Goal: Task Accomplishment & Management: Manage account settings

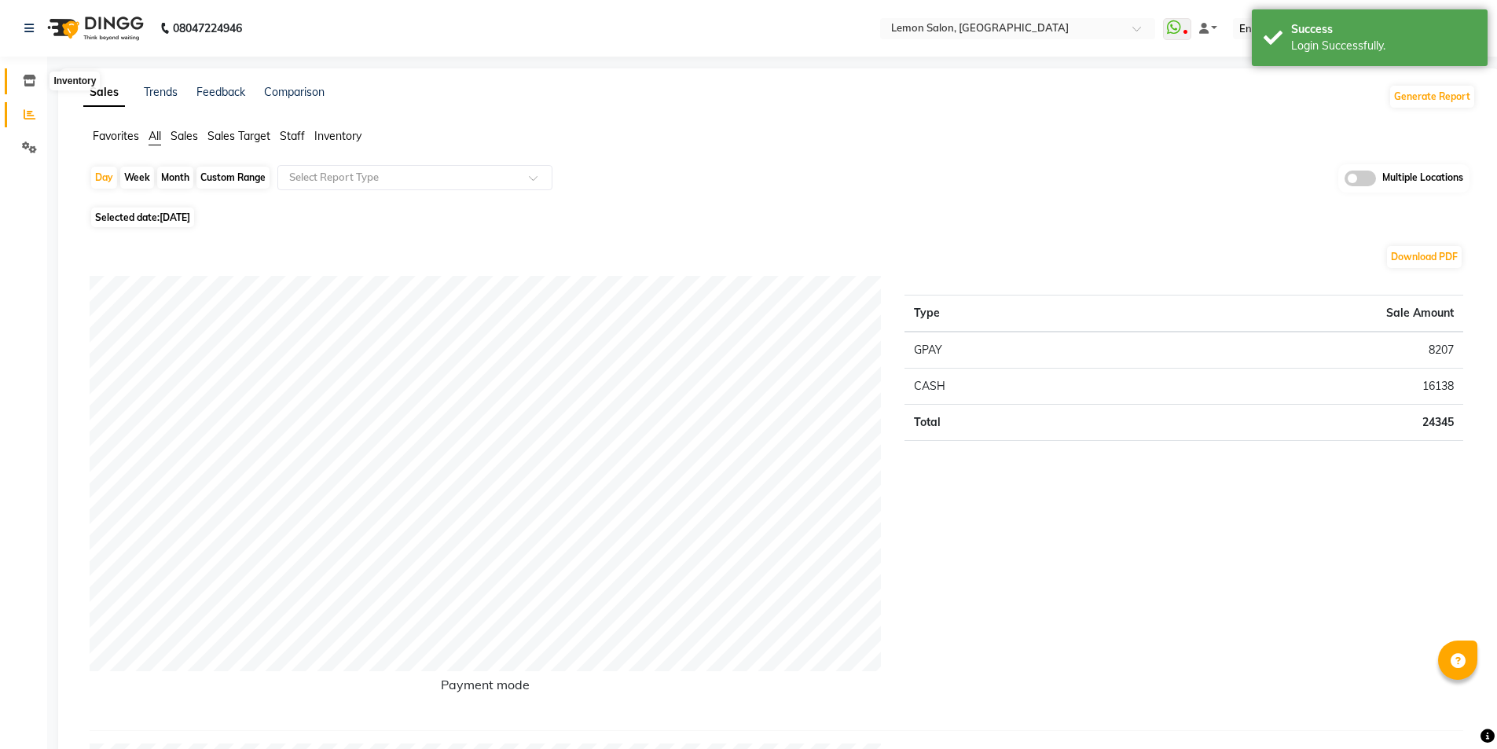
click at [29, 85] on icon at bounding box center [29, 81] width 13 height 12
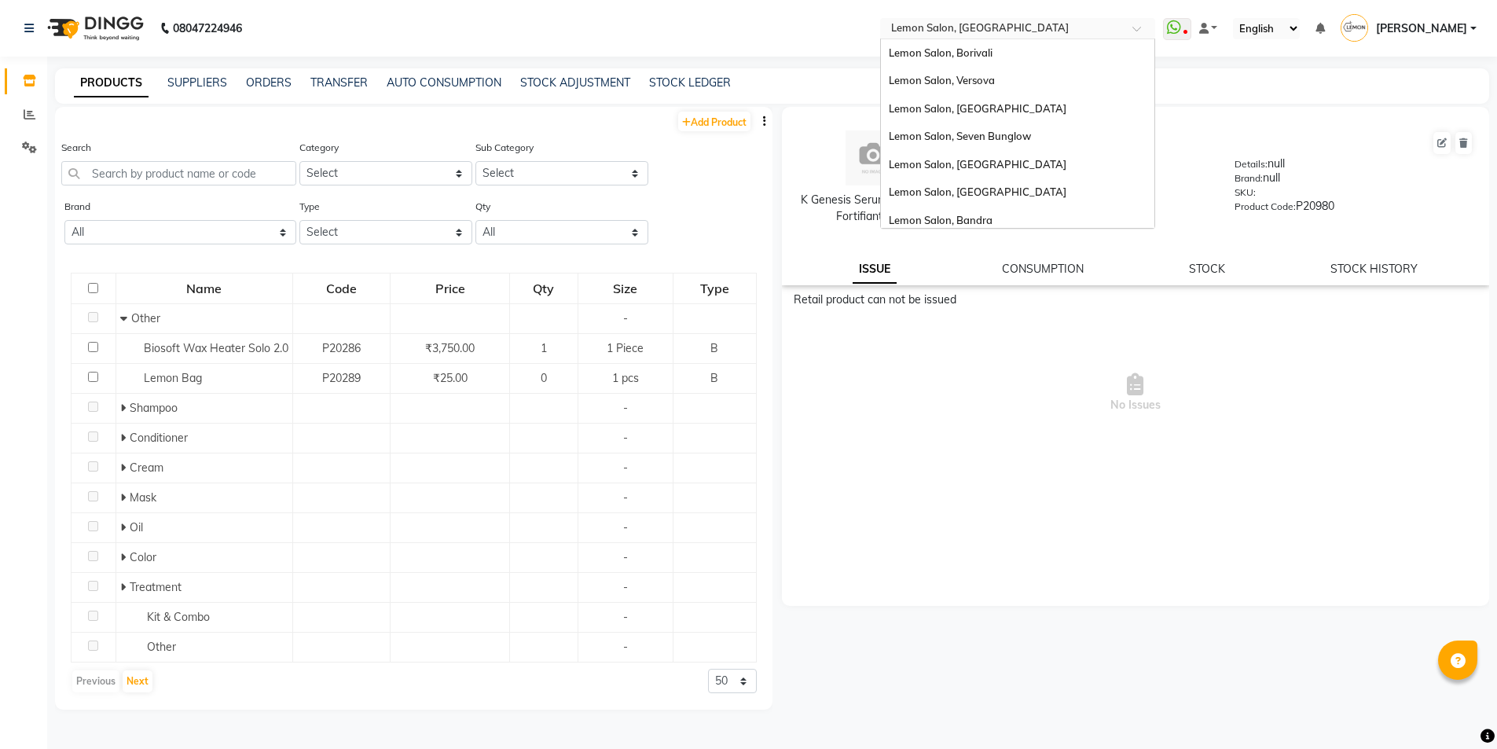
click at [951, 30] on input "text" at bounding box center [1002, 30] width 228 height 16
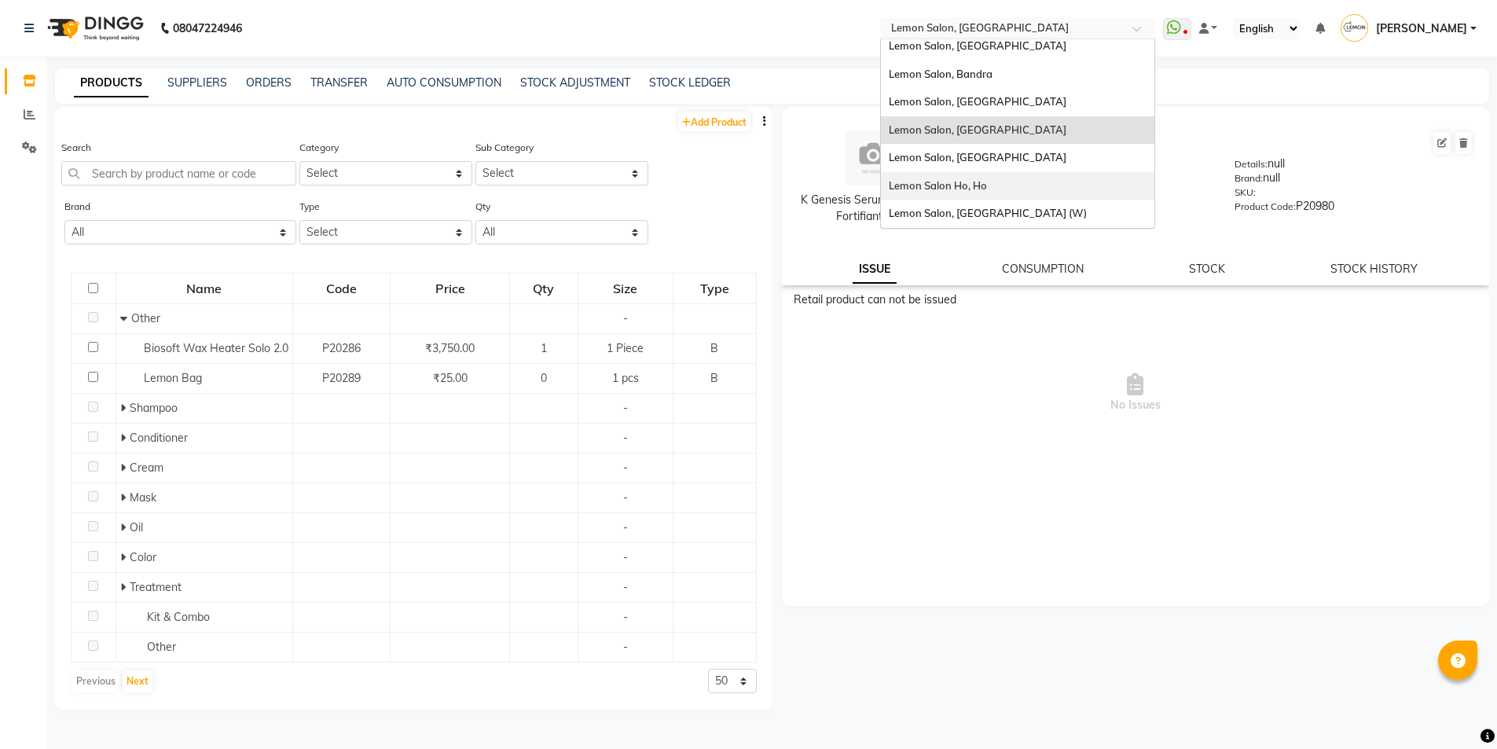
click at [989, 180] on div "Lemon Salon Ho, Ho" at bounding box center [1017, 186] width 273 height 28
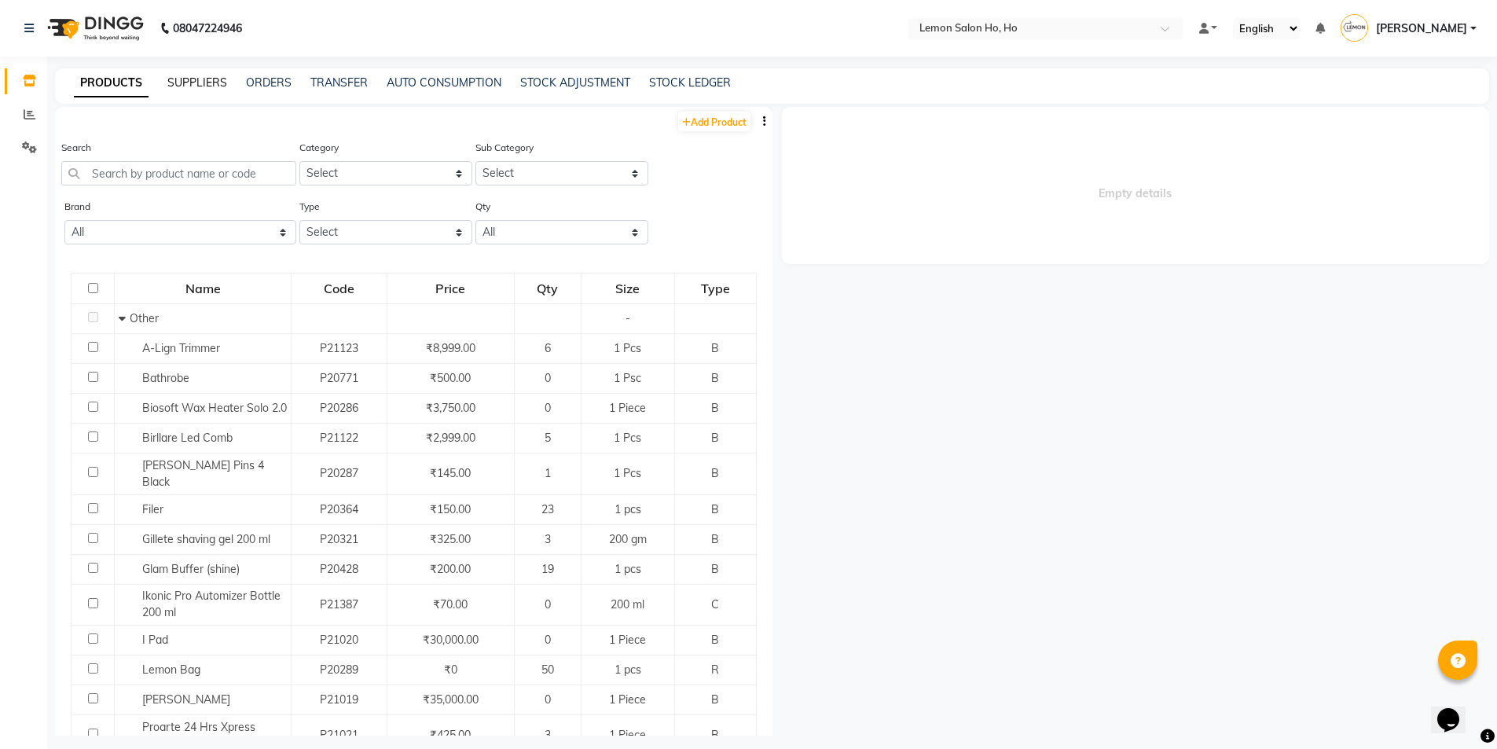
click at [203, 79] on link "SUPPLIERS" at bounding box center [197, 82] width 60 height 14
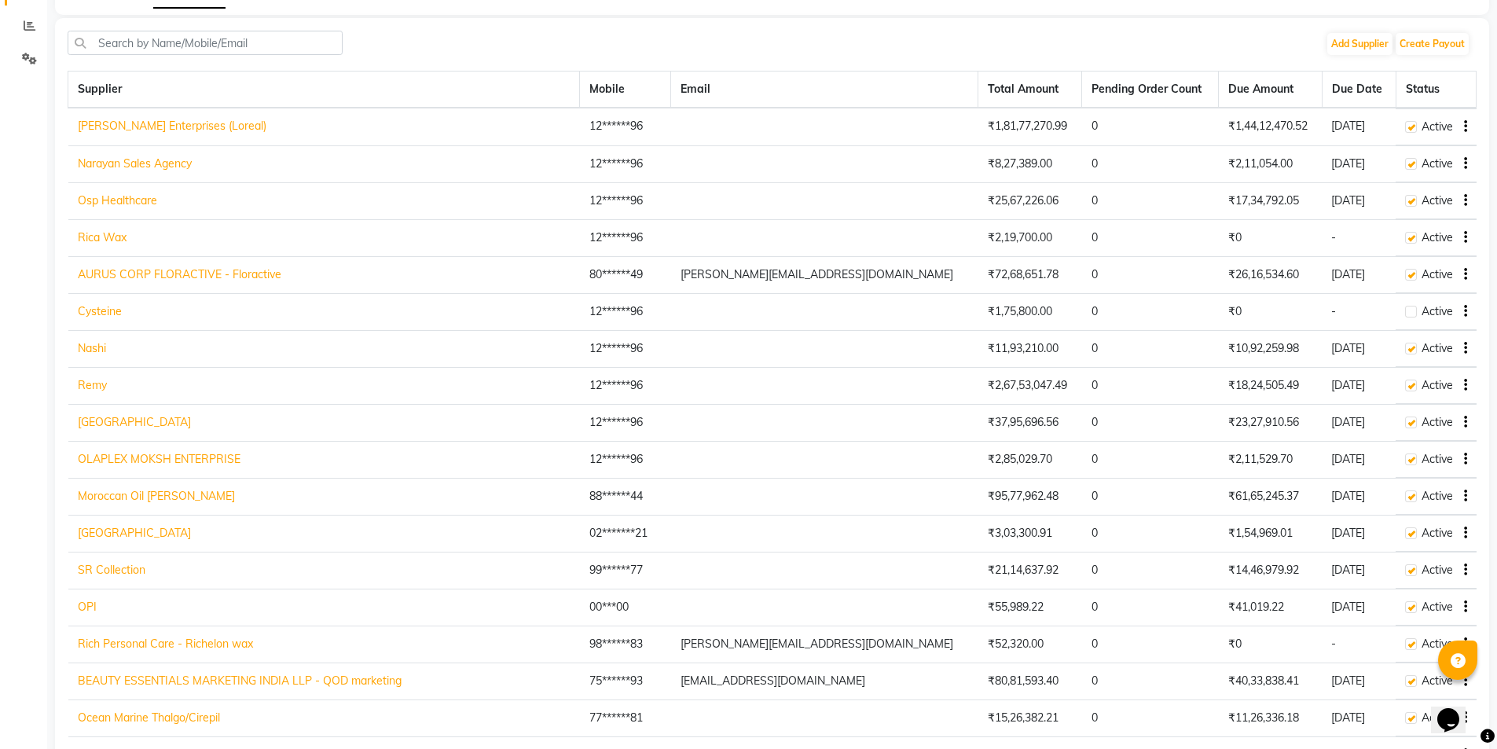
scroll to position [79, 0]
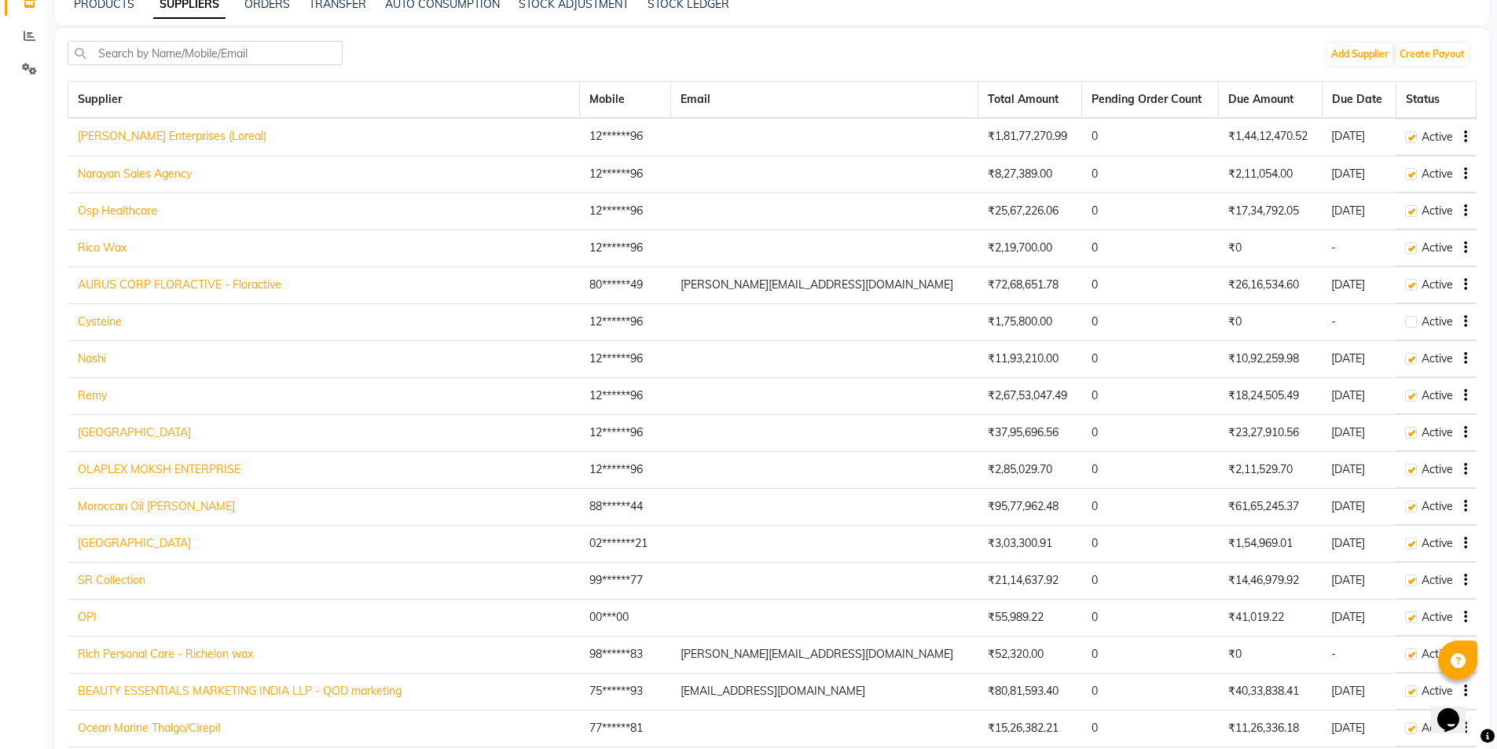
click at [126, 140] on link "[PERSON_NAME] Enterprises (Loreal)" at bounding box center [172, 136] width 189 height 14
select select "128"
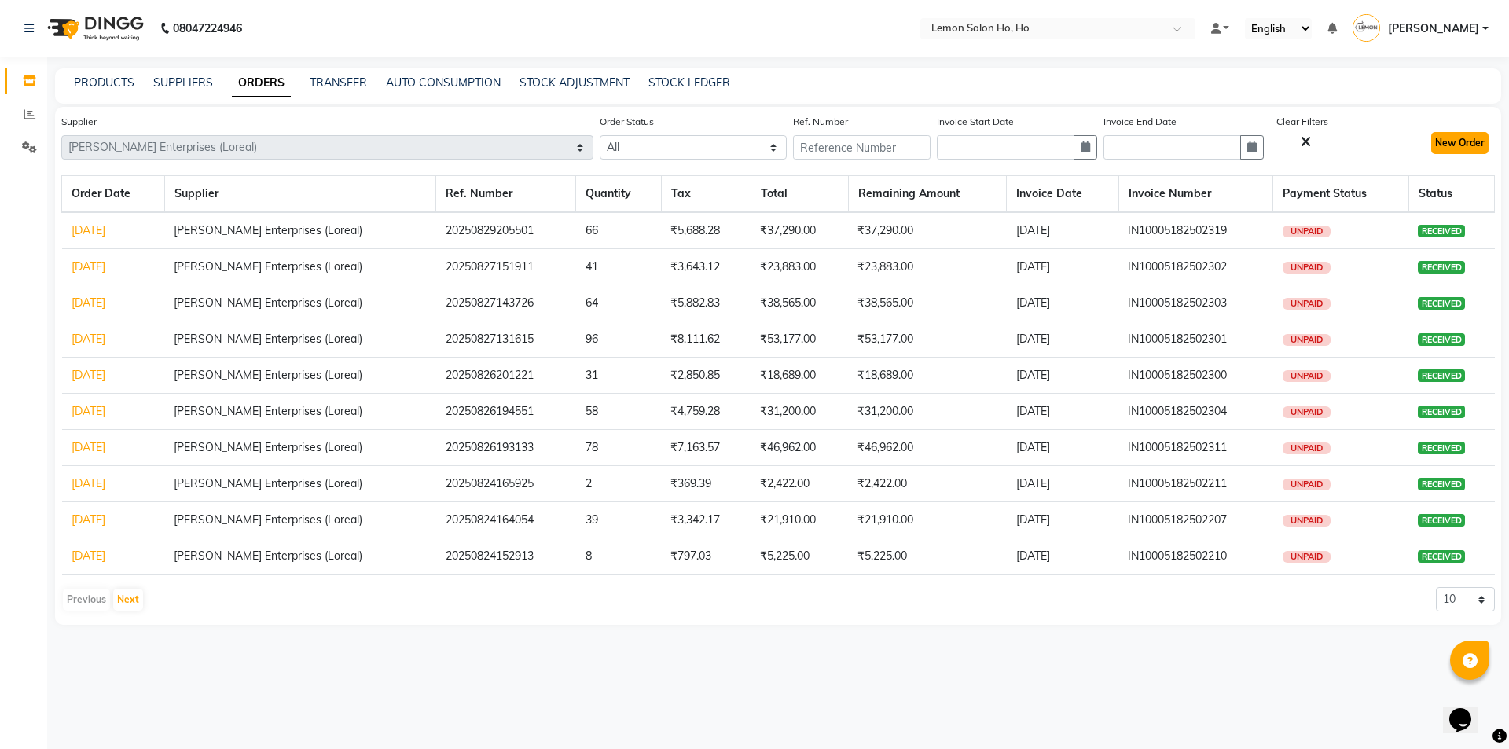
click at [1452, 145] on button "New Order" at bounding box center [1459, 143] width 57 height 22
select select "true"
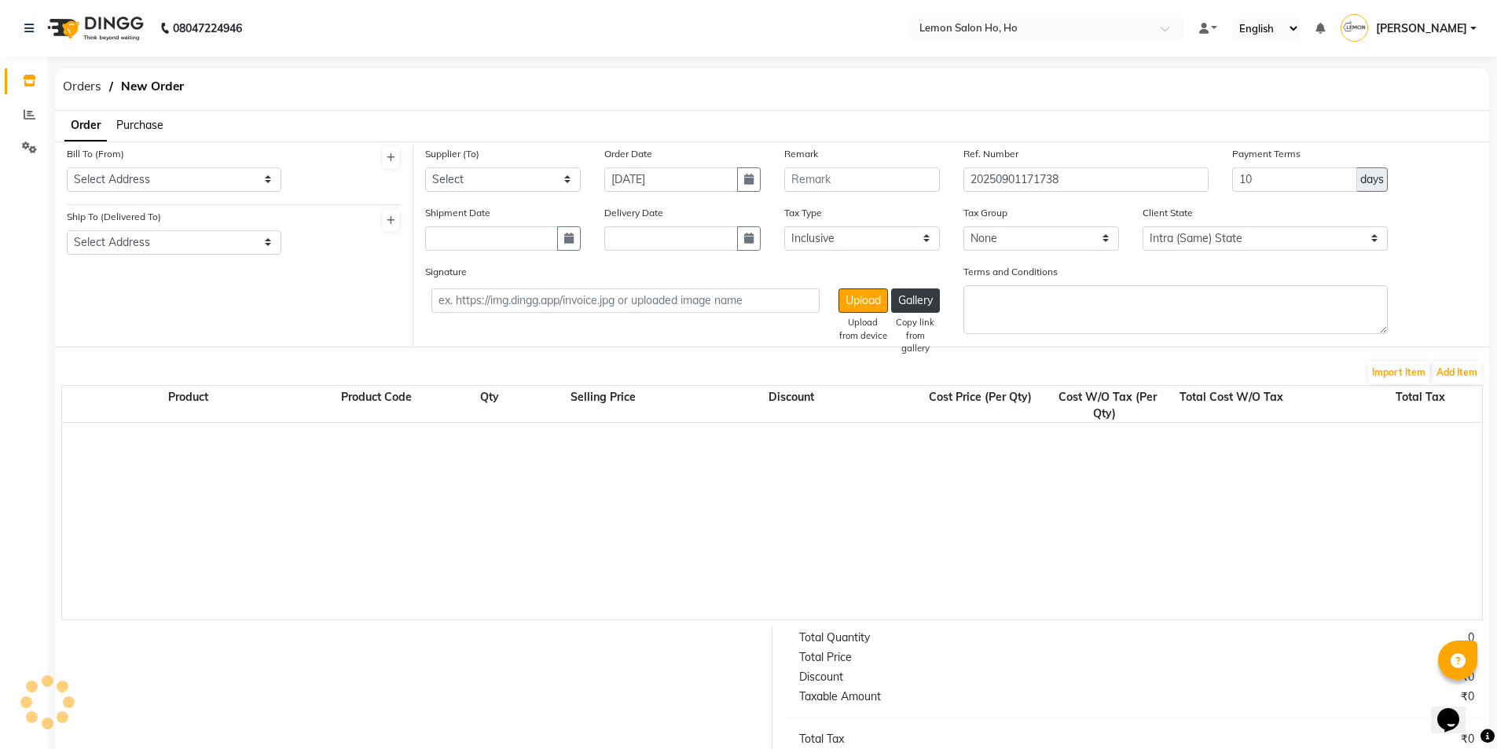
select select "2069"
click at [158, 126] on span "Purchase" at bounding box center [139, 125] width 47 height 14
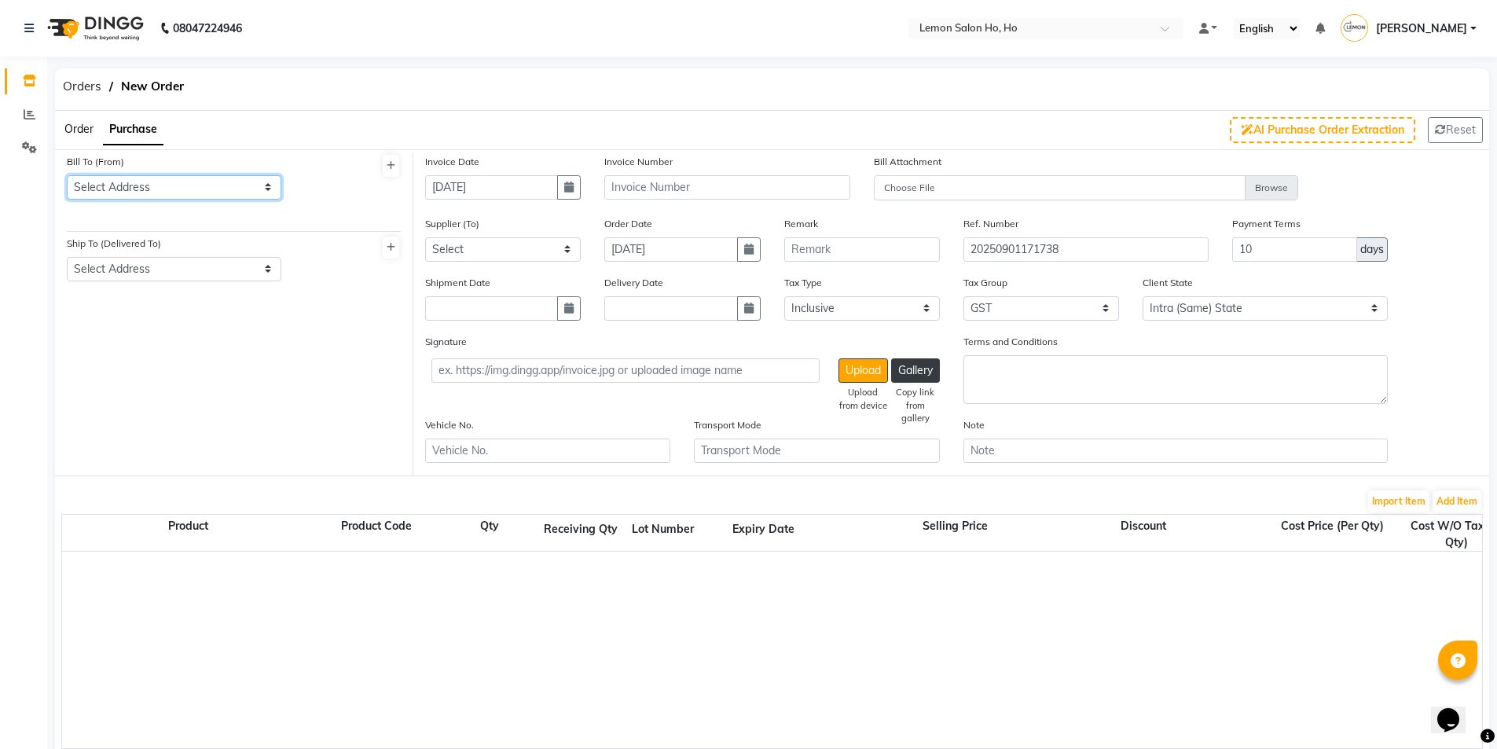
click at [174, 193] on select "Select Address shop no-1 samarth siddhi near andheri west mumbai 400053 HO GG Ho" at bounding box center [174, 187] width 215 height 24
select select "7"
click at [67, 175] on select "Select Address shop no-1 samarth siddhi near andheri west mumbai 400053 HO GG Ho" at bounding box center [174, 187] width 215 height 24
click at [181, 259] on select "Select Address shop no-1 samarth siddhi near joggers park opp starbucks andheri…" at bounding box center [174, 269] width 215 height 24
select select "8"
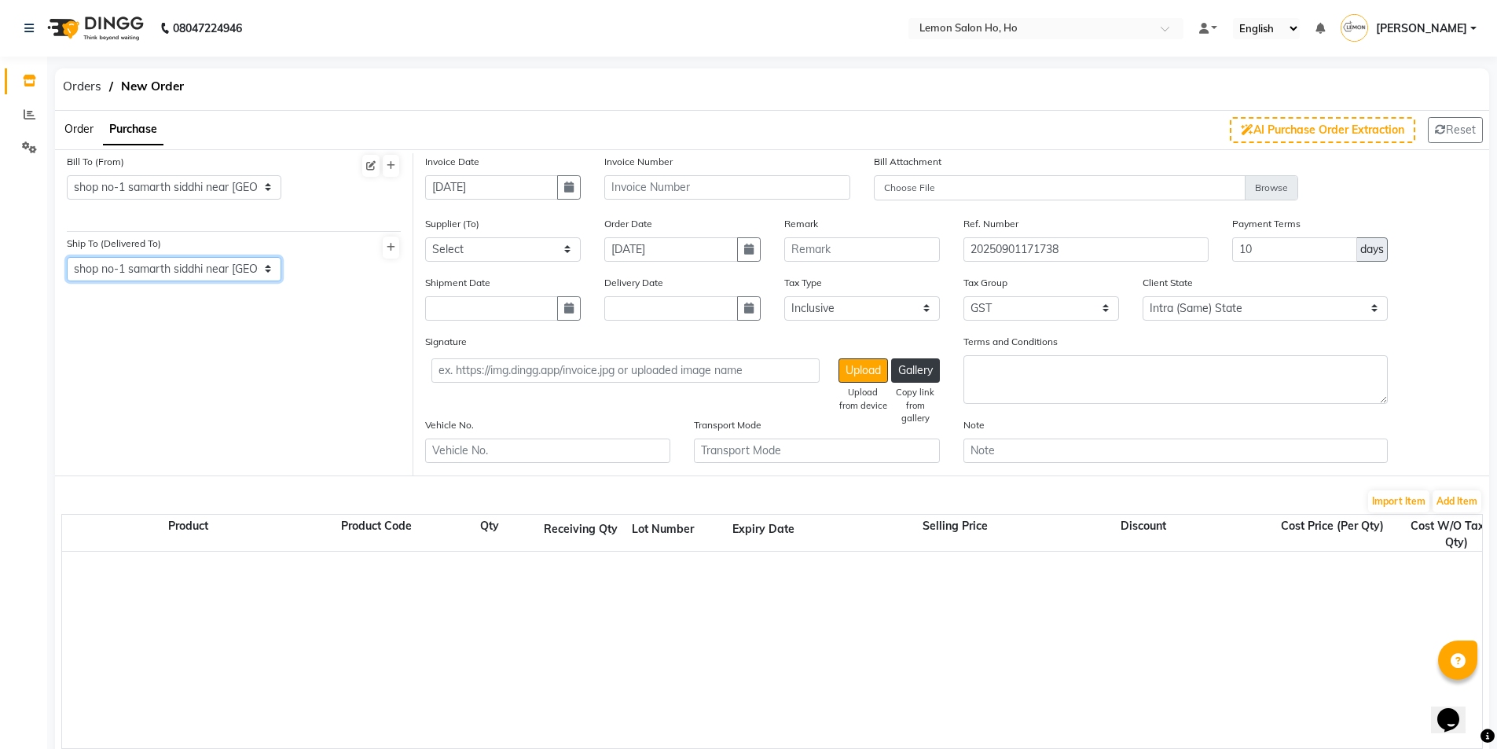
click at [67, 257] on select "Select Address shop no-1 samarth siddhi near joggers park opp starbucks andheri…" at bounding box center [174, 269] width 215 height 24
click at [570, 189] on icon "button" at bounding box center [568, 187] width 9 height 11
select select "9"
select select "2025"
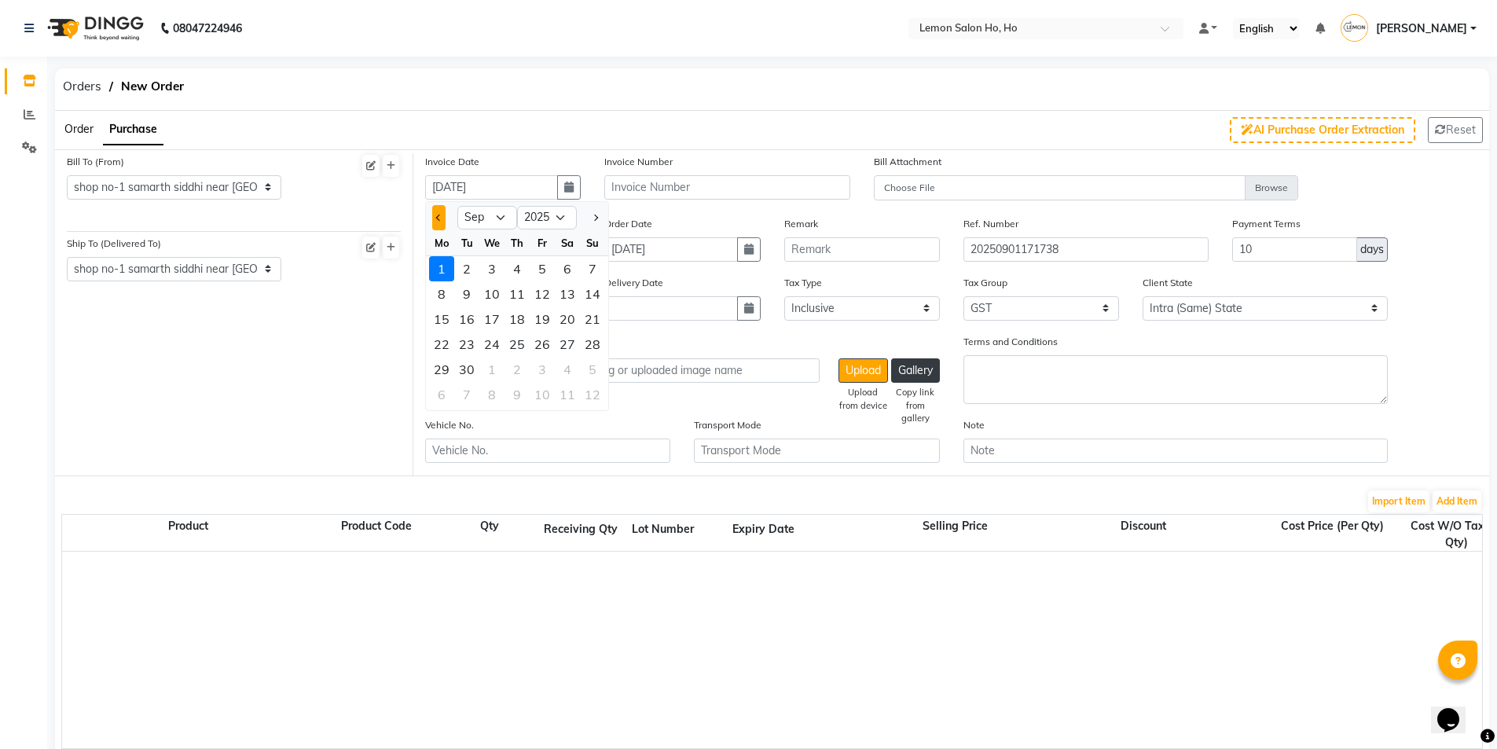
click at [438, 218] on span "Previous month" at bounding box center [439, 218] width 6 height 6
select select "8"
click at [542, 372] on div "29" at bounding box center [542, 369] width 25 height 25
type input "[DATE]"
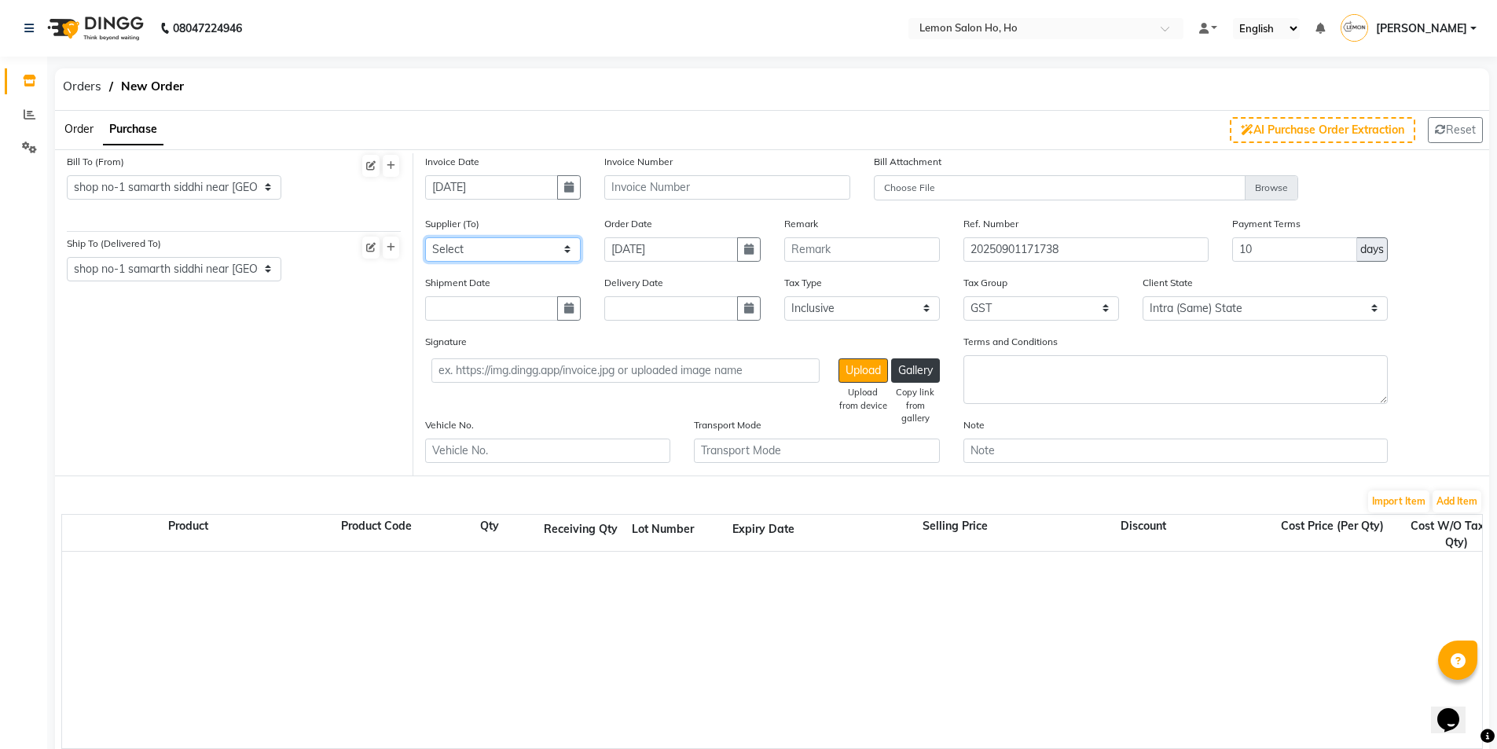
click at [519, 244] on select "Select [PERSON_NAME] Enterprises (Loreal) Narayan Sales Agency Osp Healthcare R…" at bounding box center [503, 249] width 156 height 24
click at [425, 237] on select "Select [PERSON_NAME] Enterprises (Loreal) Narayan Sales Agency Osp Healthcare R…" at bounding box center [503, 249] width 156 height 24
click at [547, 250] on select "Select [PERSON_NAME] Enterprises (Loreal) Narayan Sales Agency Osp Healthcare R…" at bounding box center [503, 249] width 156 height 24
select select "1809"
click at [425, 237] on select "Select [PERSON_NAME] Enterprises (Loreal) Narayan Sales Agency Osp Healthcare R…" at bounding box center [503, 249] width 156 height 24
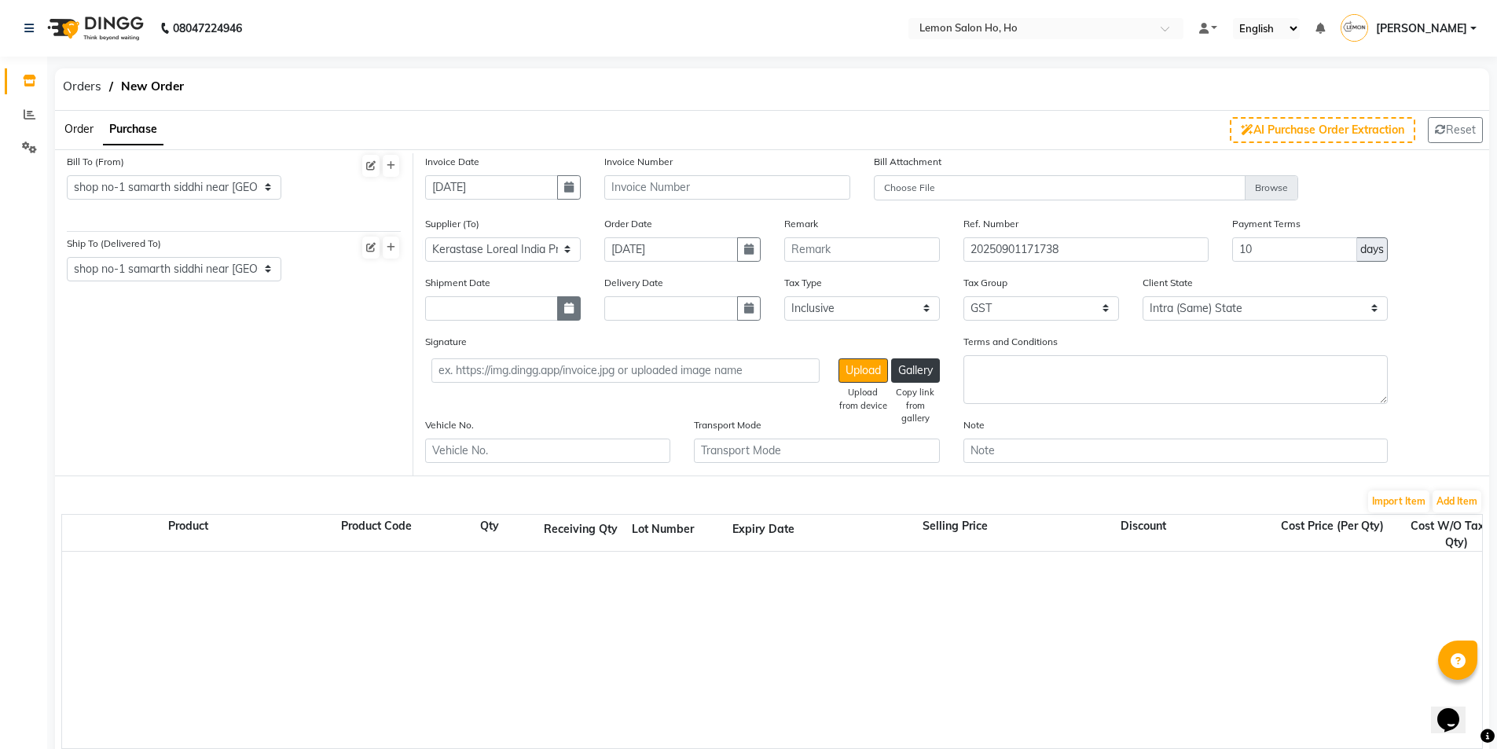
click at [565, 303] on icon "button" at bounding box center [568, 308] width 9 height 11
select select "9"
select select "2025"
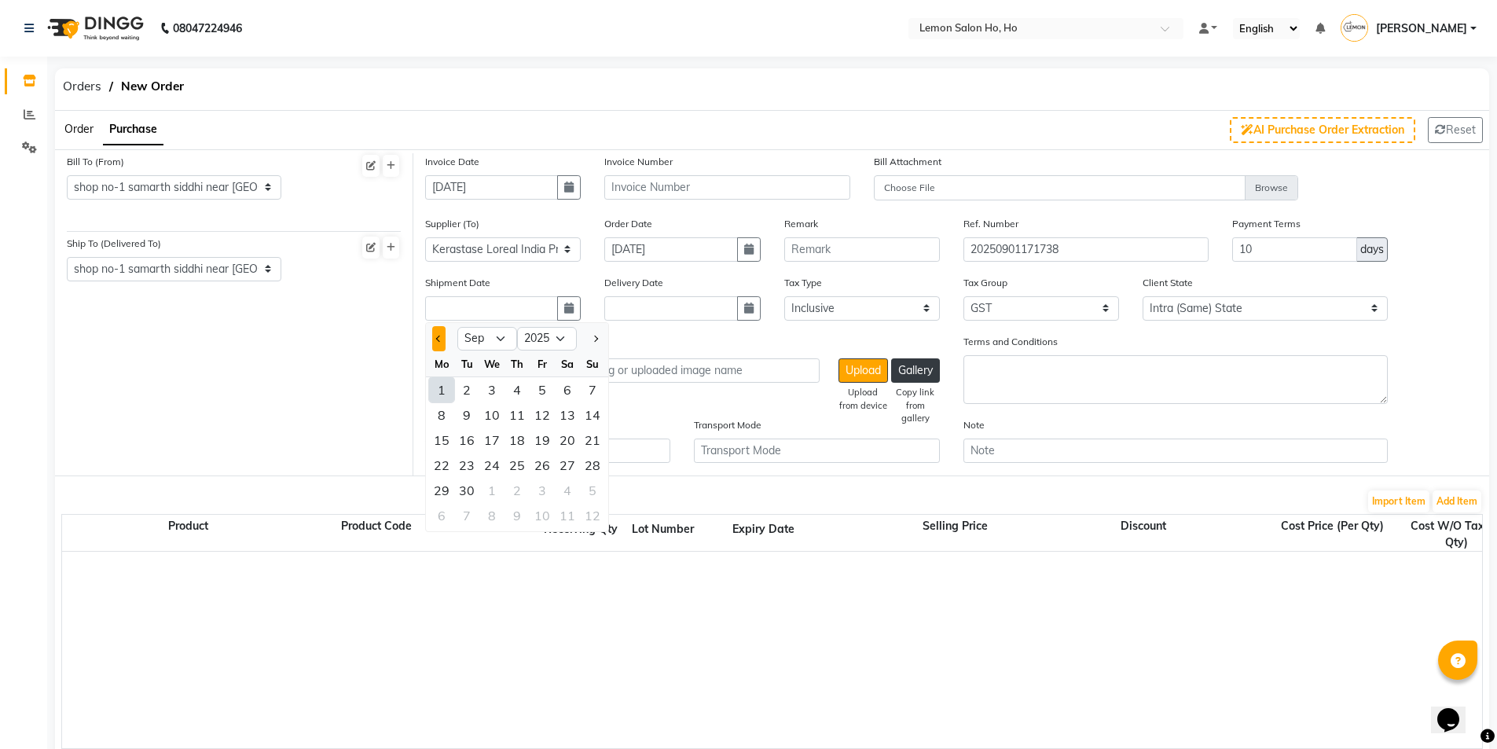
click at [442, 333] on button "Previous month" at bounding box center [438, 338] width 13 height 25
select select "8"
click at [563, 486] on div "30" at bounding box center [567, 490] width 25 height 25
type input "[DATE]"
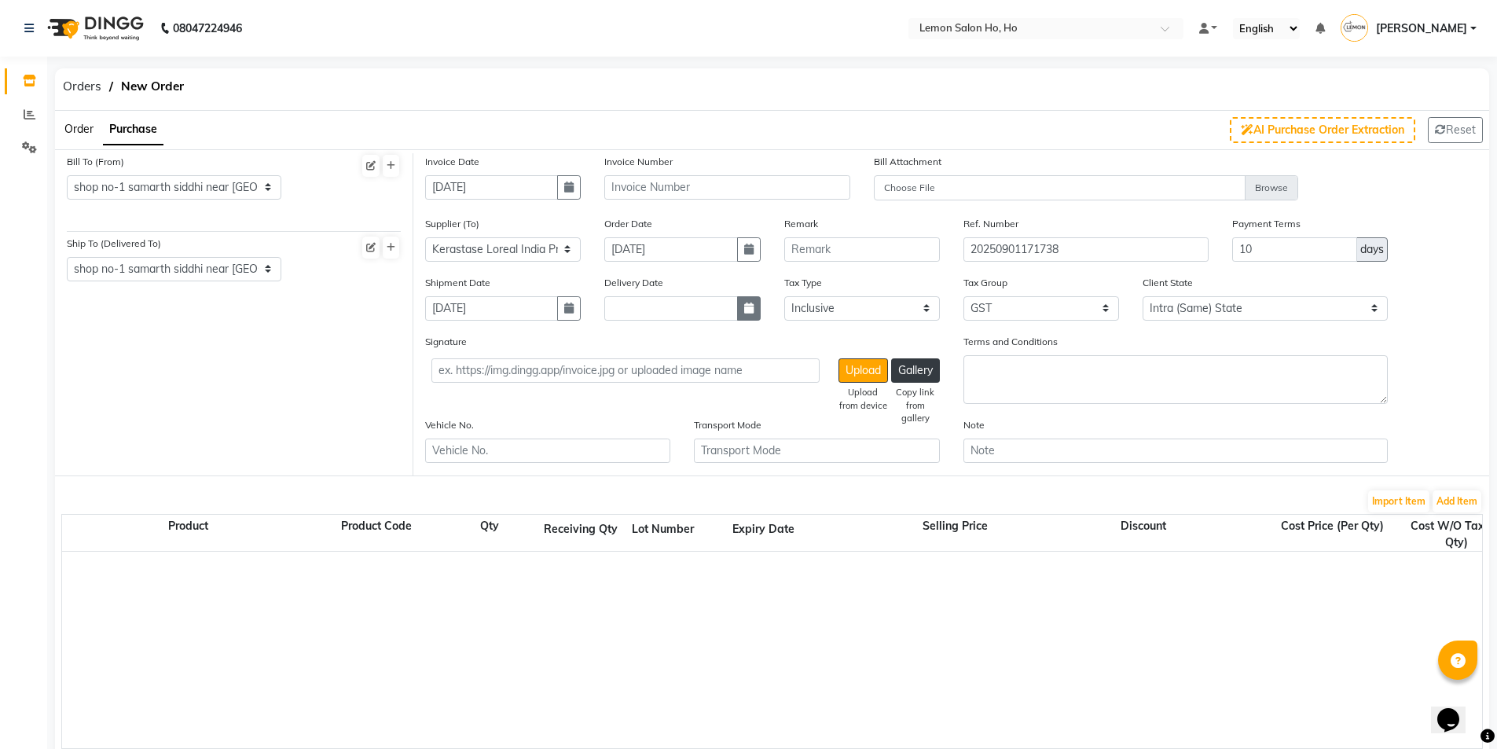
click at [749, 315] on button "button" at bounding box center [749, 308] width 24 height 24
select select "9"
select select "2025"
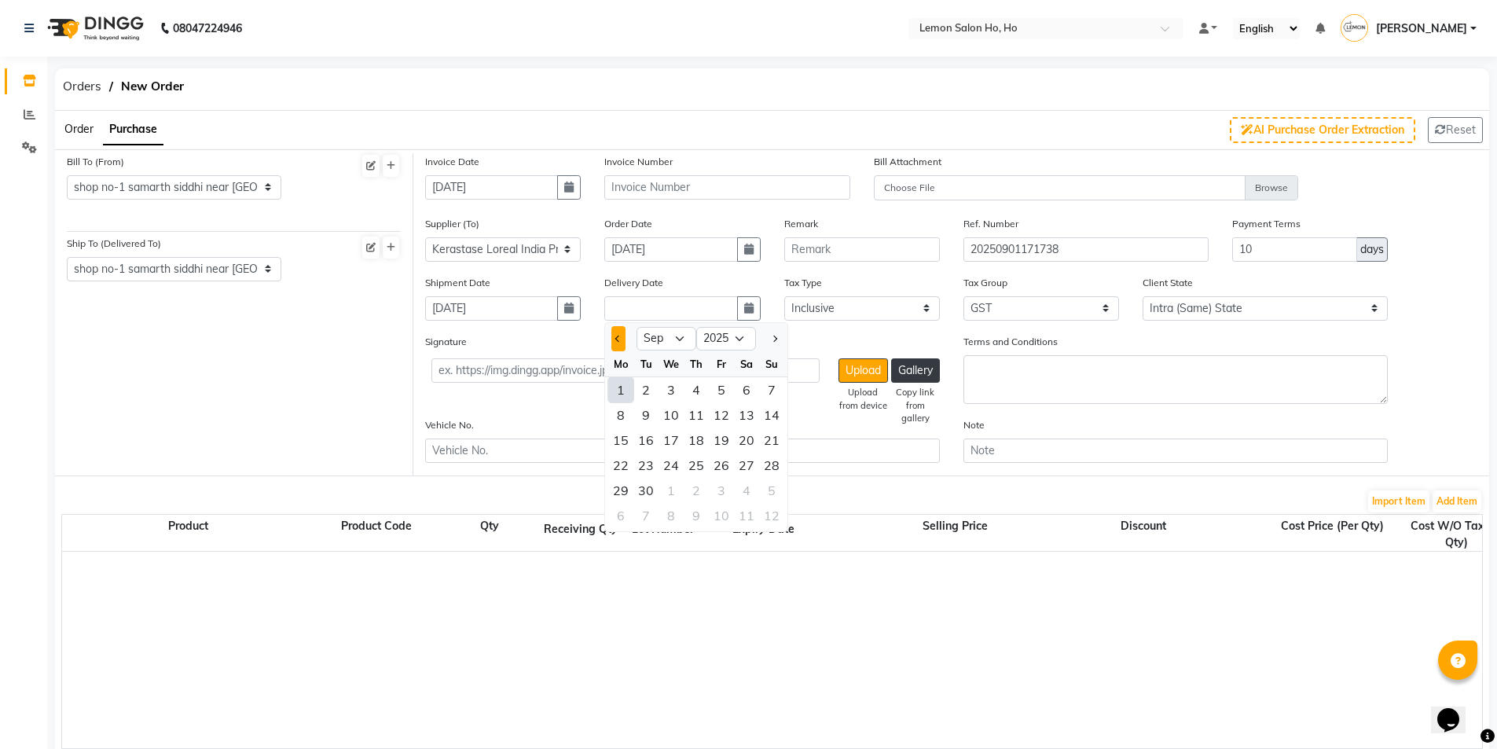
click at [618, 338] on span "Previous month" at bounding box center [618, 339] width 6 height 6
select select "8"
click at [751, 494] on div "30" at bounding box center [746, 490] width 25 height 25
type input "[DATE]"
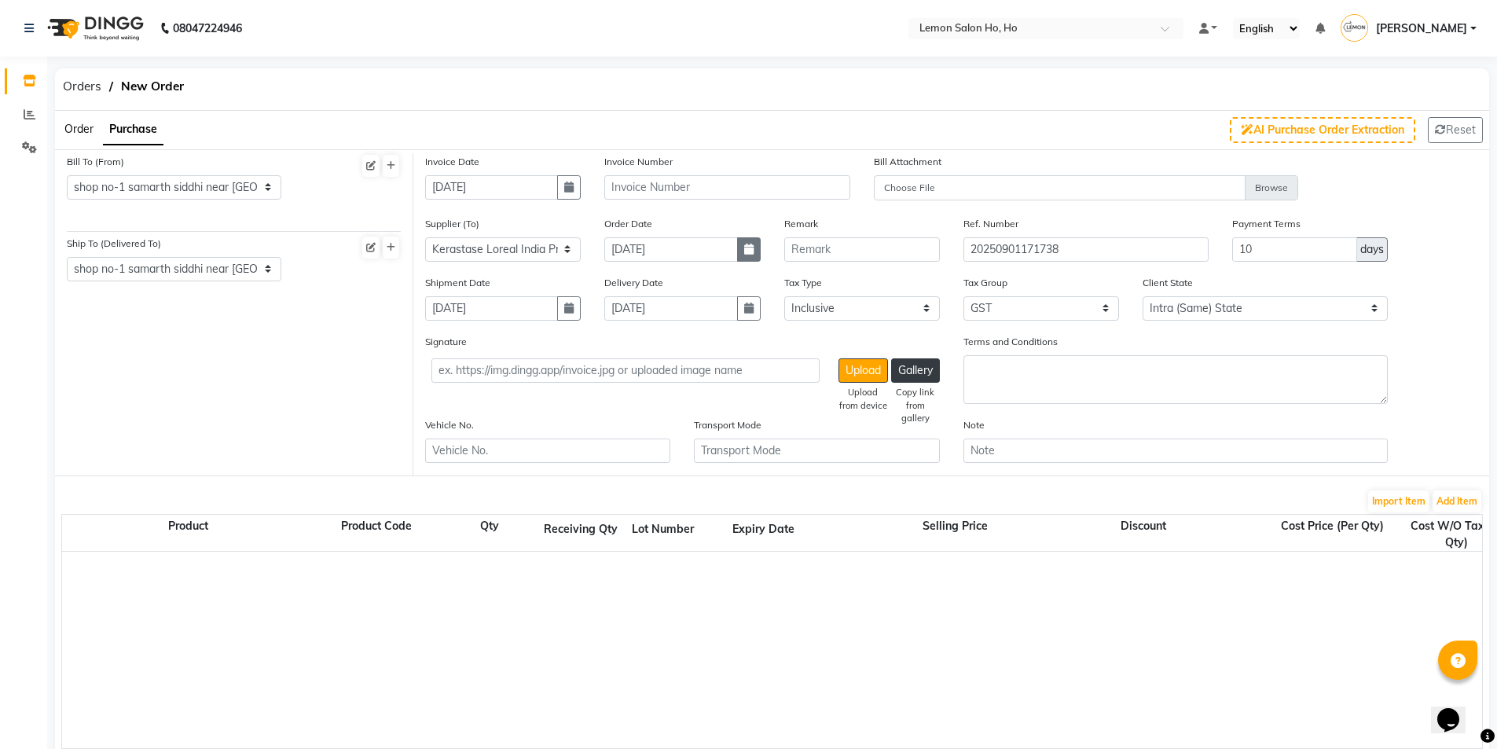
click at [746, 259] on button "button" at bounding box center [749, 249] width 24 height 24
select select "9"
select select "2025"
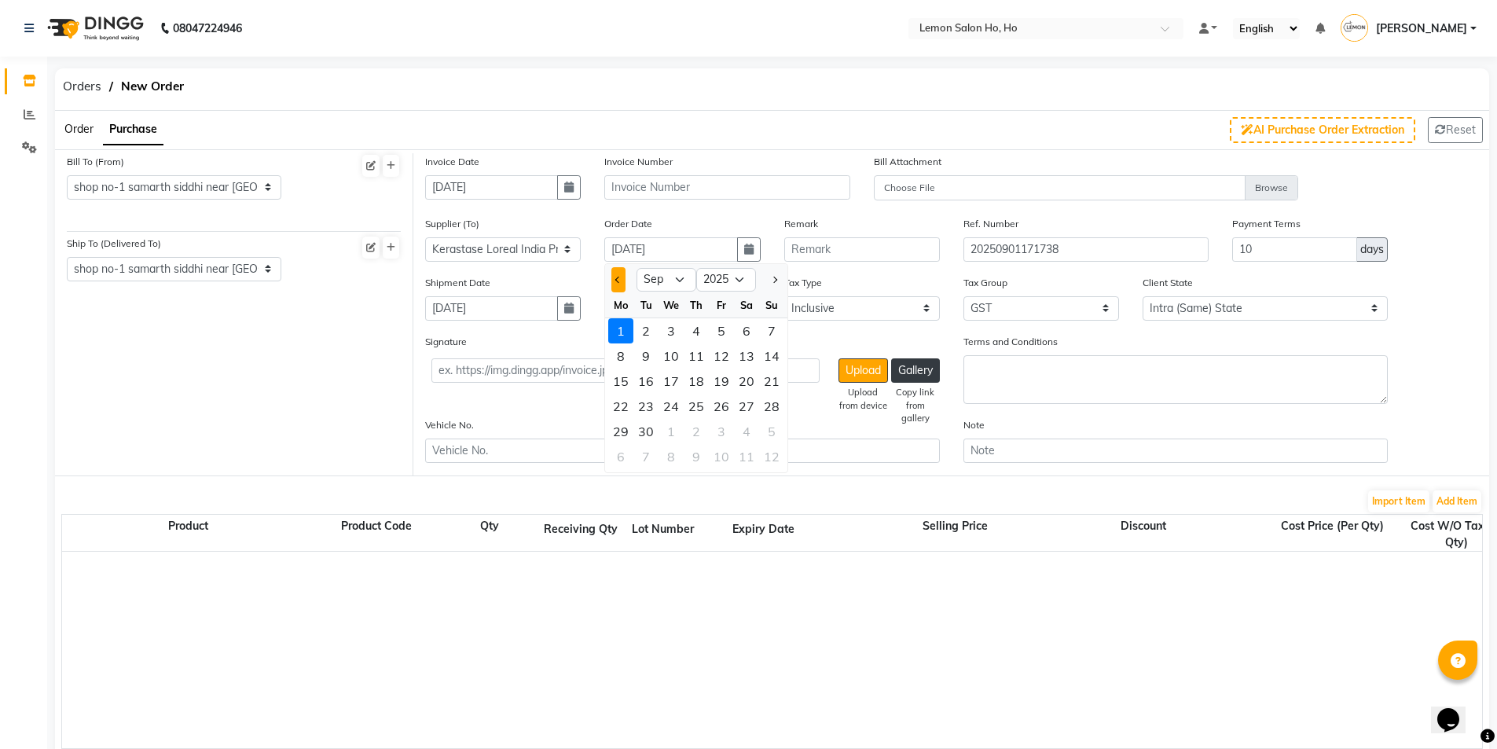
click at [620, 277] on button "Previous month" at bounding box center [617, 279] width 13 height 25
select select "8"
click at [727, 438] on div "29" at bounding box center [721, 431] width 25 height 25
type input "[DATE]"
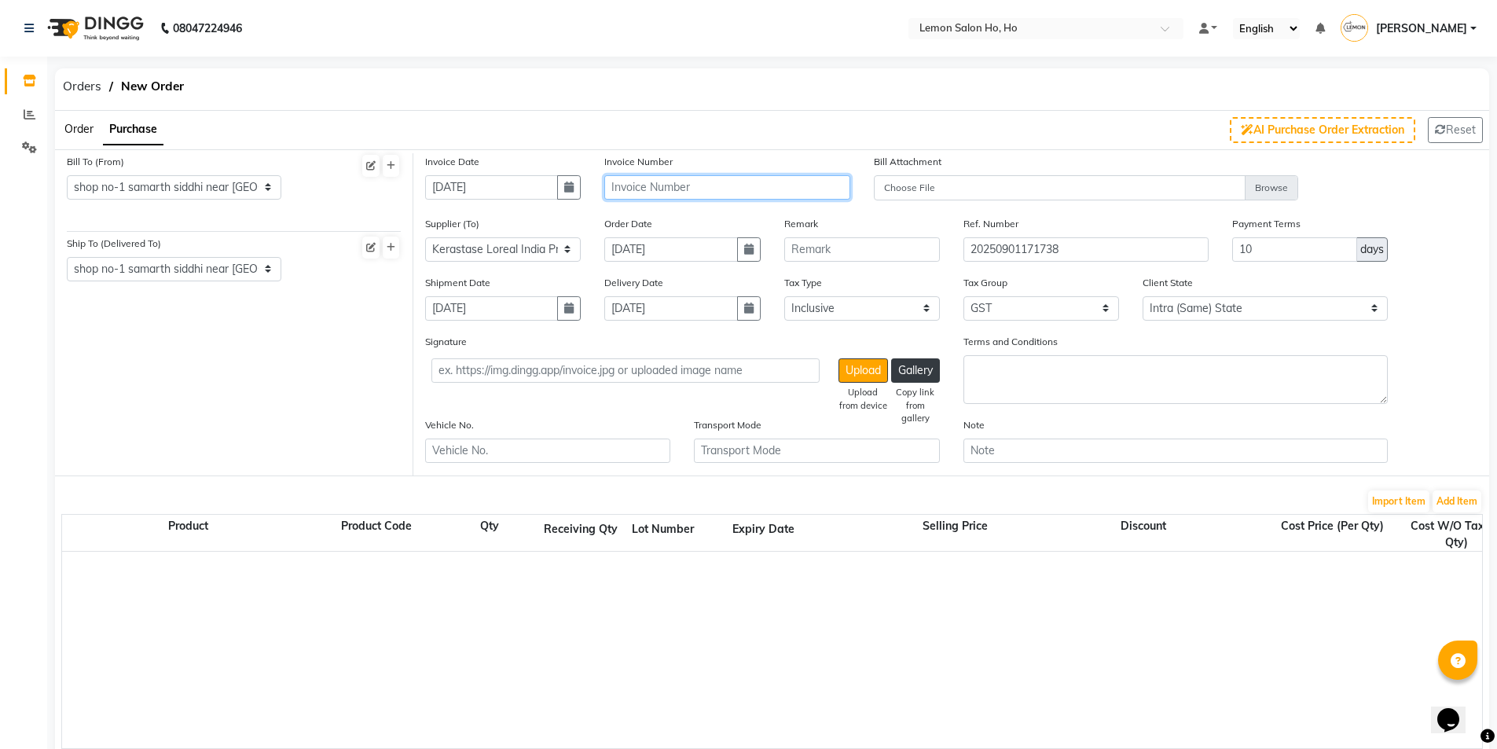
click at [662, 185] on input "text" at bounding box center [726, 187] width 245 height 24
type input "MH2514032136"
click at [1471, 505] on button "Add Item" at bounding box center [1456, 501] width 49 height 22
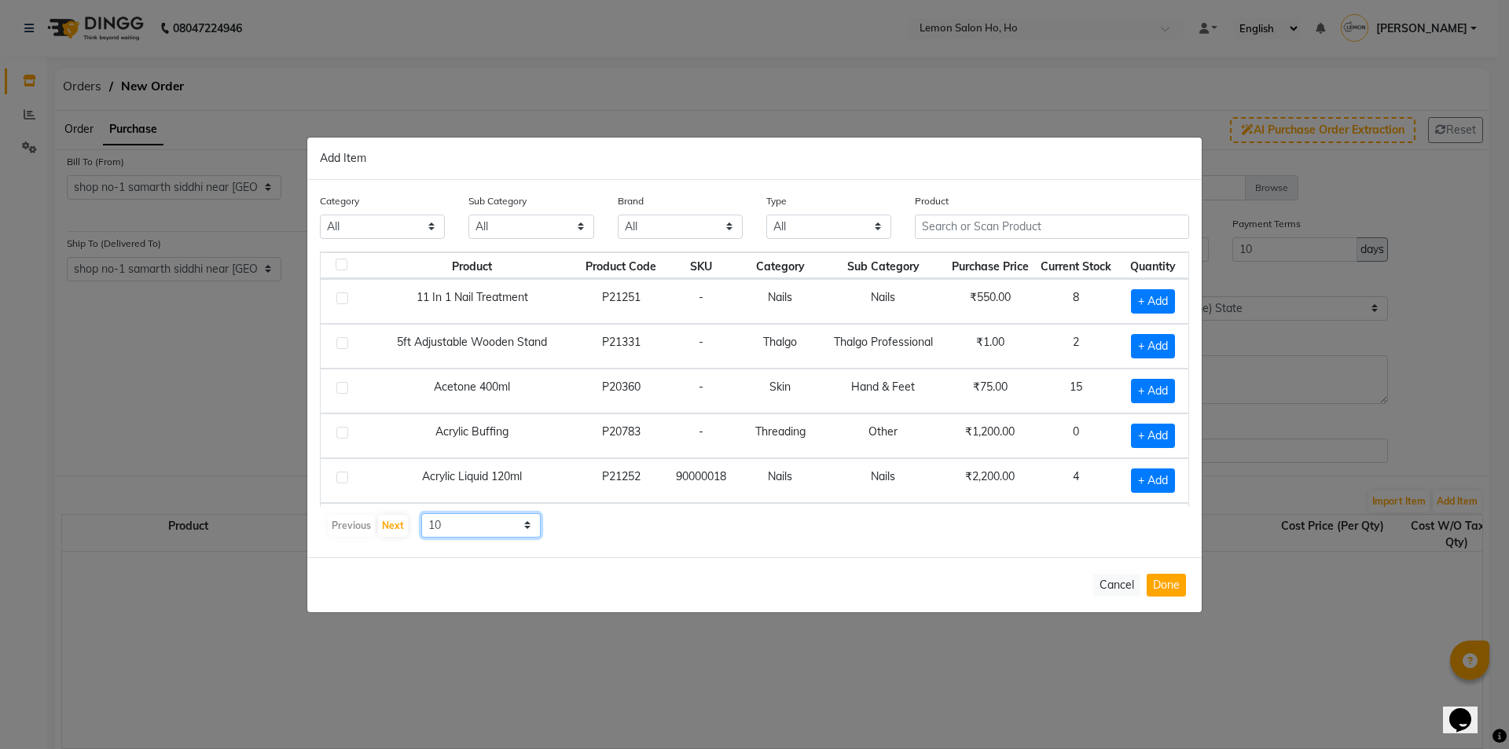
click at [488, 525] on select "10 50 100" at bounding box center [480, 525] width 119 height 24
select select "50"
click at [421, 513] on select "10 50 100" at bounding box center [480, 525] width 119 height 24
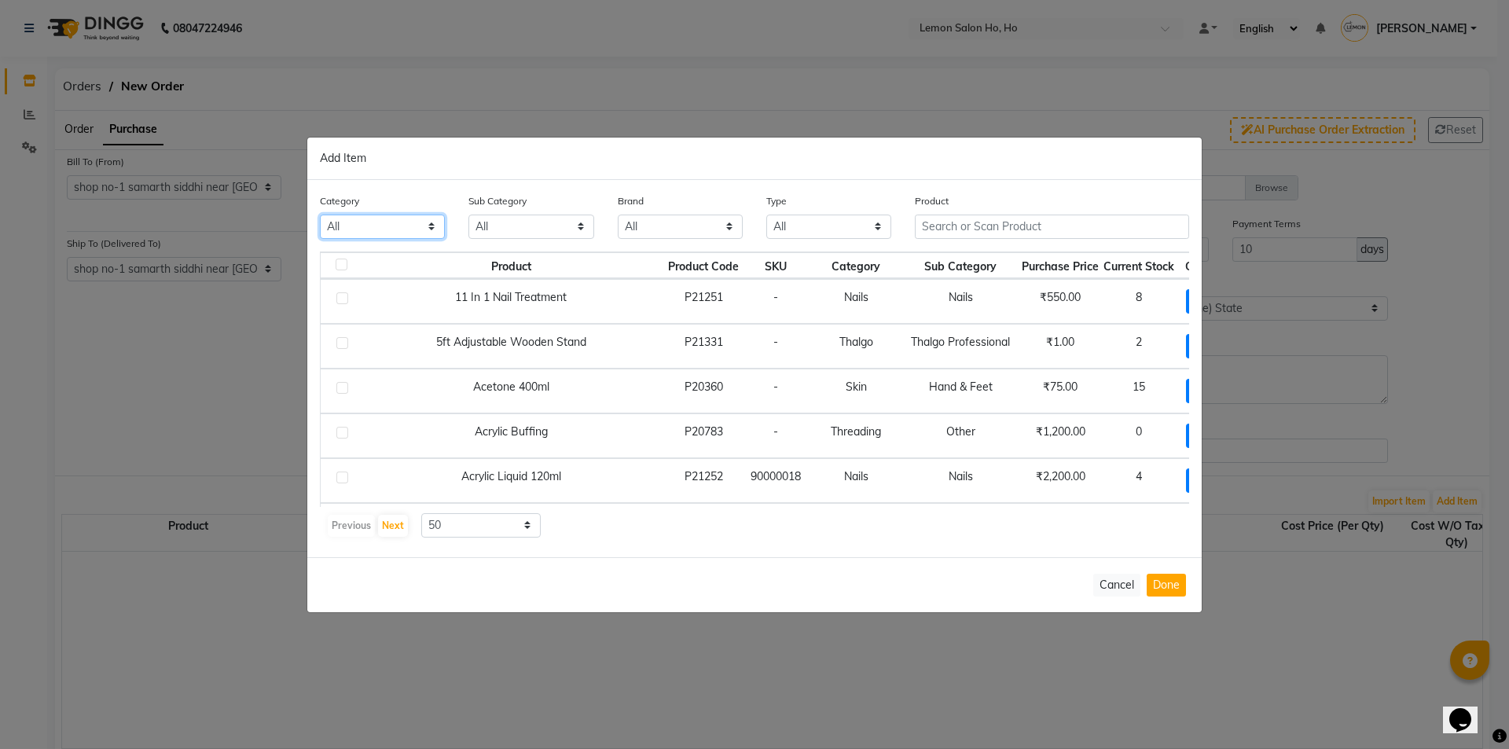
click at [417, 227] on select "All Hair Skin Makeup Personal Care Appliances [PERSON_NAME] Waxing Disposable T…" at bounding box center [382, 227] width 125 height 24
select select "213702150"
click at [320, 215] on select "All Hair Skin Makeup Personal Care Appliances [PERSON_NAME] Waxing Disposable T…" at bounding box center [382, 227] width 125 height 24
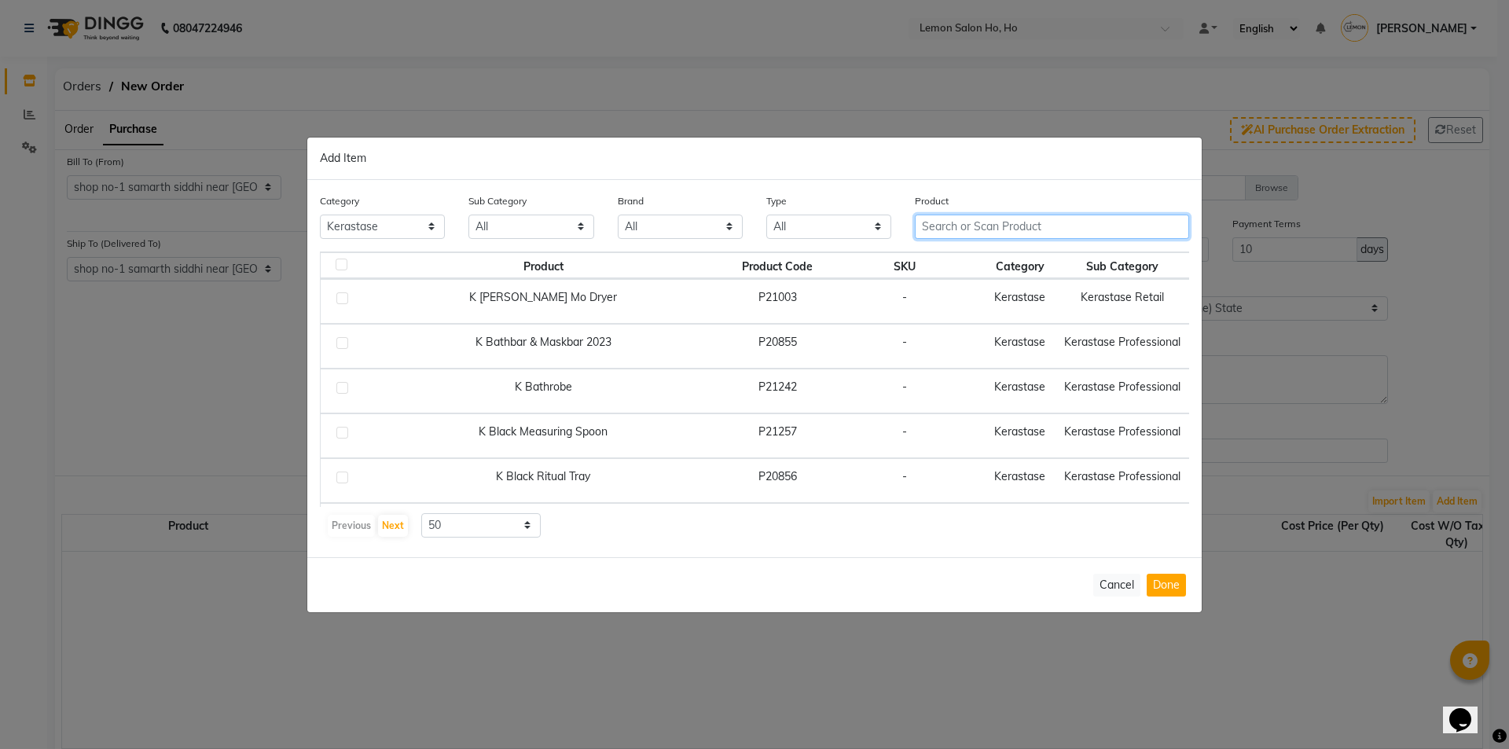
click at [974, 222] on input "text" at bounding box center [1052, 227] width 274 height 24
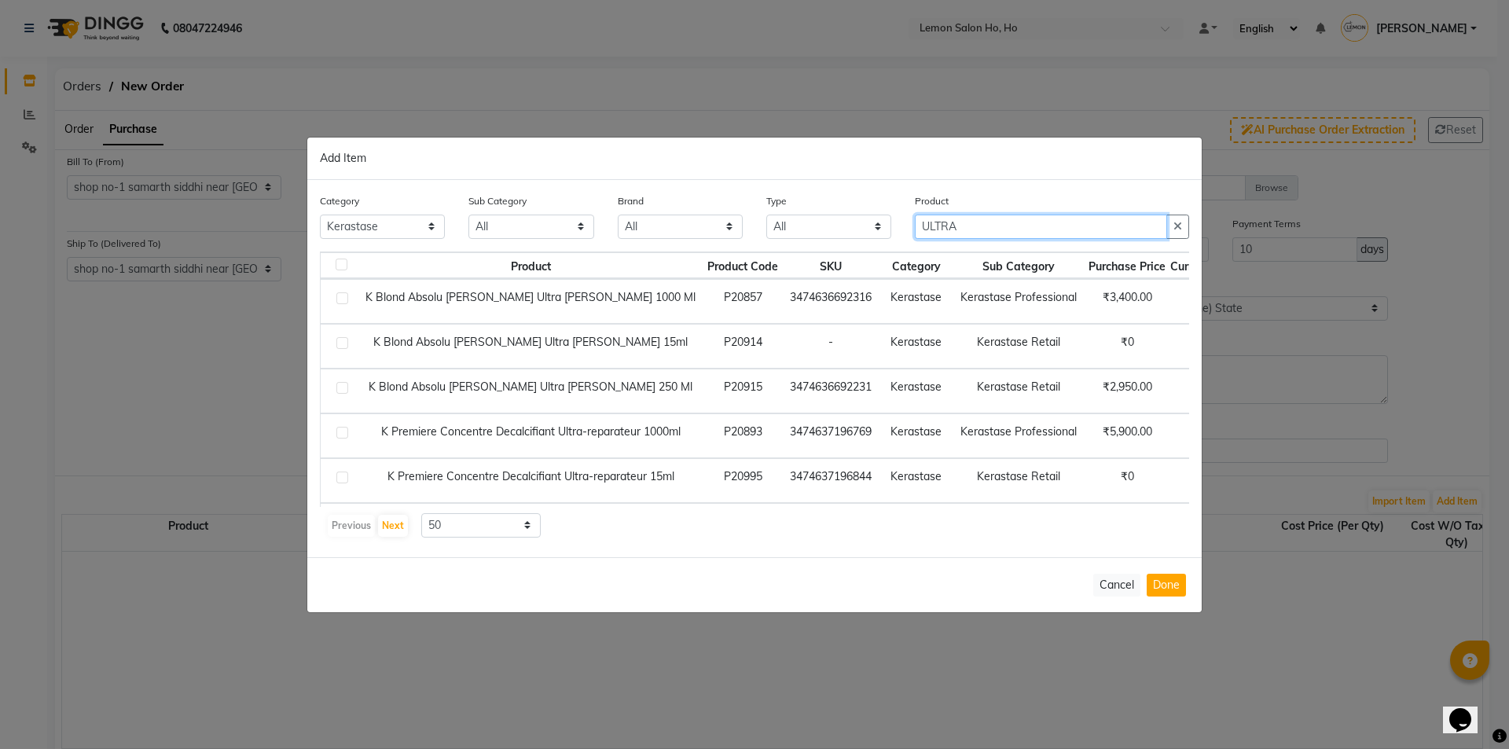
scroll to position [53, 0]
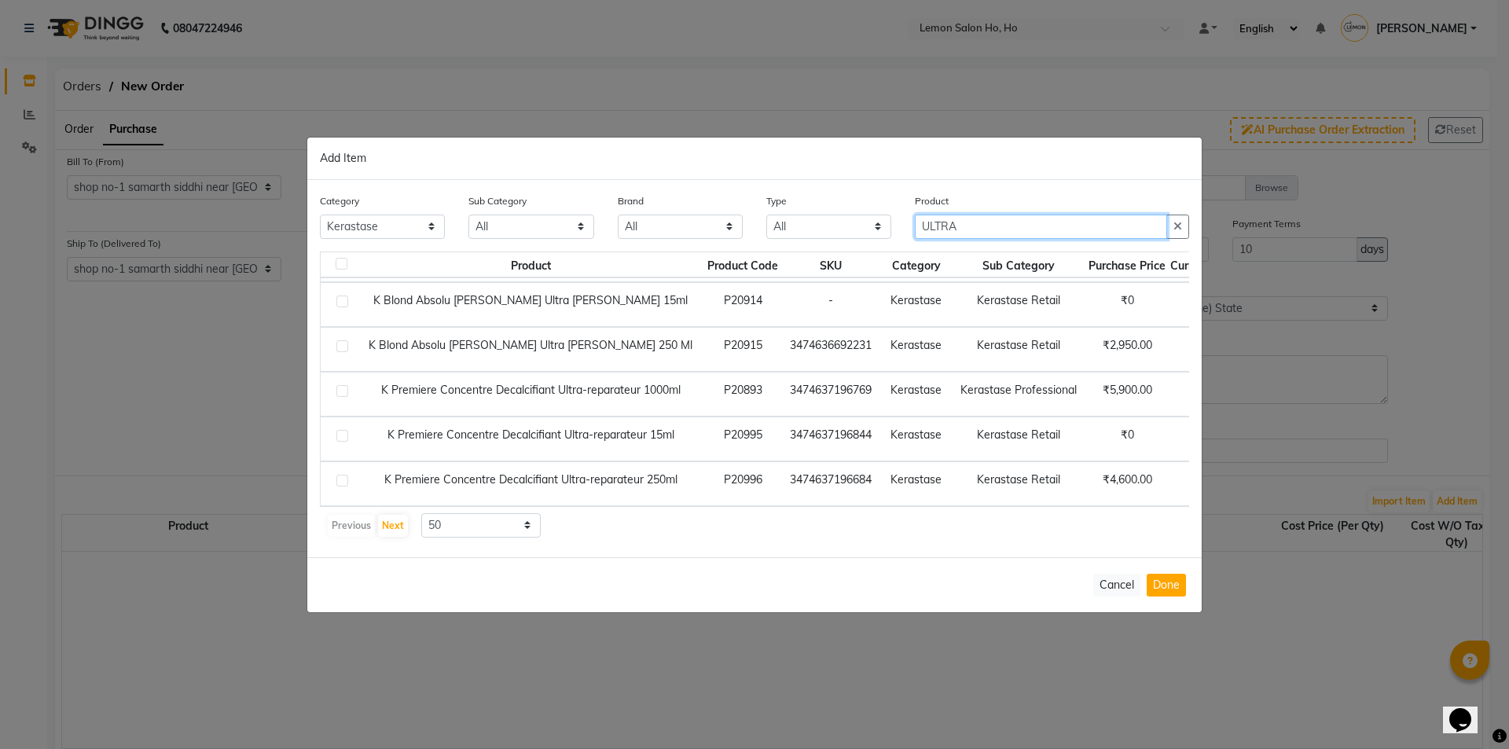
drag, startPoint x: 906, startPoint y: 241, endPoint x: 892, endPoint y: 242, distance: 14.2
click at [892, 242] on div "Category All Hair Skin Makeup Personal Care Appliances Beard Waxing Disposable …" at bounding box center [754, 222] width 893 height 59
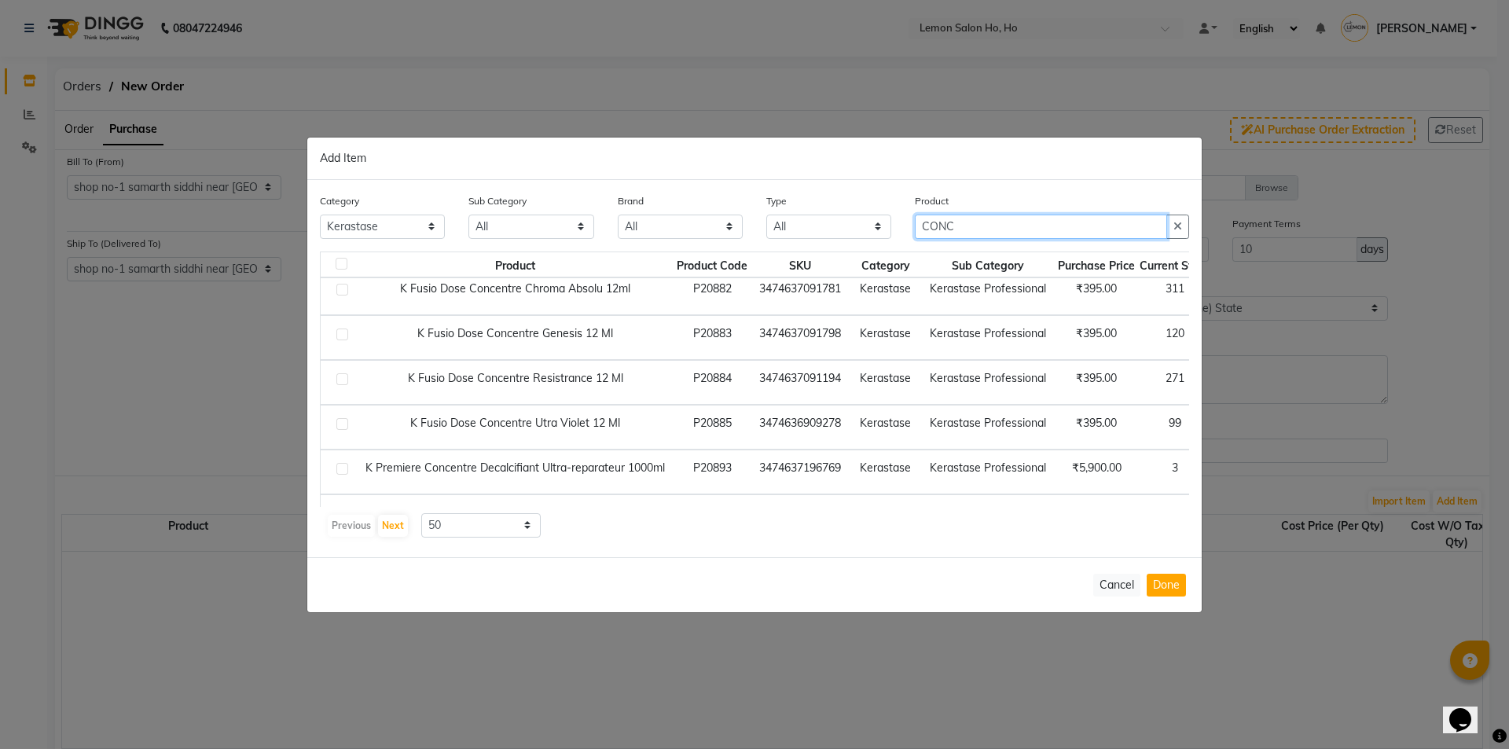
type input "CONC"
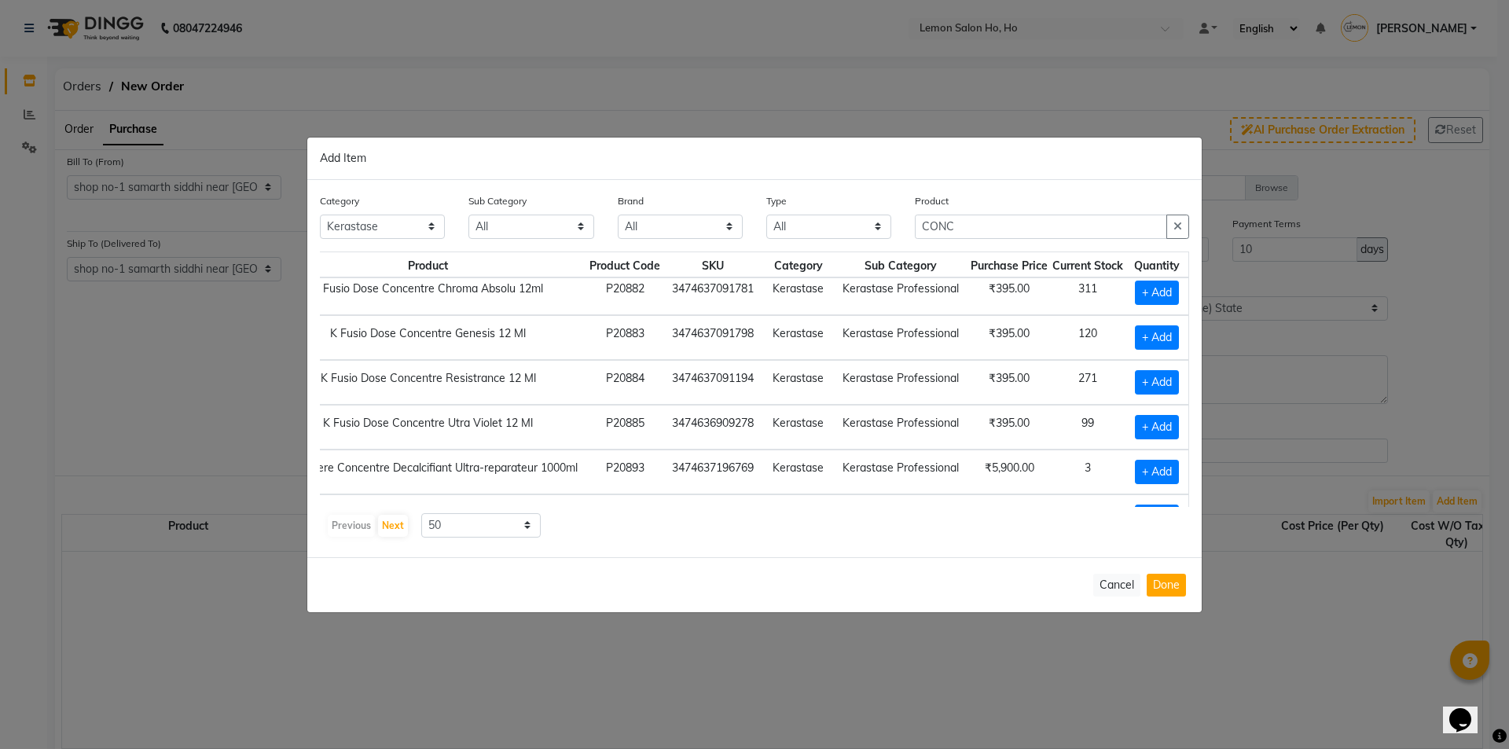
click at [1140, 441] on td "+ Add" at bounding box center [1156, 427] width 63 height 45
click at [1155, 430] on span "+ Add" at bounding box center [1157, 427] width 44 height 24
checkbox input "true"
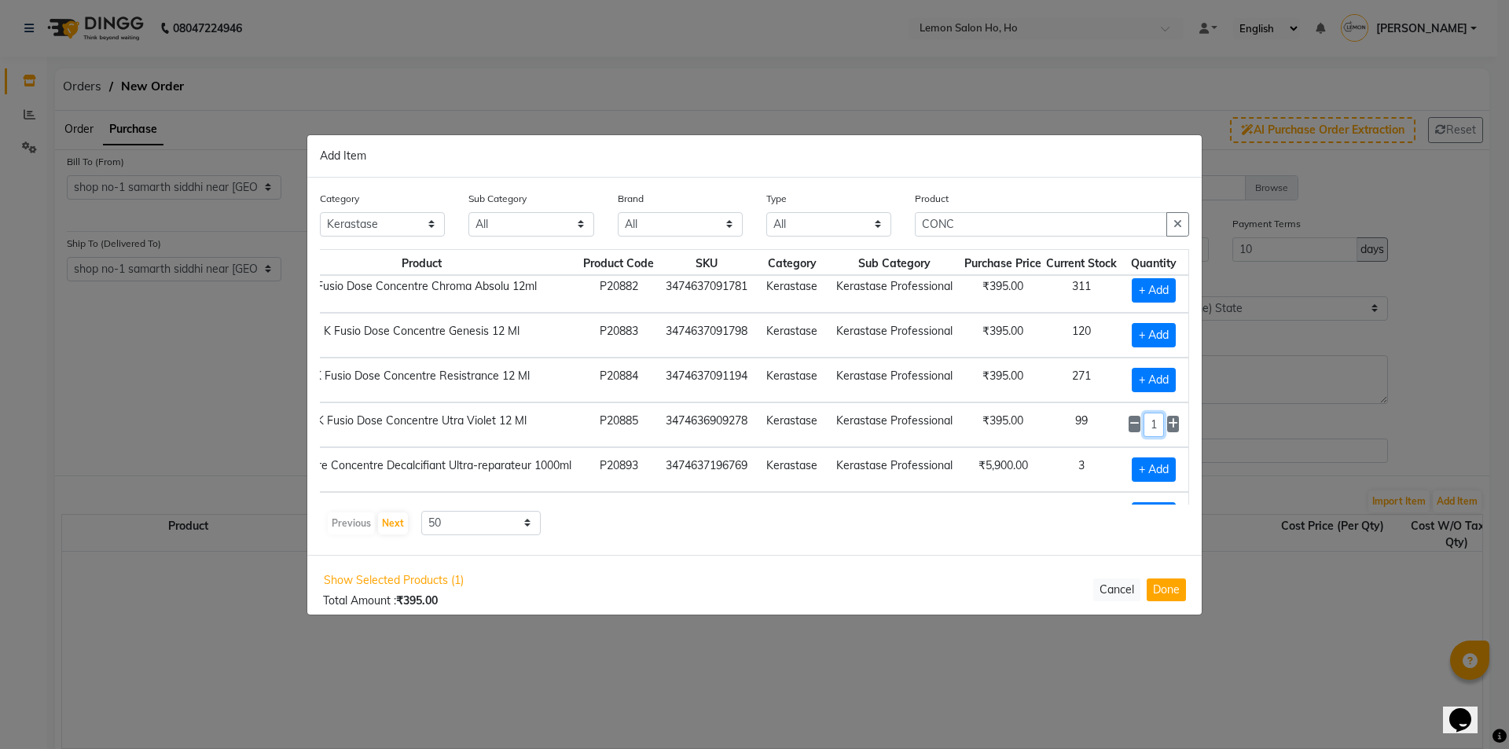
drag, startPoint x: 1152, startPoint y: 427, endPoint x: 1175, endPoint y: 420, distance: 23.9
click at [1157, 425] on input "1" at bounding box center [1153, 425] width 21 height 24
type input "30"
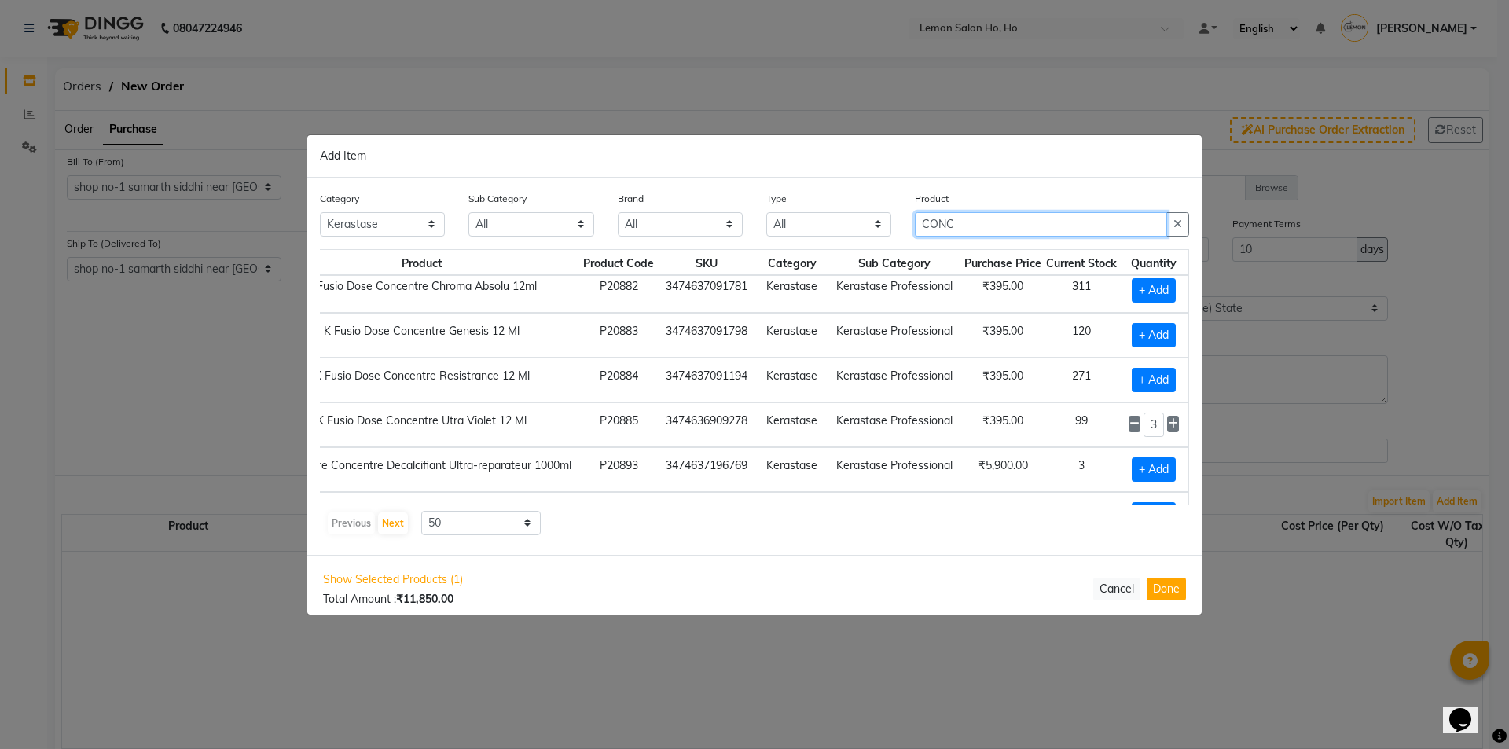
drag, startPoint x: 973, startPoint y: 222, endPoint x: 757, endPoint y: 263, distance: 219.1
click at [757, 263] on div "Category All Hair Skin Makeup Personal Care Appliances Beard Waxing Disposable …" at bounding box center [754, 366] width 894 height 377
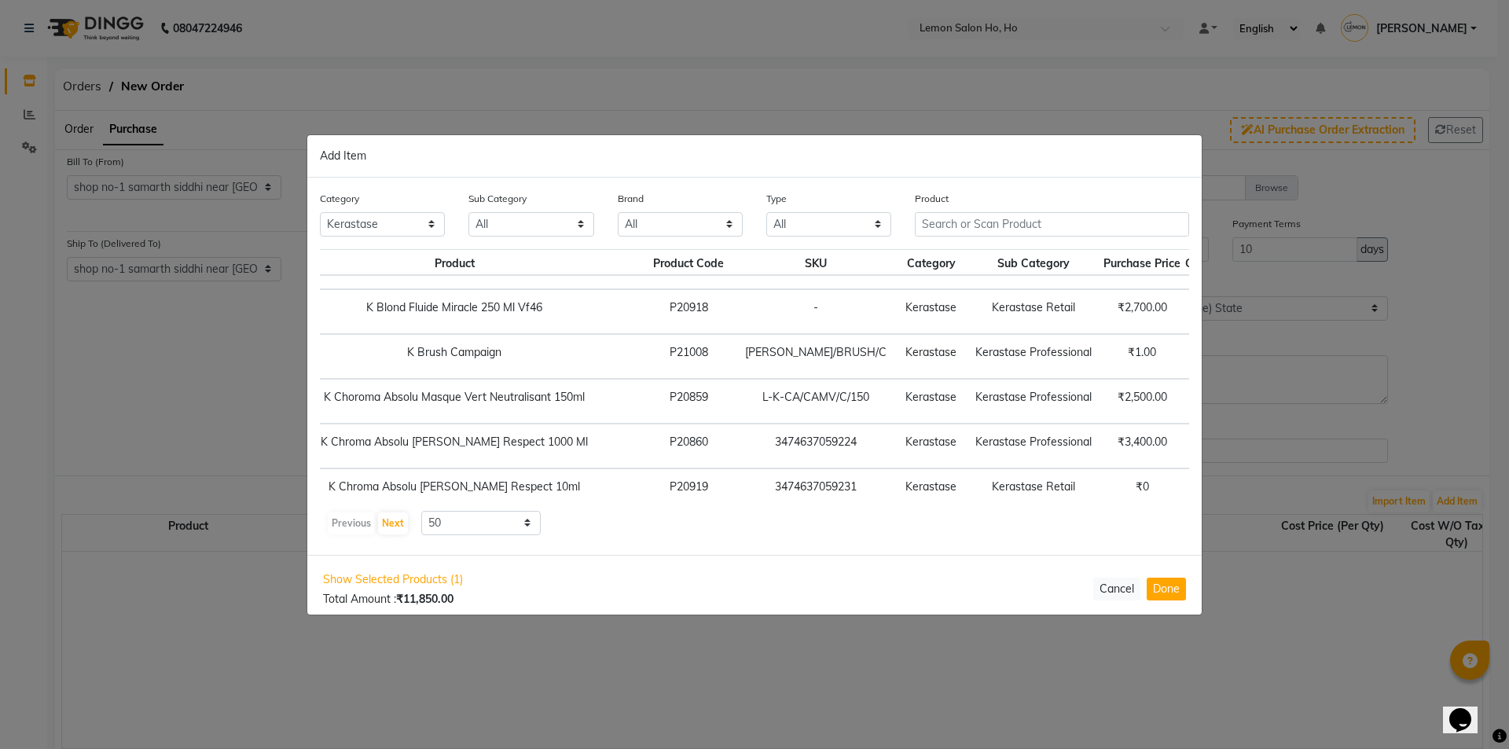
scroll to position [525, 124]
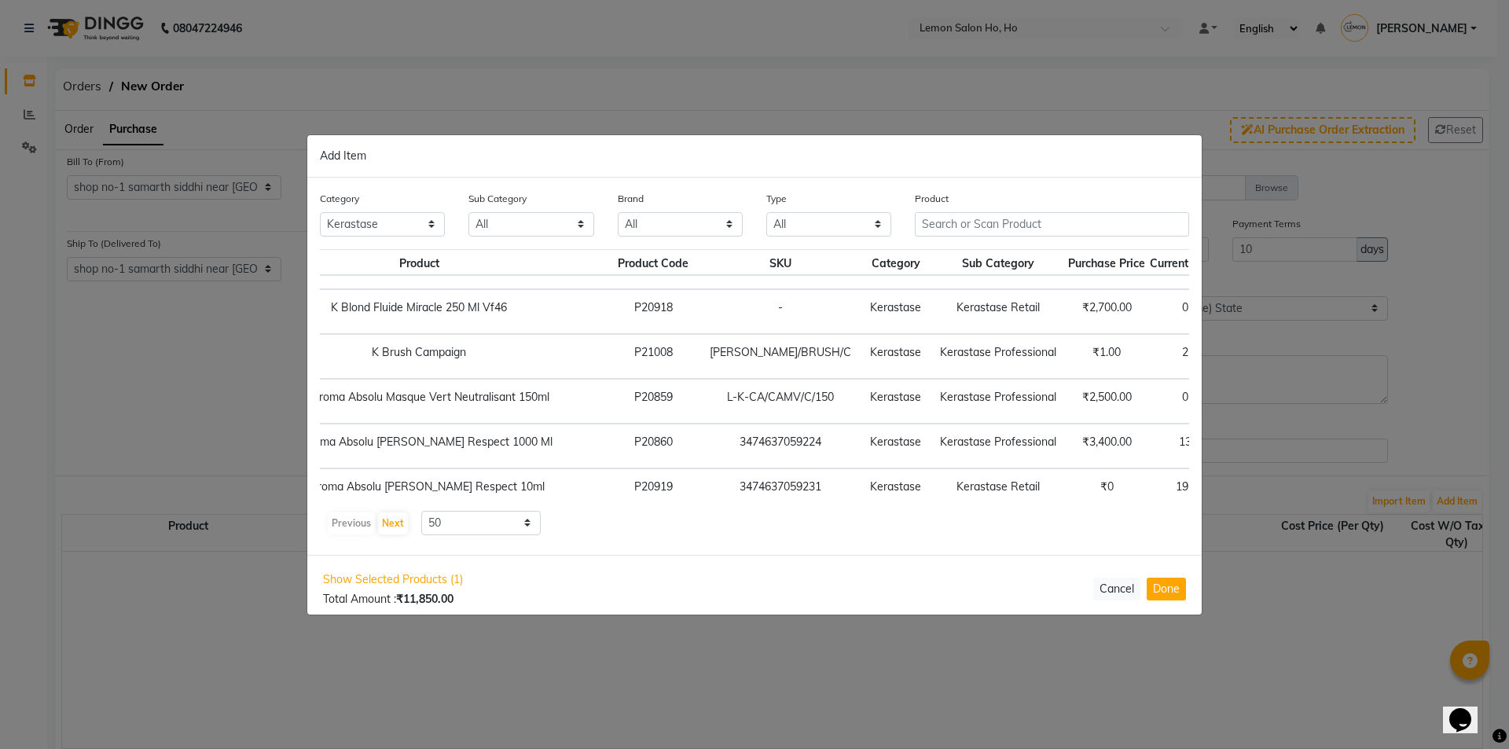
click at [1232, 453] on span "+ Add" at bounding box center [1254, 446] width 44 height 24
checkbox input "true"
click at [1271, 449] on icon at bounding box center [1276, 444] width 10 height 11
type input "3"
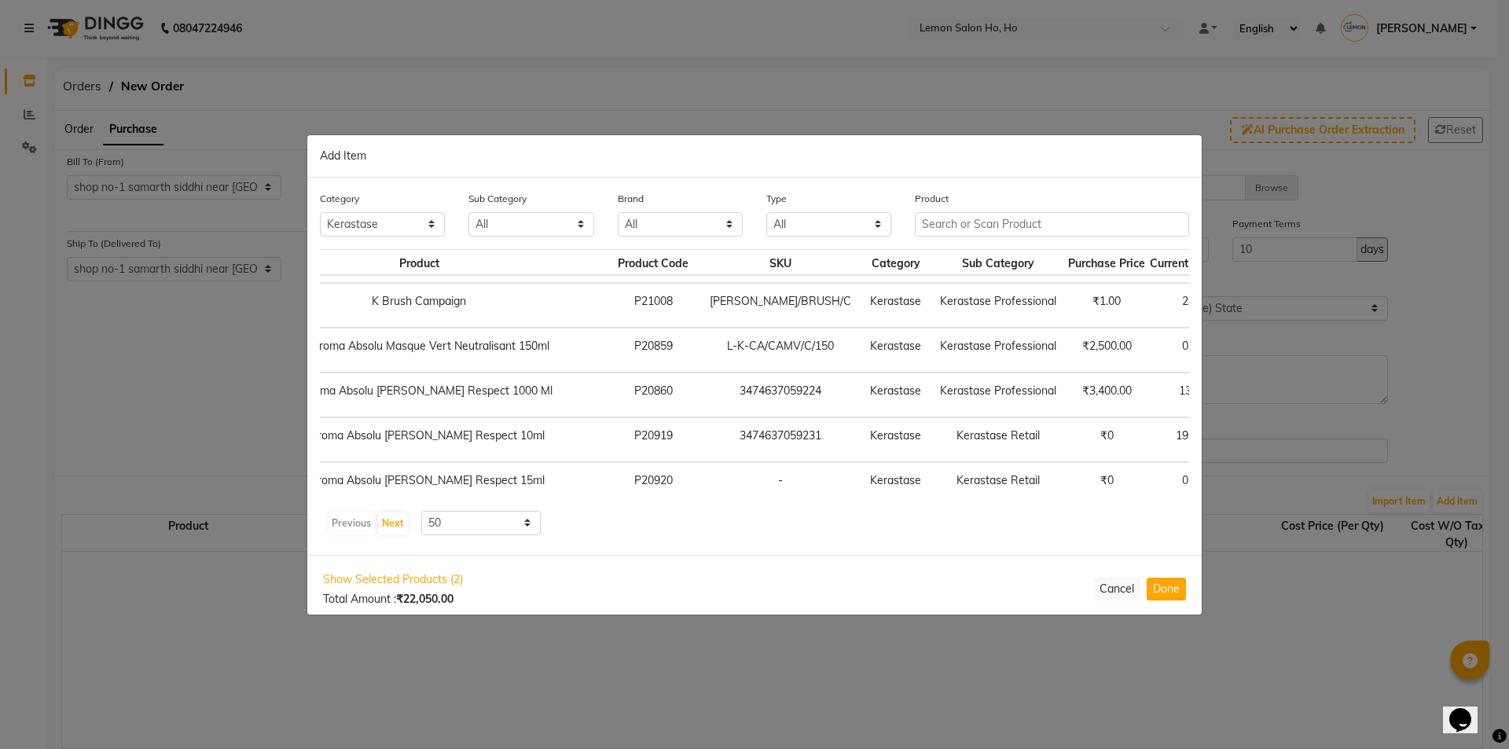
scroll to position [682, 124]
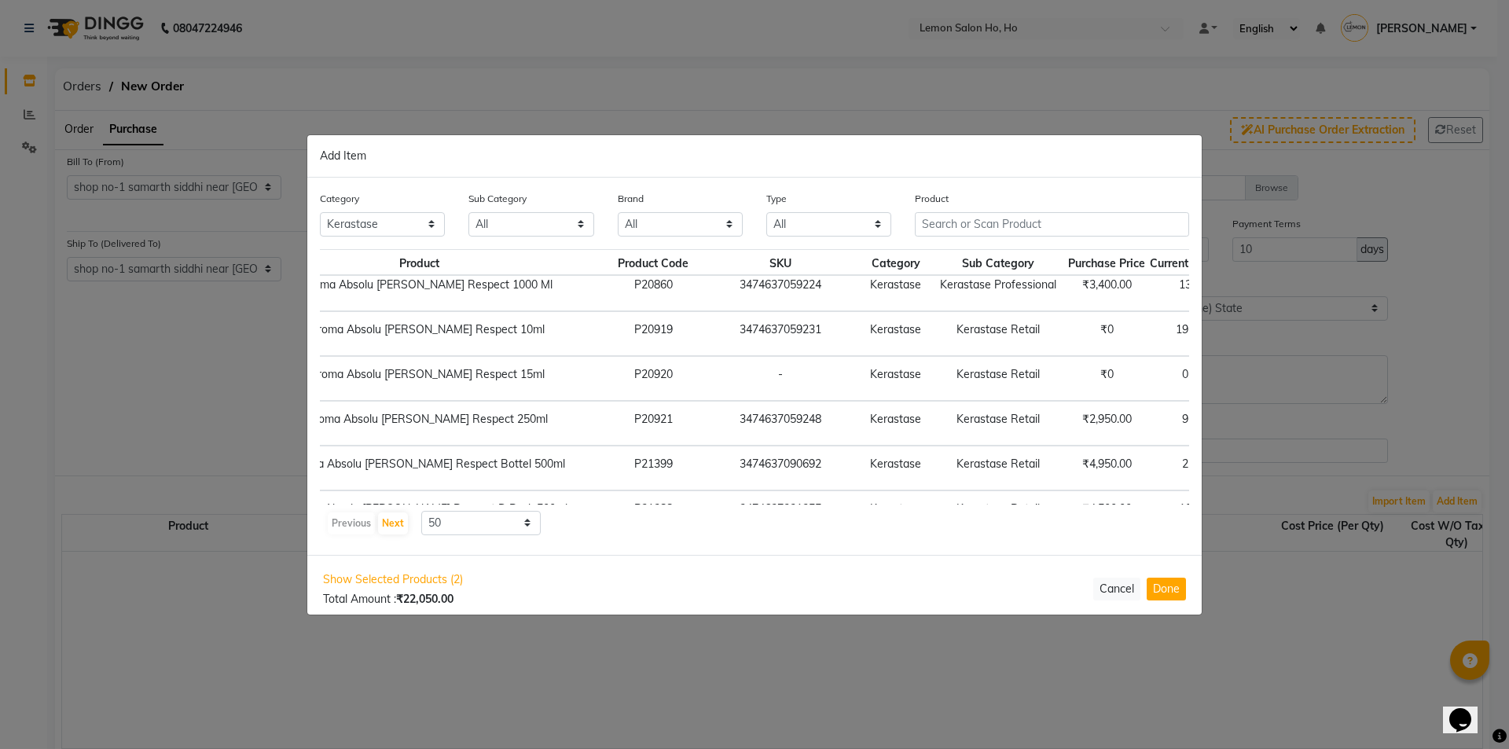
click at [1235, 427] on span "+ Add" at bounding box center [1257, 423] width 44 height 24
checkbox input "true"
click at [1271, 423] on icon at bounding box center [1276, 421] width 10 height 11
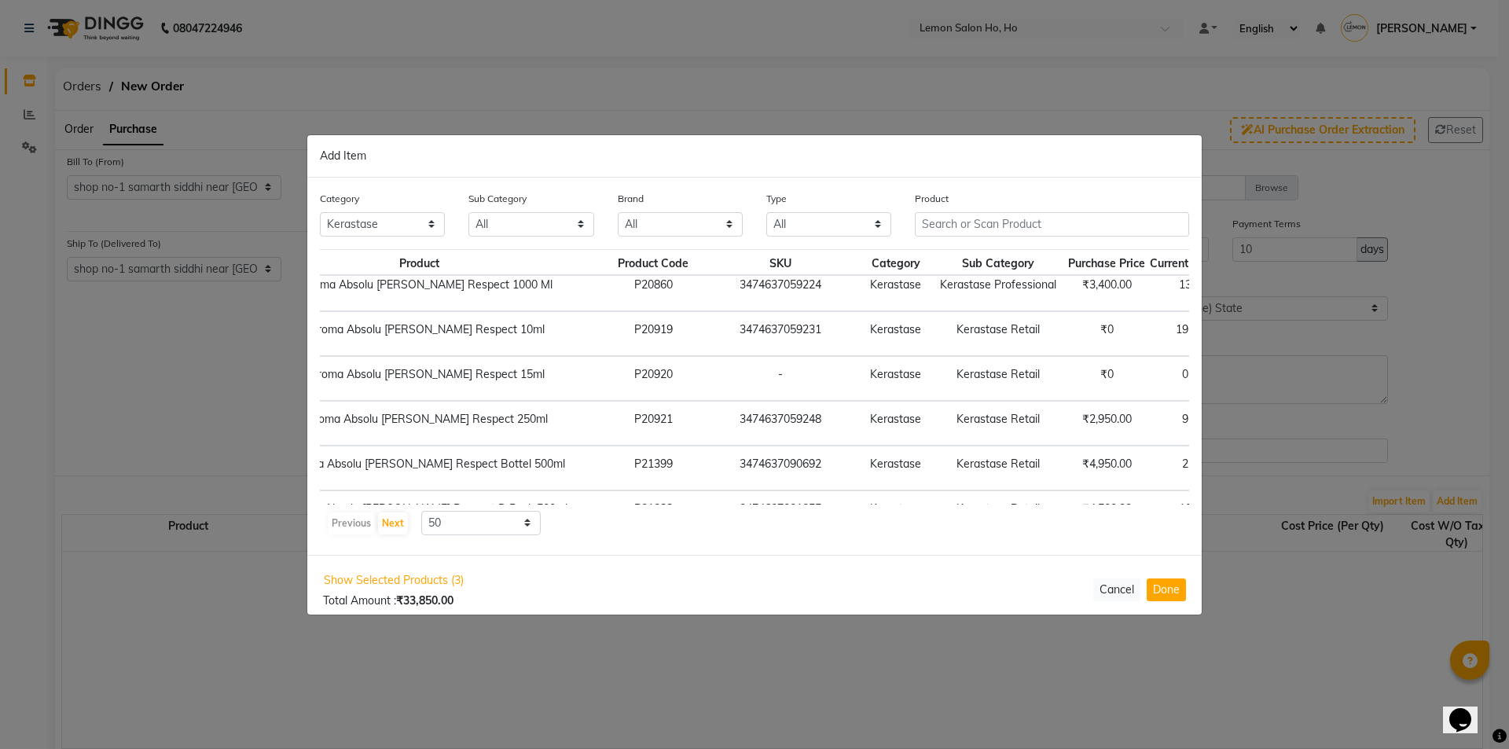
click at [1271, 423] on icon at bounding box center [1276, 421] width 10 height 11
click at [1233, 420] on icon at bounding box center [1238, 421] width 10 height 11
type input "4"
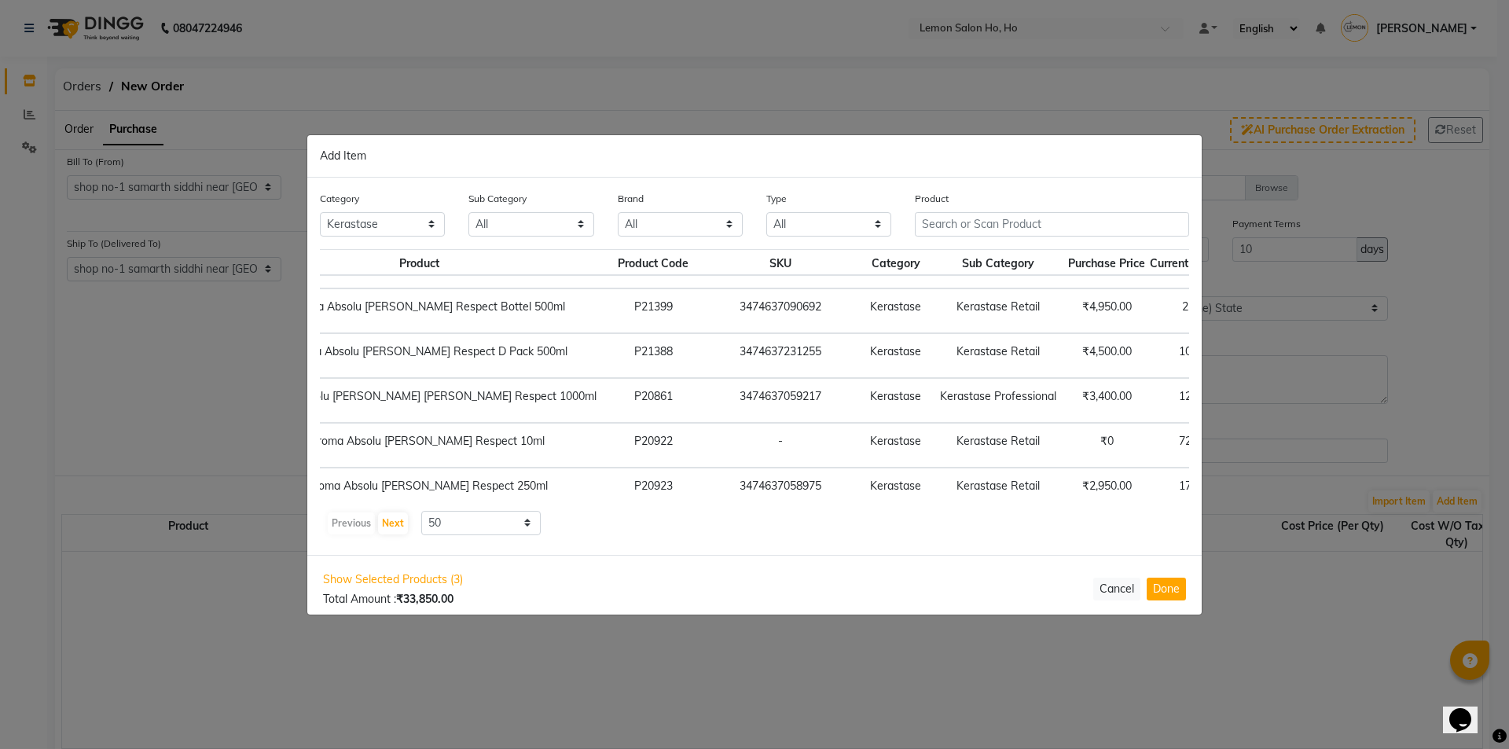
scroll to position [918, 124]
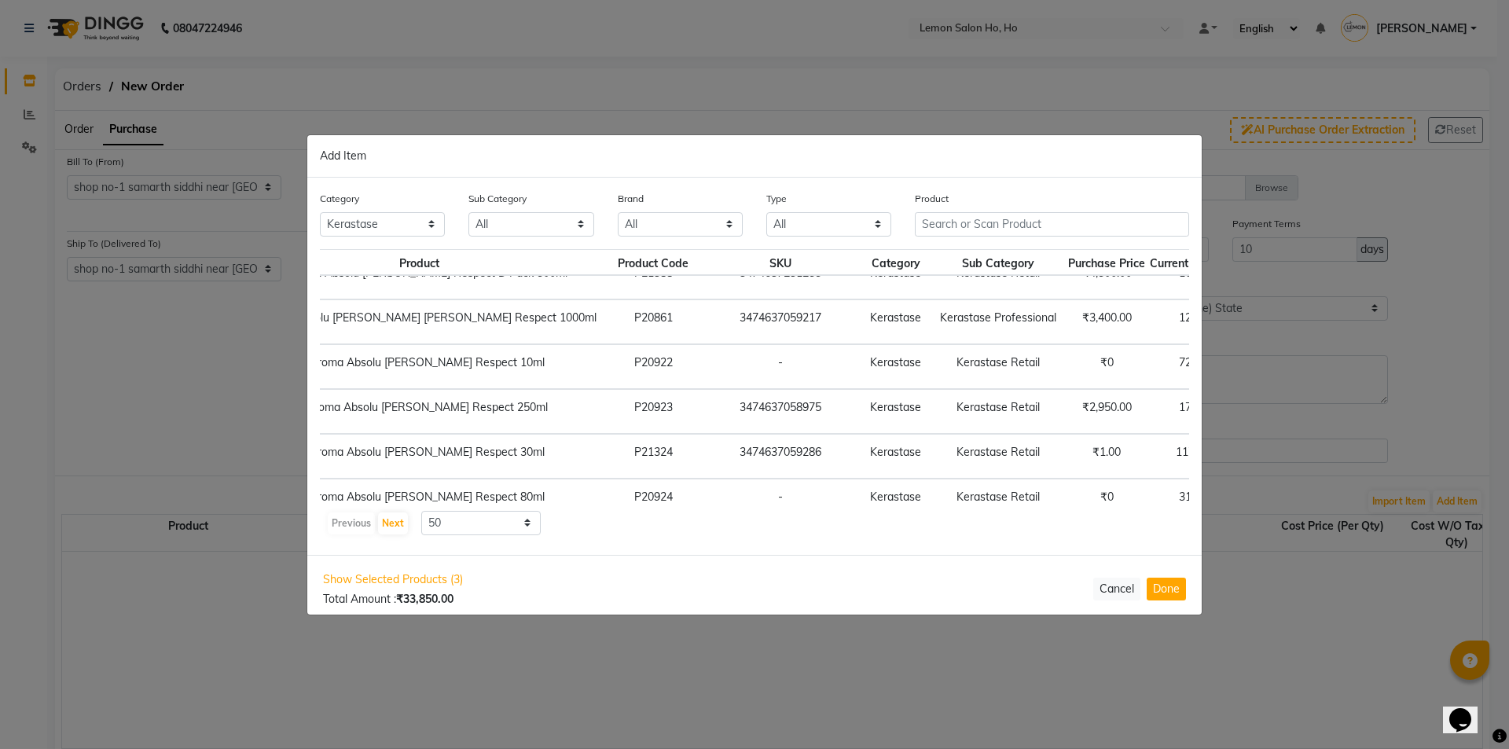
click at [1235, 413] on span "+ Add" at bounding box center [1257, 411] width 44 height 24
checkbox input "true"
click at [1271, 413] on span at bounding box center [1277, 410] width 12 height 17
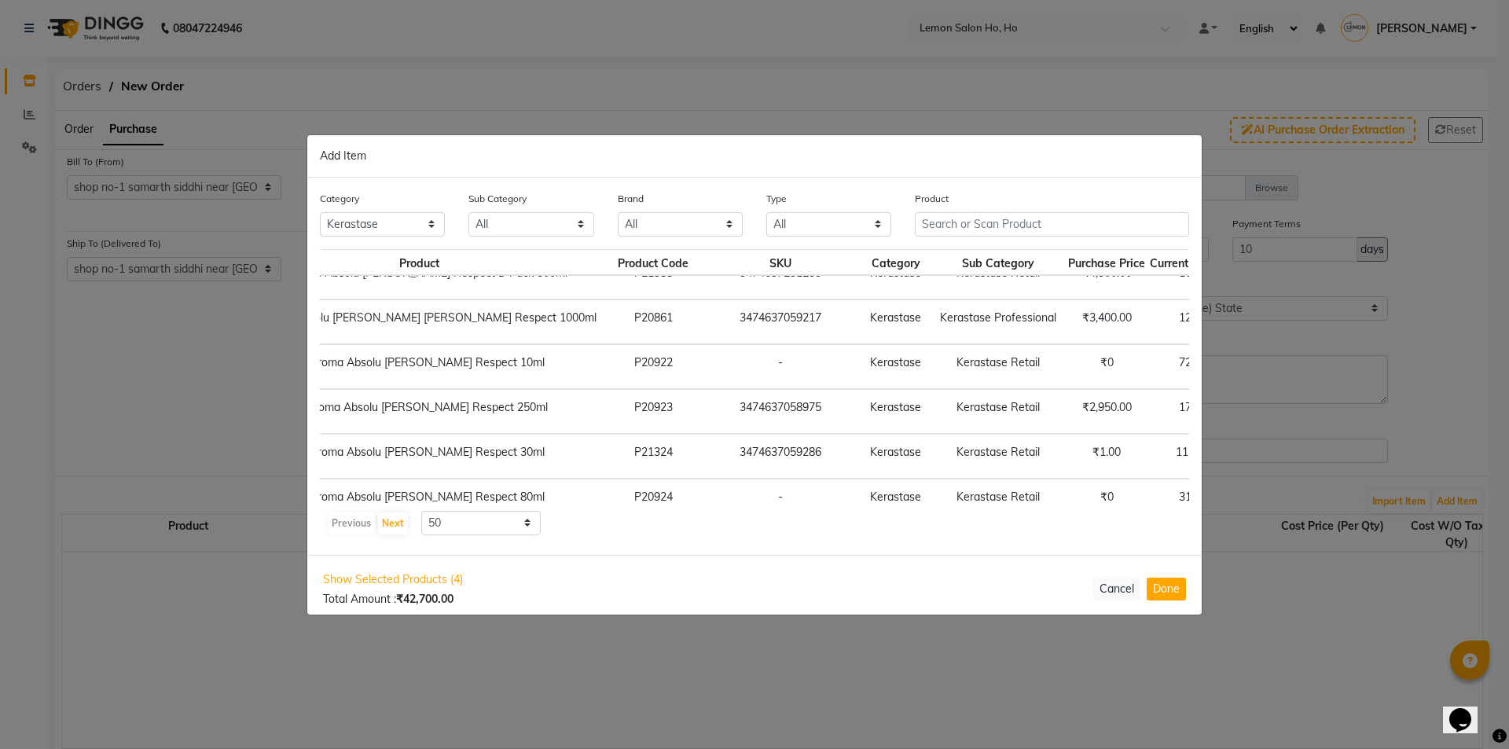
type input "4"
click at [956, 218] on input "text" at bounding box center [1052, 224] width 274 height 24
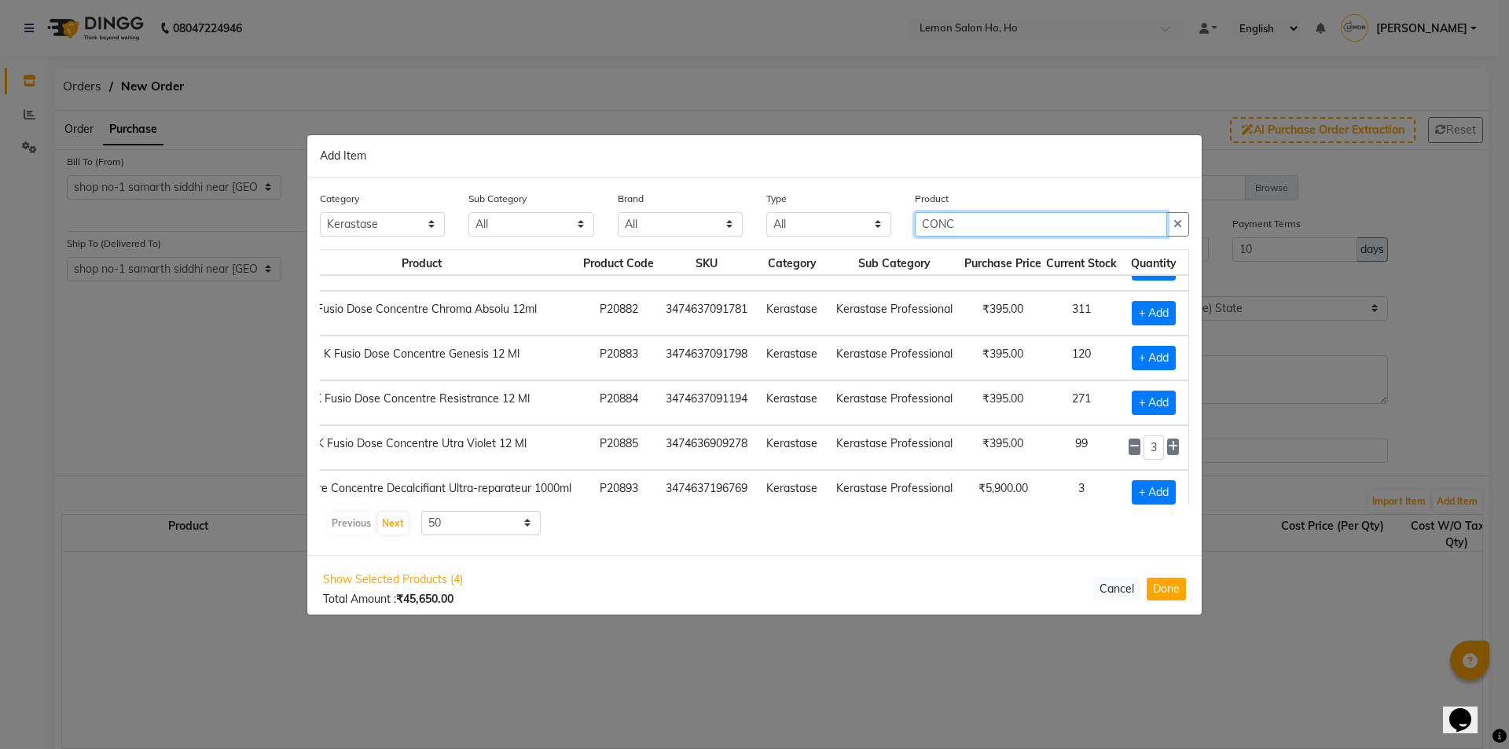
scroll to position [0, 111]
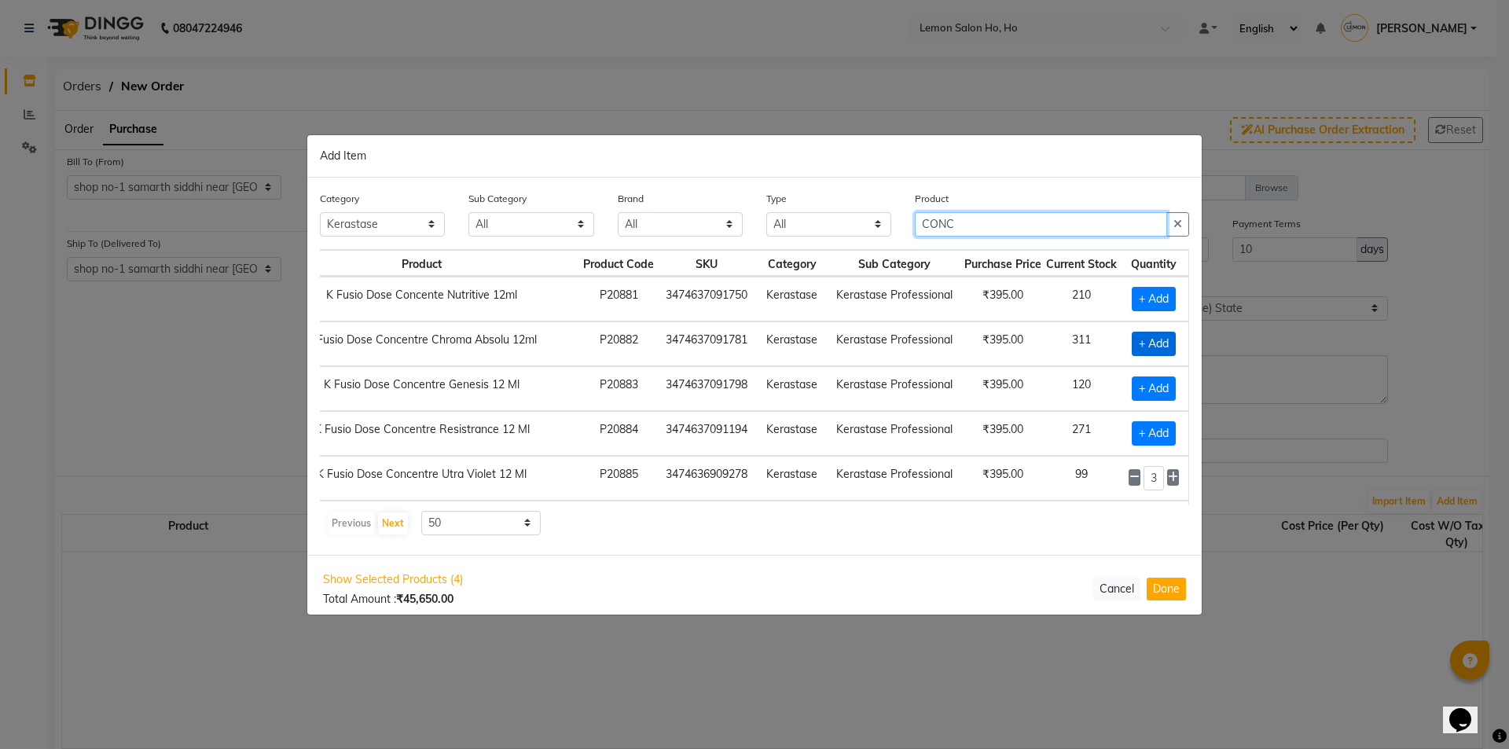
type input "CONC"
click at [1132, 339] on span "+ Add" at bounding box center [1154, 344] width 44 height 24
checkbox input "true"
click at [1151, 341] on input "1" at bounding box center [1153, 344] width 21 height 24
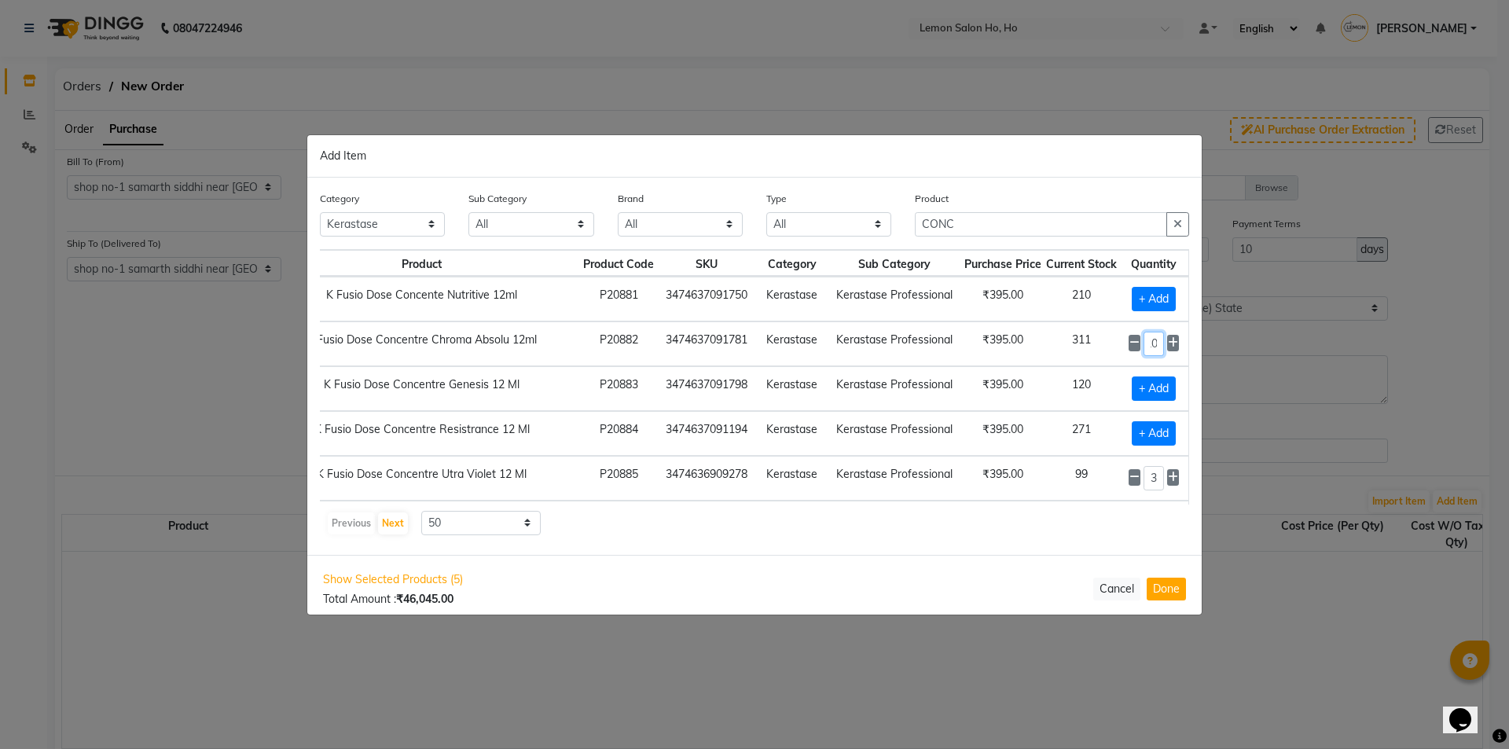
type input "20"
drag, startPoint x: 970, startPoint y: 221, endPoint x: 888, endPoint y: 237, distance: 84.1
click at [888, 237] on div "Category All Hair Skin Makeup Personal Care Appliances Beard Waxing Disposable …" at bounding box center [754, 219] width 893 height 59
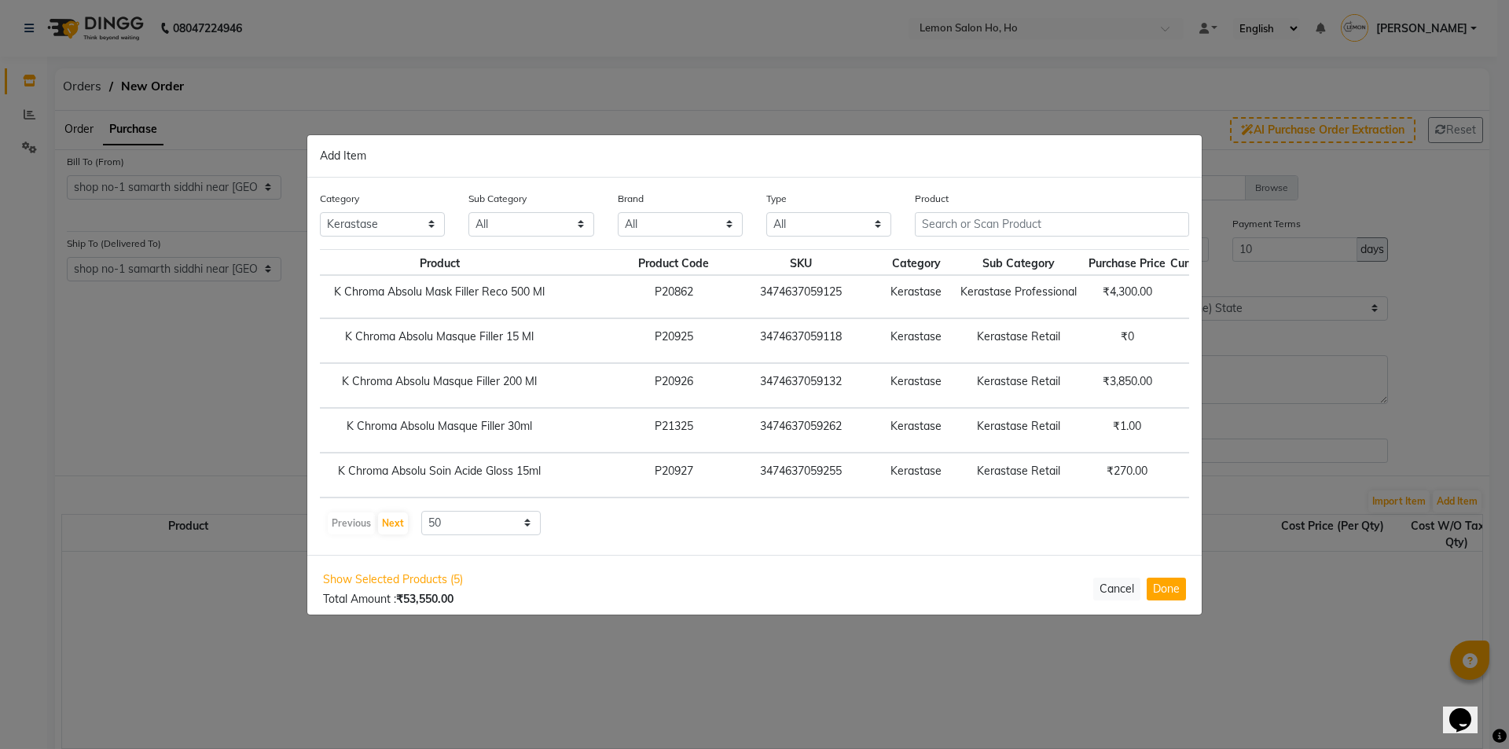
scroll to position [1257, 129]
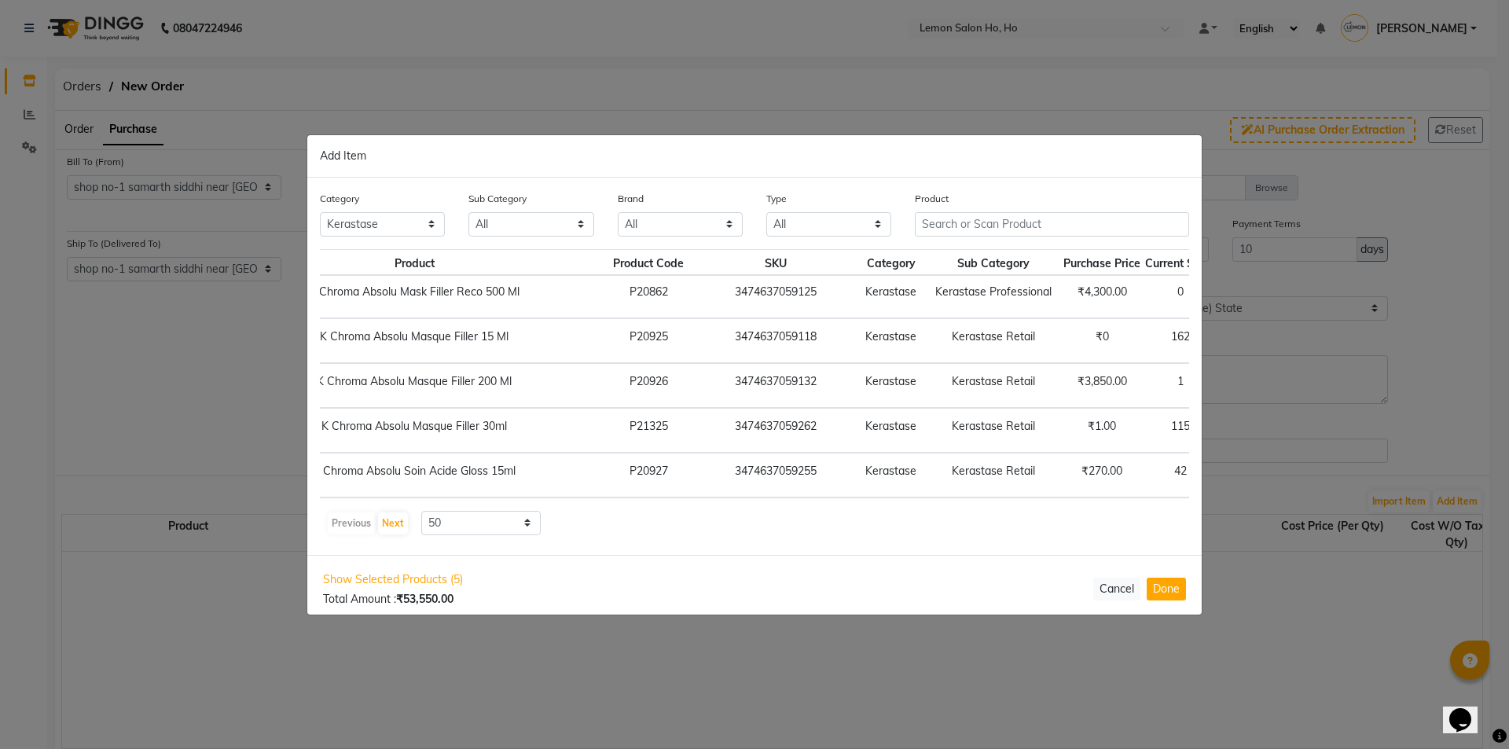
click at [1231, 383] on span "+ Add" at bounding box center [1253, 385] width 44 height 24
checkbox input "true"
click at [1267, 384] on icon at bounding box center [1272, 384] width 10 height 11
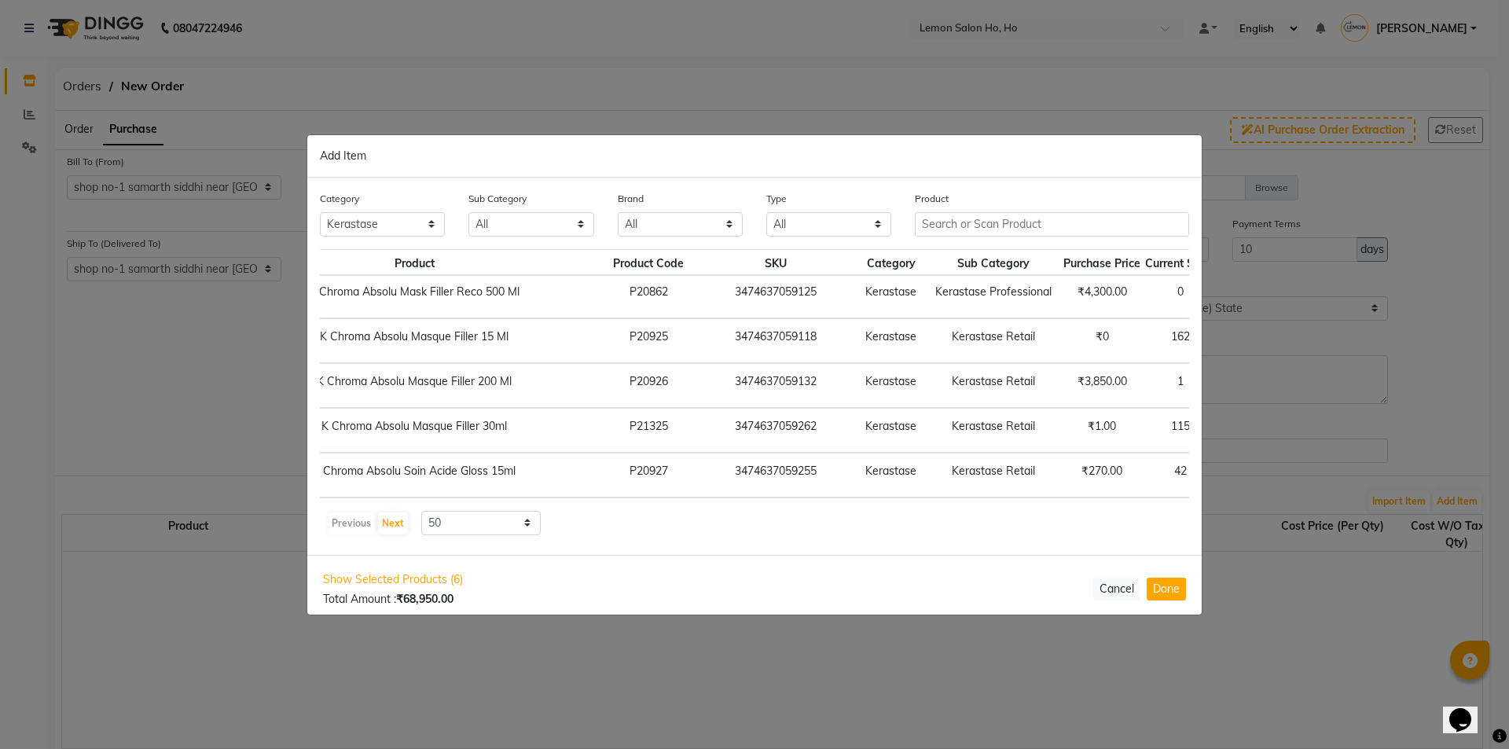
click at [1267, 384] on icon at bounding box center [1272, 384] width 10 height 11
type input "5"
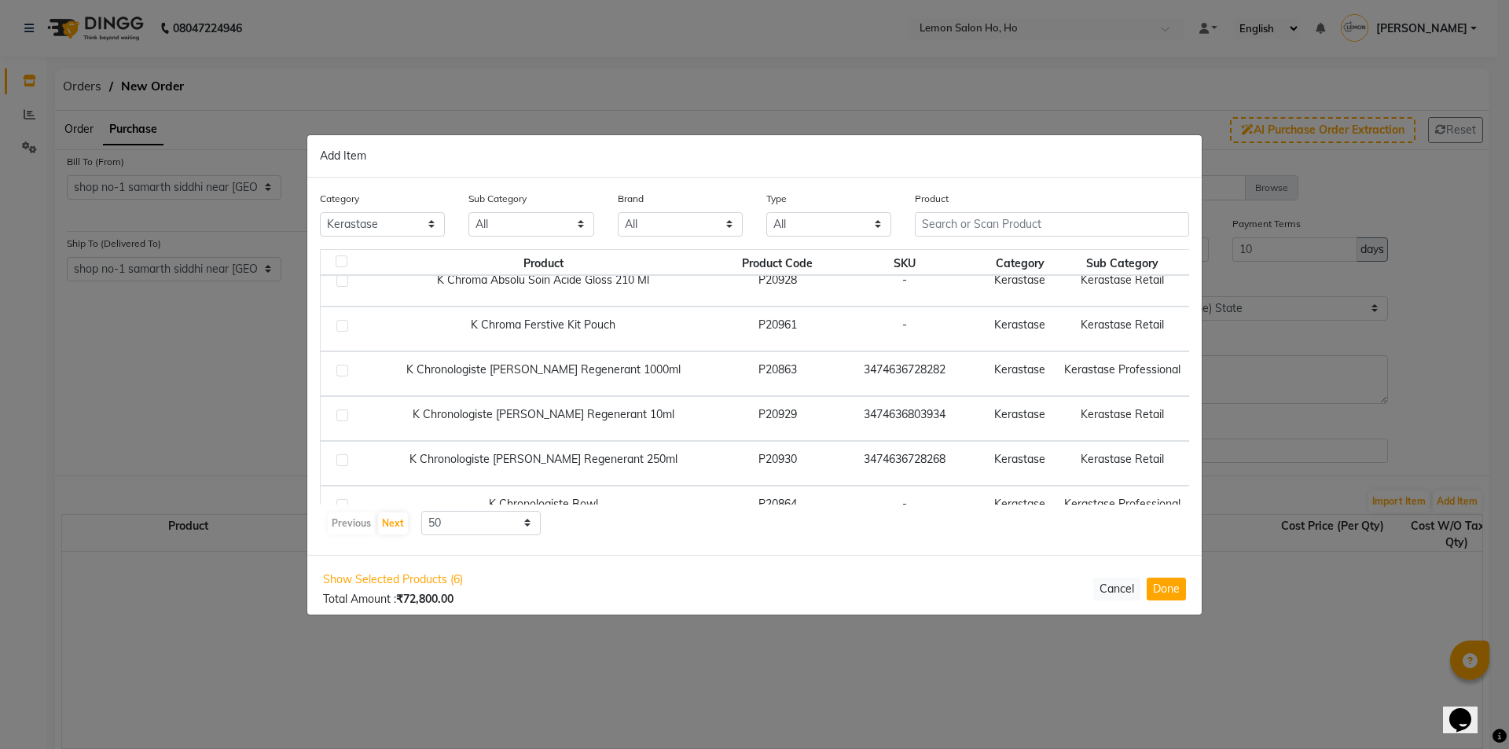
scroll to position [1493, 129]
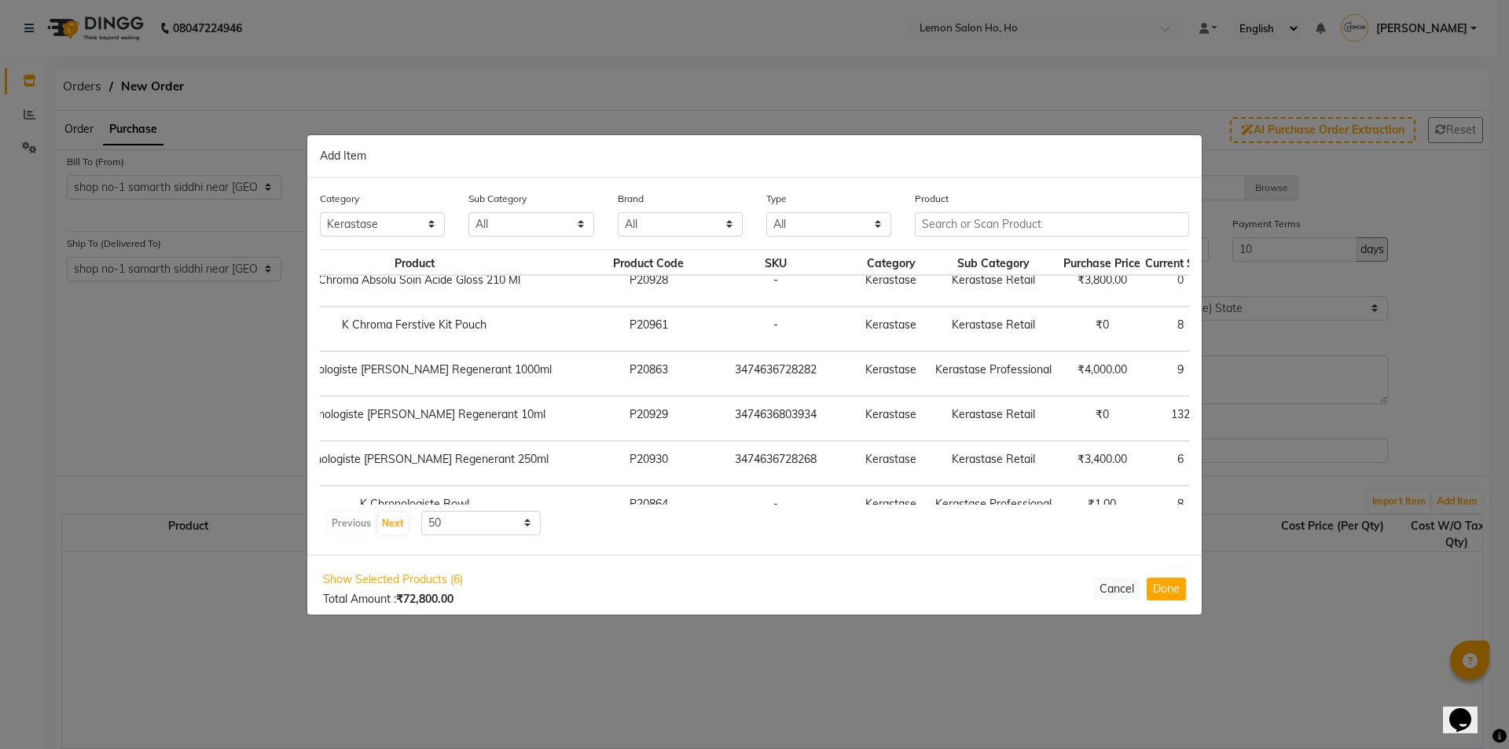
click at [1231, 456] on span "+ Add" at bounding box center [1253, 463] width 44 height 24
checkbox input "true"
click at [1267, 466] on icon at bounding box center [1272, 462] width 10 height 11
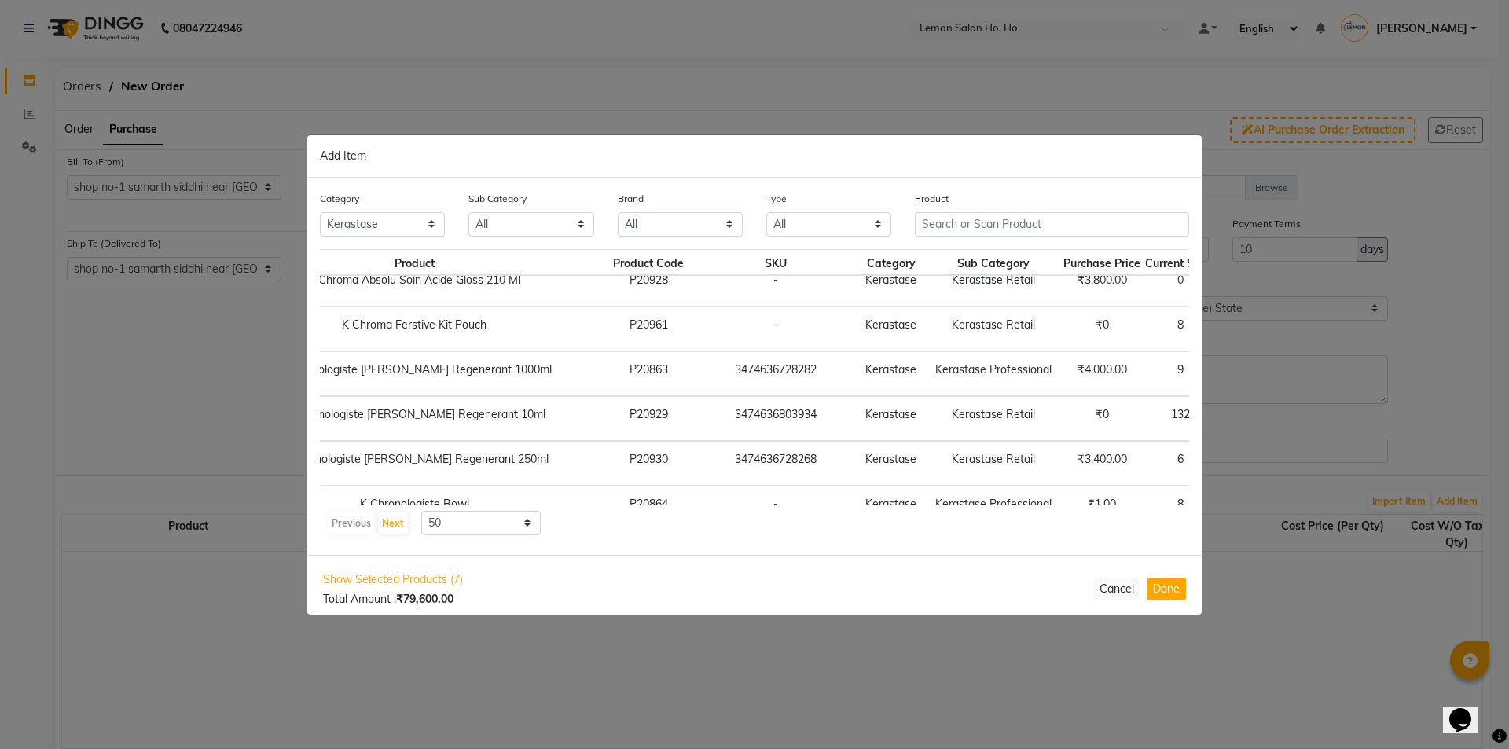
type input "4"
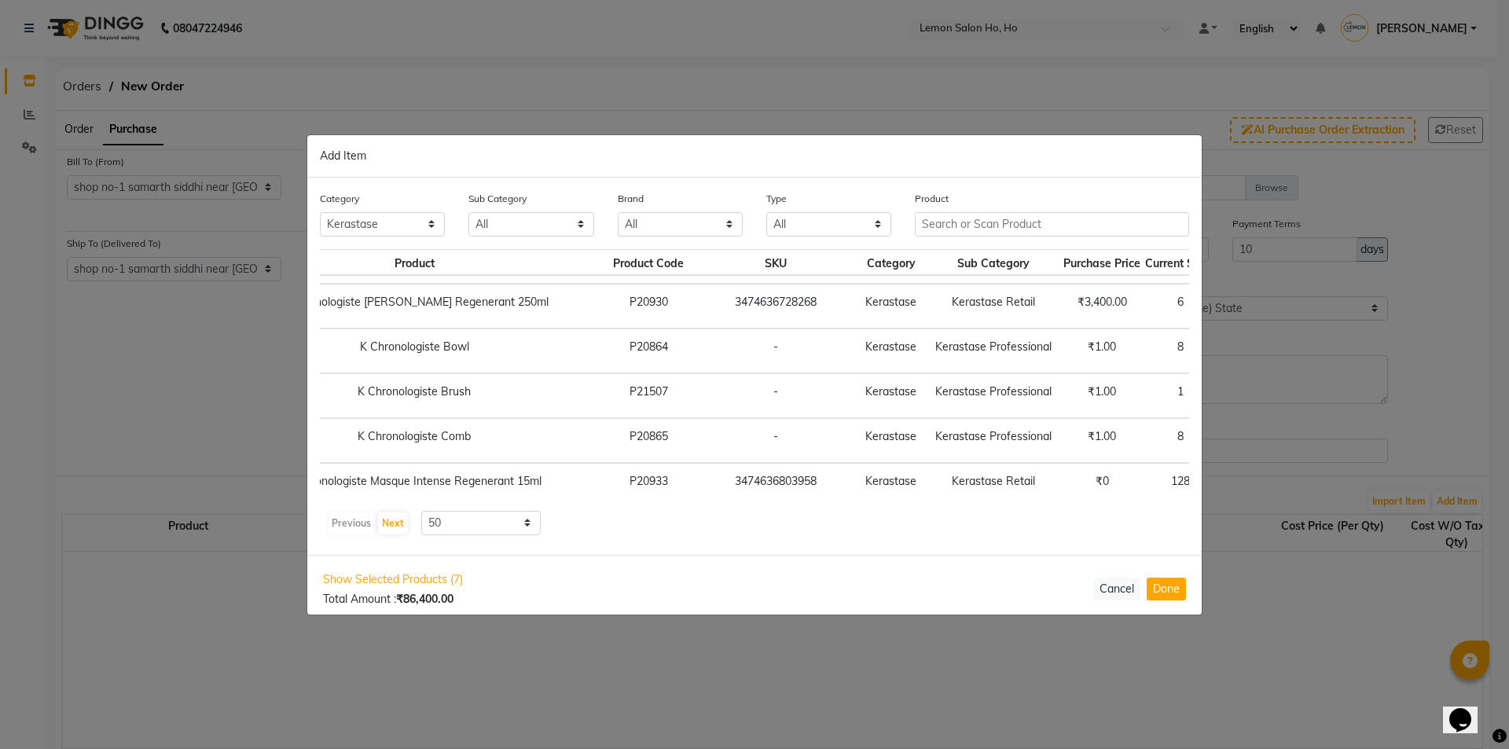
scroll to position [1729, 129]
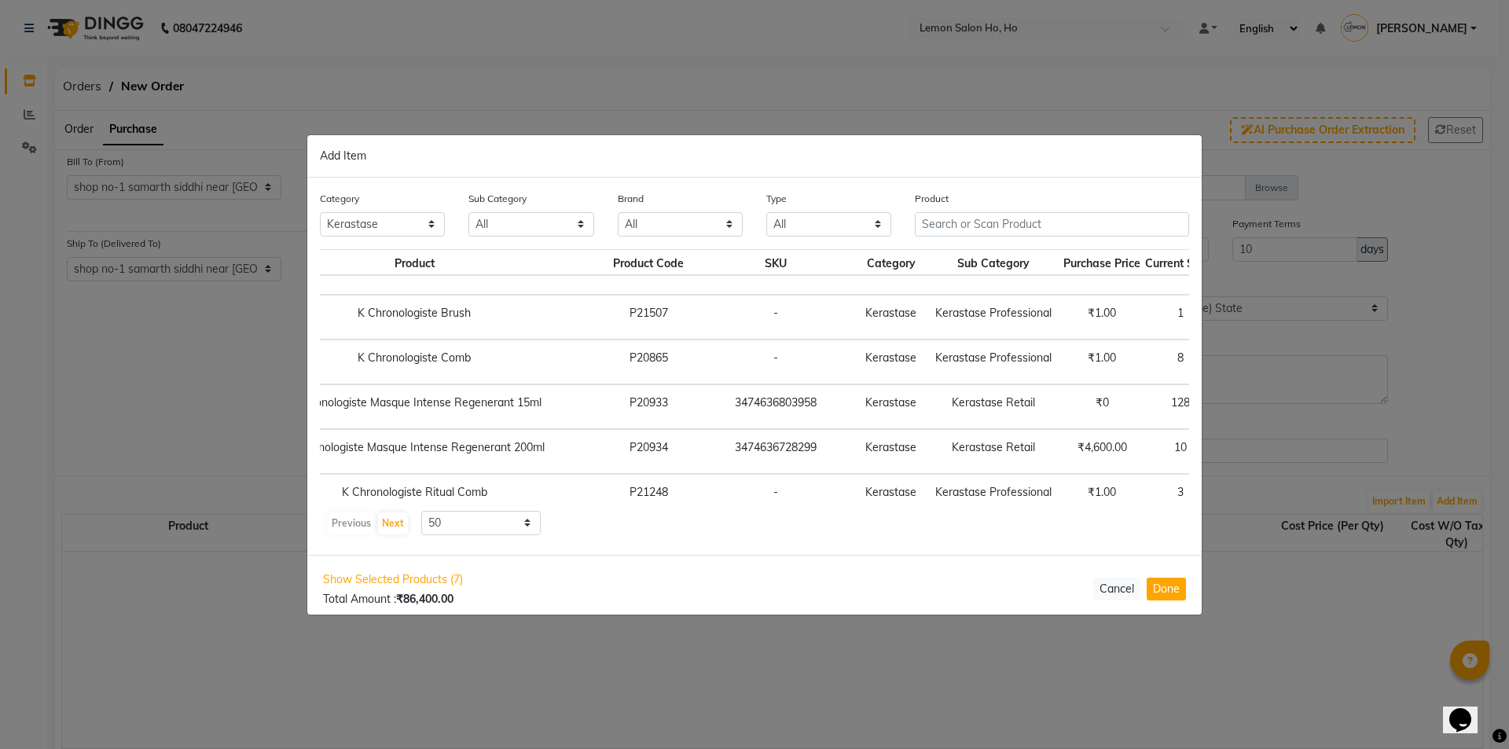
click at [1231, 454] on span "+ Add" at bounding box center [1253, 451] width 44 height 24
checkbox input "true"
click at [1267, 451] on icon at bounding box center [1272, 450] width 10 height 11
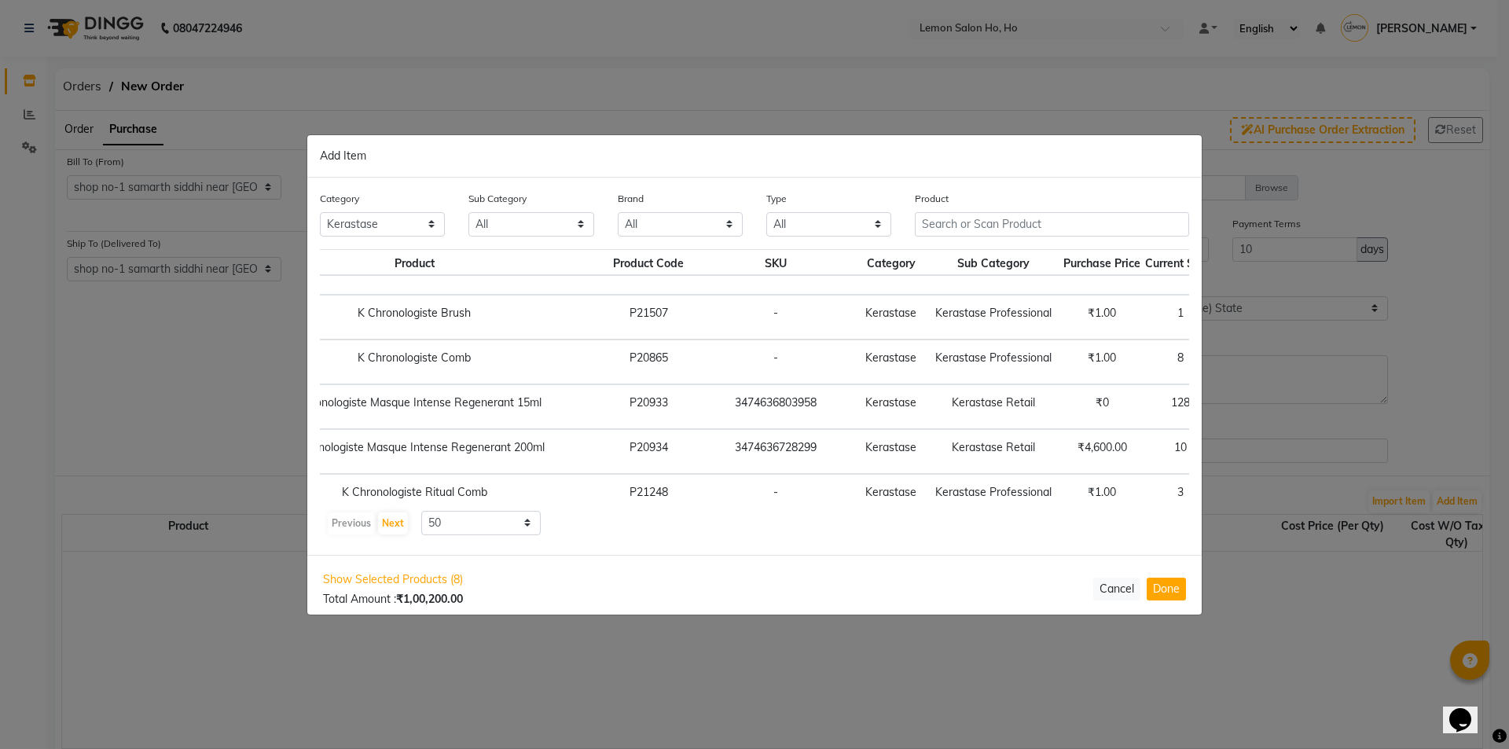
type input "4"
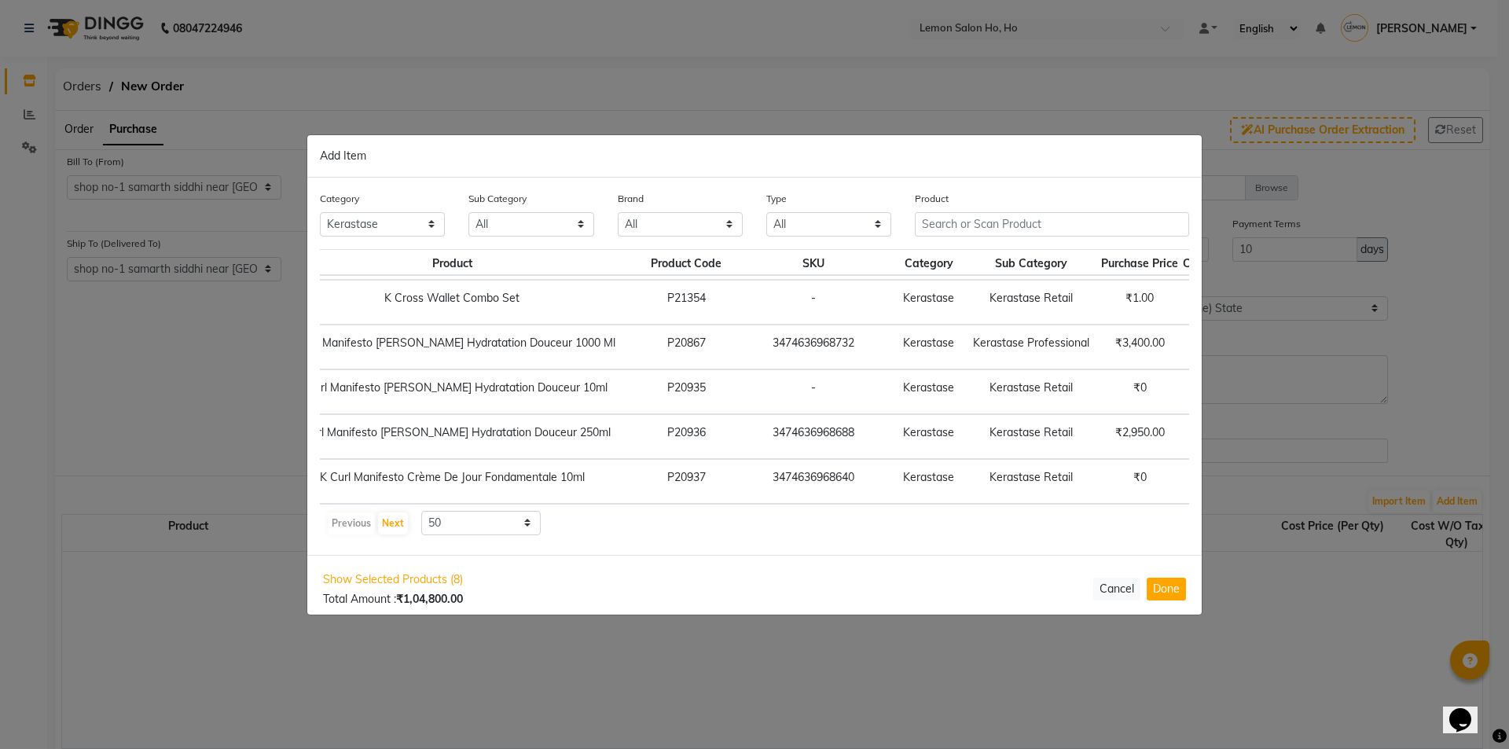
scroll to position [2024, 129]
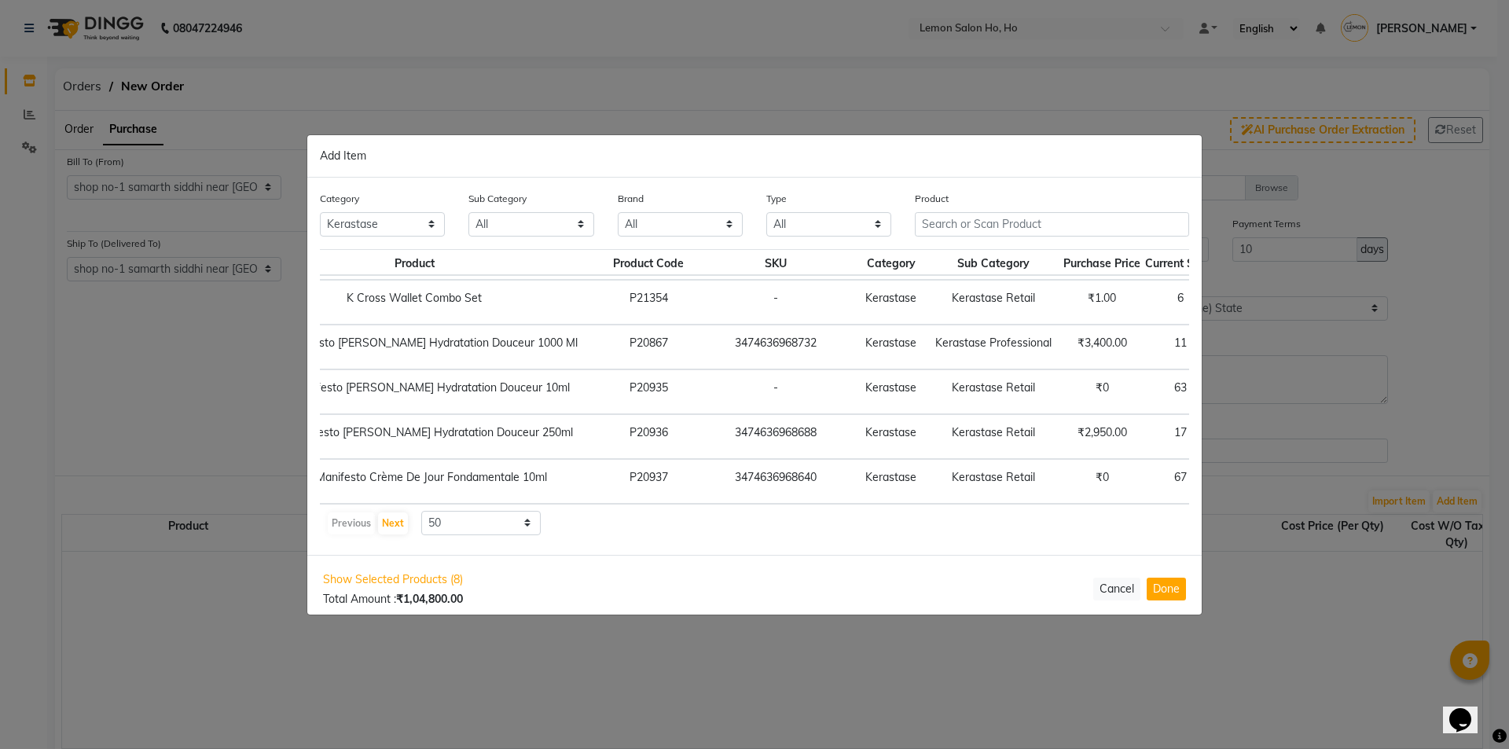
click at [1231, 428] on span "+ Add" at bounding box center [1253, 436] width 44 height 24
checkbox input "true"
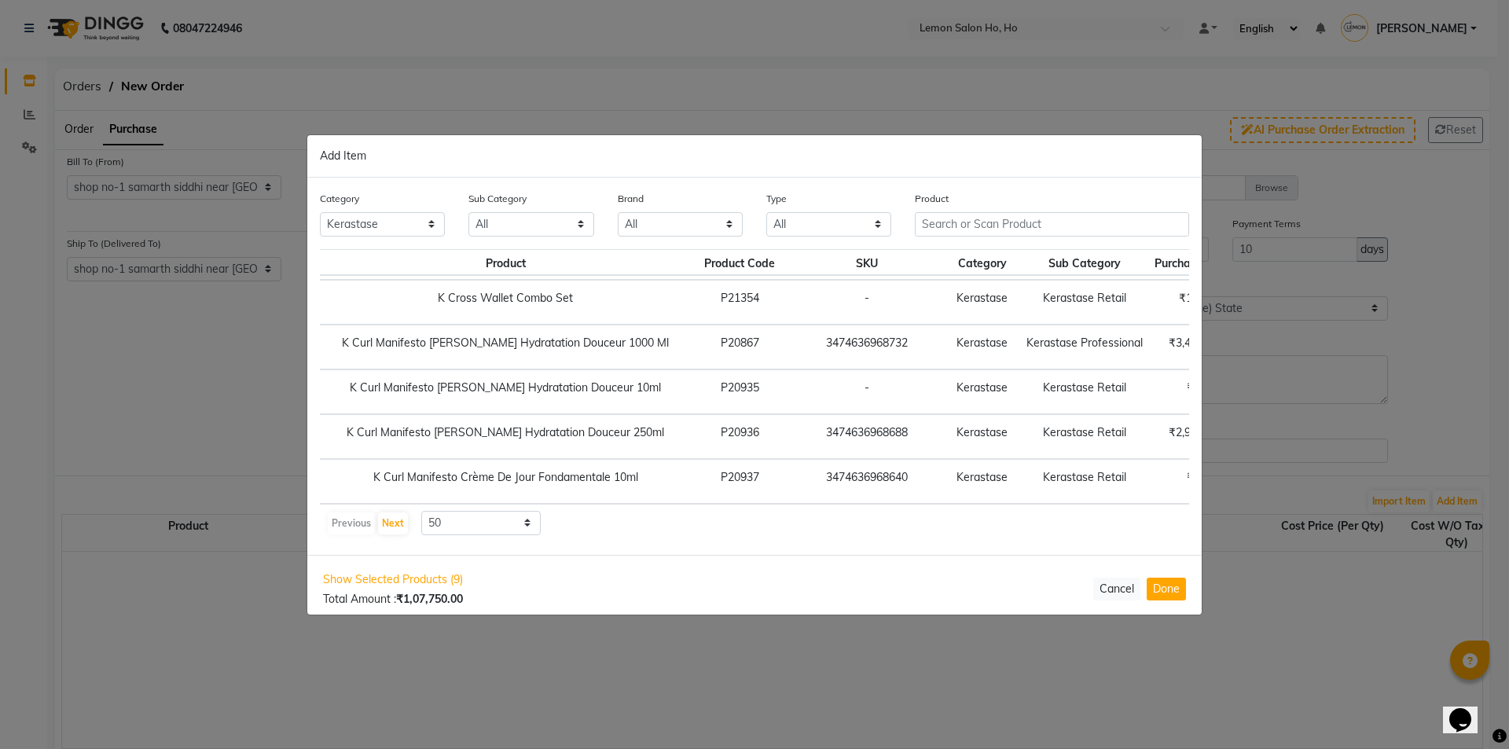
scroll to position [2024, 0]
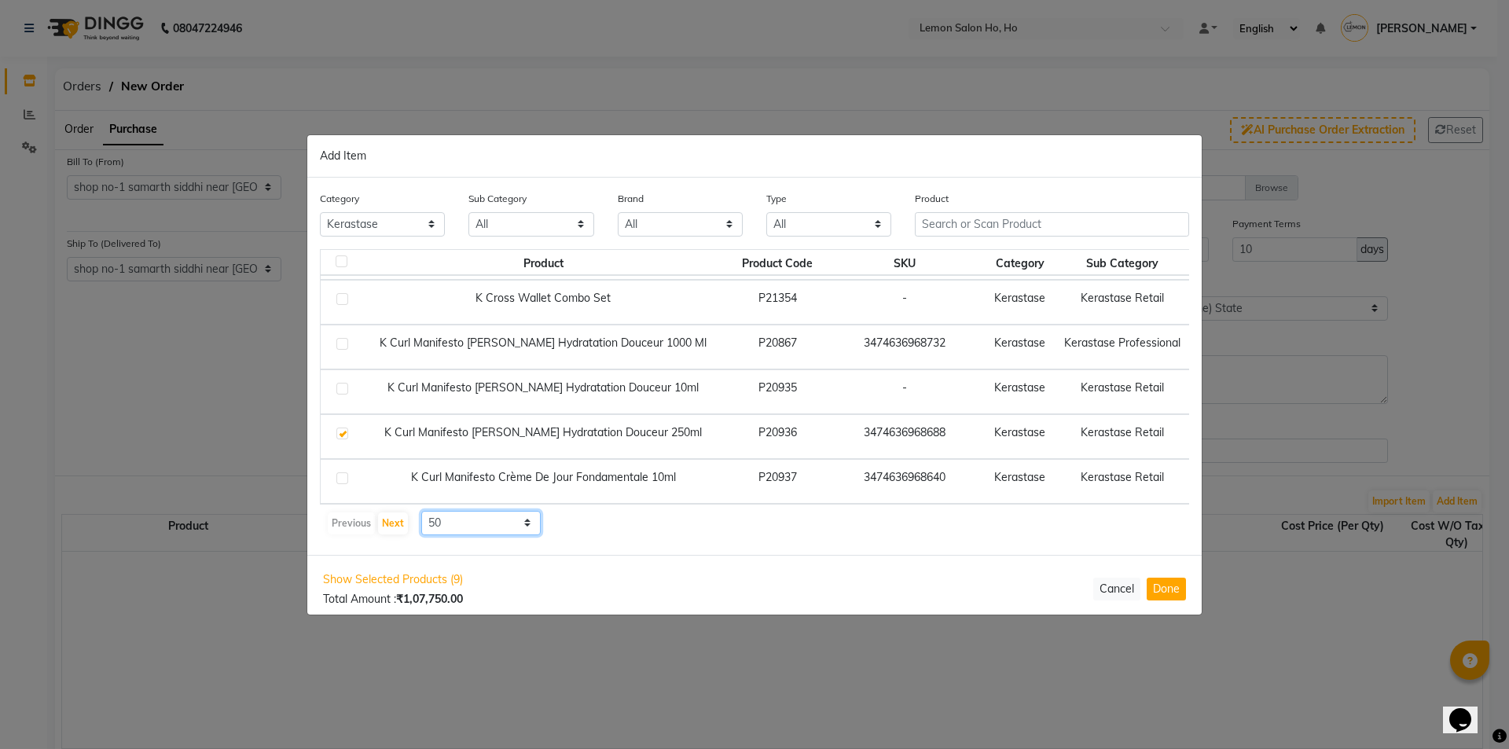
click at [482, 523] on select "10 50 100" at bounding box center [480, 523] width 119 height 24
click at [383, 516] on button "Next" at bounding box center [393, 523] width 30 height 22
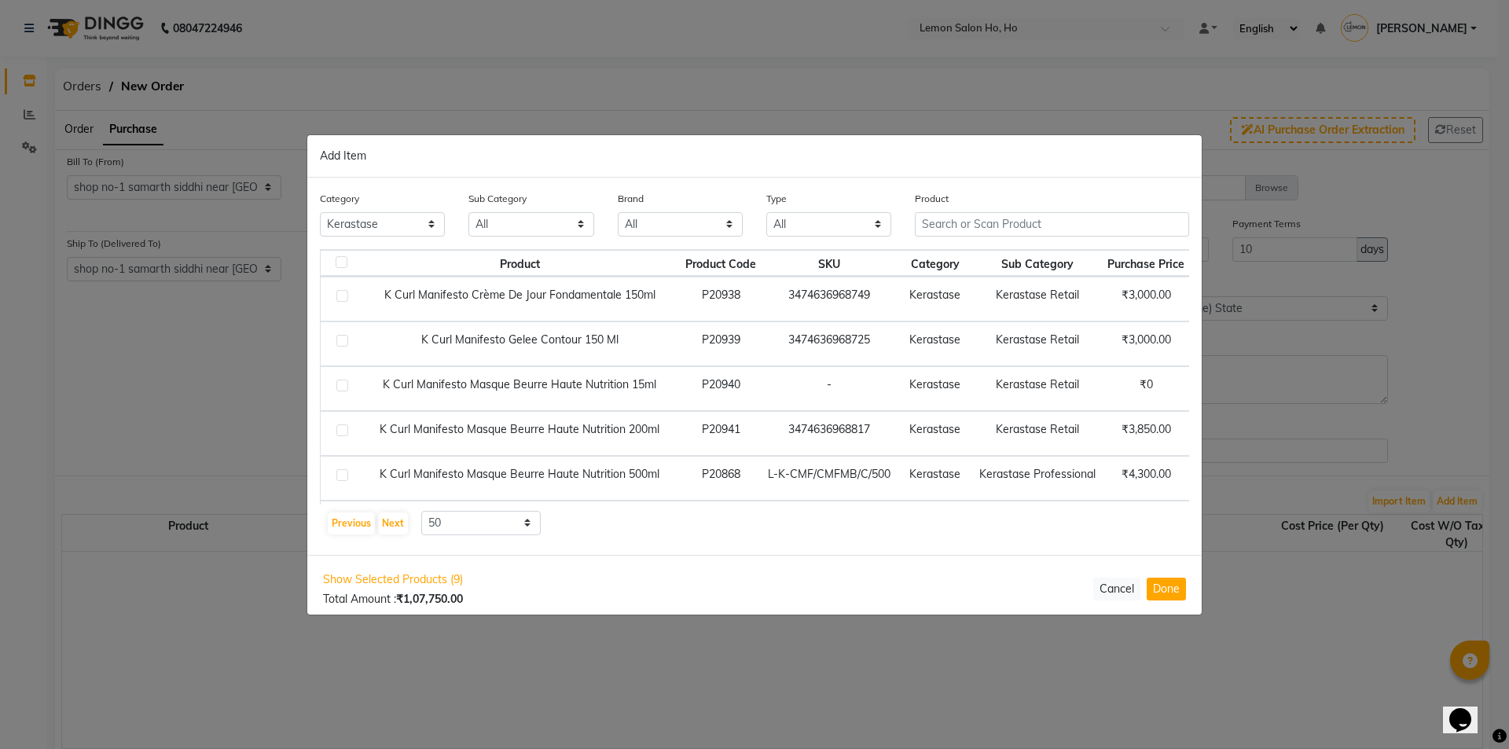
scroll to position [0, 125]
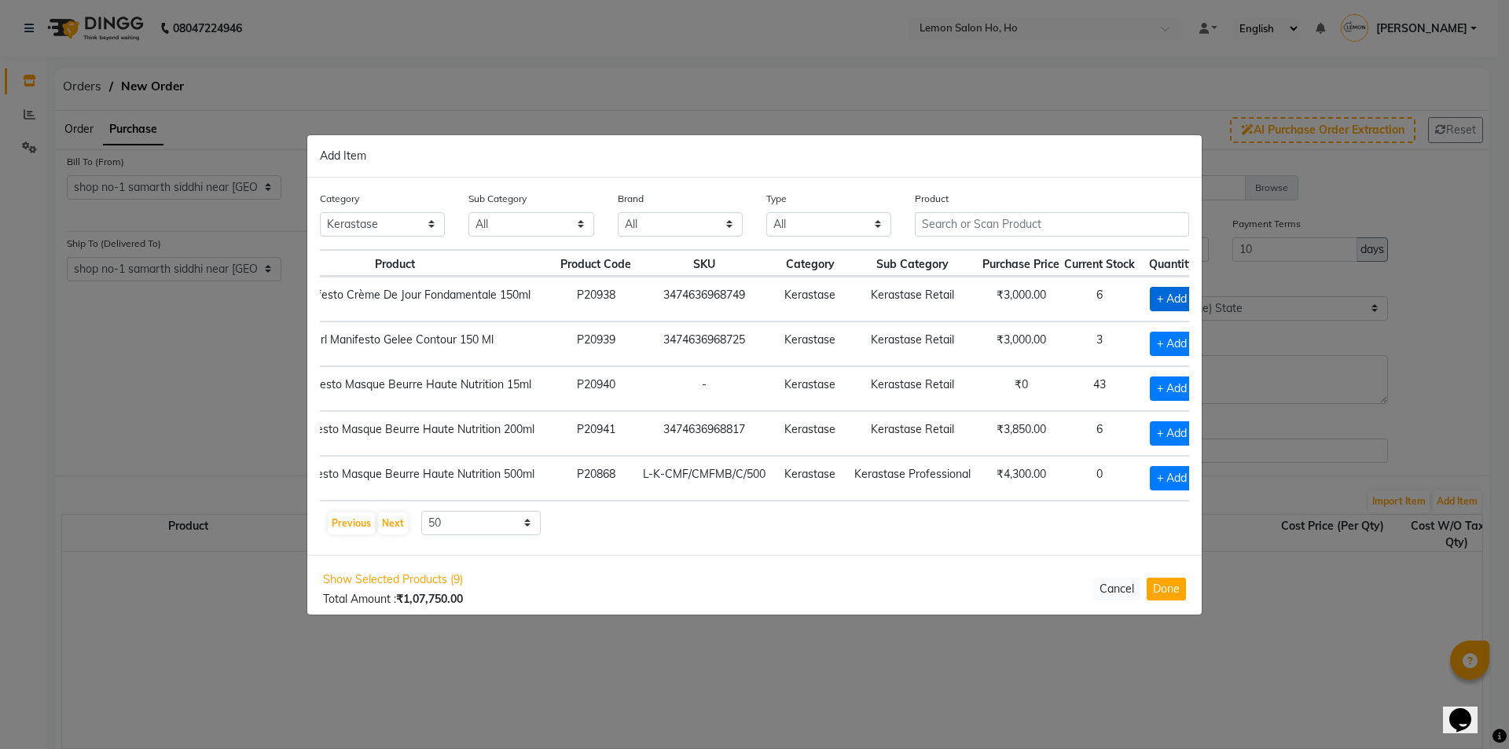
click at [1150, 306] on span "+ Add" at bounding box center [1172, 299] width 44 height 24
checkbox input "true"
click at [1186, 296] on icon at bounding box center [1191, 297] width 10 height 11
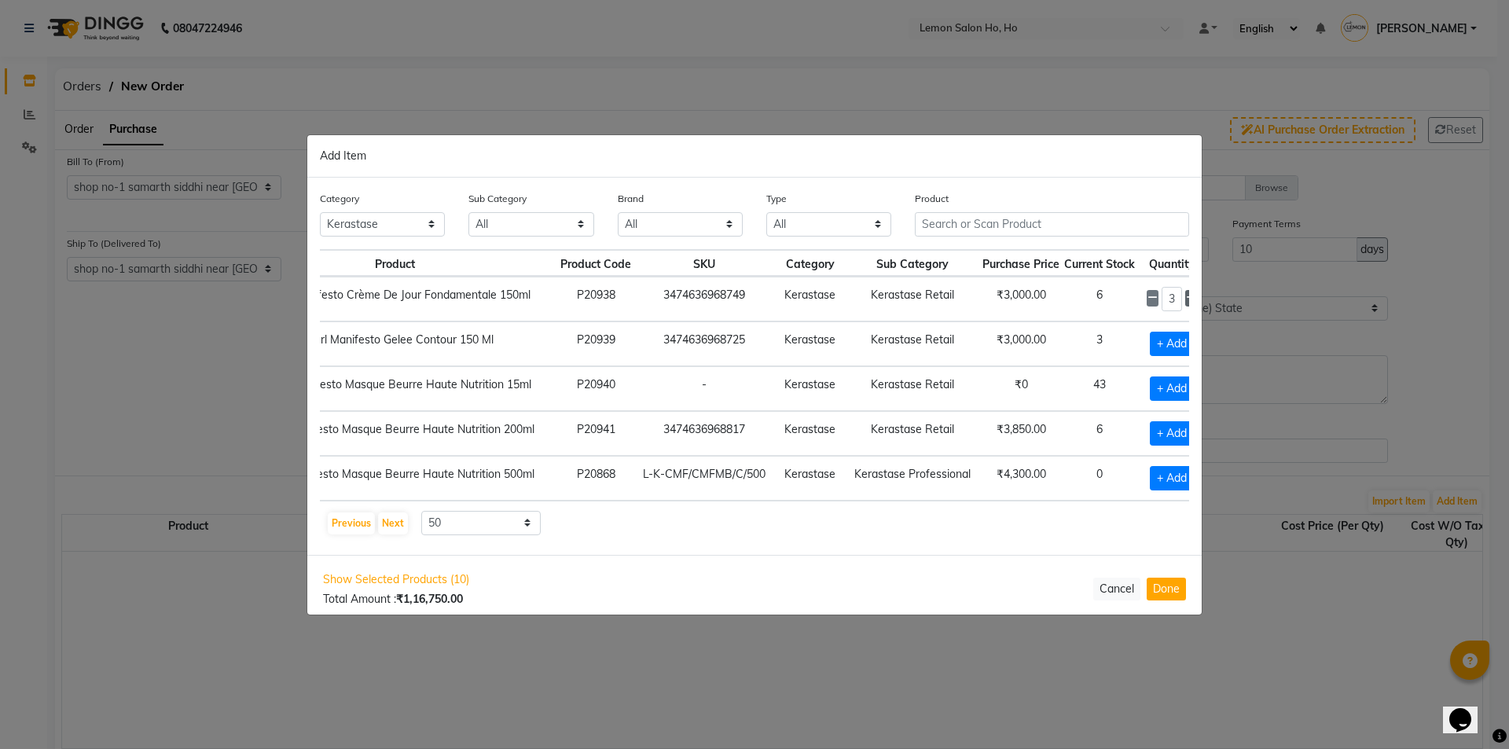
type input "4"
click at [1150, 349] on span "+ Add" at bounding box center [1172, 344] width 44 height 24
checkbox input "true"
click at [1186, 342] on icon at bounding box center [1191, 342] width 10 height 11
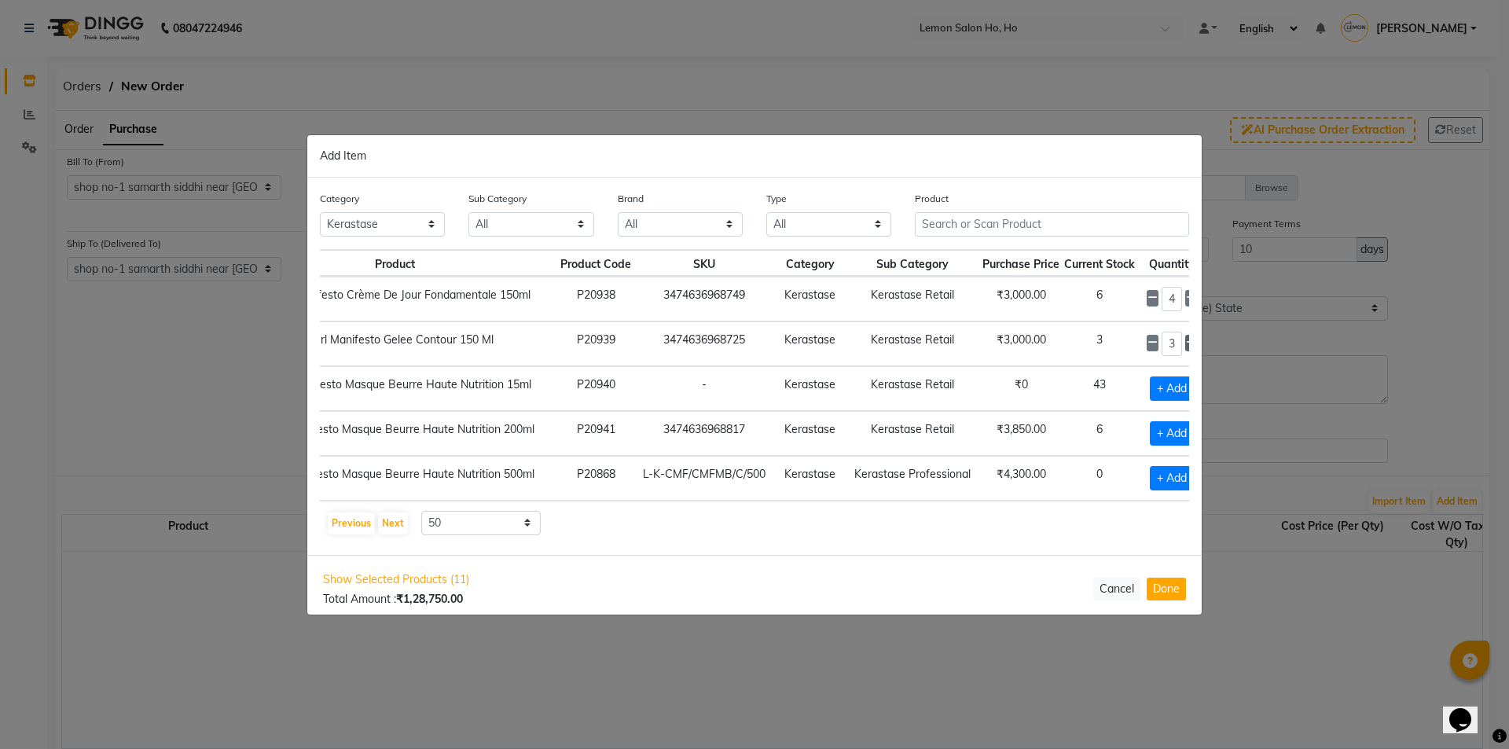
click at [1186, 342] on icon at bounding box center [1191, 342] width 10 height 11
type input "4"
click at [1150, 434] on span "+ Add" at bounding box center [1172, 433] width 44 height 24
checkbox input "true"
click at [1186, 427] on icon at bounding box center [1191, 432] width 10 height 11
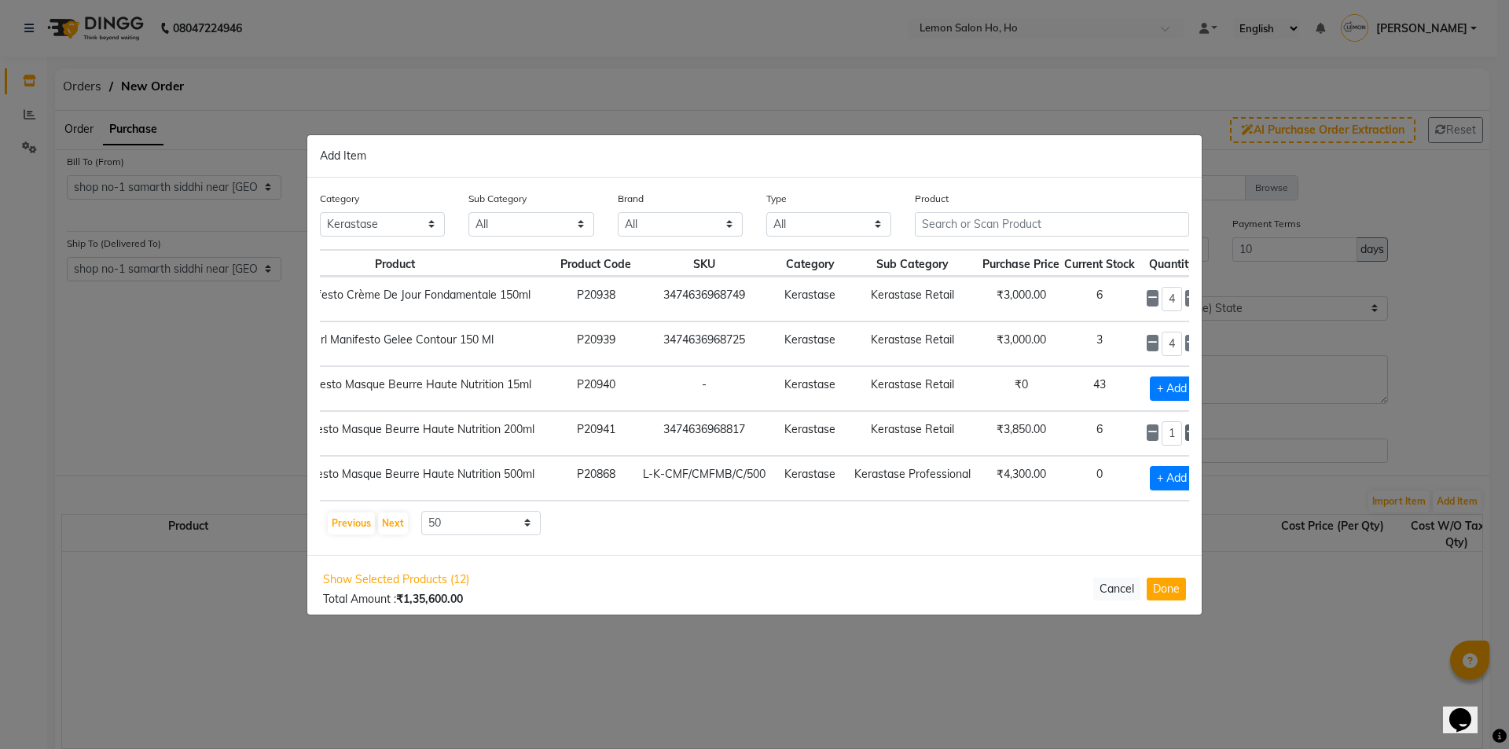
type input "2"
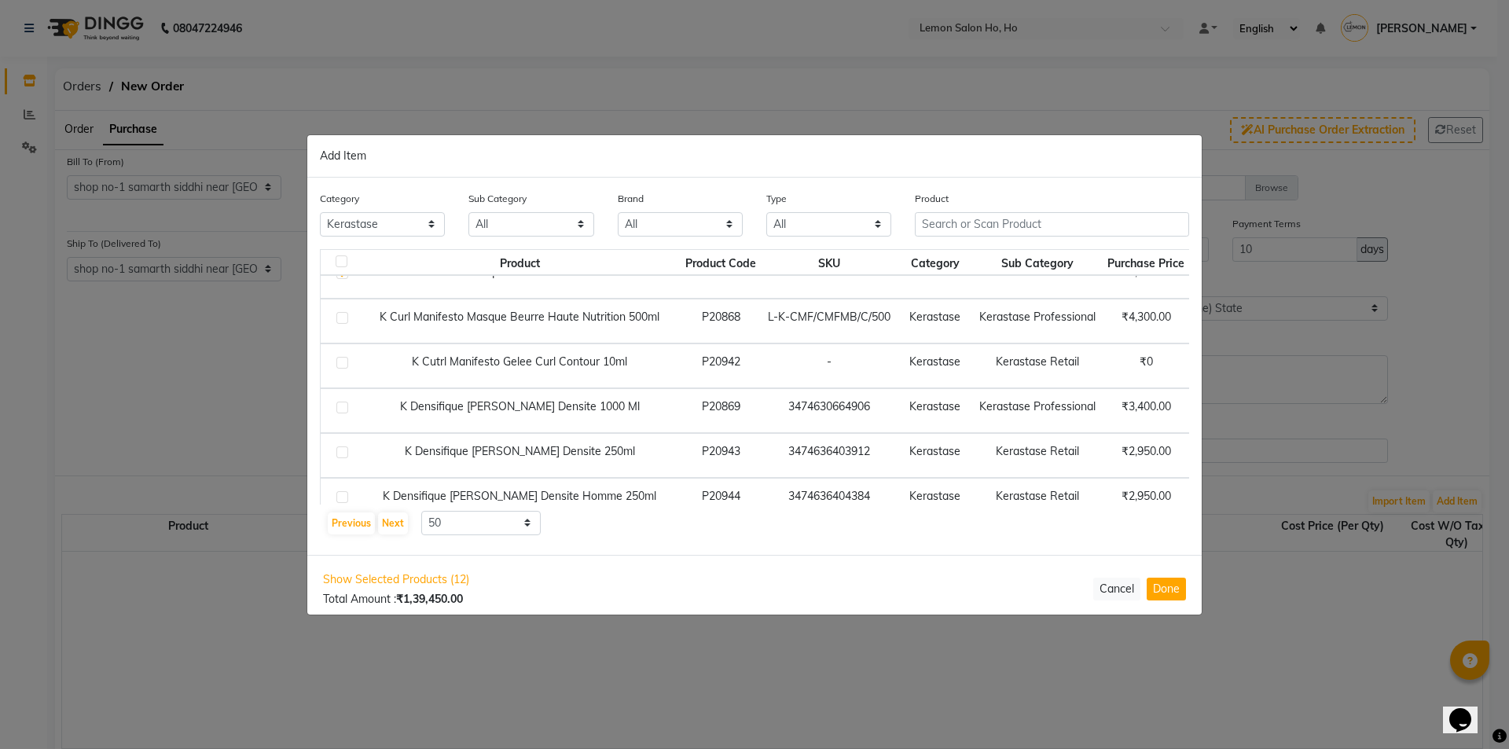
scroll to position [157, 125]
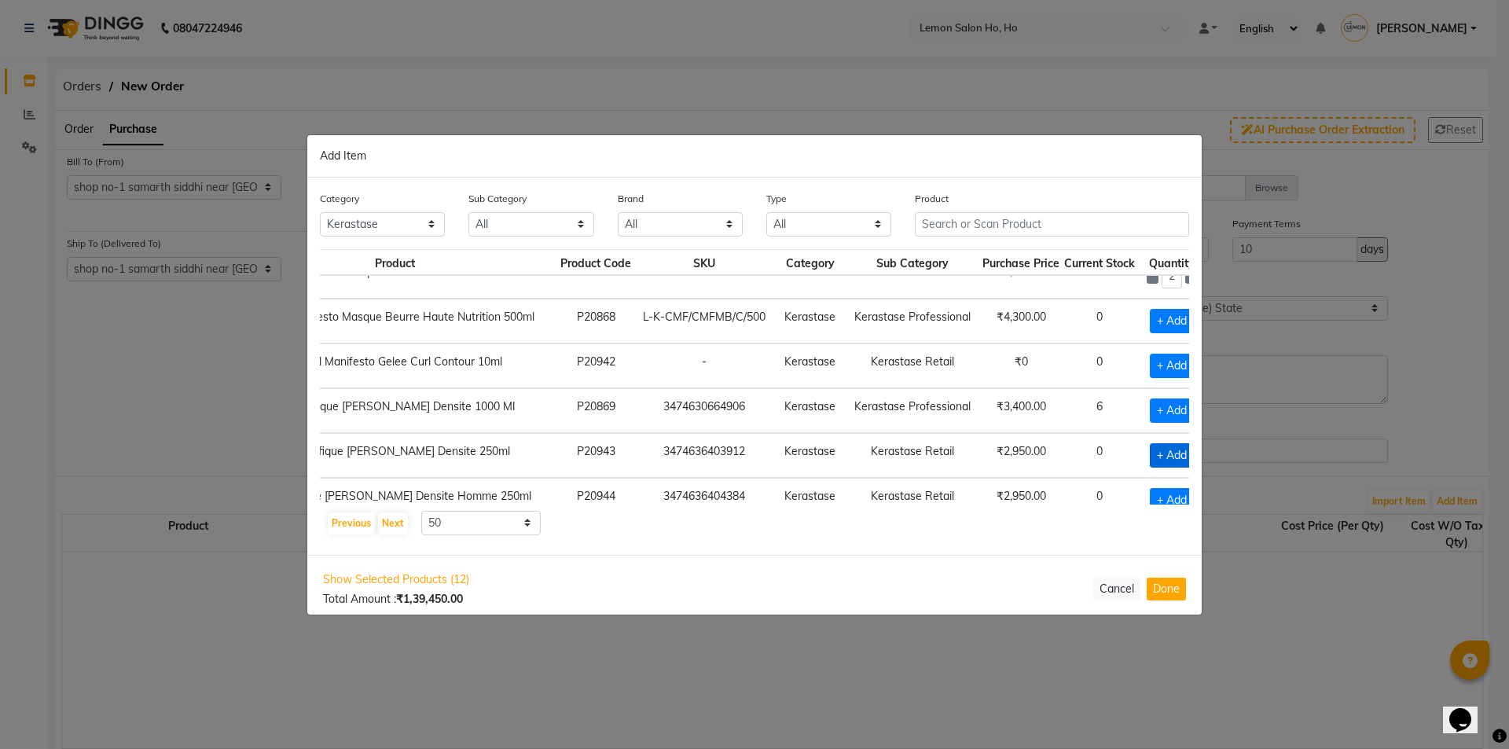
click at [1150, 457] on span "+ Add" at bounding box center [1172, 455] width 44 height 24
checkbox input "true"
click at [1186, 457] on icon at bounding box center [1191, 454] width 10 height 11
type input "2"
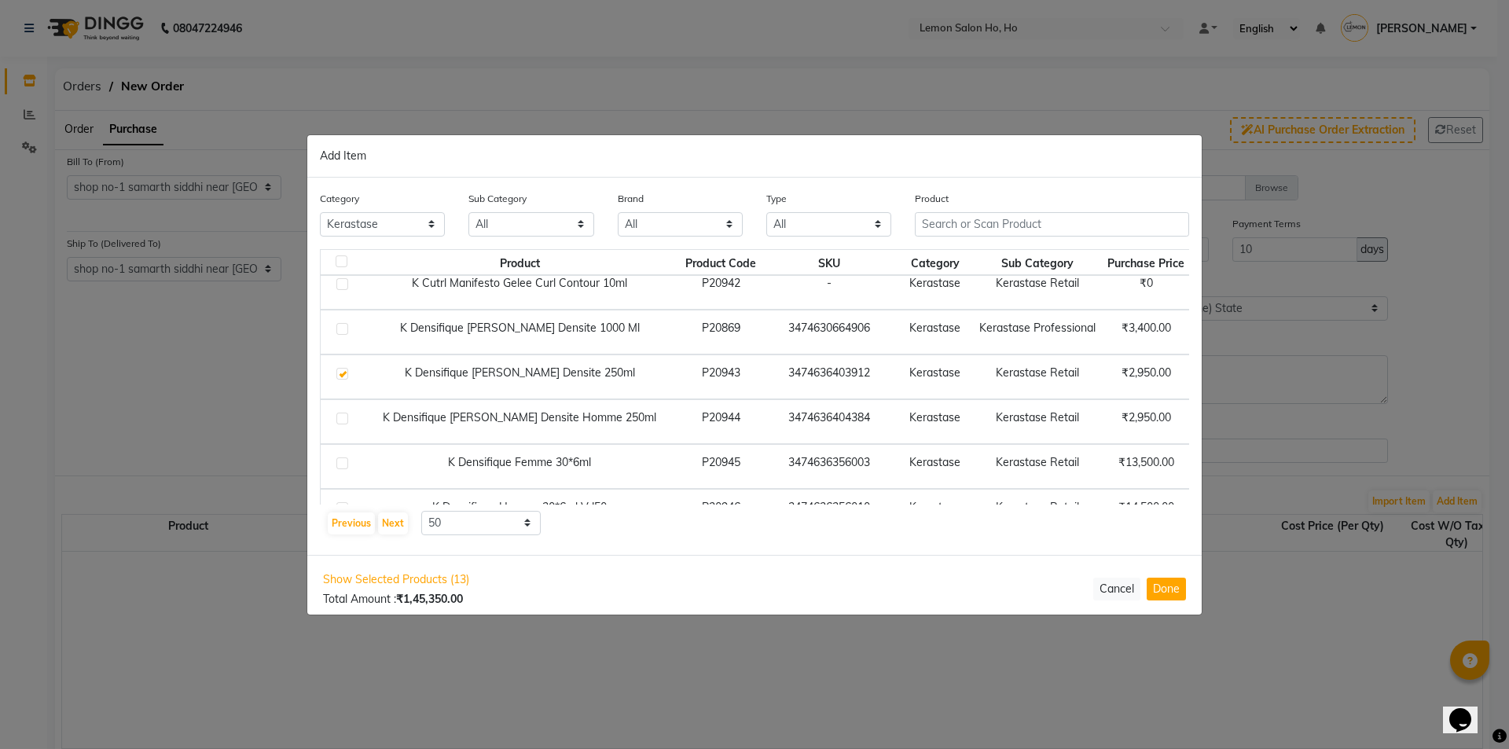
scroll to position [236, 125]
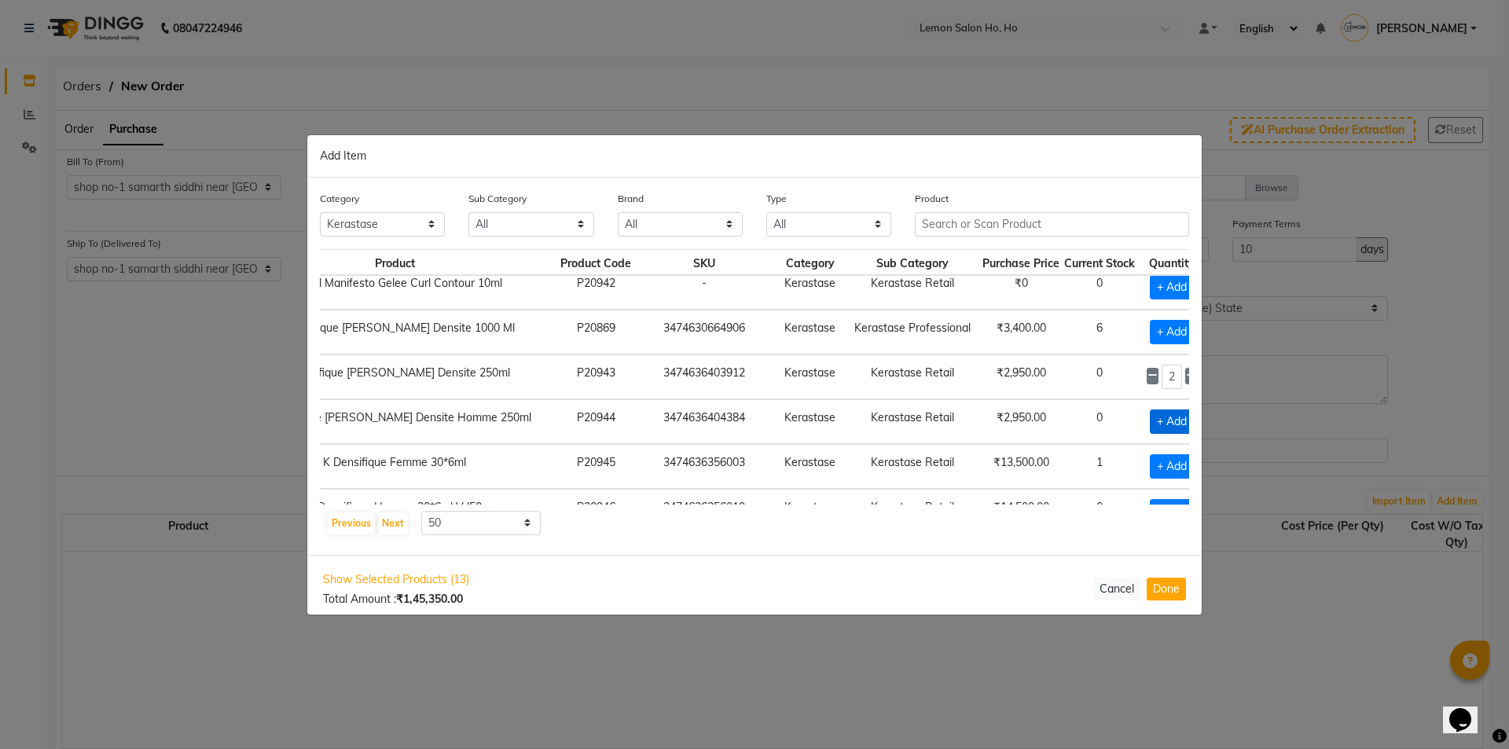
click at [1150, 427] on span "+ Add" at bounding box center [1172, 421] width 44 height 24
checkbox input "true"
click at [1186, 419] on icon at bounding box center [1191, 420] width 10 height 11
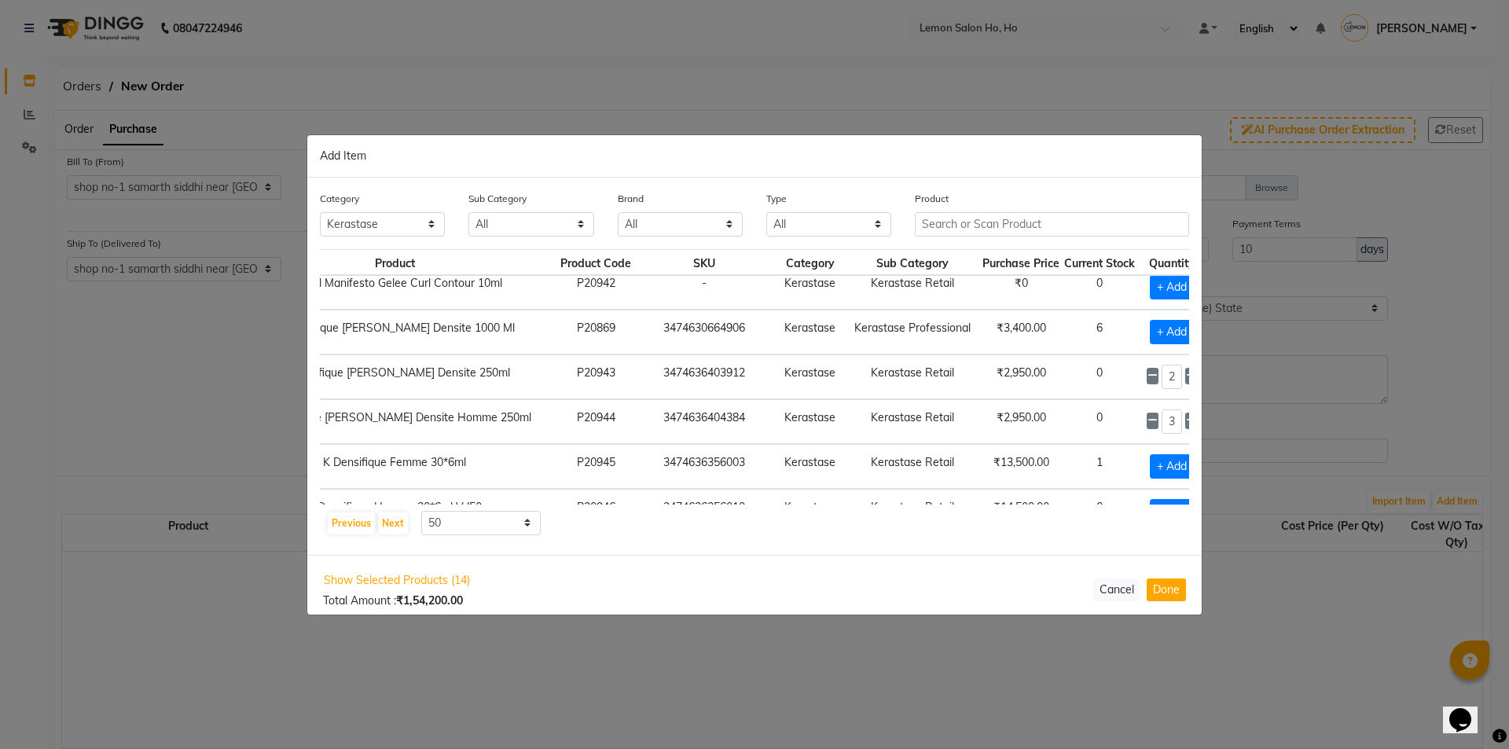
type input "4"
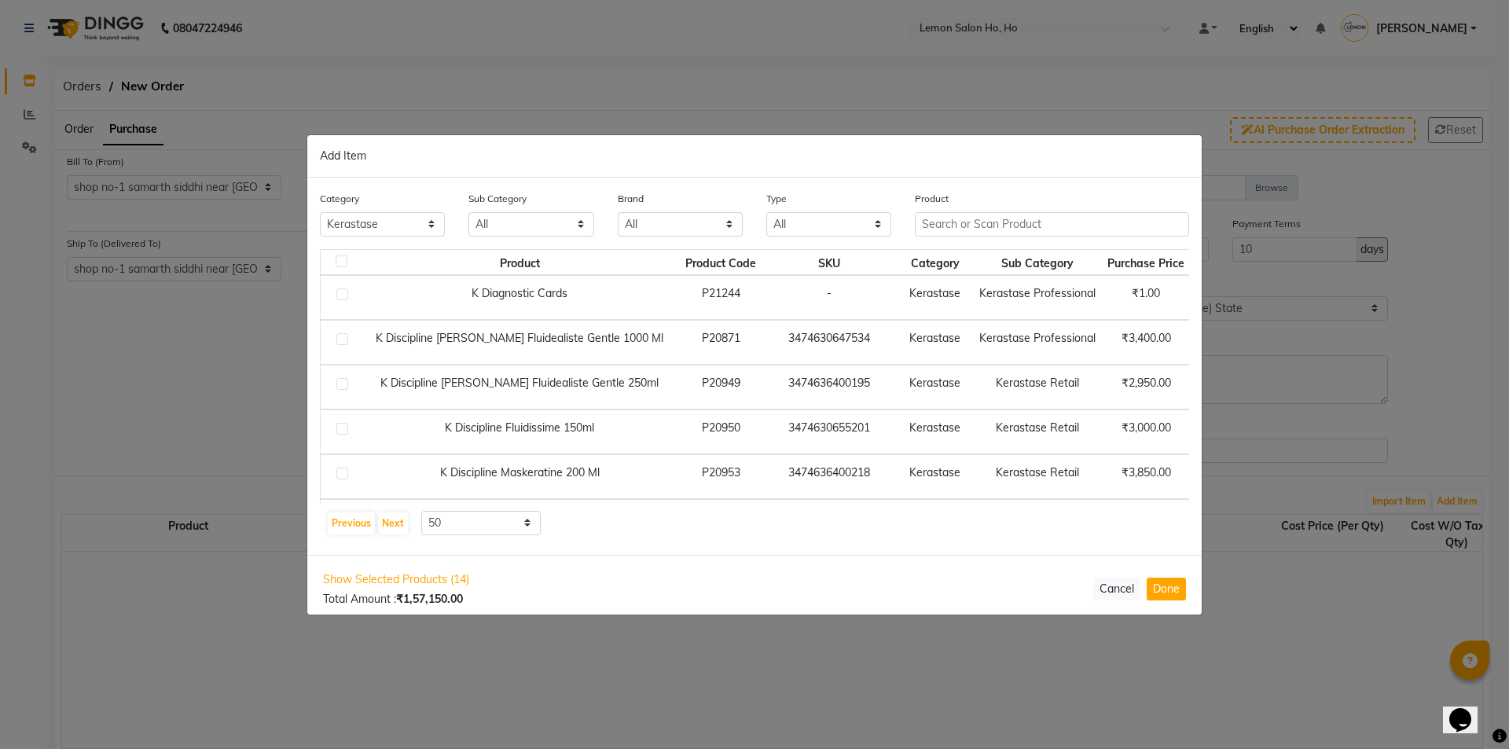
scroll to position [629, 125]
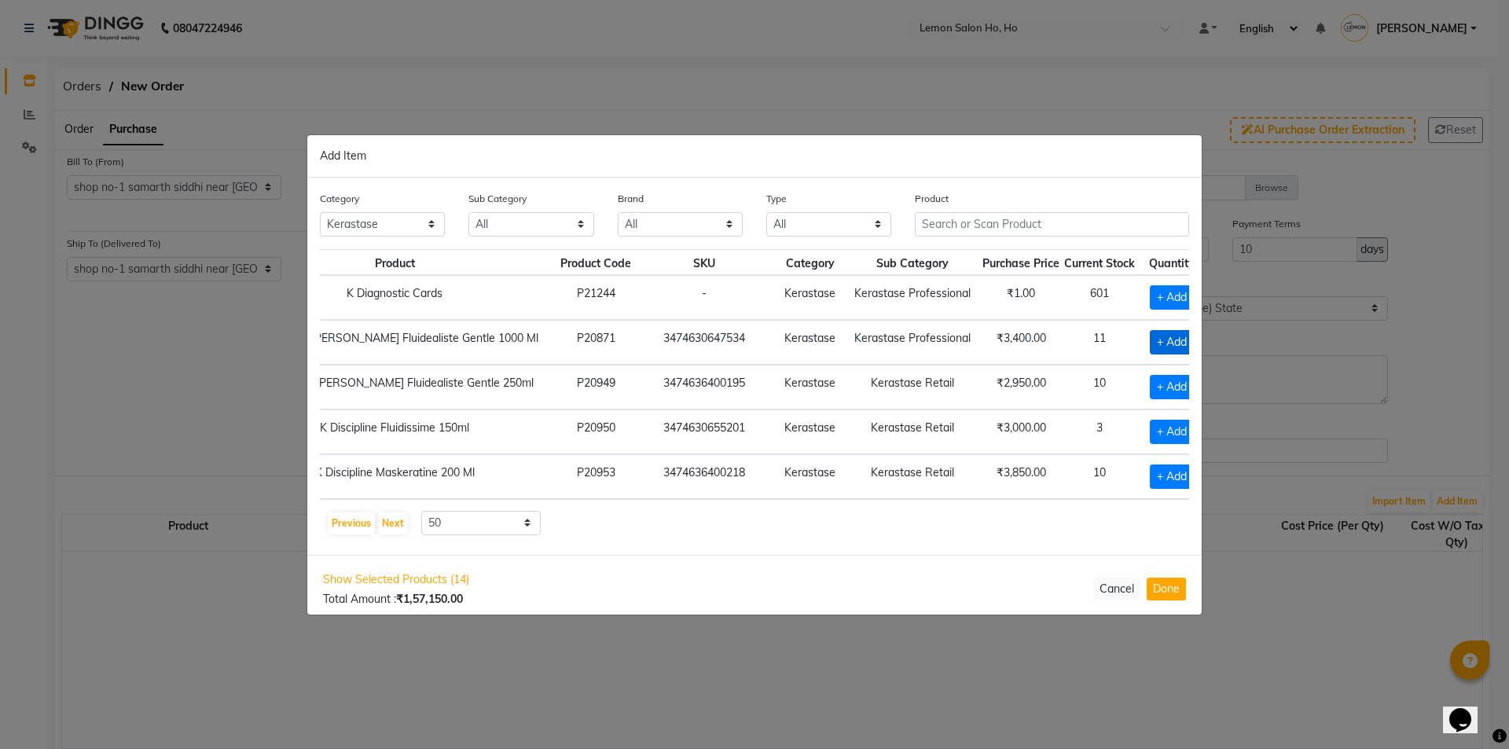
click at [1150, 339] on span "+ Add" at bounding box center [1172, 342] width 44 height 24
checkbox input "true"
click at [1186, 340] on icon at bounding box center [1191, 341] width 10 height 11
click at [1186, 341] on icon at bounding box center [1191, 341] width 10 height 11
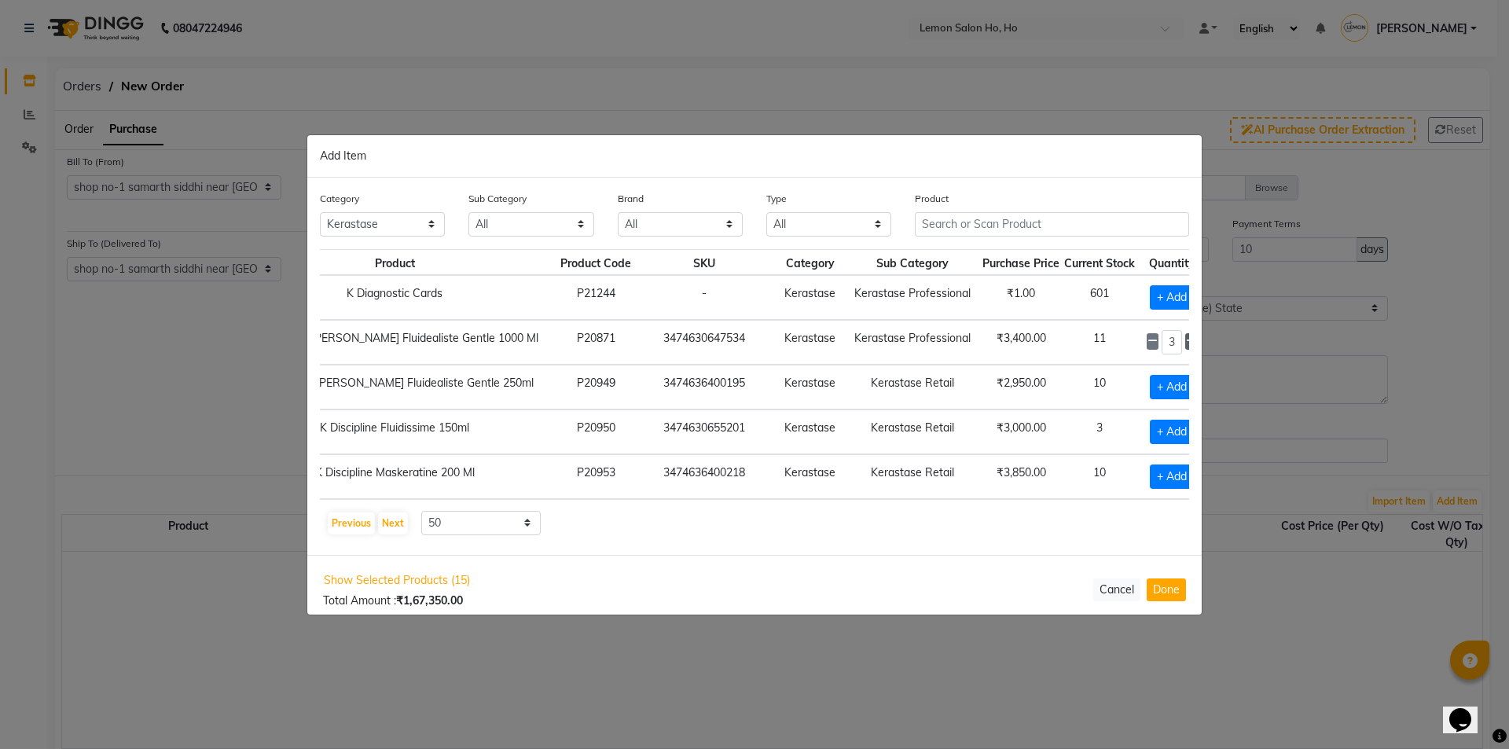
type input "4"
click at [1150, 431] on span "+ Add" at bounding box center [1172, 432] width 44 height 24
checkbox input "true"
click at [1186, 429] on icon at bounding box center [1191, 430] width 10 height 11
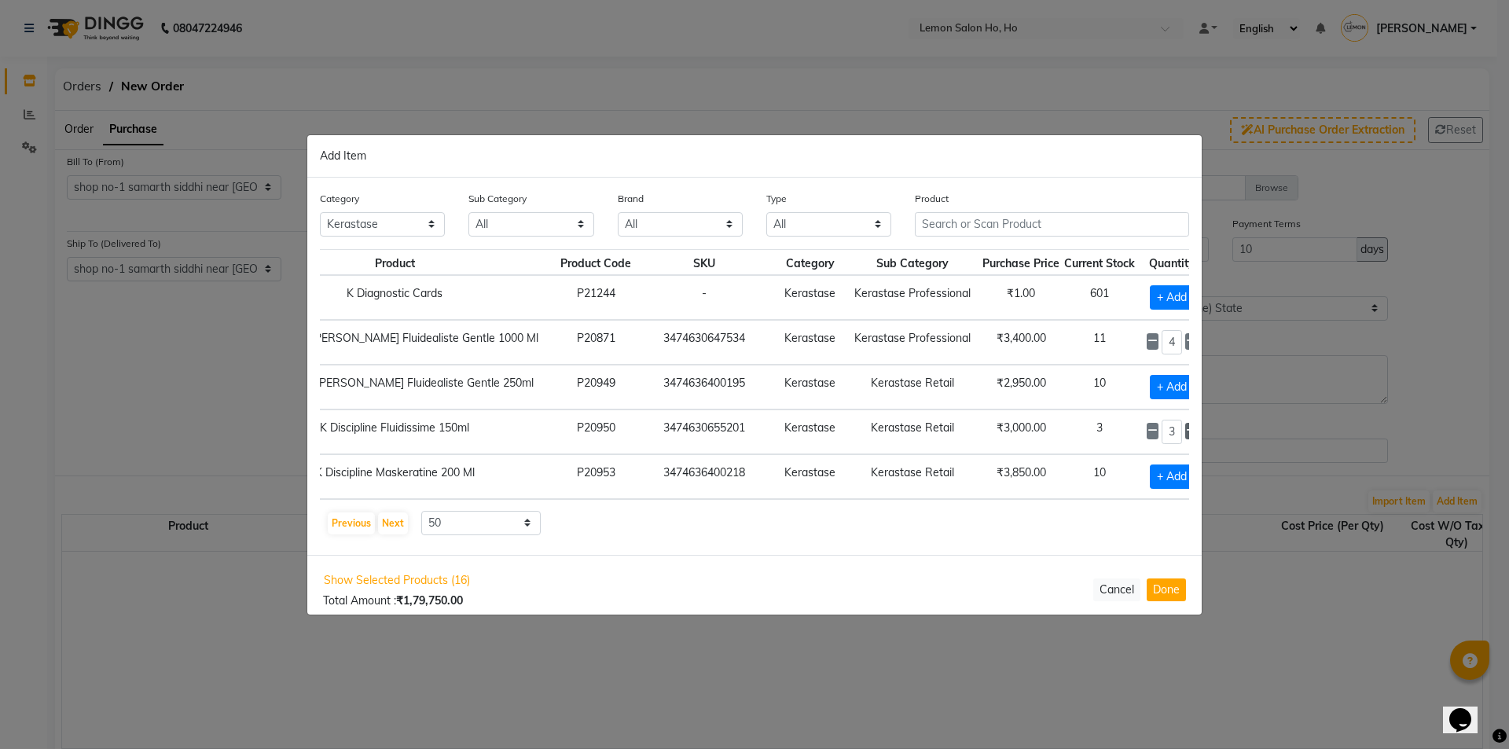
click at [1186, 429] on icon at bounding box center [1191, 430] width 10 height 11
type input "4"
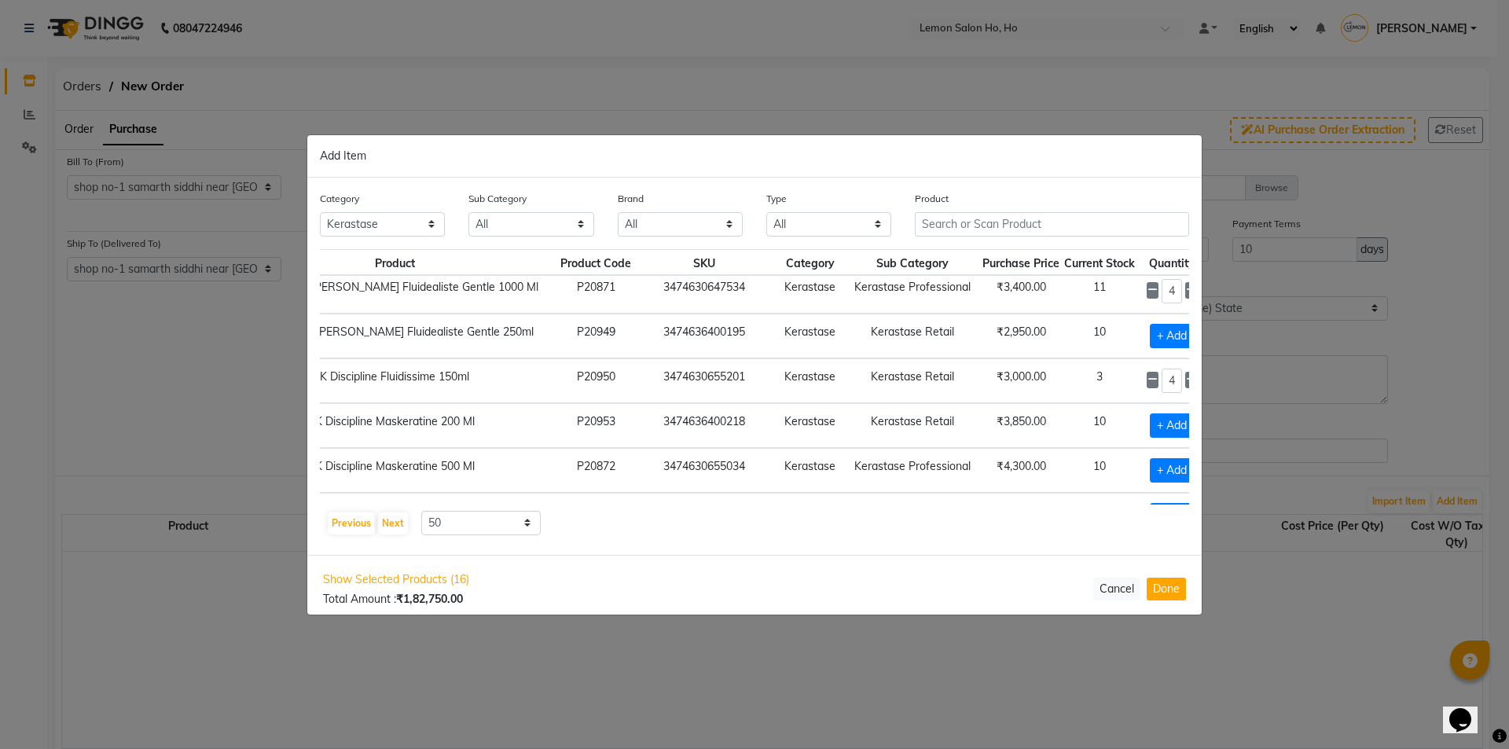
scroll to position [707, 125]
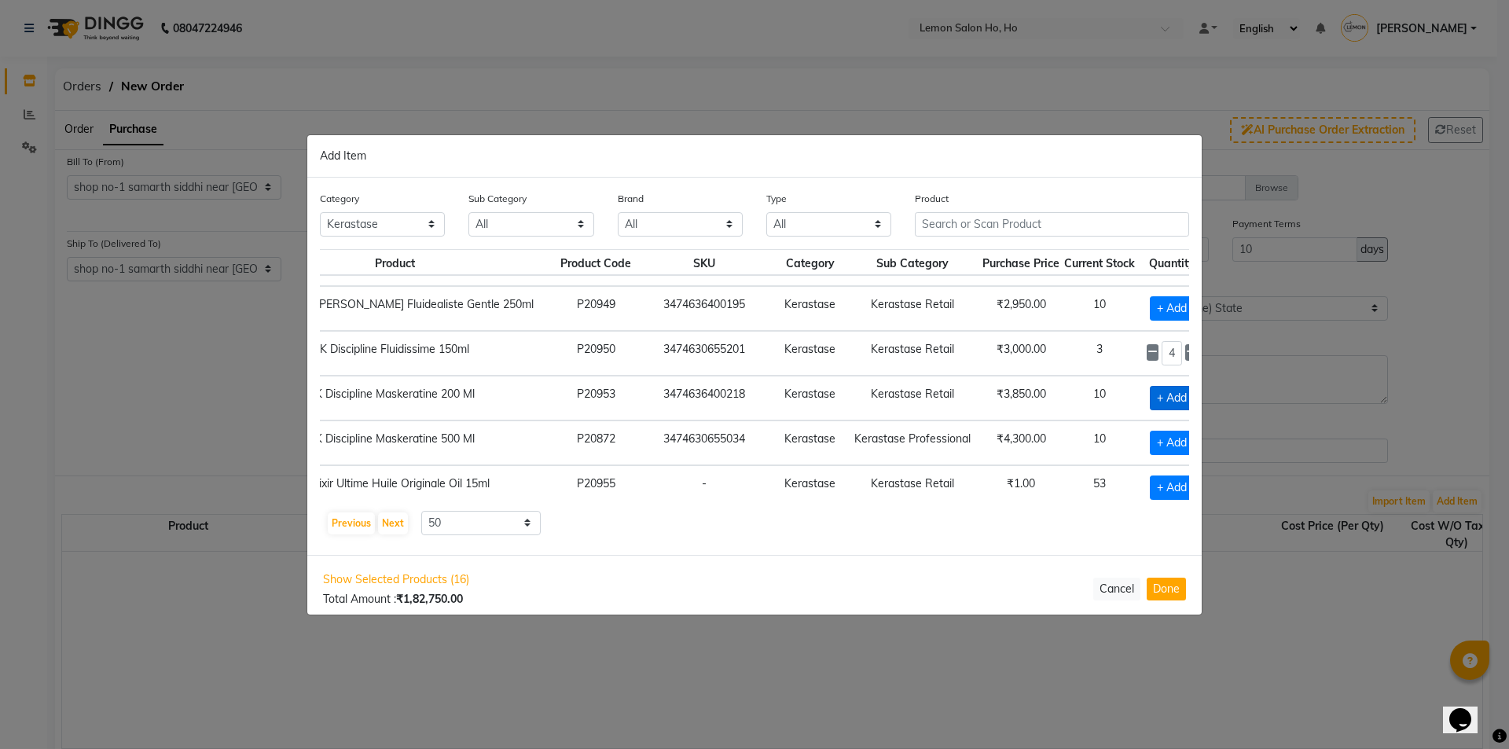
click at [1150, 399] on span "+ Add" at bounding box center [1172, 398] width 44 height 24
click at [1147, 396] on icon at bounding box center [1152, 396] width 10 height 11
checkbox input "false"
click at [1150, 435] on span "+ Add" at bounding box center [1172, 443] width 44 height 24
checkbox input "true"
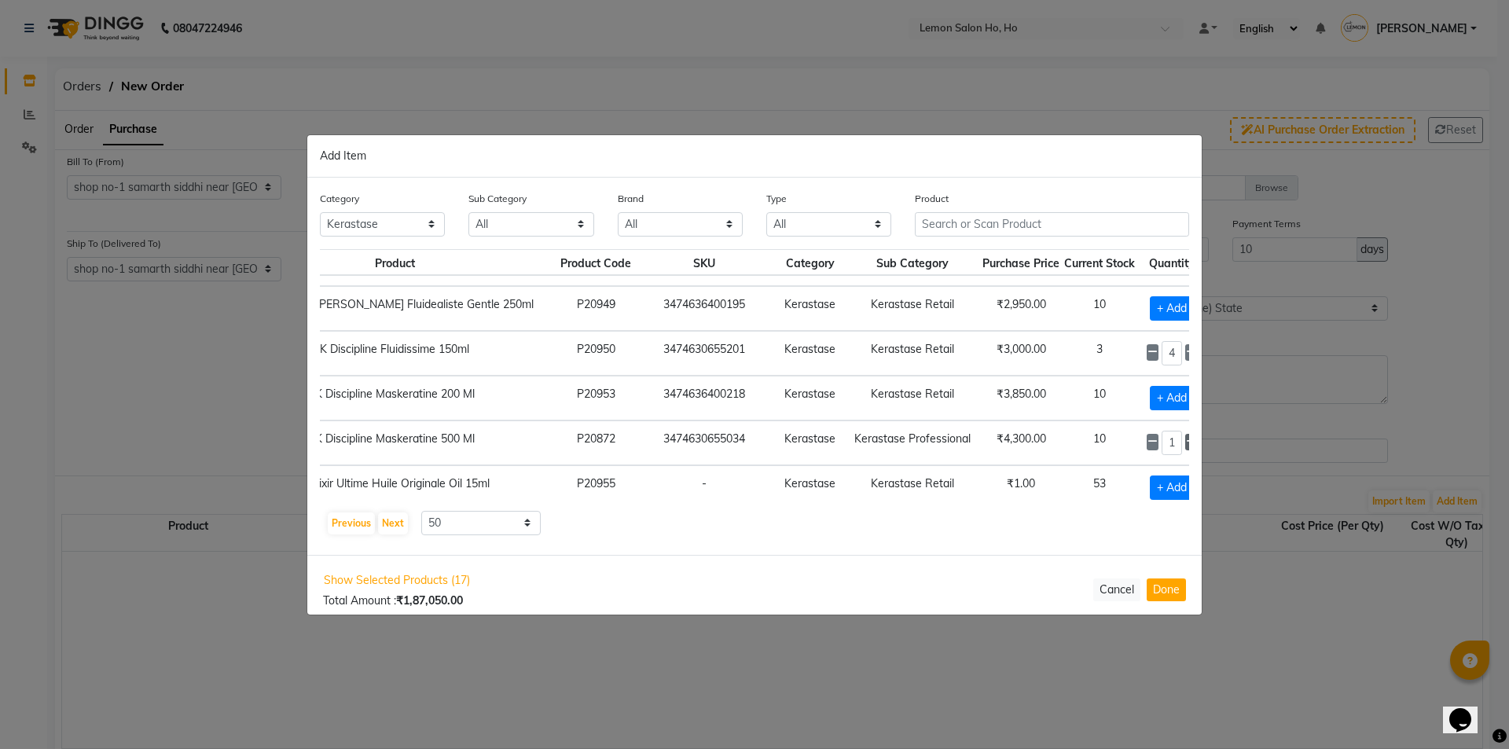
click at [1186, 440] on icon at bounding box center [1191, 441] width 10 height 11
type input "4"
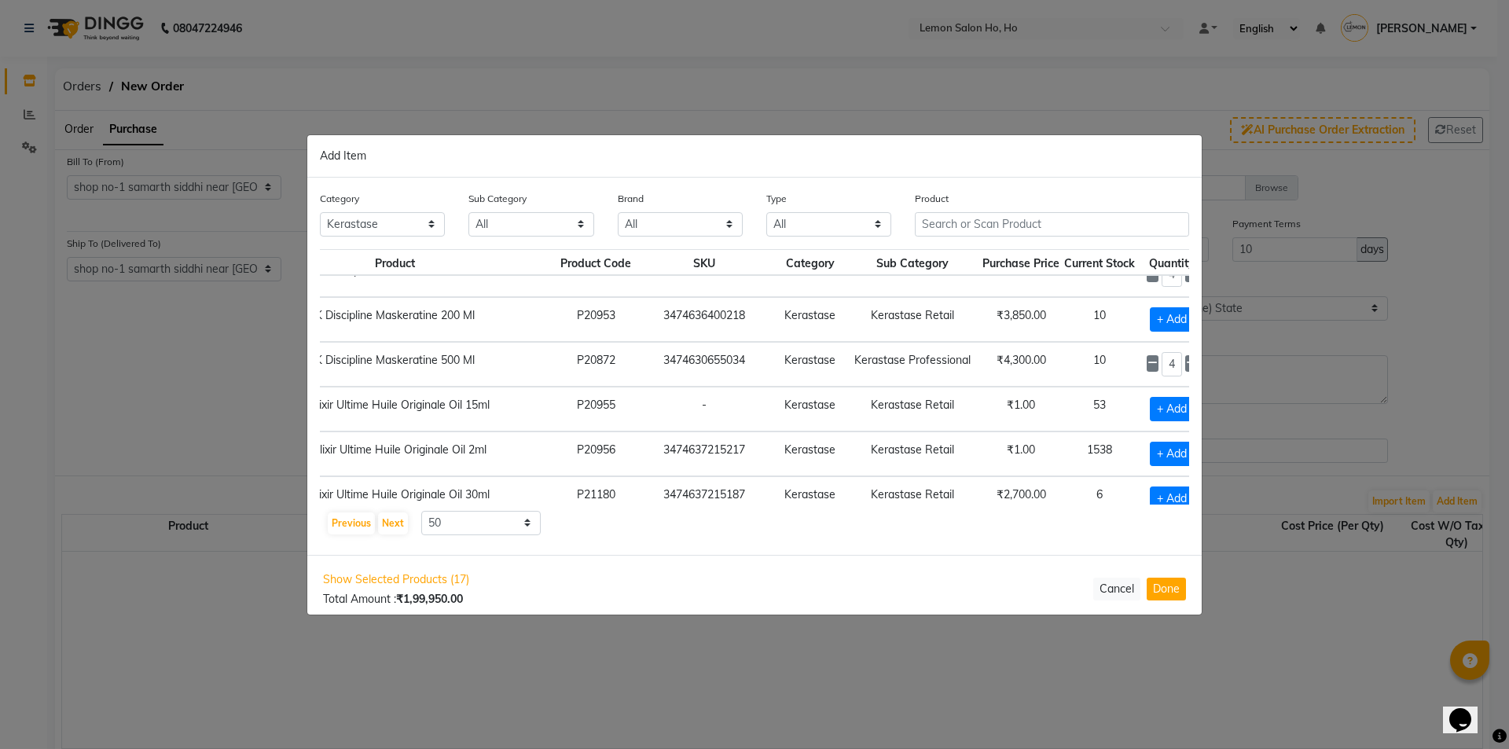
scroll to position [864, 125]
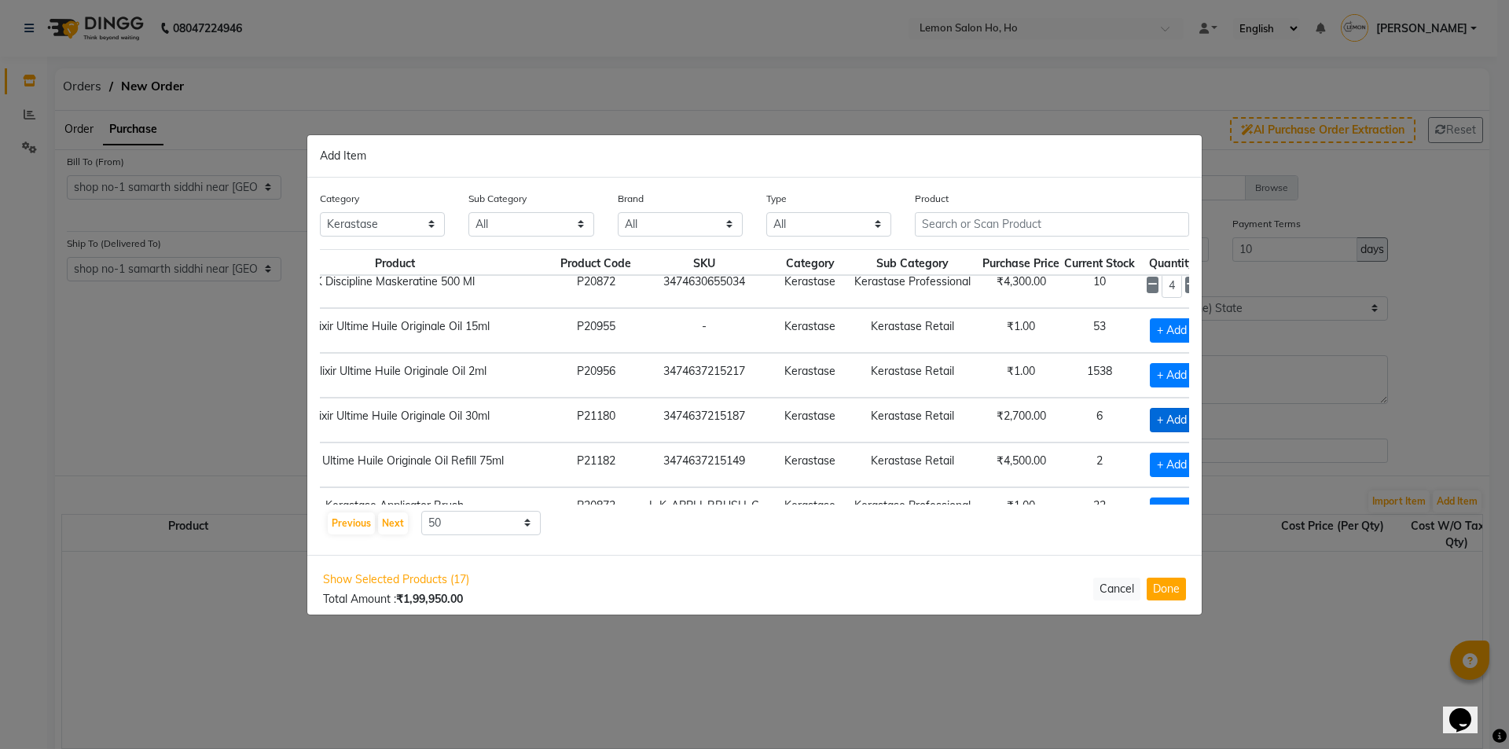
click at [1150, 413] on span "+ Add" at bounding box center [1172, 420] width 44 height 24
checkbox input "true"
click at [1186, 416] on icon at bounding box center [1191, 418] width 10 height 11
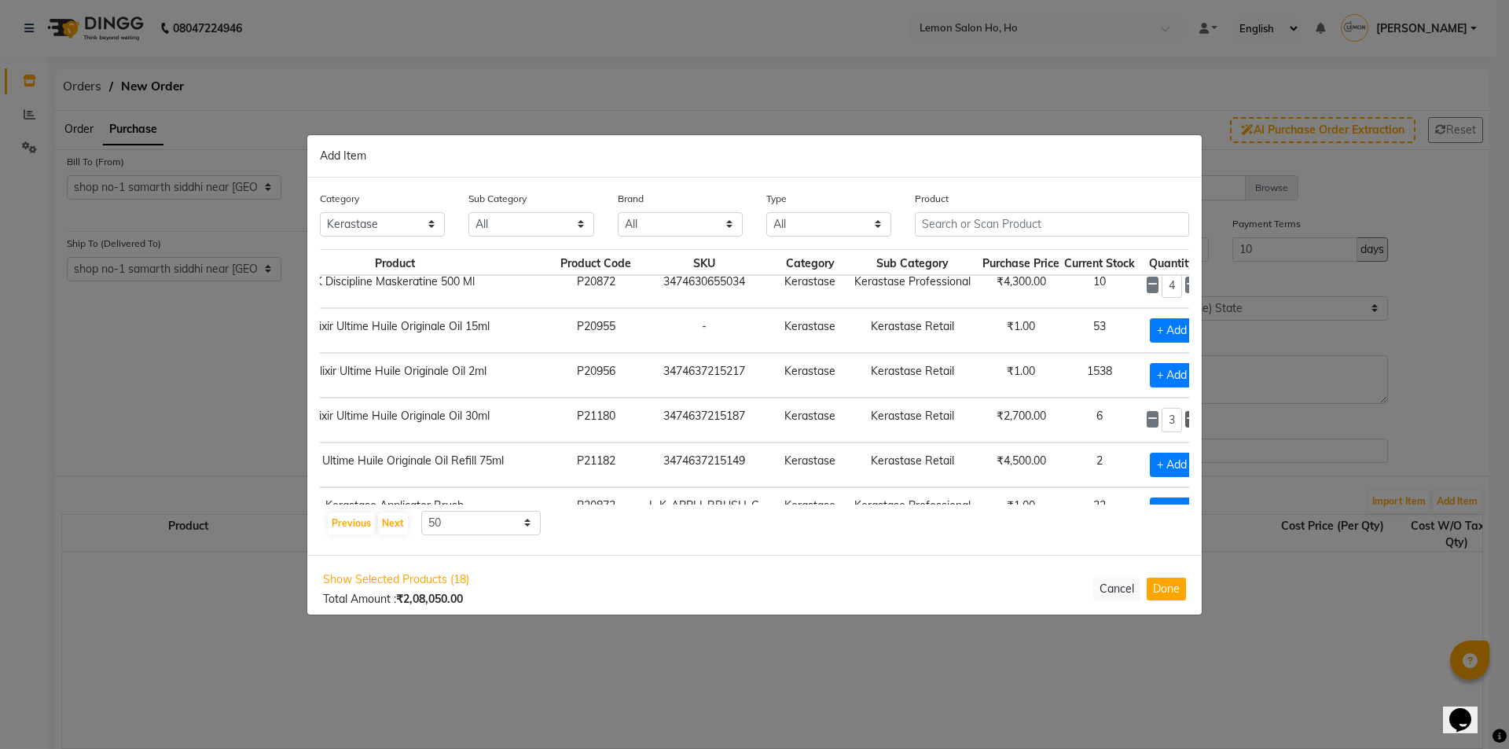
type input "4"
click at [950, 215] on input "text" at bounding box center [1052, 224] width 274 height 24
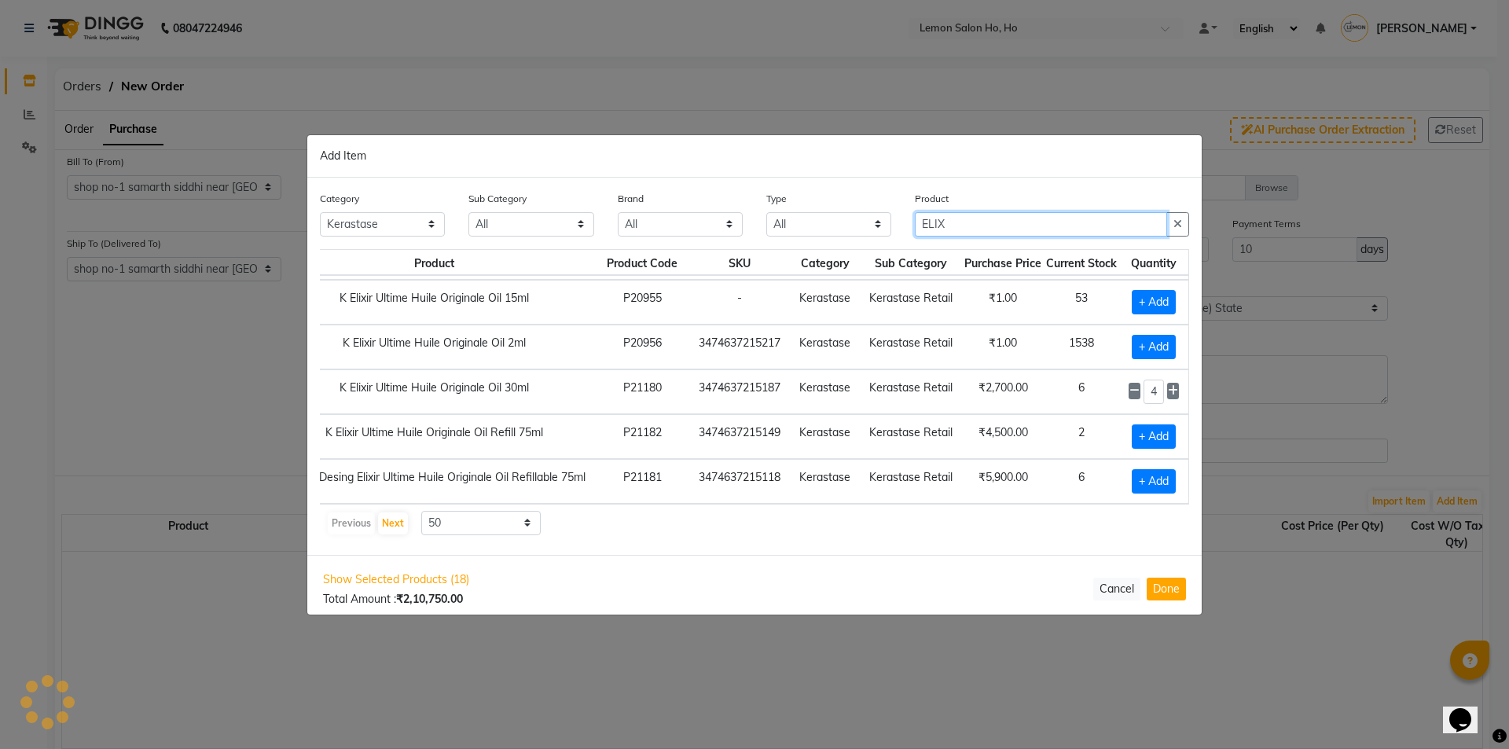
scroll to position [98, 104]
type input "ELIX"
click at [1144, 469] on span "+ Add" at bounding box center [1154, 481] width 44 height 24
checkbox input "true"
click at [1168, 475] on icon at bounding box center [1173, 480] width 10 height 11
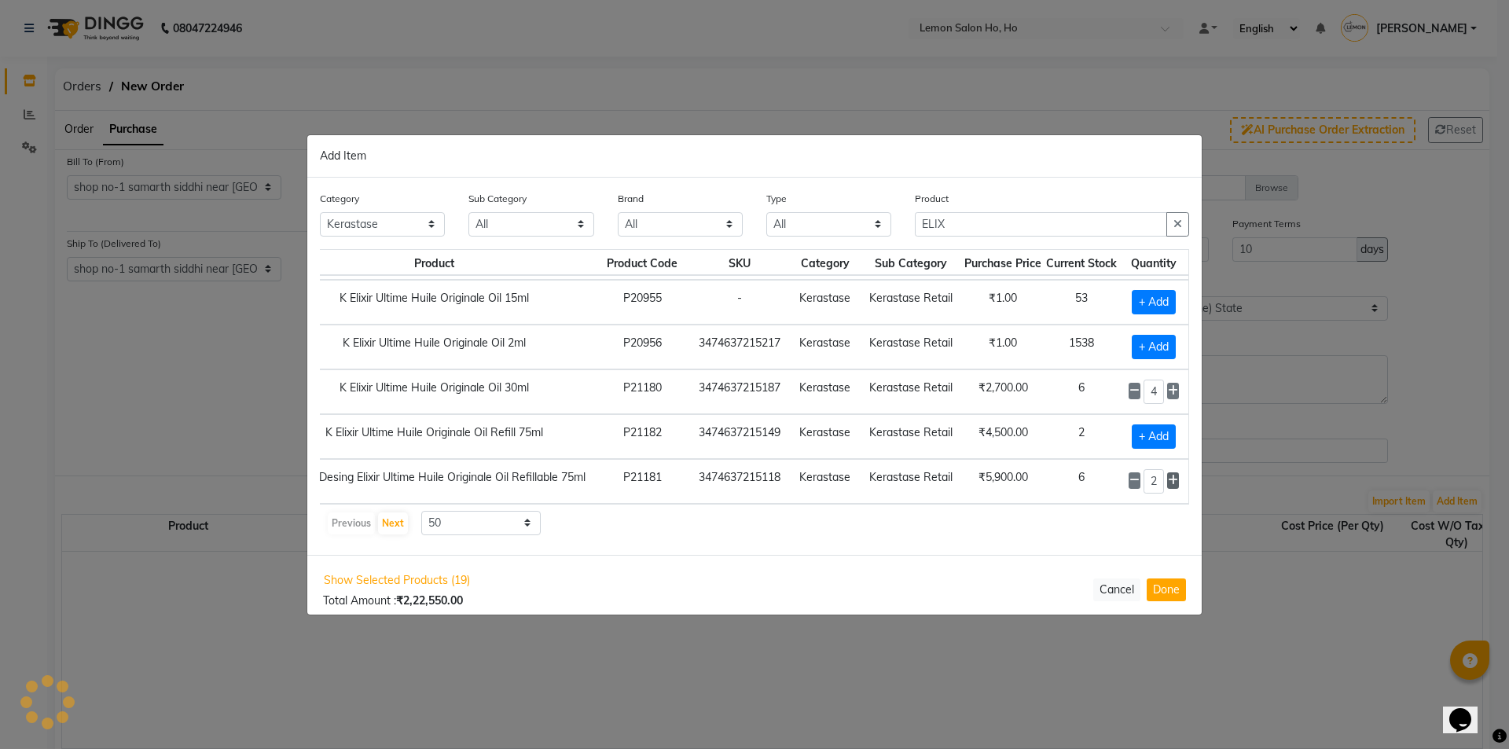
click at [1168, 475] on icon at bounding box center [1173, 480] width 10 height 11
type input "4"
drag, startPoint x: 989, startPoint y: 223, endPoint x: 913, endPoint y: 230, distance: 76.5
click at [913, 230] on div "Product ELIX" at bounding box center [1052, 219] width 298 height 59
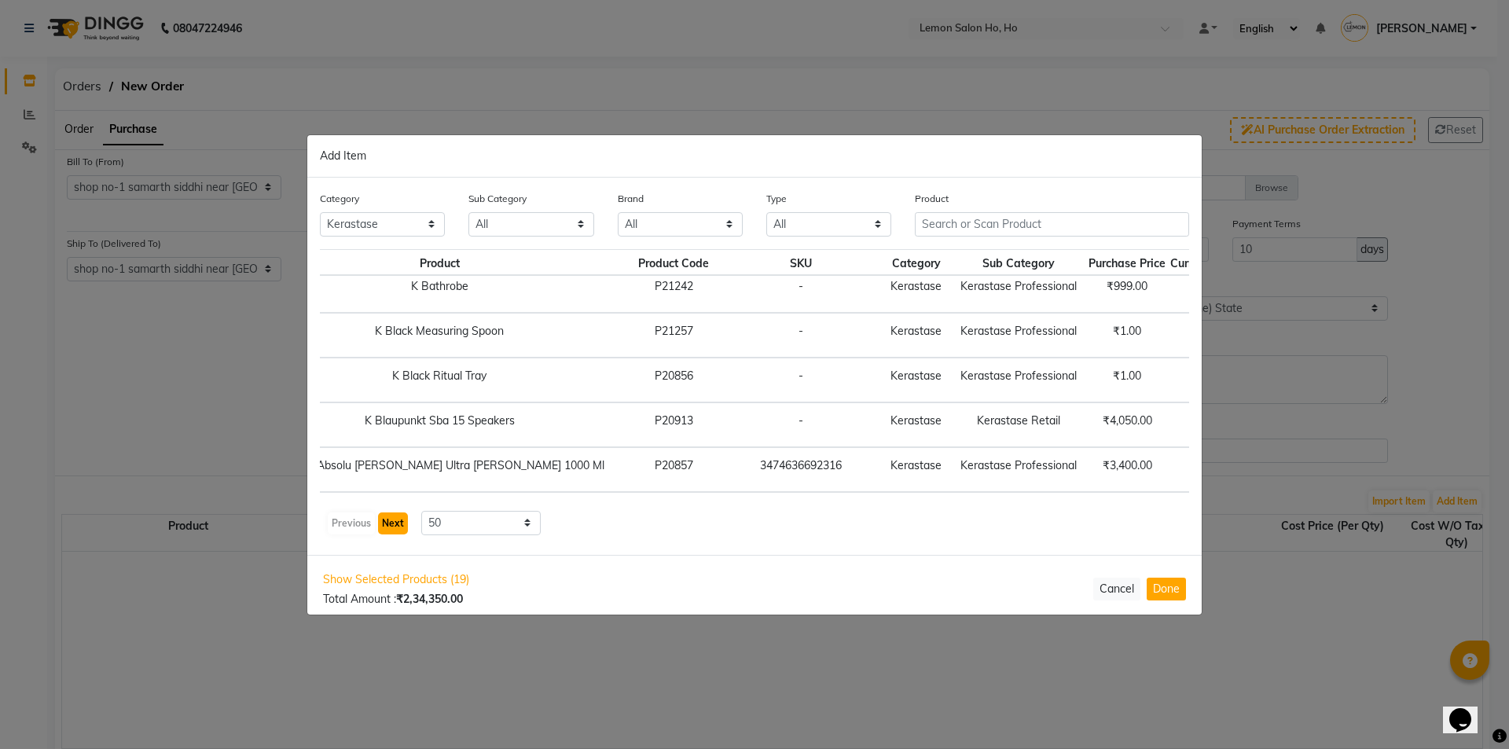
click at [399, 529] on button "Next" at bounding box center [393, 523] width 30 height 22
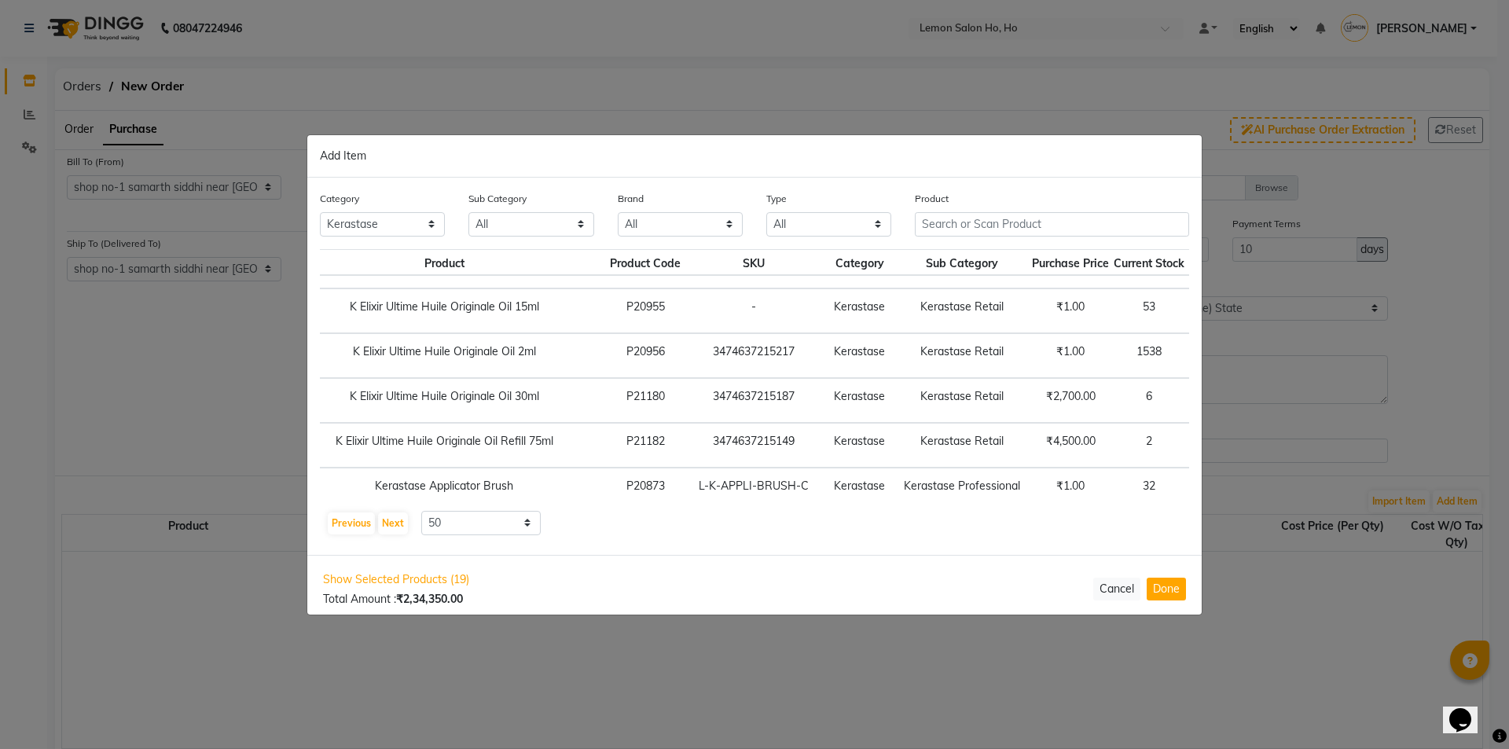
scroll to position [884, 125]
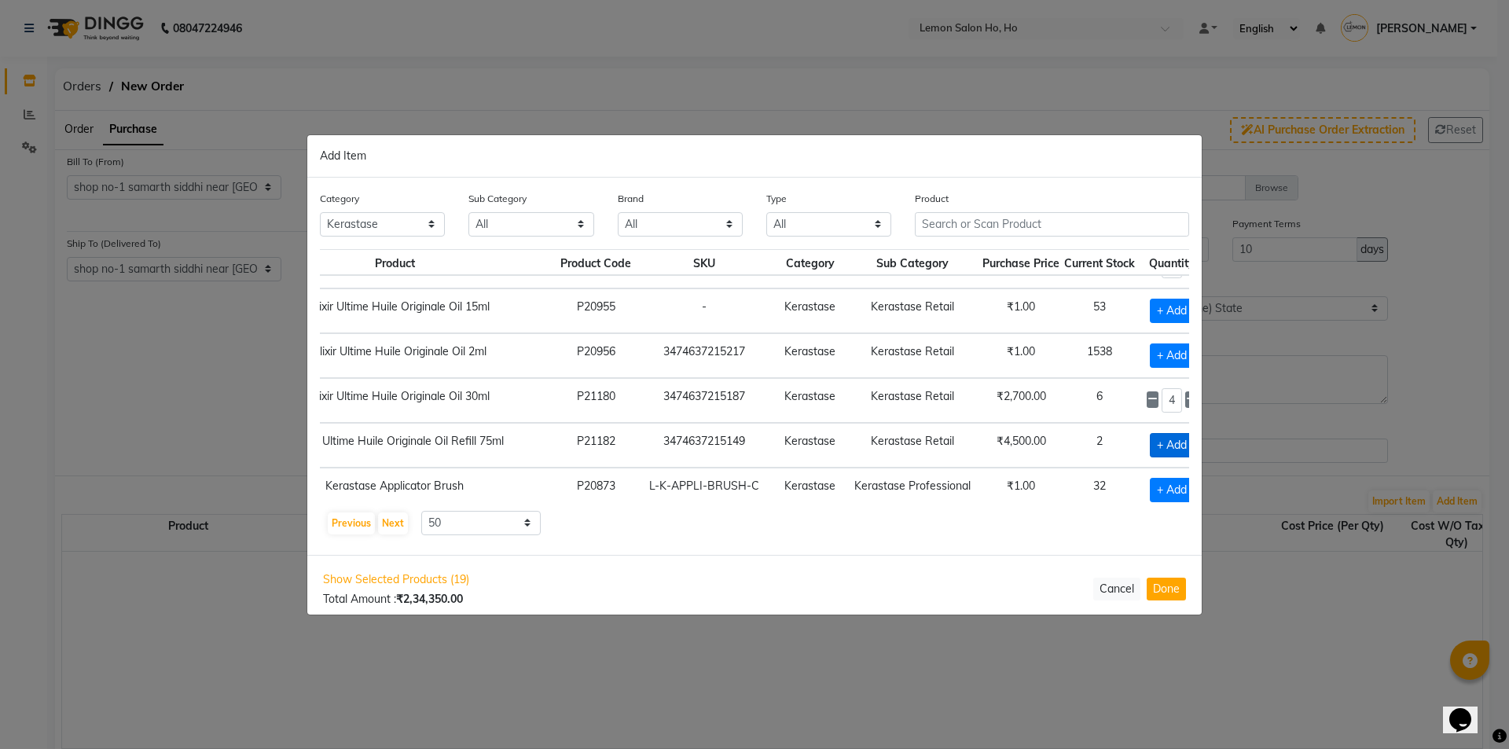
click at [1150, 446] on span "+ Add" at bounding box center [1172, 445] width 44 height 24
checkbox input "true"
click at [1185, 444] on span at bounding box center [1191, 444] width 12 height 17
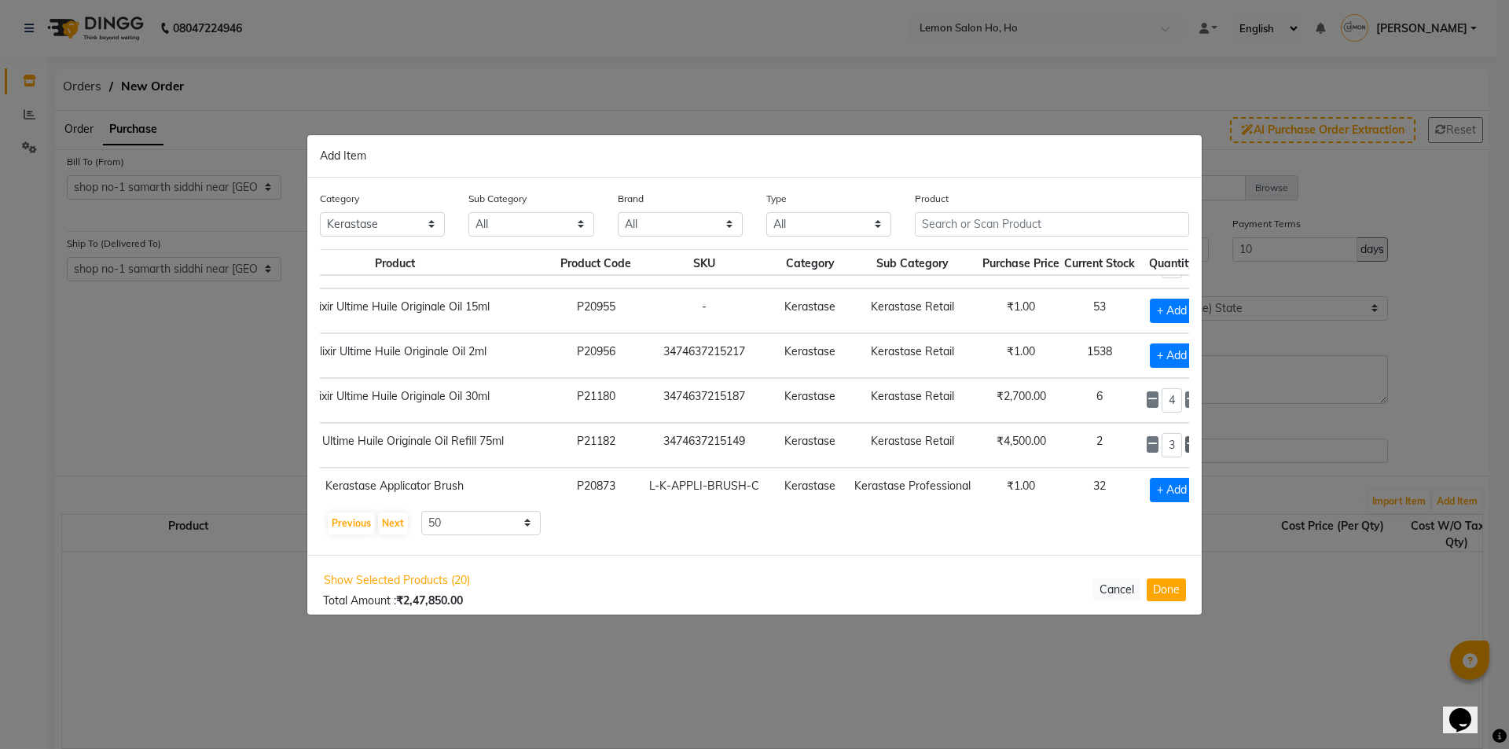
type input "4"
click at [978, 222] on input "text" at bounding box center [1052, 224] width 274 height 24
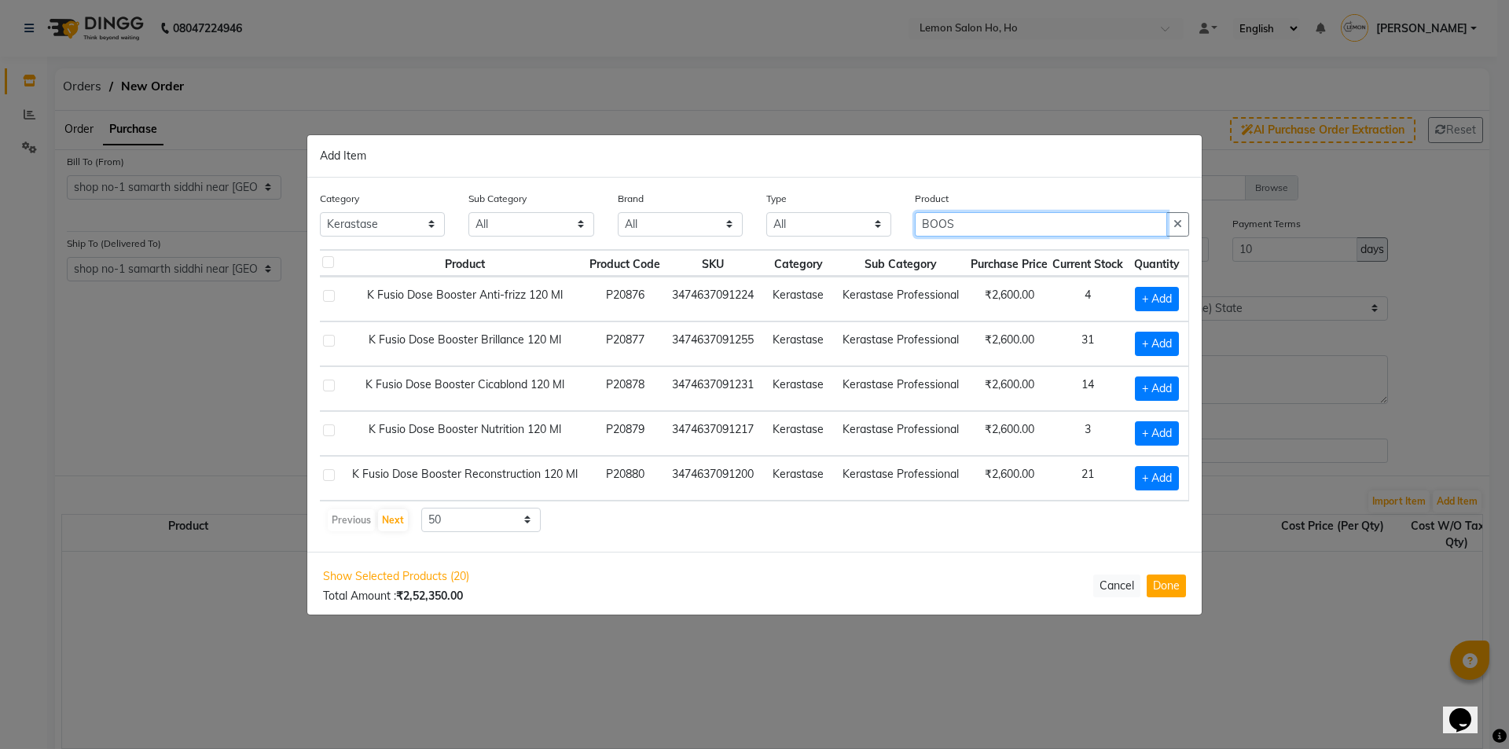
scroll to position [0, 29]
type input "BOOS"
click at [1139, 386] on span "+ Add" at bounding box center [1157, 388] width 44 height 24
checkbox input "true"
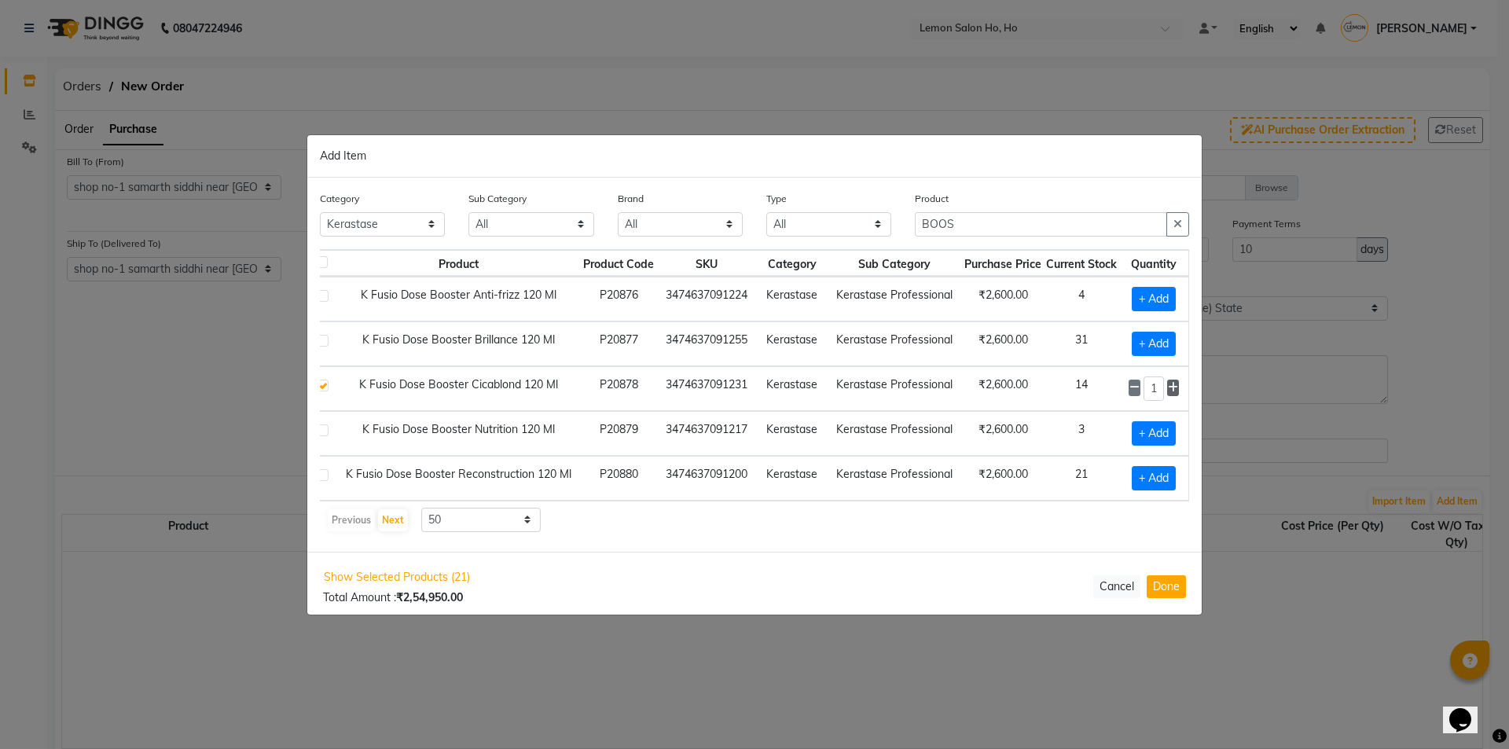
click at [1168, 385] on icon at bounding box center [1173, 387] width 10 height 11
type input "2"
click at [1132, 304] on span "+ Add" at bounding box center [1154, 299] width 44 height 24
checkbox input "true"
click at [1168, 302] on icon at bounding box center [1173, 297] width 10 height 11
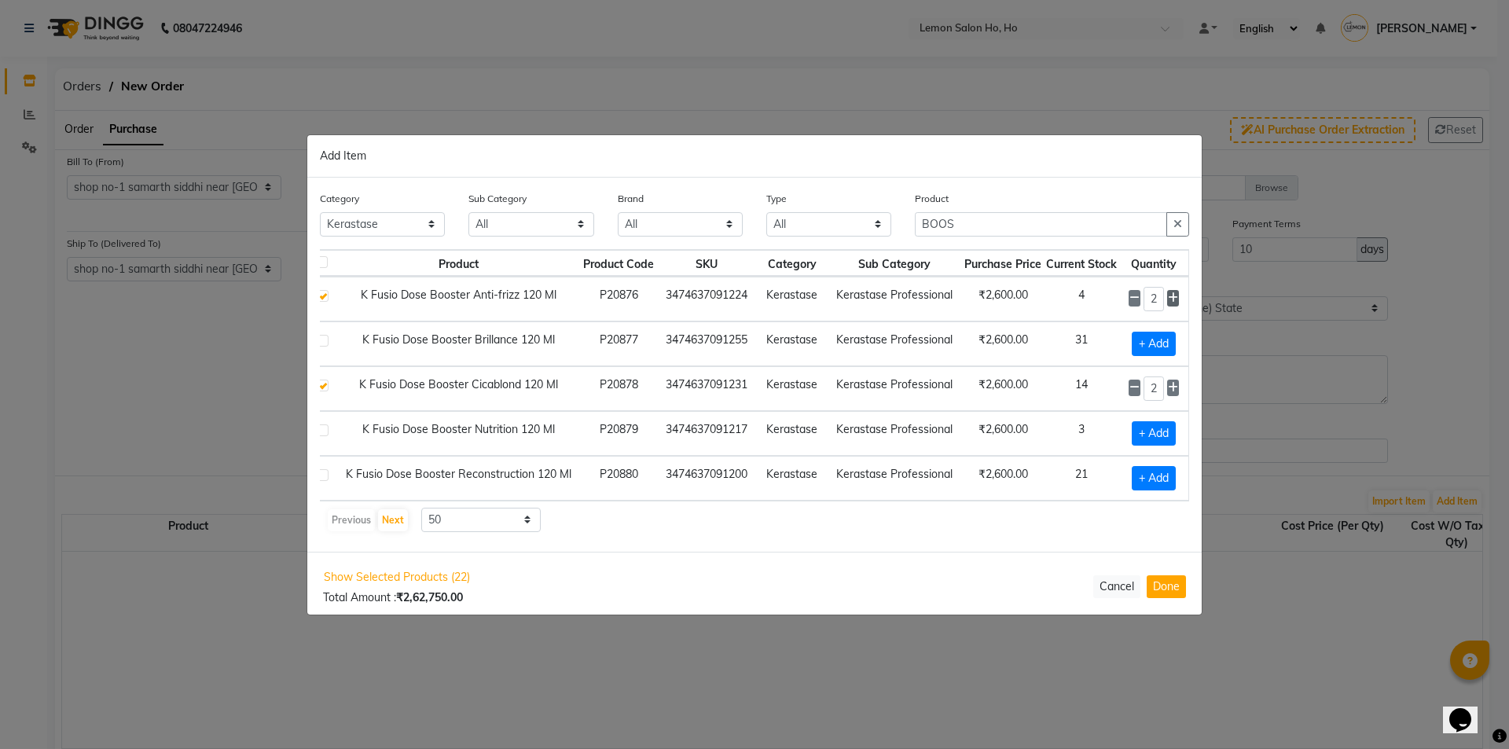
click at [1168, 302] on icon at bounding box center [1173, 297] width 10 height 11
type input "4"
click at [1146, 431] on span "+ Add" at bounding box center [1154, 433] width 44 height 24
checkbox input "true"
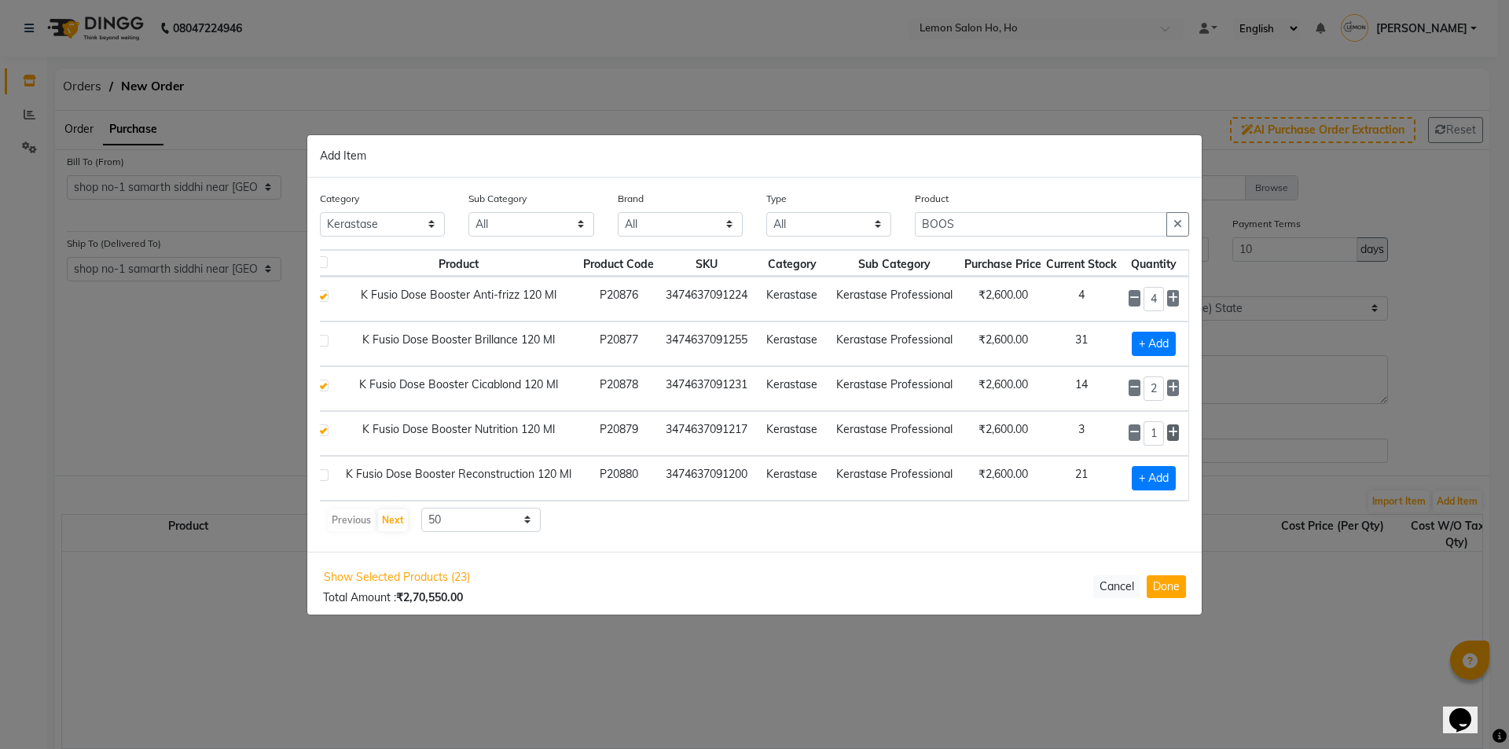
click at [1168, 432] on icon at bounding box center [1173, 432] width 10 height 11
type input "4"
drag, startPoint x: 979, startPoint y: 227, endPoint x: 895, endPoint y: 247, distance: 86.3
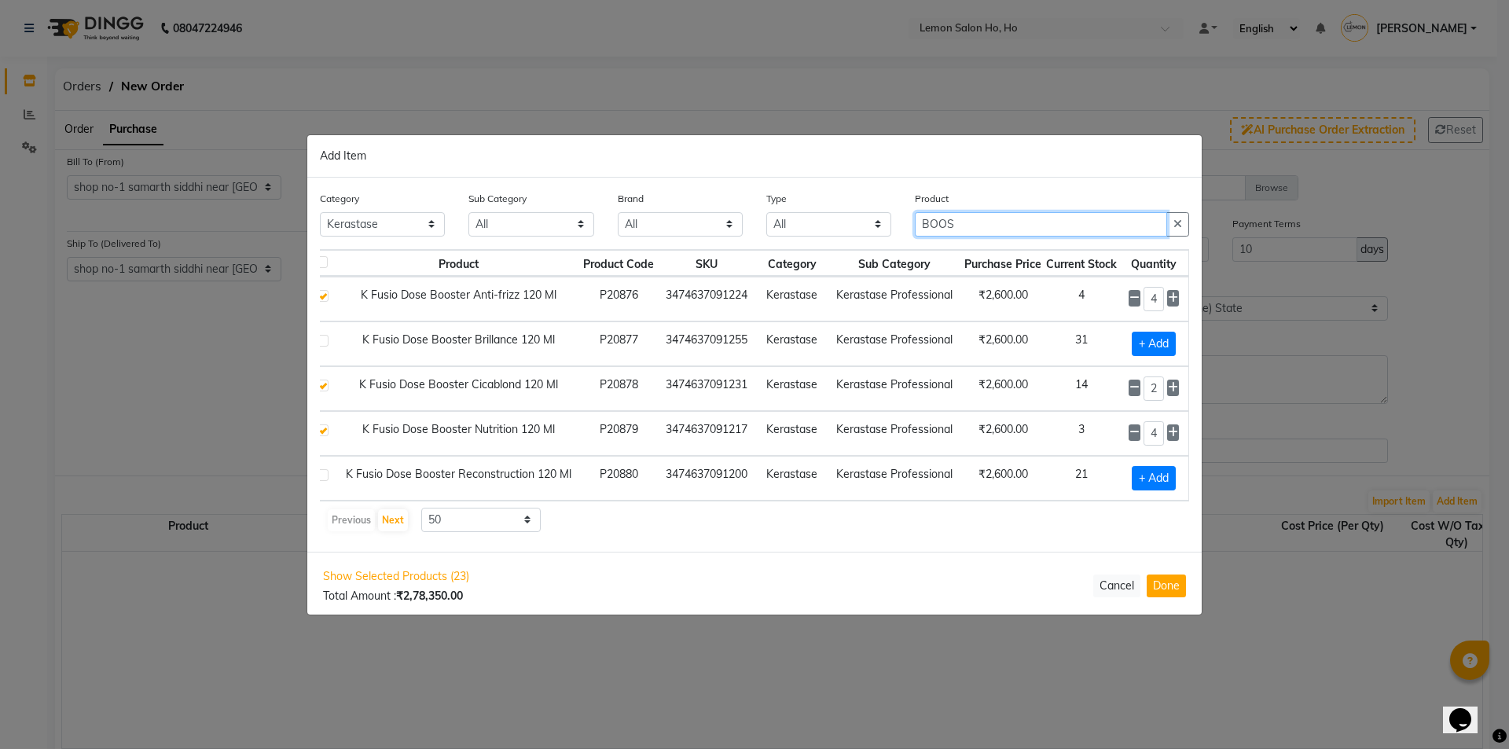
click at [895, 247] on div "Category All Hair Skin Makeup Personal Care Appliances Beard Waxing Disposable …" at bounding box center [754, 219] width 893 height 59
type input "A"
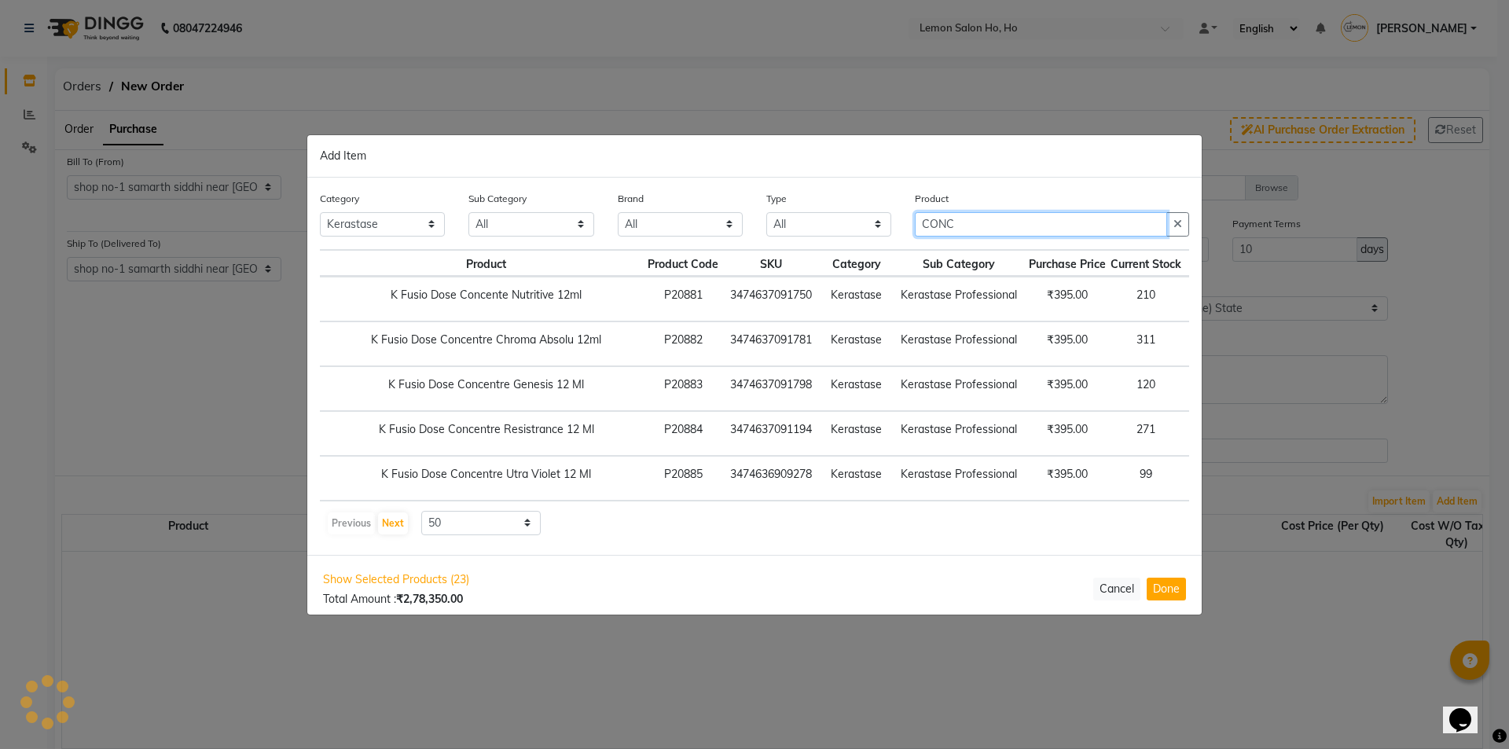
type input "CONC"
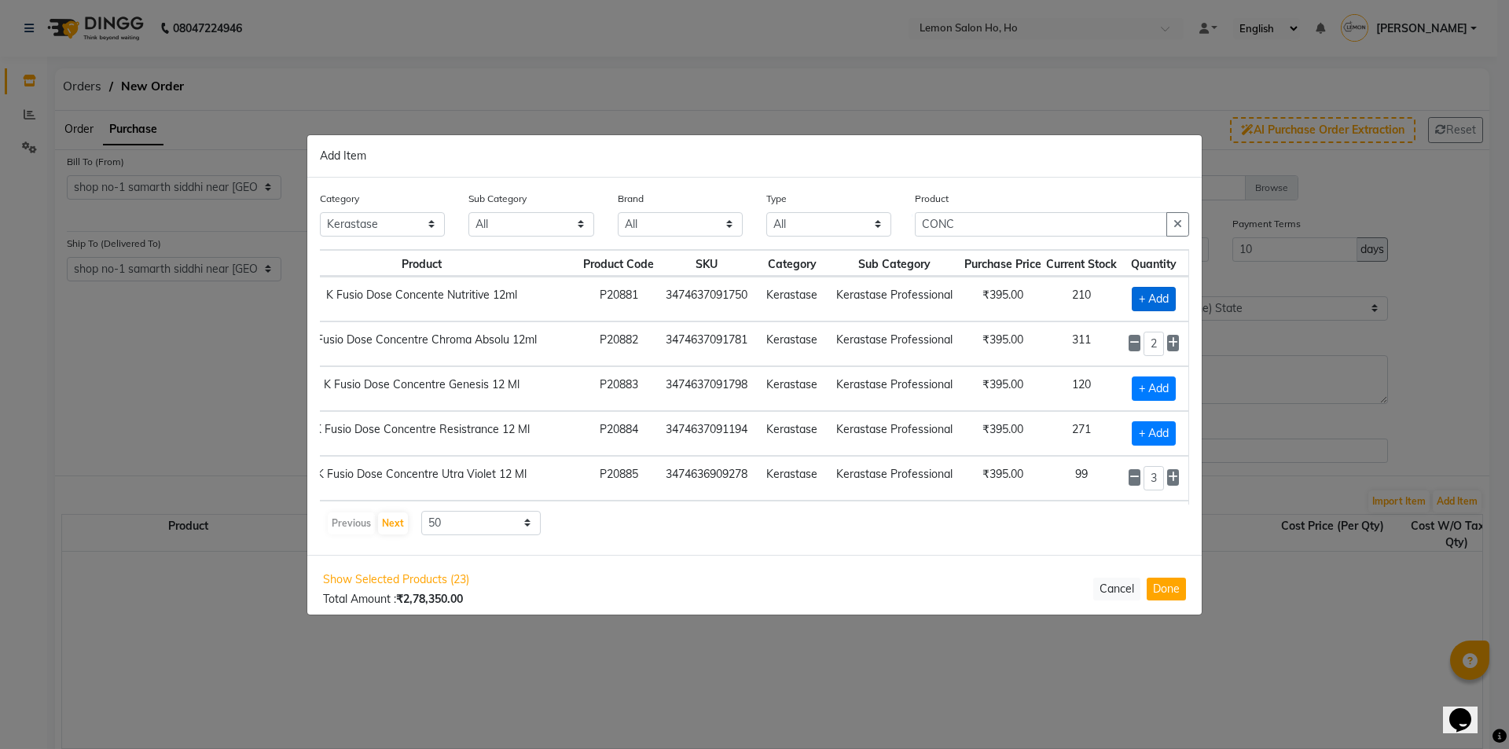
click at [1132, 299] on span "+ Add" at bounding box center [1154, 299] width 44 height 24
checkbox input "true"
click at [1144, 299] on input "1" at bounding box center [1153, 299] width 21 height 24
type input "40"
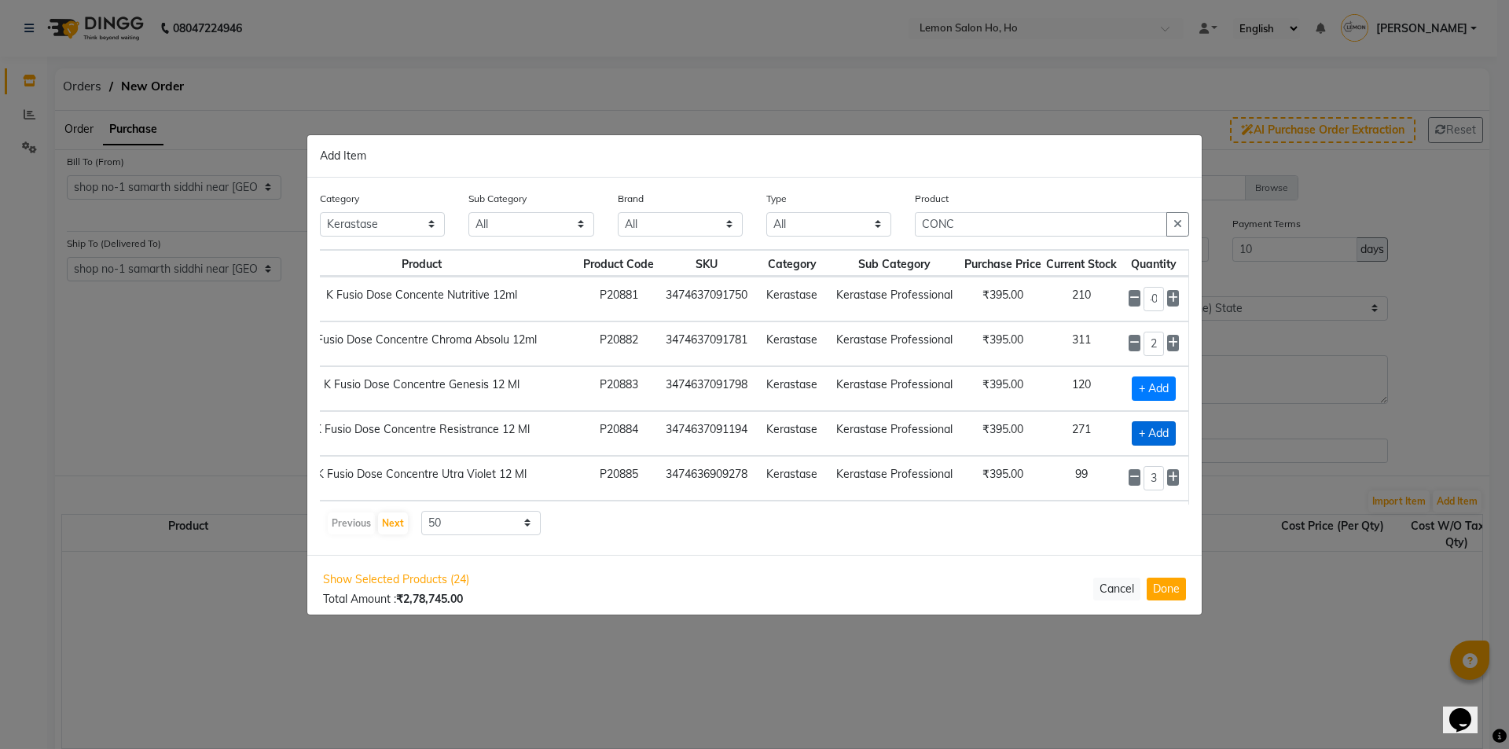
scroll to position [0, 0]
click at [1135, 429] on span "+ Add" at bounding box center [1154, 433] width 44 height 24
checkbox input "true"
click at [1147, 432] on input "1" at bounding box center [1153, 433] width 21 height 24
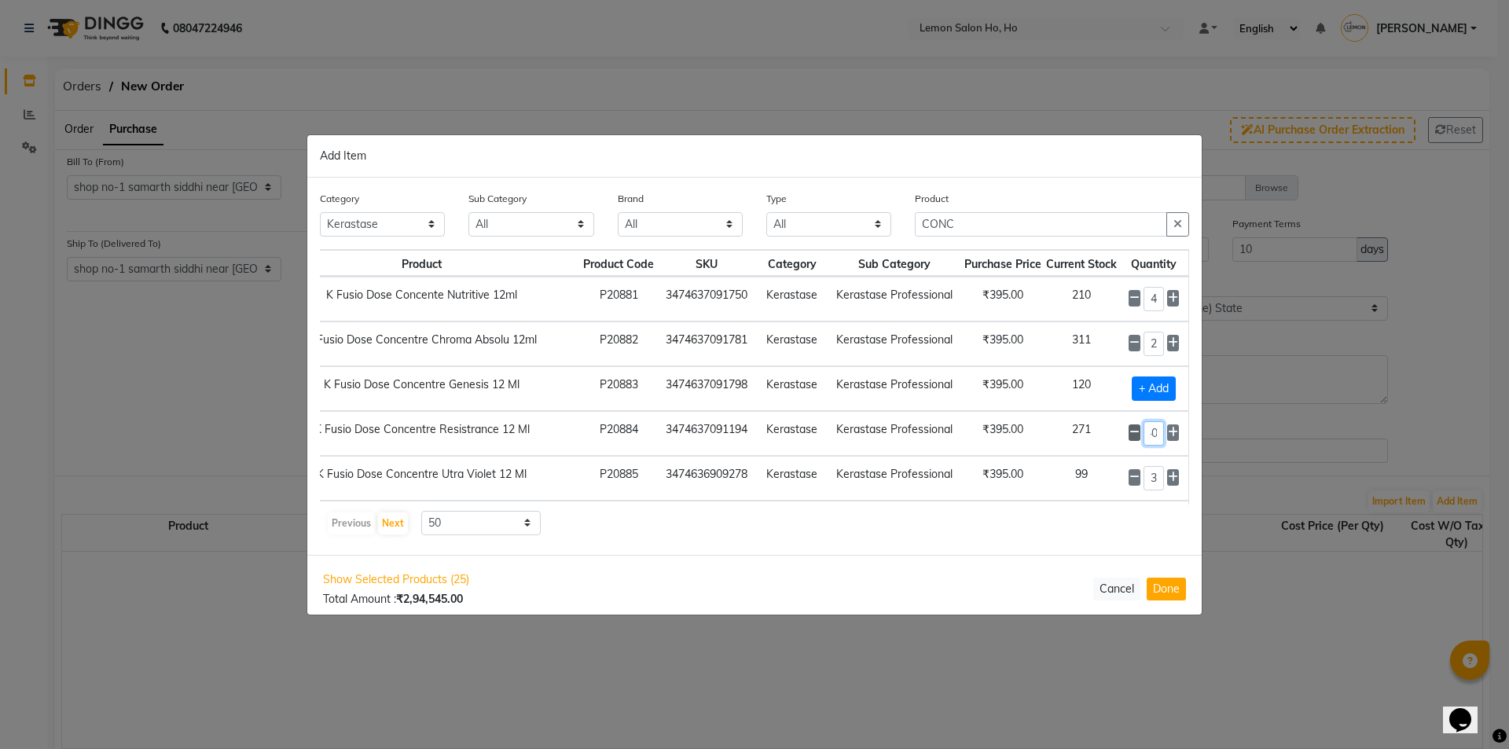
type input "4"
type input "10"
drag, startPoint x: 885, startPoint y: 237, endPoint x: 846, endPoint y: 244, distance: 39.1
click at [846, 244] on div "Category All Hair Skin Makeup Personal Care Appliances Beard Waxing Disposable …" at bounding box center [754, 219] width 893 height 59
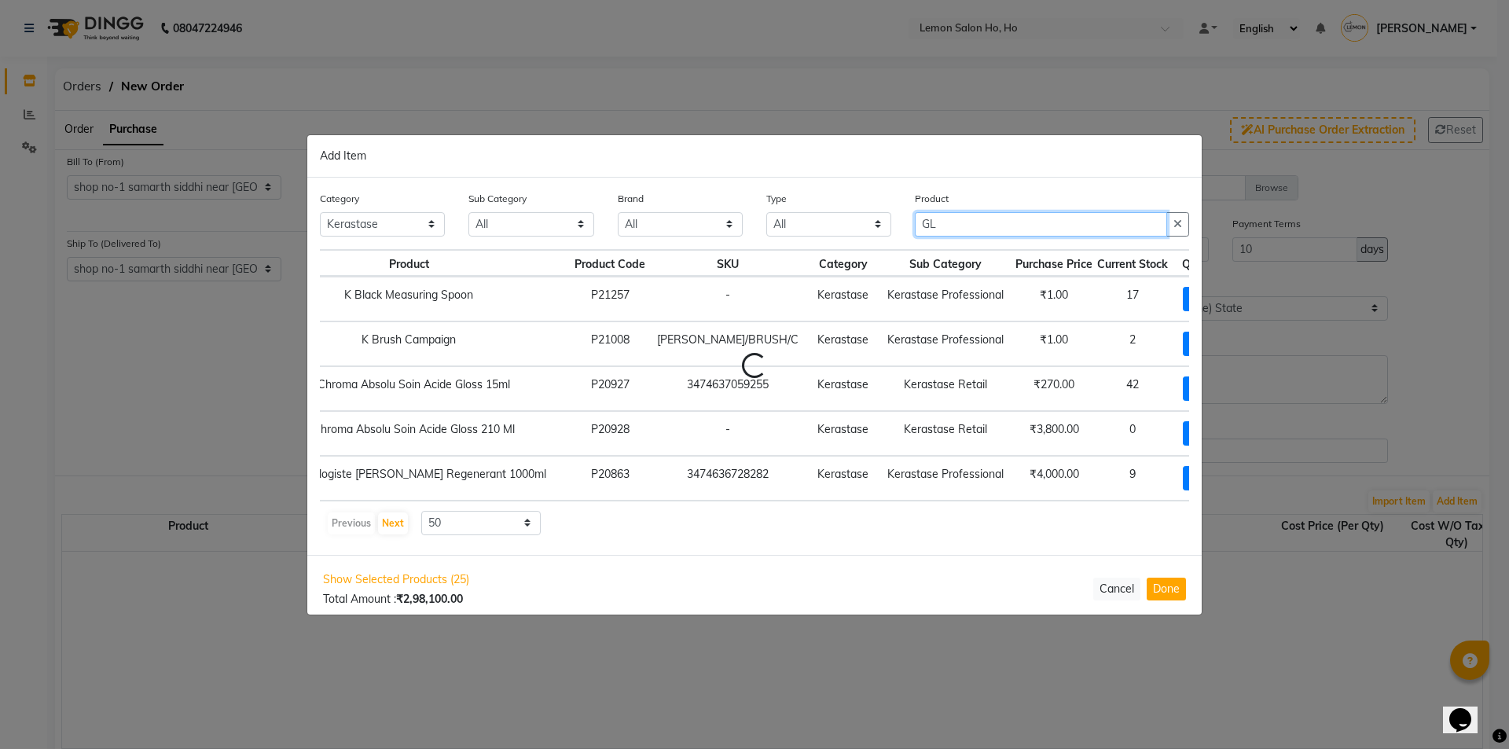
scroll to position [0, 28]
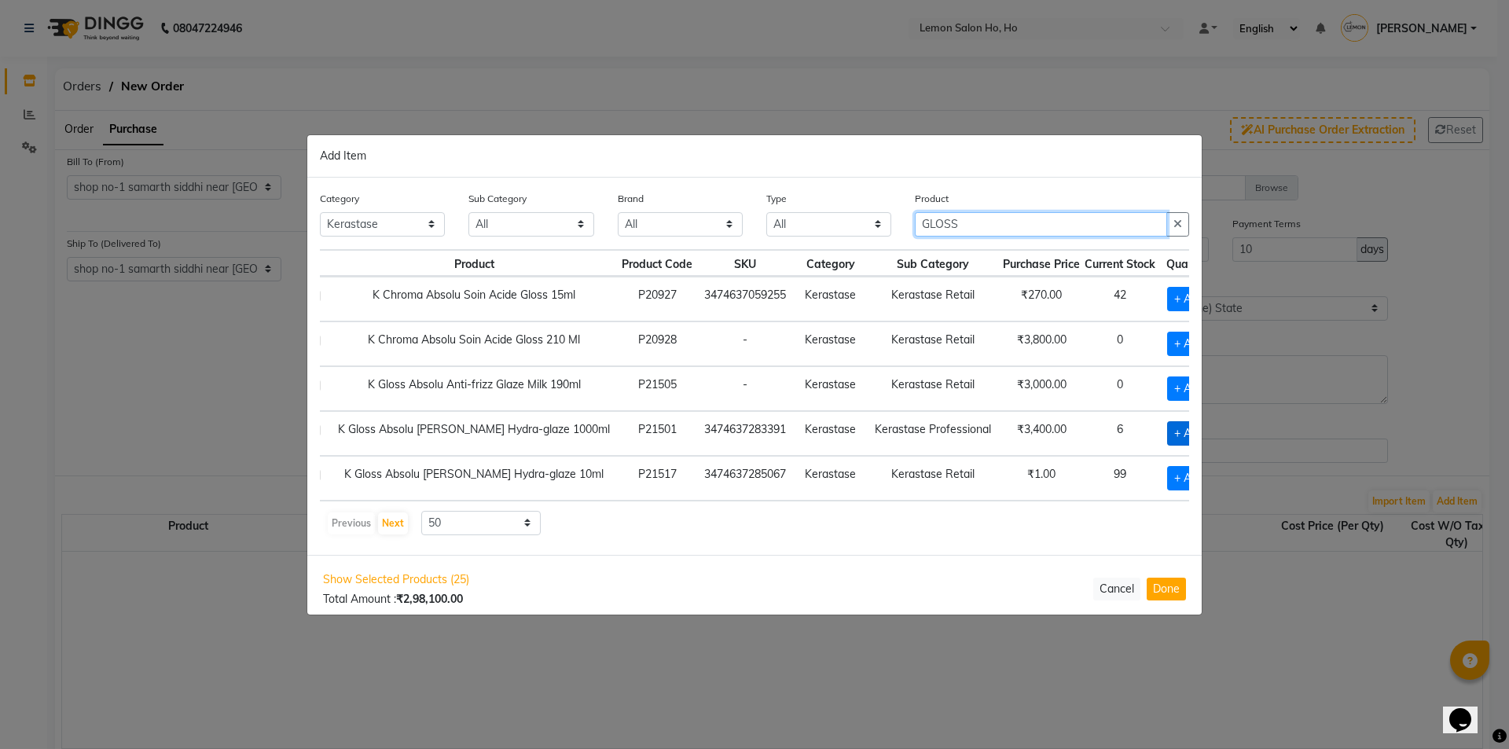
type input "GLOSS"
click at [1167, 440] on span "+ Add" at bounding box center [1189, 433] width 44 height 24
checkbox input "true"
click at [1206, 435] on icon at bounding box center [1211, 432] width 10 height 11
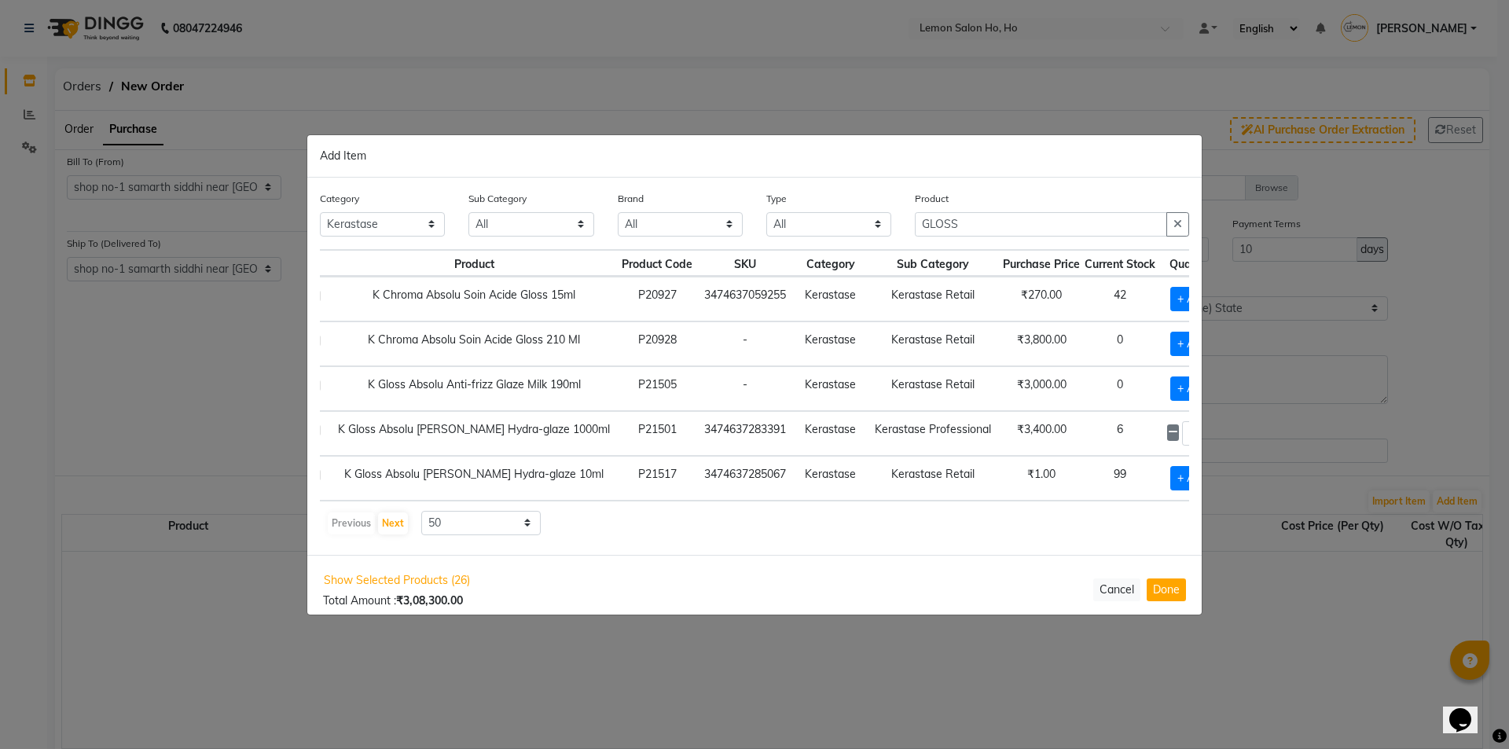
click at [1206, 435] on icon at bounding box center [1211, 432] width 10 height 11
type input "4"
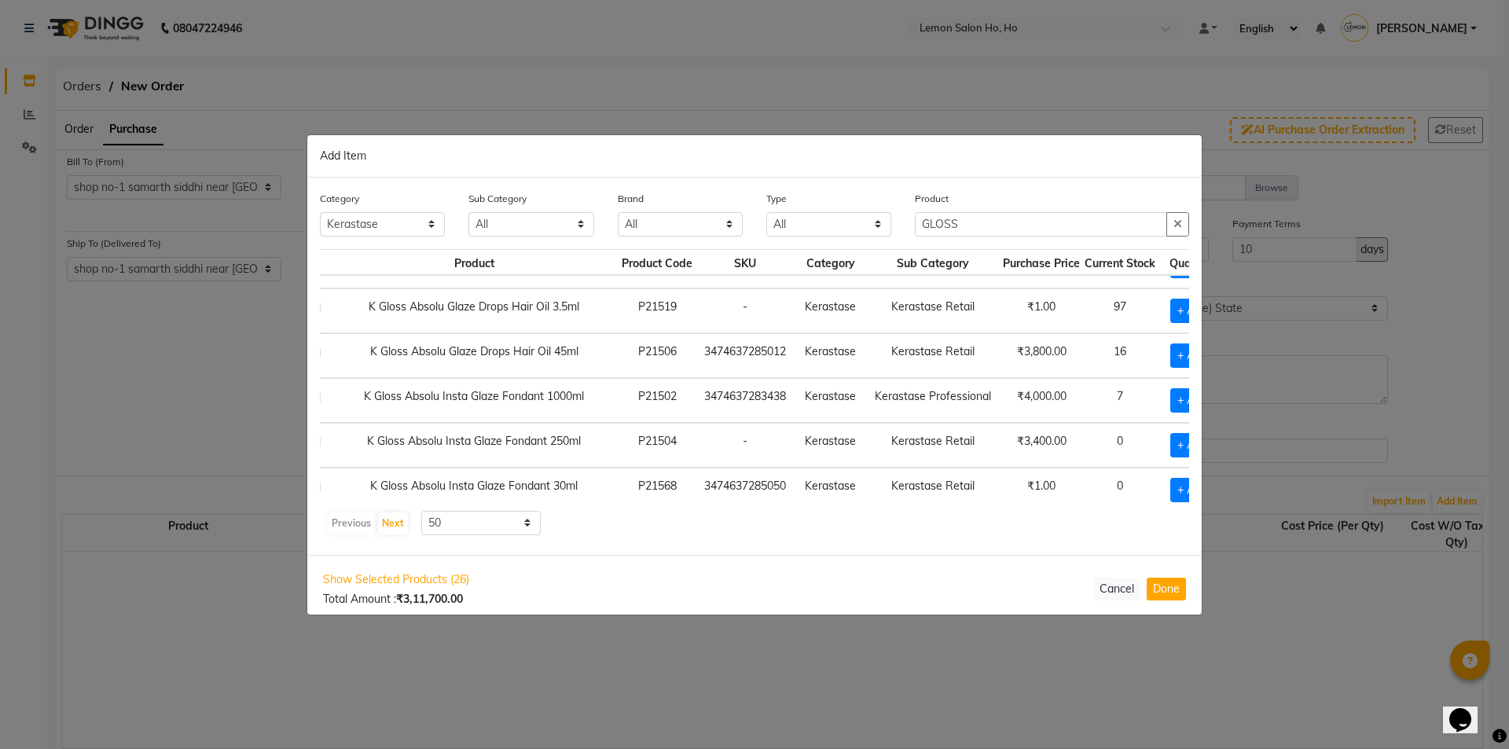
scroll to position [367, 28]
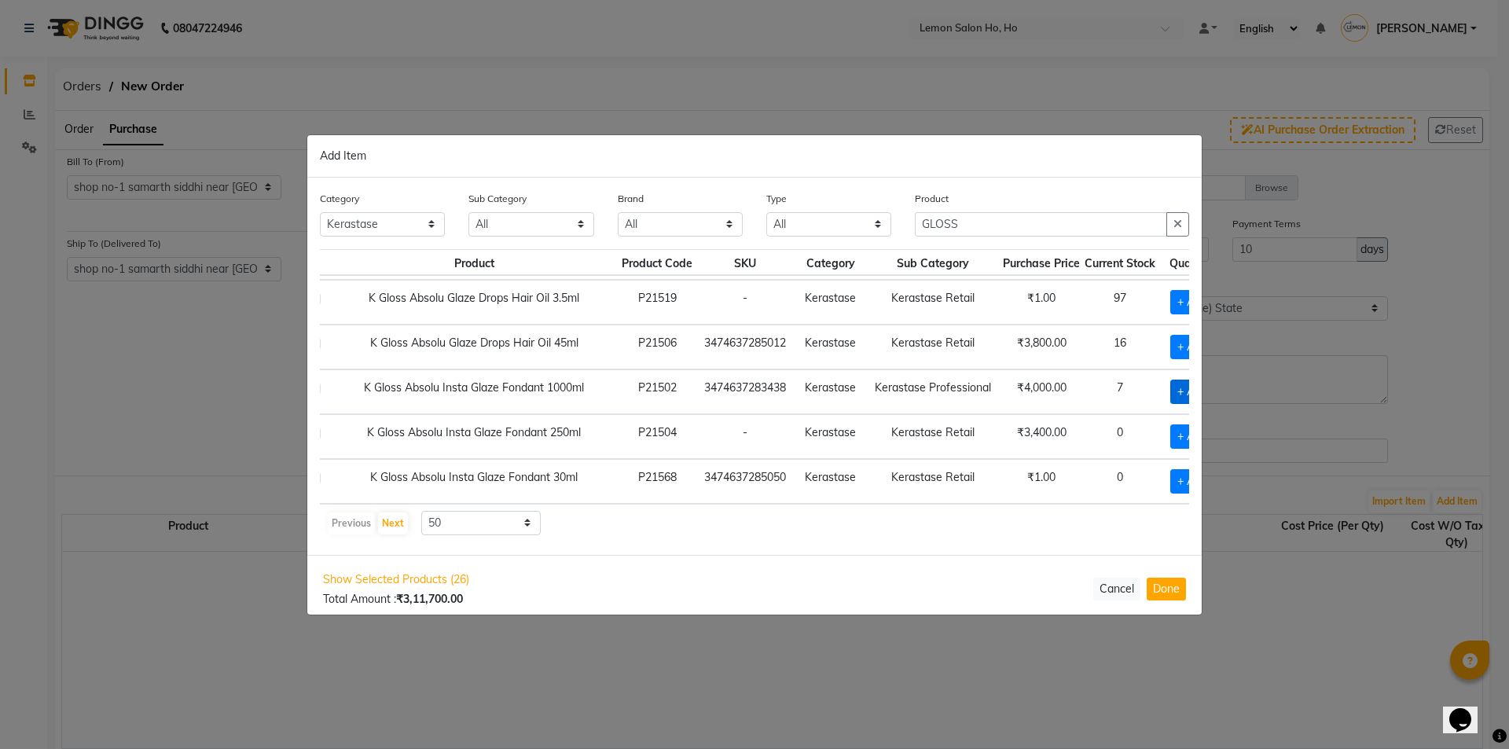
click at [1170, 380] on span "+ Add" at bounding box center [1192, 392] width 44 height 24
checkbox input "true"
click at [1206, 385] on icon at bounding box center [1211, 390] width 10 height 11
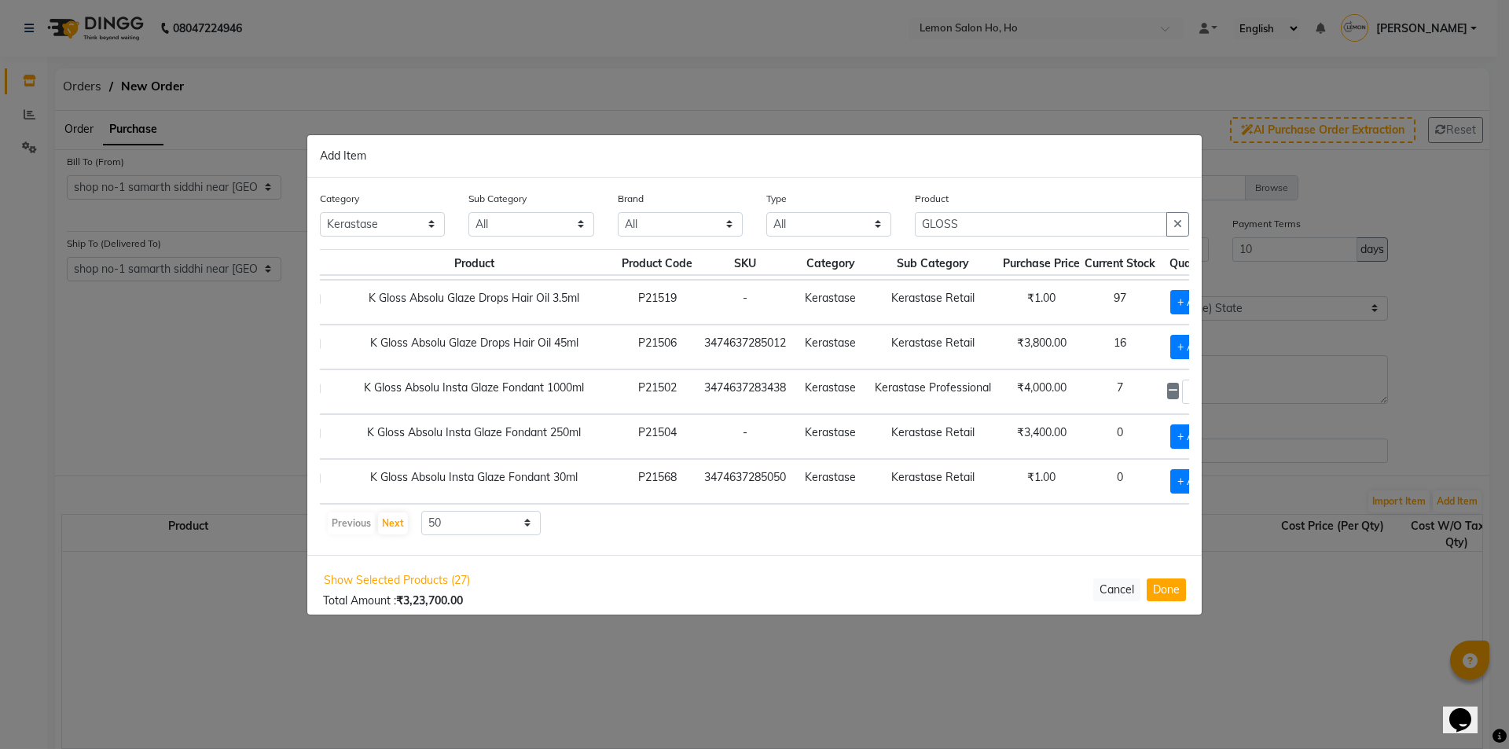
type input "4"
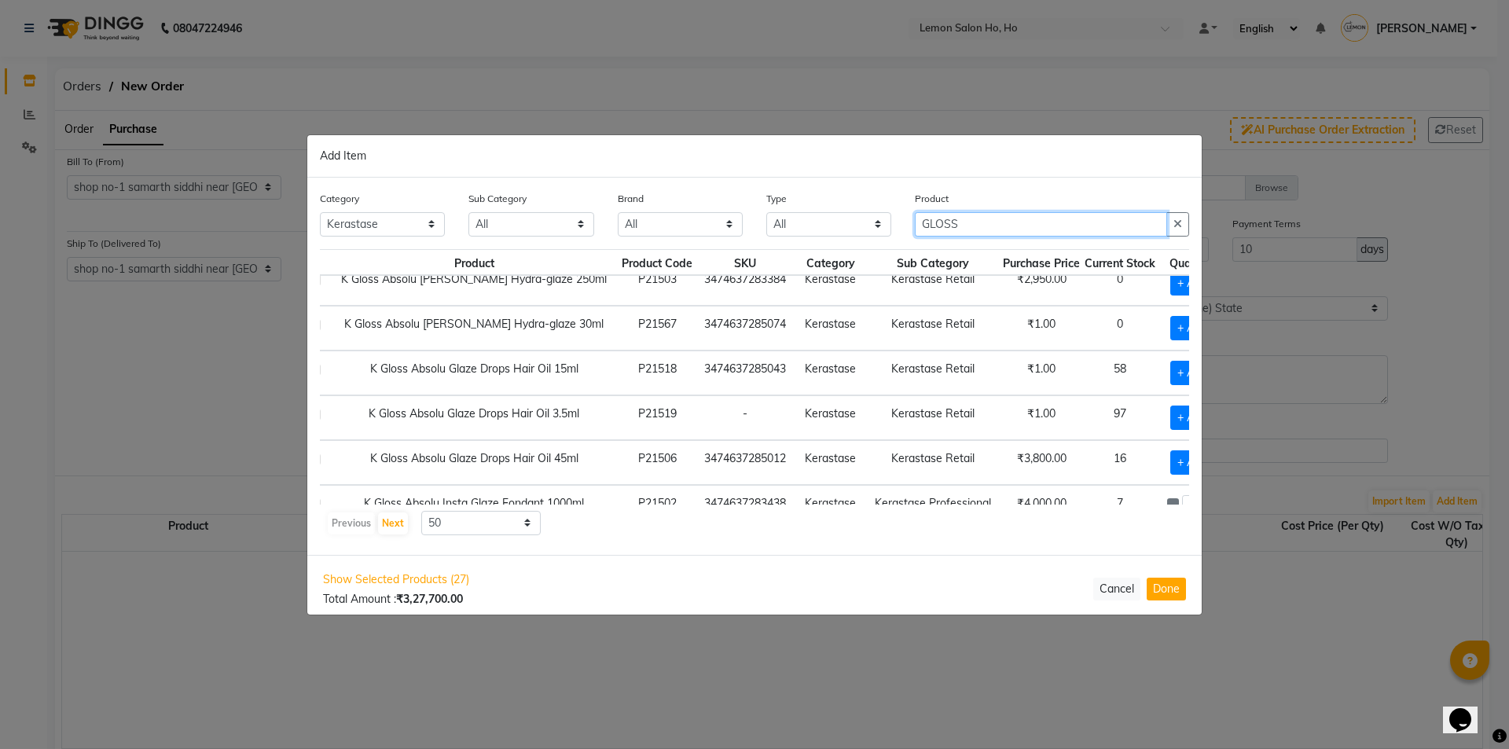
drag, startPoint x: 886, startPoint y: 251, endPoint x: 845, endPoint y: 260, distance: 41.9
click at [845, 260] on div "Category All Hair Skin Makeup Personal Care Appliances Beard Waxing Disposable …" at bounding box center [754, 366] width 894 height 377
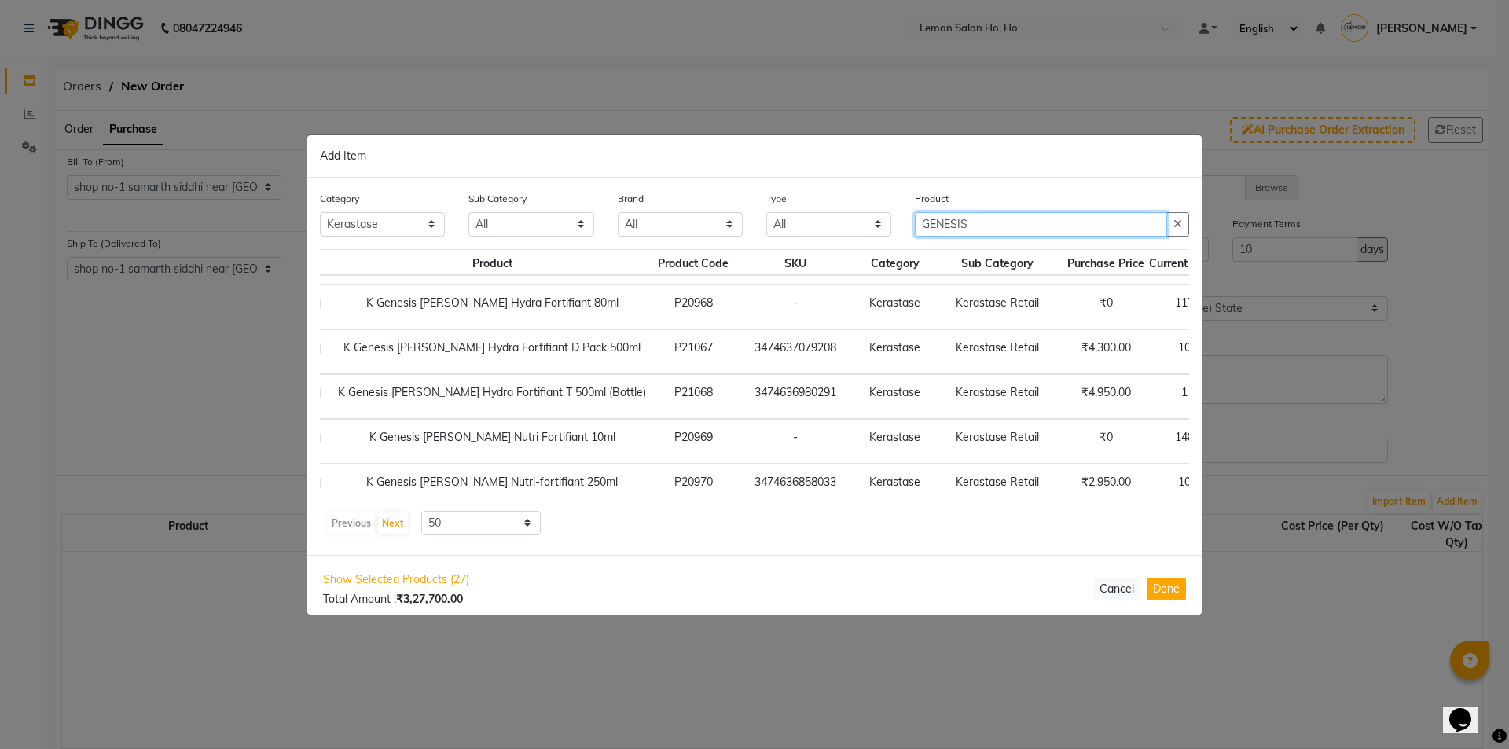
type input "GENESIS"
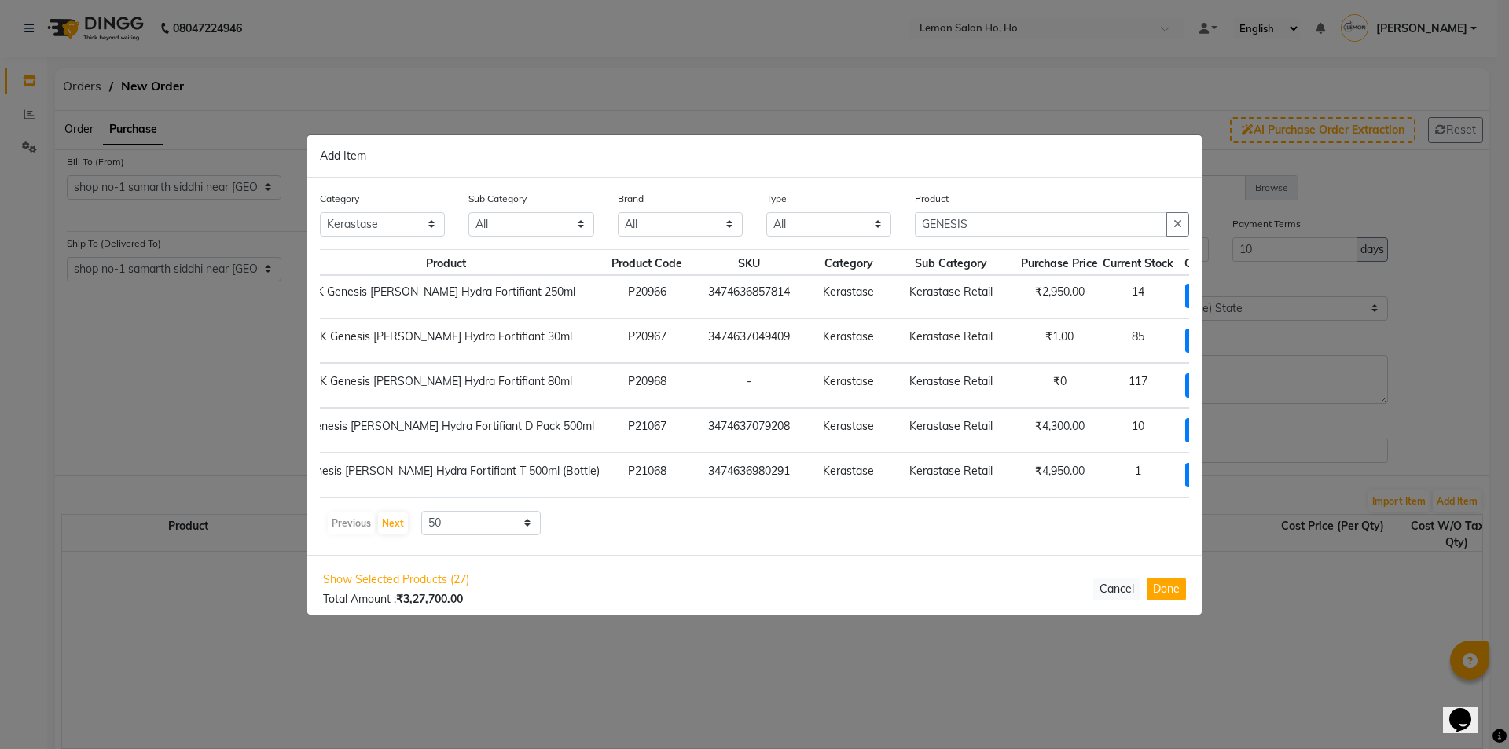
scroll to position [59, 74]
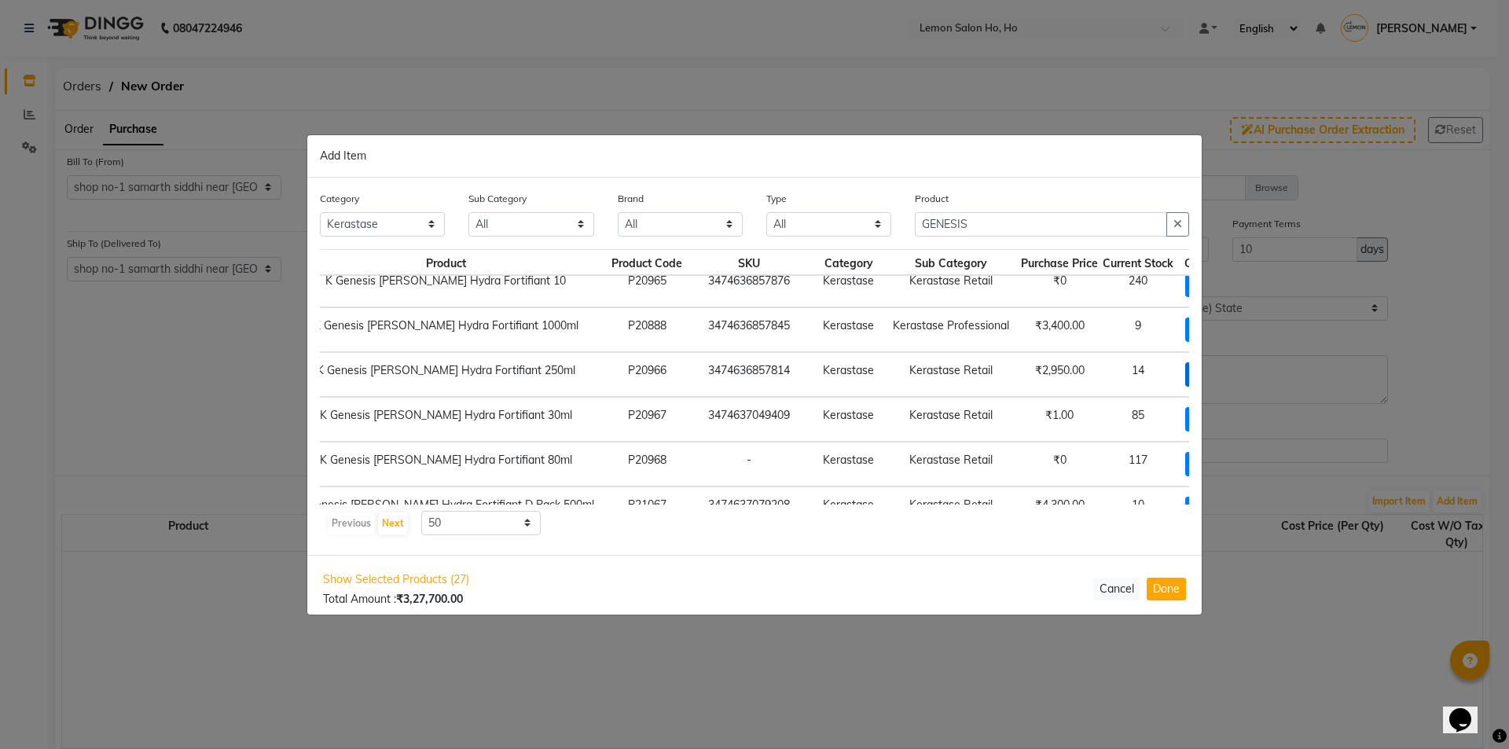
click at [1185, 376] on span "+ Add" at bounding box center [1207, 374] width 44 height 24
checkbox input "true"
click at [1224, 372] on icon at bounding box center [1229, 373] width 10 height 11
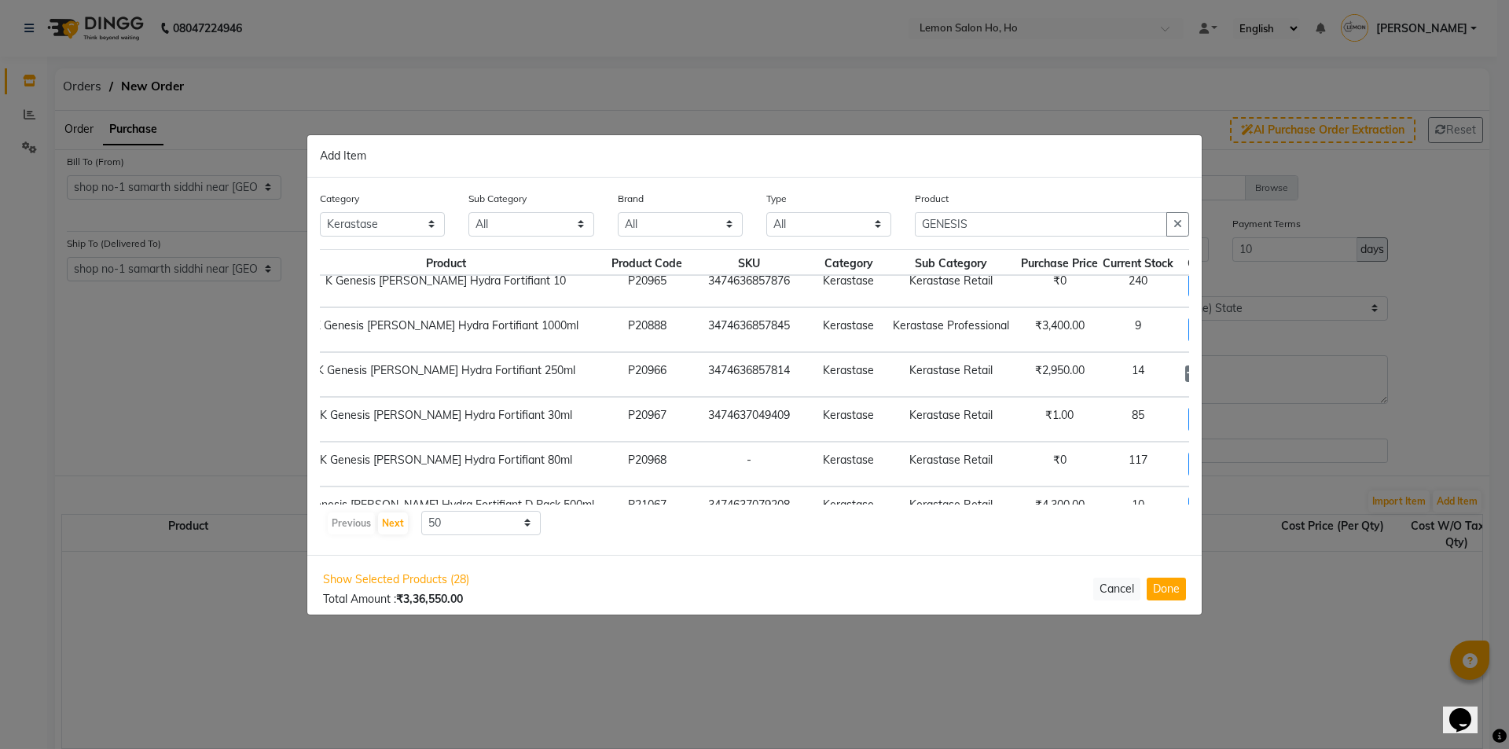
type input "4"
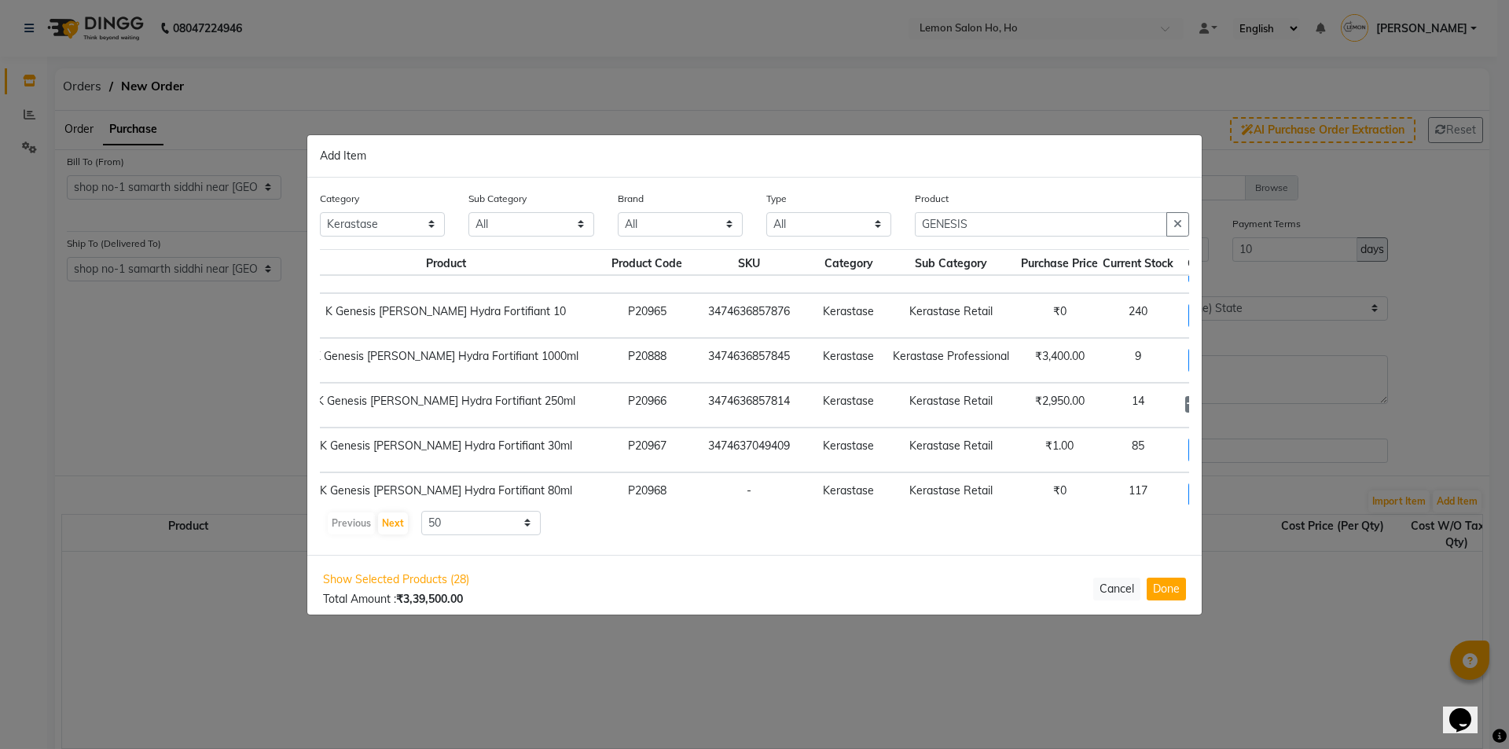
scroll to position [0, 74]
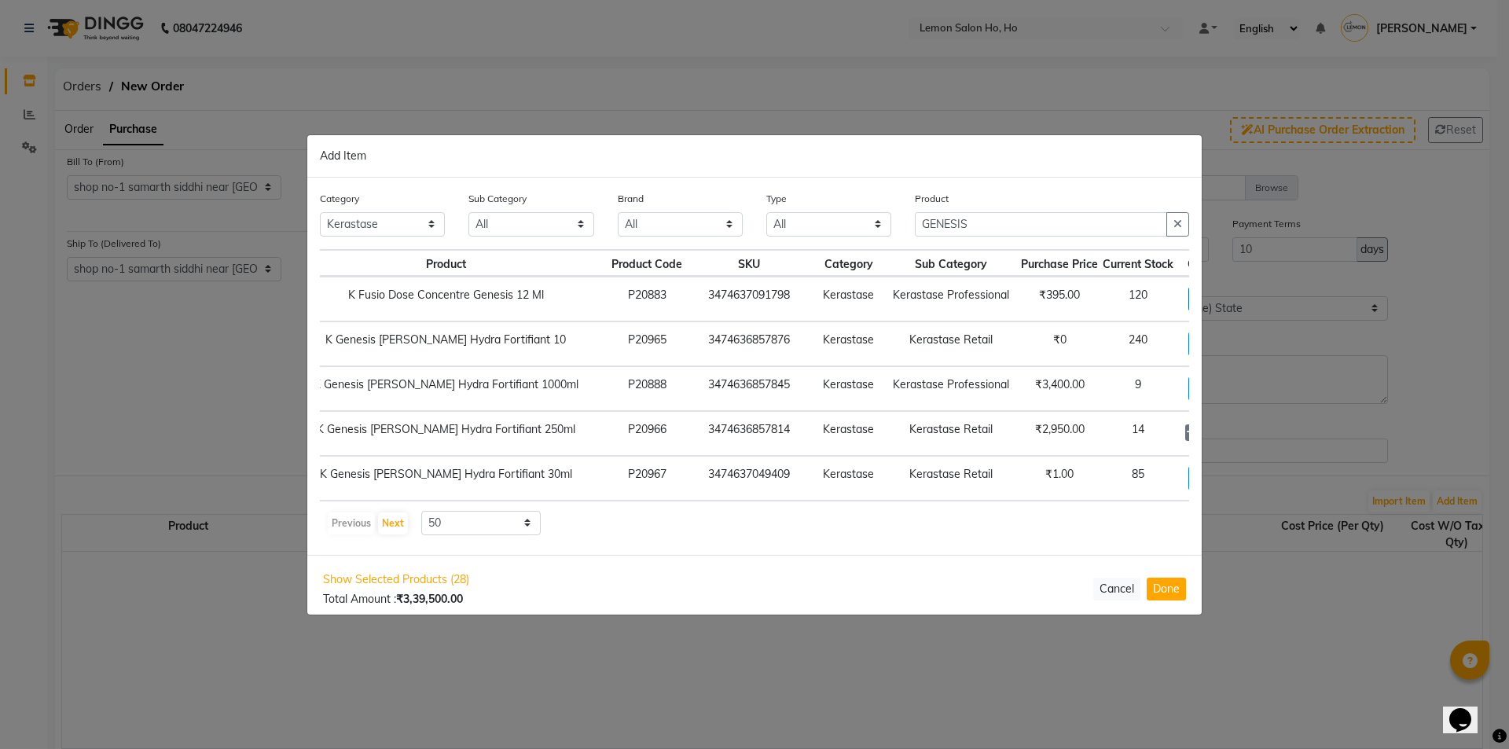
click at [1188, 300] on span "+ Add" at bounding box center [1210, 299] width 44 height 24
checkbox input "true"
drag, startPoint x: 1150, startPoint y: 299, endPoint x: 1191, endPoint y: 305, distance: 42.1
click at [1200, 299] on input "1" at bounding box center [1210, 299] width 21 height 24
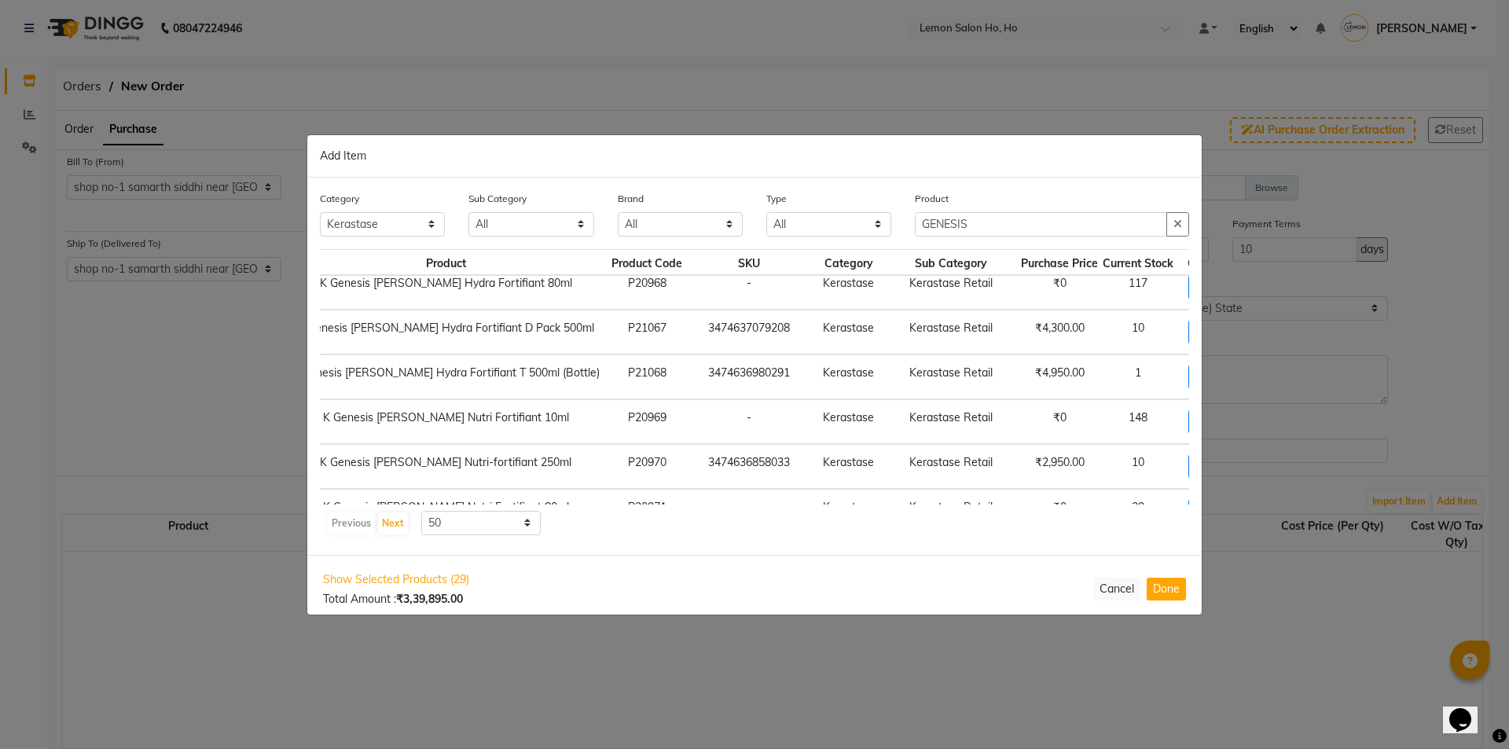
scroll to position [393, 74]
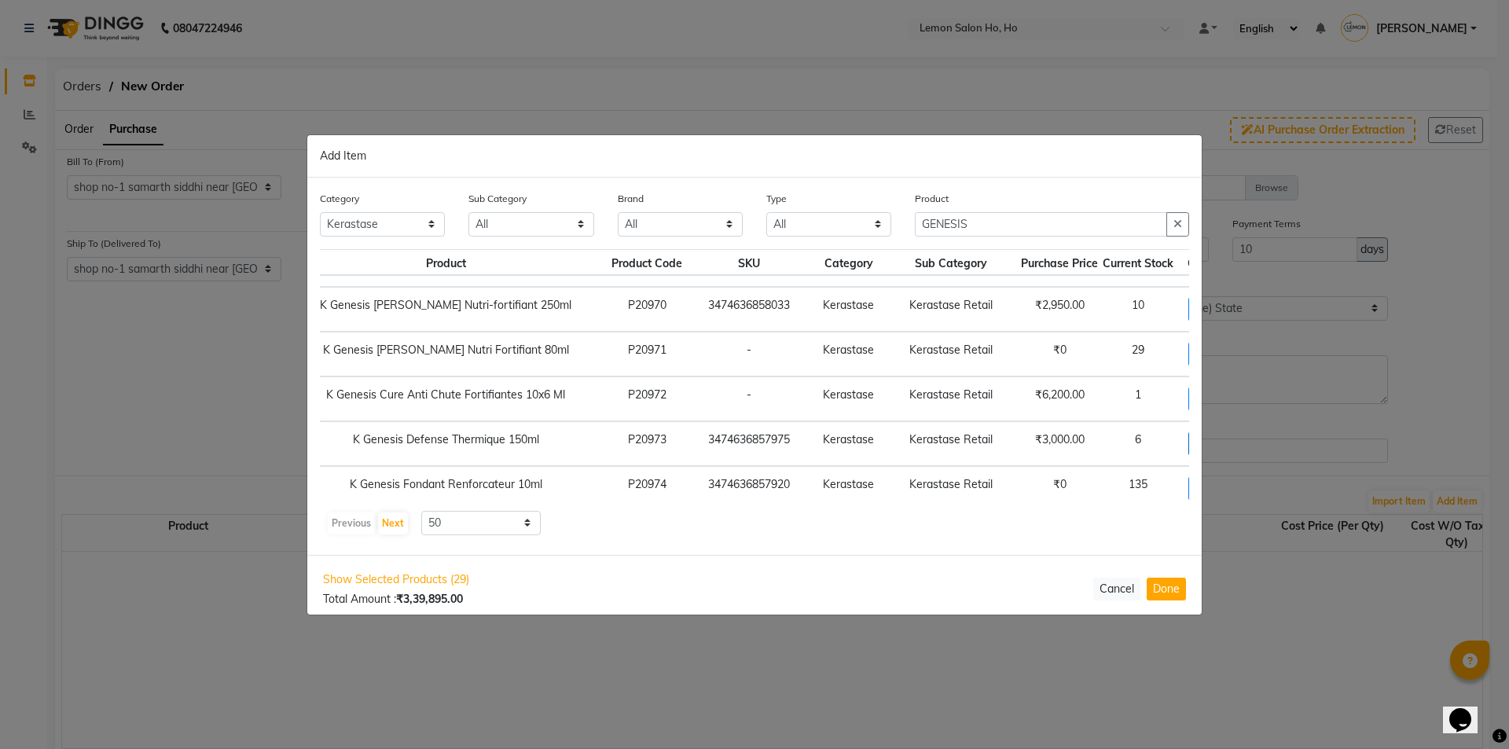
type input "40"
click at [1188, 447] on span "+ Add" at bounding box center [1210, 443] width 44 height 24
checkbox input "true"
click at [1224, 440] on icon at bounding box center [1229, 442] width 10 height 11
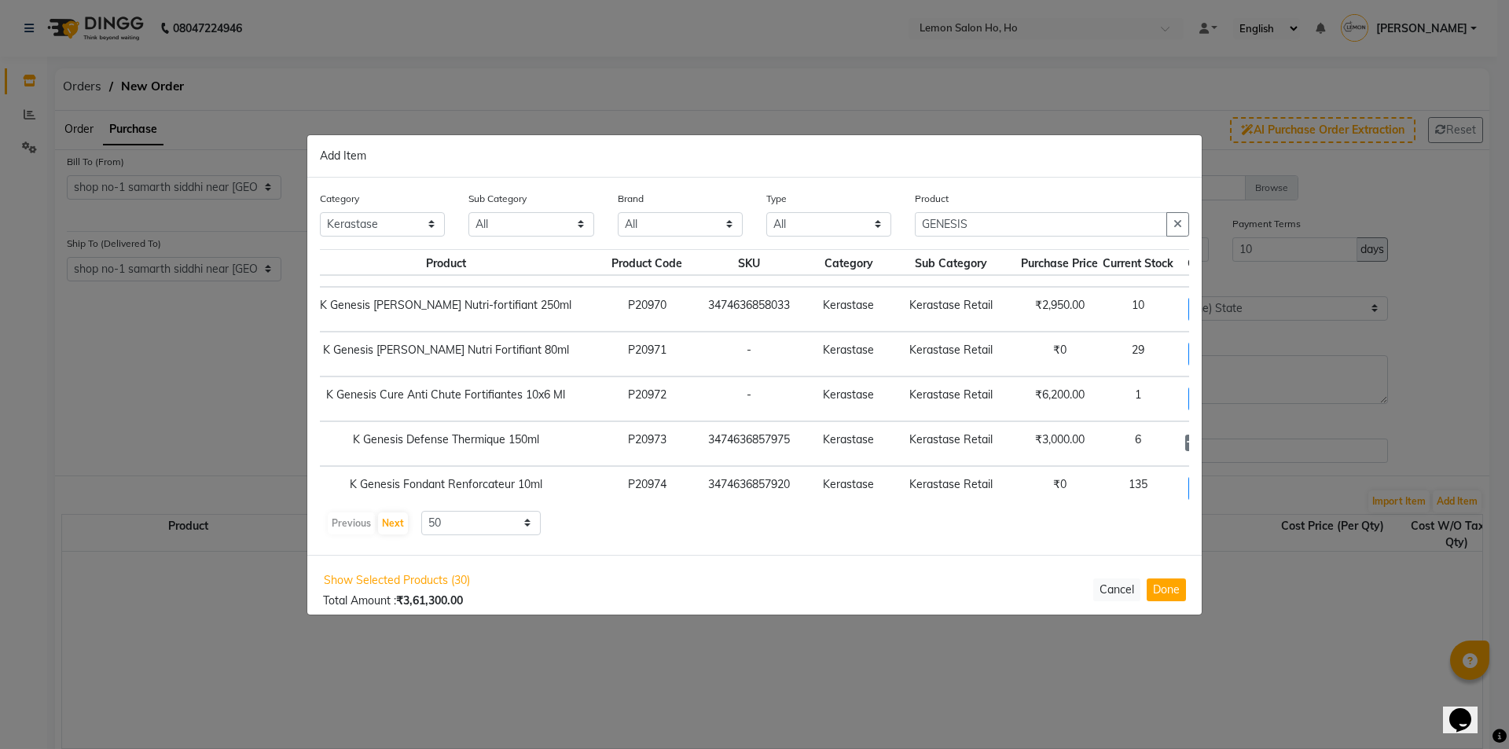
click at [1224, 440] on icon at bounding box center [1229, 442] width 10 height 11
click at [1186, 442] on icon at bounding box center [1191, 442] width 10 height 11
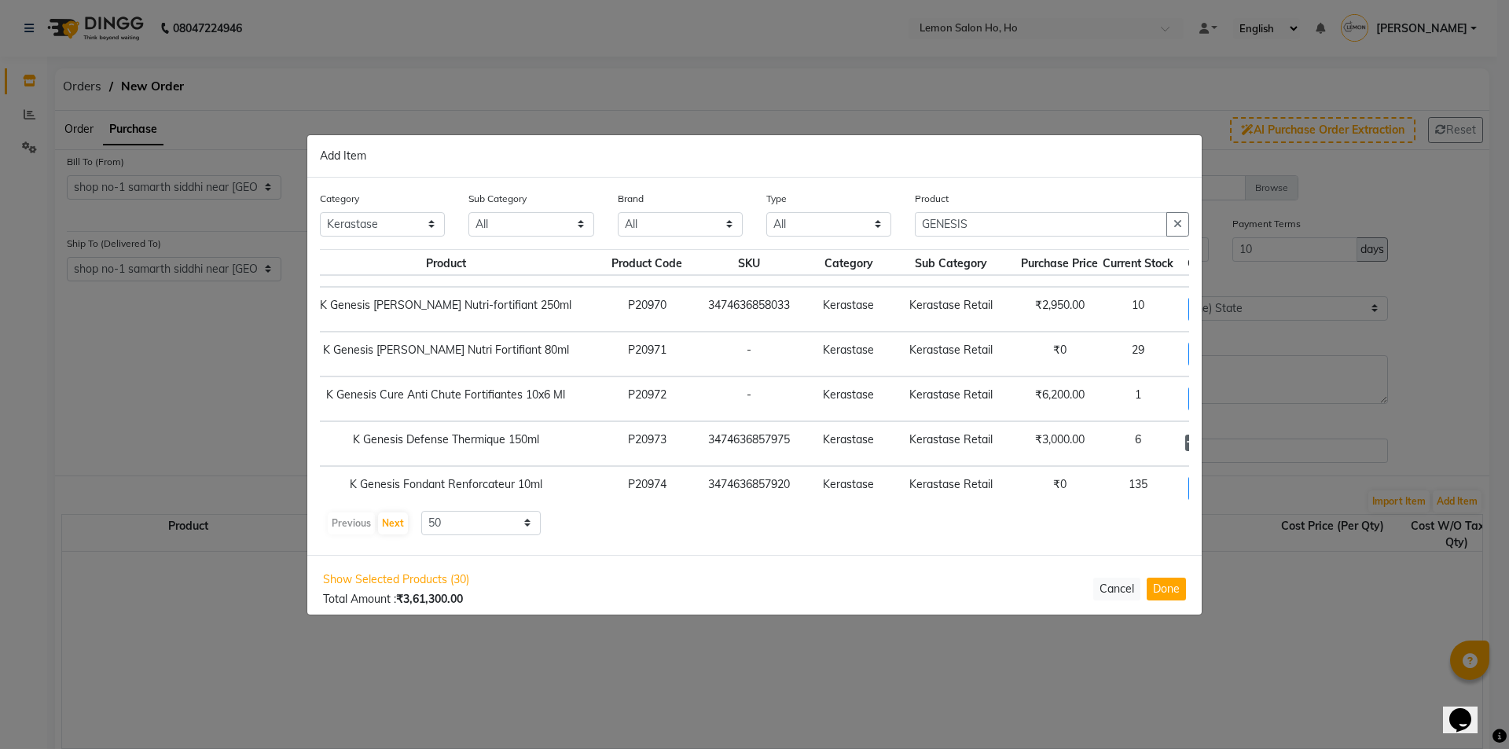
type input "1"
click at [1186, 442] on icon at bounding box center [1191, 442] width 10 height 11
click at [1188, 442] on span "+ Add" at bounding box center [1210, 443] width 44 height 24
checkbox input "true"
click at [1224, 446] on icon at bounding box center [1229, 442] width 10 height 11
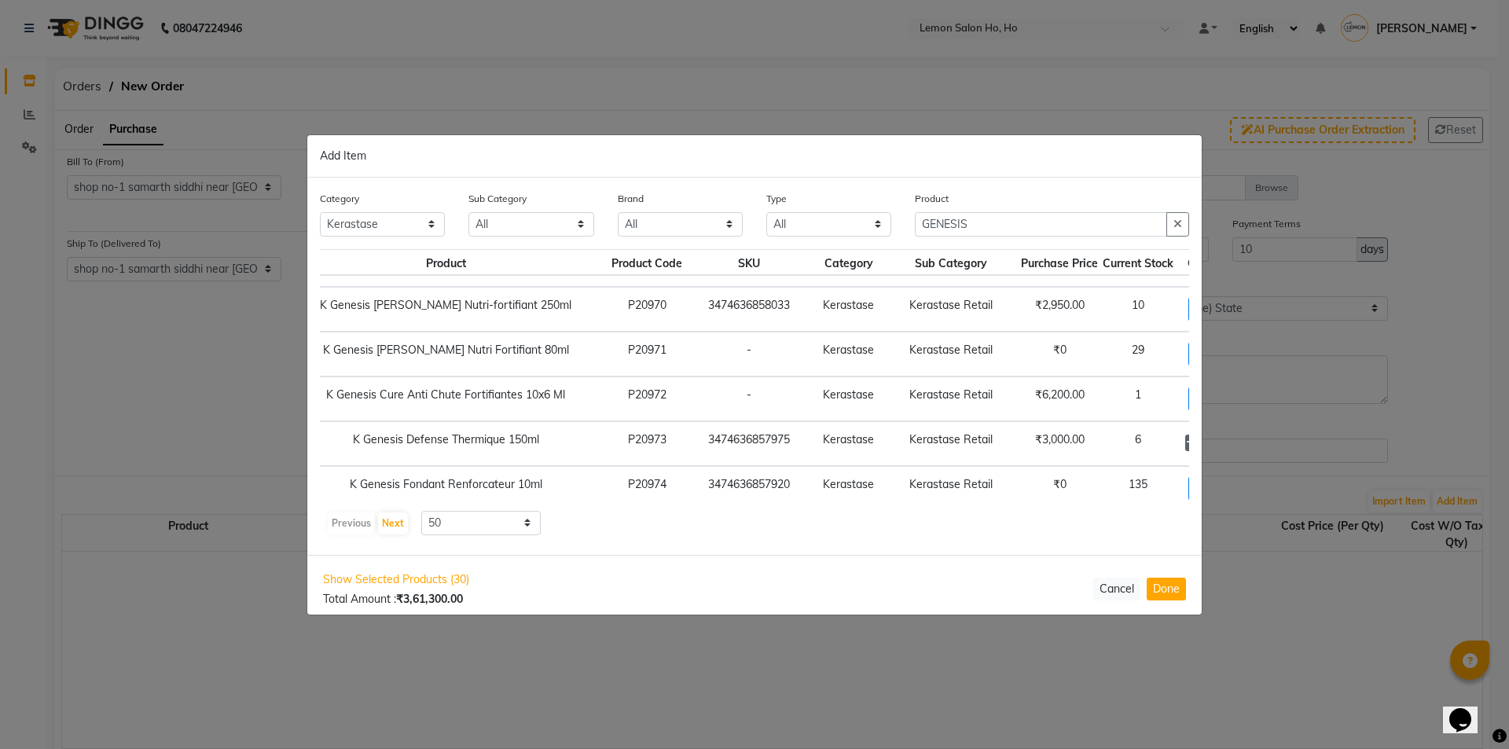
click at [1186, 443] on icon at bounding box center [1191, 442] width 10 height 11
type input "1"
click at [1186, 443] on icon at bounding box center [1191, 442] width 10 height 11
checkbox input "false"
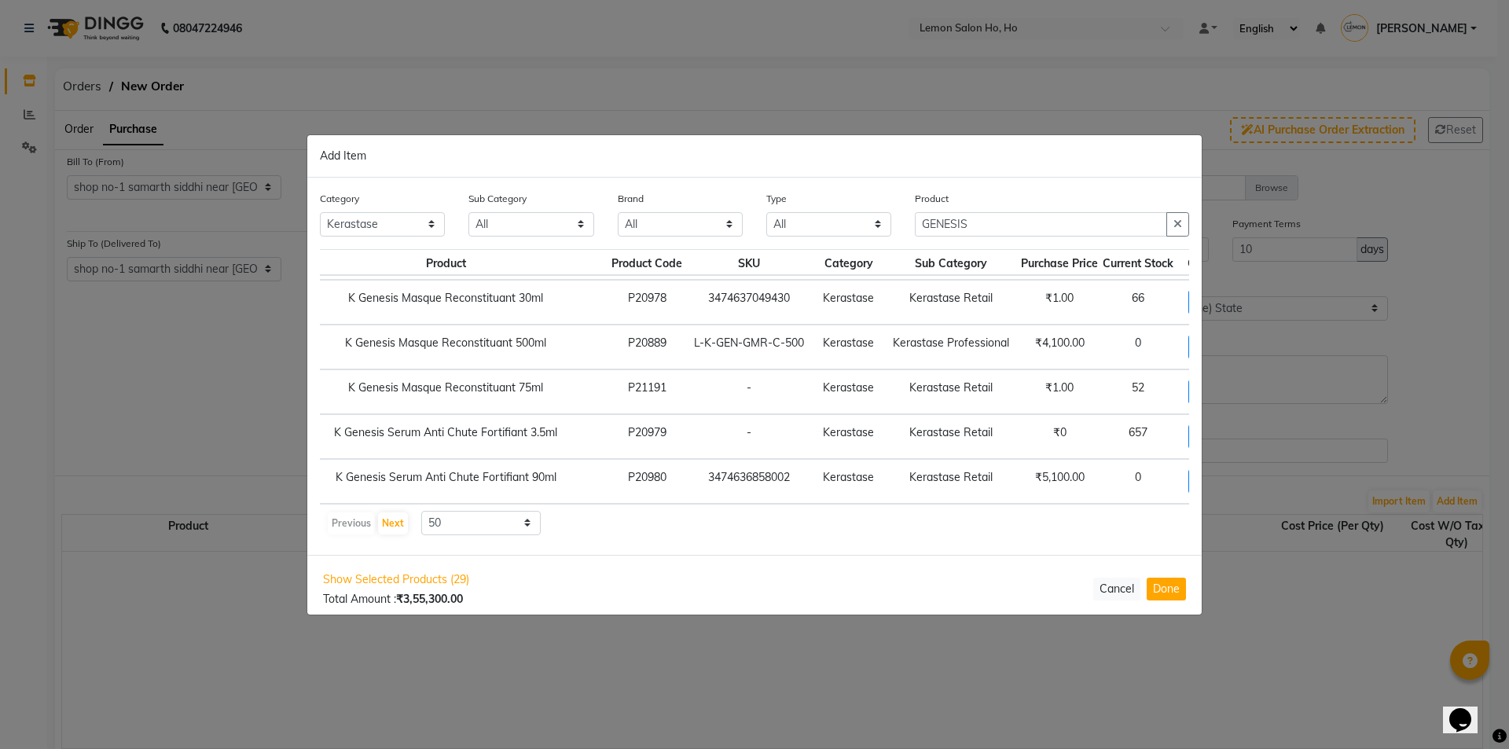
scroll to position [770, 74]
click at [1188, 469] on span "+ Add" at bounding box center [1210, 481] width 44 height 24
checkbox input "true"
click at [1224, 475] on icon at bounding box center [1229, 480] width 10 height 11
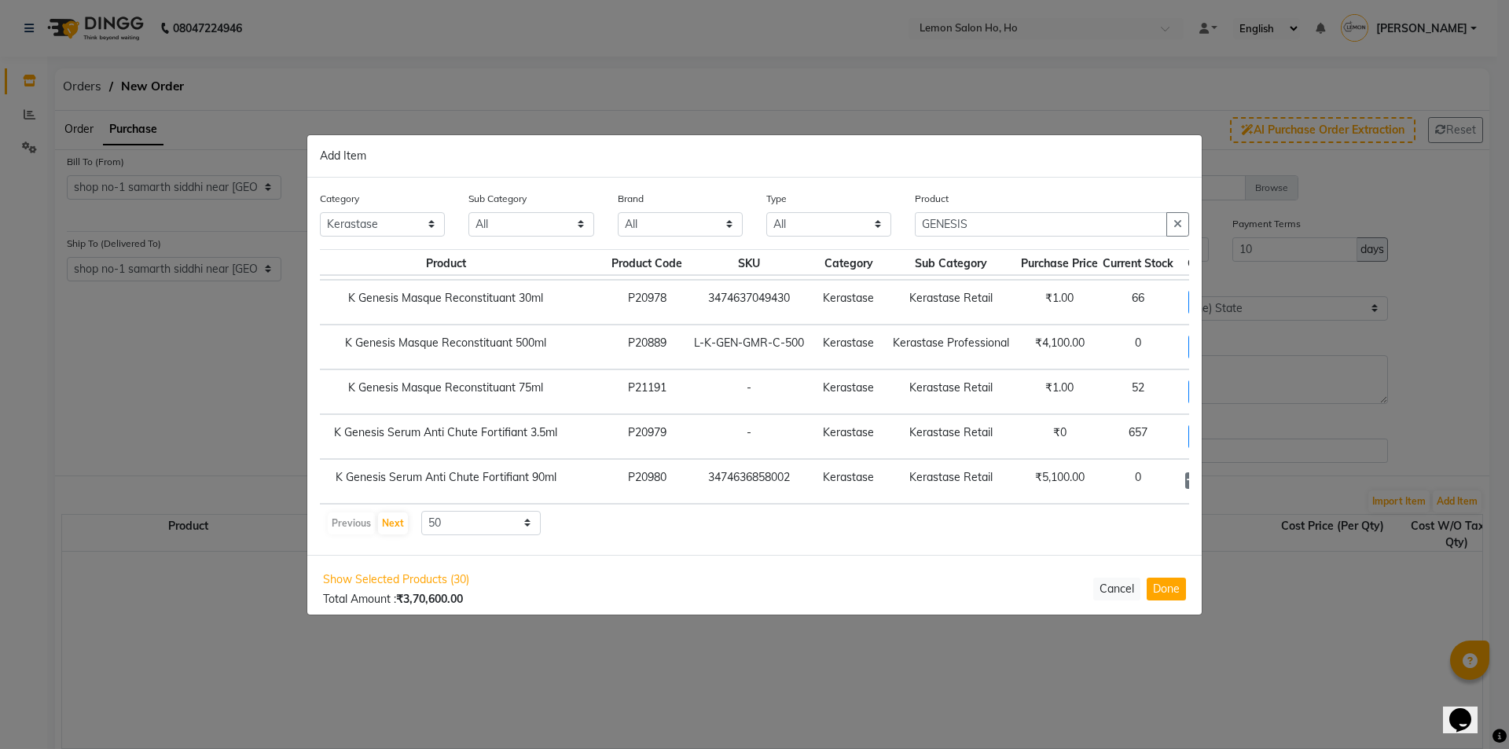
click at [1224, 475] on icon at bounding box center [1229, 480] width 10 height 11
type input "4"
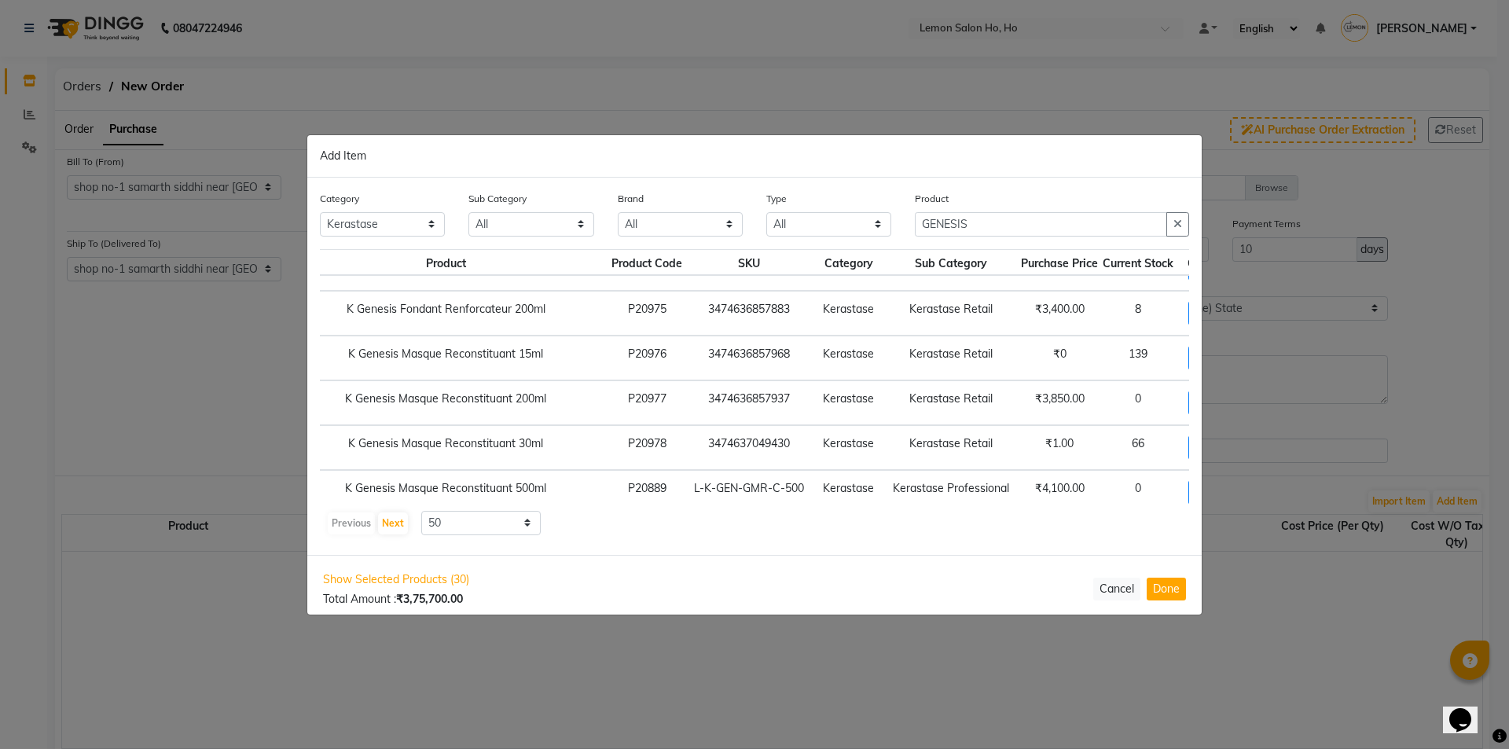
scroll to position [456, 74]
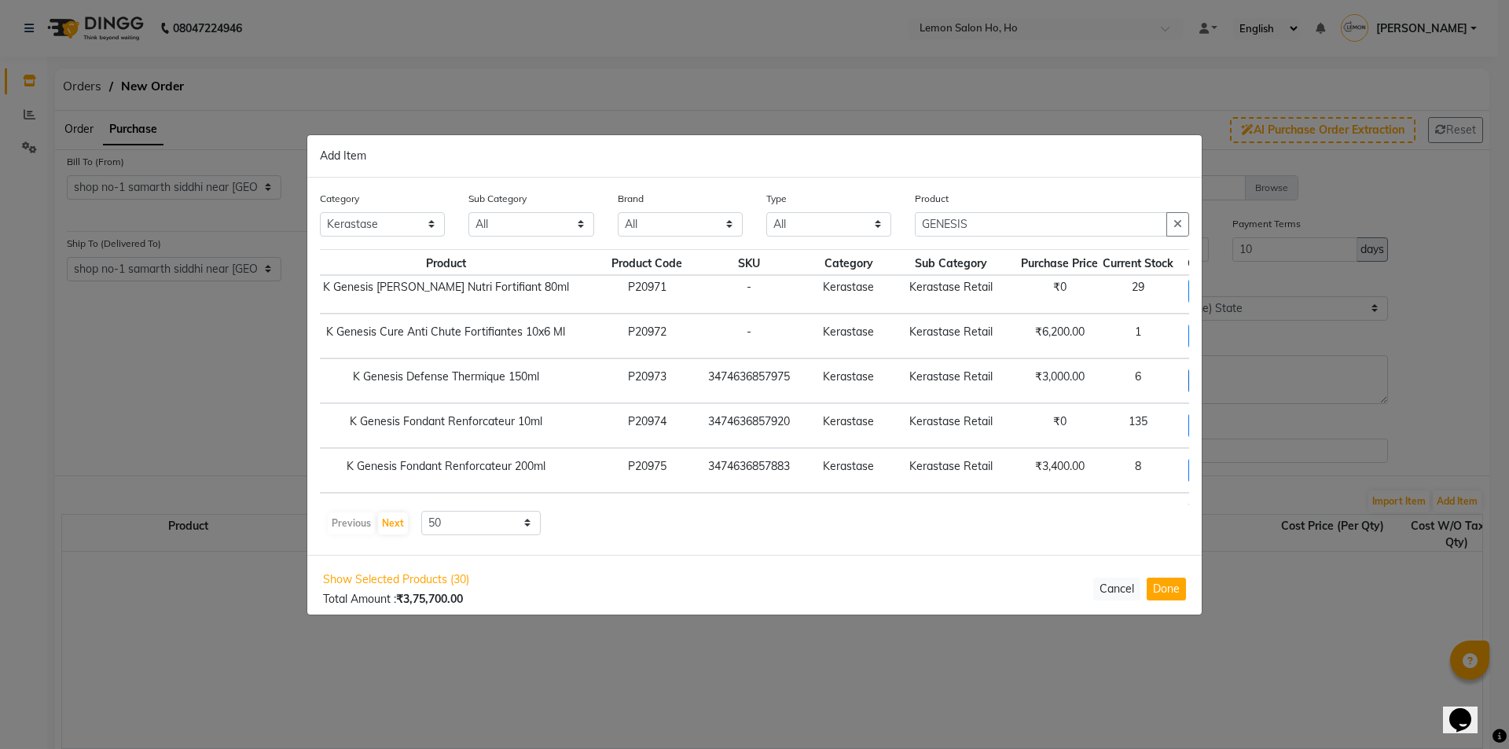
click at [1188, 375] on span "+ Add" at bounding box center [1210, 381] width 44 height 24
checkbox input "true"
click at [1224, 380] on icon at bounding box center [1229, 379] width 10 height 11
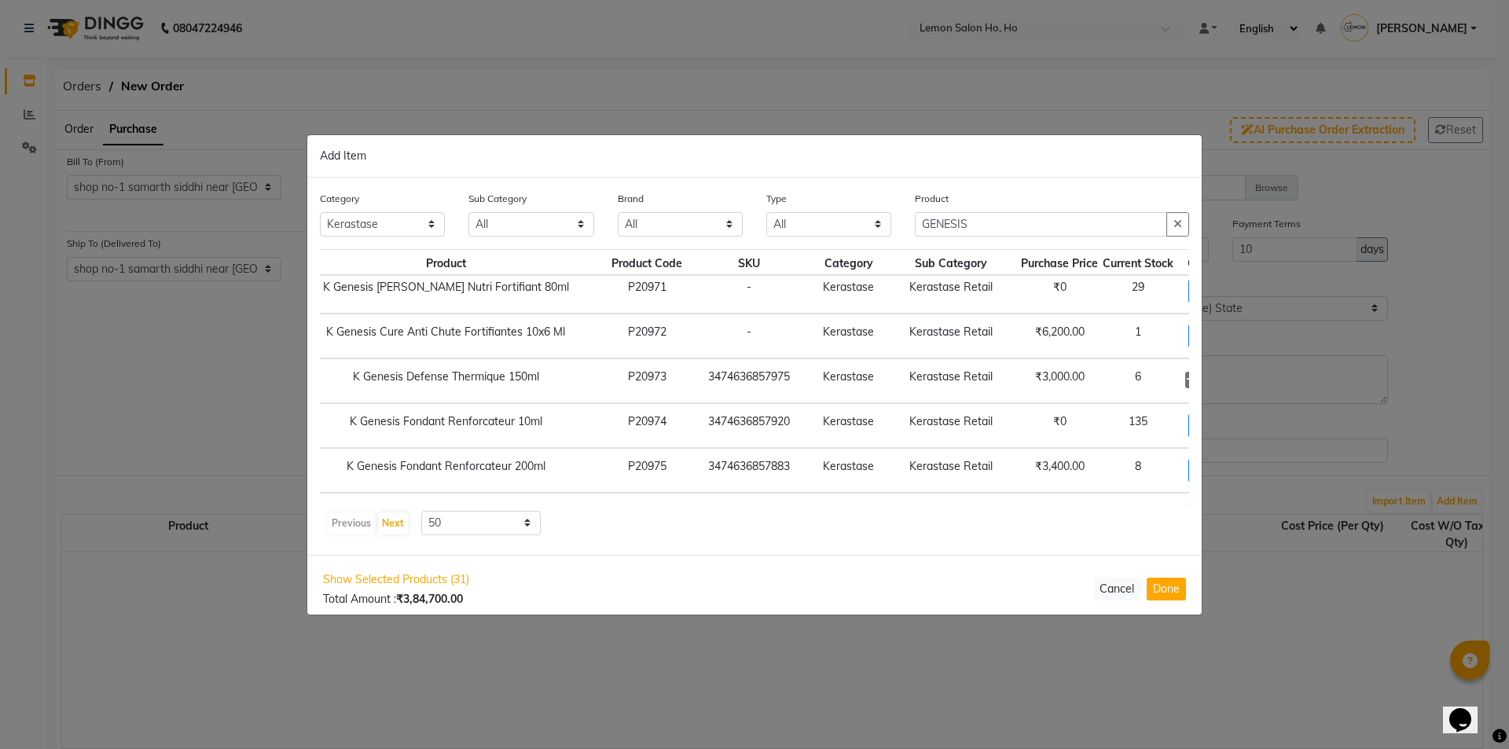
type input "4"
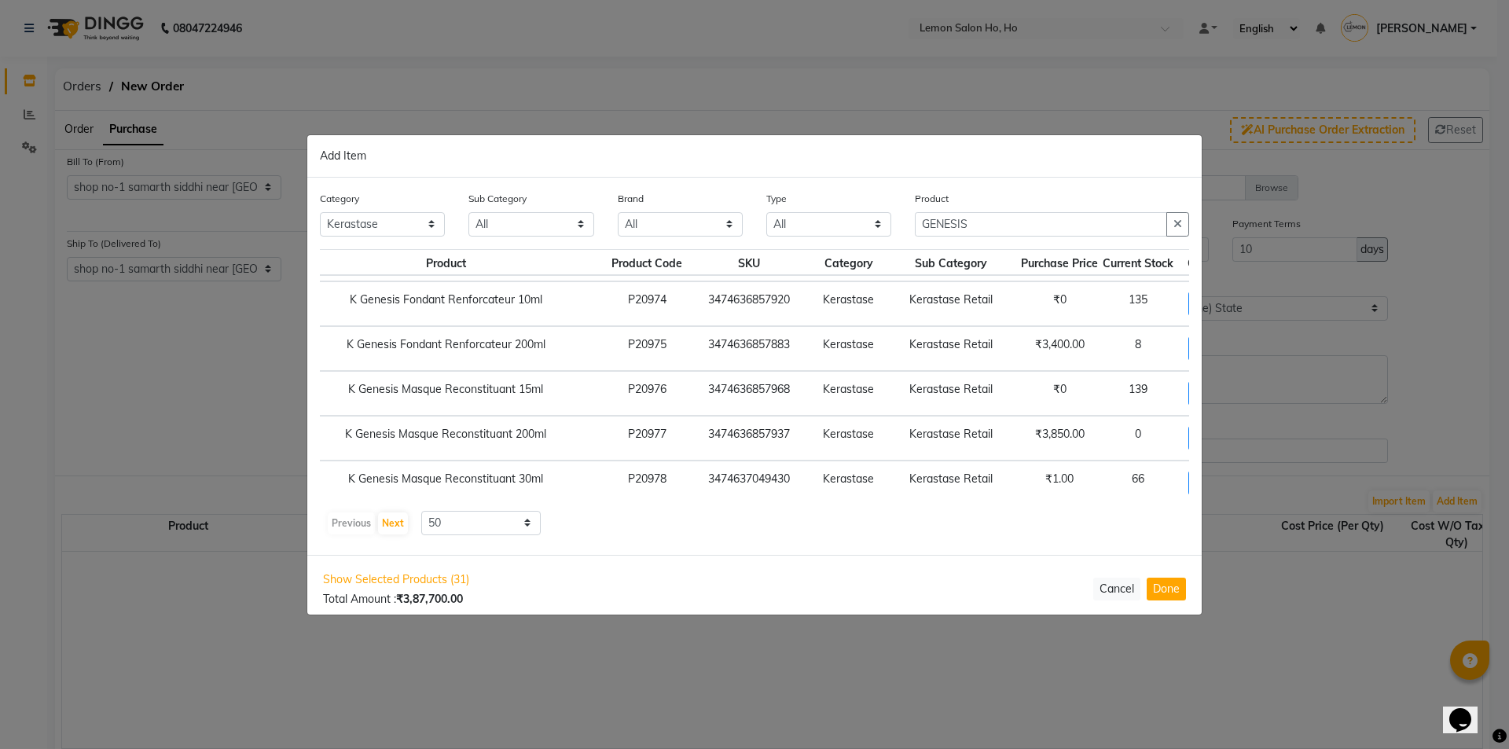
scroll to position [613, 74]
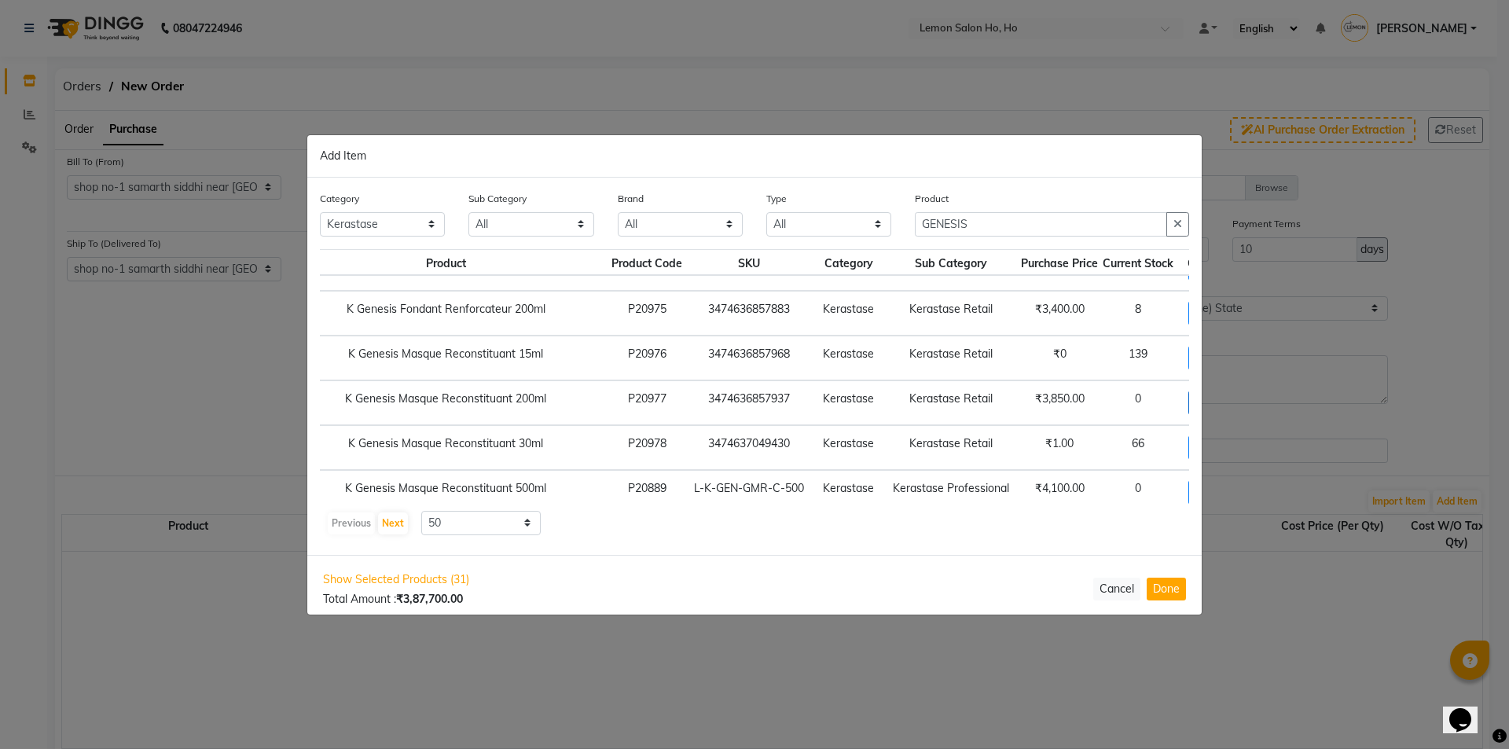
click at [1188, 403] on span "+ Add" at bounding box center [1210, 403] width 44 height 24
checkbox input "true"
click at [1224, 401] on icon at bounding box center [1229, 401] width 10 height 11
type input "2"
drag, startPoint x: 981, startPoint y: 229, endPoint x: 890, endPoint y: 235, distance: 91.4
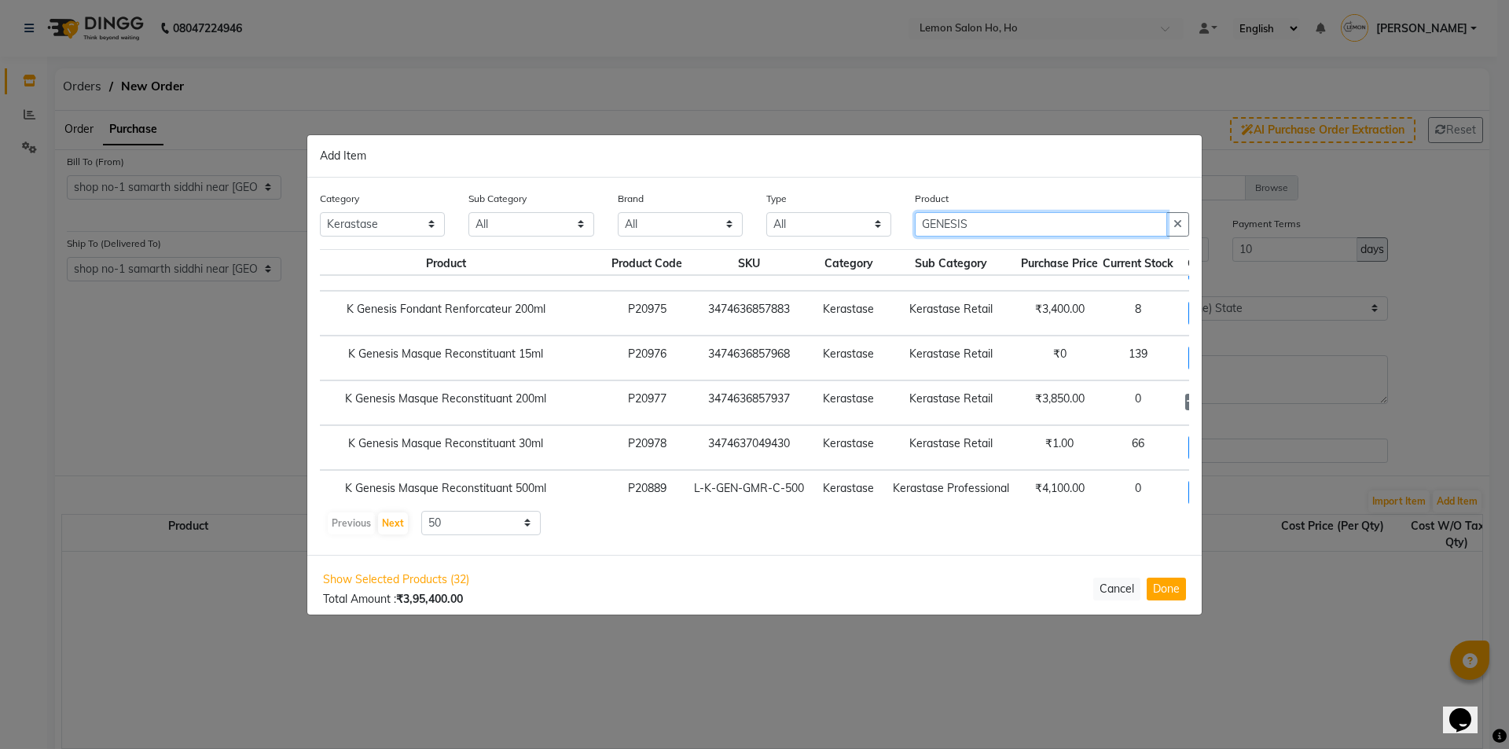
click at [890, 235] on div "Category All Hair Skin Makeup Personal Care Appliances Beard Waxing Disposable …" at bounding box center [754, 219] width 893 height 59
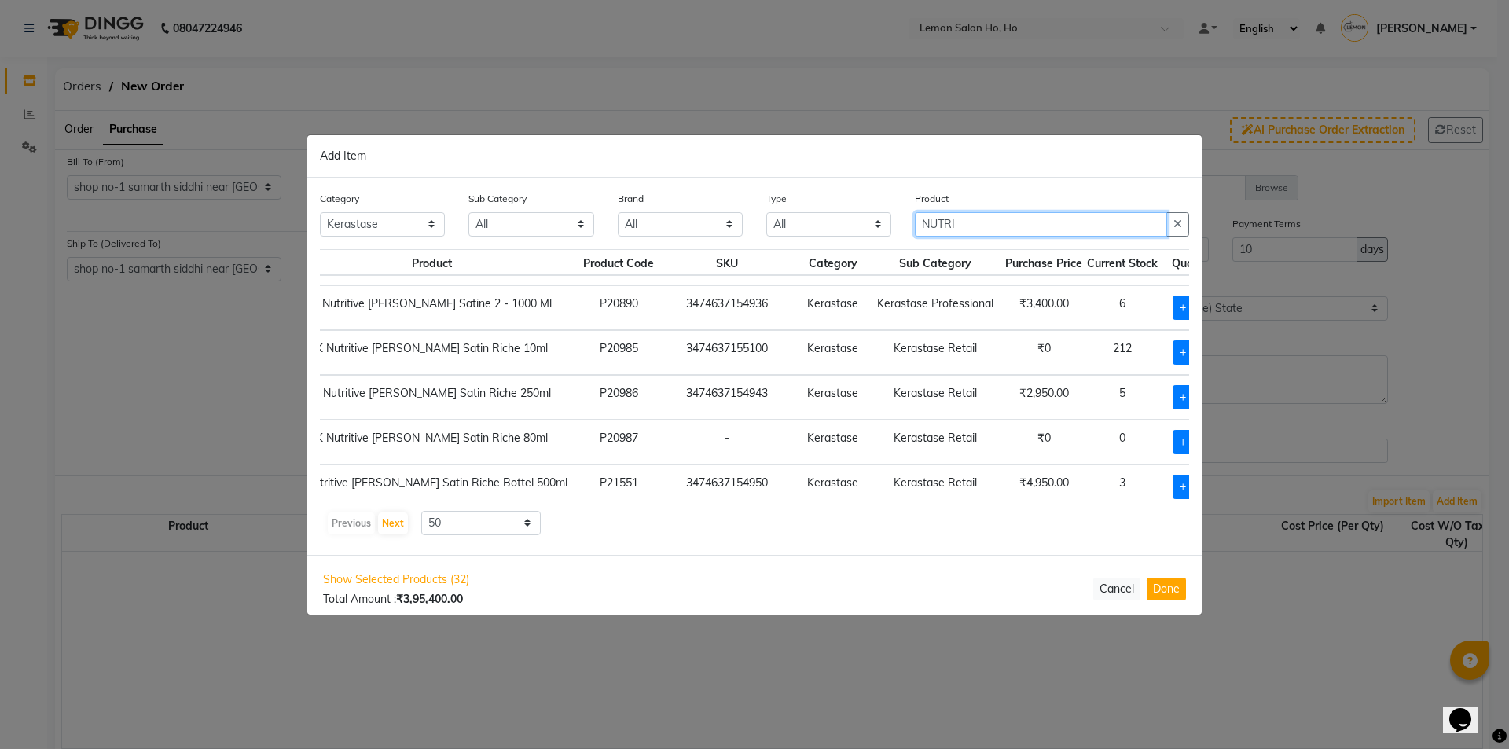
scroll to position [456, 74]
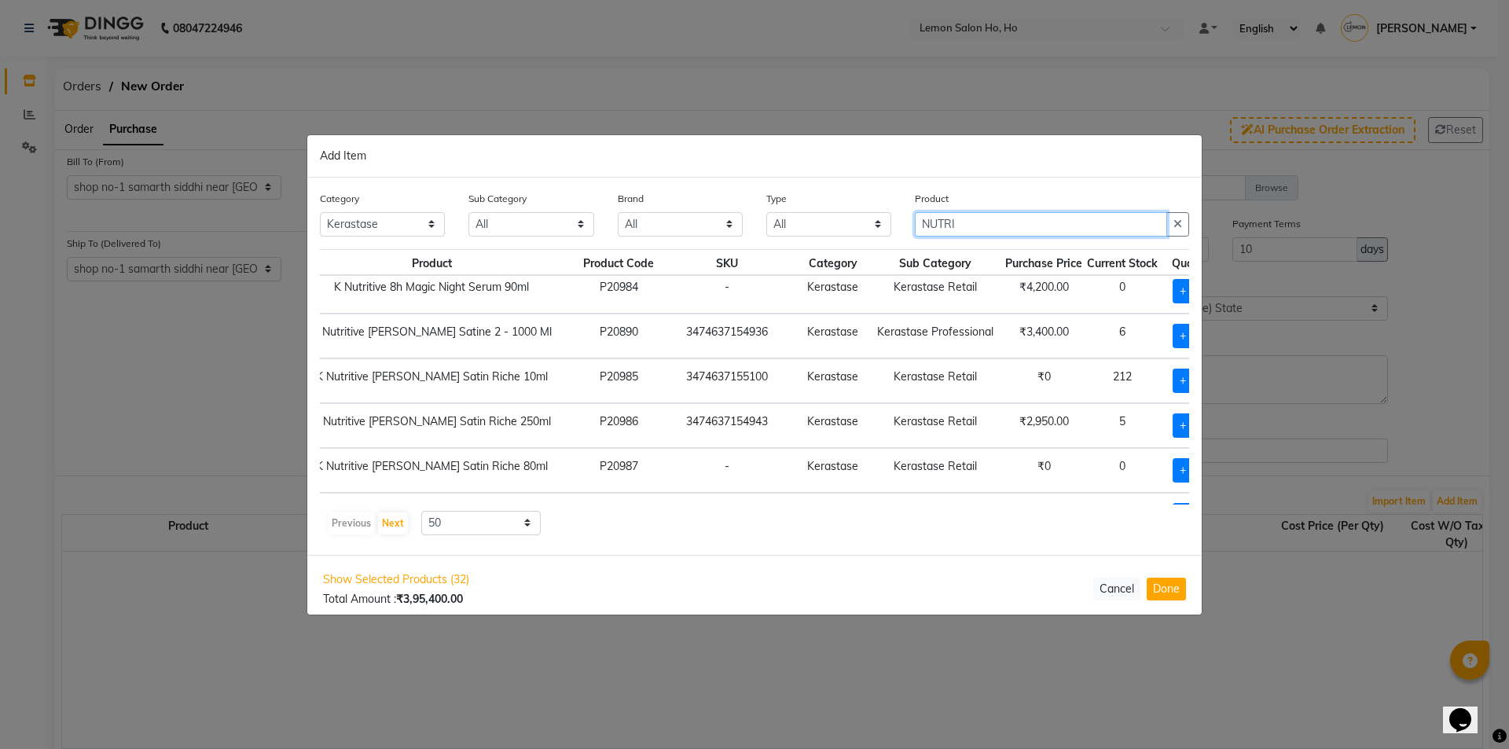
type input "NUTRI"
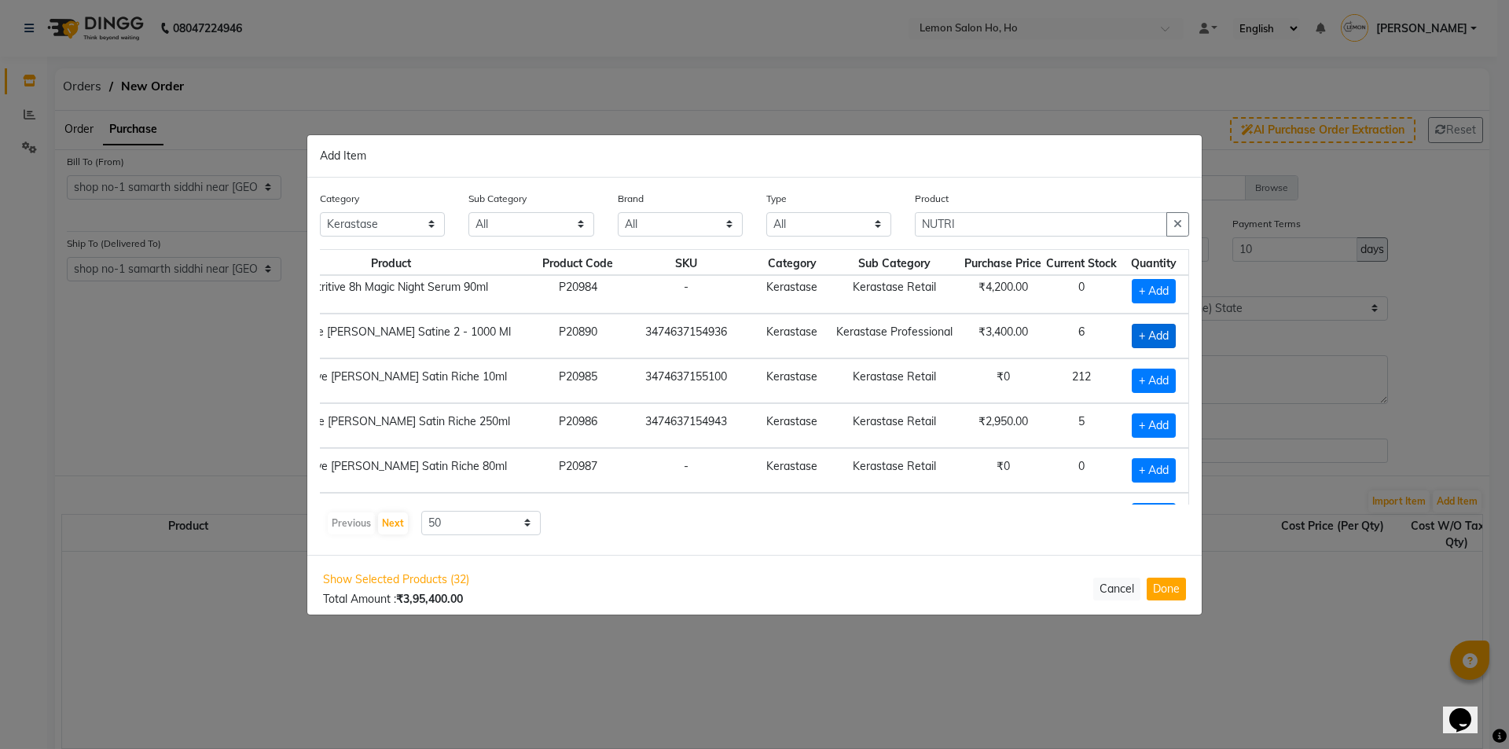
click at [1141, 331] on span "+ Add" at bounding box center [1154, 336] width 44 height 24
checkbox input "true"
click at [1168, 333] on icon at bounding box center [1173, 334] width 10 height 11
type input "2"
click at [1139, 419] on span "+ Add" at bounding box center [1154, 425] width 44 height 24
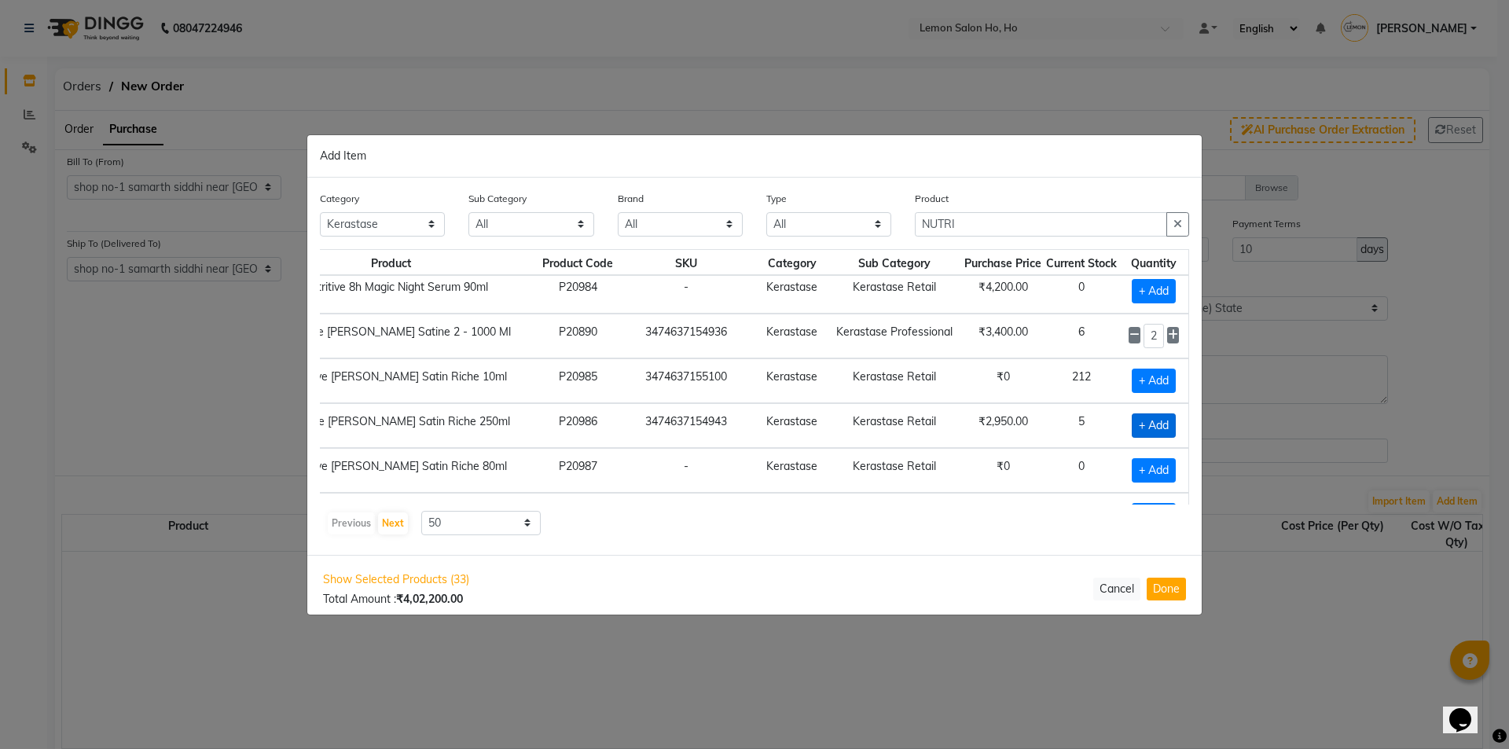
checkbox input "true"
click at [1168, 421] on icon at bounding box center [1173, 424] width 10 height 11
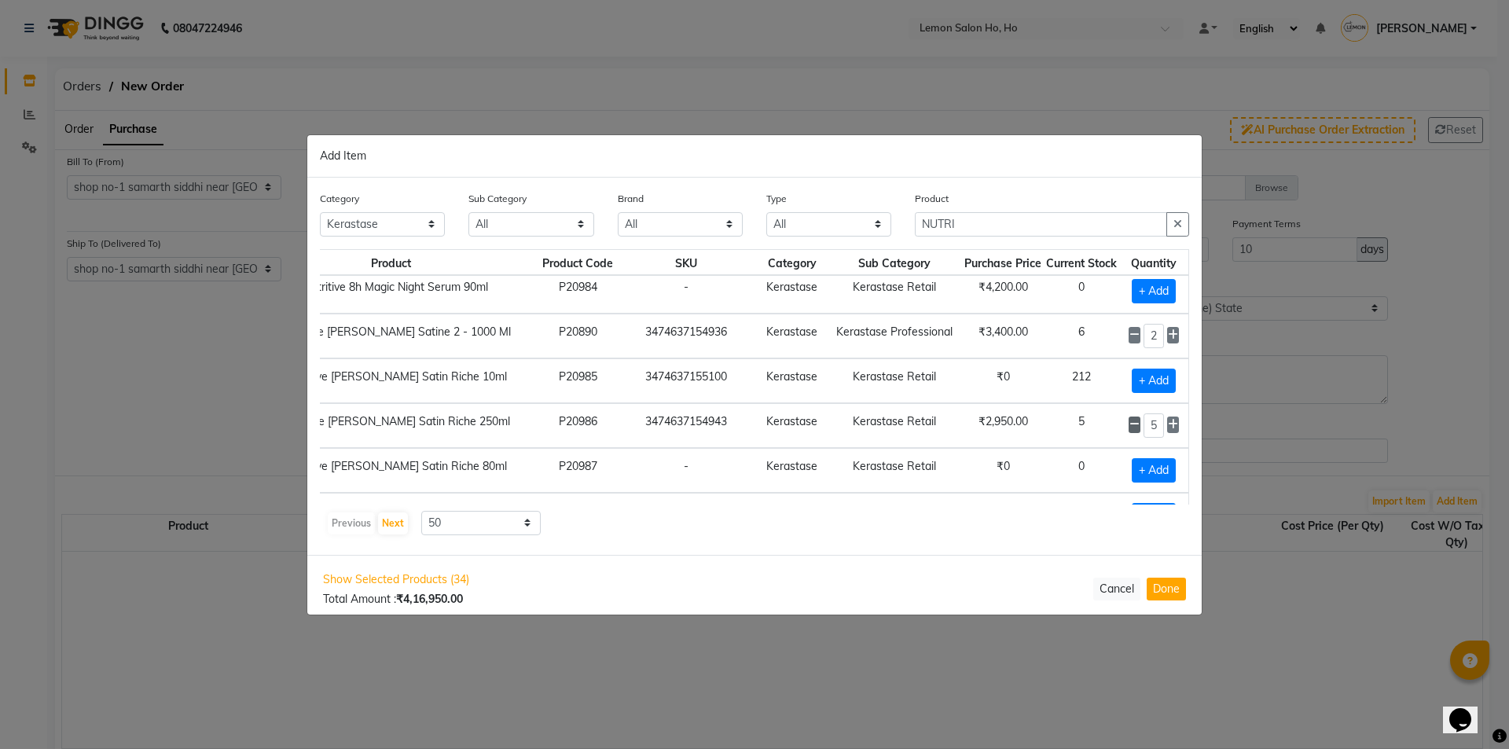
click at [1129, 424] on icon at bounding box center [1134, 424] width 10 height 11
type input "4"
drag, startPoint x: 966, startPoint y: 229, endPoint x: 831, endPoint y: 238, distance: 134.6
click at [831, 238] on div "Category All Hair Skin Makeup Personal Care Appliances Beard Waxing Disposable …" at bounding box center [754, 219] width 893 height 59
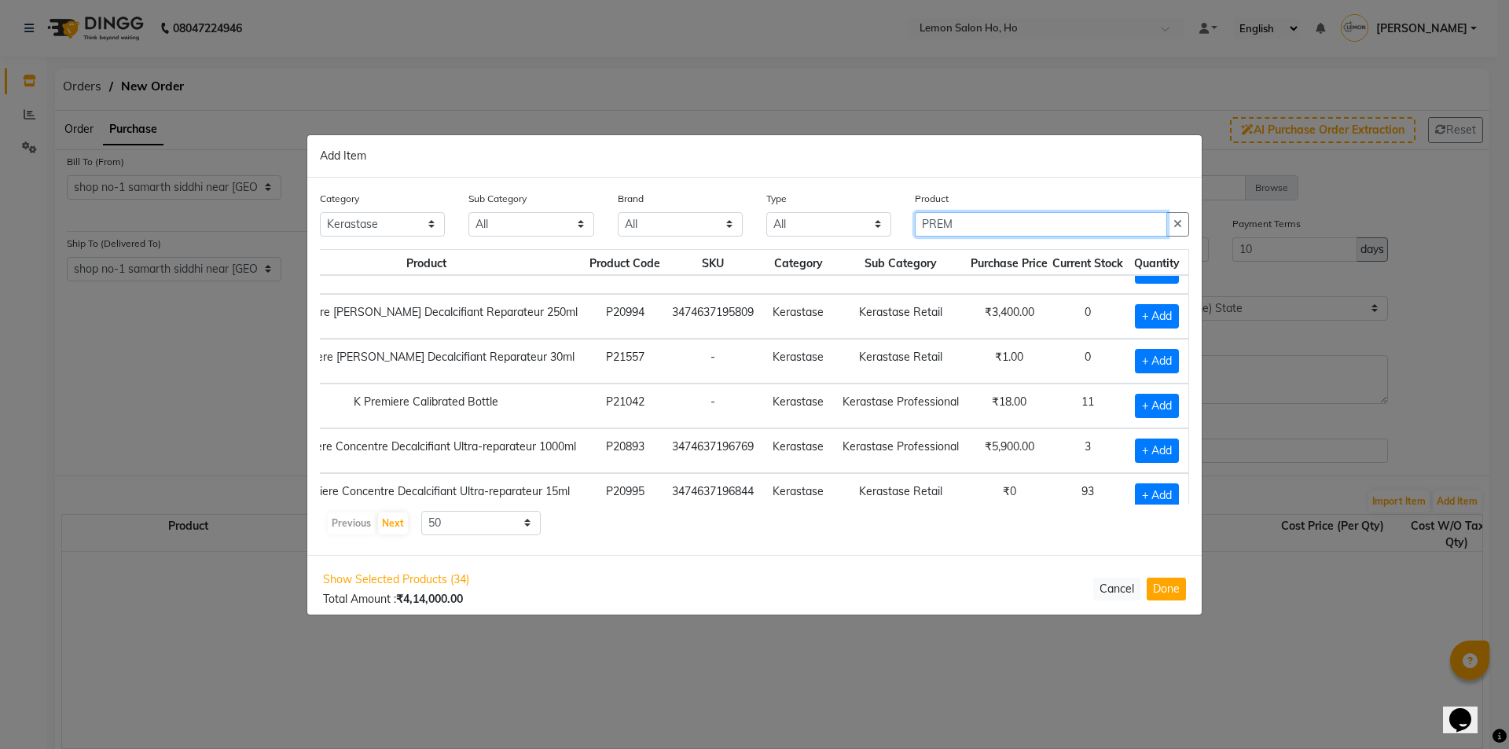
scroll to position [19, 105]
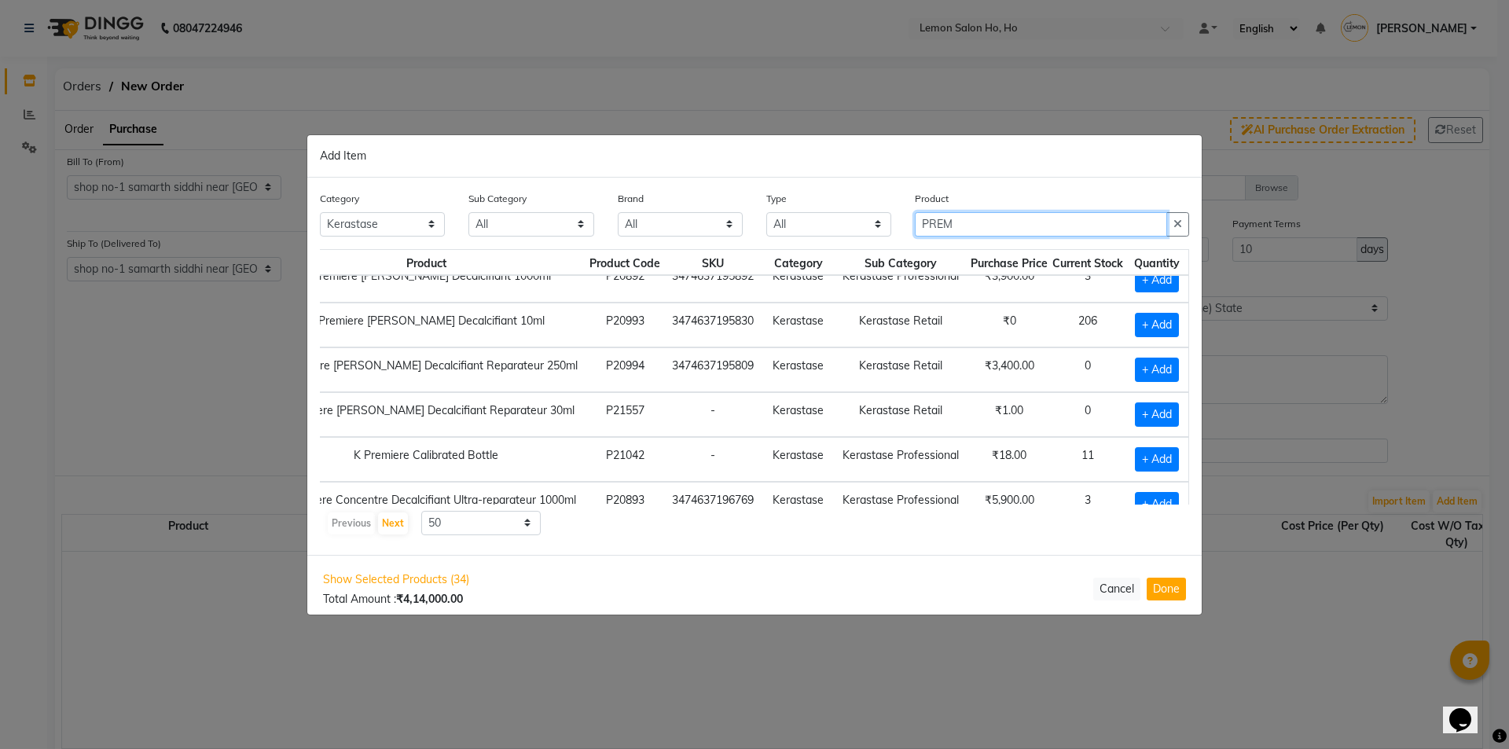
type input "PREM"
drag, startPoint x: 1140, startPoint y: 369, endPoint x: 1185, endPoint y: 364, distance: 45.1
click at [1143, 369] on span "+ Add" at bounding box center [1157, 370] width 44 height 24
checkbox input "true"
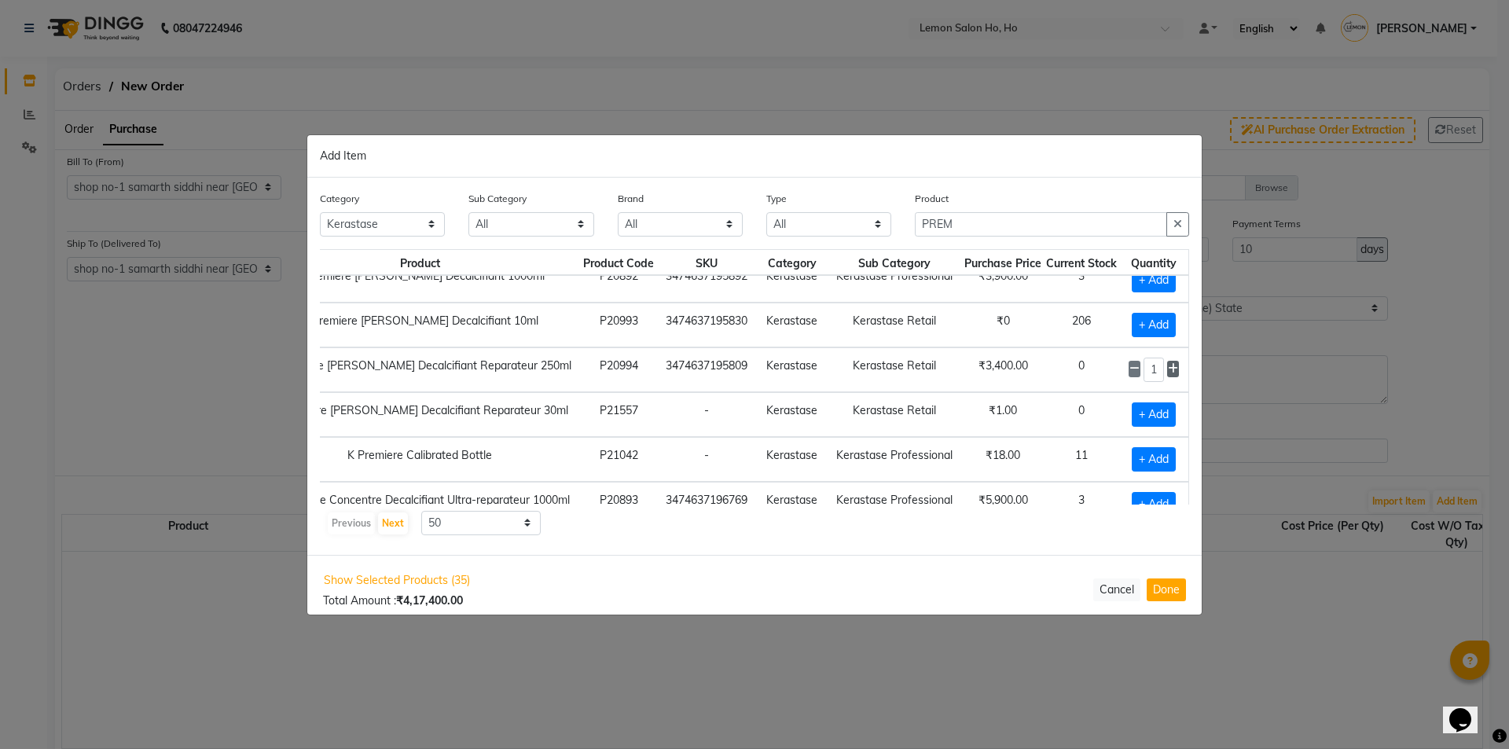
click at [1168, 370] on icon at bounding box center [1173, 368] width 10 height 11
type input "4"
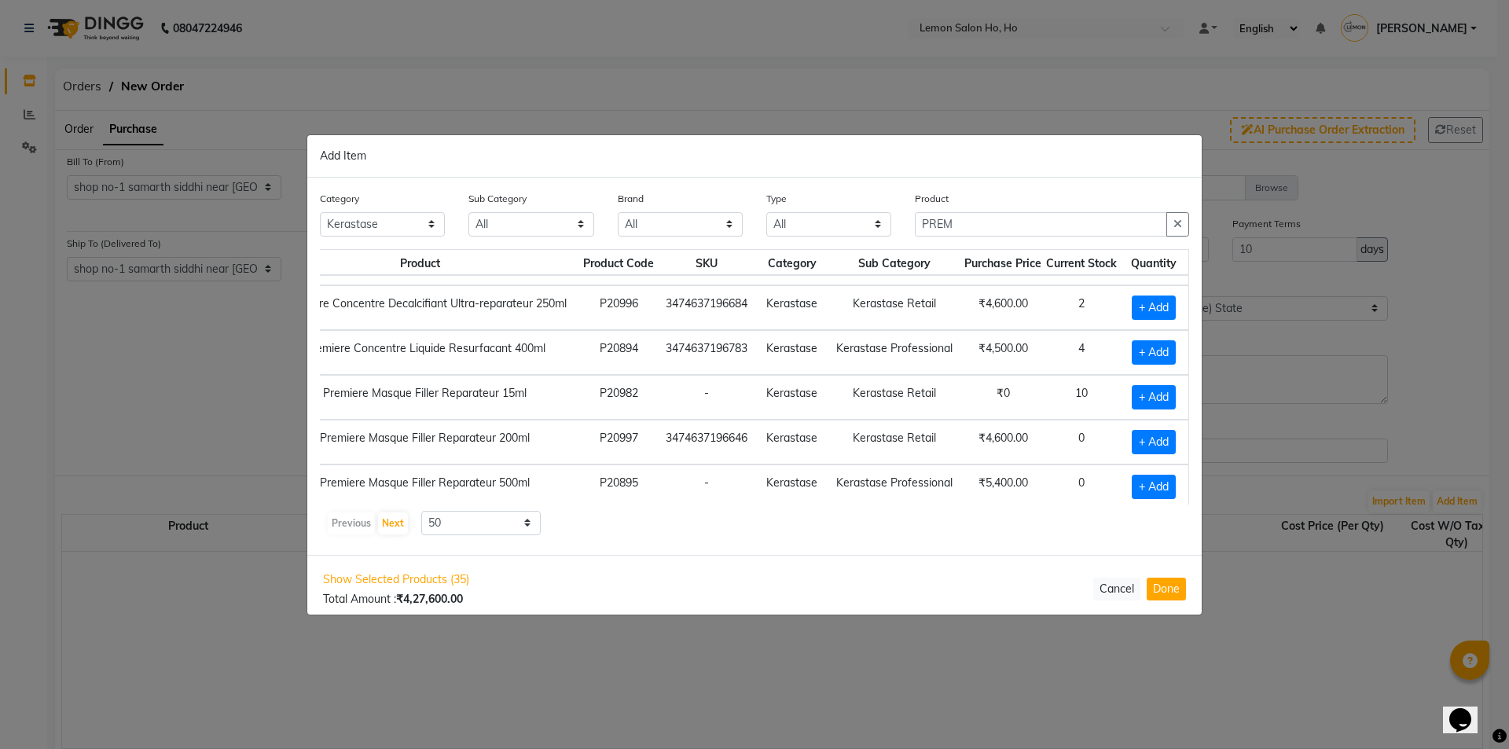
scroll to position [333, 105]
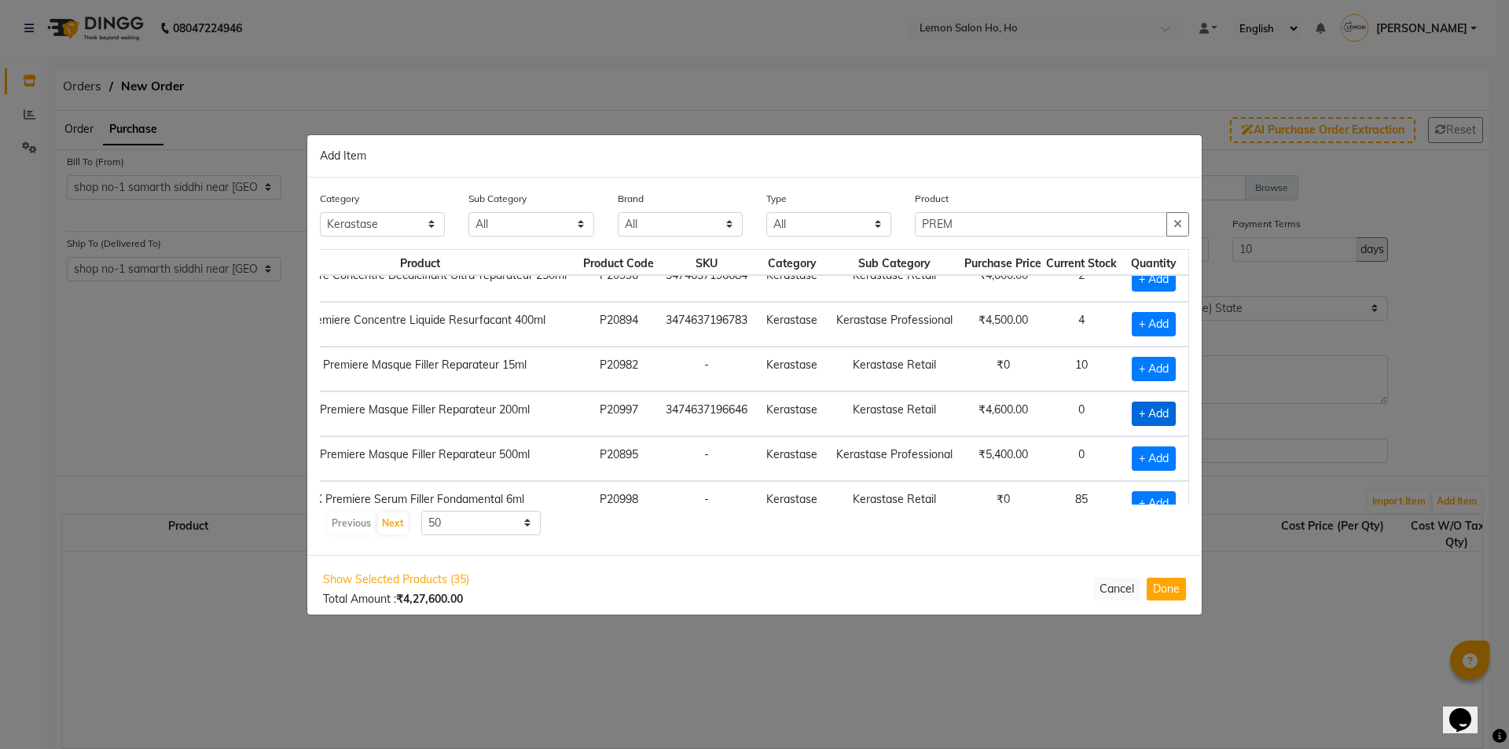
click at [1133, 412] on span "+ Add" at bounding box center [1154, 414] width 44 height 24
checkbox input "true"
click at [1168, 415] on icon at bounding box center [1173, 412] width 10 height 11
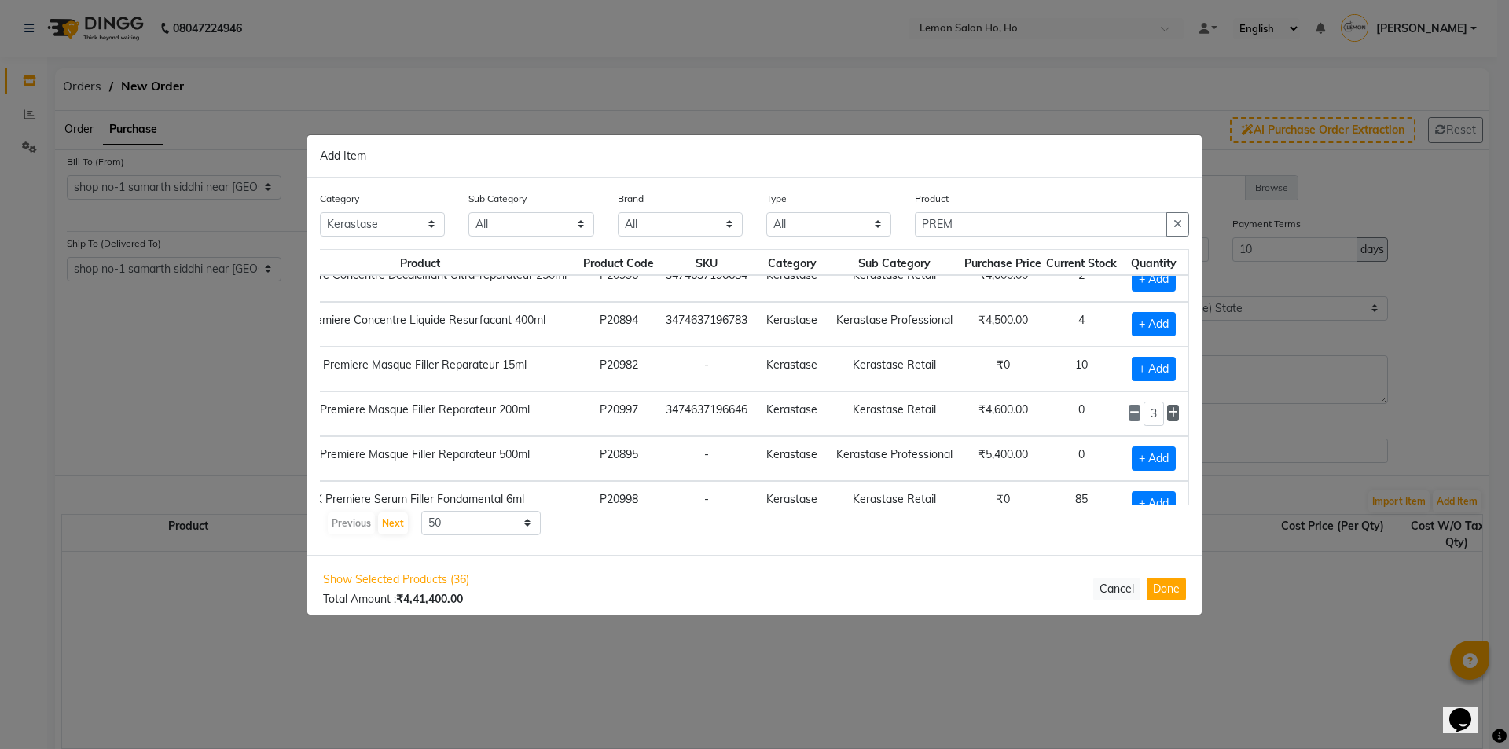
type input "4"
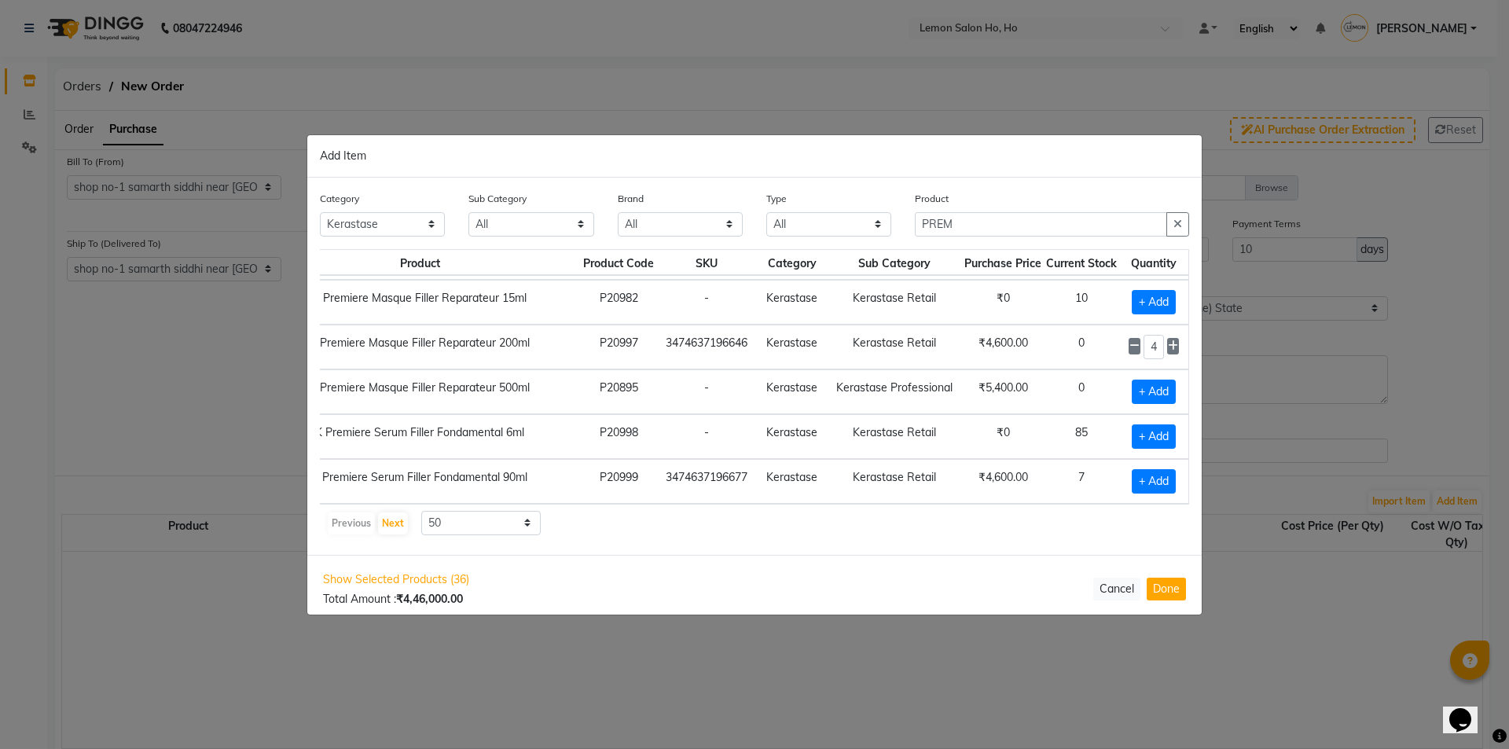
scroll to position [412, 105]
click at [1161, 469] on span "+ Add" at bounding box center [1154, 481] width 44 height 24
checkbox input "true"
click at [1168, 475] on icon at bounding box center [1173, 480] width 10 height 11
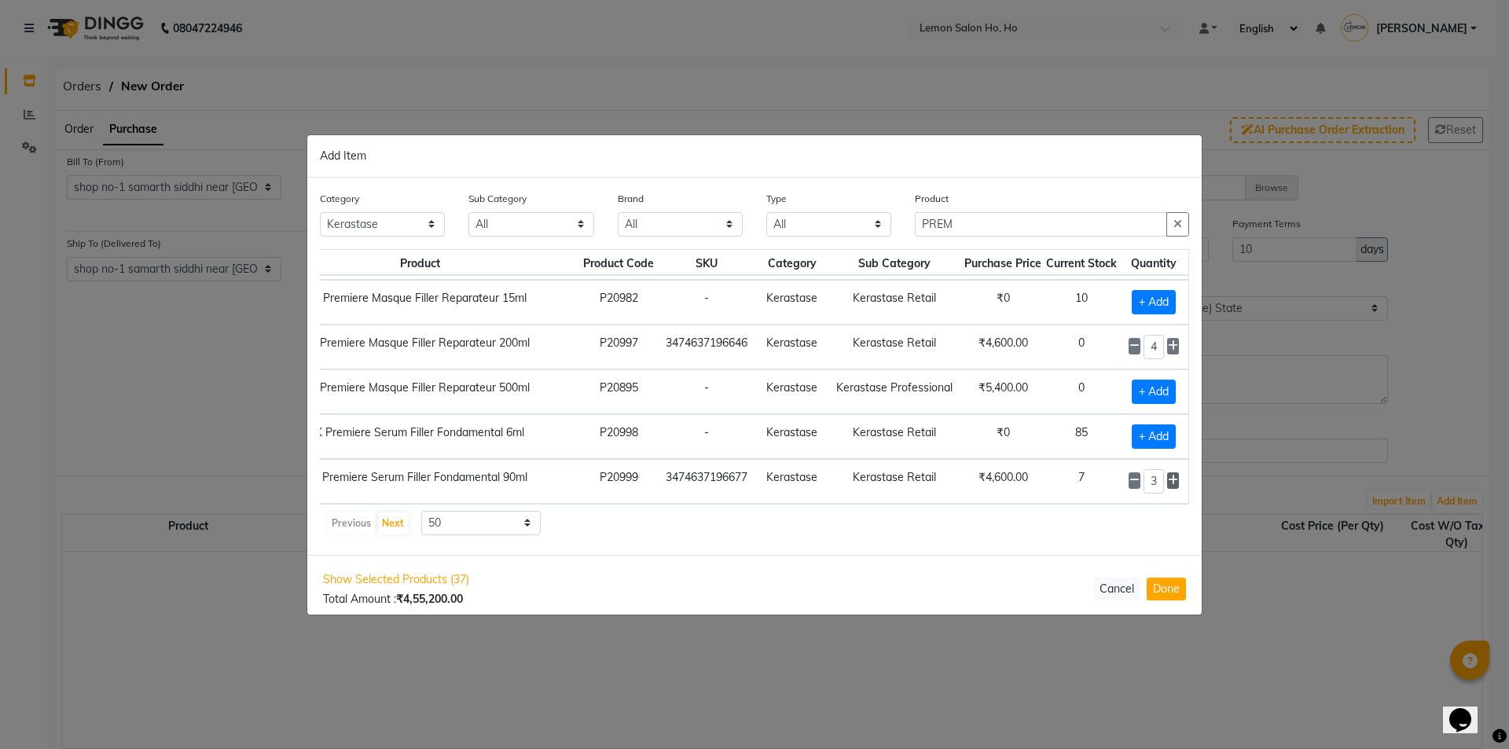
click at [1168, 475] on icon at bounding box center [1173, 480] width 10 height 11
type input "4"
drag, startPoint x: 970, startPoint y: 225, endPoint x: 841, endPoint y: 231, distance: 129.8
click at [841, 231] on div "Category All Hair Skin Makeup Personal Care Appliances Beard Waxing Disposable …" at bounding box center [754, 219] width 893 height 59
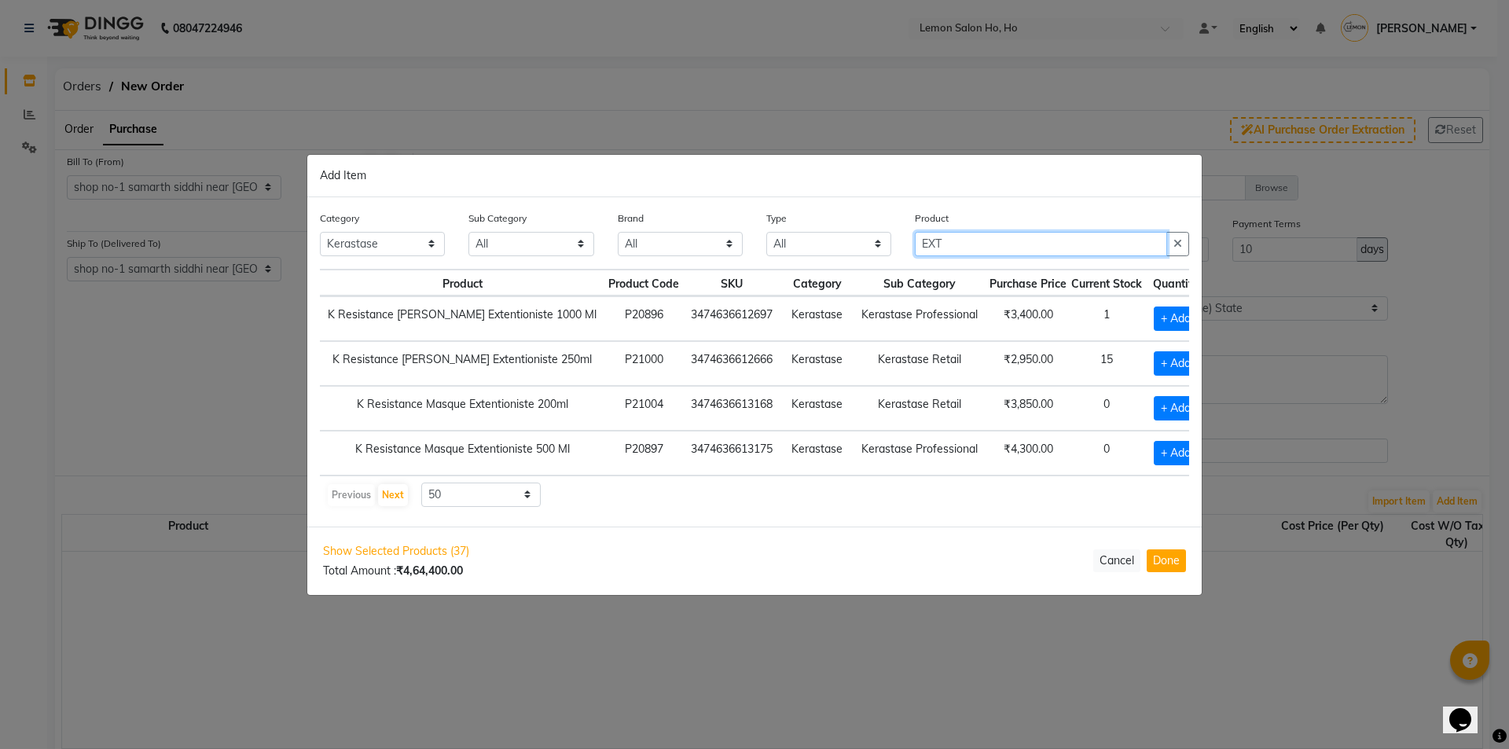
scroll to position [0, 8]
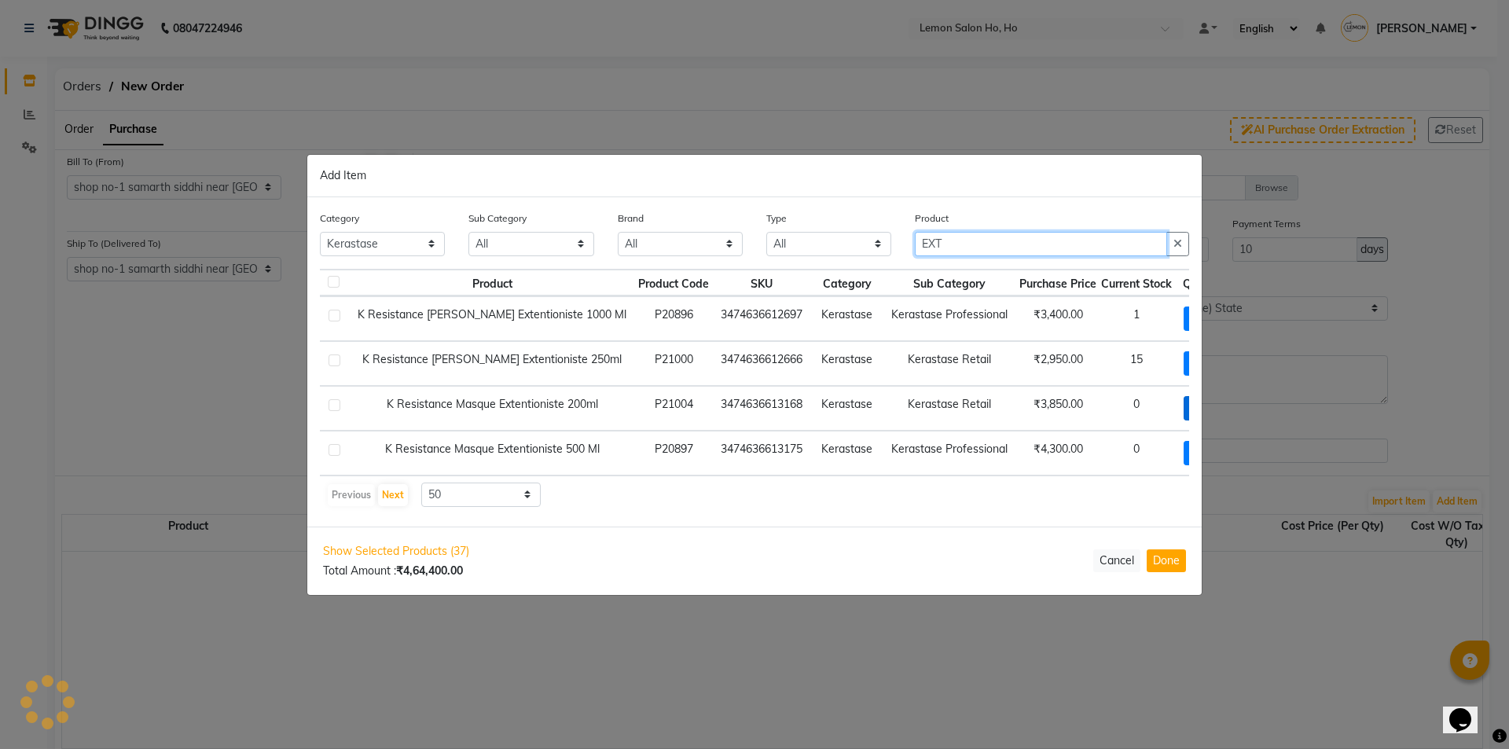
type input "EXT"
click at [1183, 403] on span "+ Add" at bounding box center [1205, 408] width 44 height 24
checkbox input "true"
click at [1223, 401] on icon at bounding box center [1228, 406] width 10 height 11
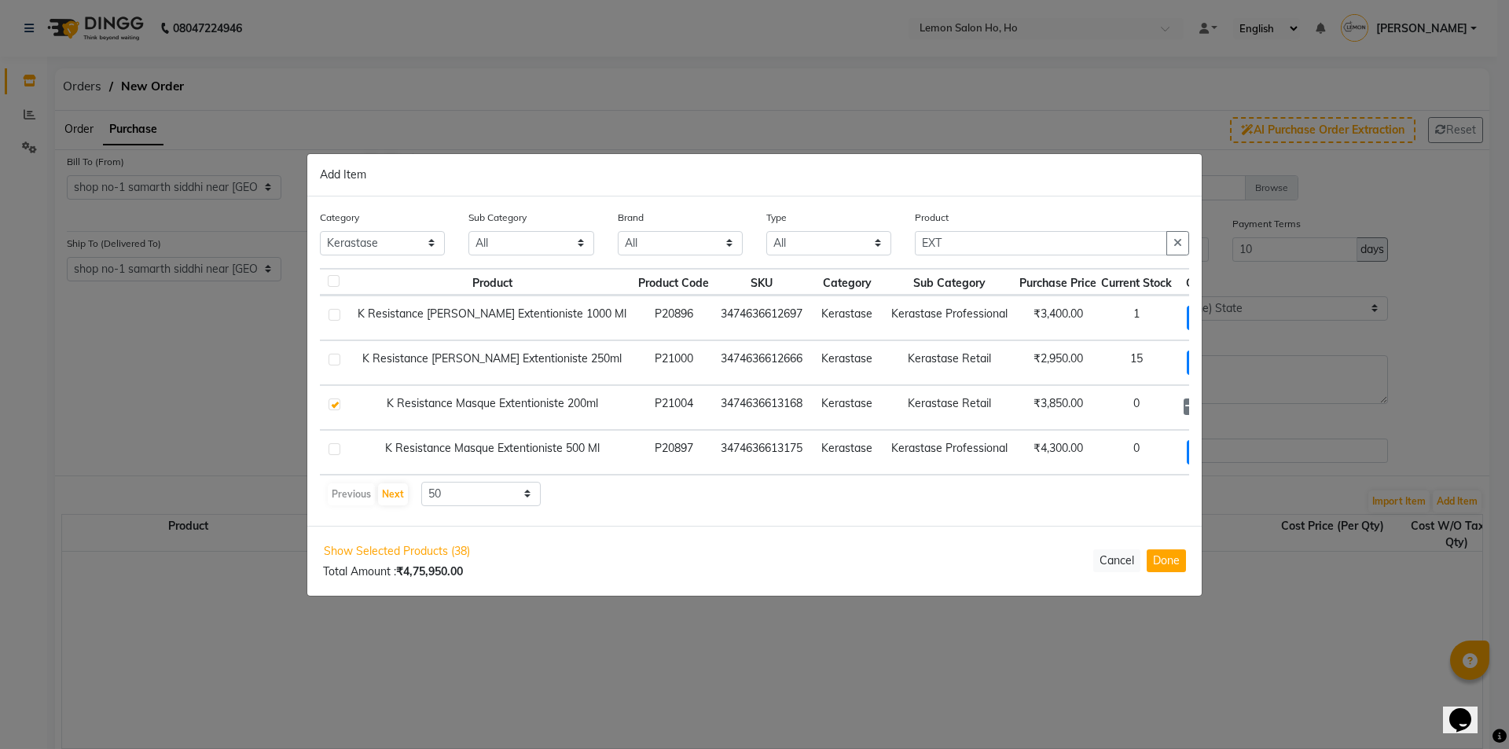
click at [1223, 401] on icon at bounding box center [1228, 406] width 10 height 11
type input "4"
drag, startPoint x: 979, startPoint y: 233, endPoint x: 871, endPoint y: 248, distance: 109.5
click at [871, 247] on div "Category All Hair Skin Makeup Personal Care Appliances Beard Waxing Disposable …" at bounding box center [754, 239] width 893 height 59
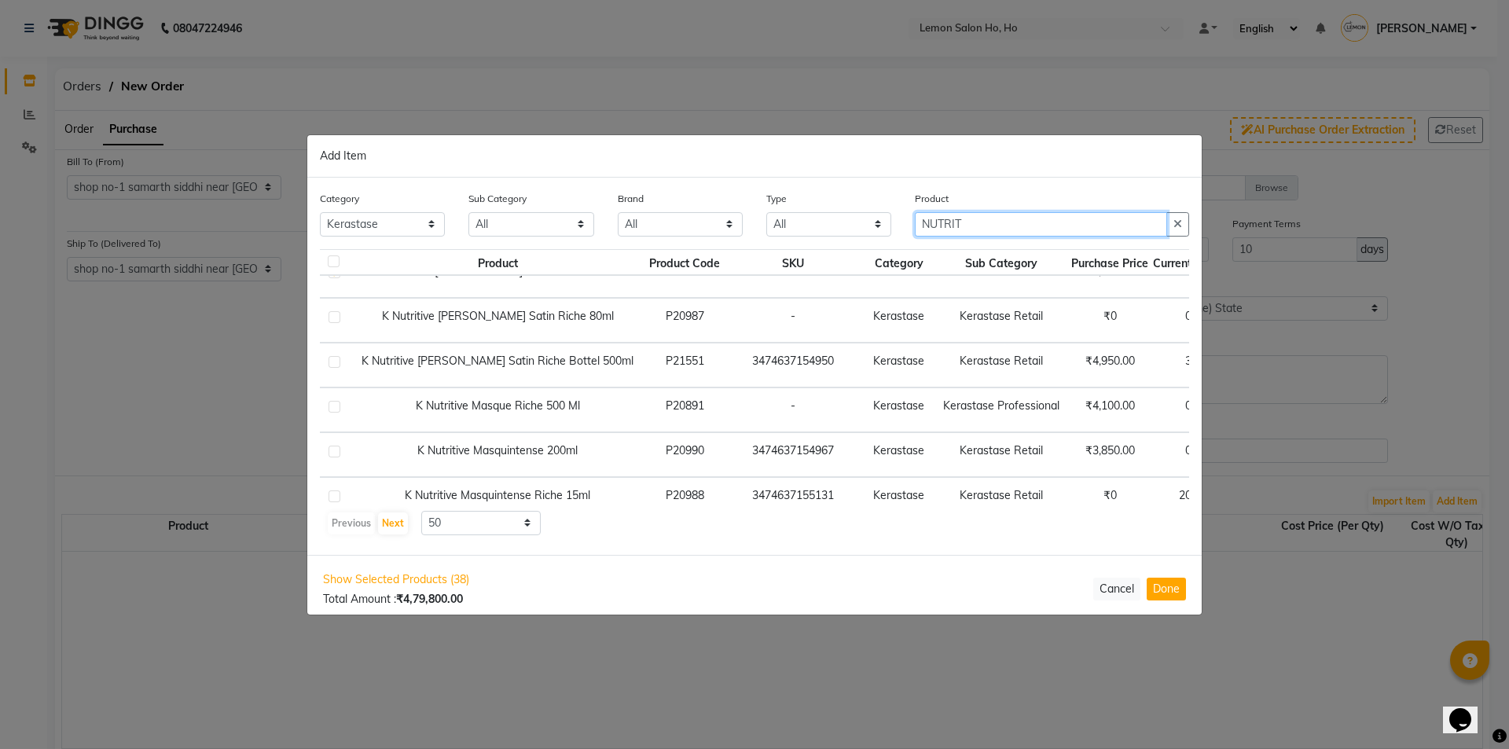
scroll to position [629, 8]
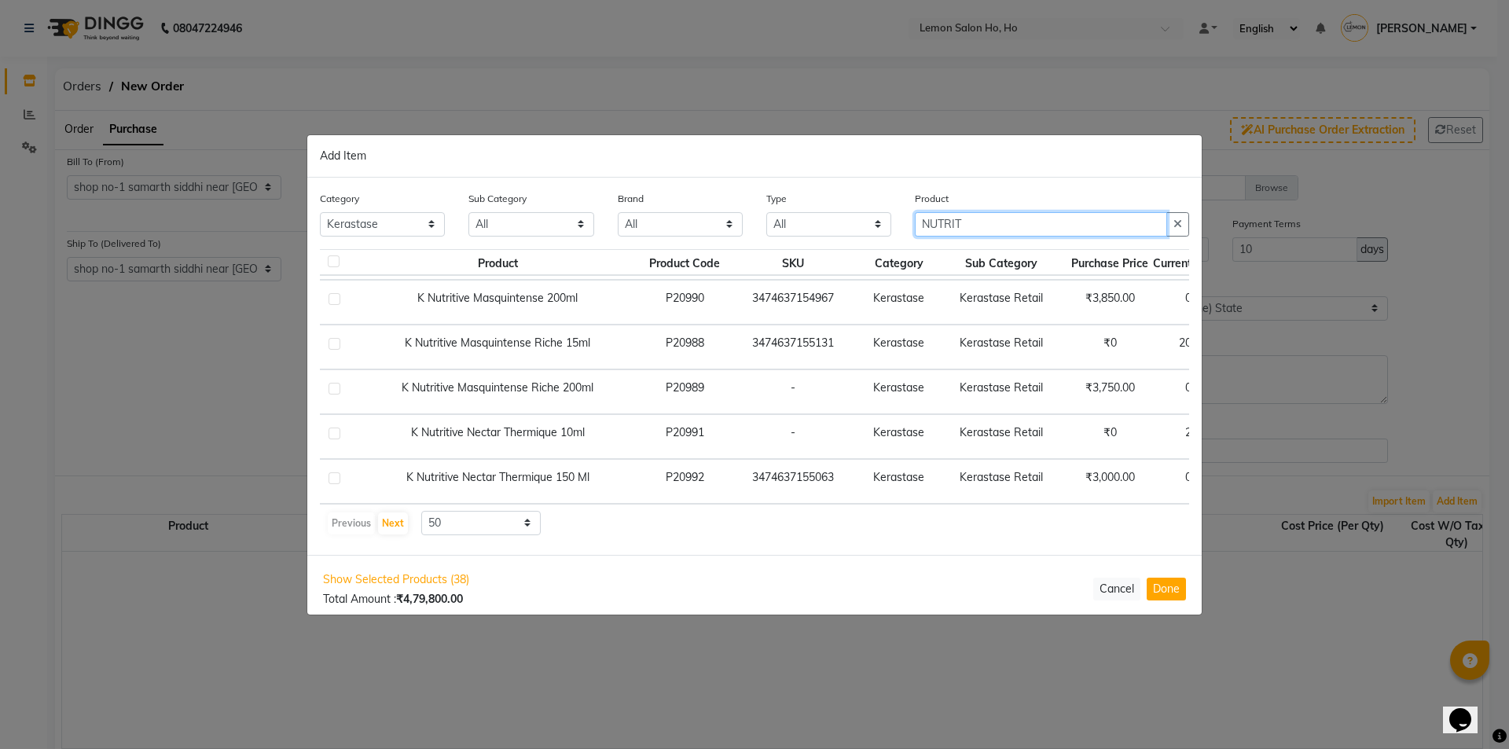
type input "NUTRIT"
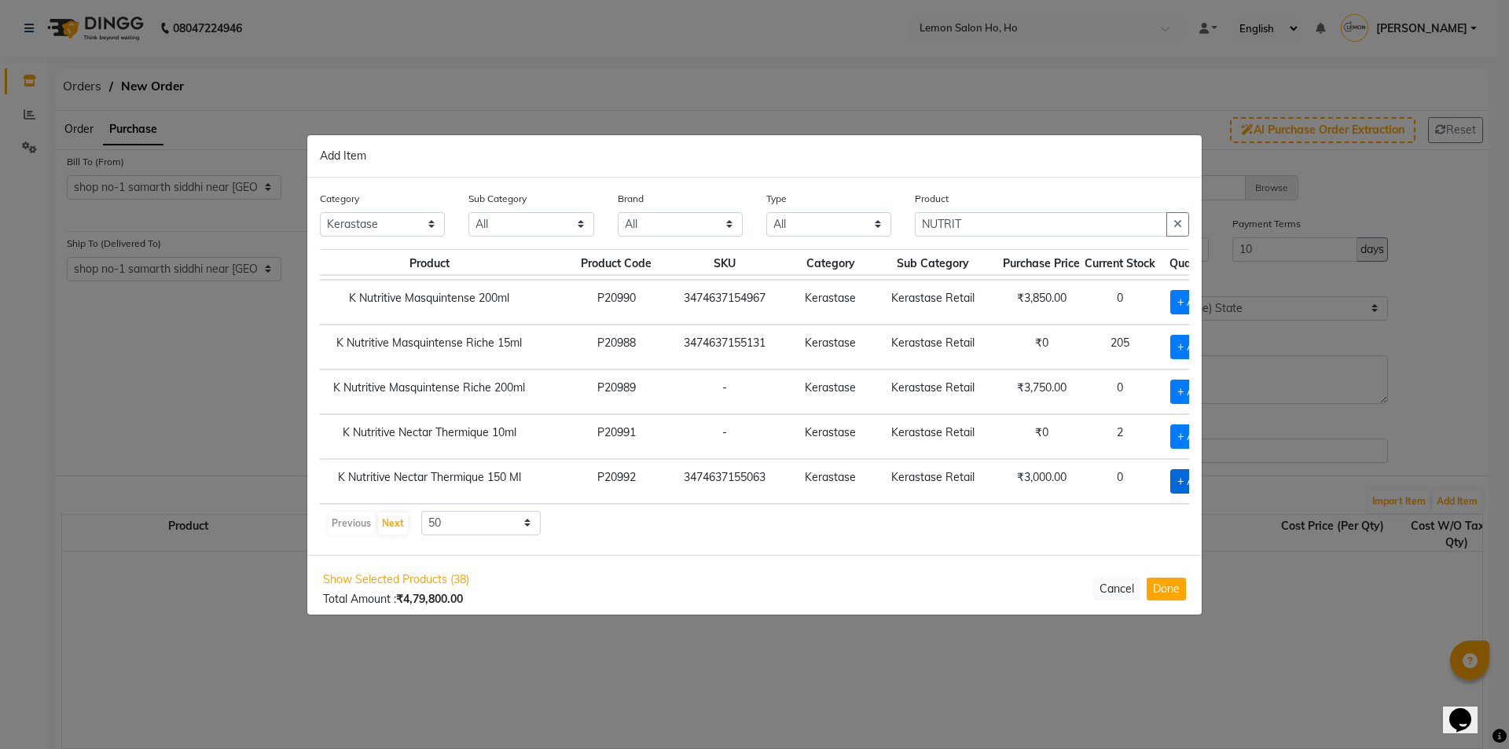
scroll to position [629, 125]
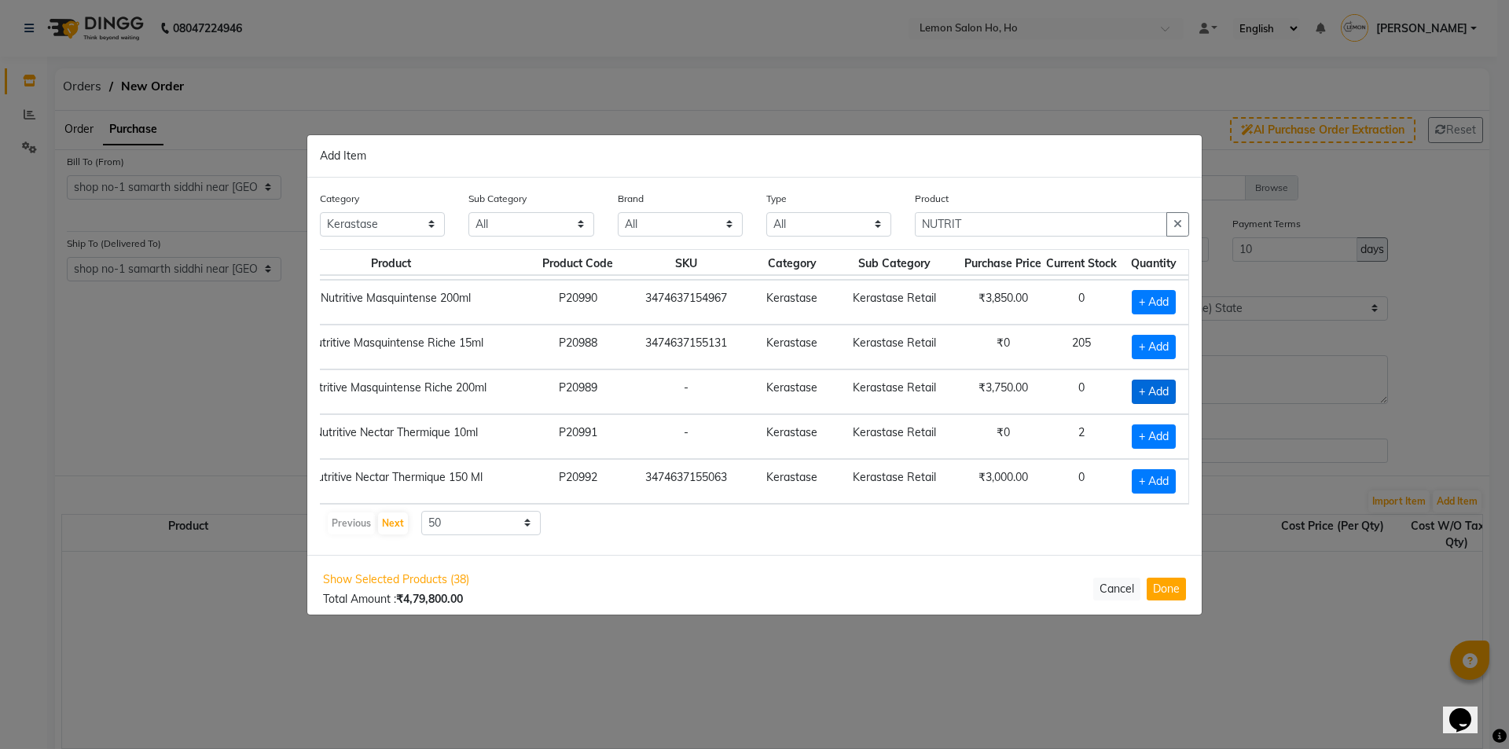
click at [1136, 389] on span "+ Add" at bounding box center [1154, 392] width 44 height 24
checkbox input "true"
click at [1168, 385] on icon at bounding box center [1173, 390] width 10 height 11
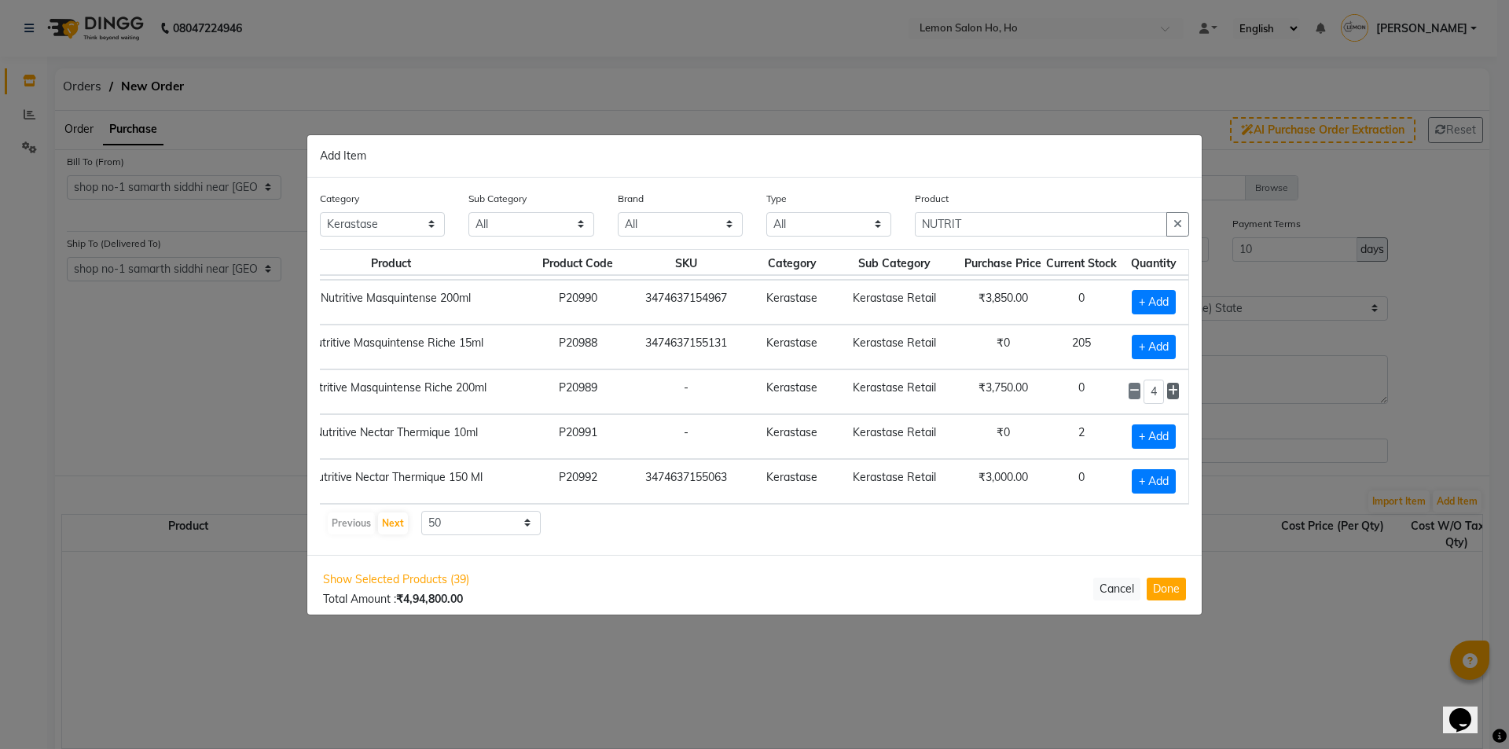
click at [1168, 385] on icon at bounding box center [1173, 390] width 10 height 11
click at [1129, 390] on icon at bounding box center [1134, 390] width 10 height 11
type input "4"
drag, startPoint x: 999, startPoint y: 215, endPoint x: 723, endPoint y: 273, distance: 281.9
click at [723, 273] on div "Category All Hair Skin Makeup Personal Care Appliances Beard Waxing Disposable …" at bounding box center [754, 366] width 894 height 377
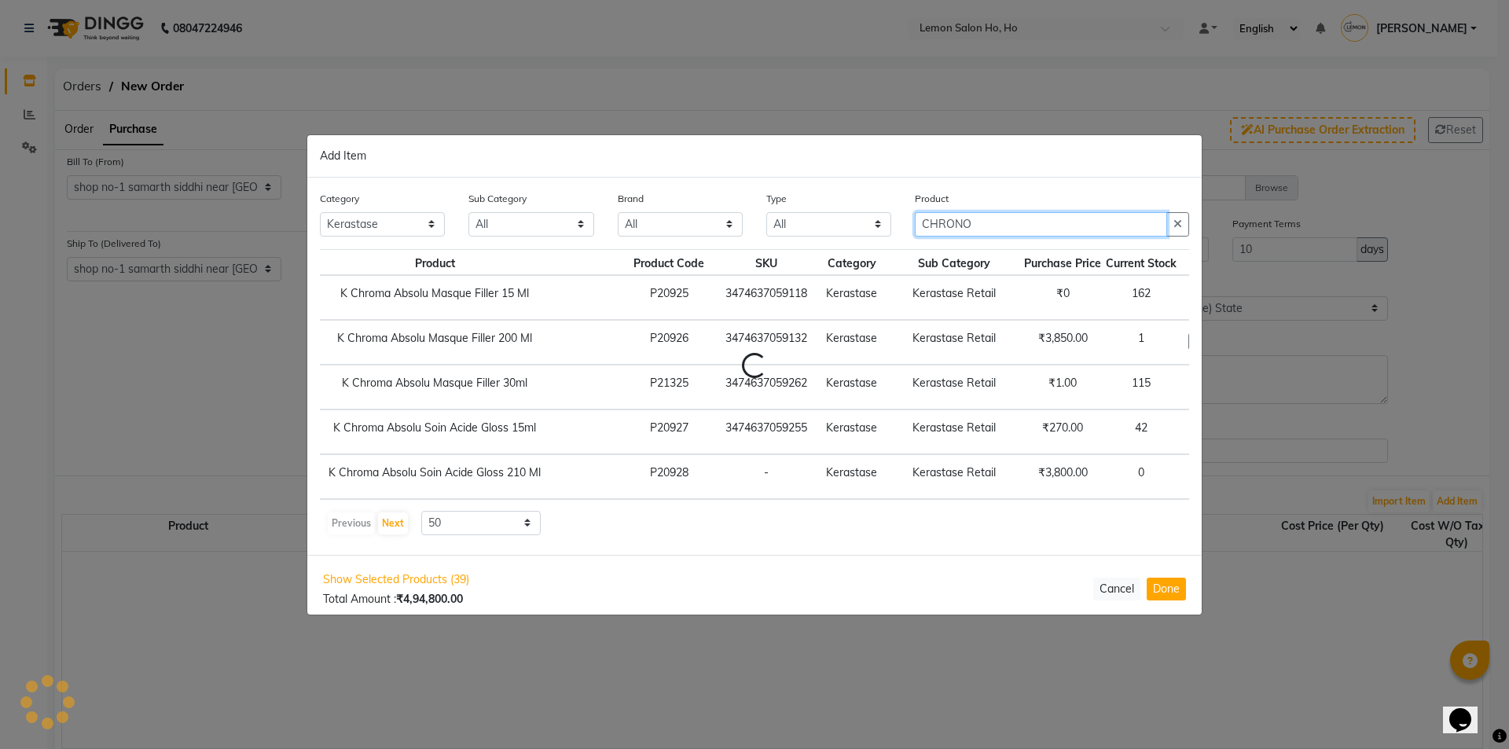
scroll to position [233, 90]
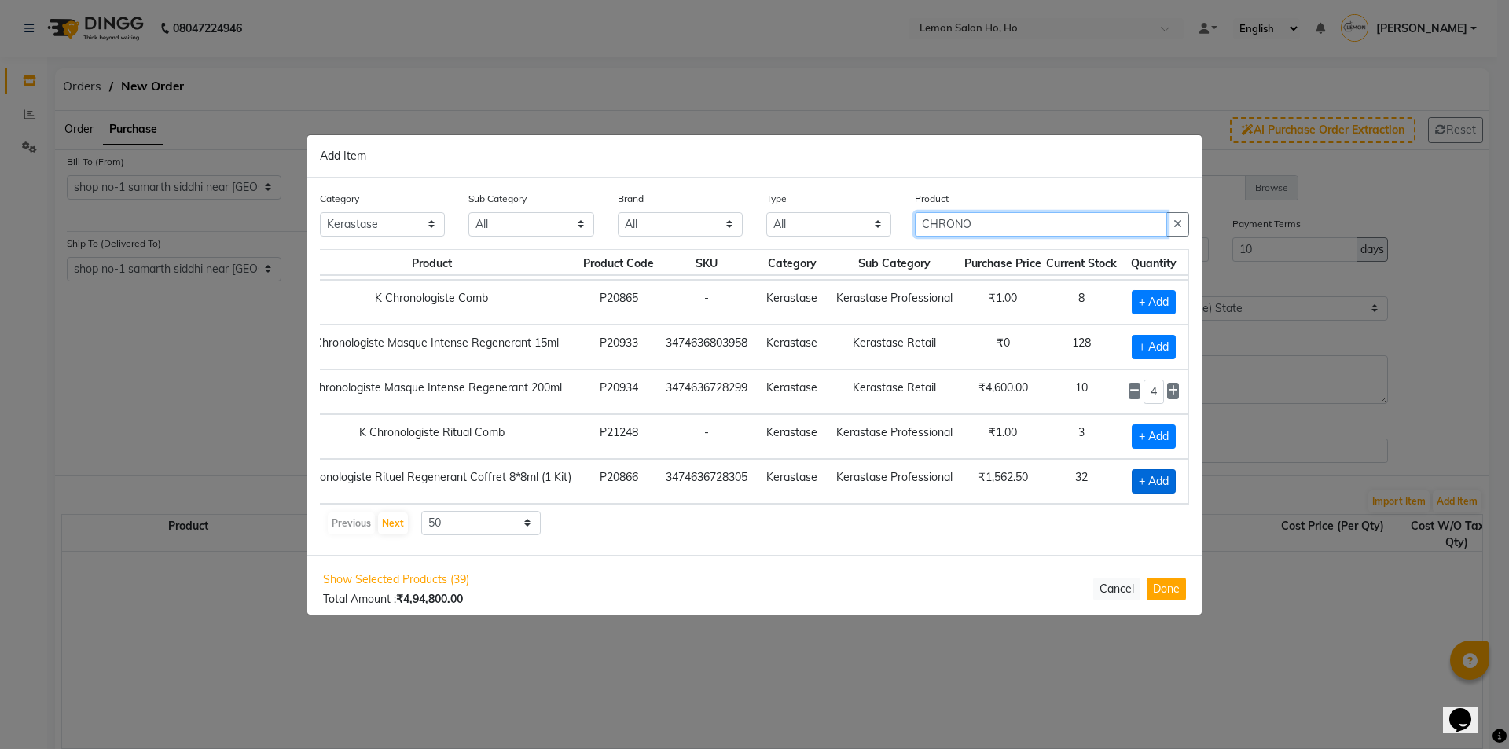
type input "CHRONO"
click at [1132, 469] on span "+ Add" at bounding box center [1154, 481] width 44 height 24
checkbox input "true"
click at [1146, 469] on input "1" at bounding box center [1153, 481] width 21 height 24
click at [1168, 475] on icon at bounding box center [1173, 480] width 10 height 11
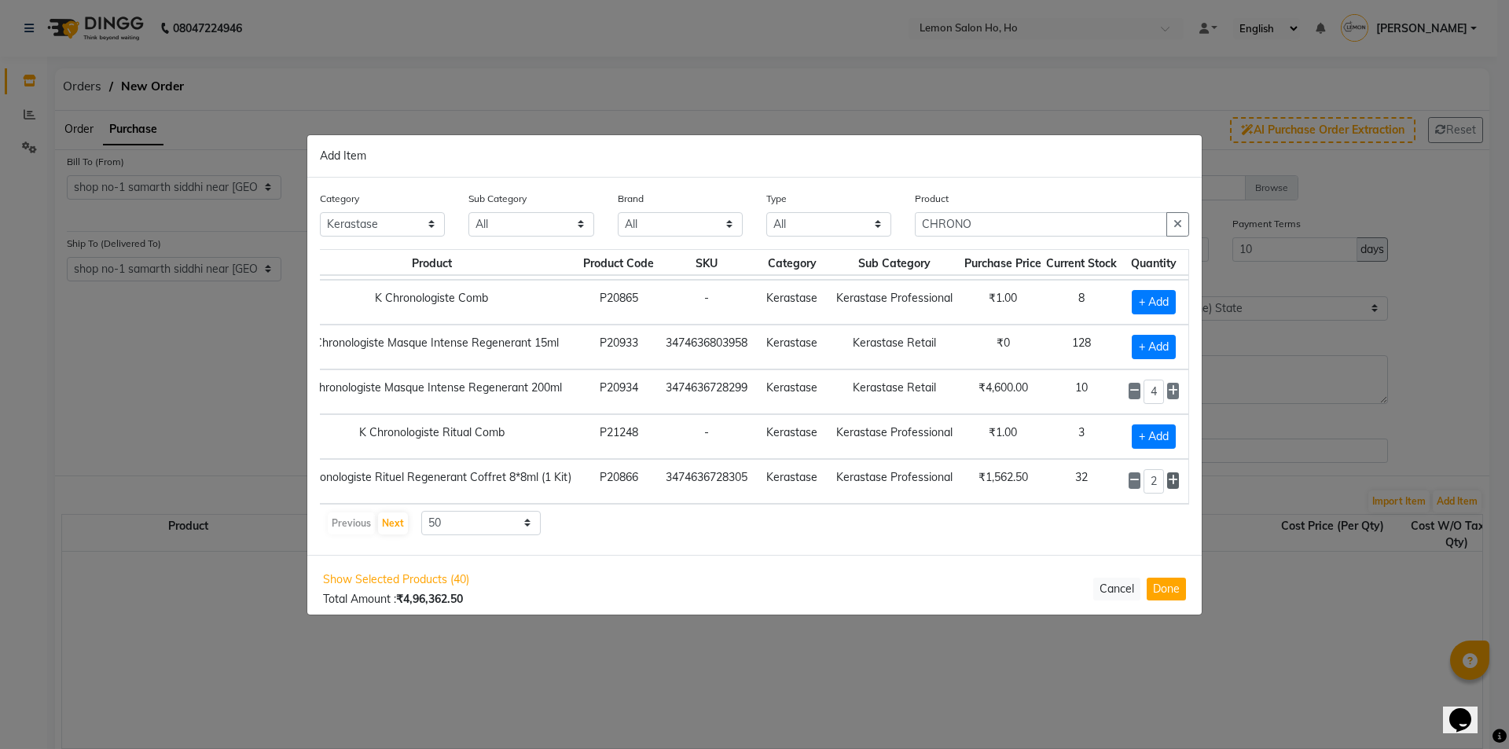
click at [1168, 475] on icon at bounding box center [1173, 480] width 10 height 11
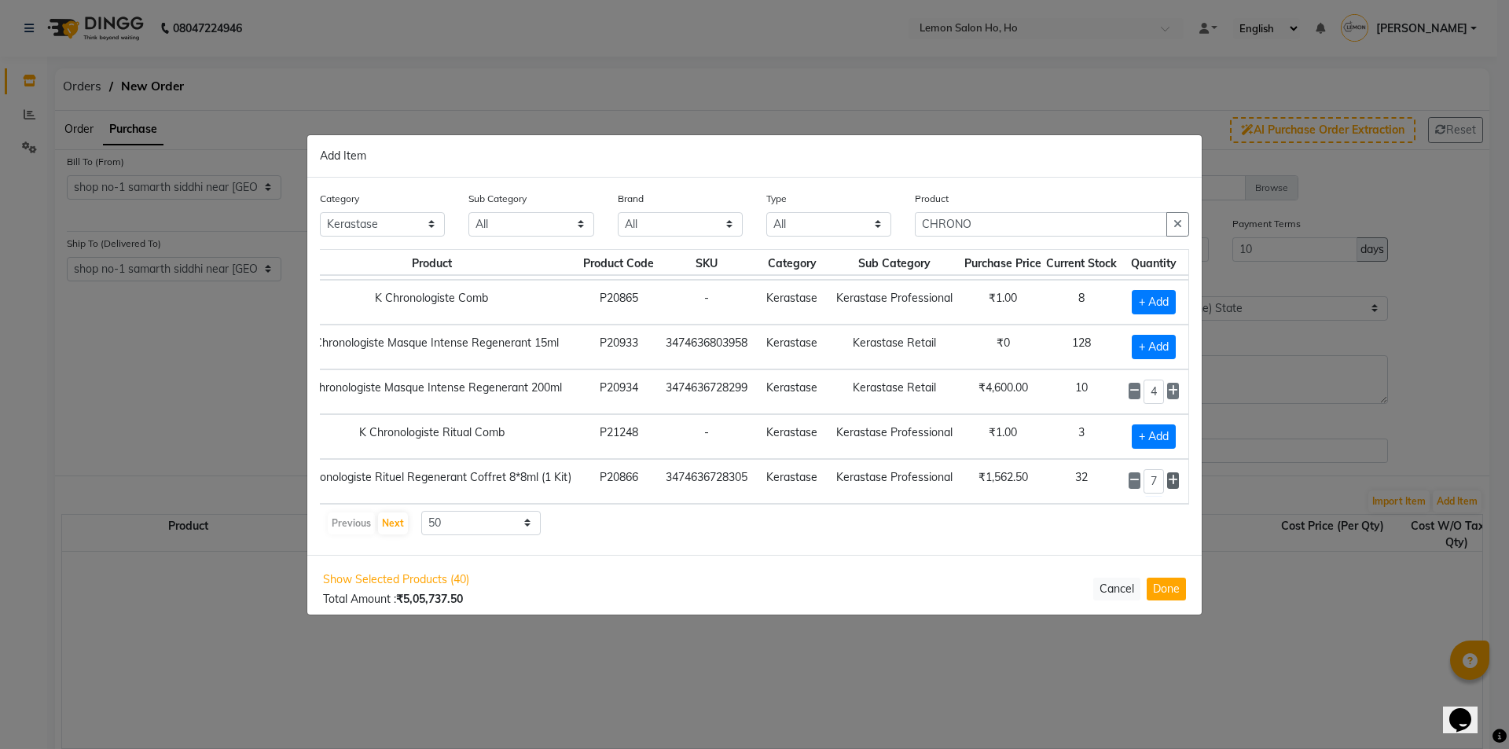
click at [1168, 475] on icon at bounding box center [1173, 480] width 10 height 11
type input "8"
drag, startPoint x: 985, startPoint y: 231, endPoint x: 925, endPoint y: 233, distance: 60.5
click at [925, 233] on input "CHRONO" at bounding box center [1041, 224] width 252 height 24
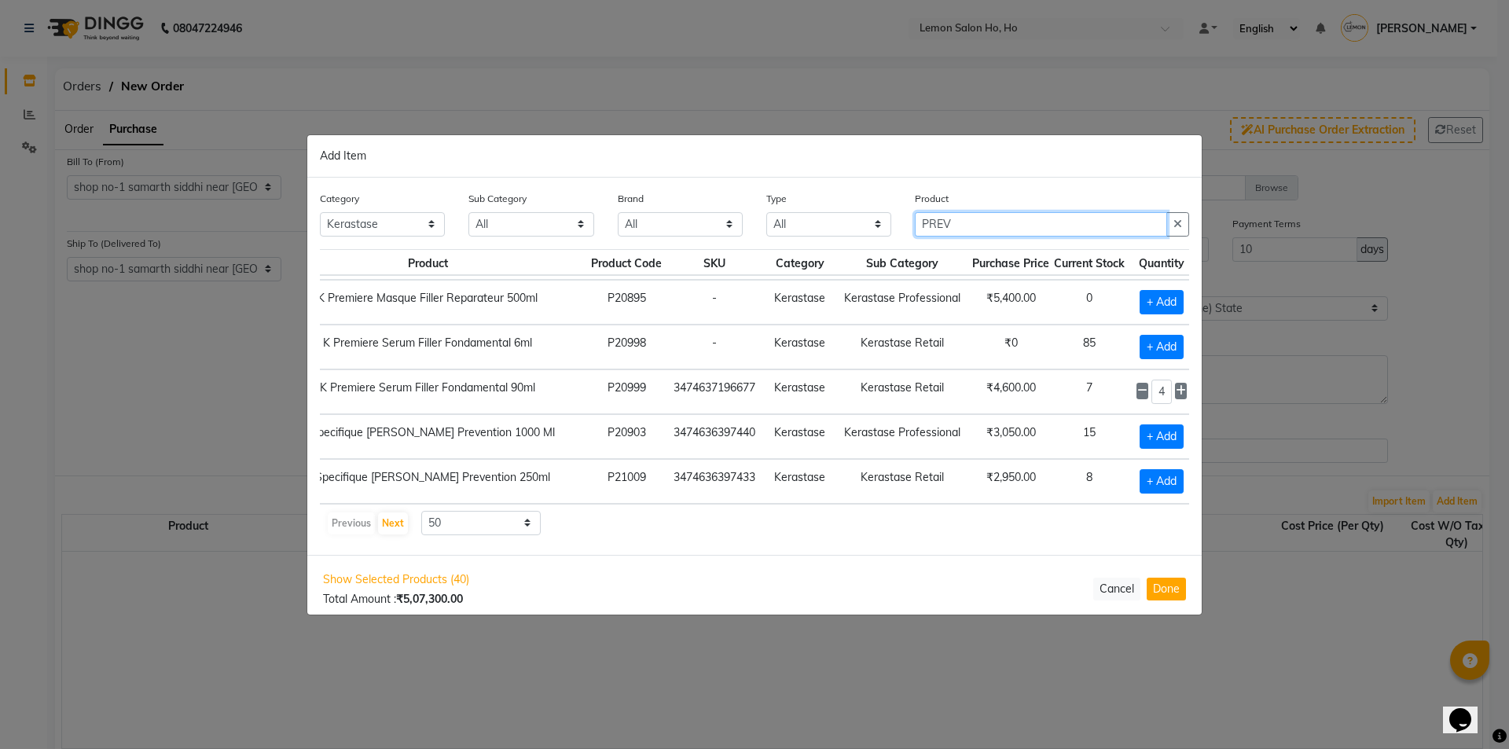
scroll to position [0, 0]
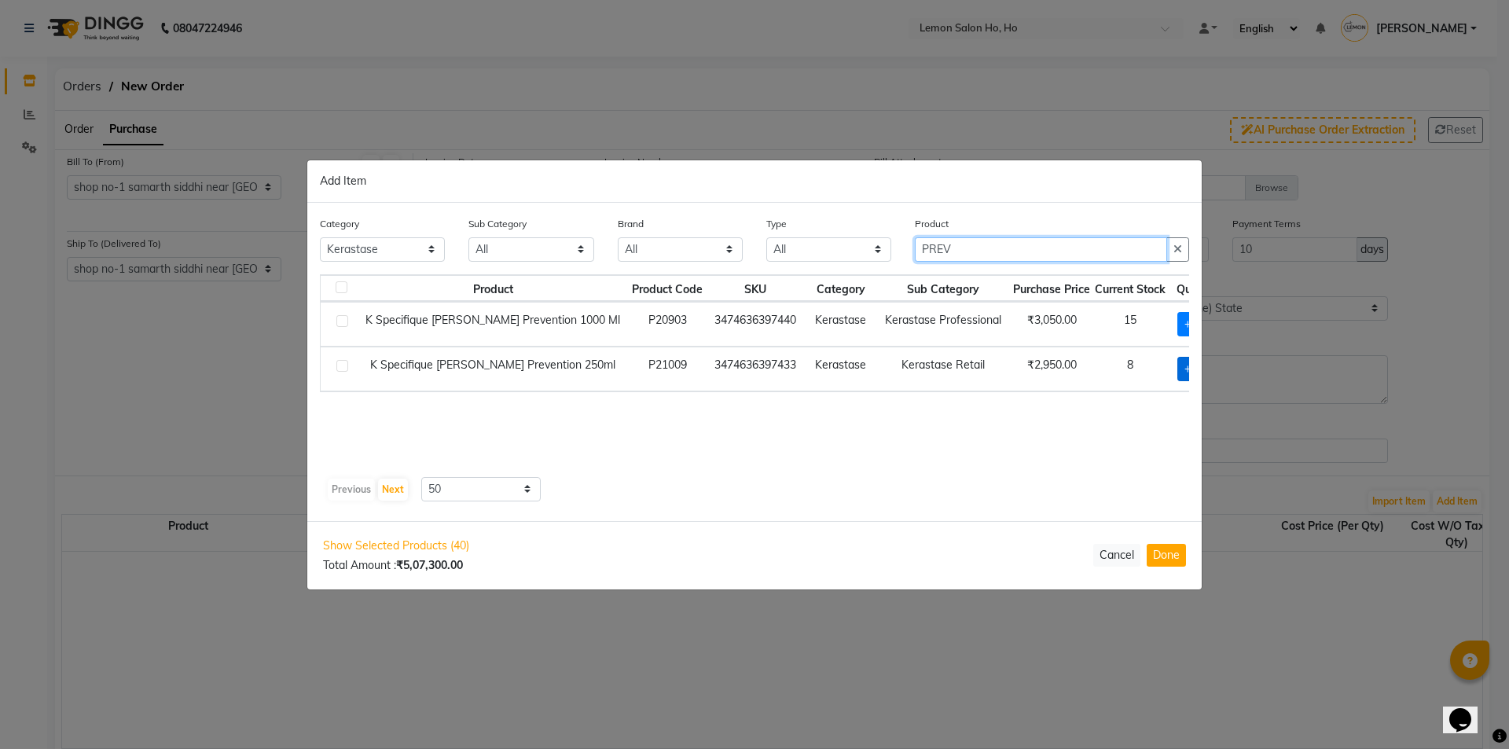
type input "PREV"
click at [1177, 372] on span "+ Add" at bounding box center [1199, 369] width 44 height 24
checkbox input "true"
click at [1216, 367] on icon at bounding box center [1221, 366] width 10 height 11
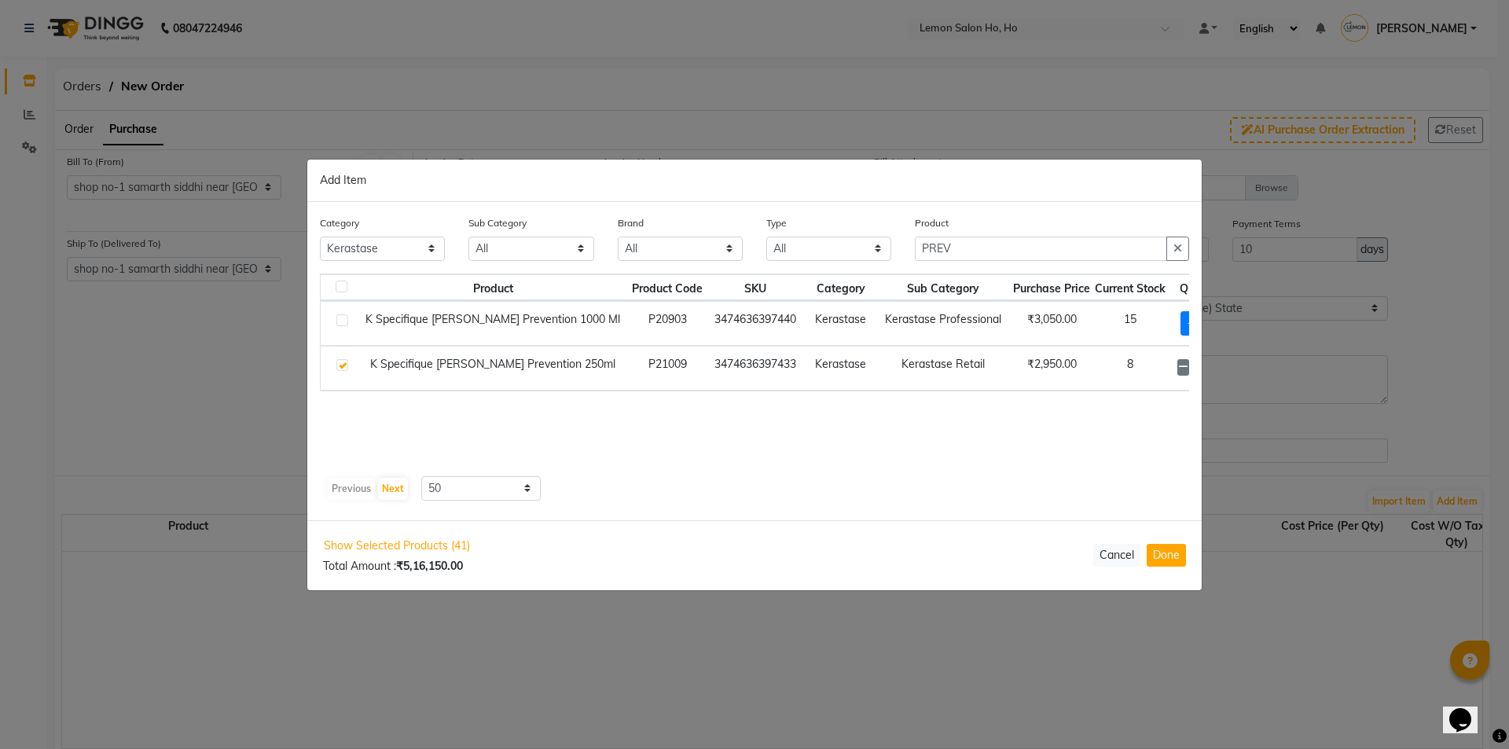
click at [1216, 367] on icon at bounding box center [1221, 366] width 10 height 11
type input "4"
click at [944, 247] on input "PREV" at bounding box center [1041, 249] width 252 height 24
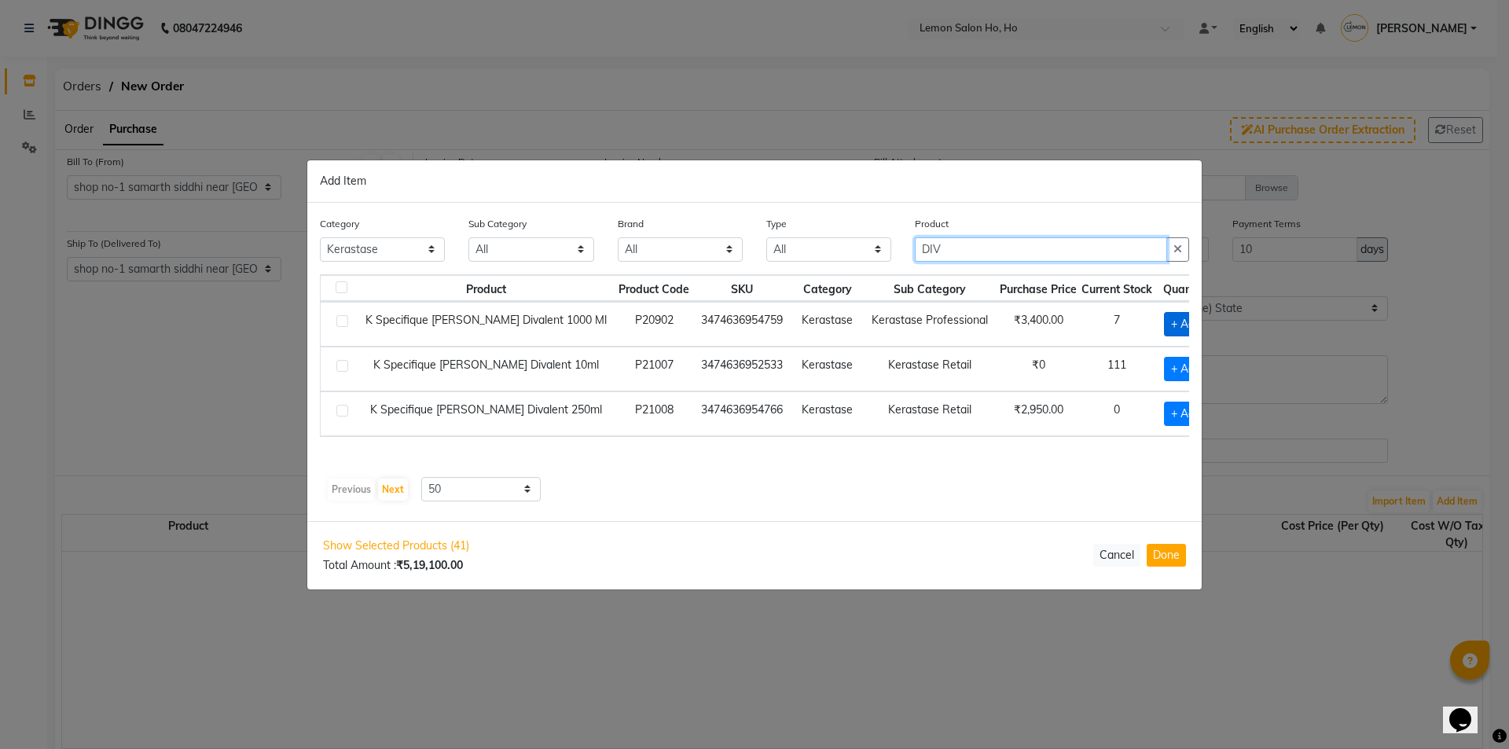
type input "DIV"
click at [1164, 325] on span "+ Add" at bounding box center [1186, 324] width 44 height 24
checkbox input "true"
click at [1203, 324] on icon at bounding box center [1208, 322] width 10 height 11
type input "2"
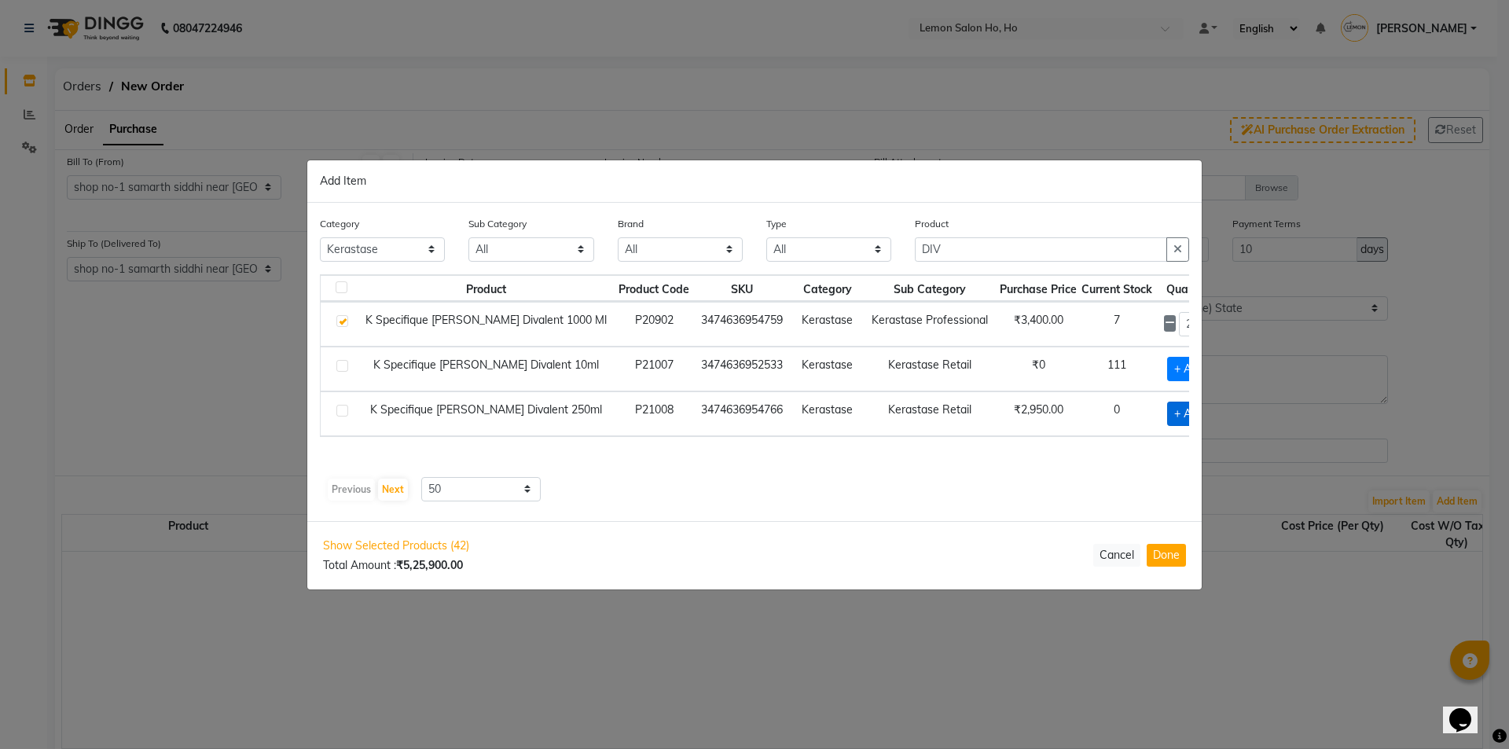
click at [1167, 415] on span "+ Add" at bounding box center [1189, 414] width 44 height 24
checkbox input "true"
click at [1165, 413] on div "1" at bounding box center [1189, 413] width 50 height 24
click at [1203, 412] on icon at bounding box center [1208, 412] width 10 height 11
type input "2"
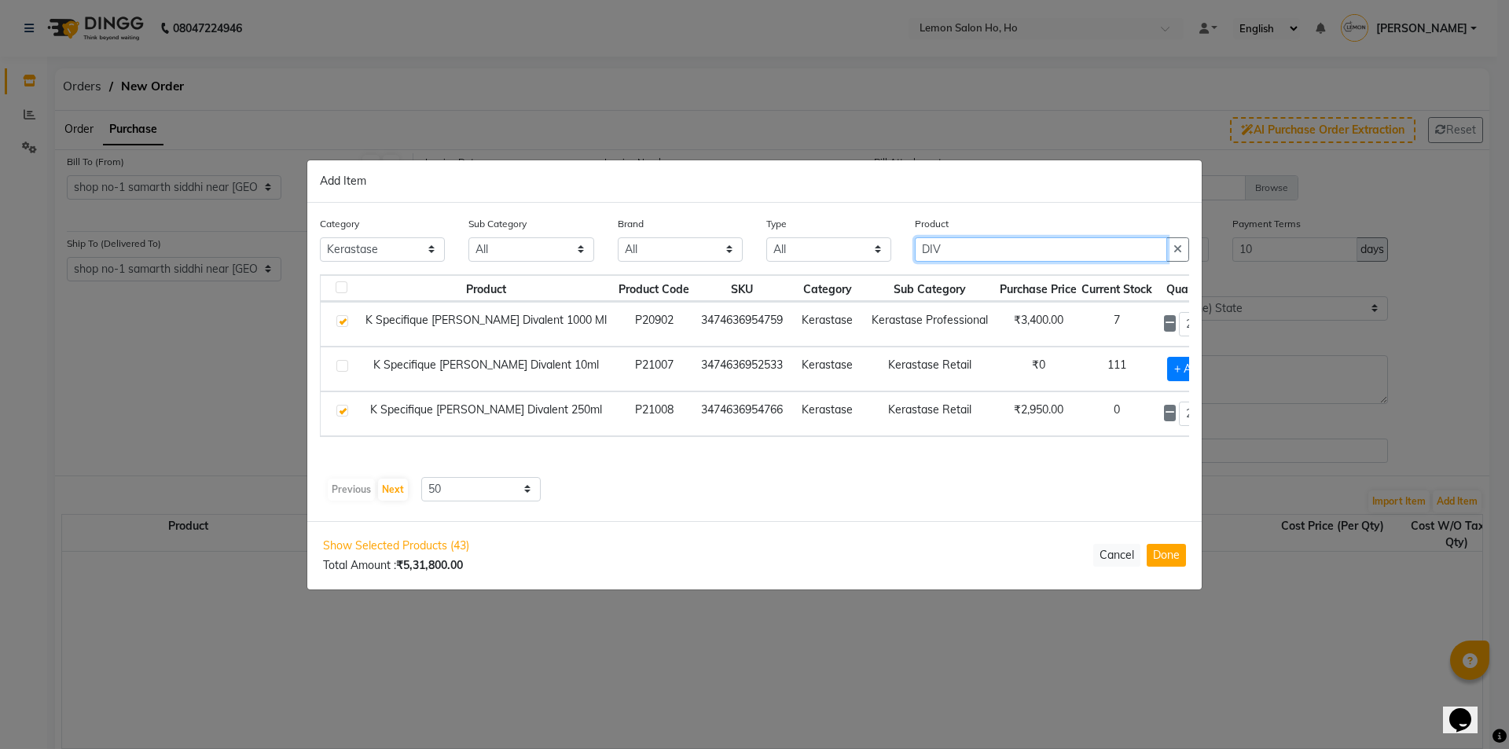
click at [931, 249] on input "DIV" at bounding box center [1041, 249] width 252 height 24
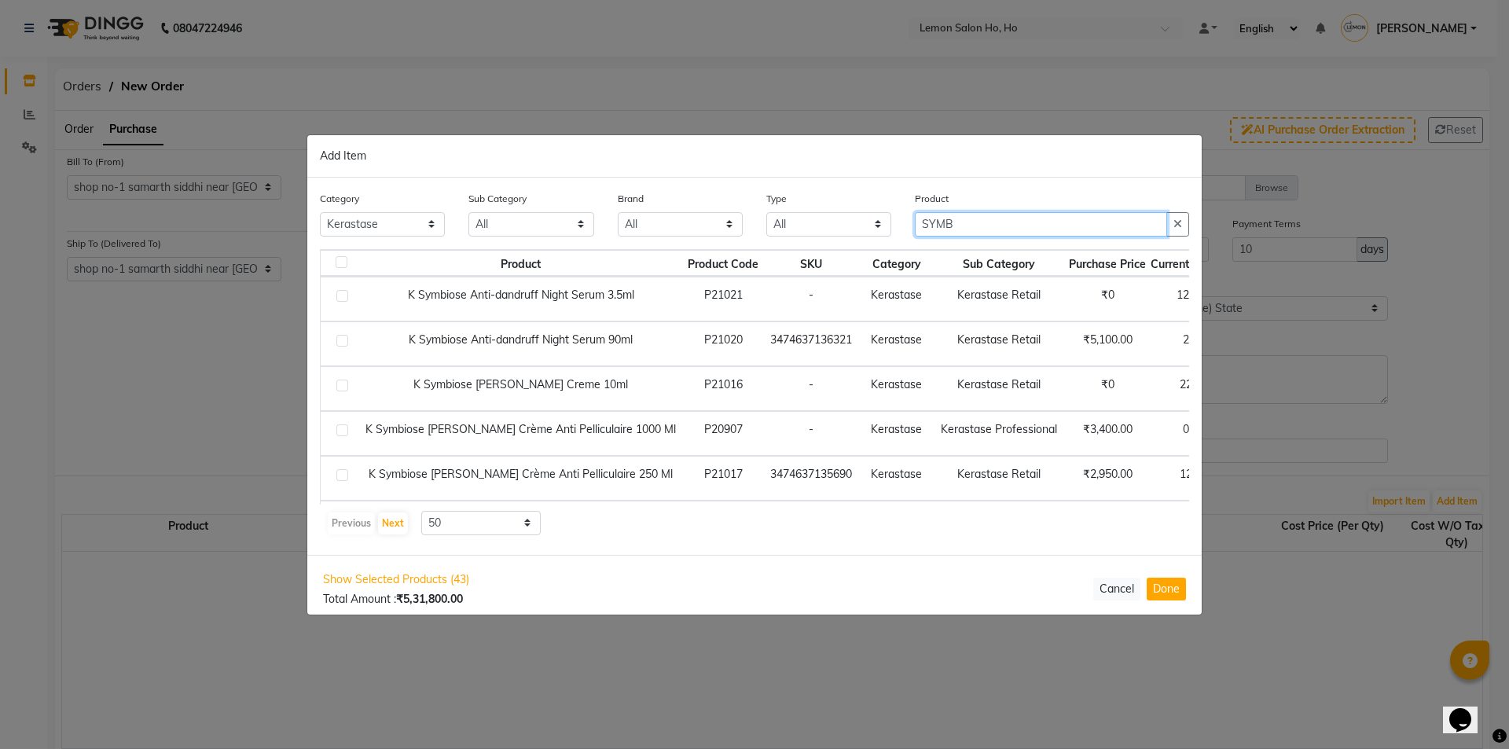
click at [940, 229] on input "SYMB" at bounding box center [1041, 224] width 252 height 24
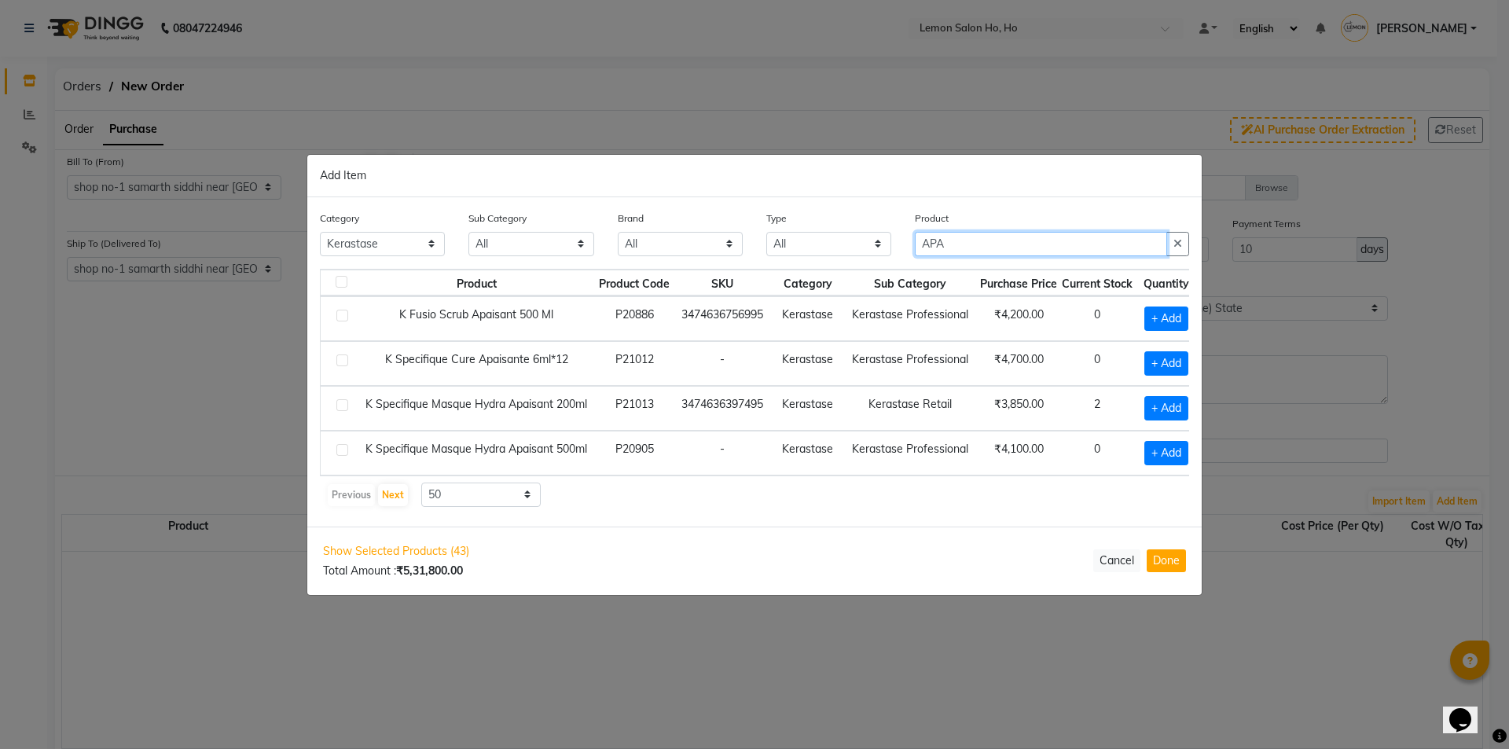
type input "APA"
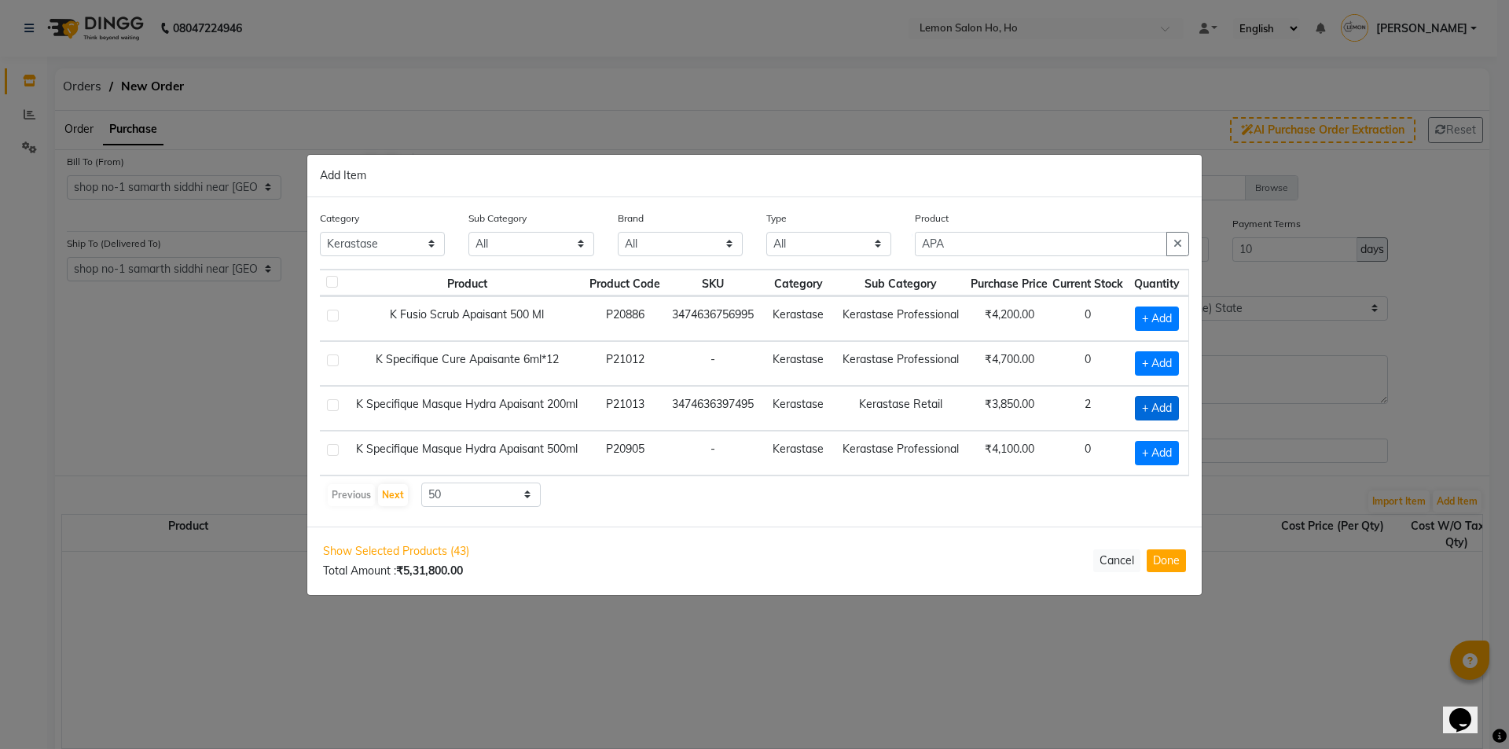
click at [1157, 400] on span "+ Add" at bounding box center [1157, 408] width 44 height 24
click at [1136, 402] on icon at bounding box center [1134, 407] width 10 height 11
checkbox input "false"
drag, startPoint x: 981, startPoint y: 245, endPoint x: 823, endPoint y: 244, distance: 158.0
click at [823, 244] on div "Category All Hair Skin Makeup Personal Care Appliances Beard Waxing Disposable …" at bounding box center [754, 239] width 893 height 59
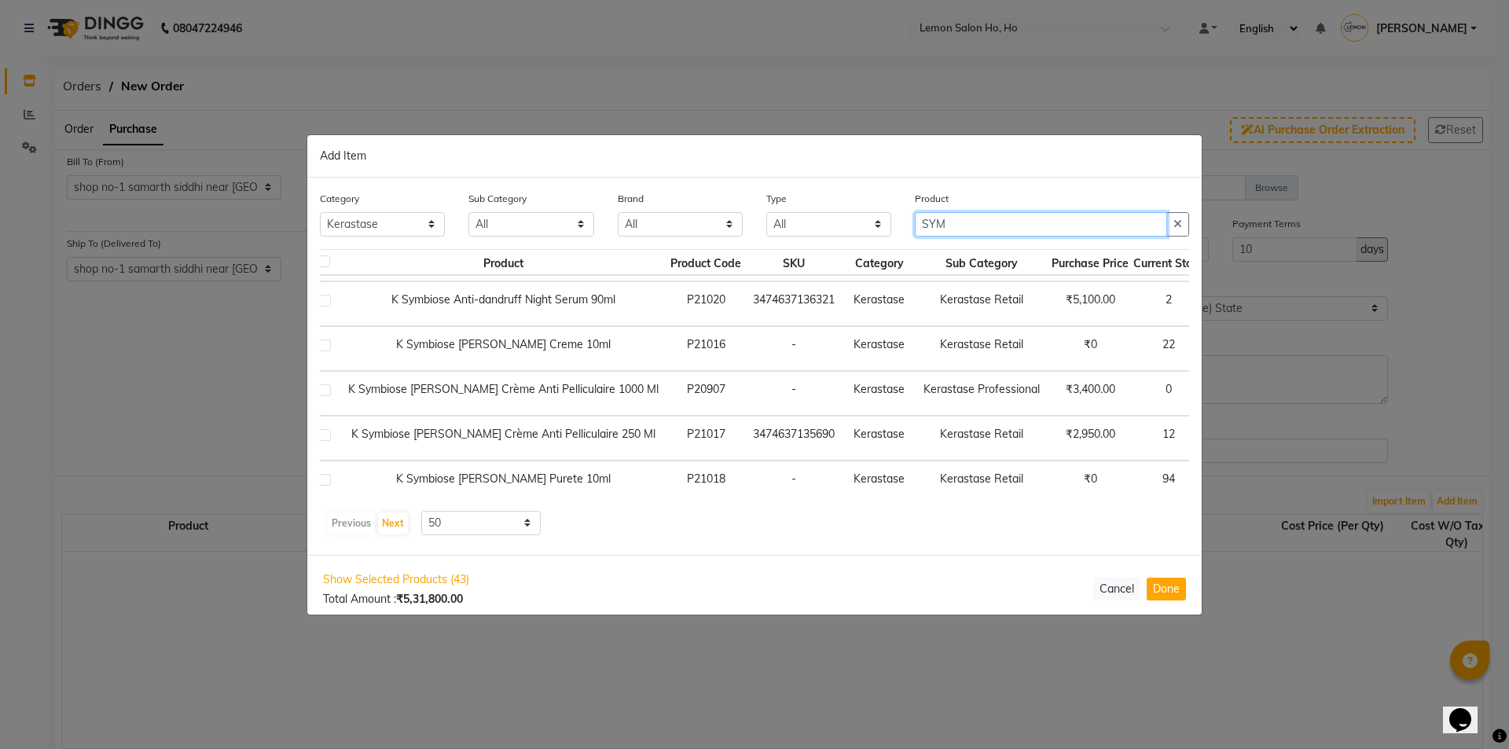
scroll to position [79, 17]
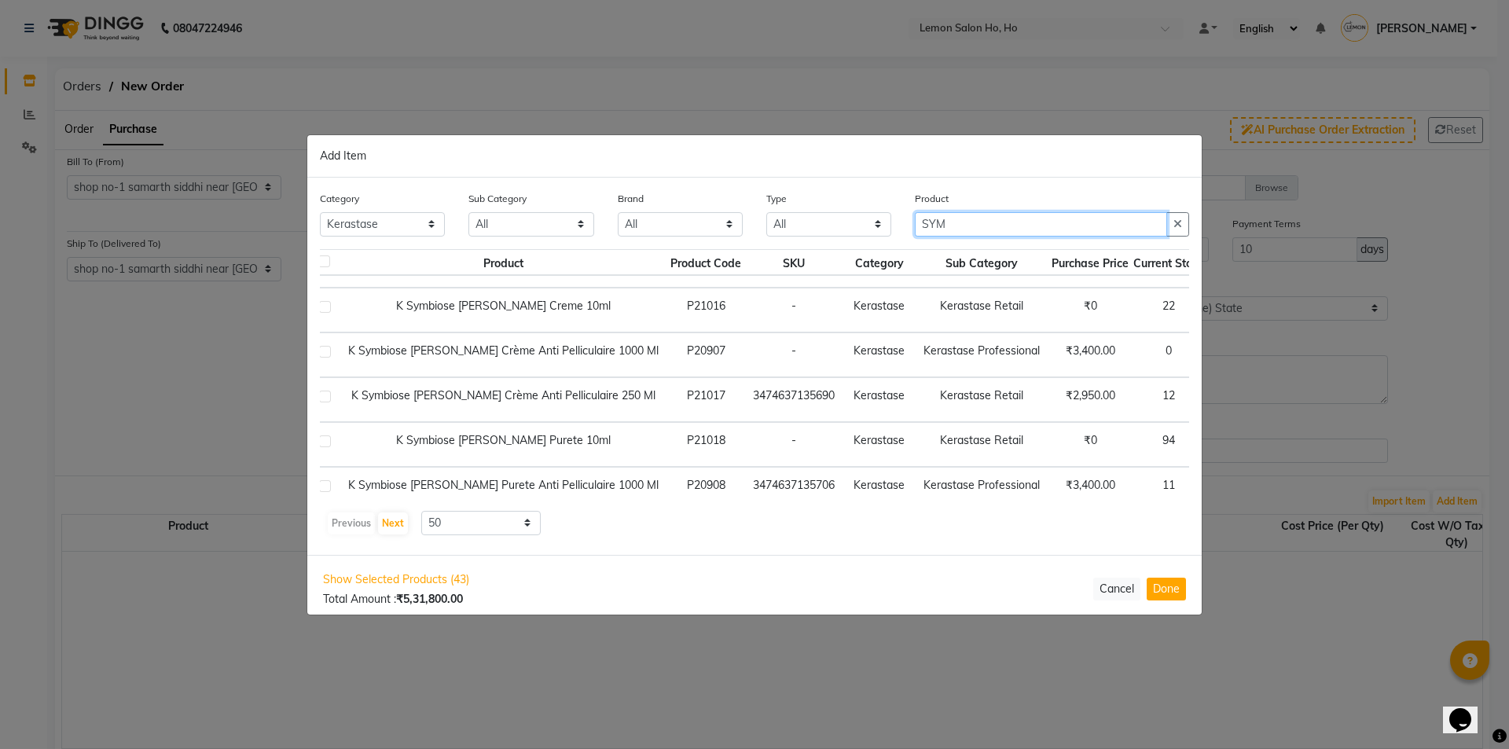
type input "SYM"
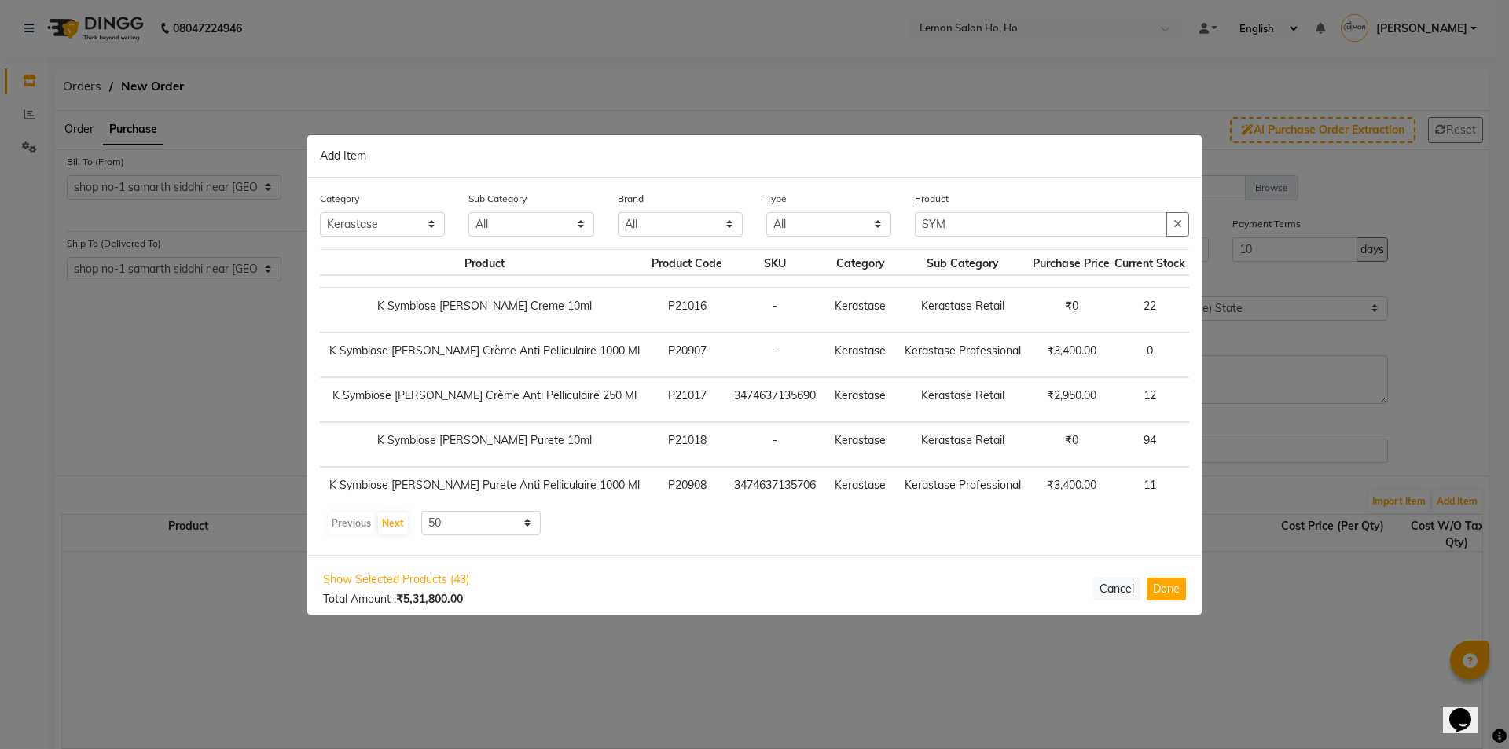
scroll to position [79, 52]
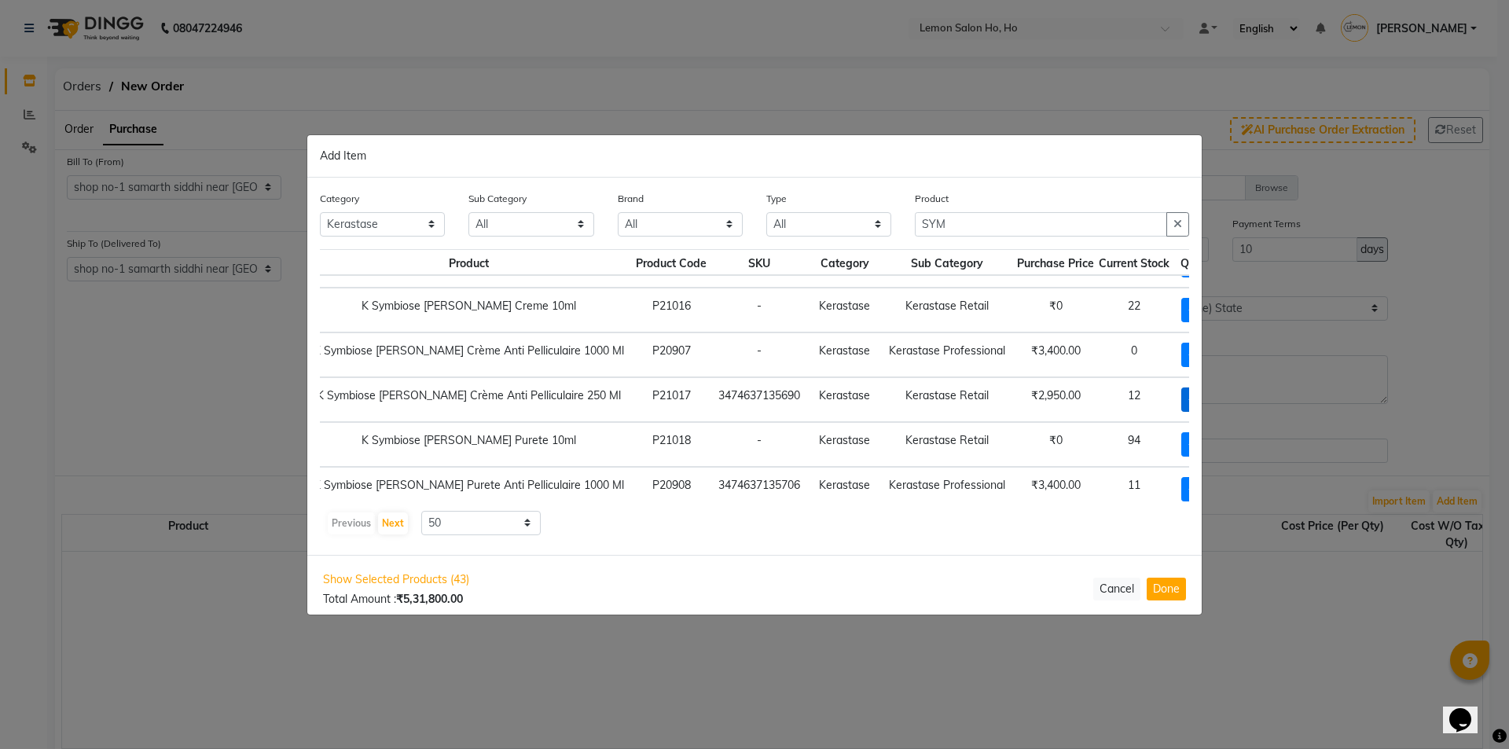
click at [1181, 398] on span "+ Add" at bounding box center [1203, 399] width 44 height 24
checkbox input "true"
click at [1220, 397] on icon at bounding box center [1225, 398] width 10 height 11
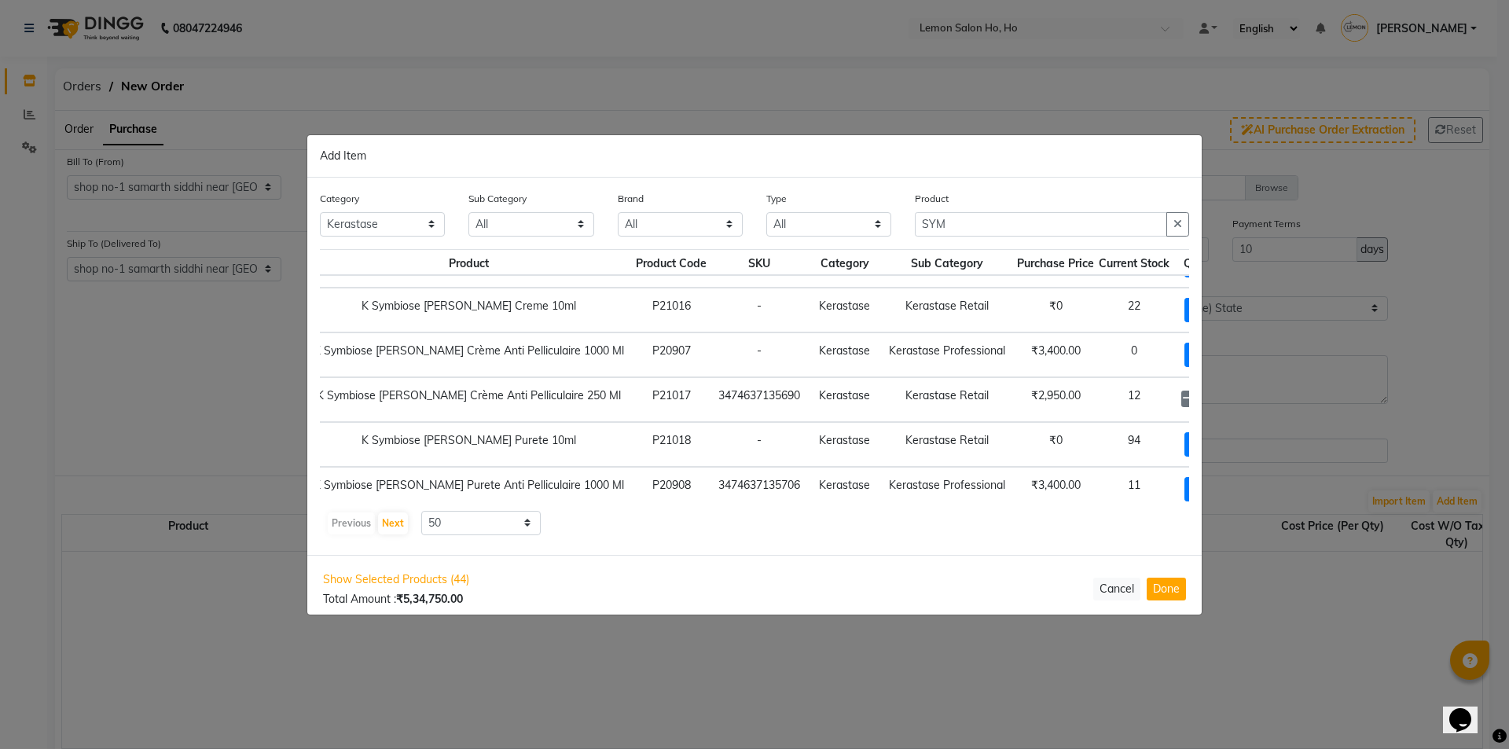
type input "4"
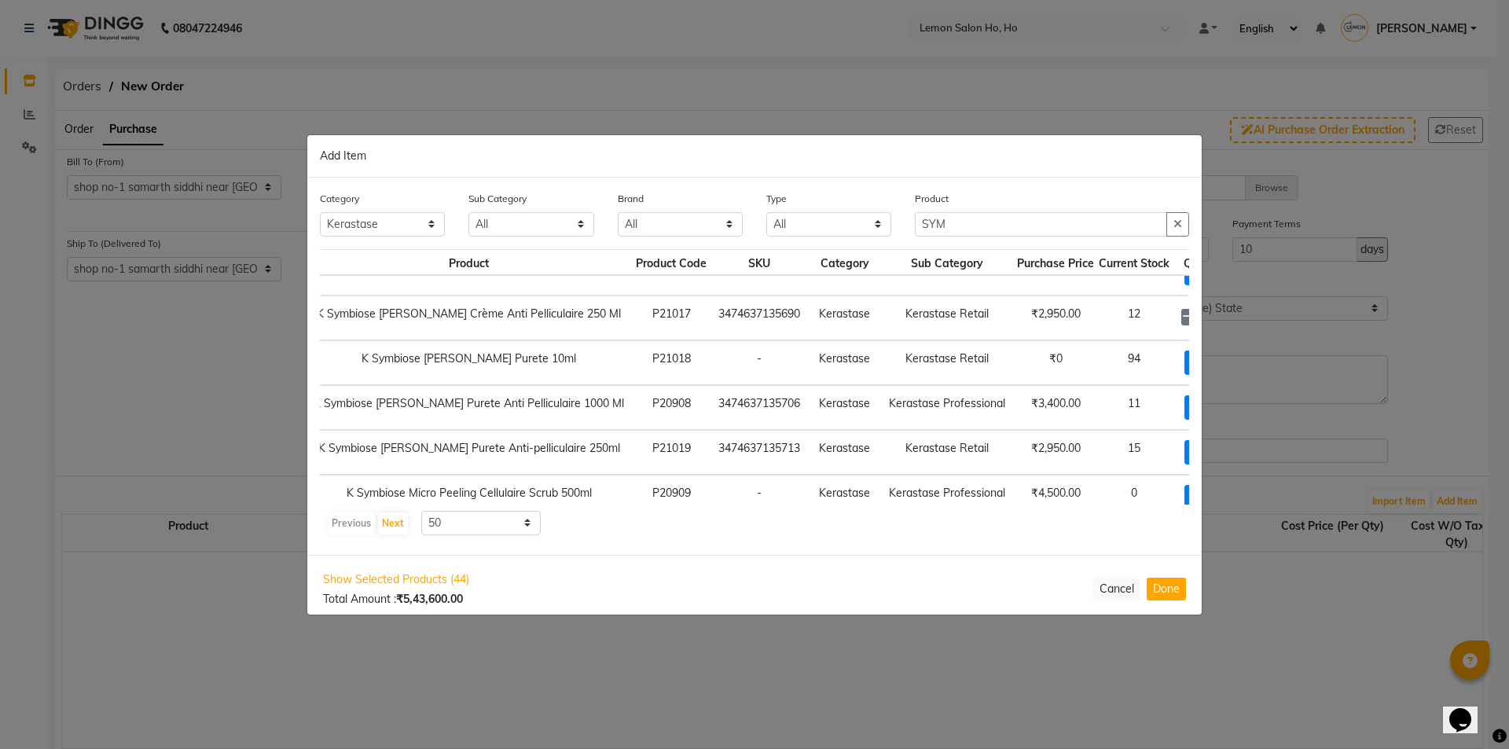
scroll to position [188, 52]
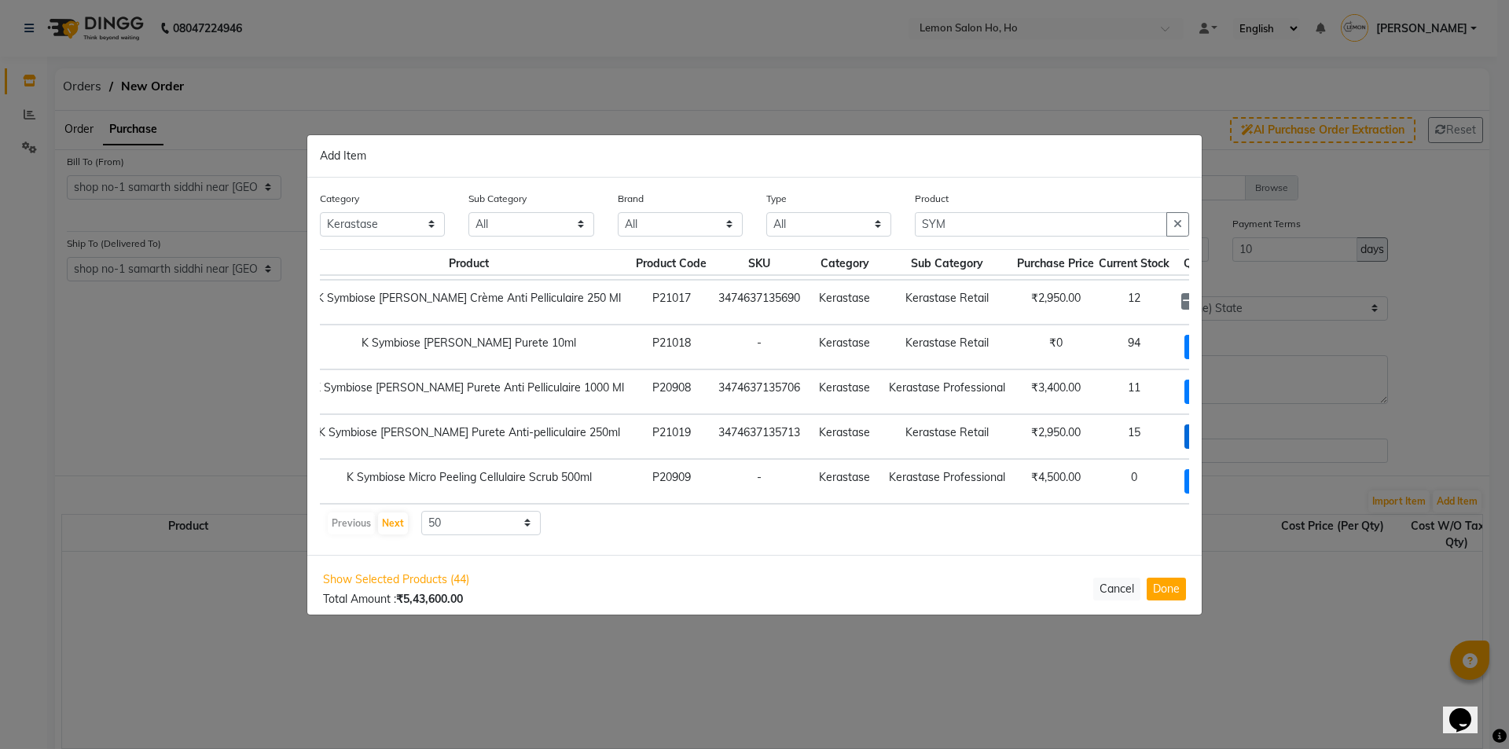
click at [1184, 424] on span "+ Add" at bounding box center [1206, 436] width 44 height 24
checkbox input "true"
click at [1220, 430] on icon at bounding box center [1225, 435] width 10 height 11
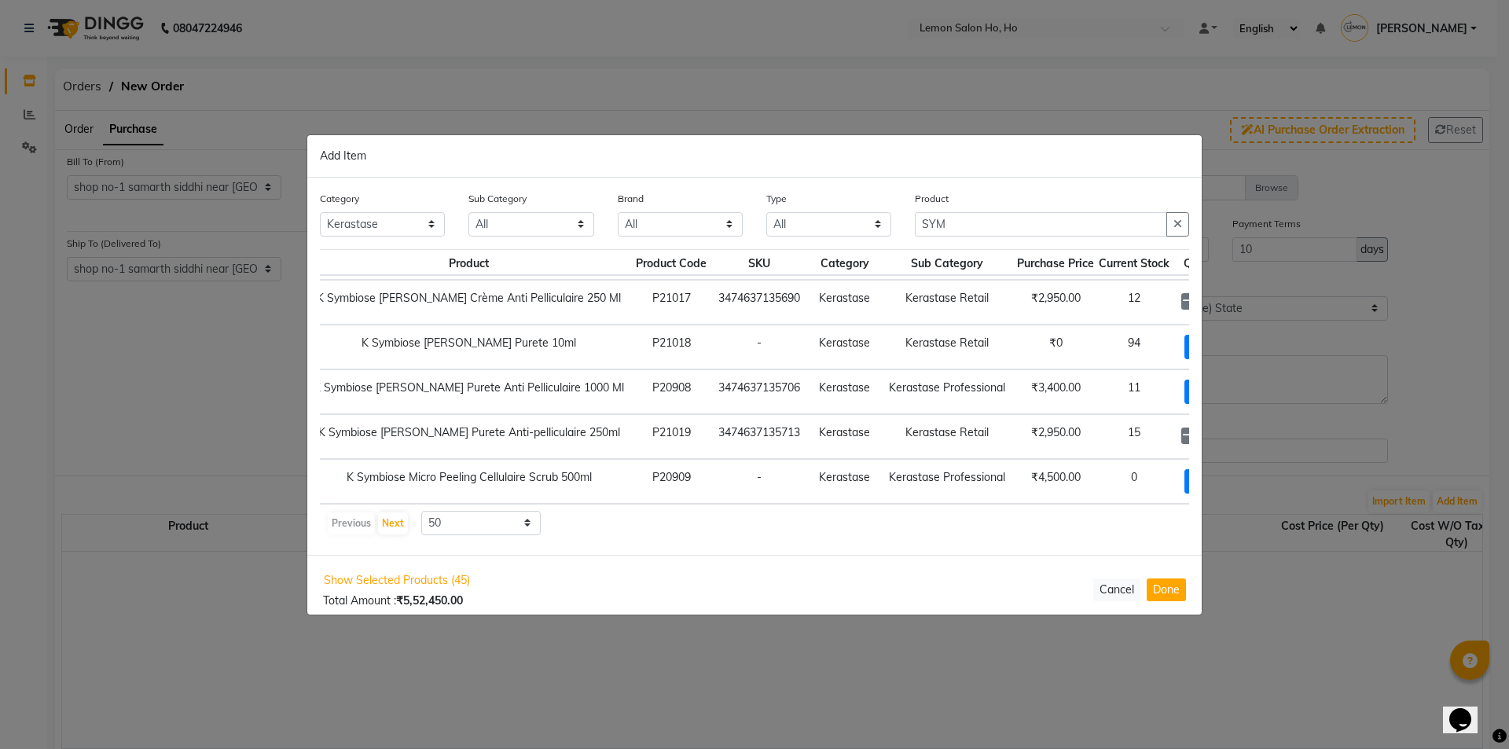
type input "4"
click at [934, 223] on input "SYM" at bounding box center [1041, 224] width 252 height 24
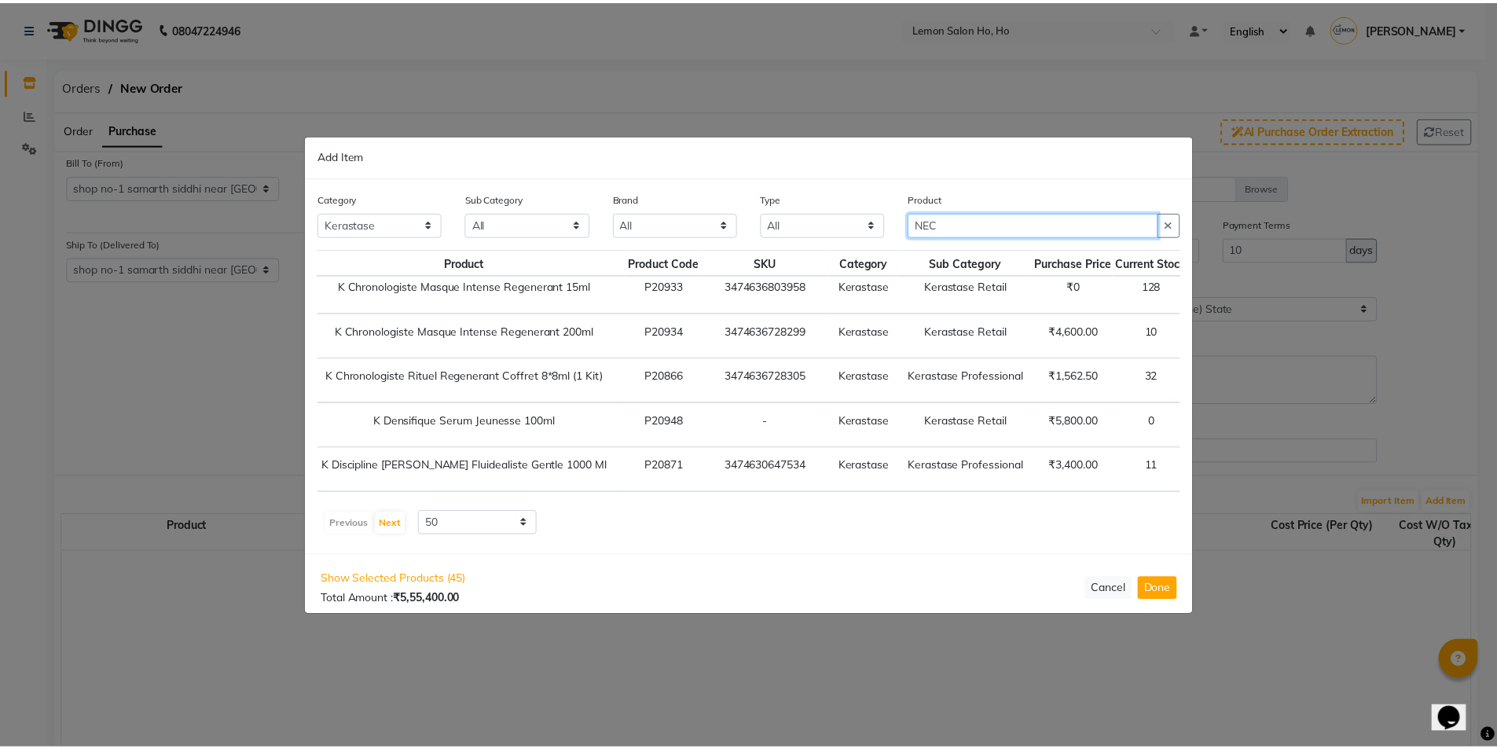
scroll to position [0, 0]
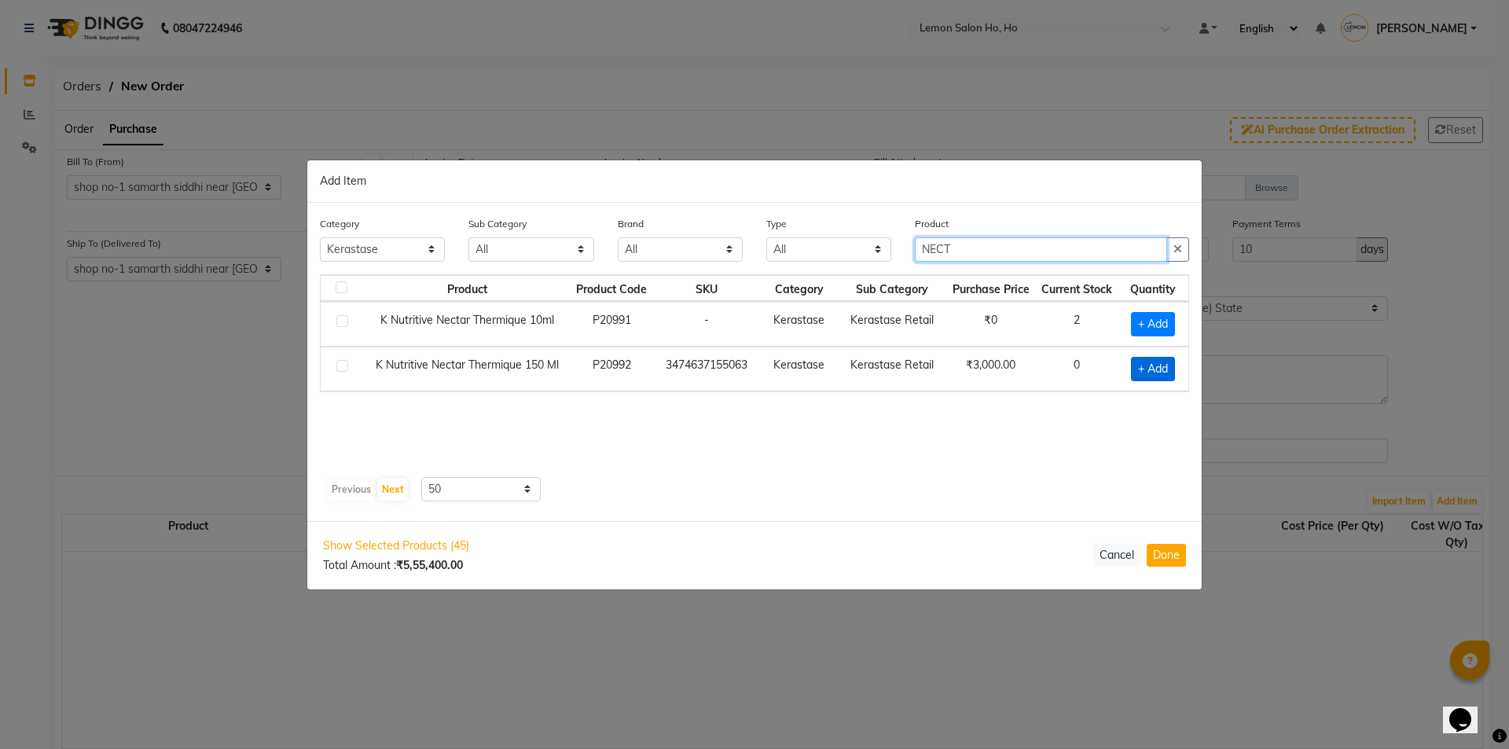
type input "NECT"
click at [1154, 361] on span "+ Add" at bounding box center [1153, 369] width 44 height 24
checkbox input "true"
click at [1172, 368] on icon at bounding box center [1172, 367] width 10 height 11
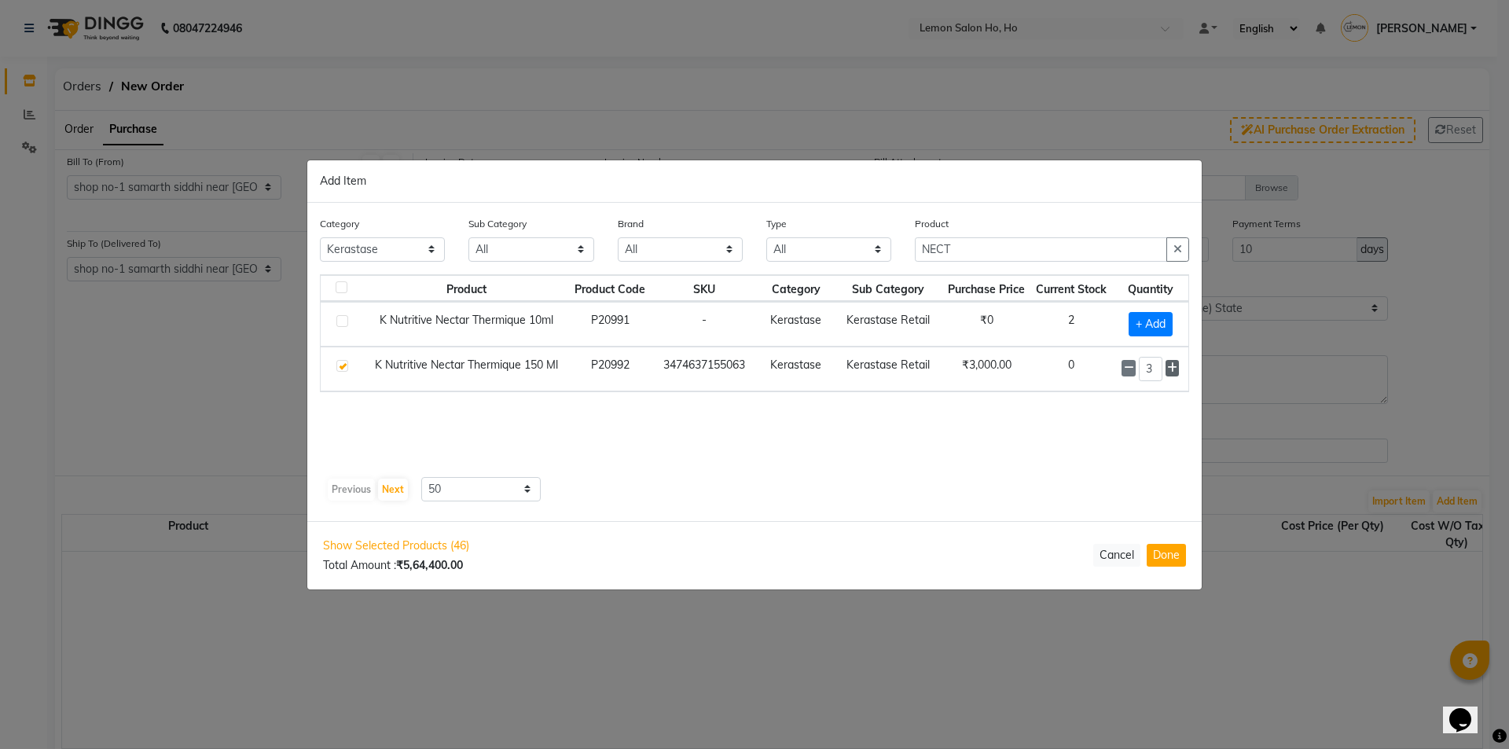
click at [1172, 368] on icon at bounding box center [1172, 367] width 10 height 11
type input "4"
click at [1163, 559] on button "Done" at bounding box center [1165, 555] width 39 height 23
select select "2069"
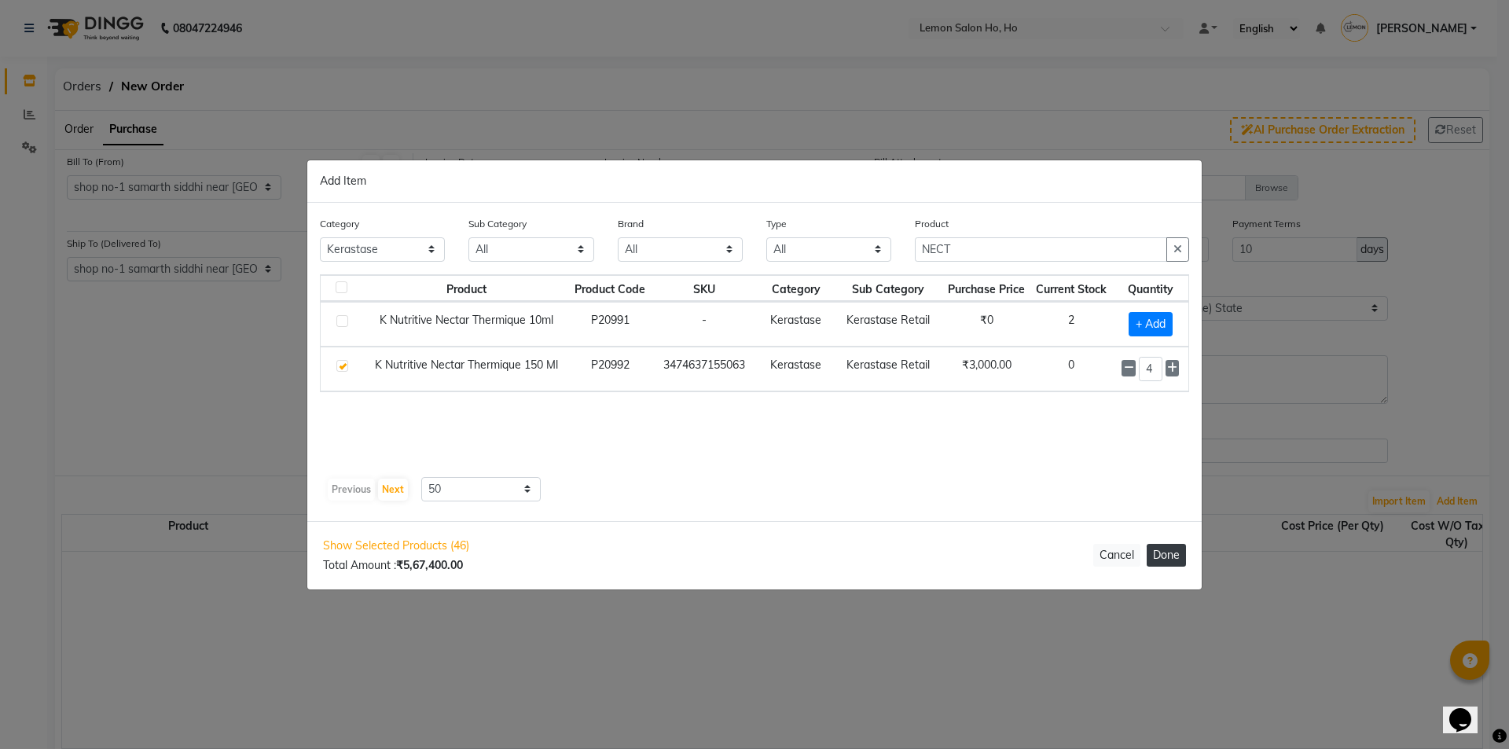
select select "2069"
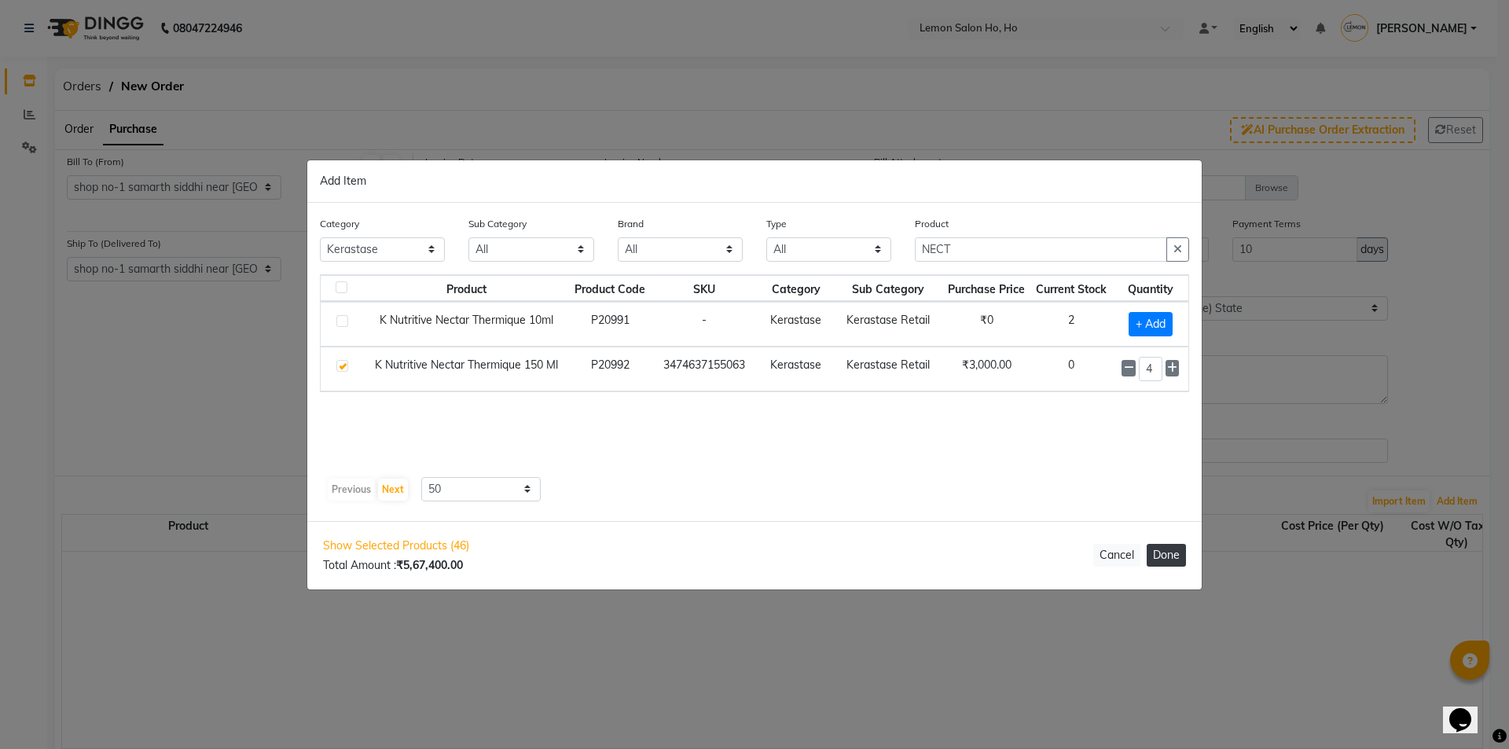
select select "2069"
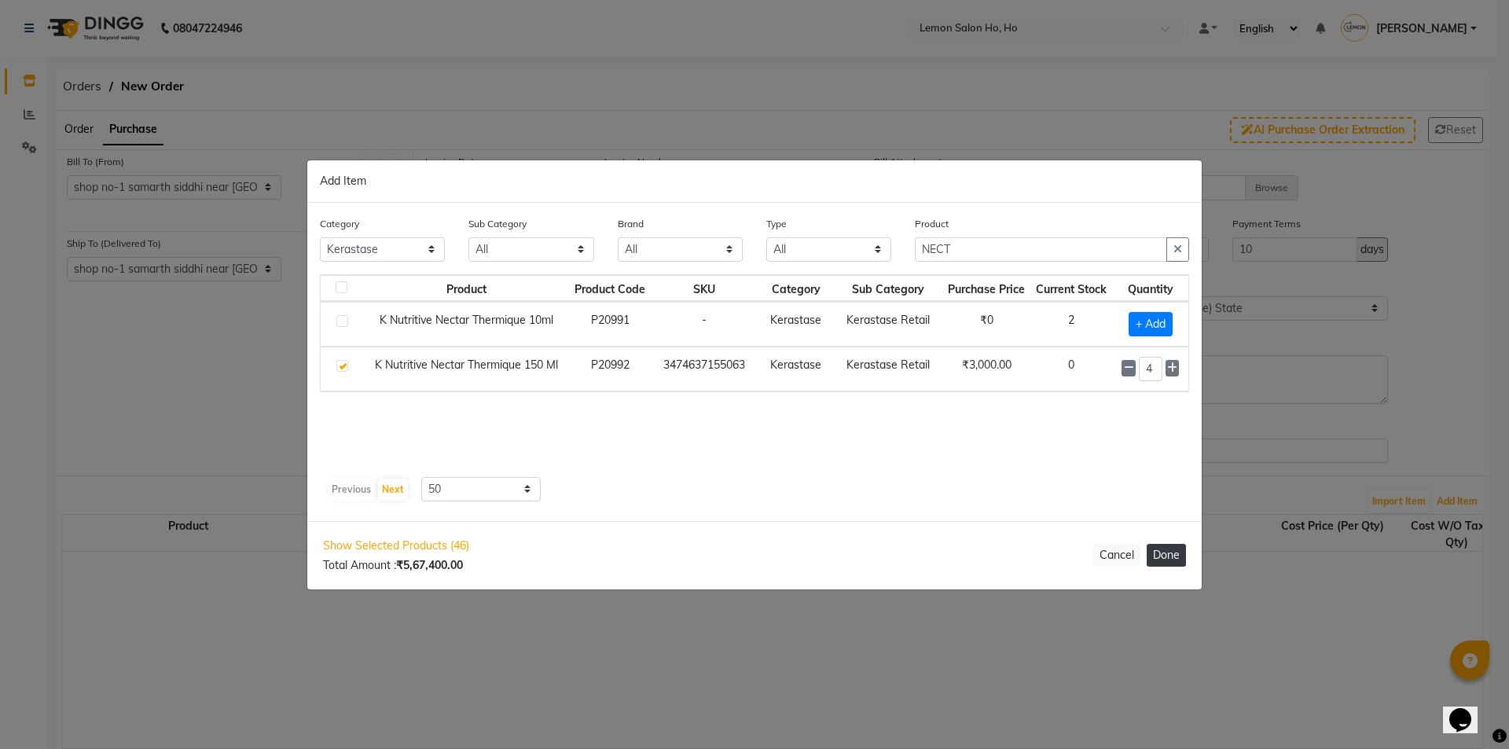
select select "2069"
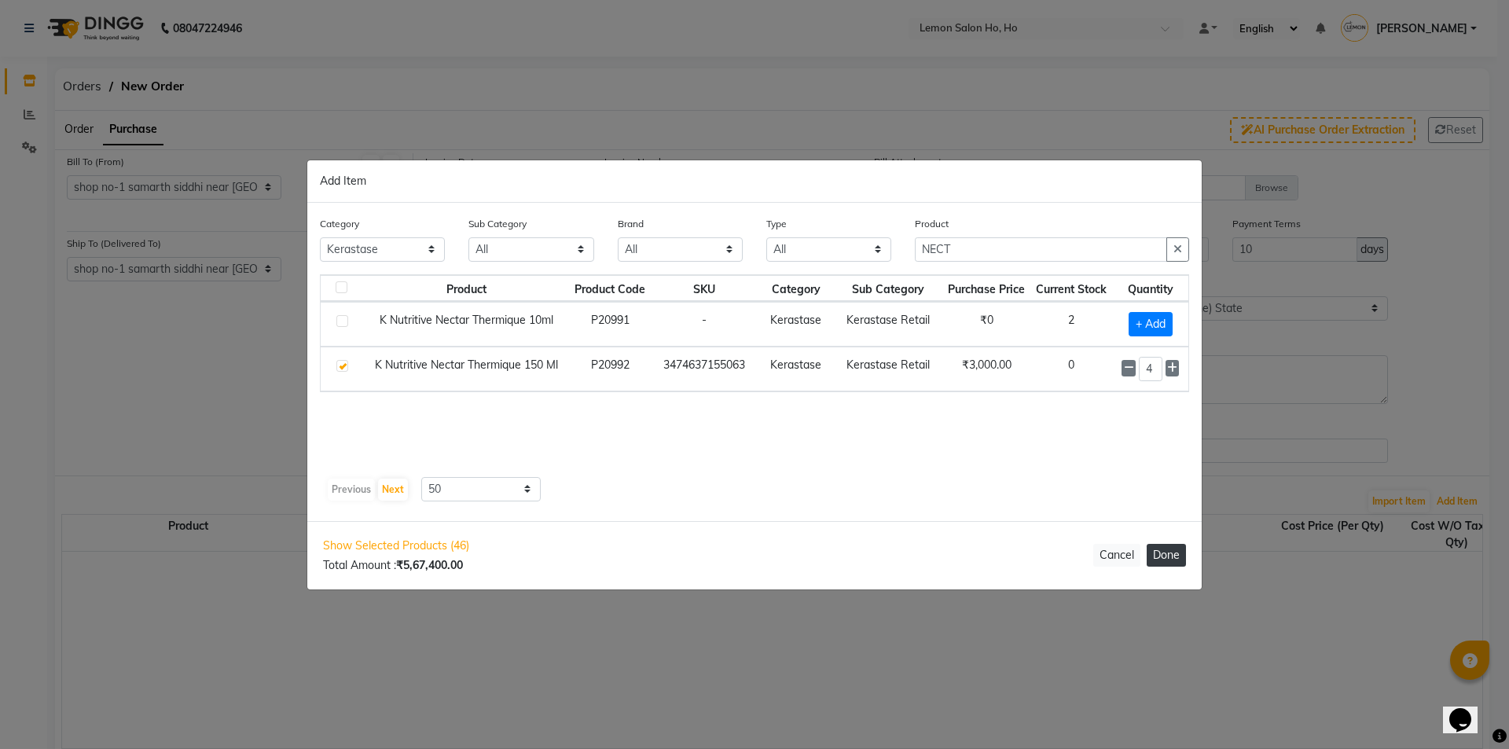
select select "2069"
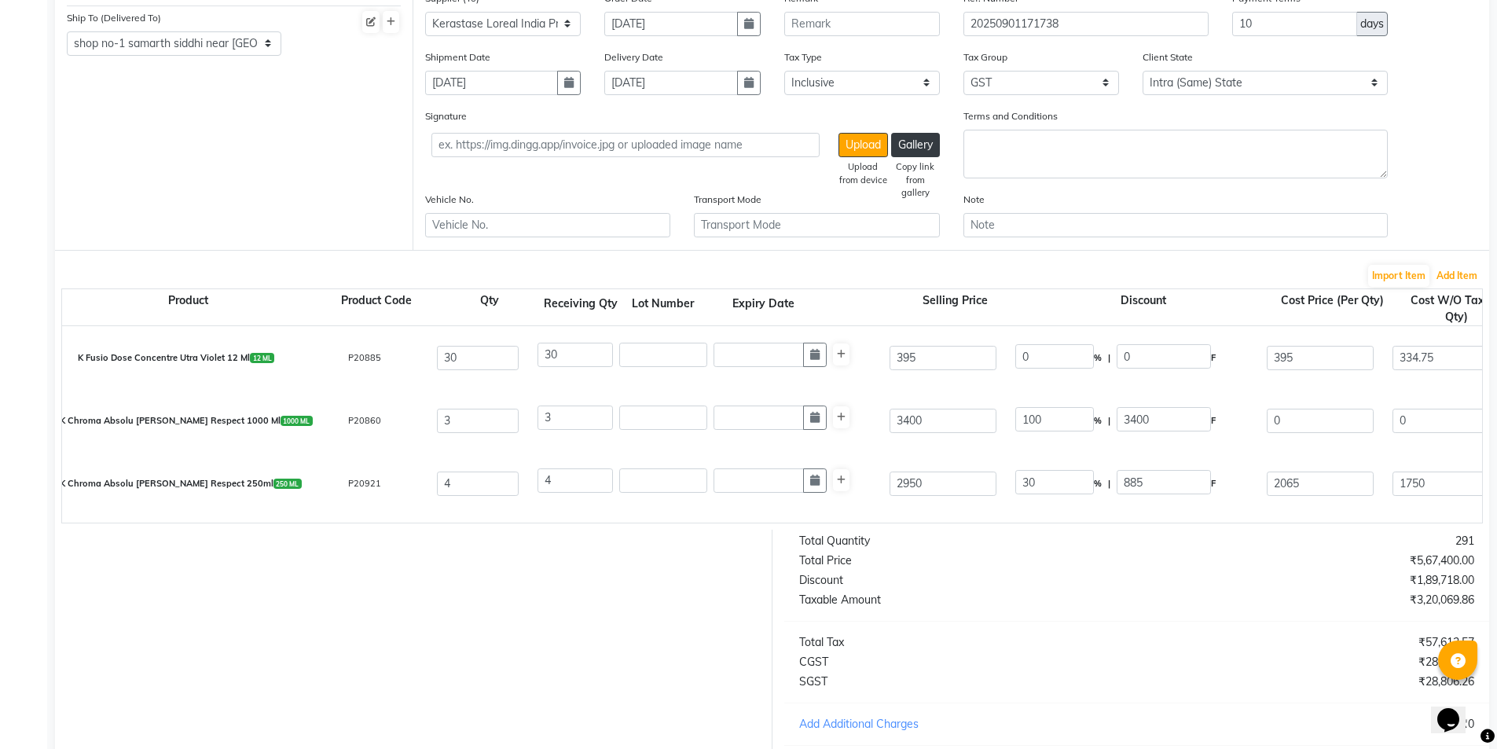
scroll to position [236, 0]
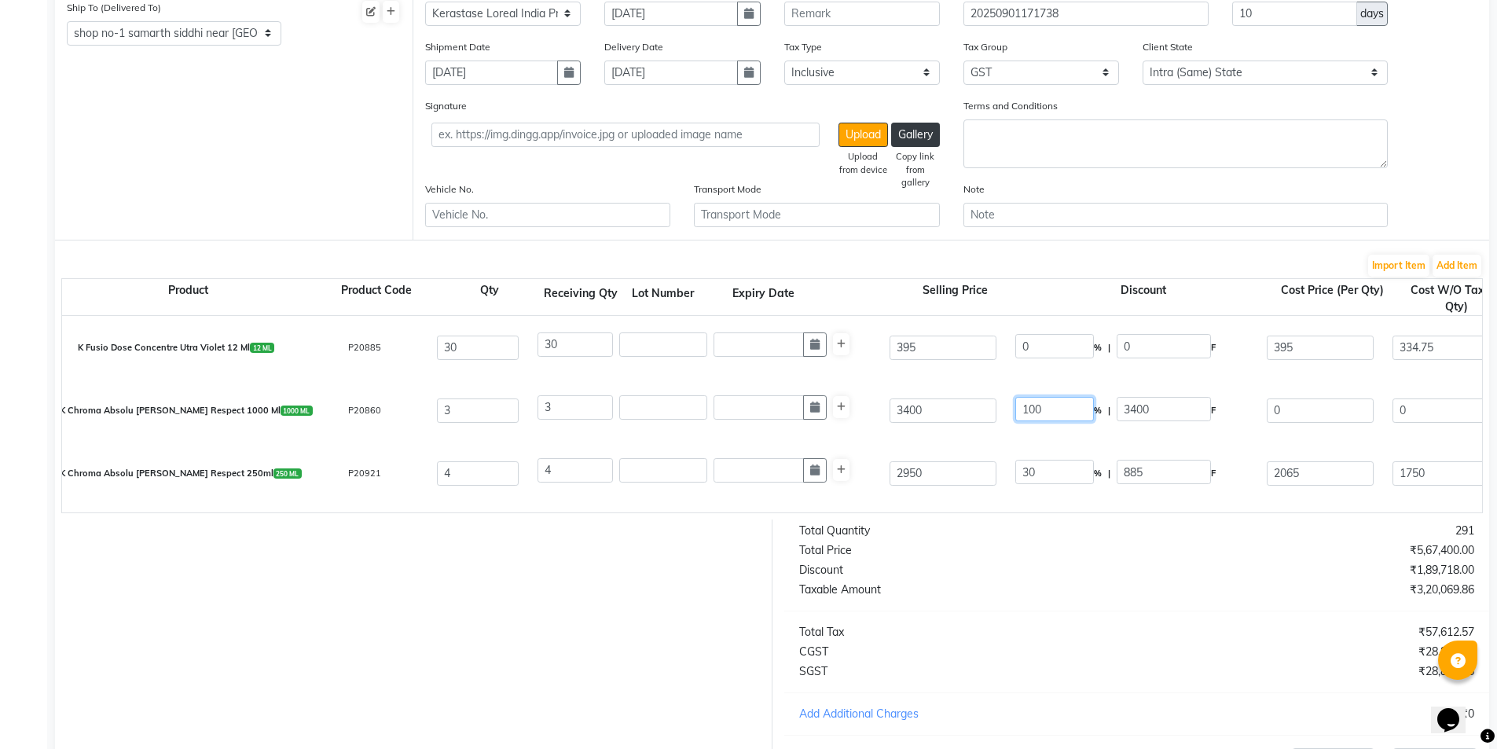
click at [1036, 409] on input "100" at bounding box center [1054, 409] width 79 height 24
type input "0"
type input "3400"
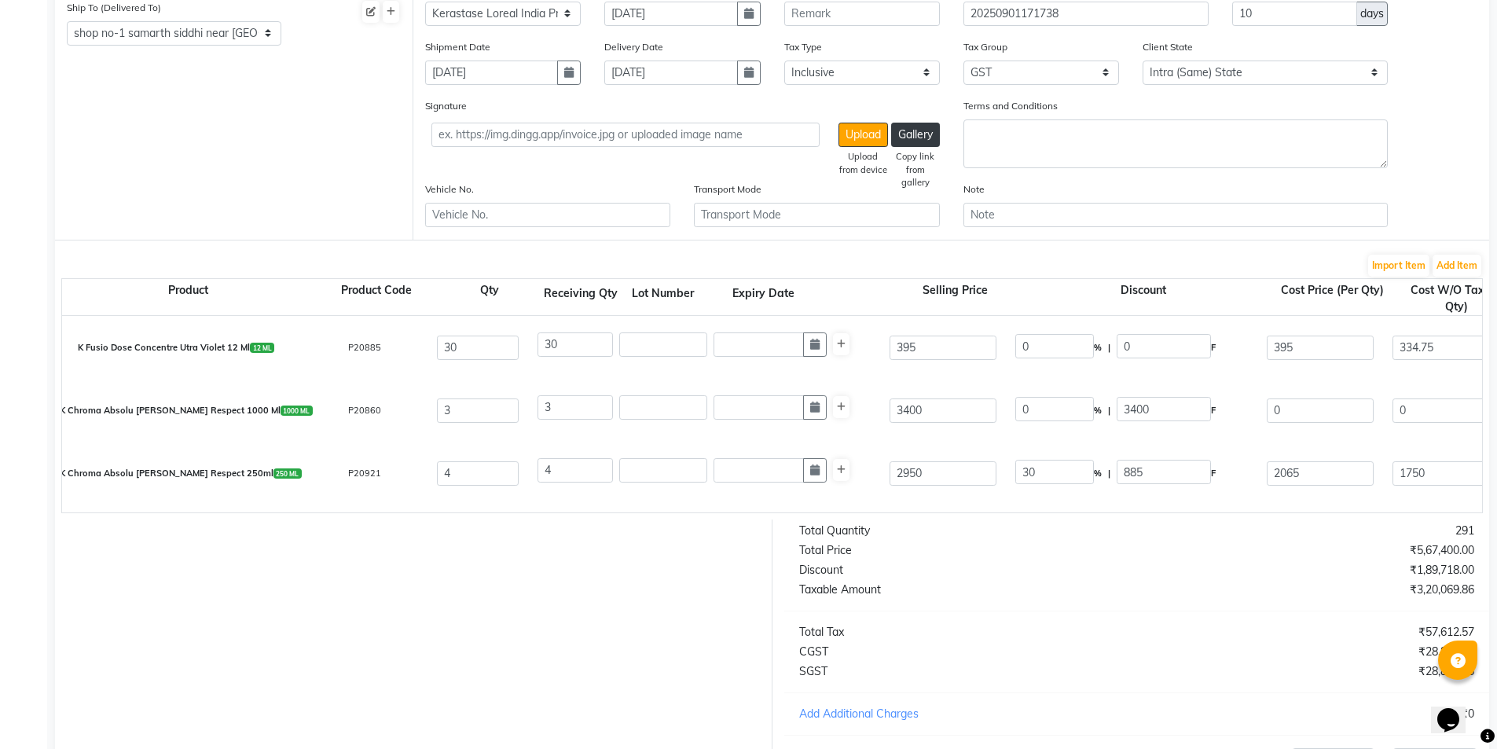
type input "2881.36"
type input "8644.08"
type input "1555.93"
type input "10200.01"
click at [1042, 446] on div "K Chroma Absolu Bain Respect 250ml 250 ML P20921 4 4 2950 30 % | 885 F 2065 175…" at bounding box center [1481, 473] width 2863 height 63
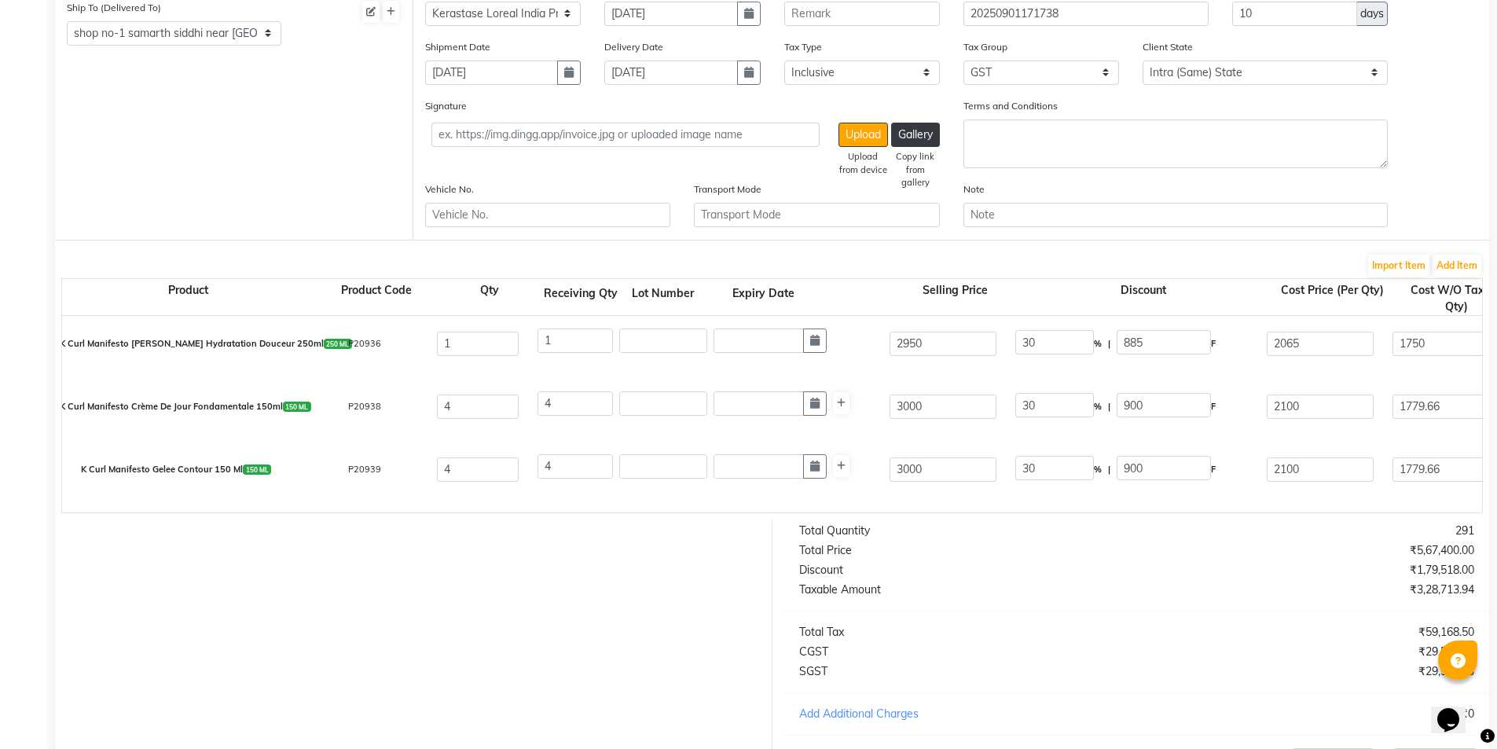
scroll to position [550, 0]
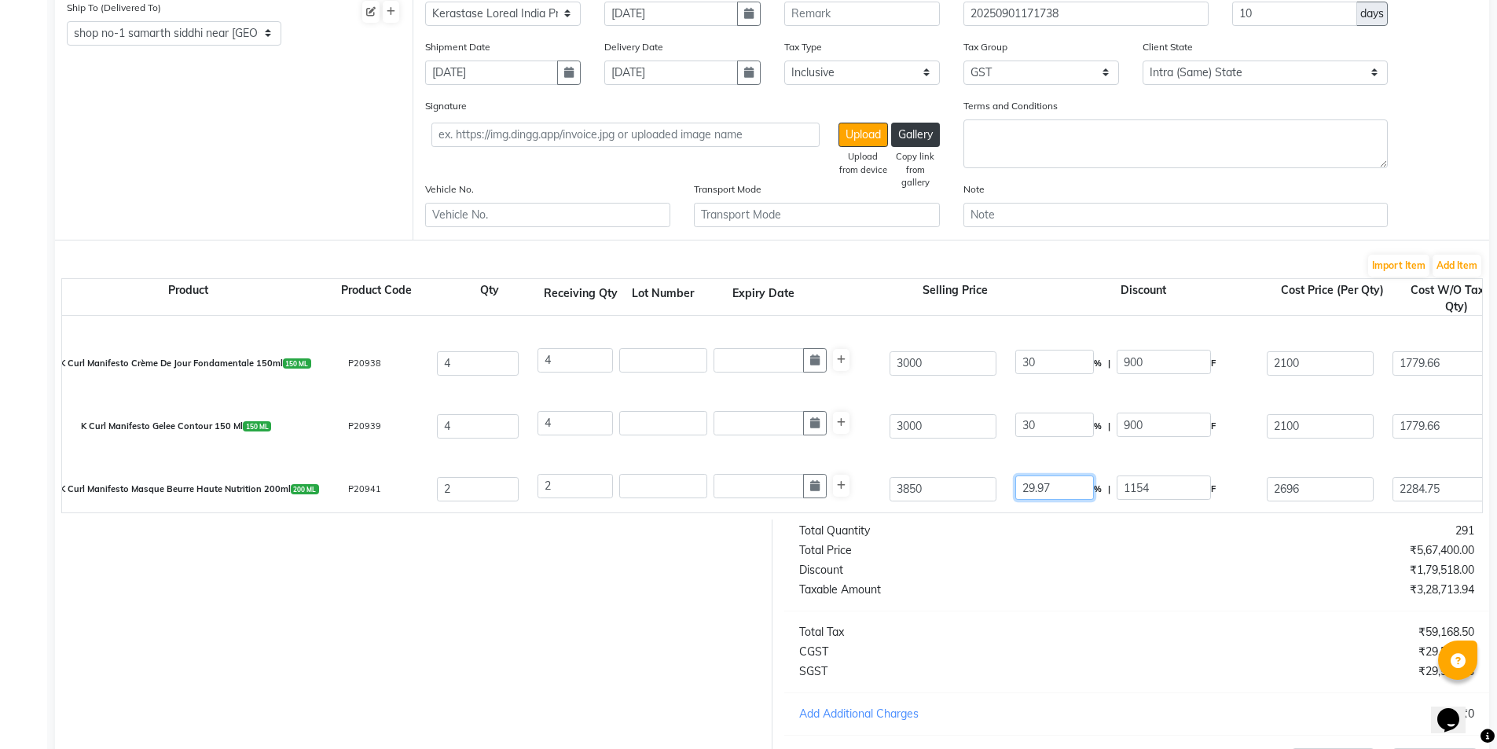
click at [1038, 490] on input "29.97" at bounding box center [1054, 487] width 79 height 24
type input "30"
type input "1155"
type input "2695"
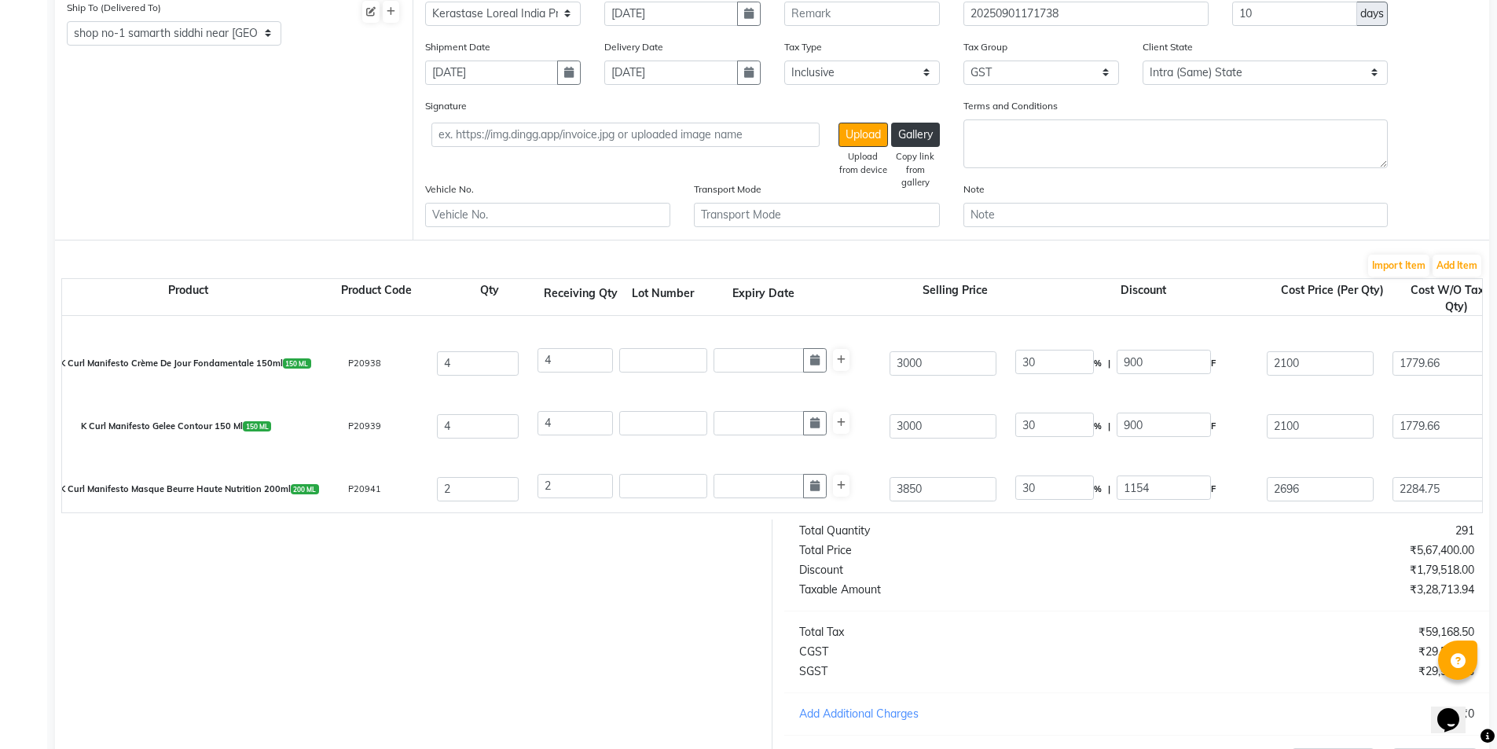
type input "2283.9"
type input "4567.8"
type input "822.2"
type input "5390"
click at [1007, 452] on div "K Curl Manifesto Gelee Contour 150 Ml 150 ML P20939 4 4 3000 30 % | 900 F 2100 …" at bounding box center [1481, 425] width 2863 height 63
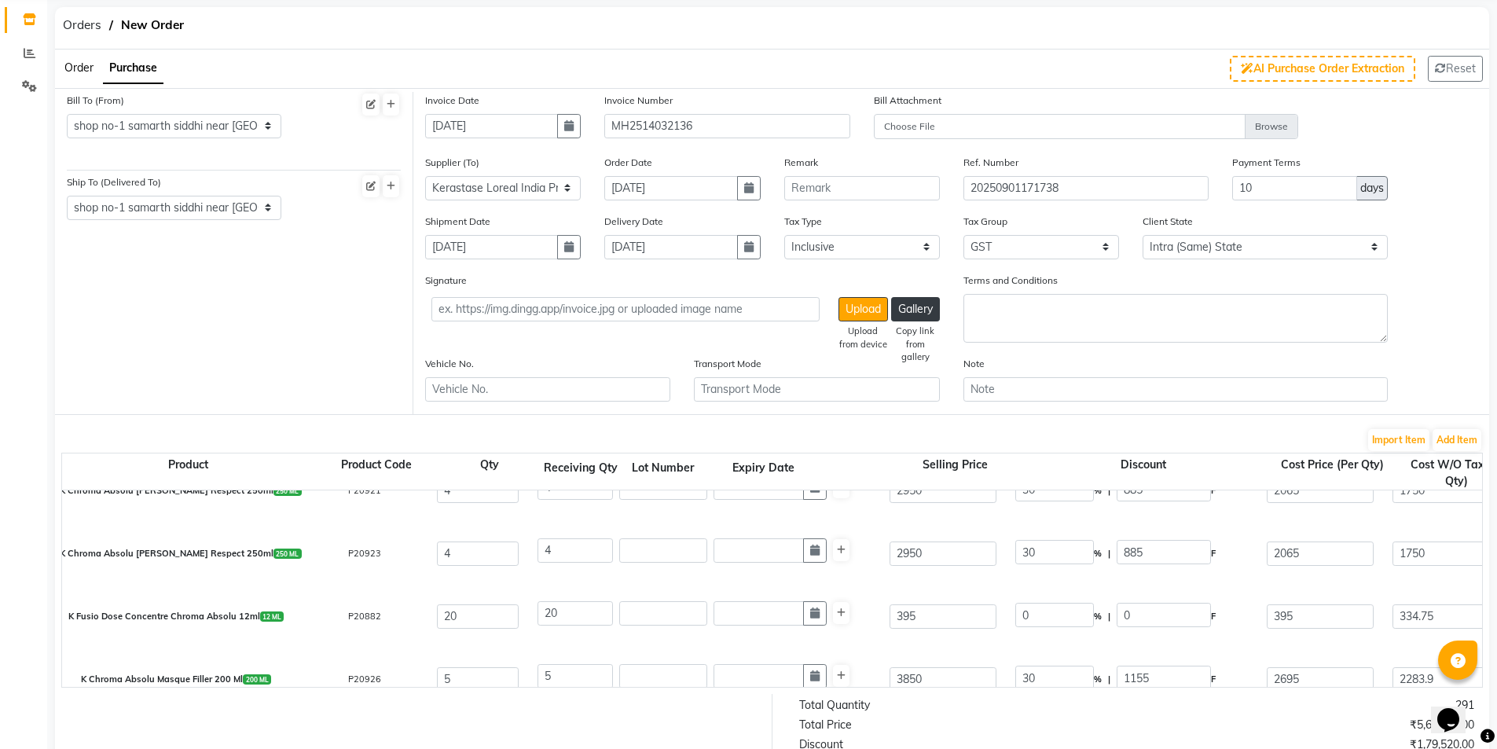
scroll to position [157, 0]
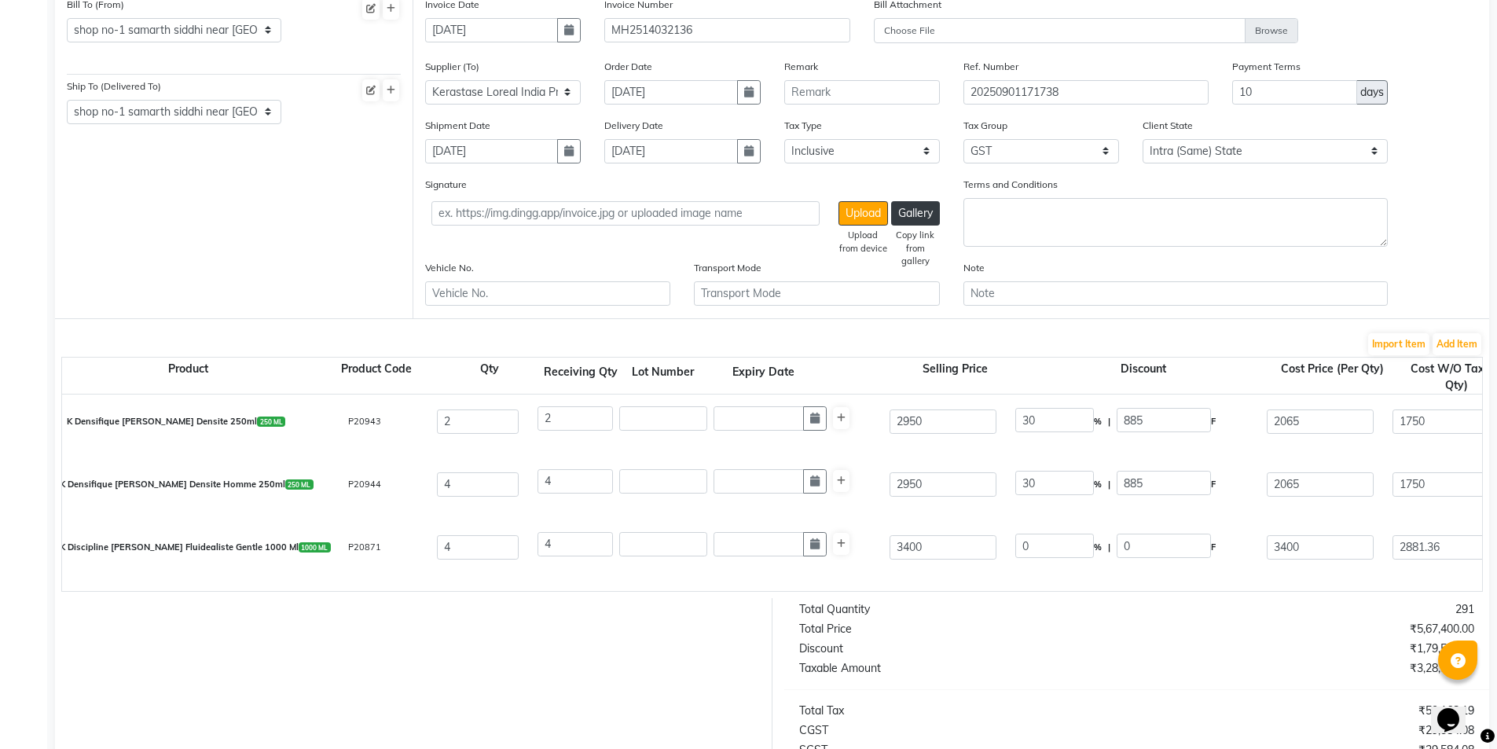
select select "2069"
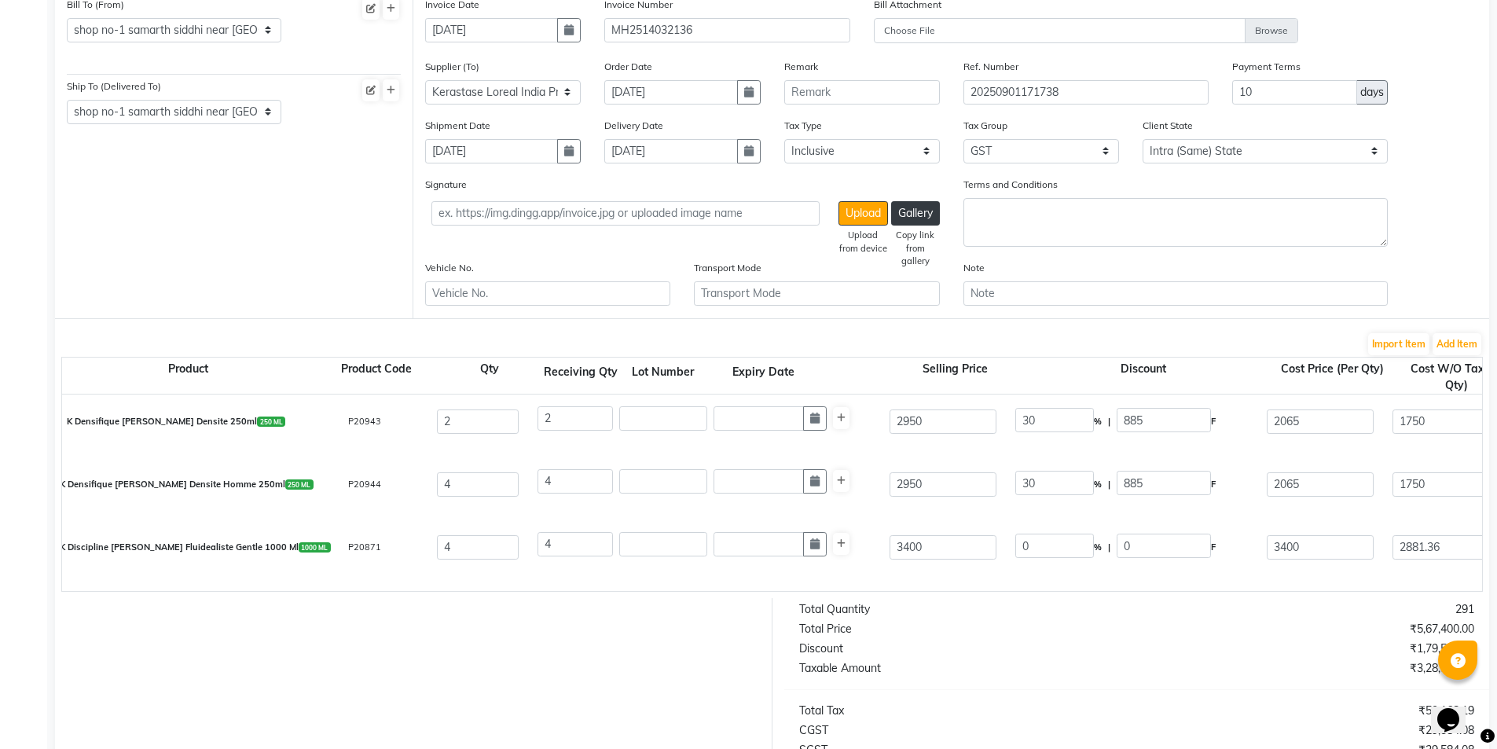
select select "2069"
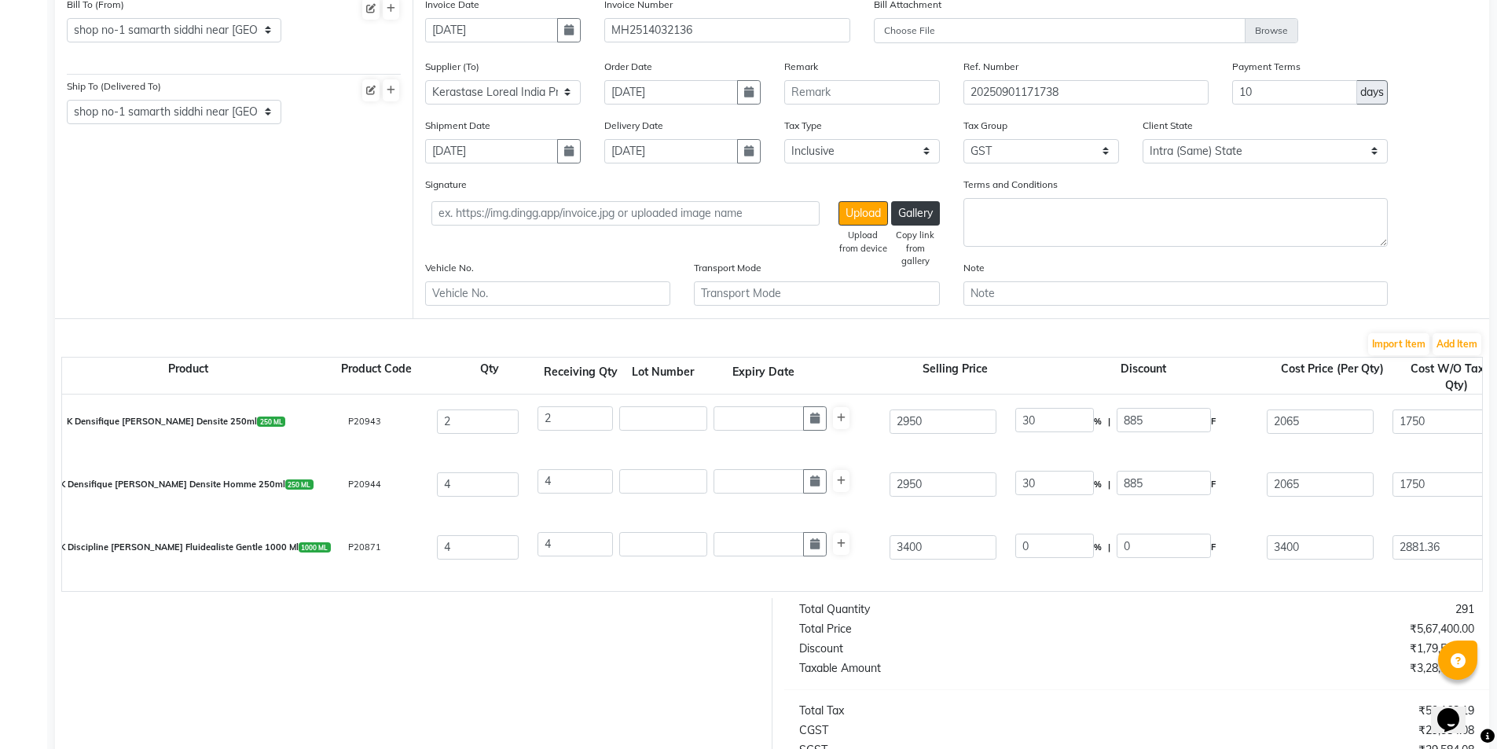
select select "2069"
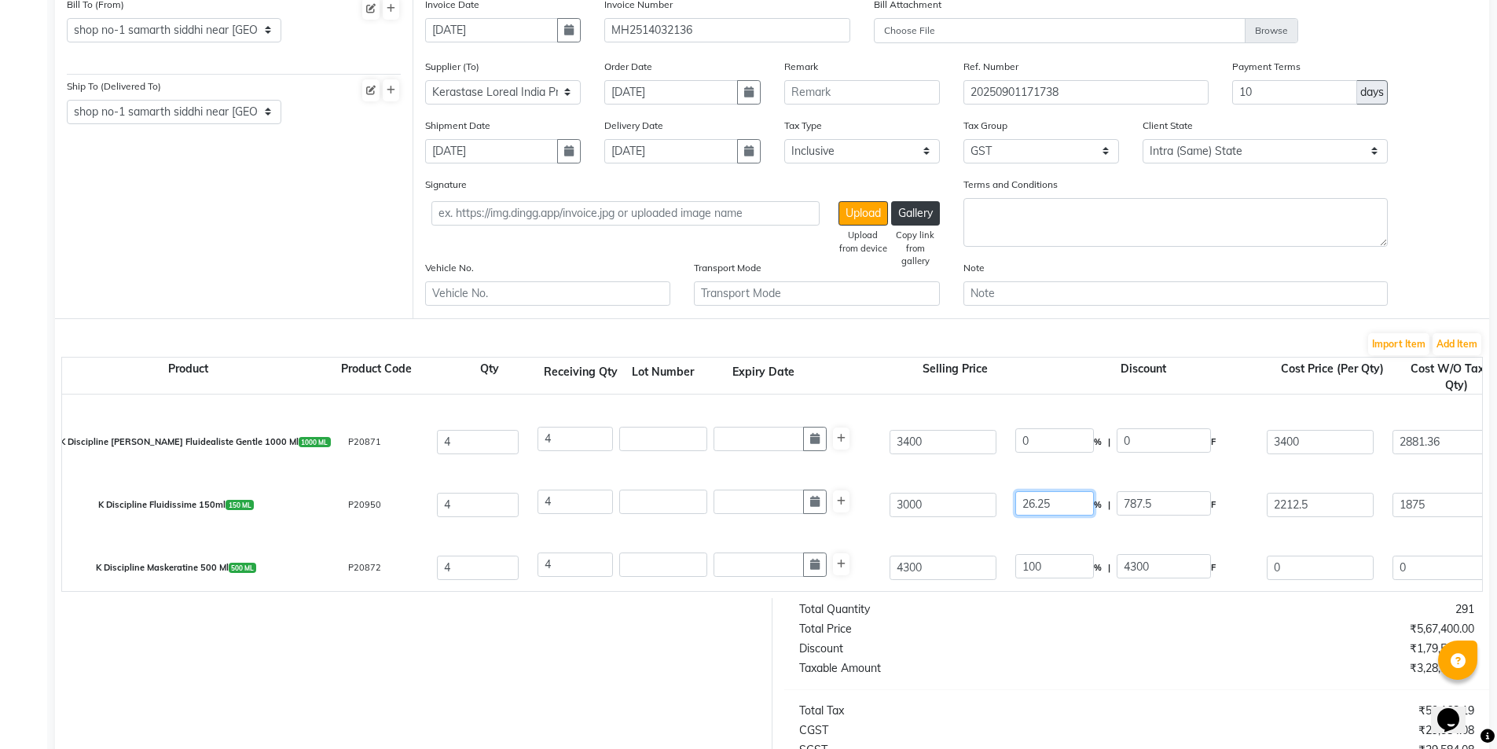
click at [1033, 505] on input "26.25" at bounding box center [1054, 503] width 79 height 24
type input "30"
type input "900"
type input "2100"
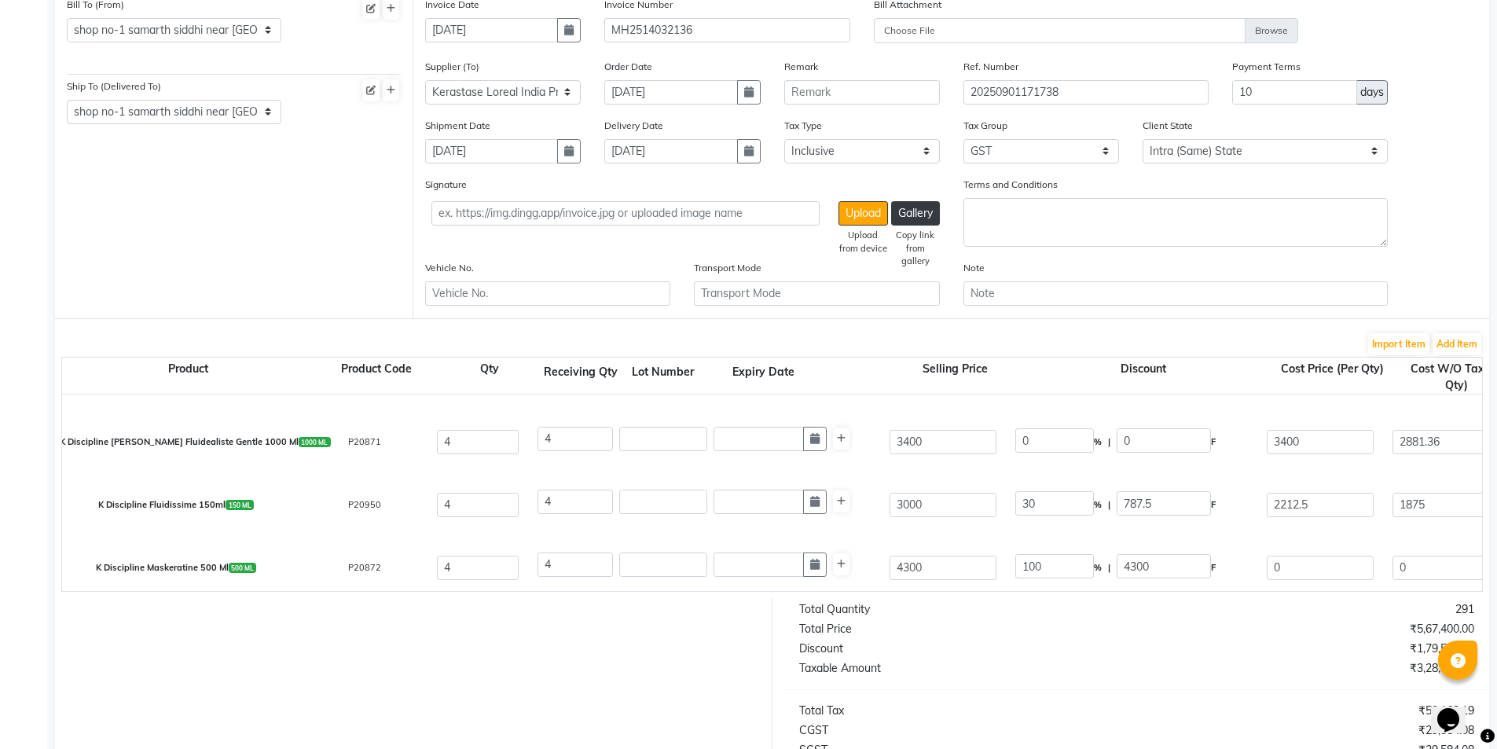
type input "1779.66"
type input "7118.64"
type input "1281.36"
type input "8400"
click at [996, 532] on div "K Discipline Fluidissime 150ml 150 ML P20950 4 4 3000 30 % | 900 F 2100 1779.66…" at bounding box center [1481, 504] width 2863 height 63
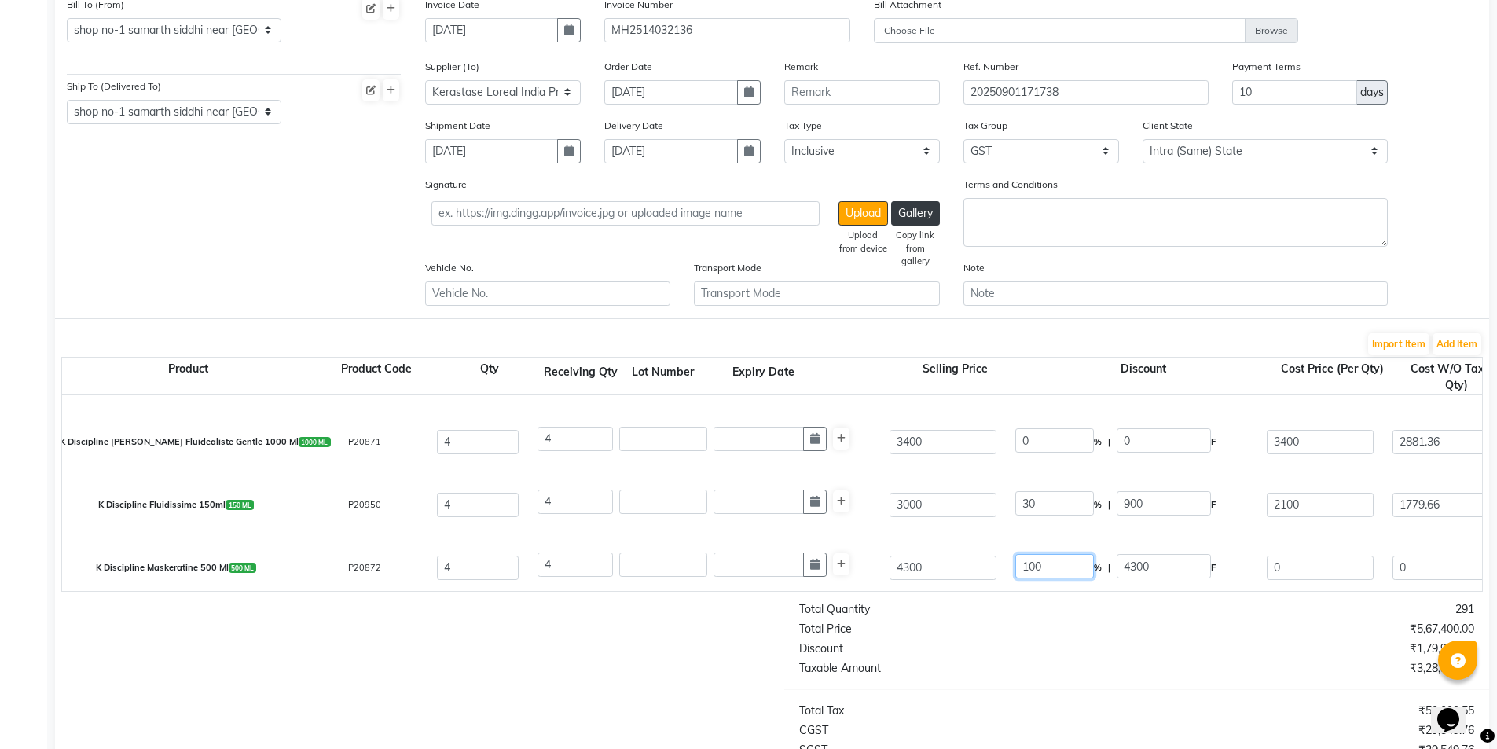
click at [1034, 562] on input "100" at bounding box center [1054, 566] width 79 height 24
type input "0"
click at [996, 537] on div "K Discipline Maskeratine 500 Ml 500 ML P20872 4 4 4300 0 % | 4300 F 0 0 0 None …" at bounding box center [1481, 567] width 2863 height 63
type input "0"
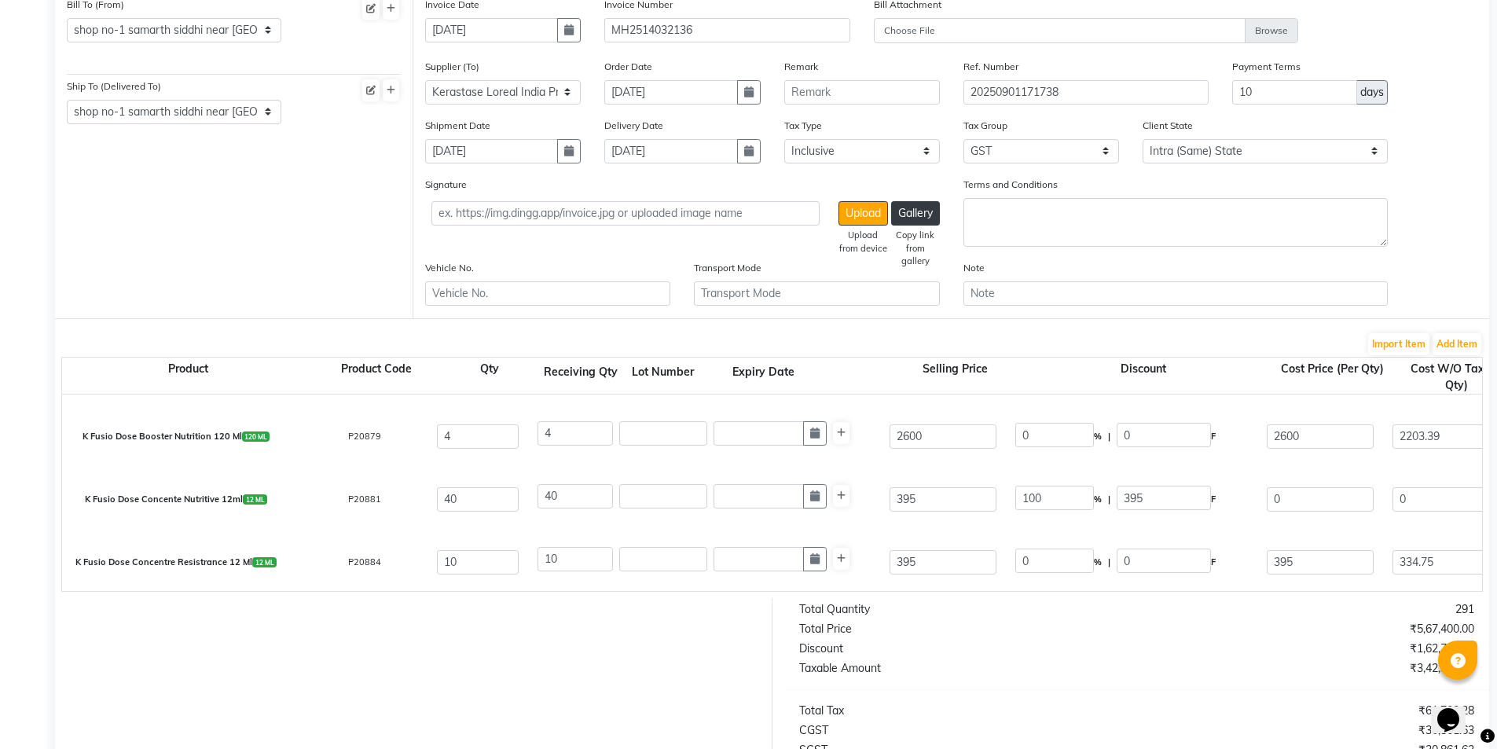
scroll to position [1414, 0]
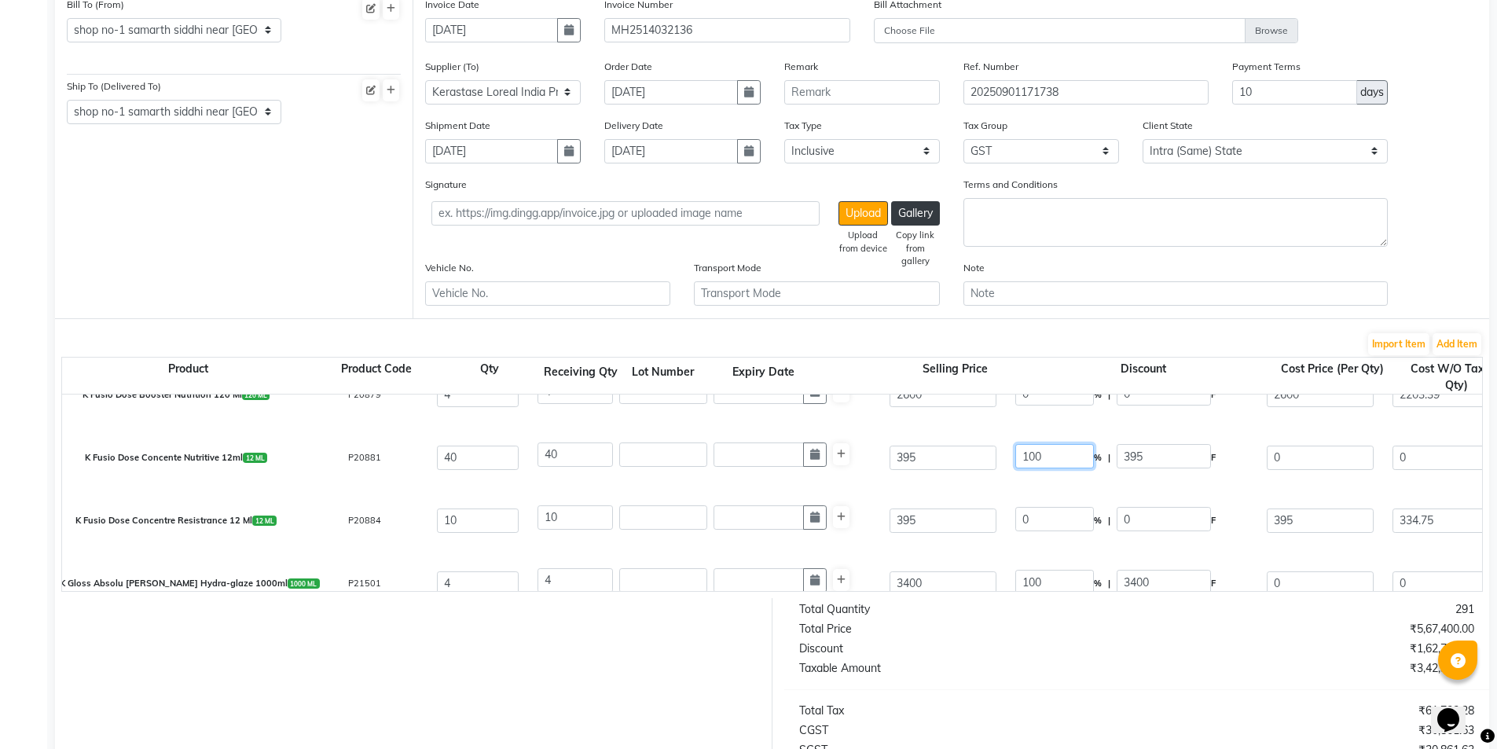
click at [1032, 453] on input "100" at bounding box center [1054, 456] width 79 height 24
click at [1033, 574] on input "100" at bounding box center [1054, 582] width 79 height 24
click at [1050, 547] on div "K Fusio Dose Concentre Resistrance 12 Ml 12 ML P20884 10 10 395 0 % | 0 F 395 3…" at bounding box center [1481, 520] width 2863 height 63
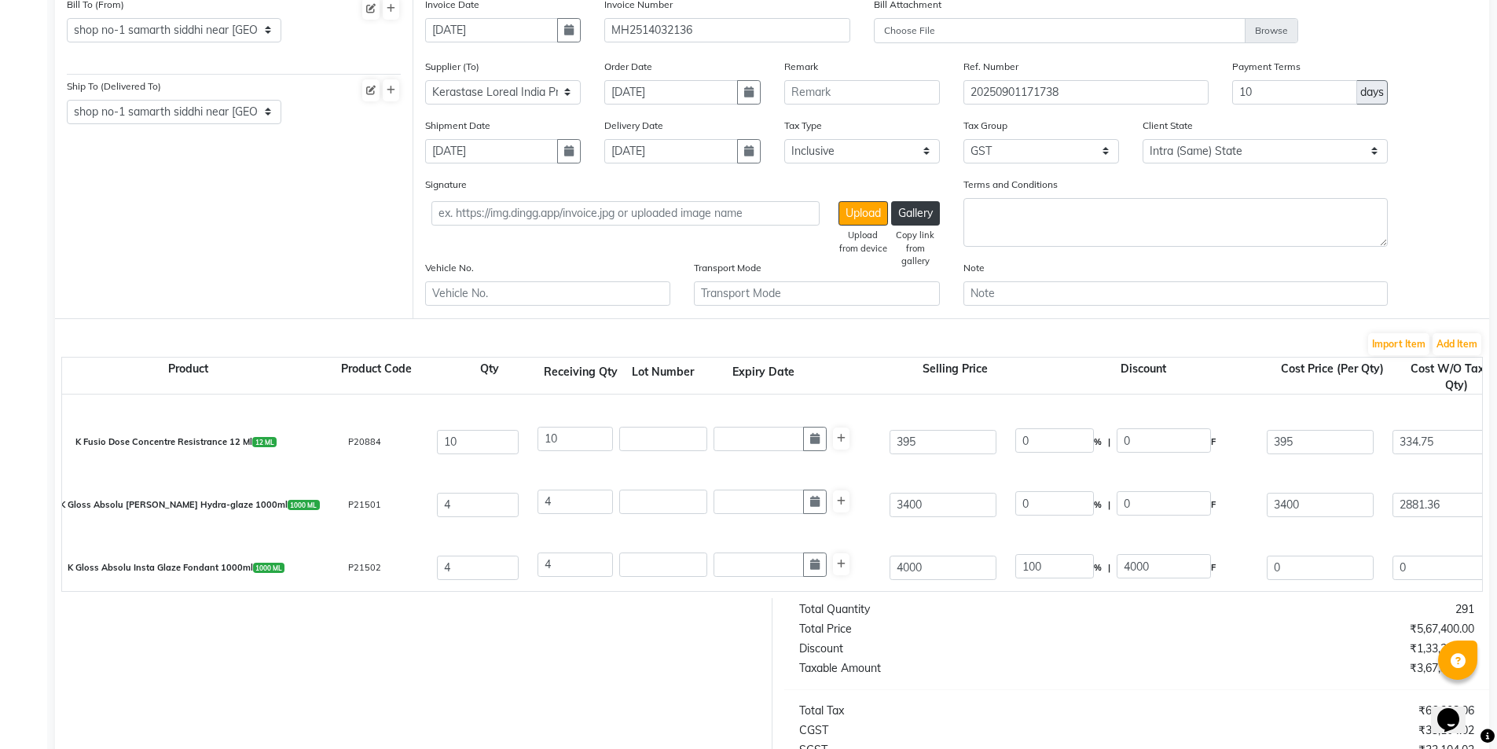
scroll to position [1572, 0]
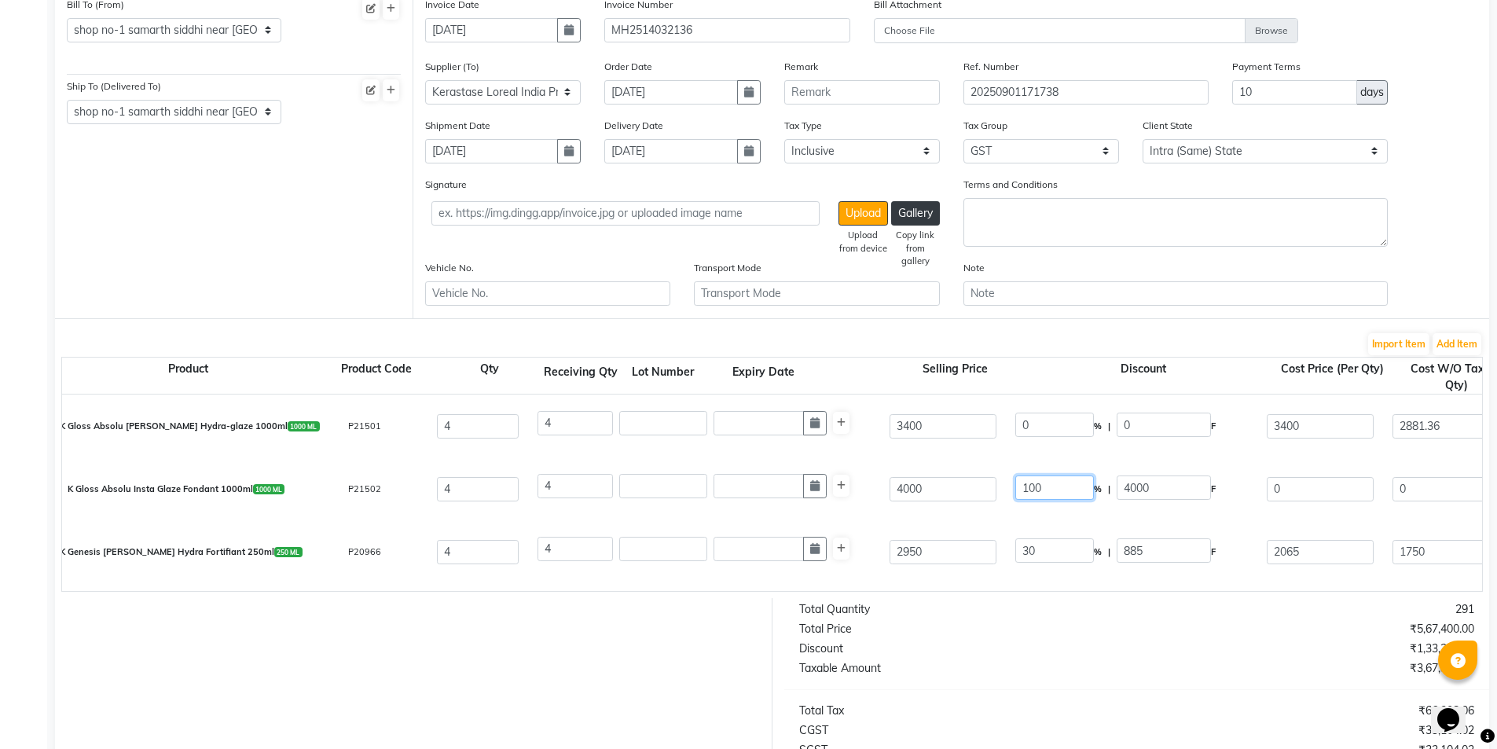
click at [1028, 486] on input "100" at bounding box center [1054, 487] width 79 height 24
click at [1038, 525] on div "K Genesis Bain Hydra Fortifiant 250ml 250 ML P20966 4 4 2950 30 % | 885 F 2065 …" at bounding box center [1481, 551] width 2863 height 63
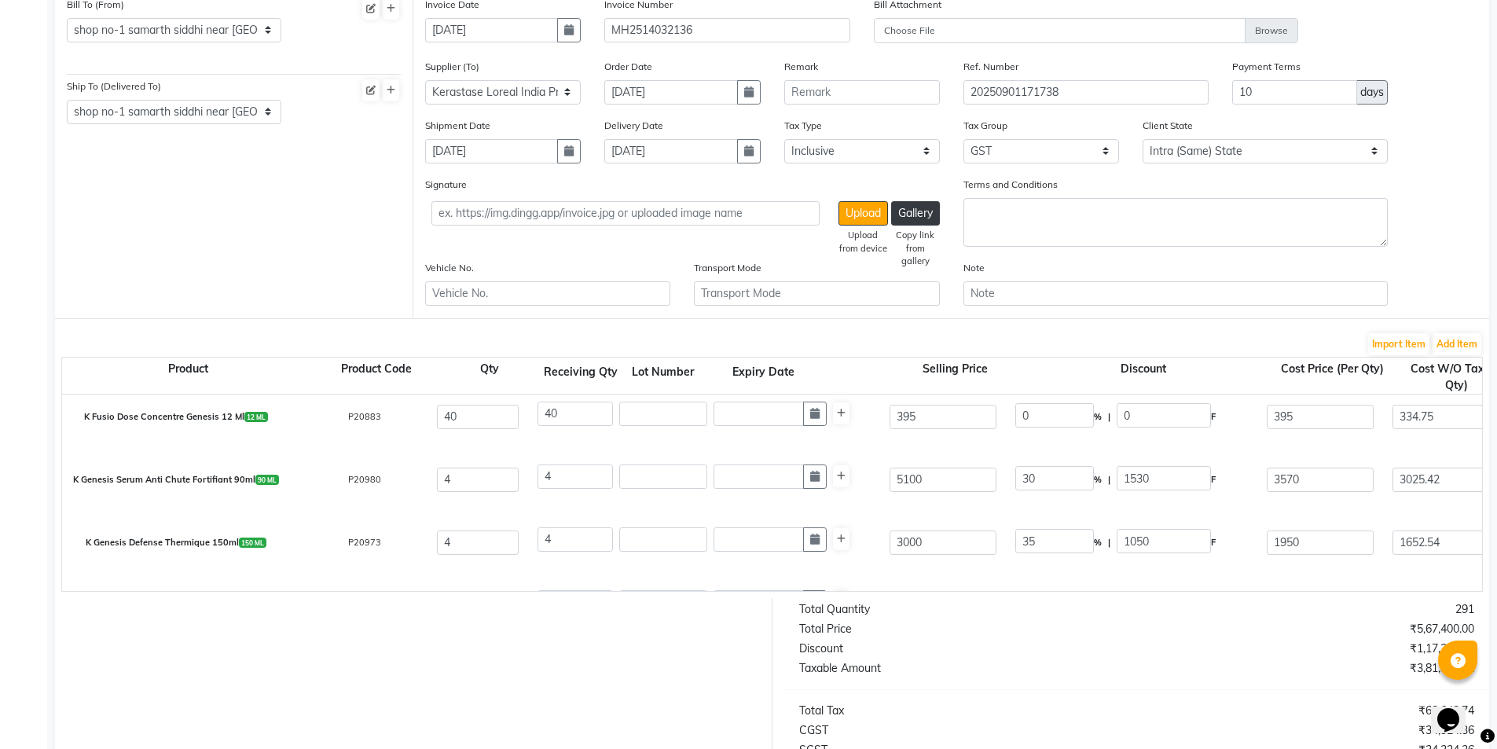
scroll to position [1807, 0]
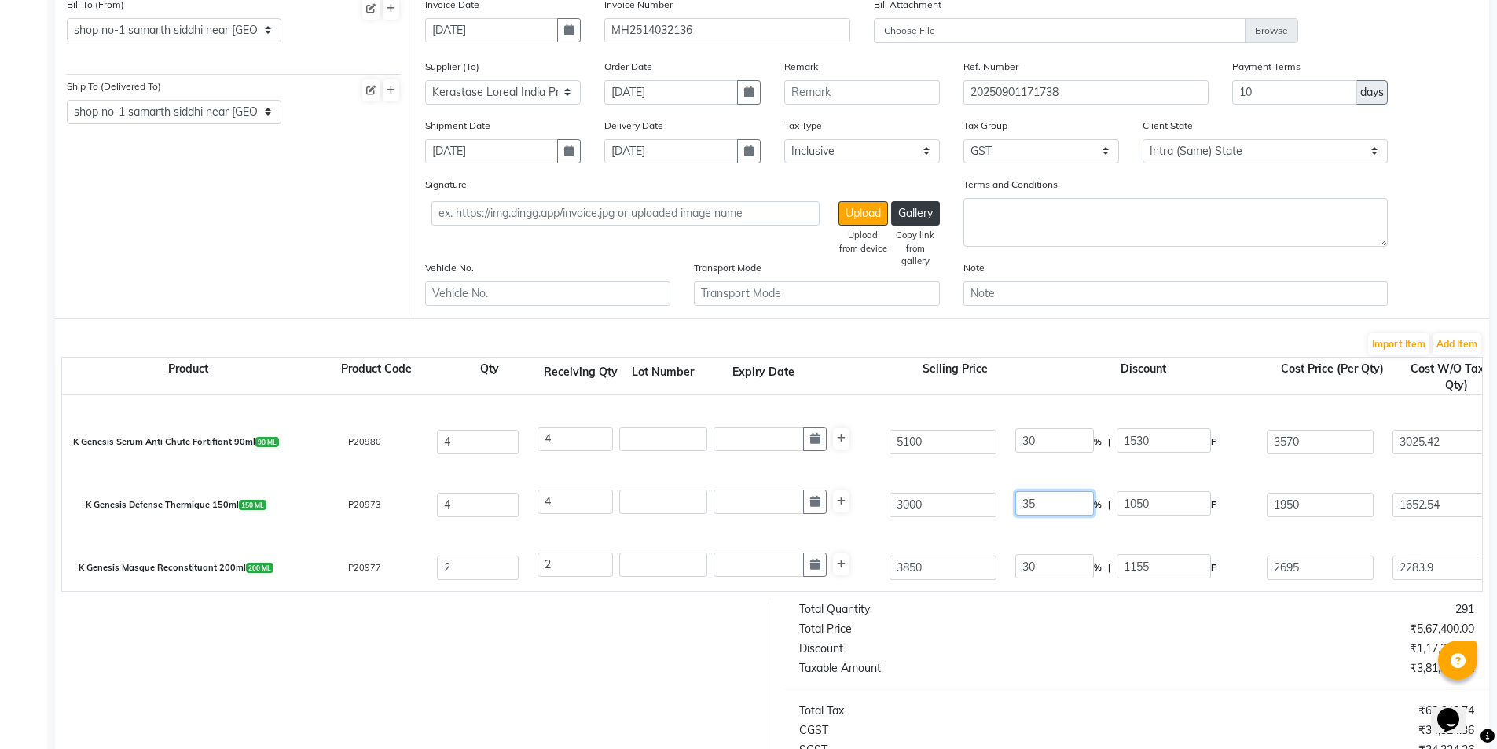
click at [1033, 503] on input "35" at bounding box center [1054, 503] width 79 height 24
click at [1028, 503] on input "35" at bounding box center [1054, 503] width 79 height 24
click at [997, 471] on div "K Genesis Serum Anti Chute Fortifiant 90ml 90 ML P20980 4 4 5100 30 % | 1530 F …" at bounding box center [1481, 441] width 2863 height 63
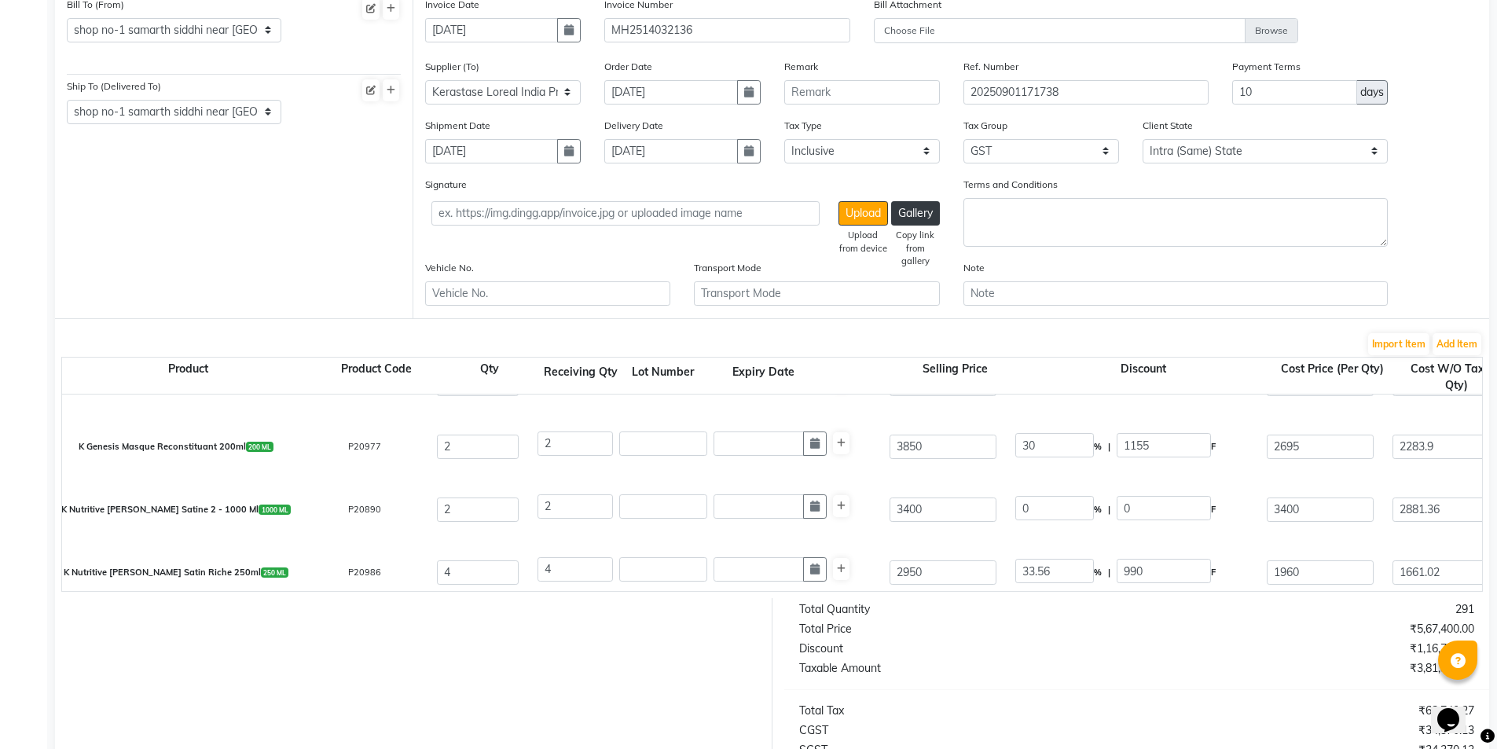
scroll to position [1964, 0]
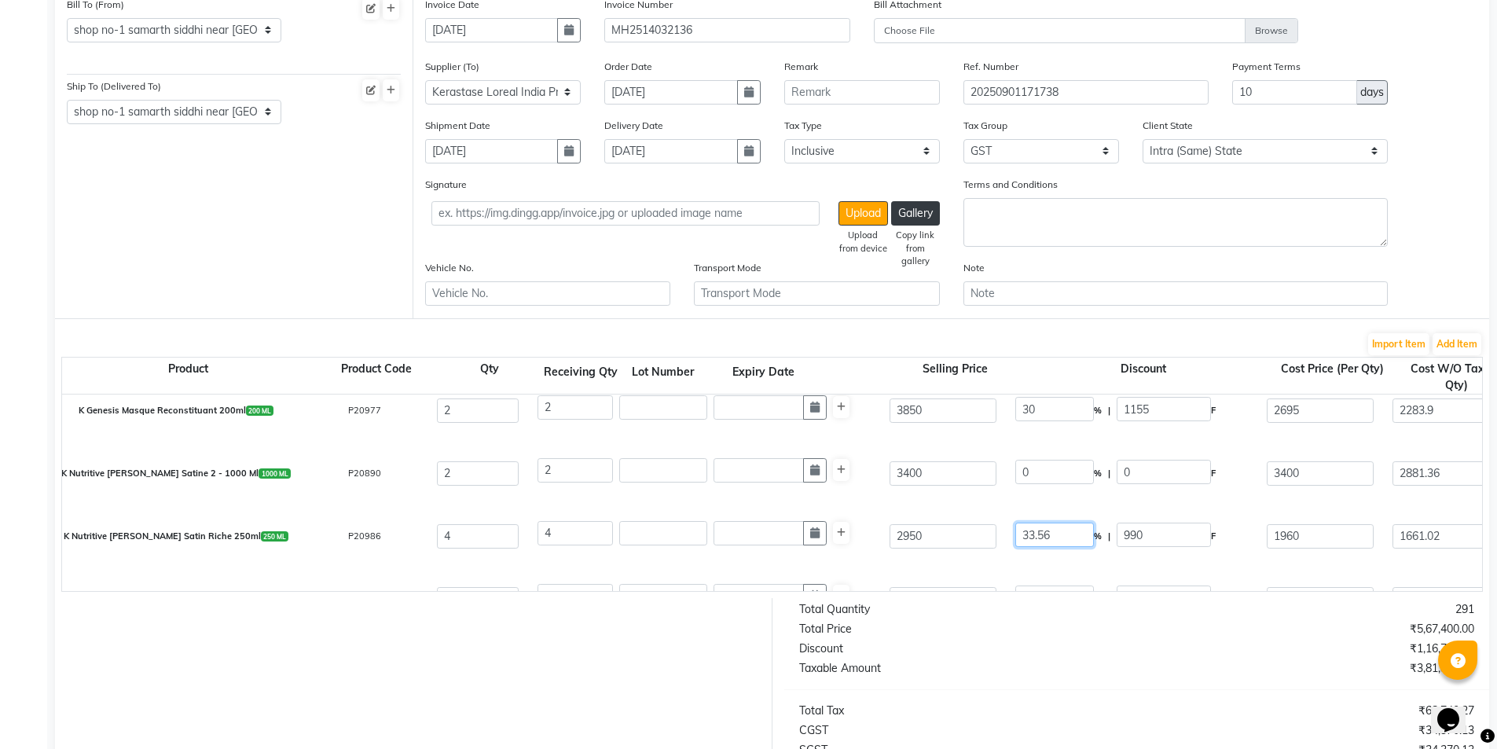
click at [1035, 532] on input "33.56" at bounding box center [1054, 535] width 79 height 24
click at [1036, 532] on input "33.56" at bounding box center [1054, 535] width 79 height 24
click at [1055, 506] on div "K Nutritive Bain Satin Riche 250ml 250 ML P20986 4 4 2950 33.56 % | 990.02 F 19…" at bounding box center [1481, 535] width 2863 height 63
click at [1034, 532] on input "33.56" at bounding box center [1054, 535] width 79 height 24
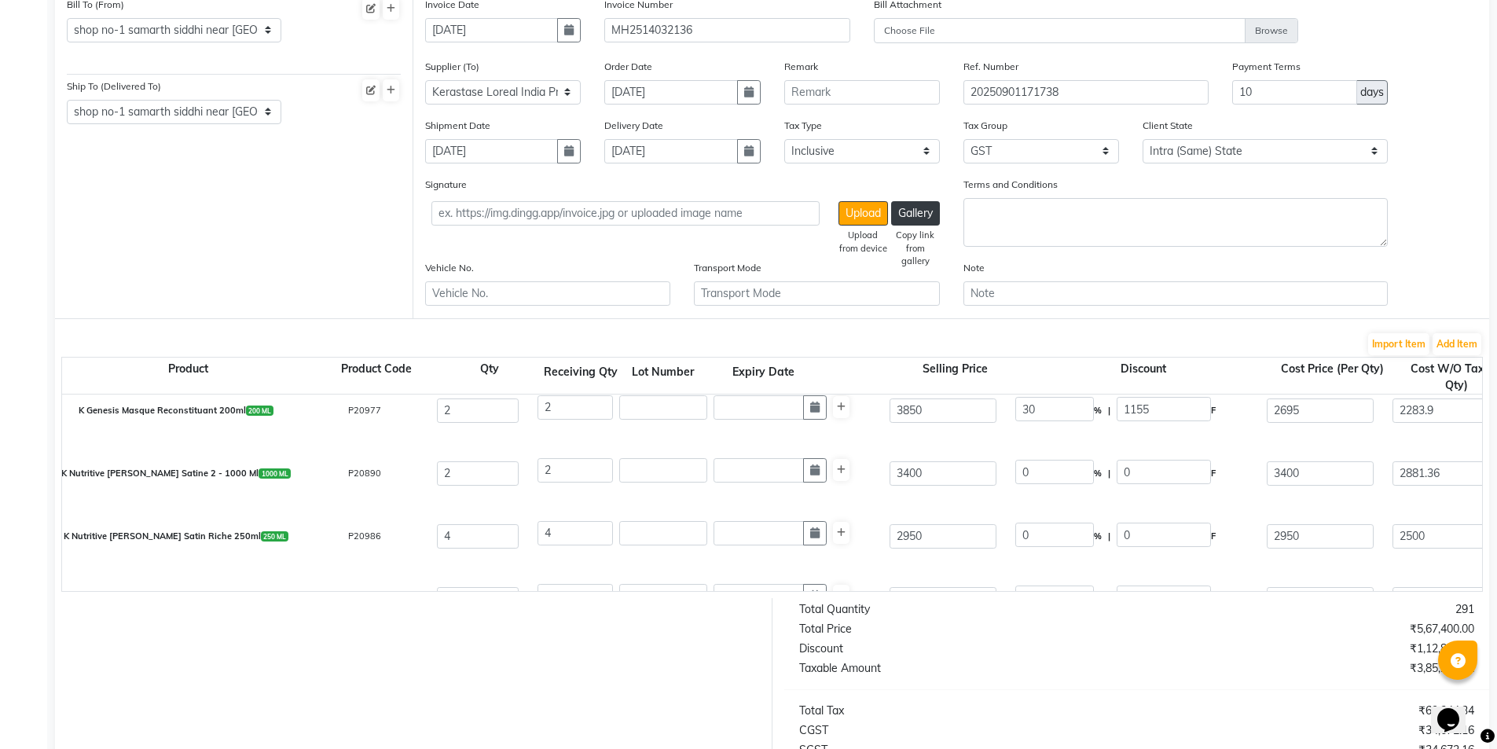
click at [1142, 561] on div "K Nutritive Bain Satin Riche 250ml 250 ML P20986 4 4 2950 0 % | 0 F 2950 2500 1…" at bounding box center [1481, 535] width 2863 height 63
click at [1029, 475] on input "31.82" at bounding box center [1054, 472] width 79 height 24
click at [1051, 498] on div "K Resistance Masque Extentioniste 200ml 200 ML P21004 4 4 3850 30 % | 1225 F 26…" at bounding box center [1481, 473] width 2863 height 63
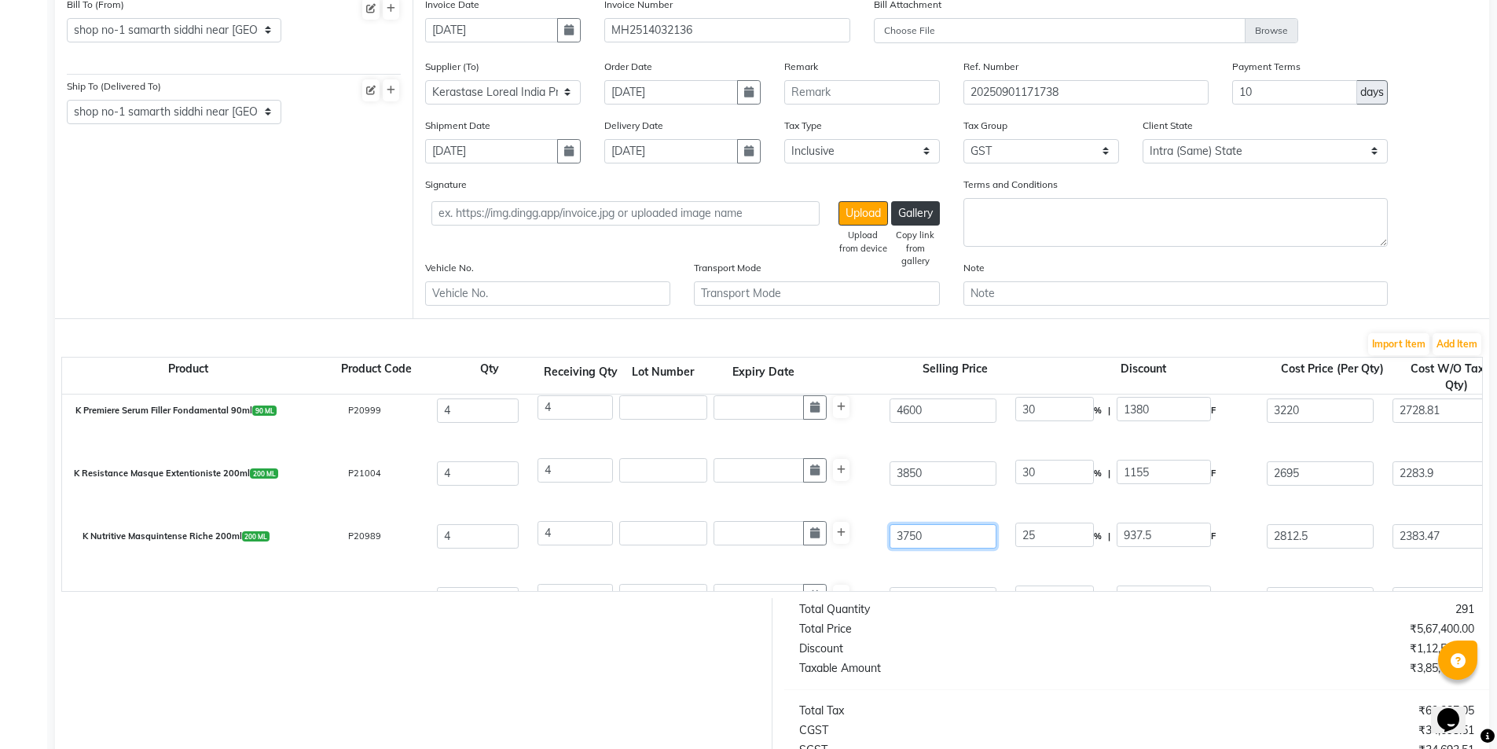
click at [916, 535] on input "3750" at bounding box center [943, 535] width 107 height 24
click at [948, 558] on div "K Nutritive Masquintense Riche 200ml 200 ML P20989 4 4 3850 30 % | 1037.5 F 281…" at bounding box center [1481, 535] width 2863 height 63
click at [948, 558] on div "K Nutritive Masquintense Riche 200ml 200 ML P20989 4 4 3850 30 % | 1155 F 2695 …" at bounding box center [1481, 535] width 2863 height 63
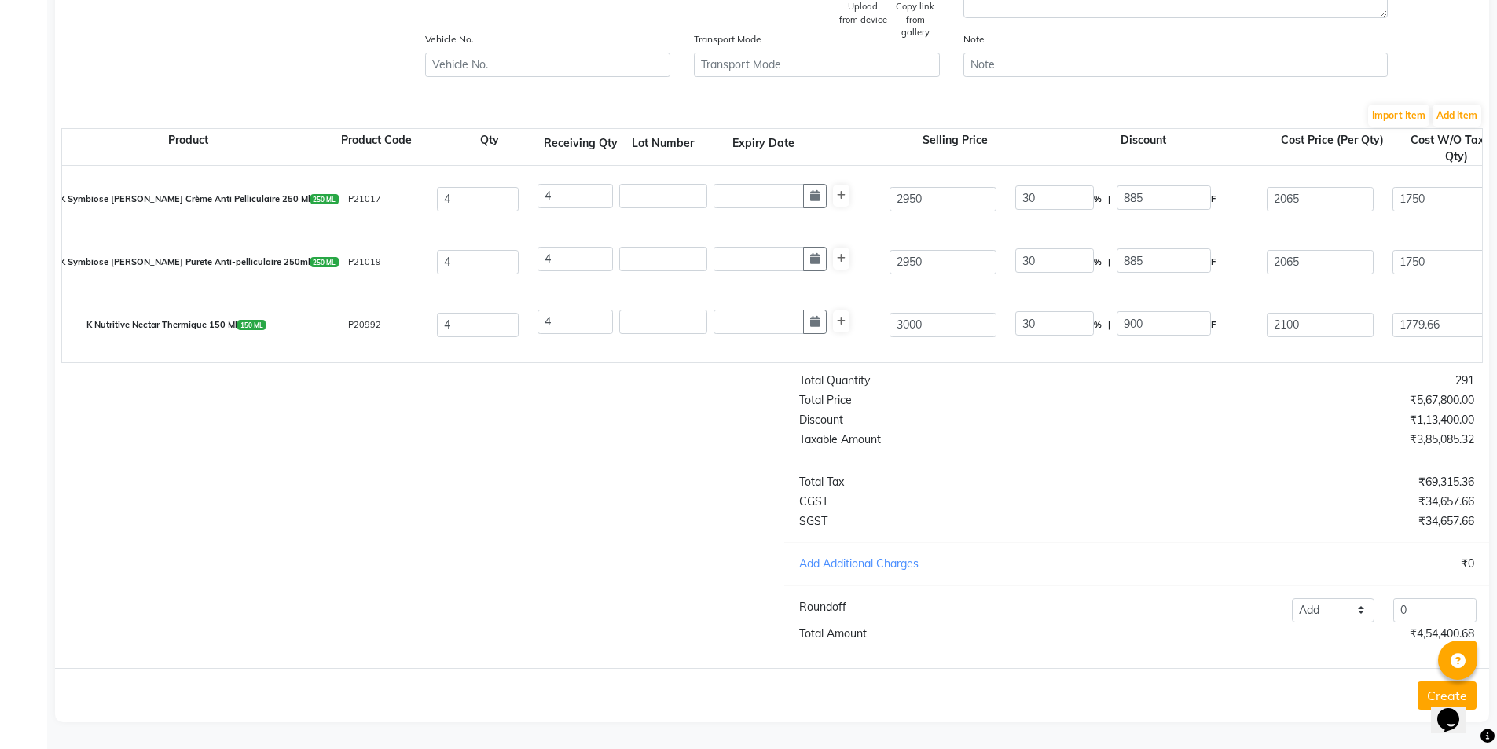
scroll to position [398, 0]
click at [1426, 696] on button "Create" at bounding box center [1447, 695] width 59 height 28
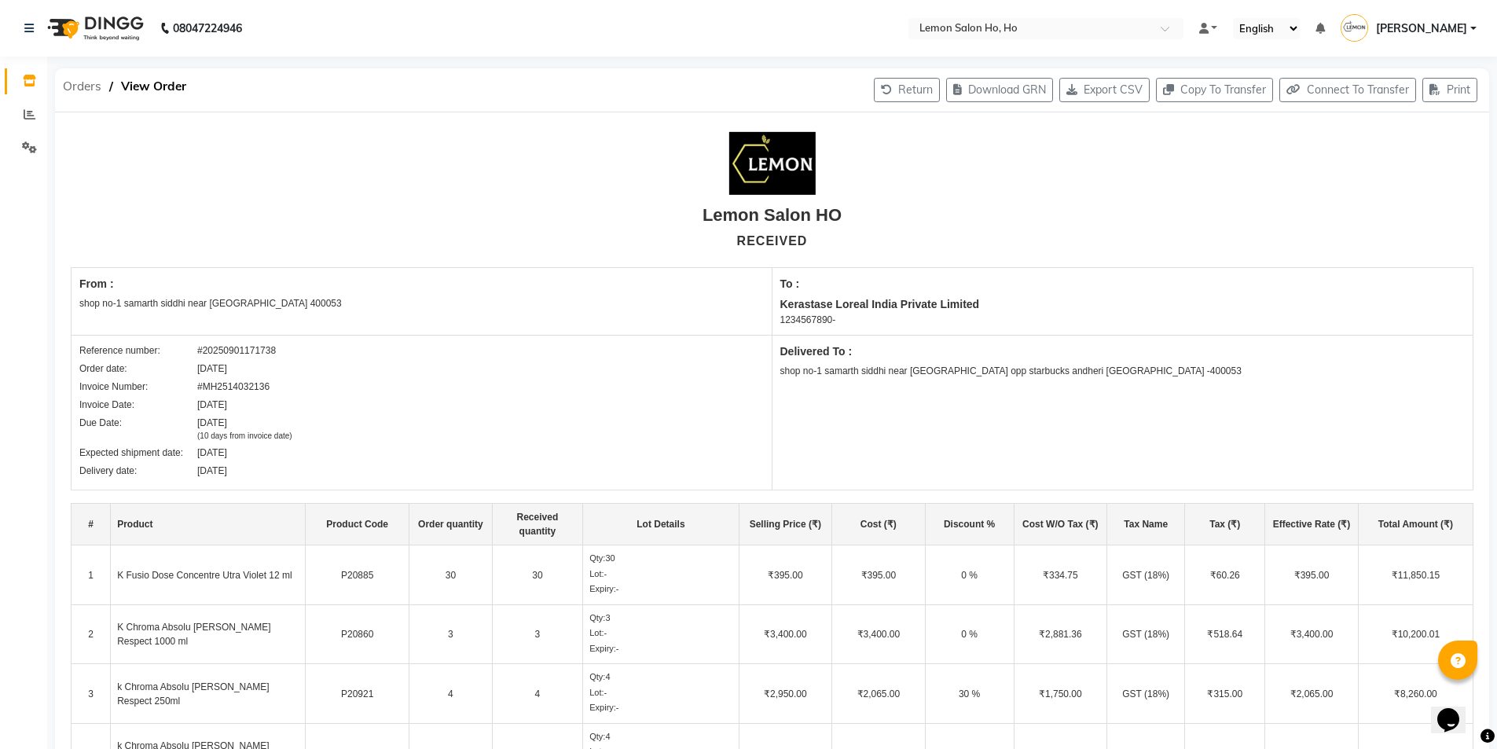
click at [83, 84] on span "Orders" at bounding box center [82, 86] width 54 height 28
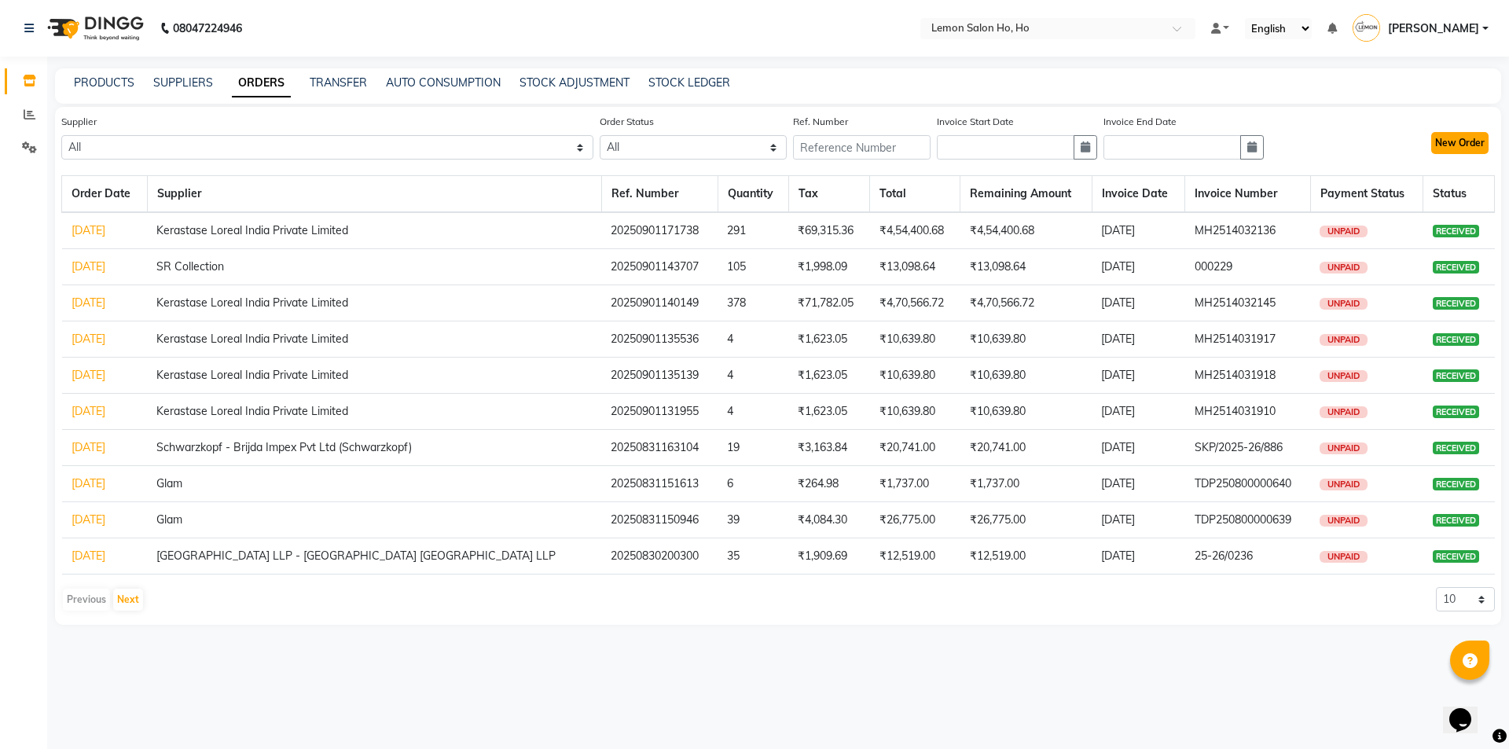
click at [1478, 145] on button "New Order" at bounding box center [1459, 143] width 57 height 22
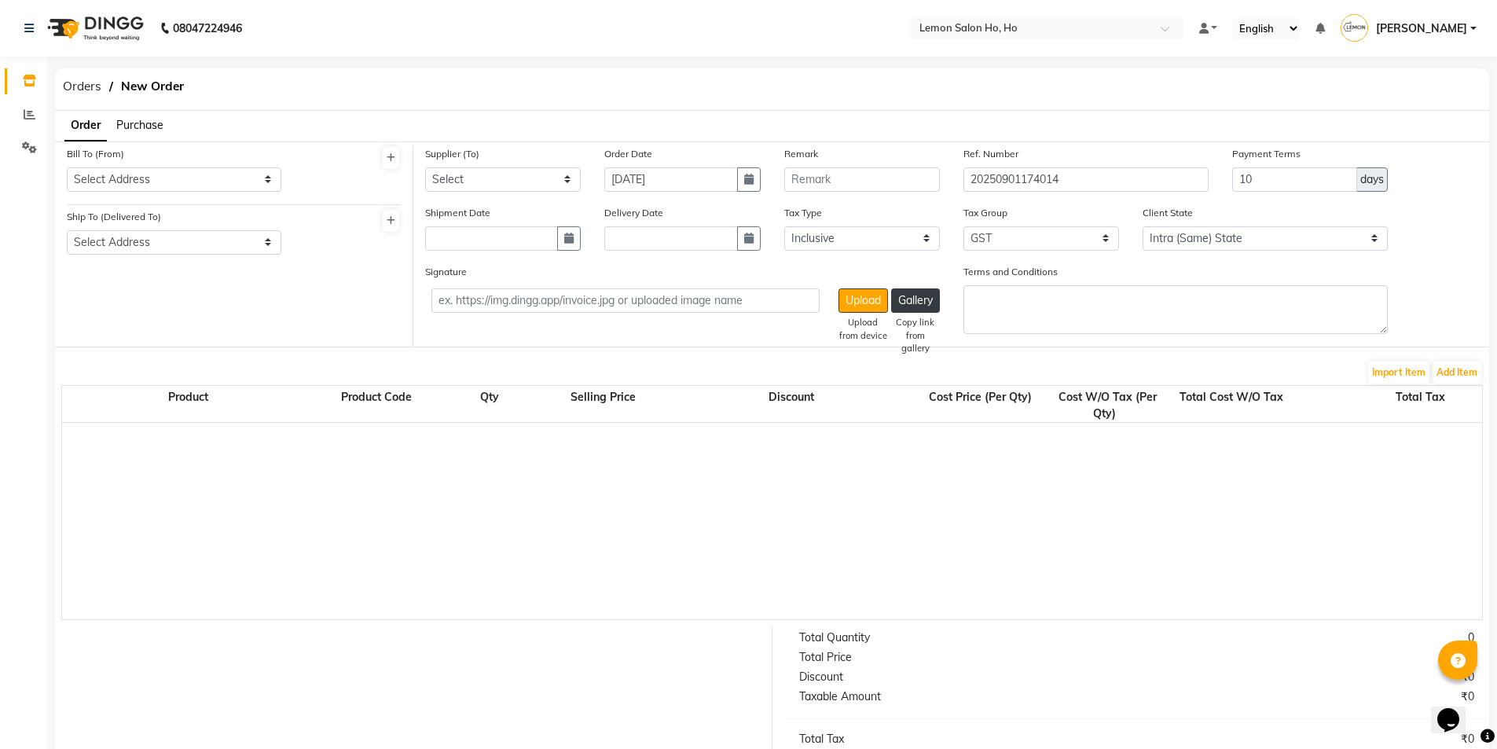
click at [152, 128] on span "Purchase" at bounding box center [139, 125] width 47 height 14
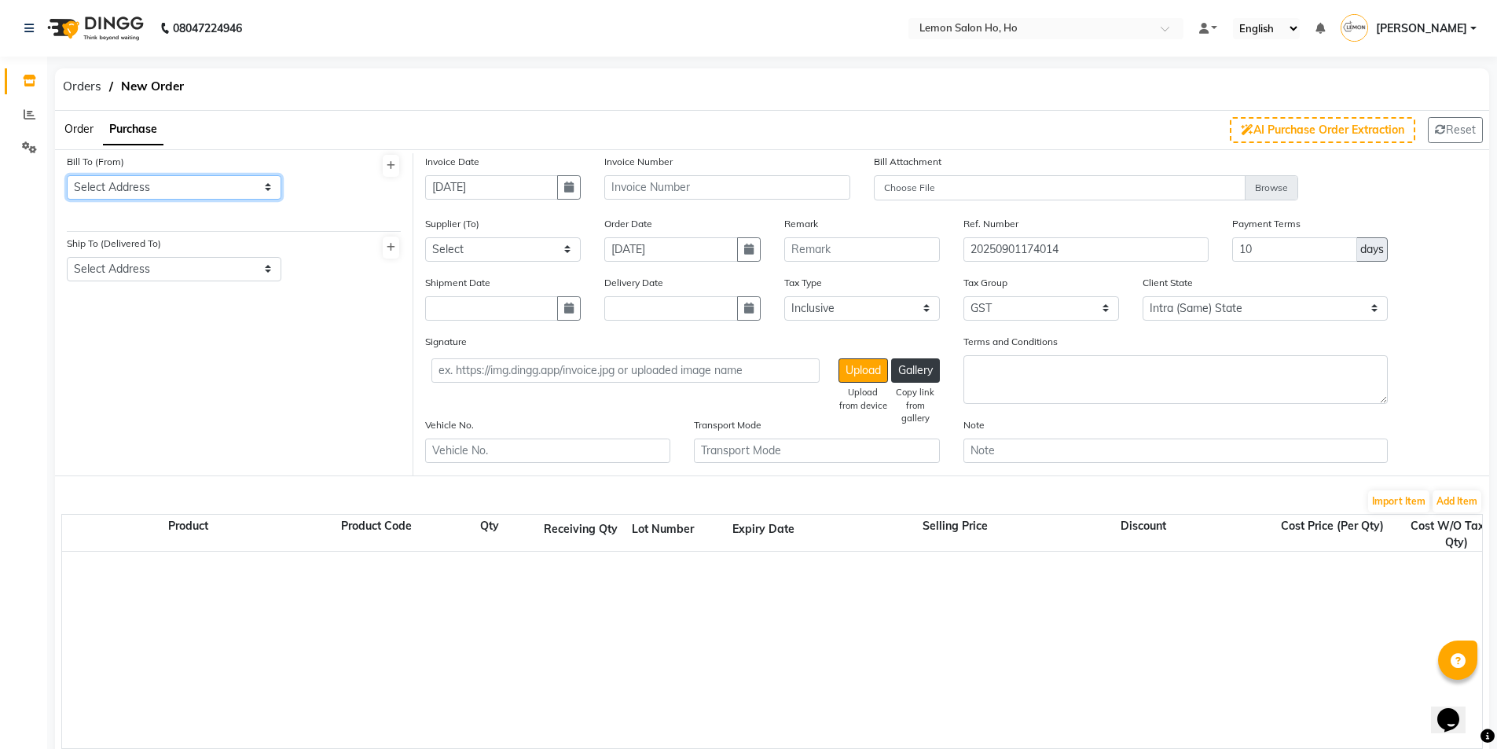
click at [145, 191] on select "Select Address shop [GEOGRAPHIC_DATA] [GEOGRAPHIC_DATA][PERSON_NAME]" at bounding box center [174, 187] width 215 height 24
click at [67, 175] on select "Select Address shop [GEOGRAPHIC_DATA] [GEOGRAPHIC_DATA][PERSON_NAME]" at bounding box center [174, 187] width 215 height 24
drag, startPoint x: 184, startPoint y: 261, endPoint x: 182, endPoint y: 278, distance: 17.4
click at [184, 261] on select "Select Address shop no-1 samarth siddhi near [GEOGRAPHIC_DATA] opp [GEOGRAPHIC_…" at bounding box center [174, 269] width 215 height 24
click at [67, 257] on select "Select Address shop no-1 samarth siddhi near [GEOGRAPHIC_DATA] opp [GEOGRAPHIC_…" at bounding box center [174, 269] width 215 height 24
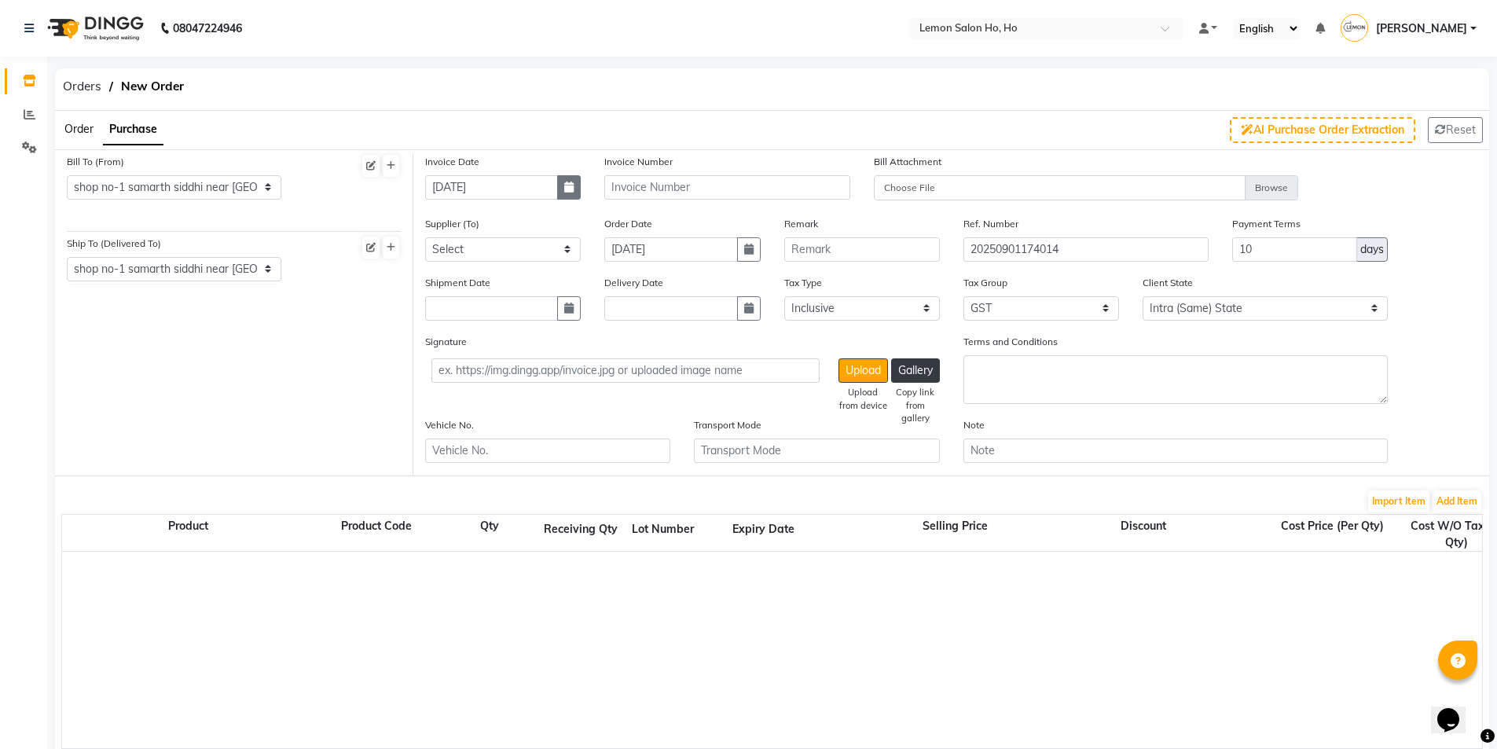
click at [566, 189] on icon "button" at bounding box center [568, 187] width 9 height 11
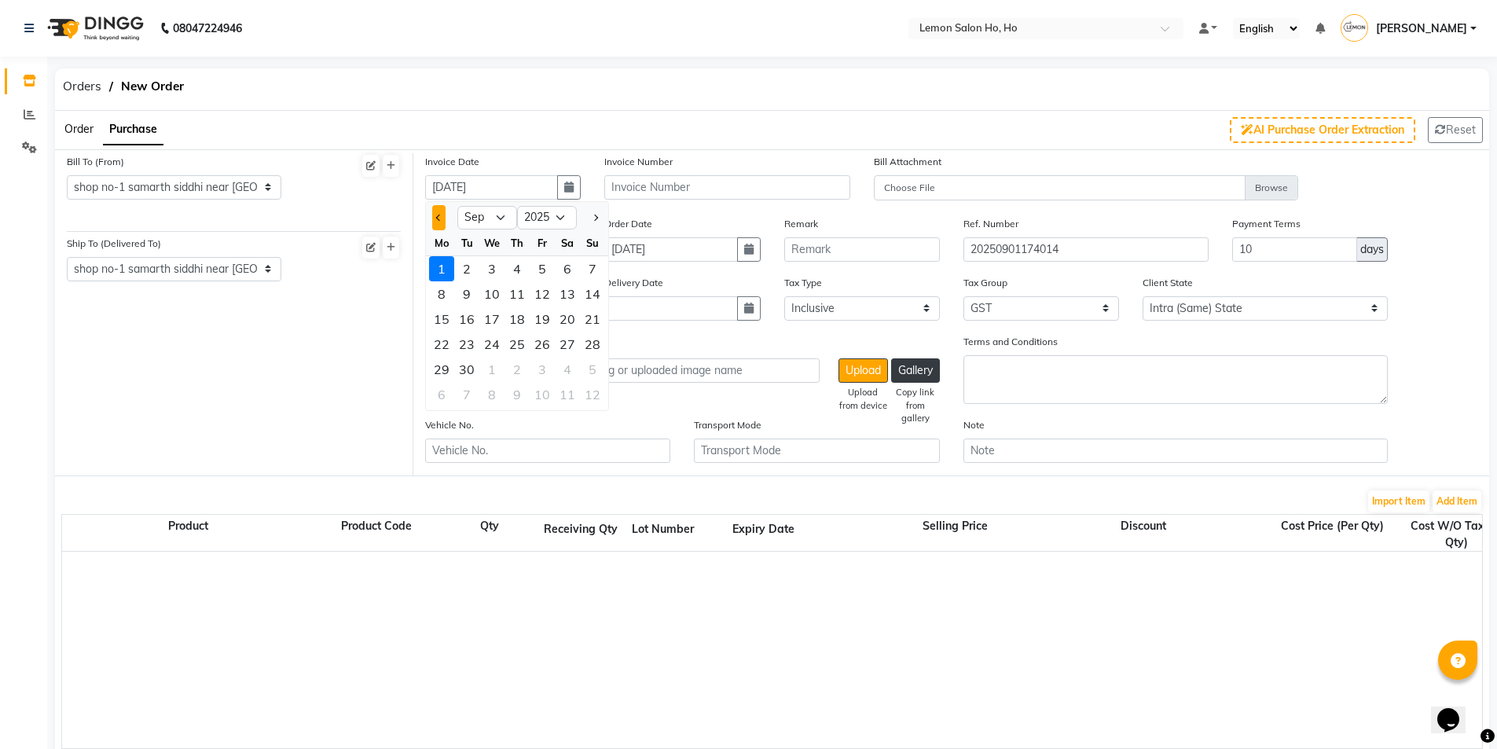
click at [438, 213] on button "Previous month" at bounding box center [438, 217] width 13 height 25
click at [519, 368] on div "28" at bounding box center [516, 369] width 25 height 25
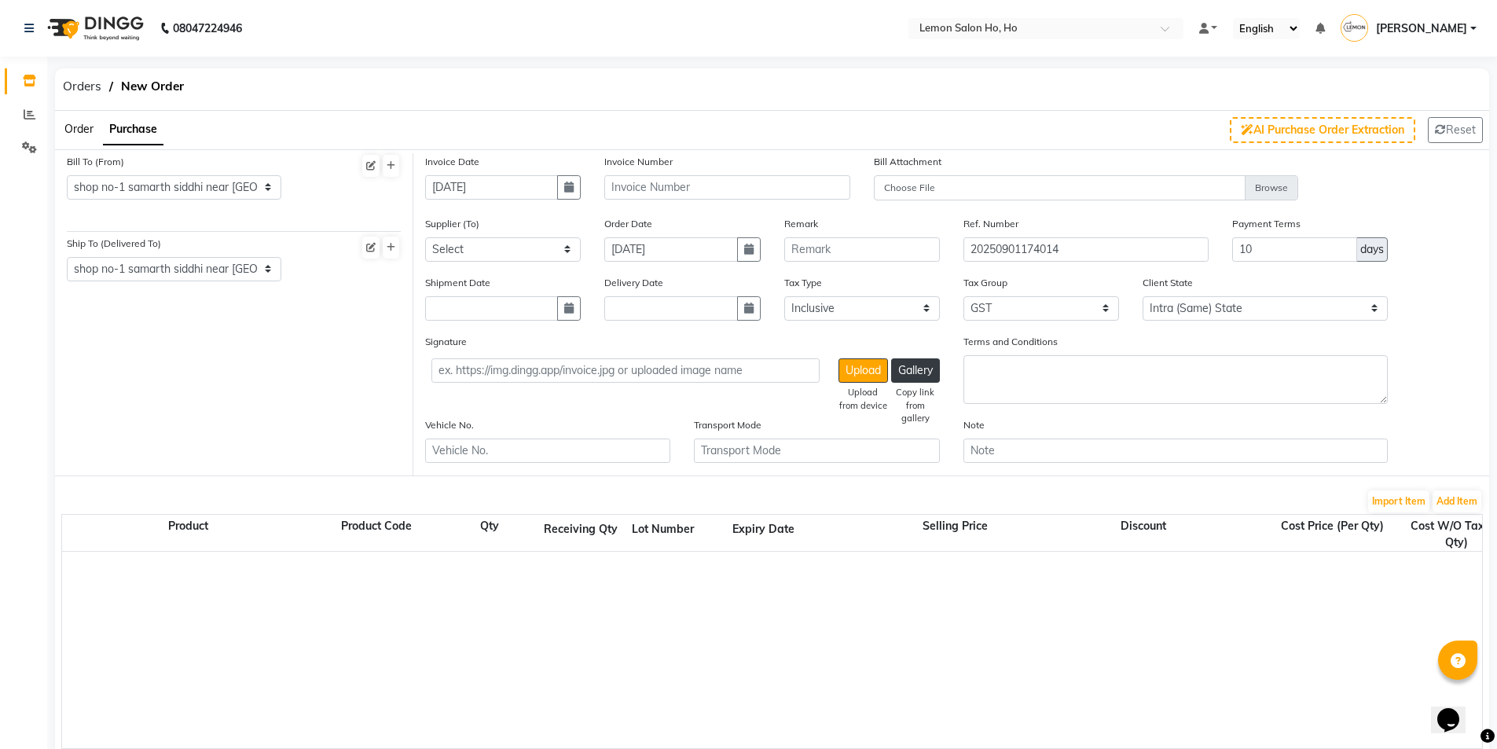
click at [523, 262] on div "Supplier (To) Select Komal Enterprises (Loreal) Narayan Sales Agency Osp Health…" at bounding box center [502, 244] width 179 height 59
click at [527, 247] on select "Select [PERSON_NAME] Enterprises (Loreal) Narayan Sales Agency Osp Healthcare R…" at bounding box center [503, 249] width 156 height 24
click at [425, 237] on select "Select [PERSON_NAME] Enterprises (Loreal) Narayan Sales Agency Osp Healthcare R…" at bounding box center [503, 249] width 156 height 24
click at [575, 309] on button "button" at bounding box center [569, 308] width 24 height 24
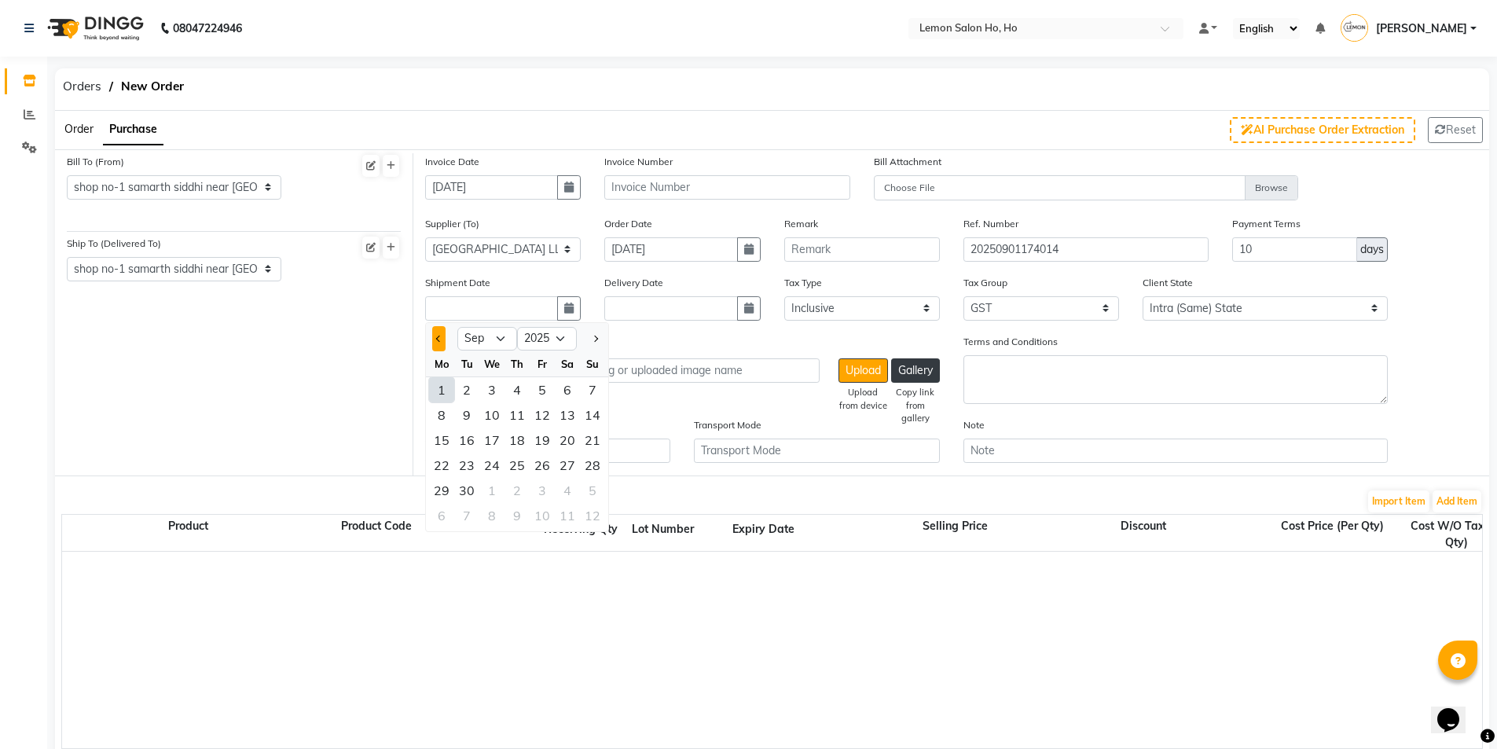
click at [435, 339] on button "Previous month" at bounding box center [438, 338] width 13 height 25
click at [568, 494] on div "30" at bounding box center [567, 490] width 25 height 25
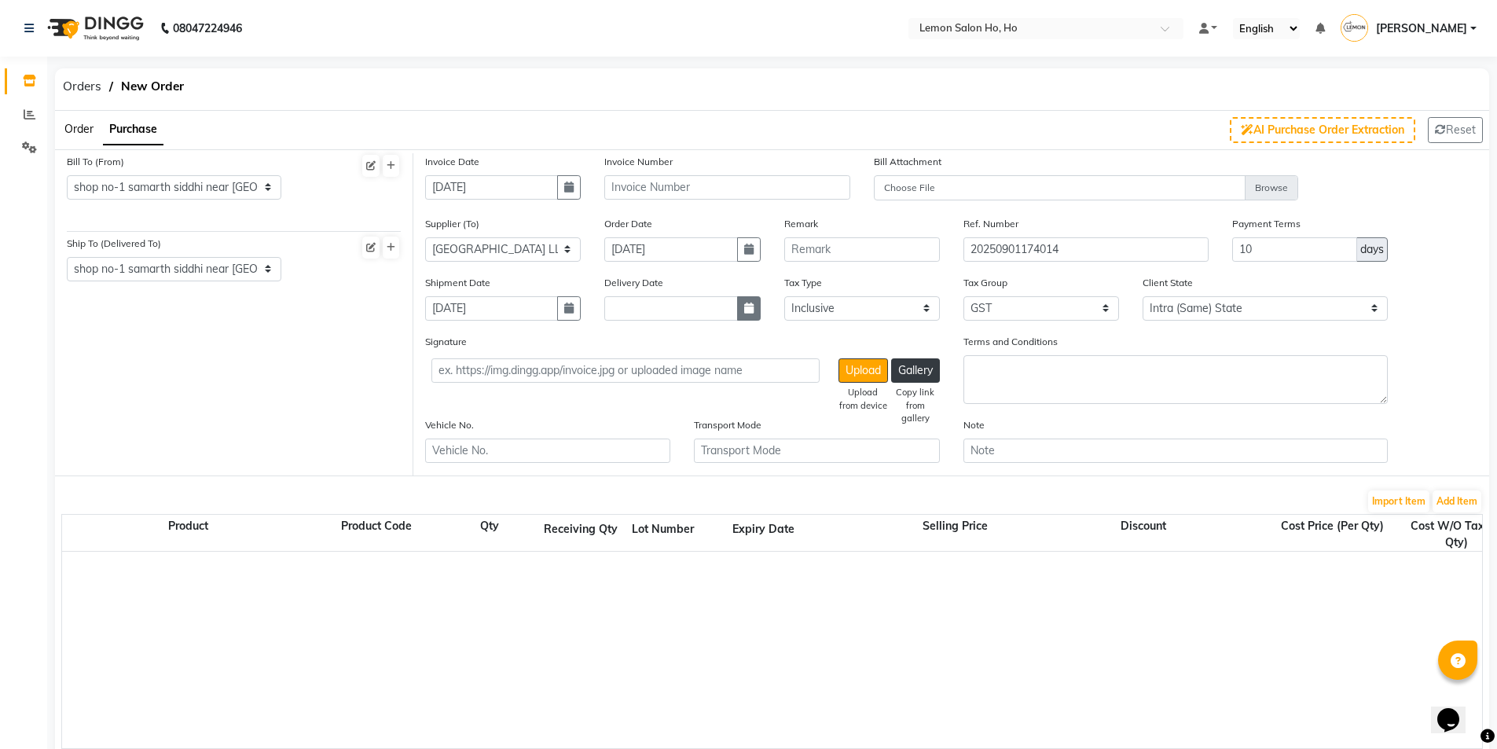
click at [738, 305] on button "button" at bounding box center [749, 308] width 24 height 24
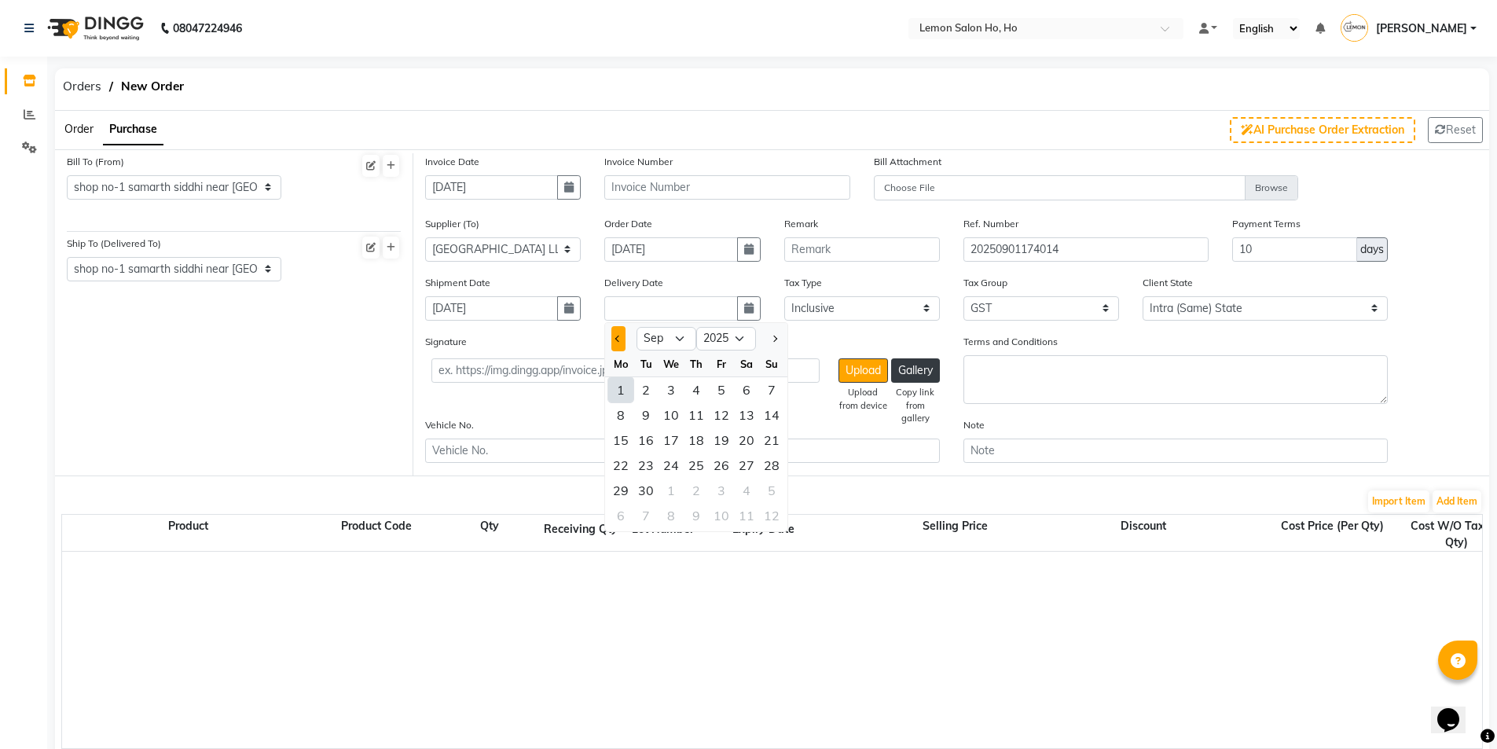
click at [611, 337] on button "Previous month" at bounding box center [617, 338] width 13 height 25
click at [747, 487] on div "30" at bounding box center [746, 490] width 25 height 25
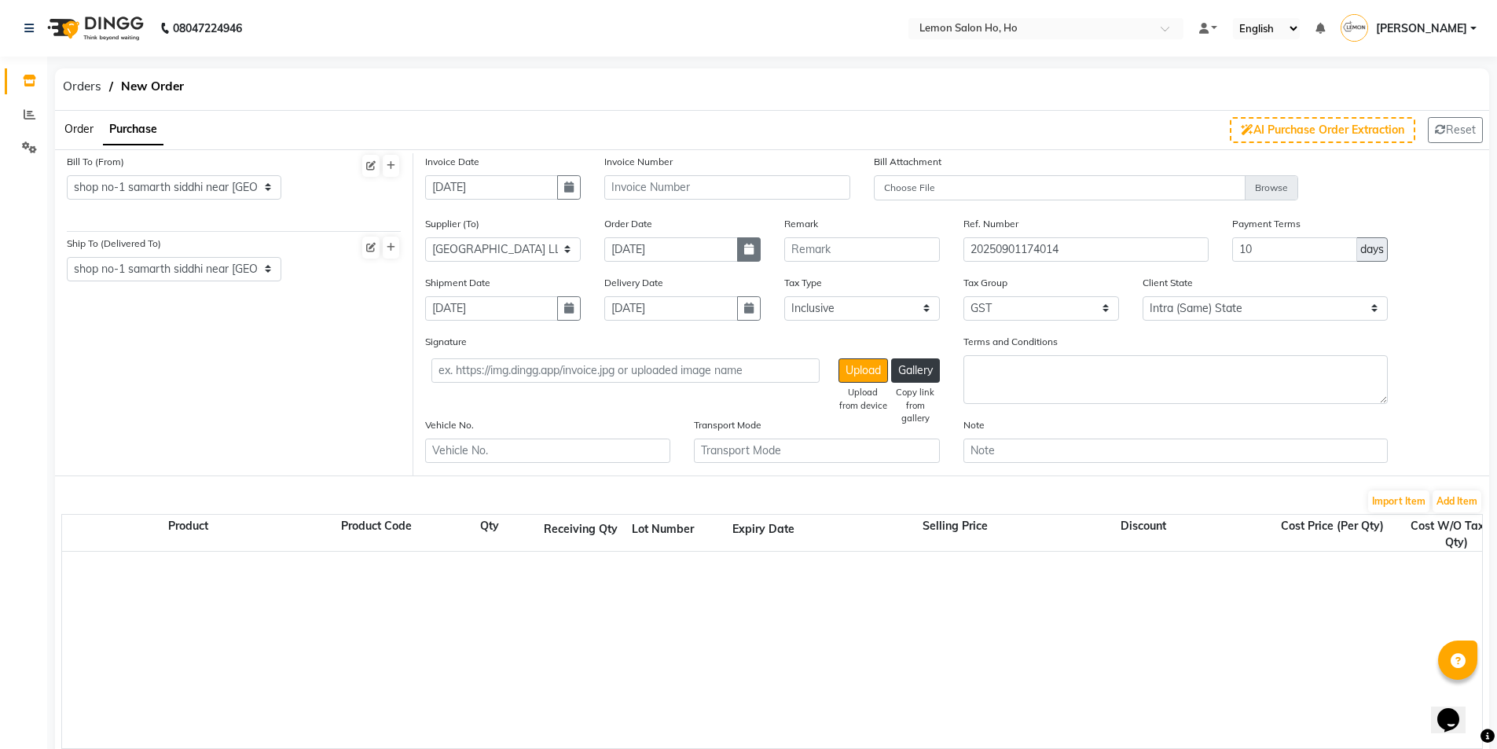
click at [745, 248] on icon "button" at bounding box center [748, 249] width 9 height 11
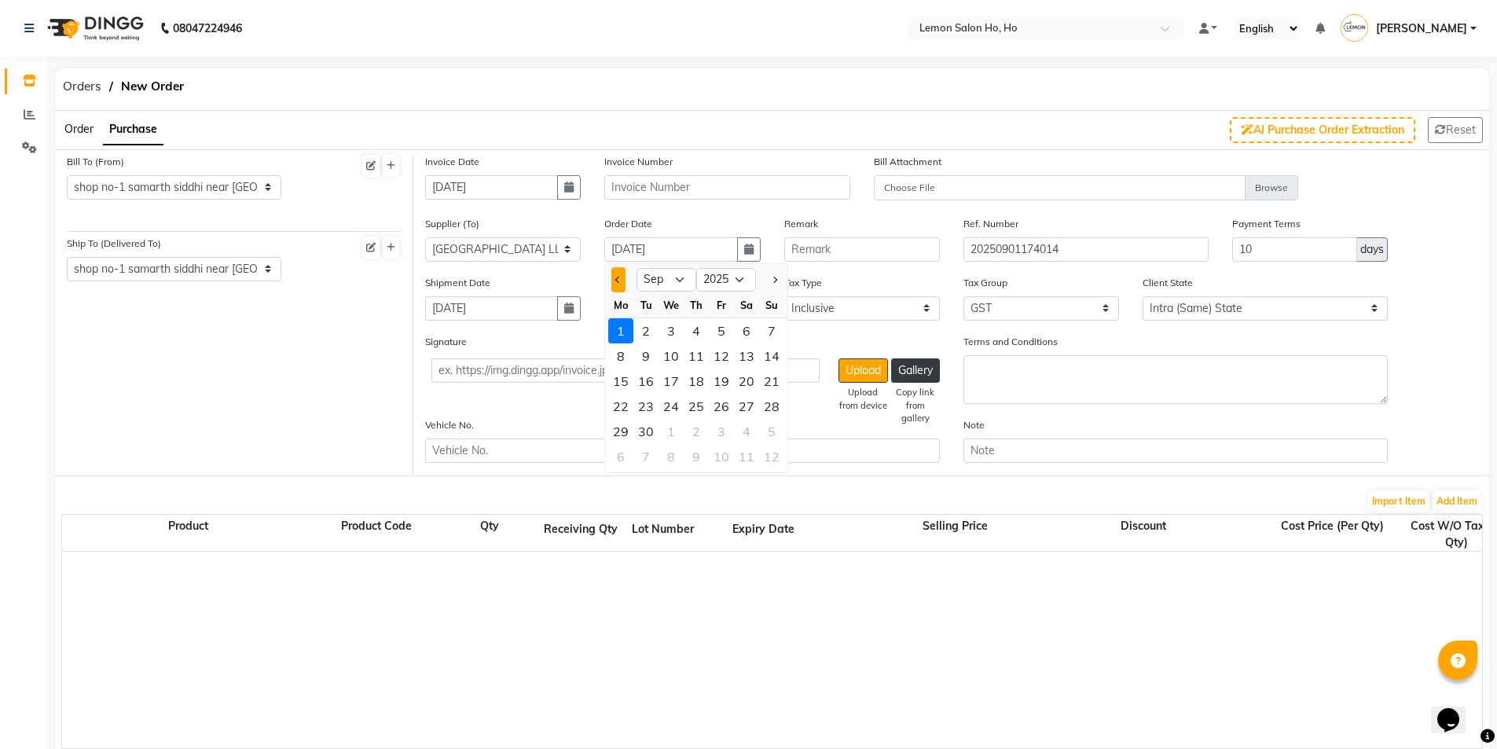
click at [620, 273] on button "Previous month" at bounding box center [617, 279] width 13 height 25
click at [701, 431] on div "28" at bounding box center [696, 431] width 25 height 25
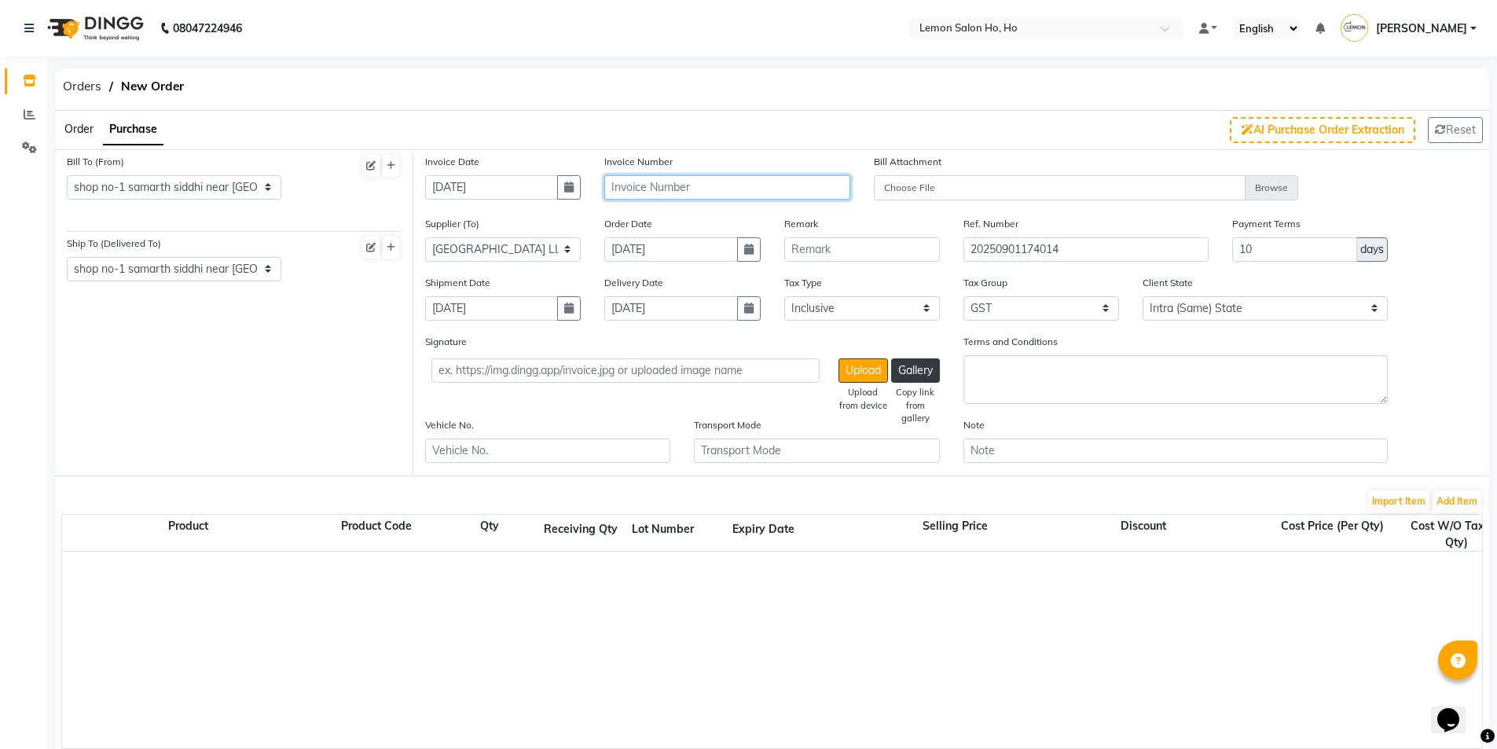
click at [658, 189] on input "text" at bounding box center [726, 187] width 245 height 24
click at [1465, 497] on button "Add Item" at bounding box center [1456, 501] width 49 height 22
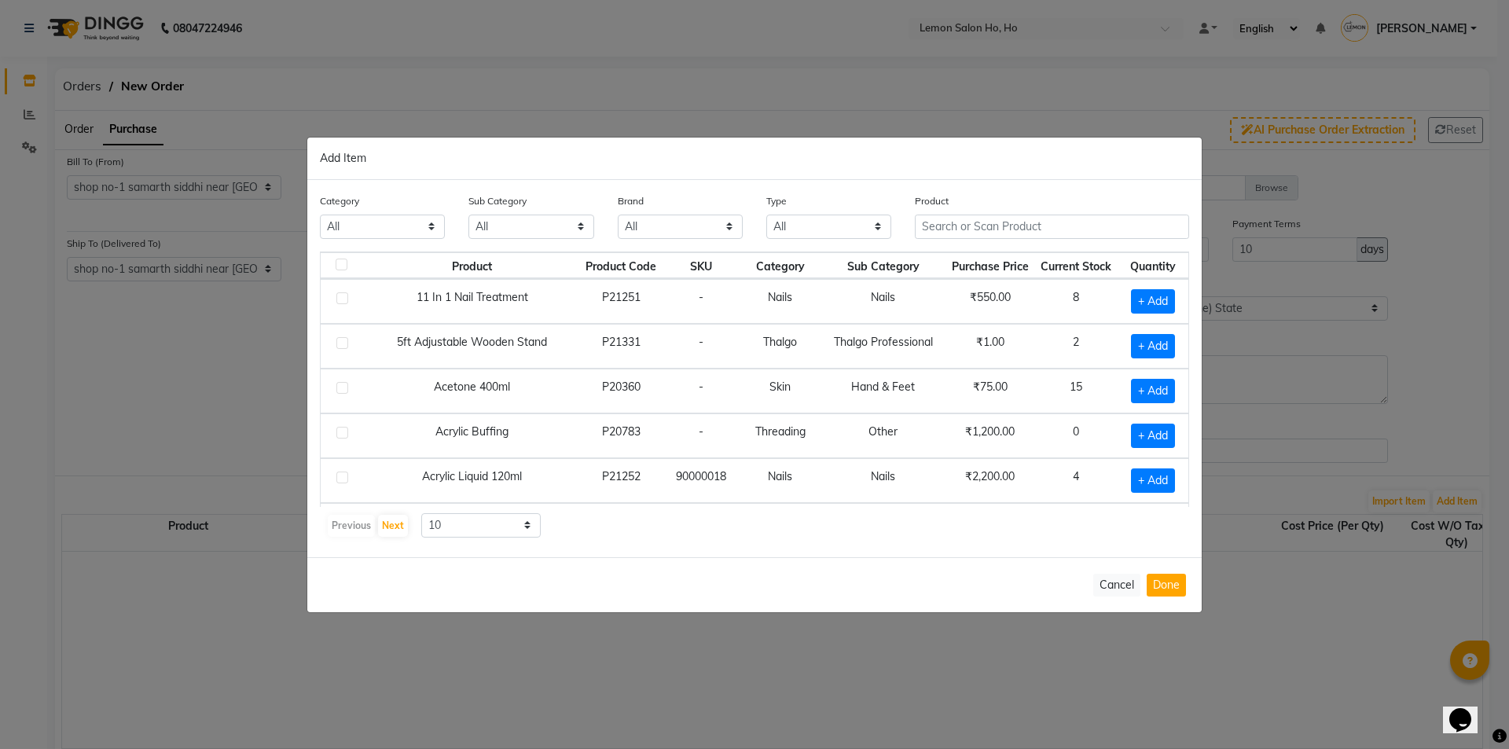
click at [376, 228] on select "All Hair Skin Makeup Personal Care Appliances [PERSON_NAME] Waxing Disposable T…" at bounding box center [382, 227] width 125 height 24
click at [320, 215] on select "All Hair Skin Makeup Personal Care Appliances [PERSON_NAME] Waxing Disposable T…" at bounding box center [382, 227] width 125 height 24
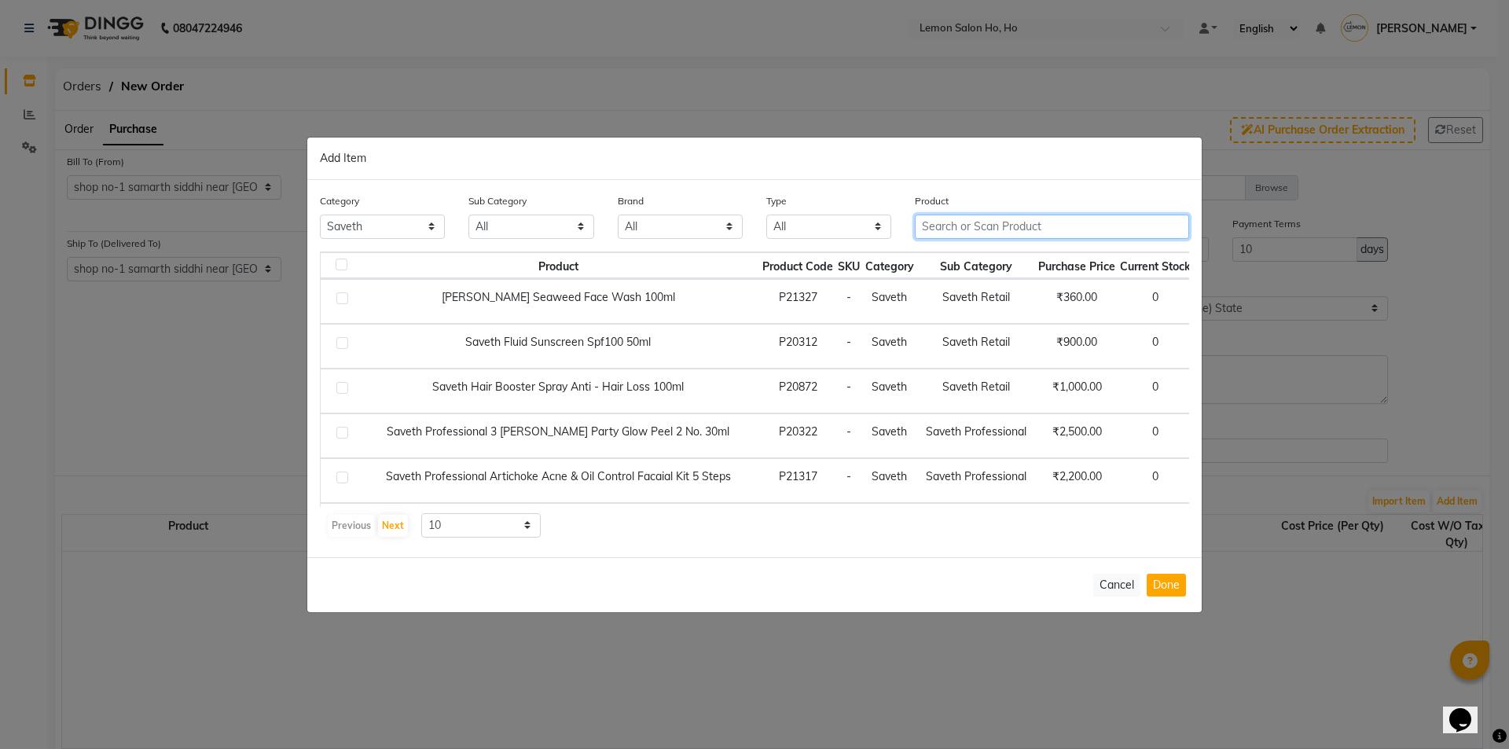
click at [1007, 220] on input "text" at bounding box center [1052, 227] width 274 height 24
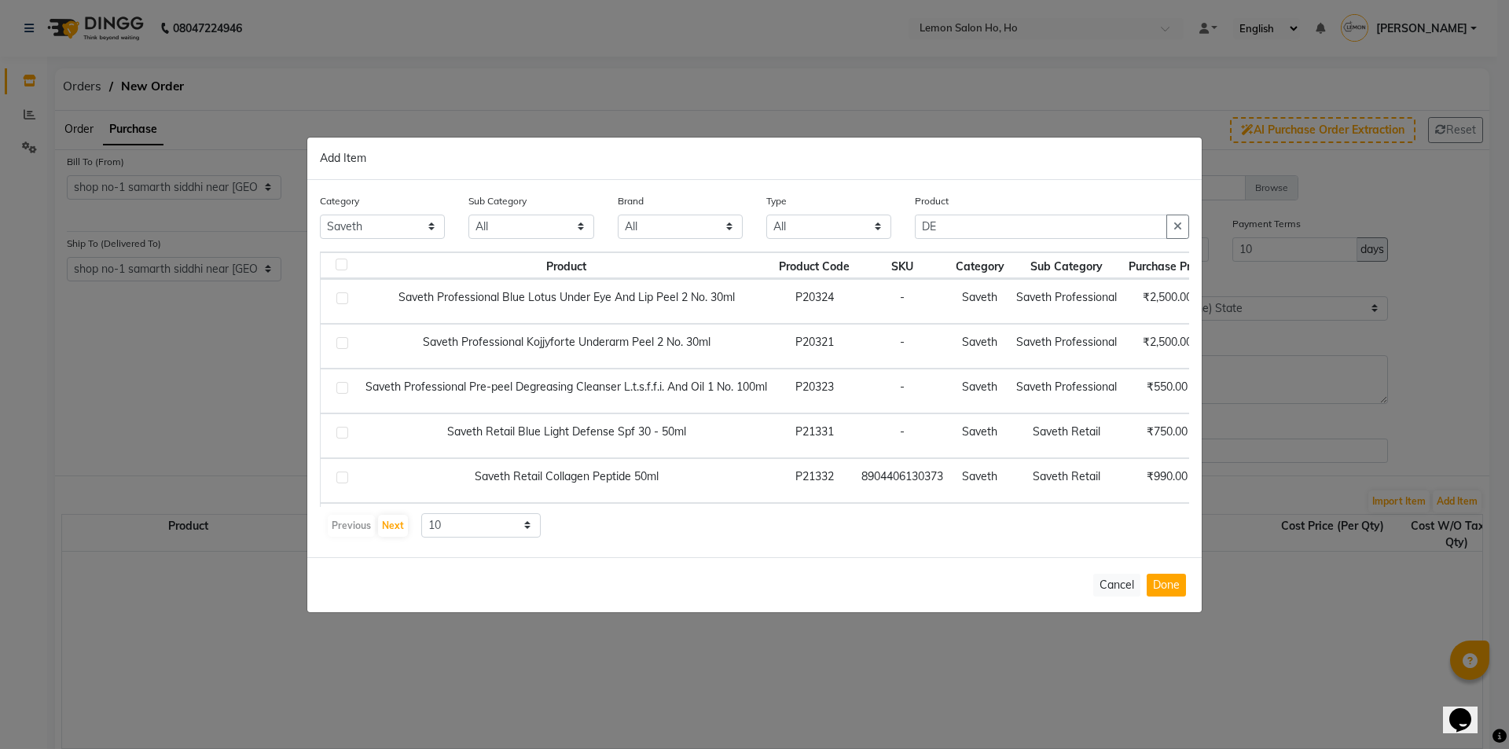
click at [699, 533] on div "Previous Next 10 50 100" at bounding box center [754, 525] width 857 height 25
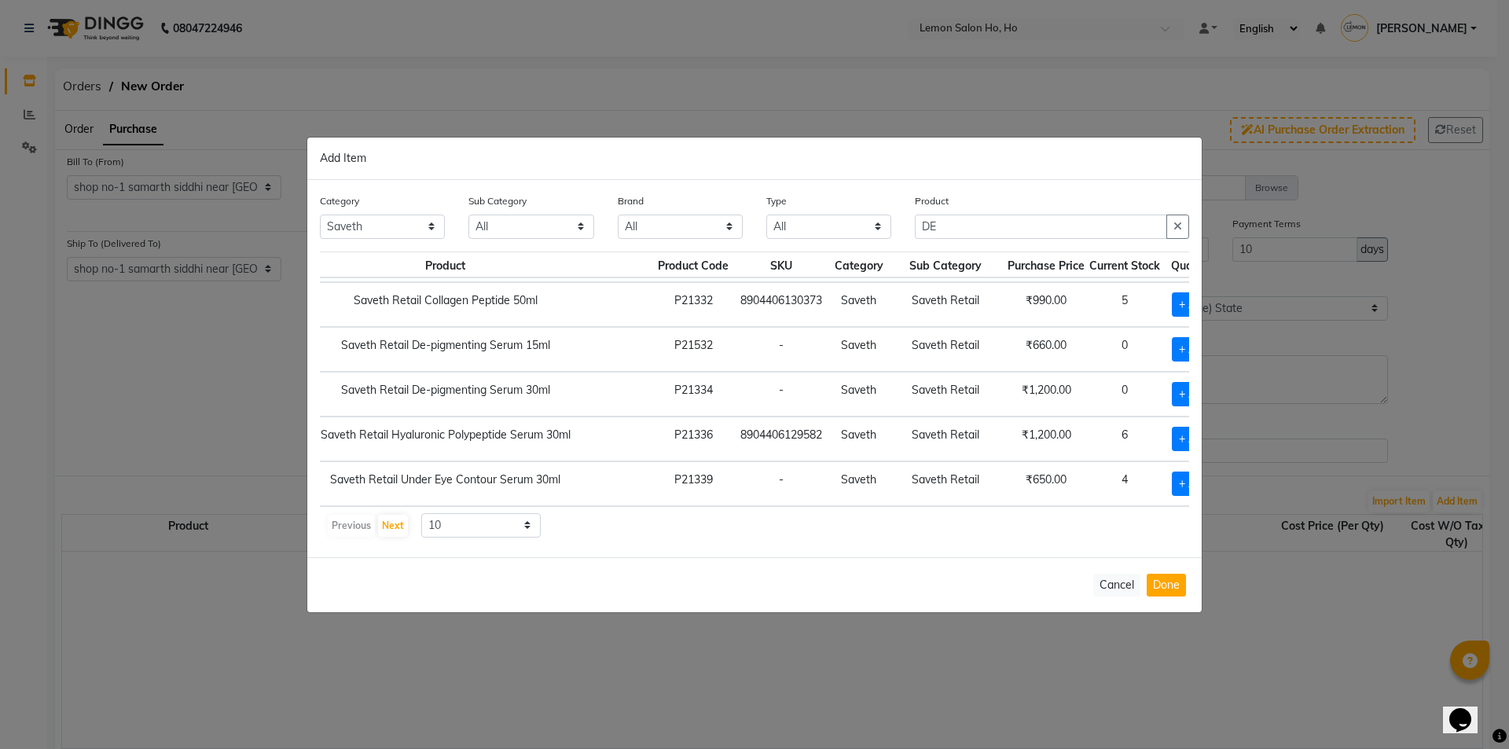
scroll to position [188, 178]
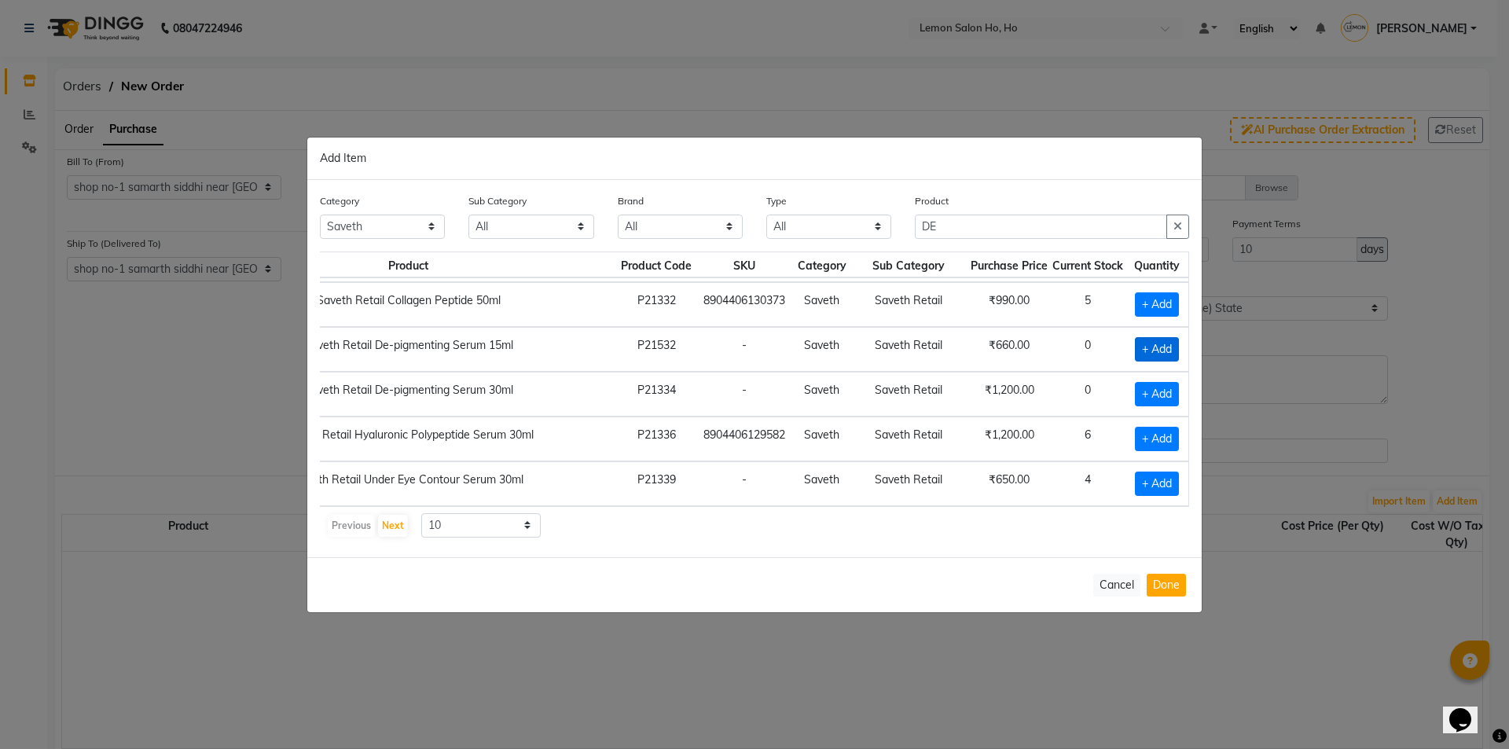
click at [1142, 337] on span "+ Add" at bounding box center [1157, 349] width 44 height 24
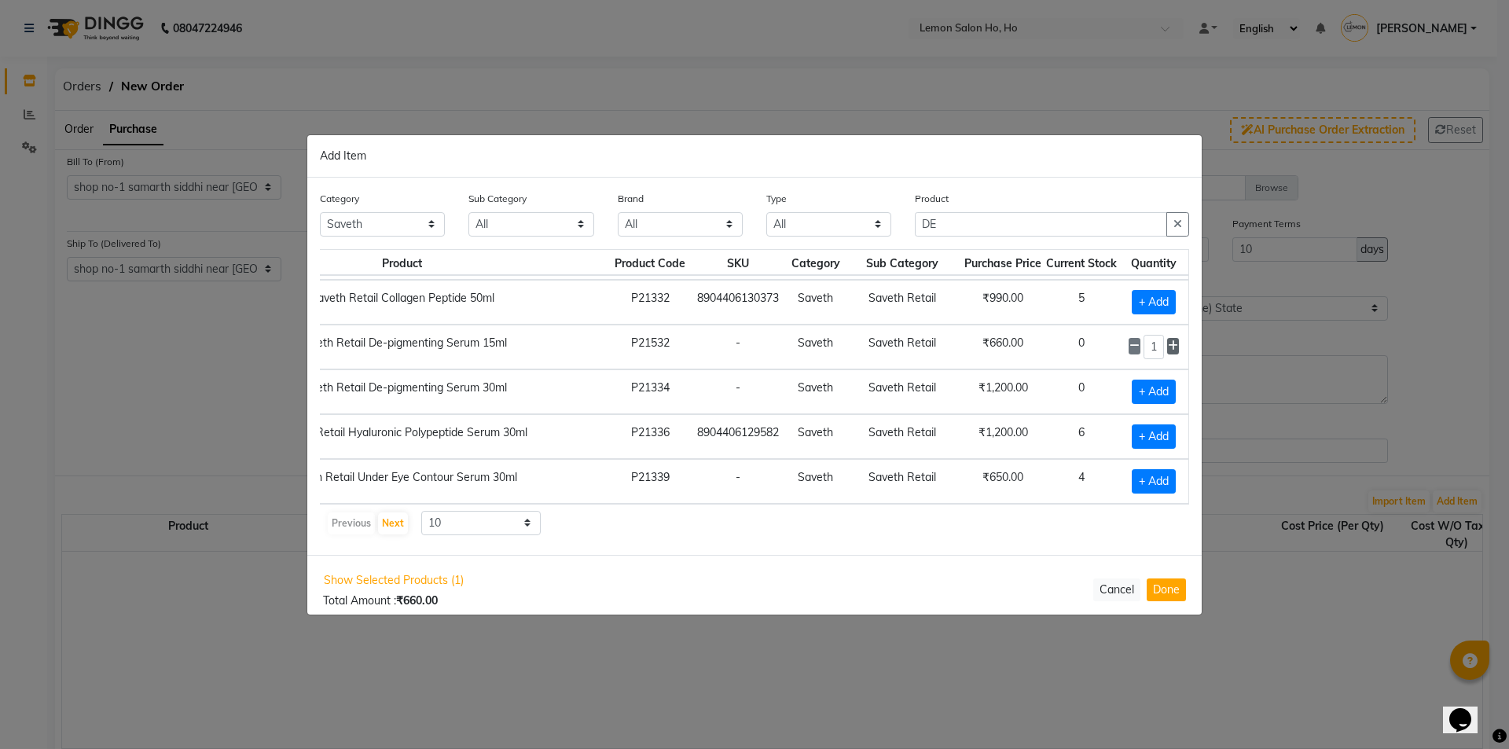
click at [1167, 338] on span at bounding box center [1173, 346] width 12 height 17
click at [929, 218] on input "DE" at bounding box center [1041, 224] width 252 height 24
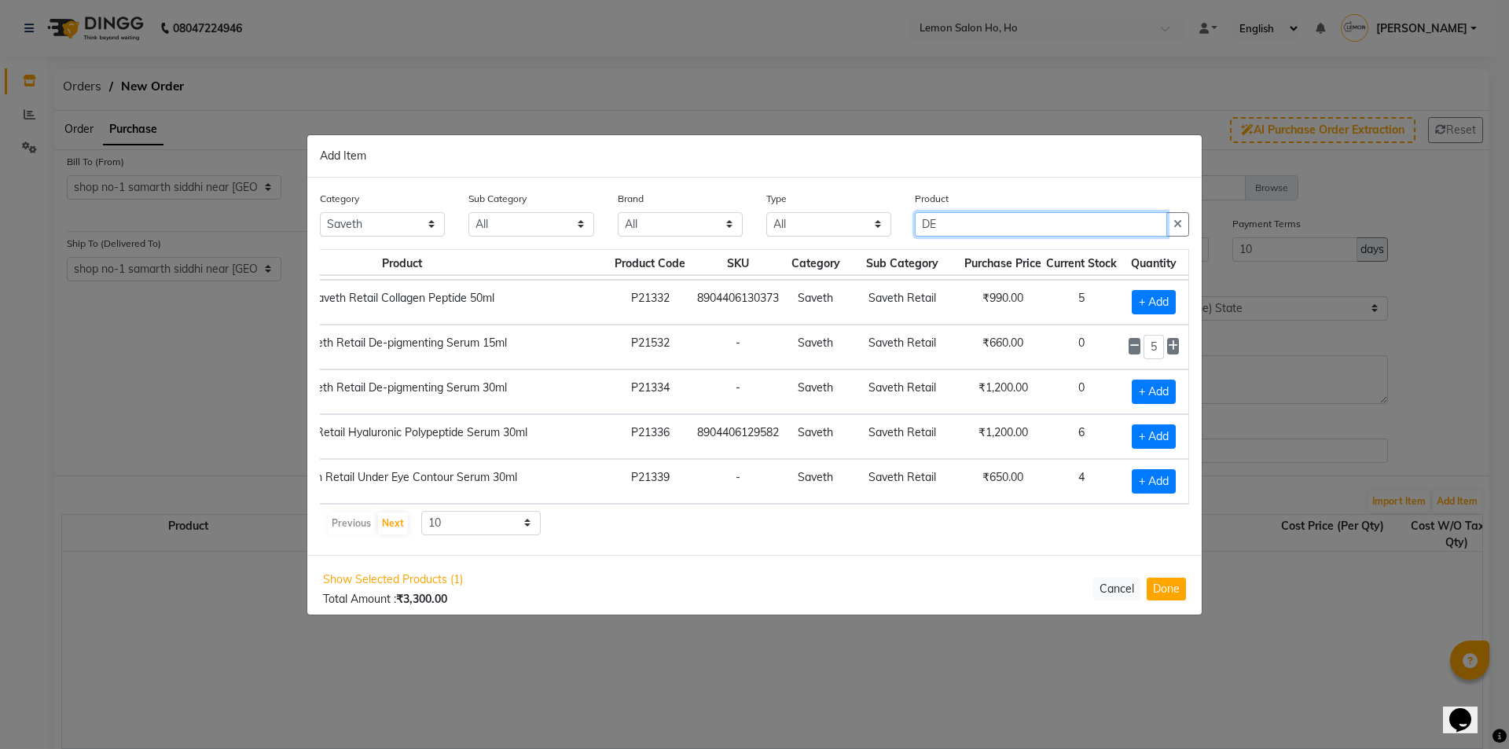
click at [929, 218] on input "DE" at bounding box center [1041, 224] width 252 height 24
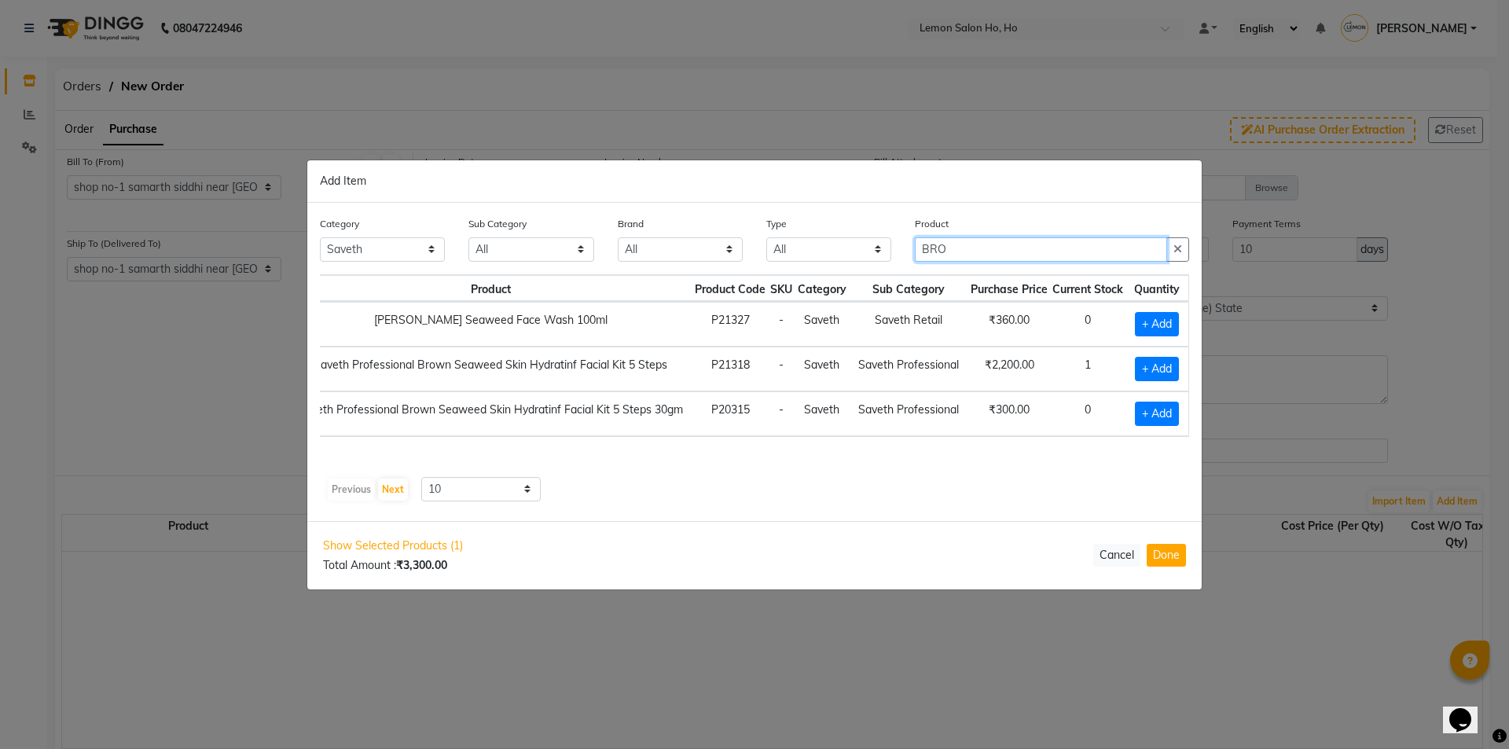
scroll to position [0, 71]
click at [1148, 321] on span "+ Add" at bounding box center [1157, 324] width 44 height 24
click at [1176, 320] on icon at bounding box center [1176, 322] width 10 height 11
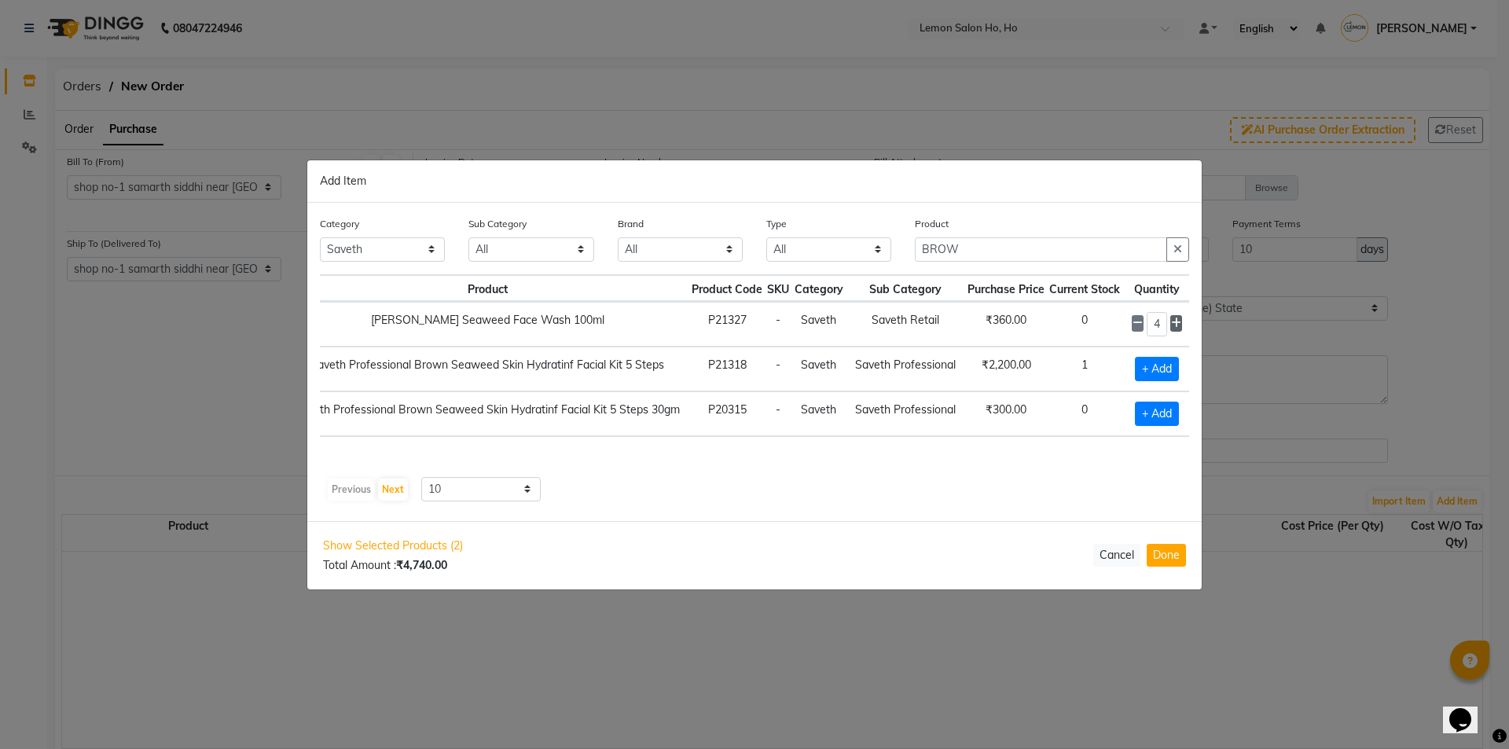
click at [1176, 320] on icon at bounding box center [1176, 322] width 10 height 11
click at [946, 244] on input "BROW" at bounding box center [1041, 249] width 252 height 24
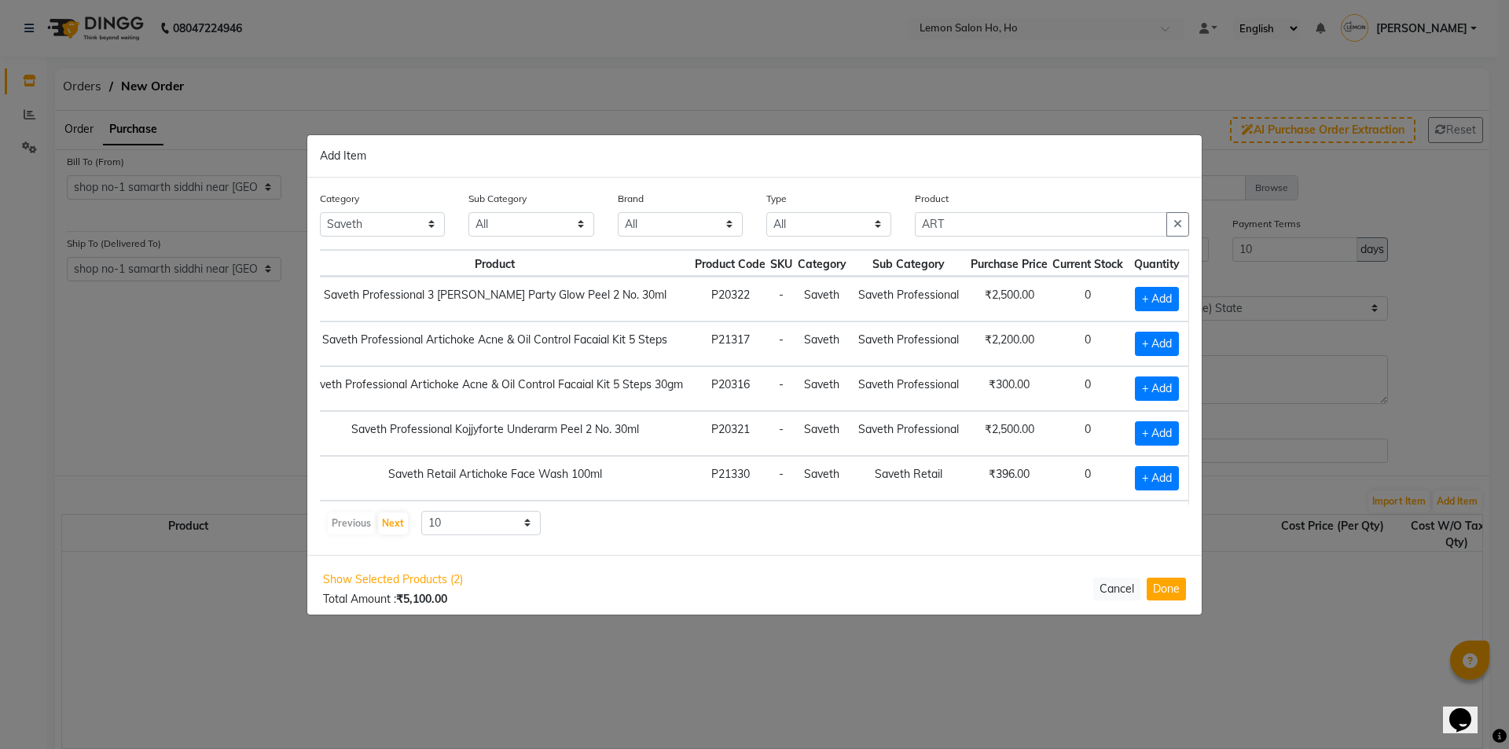
scroll to position [0, 74]
click at [1150, 483] on span "+ Add" at bounding box center [1157, 478] width 44 height 24
click at [1168, 475] on icon at bounding box center [1173, 476] width 10 height 11
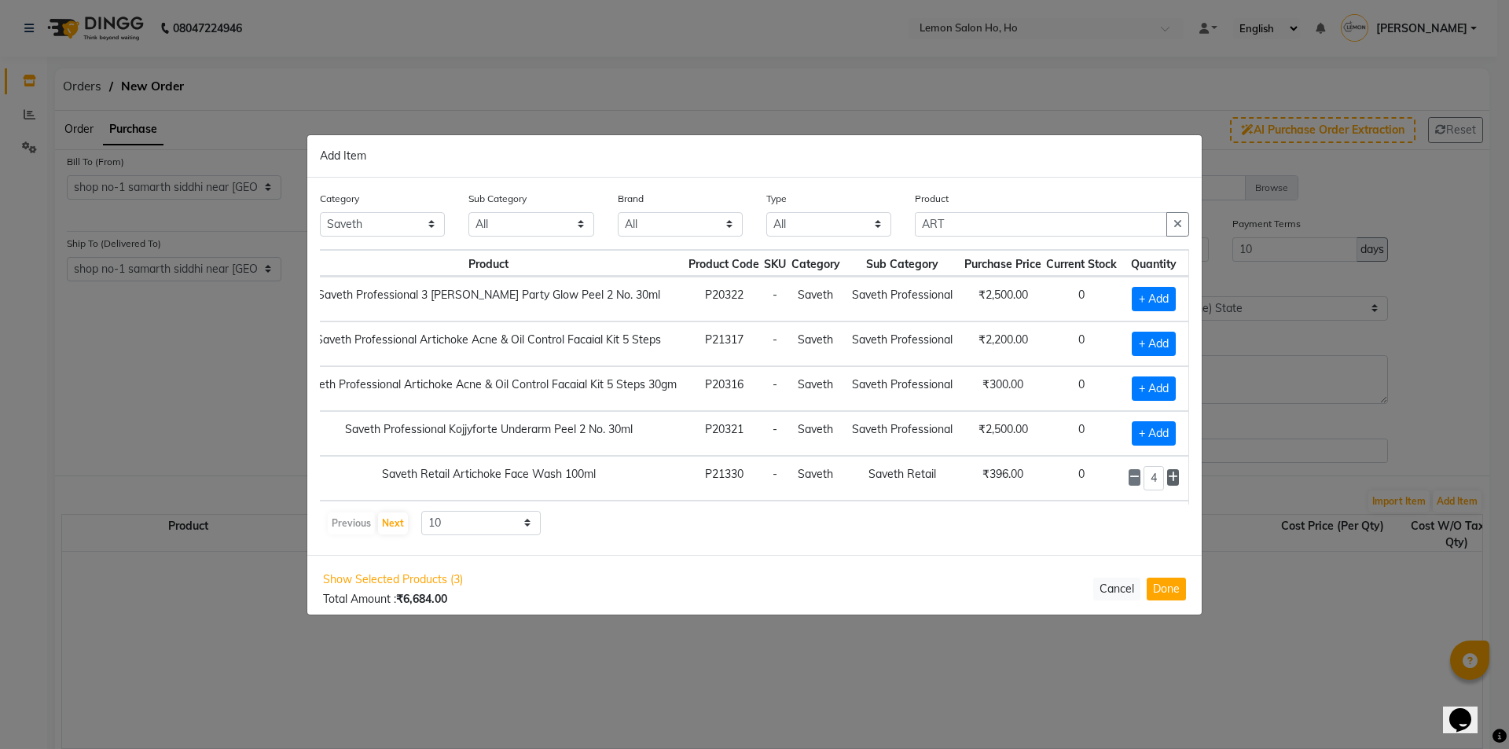
click at [1168, 475] on icon at bounding box center [1173, 476] width 10 height 11
click at [934, 227] on input "ART" at bounding box center [1041, 224] width 252 height 24
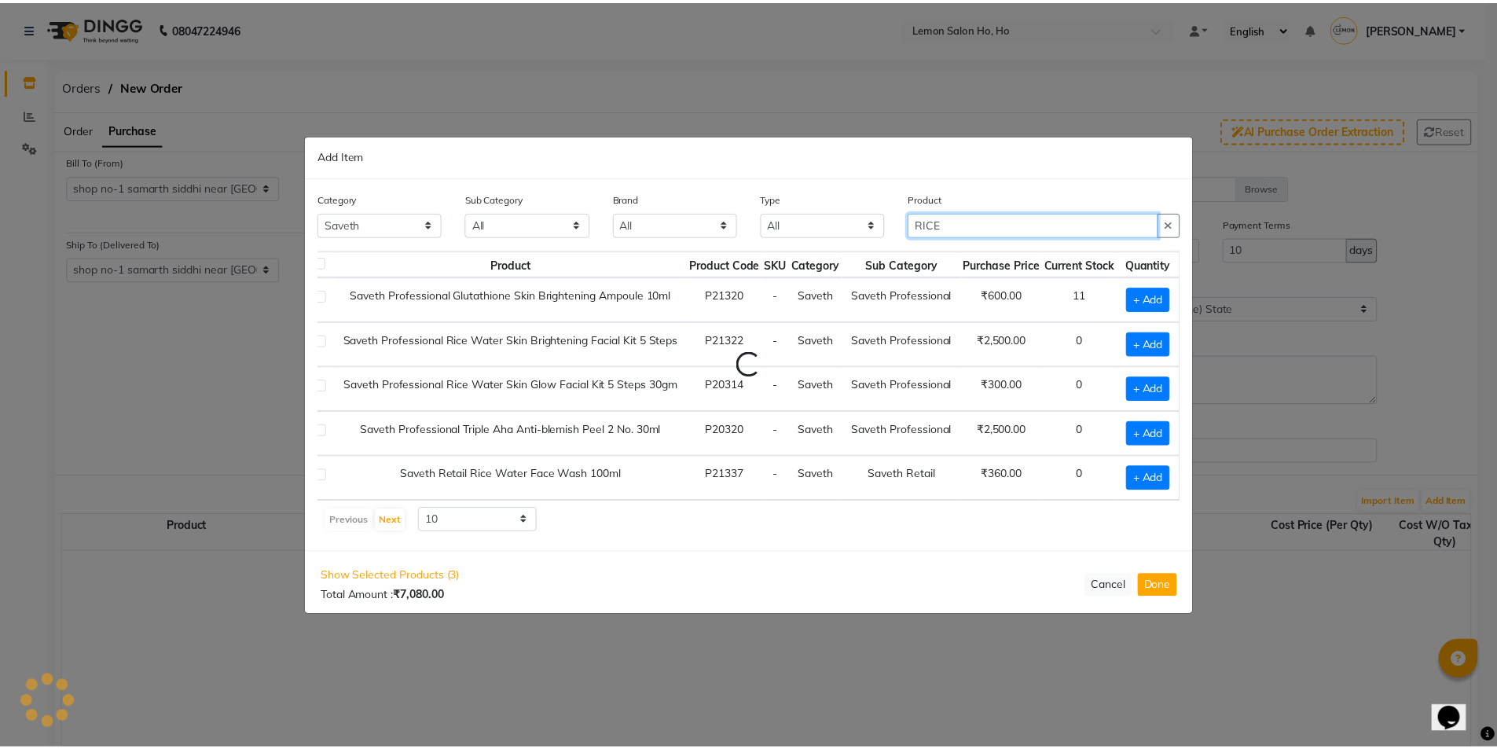
scroll to position [0, 22]
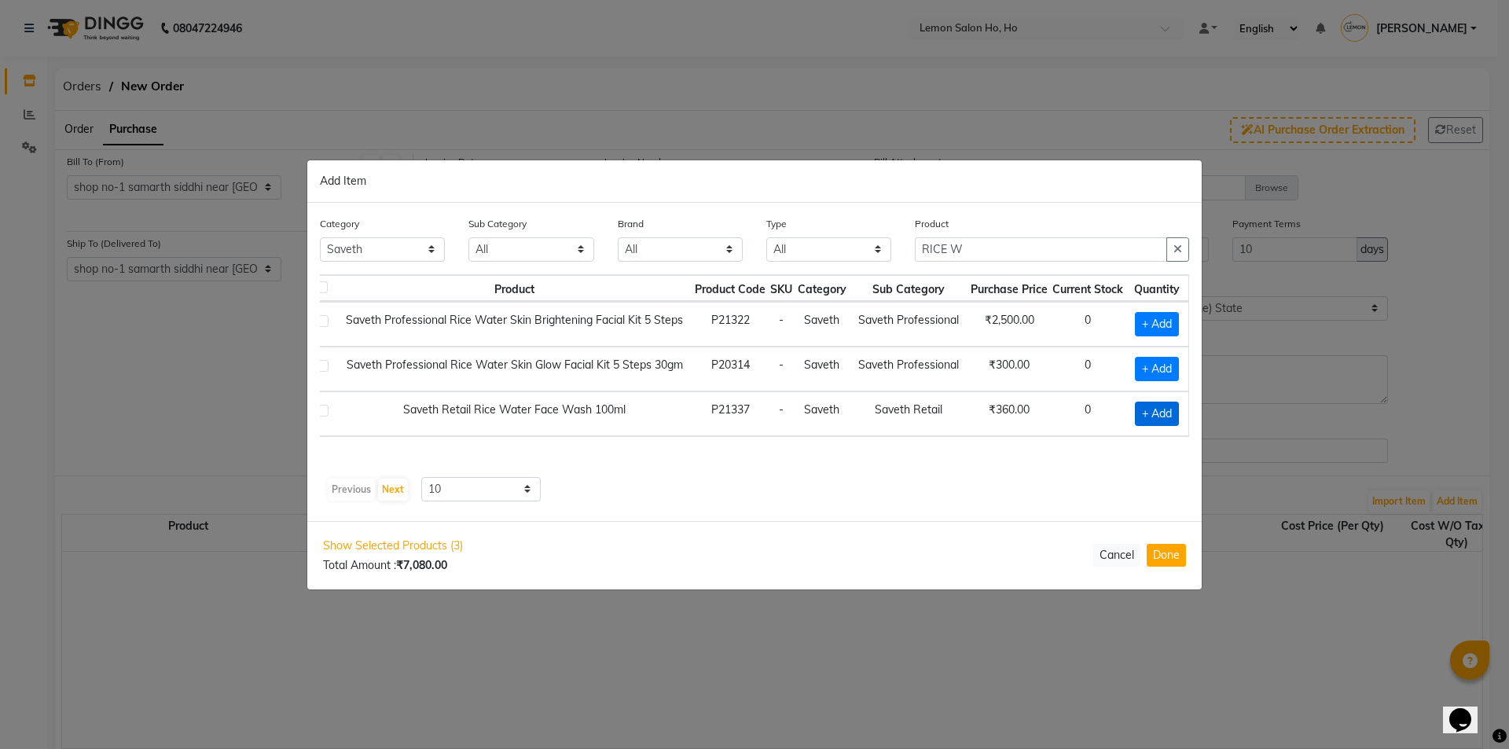
click at [1146, 412] on span "+ Add" at bounding box center [1157, 414] width 44 height 24
click at [1178, 410] on icon at bounding box center [1177, 411] width 10 height 11
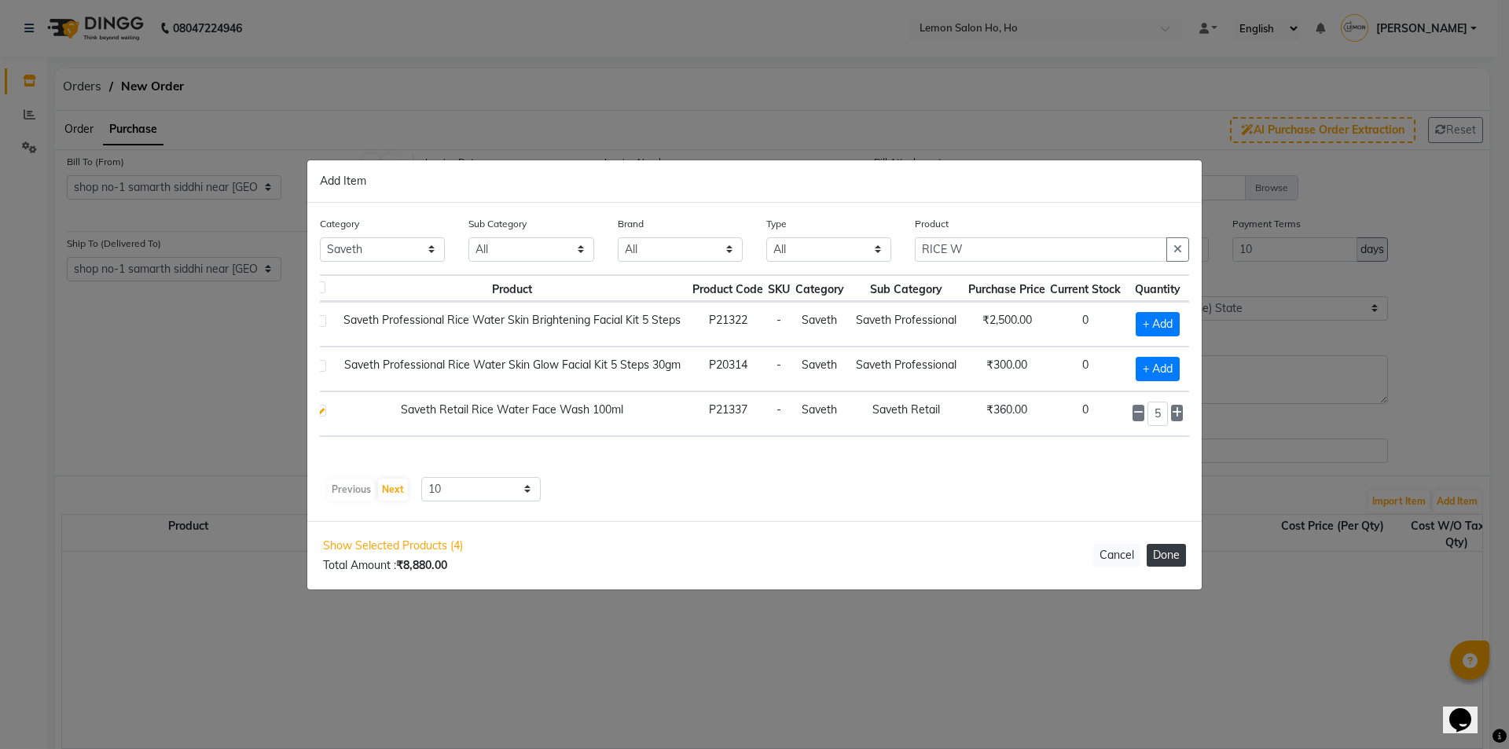
click at [1164, 561] on button "Done" at bounding box center [1165, 555] width 39 height 23
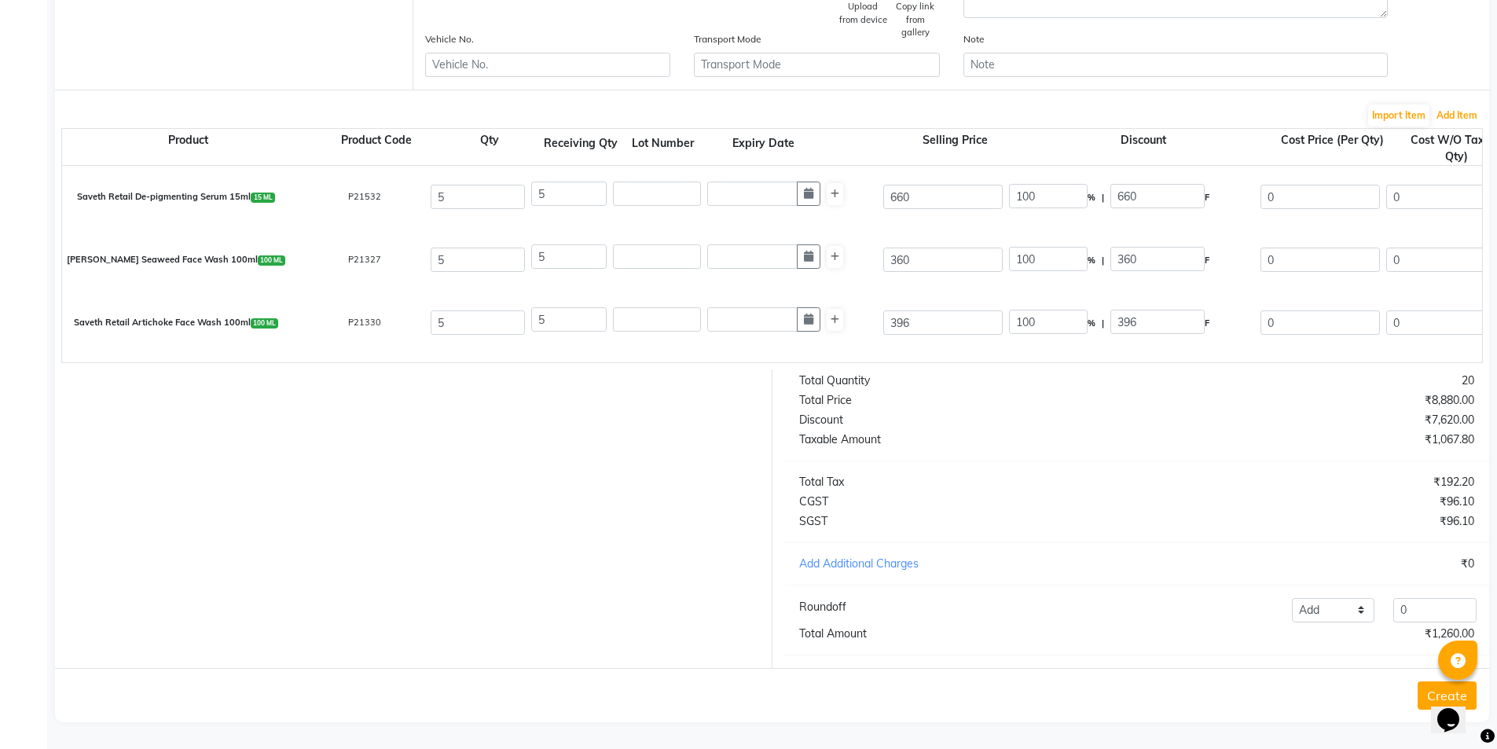
scroll to position [398, 0]
click at [1021, 184] on input "100" at bounding box center [1048, 196] width 79 height 24
click at [902, 250] on input "360" at bounding box center [942, 260] width 119 height 24
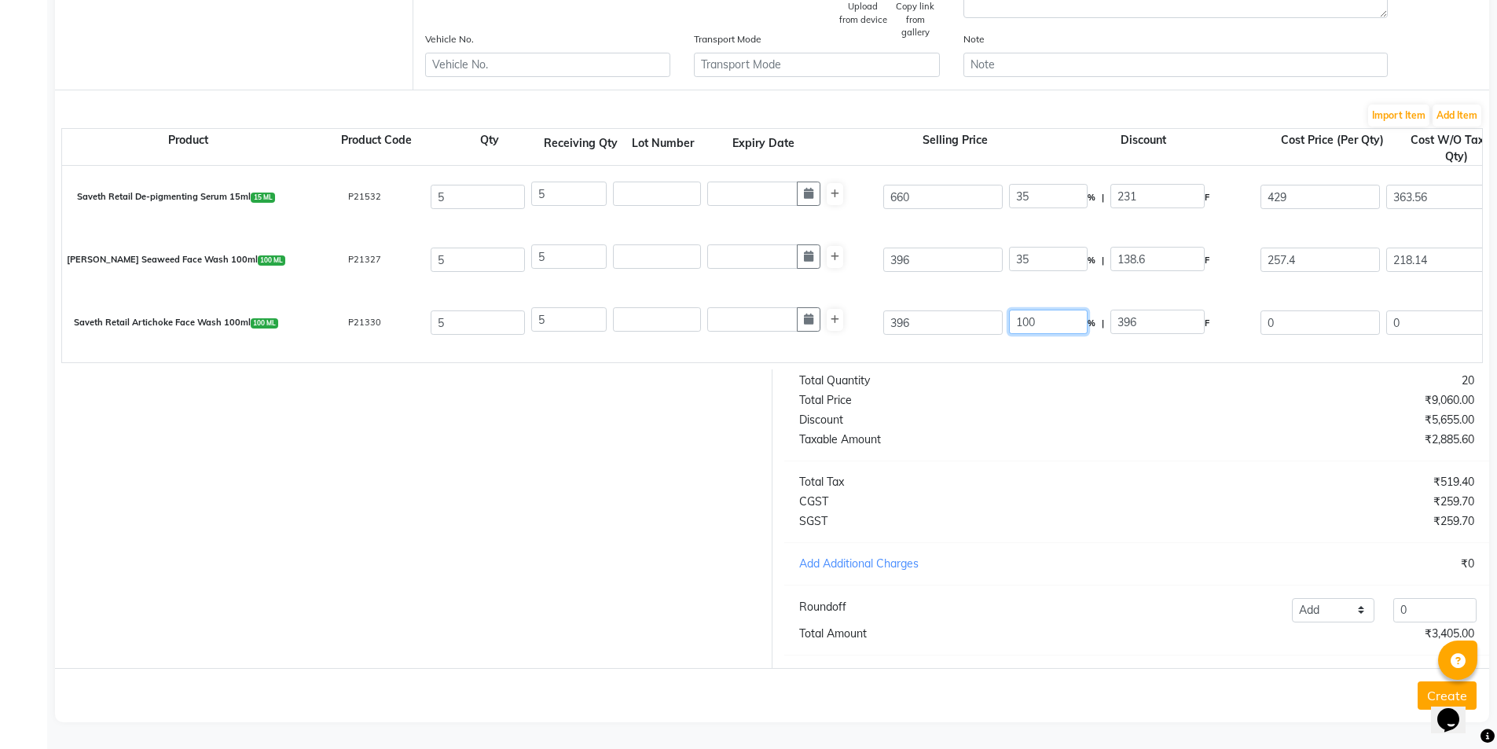
click at [1026, 310] on input "100" at bounding box center [1048, 322] width 79 height 24
click at [959, 277] on div "Saveth Brown Seaweed Face Wash 100ml 100 ML P21327 5 5 396 35 % | 138.6 F 257.4…" at bounding box center [1481, 260] width 2863 height 63
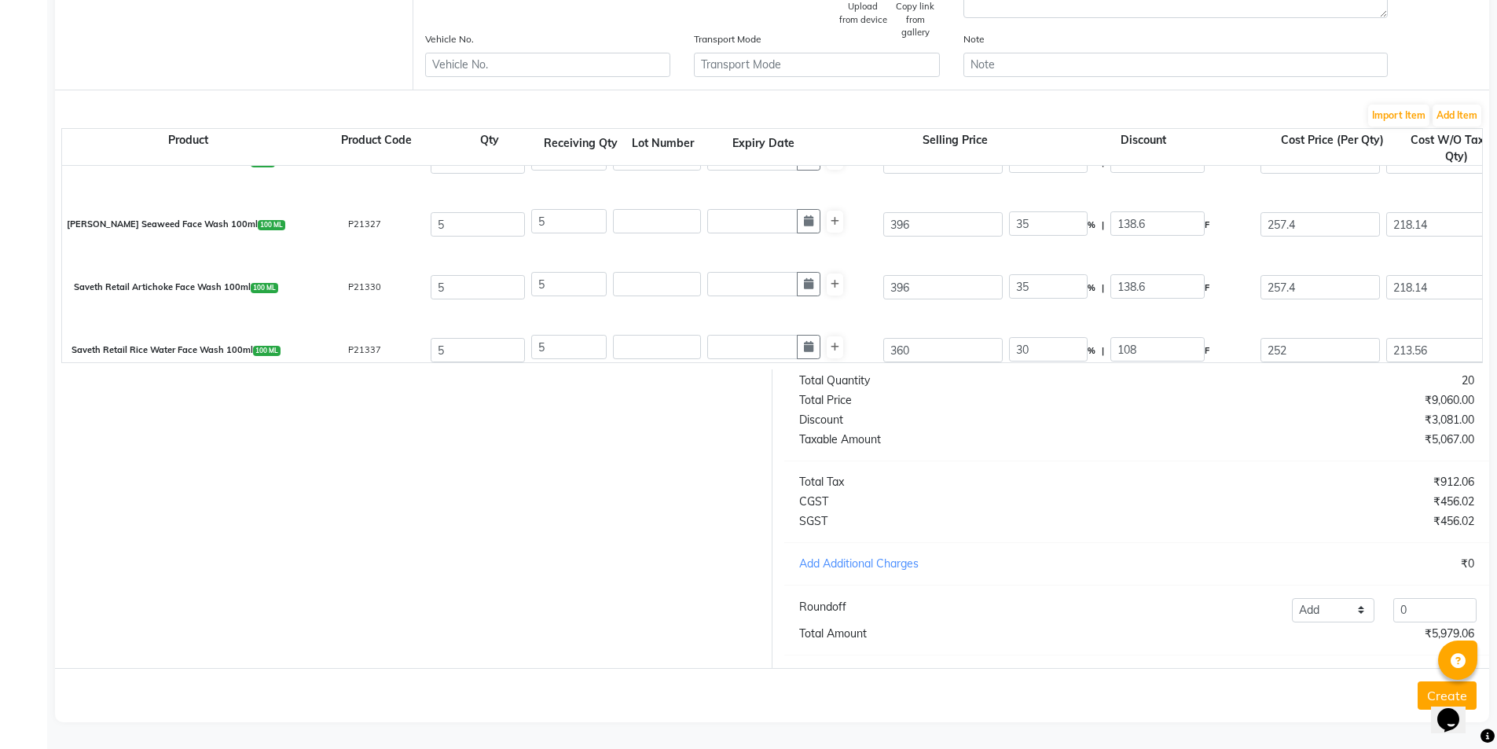
scroll to position [55, 0]
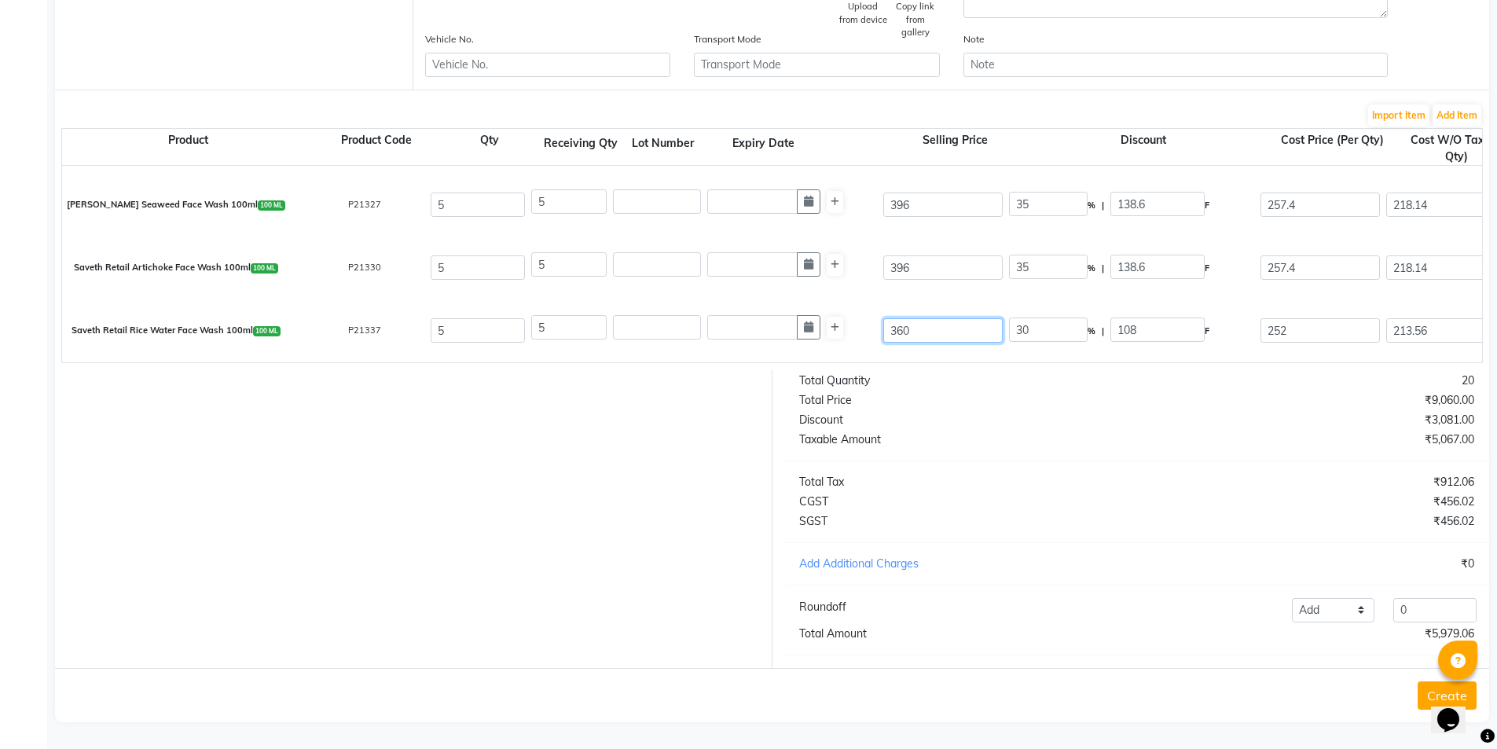
click at [898, 318] on input "360" at bounding box center [942, 330] width 119 height 24
click at [868, 284] on div "Saveth Retail Artichoke Face Wash 100ml 100 ML P21330 5 5 396 35 % | 138.6 F 25…" at bounding box center [1481, 268] width 2863 height 63
click at [1411, 617] on input "0" at bounding box center [1434, 610] width 83 height 24
click at [1423, 695] on button "Create" at bounding box center [1447, 695] width 59 height 28
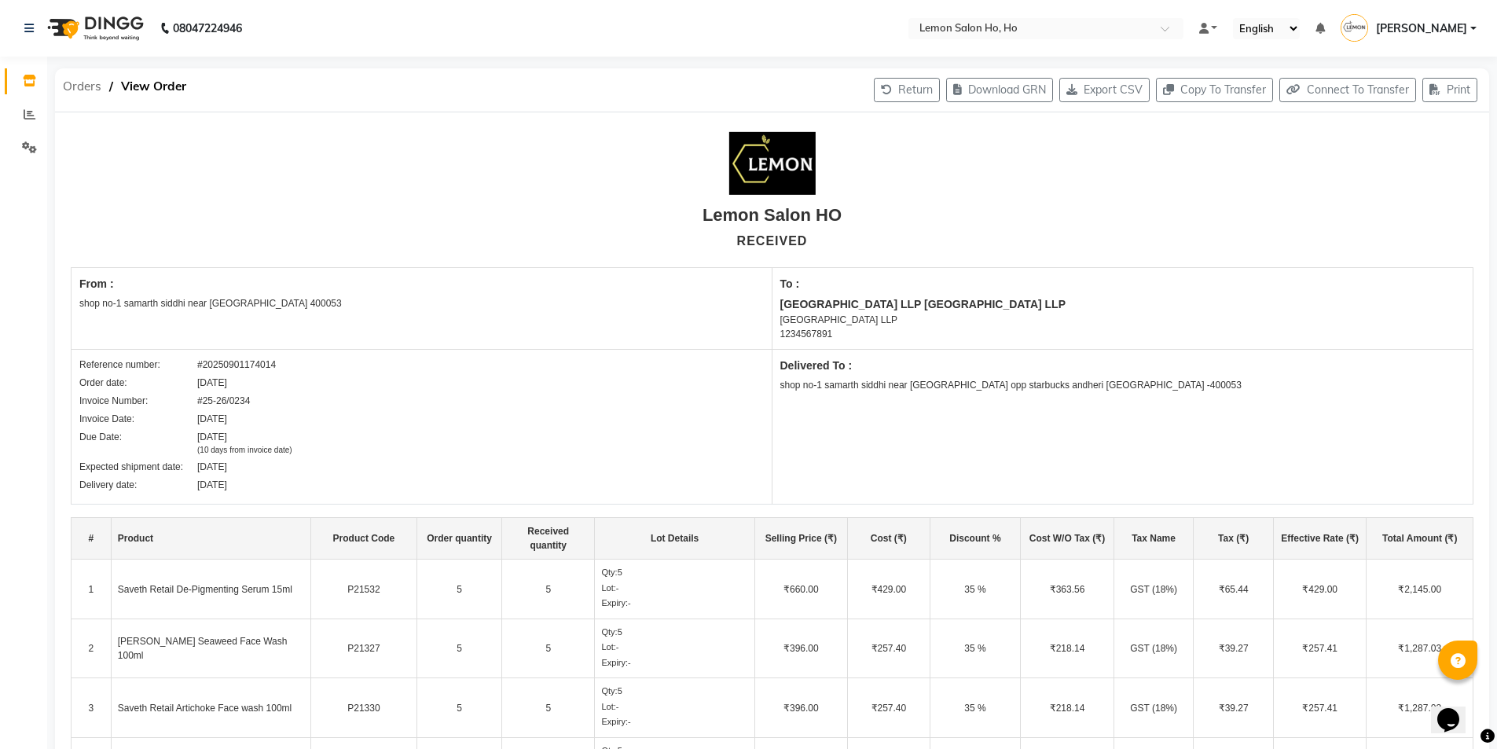
click at [82, 88] on span "Orders" at bounding box center [82, 86] width 54 height 28
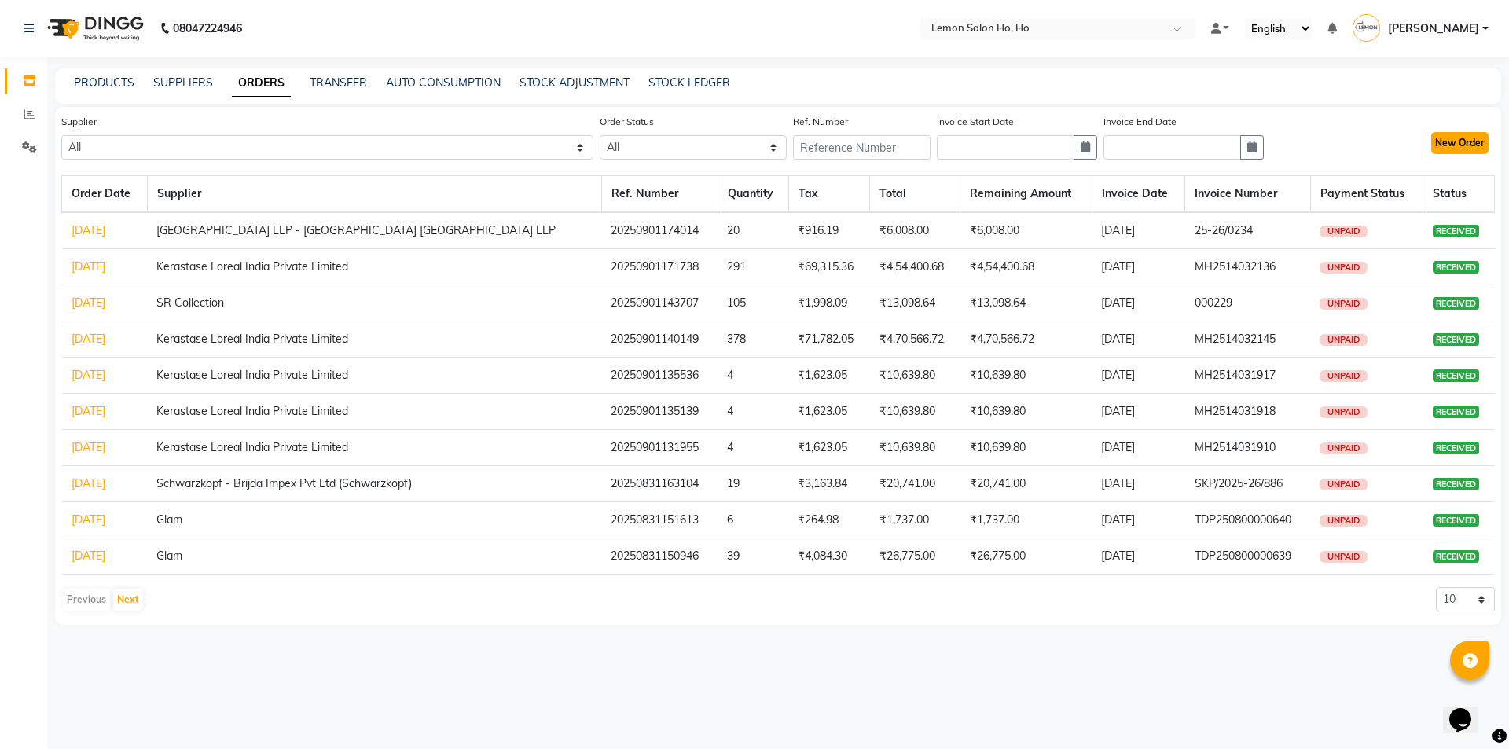
click at [1469, 152] on button "New Order" at bounding box center [1459, 143] width 57 height 22
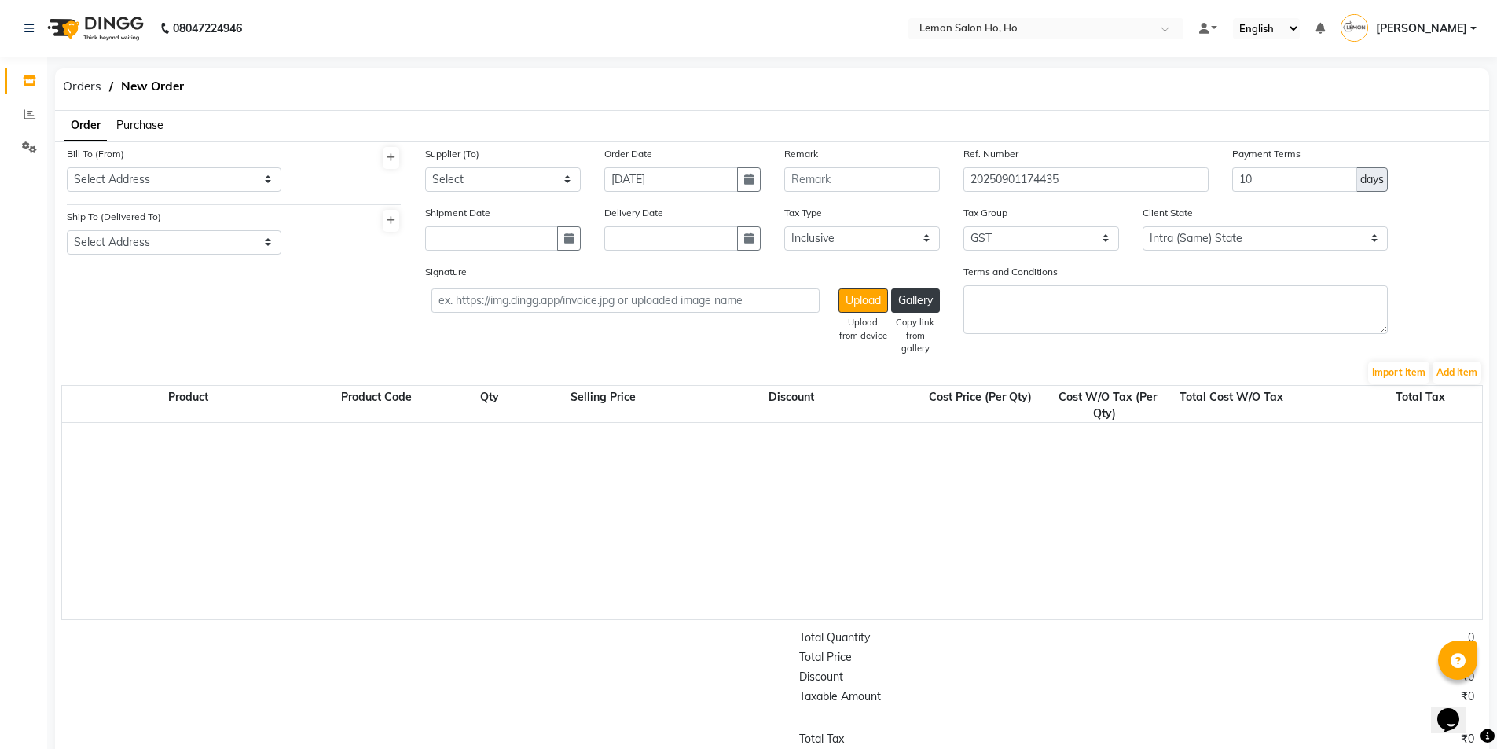
click at [93, 126] on span "Order" at bounding box center [86, 125] width 30 height 14
click at [155, 126] on span "Purchase" at bounding box center [139, 125] width 47 height 14
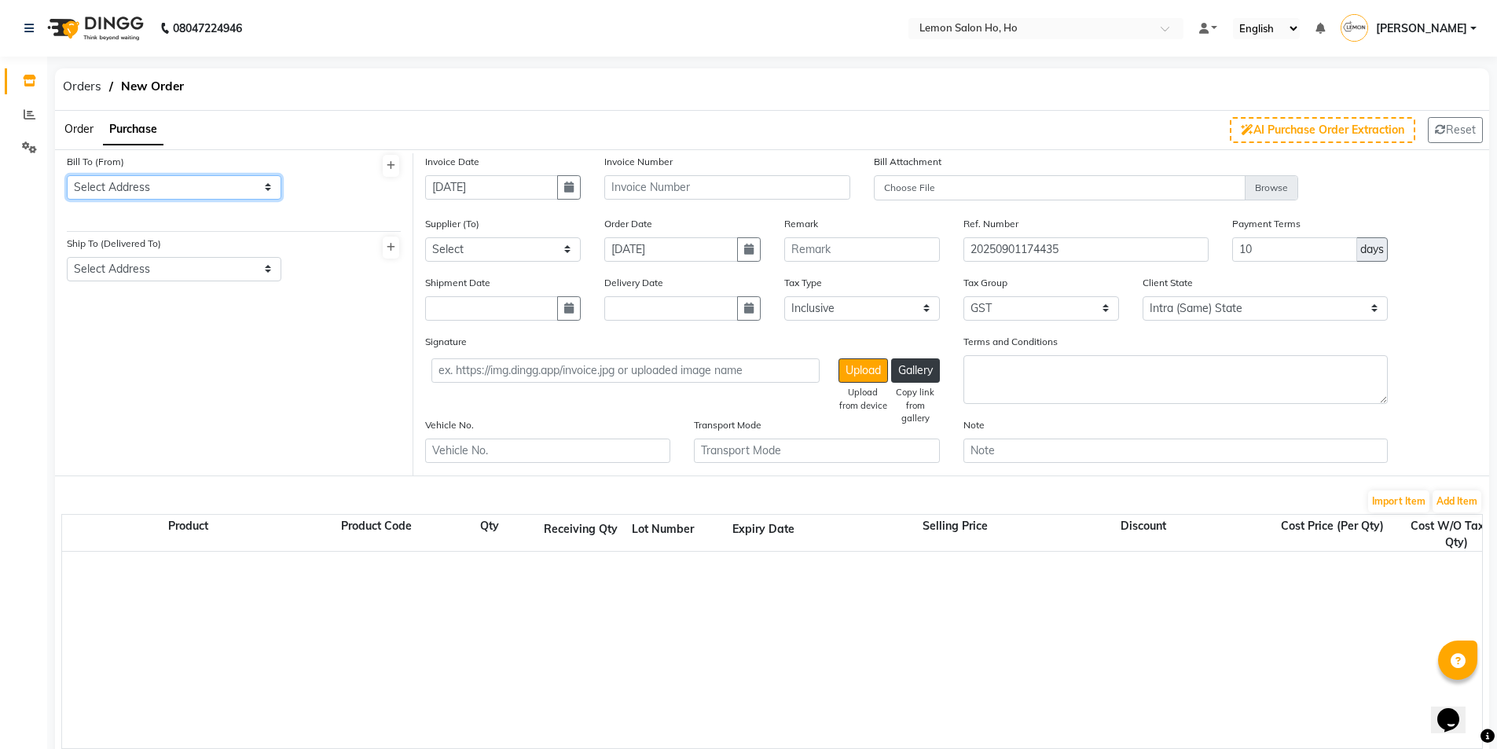
click at [138, 189] on select "Select Address shop [GEOGRAPHIC_DATA] [GEOGRAPHIC_DATA][PERSON_NAME]" at bounding box center [174, 187] width 215 height 24
click at [67, 175] on select "Select Address shop [GEOGRAPHIC_DATA] [GEOGRAPHIC_DATA][PERSON_NAME]" at bounding box center [174, 187] width 215 height 24
click at [158, 263] on select "Select Address shop no-1 samarth siddhi near [GEOGRAPHIC_DATA] opp [GEOGRAPHIC_…" at bounding box center [174, 269] width 215 height 24
click at [67, 257] on select "Select Address shop no-1 samarth siddhi near [GEOGRAPHIC_DATA] opp [GEOGRAPHIC_…" at bounding box center [174, 269] width 215 height 24
click at [569, 187] on icon "button" at bounding box center [568, 187] width 9 height 11
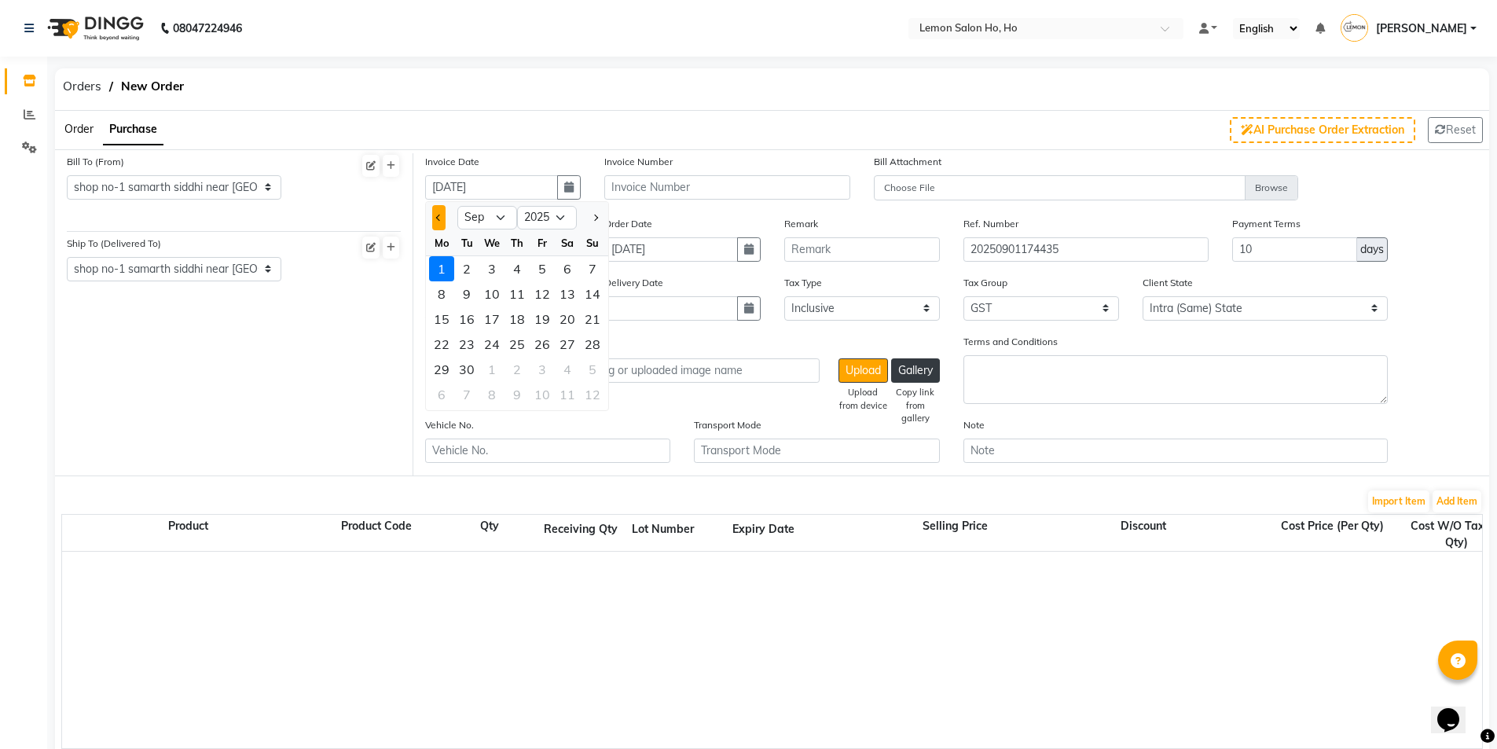
click at [445, 217] on button "Previous month" at bounding box center [438, 217] width 13 height 25
click at [523, 369] on div "28" at bounding box center [516, 369] width 25 height 25
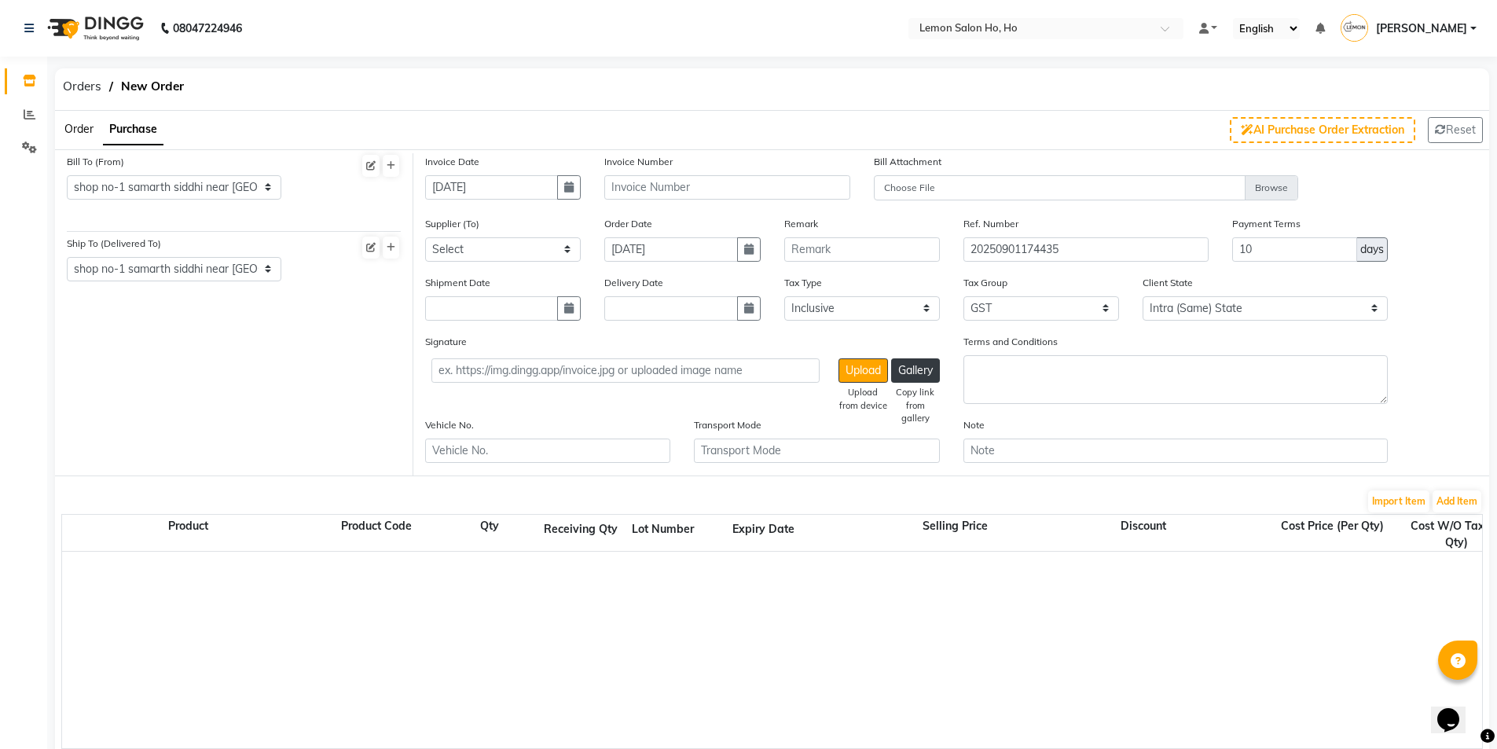
click at [527, 262] on div "Supplier (To) Select Komal Enterprises (Loreal) Narayan Sales Agency Osp Health…" at bounding box center [502, 244] width 179 height 59
click at [530, 249] on select "Select [PERSON_NAME] Enterprises (Loreal) Narayan Sales Agency Osp Healthcare R…" at bounding box center [503, 249] width 156 height 24
click at [425, 237] on select "Select [PERSON_NAME] Enterprises (Loreal) Narayan Sales Agency Osp Healthcare R…" at bounding box center [503, 249] width 156 height 24
click at [562, 313] on button "button" at bounding box center [569, 308] width 24 height 24
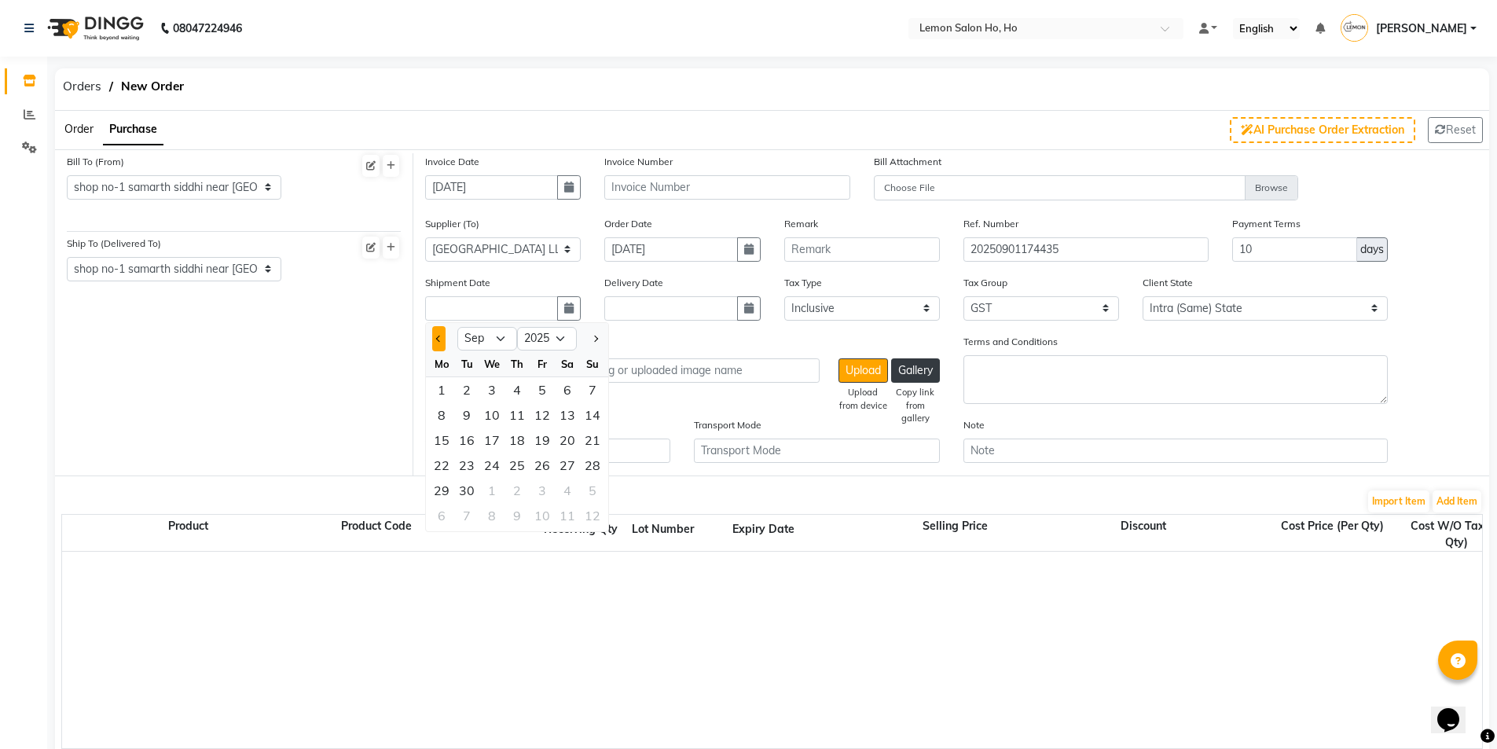
click at [443, 339] on button "Previous month" at bounding box center [438, 338] width 13 height 25
click at [562, 488] on div "30" at bounding box center [567, 490] width 25 height 25
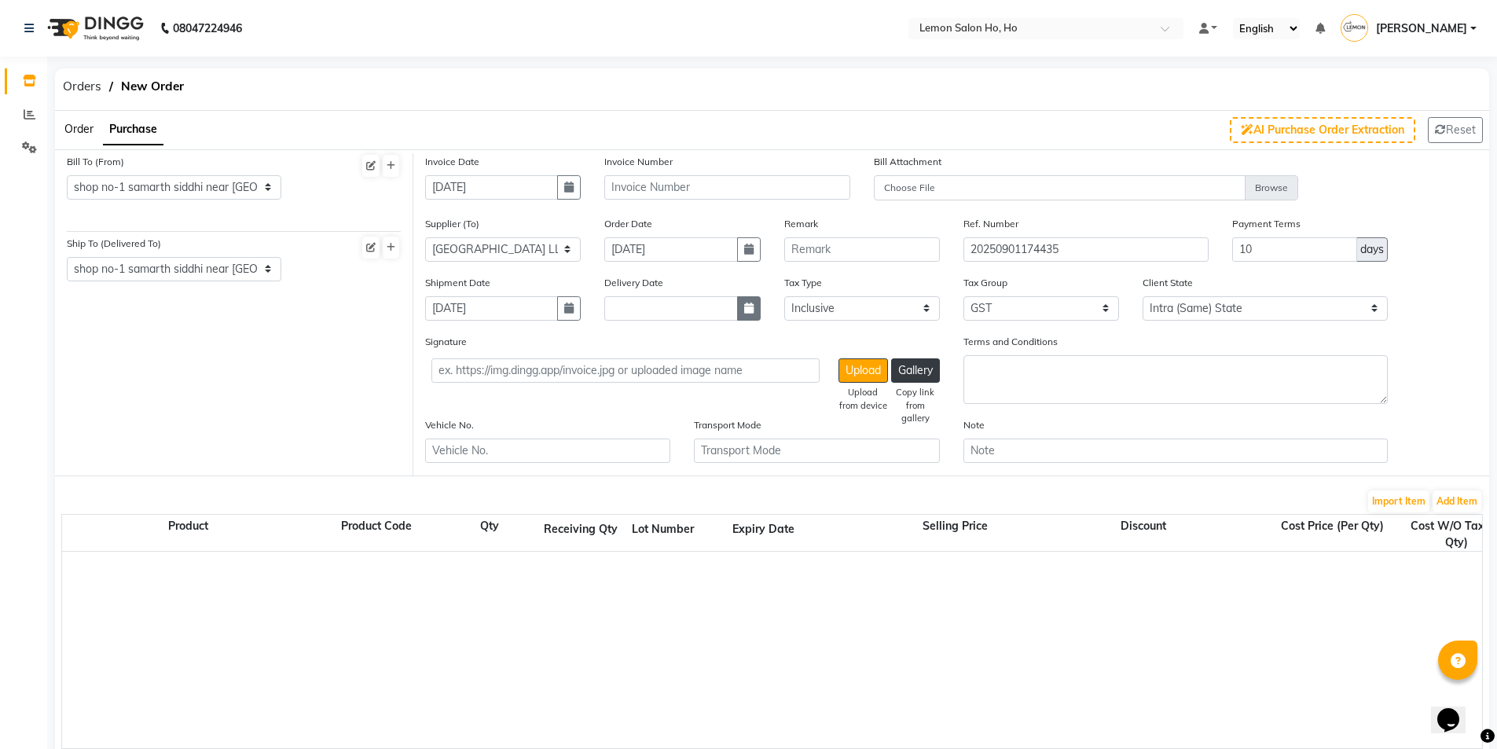
click at [748, 315] on button "button" at bounding box center [749, 308] width 24 height 24
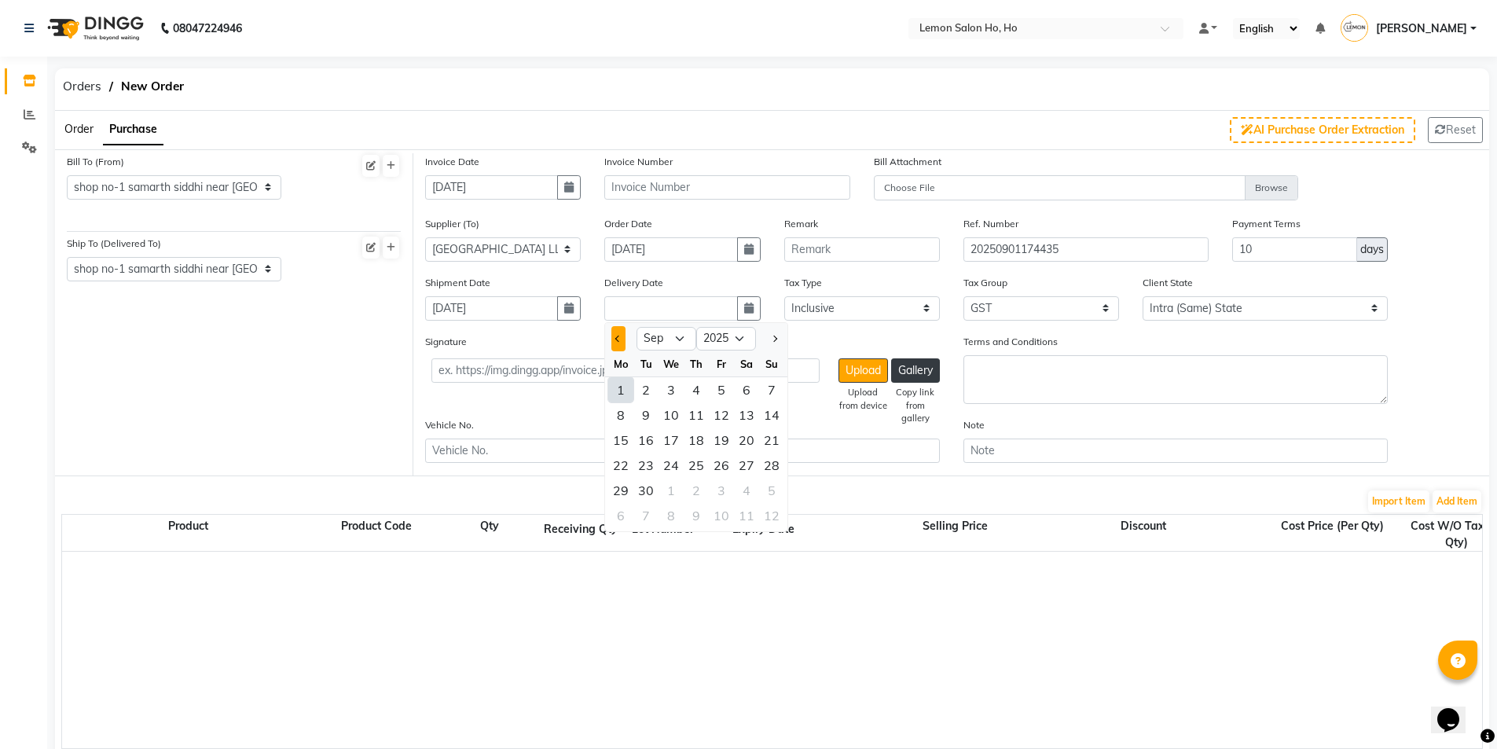
click at [617, 339] on span "Previous month" at bounding box center [618, 339] width 6 height 6
click at [749, 493] on div "30" at bounding box center [746, 490] width 25 height 25
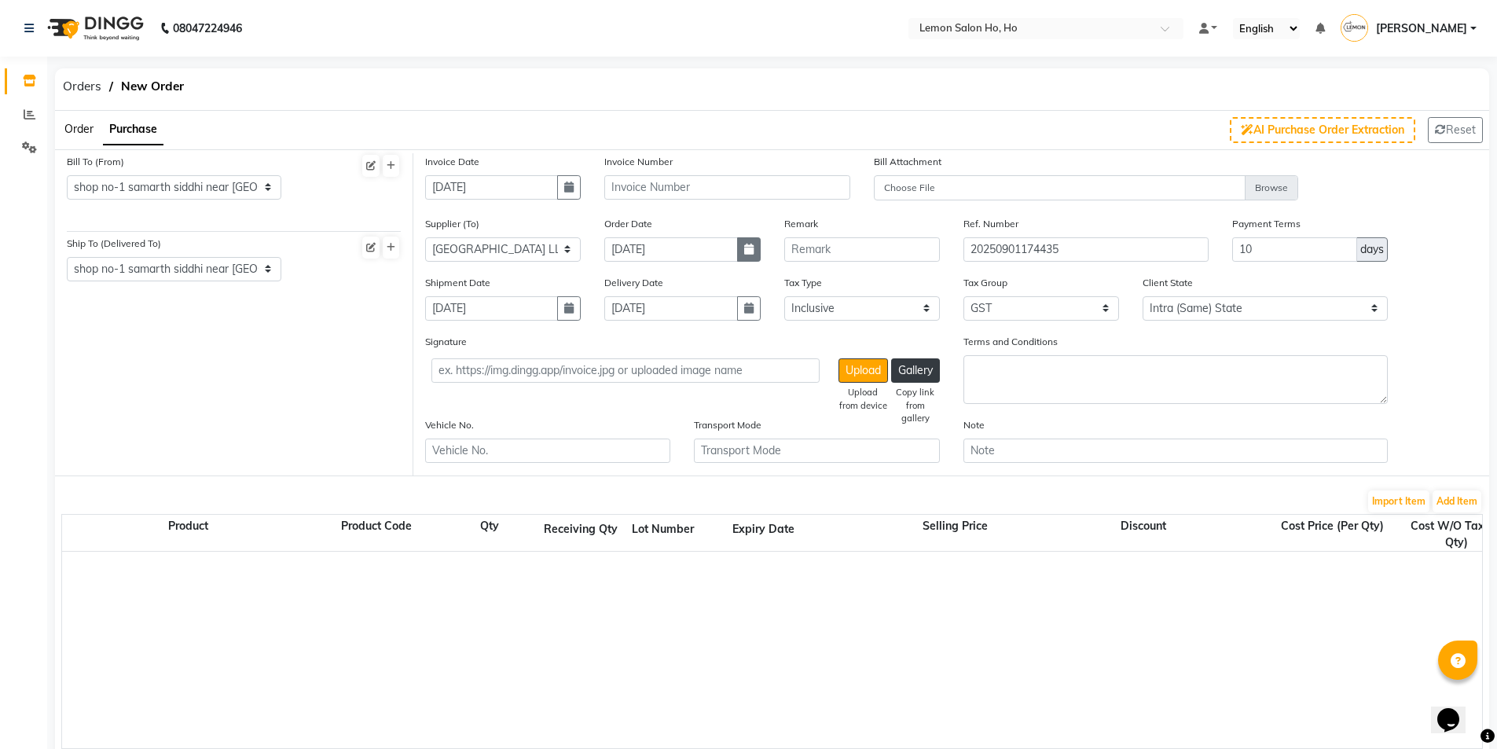
click at [747, 249] on icon "button" at bounding box center [748, 249] width 9 height 11
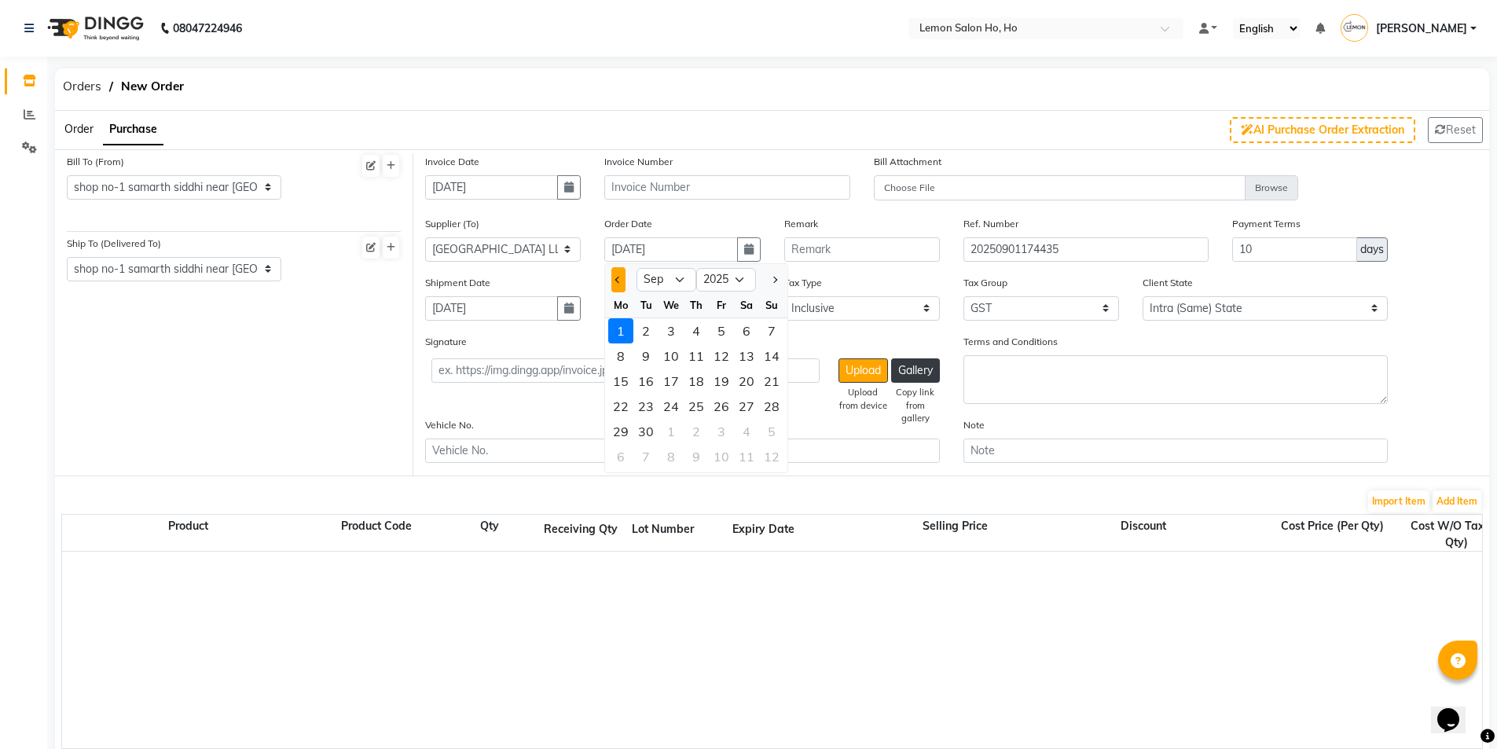
click at [616, 285] on button "Previous month" at bounding box center [617, 279] width 13 height 25
click at [703, 429] on div "28" at bounding box center [696, 431] width 25 height 25
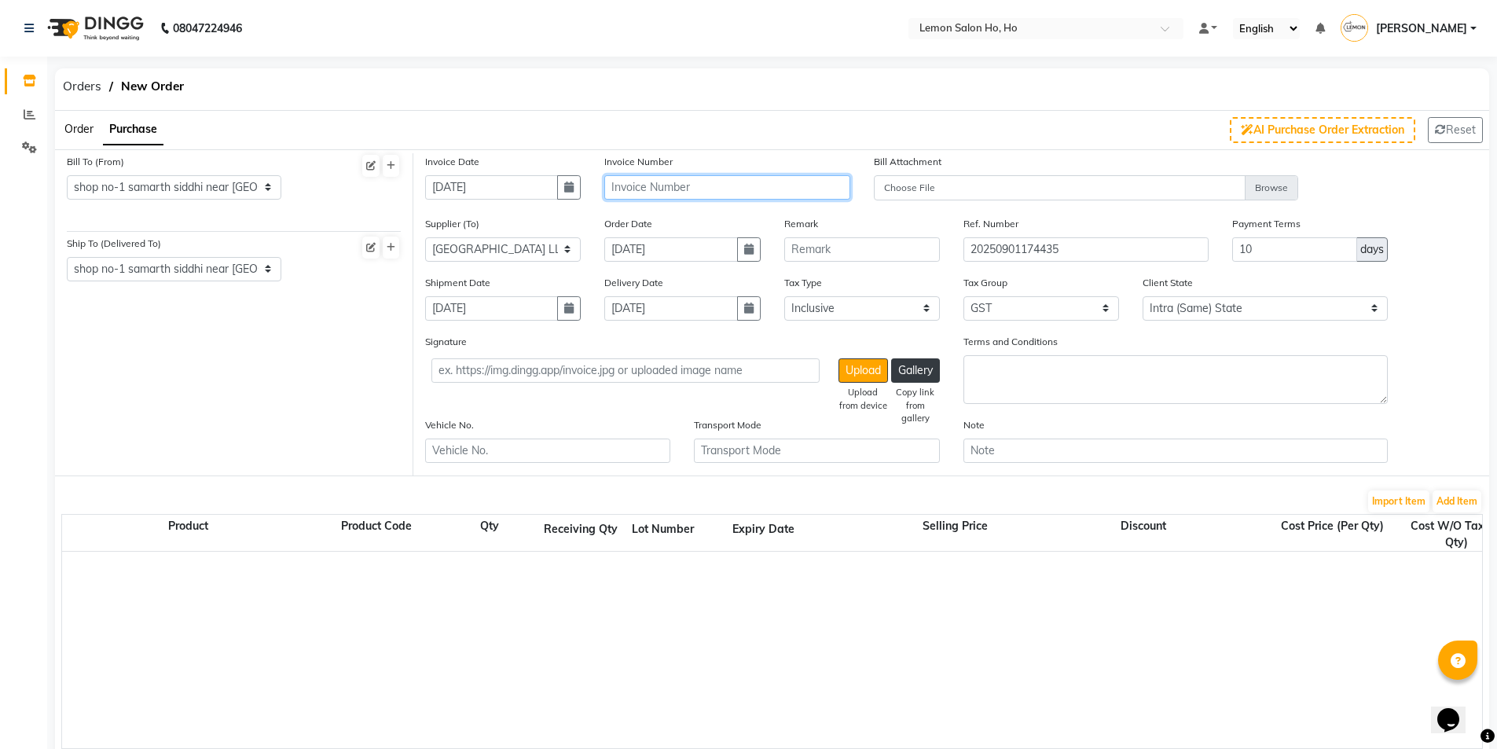
click at [662, 185] on input "text" at bounding box center [726, 187] width 245 height 24
click at [1443, 503] on button "Add Item" at bounding box center [1456, 501] width 49 height 22
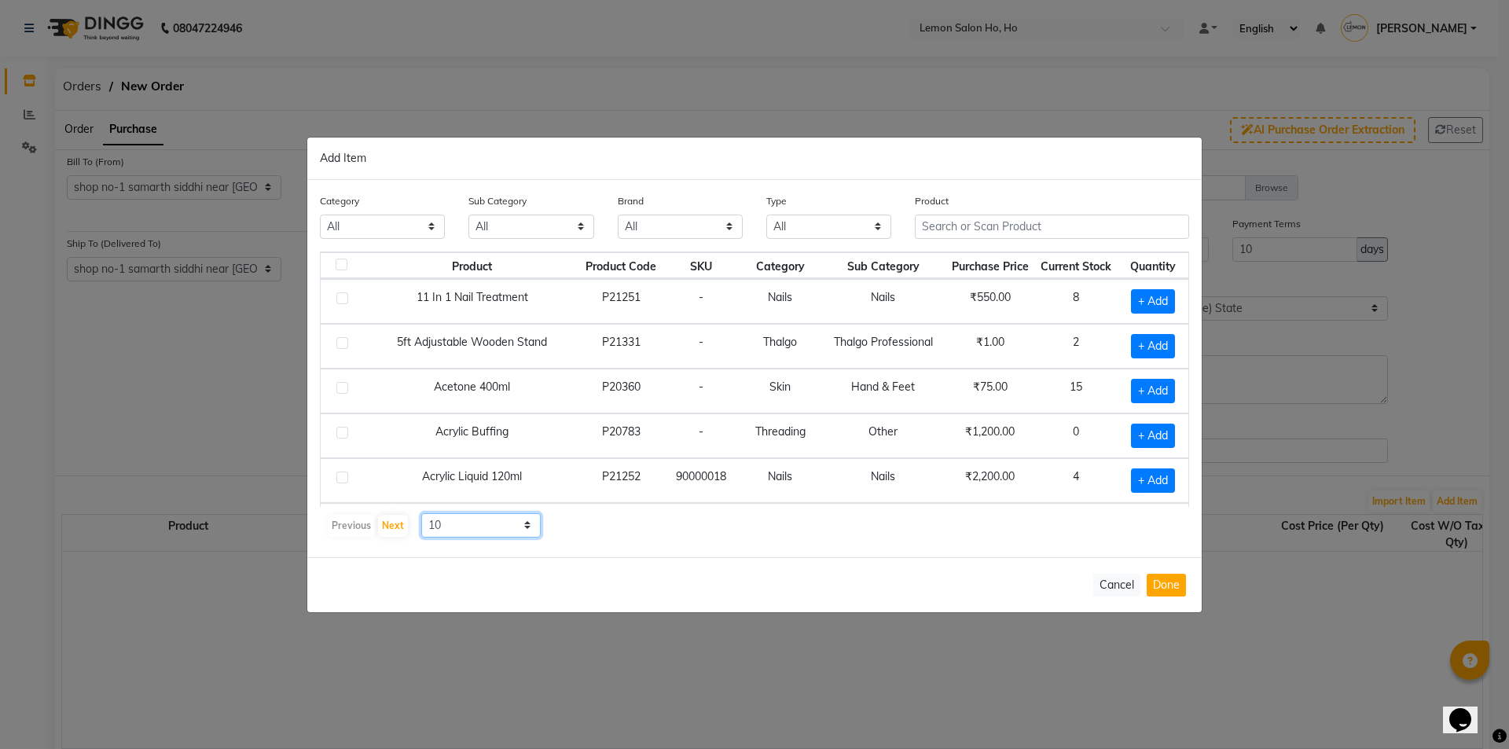
click at [492, 526] on select "10 50 100" at bounding box center [480, 525] width 119 height 24
click at [421, 513] on select "10 50 100" at bounding box center [480, 525] width 119 height 24
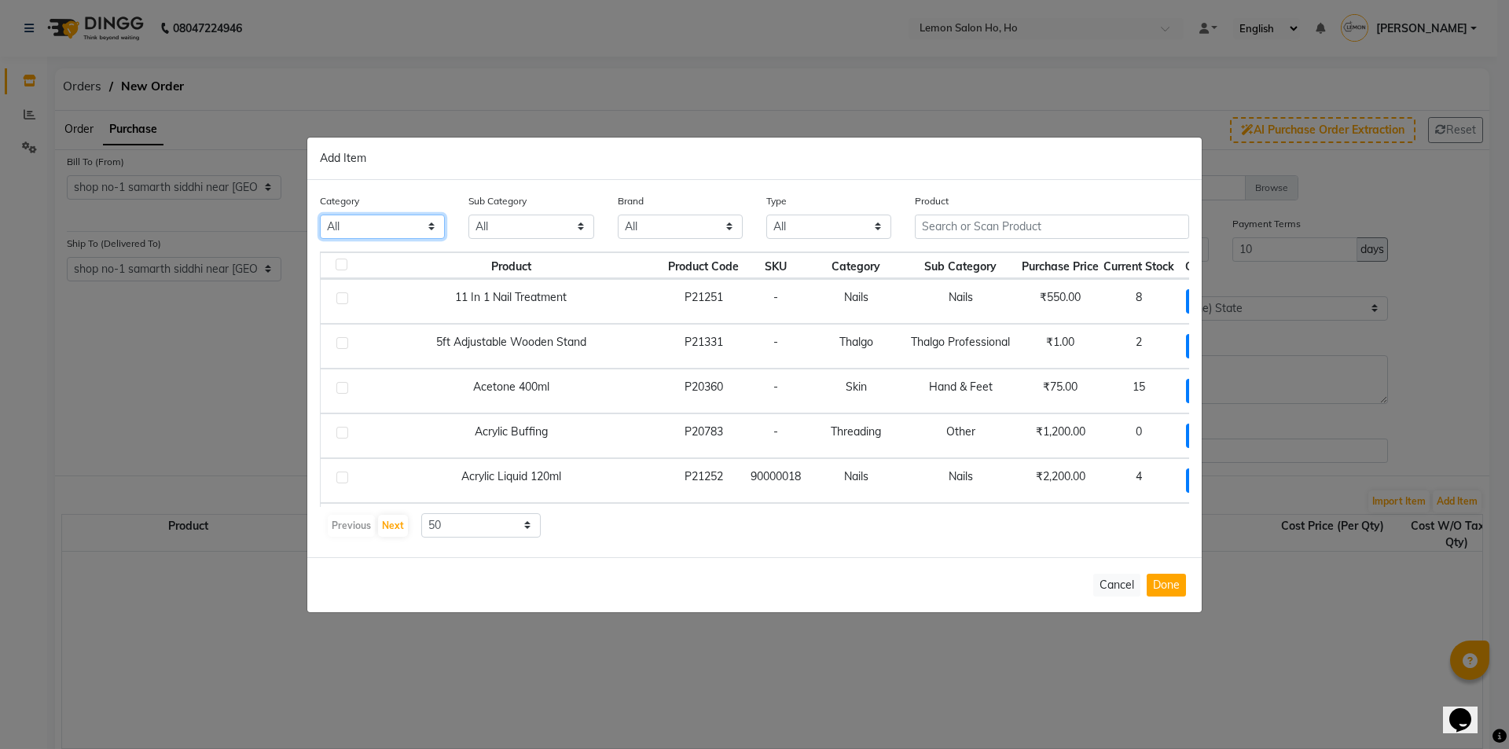
click at [411, 226] on select "All Hair Skin Makeup Personal Care Appliances [PERSON_NAME] Waxing Disposable T…" at bounding box center [382, 227] width 125 height 24
click at [320, 215] on select "All Hair Skin Makeup Personal Care Appliances [PERSON_NAME] Waxing Disposable T…" at bounding box center [382, 227] width 125 height 24
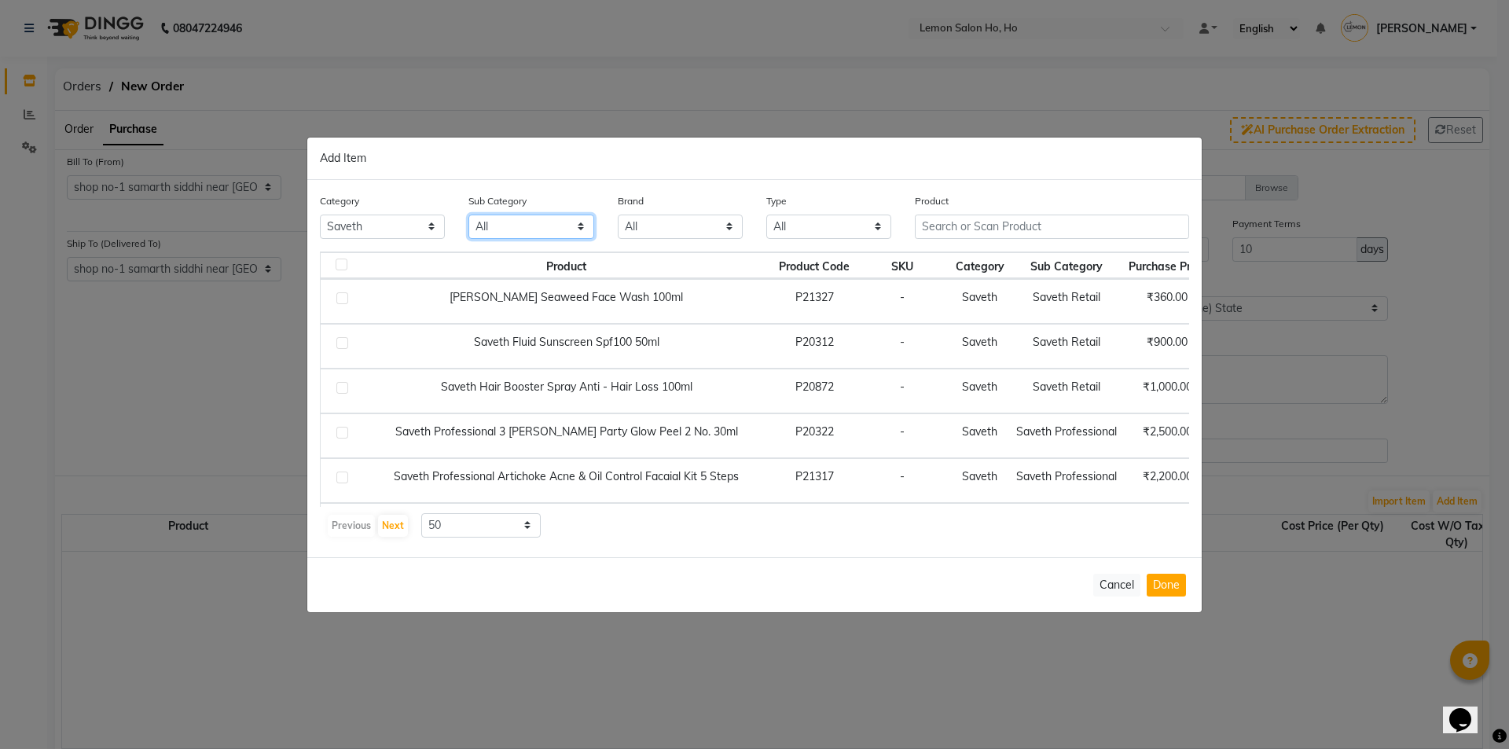
click at [548, 236] on select "All Saveth Professional Saveth Retail" at bounding box center [530, 227] width 125 height 24
click at [468, 215] on select "All Saveth Professional Saveth Retail" at bounding box center [530, 227] width 125 height 24
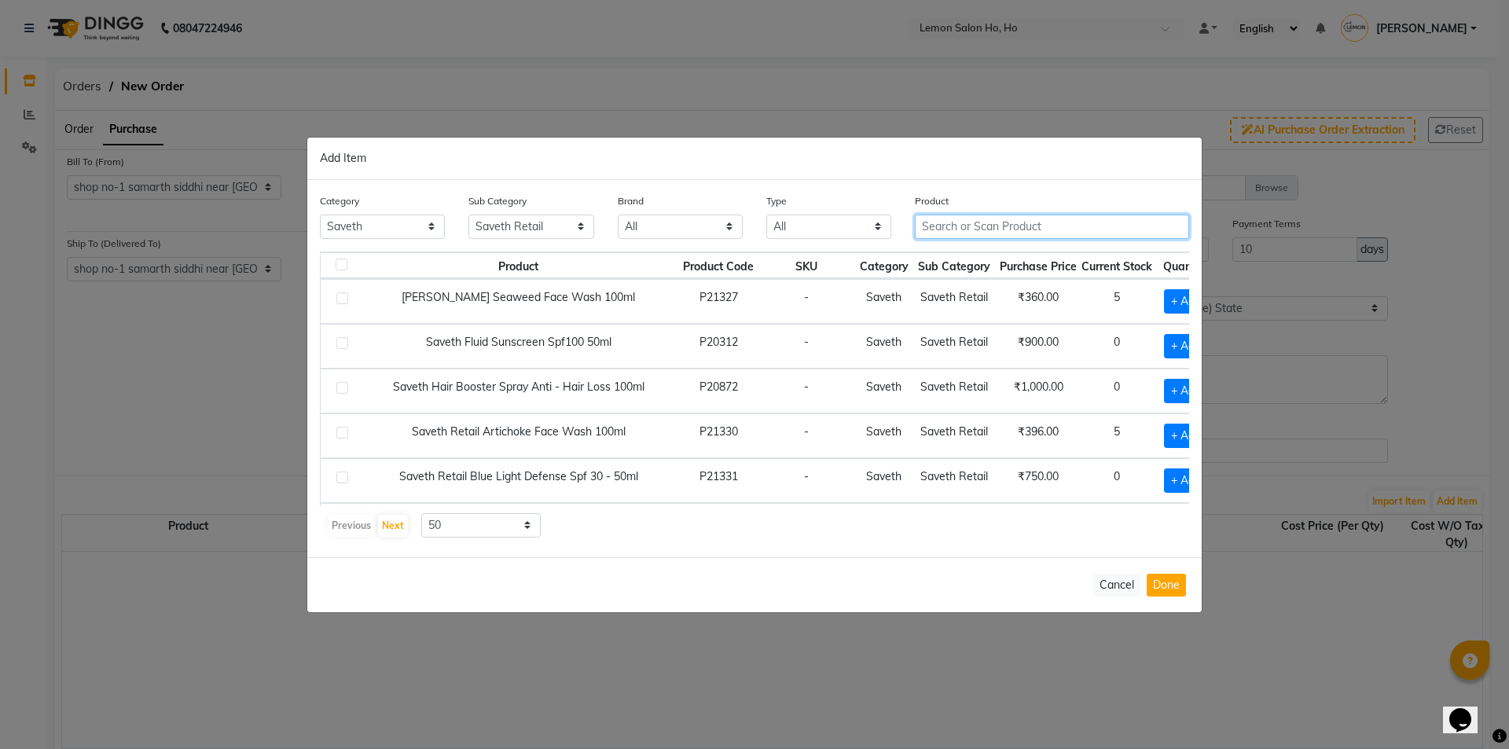
click at [955, 222] on input "text" at bounding box center [1052, 227] width 274 height 24
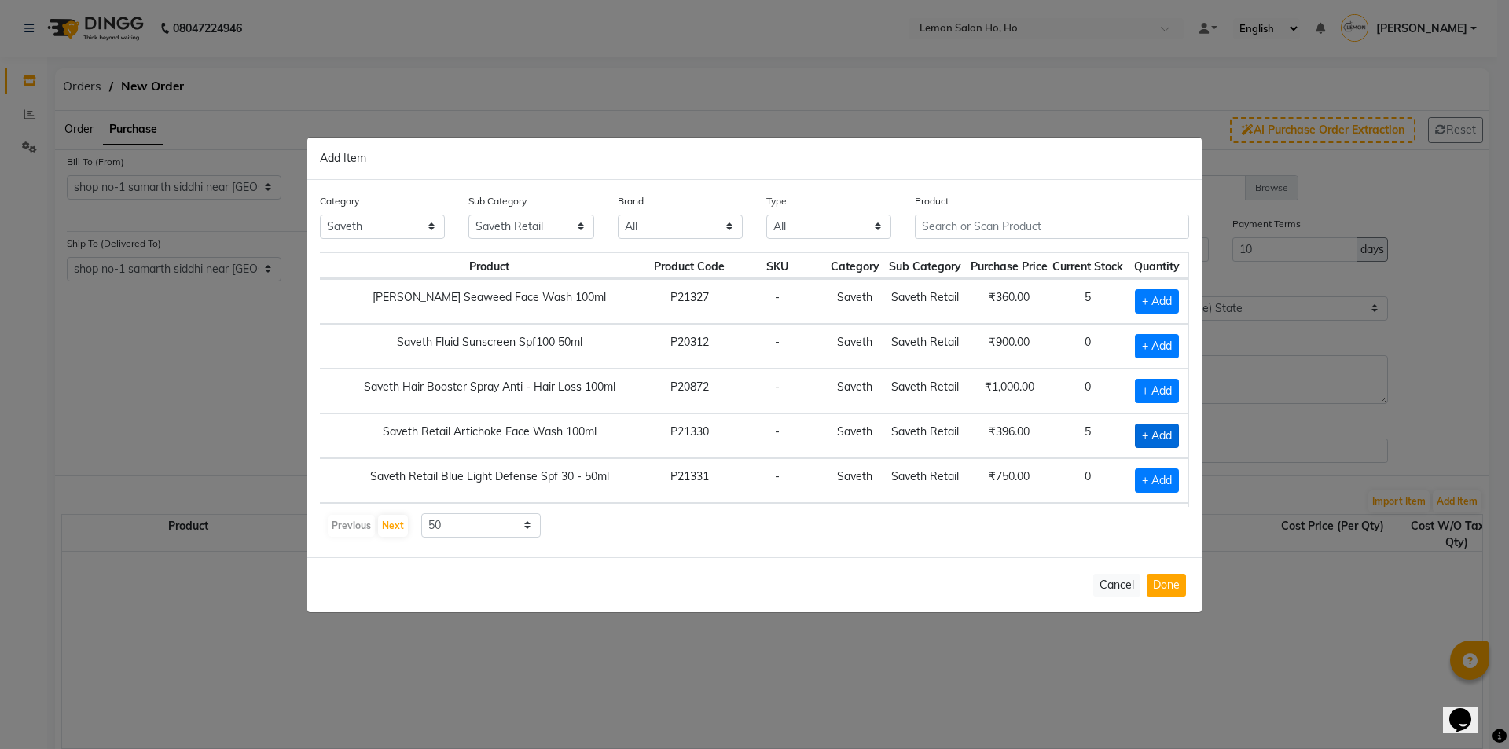
click at [1146, 438] on span "+ Add" at bounding box center [1157, 436] width 44 height 24
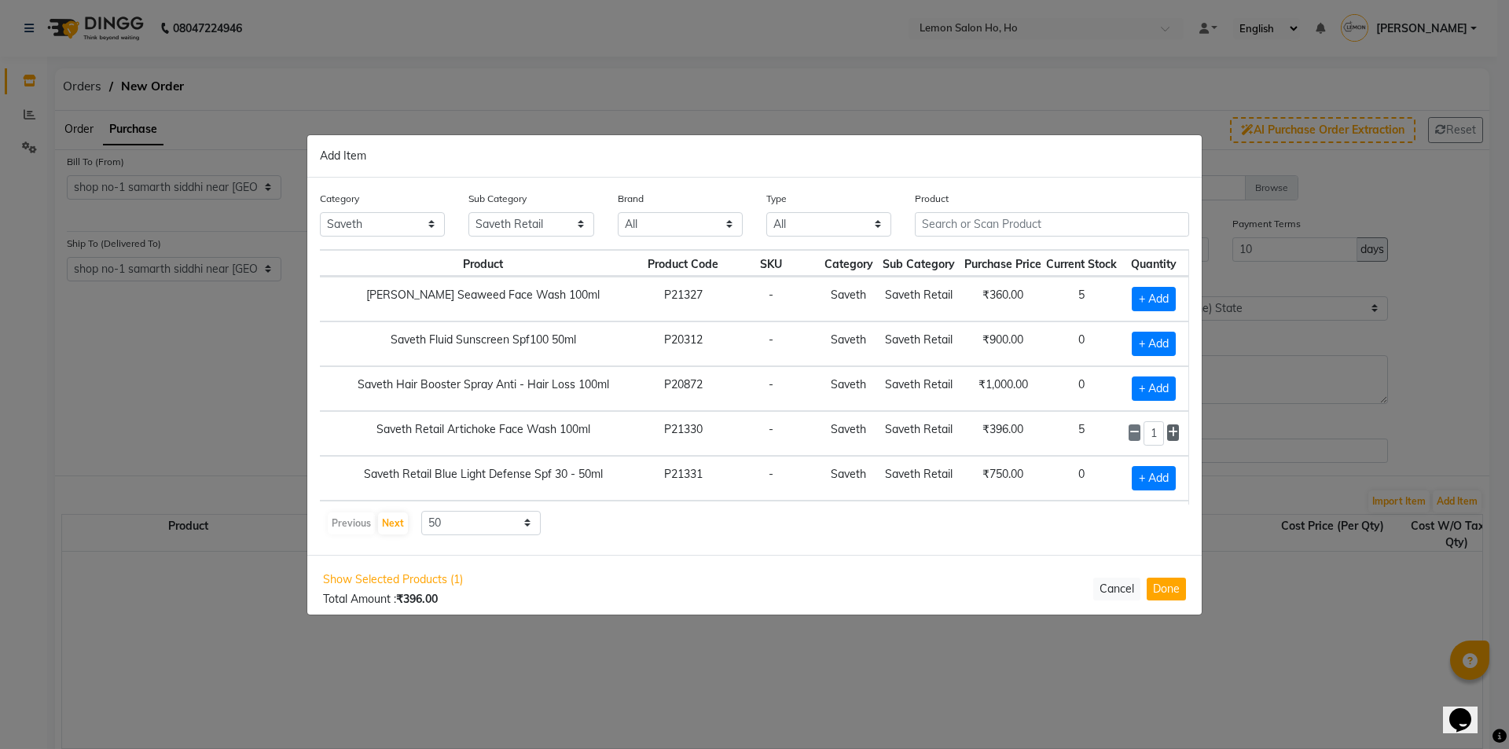
click at [1168, 429] on icon at bounding box center [1173, 432] width 10 height 11
click at [956, 216] on input "text" at bounding box center [1052, 224] width 274 height 24
click at [988, 213] on input "VITAMIIN" at bounding box center [1041, 224] width 252 height 24
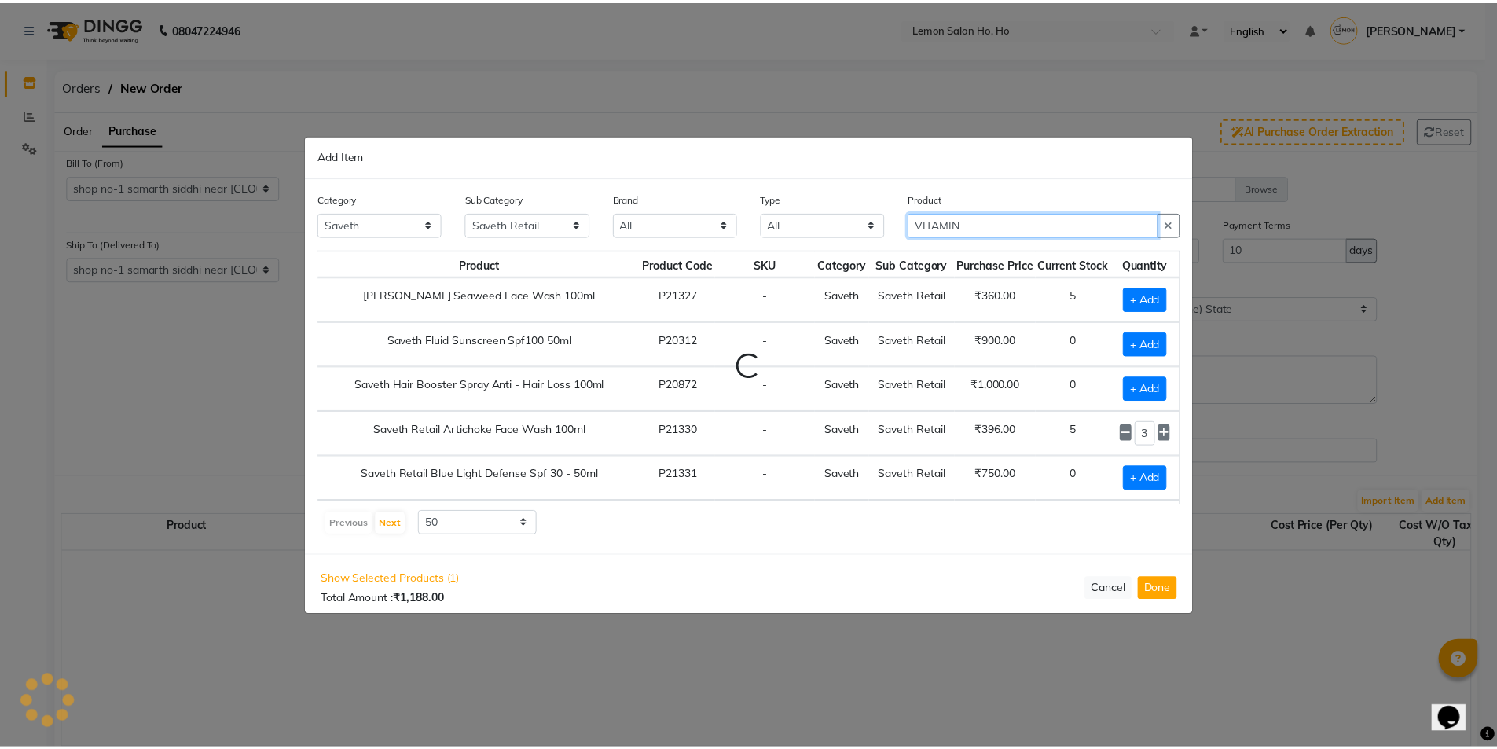
scroll to position [0, 0]
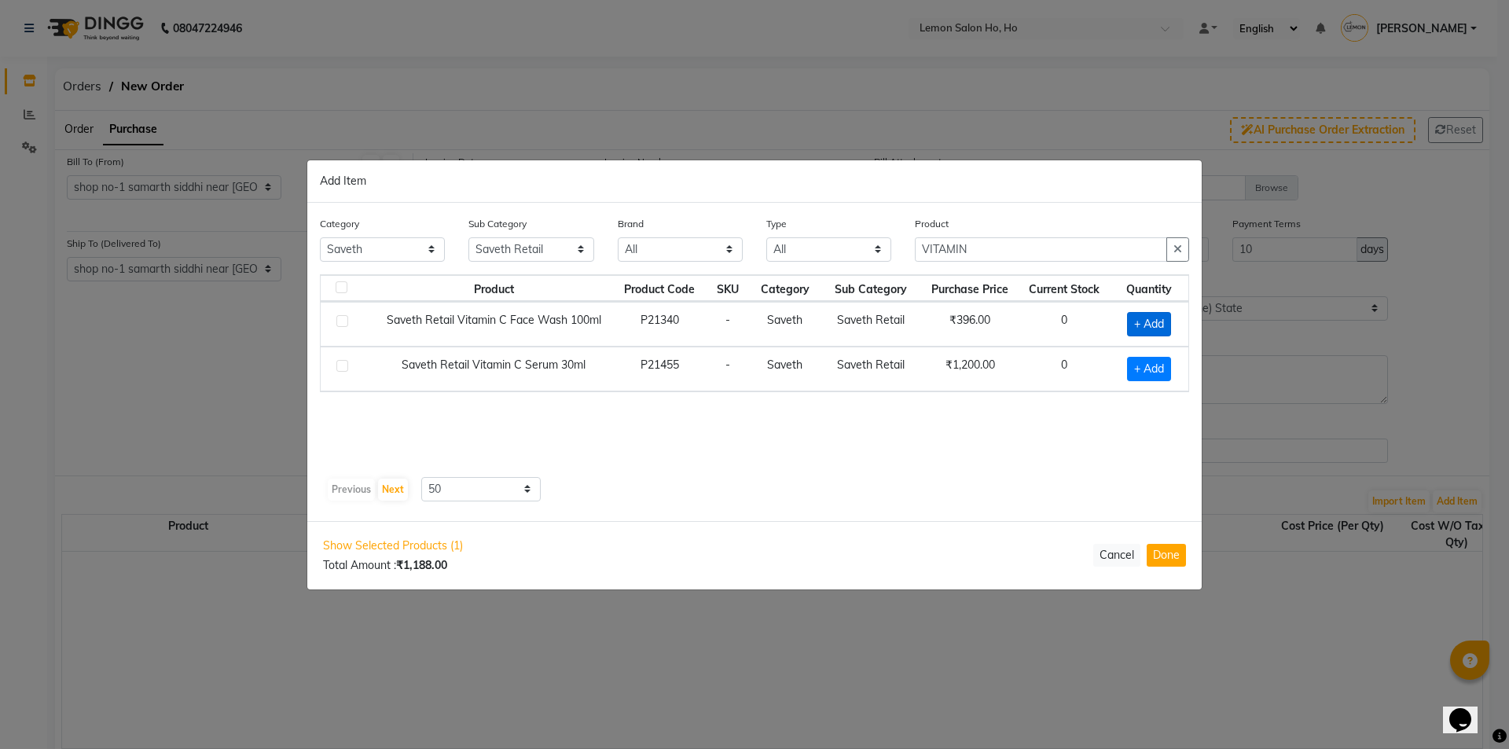
click at [1143, 316] on span "+ Add" at bounding box center [1149, 324] width 44 height 24
click at [1168, 326] on icon at bounding box center [1169, 322] width 10 height 11
drag, startPoint x: 997, startPoint y: 256, endPoint x: 868, endPoint y: 255, distance: 129.7
click at [868, 255] on div "Category All Hair Skin Makeup Personal Care Appliances Beard Waxing Disposable …" at bounding box center [754, 244] width 893 height 59
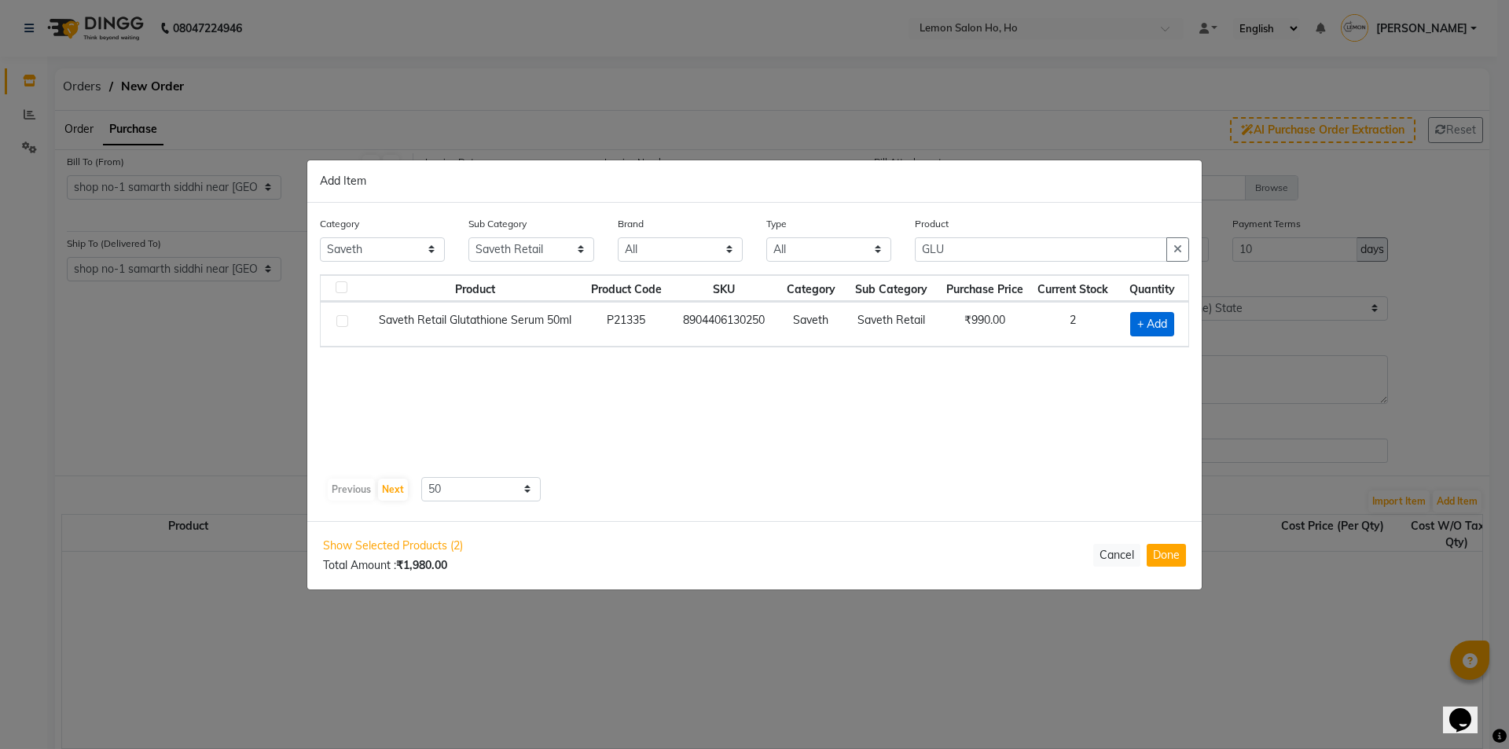
click at [1133, 323] on span "+ Add" at bounding box center [1152, 324] width 44 height 24
click at [1174, 320] on icon at bounding box center [1171, 322] width 10 height 11
drag, startPoint x: 1017, startPoint y: 248, endPoint x: 912, endPoint y: 262, distance: 105.5
click at [912, 262] on div "Product GLU" at bounding box center [1052, 244] width 298 height 59
click at [1141, 321] on span "+ Add" at bounding box center [1151, 324] width 44 height 24
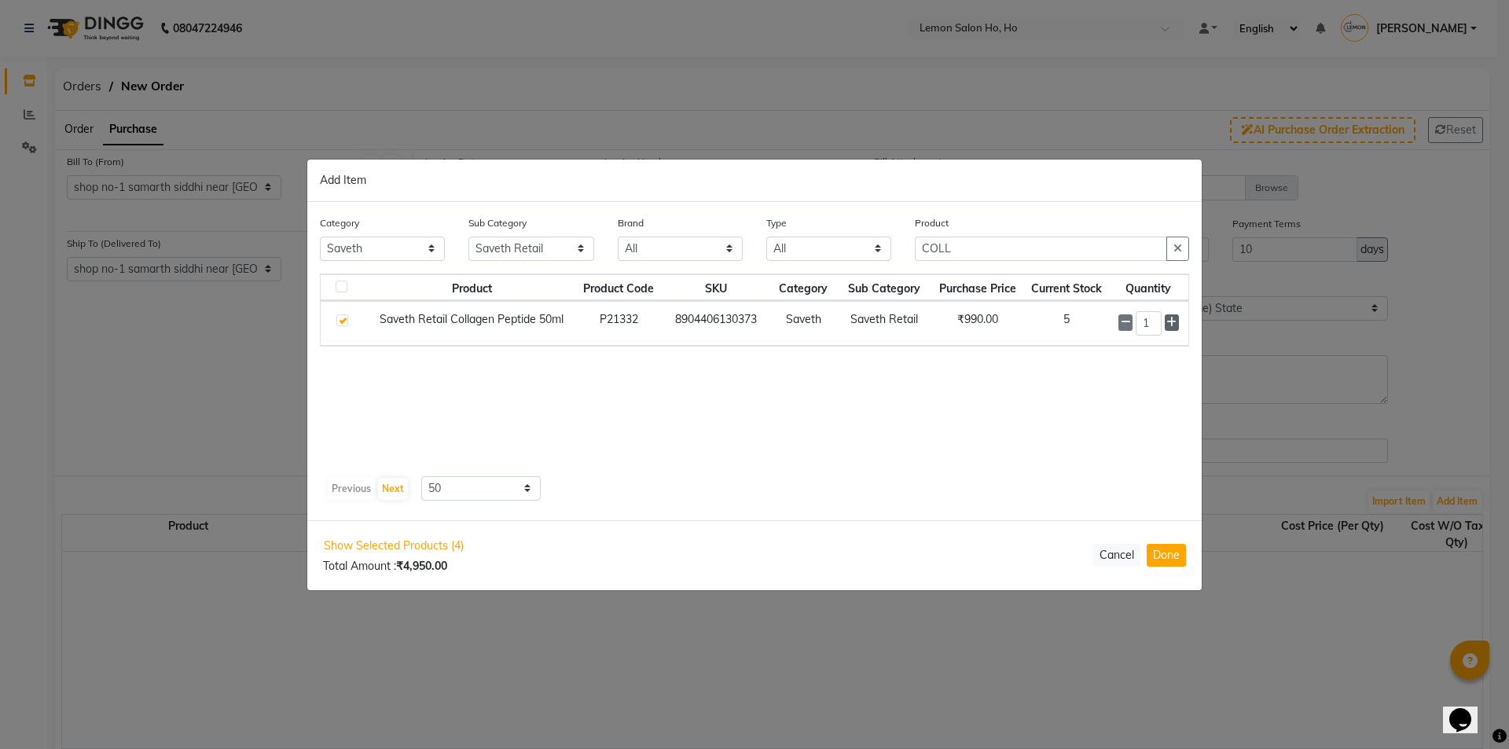
click at [1168, 321] on icon at bounding box center [1171, 322] width 10 height 11
drag, startPoint x: 1010, startPoint y: 255, endPoint x: 889, endPoint y: 253, distance: 121.0
click at [889, 252] on div "Category All Hair Skin Makeup Personal Care Appliances Beard Waxing Disposable …" at bounding box center [754, 244] width 893 height 59
click at [1172, 323] on icon at bounding box center [1169, 322] width 10 height 11
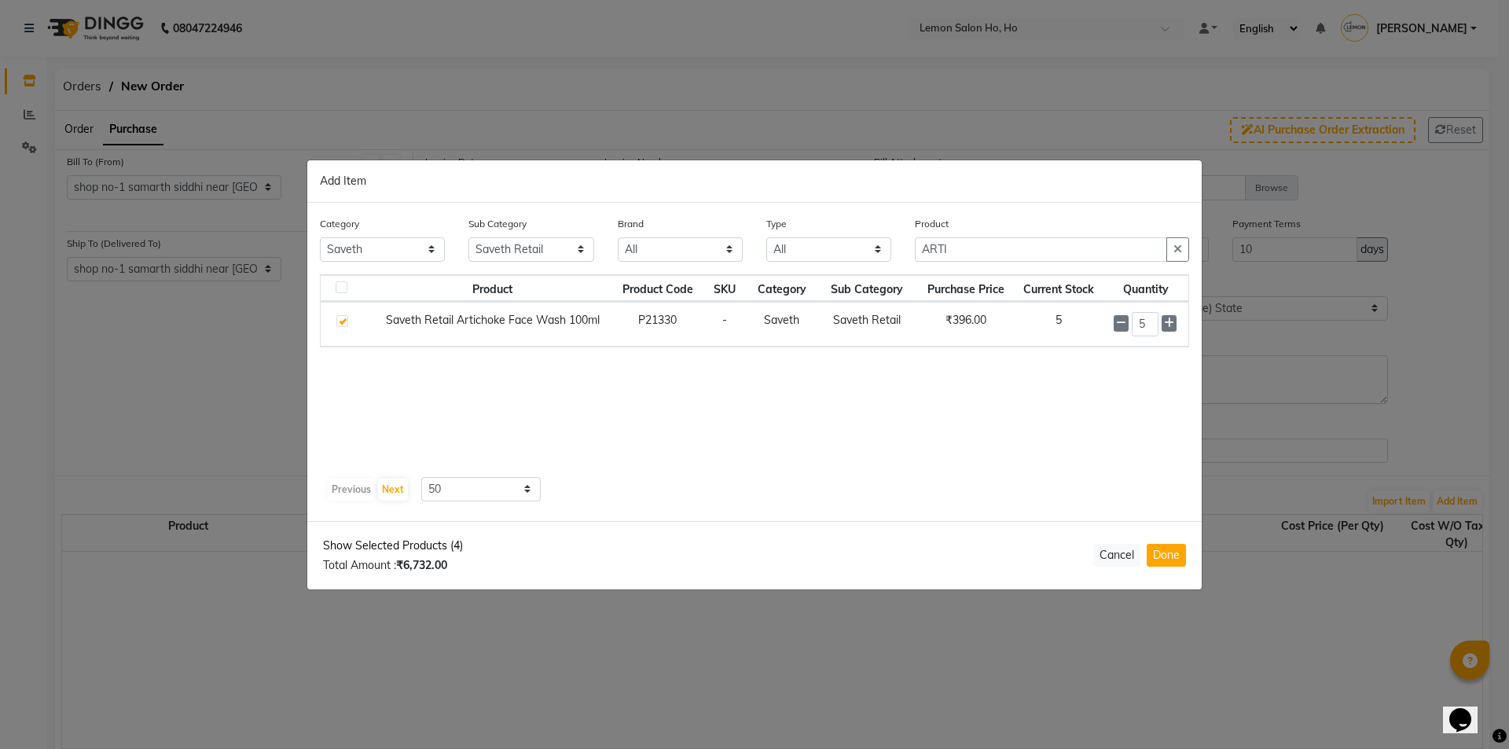
click at [431, 548] on span "Show Selected Products (4)" at bounding box center [393, 545] width 140 height 17
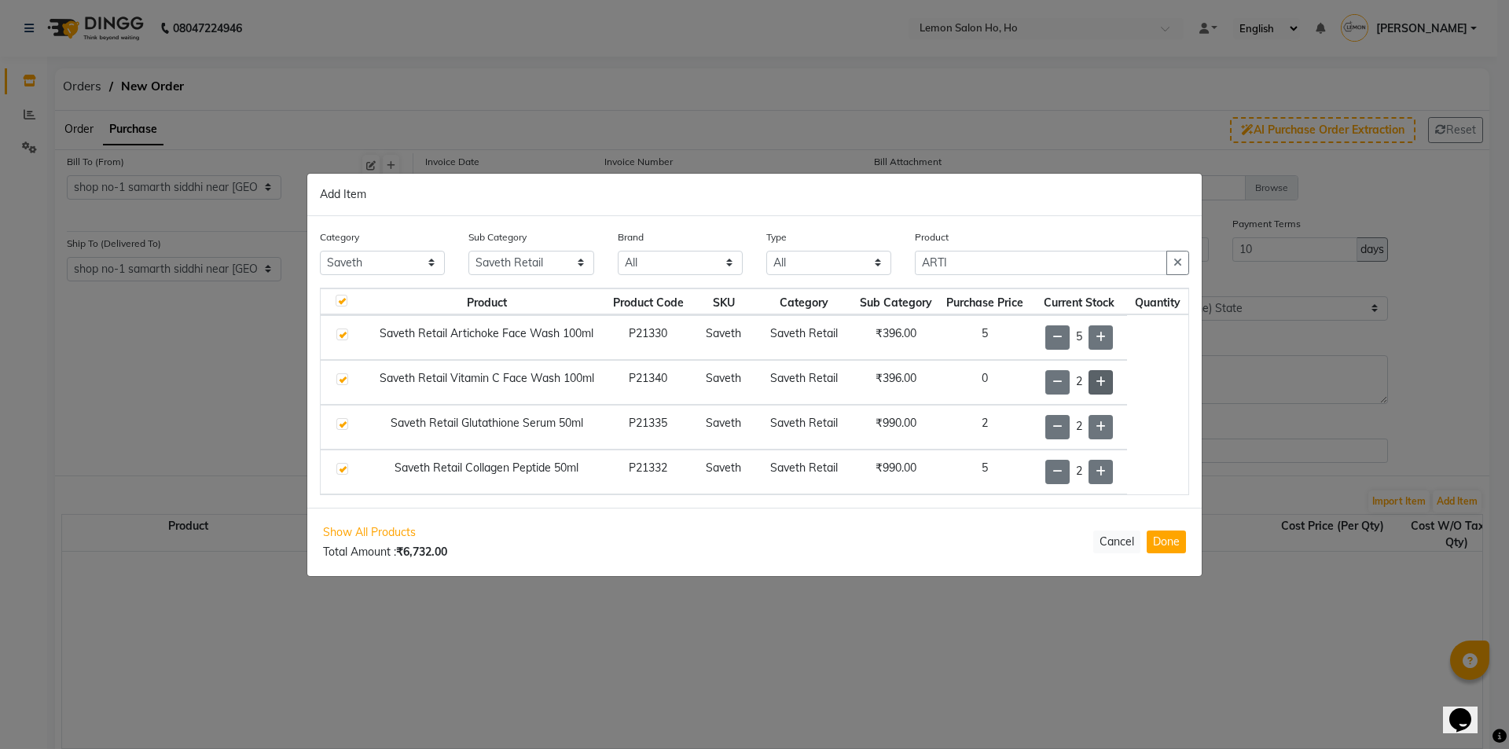
click at [1097, 382] on icon at bounding box center [1100, 381] width 10 height 11
drag, startPoint x: 970, startPoint y: 269, endPoint x: 900, endPoint y: 277, distance: 71.2
click at [901, 277] on div "Category All Hair Skin Makeup Personal Care Appliances [PERSON_NAME] Waxing Dis…" at bounding box center [754, 258] width 893 height 59
click at [989, 258] on input "RICE W" at bounding box center [1041, 263] width 252 height 24
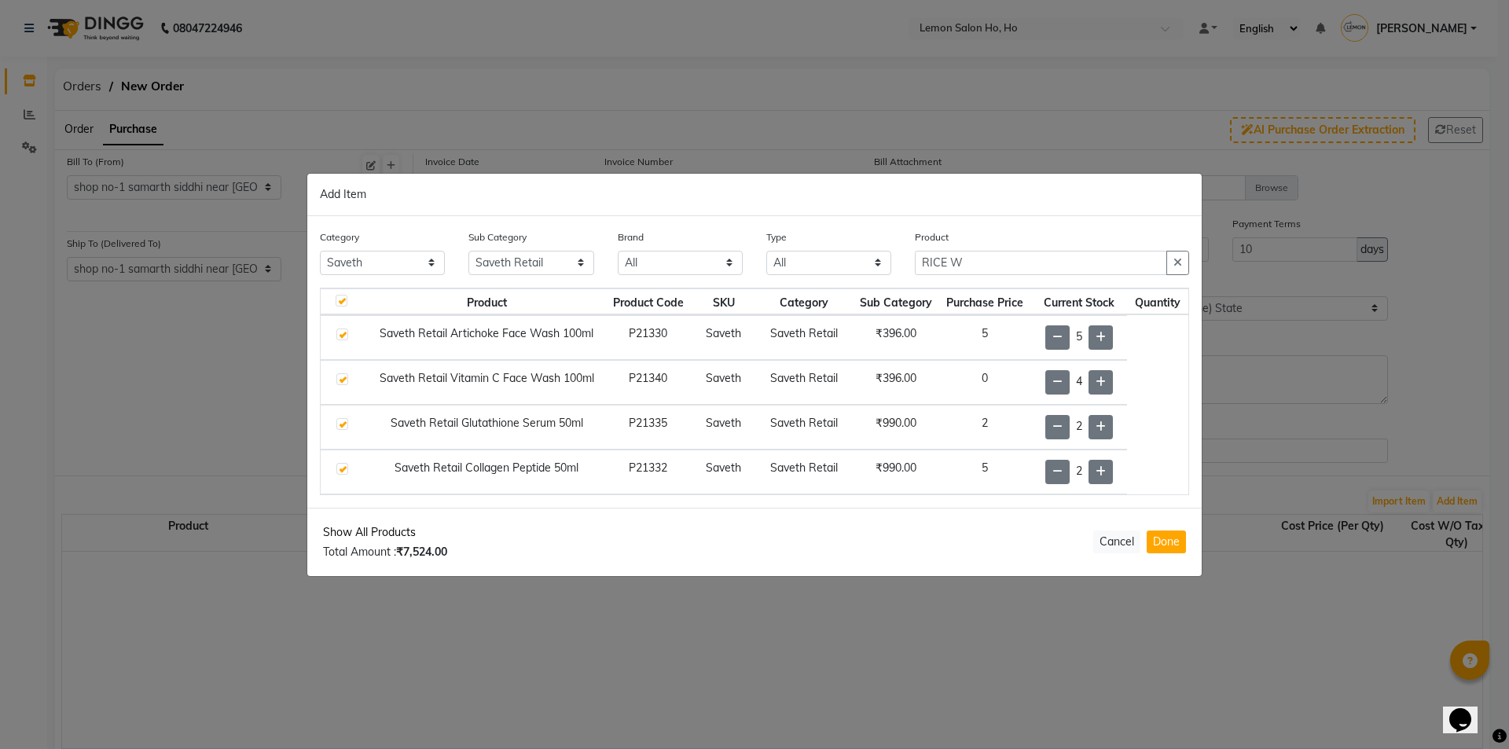
click at [365, 528] on span "Show All Products" at bounding box center [385, 532] width 124 height 17
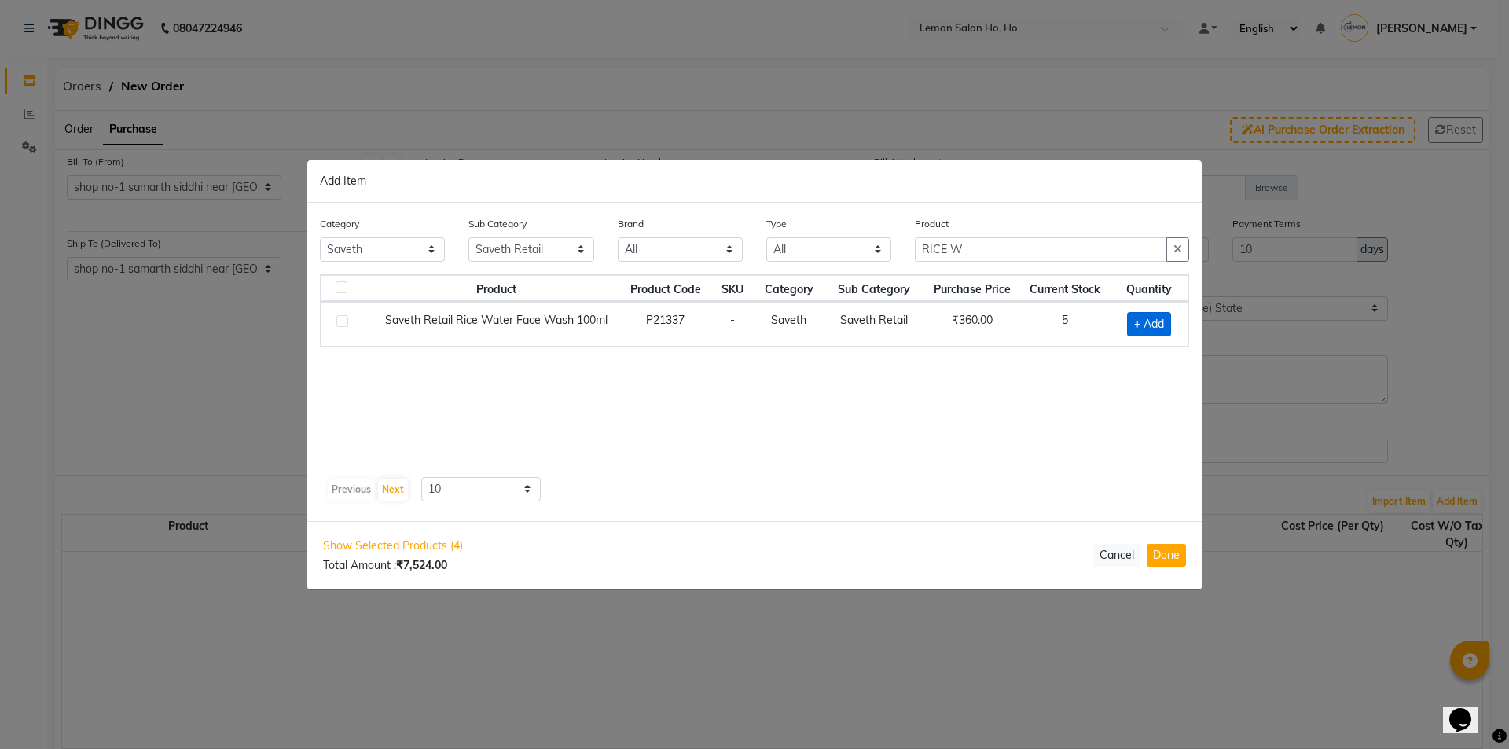
click at [1140, 325] on span "+ Add" at bounding box center [1149, 324] width 44 height 24
click at [1168, 327] on icon at bounding box center [1170, 322] width 10 height 11
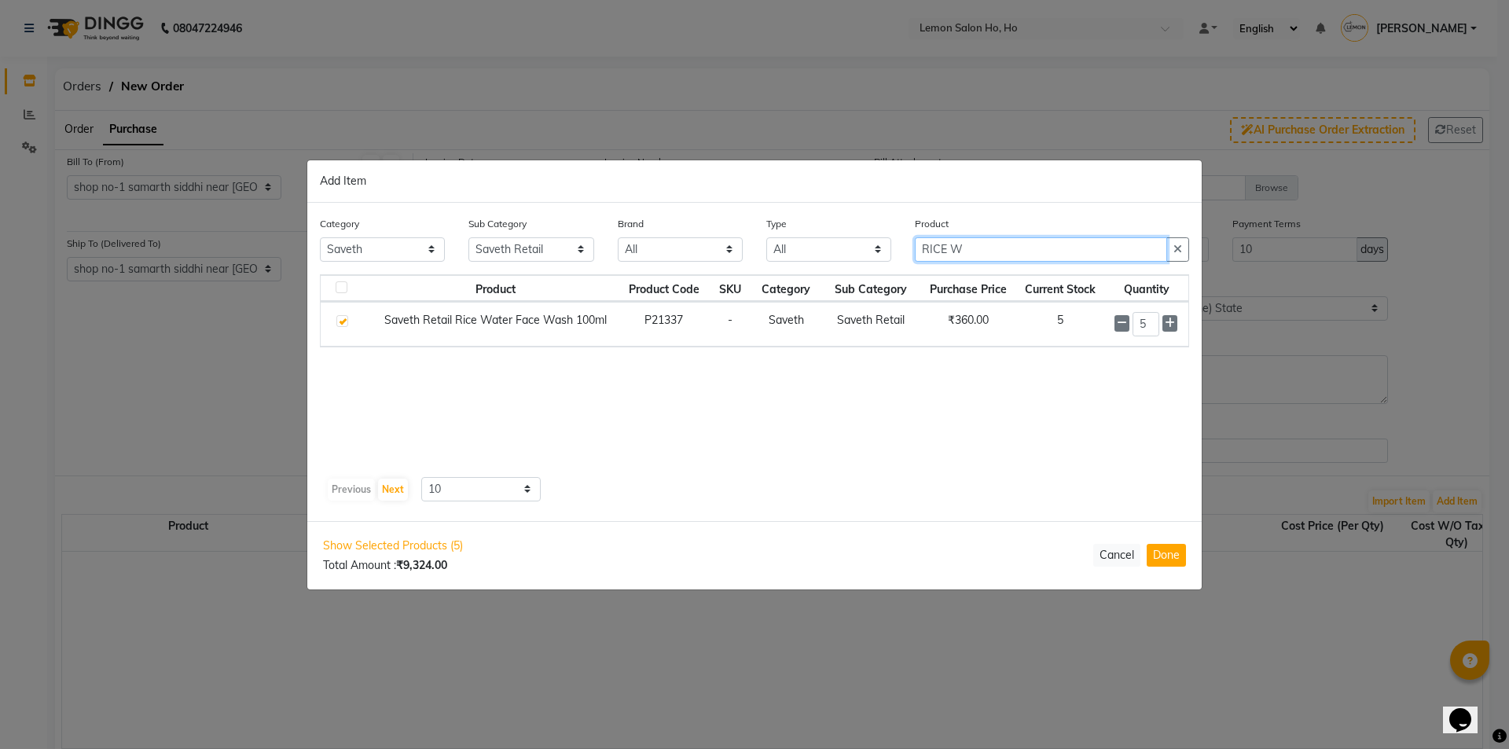
click at [937, 254] on input "RICE W" at bounding box center [1041, 249] width 252 height 24
click at [1154, 325] on span "+ Add" at bounding box center [1150, 324] width 44 height 24
click at [1167, 322] on icon at bounding box center [1170, 322] width 10 height 11
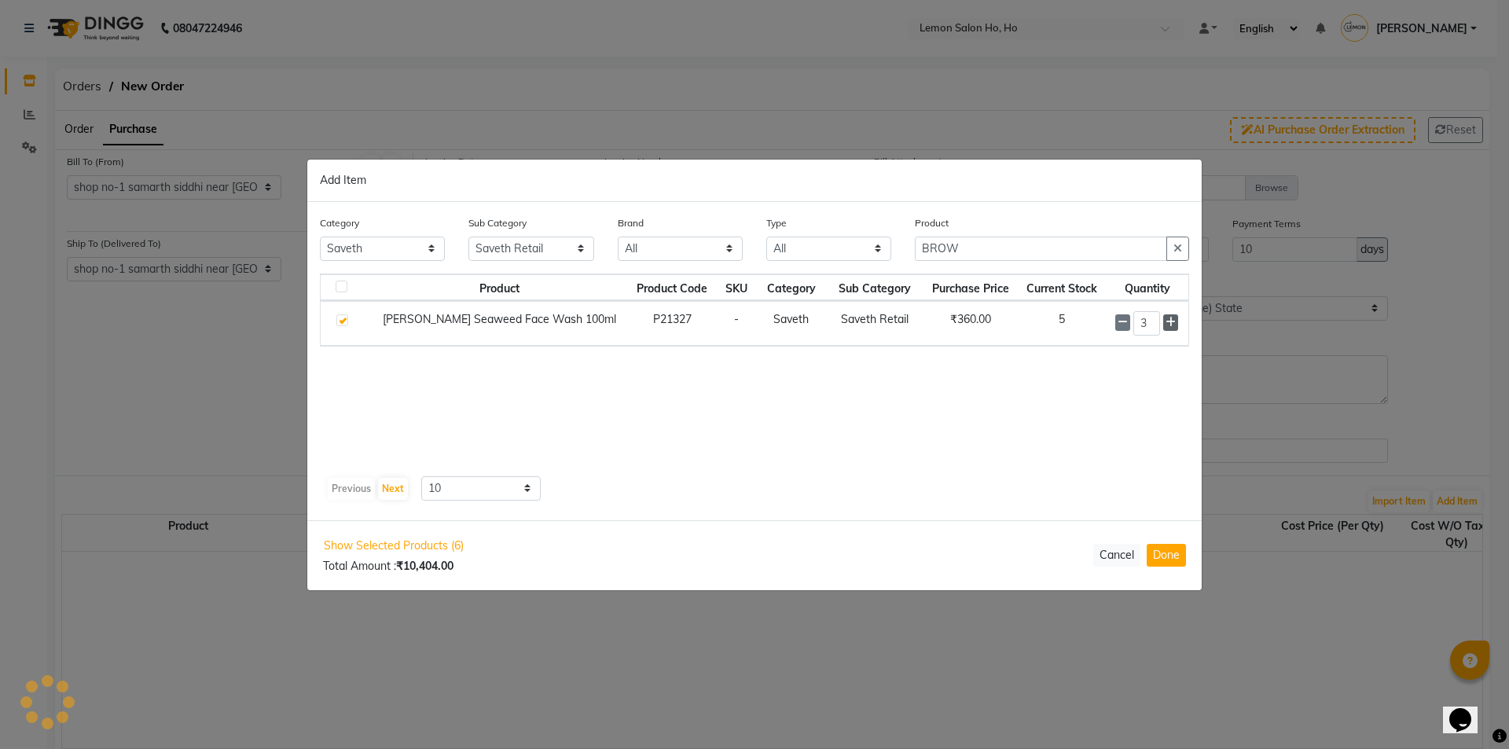
click at [1167, 322] on icon at bounding box center [1170, 322] width 10 height 11
click at [1173, 563] on button "Done" at bounding box center [1165, 555] width 39 height 23
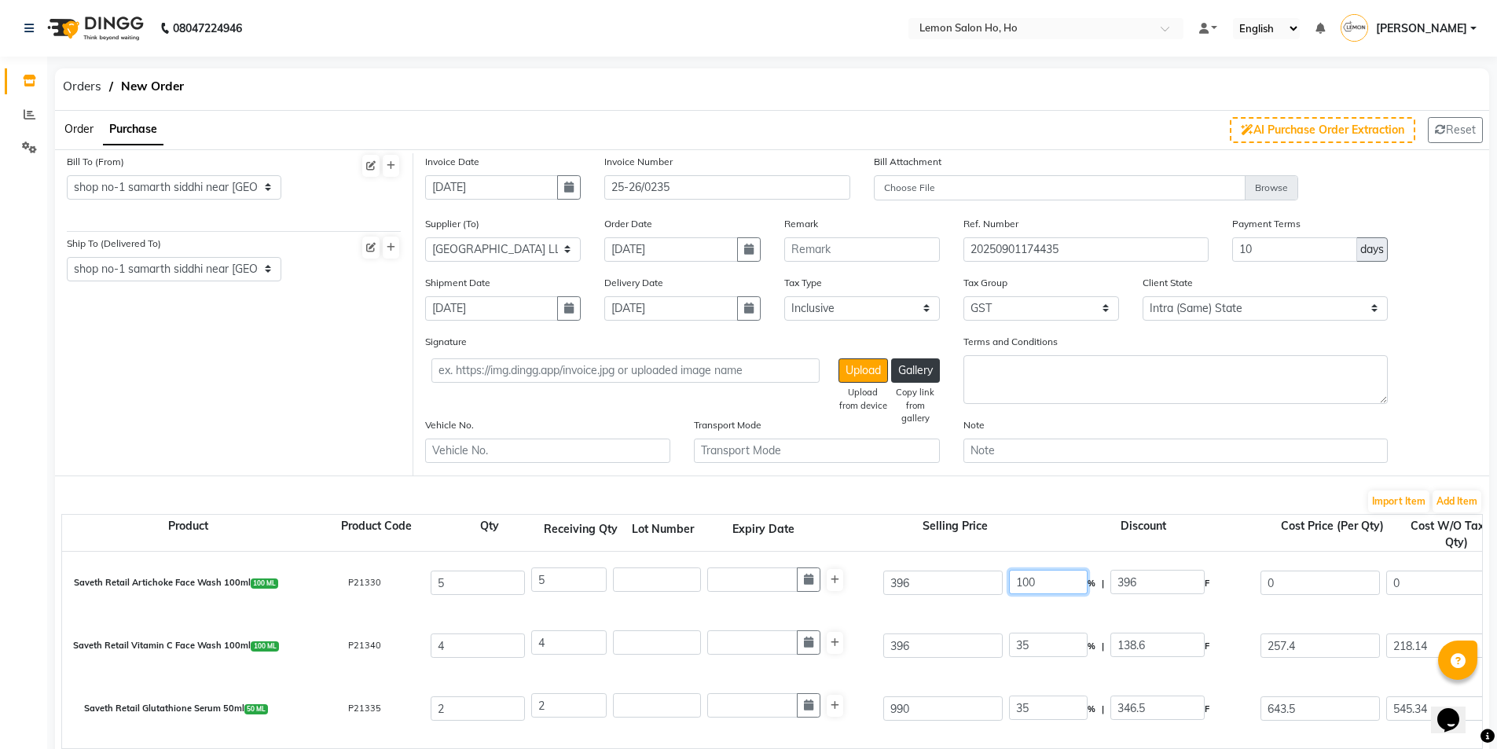
click at [1025, 584] on input "100" at bounding box center [1048, 582] width 79 height 24
click at [1025, 669] on div "Saveth Retail Vitamin C Face Wash 100ml 100 ML P21340 4 4 396 35 % | 138.6 F 25…" at bounding box center [1481, 645] width 2863 height 63
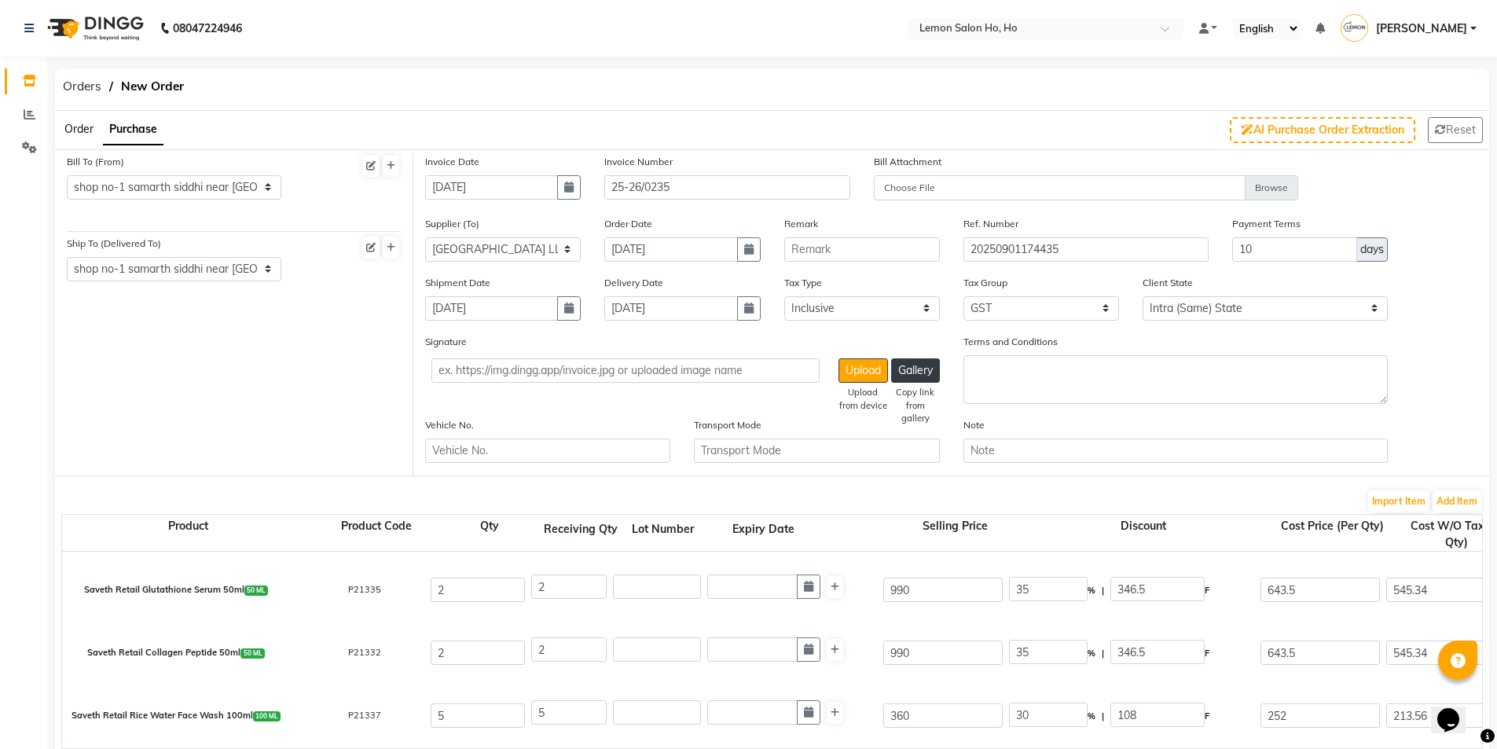
scroll to position [157, 0]
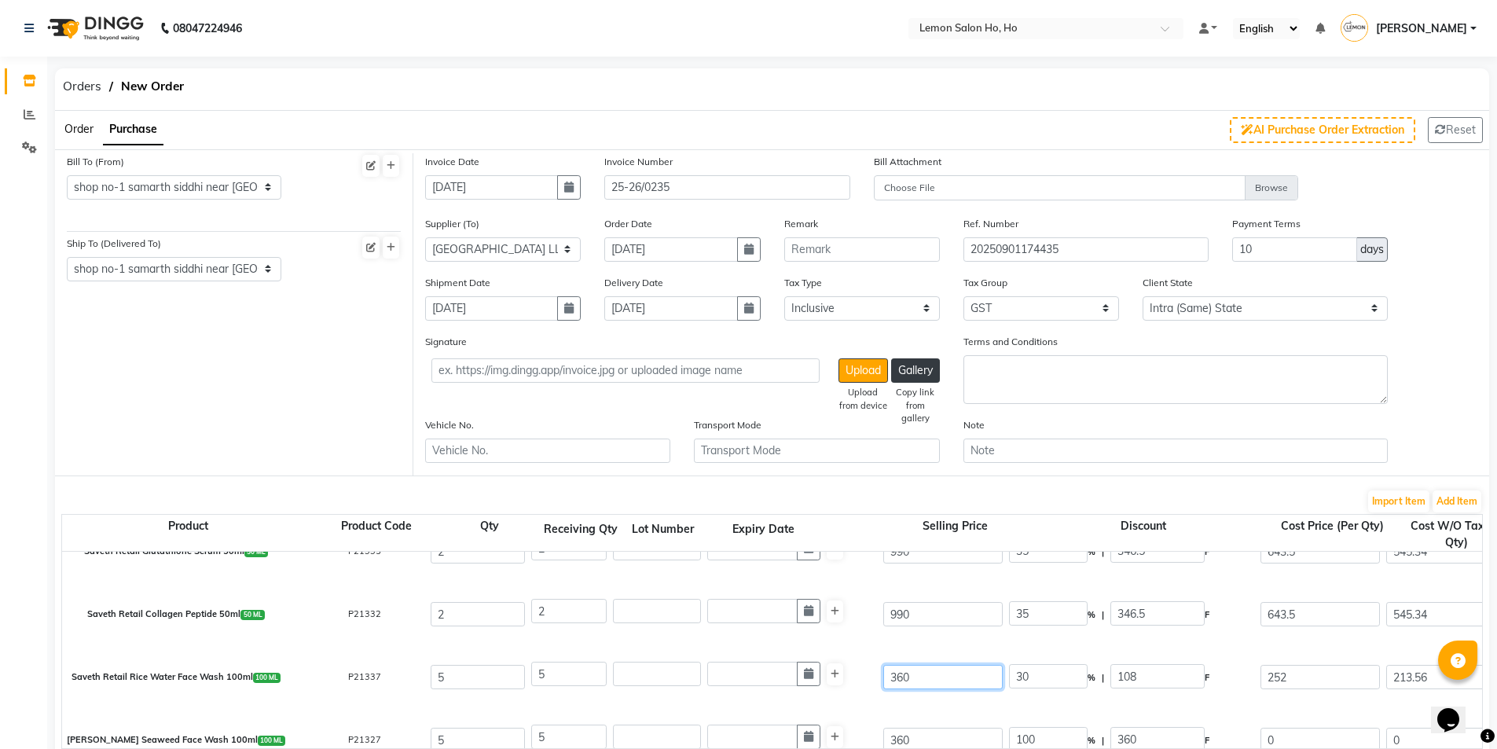
click at [901, 680] on input "360" at bounding box center [942, 677] width 119 height 24
click at [970, 652] on div "Saveth Retail Rice Water Face Wash 100ml 100 ML P21337 5 5 396 35 % | 138.6 F 2…" at bounding box center [1481, 677] width 2863 height 63
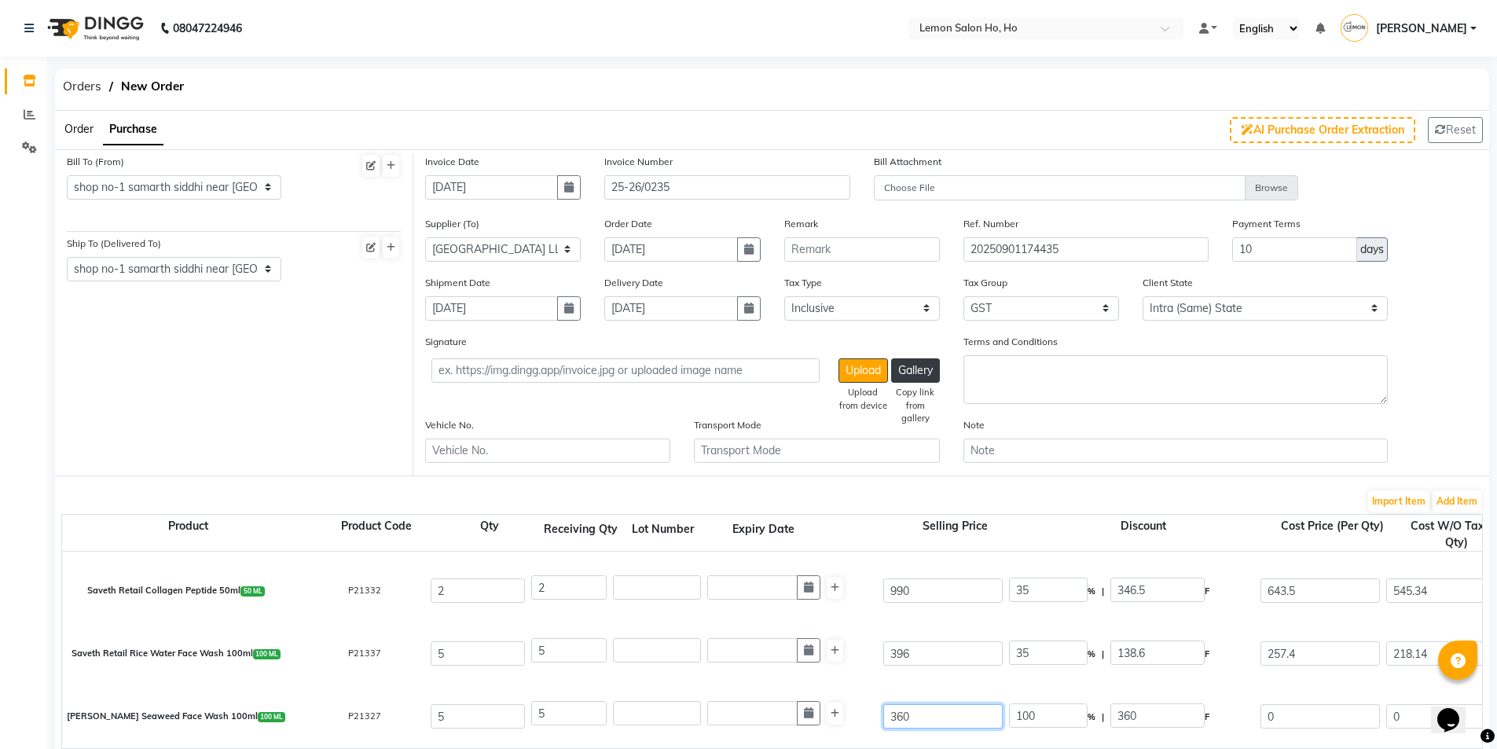
click at [892, 710] on input "360" at bounding box center [942, 716] width 119 height 24
click at [956, 681] on div "Saveth Retail Rice Water Face Wash 100ml 100 ML P21337 5 5 396 35 % | 138.6 F 2…" at bounding box center [1481, 653] width 2863 height 63
click at [1024, 717] on input "100" at bounding box center [1048, 715] width 79 height 24
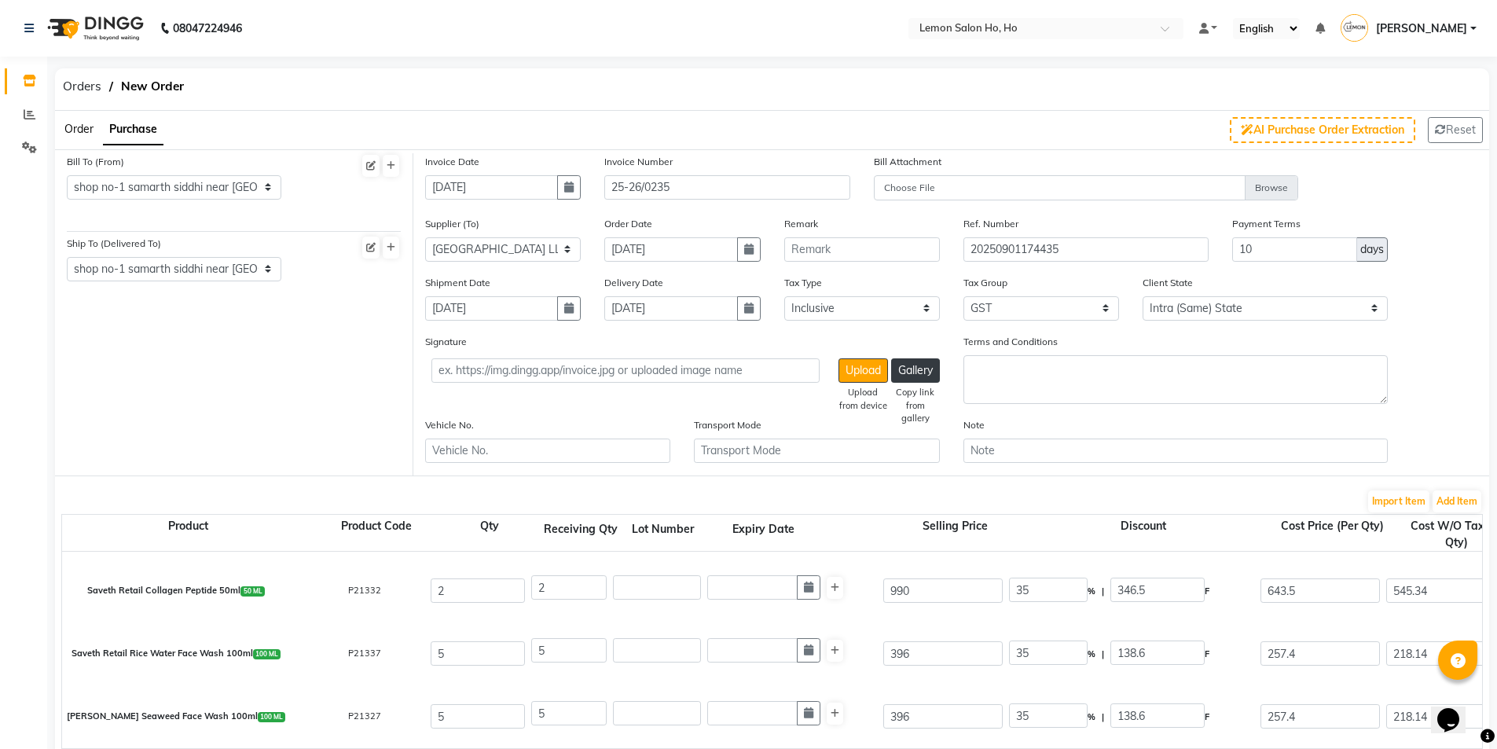
click at [944, 677] on div "Saveth Retail Rice Water Face Wash 100ml 100 ML P21337 5 5 396 35 % | 138.6 F 2…" at bounding box center [1481, 653] width 2863 height 63
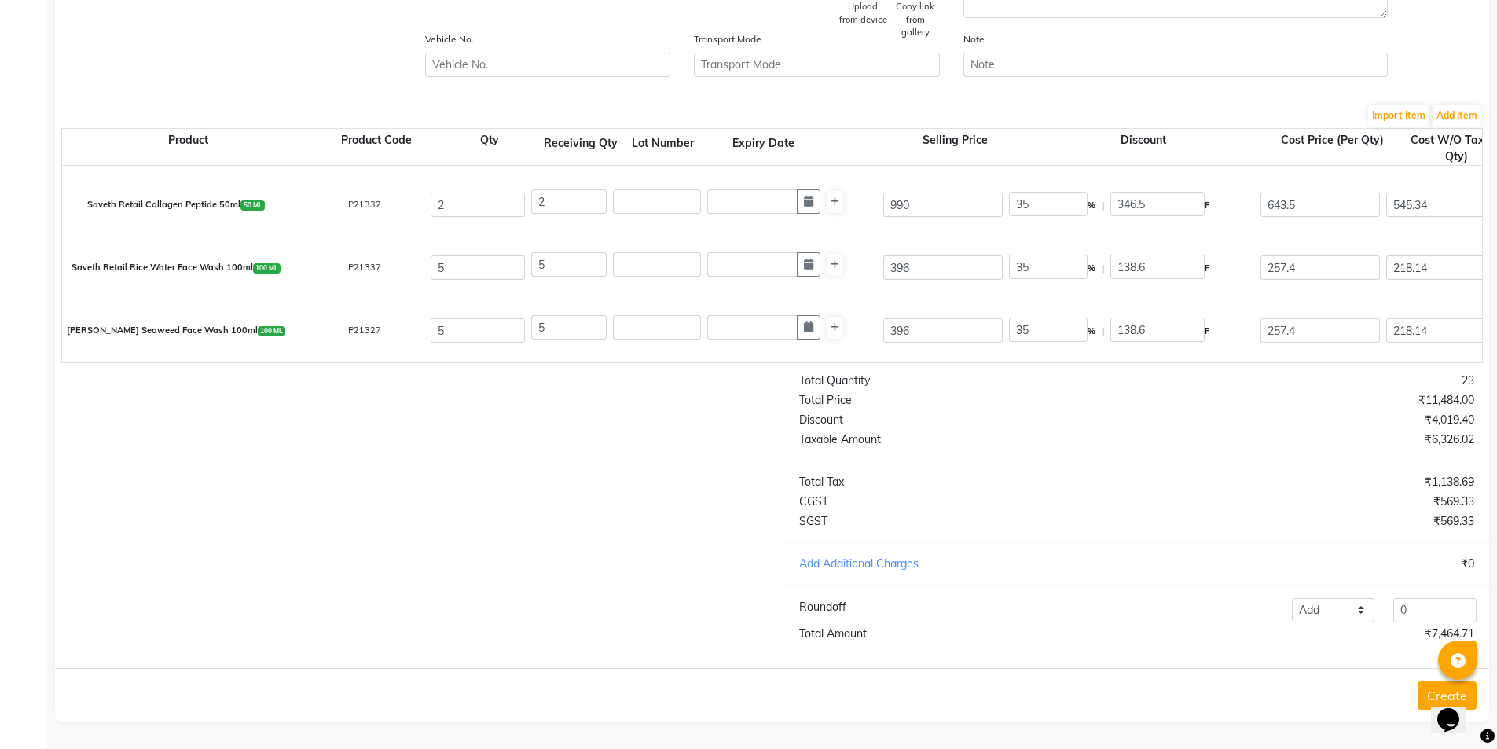
scroll to position [398, 0]
click at [1436, 614] on input "0" at bounding box center [1434, 610] width 83 height 24
click at [1422, 694] on button "Create" at bounding box center [1447, 695] width 59 height 28
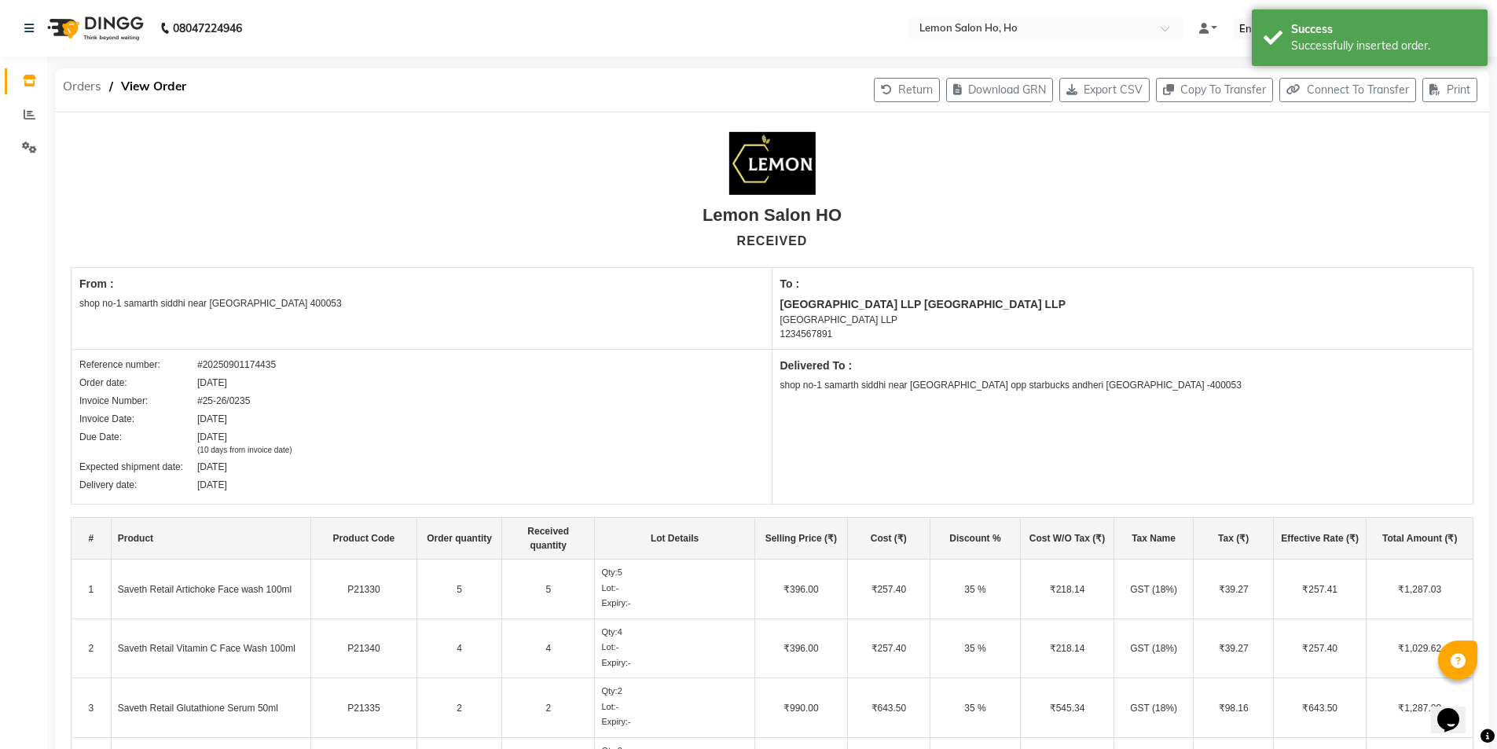
click at [81, 86] on span "Orders" at bounding box center [82, 86] width 54 height 28
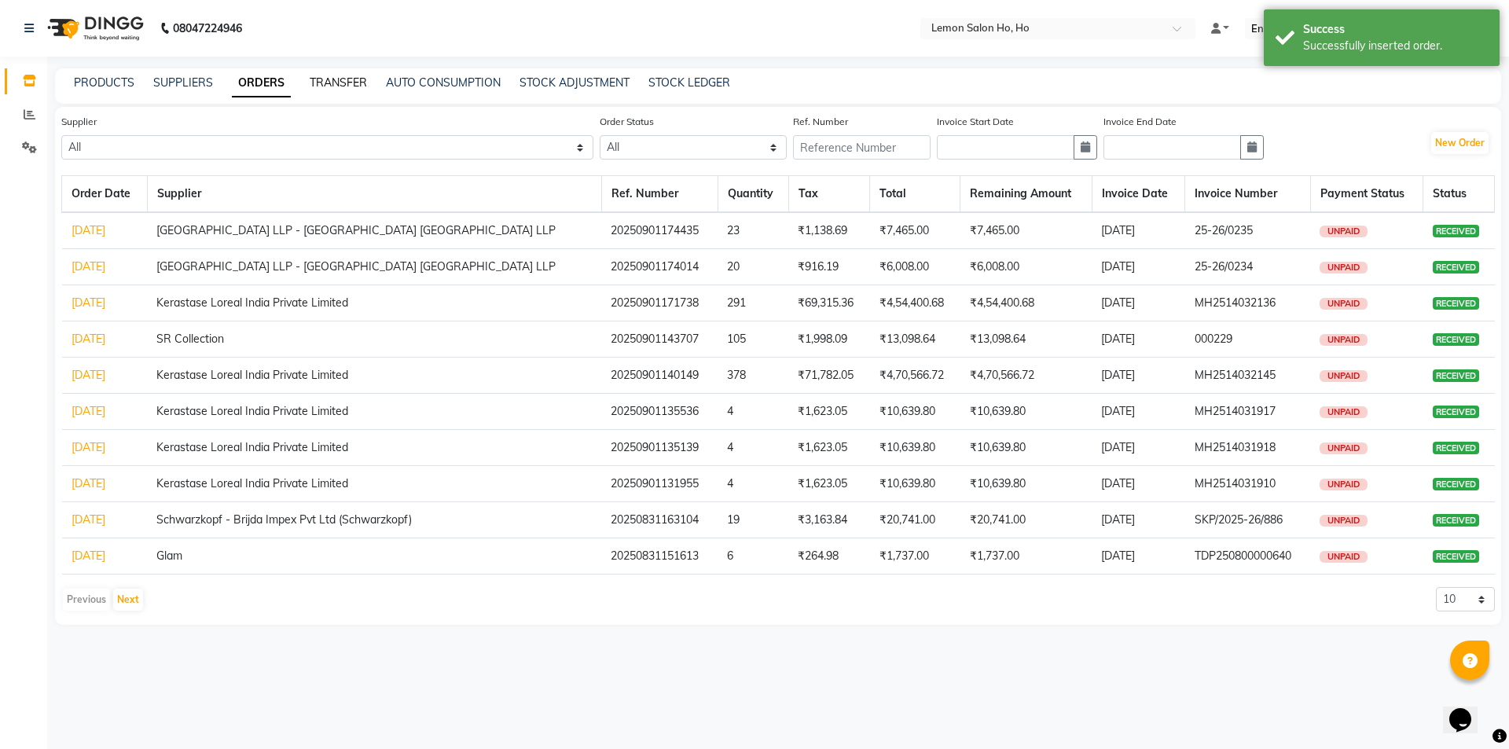
click at [325, 79] on link "TRANSFER" at bounding box center [338, 82] width 57 height 14
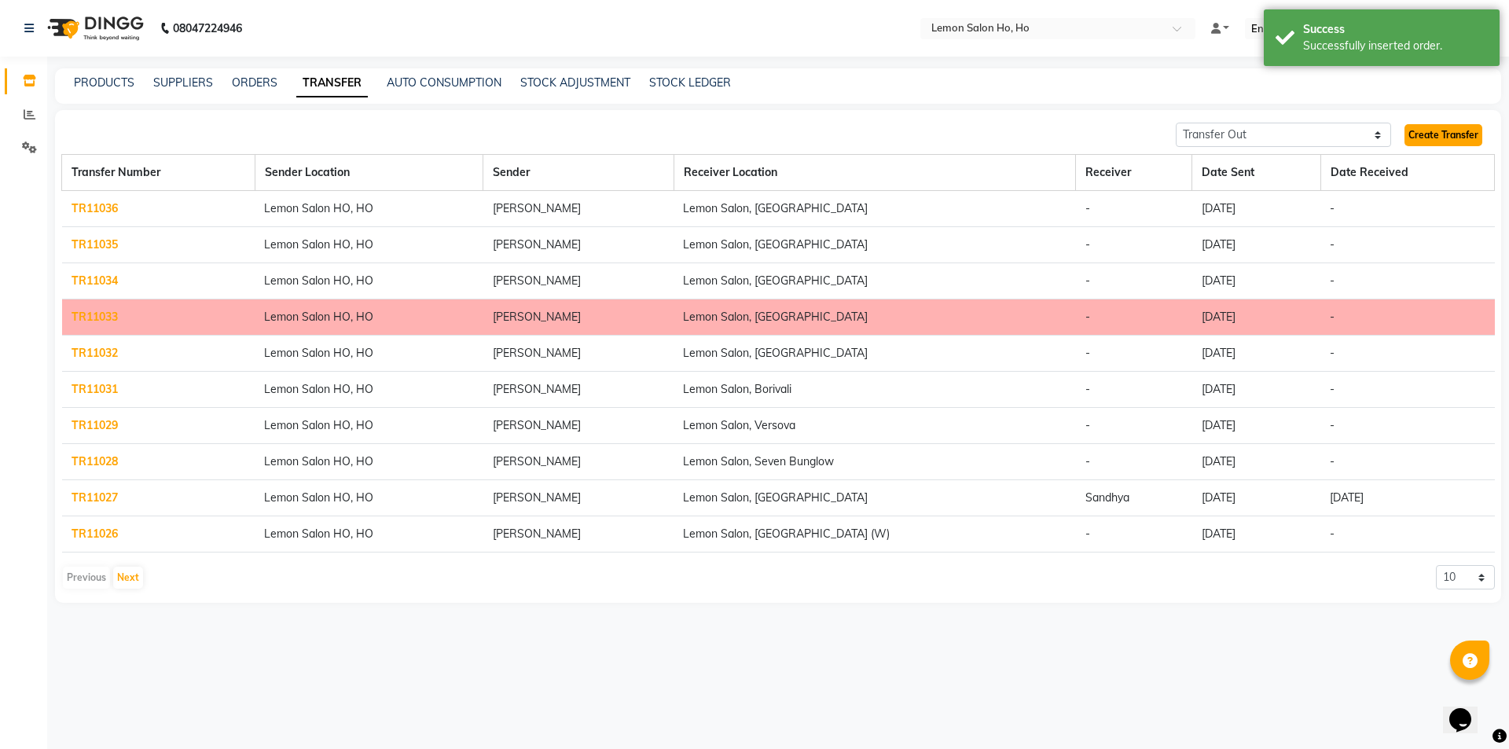
click at [1409, 131] on link "Create Transfer" at bounding box center [1443, 135] width 78 height 22
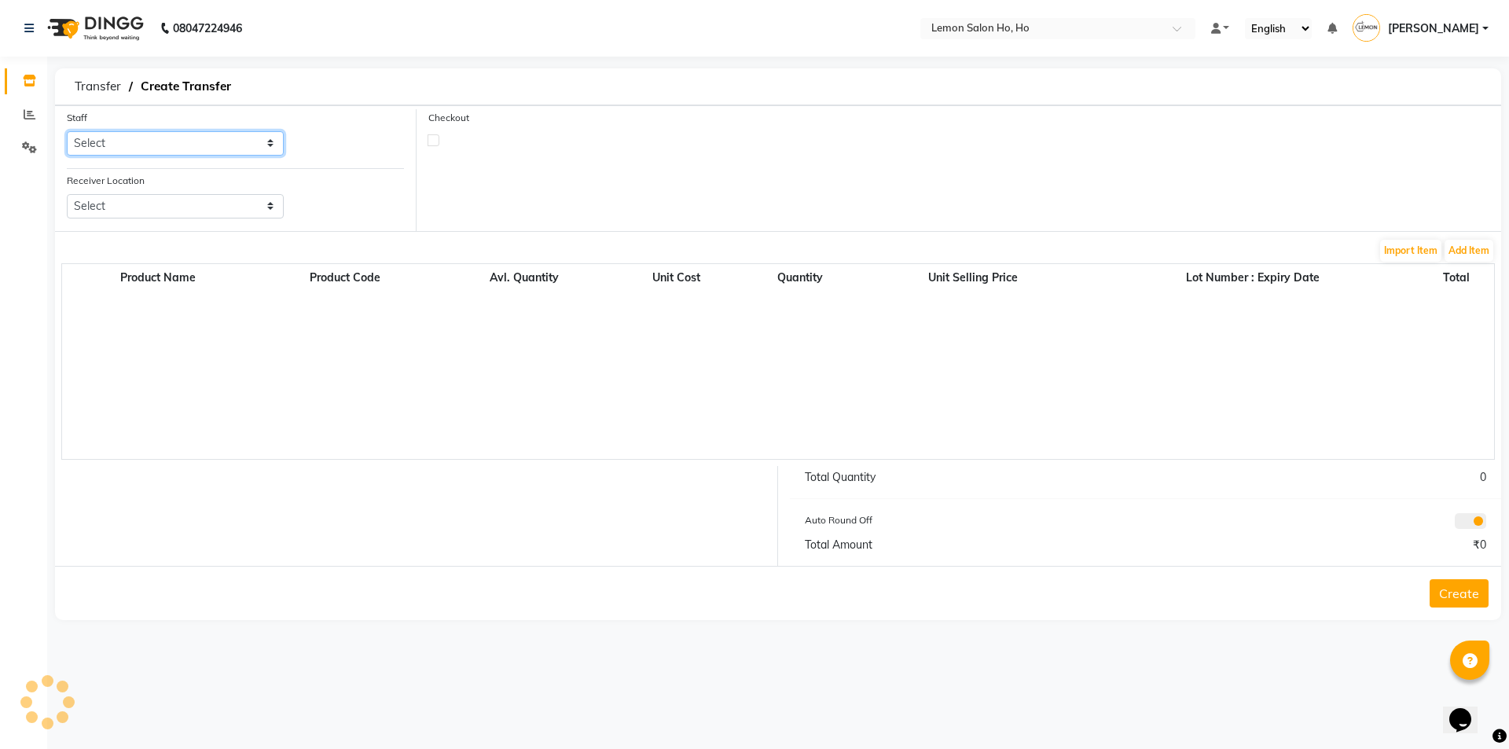
click at [193, 145] on select "Select" at bounding box center [175, 143] width 217 height 24
click at [67, 131] on select "Select [PERSON_NAME] [PERSON_NAME] DC DINGG Support [PERSON_NAME] [PERSON_NAME]…" at bounding box center [175, 143] width 217 height 24
click at [179, 211] on select "Select Lemon Salon, Lokhandwala [GEOGRAPHIC_DATA], [GEOGRAPHIC_DATA], Seven Bun…" at bounding box center [175, 206] width 217 height 24
click at [67, 194] on select "Select Lemon Salon, Lokhandwala [GEOGRAPHIC_DATA], [GEOGRAPHIC_DATA], Seven Bun…" at bounding box center [175, 206] width 217 height 24
click at [221, 204] on select "Select Lemon Salon, Lokhandwala [GEOGRAPHIC_DATA], [GEOGRAPHIC_DATA], Seven Bun…" at bounding box center [175, 206] width 217 height 24
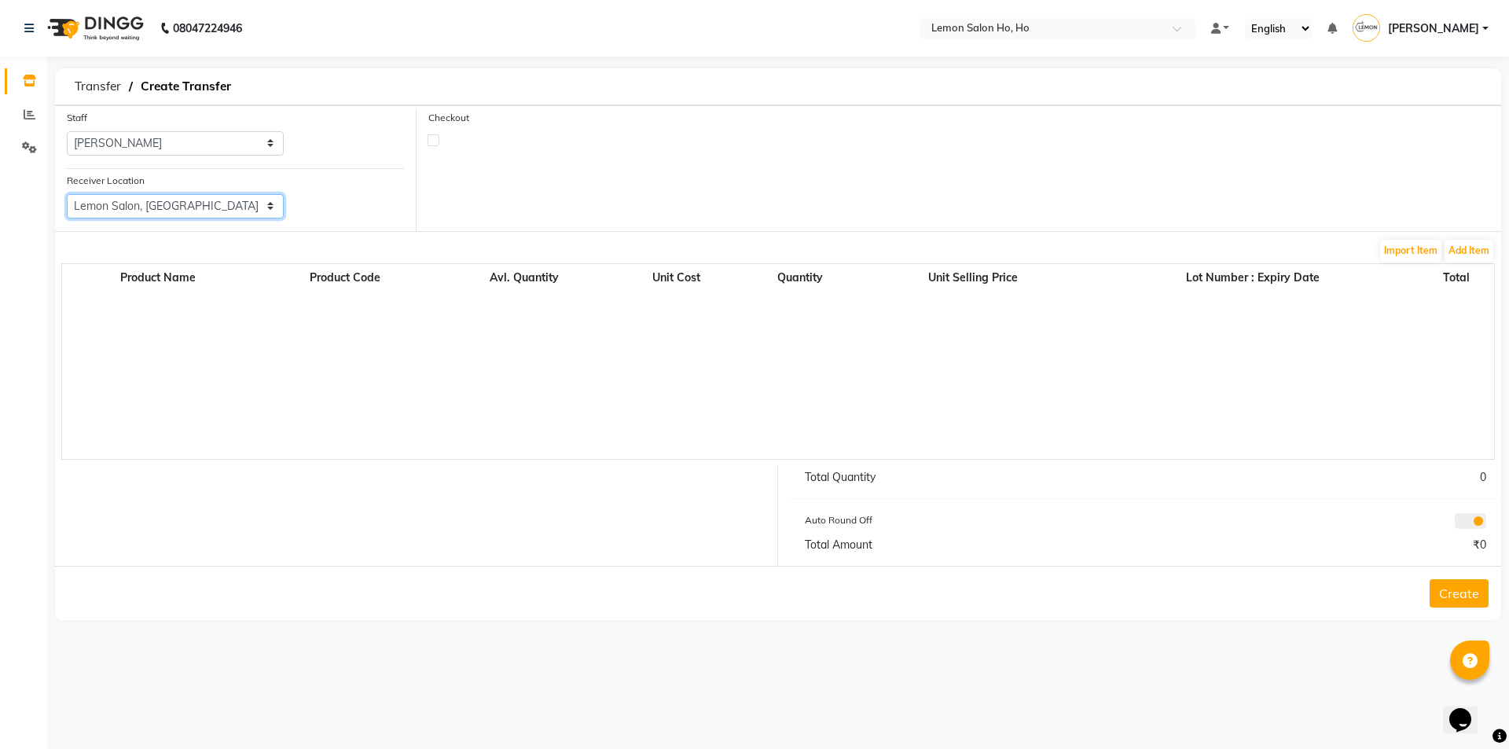
click at [67, 194] on select "Select Lemon Salon, Lokhandwala [GEOGRAPHIC_DATA], [GEOGRAPHIC_DATA], Seven Bun…" at bounding box center [175, 206] width 217 height 24
click at [1467, 245] on button "Add Item" at bounding box center [1468, 251] width 49 height 22
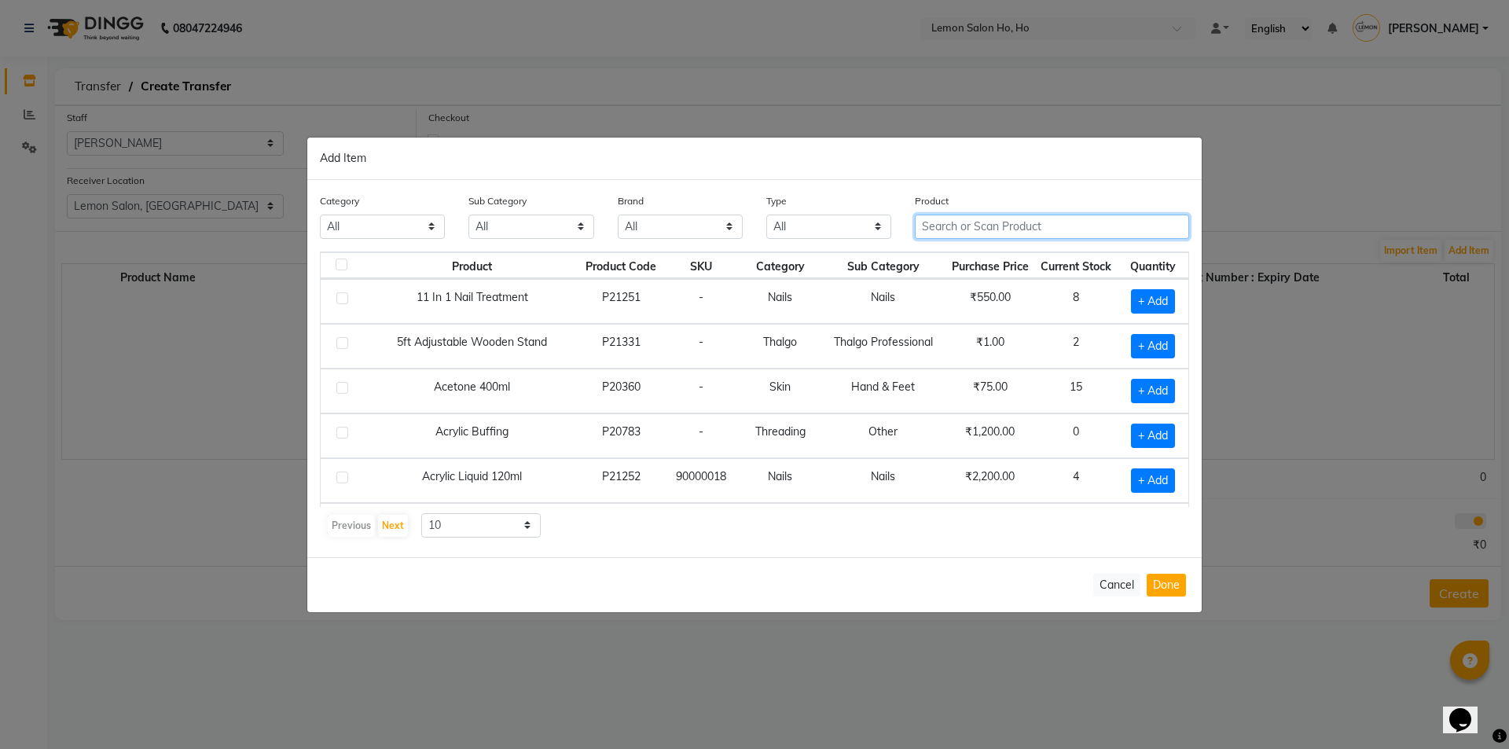
click at [1030, 231] on input "text" at bounding box center [1052, 227] width 274 height 24
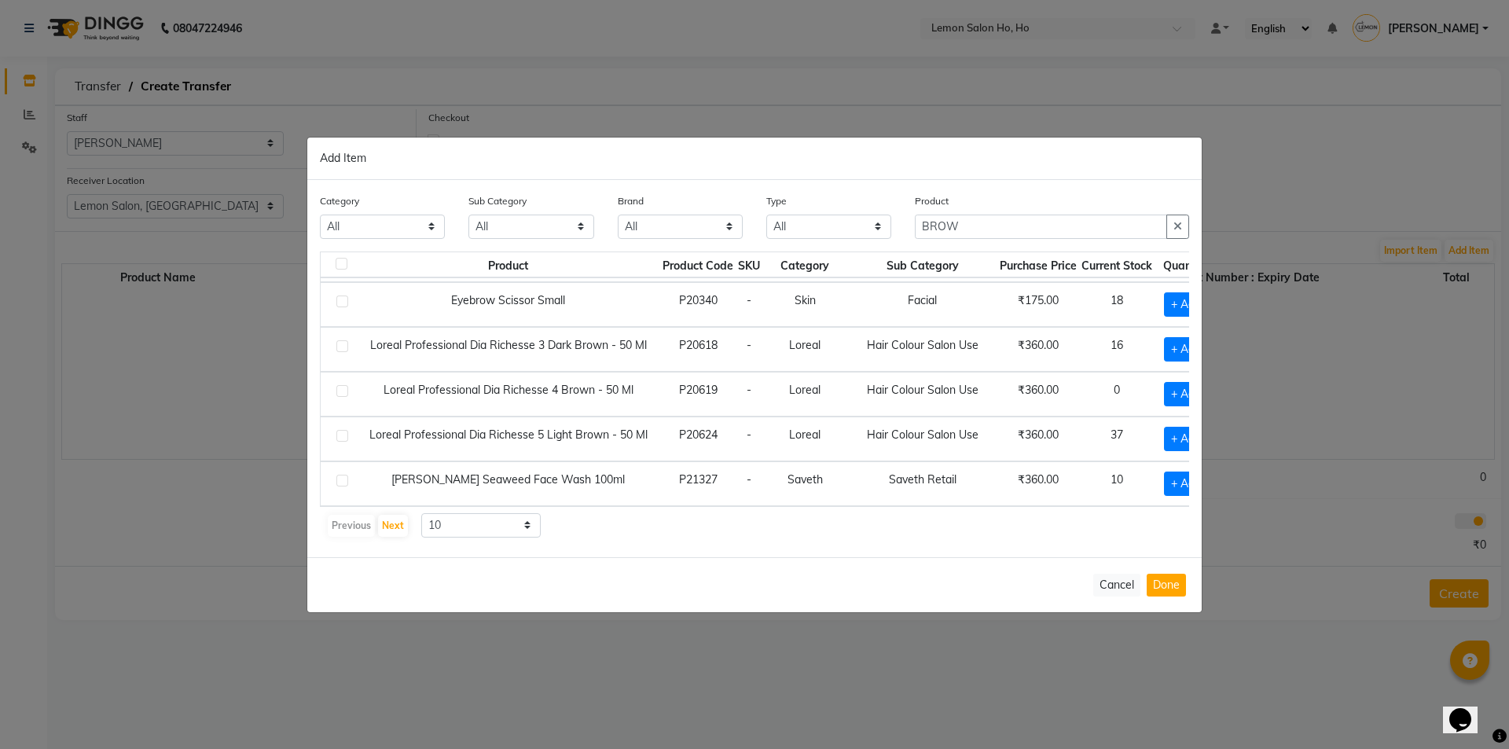
scroll to position [233, 38]
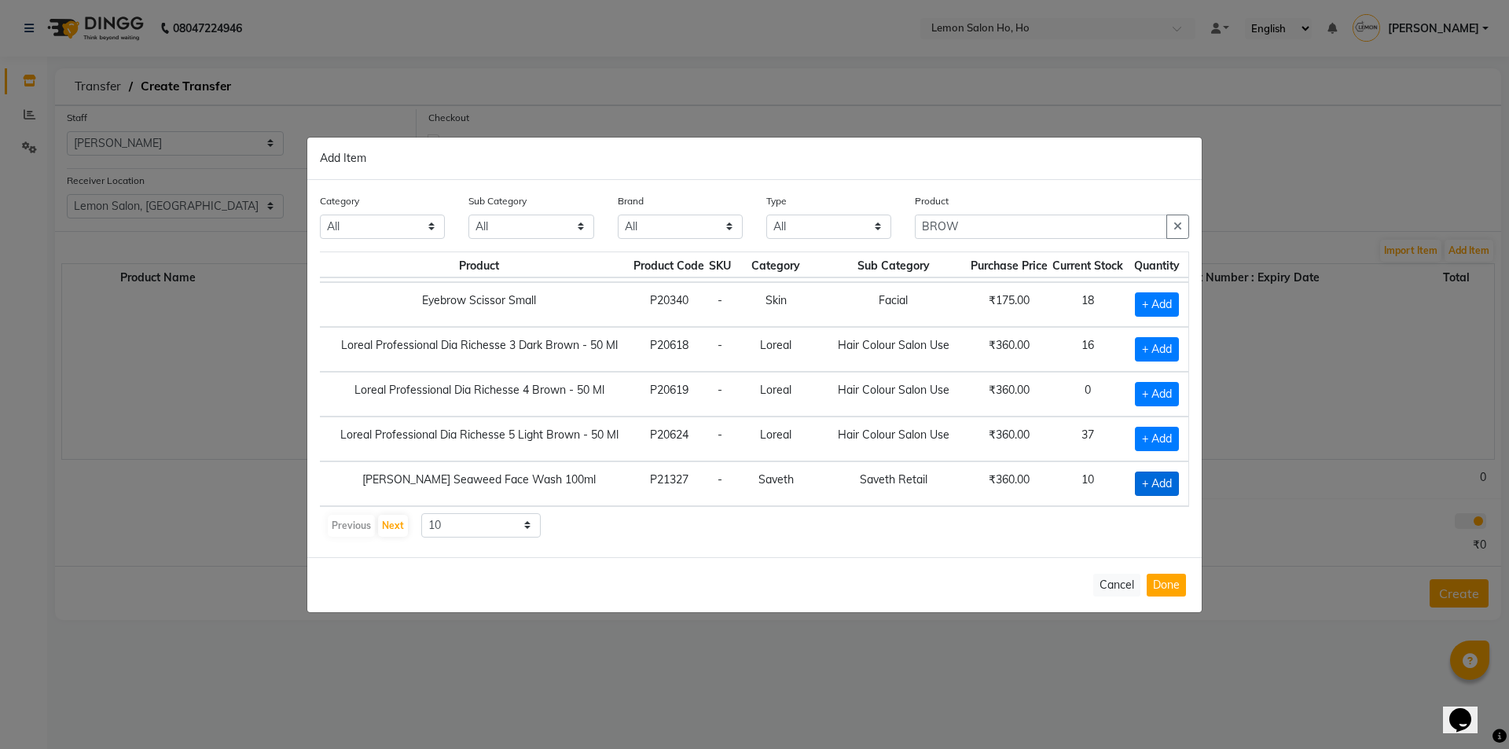
click at [1150, 479] on span "+ Add" at bounding box center [1157, 483] width 44 height 24
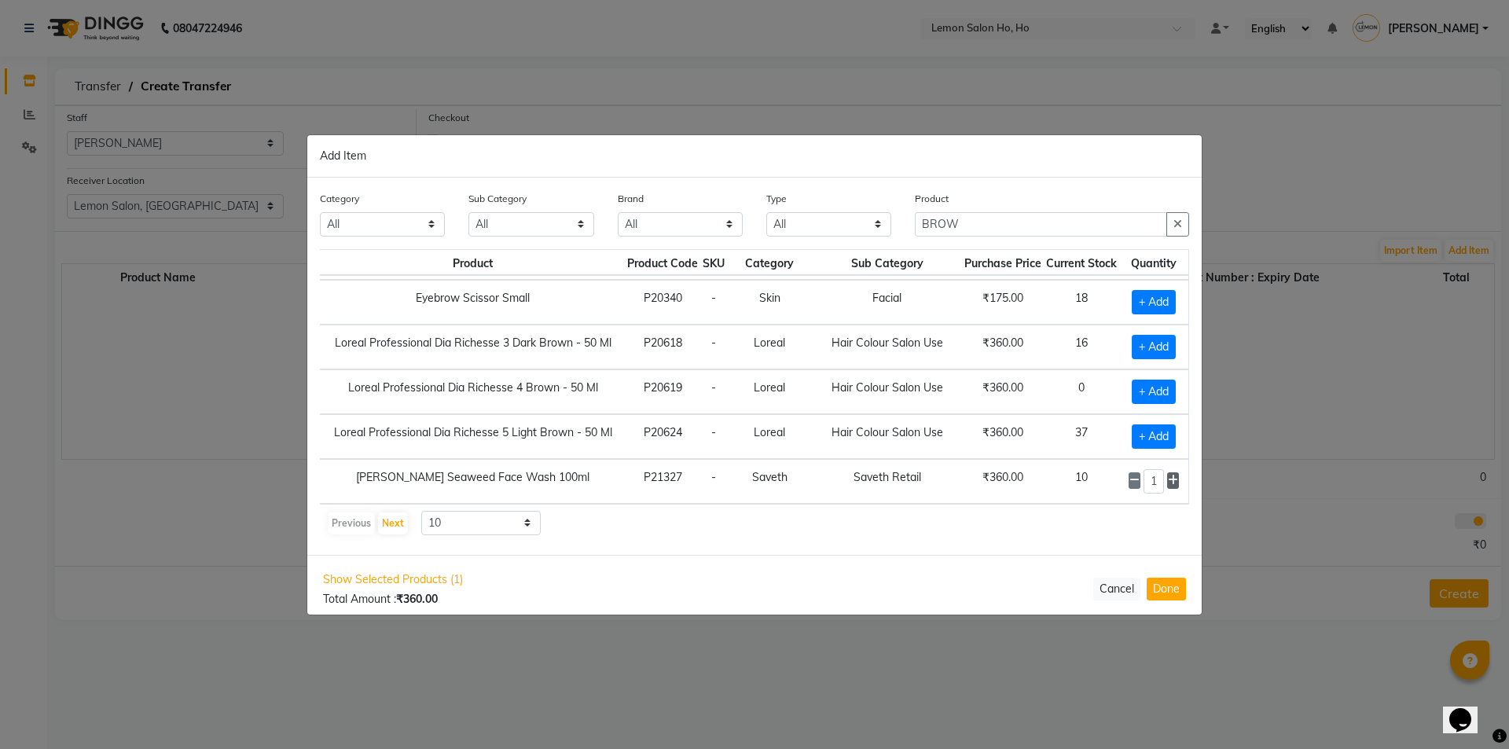
click at [1168, 475] on icon at bounding box center [1173, 480] width 10 height 11
drag, startPoint x: 974, startPoint y: 211, endPoint x: 919, endPoint y: 216, distance: 54.4
click at [919, 216] on input "BROW" at bounding box center [1041, 224] width 252 height 24
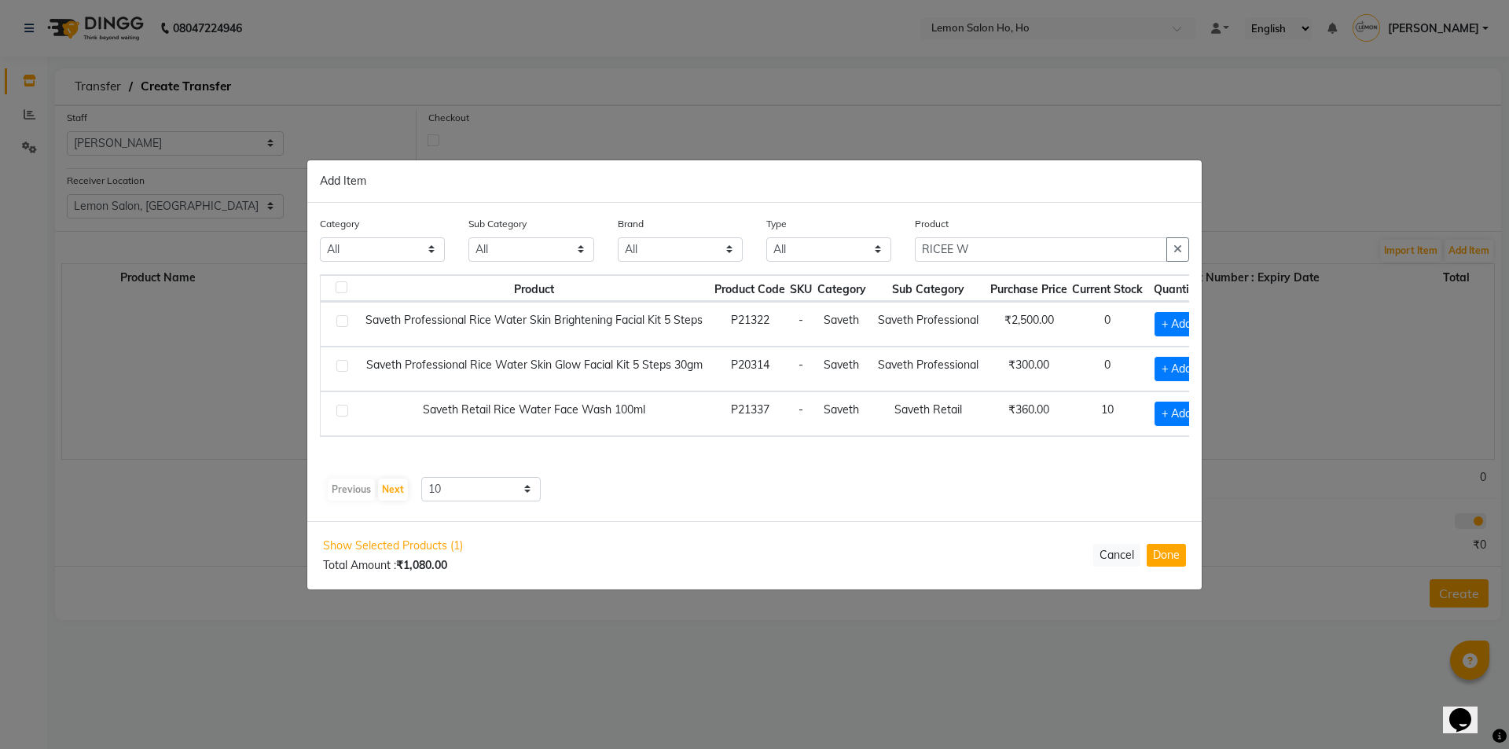
scroll to position [0, 22]
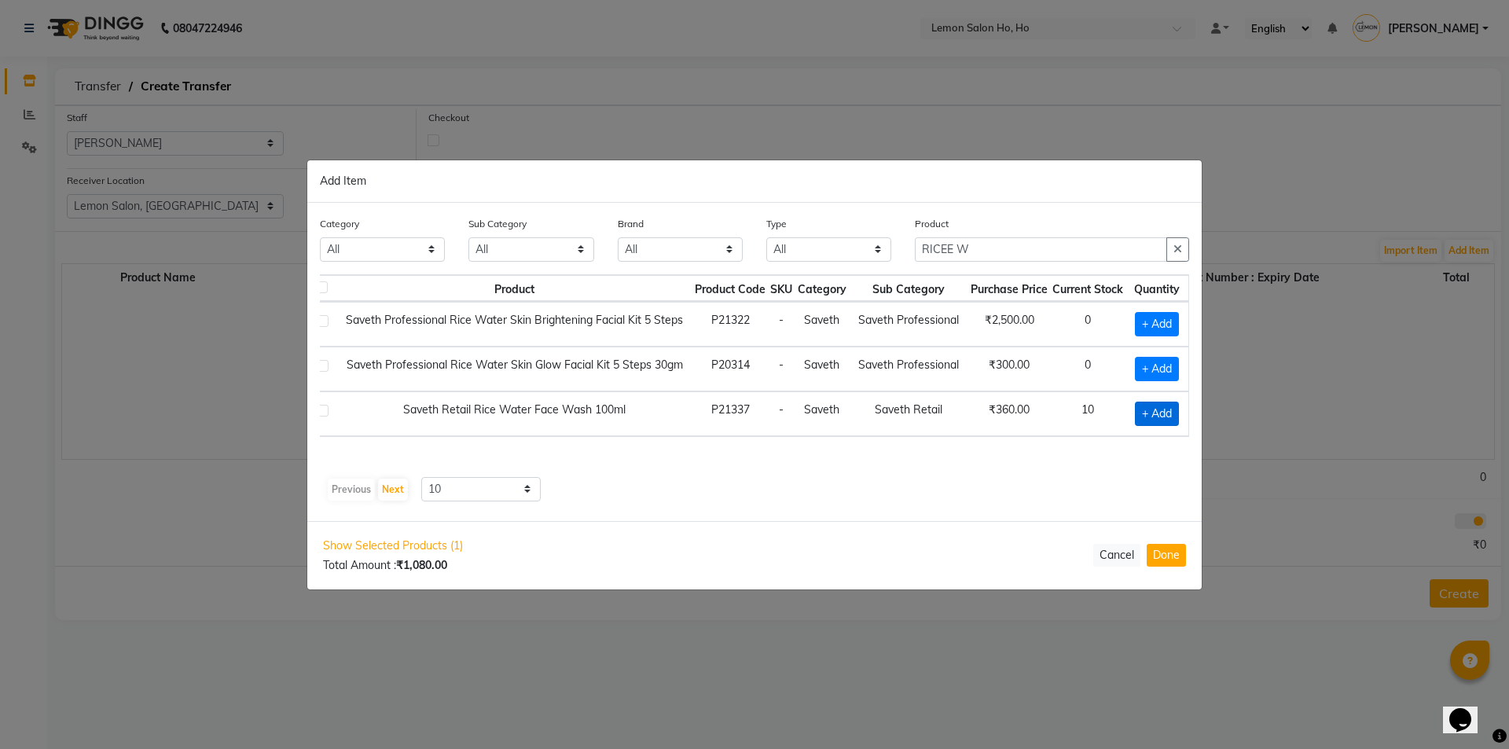
click at [1147, 404] on span "+ Add" at bounding box center [1157, 414] width 44 height 24
click at [1180, 409] on icon at bounding box center [1177, 411] width 10 height 11
drag, startPoint x: 992, startPoint y: 252, endPoint x: 854, endPoint y: 257, distance: 137.6
click at [854, 257] on div "Category All Hair Skin Makeup Personal Care Appliances [PERSON_NAME] Waxing Dis…" at bounding box center [754, 244] width 893 height 59
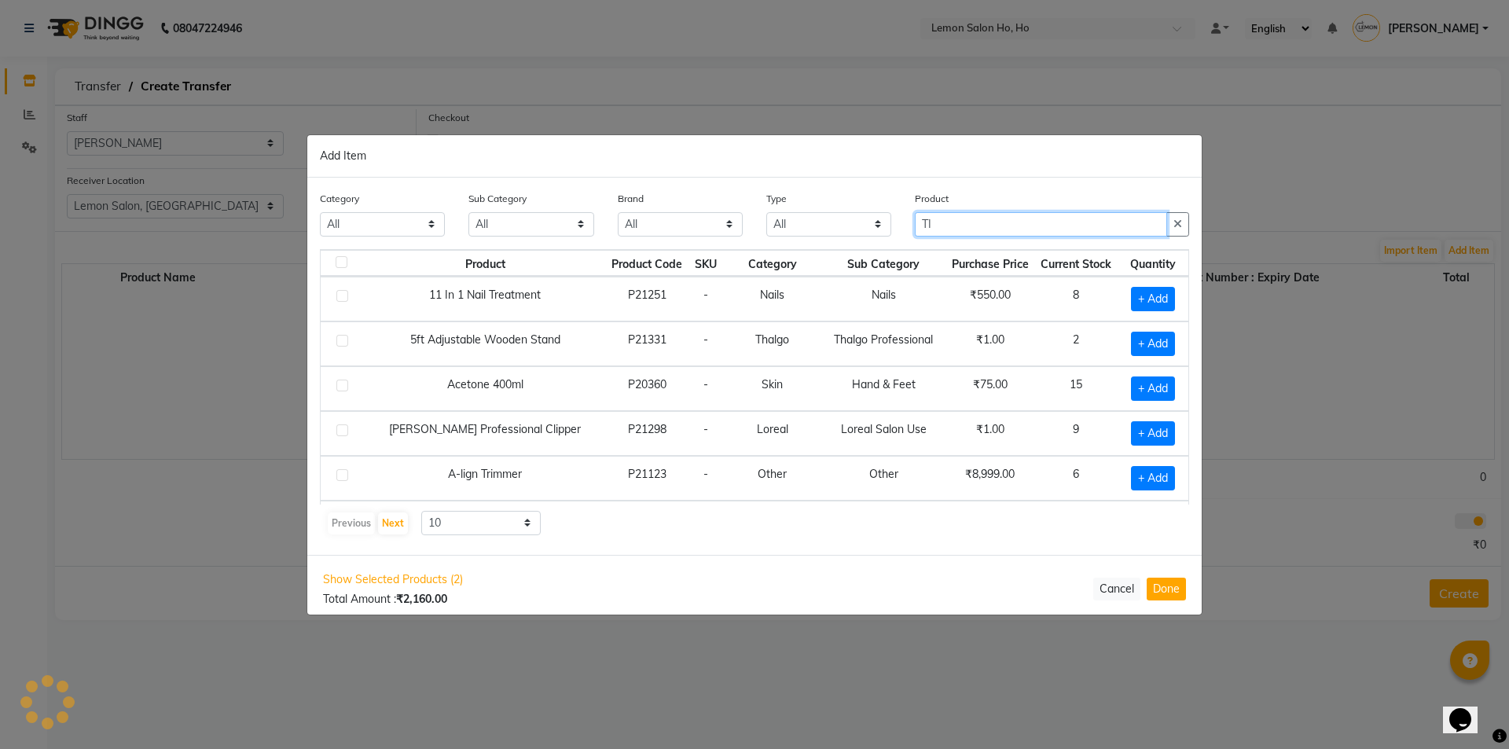
scroll to position [0, 0]
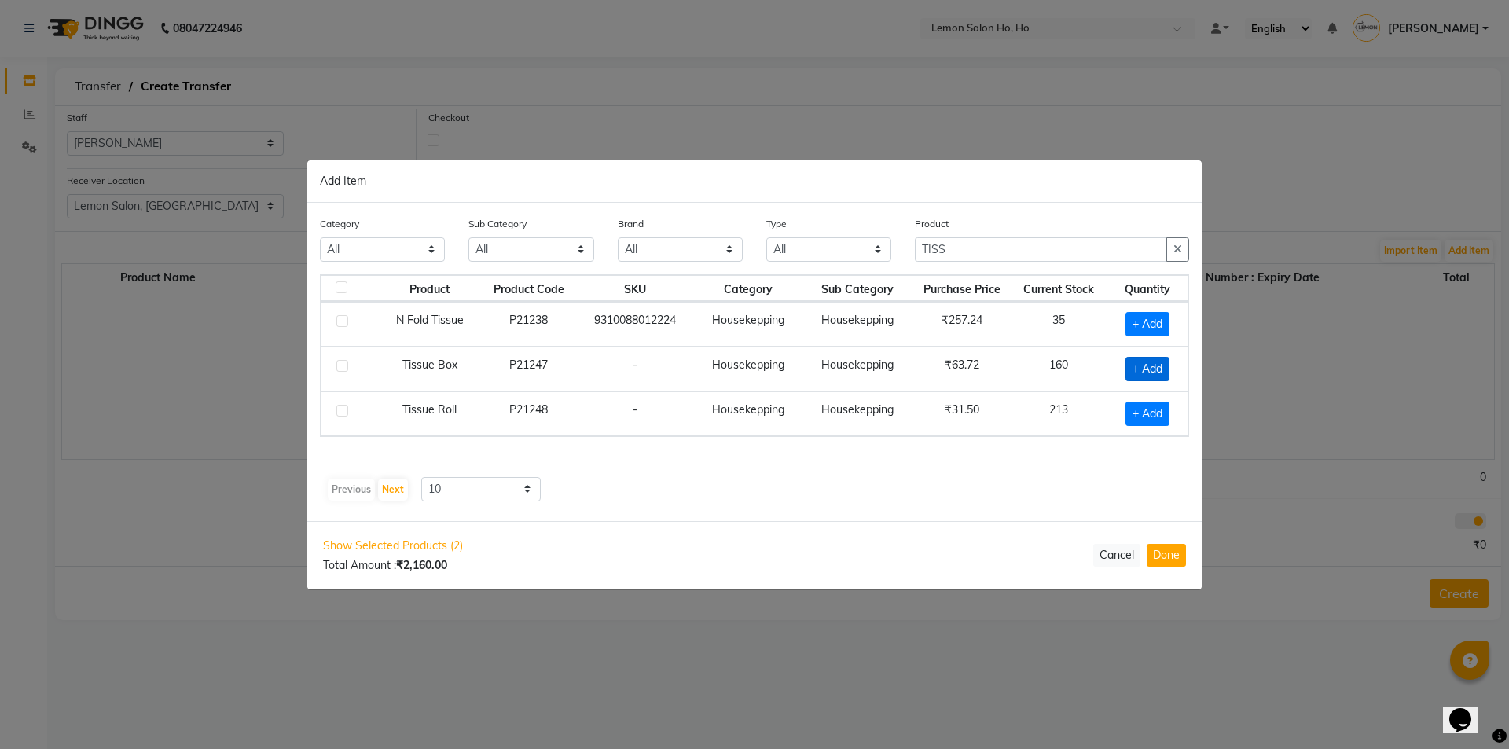
click at [1148, 365] on span "+ Add" at bounding box center [1147, 369] width 44 height 24
click at [1143, 365] on input "1" at bounding box center [1142, 368] width 28 height 24
click at [1143, 407] on span "+ Add" at bounding box center [1144, 414] width 44 height 24
click at [1143, 407] on input "1" at bounding box center [1142, 413] width 28 height 24
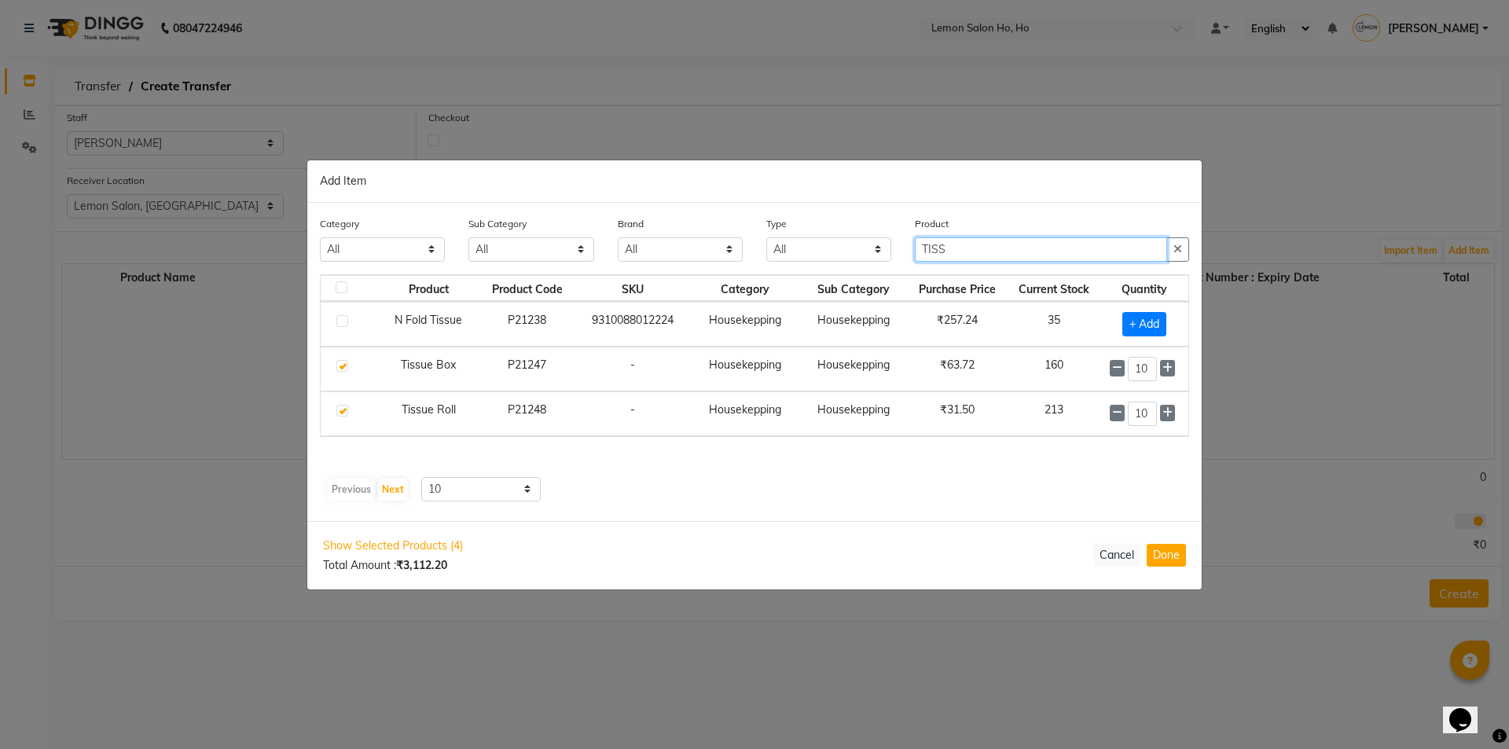
drag, startPoint x: 1023, startPoint y: 247, endPoint x: 804, endPoint y: 271, distance: 220.6
click at [804, 271] on div "Category All Hair Skin Makeup Personal Care Appliances [PERSON_NAME] Waxing Dis…" at bounding box center [754, 244] width 893 height 59
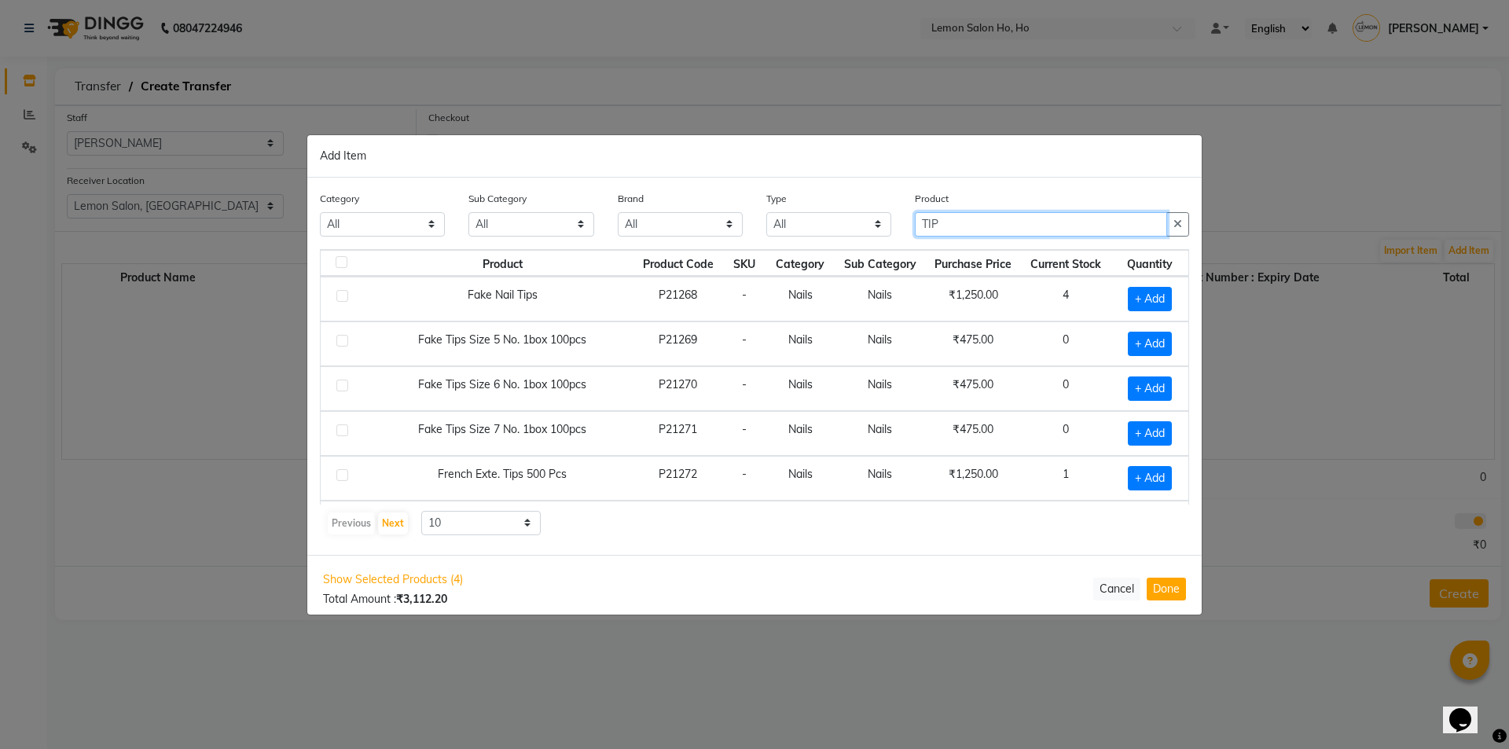
drag, startPoint x: 946, startPoint y: 224, endPoint x: 872, endPoint y: 223, distance: 73.9
click at [872, 223] on div "Category All Hair Skin Makeup Personal Care Appliances [PERSON_NAME] Waxing Dis…" at bounding box center [754, 219] width 893 height 59
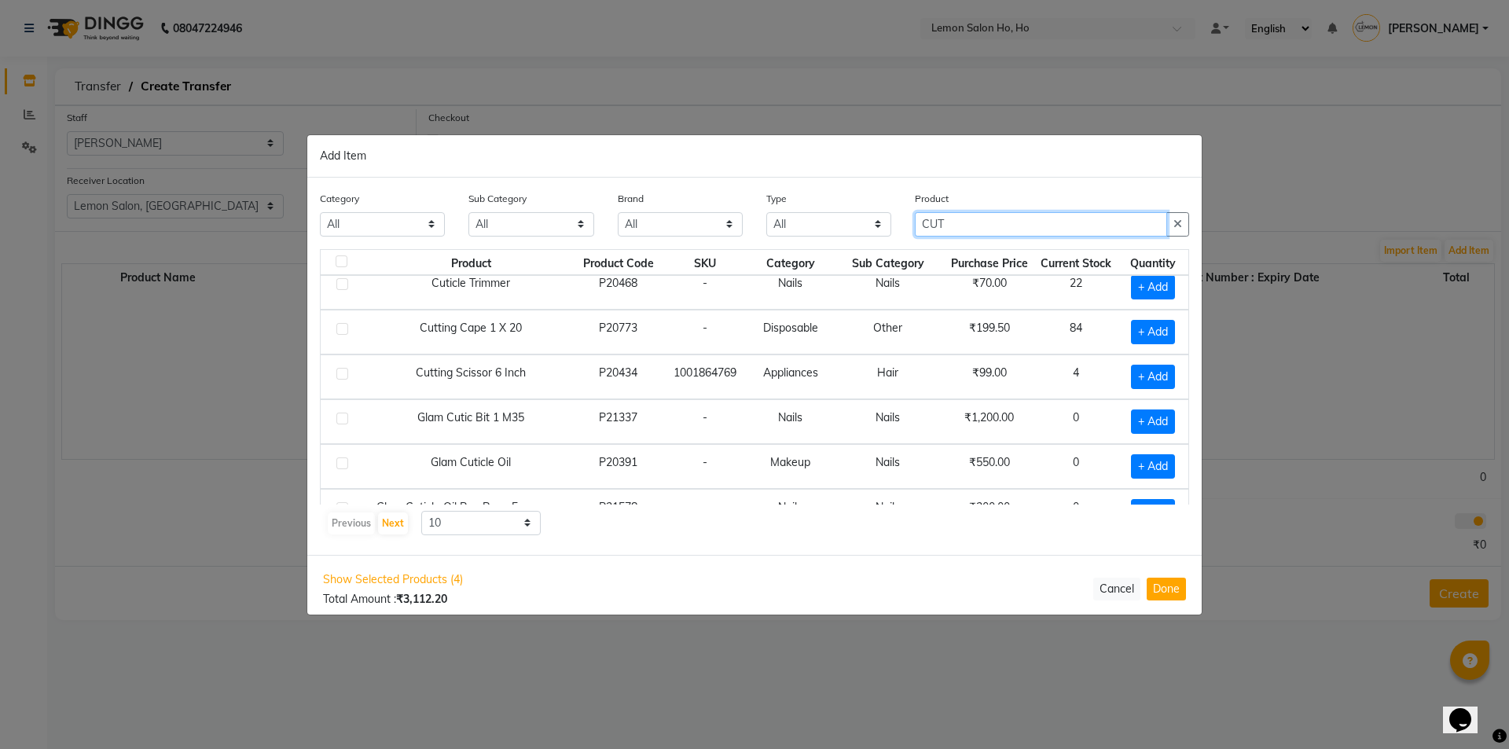
scroll to position [221, 0]
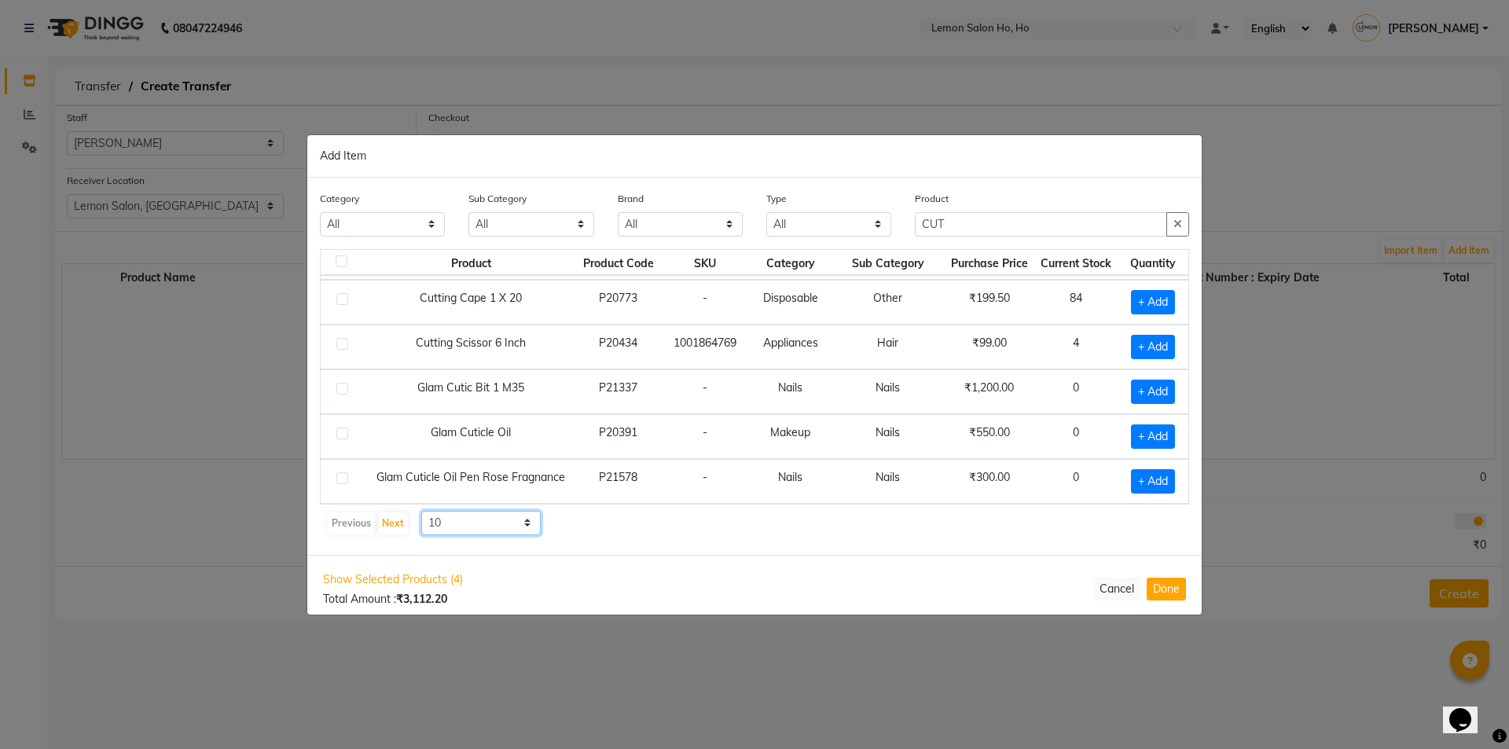
click at [454, 527] on select "10 50 100" at bounding box center [480, 523] width 119 height 24
click at [421, 511] on select "10 50 100" at bounding box center [480, 523] width 119 height 24
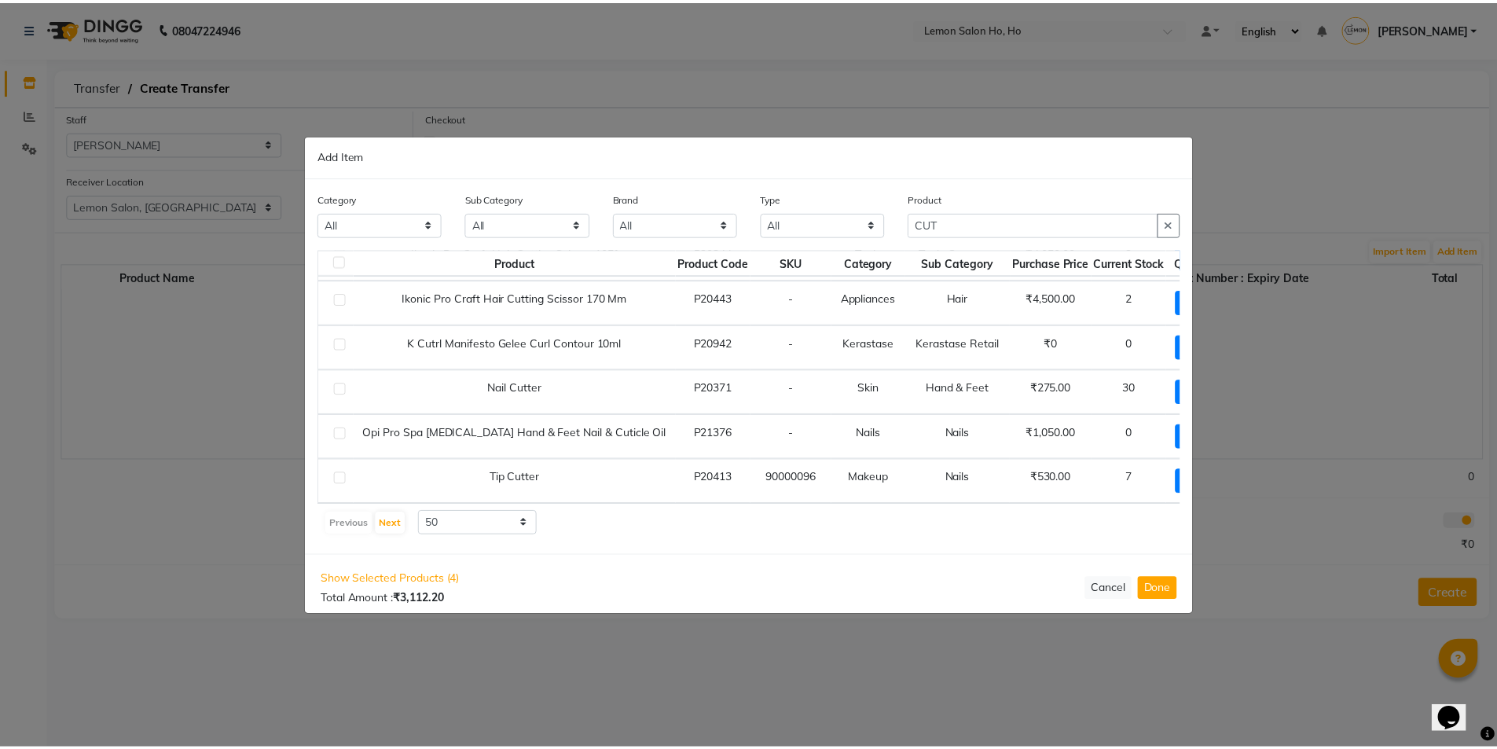
scroll to position [770, 28]
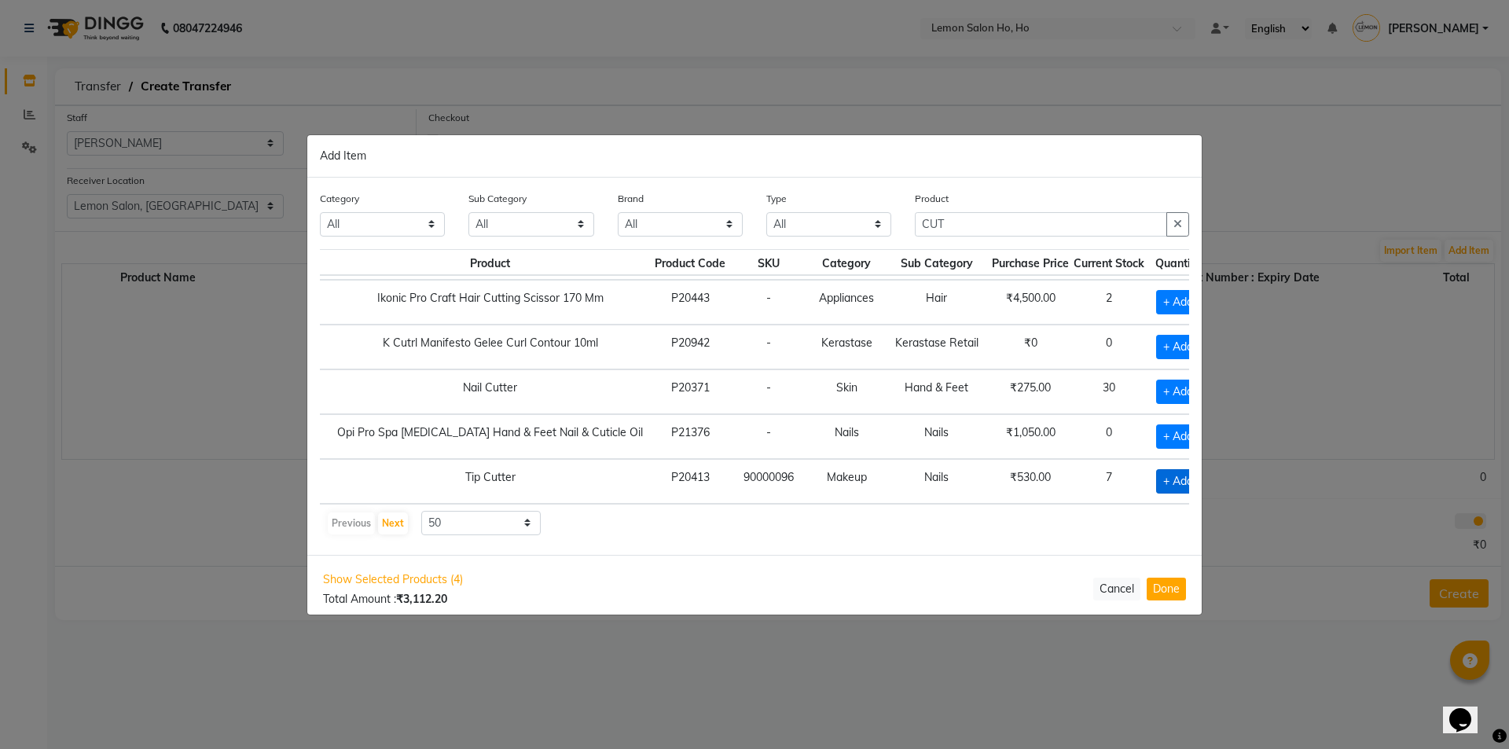
click at [1156, 469] on span "+ Add" at bounding box center [1178, 481] width 44 height 24
click at [1195, 475] on icon at bounding box center [1200, 480] width 10 height 11
click at [1157, 475] on icon at bounding box center [1162, 480] width 10 height 11
click at [1156, 469] on span "+ Add" at bounding box center [1178, 481] width 44 height 24
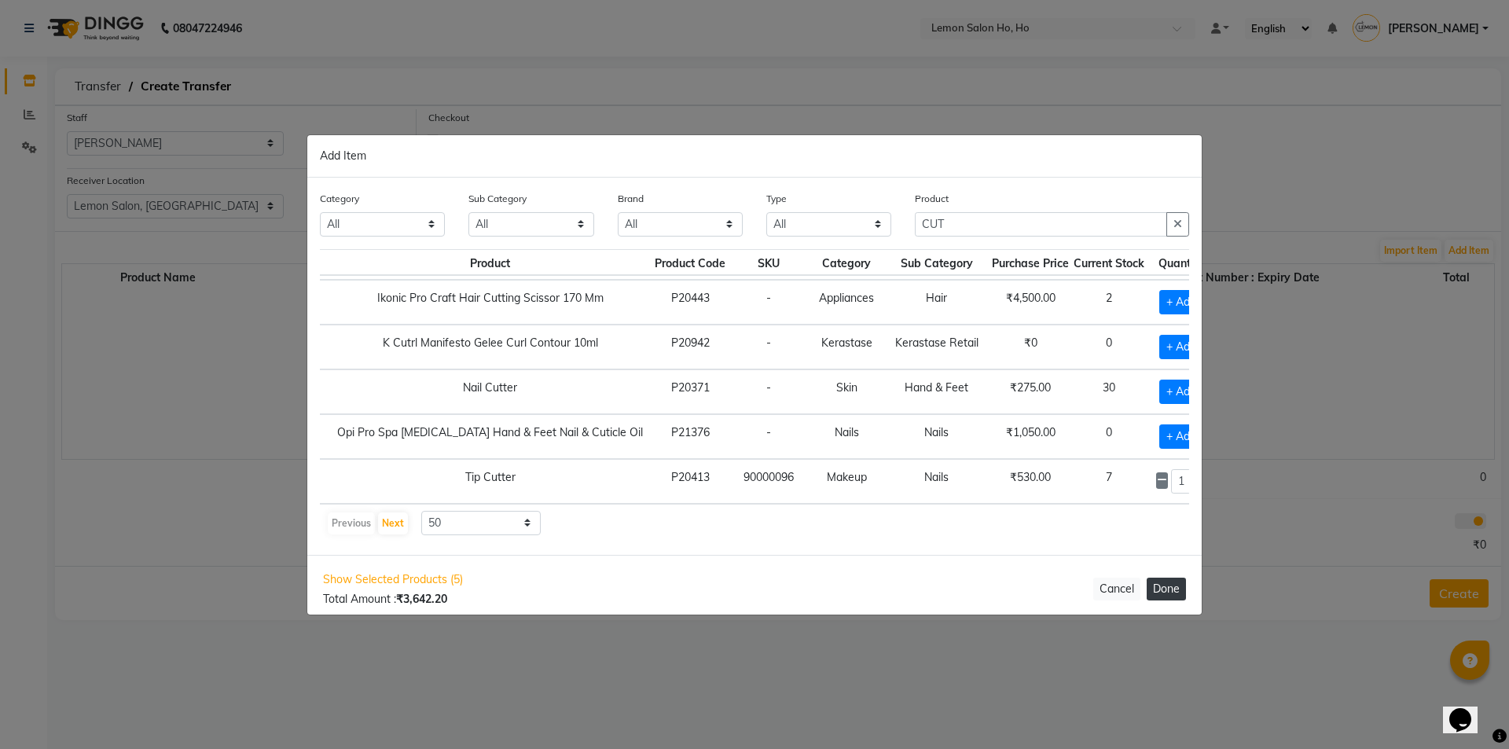
click at [1171, 581] on button "Done" at bounding box center [1165, 589] width 39 height 23
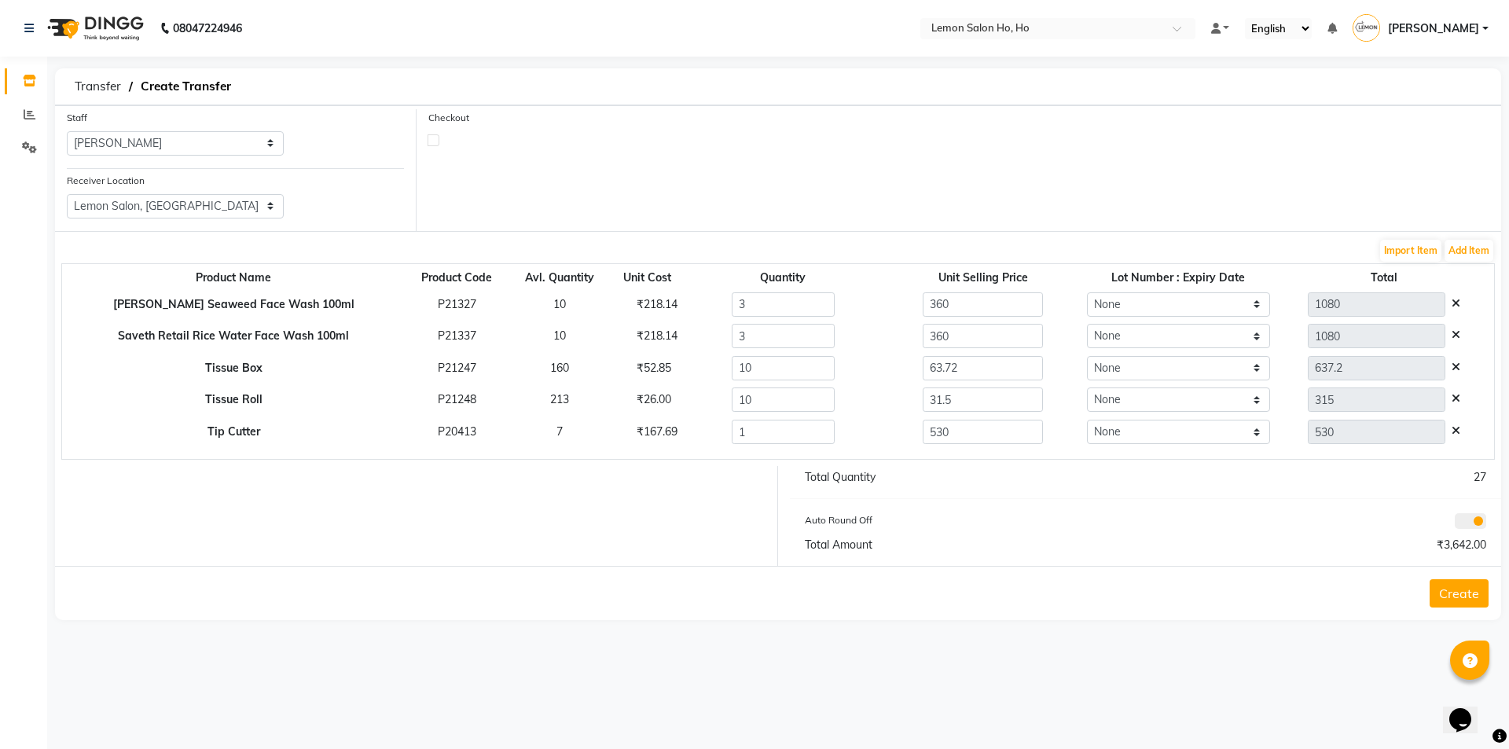
click at [745, 322] on td "3" at bounding box center [783, 337] width 200 height 32
click at [762, 292] on input "3" at bounding box center [783, 304] width 102 height 24
click at [768, 303] on input "3" at bounding box center [783, 304] width 102 height 24
click at [431, 145] on label at bounding box center [433, 140] width 12 height 12
click at [431, 145] on input "checkbox" at bounding box center [433, 139] width 10 height 10
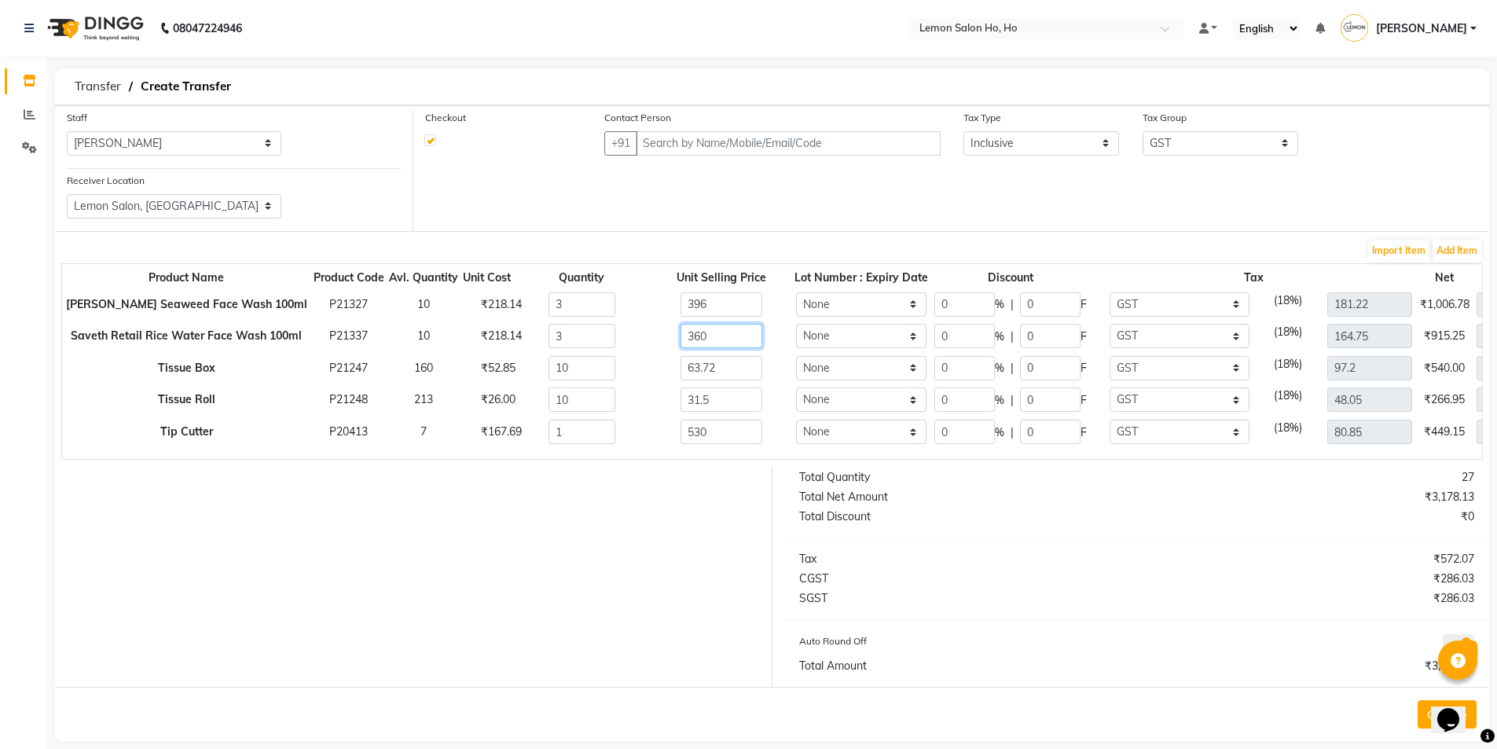
click at [719, 338] on input "360" at bounding box center [720, 336] width 81 height 24
click at [691, 372] on input "63.72" at bounding box center [720, 368] width 81 height 24
click at [691, 371] on input "63.72" at bounding box center [720, 368] width 81 height 24
click at [942, 293] on input "0" at bounding box center [964, 304] width 61 height 24
click at [769, 369] on div "63.72" at bounding box center [723, 368] width 158 height 24
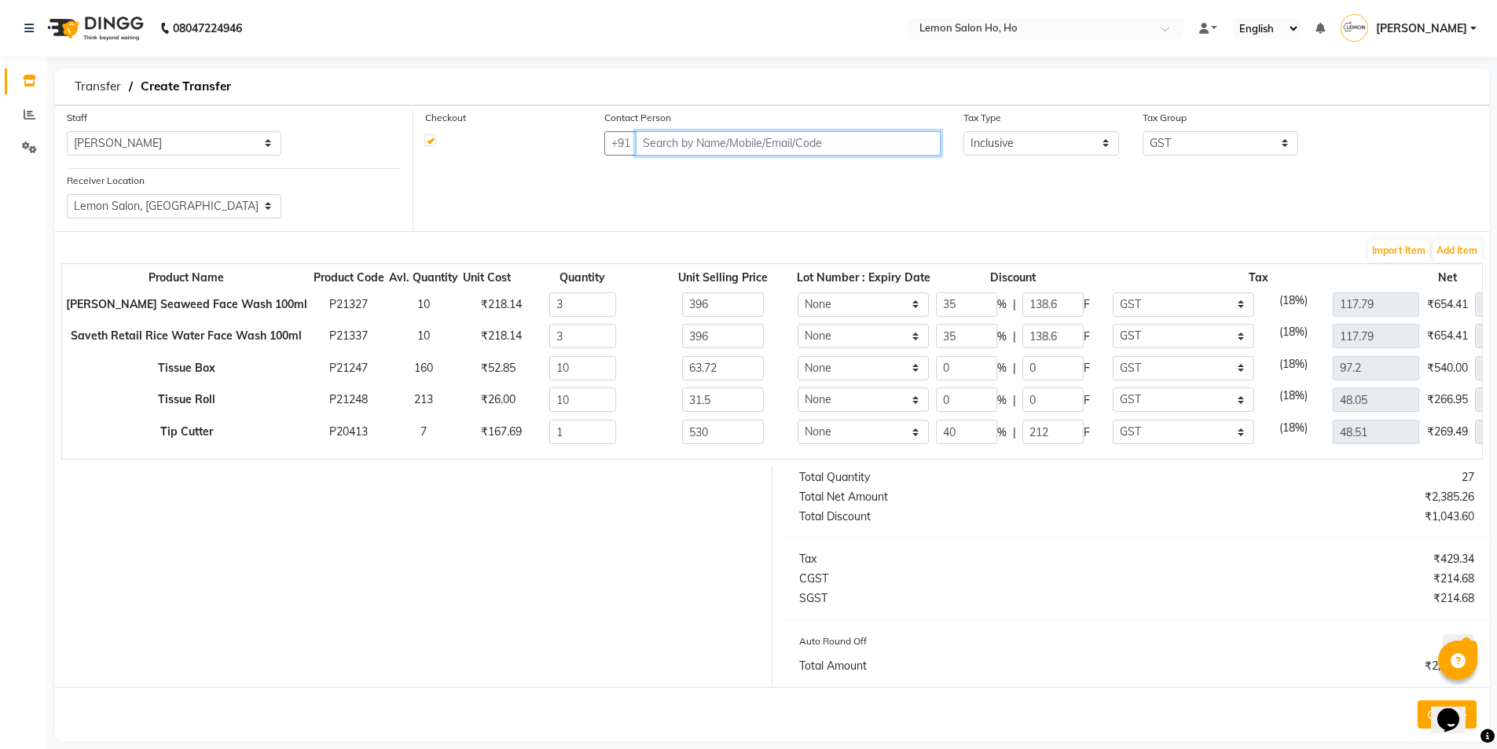
click at [765, 144] on input "text" at bounding box center [788, 143] width 304 height 24
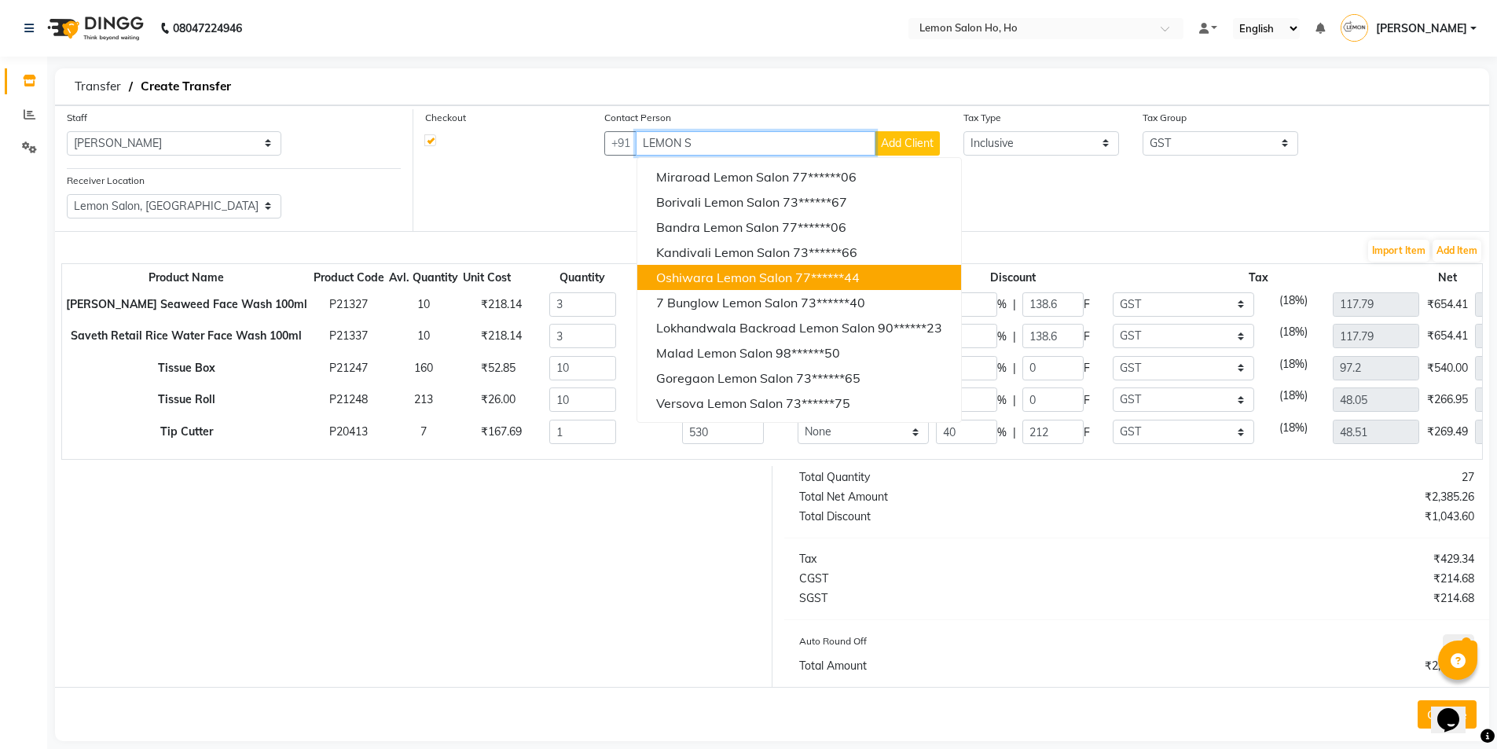
click at [718, 281] on span "Oshiwara Lemon Salon" at bounding box center [724, 278] width 136 height 16
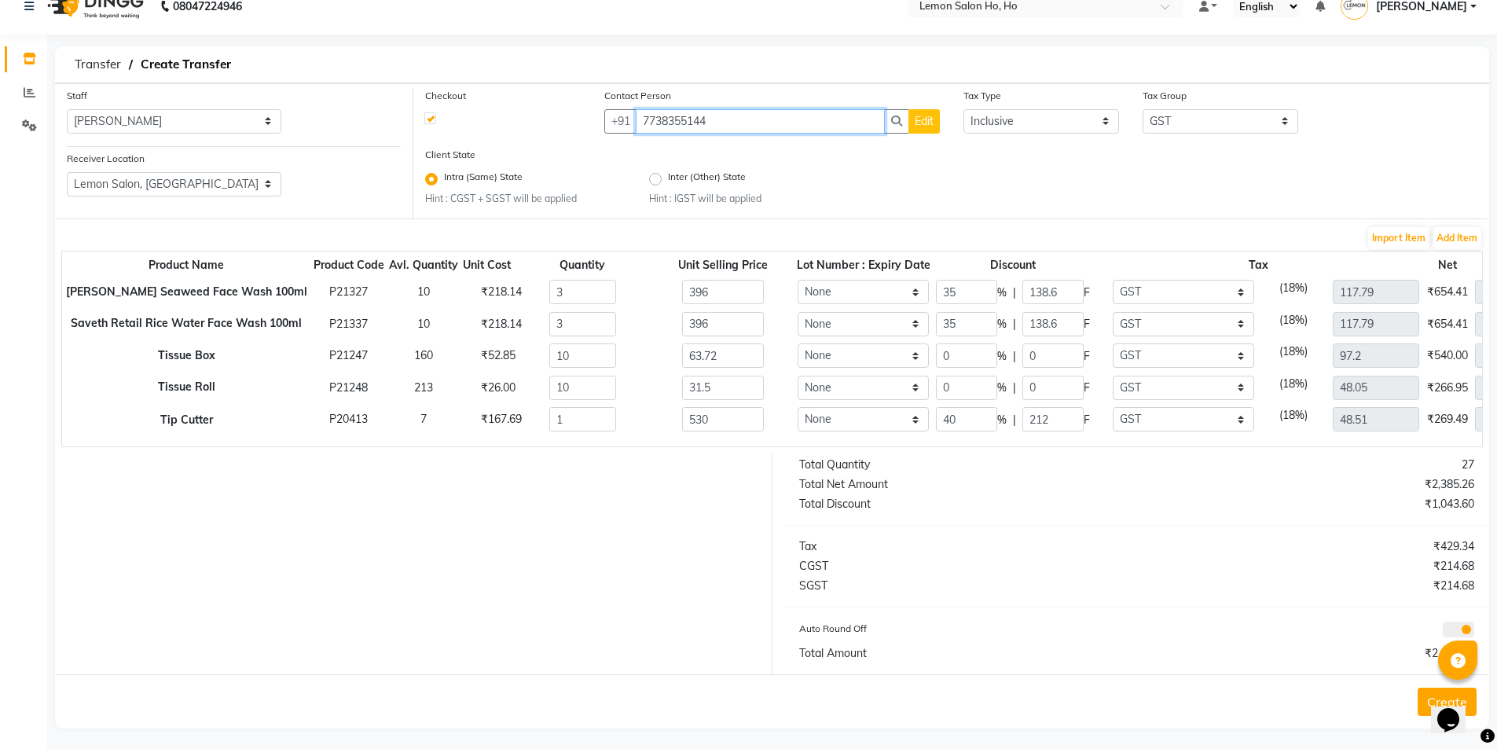
scroll to position [29, 0]
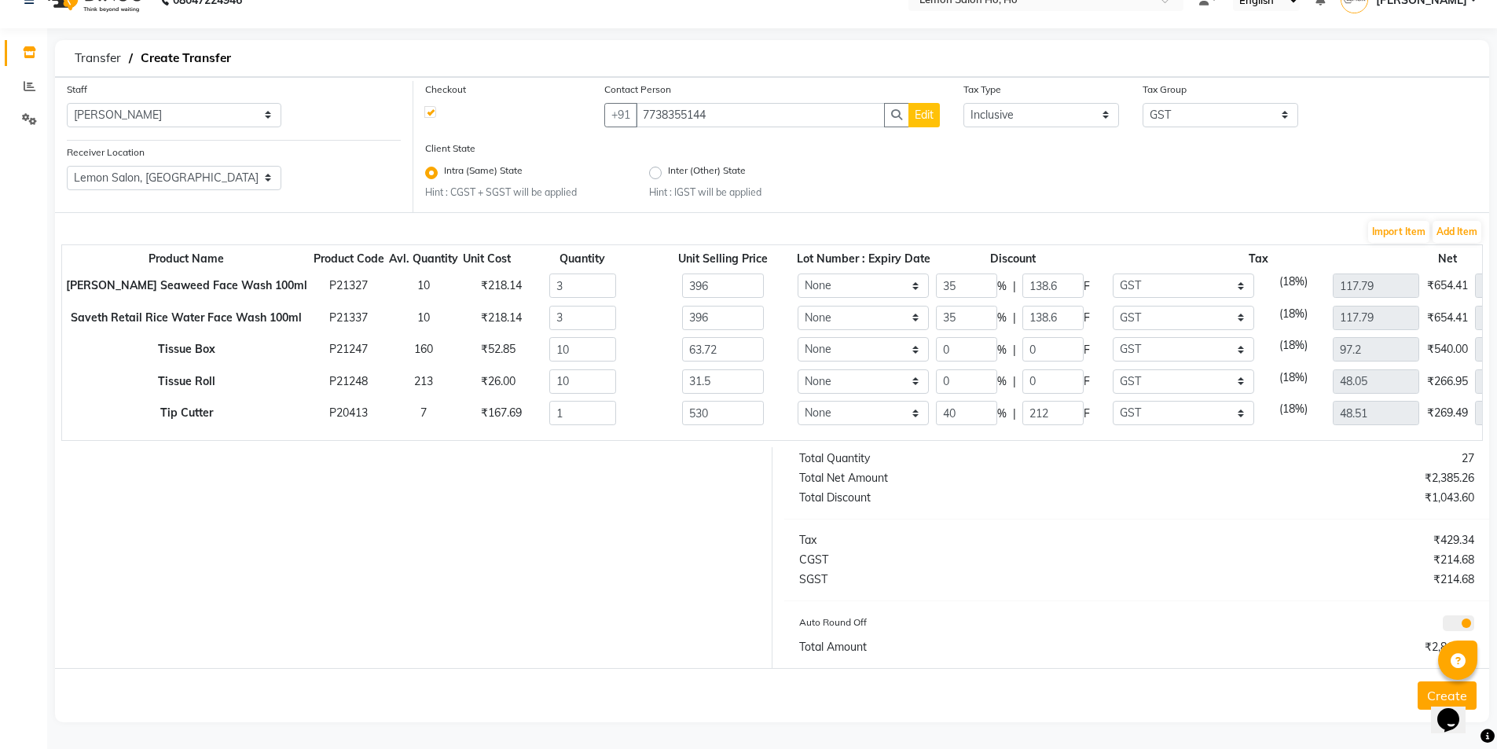
click at [1425, 699] on button "Create" at bounding box center [1447, 695] width 59 height 28
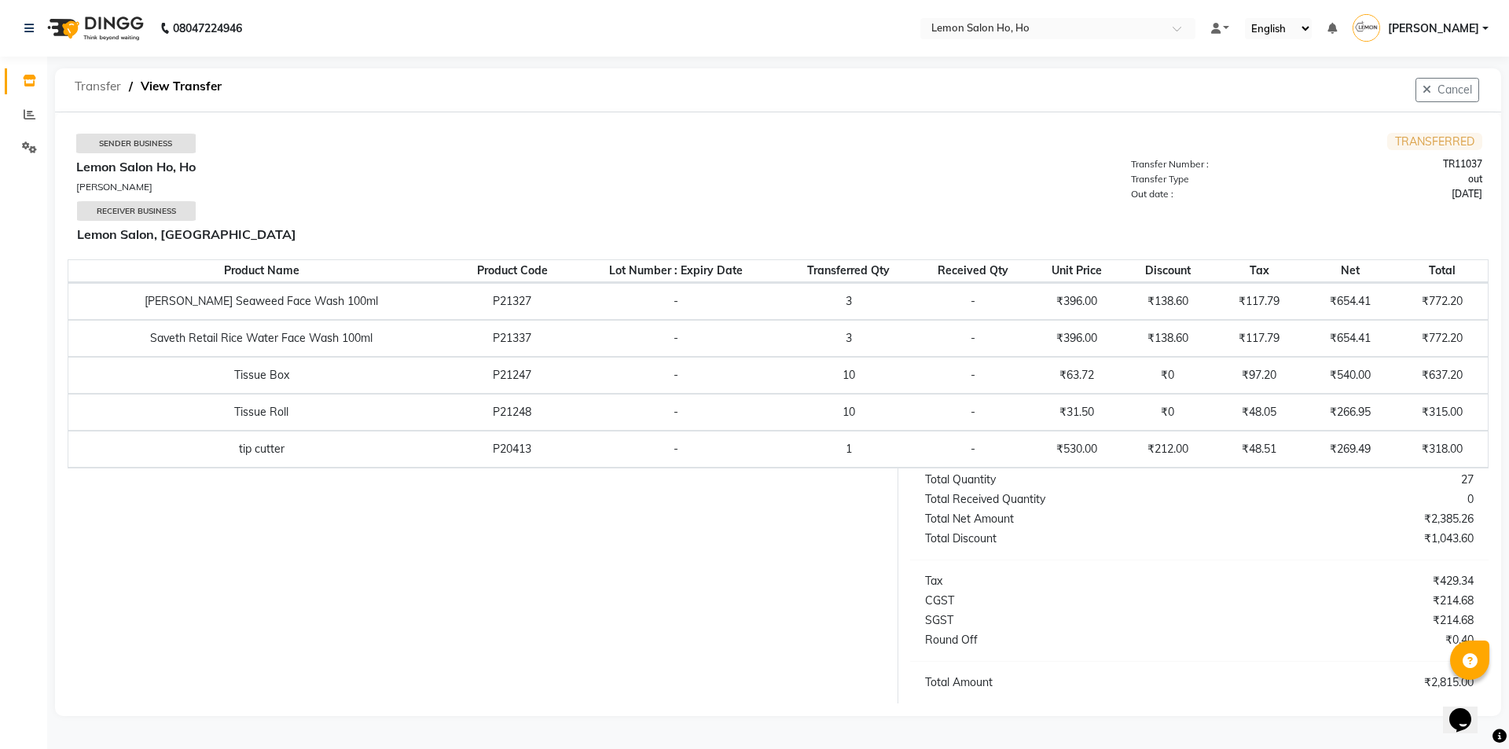
click at [92, 81] on span "Transfer" at bounding box center [98, 86] width 62 height 28
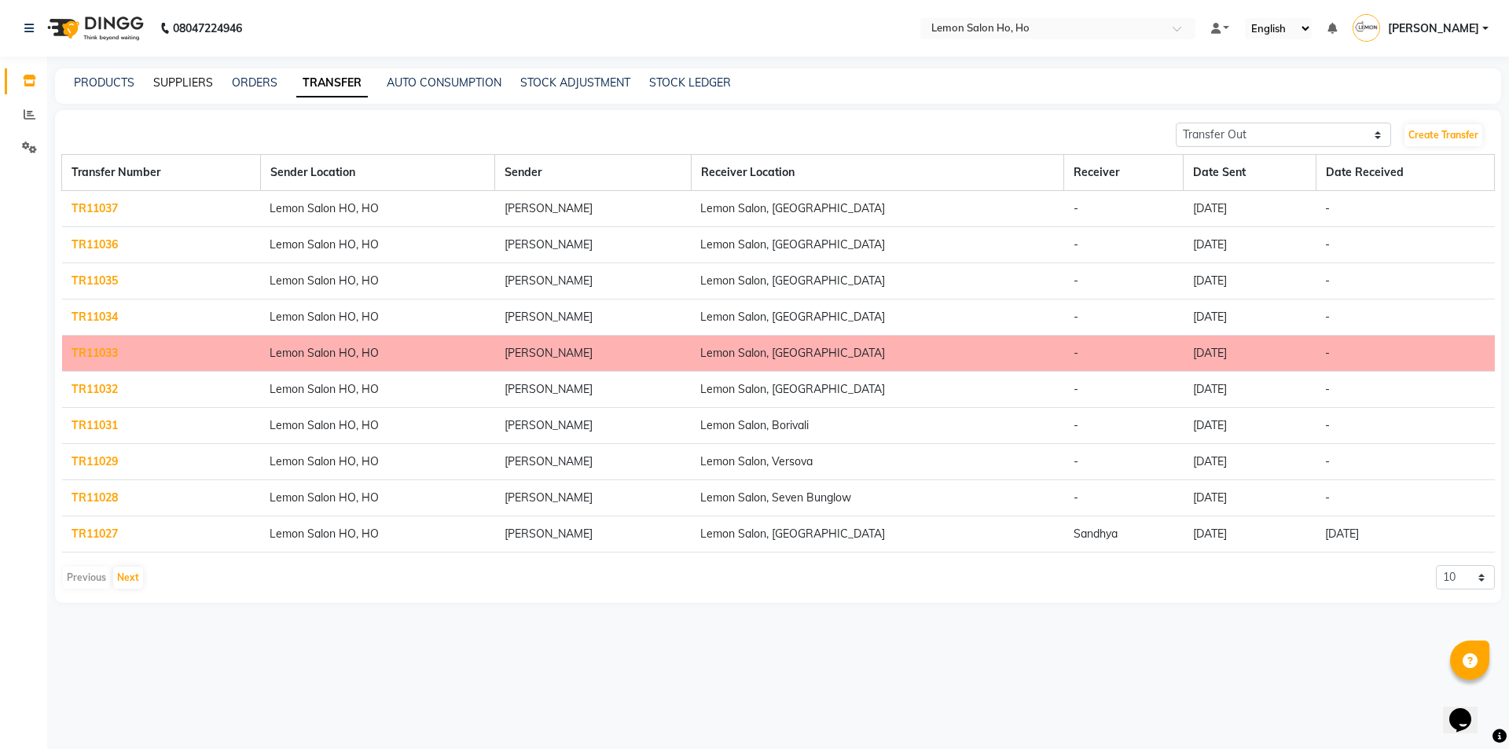
click at [176, 83] on link "SUPPLIERS" at bounding box center [183, 82] width 60 height 14
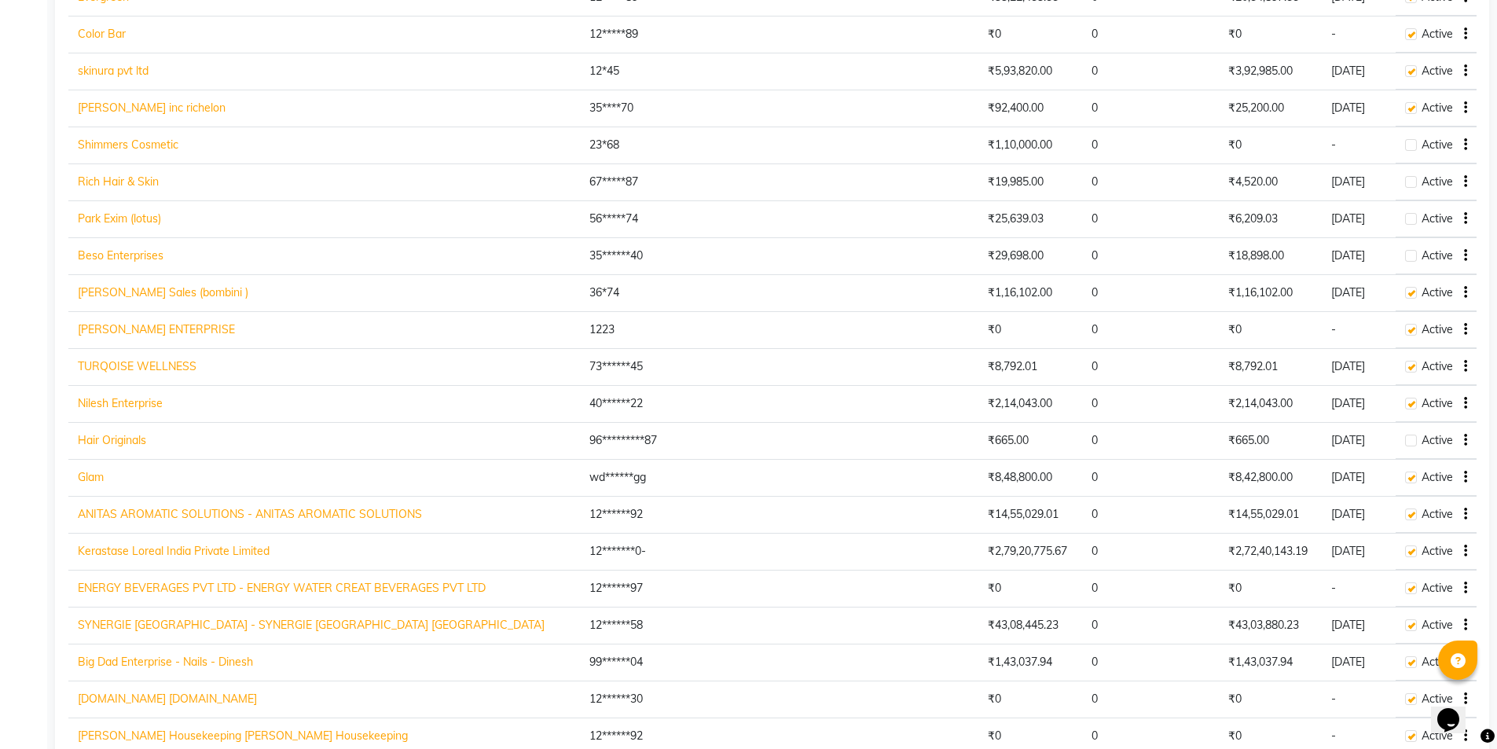
scroll to position [1572, 0]
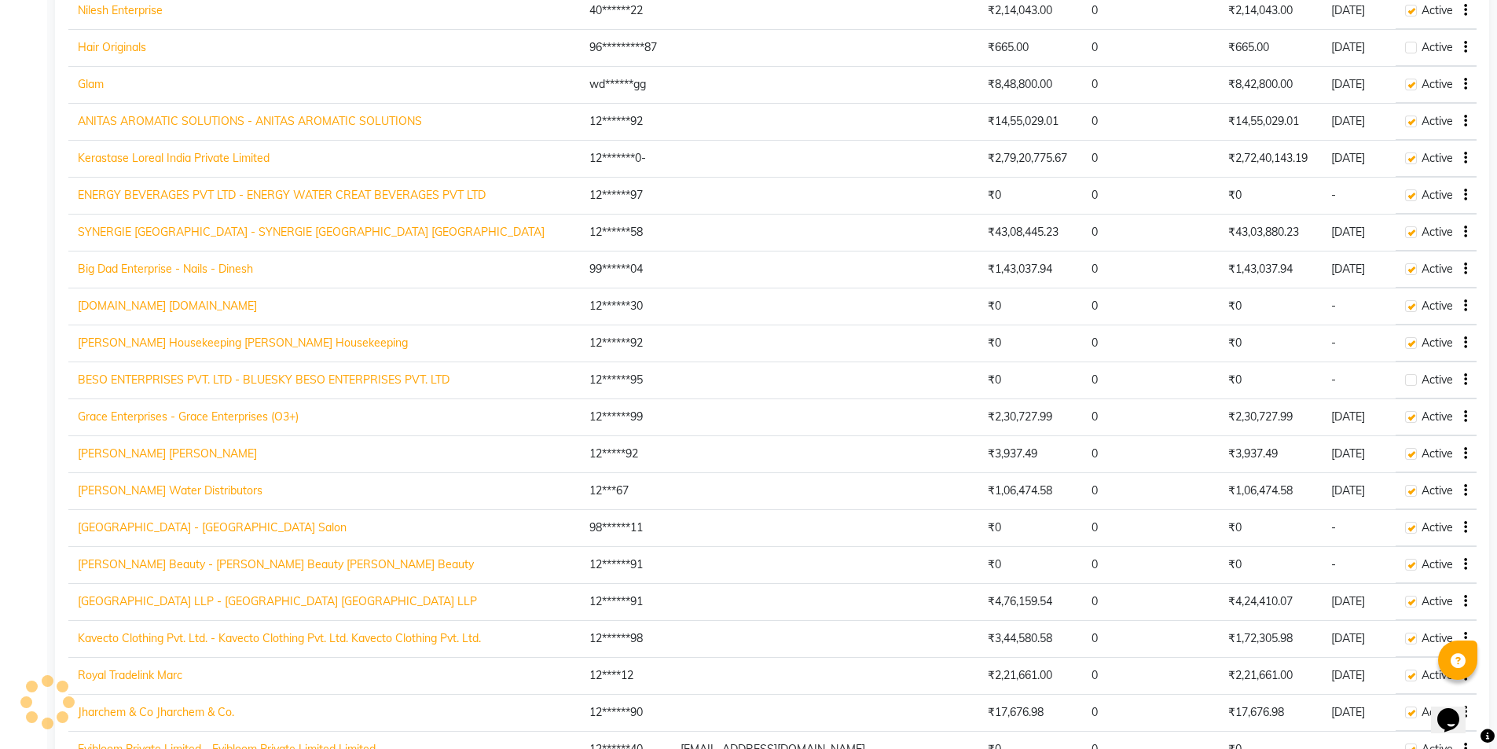
click at [143, 596] on link "[GEOGRAPHIC_DATA] LLP - [GEOGRAPHIC_DATA] [GEOGRAPHIC_DATA] LLP" at bounding box center [277, 601] width 399 height 14
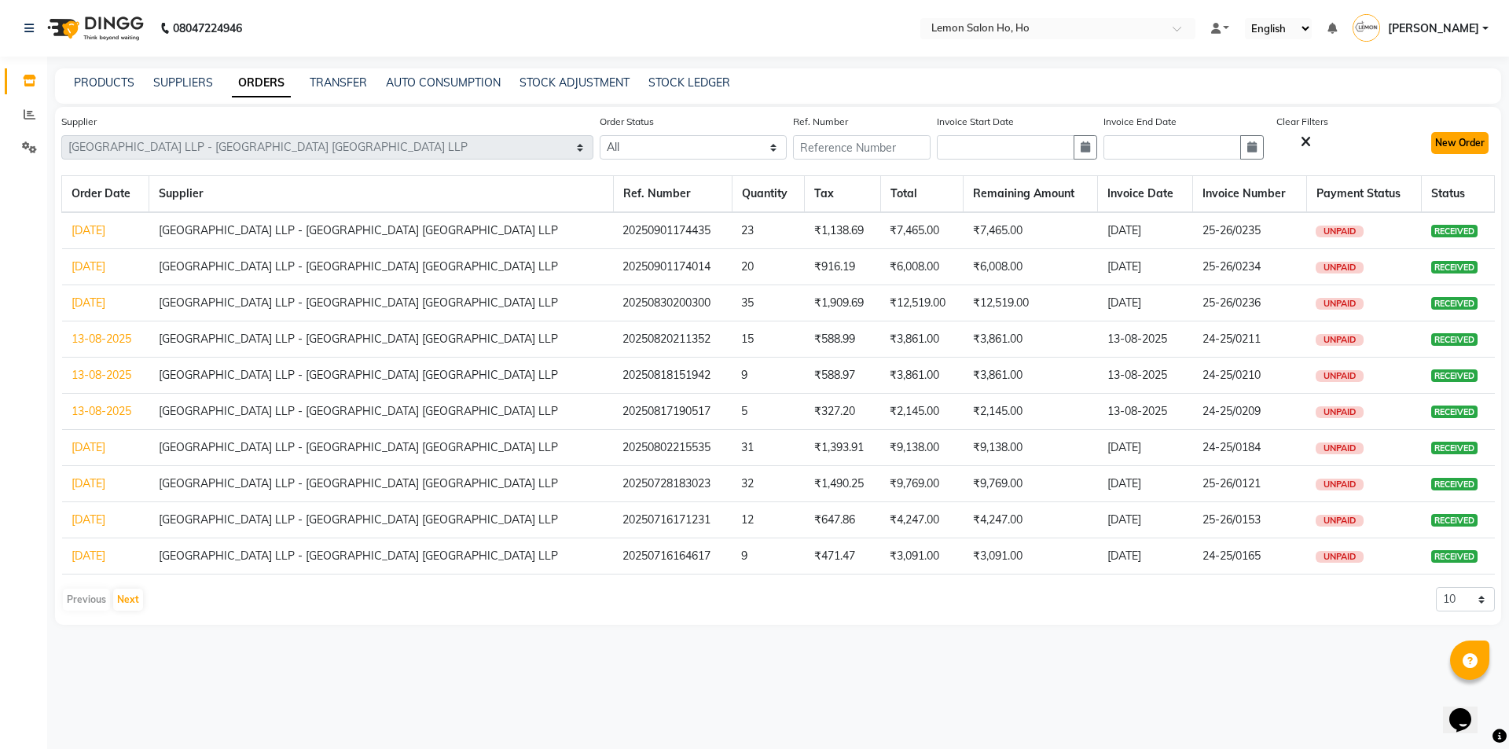
click at [1450, 149] on button "New Order" at bounding box center [1459, 143] width 57 height 22
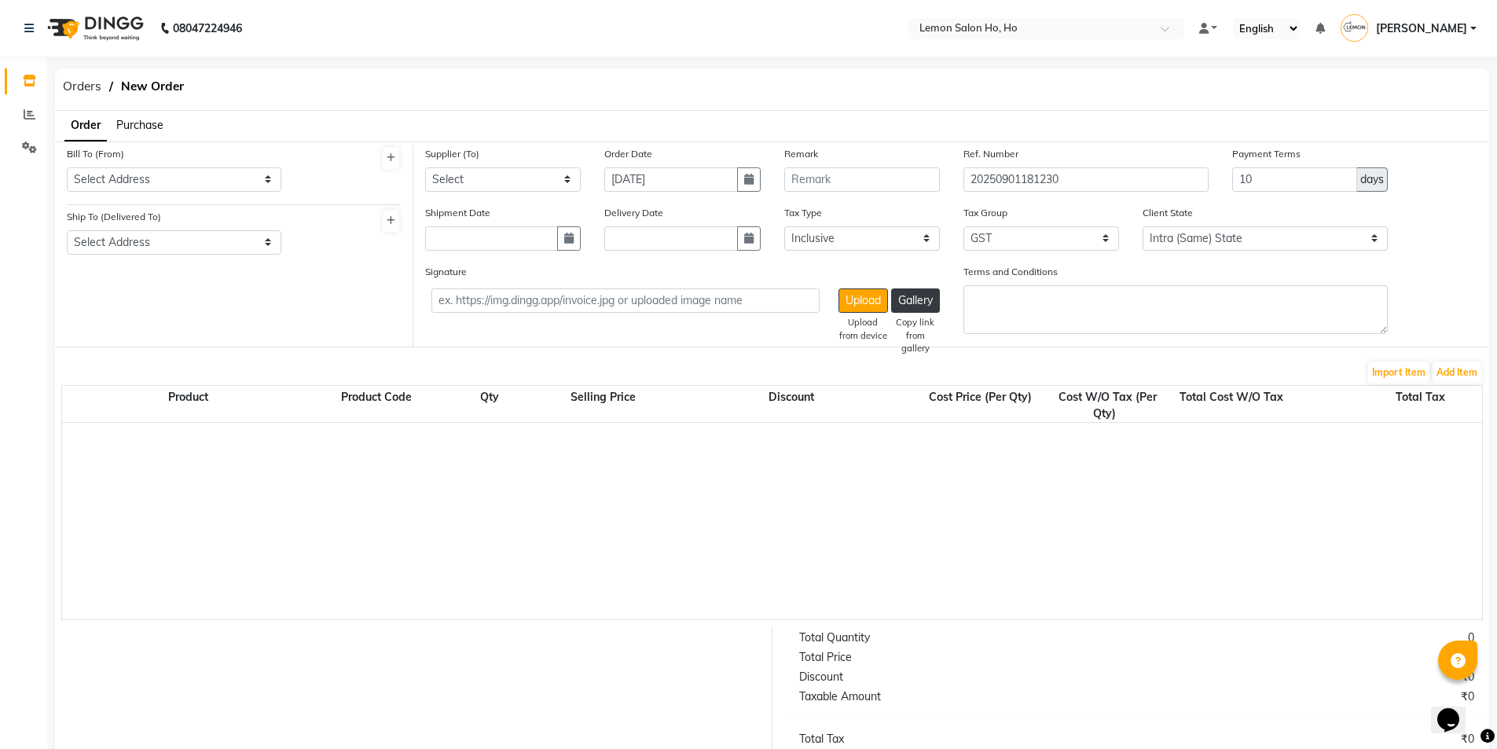
click at [137, 119] on span "Purchase" at bounding box center [139, 125] width 47 height 14
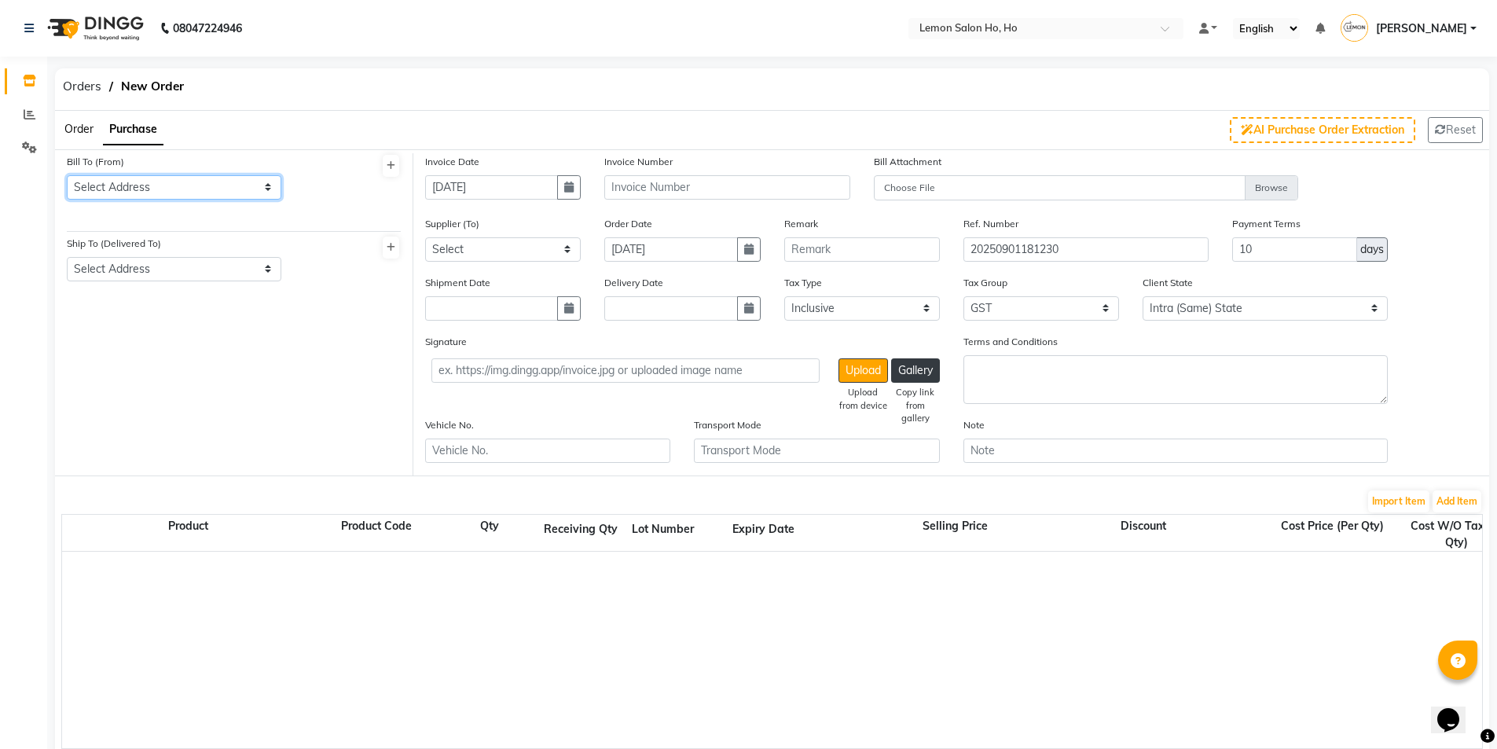
click at [149, 182] on select "Select Address shop [GEOGRAPHIC_DATA] [GEOGRAPHIC_DATA][PERSON_NAME]" at bounding box center [174, 187] width 215 height 24
click at [67, 175] on select "Select Address shop [GEOGRAPHIC_DATA] [GEOGRAPHIC_DATA][PERSON_NAME]" at bounding box center [174, 187] width 215 height 24
click at [190, 271] on select "Select Address shop no-1 samarth siddhi near [GEOGRAPHIC_DATA] opp [GEOGRAPHIC_…" at bounding box center [174, 269] width 215 height 24
click at [67, 257] on select "Select Address shop no-1 samarth siddhi near [GEOGRAPHIC_DATA] opp [GEOGRAPHIC_…" at bounding box center [174, 269] width 215 height 24
click at [567, 175] on button "button" at bounding box center [569, 187] width 24 height 24
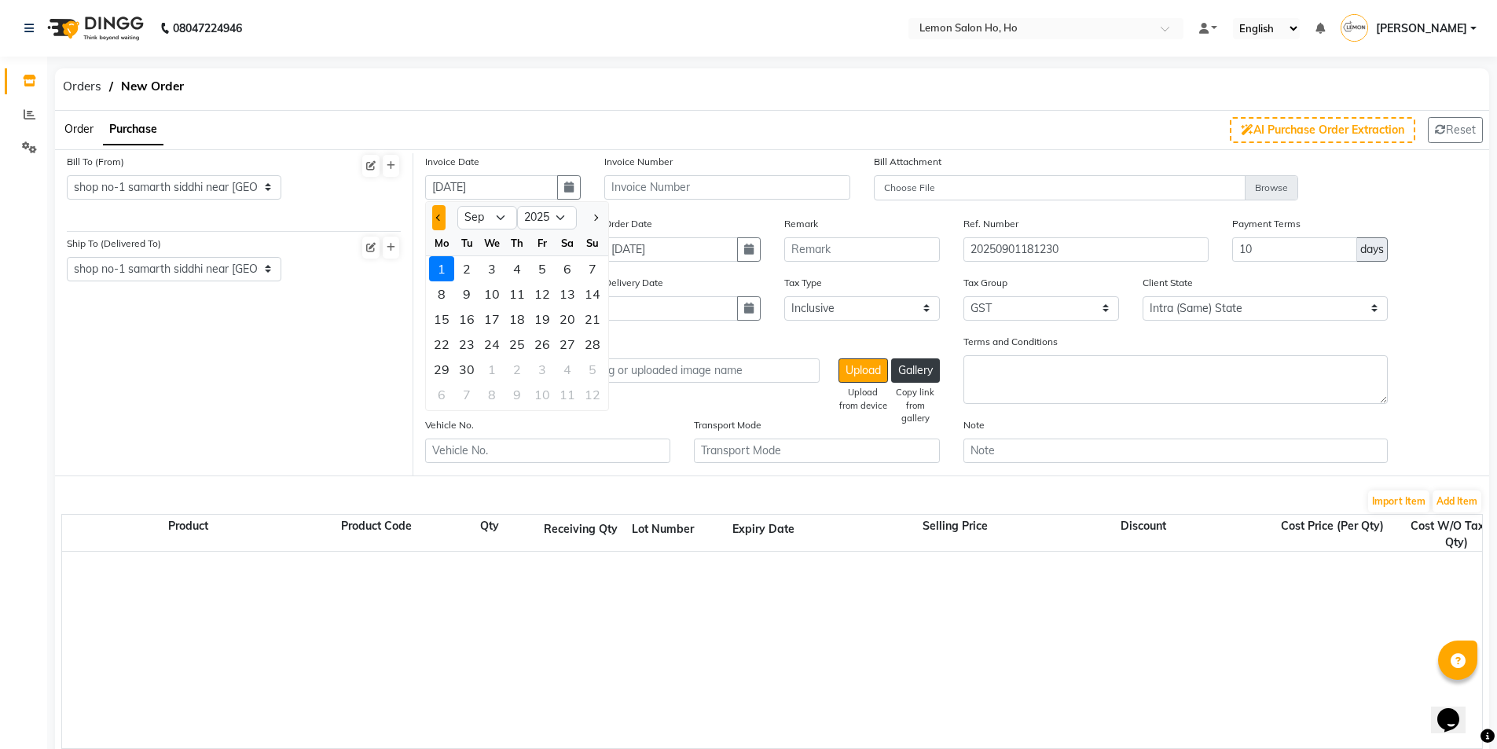
click at [444, 226] on button "Previous month" at bounding box center [438, 217] width 13 height 25
click at [472, 368] on div "26" at bounding box center [466, 369] width 25 height 25
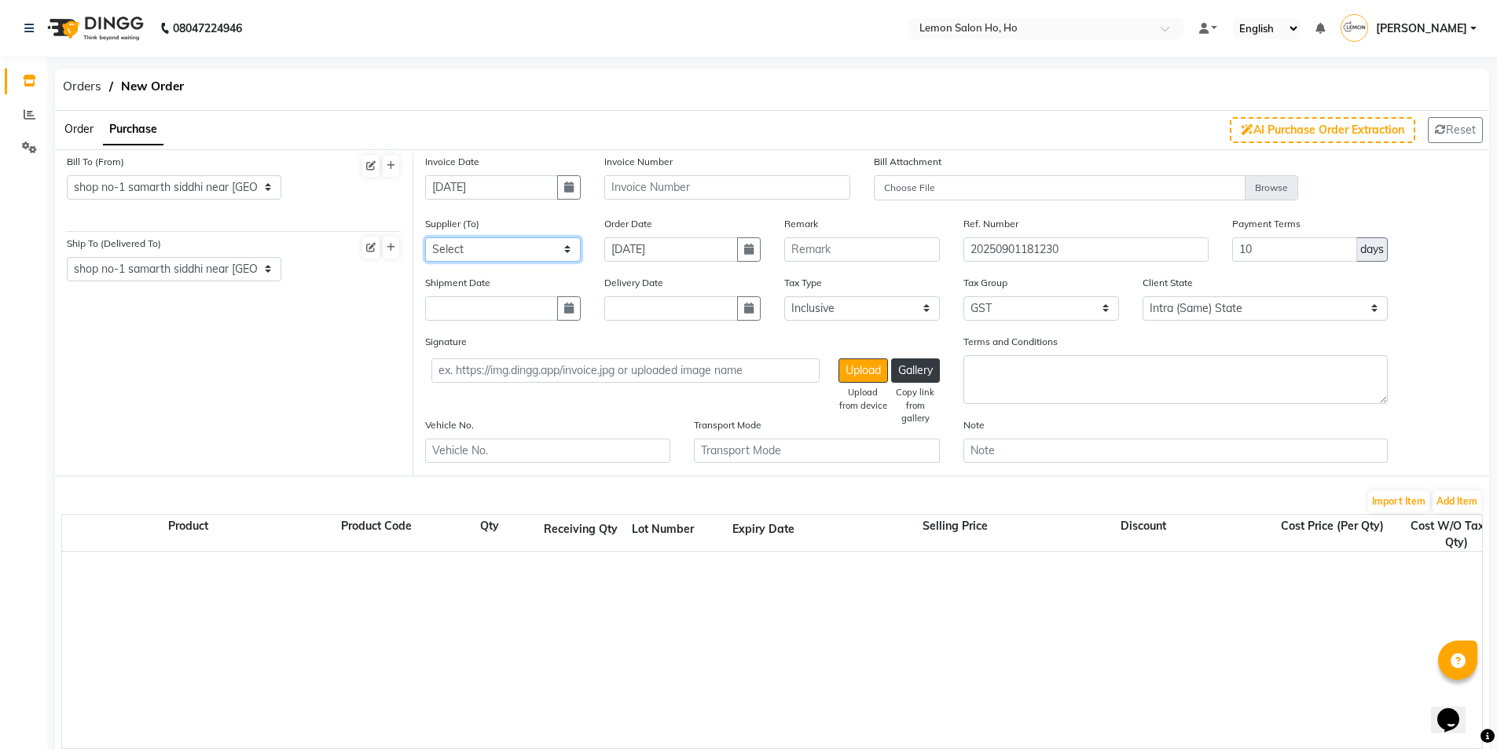
click at [521, 258] on select "Select [PERSON_NAME] Enterprises (Loreal) Narayan Sales Agency Osp Healthcare R…" at bounding box center [503, 249] width 156 height 24
click at [425, 237] on select "Select [PERSON_NAME] Enterprises (Loreal) Narayan Sales Agency Osp Healthcare R…" at bounding box center [503, 249] width 156 height 24
click at [569, 316] on button "button" at bounding box center [569, 308] width 24 height 24
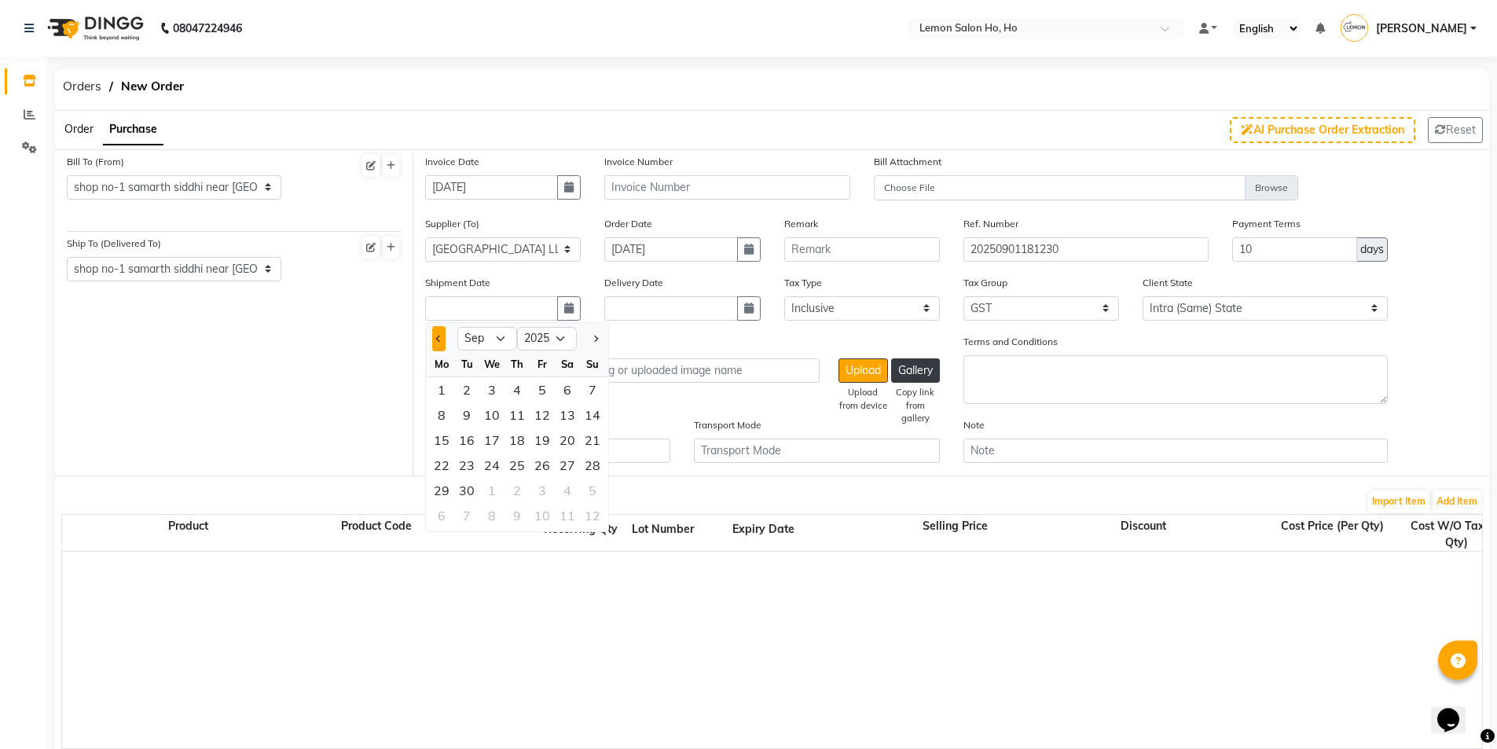
click at [439, 346] on button "Previous month" at bounding box center [438, 338] width 13 height 25
click at [570, 494] on div "30" at bounding box center [567, 490] width 25 height 25
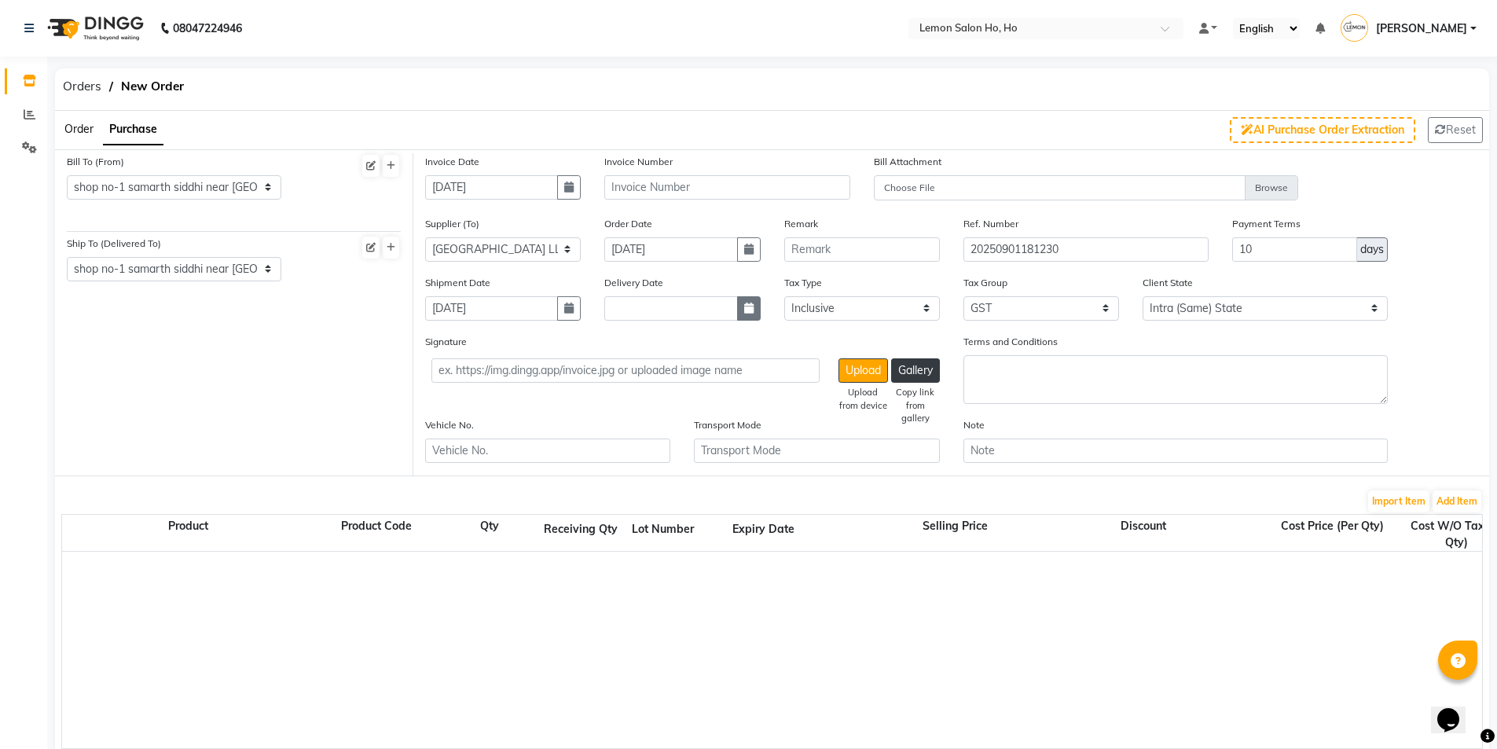
click at [750, 301] on button "button" at bounding box center [749, 308] width 24 height 24
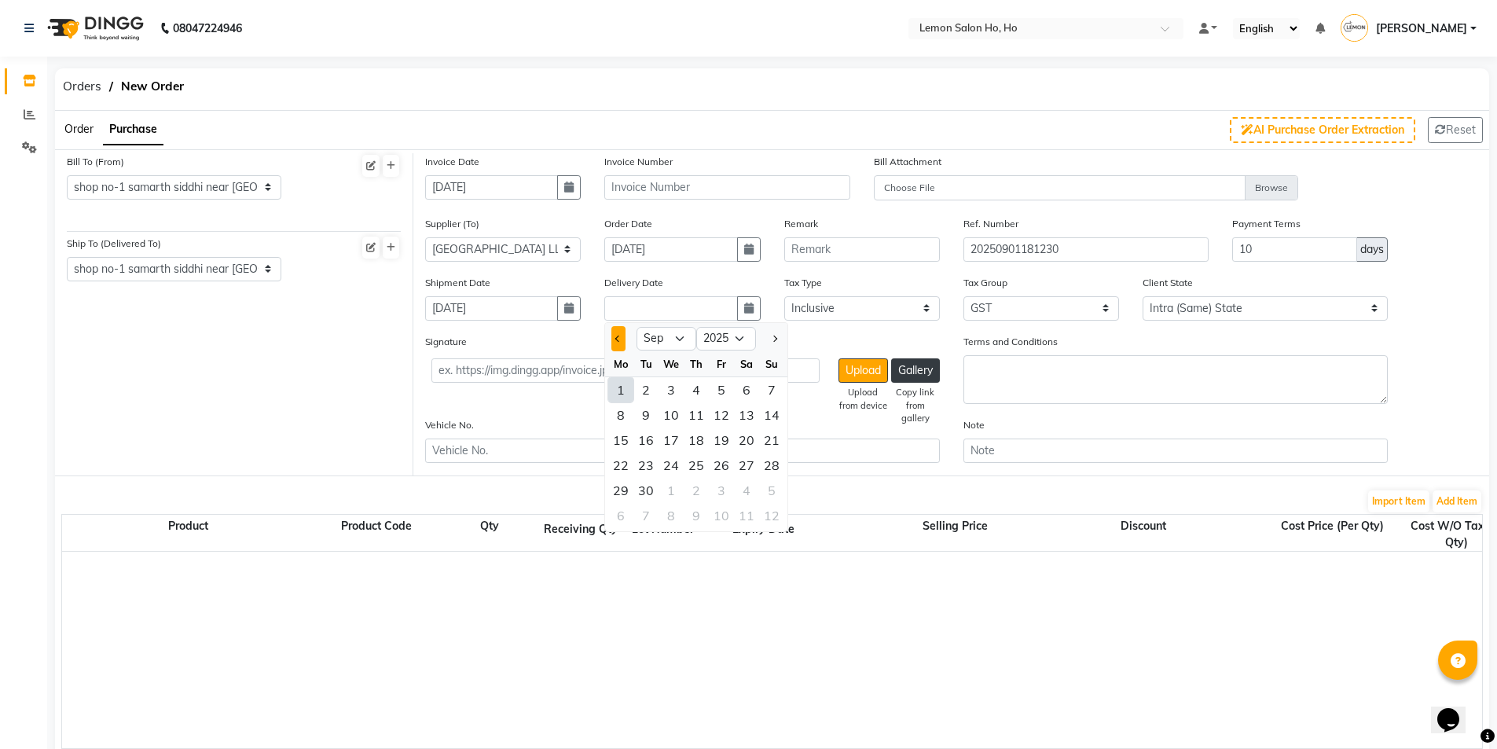
click at [619, 334] on button "Previous month" at bounding box center [617, 338] width 13 height 25
click at [743, 489] on div "30" at bounding box center [746, 490] width 25 height 25
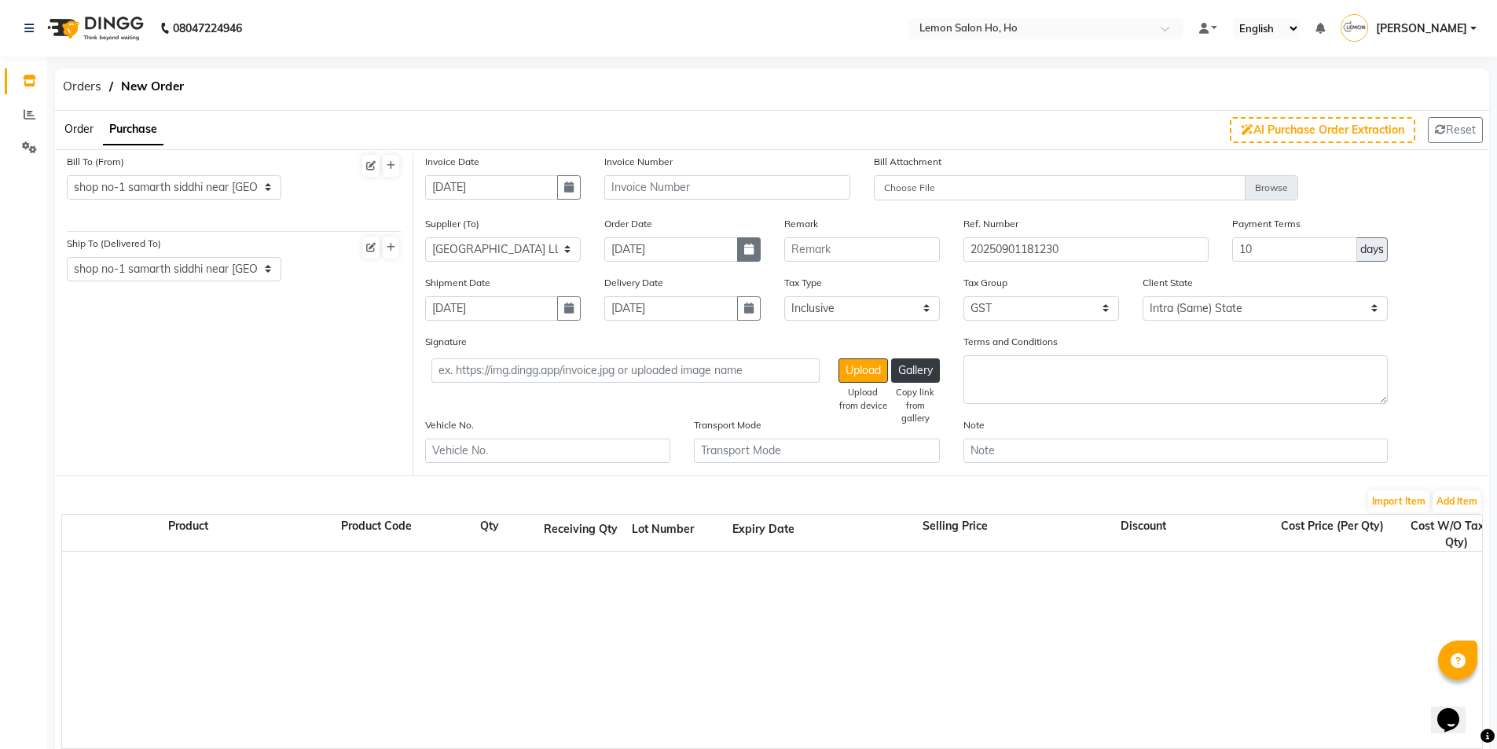
click at [747, 255] on button "button" at bounding box center [749, 249] width 24 height 24
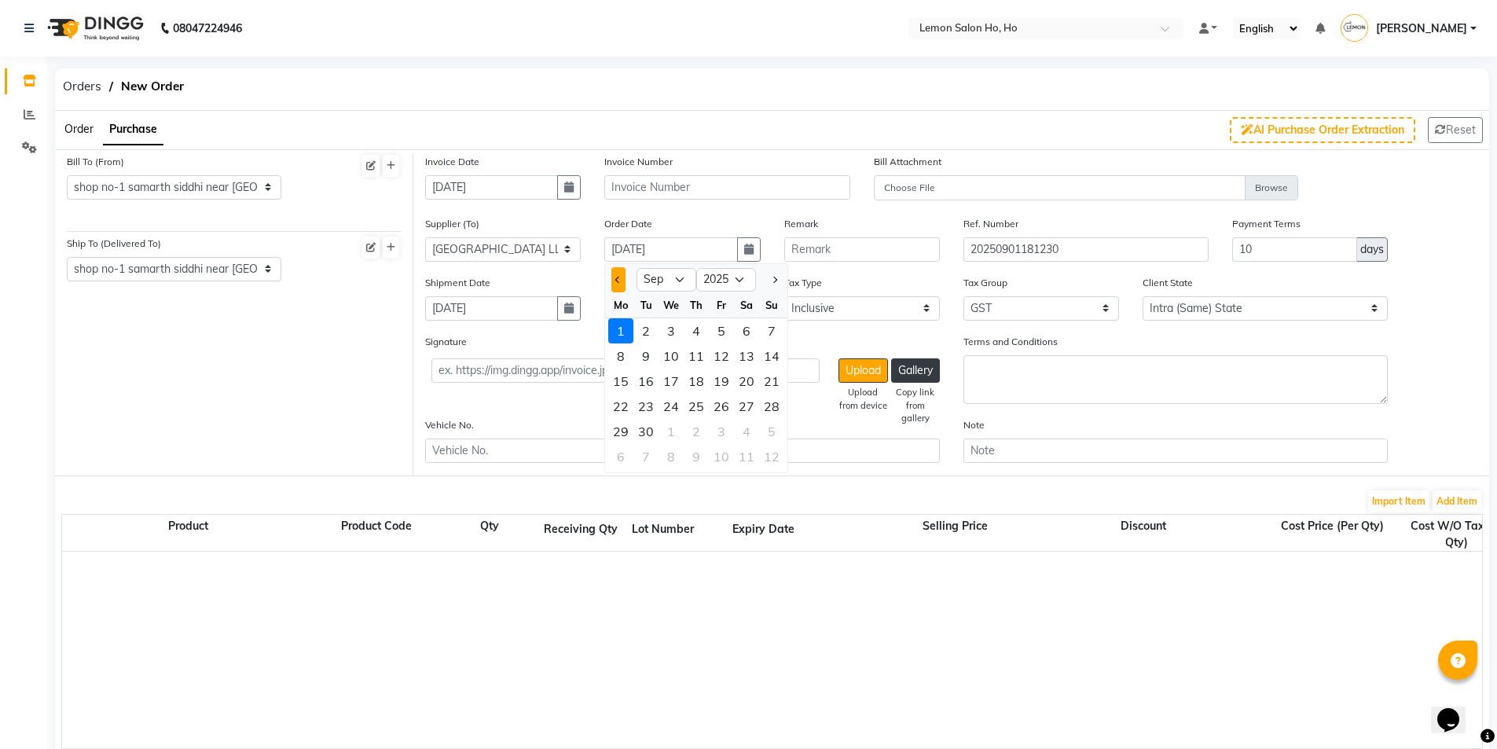
click at [619, 282] on span "Previous month" at bounding box center [618, 280] width 6 height 6
click at [652, 427] on div "26" at bounding box center [645, 431] width 25 height 25
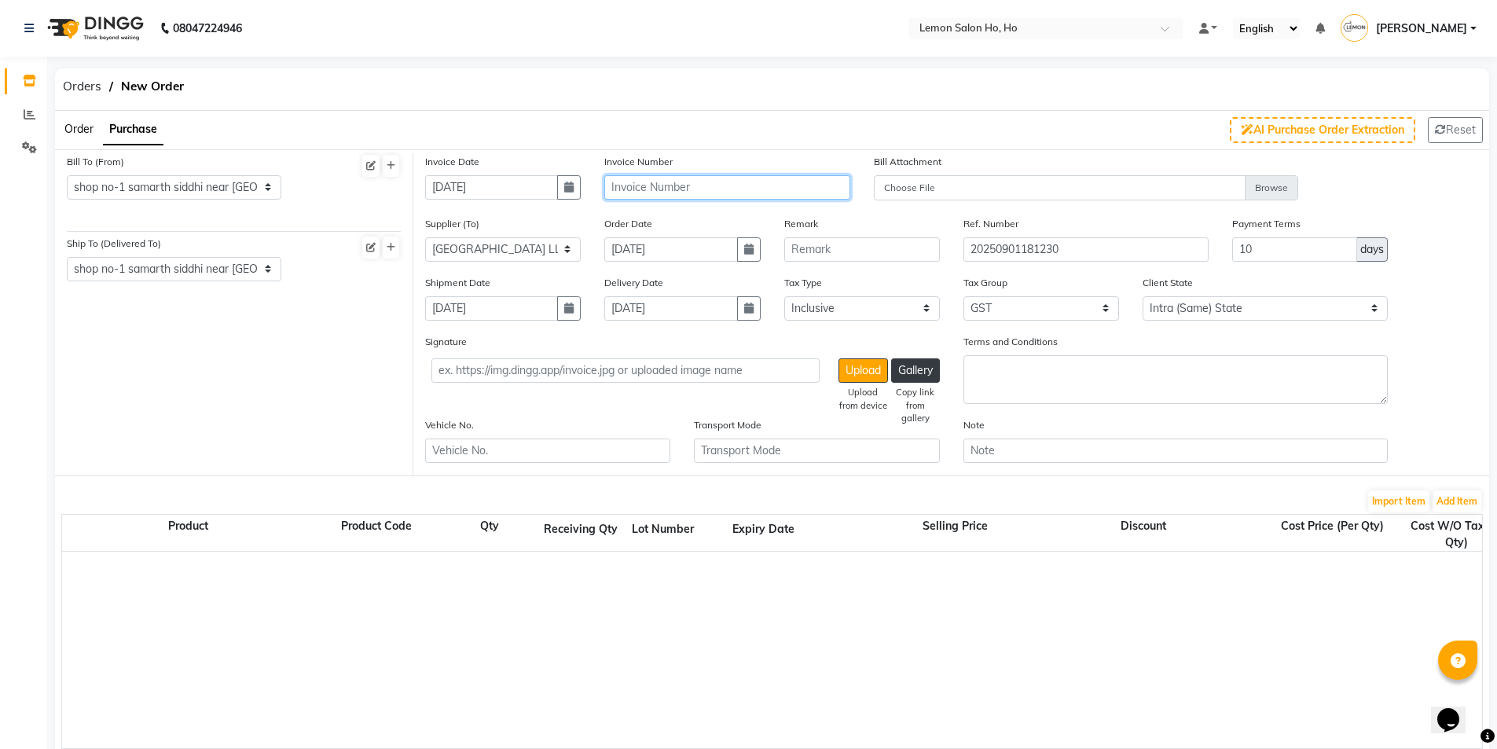
click at [688, 175] on input "text" at bounding box center [726, 187] width 245 height 24
click at [1465, 496] on button "Add Item" at bounding box center [1456, 501] width 49 height 22
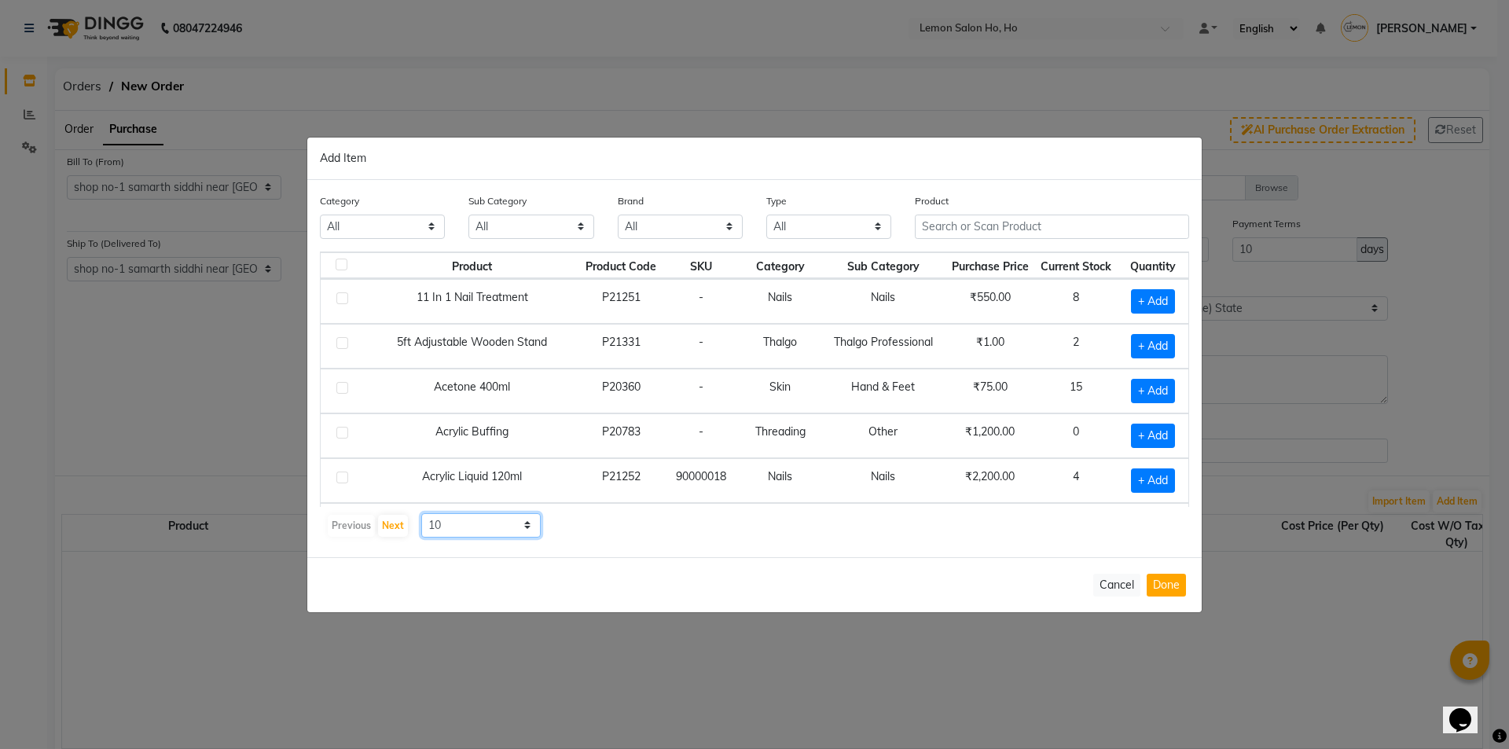
click at [457, 529] on select "10 50 100" at bounding box center [480, 525] width 119 height 24
click at [421, 513] on select "10 50 100" at bounding box center [480, 525] width 119 height 24
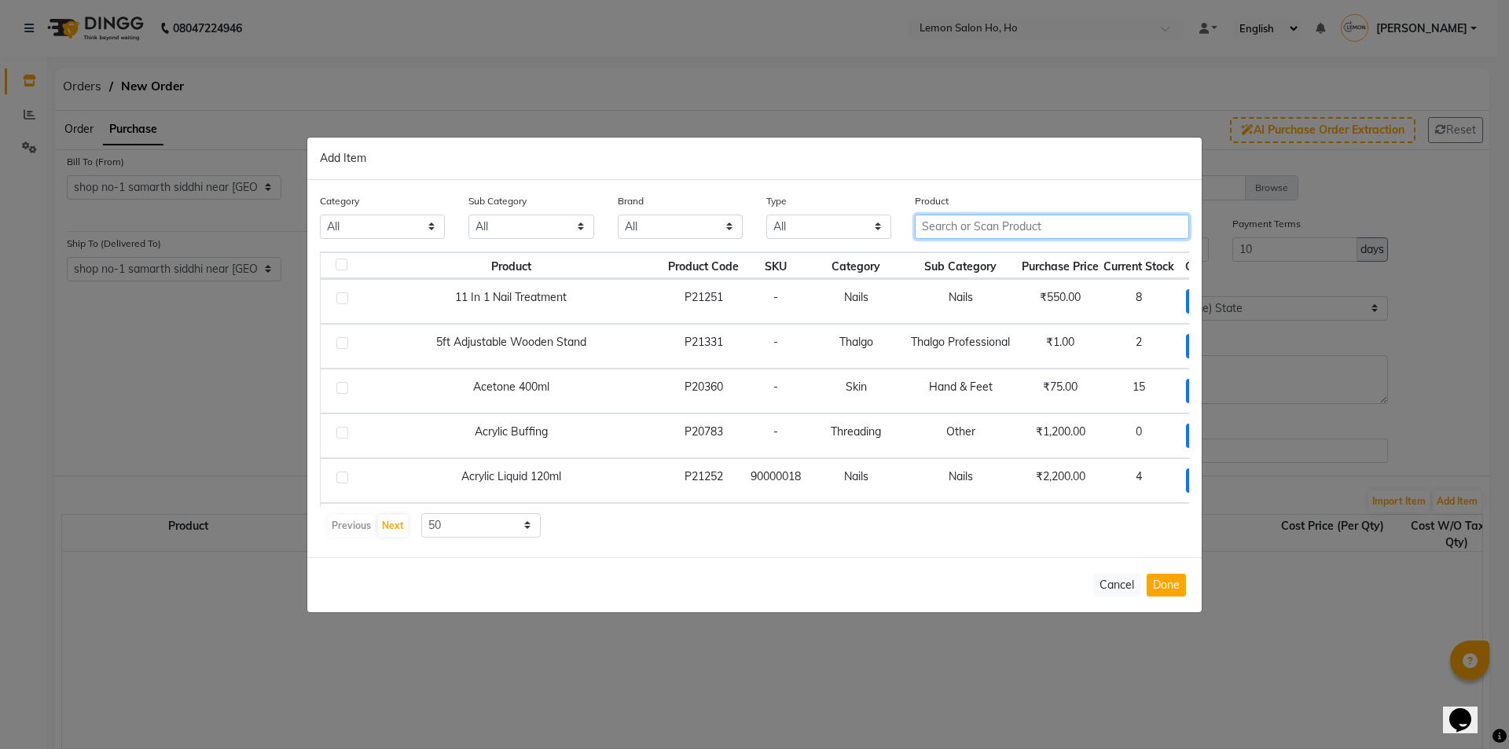
click at [1010, 235] on input "text" at bounding box center [1052, 227] width 274 height 24
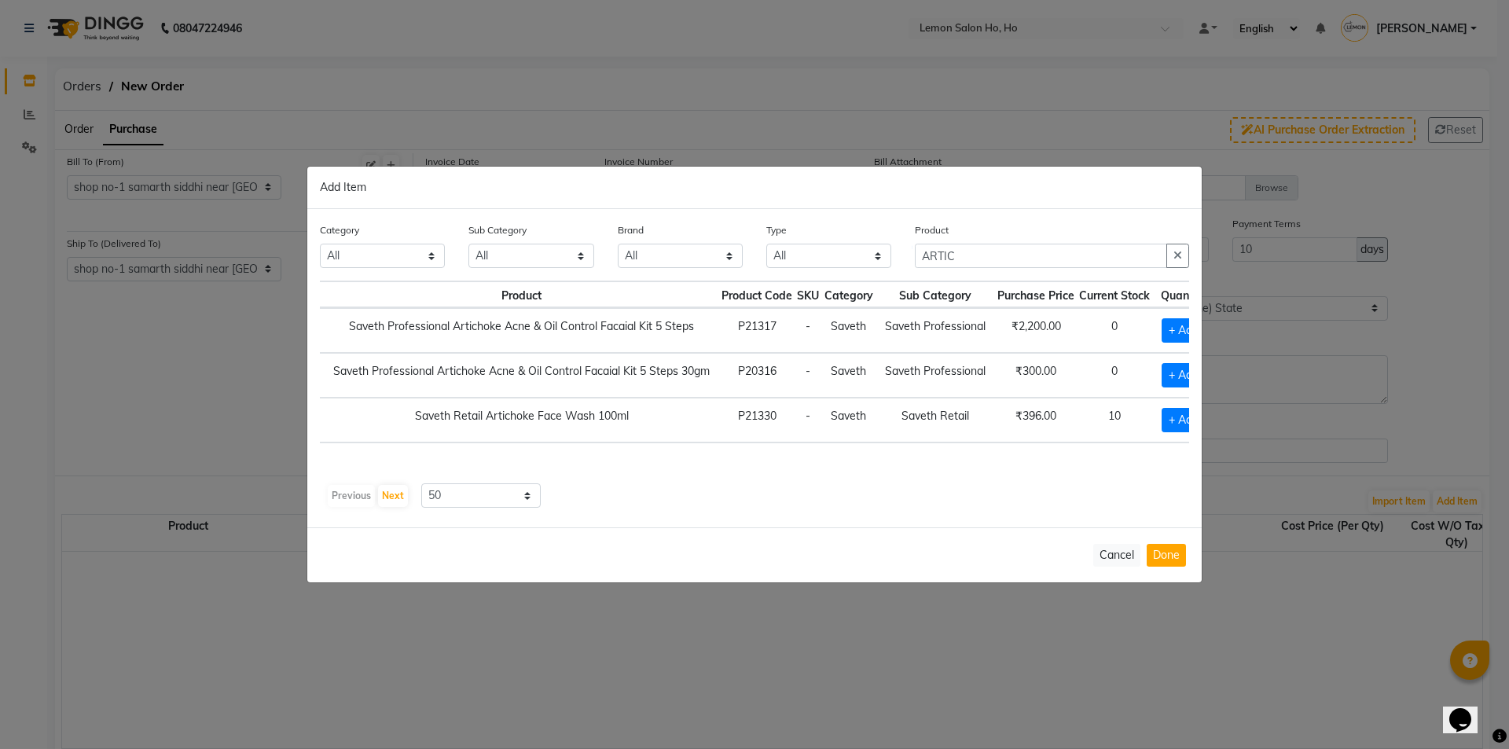
scroll to position [0, 62]
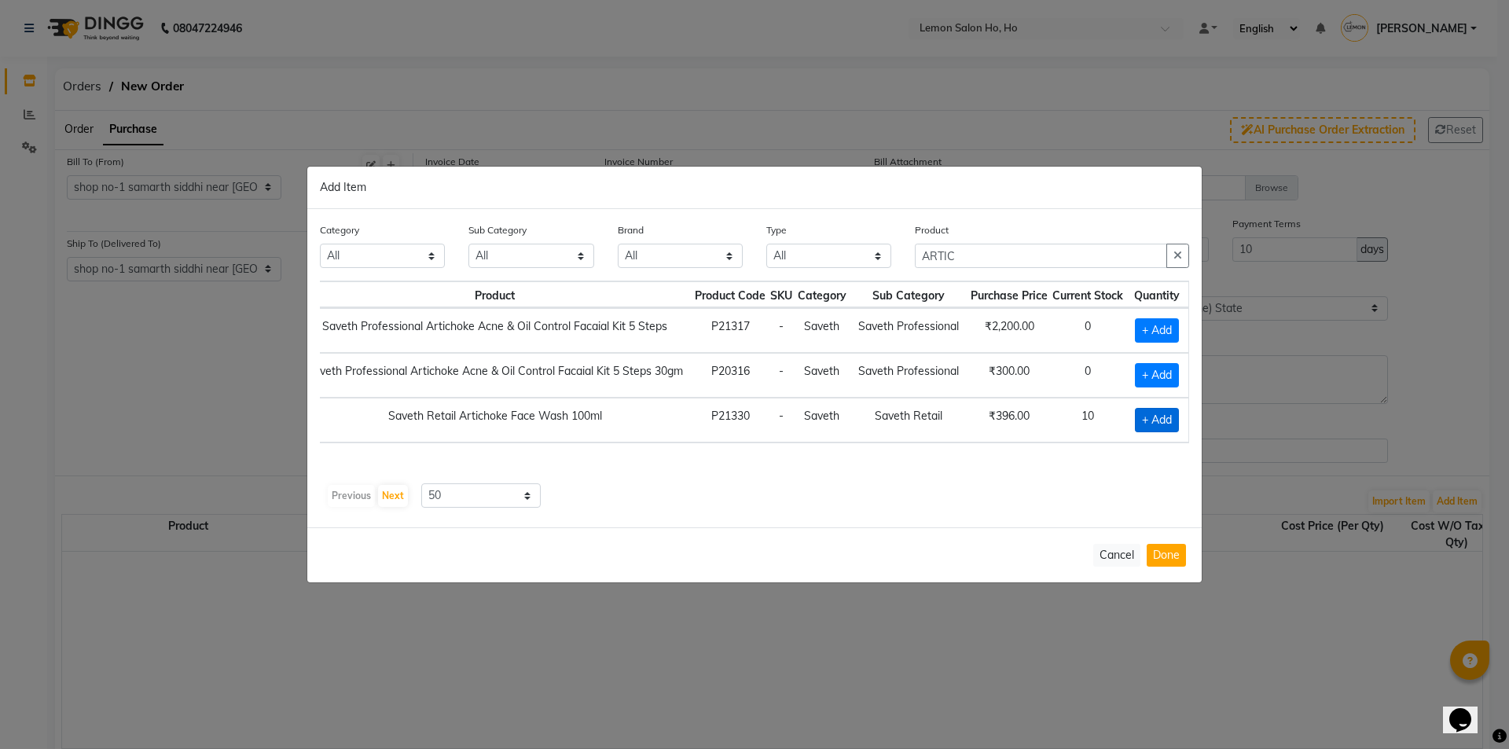
click at [1151, 427] on span "+ Add" at bounding box center [1157, 420] width 44 height 24
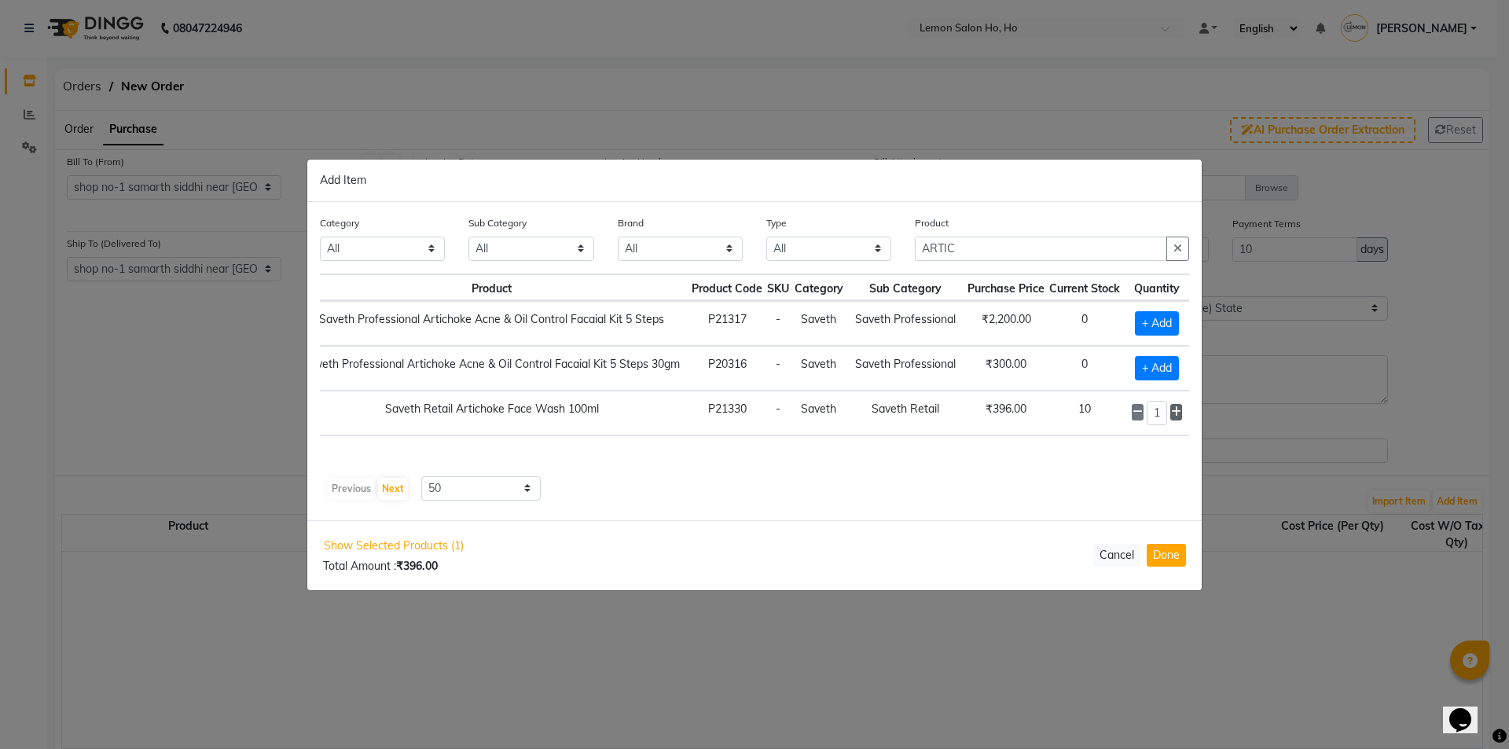
click at [1181, 413] on icon at bounding box center [1176, 411] width 10 height 11
drag, startPoint x: 992, startPoint y: 251, endPoint x: 900, endPoint y: 251, distance: 91.9
click at [900, 251] on div "Category All Hair Skin Makeup Personal Care Appliances [PERSON_NAME] Waxing Dis…" at bounding box center [754, 244] width 893 height 59
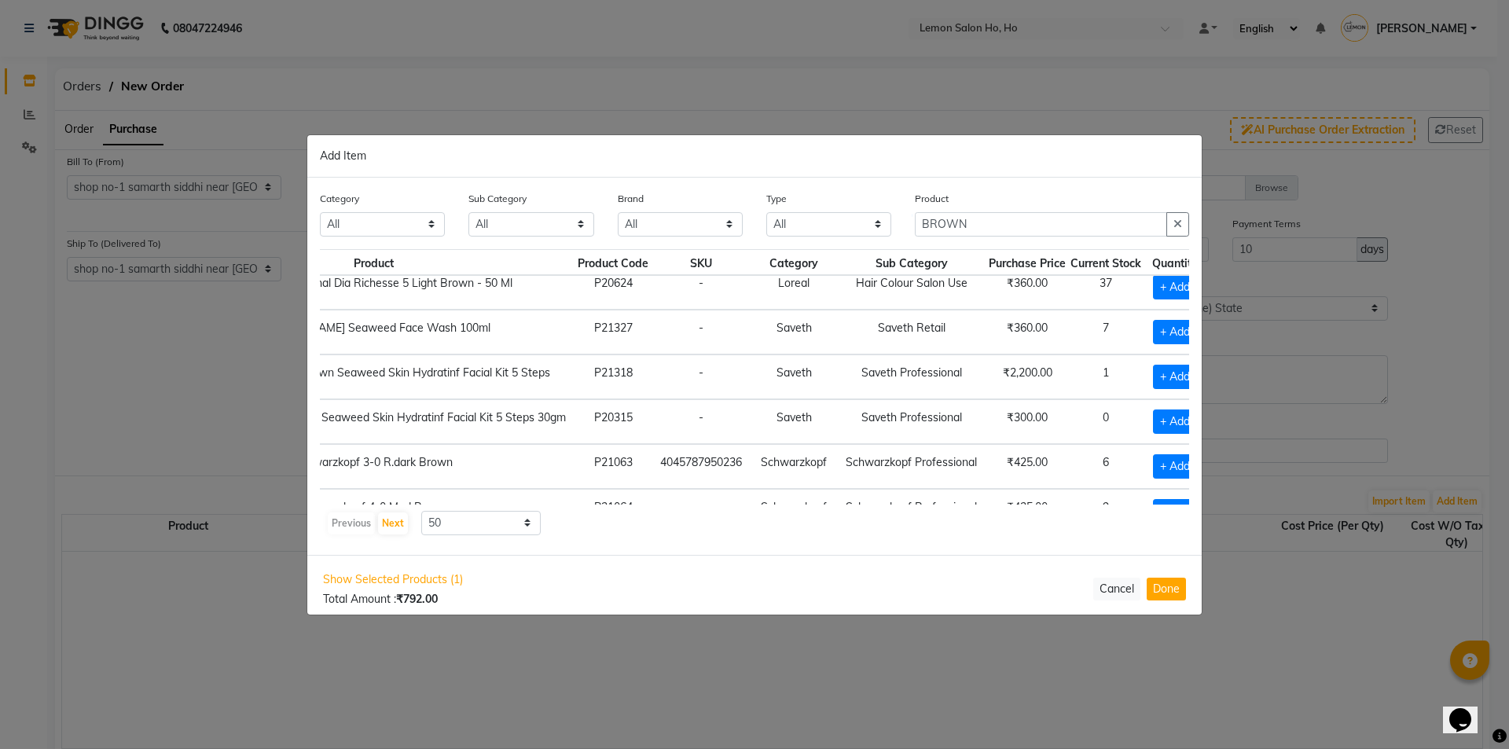
scroll to position [236, 222]
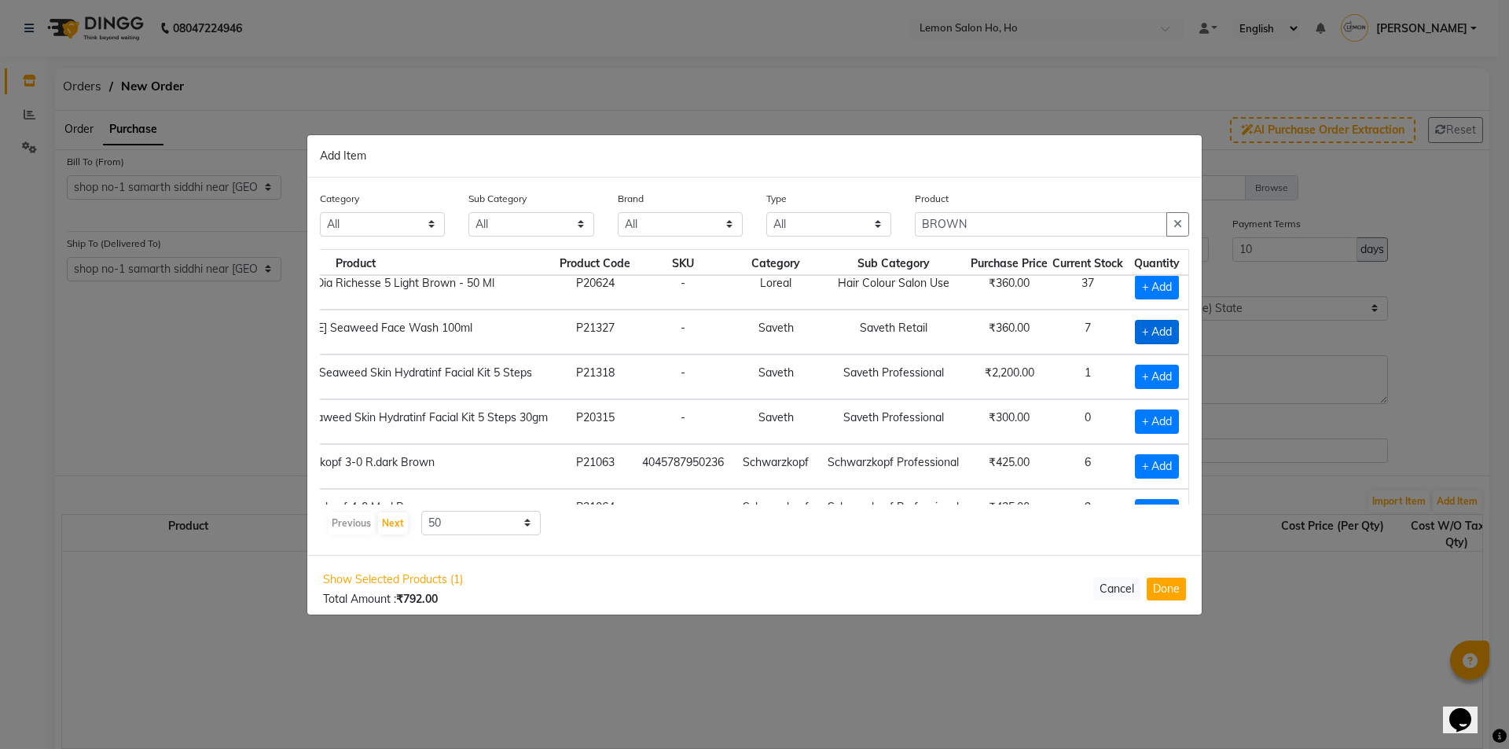
click at [1146, 331] on span "+ Add" at bounding box center [1157, 332] width 44 height 24
click at [1168, 329] on icon at bounding box center [1173, 330] width 10 height 11
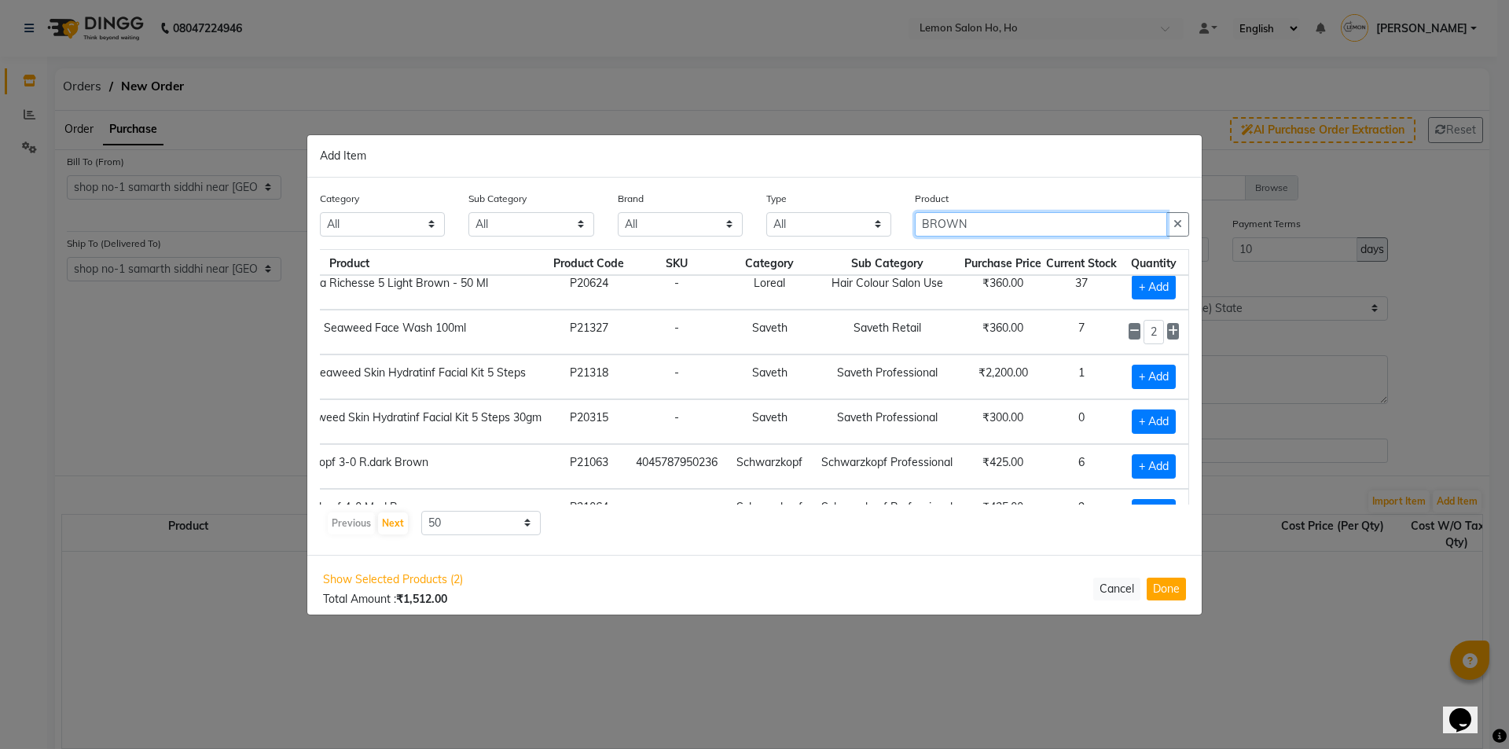
drag, startPoint x: 985, startPoint y: 223, endPoint x: 735, endPoint y: 255, distance: 252.6
click at [735, 255] on div "Category All Hair Skin Makeup Personal Care Appliances [PERSON_NAME] Waxing Dis…" at bounding box center [754, 366] width 894 height 377
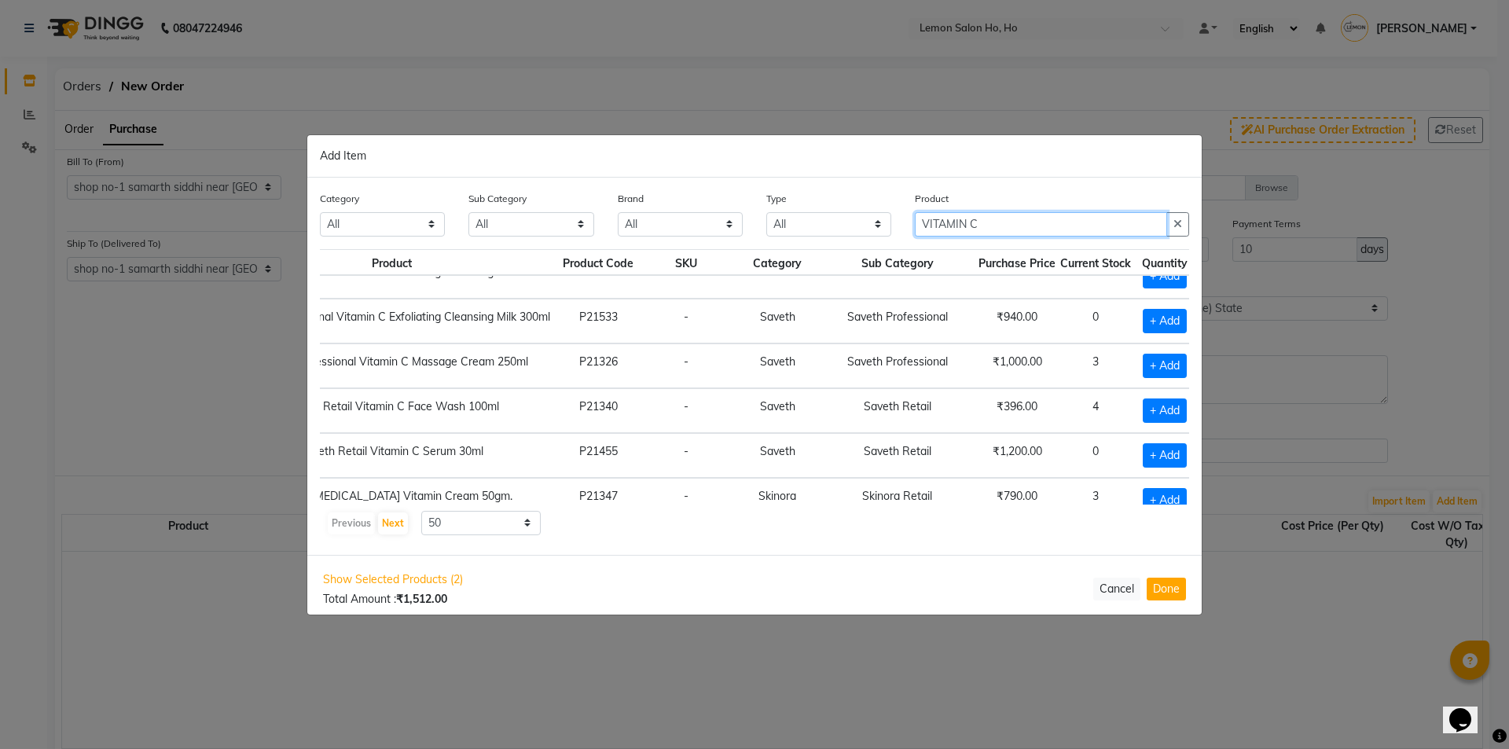
scroll to position [471, 134]
click at [1143, 409] on span "+ Add" at bounding box center [1165, 410] width 44 height 24
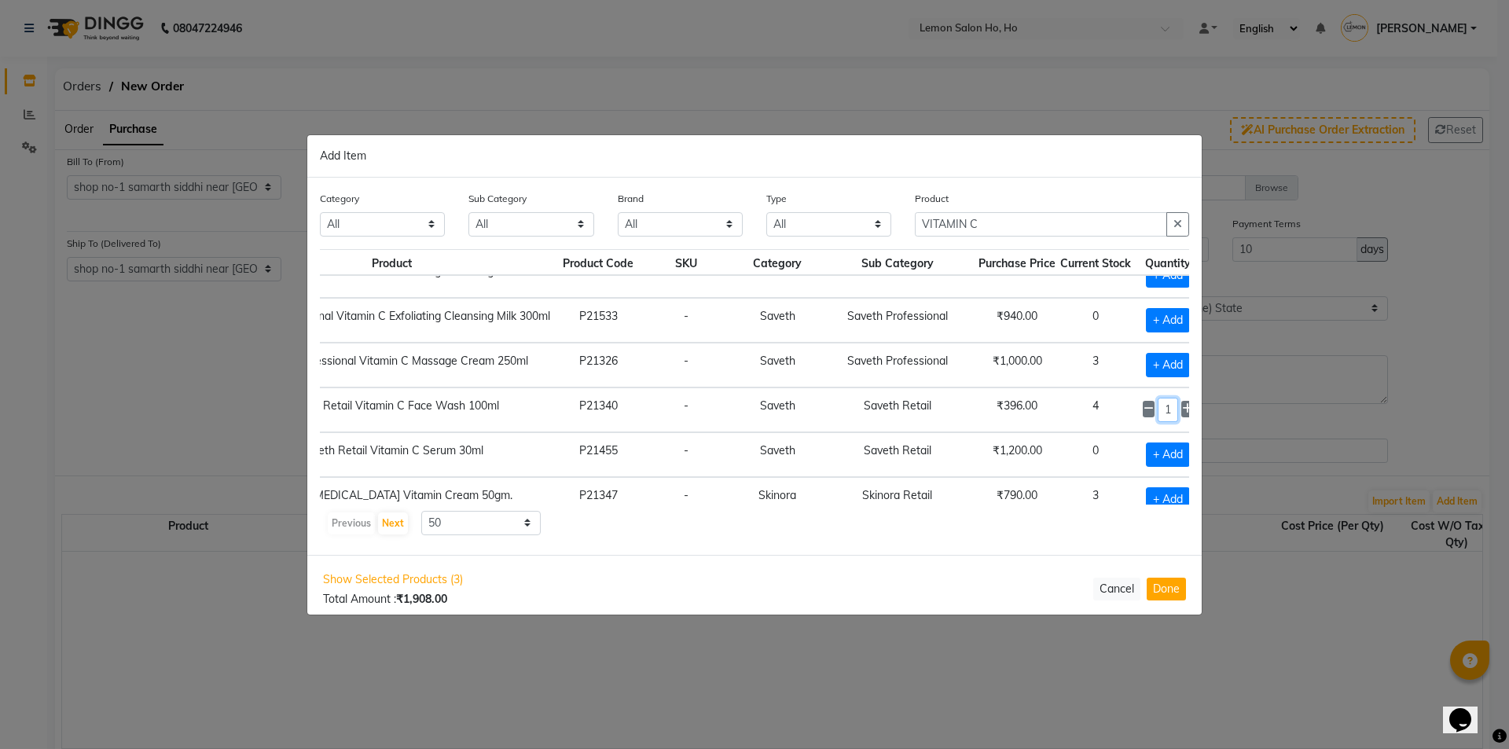
click at [1157, 414] on input "1" at bounding box center [1167, 410] width 21 height 24
click at [1143, 406] on icon at bounding box center [1148, 408] width 10 height 11
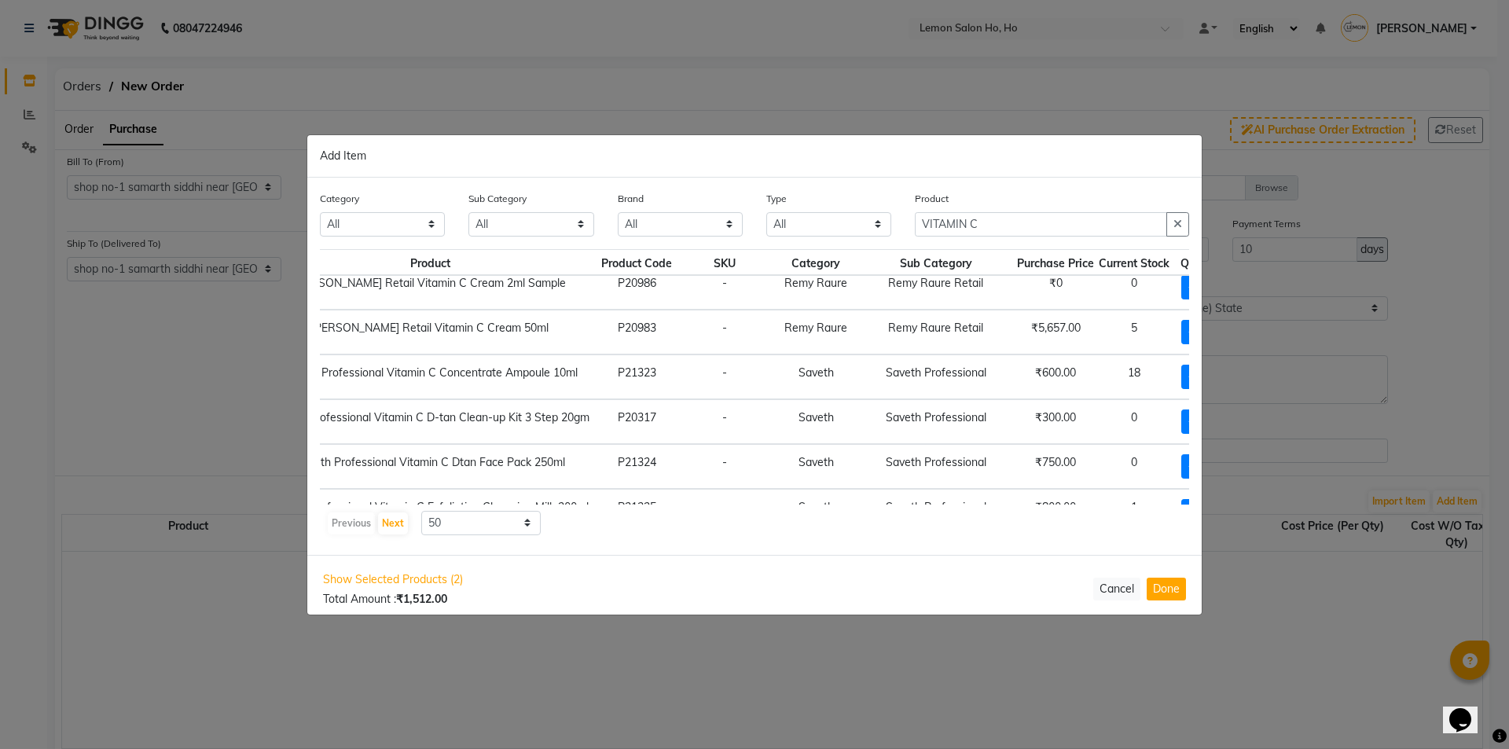
scroll to position [236, 134]
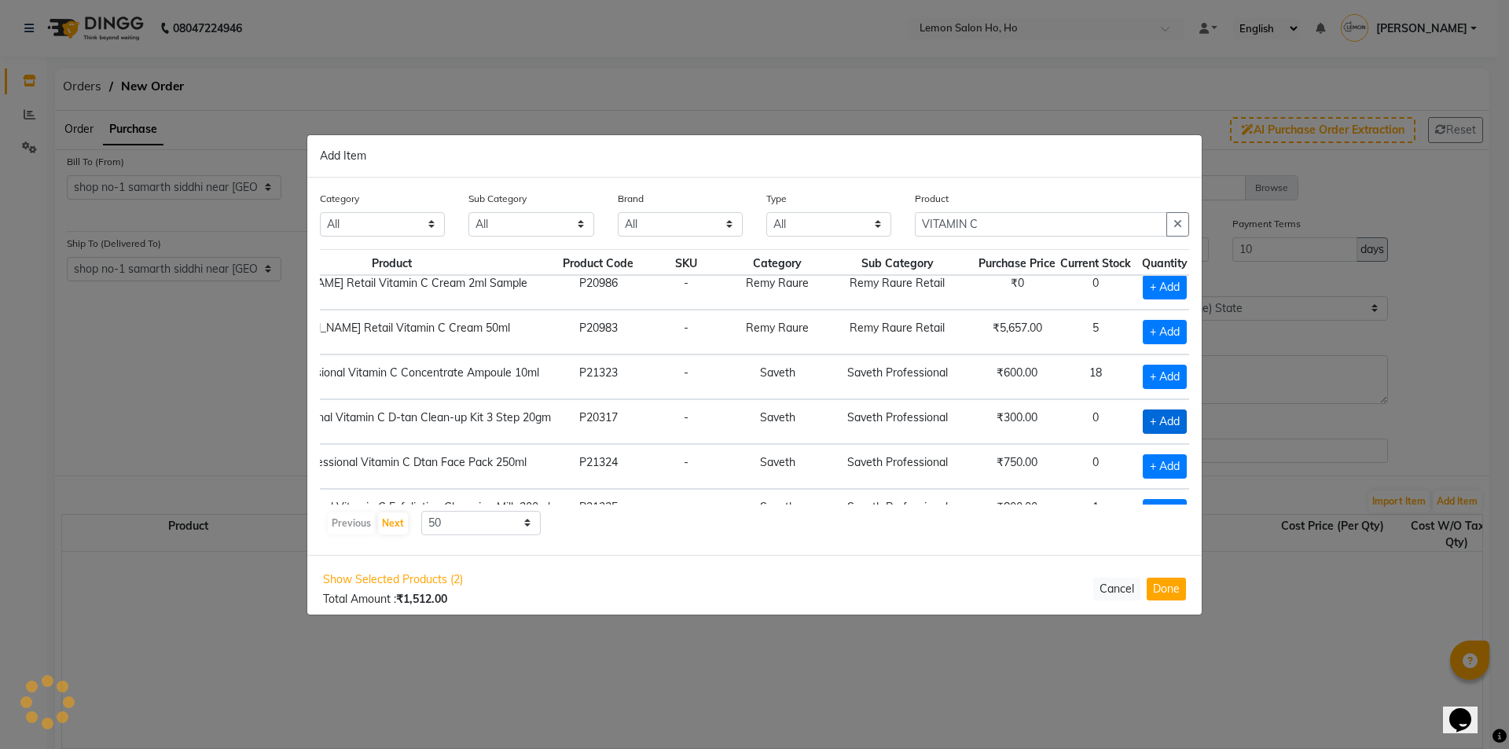
click at [1143, 423] on span "+ Add" at bounding box center [1165, 421] width 44 height 24
click at [1157, 420] on input "1" at bounding box center [1167, 421] width 21 height 24
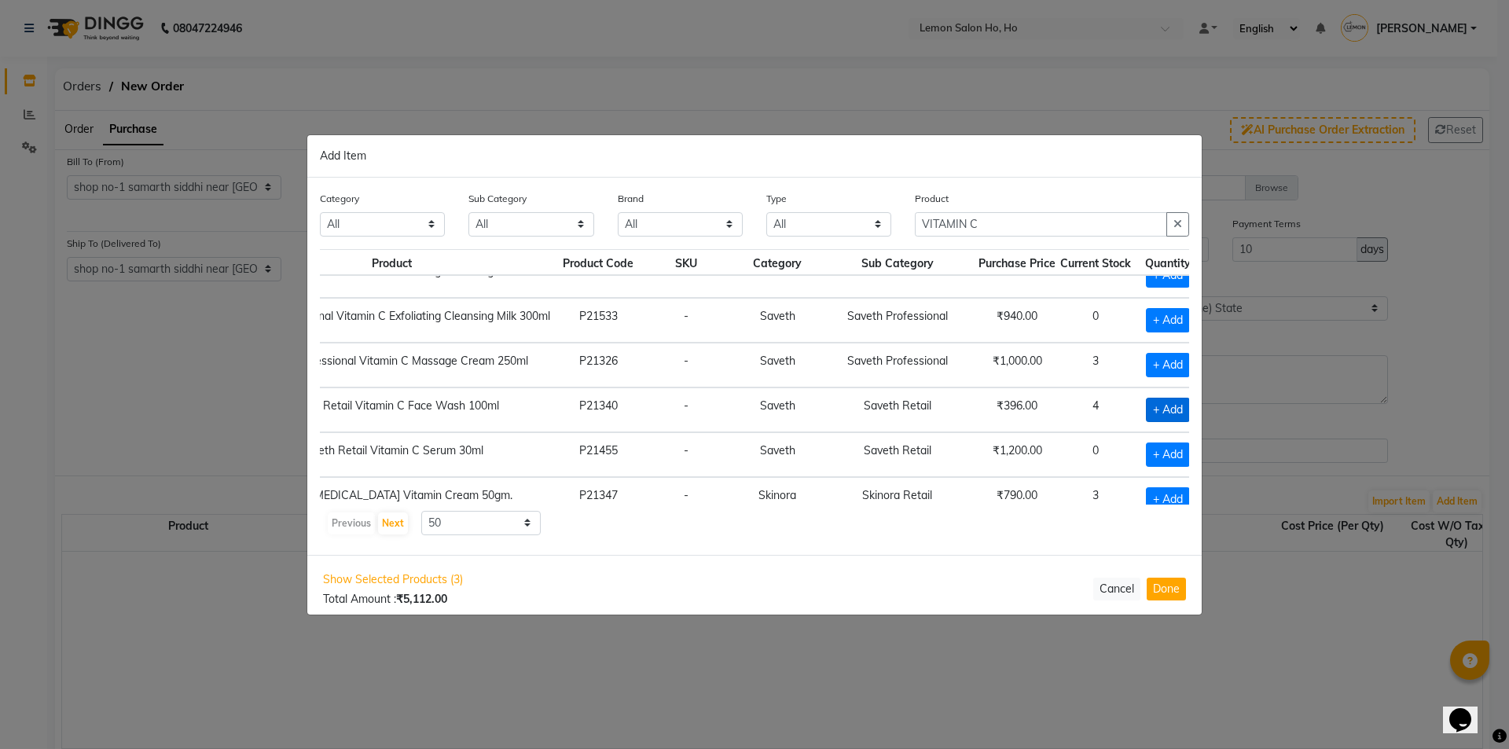
scroll to position [0, 0]
click at [1146, 409] on span "+ Add" at bounding box center [1168, 410] width 44 height 24
click at [1182, 412] on icon at bounding box center [1187, 408] width 10 height 11
drag, startPoint x: 955, startPoint y: 225, endPoint x: 860, endPoint y: 225, distance: 94.3
click at [860, 225] on div "Category All Hair Skin Makeup Personal Care Appliances [PERSON_NAME] Waxing Dis…" at bounding box center [754, 219] width 893 height 59
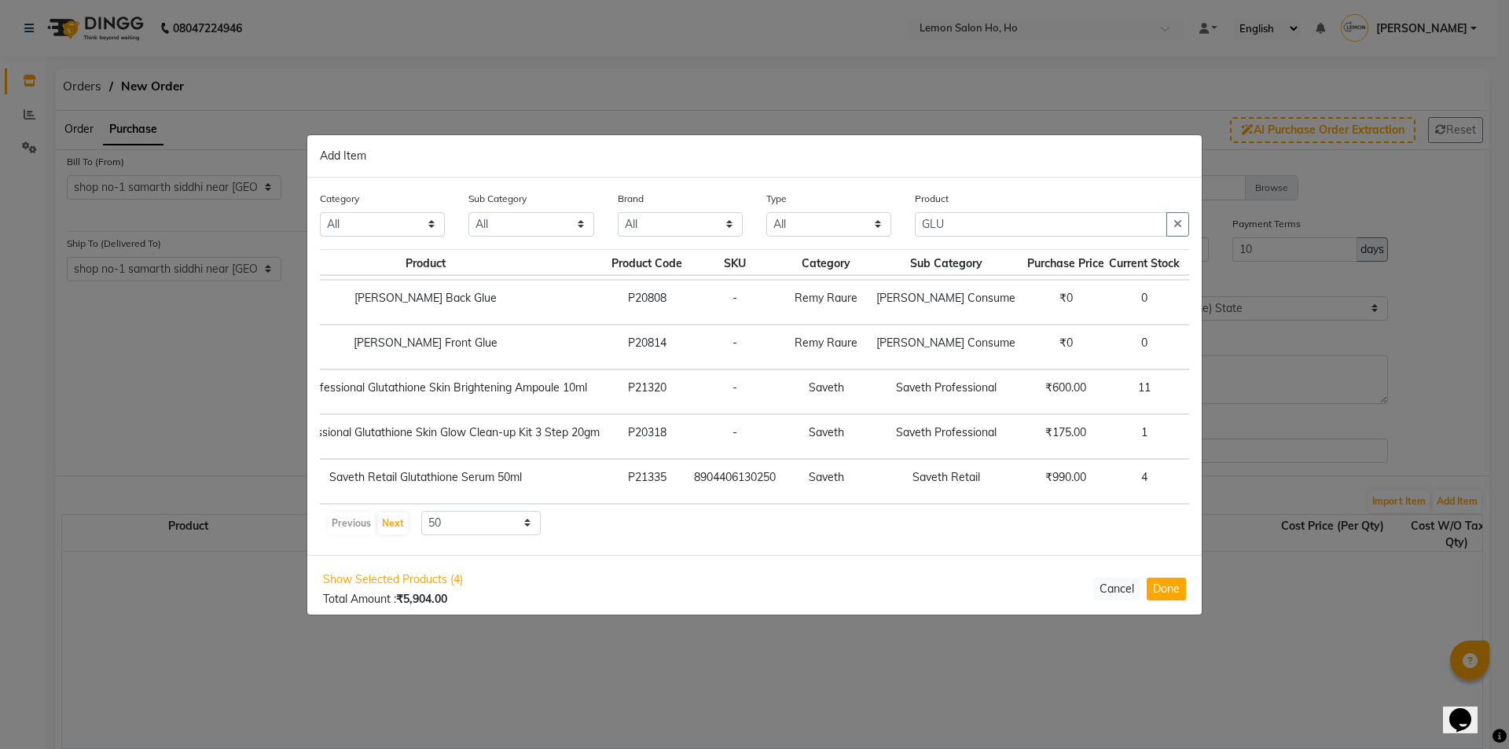
scroll to position [322, 163]
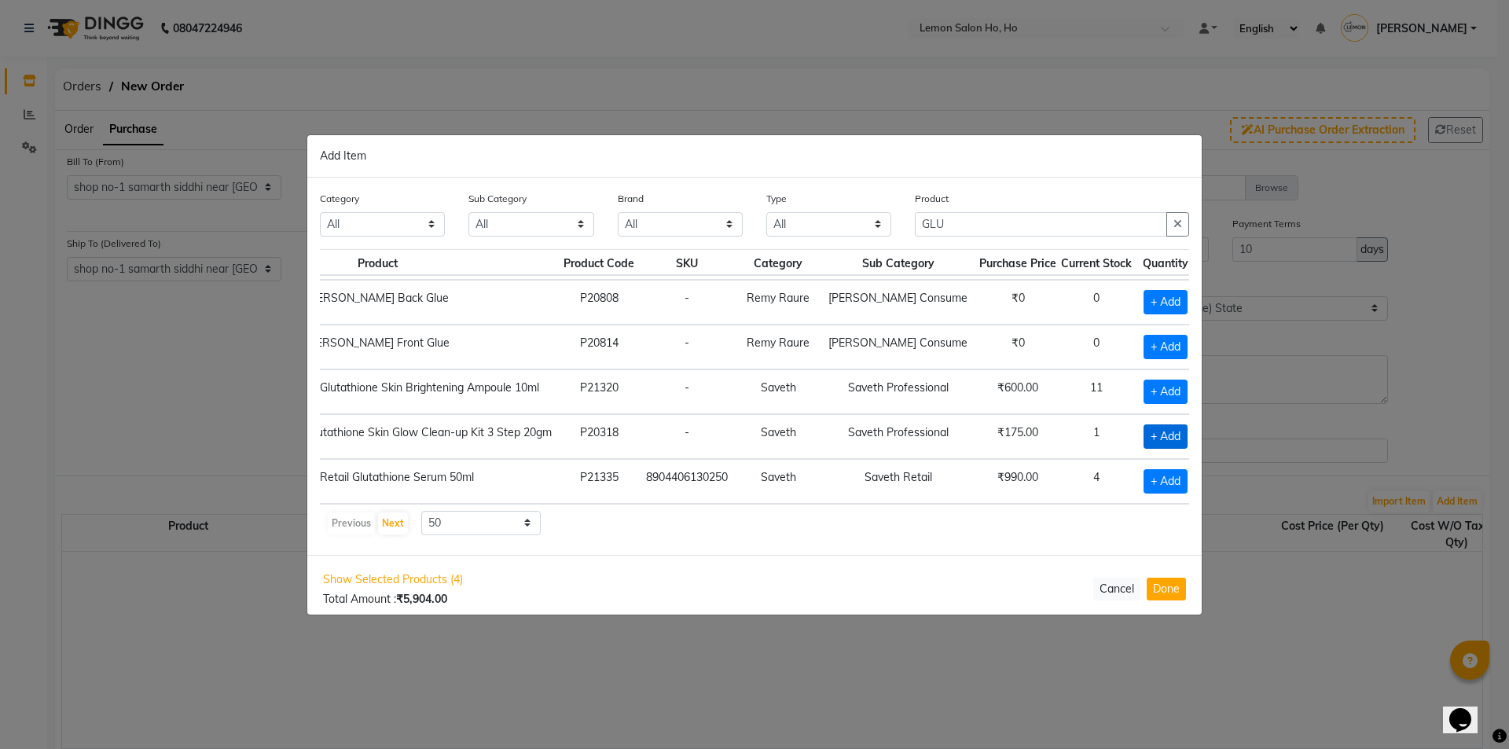
click at [1143, 432] on span "+ Add" at bounding box center [1165, 436] width 44 height 24
click at [1158, 428] on input "1" at bounding box center [1168, 436] width 21 height 24
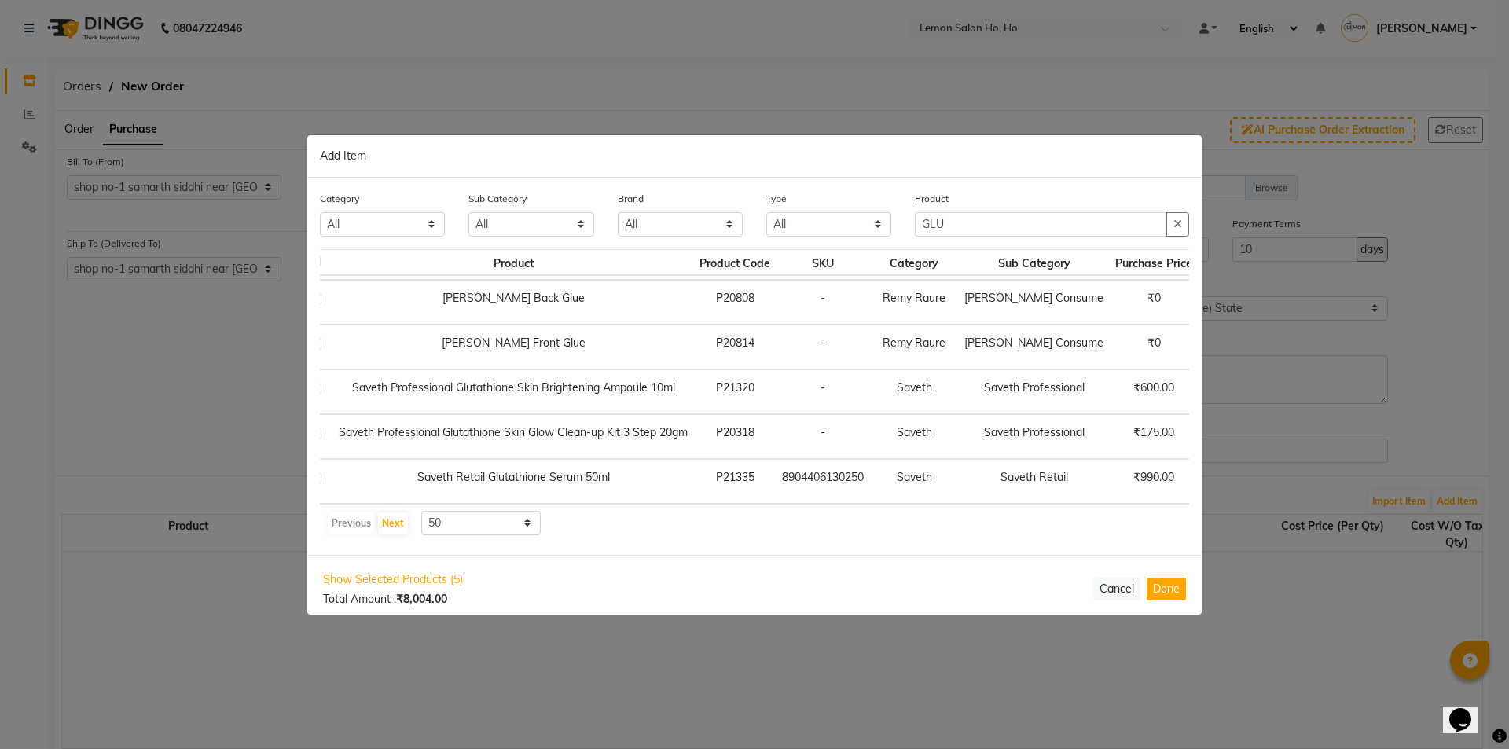
scroll to position [322, 27]
drag, startPoint x: 835, startPoint y: 234, endPoint x: 822, endPoint y: 235, distance: 12.6
click at [822, 235] on div "Category All Hair Skin Makeup Personal Care Appliances [PERSON_NAME] Waxing Dis…" at bounding box center [754, 219] width 893 height 59
click at [414, 581] on span "Show Selected Products (5)" at bounding box center [393, 579] width 140 height 17
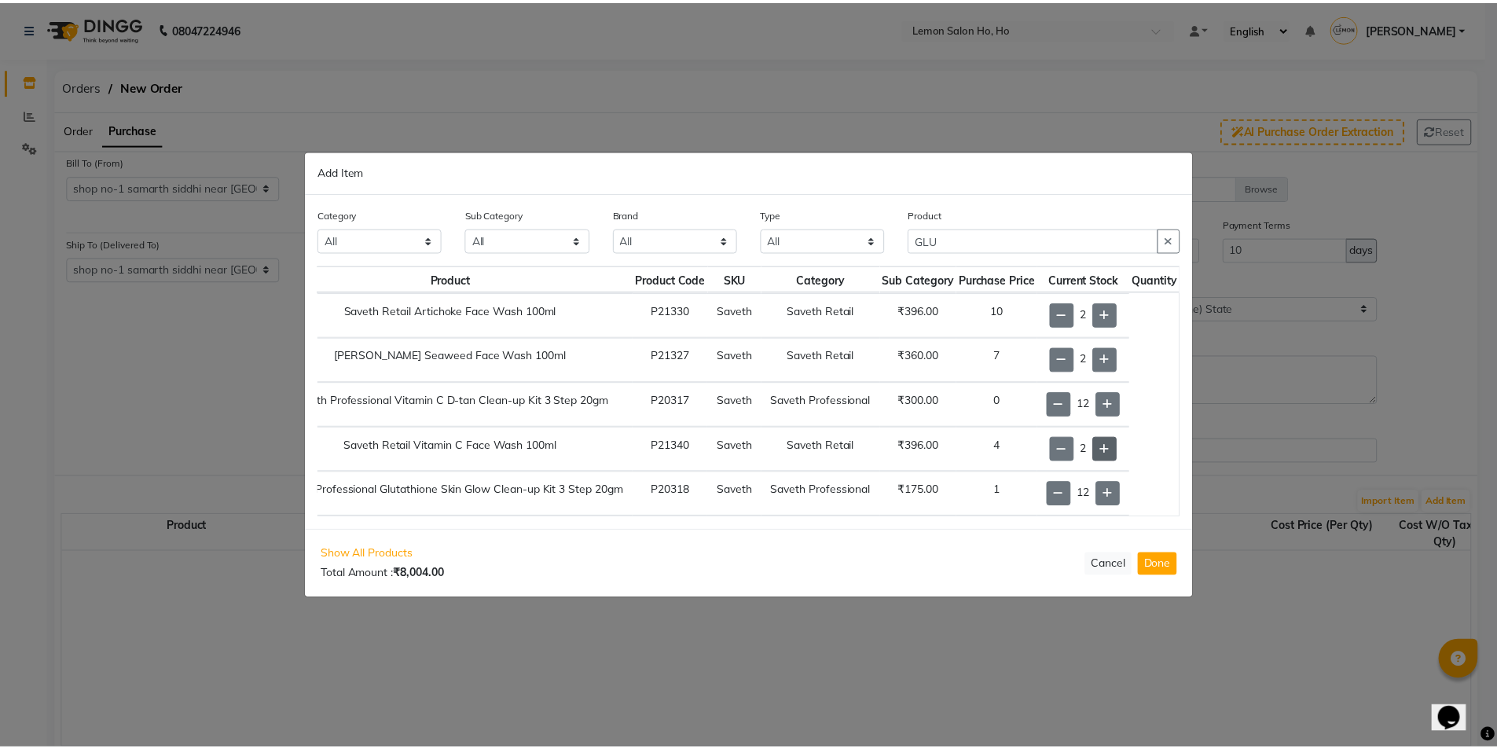
scroll to position [9, 100]
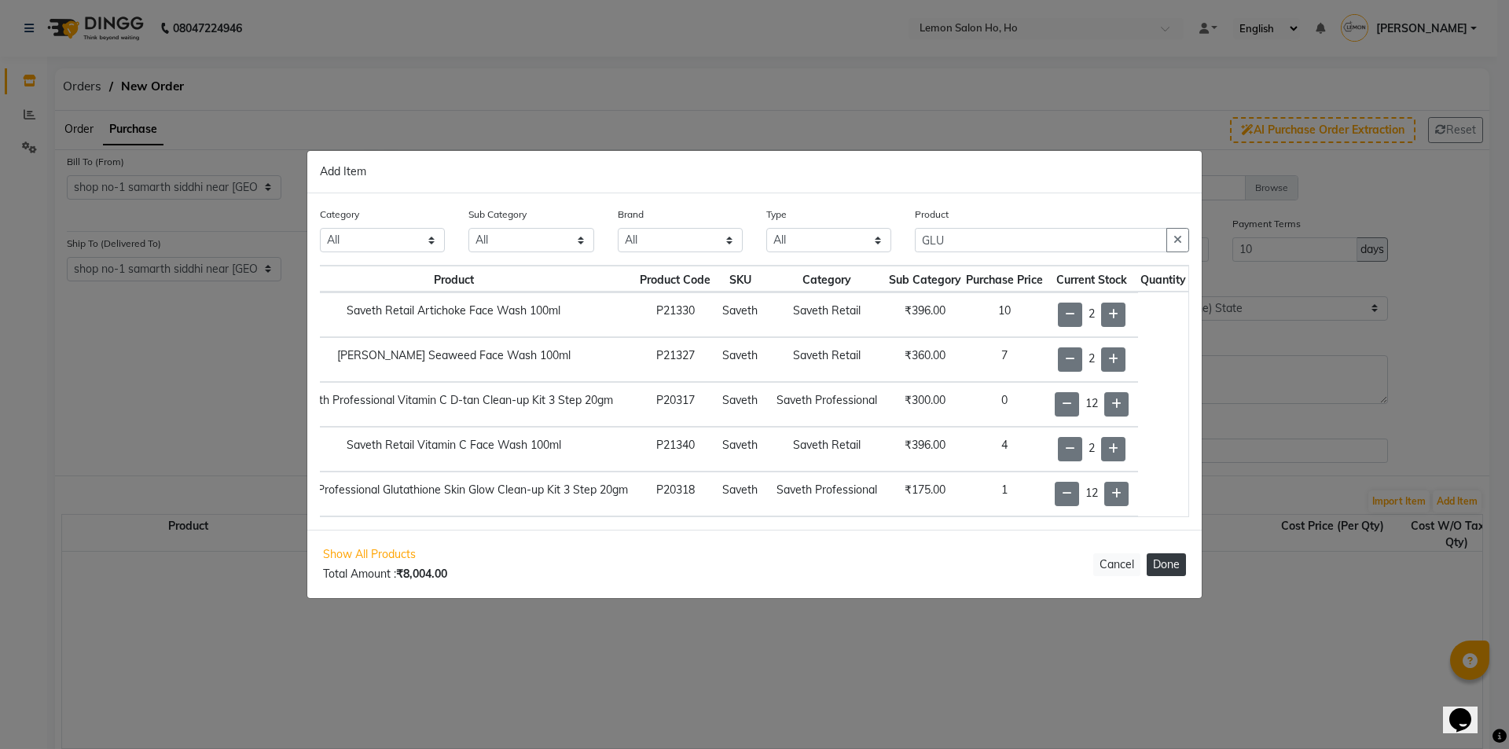
click at [1172, 567] on button "Done" at bounding box center [1165, 564] width 39 height 23
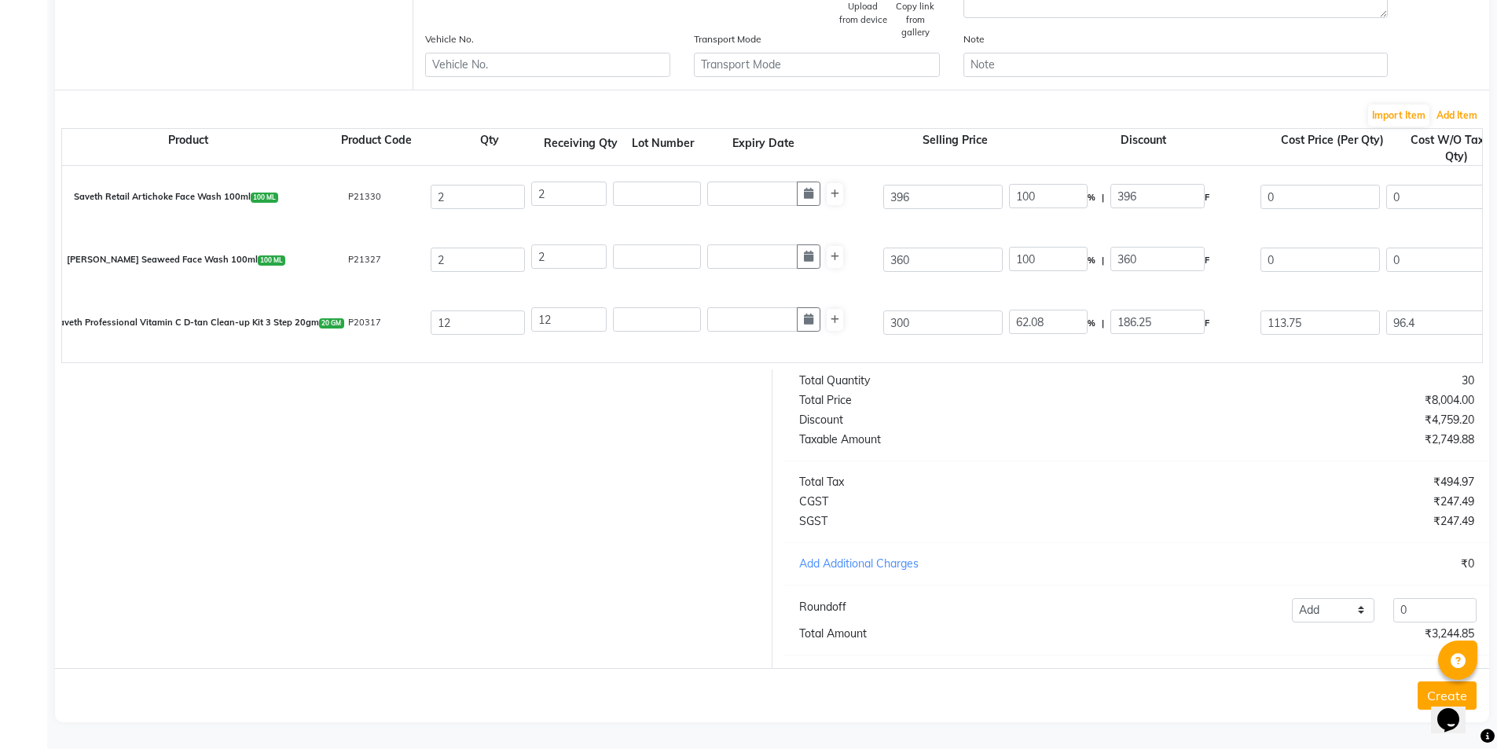
scroll to position [319, 0]
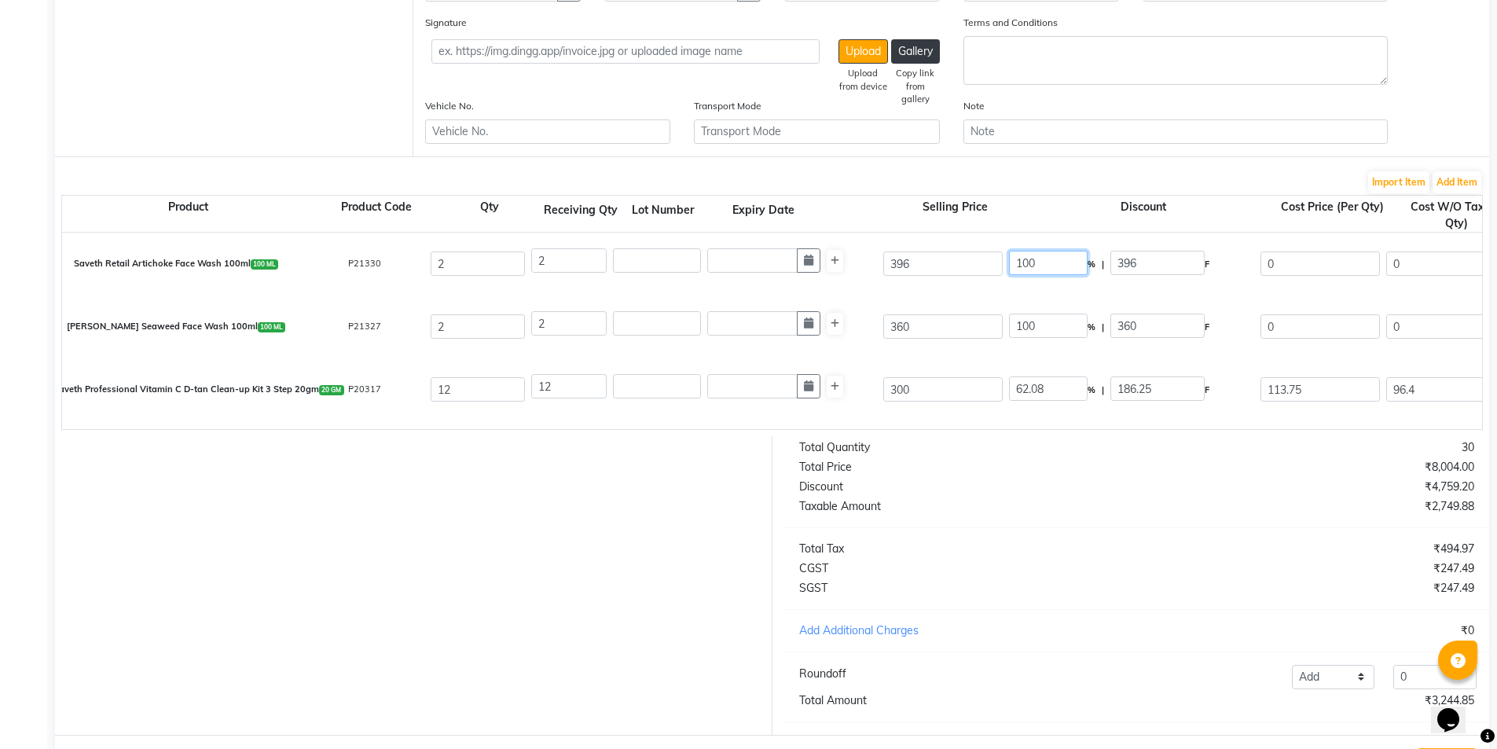
click at [1028, 262] on input "100" at bounding box center [1048, 263] width 79 height 24
click at [901, 323] on input "360" at bounding box center [942, 326] width 119 height 24
click at [990, 365] on div "Saveth Professional Vitamin C D-tan Clean-up Kit 3 Step 20gm 20 GM P20317 12 12…" at bounding box center [1481, 389] width 2863 height 63
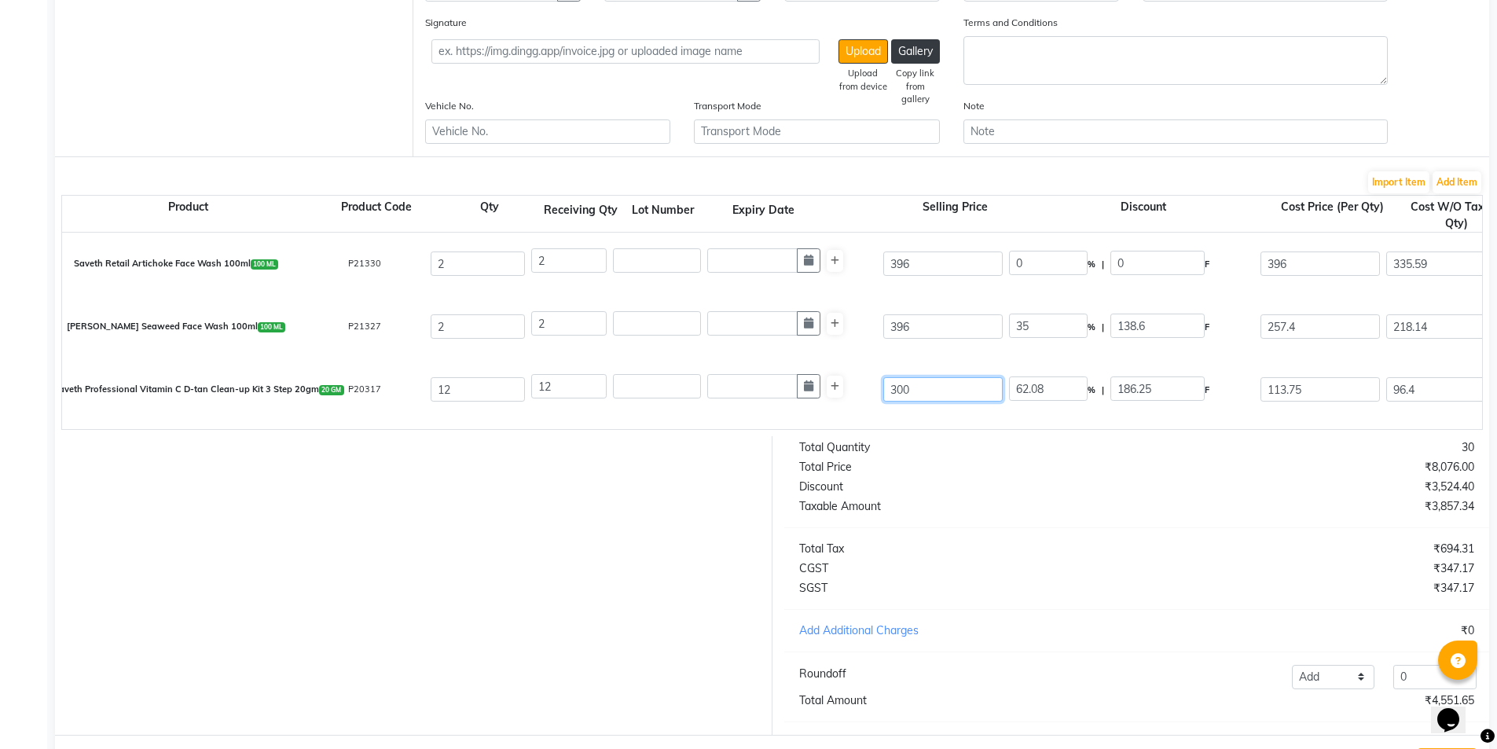
click at [906, 388] on input "300" at bounding box center [942, 389] width 119 height 24
click at [882, 360] on div "Saveth Professional Vitamin C D-tan Clean-up Kit 3 Step 20gm 20 GM P20317 12 12…" at bounding box center [1481, 389] width 2863 height 63
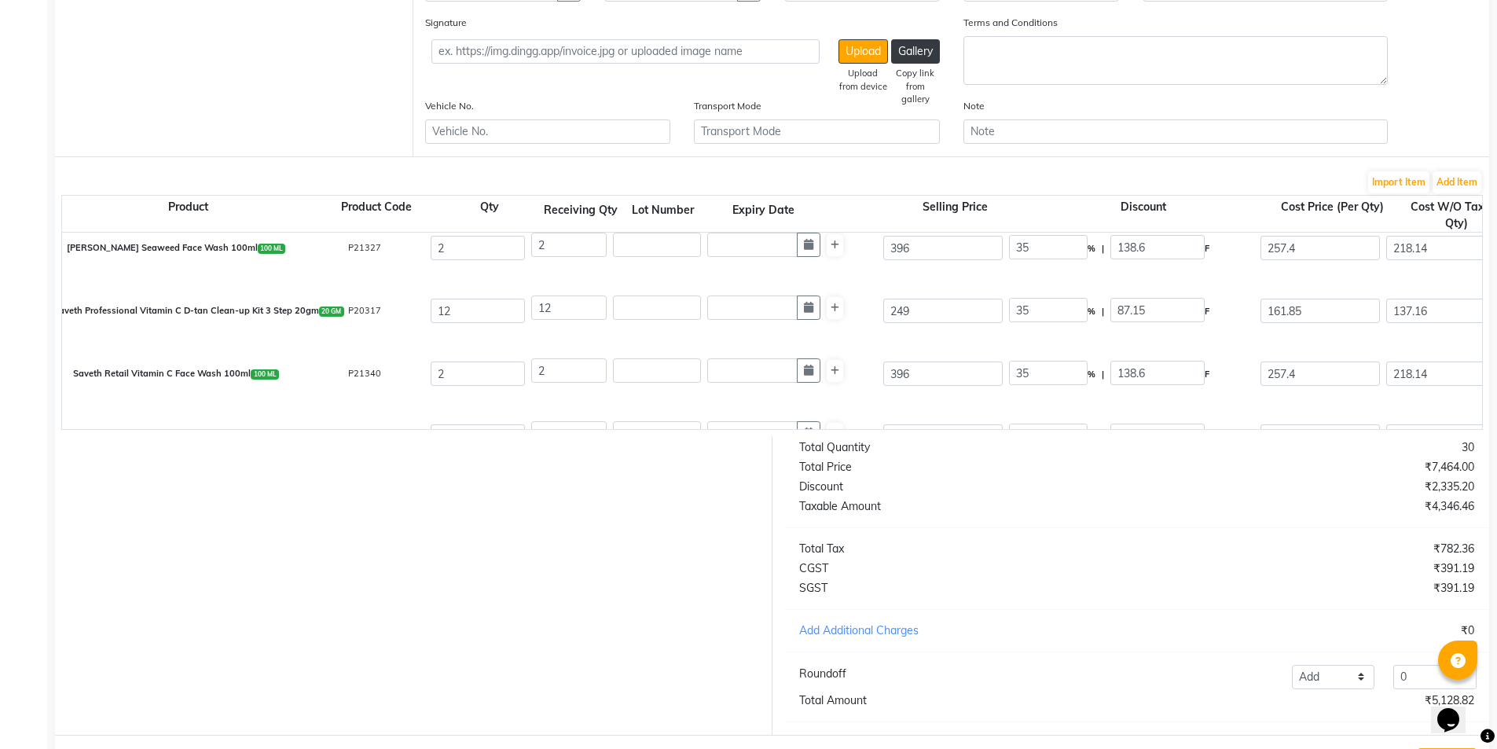
scroll to position [118, 0]
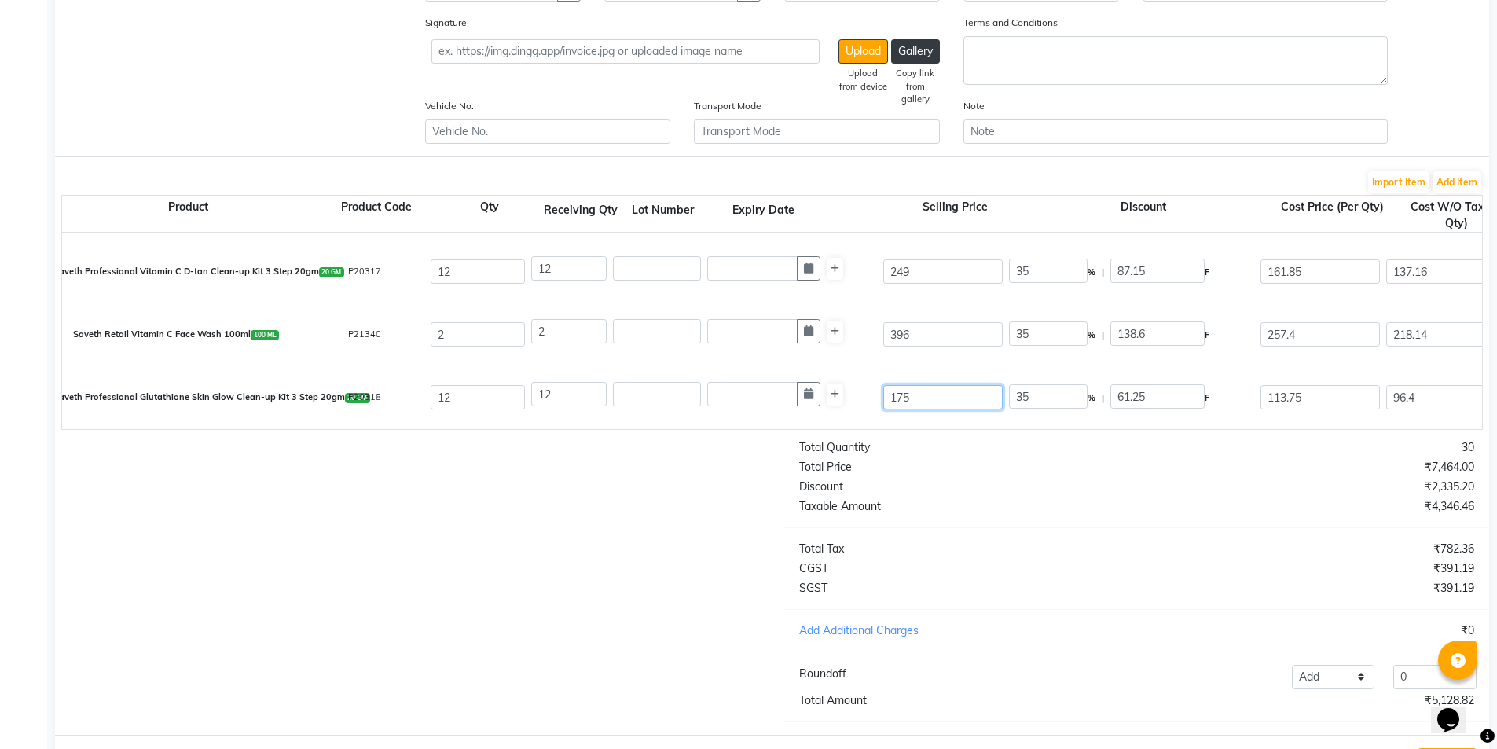
click at [905, 395] on input "175" at bounding box center [942, 397] width 119 height 24
click at [882, 369] on div "Saveth Professional Glutathione Skin Glow Clean-up Kit 3 Step 20gm 20 GM P20318…" at bounding box center [1481, 397] width 2863 height 63
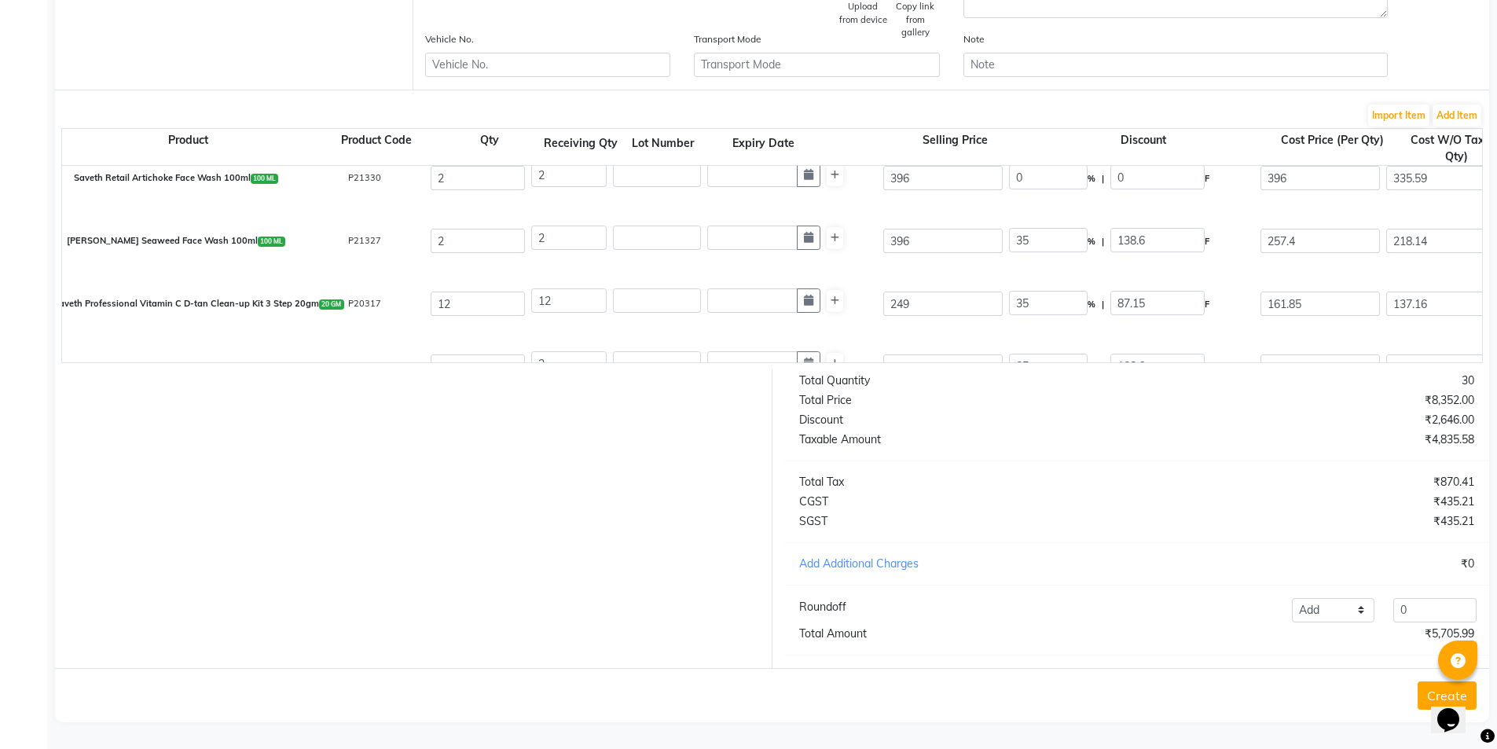
scroll to position [0, 0]
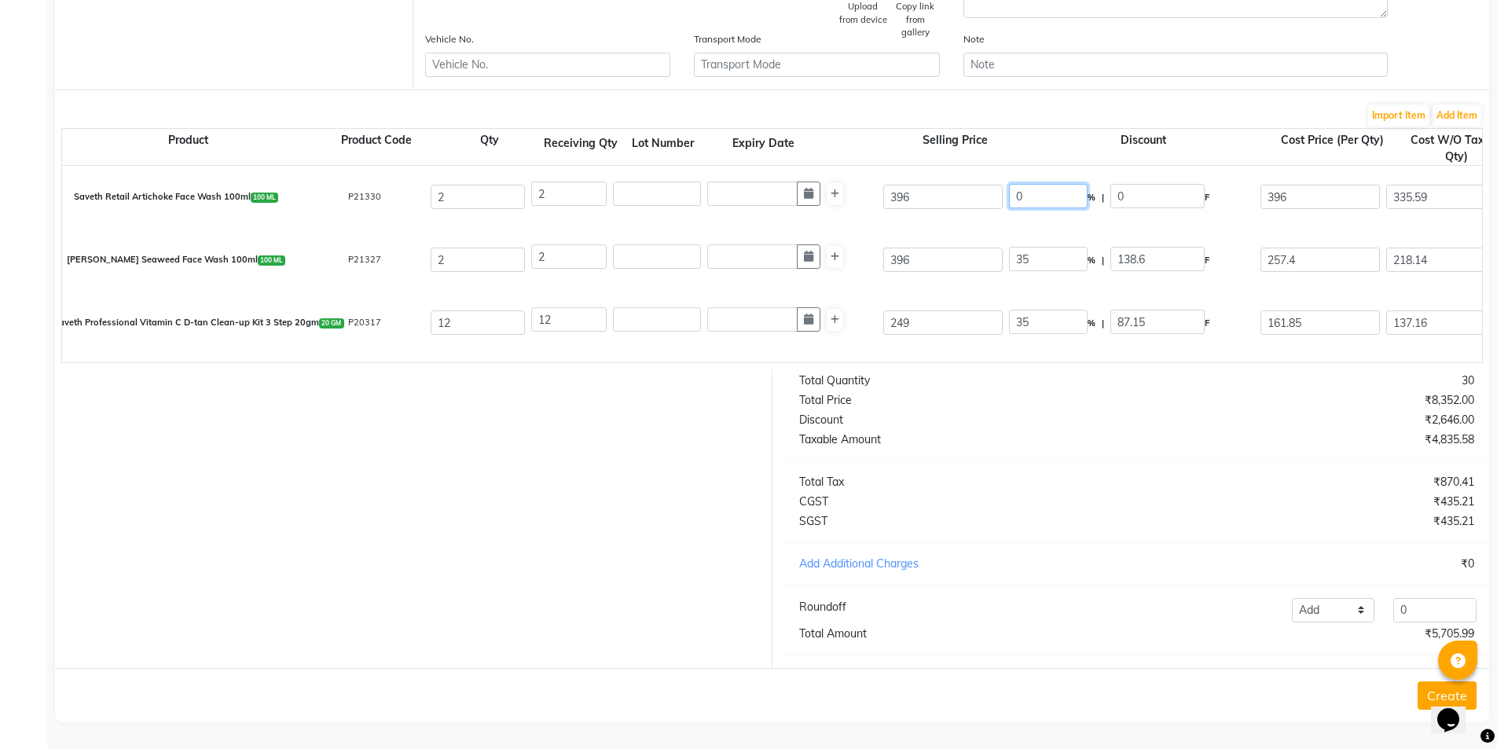
click at [1055, 189] on input "0" at bounding box center [1048, 196] width 79 height 24
click at [1080, 209] on div "Saveth Retail Artichoke Face Wash 100ml 100 ML P21330 2 2 396 35 % | 138.6 F 25…" at bounding box center [1481, 197] width 2863 height 63
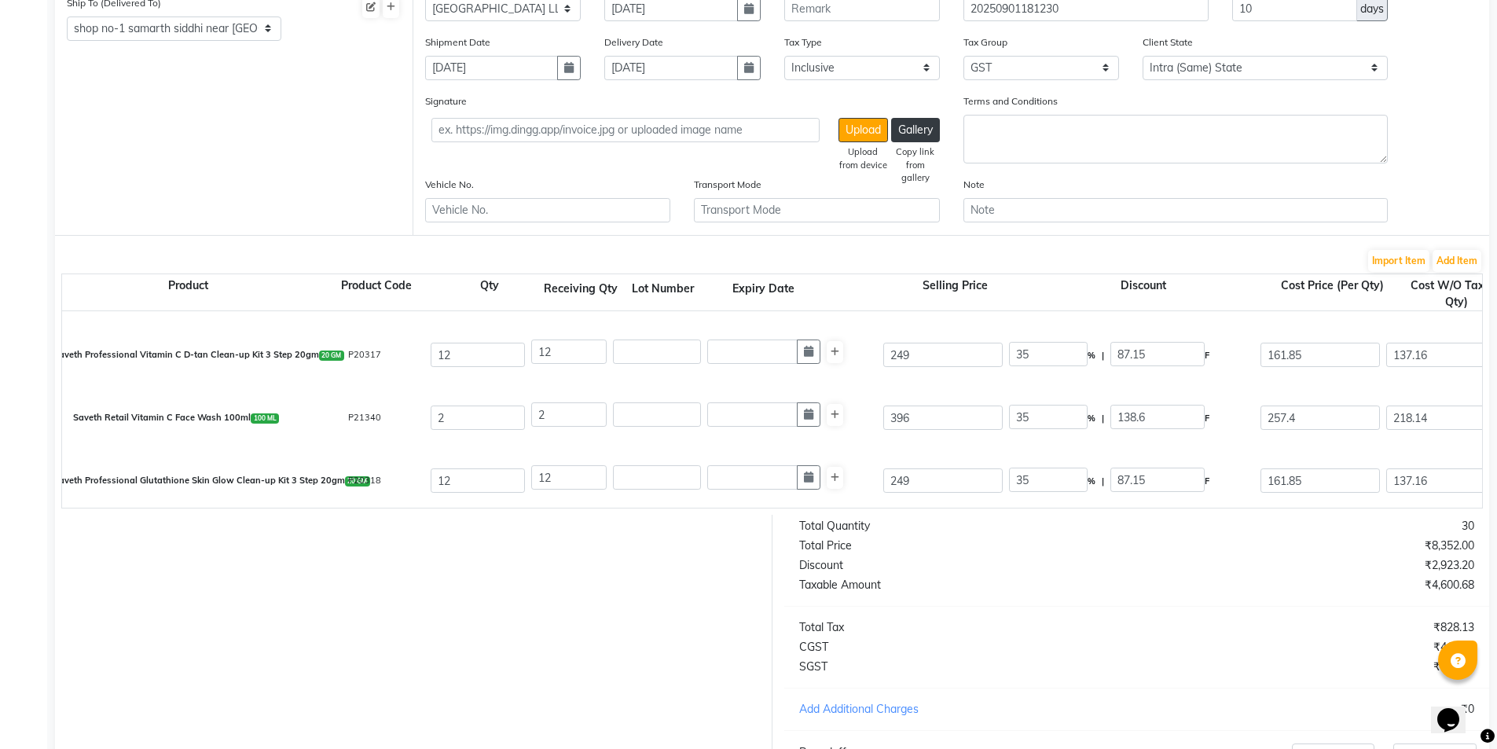
scroll to position [118, 0]
click at [961, 417] on input "396" at bounding box center [942, 413] width 119 height 24
click at [965, 476] on input "249" at bounding box center [942, 476] width 119 height 24
click at [978, 438] on div "Saveth Retail Vitamin C Face Wash 100ml 100 ML P21340 2 2 396 35 % | 138.6 F 25…" at bounding box center [1481, 413] width 2863 height 63
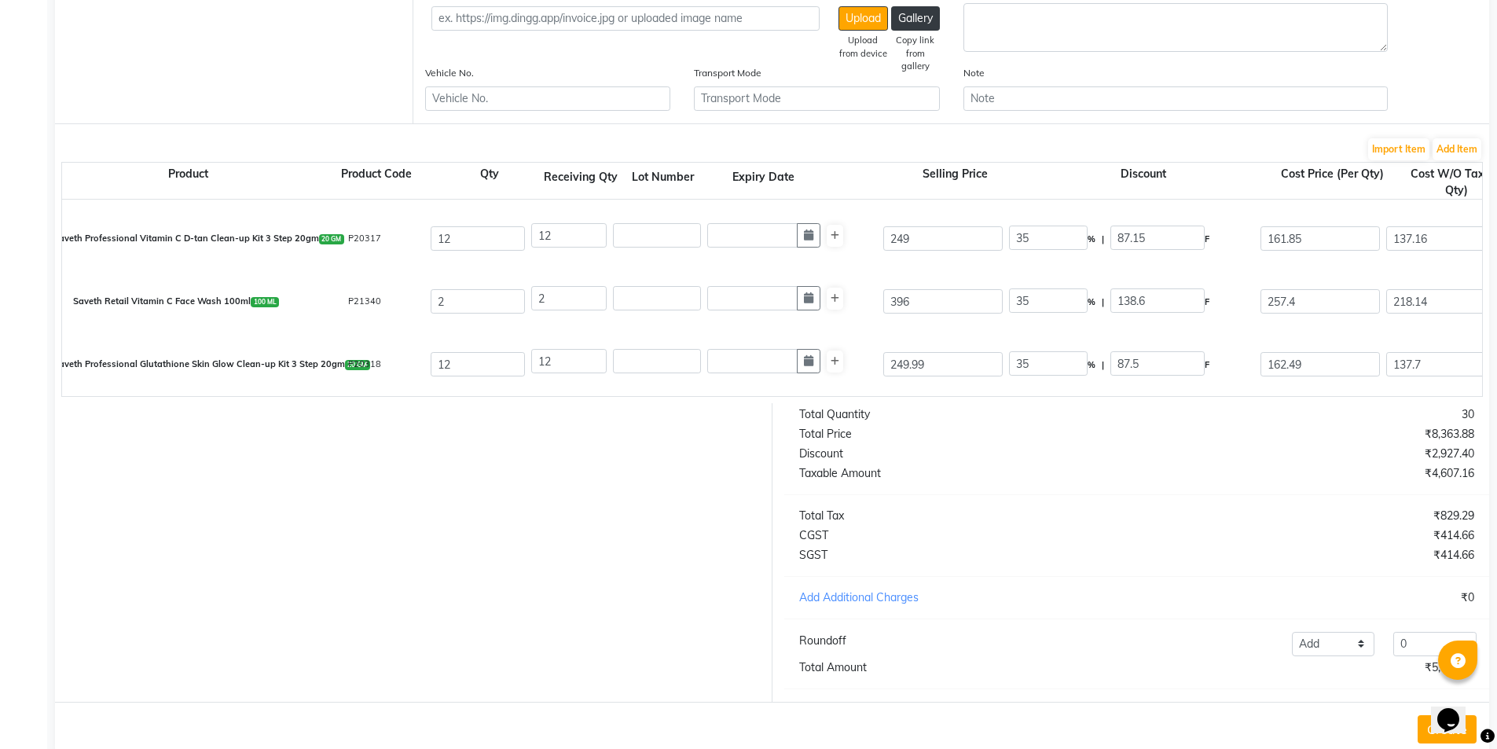
scroll to position [398, 0]
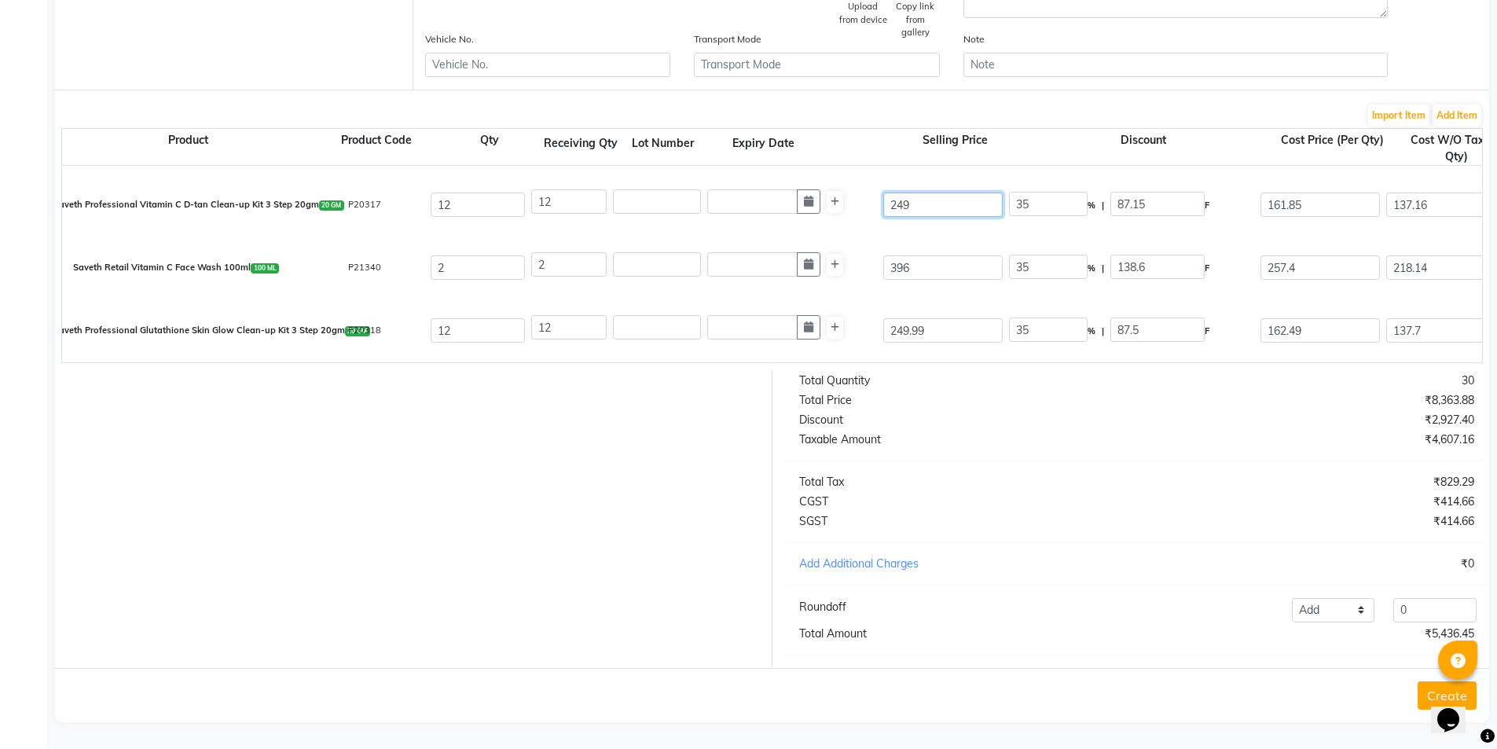
click at [936, 193] on input "249" at bounding box center [942, 205] width 119 height 24
click at [943, 216] on div "Saveth Professional Vitamin C D-tan Clean-up Kit 3 Step 20gm 20 GM P20317 12 12…" at bounding box center [1481, 205] width 2863 height 63
click at [1337, 612] on select "Add Reduce" at bounding box center [1333, 610] width 83 height 24
click at [1292, 598] on select "Add Reduce" at bounding box center [1333, 610] width 83 height 24
click at [1432, 605] on input "0" at bounding box center [1434, 610] width 83 height 24
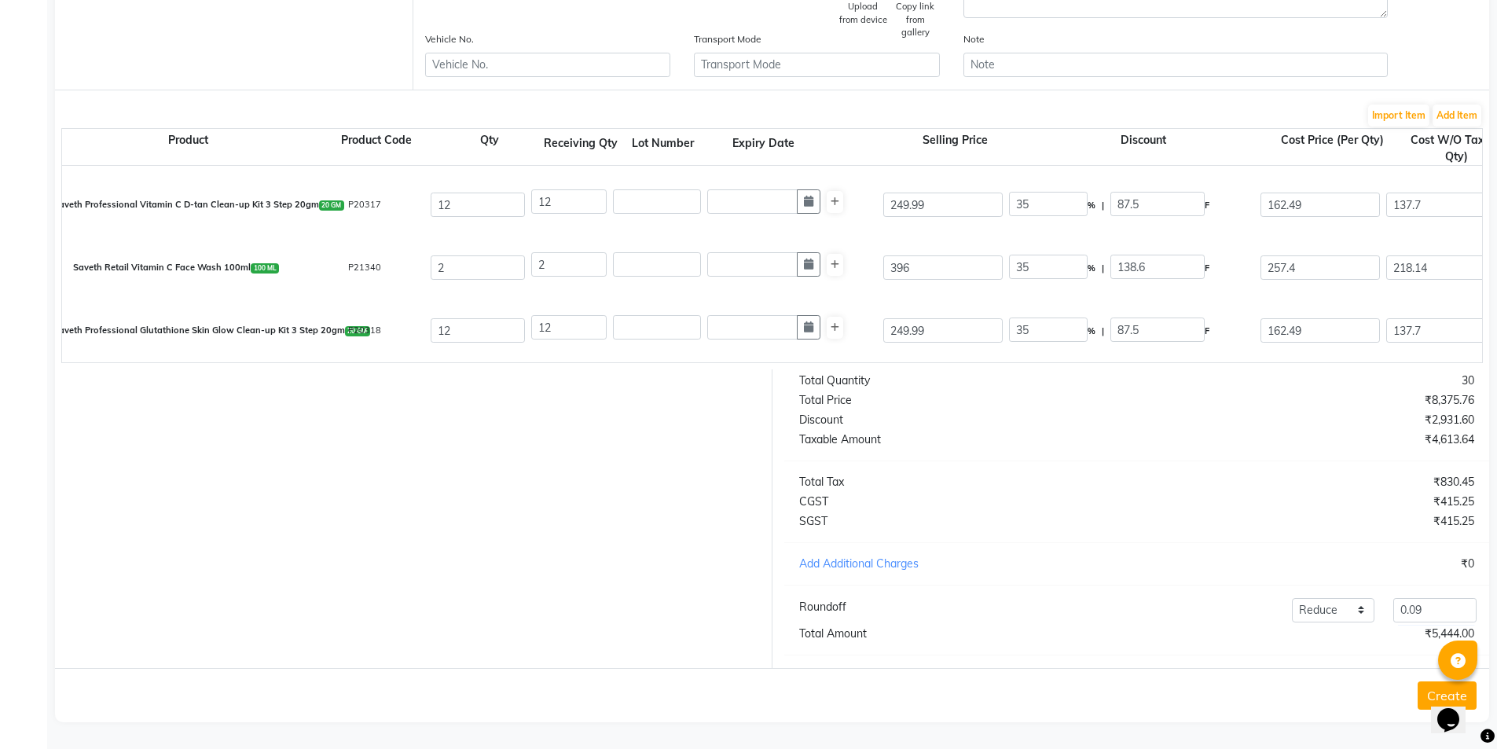
click at [1422, 699] on button "Create" at bounding box center [1447, 695] width 59 height 28
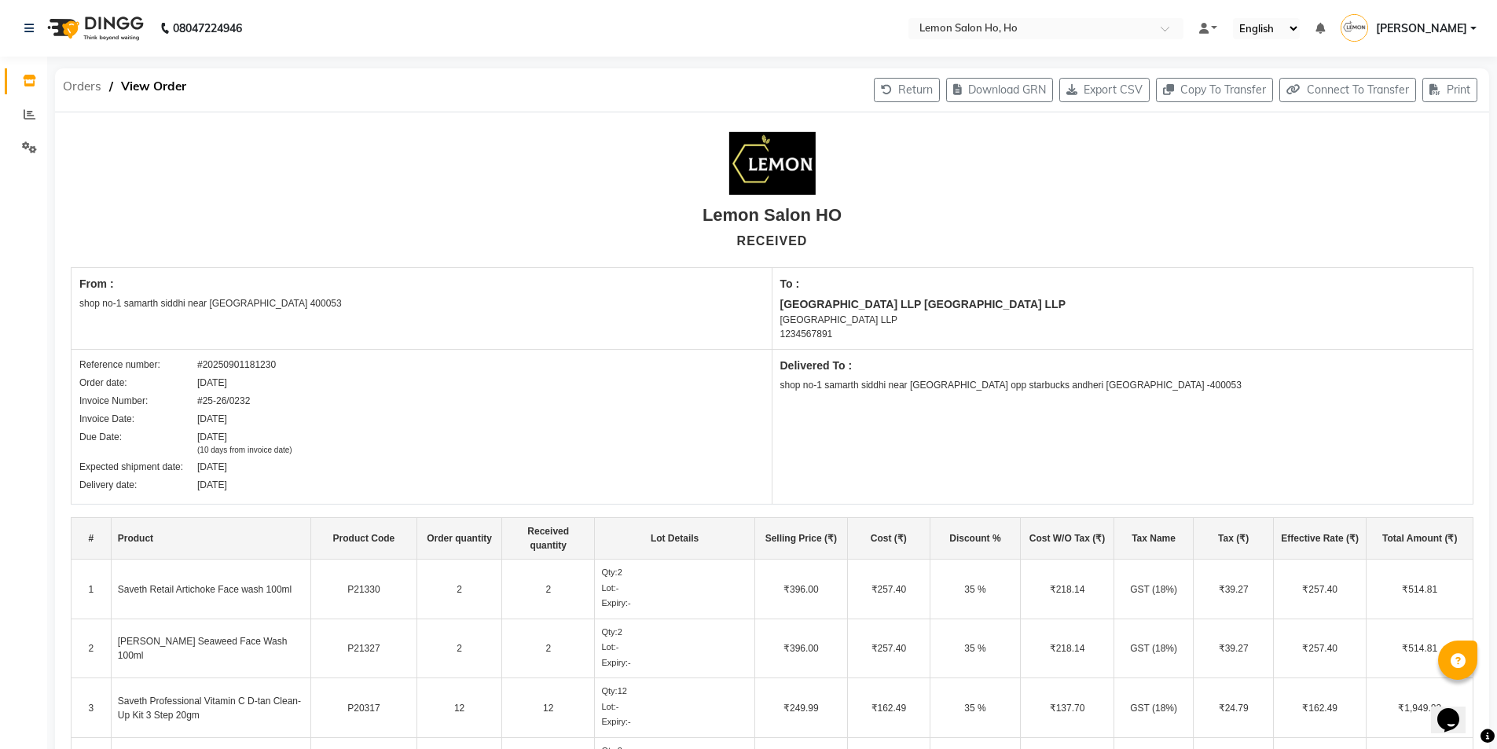
click at [79, 82] on span "Orders" at bounding box center [82, 86] width 54 height 28
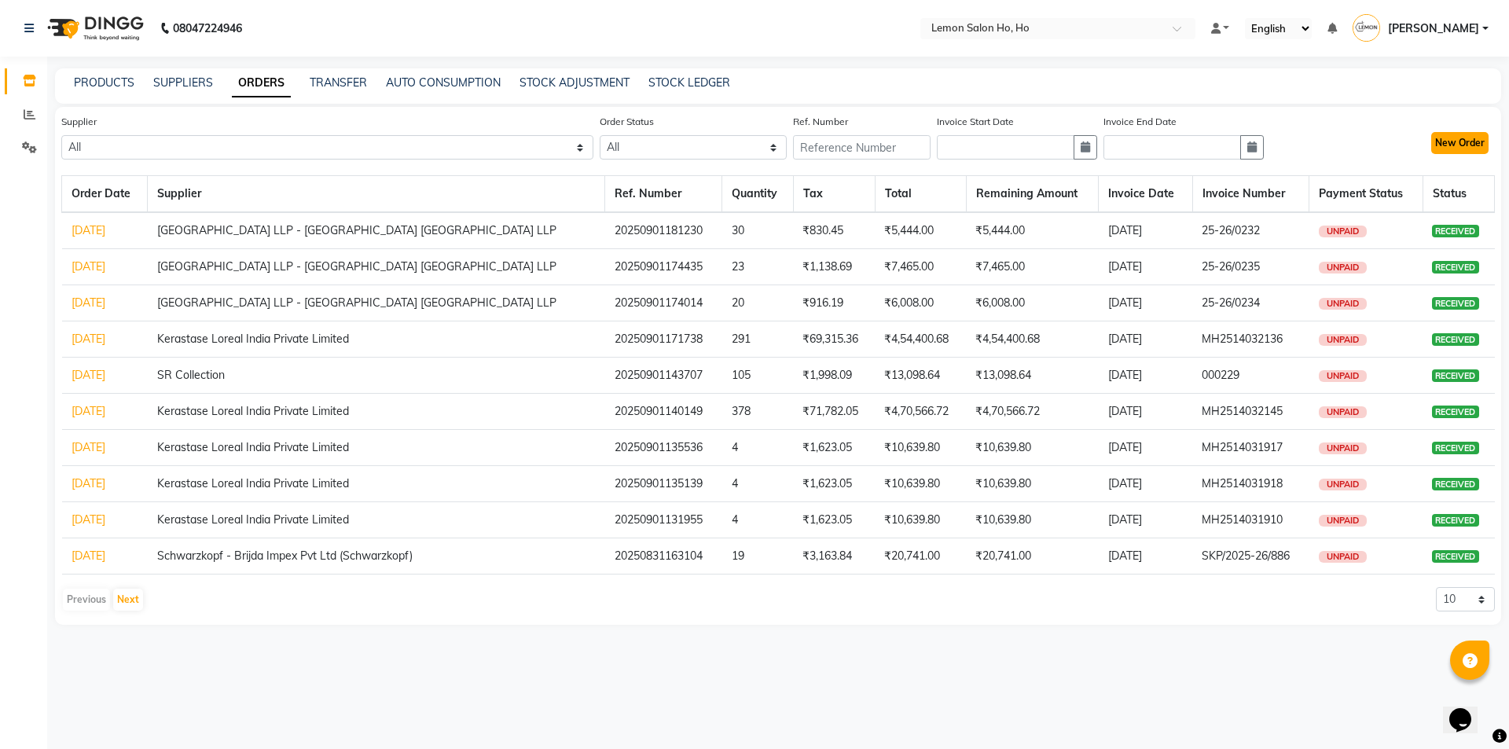
click at [1452, 141] on button "New Order" at bounding box center [1459, 143] width 57 height 22
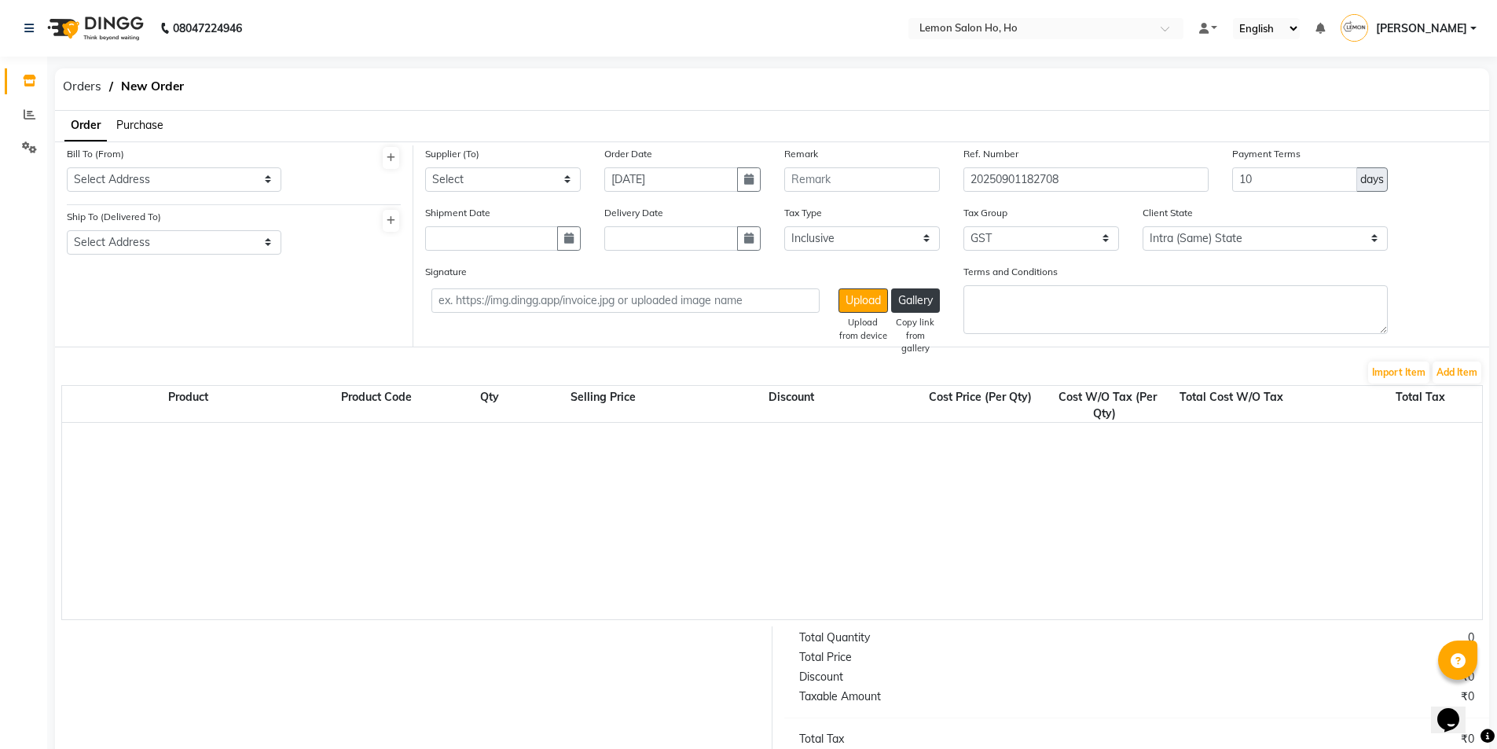
click at [142, 128] on span "Purchase" at bounding box center [139, 125] width 47 height 14
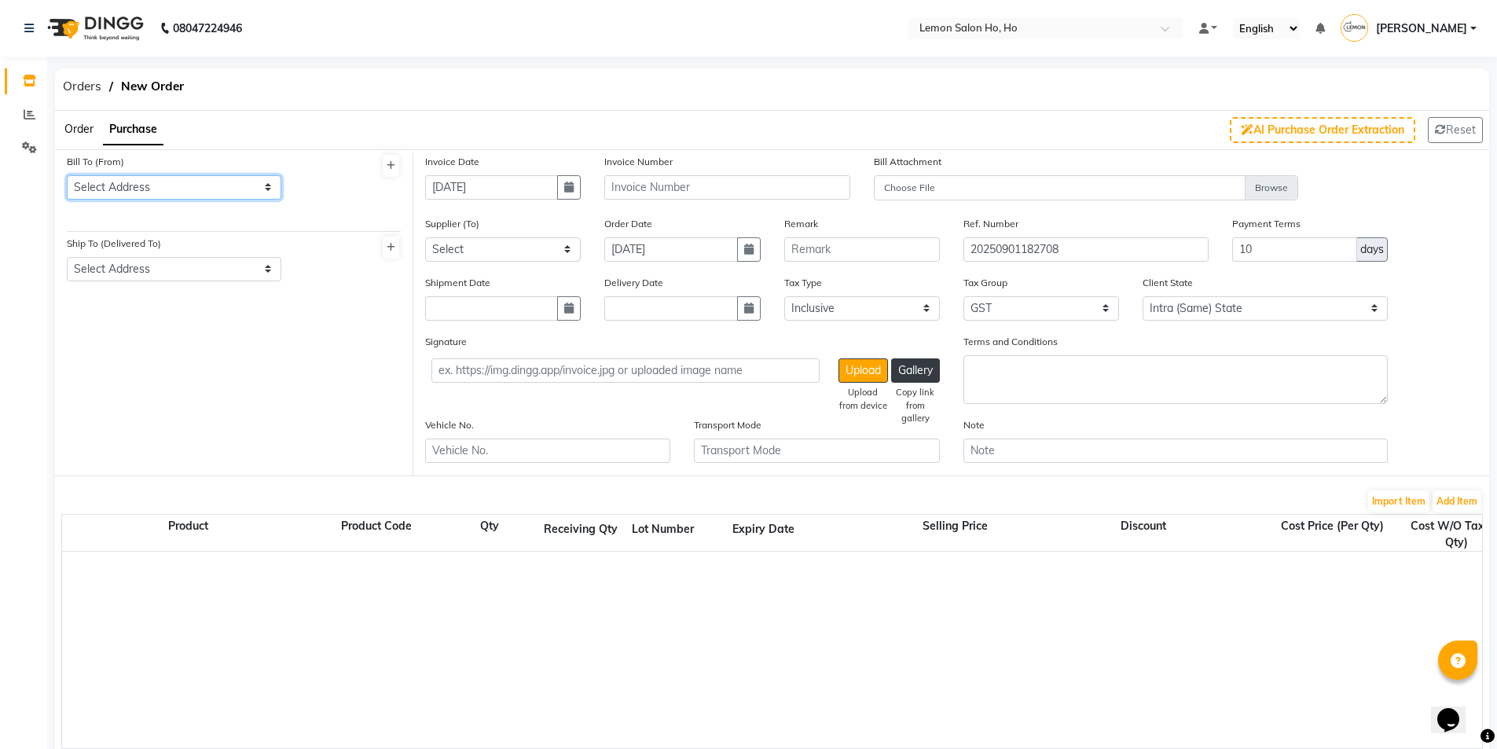
click at [145, 195] on select "Select Address shop [GEOGRAPHIC_DATA] [GEOGRAPHIC_DATA][PERSON_NAME]" at bounding box center [174, 187] width 215 height 24
click at [67, 175] on select "Select Address shop [GEOGRAPHIC_DATA] [GEOGRAPHIC_DATA][PERSON_NAME]" at bounding box center [174, 187] width 215 height 24
drag, startPoint x: 162, startPoint y: 251, endPoint x: 163, endPoint y: 270, distance: 19.7
click at [163, 270] on div "Ship To (Delivered To) Select Address shop no-1 samarth siddhi near joggers par…" at bounding box center [174, 258] width 215 height 46
click at [166, 278] on select "Select Address shop no-1 samarth siddhi near [GEOGRAPHIC_DATA] opp [GEOGRAPHIC_…" at bounding box center [174, 269] width 215 height 24
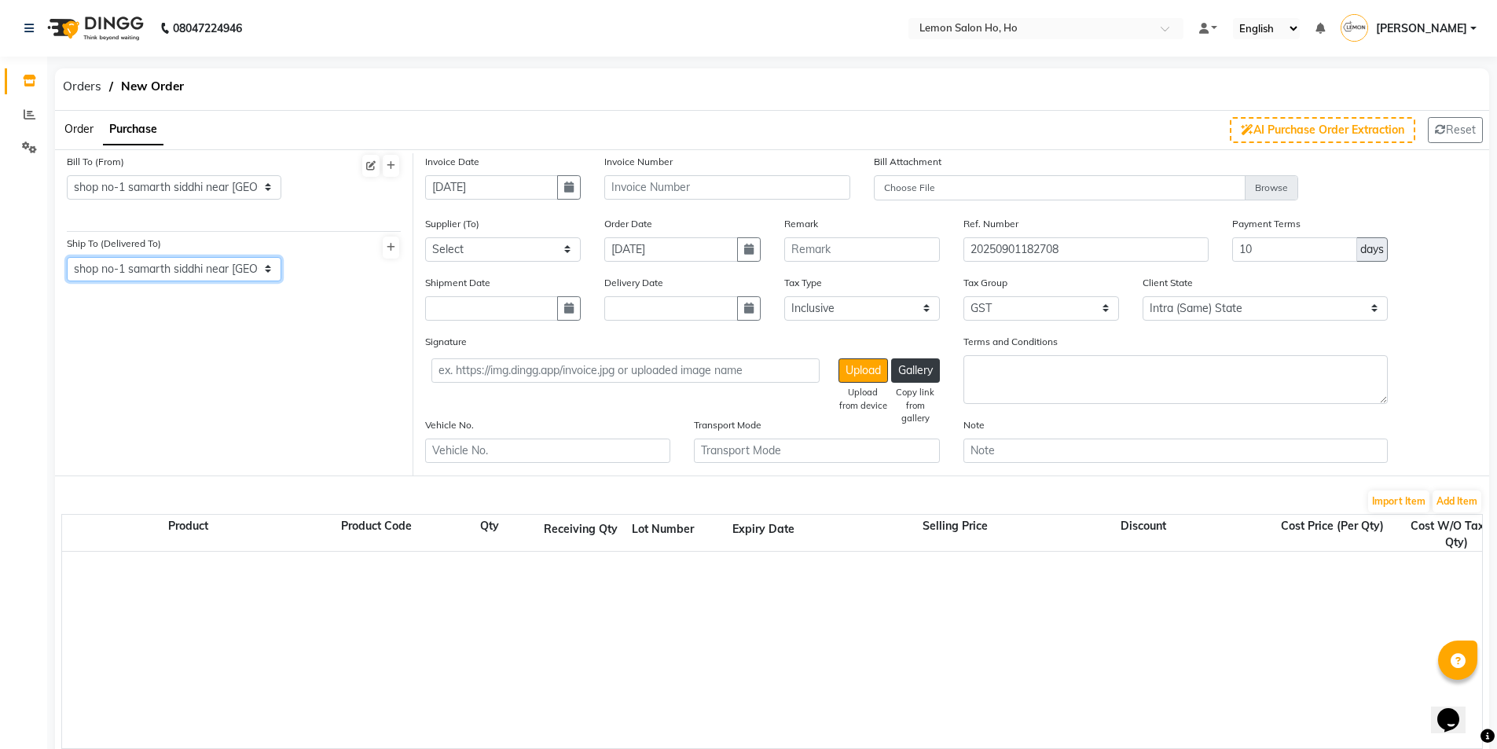
click at [67, 257] on select "Select Address shop no-1 samarth siddhi near [GEOGRAPHIC_DATA] opp [GEOGRAPHIC_…" at bounding box center [174, 269] width 215 height 24
click at [573, 186] on icon "button" at bounding box center [568, 187] width 9 height 11
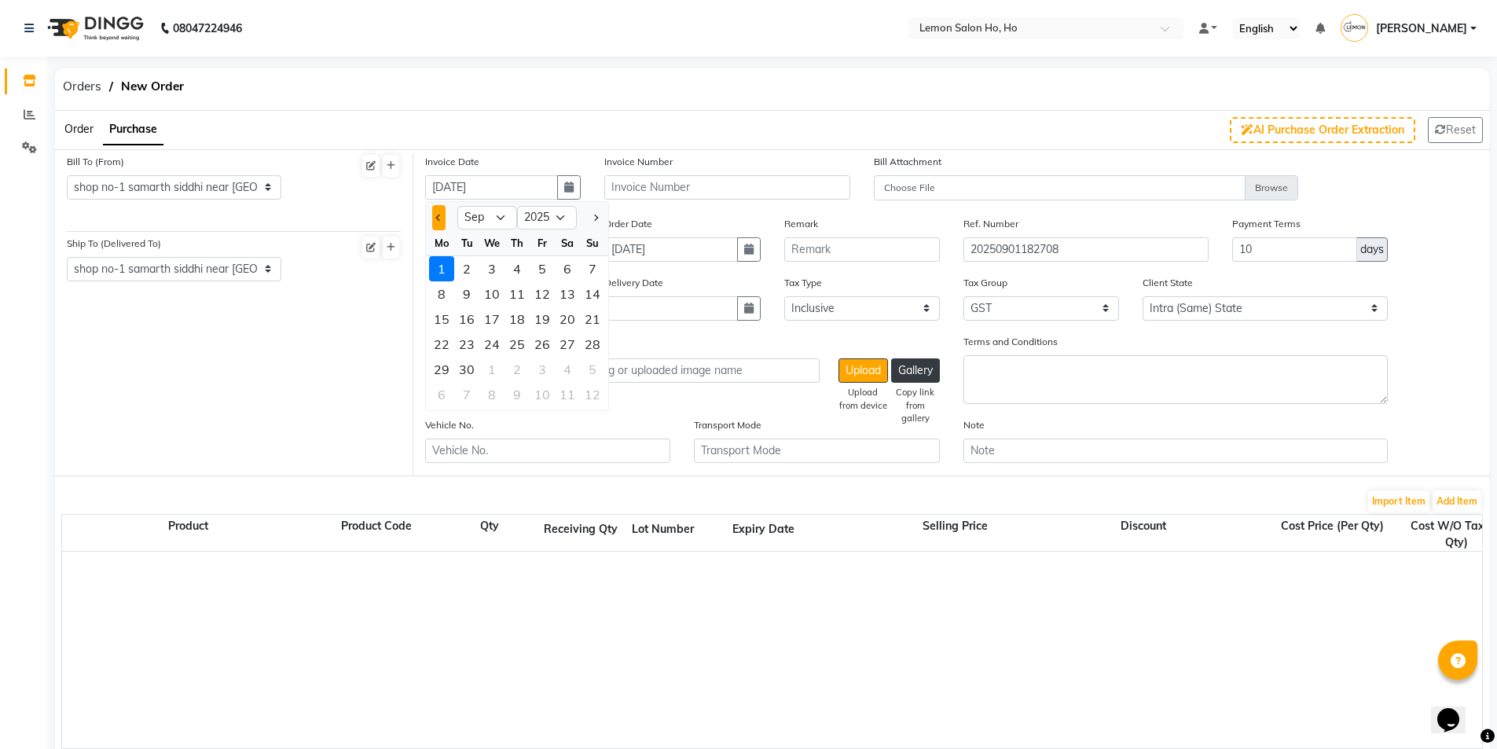
click at [442, 211] on button "Previous month" at bounding box center [438, 217] width 13 height 25
click at [435, 215] on button "Previous month" at bounding box center [438, 217] width 13 height 25
click at [563, 350] on div "26" at bounding box center [567, 344] width 25 height 25
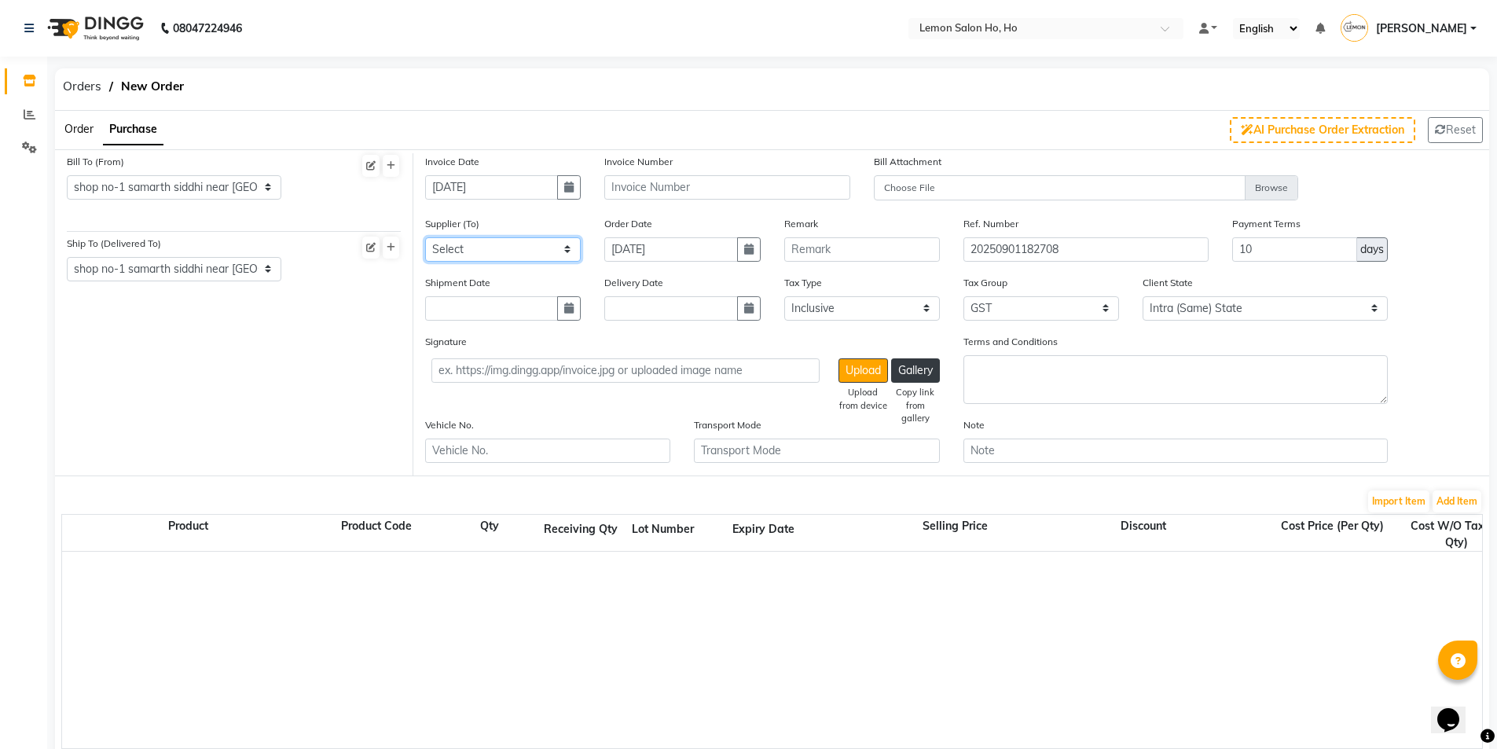
click at [512, 244] on select "Select [PERSON_NAME] Enterprises (Loreal) Narayan Sales Agency Osp Healthcare R…" at bounding box center [503, 249] width 156 height 24
click at [567, 179] on button "button" at bounding box center [569, 187] width 24 height 24
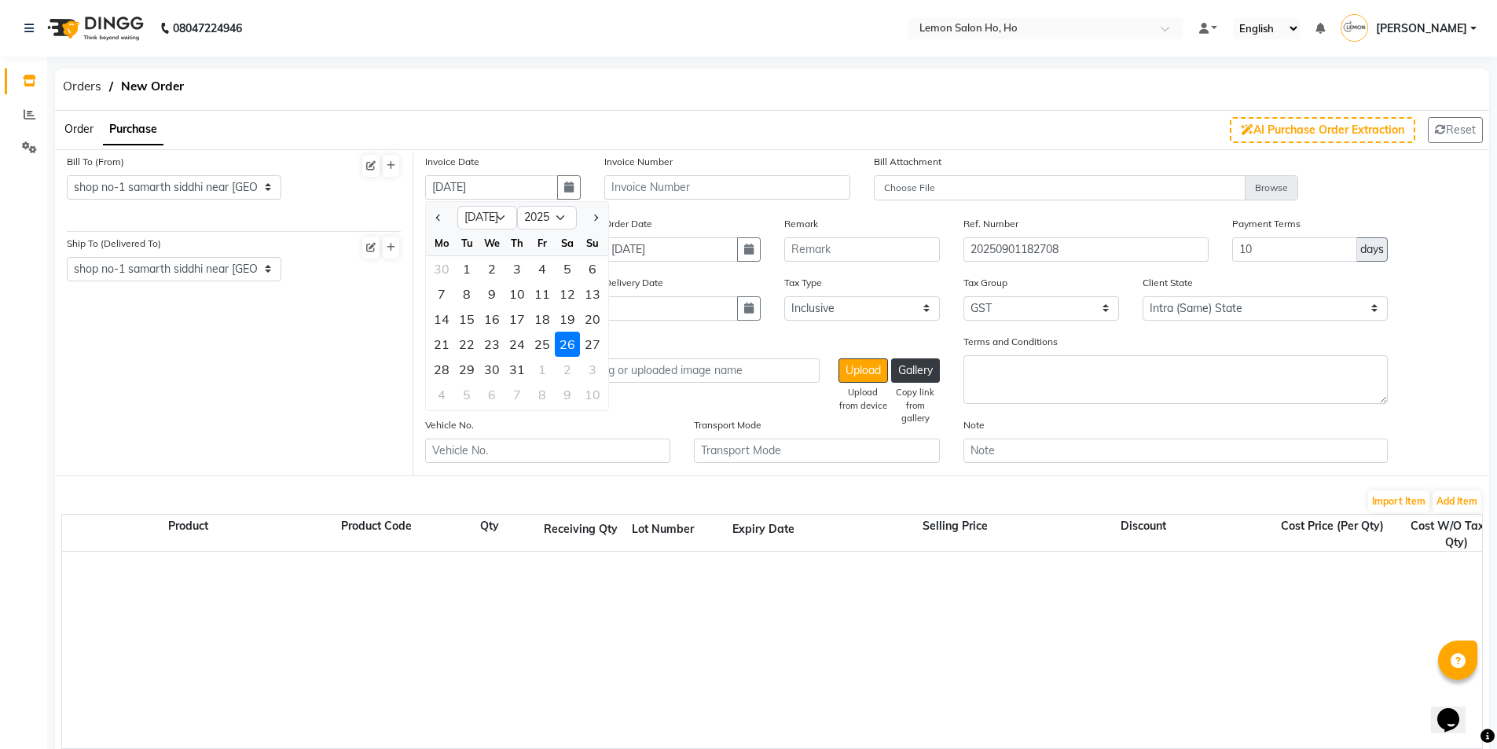
click at [586, 217] on div at bounding box center [592, 217] width 31 height 25
click at [592, 215] on button "Next month" at bounding box center [595, 217] width 13 height 25
click at [471, 369] on div "26" at bounding box center [466, 369] width 25 height 25
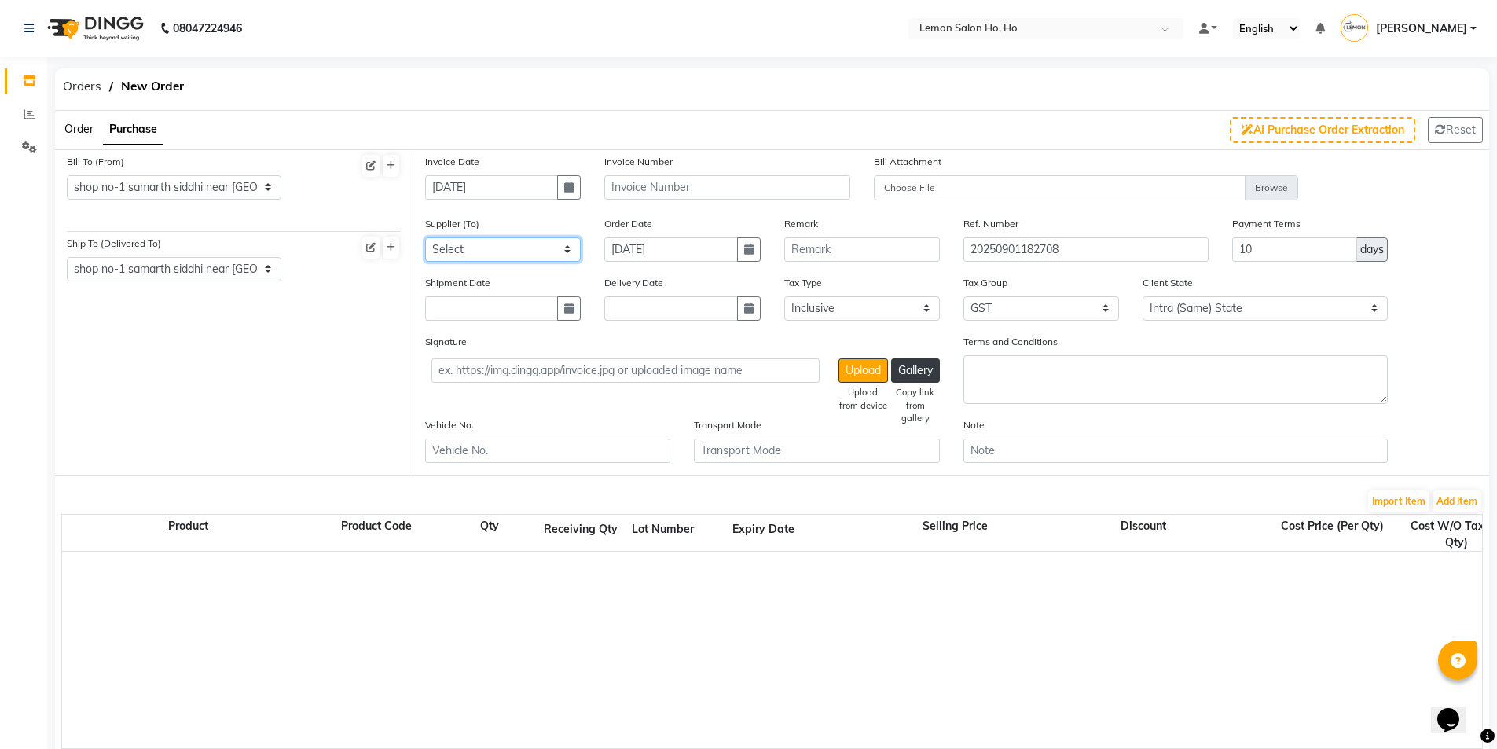
click at [501, 253] on select "Select [PERSON_NAME] Enterprises (Loreal) Narayan Sales Agency Osp Healthcare R…" at bounding box center [503, 249] width 156 height 24
click at [425, 237] on select "Select [PERSON_NAME] Enterprises (Loreal) Narayan Sales Agency Osp Healthcare R…" at bounding box center [503, 249] width 156 height 24
click at [567, 310] on icon "button" at bounding box center [568, 308] width 9 height 11
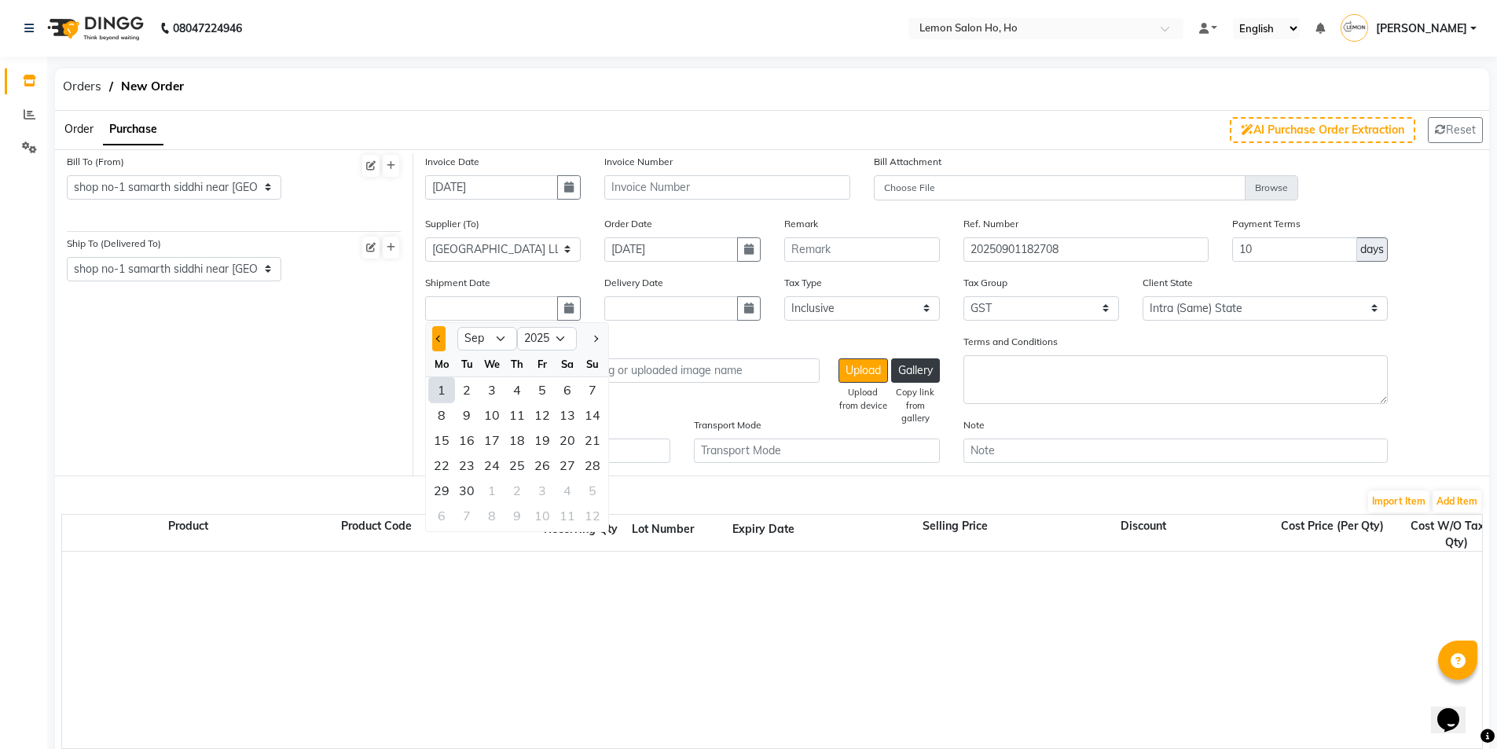
click at [444, 334] on button "Previous month" at bounding box center [438, 338] width 13 height 25
click at [563, 495] on div "30" at bounding box center [567, 490] width 25 height 25
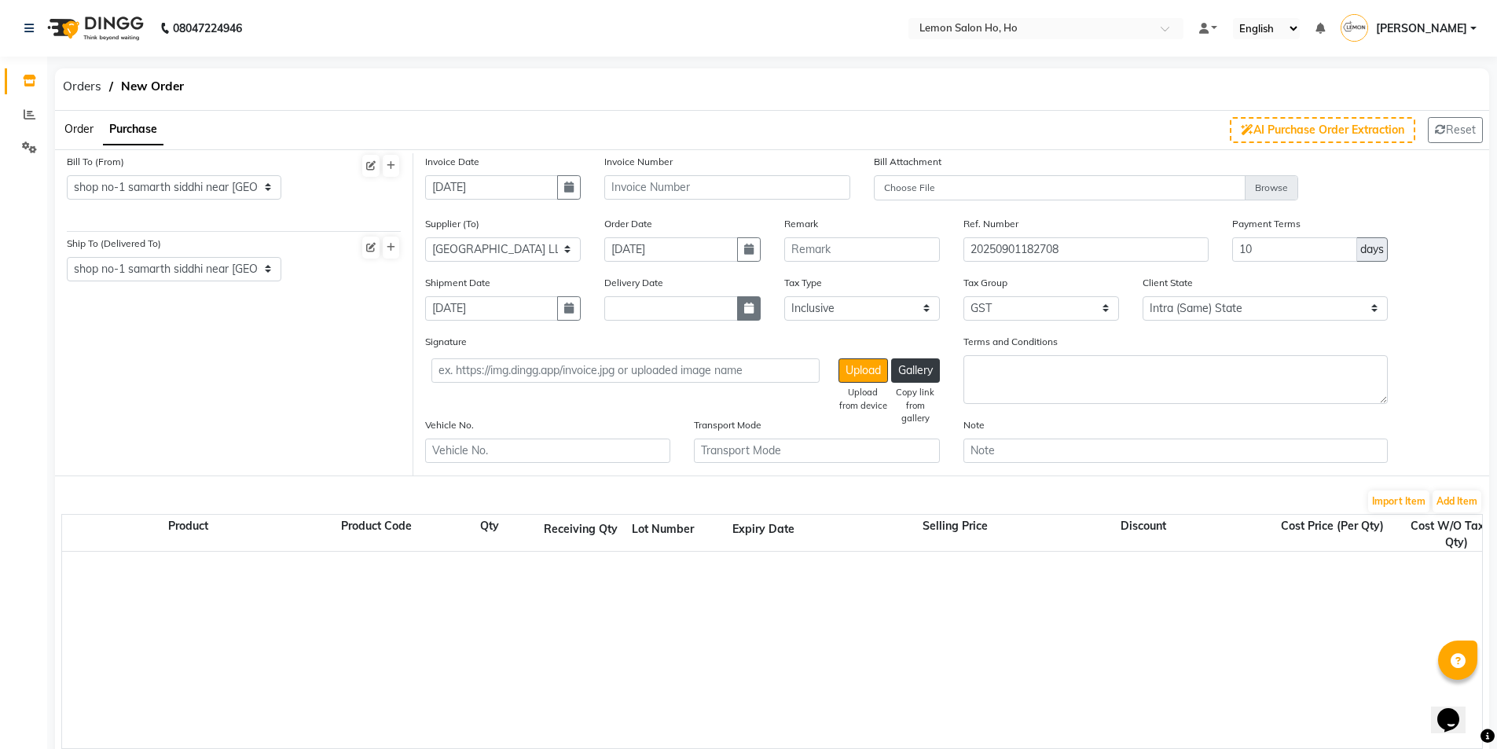
click at [751, 303] on icon "button" at bounding box center [748, 308] width 9 height 11
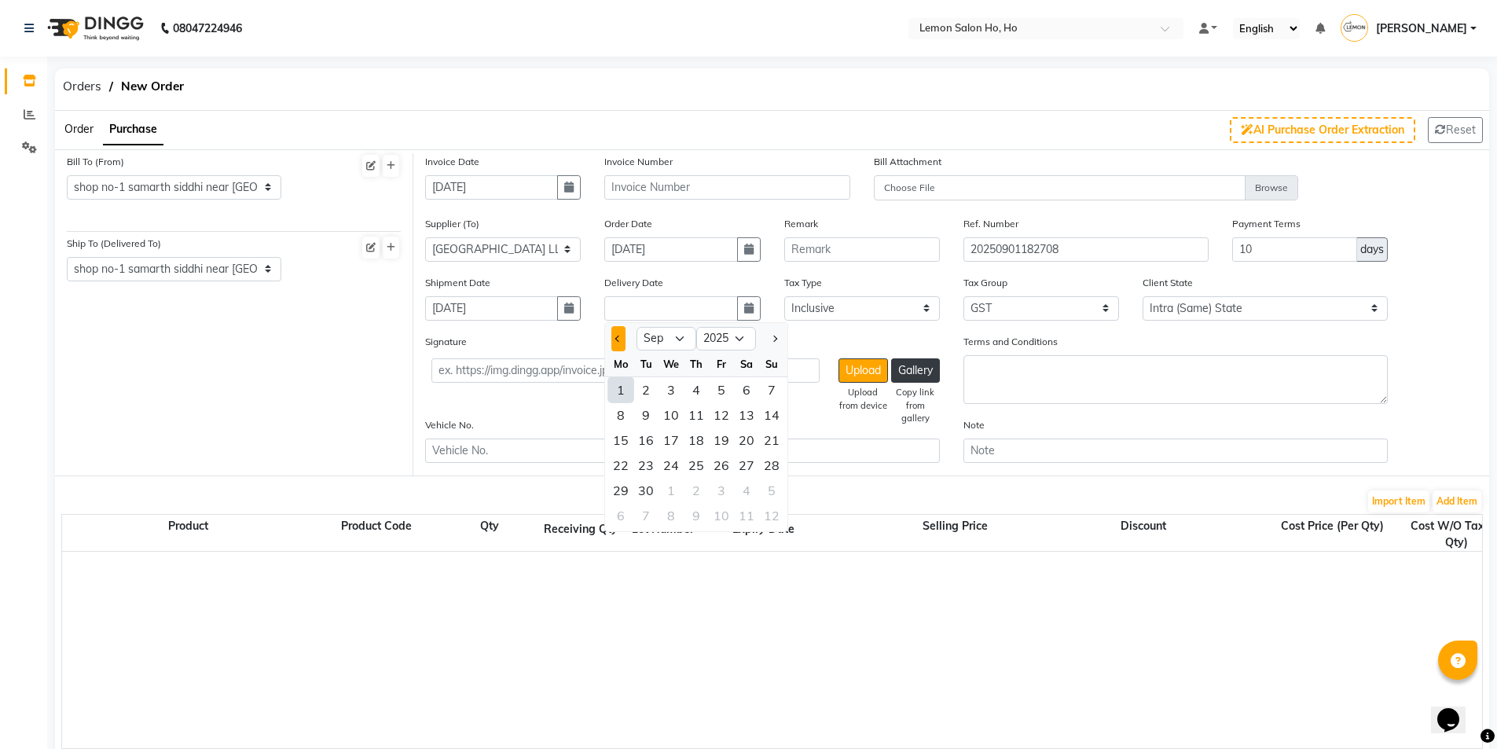
click at [619, 331] on button "Previous month" at bounding box center [617, 338] width 13 height 25
click at [748, 493] on div "30" at bounding box center [746, 490] width 25 height 25
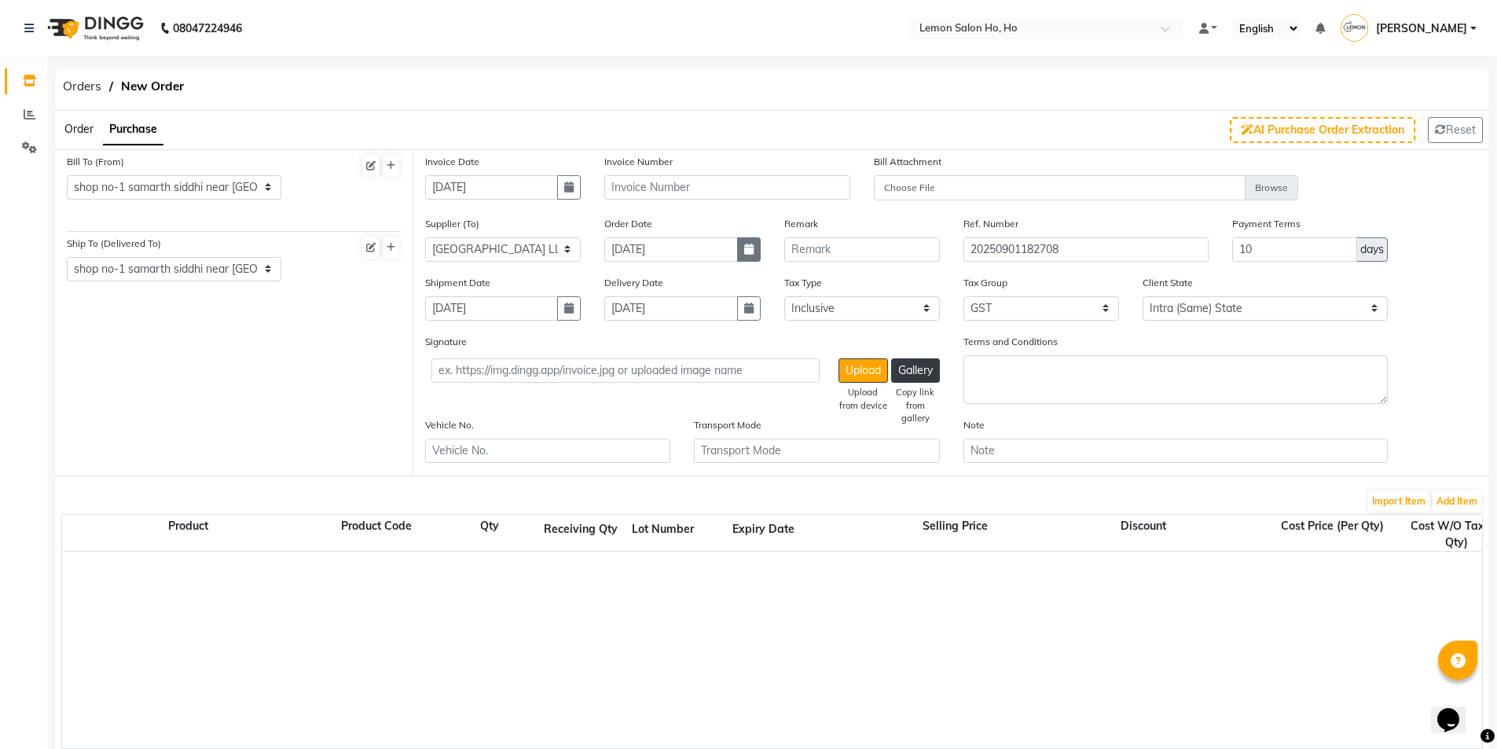
click at [750, 248] on icon "button" at bounding box center [748, 249] width 9 height 11
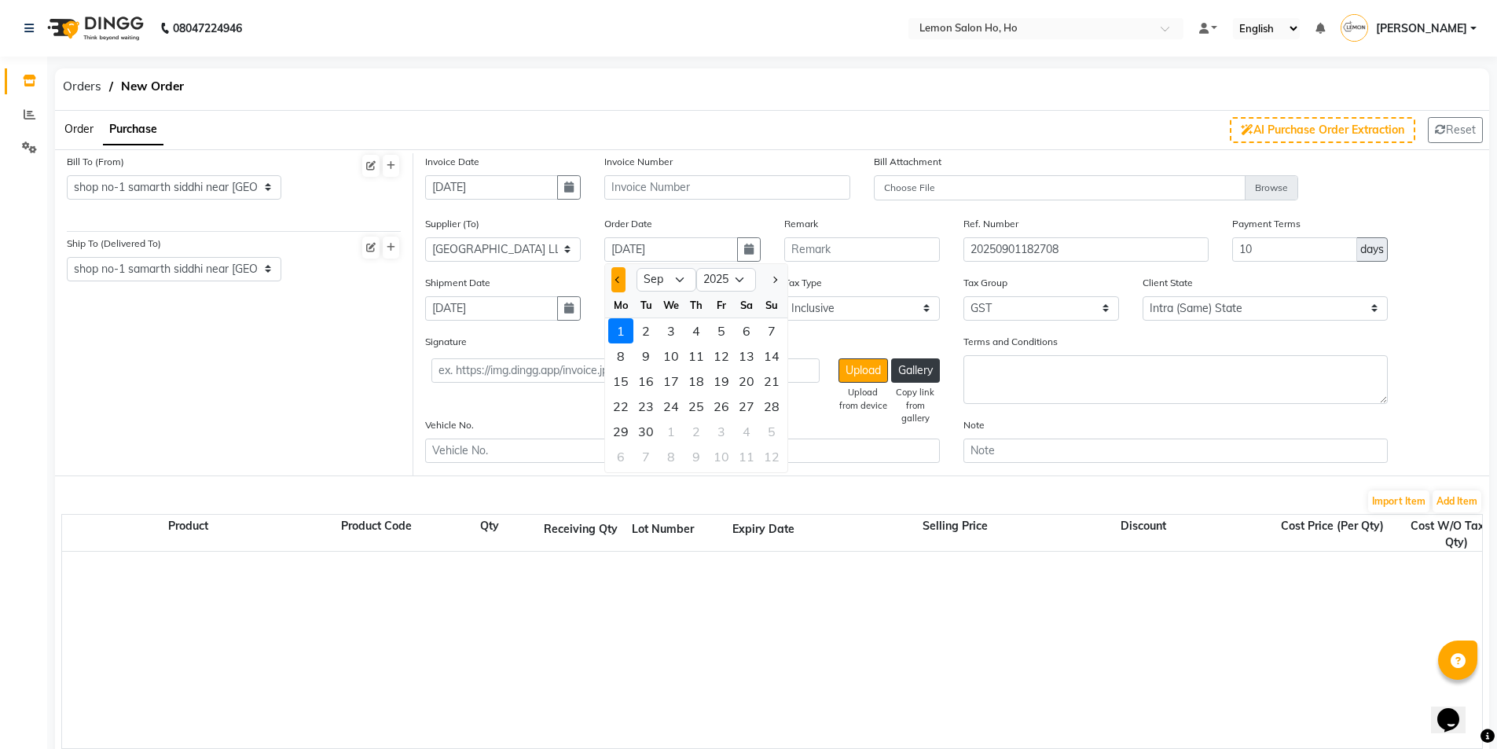
click at [624, 283] on button "Previous month" at bounding box center [617, 279] width 13 height 25
click at [656, 429] on div "26" at bounding box center [645, 431] width 25 height 25
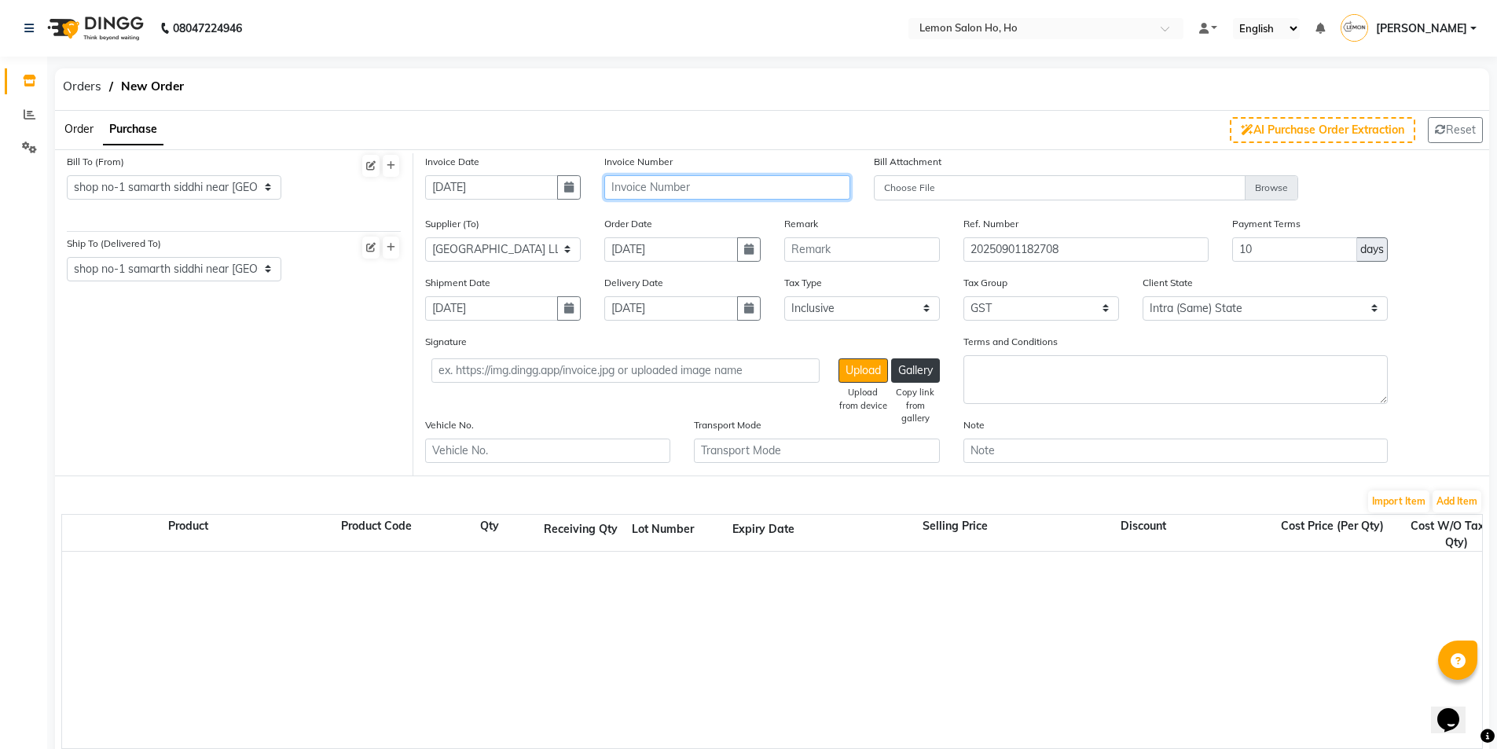
click at [742, 189] on input "text" at bounding box center [726, 187] width 245 height 24
click at [1458, 506] on button "Add Item" at bounding box center [1456, 501] width 49 height 22
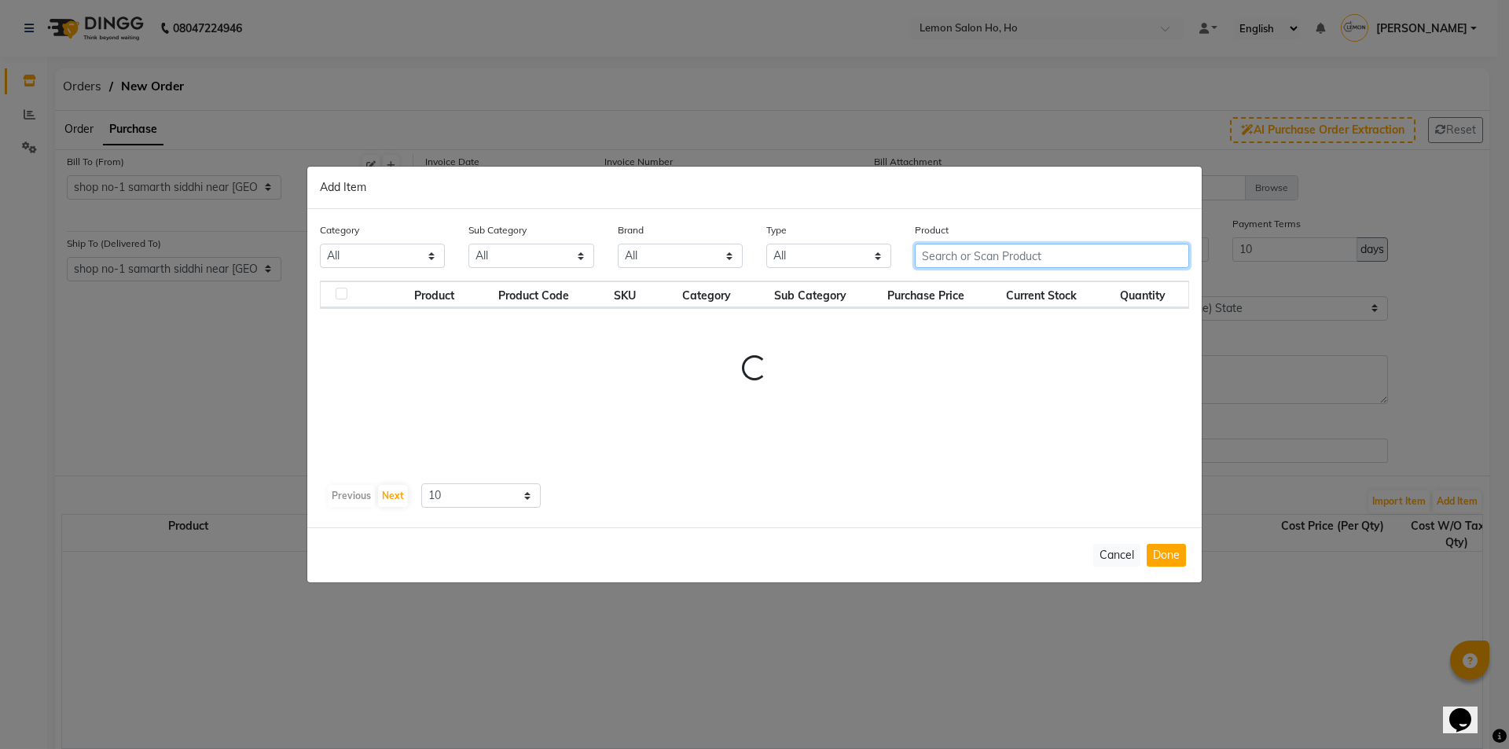
click at [981, 251] on div "Category All Hair Skin Makeup Personal Care Appliances [PERSON_NAME] Waxing Dis…" at bounding box center [754, 368] width 894 height 318
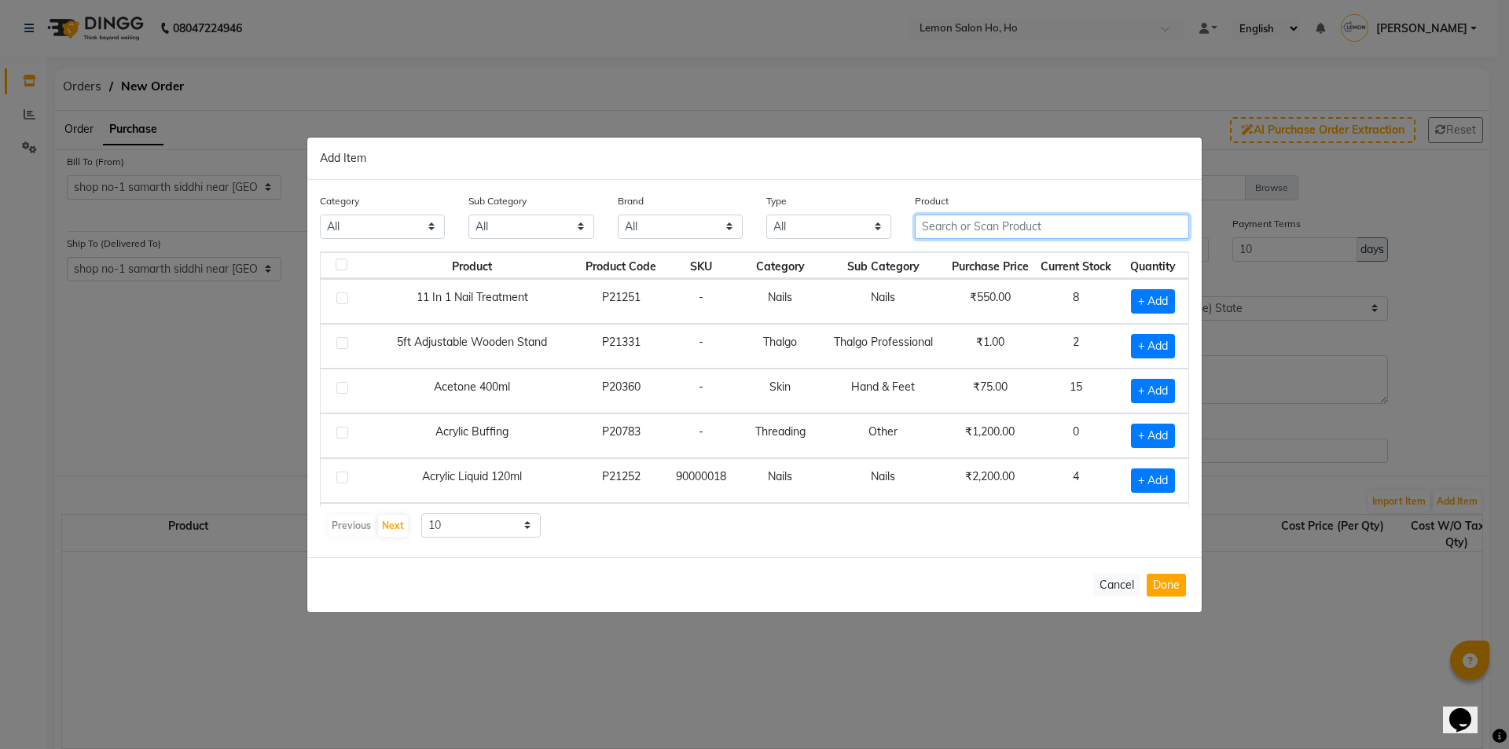
click at [974, 227] on input "text" at bounding box center [1052, 227] width 274 height 24
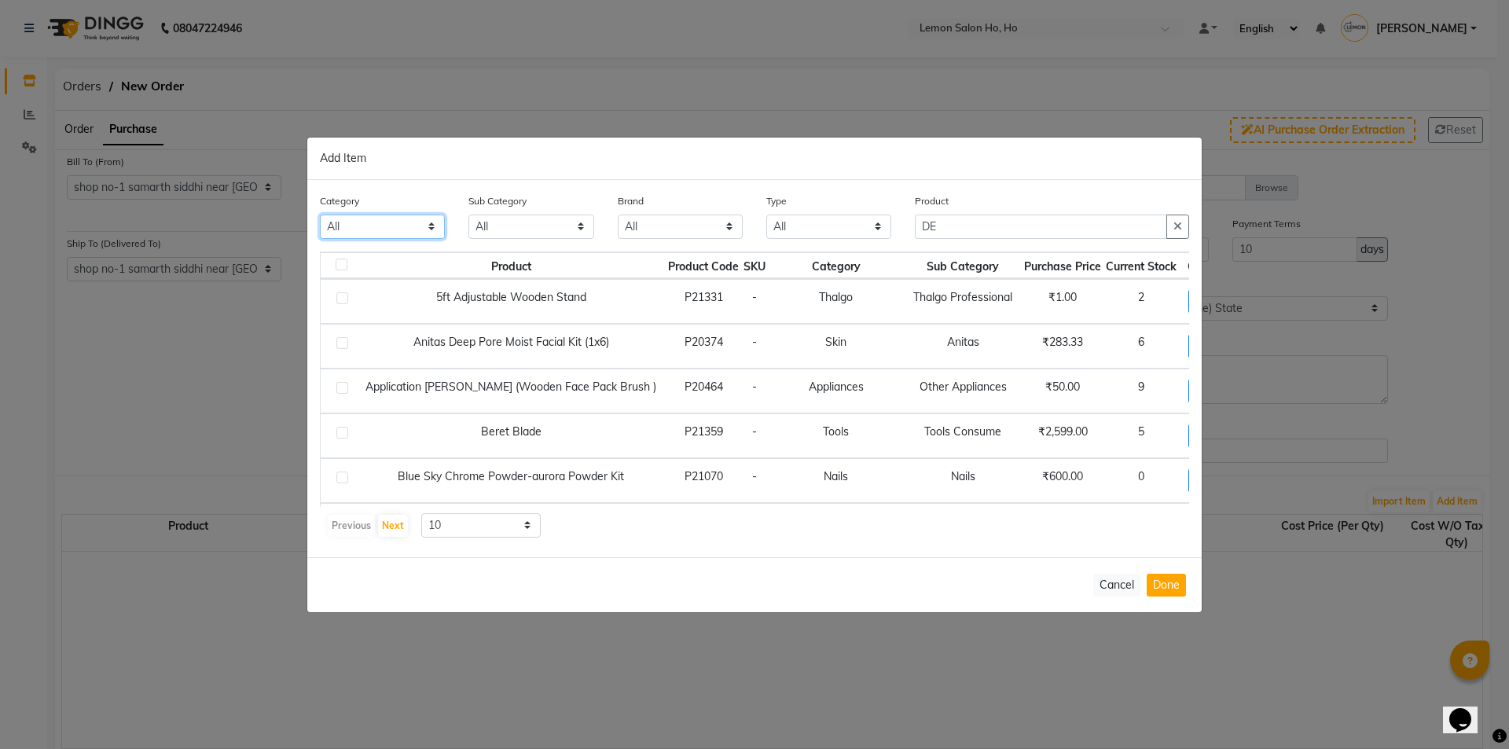
click at [411, 236] on select "All Hair Skin Makeup Personal Care Appliances [PERSON_NAME] Waxing Disposable T…" at bounding box center [382, 227] width 125 height 24
click at [320, 215] on select "All Hair Skin Makeup Personal Care Appliances [PERSON_NAME] Waxing Disposable T…" at bounding box center [382, 227] width 125 height 24
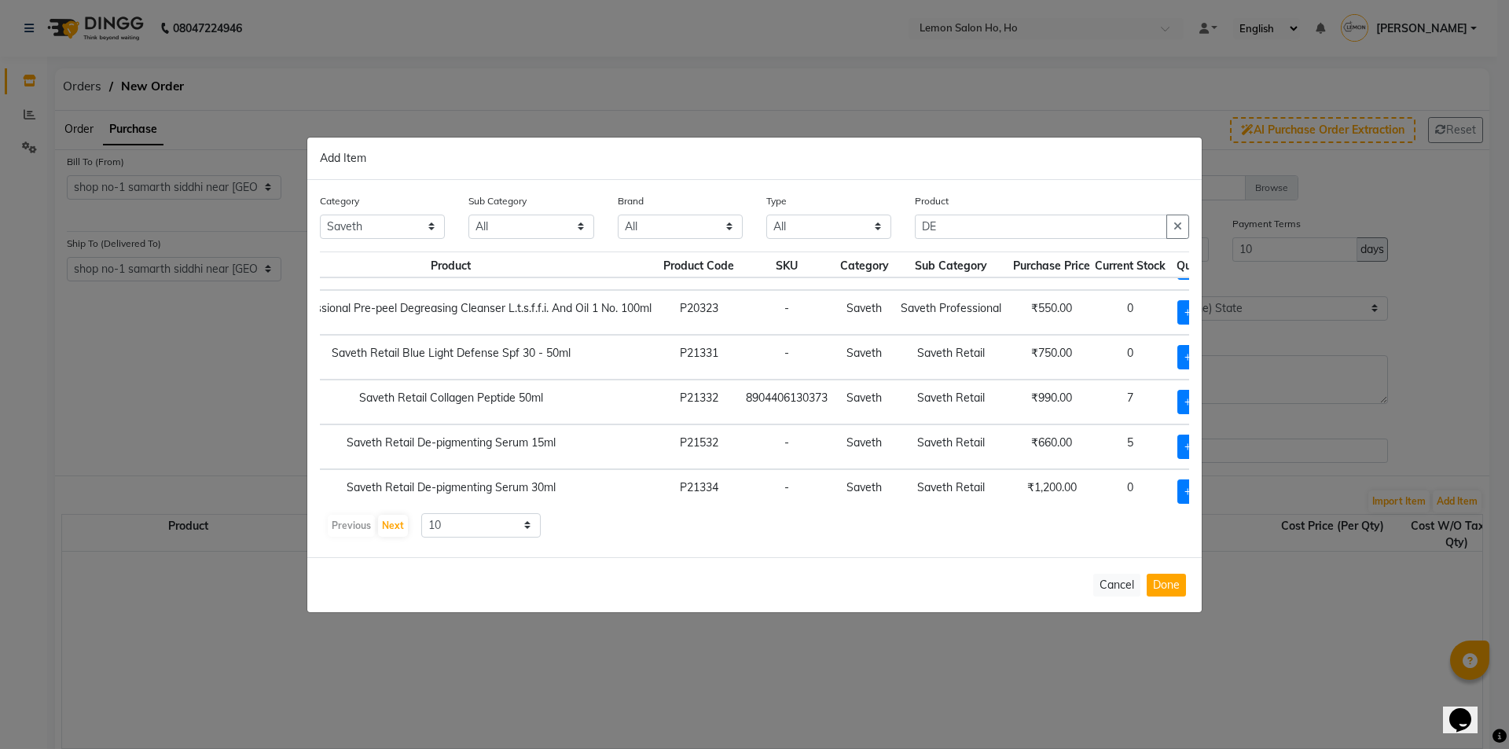
scroll to position [79, 178]
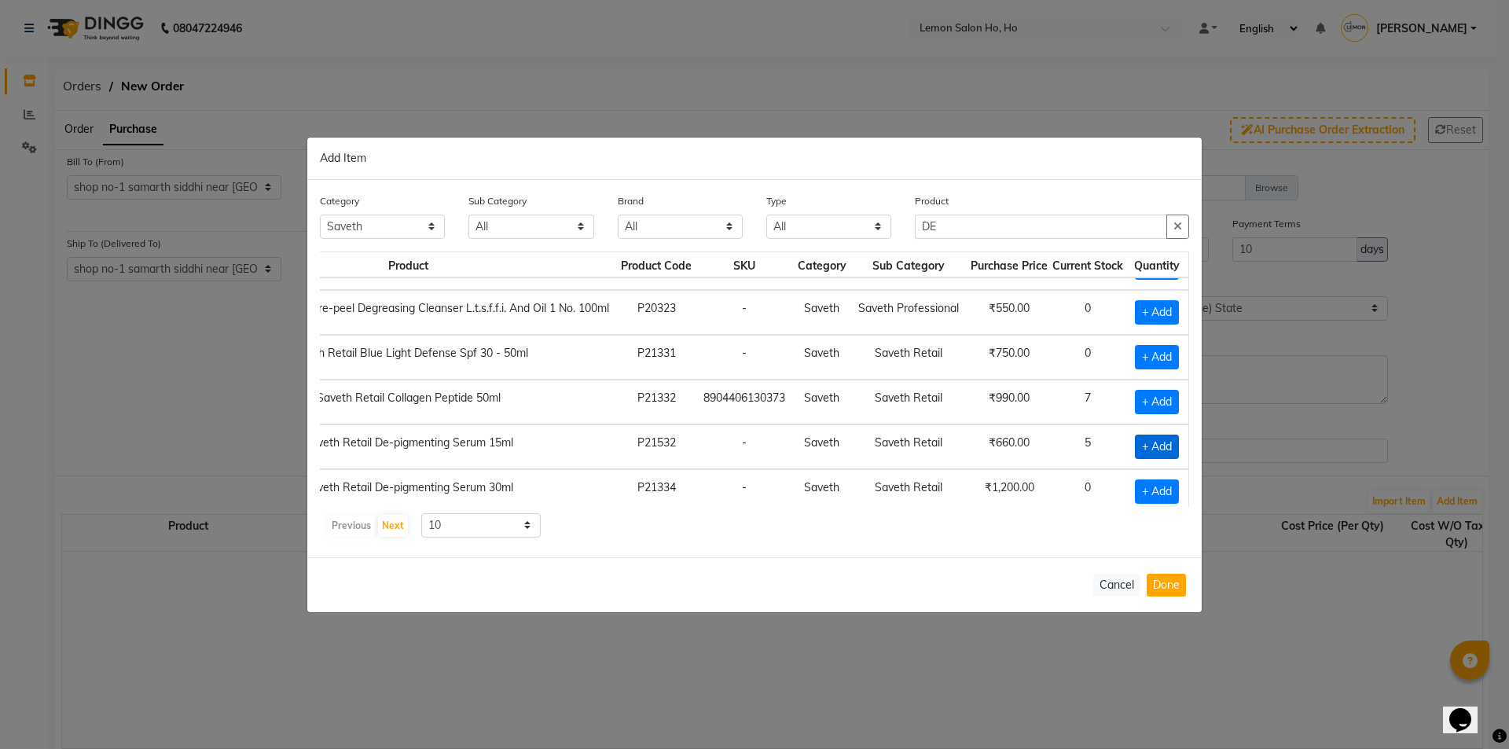
click at [1135, 440] on span "+ Add" at bounding box center [1157, 447] width 44 height 24
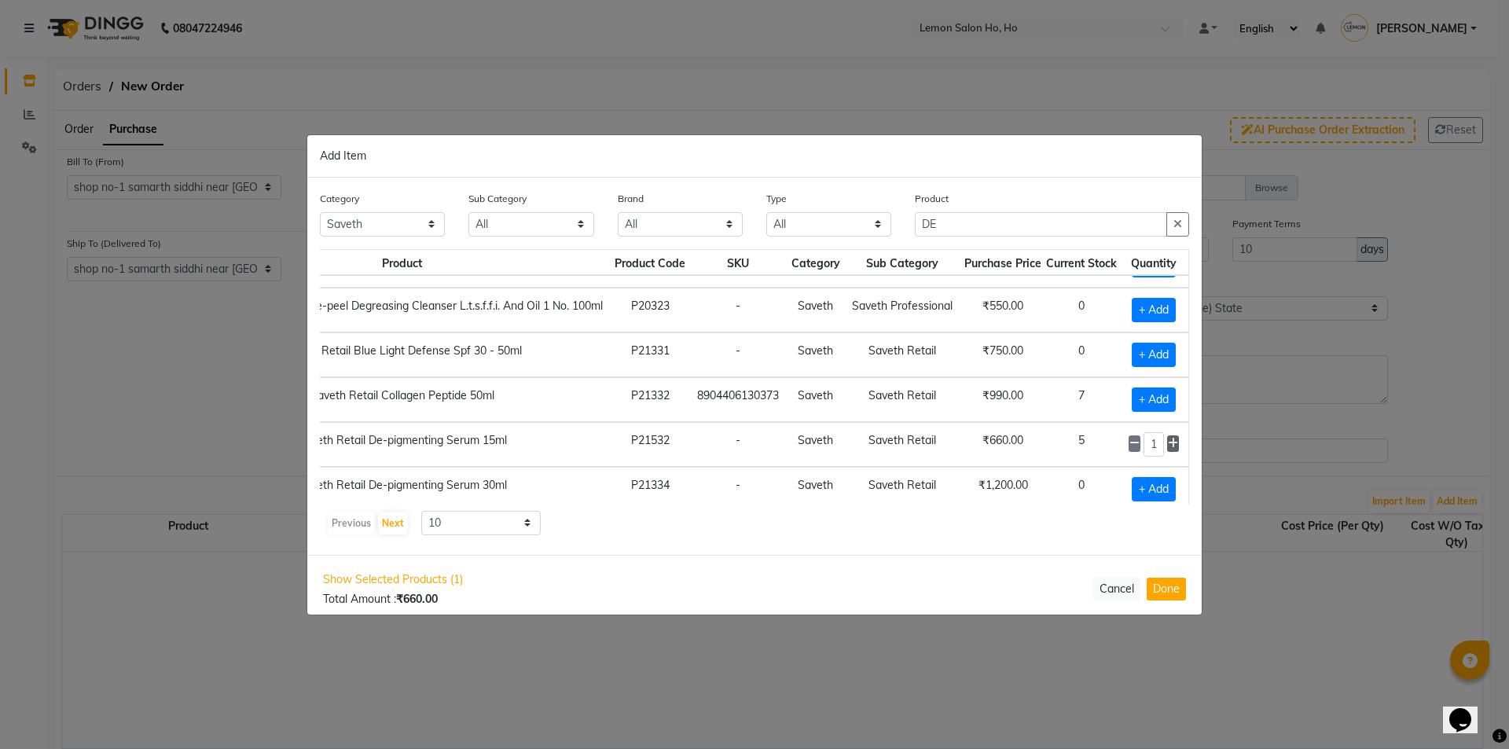
click at [1168, 448] on icon at bounding box center [1173, 443] width 10 height 11
click at [1139, 402] on span "+ Add" at bounding box center [1154, 399] width 44 height 24
click at [1168, 396] on icon at bounding box center [1173, 398] width 10 height 11
drag, startPoint x: 945, startPoint y: 219, endPoint x: 894, endPoint y: 222, distance: 50.4
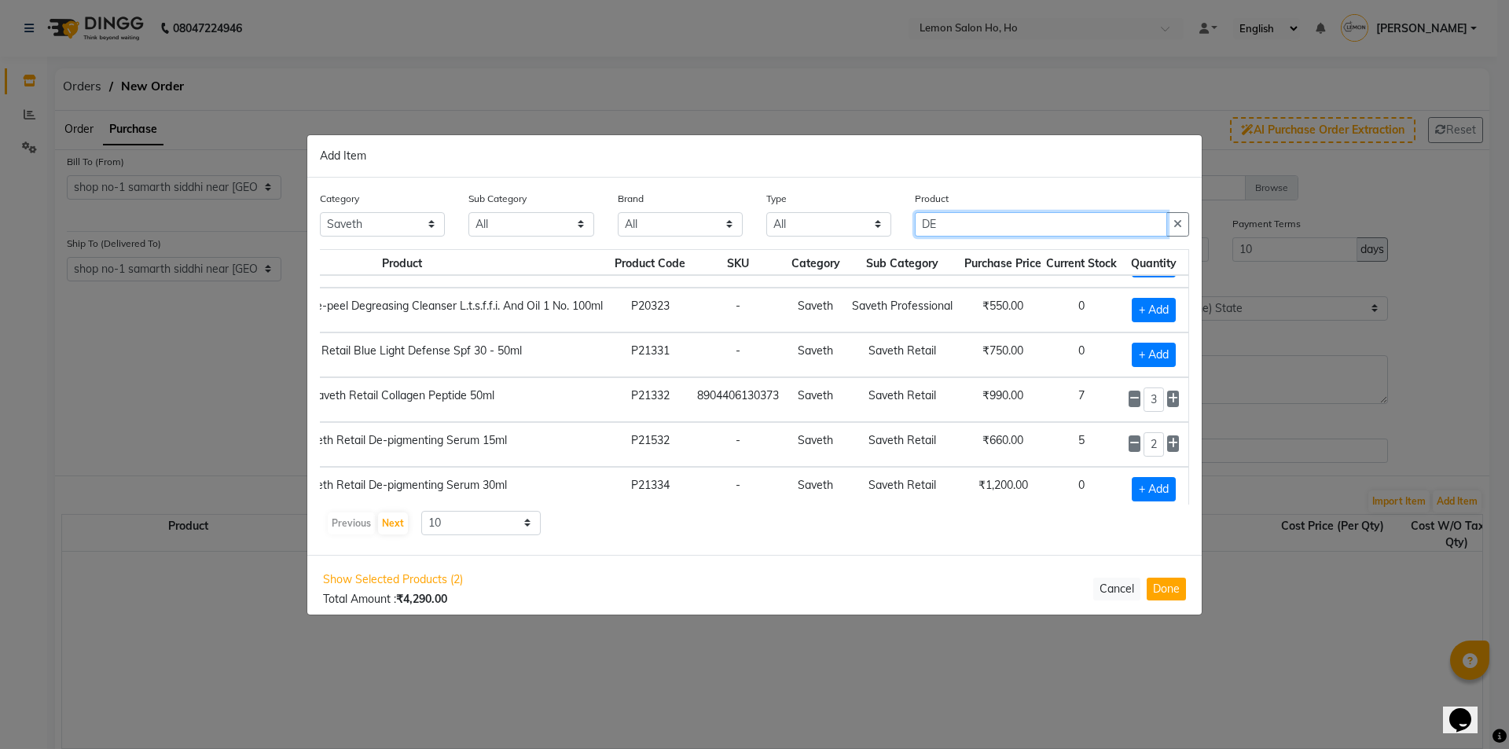
click at [894, 222] on div "Category All Hair Skin Makeup Personal Care Appliances Beard Waxing Disposable …" at bounding box center [754, 219] width 893 height 59
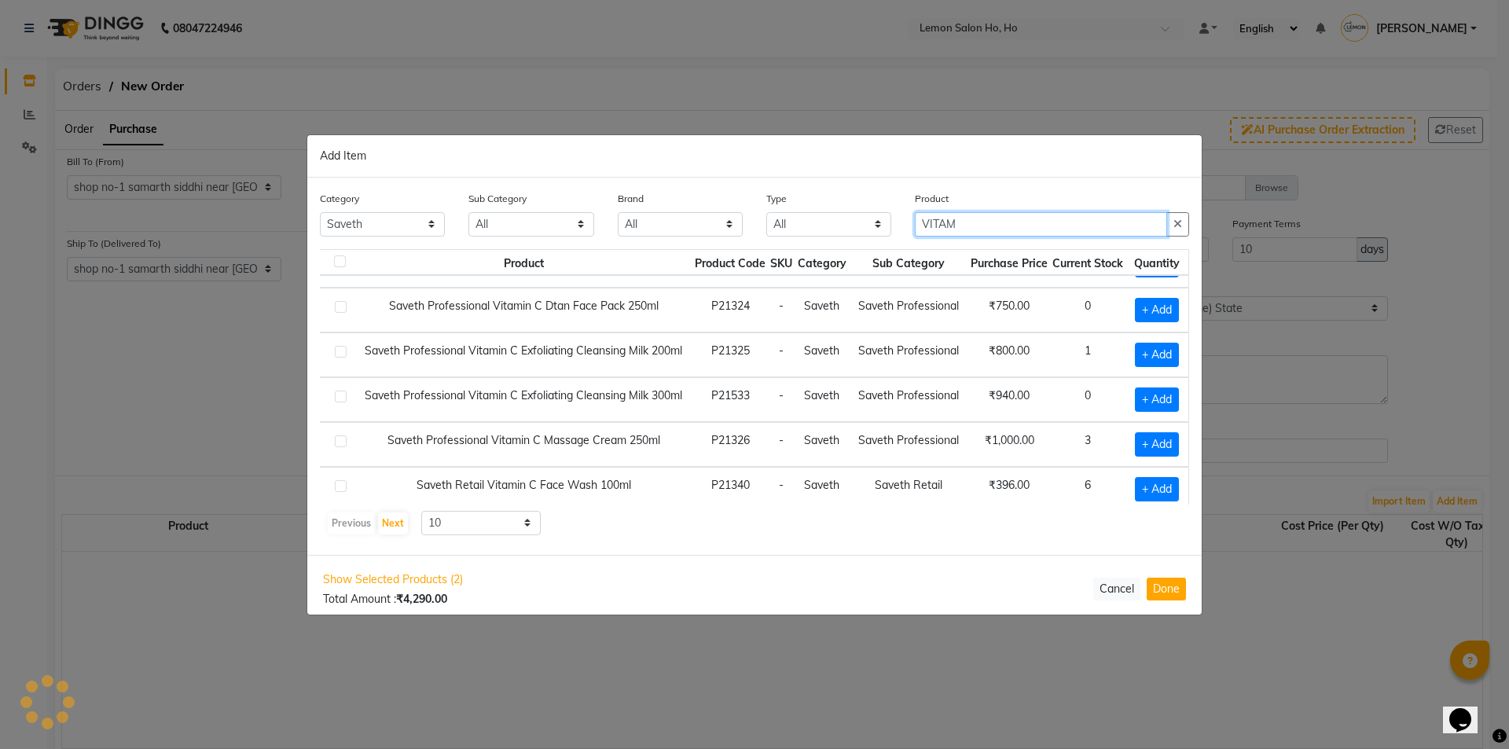
scroll to position [143, 19]
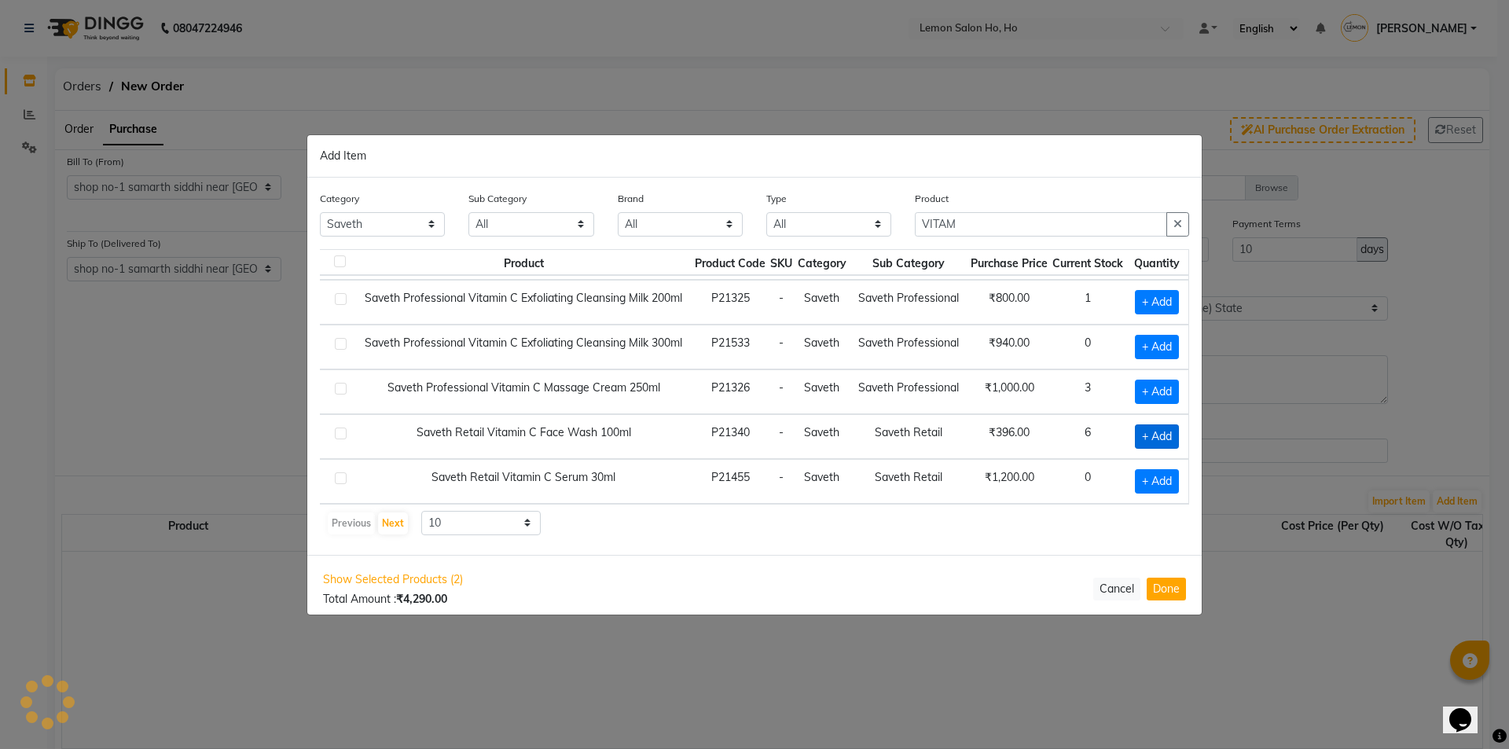
click at [1135, 424] on span "+ Add" at bounding box center [1157, 436] width 44 height 24
click at [1168, 430] on icon at bounding box center [1173, 435] width 10 height 11
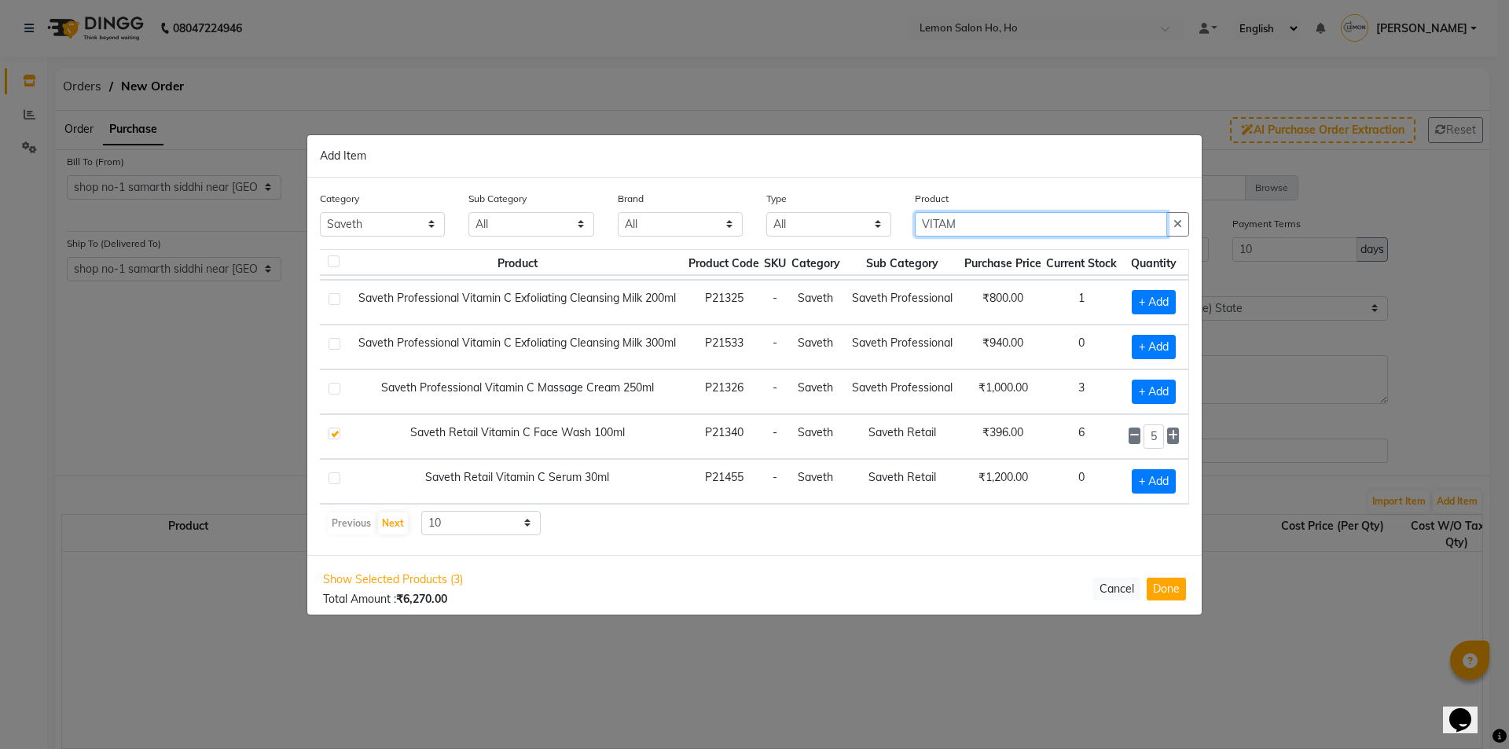
drag, startPoint x: 979, startPoint y: 228, endPoint x: 855, endPoint y: 233, distance: 124.2
click at [856, 233] on div "Category All Hair Skin Makeup Personal Care Appliances Beard Waxing Disposable …" at bounding box center [754, 219] width 893 height 59
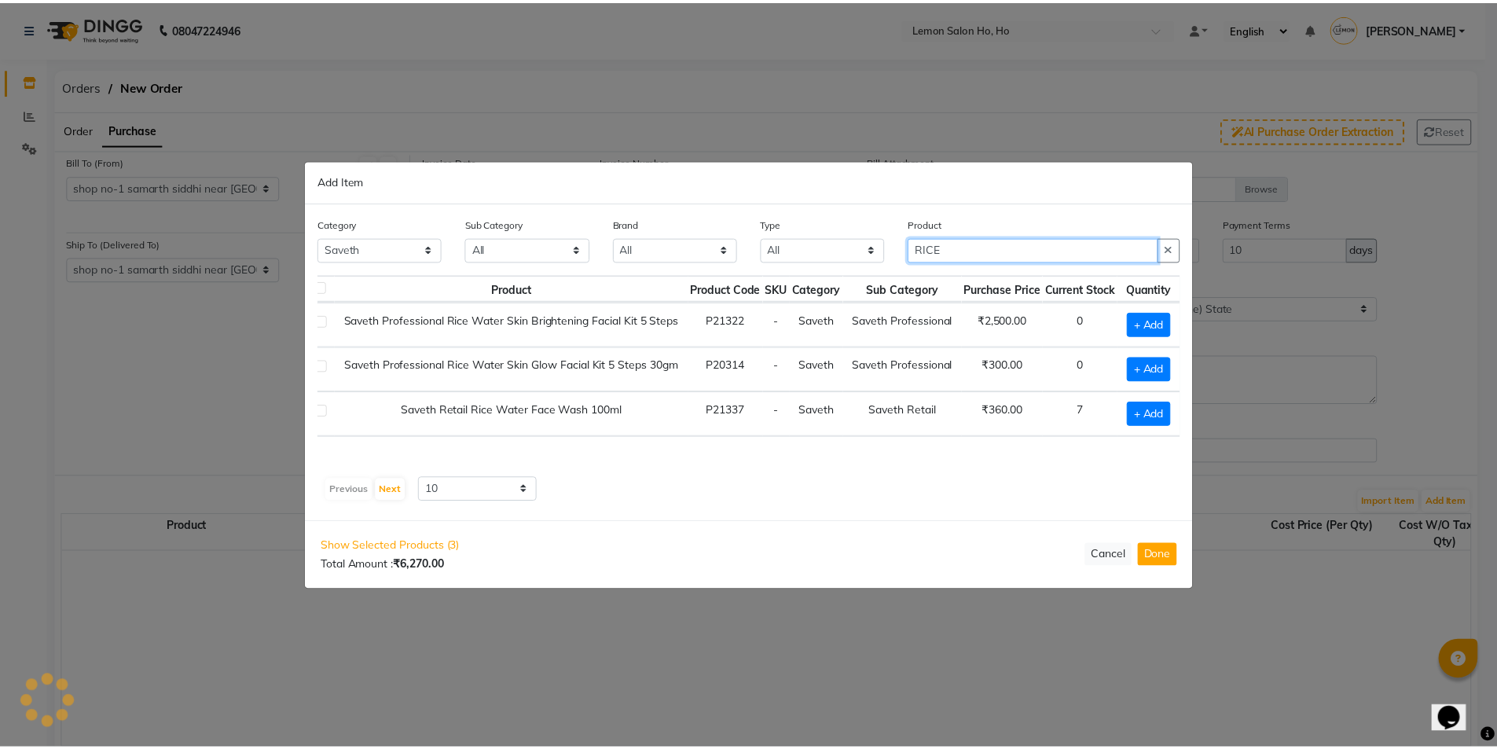
scroll to position [0, 19]
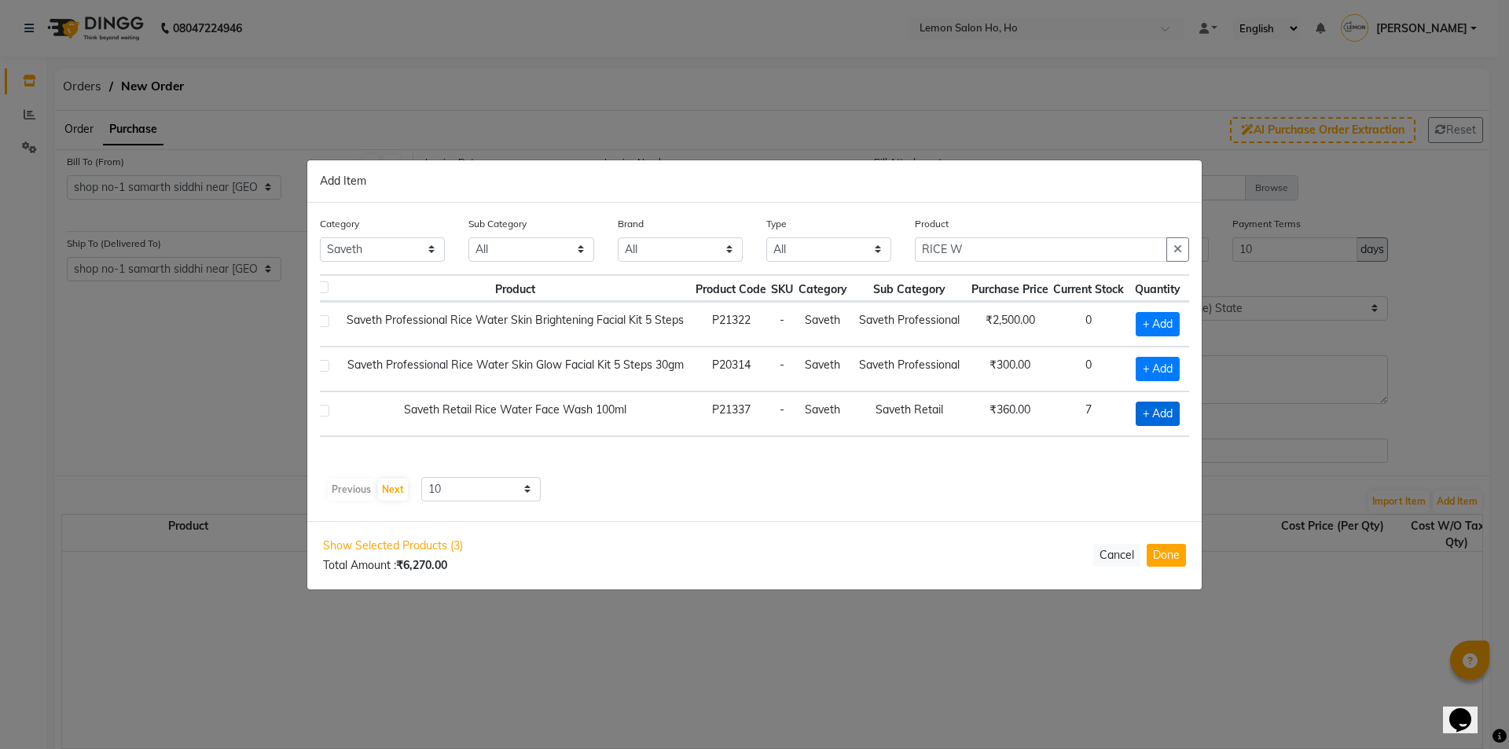
click at [1150, 409] on span "+ Add" at bounding box center [1157, 414] width 44 height 24
click at [1180, 409] on icon at bounding box center [1180, 412] width 10 height 11
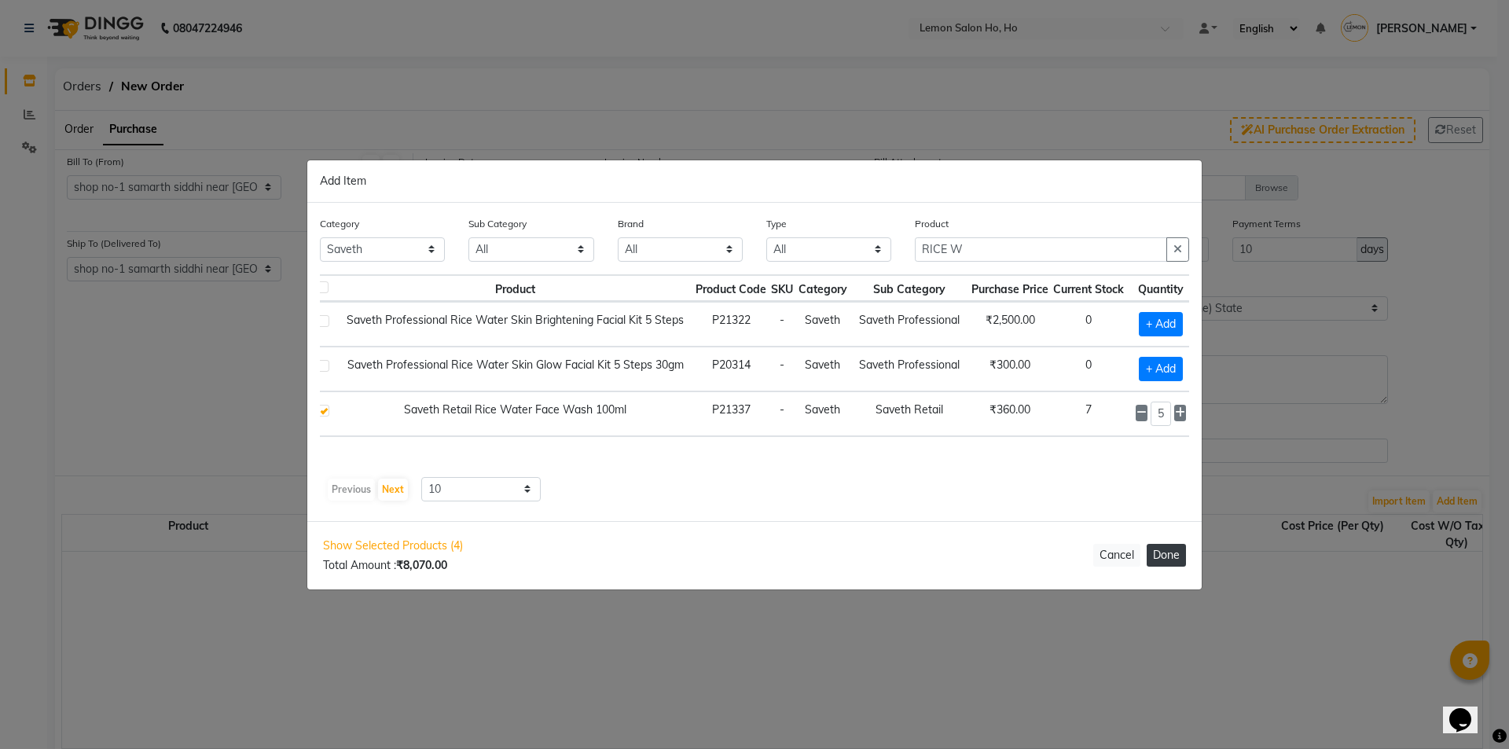
click at [1166, 552] on button "Done" at bounding box center [1165, 555] width 39 height 23
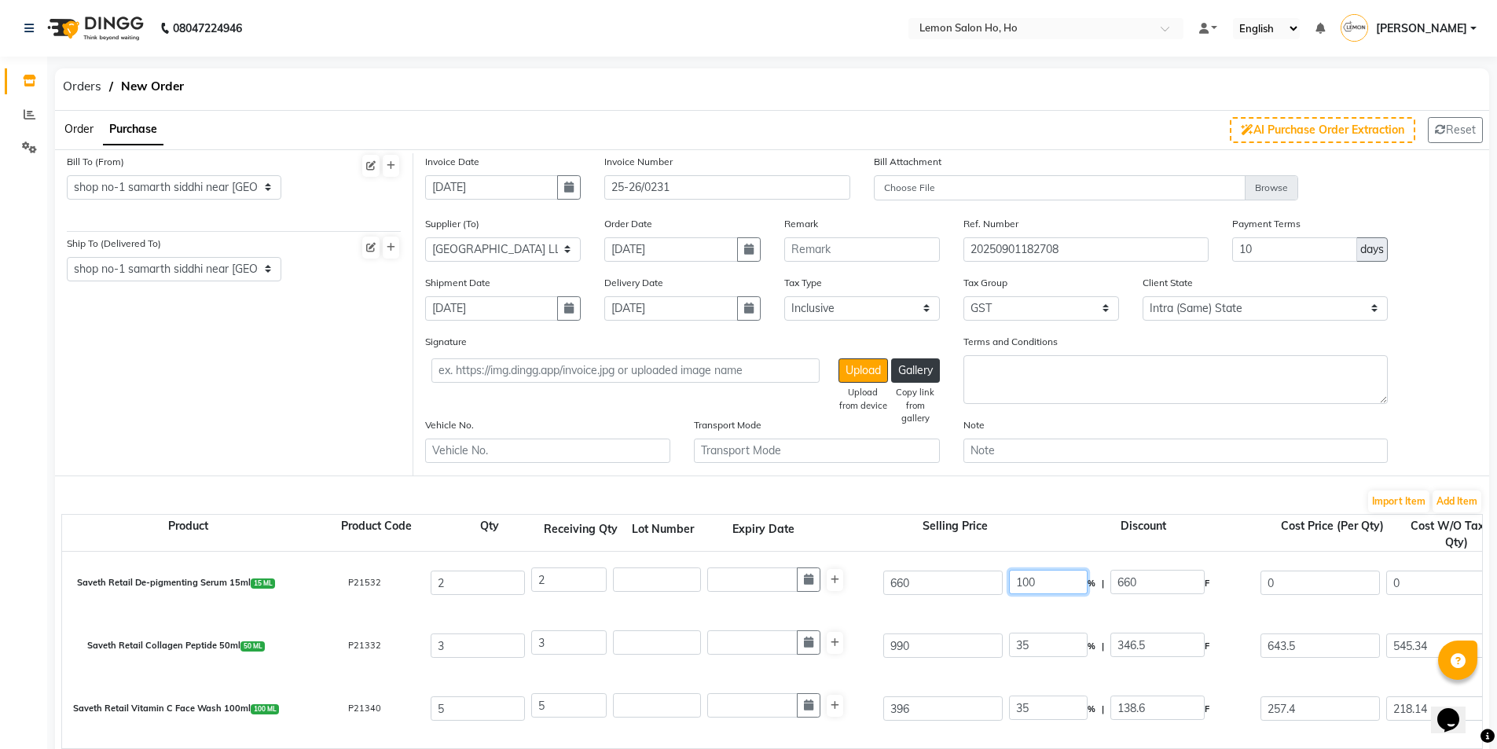
click at [1018, 585] on input "100" at bounding box center [1048, 582] width 79 height 24
click at [1030, 658] on div "35 % | 346.5 F" at bounding box center [1131, 646] width 245 height 27
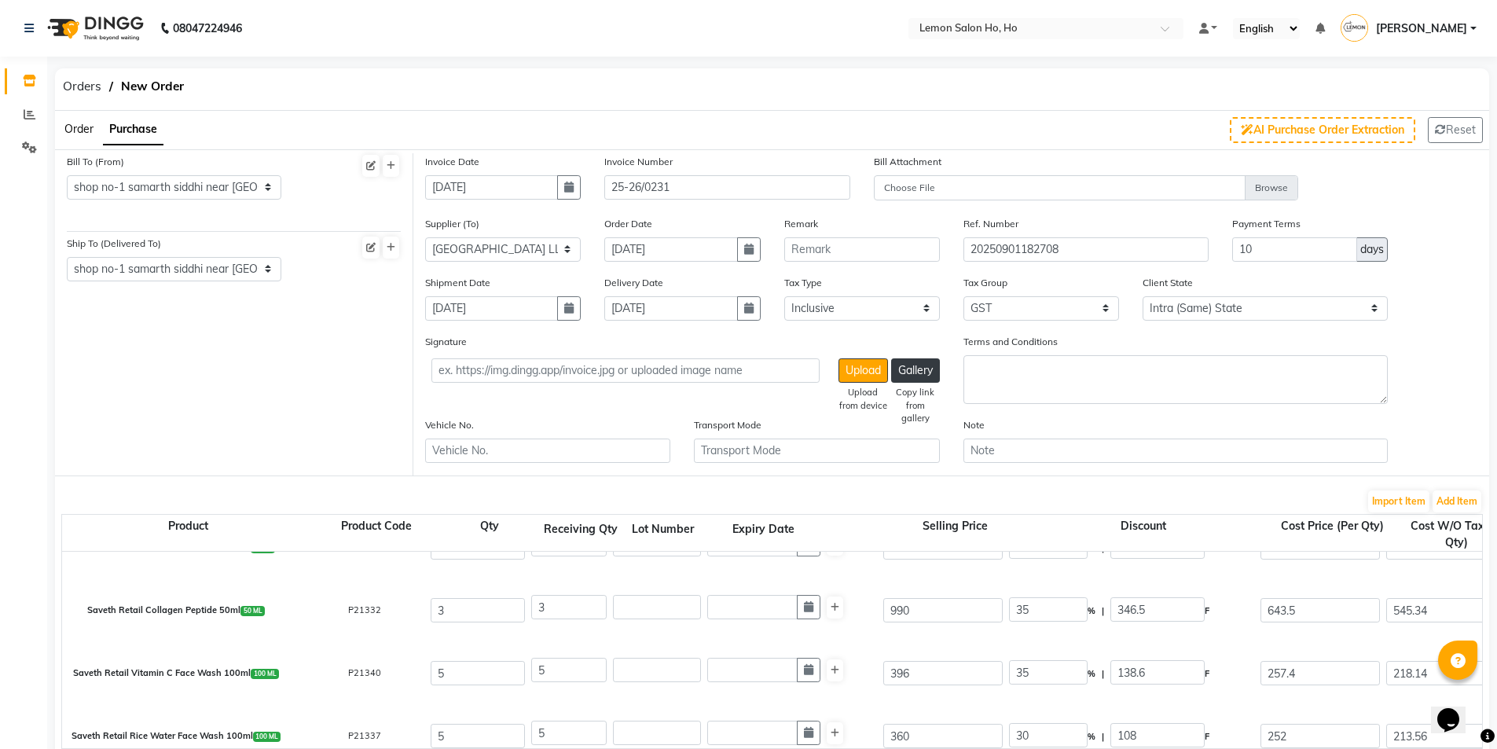
scroll to position [55, 0]
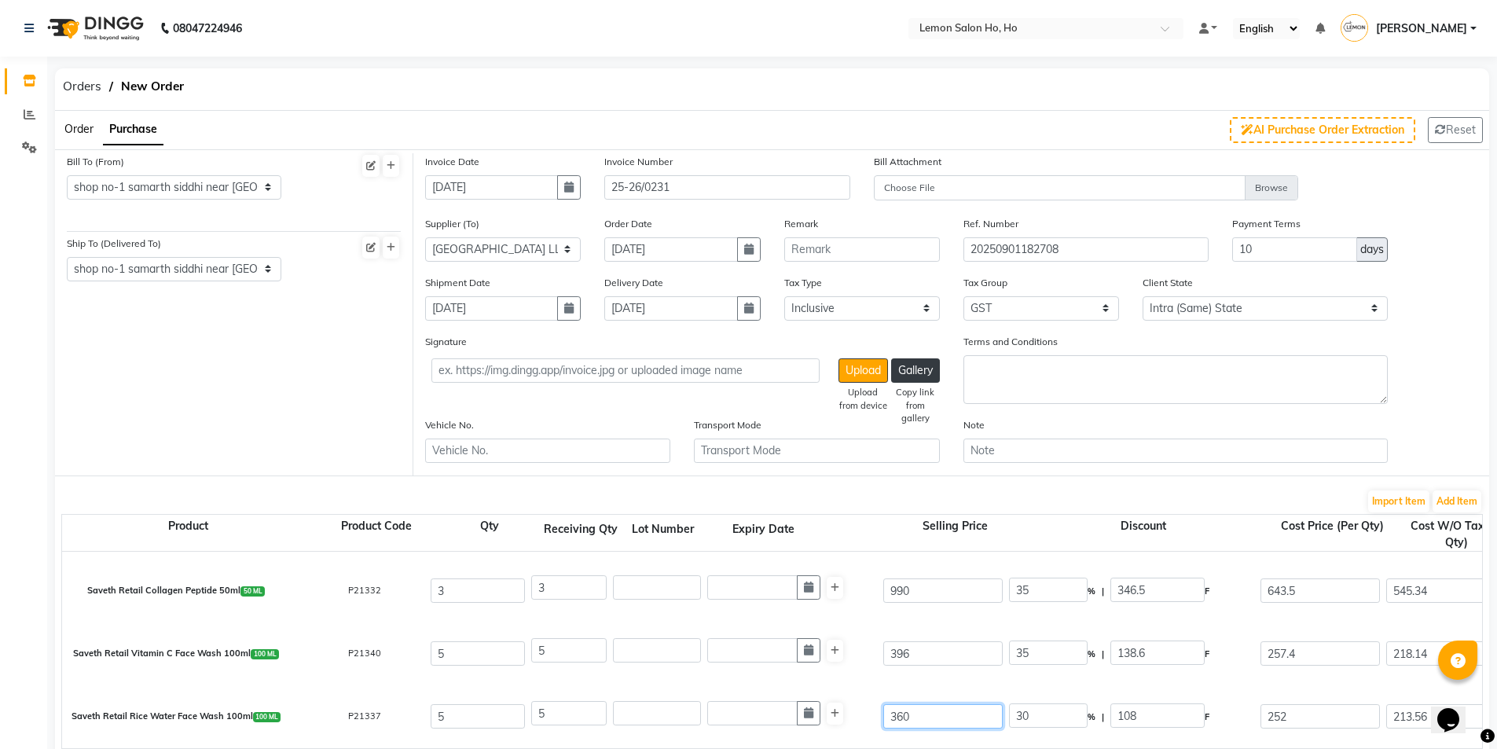
click at [897, 716] on input "360" at bounding box center [942, 716] width 119 height 24
click at [868, 643] on div "5" at bounding box center [704, 650] width 346 height 25
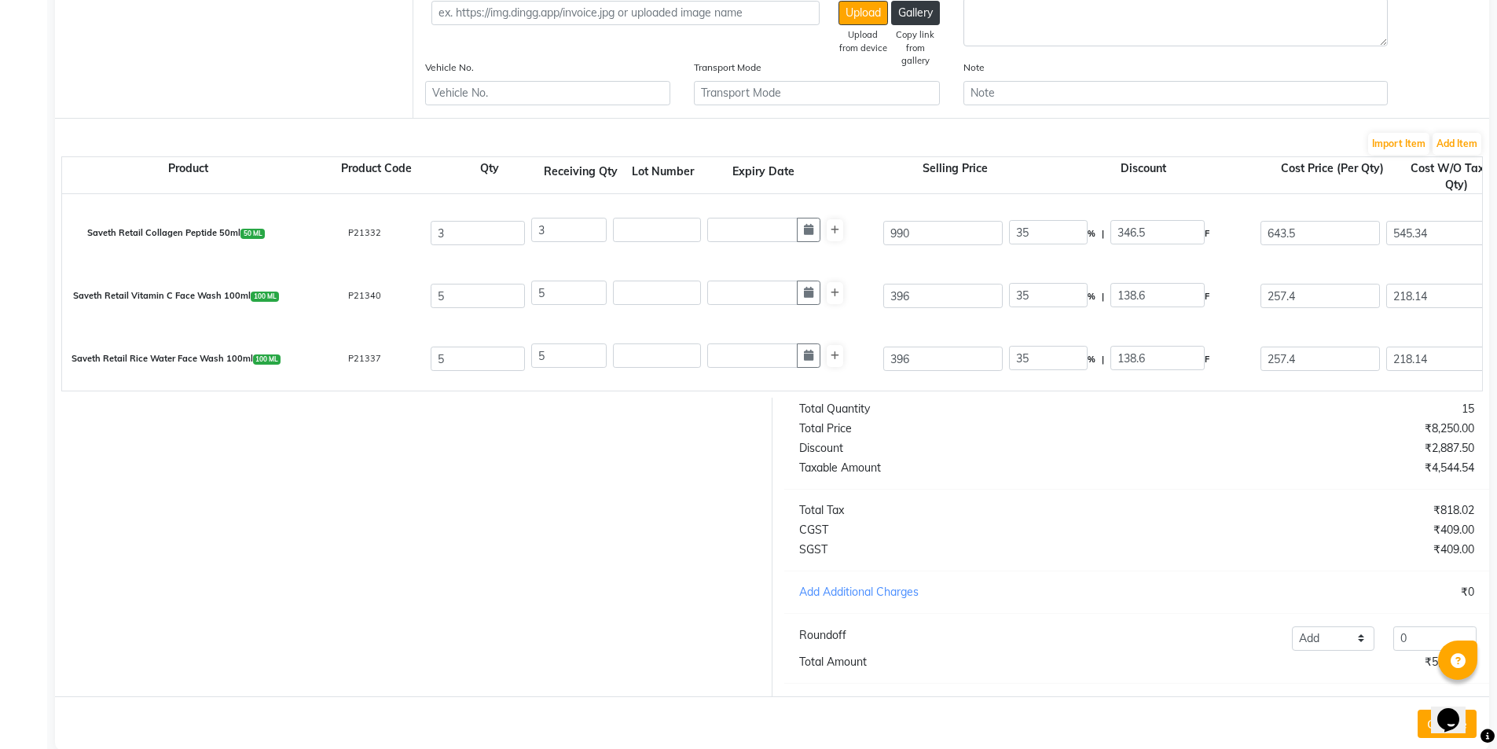
scroll to position [398, 0]
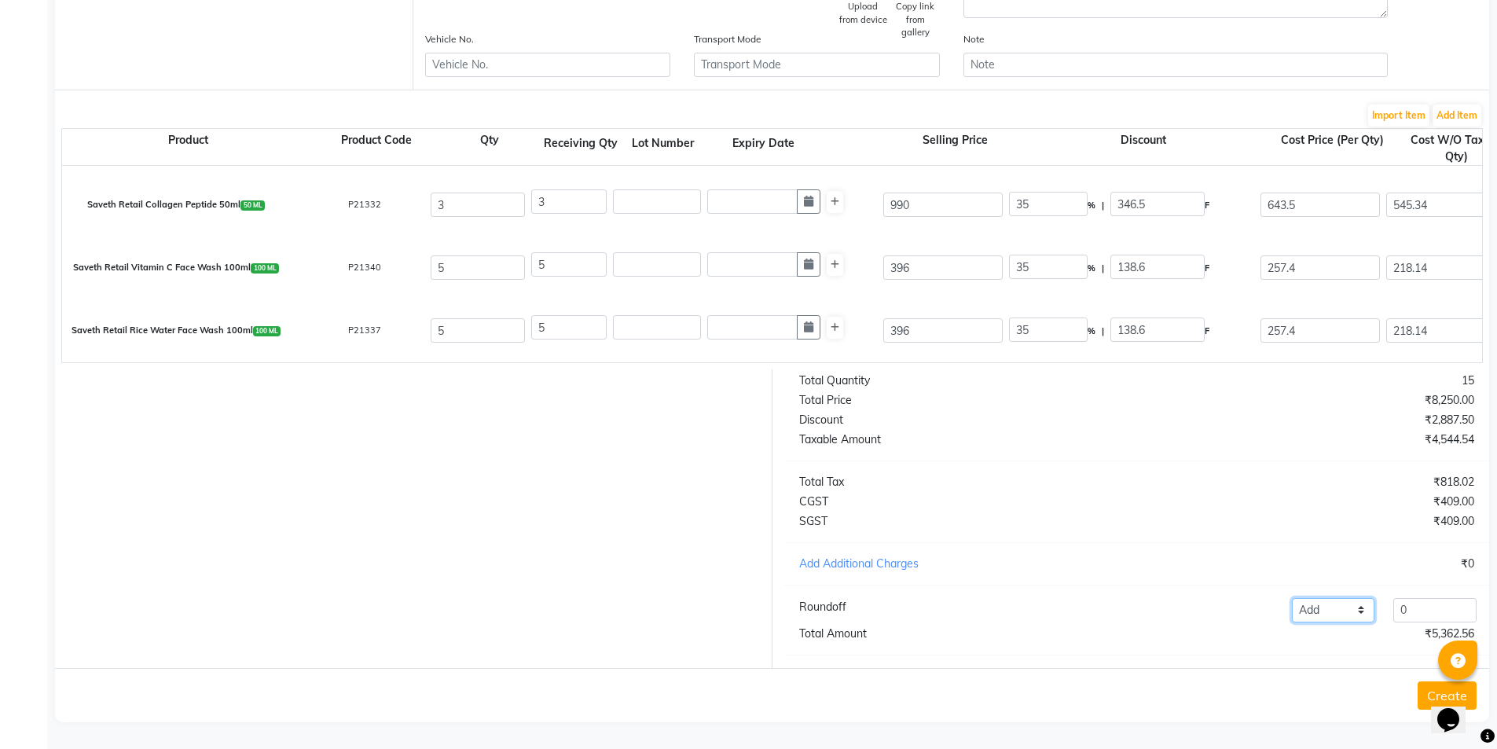
click at [1342, 617] on select "Add Reduce" at bounding box center [1333, 610] width 83 height 24
click at [1292, 598] on select "Add Reduce" at bounding box center [1333, 610] width 83 height 24
click at [1418, 604] on input "0" at bounding box center [1434, 610] width 83 height 24
click at [1423, 704] on button "Create" at bounding box center [1447, 695] width 59 height 28
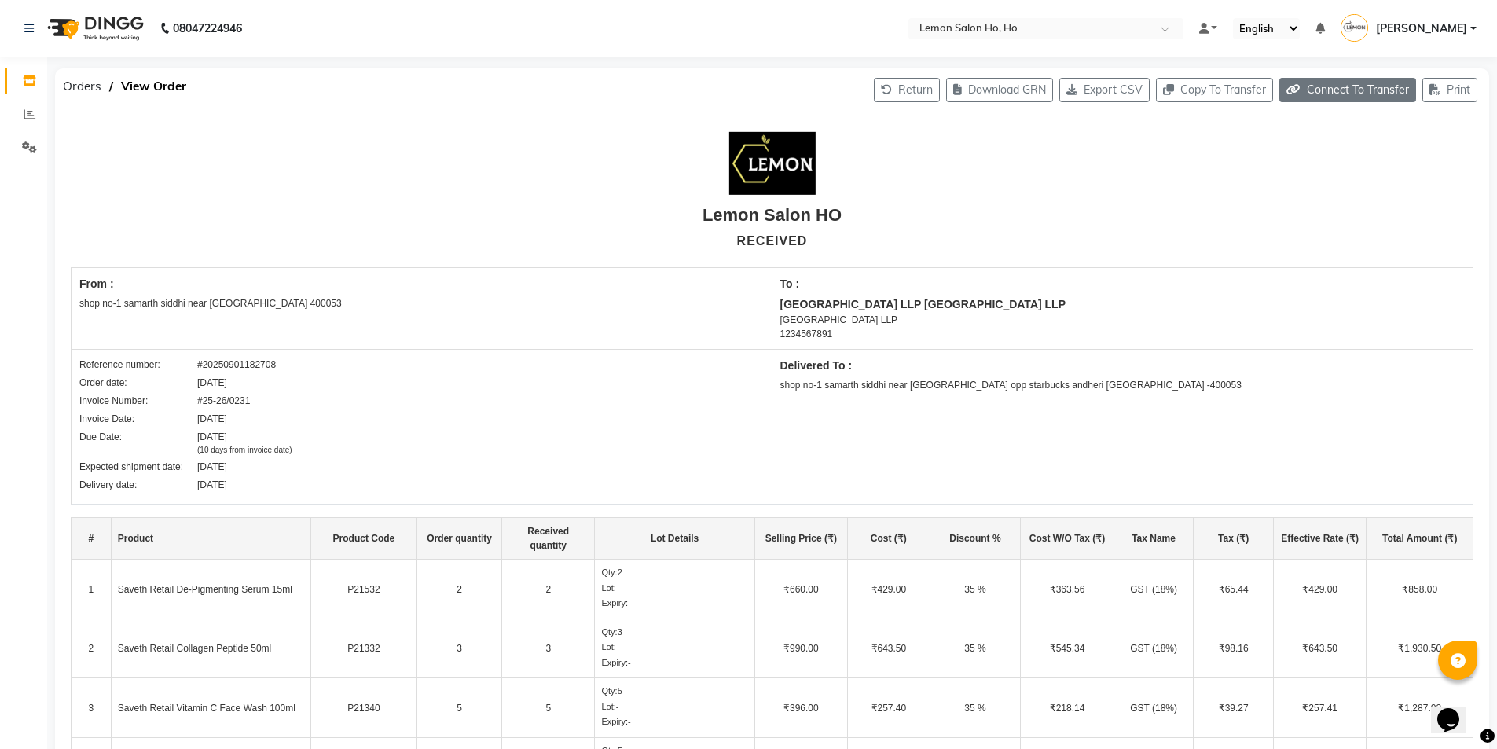
click at [1305, 97] on button "Connect To Transfer" at bounding box center [1347, 90] width 137 height 24
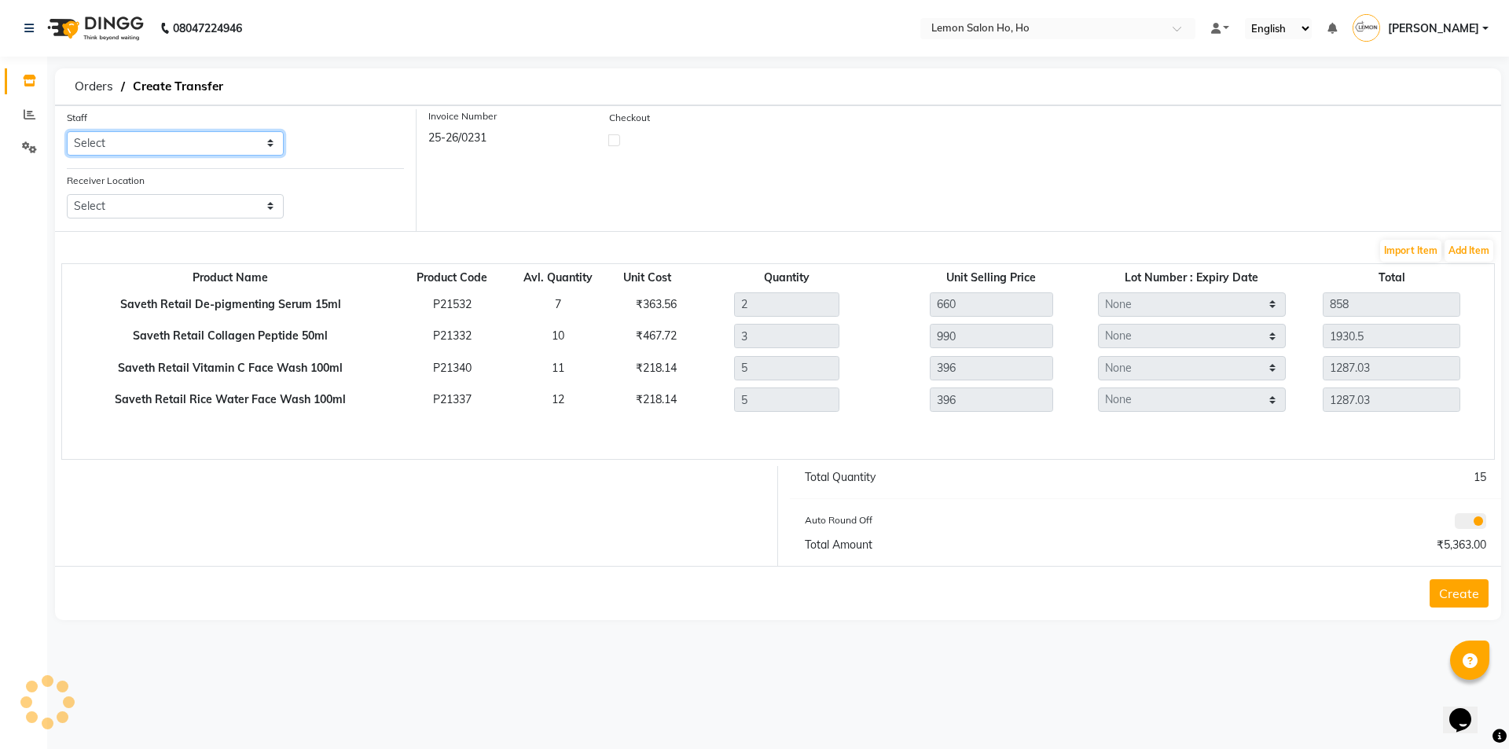
click at [218, 145] on select "Select [PERSON_NAME] [PERSON_NAME] DC DINGG Support [PERSON_NAME] [PERSON_NAME]…" at bounding box center [175, 143] width 217 height 24
click at [67, 131] on select "Select [PERSON_NAME] [PERSON_NAME] DC DINGG Support [PERSON_NAME] [PERSON_NAME]…" at bounding box center [175, 143] width 217 height 24
click at [141, 196] on select "Select Lemon Salon, Lokhandwala [GEOGRAPHIC_DATA], [GEOGRAPHIC_DATA], Seven Bun…" at bounding box center [175, 206] width 217 height 24
click at [67, 194] on select "Select Lemon Salon, Lokhandwala [GEOGRAPHIC_DATA], [GEOGRAPHIC_DATA], Seven Bun…" at bounding box center [175, 206] width 217 height 24
click at [614, 137] on label at bounding box center [614, 140] width 12 height 12
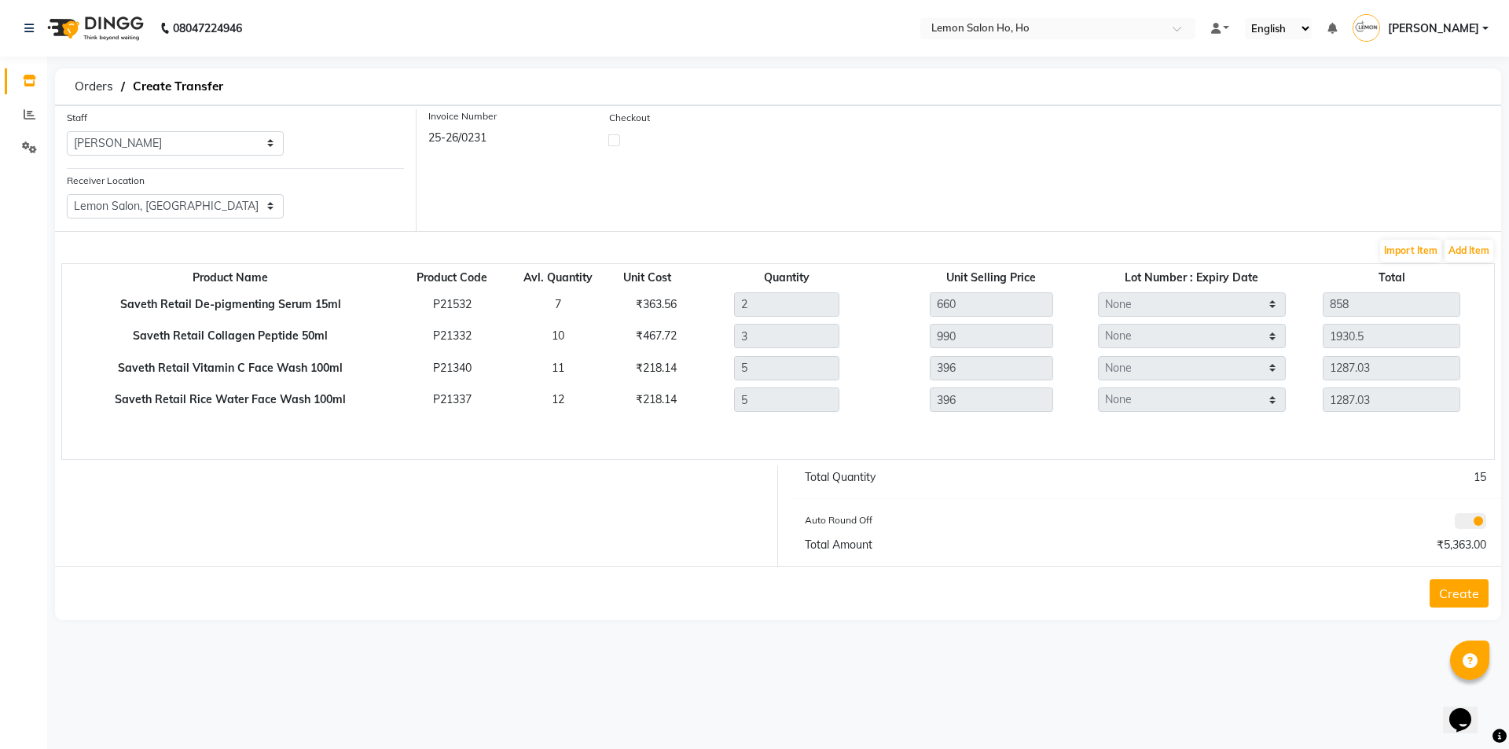
click at [614, 137] on input "checkbox" at bounding box center [614, 139] width 10 height 10
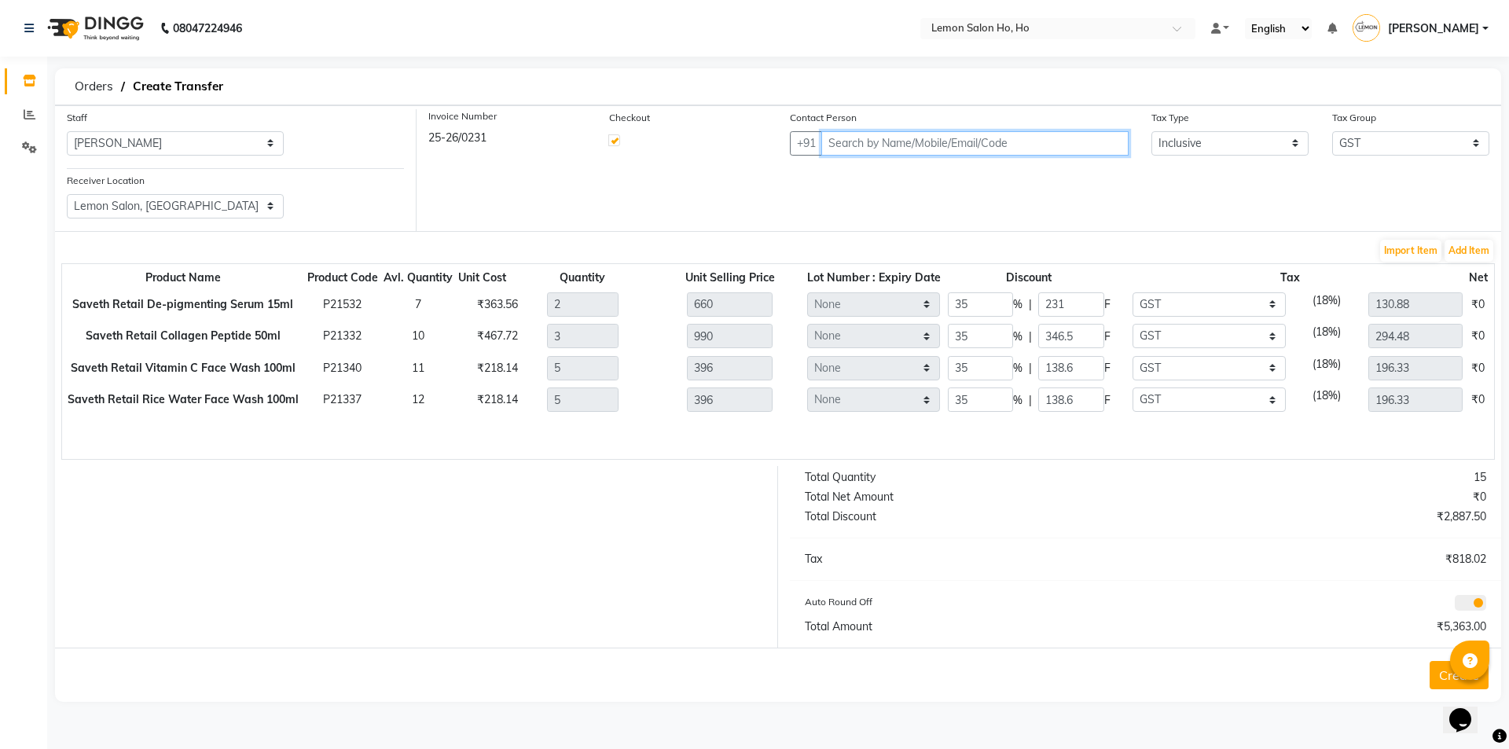
click at [1004, 147] on input "text" at bounding box center [974, 143] width 307 height 24
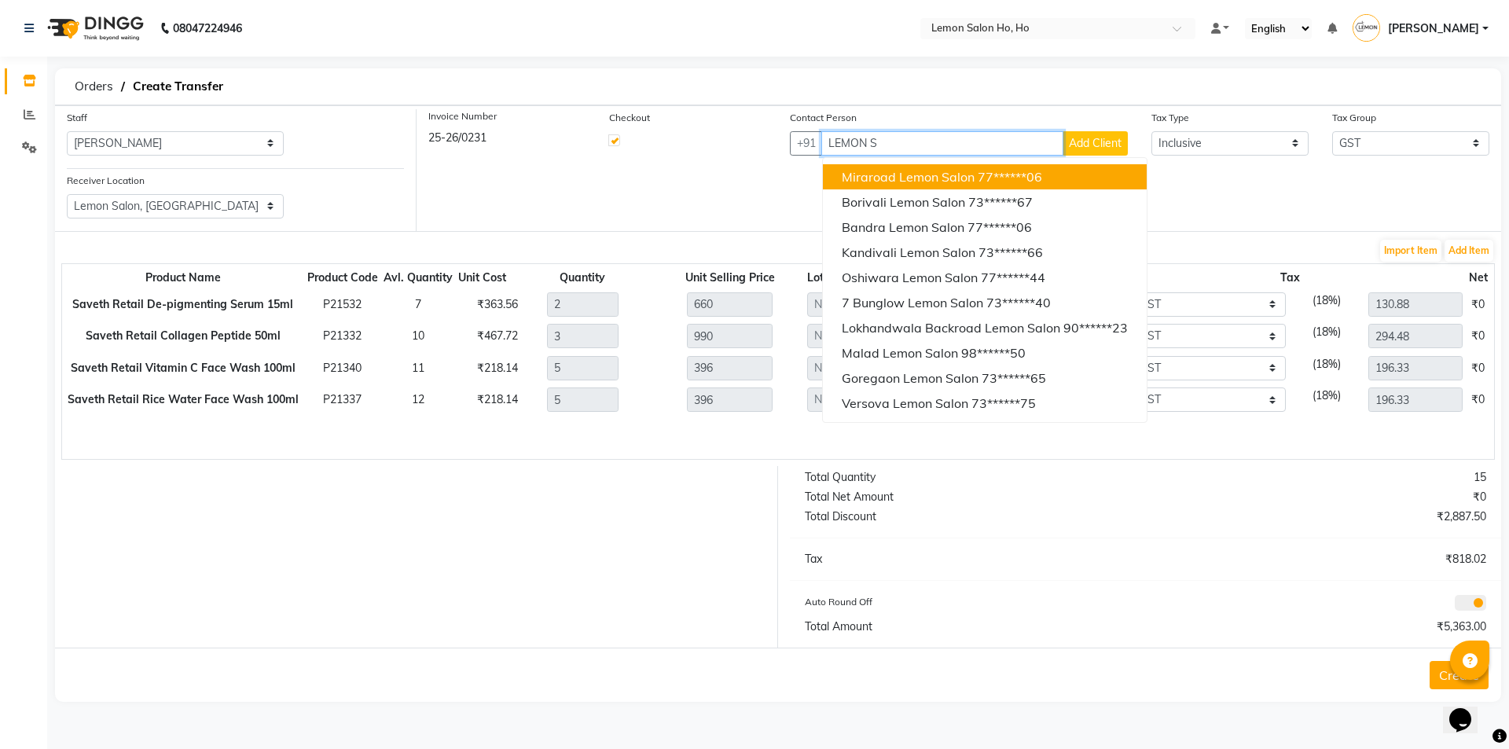
click at [926, 175] on span "Miraroad Lemon Salon" at bounding box center [908, 177] width 133 height 16
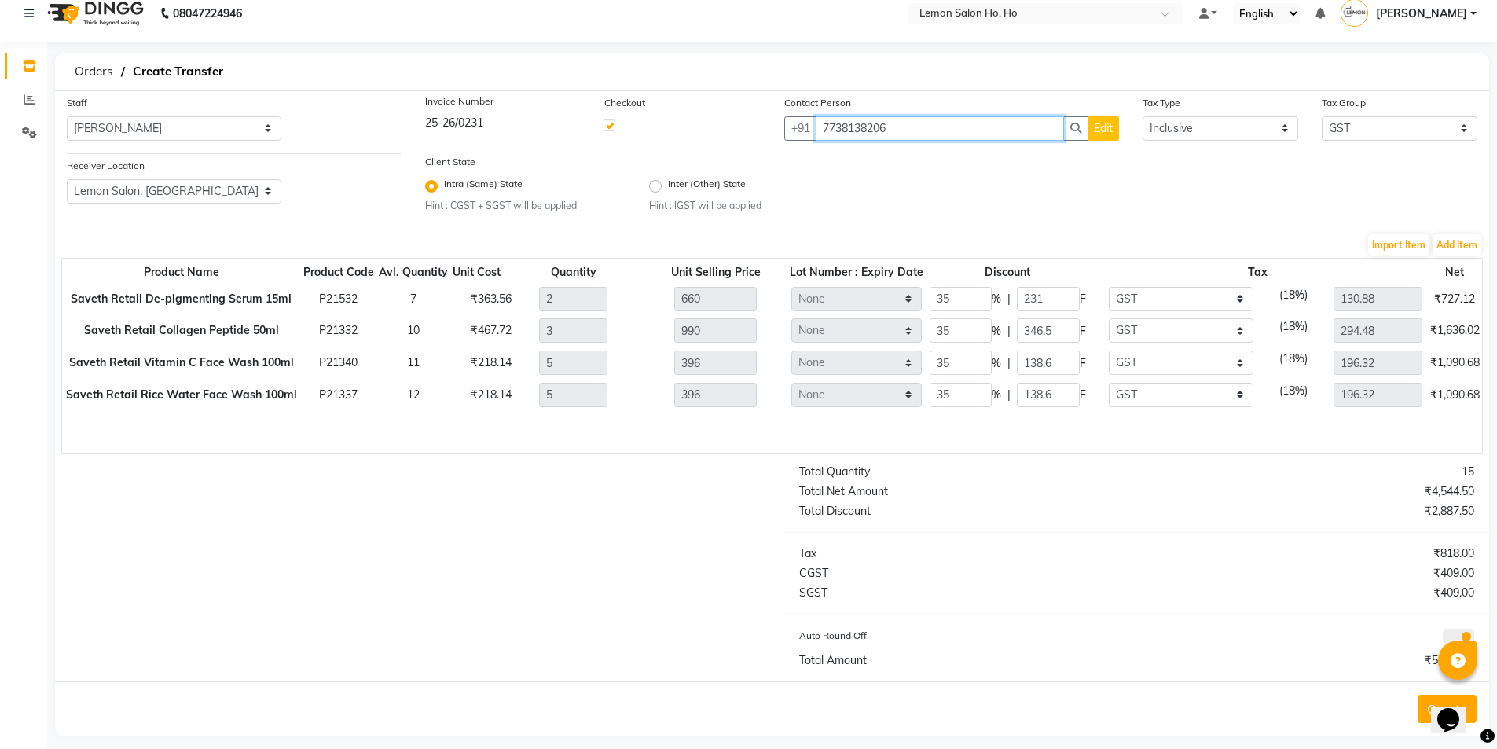
scroll to position [28, 0]
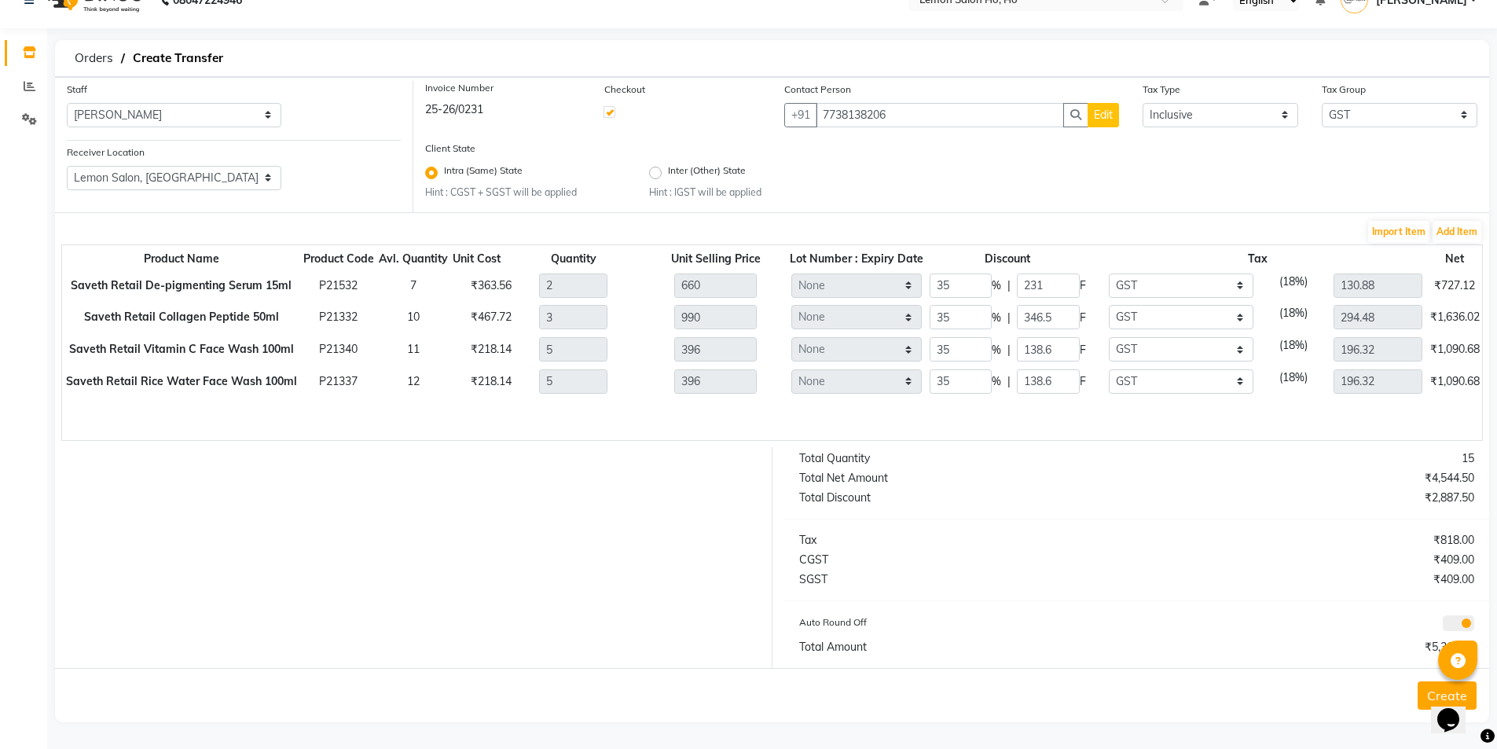
click at [1422, 695] on button "Create" at bounding box center [1447, 695] width 59 height 28
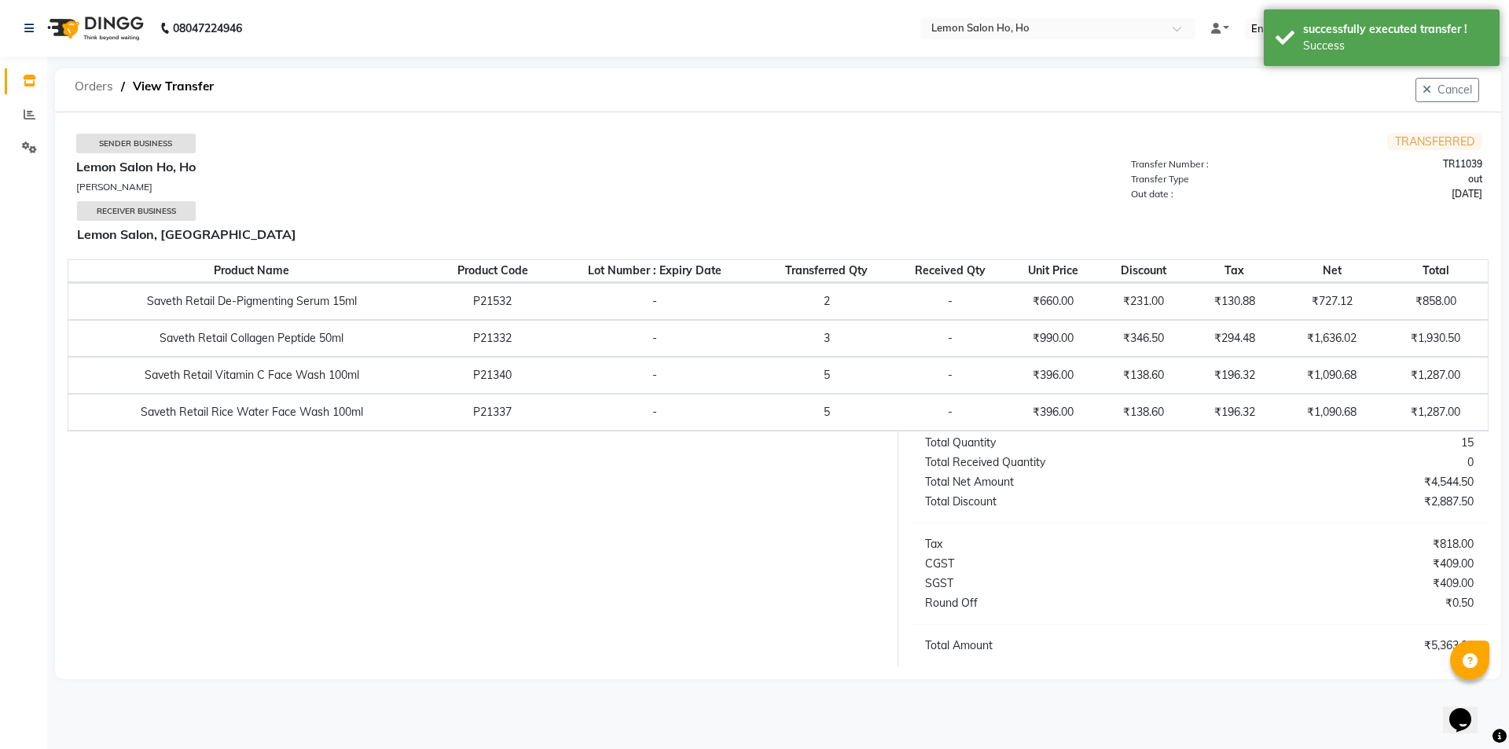
click at [101, 80] on span "Orders" at bounding box center [94, 86] width 54 height 28
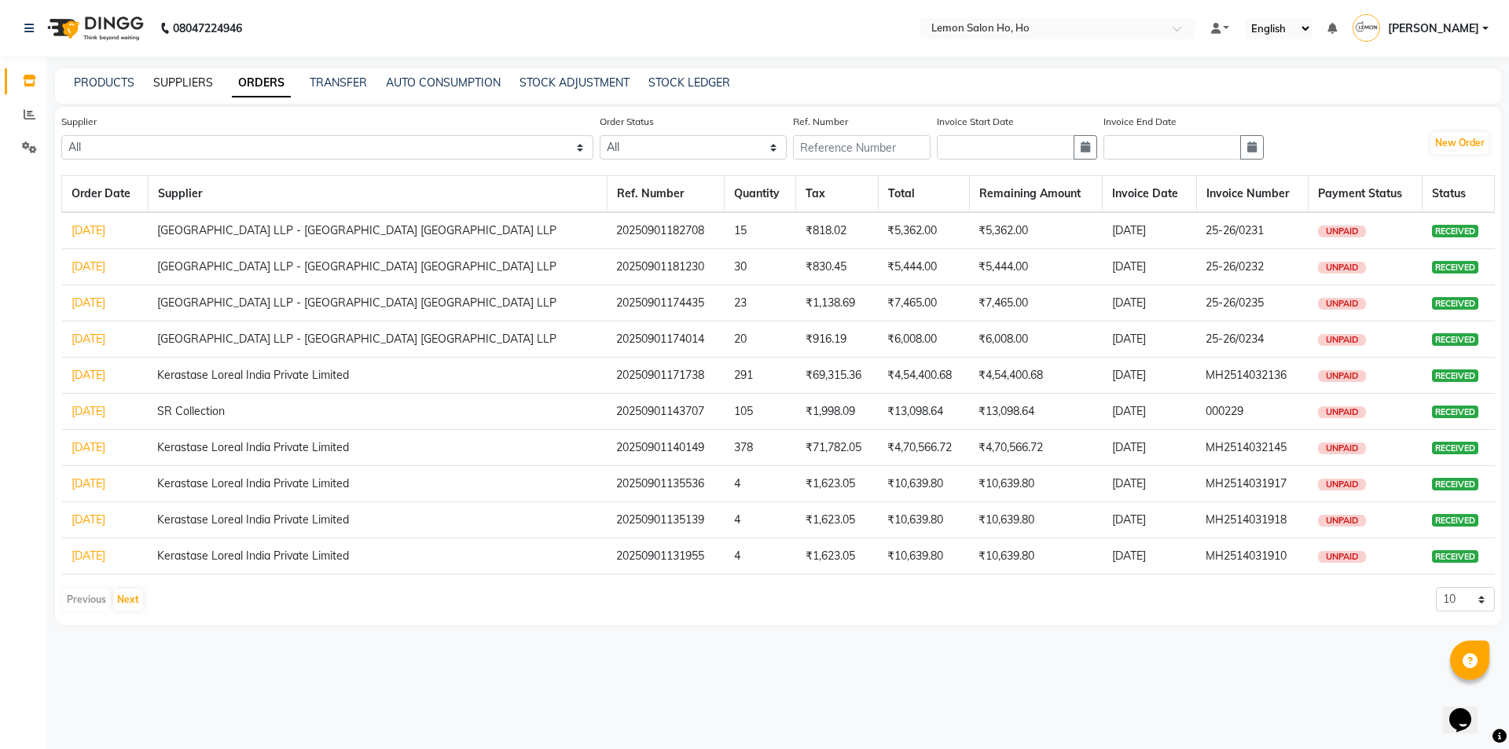
click at [190, 81] on link "SUPPLIERS" at bounding box center [183, 82] width 60 height 14
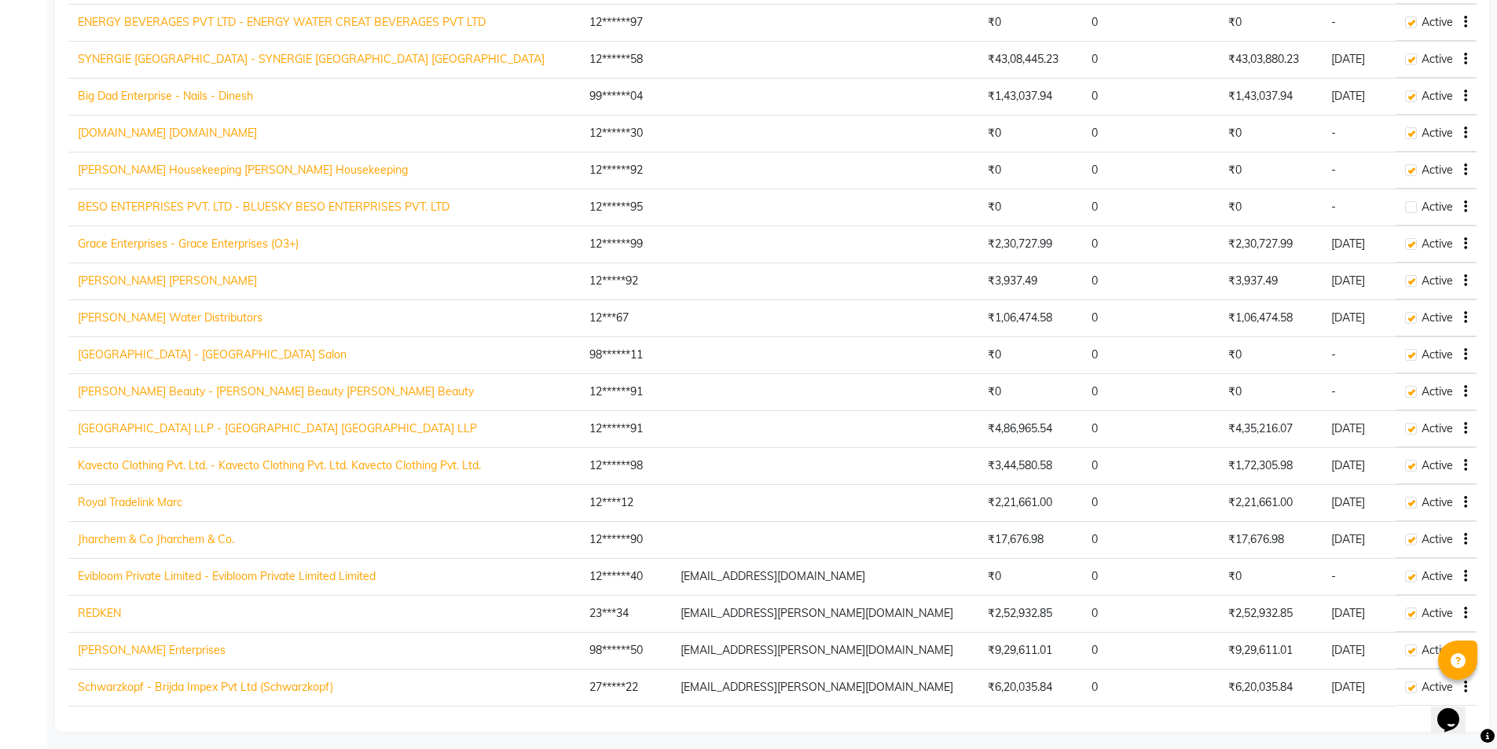
scroll to position [1751, 0]
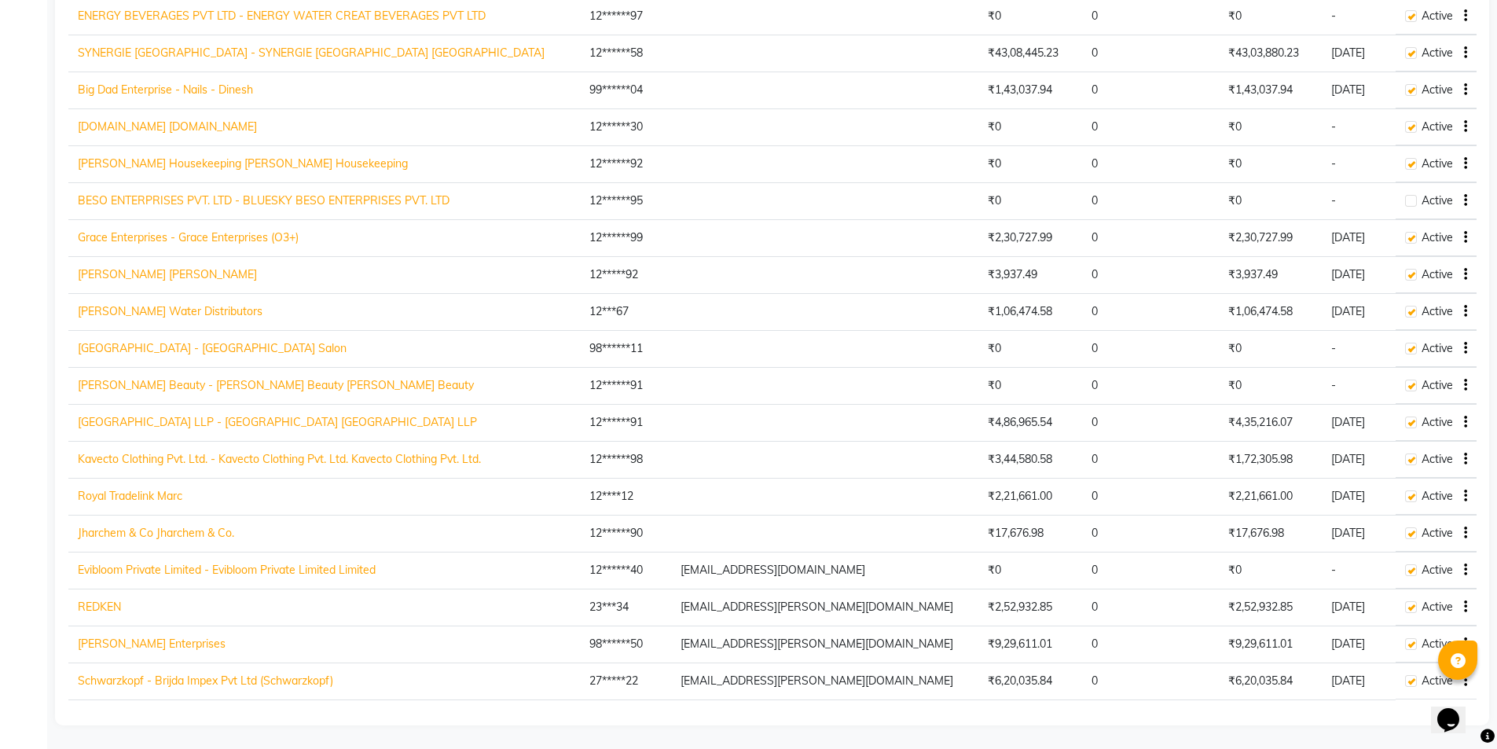
click at [193, 684] on link "Schwarzkopf - Brijda Impex Pvt Ltd (Schwarzkopf)" at bounding box center [205, 680] width 255 height 14
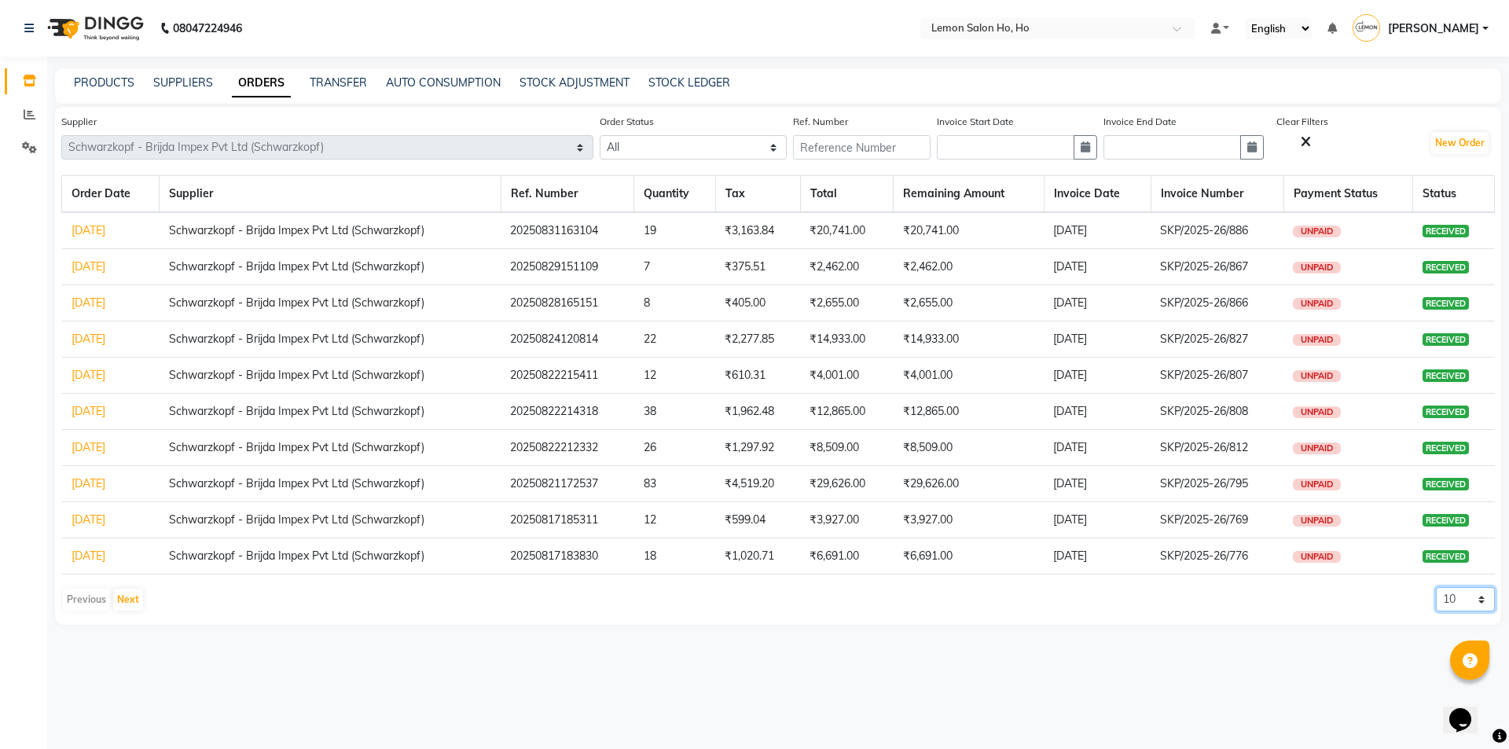
click at [1461, 600] on select "10 20 50 100" at bounding box center [1465, 599] width 59 height 24
click at [1436, 587] on select "10 20 50 100" at bounding box center [1465, 599] width 59 height 24
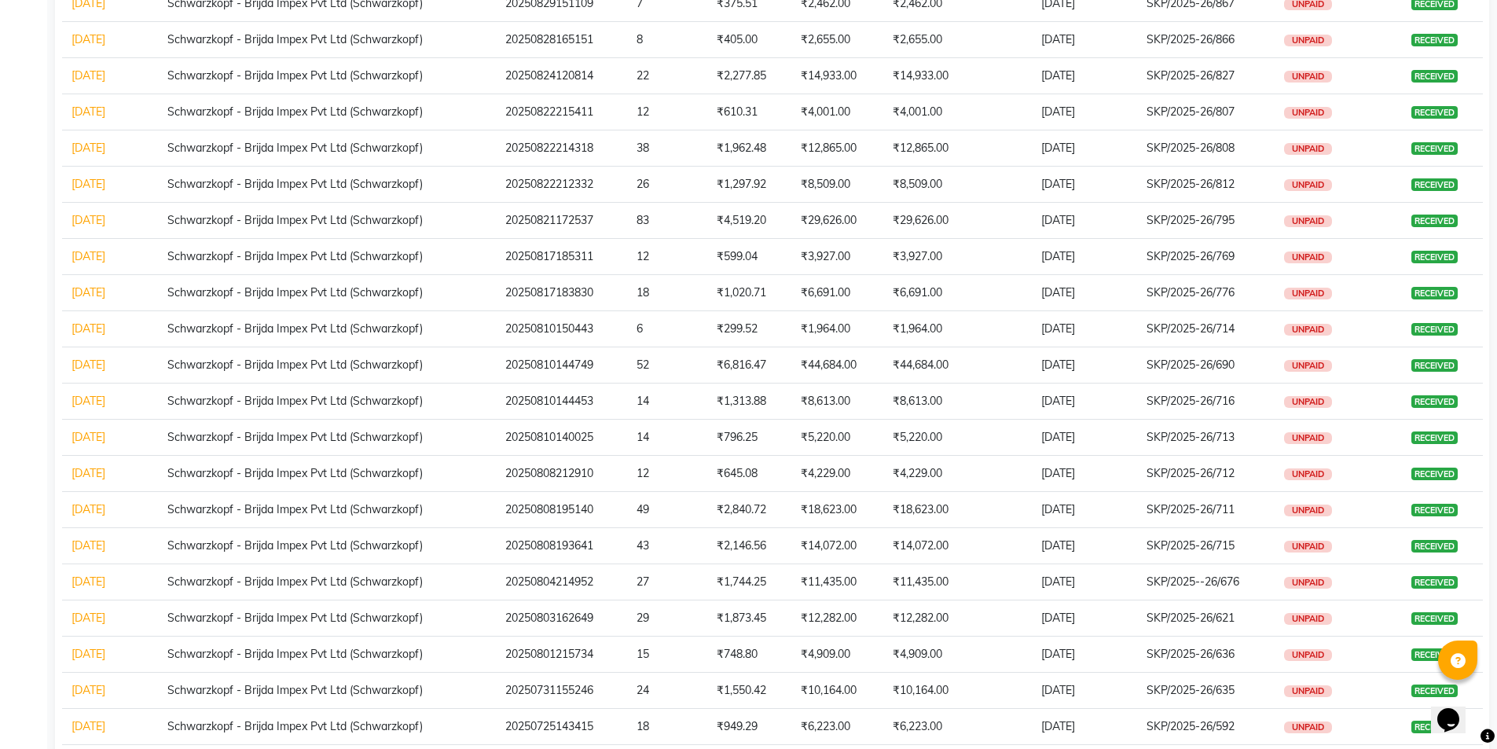
scroll to position [79, 0]
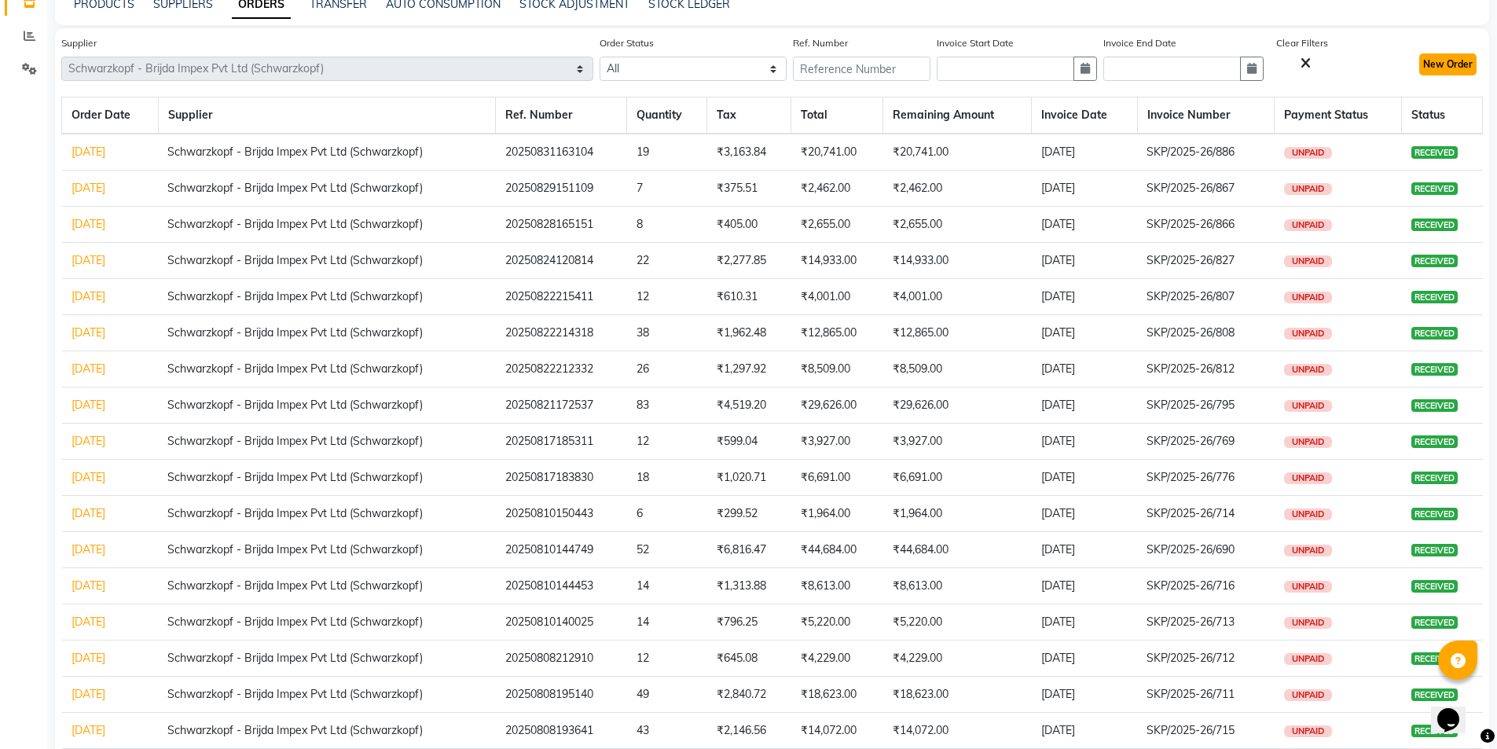
click at [1457, 72] on button "New Order" at bounding box center [1447, 64] width 57 height 22
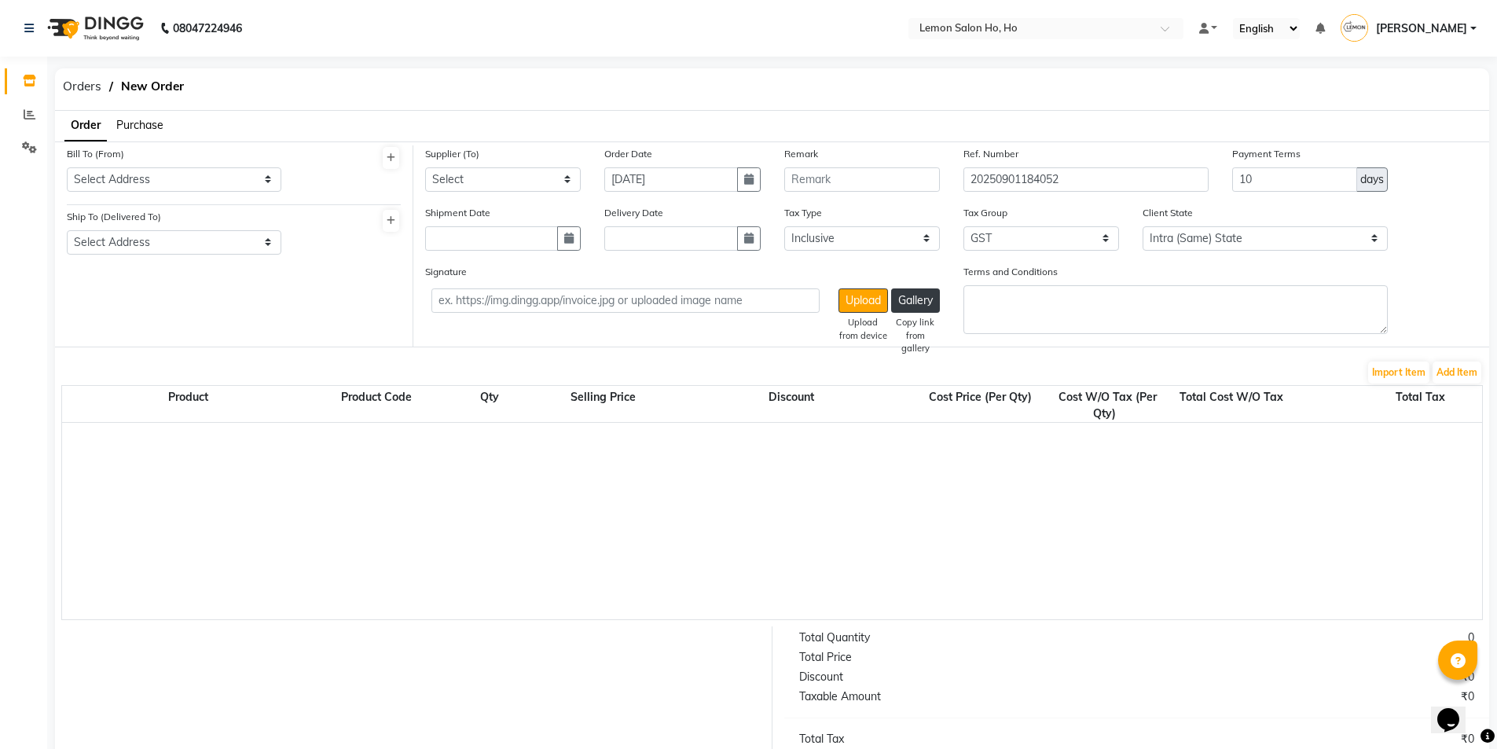
click at [149, 127] on span "Purchase" at bounding box center [139, 125] width 47 height 14
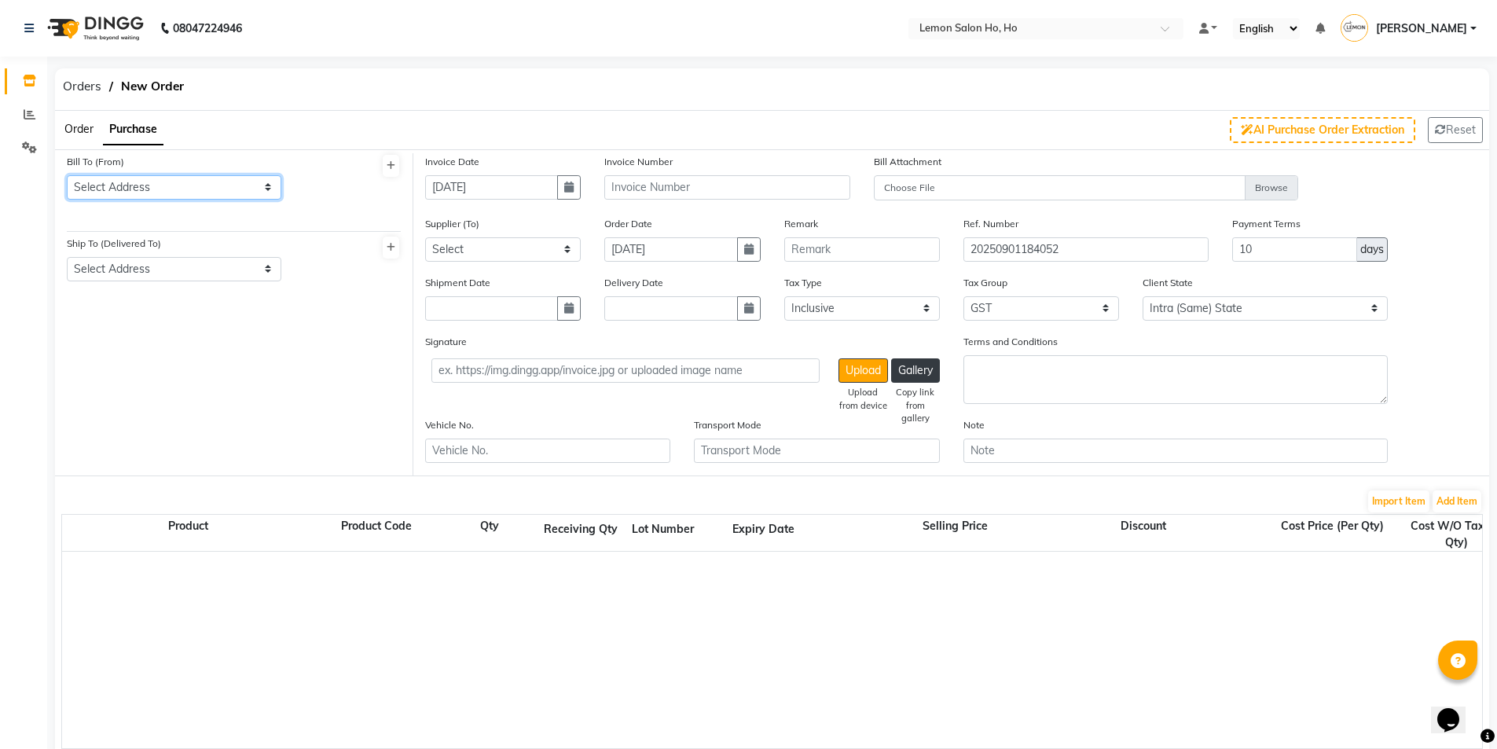
click at [152, 189] on select "Select Address shop [GEOGRAPHIC_DATA] [GEOGRAPHIC_DATA][PERSON_NAME]" at bounding box center [174, 187] width 215 height 24
click at [67, 175] on select "Select Address shop [GEOGRAPHIC_DATA] [GEOGRAPHIC_DATA][PERSON_NAME]" at bounding box center [174, 187] width 215 height 24
click at [170, 257] on select "Select Address shop no-1 samarth siddhi near [GEOGRAPHIC_DATA] opp [GEOGRAPHIC_…" at bounding box center [174, 269] width 215 height 24
click at [67, 257] on select "Select Address shop no-1 samarth siddhi near [GEOGRAPHIC_DATA] opp [GEOGRAPHIC_…" at bounding box center [174, 269] width 215 height 24
click at [569, 189] on icon "button" at bounding box center [568, 187] width 9 height 11
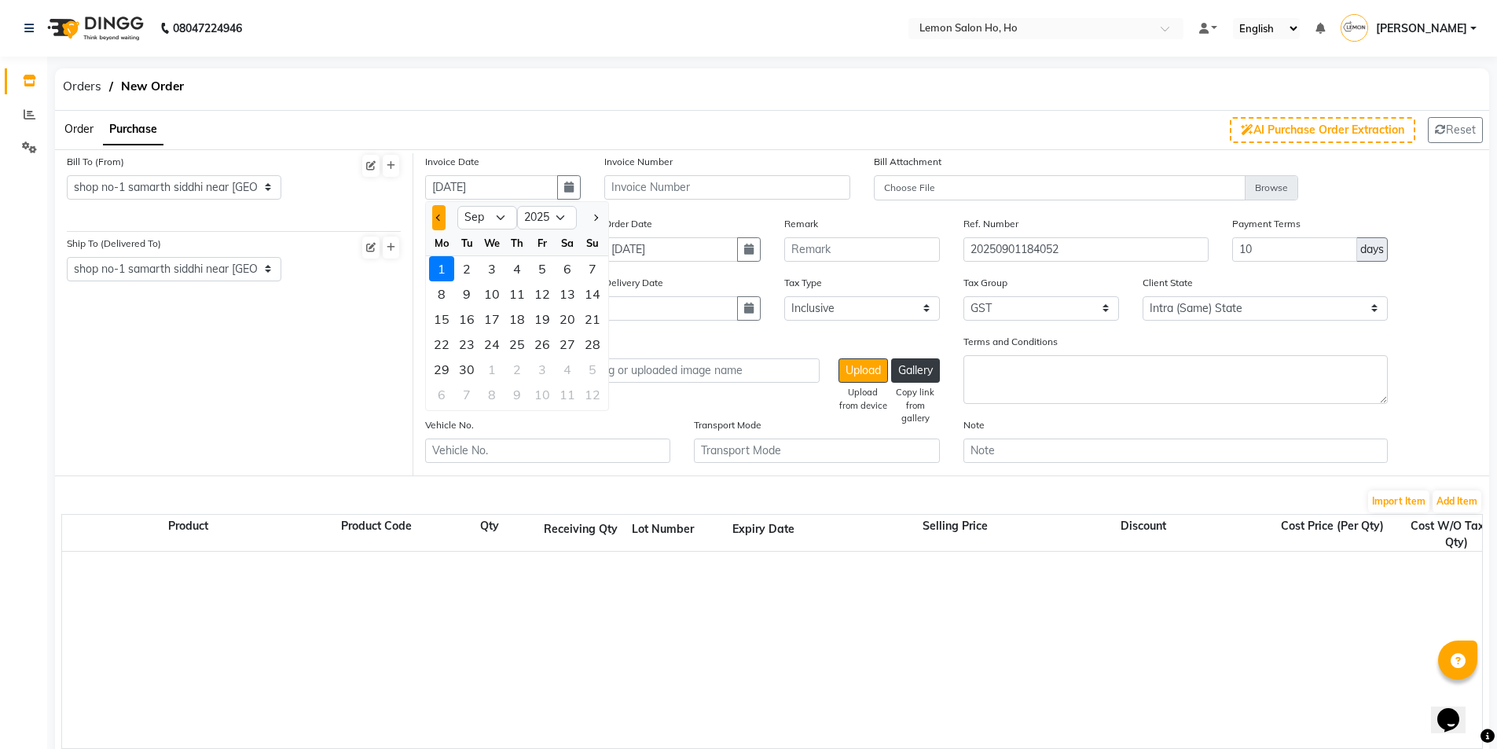
click at [442, 222] on button "Previous month" at bounding box center [438, 217] width 13 height 25
click at [486, 367] on div "27" at bounding box center [491, 369] width 25 height 25
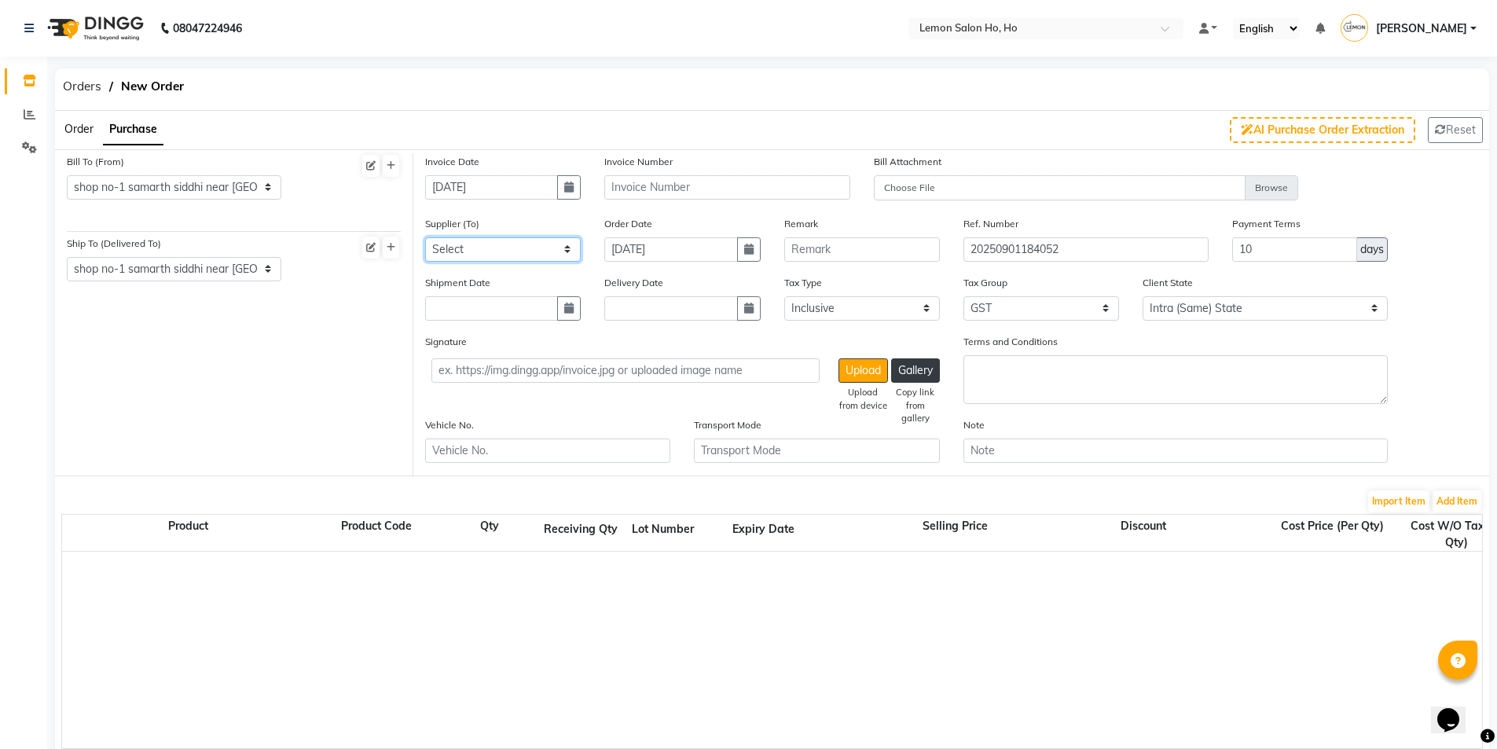
click at [508, 247] on select "Select [PERSON_NAME] Enterprises (Loreal) Narayan Sales Agency Osp Healthcare R…" at bounding box center [503, 249] width 156 height 24
click at [425, 237] on select "Select [PERSON_NAME] Enterprises (Loreal) Narayan Sales Agency Osp Healthcare R…" at bounding box center [503, 249] width 156 height 24
click at [578, 302] on button "button" at bounding box center [569, 308] width 24 height 24
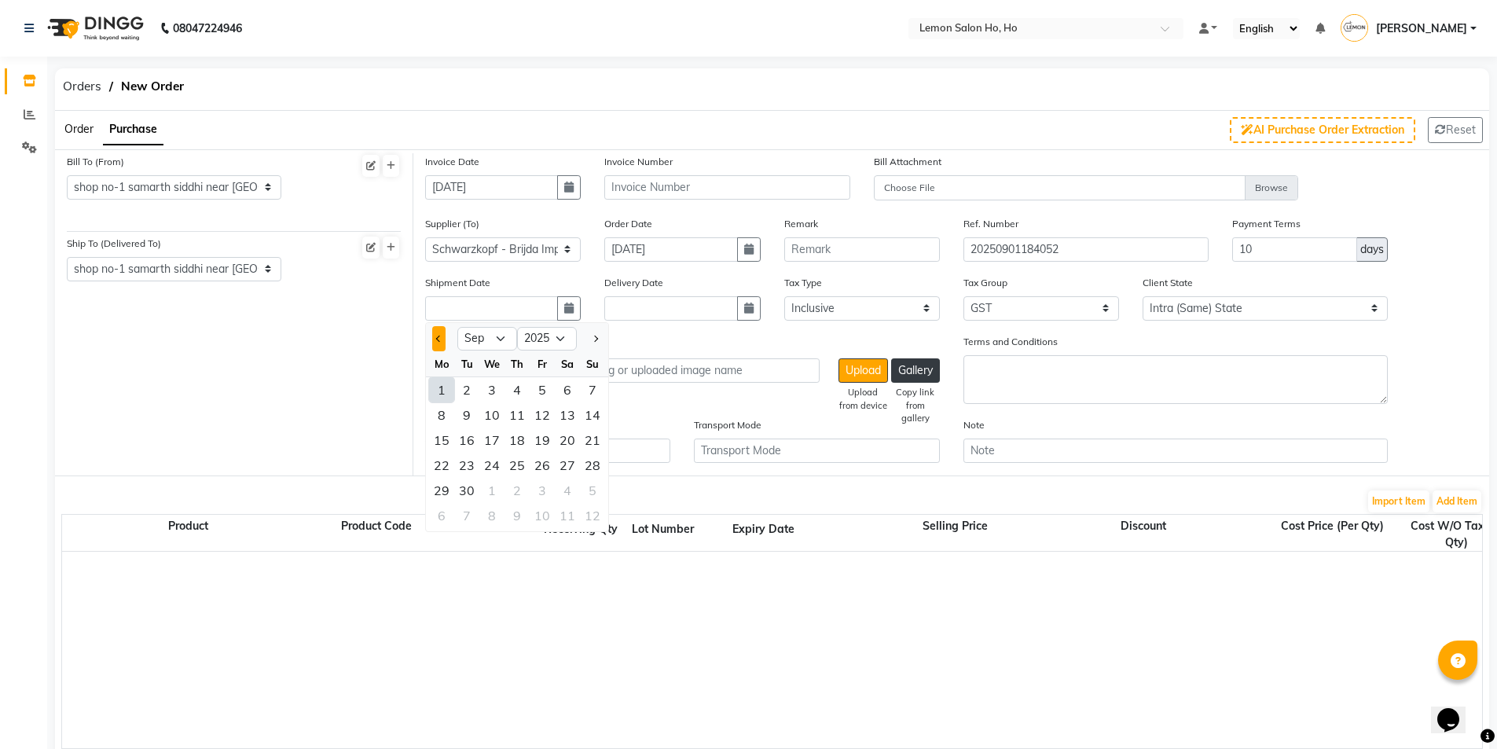
click at [440, 339] on span "Previous month" at bounding box center [439, 339] width 6 height 6
click at [561, 488] on div "30" at bounding box center [567, 490] width 25 height 25
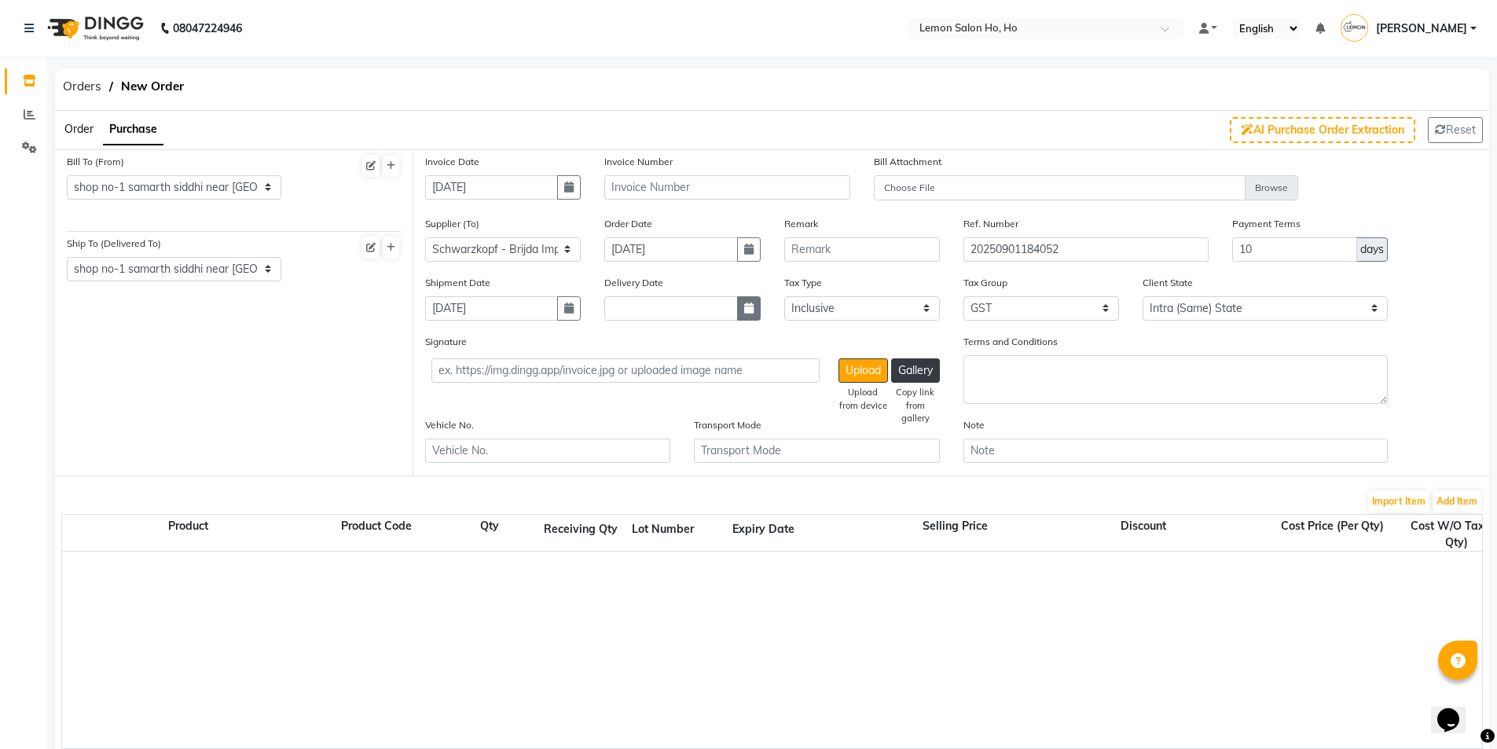
click at [746, 309] on icon "button" at bounding box center [748, 308] width 9 height 11
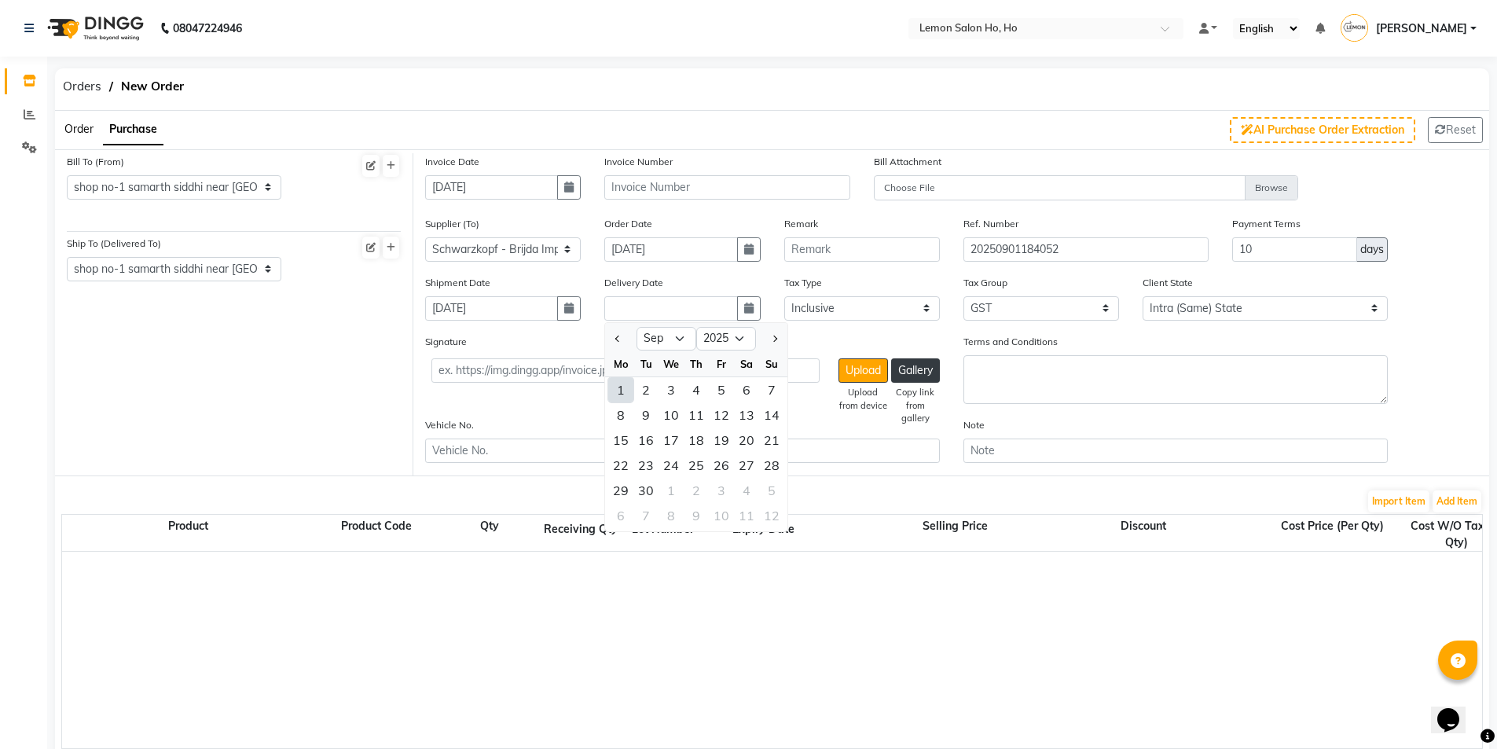
click at [610, 340] on div at bounding box center [620, 338] width 31 height 25
click at [616, 334] on button "Previous month" at bounding box center [617, 338] width 13 height 25
click at [743, 487] on div "30" at bounding box center [746, 490] width 25 height 25
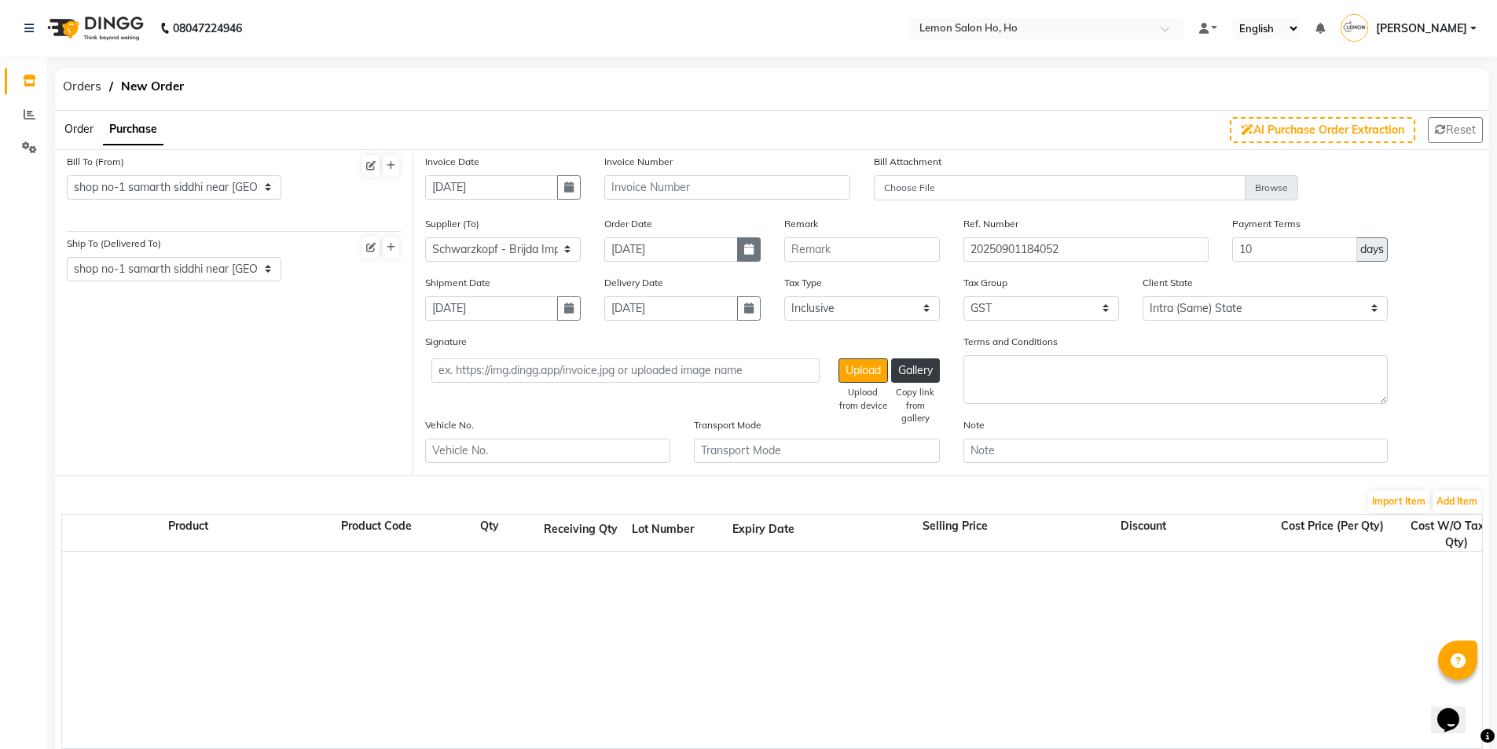
click at [741, 250] on button "button" at bounding box center [749, 249] width 24 height 24
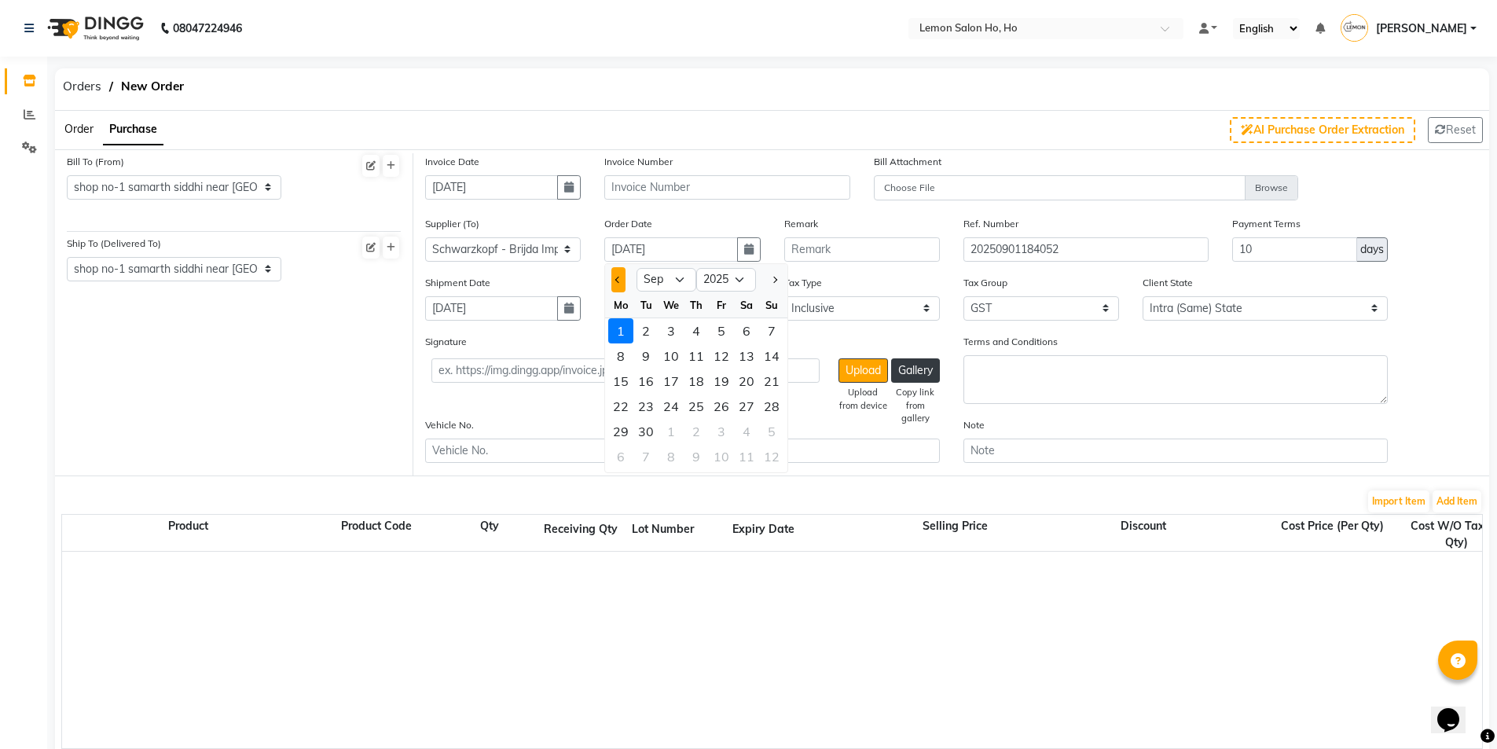
click at [614, 275] on button "Previous month" at bounding box center [617, 279] width 13 height 25
click at [671, 438] on div "27" at bounding box center [670, 431] width 25 height 25
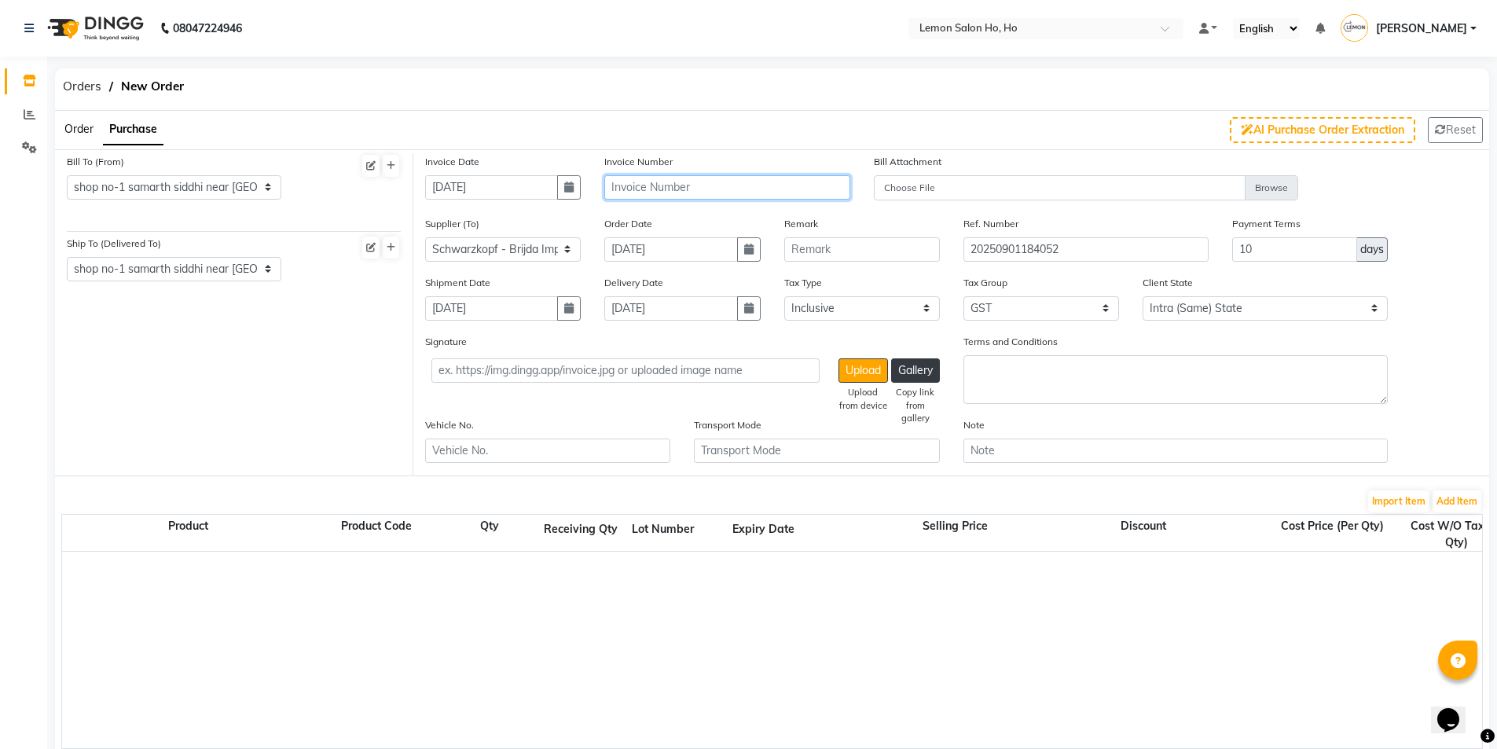
click at [669, 182] on input "text" at bounding box center [726, 187] width 245 height 24
click at [851, 629] on div at bounding box center [1482, 650] width 2840 height 196
click at [1459, 507] on button "Add Item" at bounding box center [1456, 501] width 49 height 22
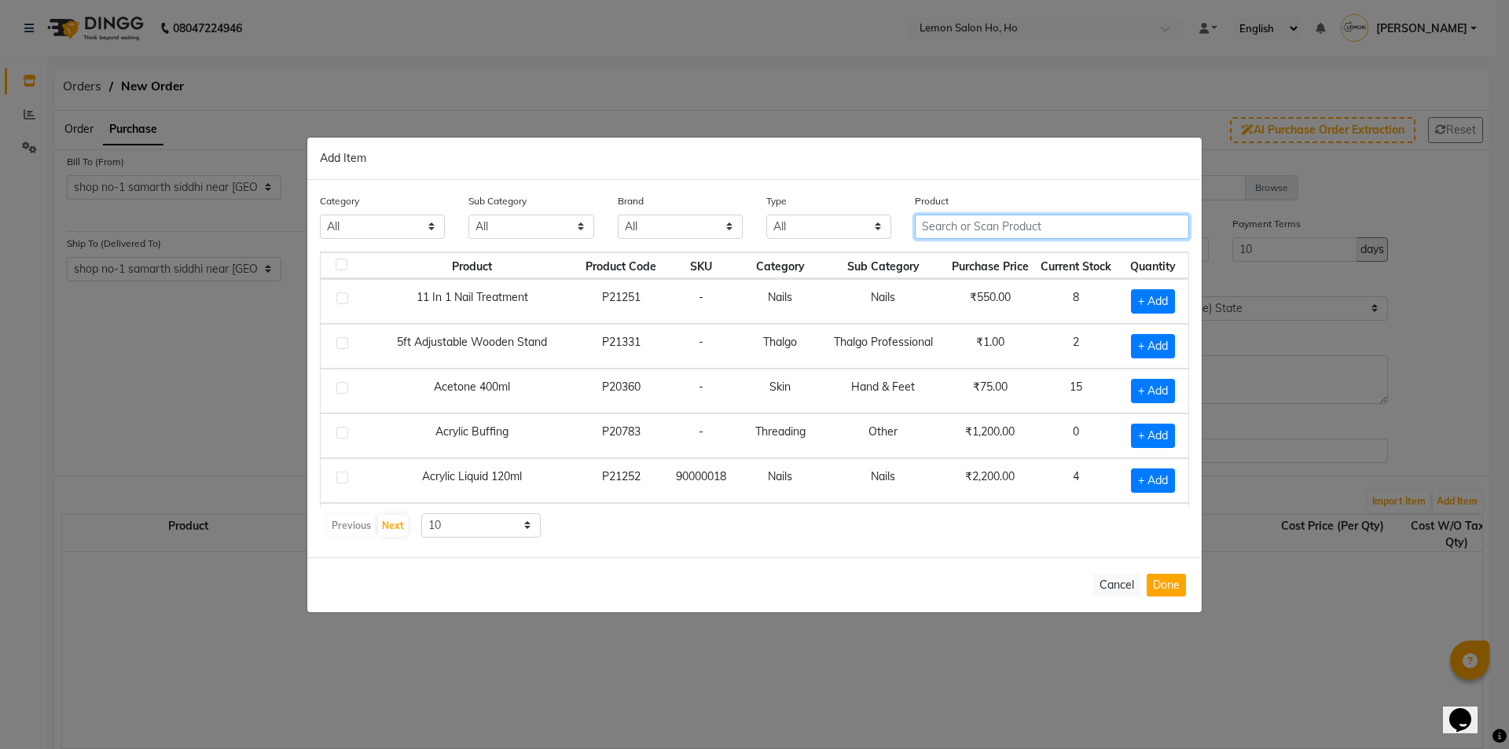
click at [985, 227] on input "text" at bounding box center [1052, 227] width 274 height 24
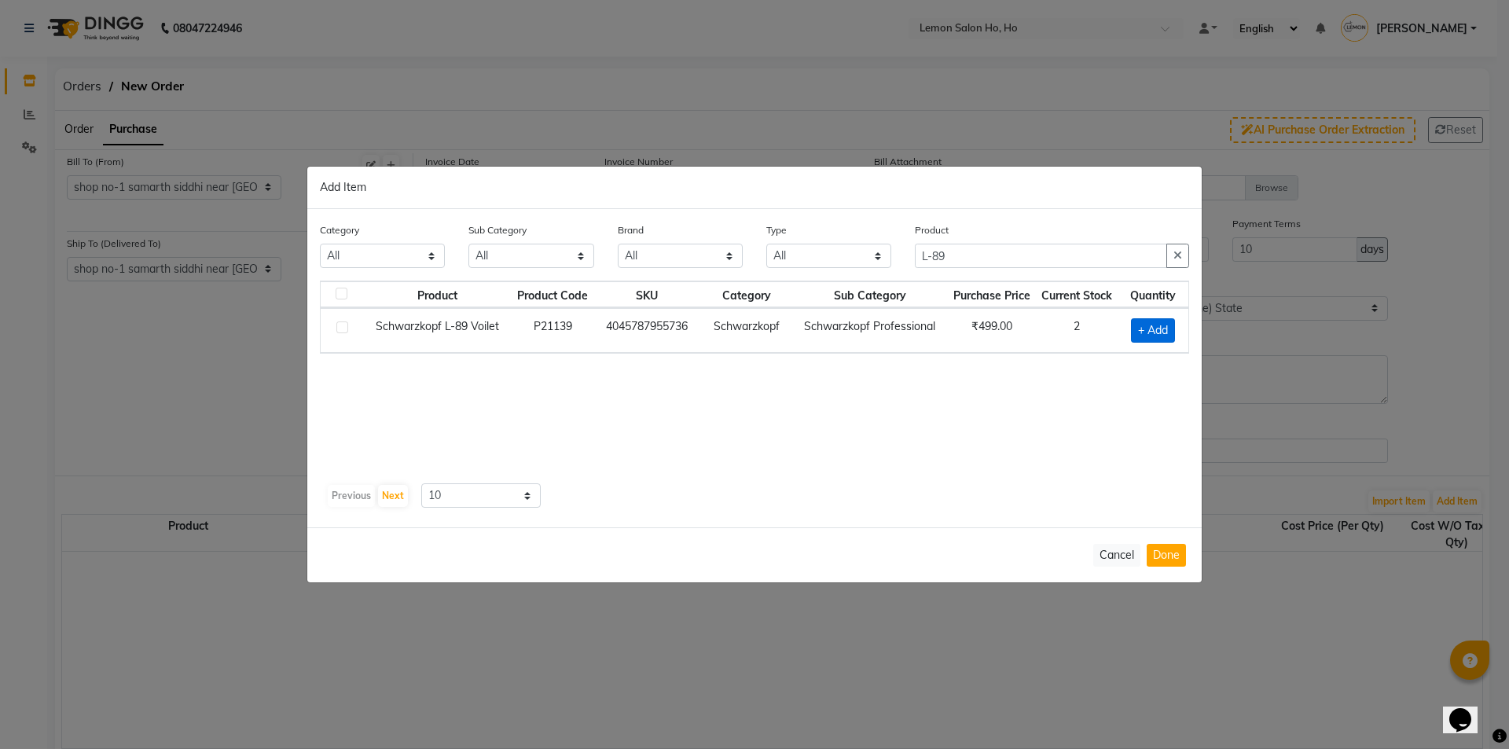
click at [1149, 328] on span "+ Add" at bounding box center [1153, 330] width 44 height 24
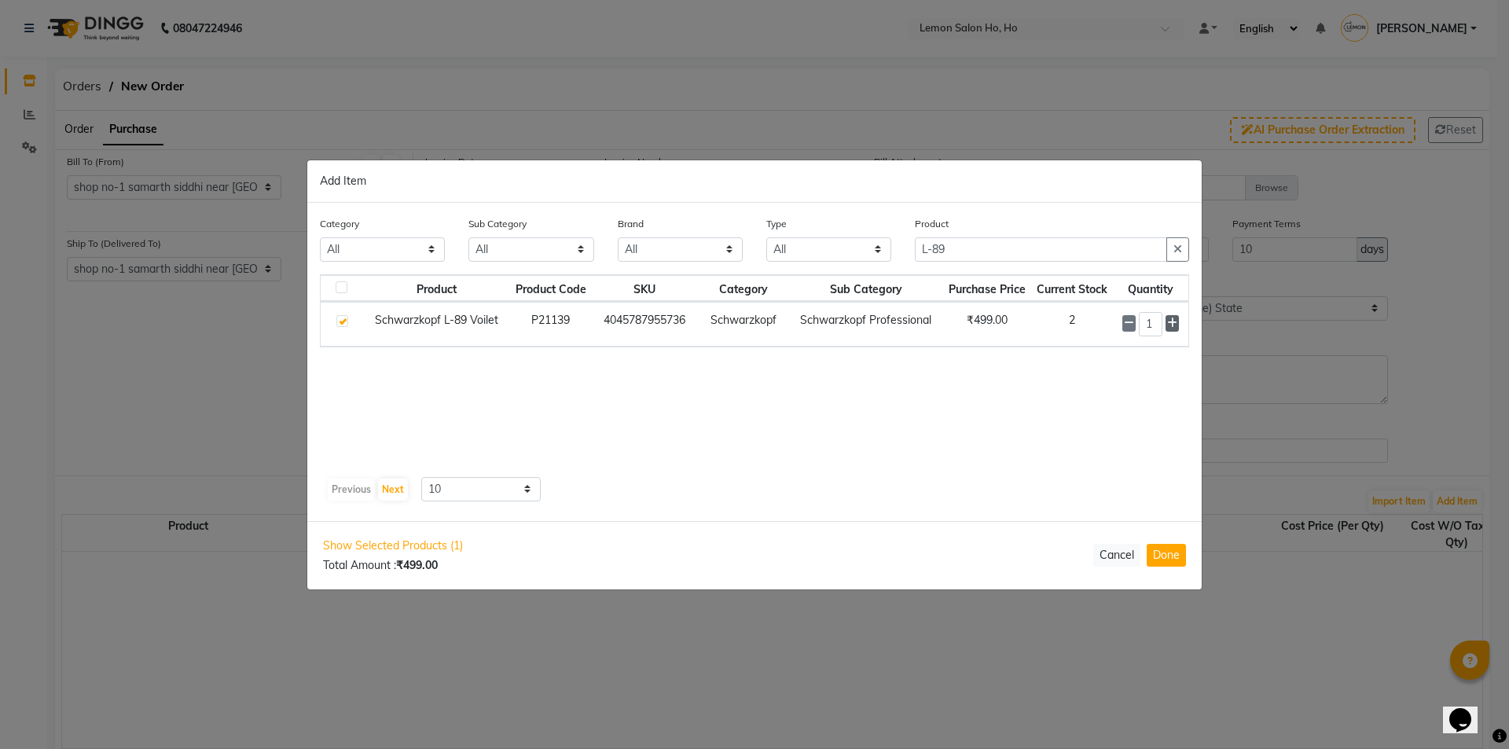
click at [1176, 325] on icon at bounding box center [1172, 322] width 10 height 11
drag, startPoint x: 948, startPoint y: 252, endPoint x: 869, endPoint y: 254, distance: 79.4
click at [869, 254] on div "Category All Hair Skin Makeup Personal Care Appliances [PERSON_NAME] Waxing Dis…" at bounding box center [754, 244] width 893 height 59
click at [1148, 322] on span "+ Add" at bounding box center [1154, 324] width 44 height 24
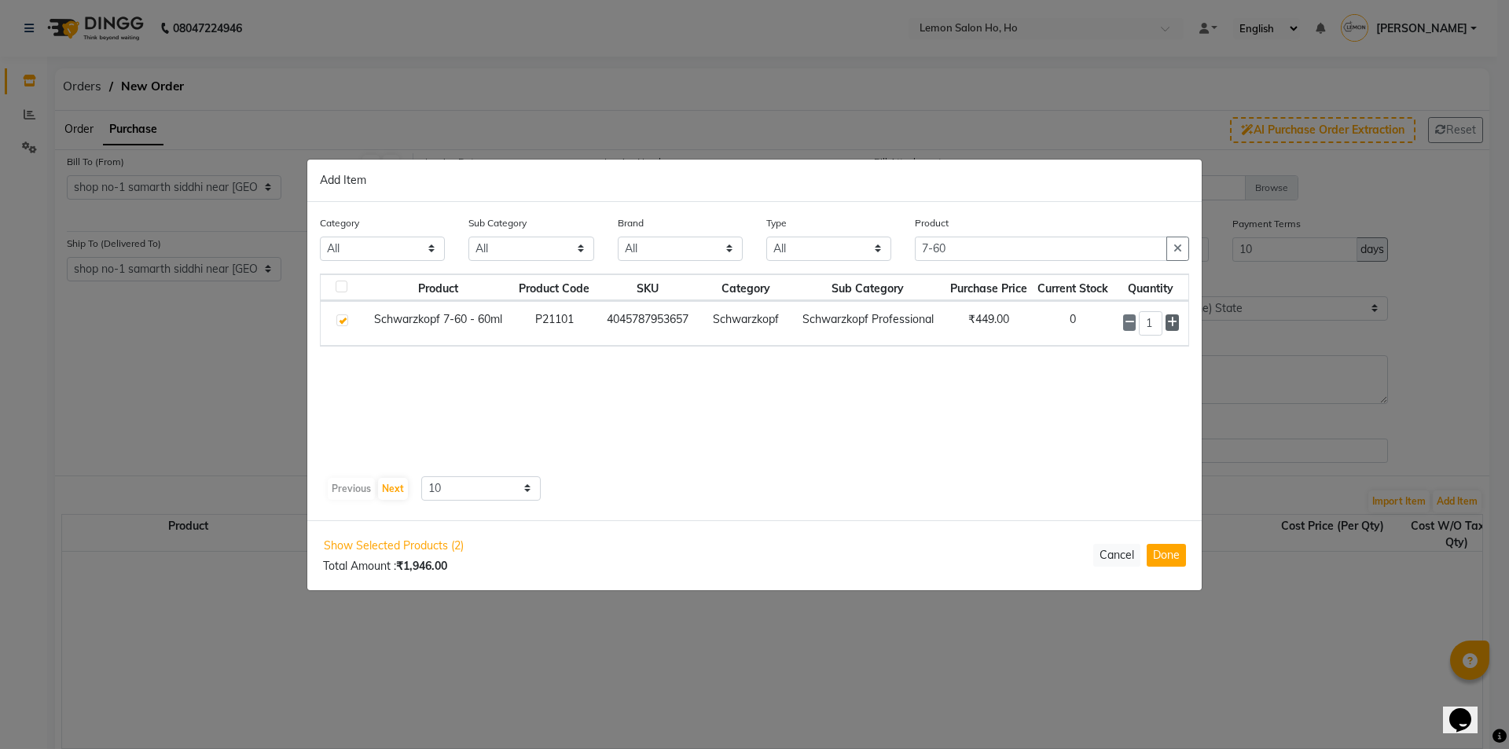
click at [1172, 323] on icon at bounding box center [1172, 322] width 10 height 11
click at [1161, 559] on button "Done" at bounding box center [1165, 555] width 39 height 23
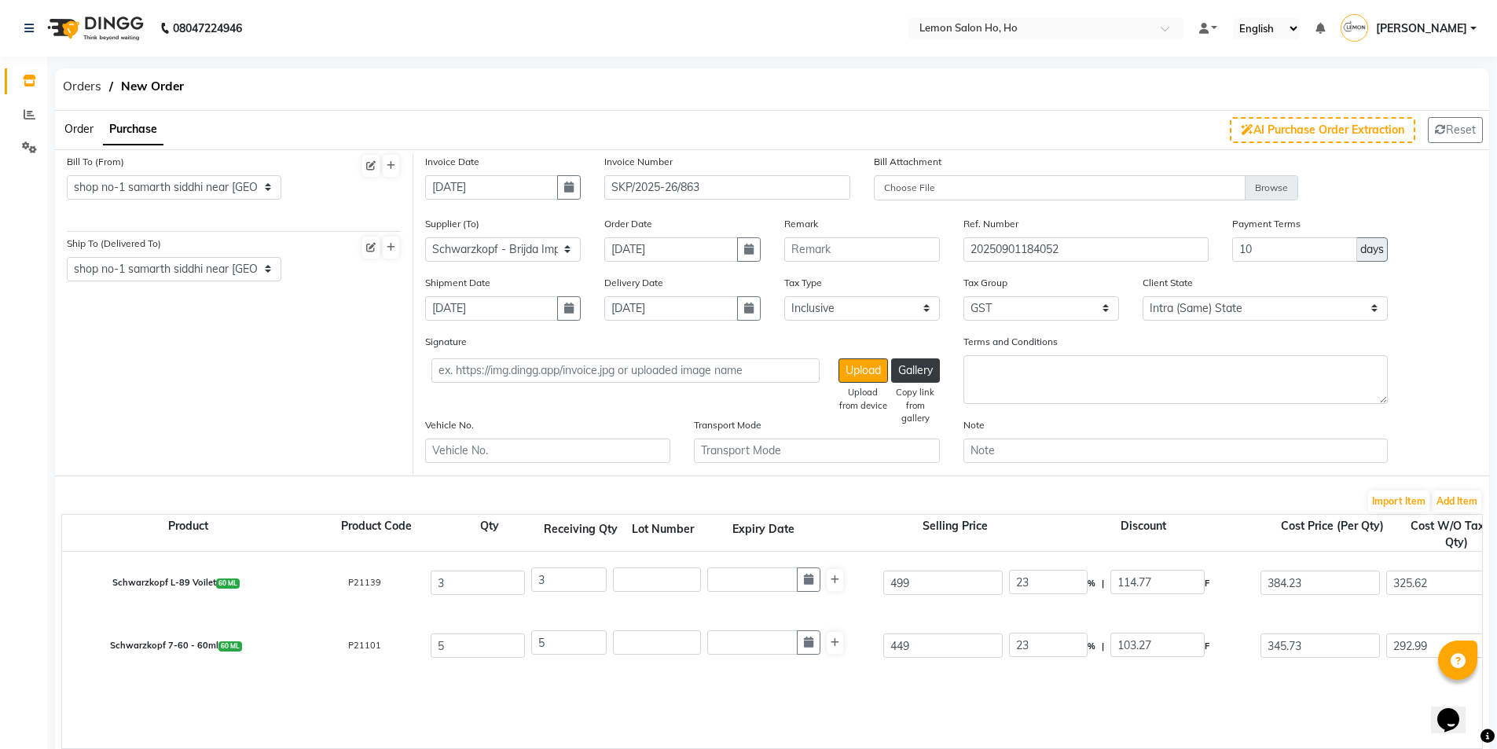
click at [1125, 674] on div "Schwarzkopf 7-60 - 60ml 60 ML P21101 5 5 449 23 % | 103.27 F 345.73 292.99 1464…" at bounding box center [1481, 645] width 2863 height 63
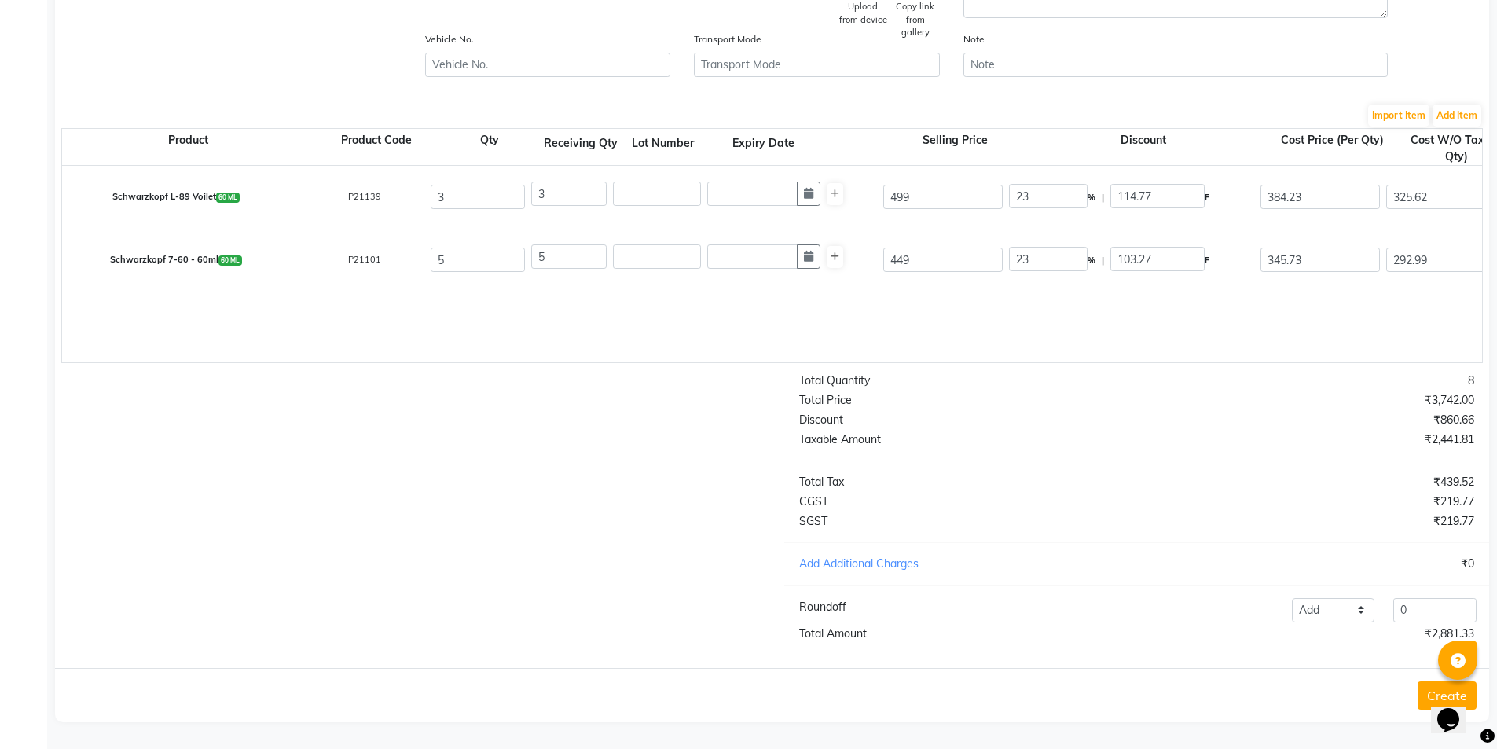
scroll to position [398, 0]
click at [1414, 607] on input "0" at bounding box center [1434, 610] width 83 height 24
click at [1325, 617] on select "Add Reduce" at bounding box center [1333, 610] width 83 height 24
click at [1292, 598] on select "Add Reduce" at bounding box center [1333, 610] width 83 height 24
click at [1438, 605] on input "0" at bounding box center [1434, 610] width 83 height 24
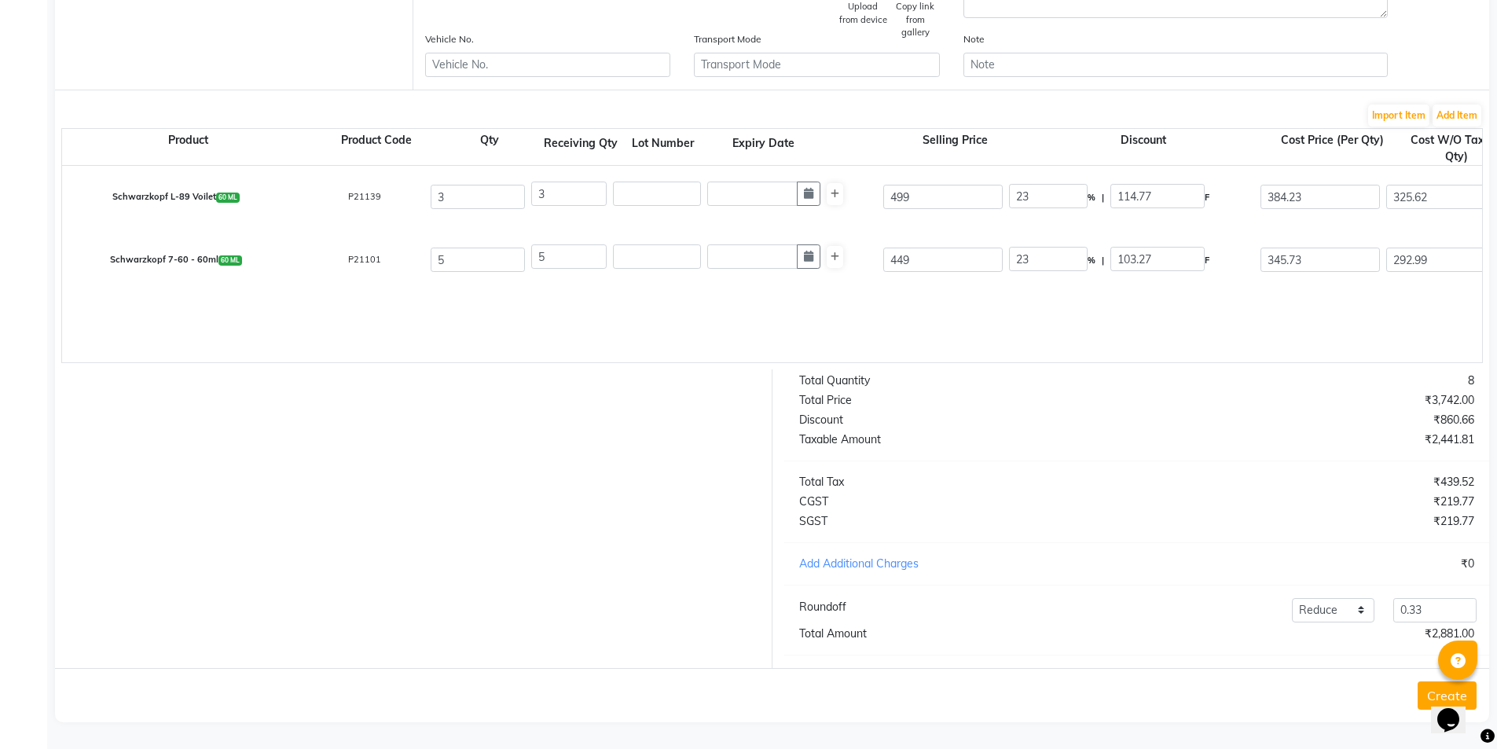
click at [1423, 695] on button "Create" at bounding box center [1447, 695] width 59 height 28
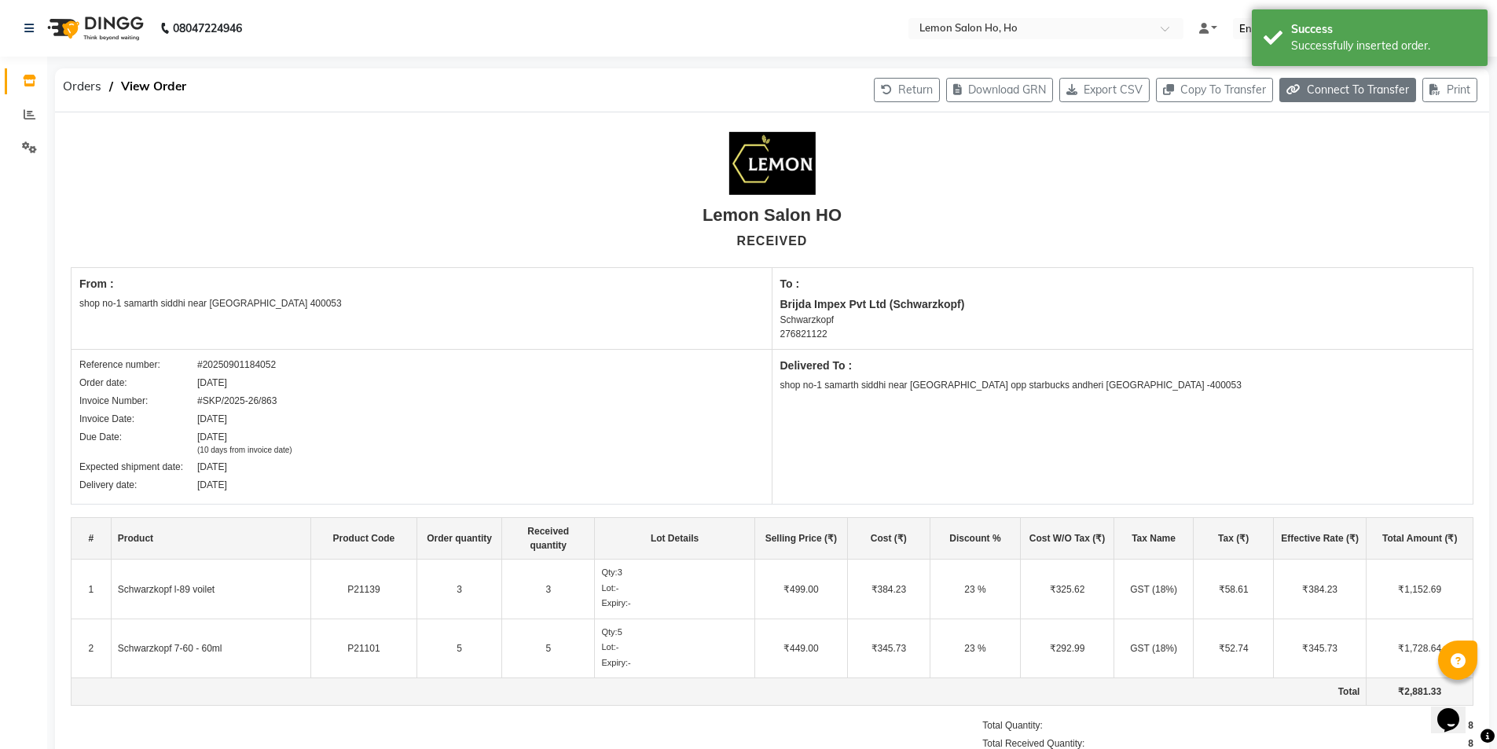
click at [1317, 93] on button "Connect To Transfer" at bounding box center [1347, 90] width 137 height 24
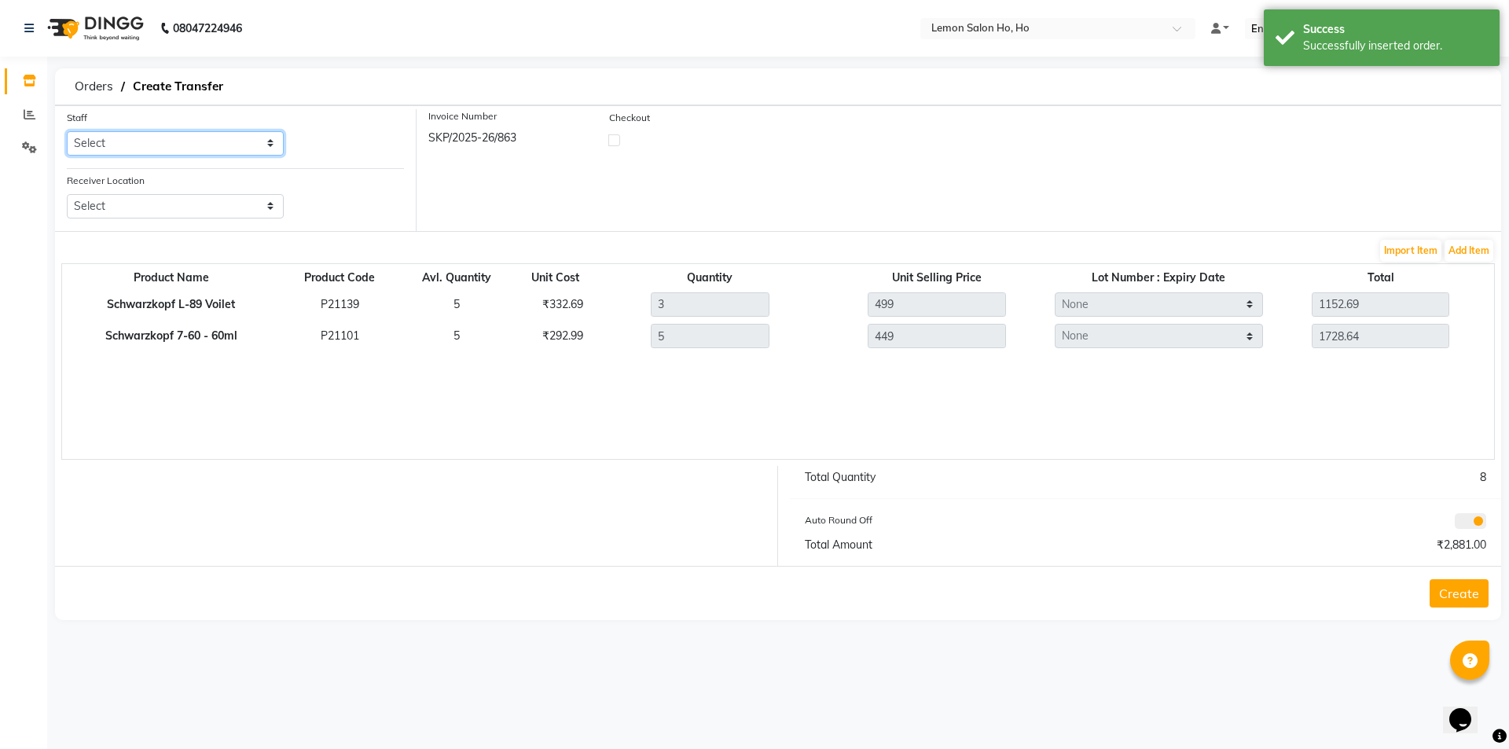
click at [248, 147] on select "Select [PERSON_NAME] [PERSON_NAME] DC DINGG Support [PERSON_NAME] [PERSON_NAME]…" at bounding box center [175, 143] width 217 height 24
click at [67, 131] on select "Select [PERSON_NAME] [PERSON_NAME] DC DINGG Support [PERSON_NAME] [PERSON_NAME]…" at bounding box center [175, 143] width 217 height 24
click at [155, 211] on select "Select Lemon Salon, Lokhandwala [GEOGRAPHIC_DATA], [GEOGRAPHIC_DATA], Seven Bun…" at bounding box center [175, 206] width 217 height 24
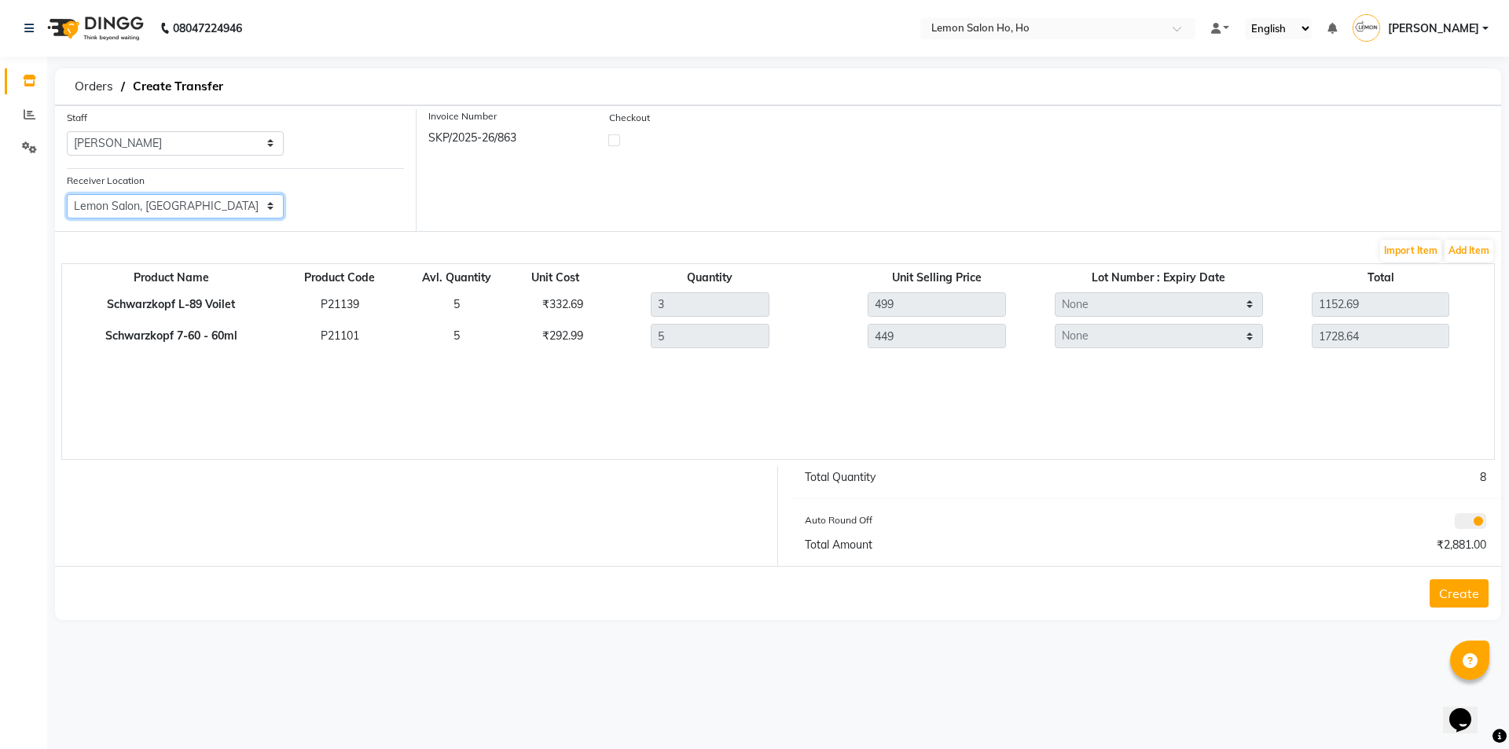
click at [67, 194] on select "Select Lemon Salon, Lokhandwala [GEOGRAPHIC_DATA], [GEOGRAPHIC_DATA], Seven Bun…" at bounding box center [175, 206] width 217 height 24
click at [615, 140] on label at bounding box center [614, 140] width 12 height 12
click at [615, 140] on input "checkbox" at bounding box center [614, 139] width 10 height 10
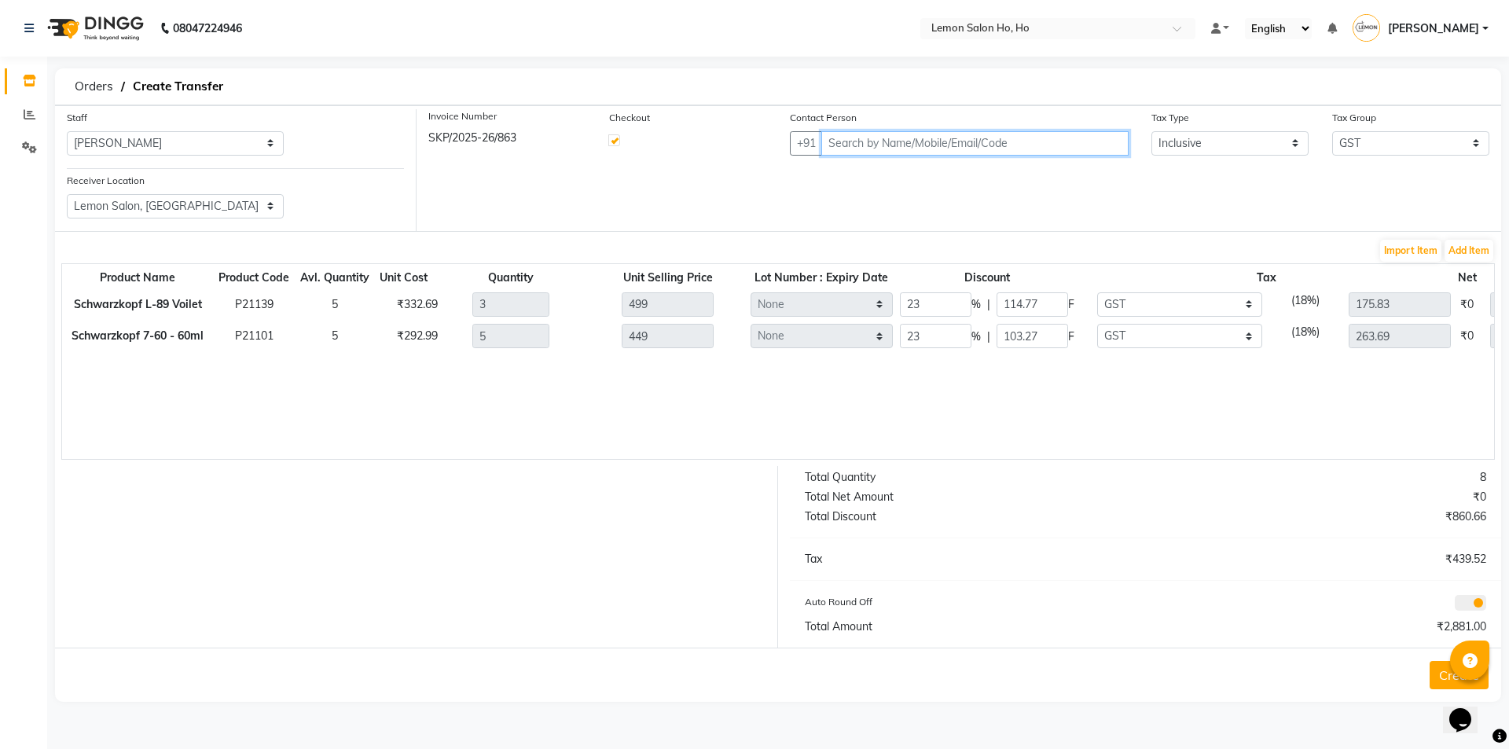
click at [910, 147] on input "text" at bounding box center [974, 143] width 307 height 24
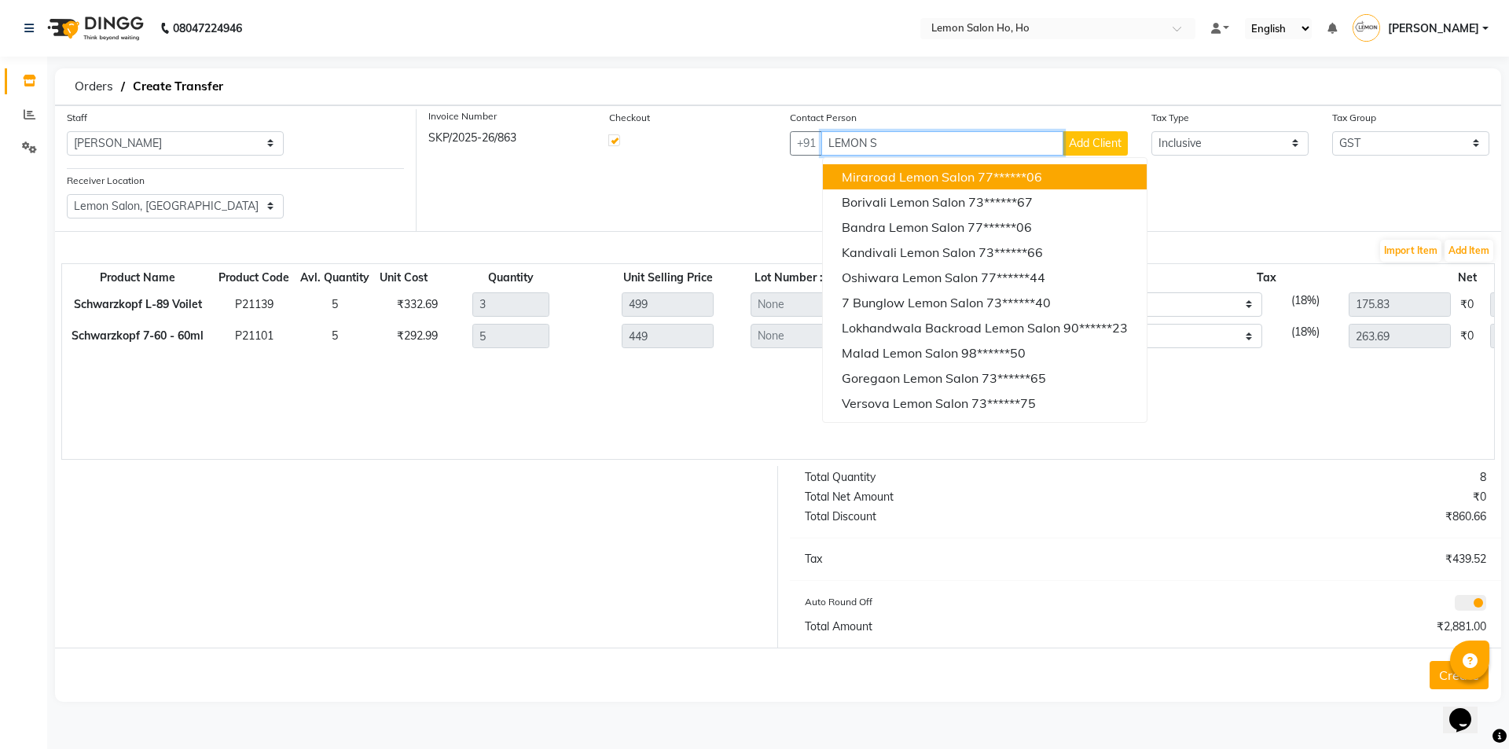
click at [910, 181] on span "Miraroad Lemon Salon" at bounding box center [908, 177] width 133 height 16
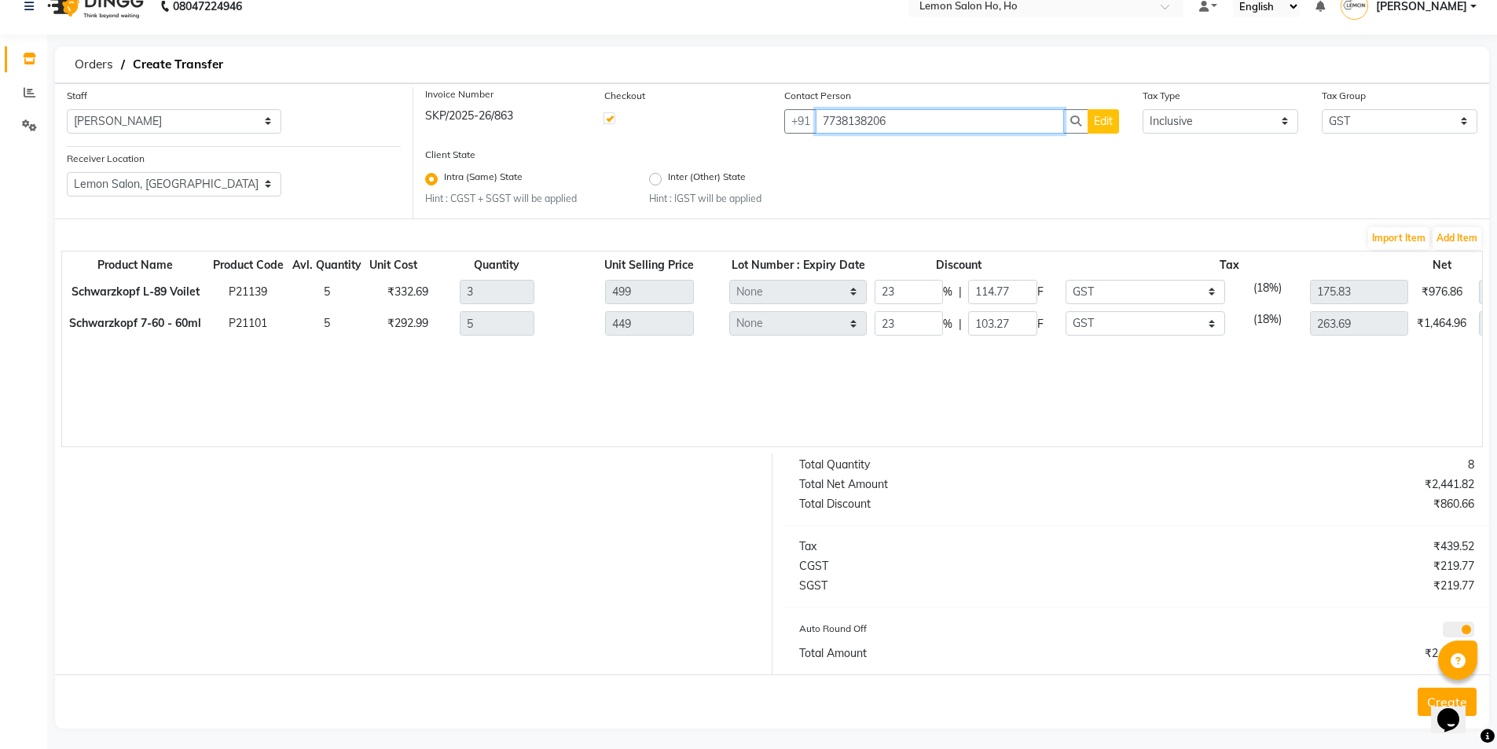
scroll to position [28, 0]
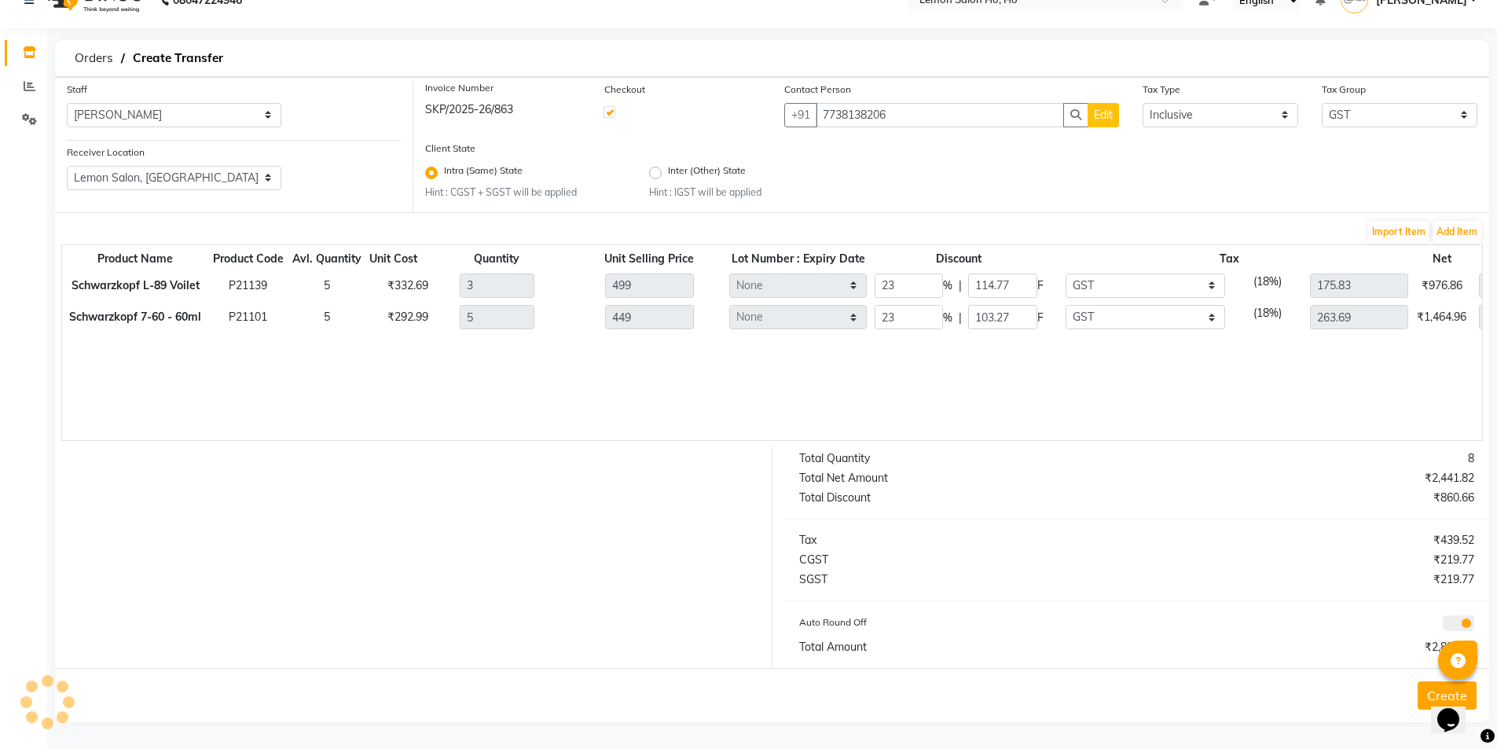
click at [1424, 700] on button "Create" at bounding box center [1447, 695] width 59 height 28
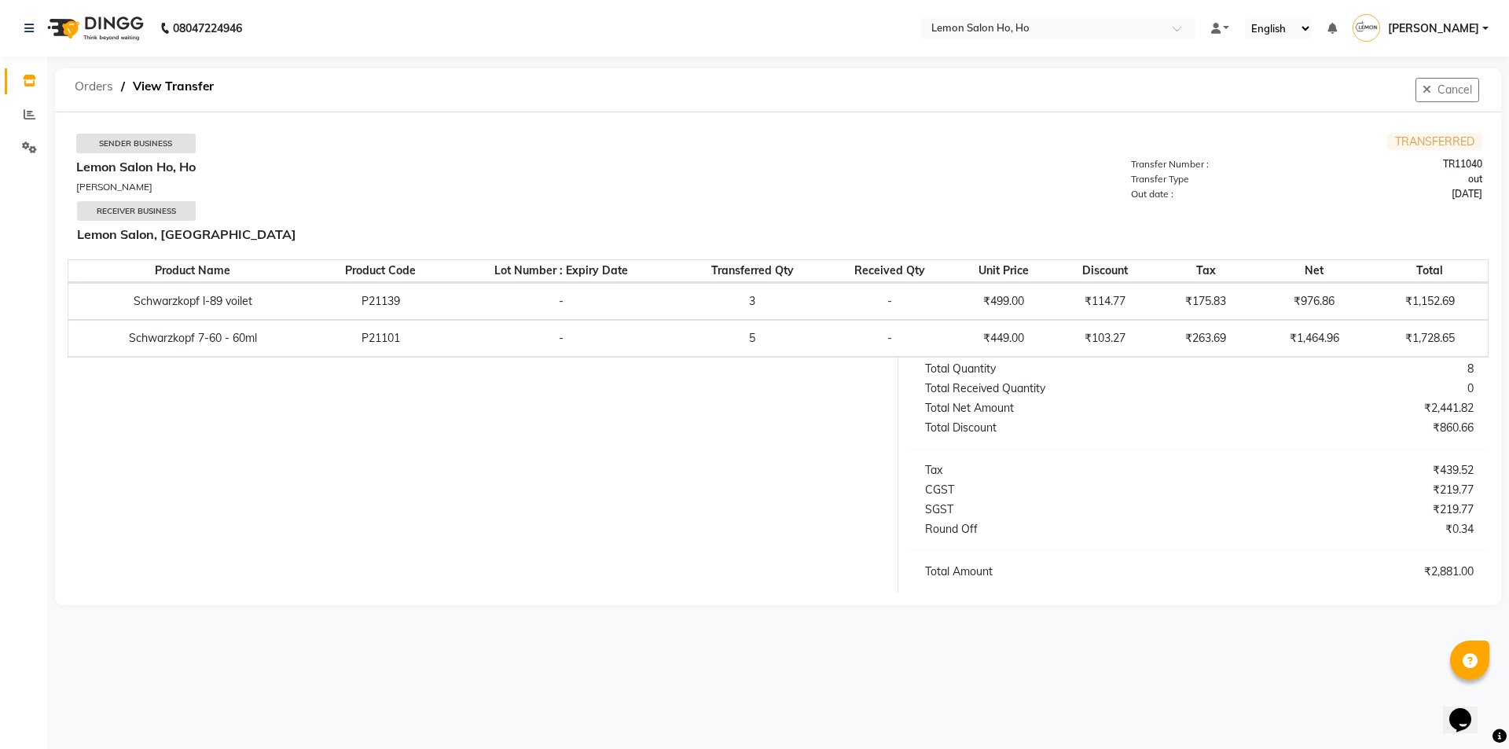
click at [87, 87] on span "Orders" at bounding box center [94, 86] width 54 height 28
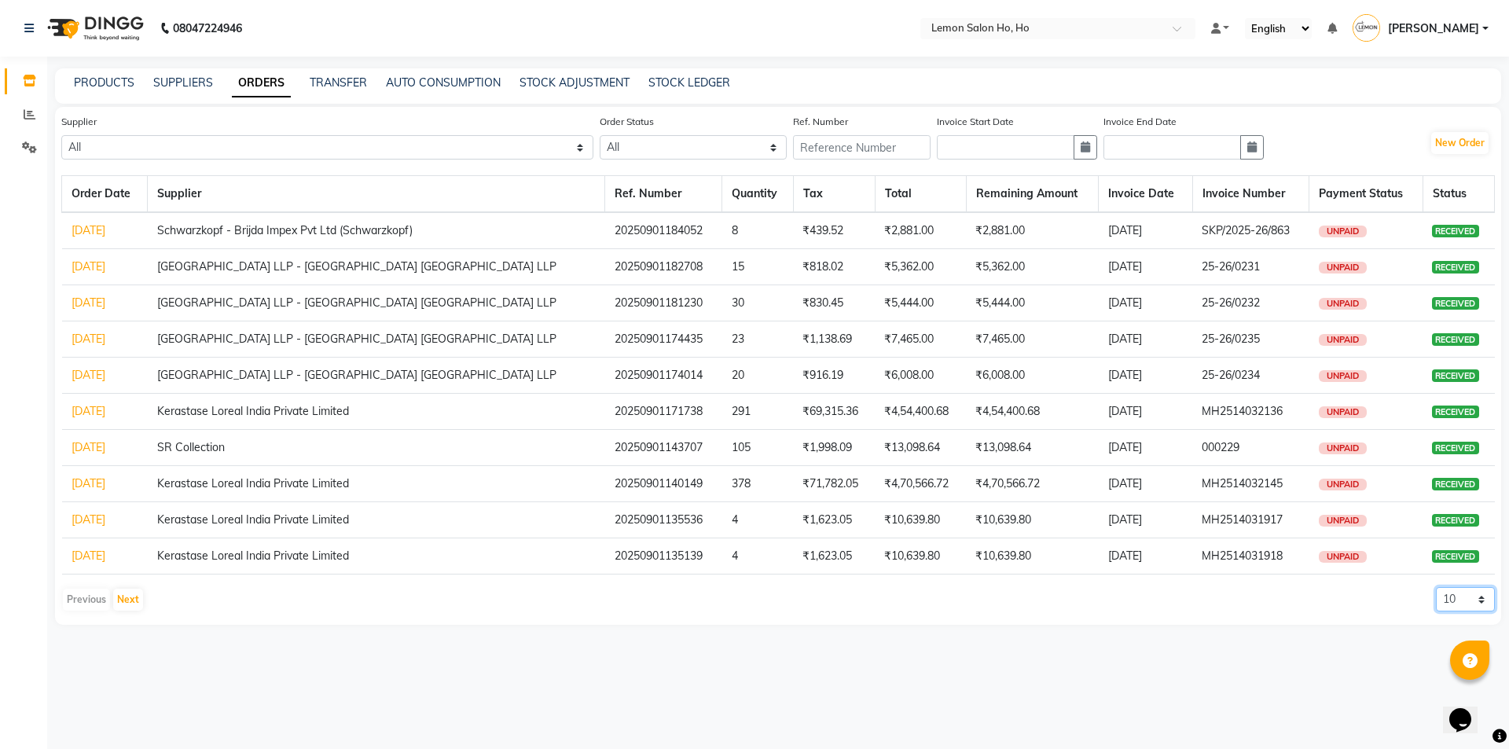
click at [1474, 600] on select "10 20 50 100" at bounding box center [1465, 599] width 59 height 24
click at [1436, 587] on select "10 20 50 100" at bounding box center [1465, 599] width 59 height 24
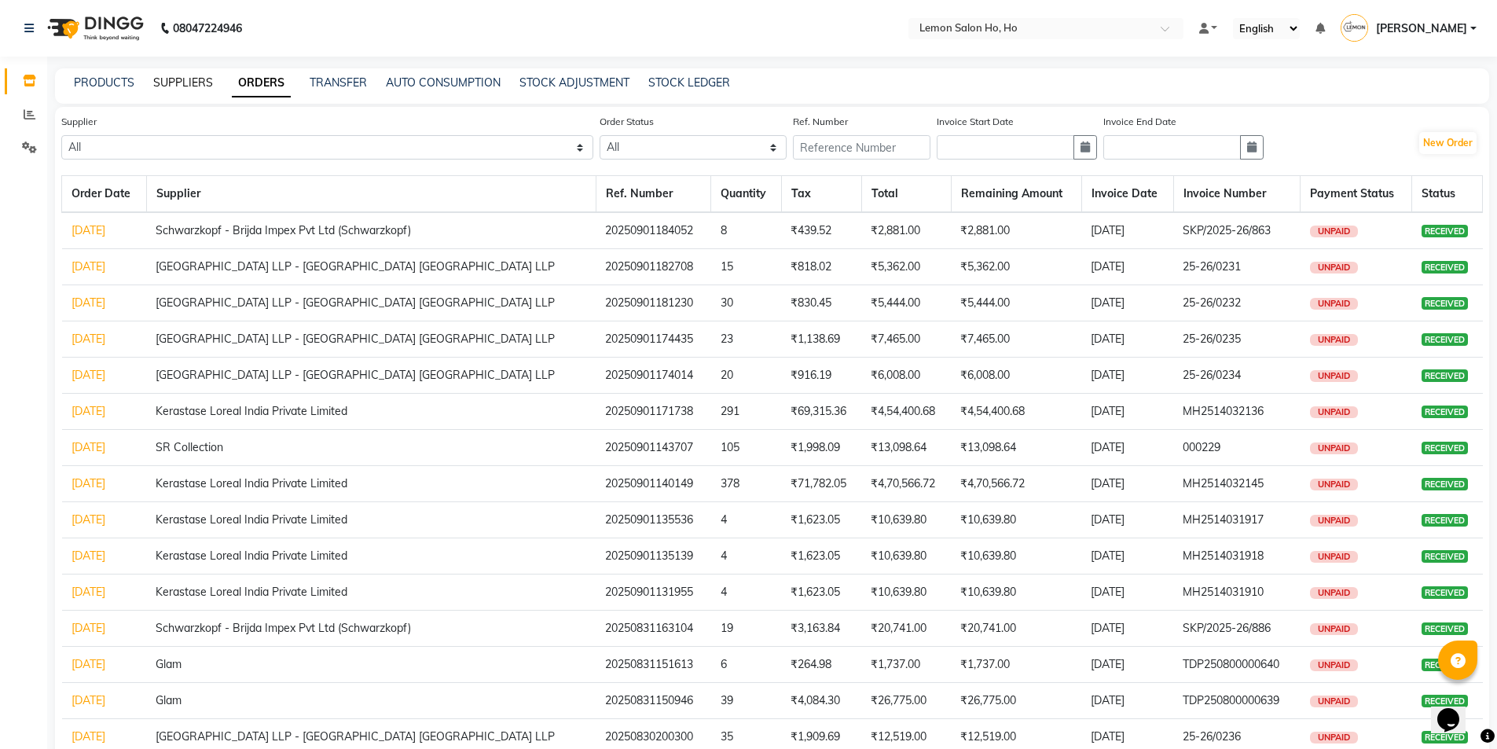
click at [189, 79] on link "SUPPLIERS" at bounding box center [183, 82] width 60 height 14
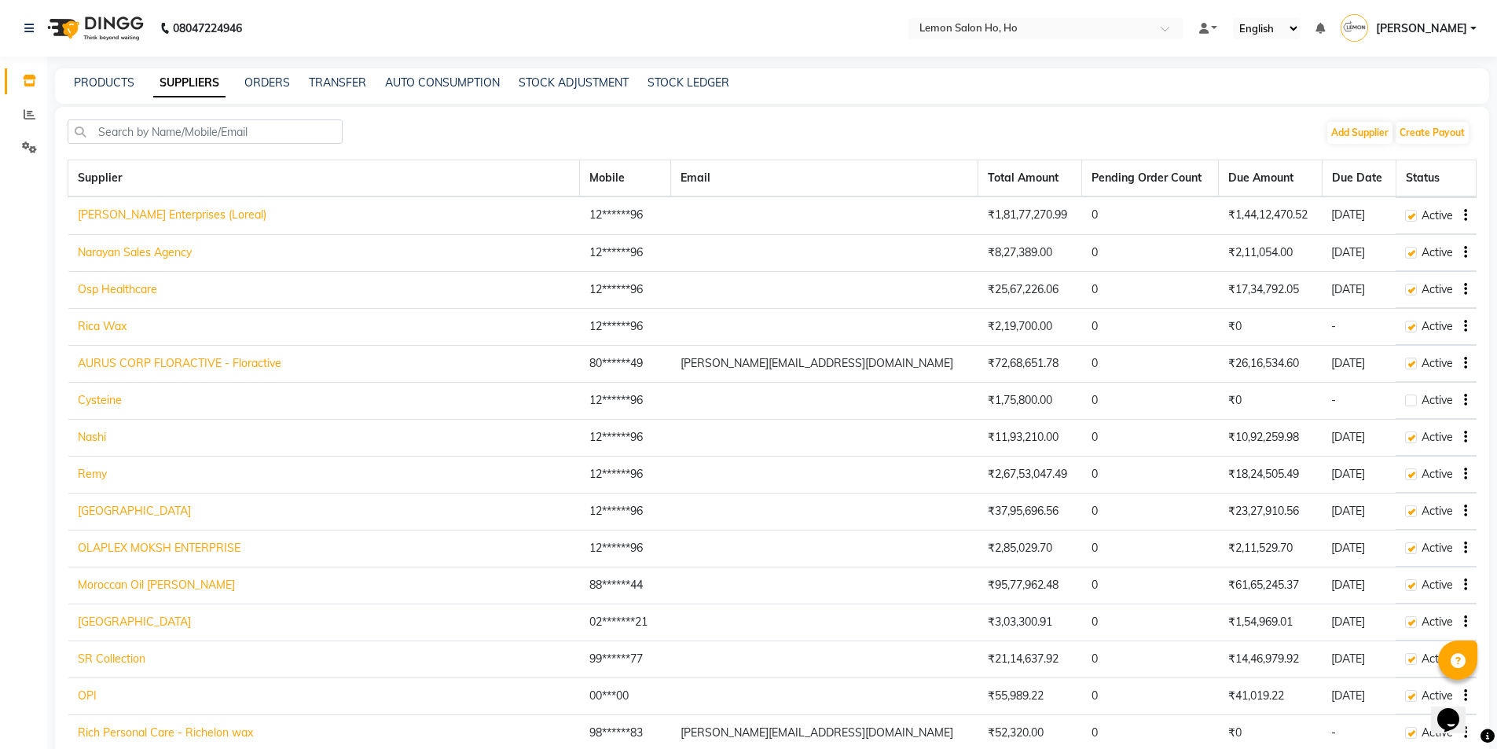
click at [170, 212] on link "[PERSON_NAME] Enterprises (Loreal)" at bounding box center [172, 214] width 189 height 14
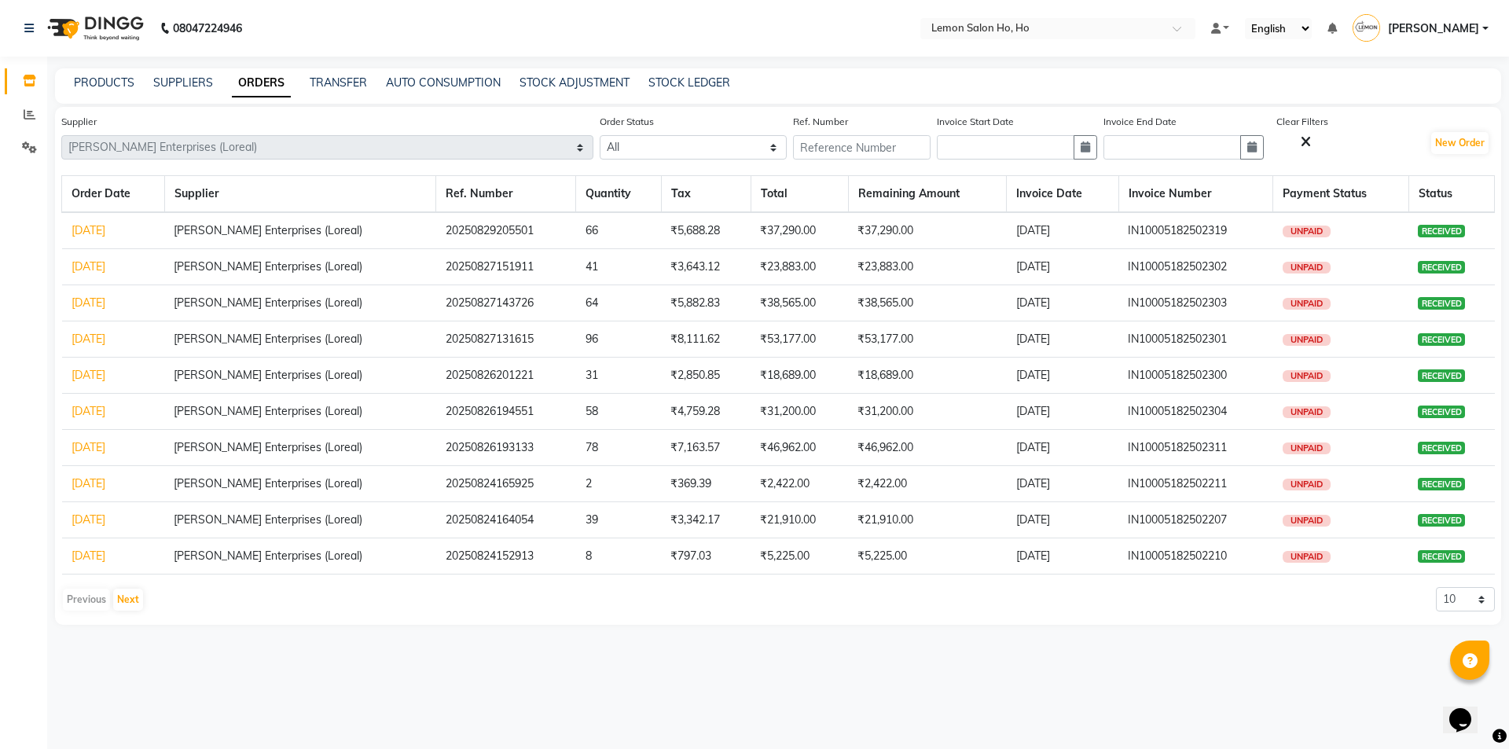
click at [160, 90] on div "SUPPLIERS" at bounding box center [183, 83] width 60 height 17
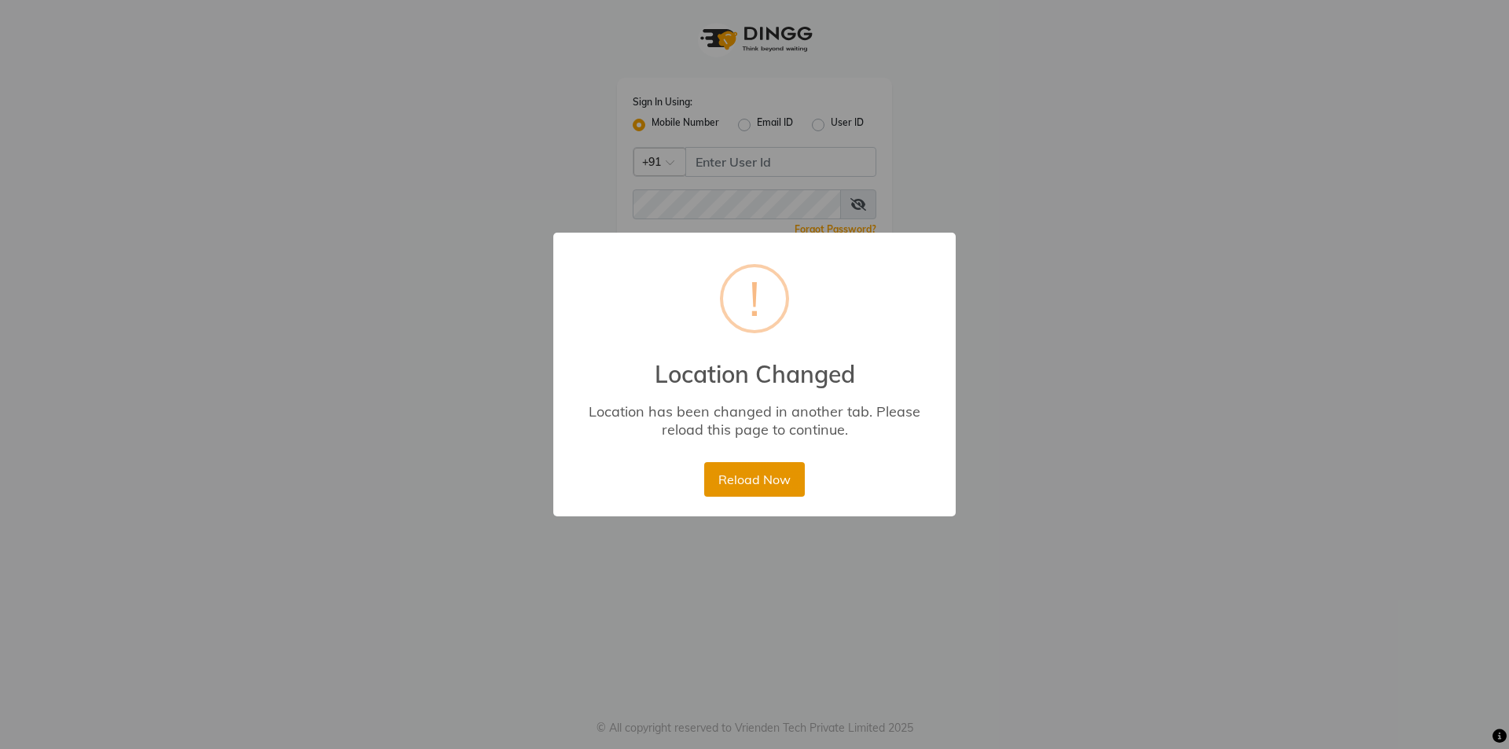
click at [750, 473] on button "Reload Now" at bounding box center [754, 479] width 100 height 35
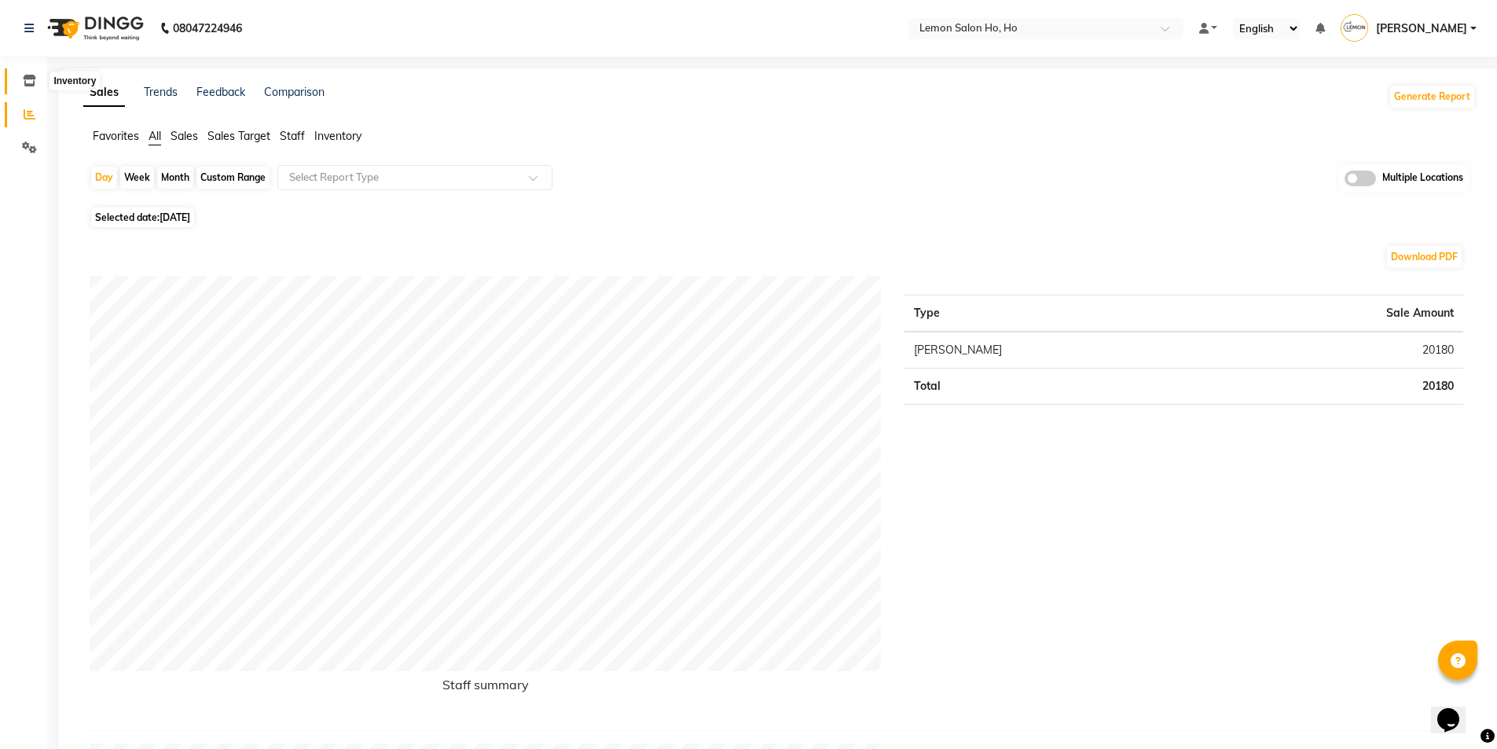
click at [28, 81] on icon at bounding box center [29, 81] width 13 height 12
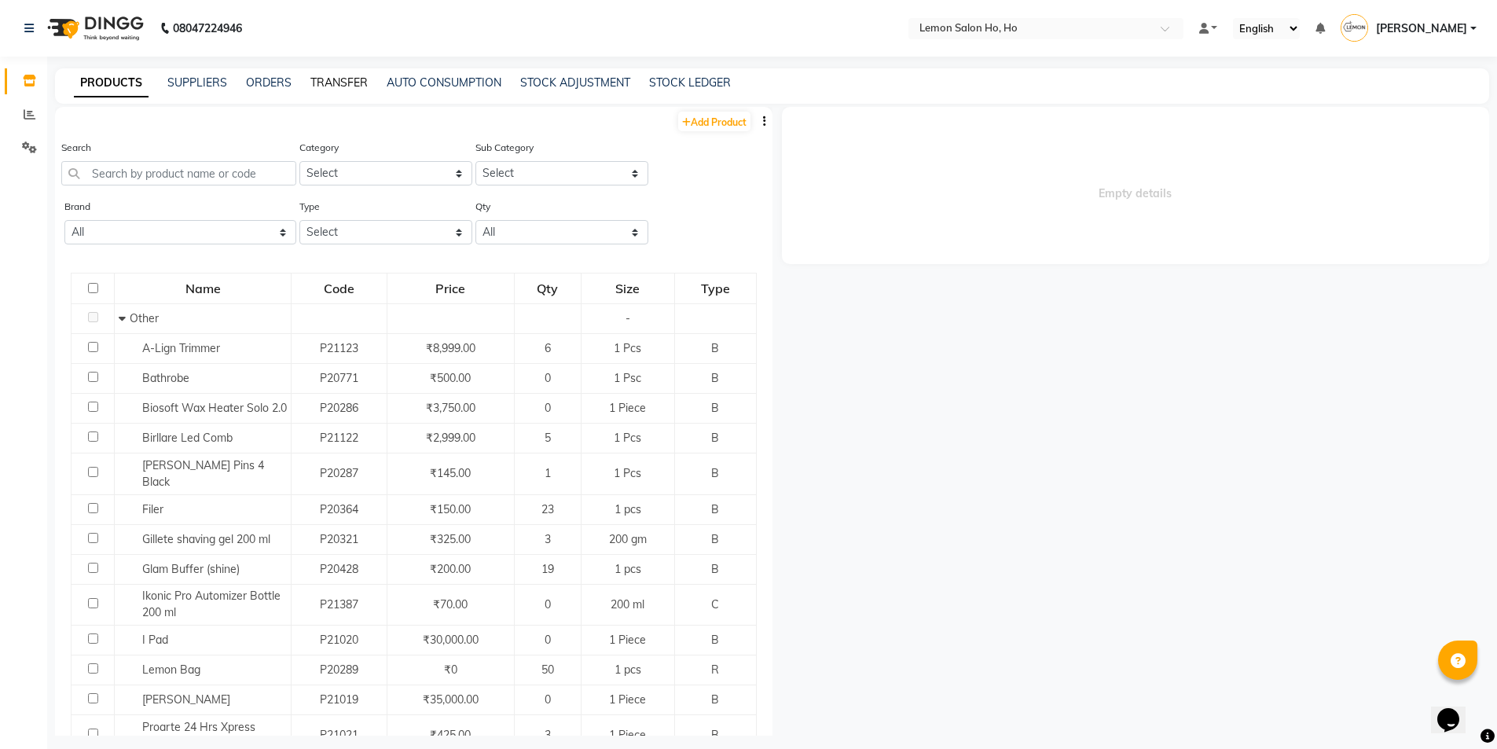
click at [333, 79] on link "TRANSFER" at bounding box center [338, 82] width 57 height 14
select select "sender"
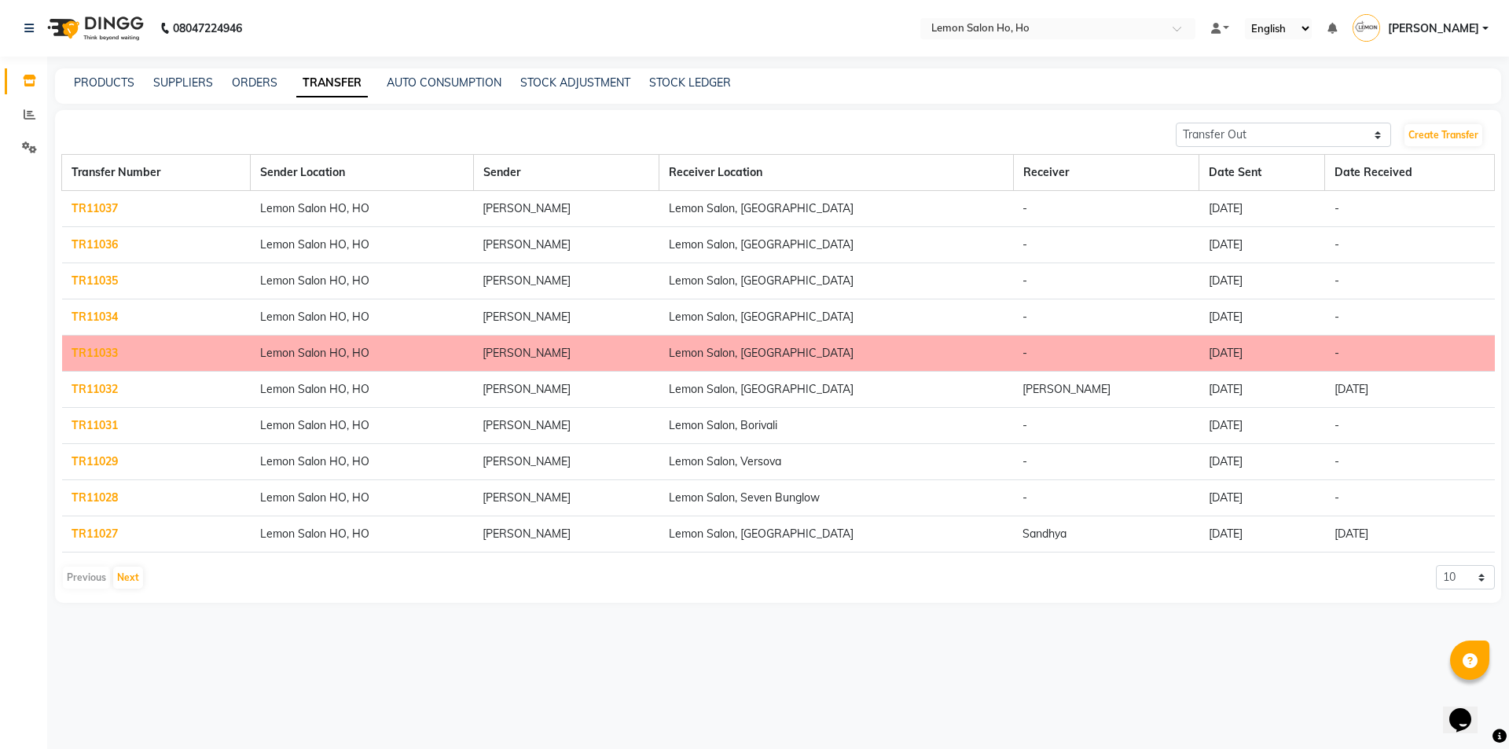
click at [1459, 123] on div "Create Transfer" at bounding box center [1449, 135] width 92 height 25
click at [1436, 130] on link "Create Transfer" at bounding box center [1443, 135] width 78 height 22
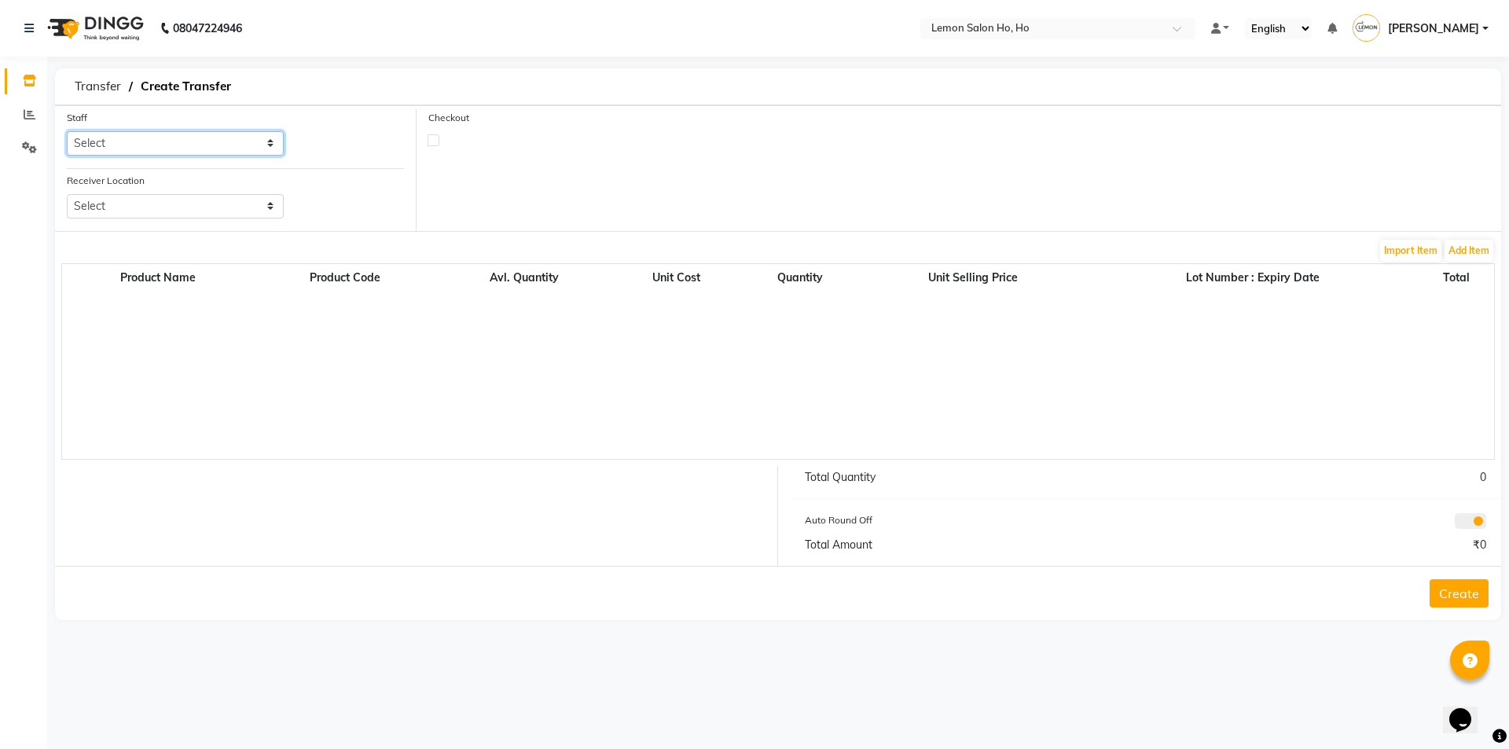
click at [173, 151] on select "Select Annie Aquib Khan DC DINGG Support Farheen Ansari Kalpesh Kumavat Mohamme…" at bounding box center [175, 143] width 217 height 24
select select "34406"
click at [67, 131] on select "Select Annie Aquib Khan DC DINGG Support Farheen Ansari Kalpesh Kumavat Mohamme…" at bounding box center [175, 143] width 217 height 24
click at [196, 213] on select "Select Lemon Salon, Lokhandwala Lemon Salon, Malad Lemon Salon, Seven Bunglow L…" at bounding box center [175, 206] width 217 height 24
click at [67, 194] on select "Select Lemon Salon, Lokhandwala Lemon Salon, Malad Lemon Salon, Seven Bunglow L…" at bounding box center [175, 206] width 217 height 24
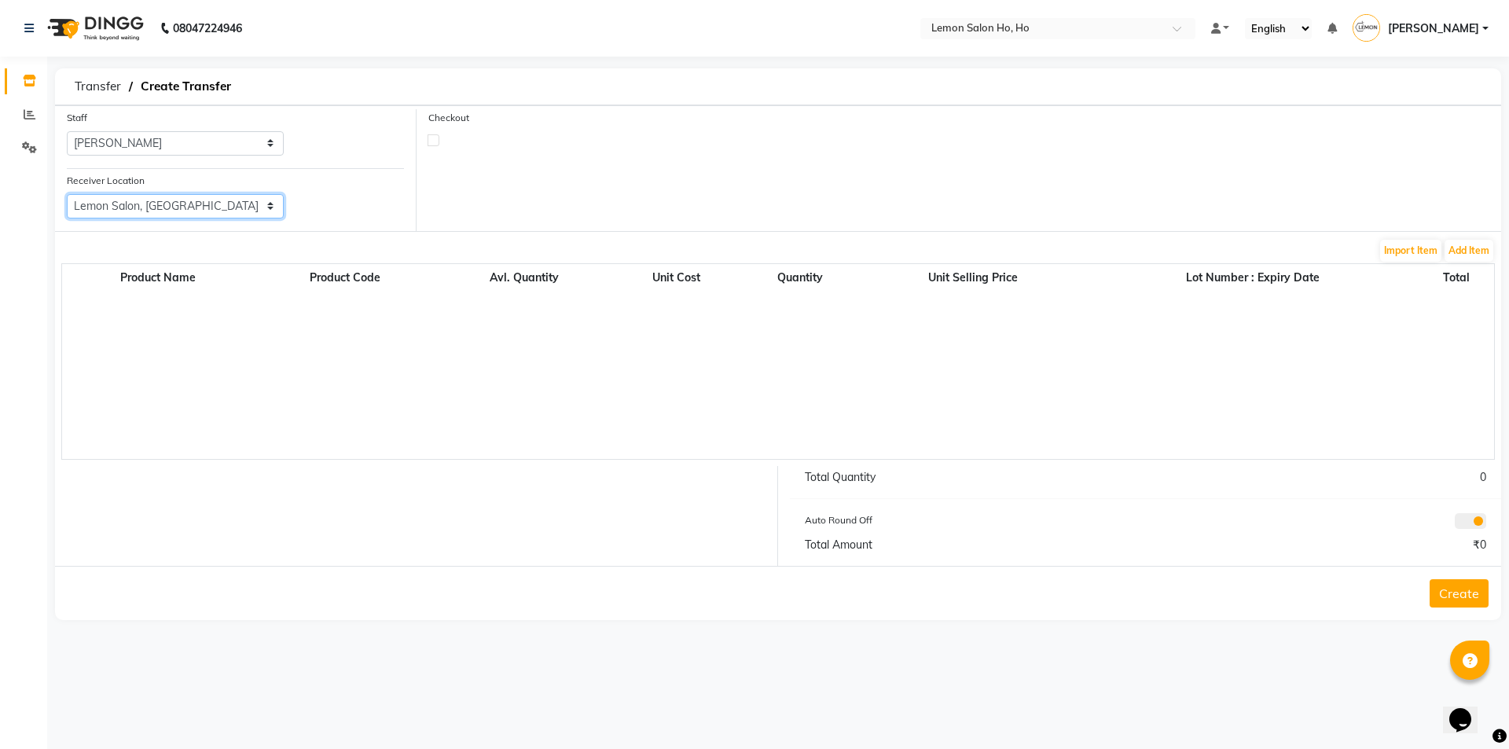
click at [212, 204] on select "Select Lemon Salon, Lokhandwala [GEOGRAPHIC_DATA], [GEOGRAPHIC_DATA], Seven Bun…" at bounding box center [175, 206] width 217 height 24
select select "961"
click at [67, 194] on select "Select Lemon Salon, Lokhandwala [GEOGRAPHIC_DATA], [GEOGRAPHIC_DATA], Seven Bun…" at bounding box center [175, 206] width 217 height 24
click at [435, 143] on label at bounding box center [433, 140] width 12 height 12
click at [435, 143] on input "checkbox" at bounding box center [433, 139] width 10 height 10
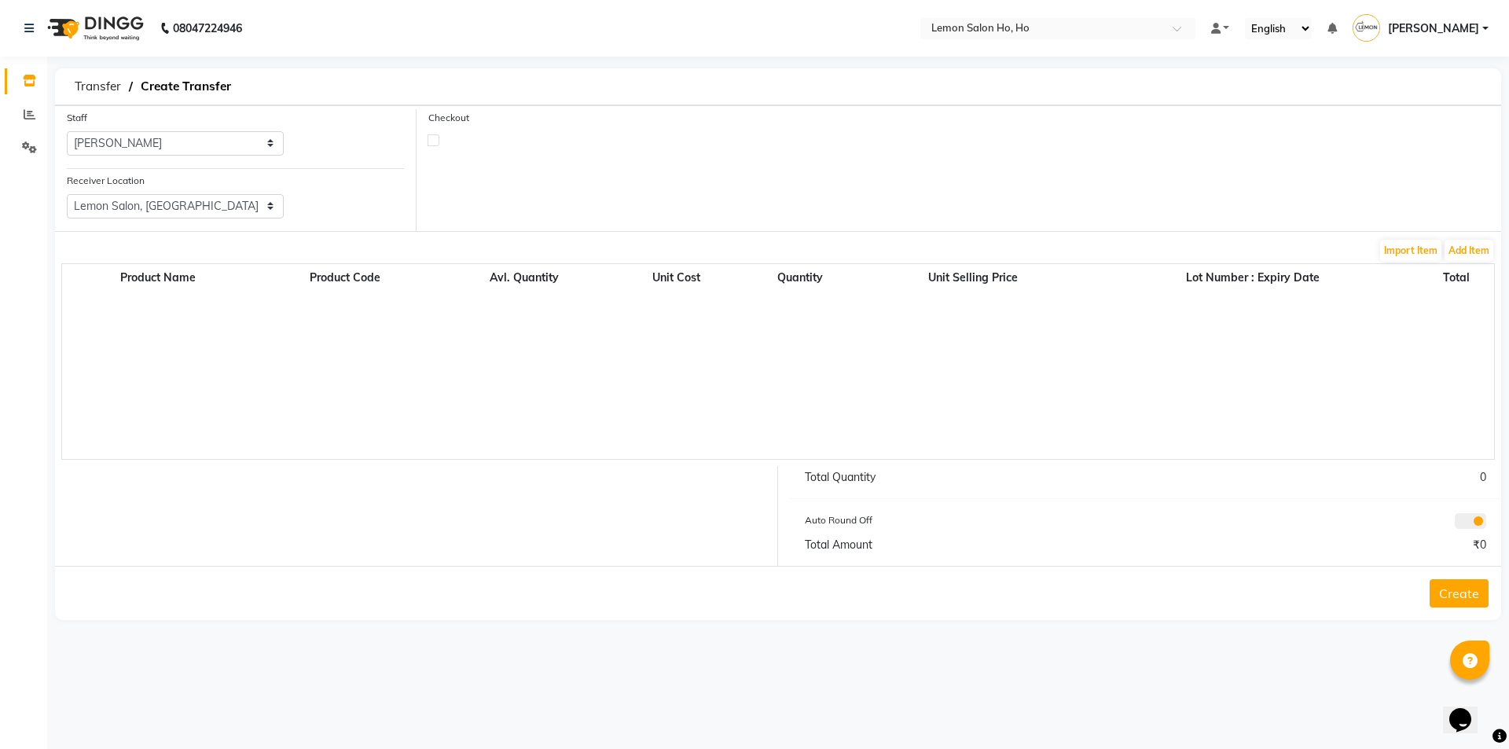
checkbox input "true"
select select "true"
select select "2069"
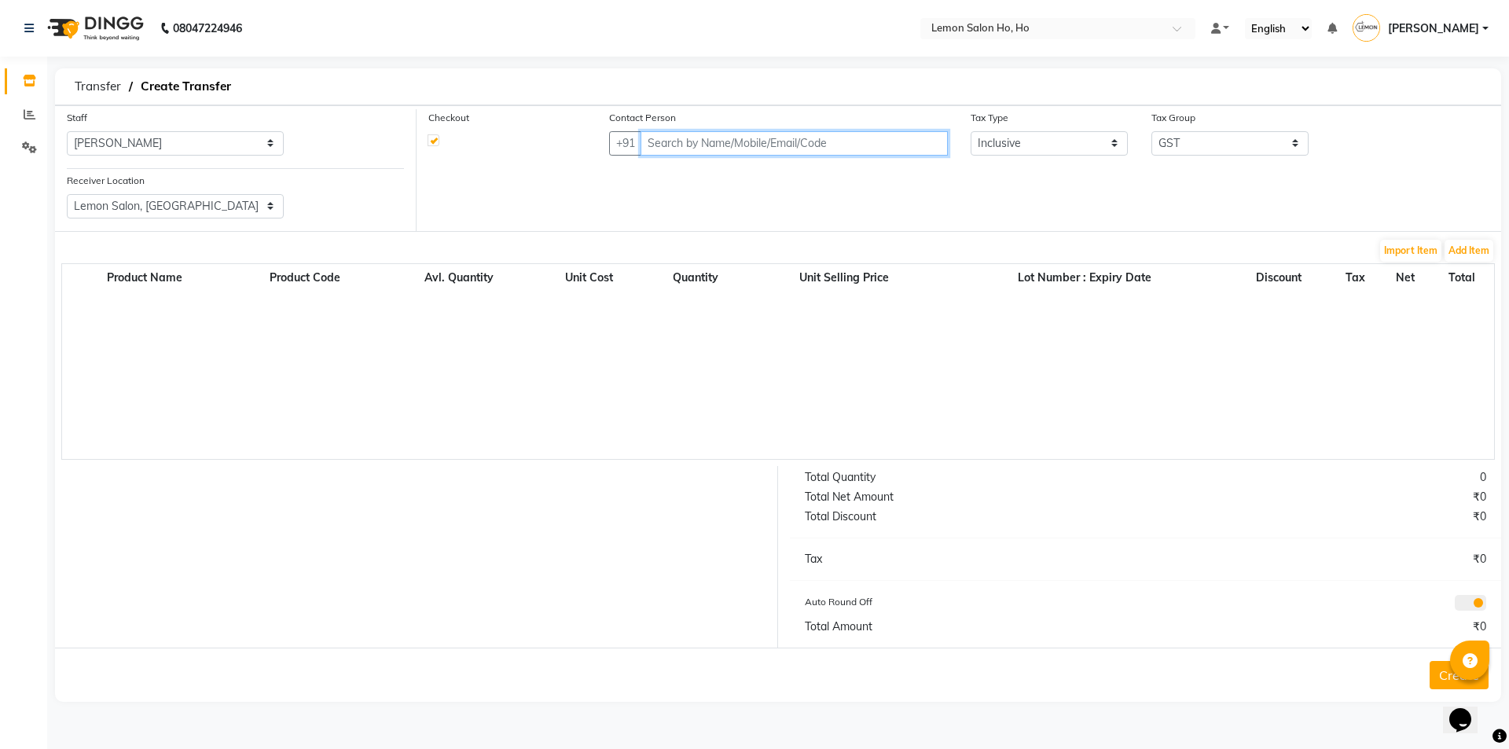
click at [803, 141] on input "text" at bounding box center [793, 143] width 307 height 24
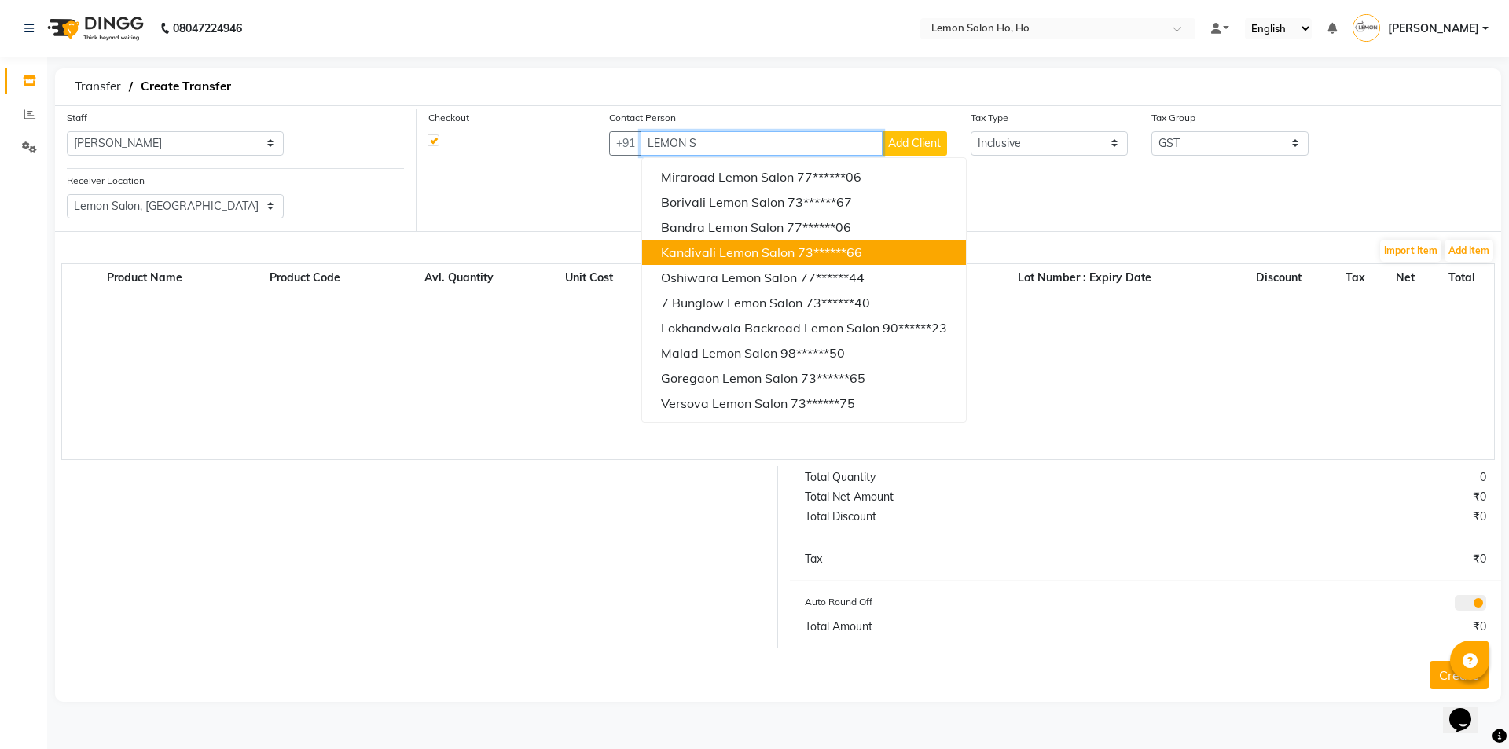
click at [720, 245] on span "Kandivali Lemon Salon" at bounding box center [728, 252] width 134 height 16
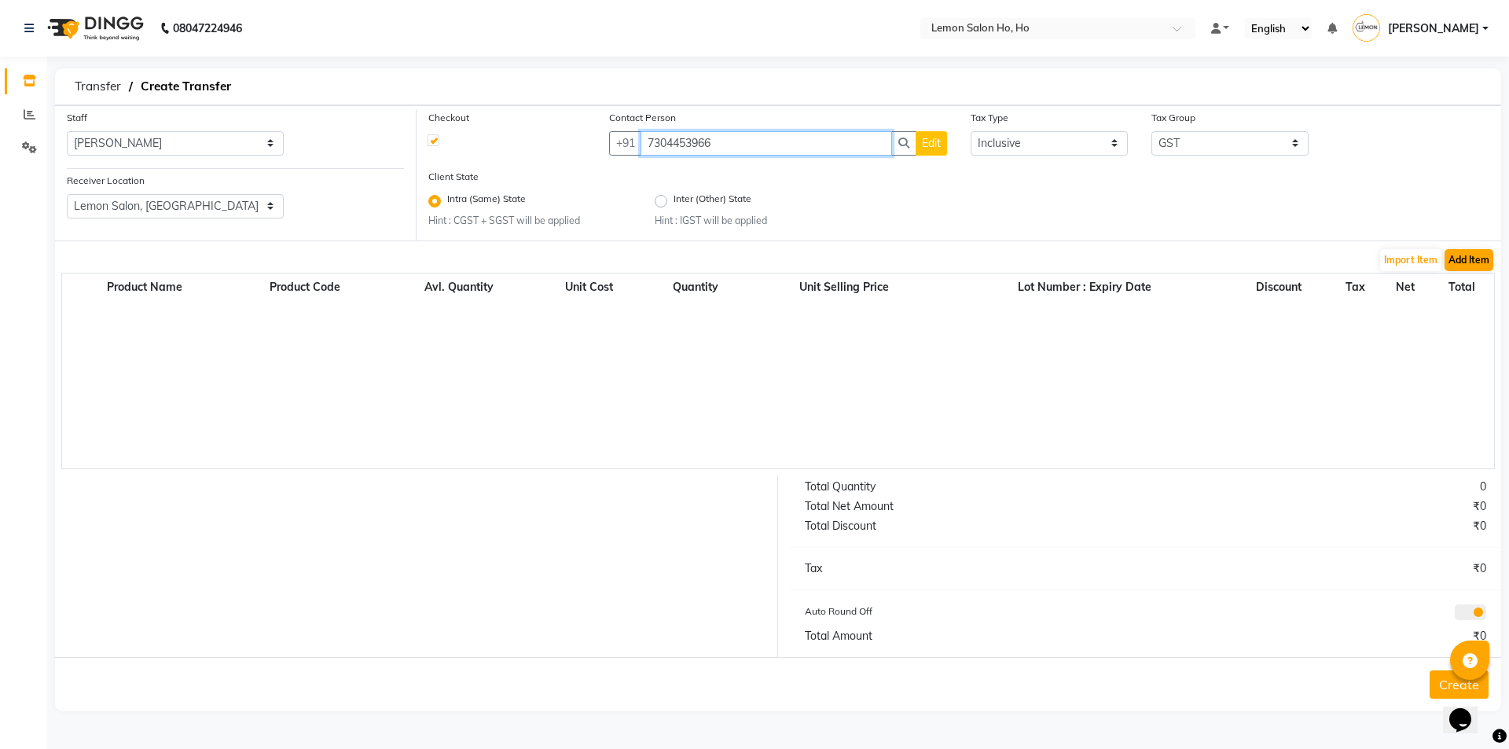
type input "7304453966"
click at [1465, 259] on button "Add Item" at bounding box center [1468, 260] width 49 height 22
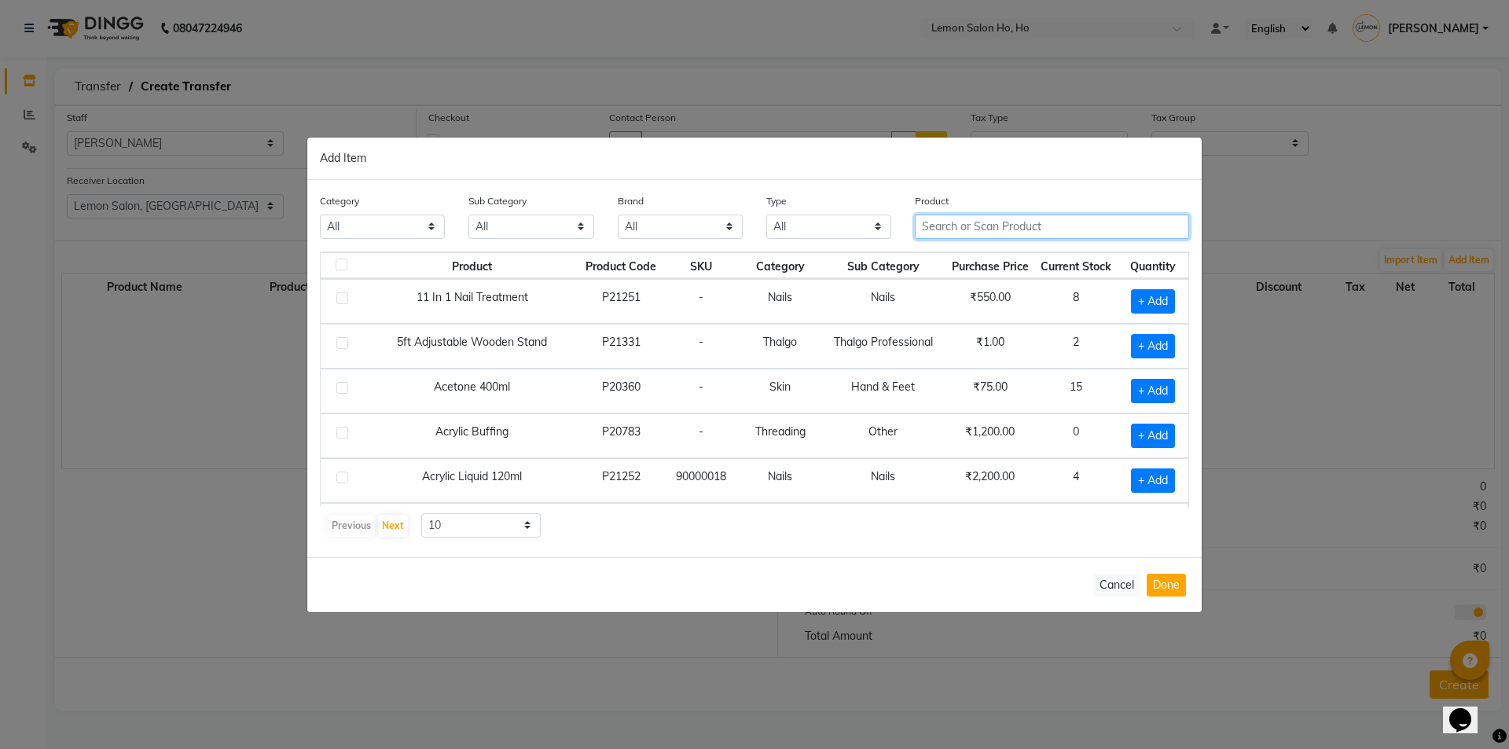
click at [1094, 232] on input "text" at bounding box center [1052, 227] width 274 height 24
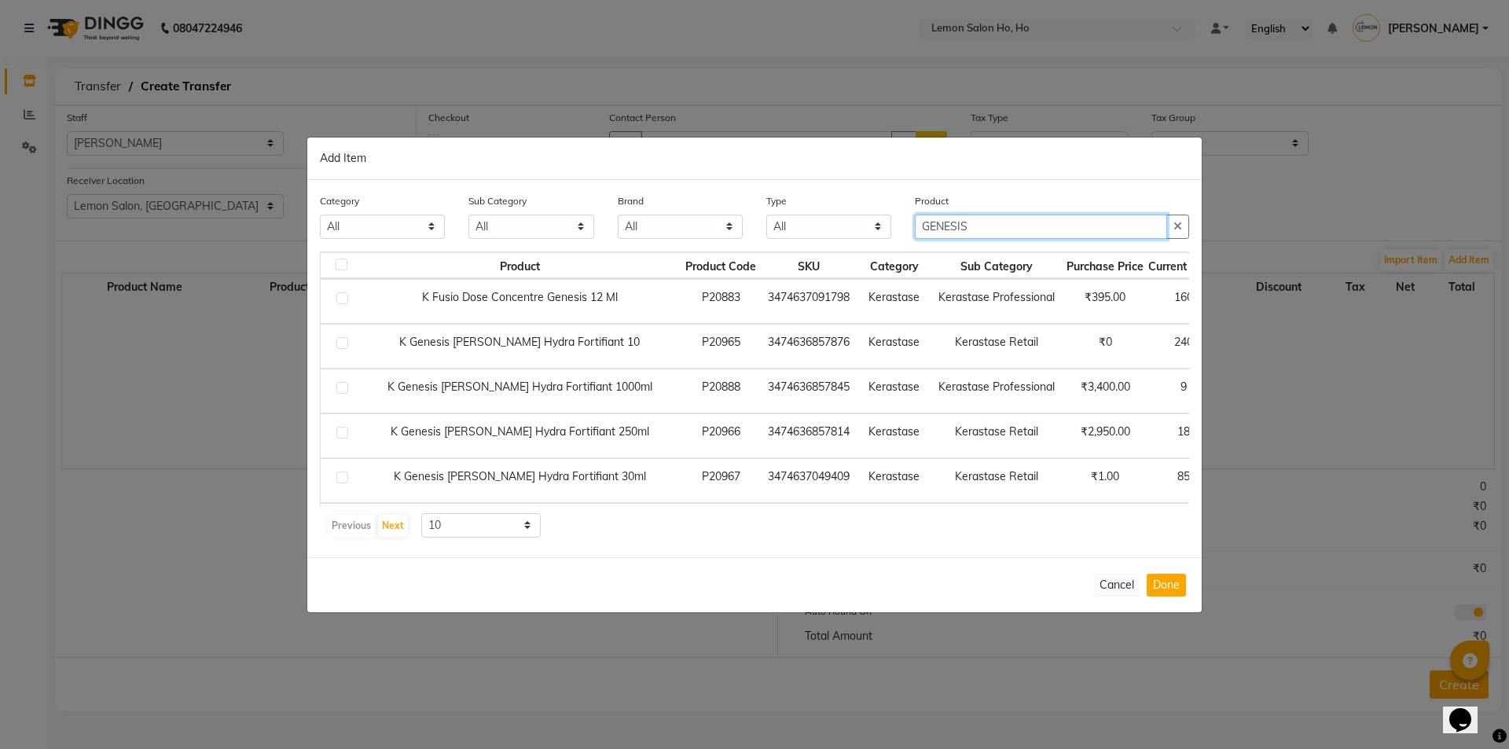
scroll to position [233, 0]
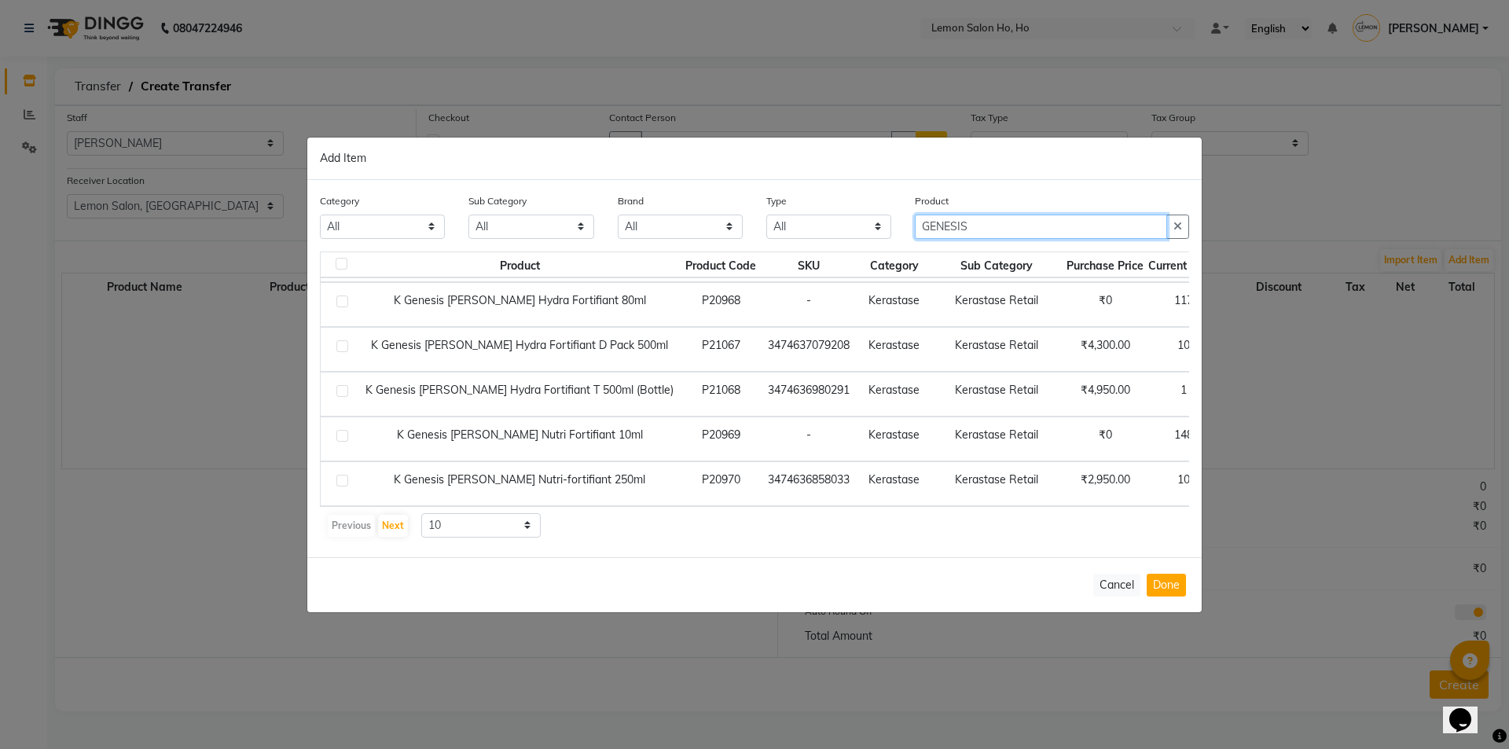
type input "GENESIS"
click at [478, 530] on select "10 50 100" at bounding box center [480, 525] width 119 height 24
select select "50"
click at [421, 513] on select "10 50 100" at bounding box center [480, 525] width 119 height 24
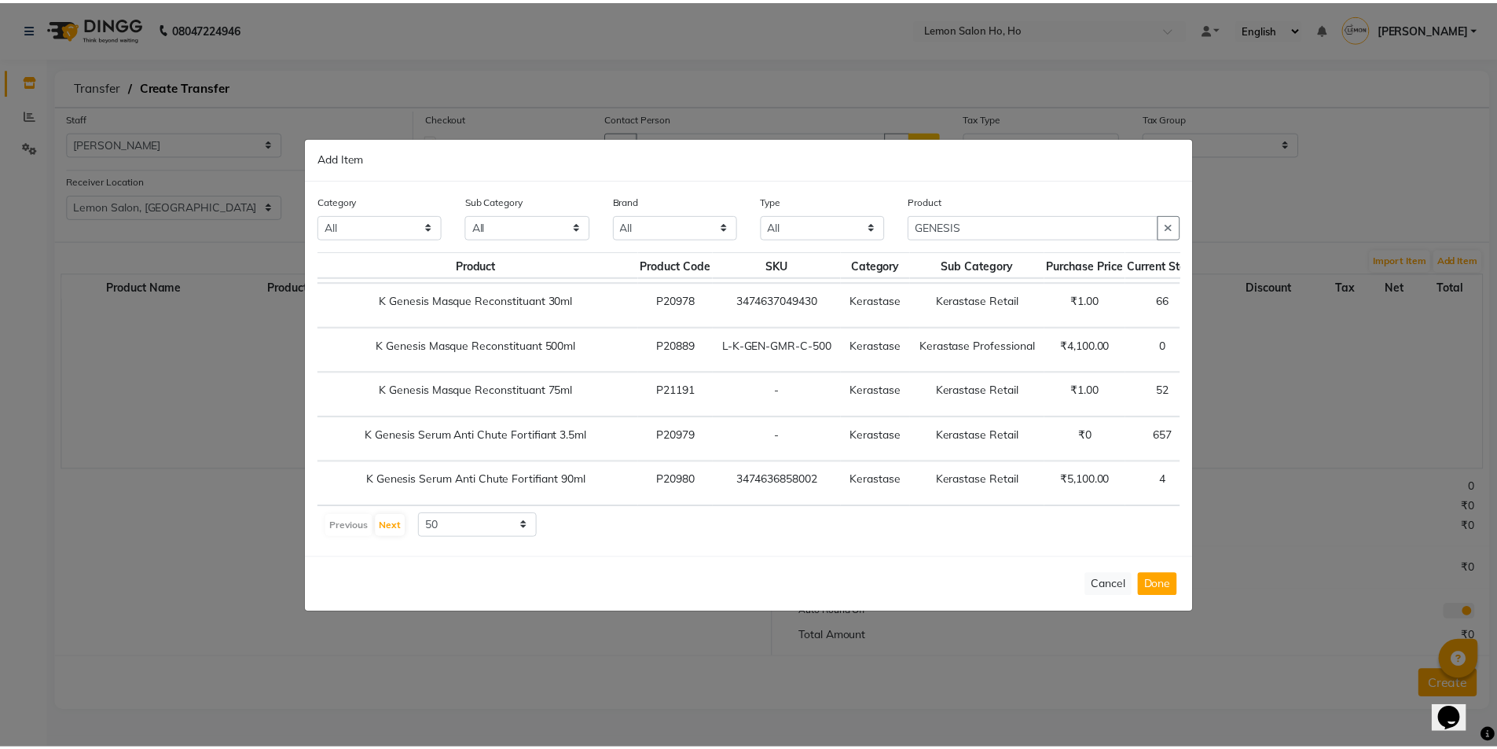
scroll to position [815, 74]
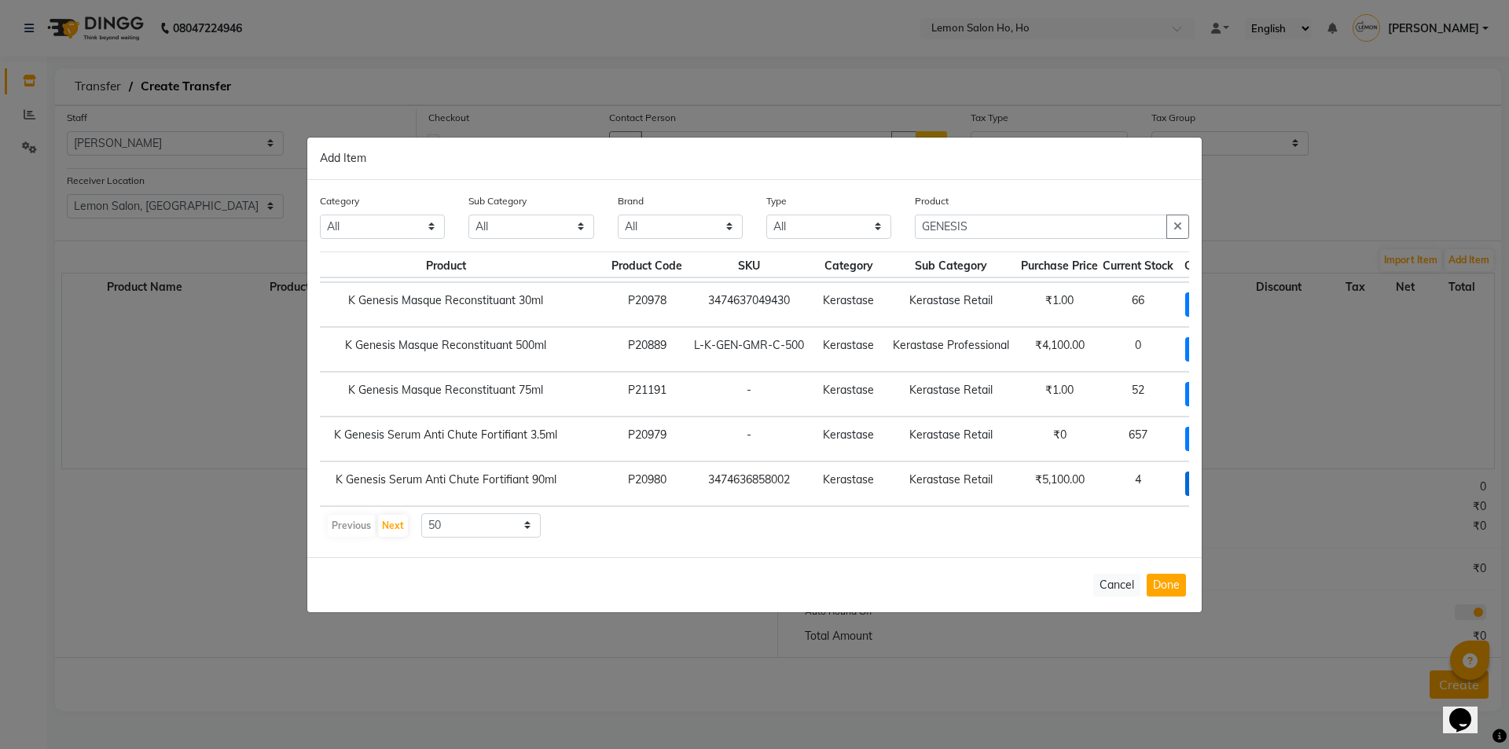
click at [1185, 471] on span "+ Add" at bounding box center [1207, 483] width 44 height 24
checkbox input "true"
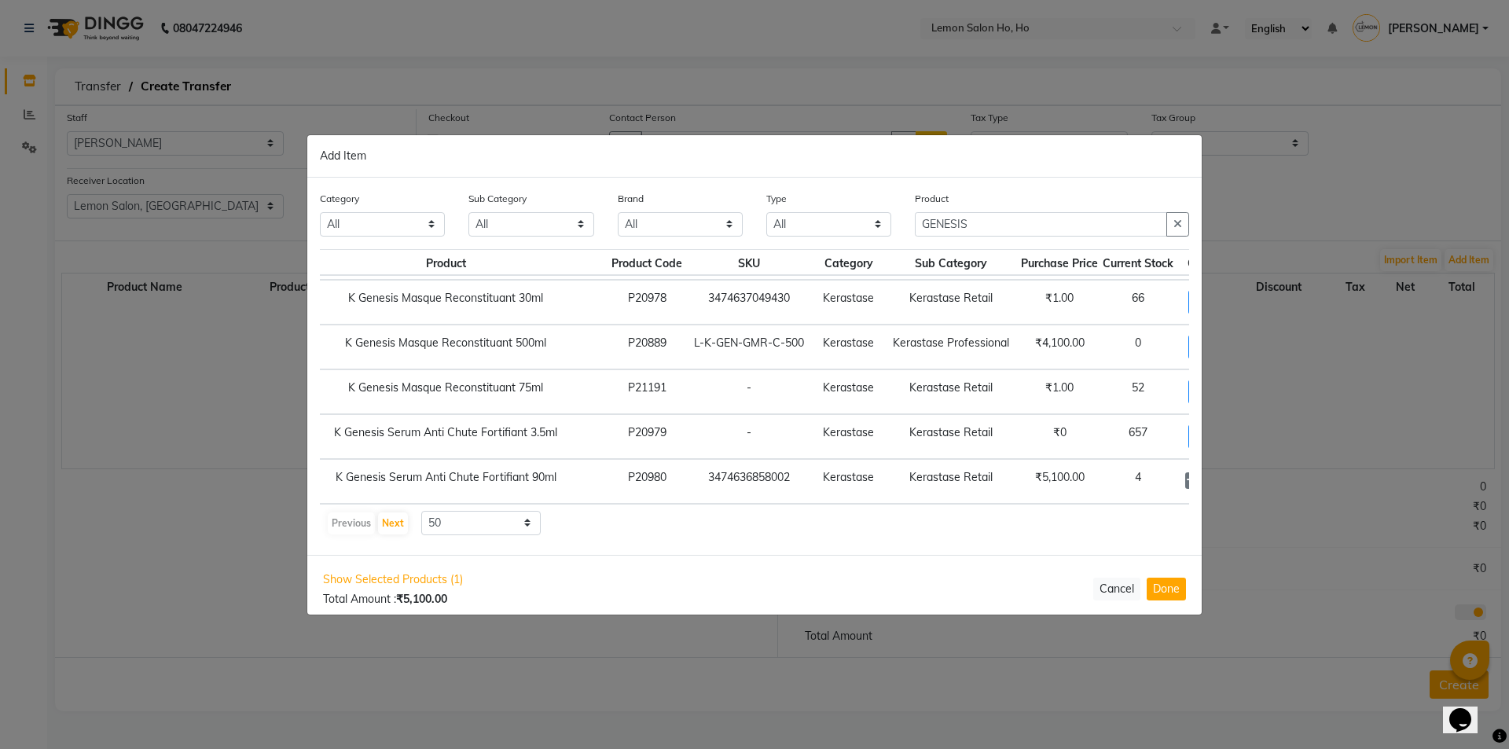
click at [1224, 475] on icon at bounding box center [1229, 480] width 10 height 11
click at [1186, 475] on icon at bounding box center [1191, 480] width 10 height 11
type input "1"
click at [1179, 585] on button "Done" at bounding box center [1165, 589] width 39 height 23
select select "2069"
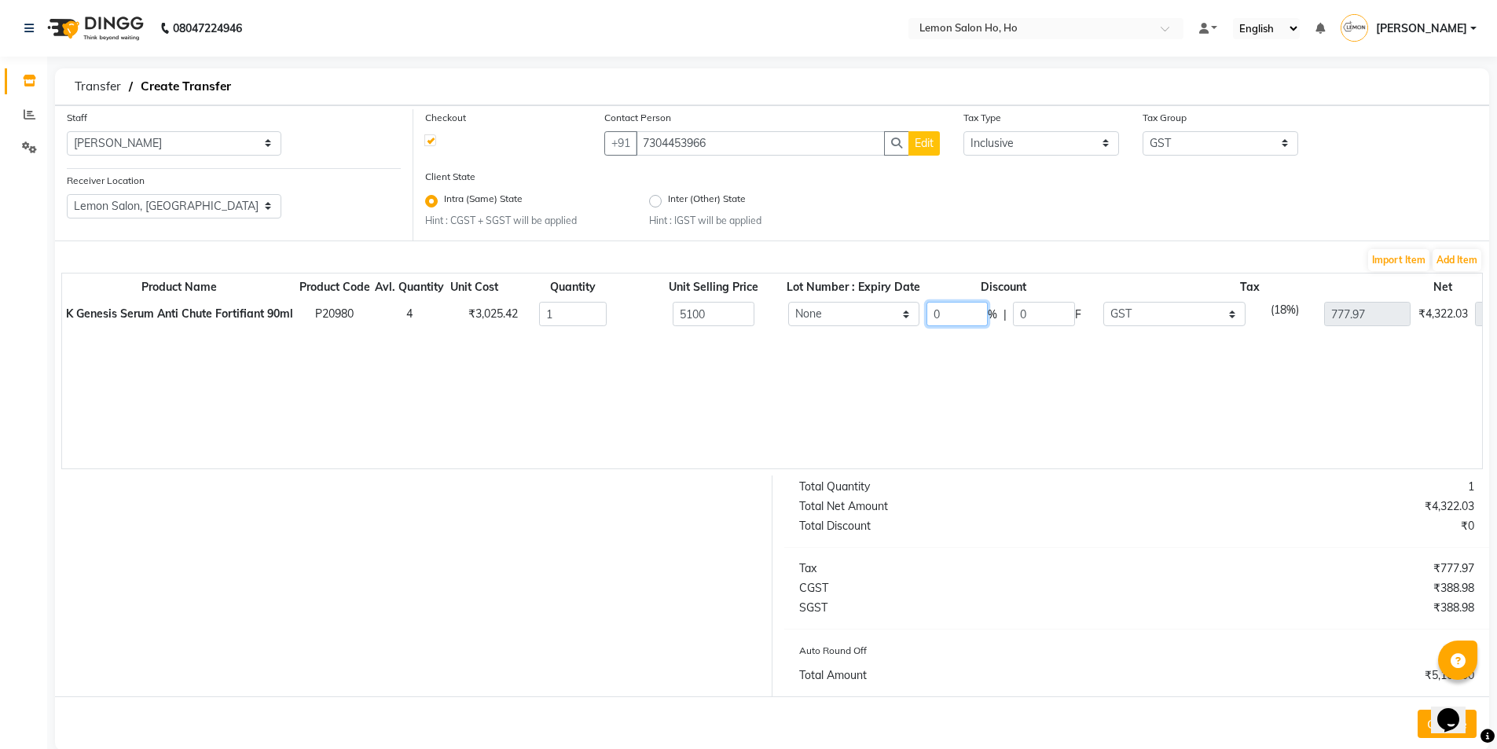
click at [975, 322] on input "0" at bounding box center [956, 314] width 61 height 24
type input "30"
type input "1530"
type input "544.58"
type input "3570"
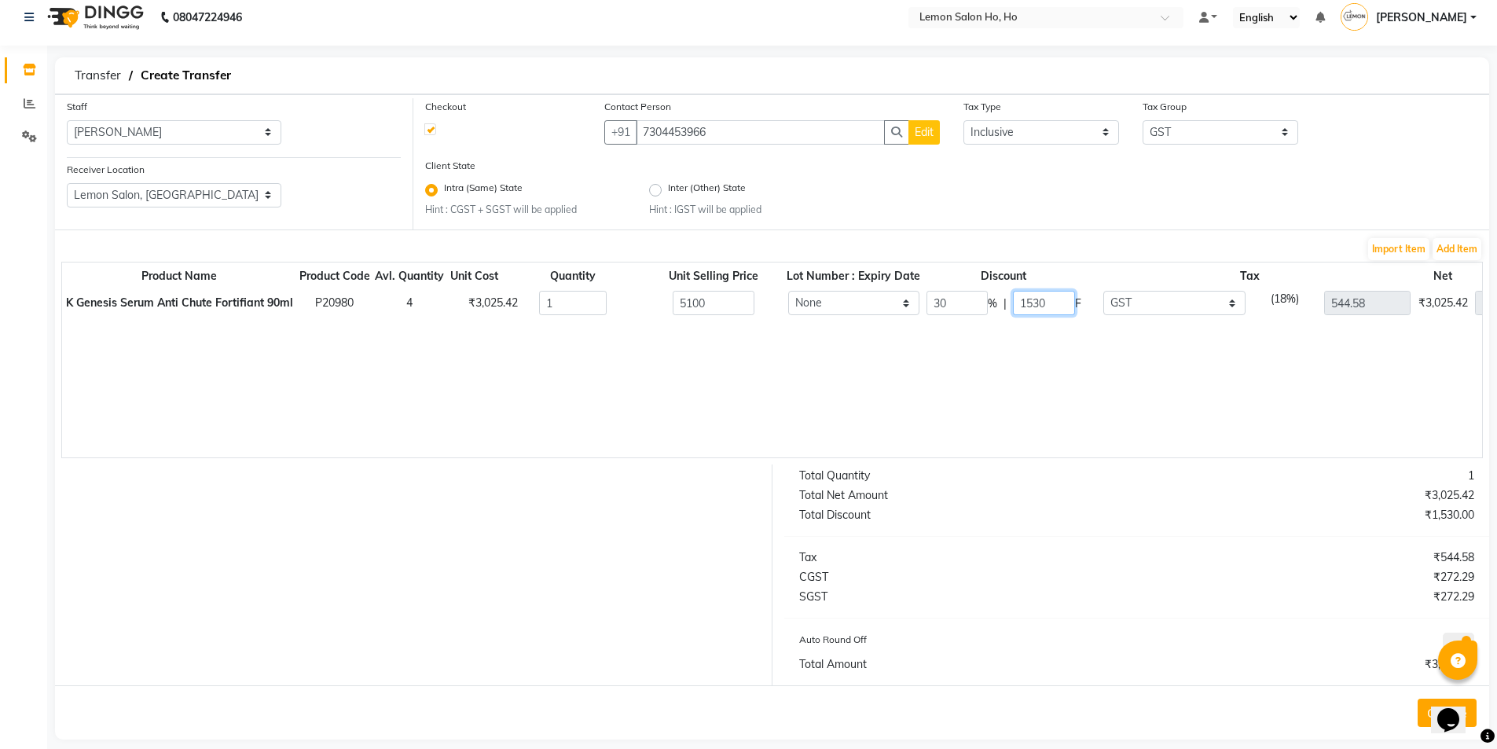
scroll to position [28, 0]
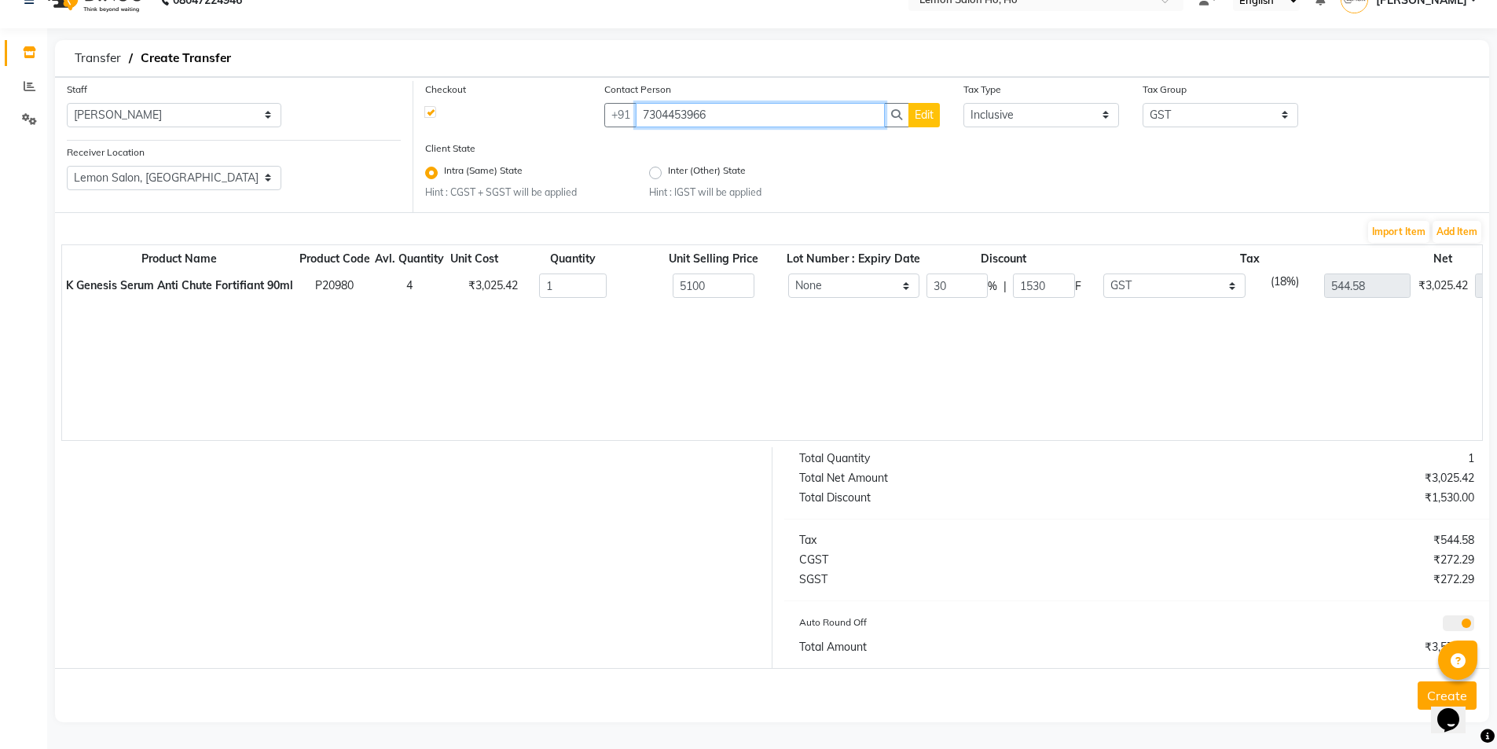
click at [767, 116] on input "7304453966" at bounding box center [760, 115] width 248 height 24
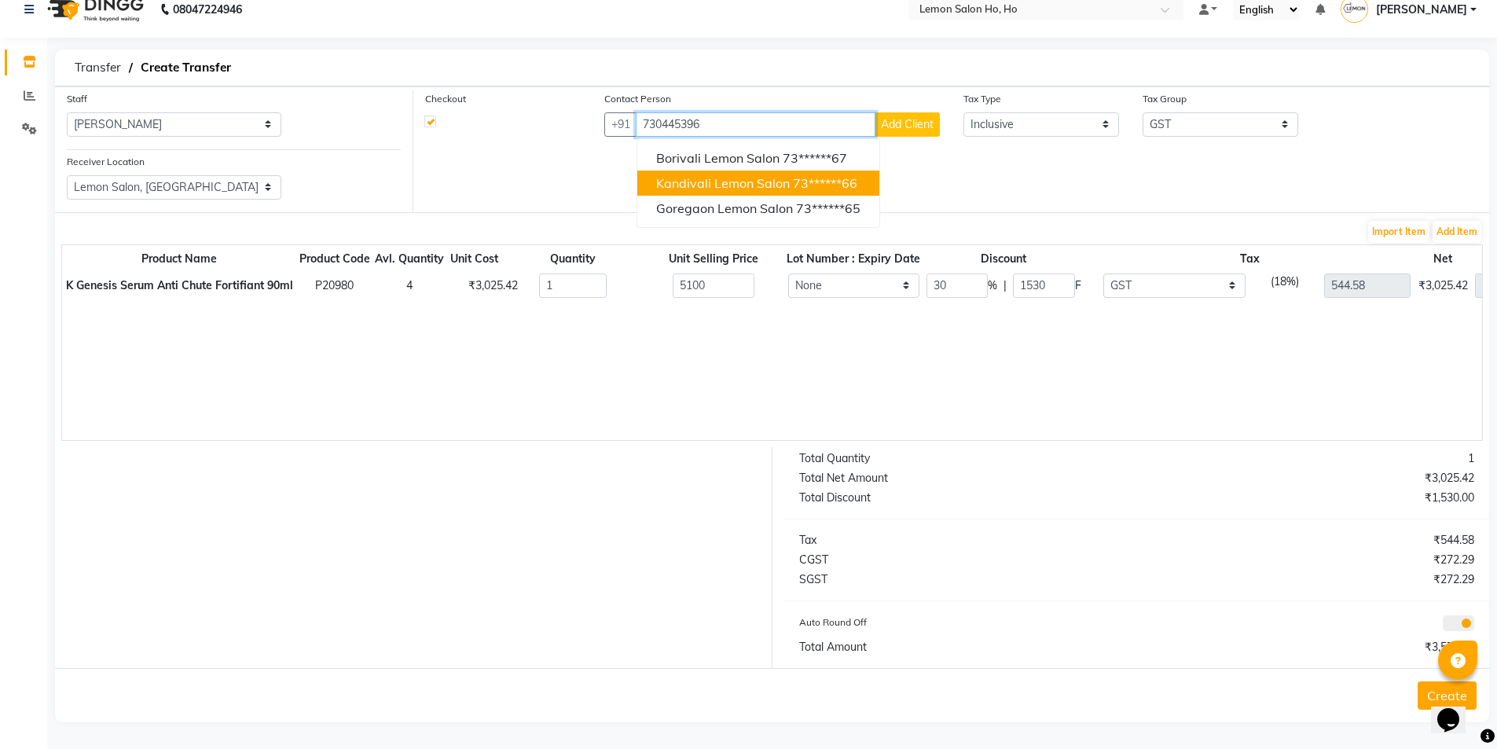
click at [716, 187] on span "Kandivali Lemon Salon" at bounding box center [723, 183] width 134 height 16
type input "7304453966"
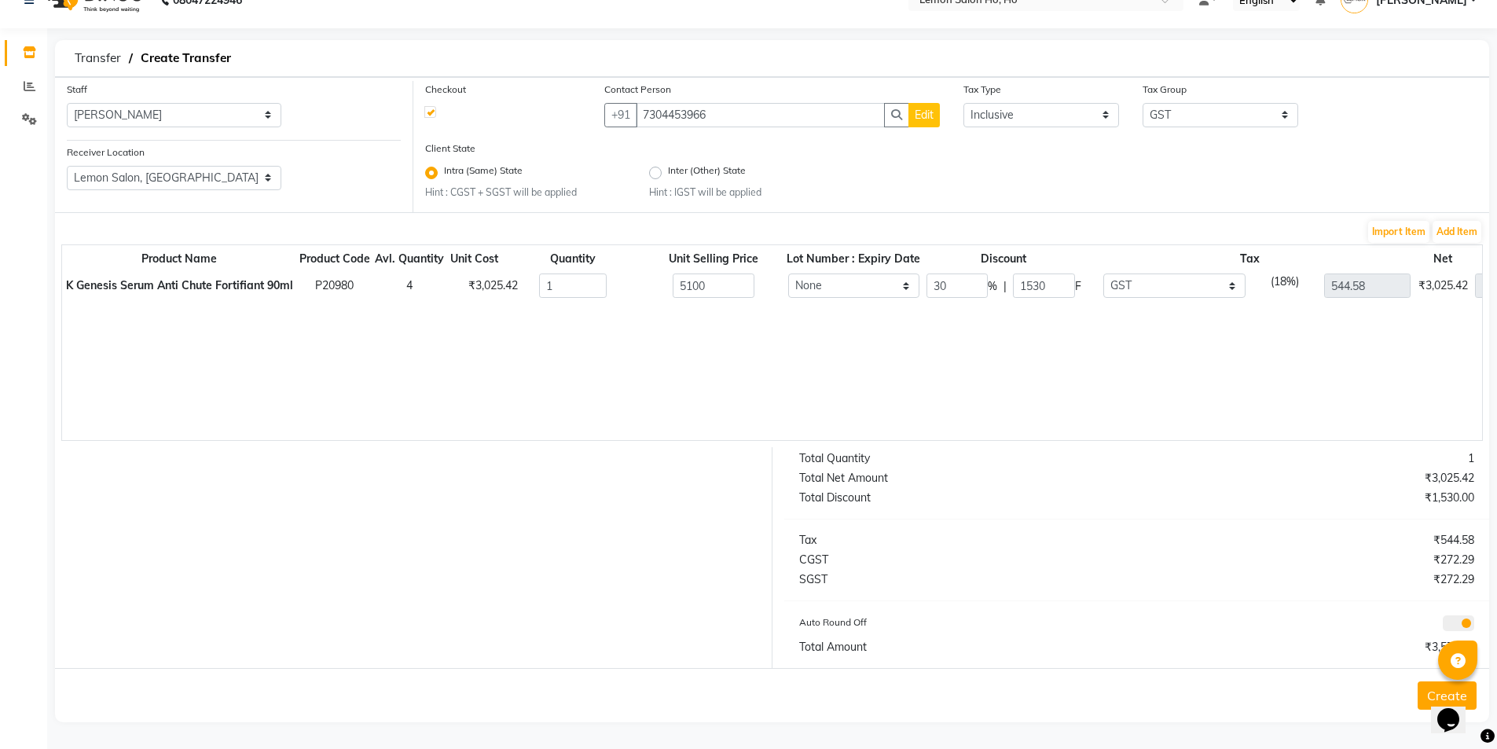
click at [1429, 693] on button "Create" at bounding box center [1447, 695] width 59 height 28
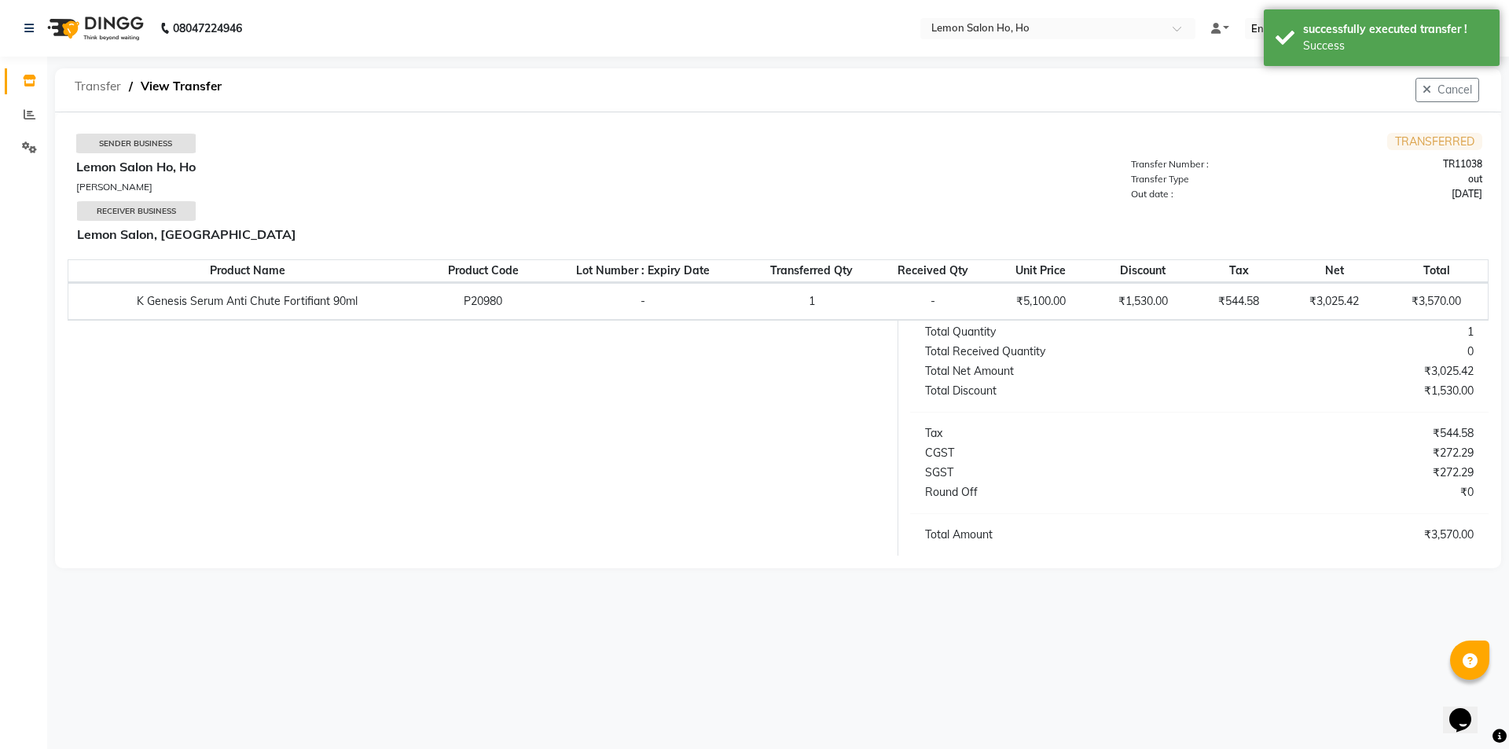
click at [108, 90] on span "Transfer" at bounding box center [98, 86] width 62 height 28
select select "sender"
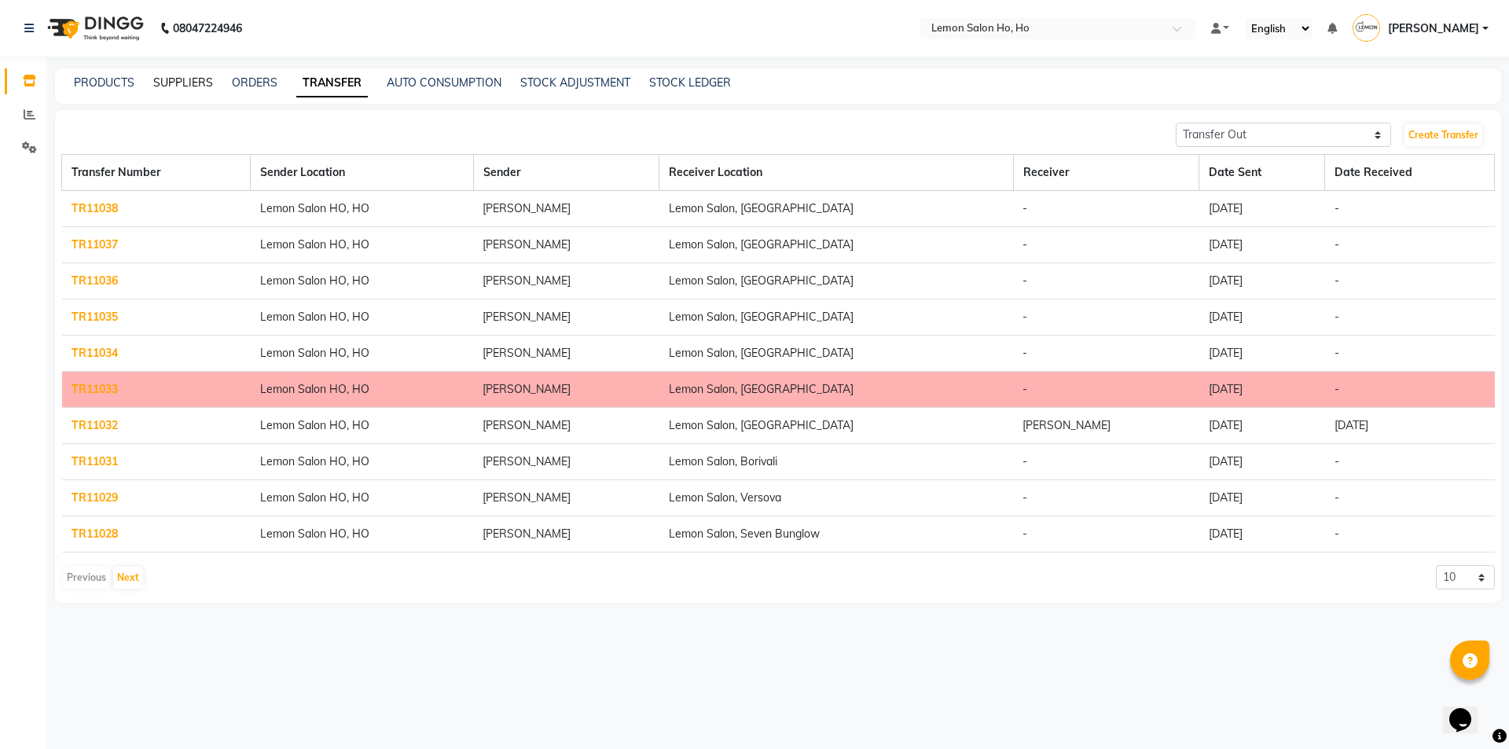
click at [171, 79] on link "SUPPLIERS" at bounding box center [183, 82] width 60 height 14
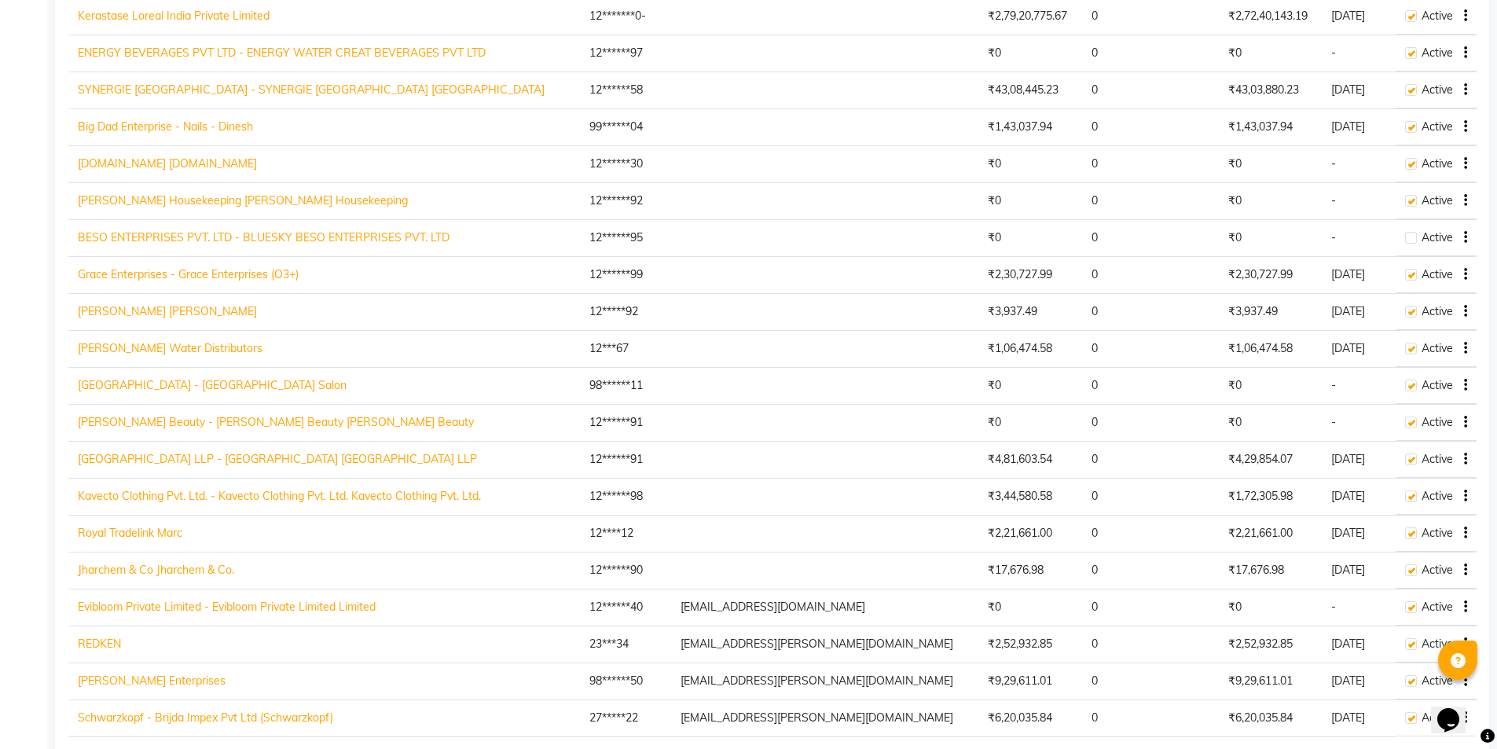
scroll to position [1729, 0]
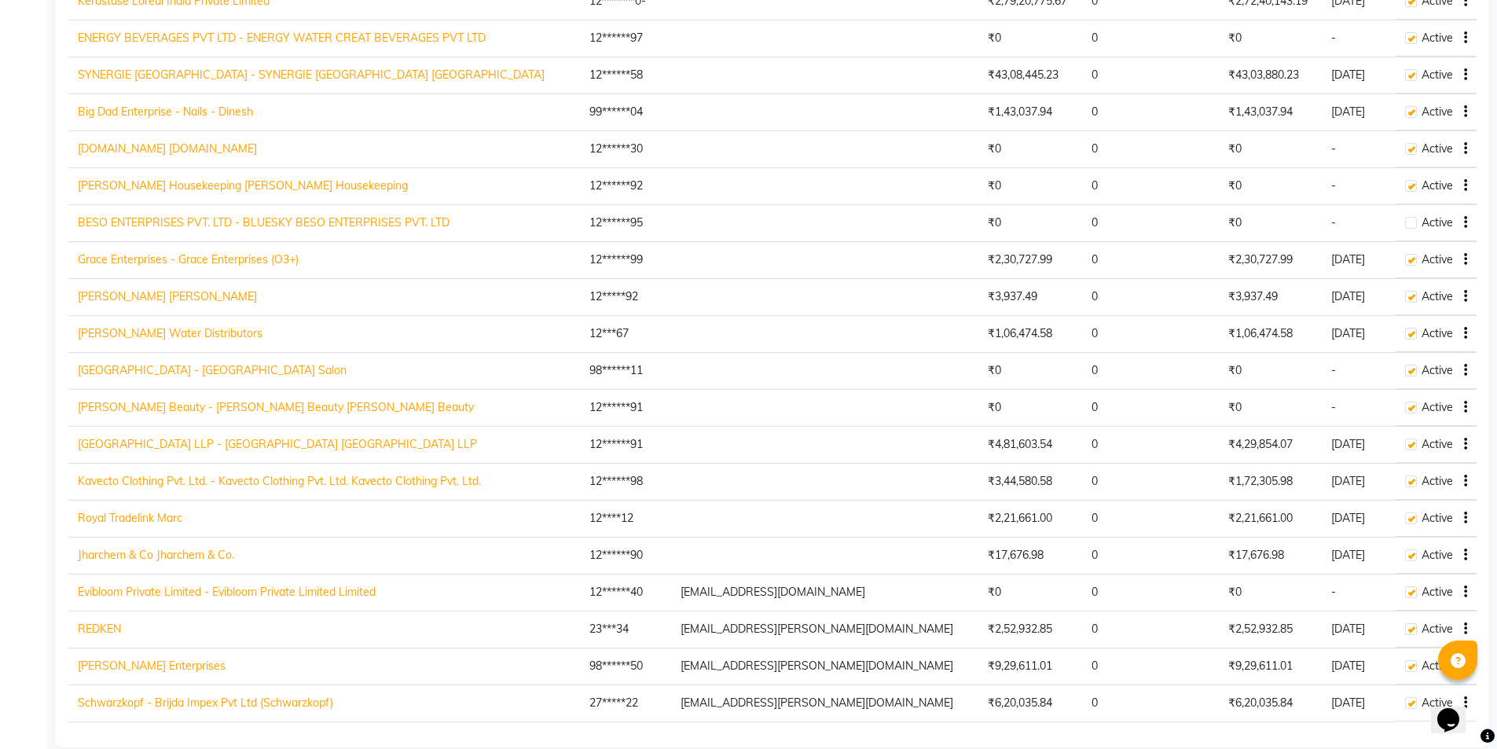
click at [118, 443] on link "[GEOGRAPHIC_DATA] LLP - [GEOGRAPHIC_DATA] [GEOGRAPHIC_DATA] LLP" at bounding box center [277, 444] width 399 height 14
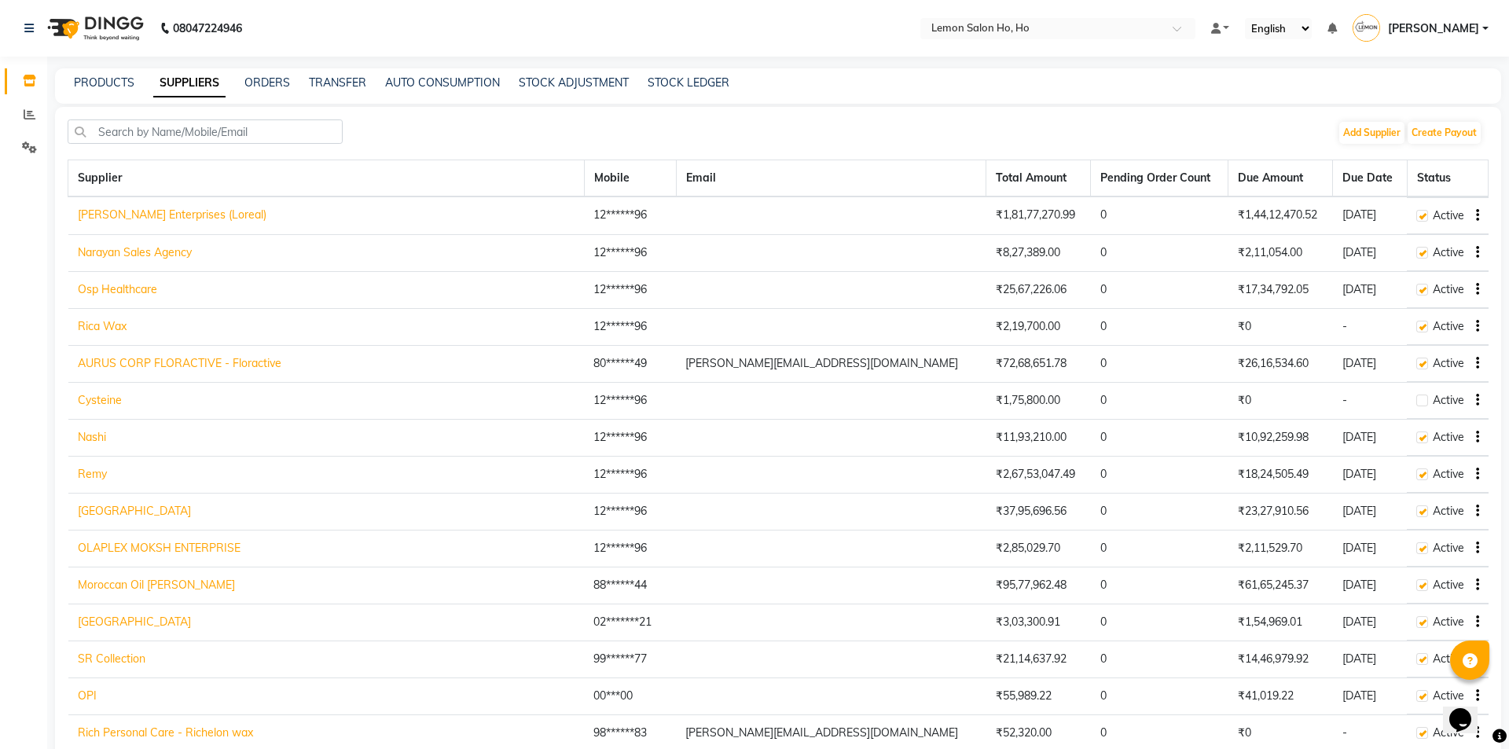
select select "2959"
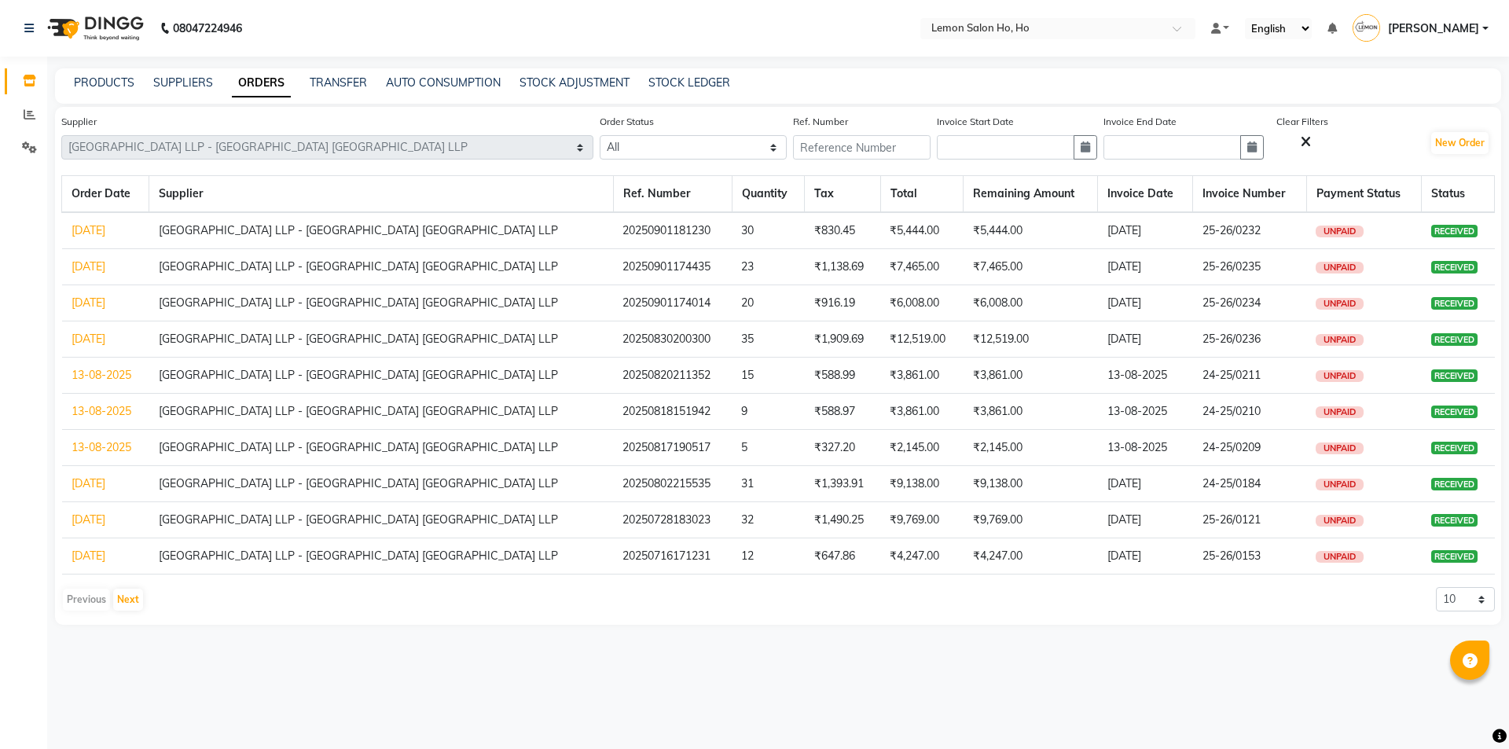
select select "2959"
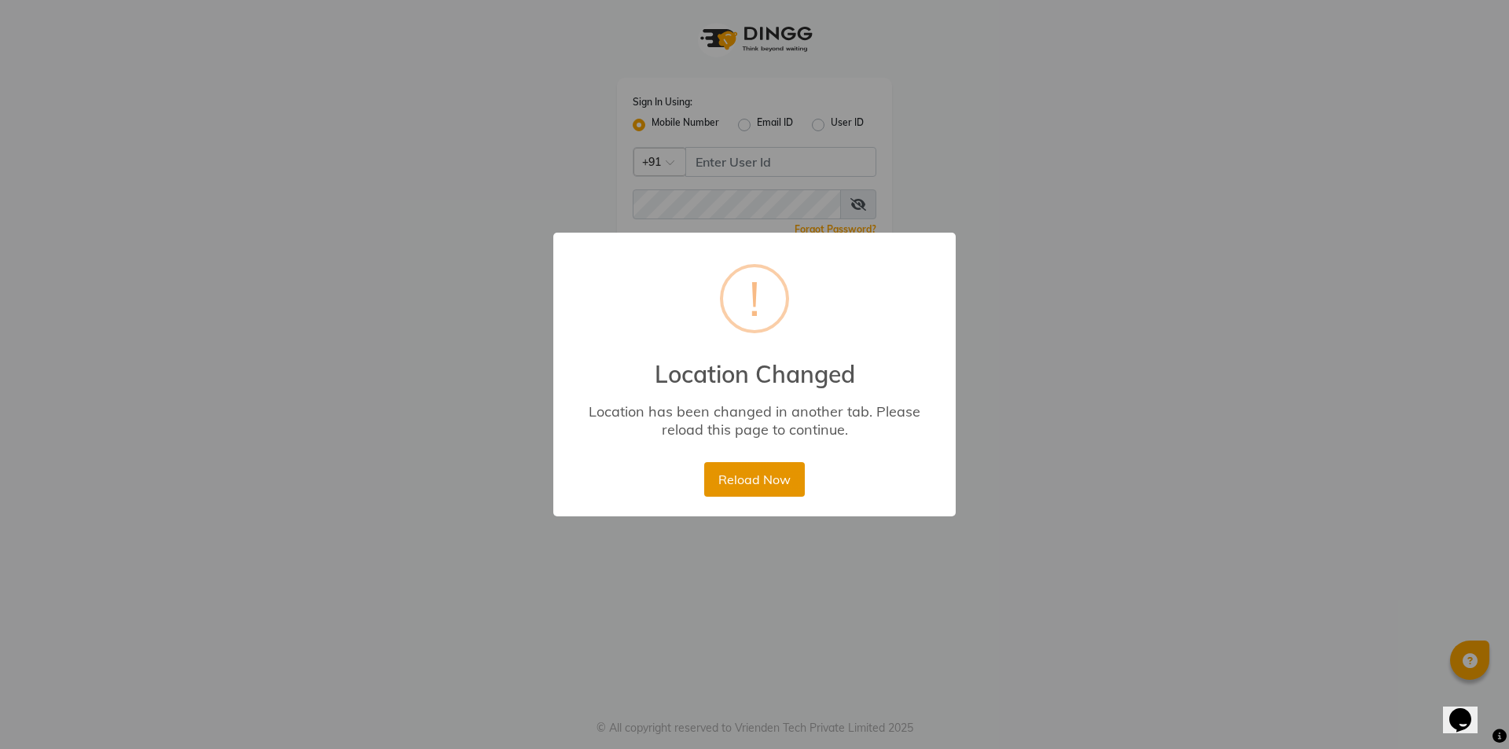
click at [753, 490] on button "Reload Now" at bounding box center [754, 479] width 100 height 35
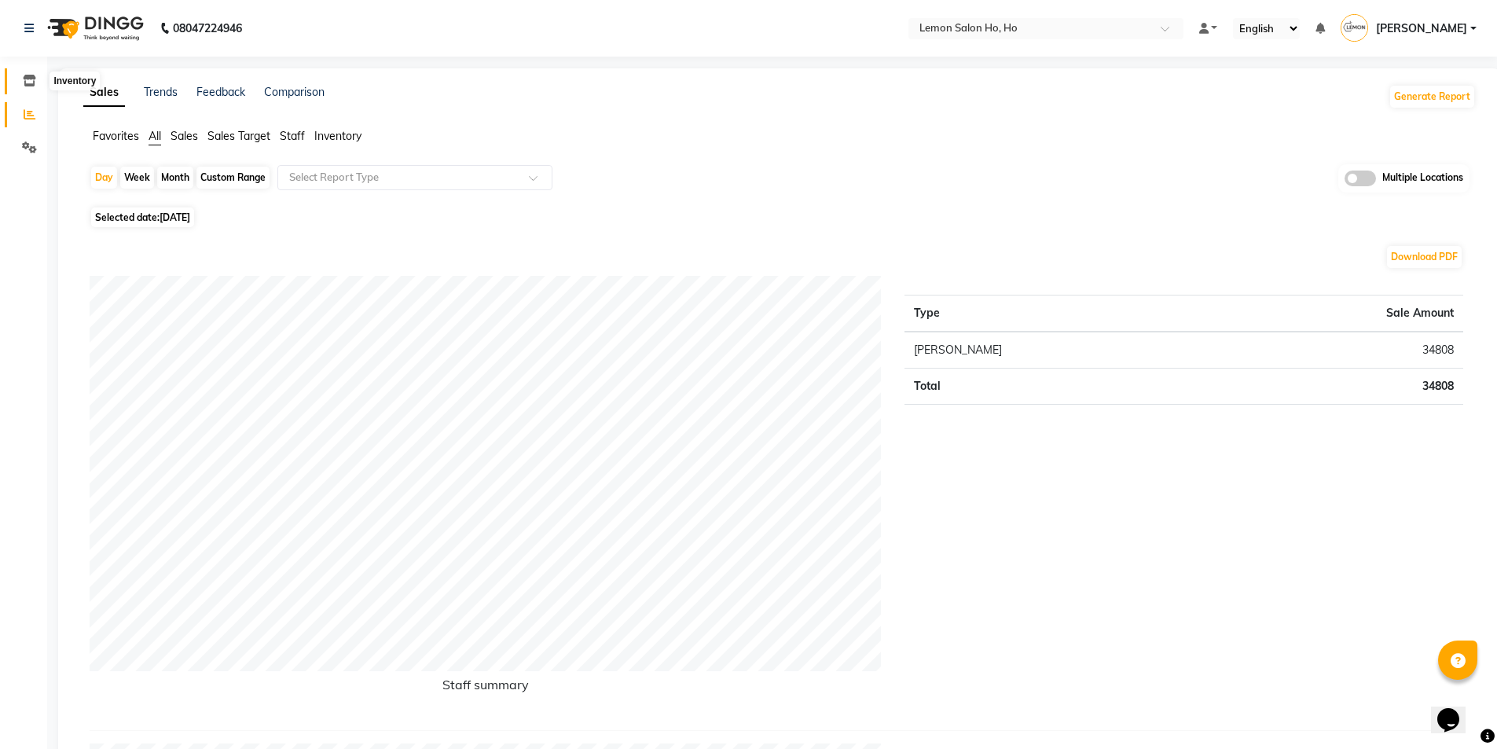
click at [37, 82] on span at bounding box center [30, 81] width 28 height 18
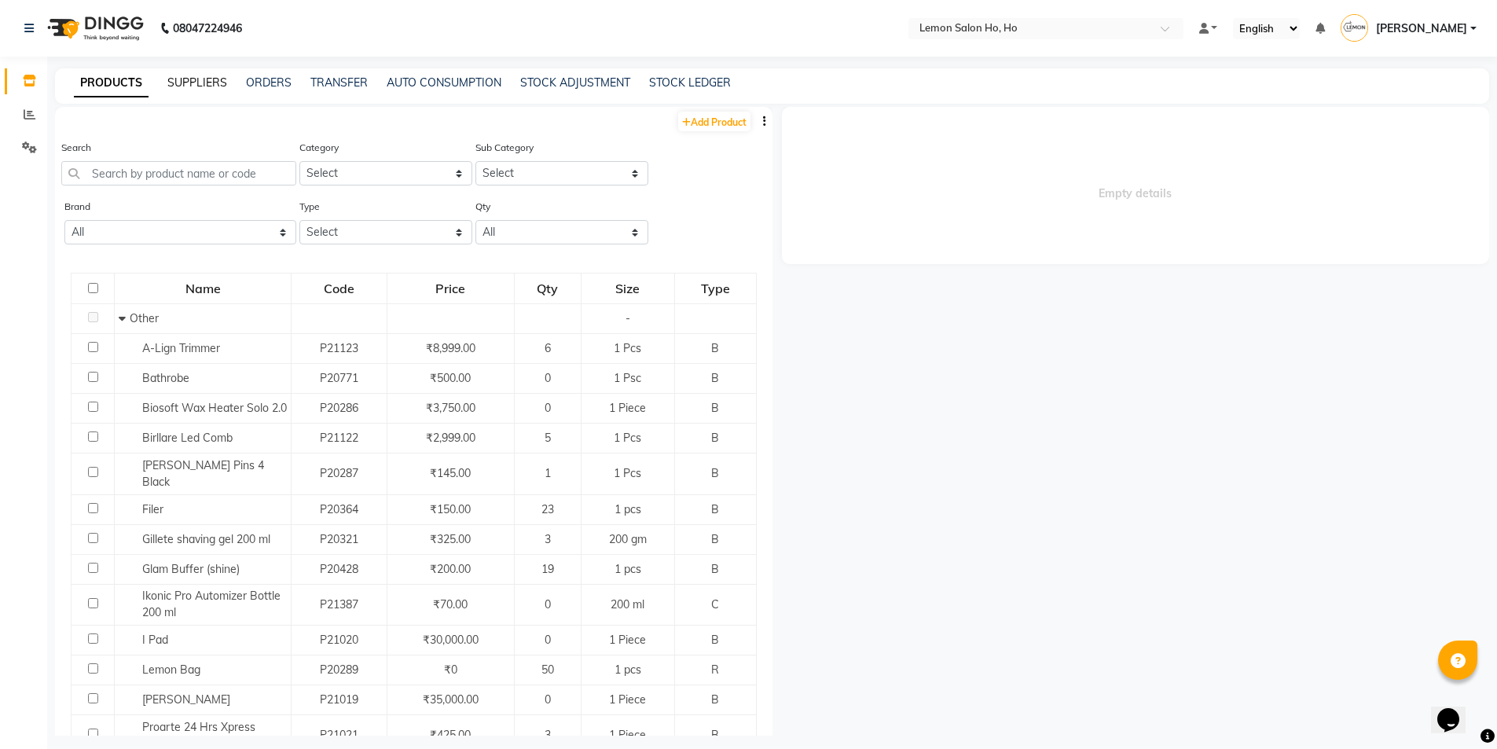
click at [195, 86] on link "SUPPLIERS" at bounding box center [197, 82] width 60 height 14
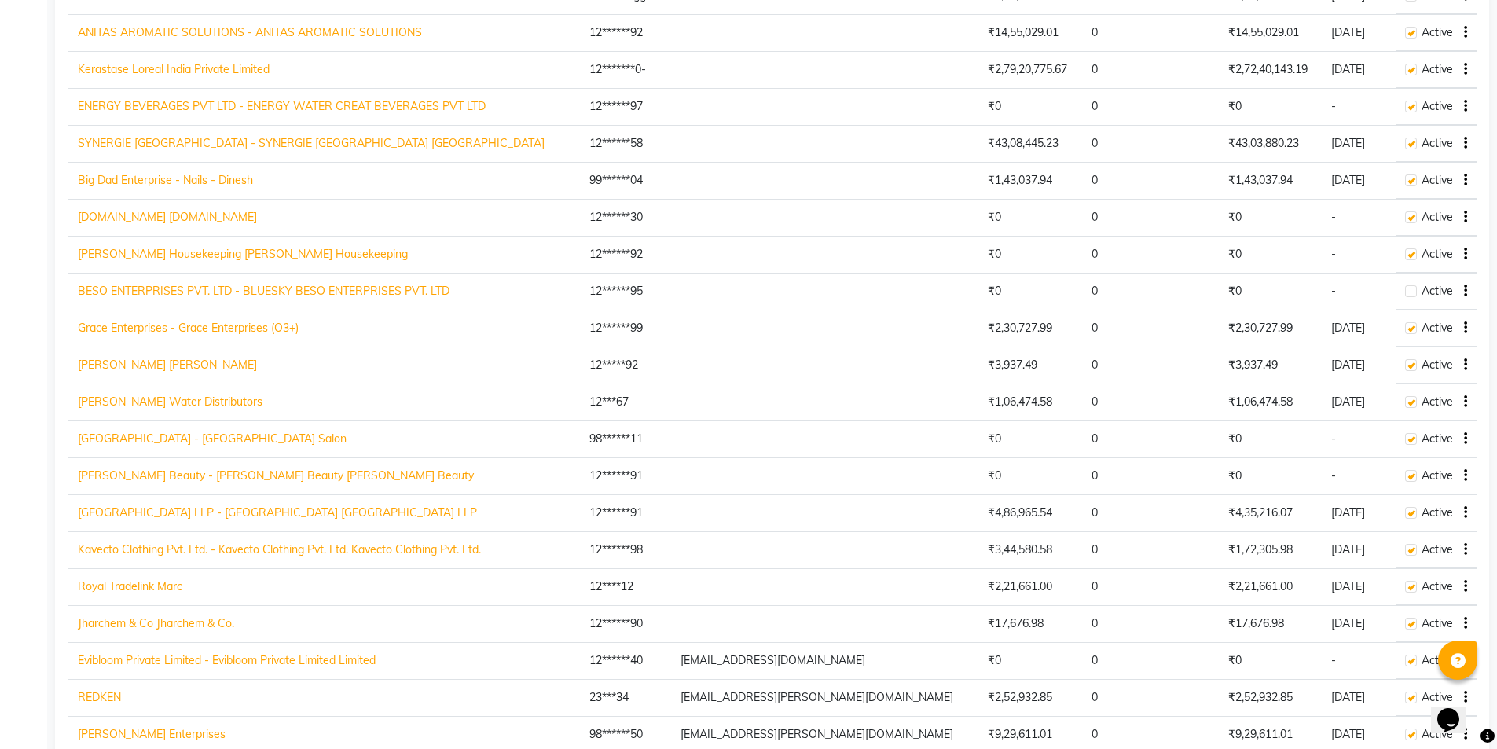
scroll to position [1751, 0]
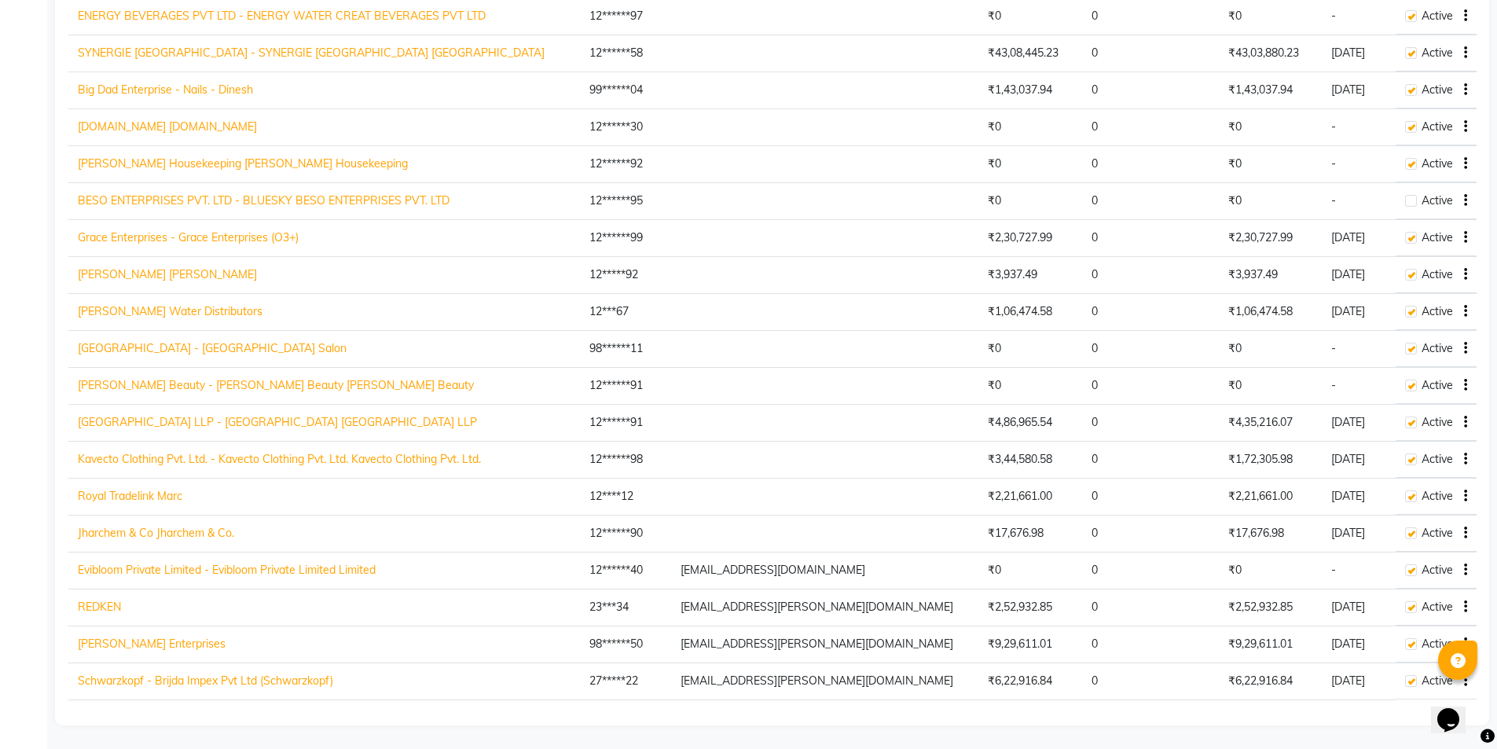
click at [189, 683] on link "Schwarzkopf - Brijda Impex Pvt Ltd (Schwarzkopf)" at bounding box center [205, 680] width 255 height 14
select select "4513"
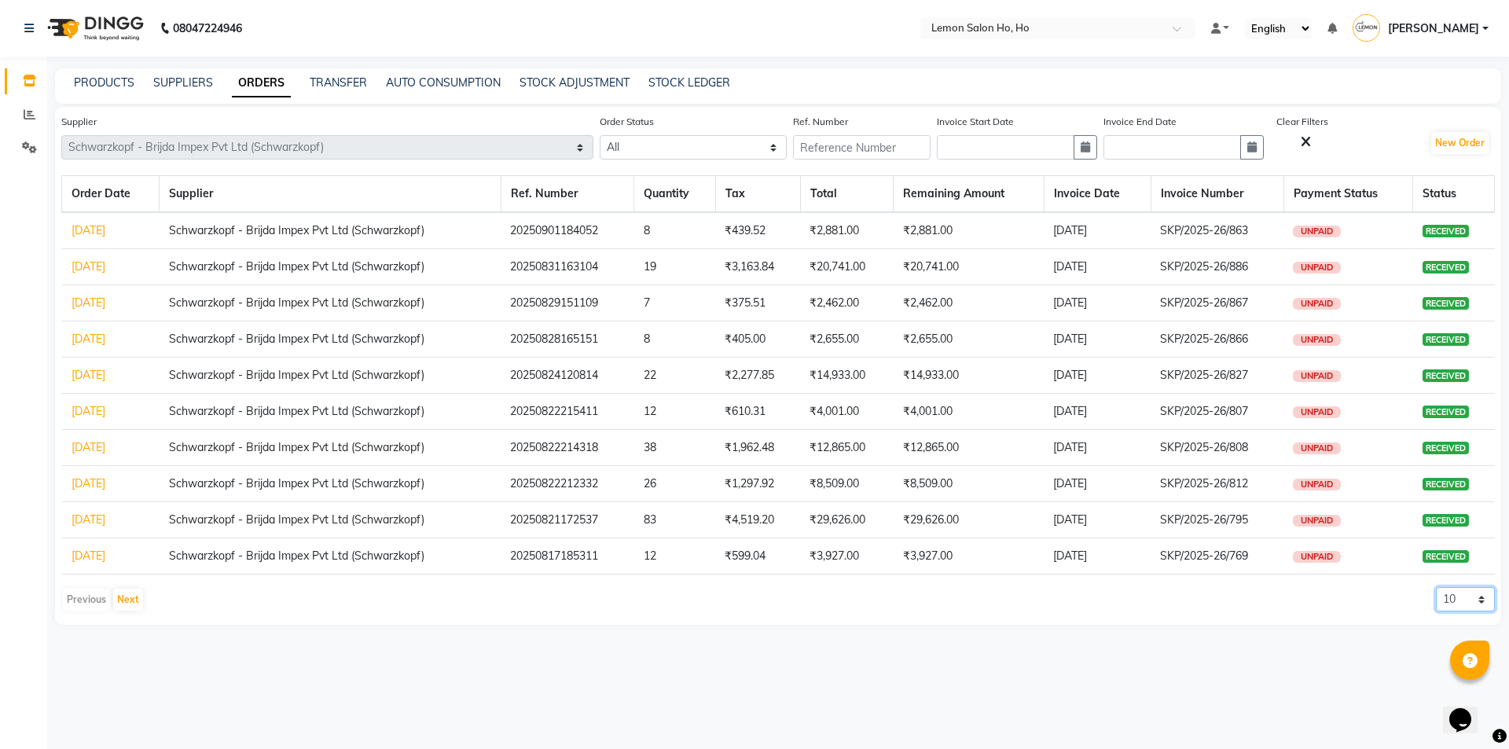
click at [1473, 599] on select "10 20 50 100" at bounding box center [1465, 599] width 59 height 24
select select "20"
click at [1436, 587] on select "10 20 50 100" at bounding box center [1465, 599] width 59 height 24
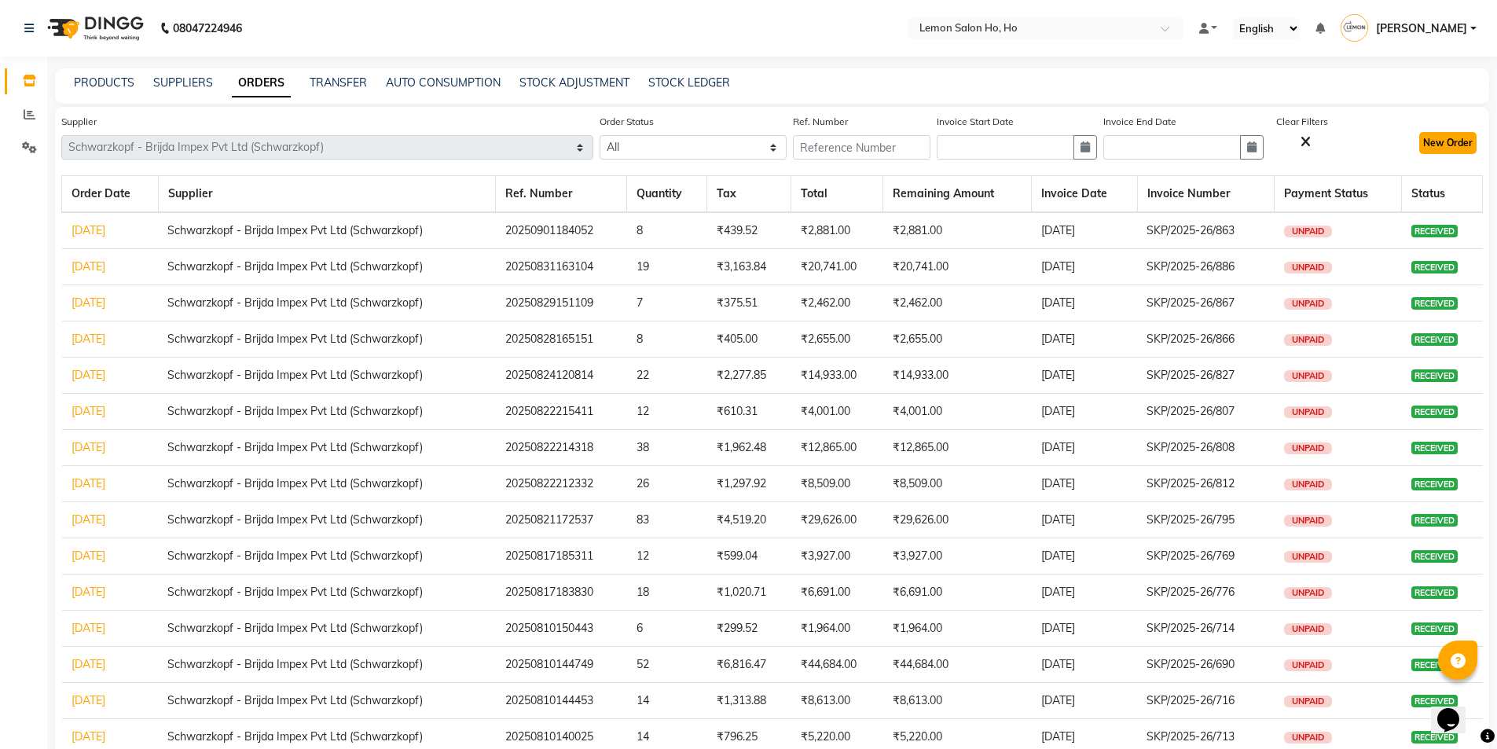
click at [1463, 133] on button "New Order" at bounding box center [1447, 143] width 57 height 22
select select "true"
select select "2069"
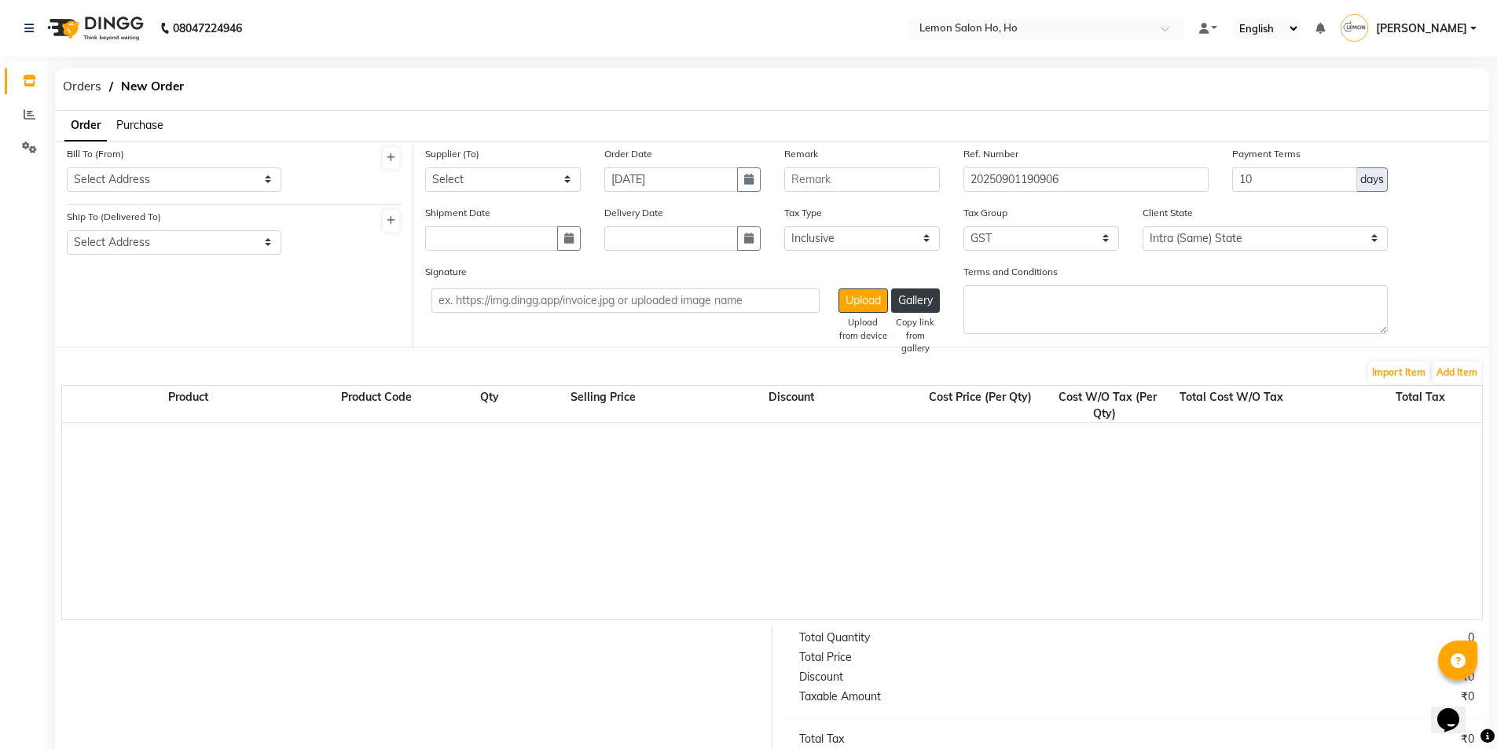
click at [141, 126] on span "Purchase" at bounding box center [139, 125] width 47 height 14
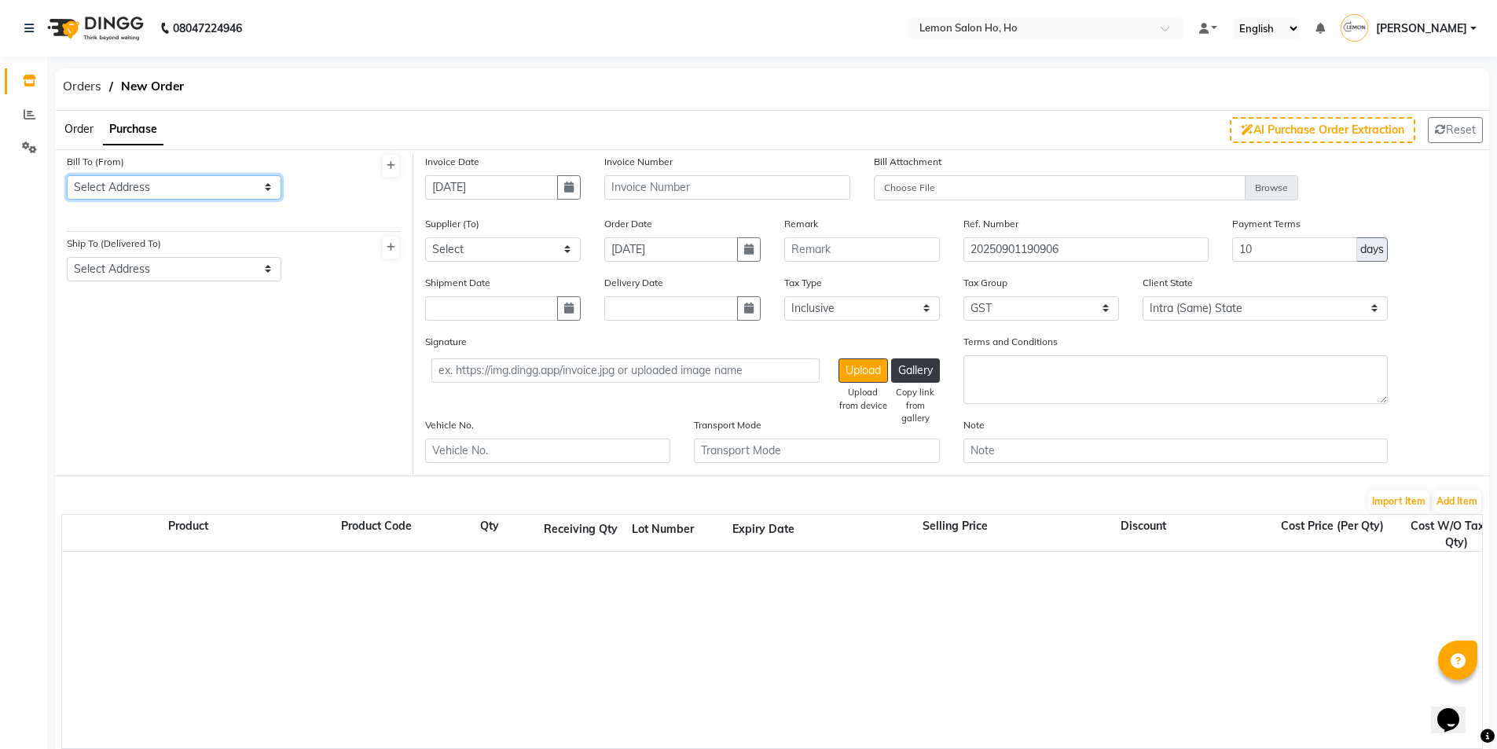
click at [137, 193] on select "Select Address shop [GEOGRAPHIC_DATA] [GEOGRAPHIC_DATA][PERSON_NAME]" at bounding box center [174, 187] width 215 height 24
select select "7"
click at [67, 175] on select "Select Address shop [GEOGRAPHIC_DATA] [GEOGRAPHIC_DATA][PERSON_NAME]" at bounding box center [174, 187] width 215 height 24
click at [172, 262] on select "Select Address shop no-1 samarth siddhi near [GEOGRAPHIC_DATA] opp [GEOGRAPHIC_…" at bounding box center [174, 269] width 215 height 24
select select "8"
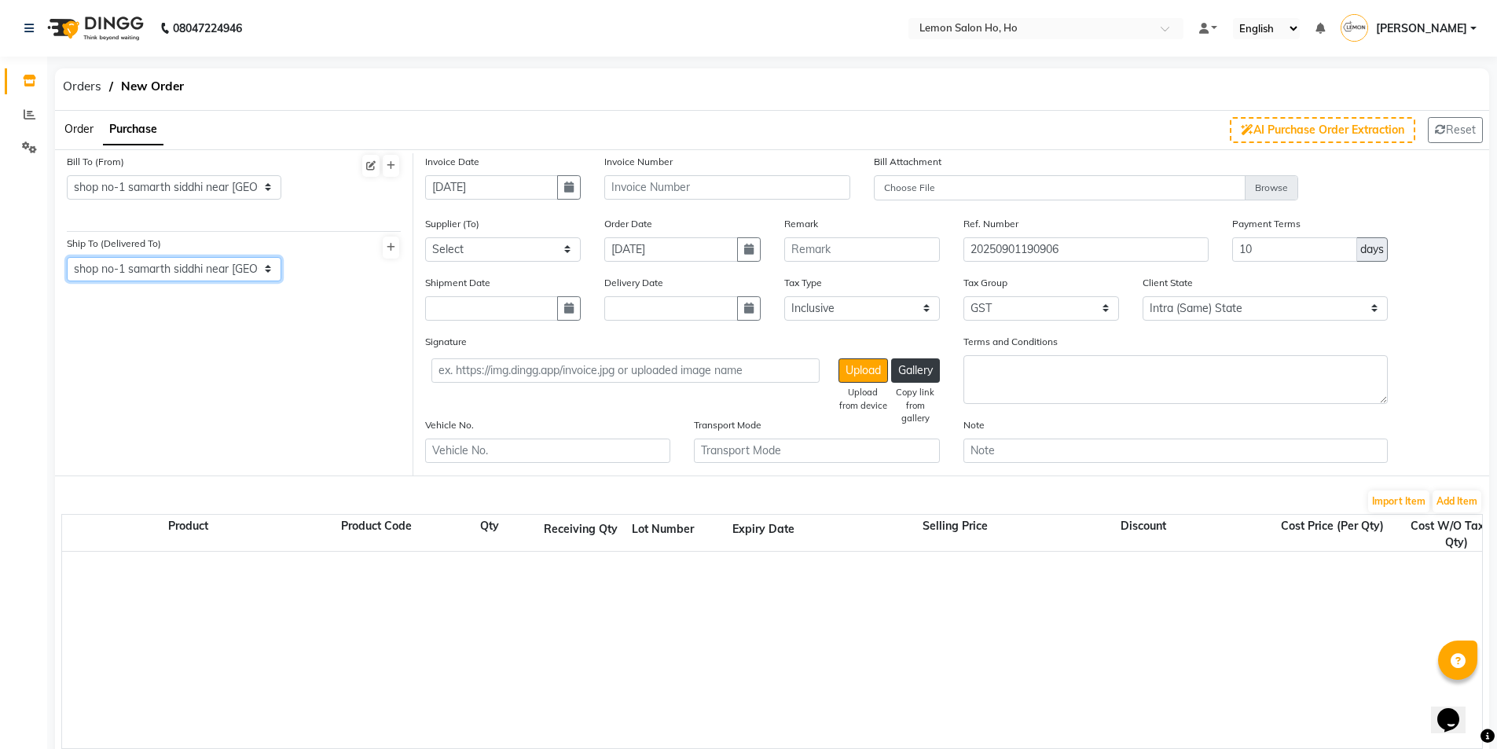
click at [67, 257] on select "Select Address shop no-1 samarth siddhi near [GEOGRAPHIC_DATA] opp [GEOGRAPHIC_…" at bounding box center [174, 269] width 215 height 24
click at [559, 186] on button "button" at bounding box center [569, 187] width 24 height 24
select select "9"
select select "2025"
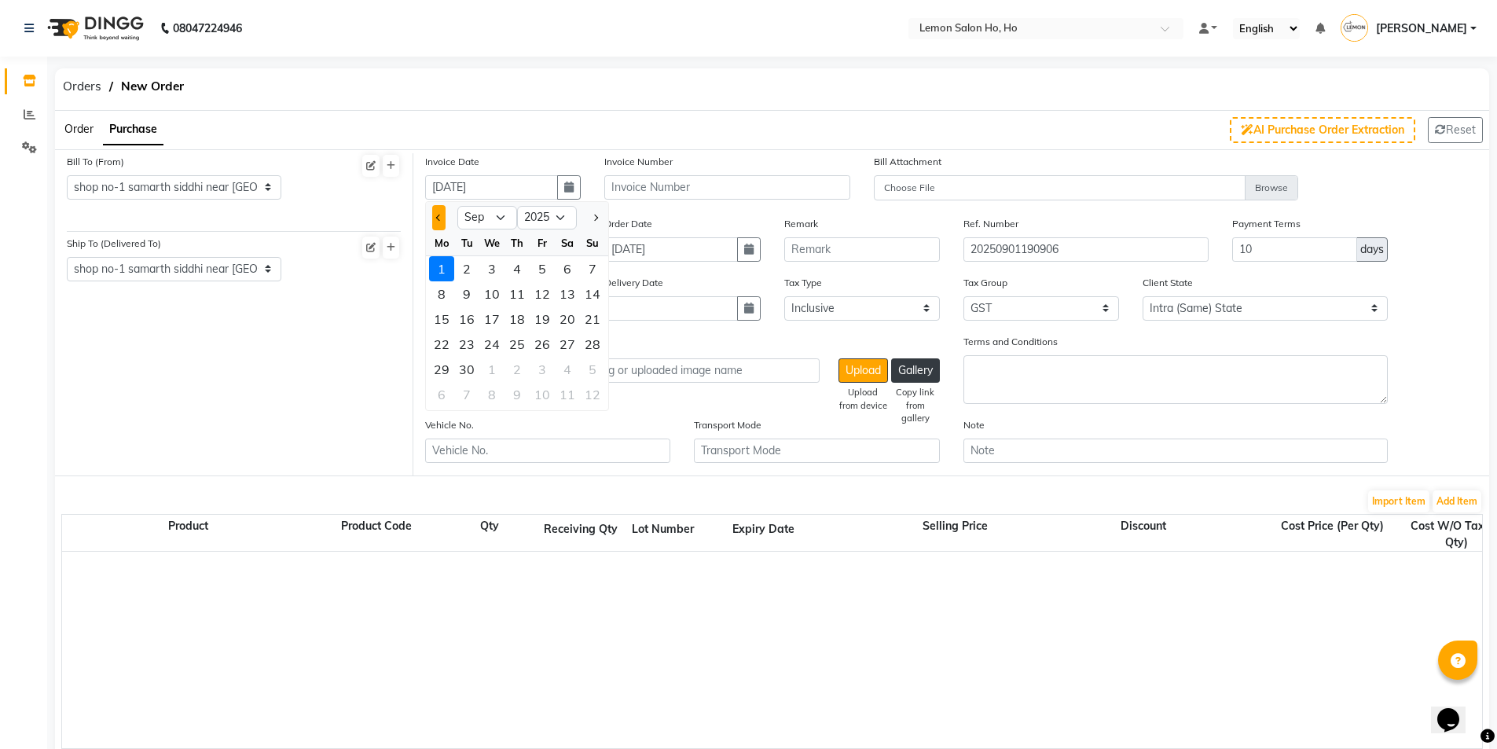
click at [437, 215] on button "Previous month" at bounding box center [438, 217] width 13 height 25
select select "8"
click at [490, 370] on div "27" at bounding box center [491, 369] width 25 height 25
type input "[DATE]"
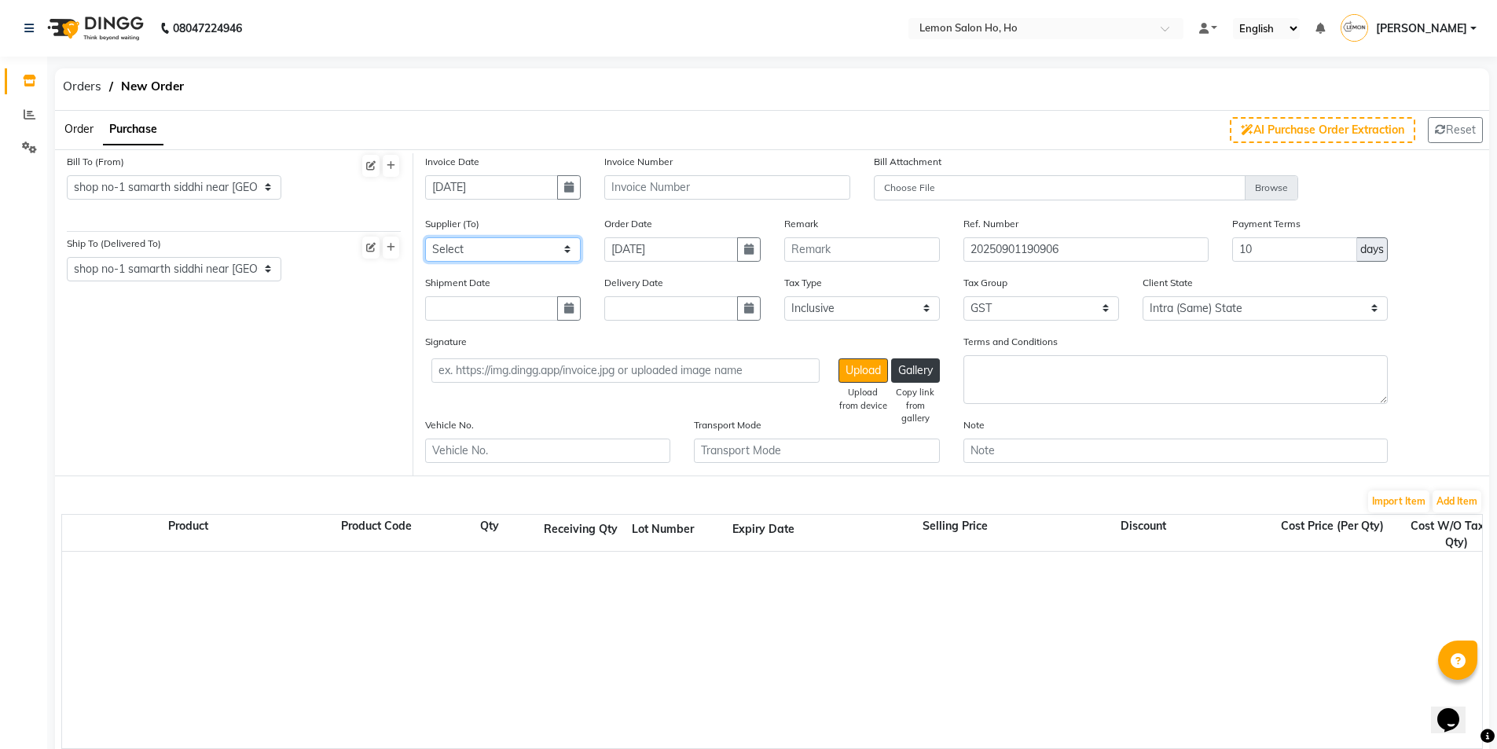
click at [513, 240] on select "Select [PERSON_NAME] Enterprises (Loreal) Narayan Sales Agency Osp Healthcare R…" at bounding box center [503, 249] width 156 height 24
select select "4513"
click at [425, 237] on select "Select [PERSON_NAME] Enterprises (Loreal) Narayan Sales Agency Osp Healthcare R…" at bounding box center [503, 249] width 156 height 24
click at [571, 303] on icon "button" at bounding box center [568, 308] width 9 height 11
select select "9"
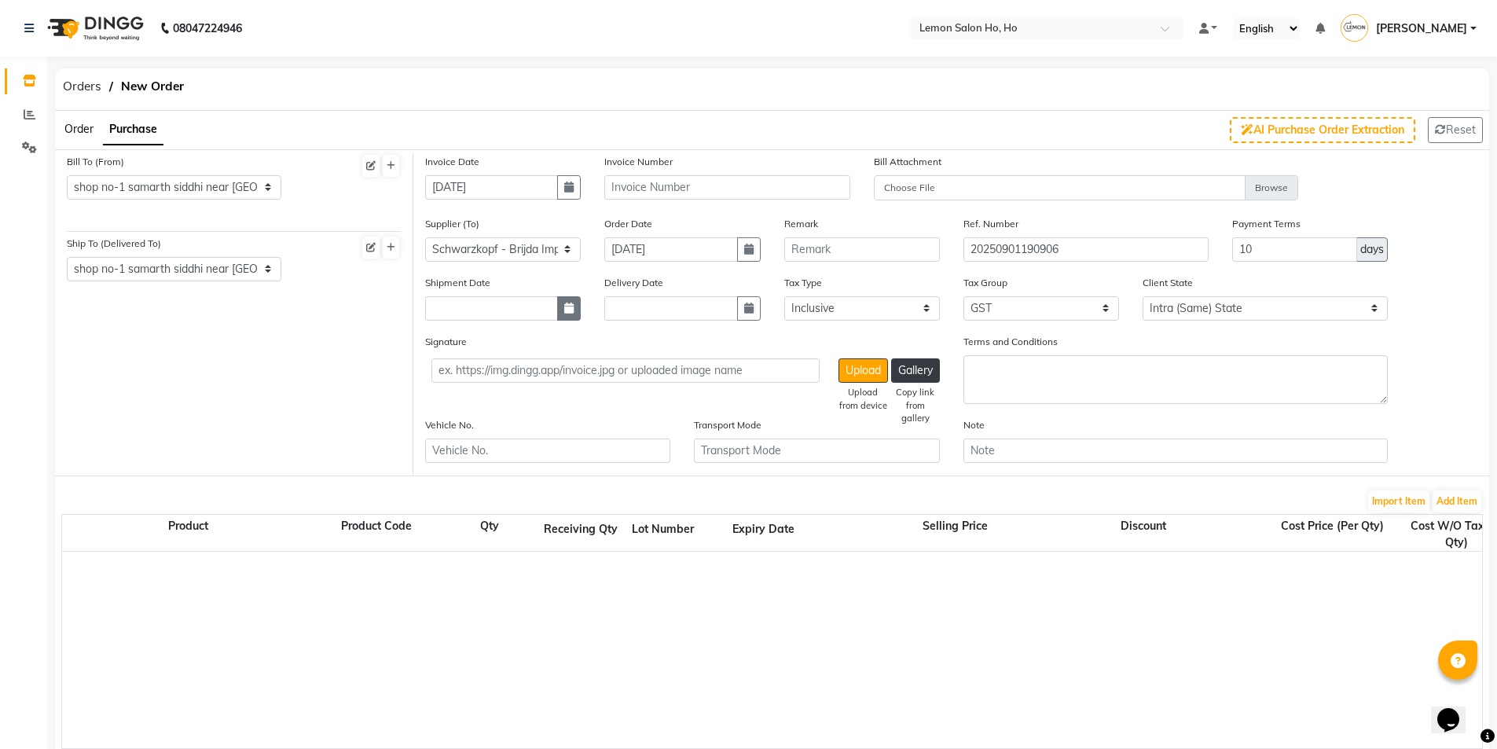
select select "2025"
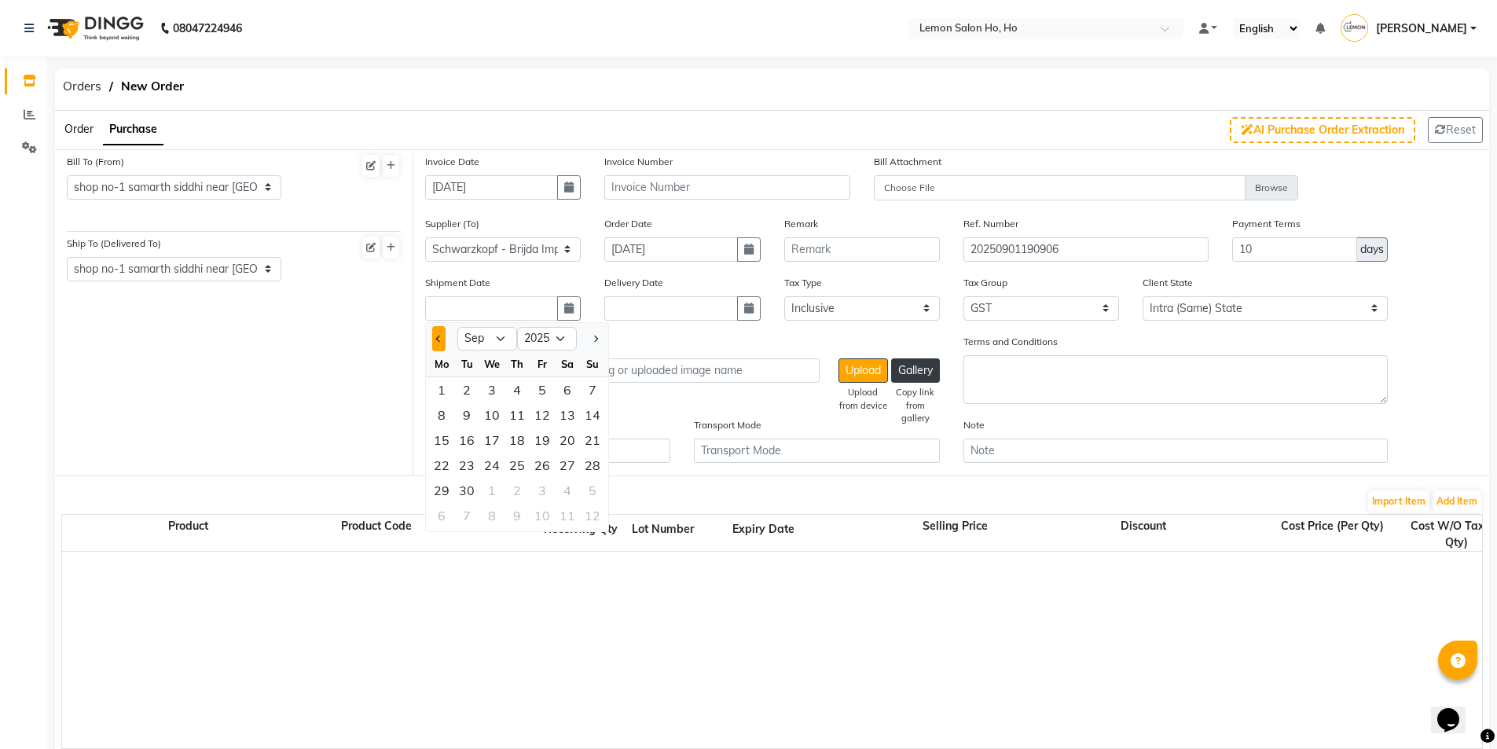
click at [444, 341] on button "Previous month" at bounding box center [438, 338] width 13 height 25
select select "8"
click at [492, 488] on div "27" at bounding box center [491, 490] width 25 height 25
type input "[DATE]"
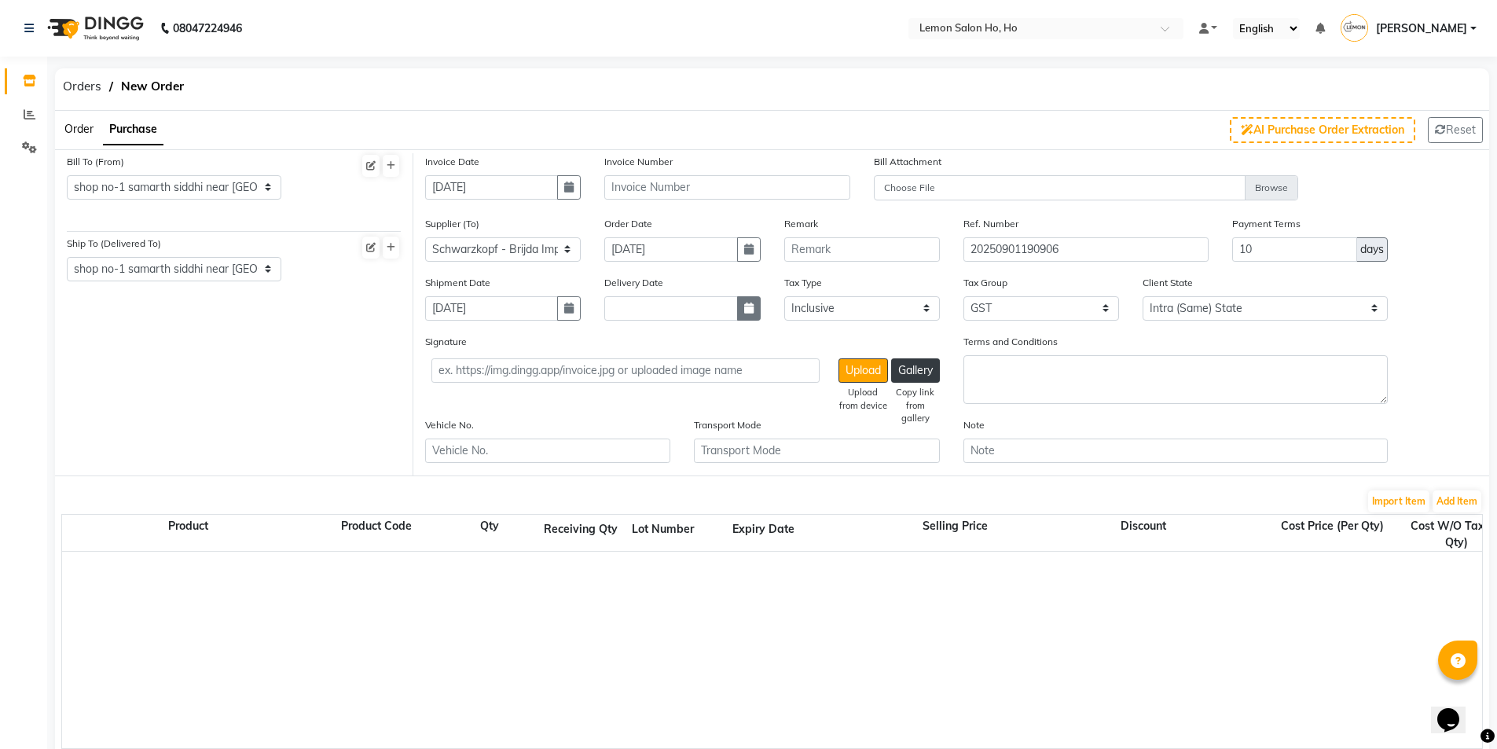
click at [742, 309] on button "button" at bounding box center [749, 308] width 24 height 24
select select "9"
select select "2025"
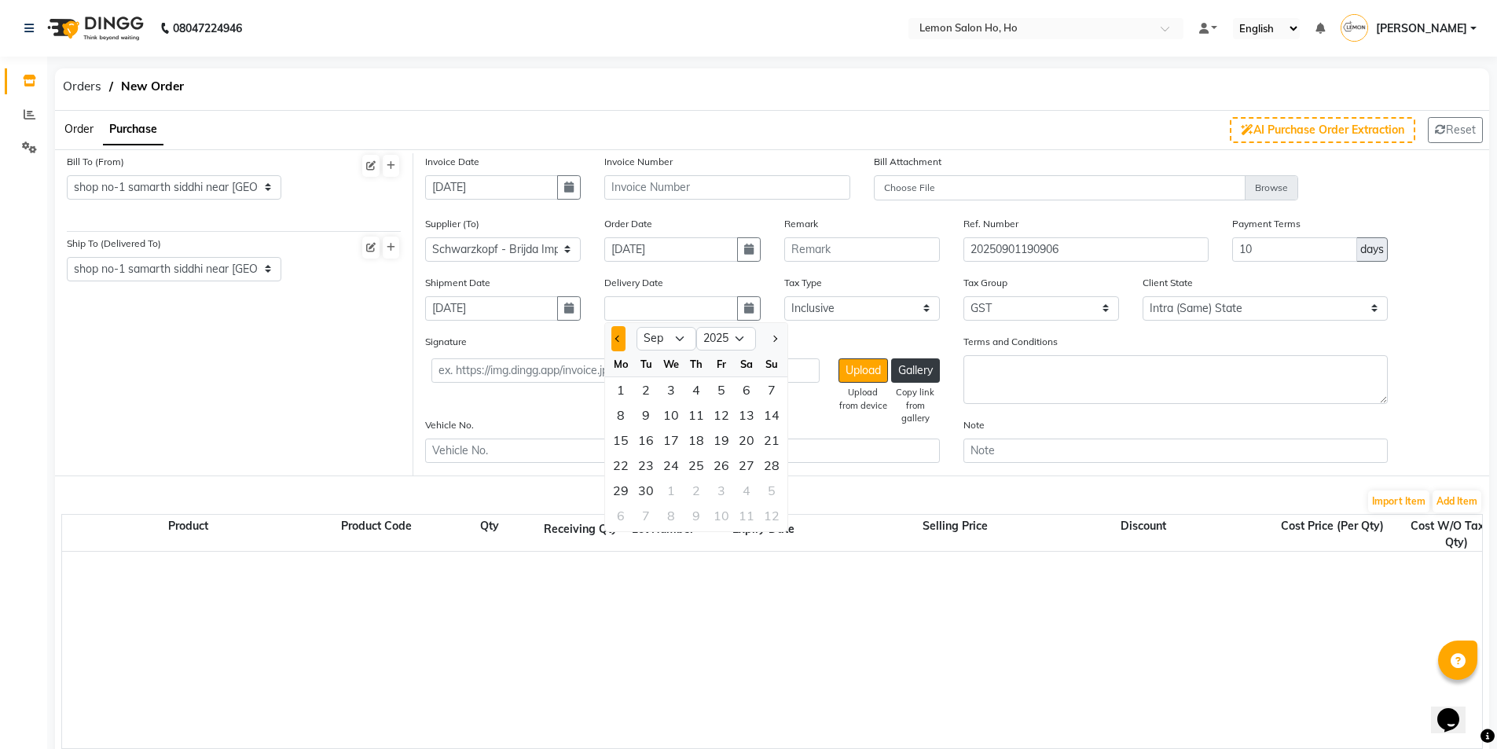
click at [617, 339] on span "Previous month" at bounding box center [618, 339] width 6 height 6
select select "8"
click at [677, 495] on div "27" at bounding box center [670, 490] width 25 height 25
type input "[DATE]"
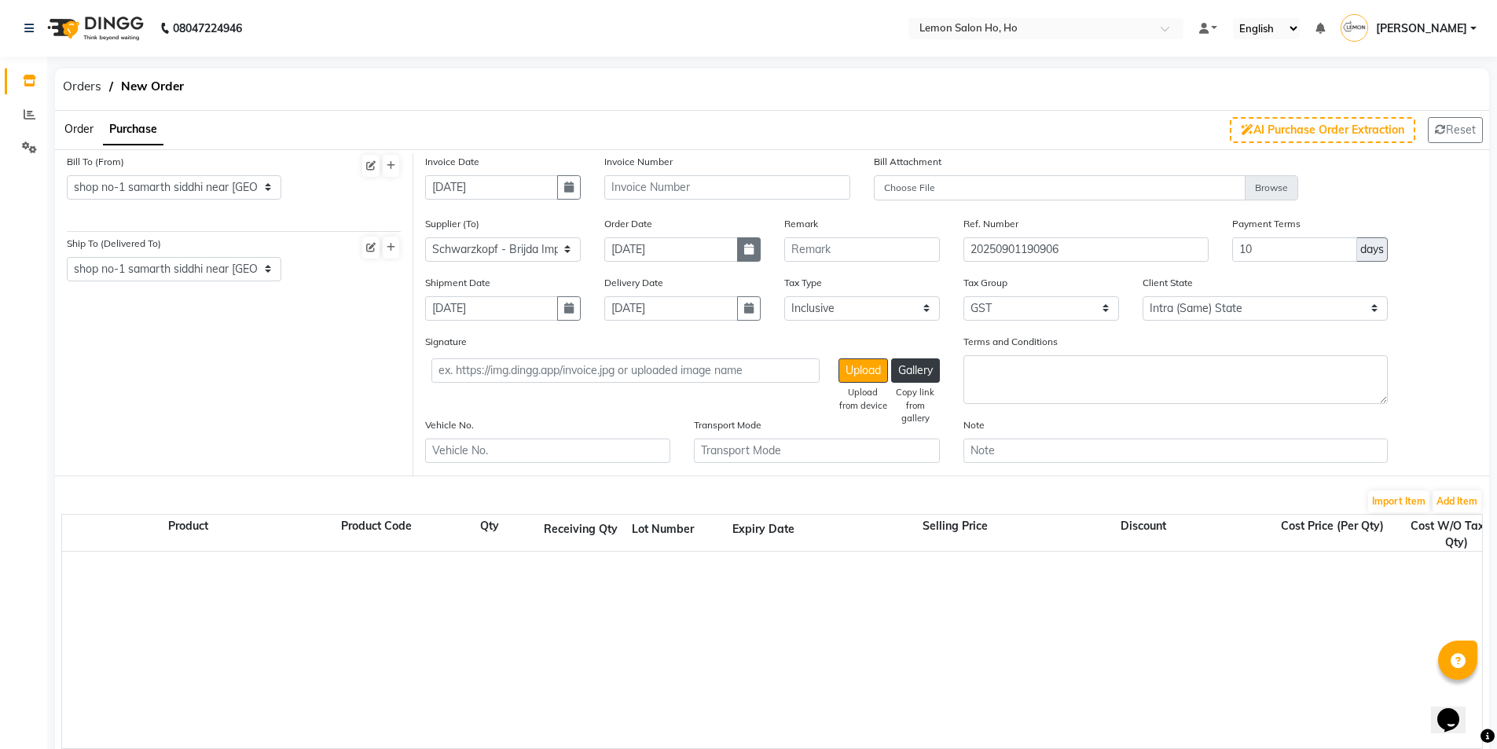
click at [746, 244] on icon "button" at bounding box center [748, 249] width 9 height 11
select select "9"
select select "2025"
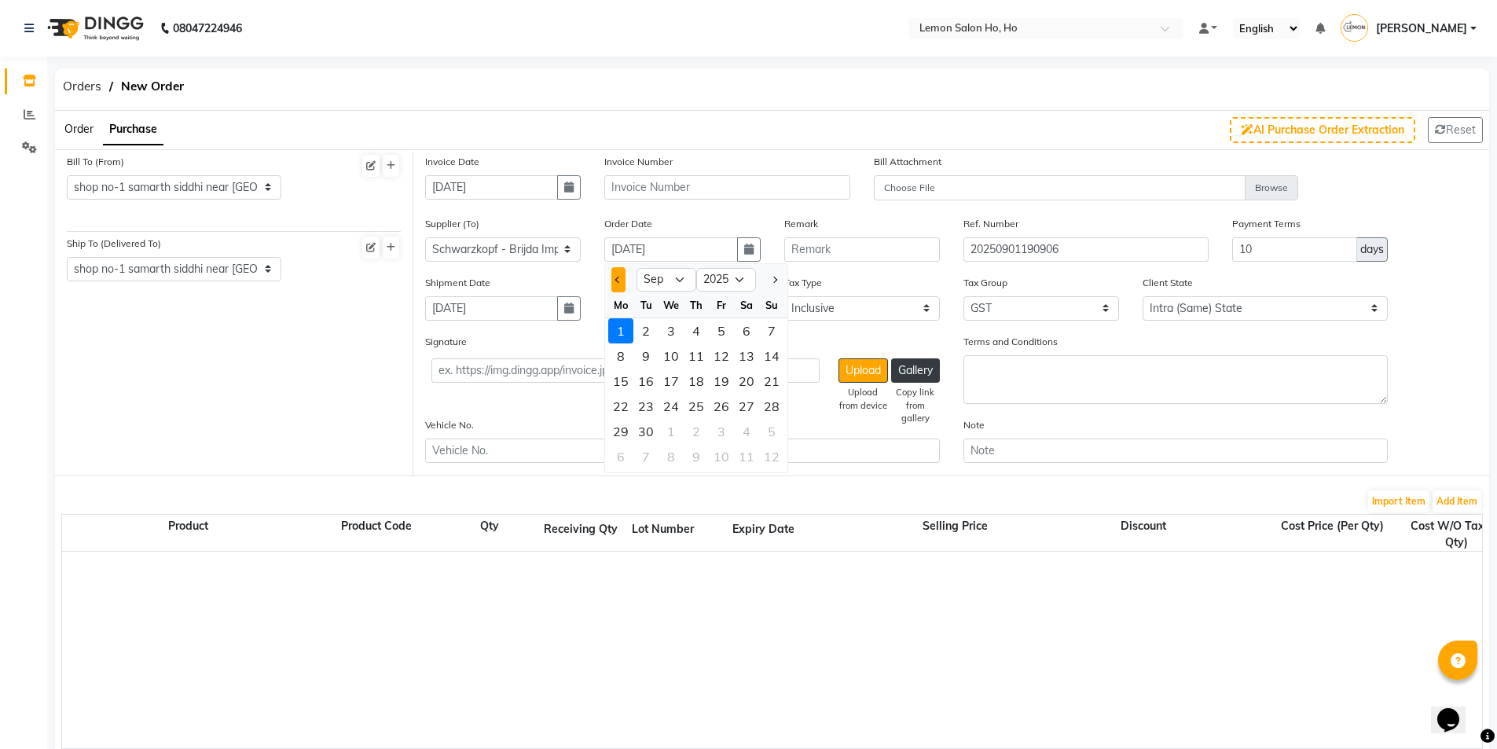
click at [622, 286] on button "Previous month" at bounding box center [617, 279] width 13 height 25
select select "8"
click at [665, 432] on div "27" at bounding box center [670, 431] width 25 height 25
type input "[DATE]"
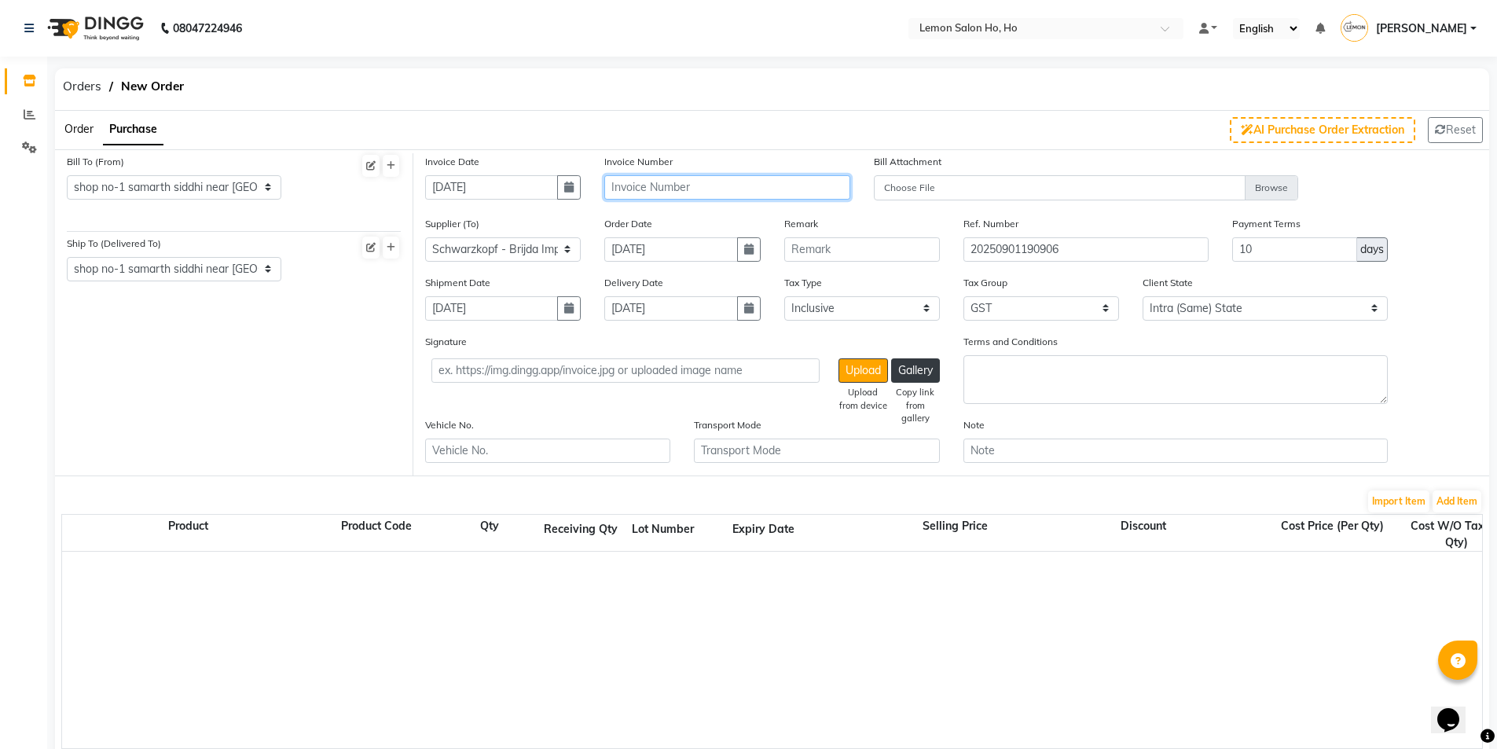
click at [703, 181] on input "text" at bounding box center [726, 187] width 245 height 24
type input "SKP/2025-26/860"
click at [1459, 503] on button "Add Item" at bounding box center [1456, 501] width 49 height 22
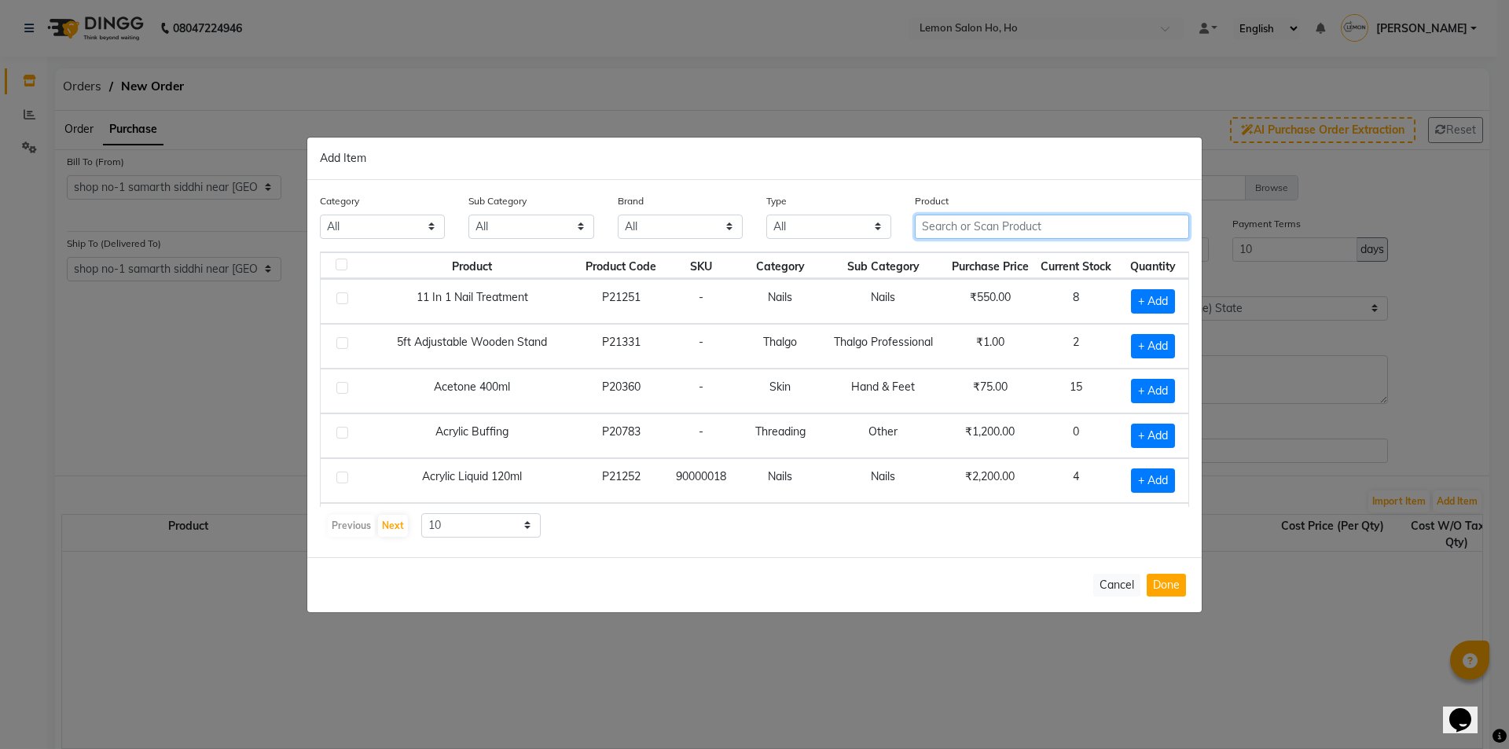
click at [1027, 215] on input "text" at bounding box center [1052, 227] width 274 height 24
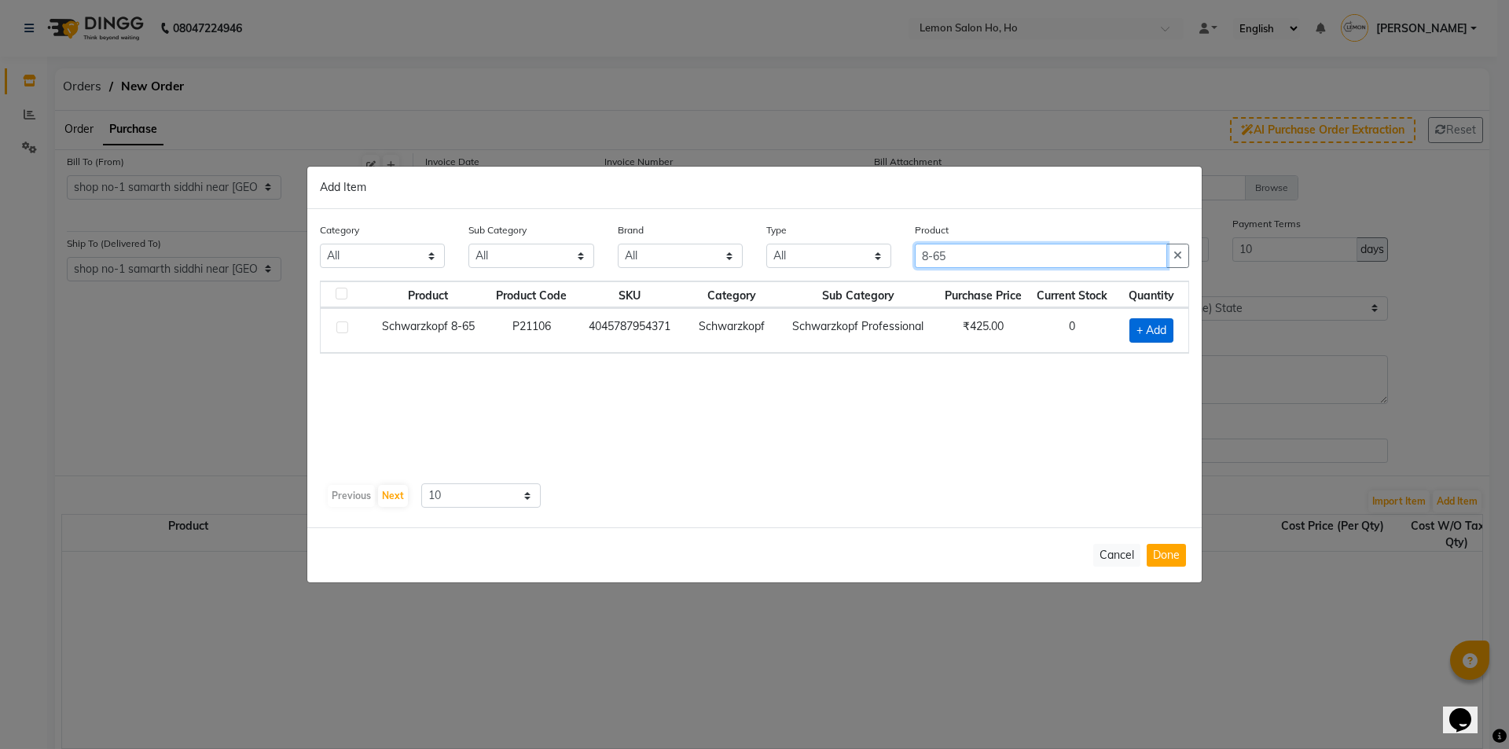
type input "8-65"
click at [1157, 334] on span "+ Add" at bounding box center [1151, 330] width 44 height 24
checkbox input "true"
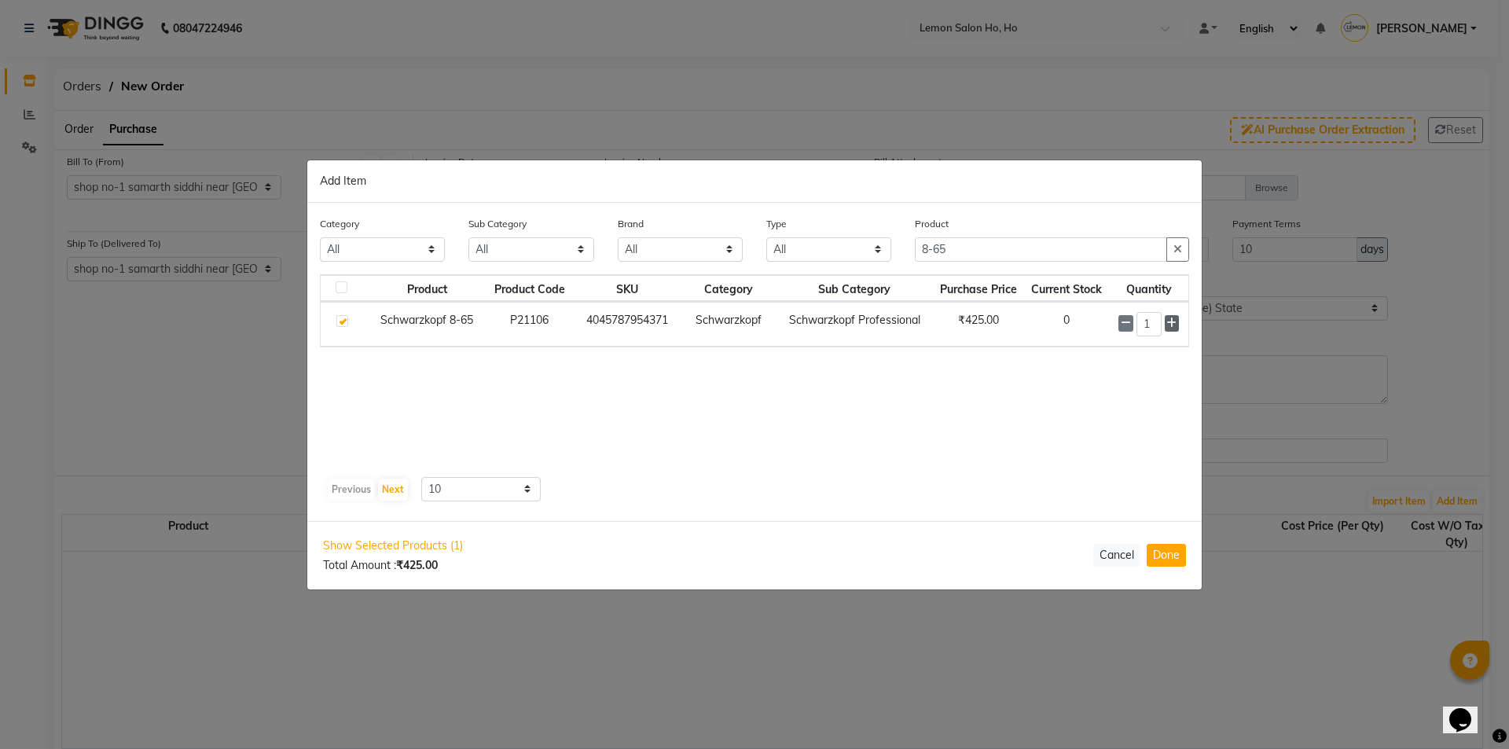
click at [1174, 324] on icon at bounding box center [1171, 322] width 10 height 11
type input "2"
drag, startPoint x: 956, startPoint y: 246, endPoint x: 858, endPoint y: 241, distance: 97.6
click at [858, 241] on div "Category All Hair Skin Makeup Personal Care Appliances [PERSON_NAME] Waxing Dis…" at bounding box center [754, 244] width 893 height 59
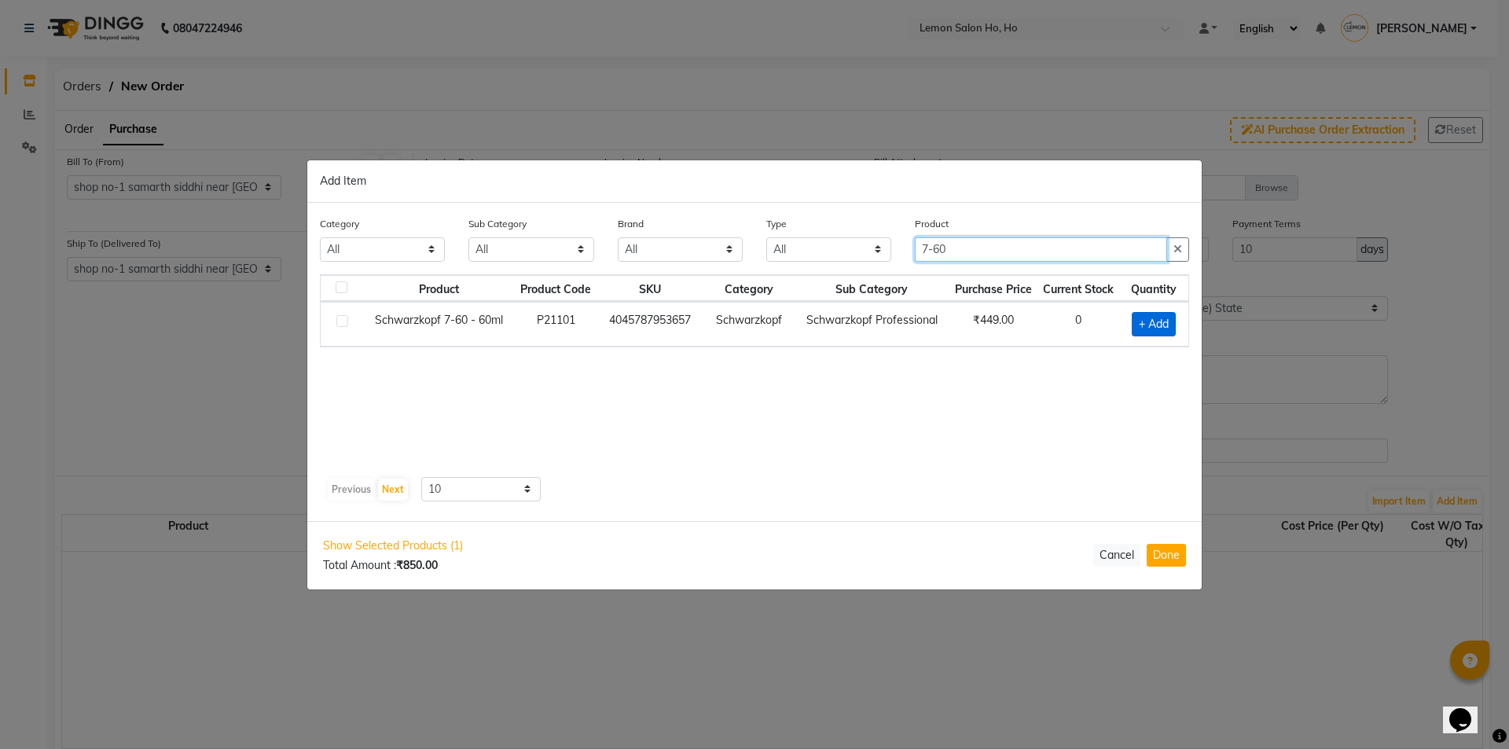
type input "7-60"
click at [1158, 317] on span "+ Add" at bounding box center [1154, 324] width 44 height 24
checkbox input "true"
click at [1168, 325] on icon at bounding box center [1172, 322] width 10 height 11
type input "2"
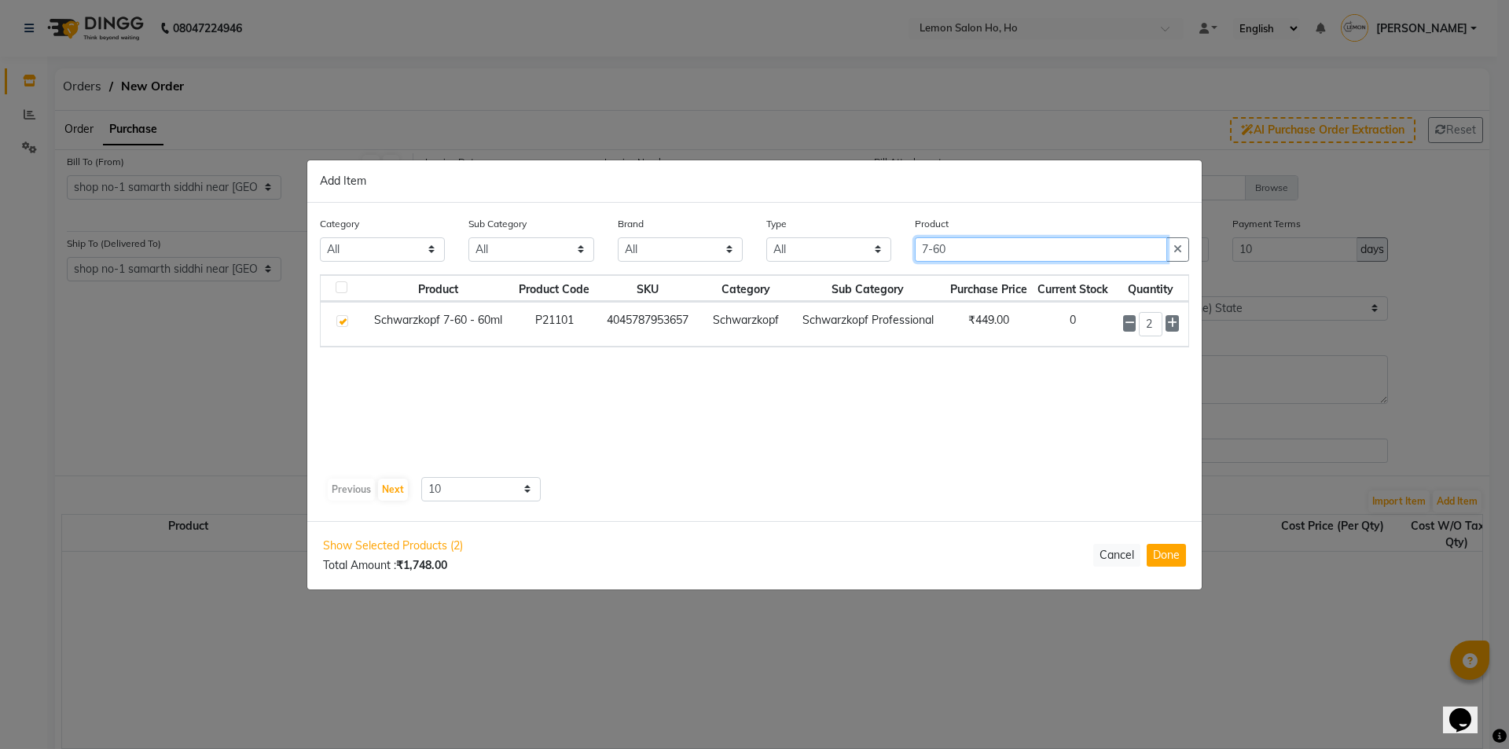
drag, startPoint x: 1016, startPoint y: 250, endPoint x: 886, endPoint y: 251, distance: 130.5
click at [886, 251] on div "Category All Hair Skin Makeup Personal Care Appliances [PERSON_NAME] Waxing Dis…" at bounding box center [754, 244] width 893 height 59
type input "7-50"
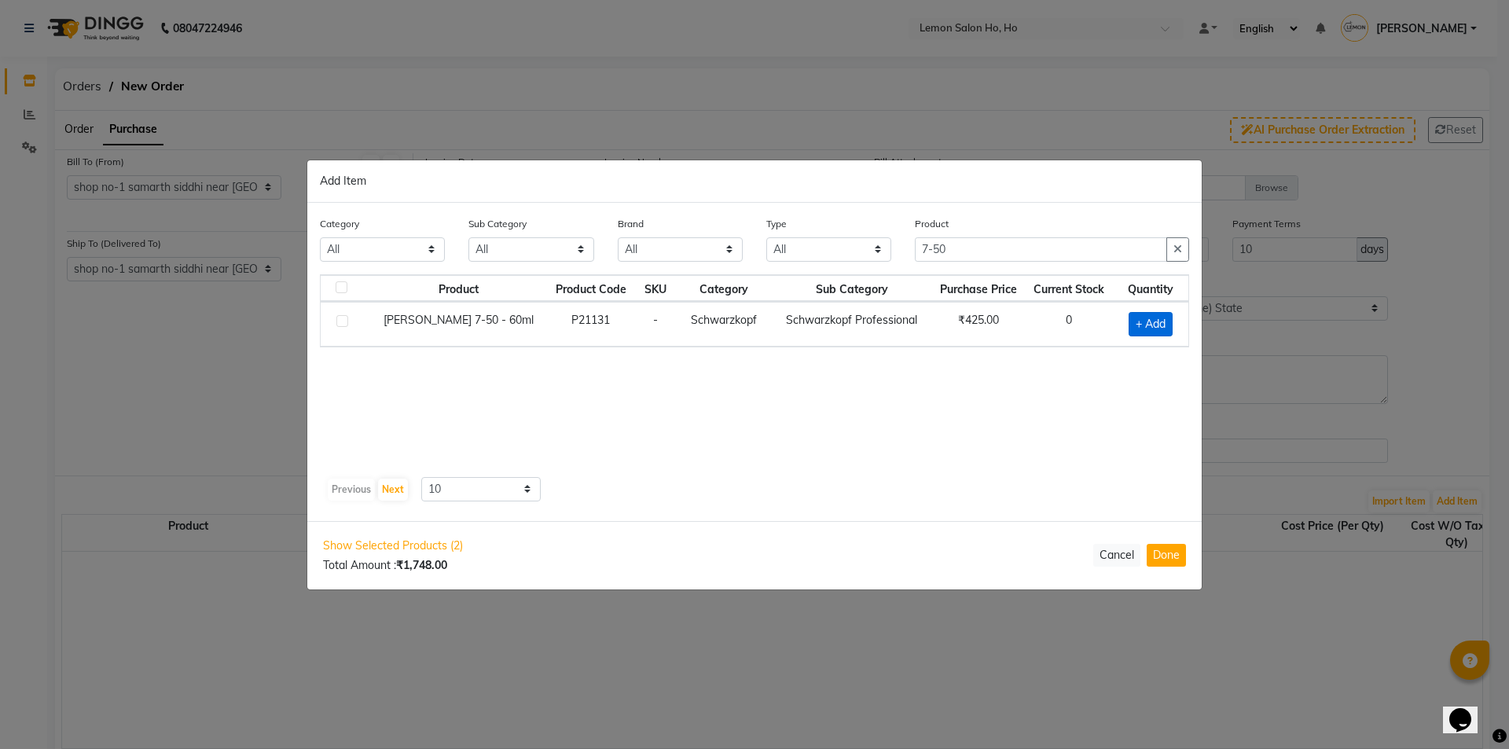
click at [1144, 324] on span "+ Add" at bounding box center [1150, 324] width 44 height 24
checkbox input "true"
click at [1166, 325] on icon at bounding box center [1171, 322] width 10 height 11
type input "2"
drag, startPoint x: 1006, startPoint y: 248, endPoint x: 889, endPoint y: 248, distance: 117.1
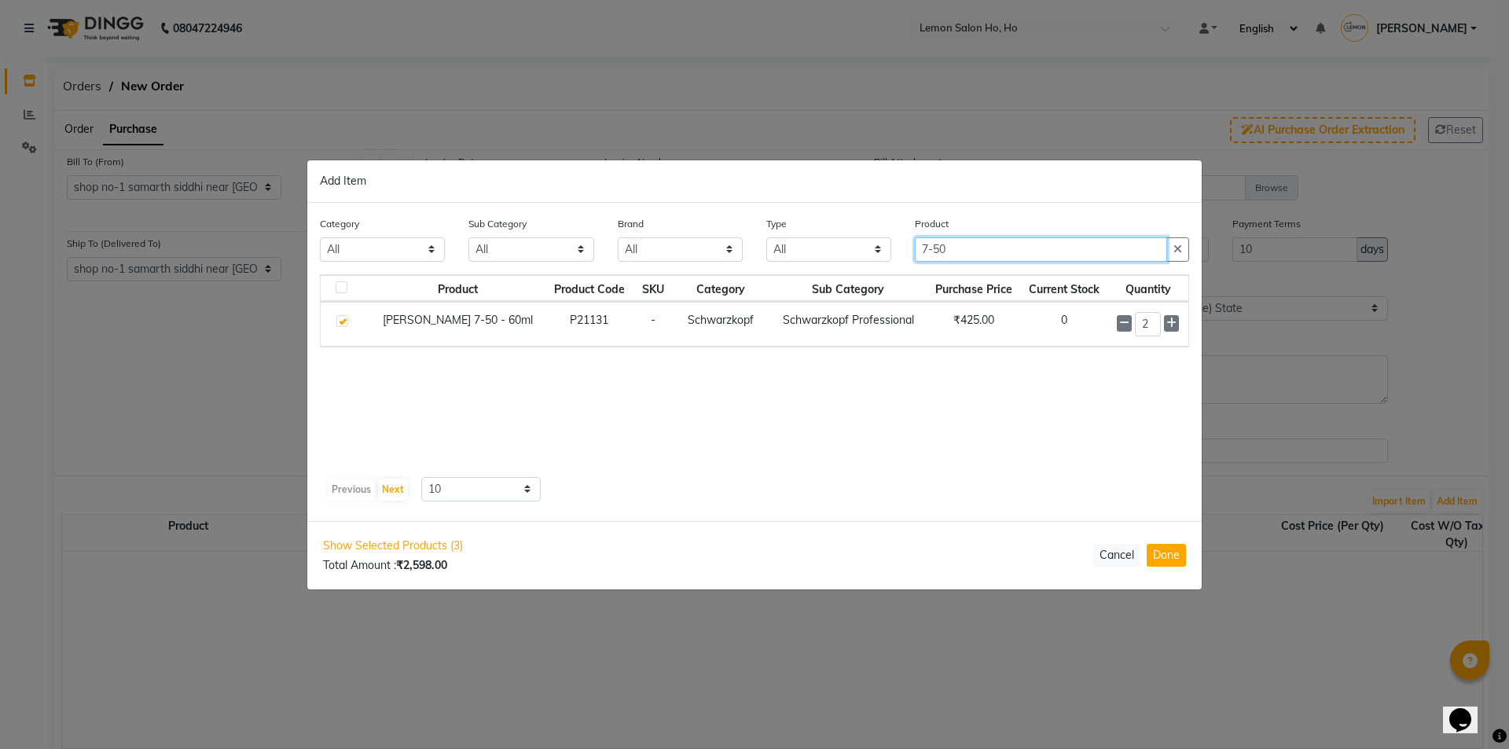
click at [889, 248] on div "Category All Hair Skin Makeup Personal Care Appliances [PERSON_NAME] Waxing Dis…" at bounding box center [754, 244] width 893 height 59
type input "5-50"
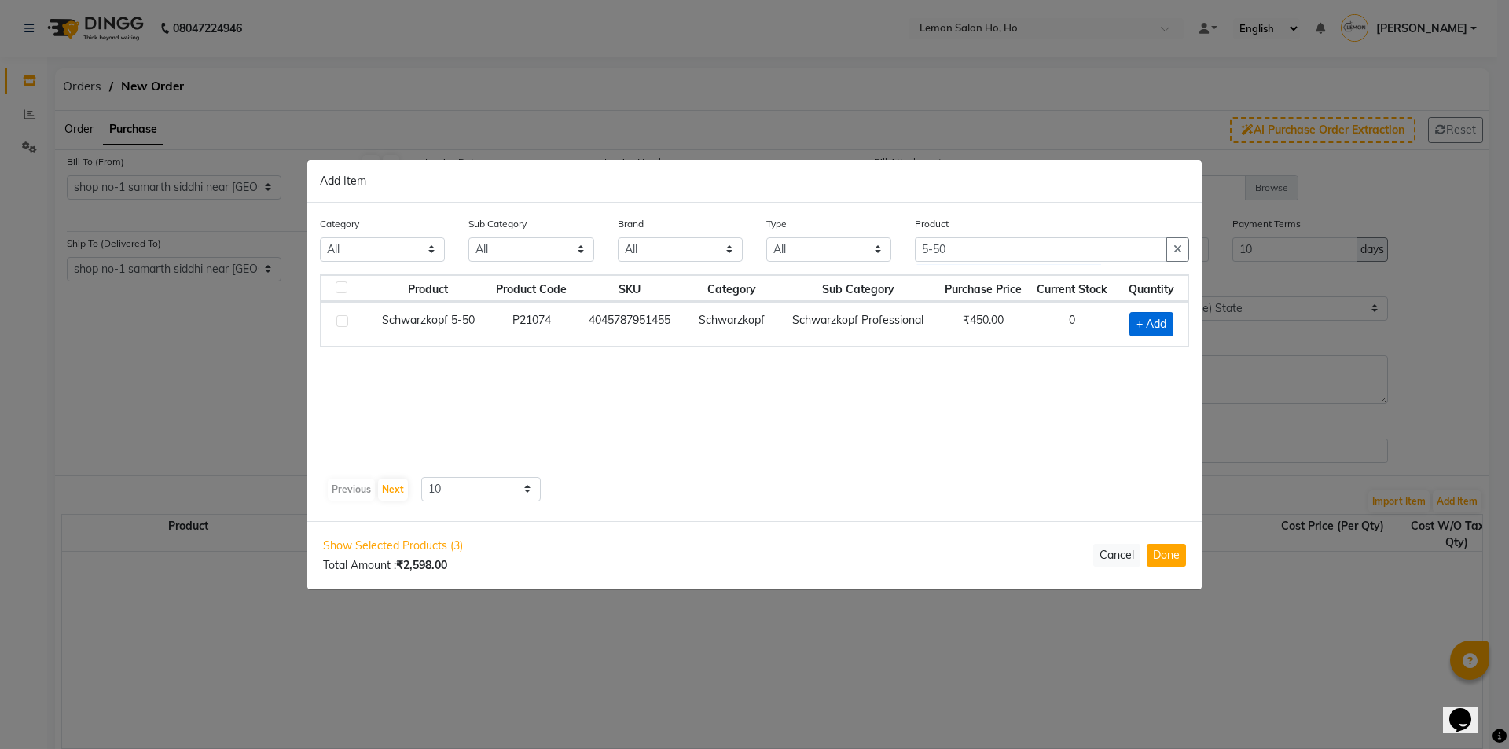
click at [1148, 327] on span "+ Add" at bounding box center [1151, 324] width 44 height 24
checkbox input "true"
click at [1175, 326] on icon at bounding box center [1171, 322] width 10 height 11
type input "2"
drag, startPoint x: 970, startPoint y: 254, endPoint x: 849, endPoint y: 255, distance: 121.0
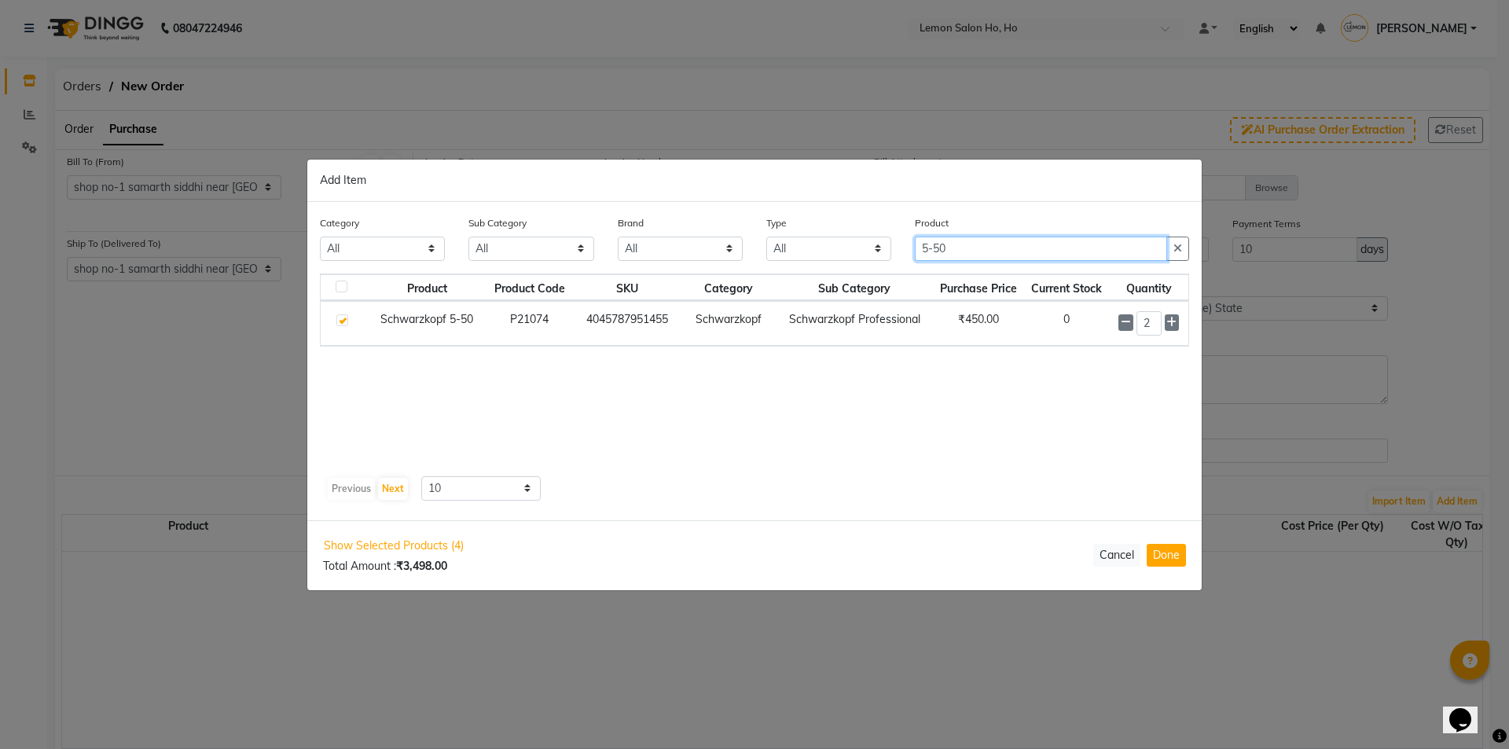
click at [849, 255] on div "Category All Hair Skin Makeup Personal Care Appliances [PERSON_NAME] Waxing Dis…" at bounding box center [754, 244] width 893 height 59
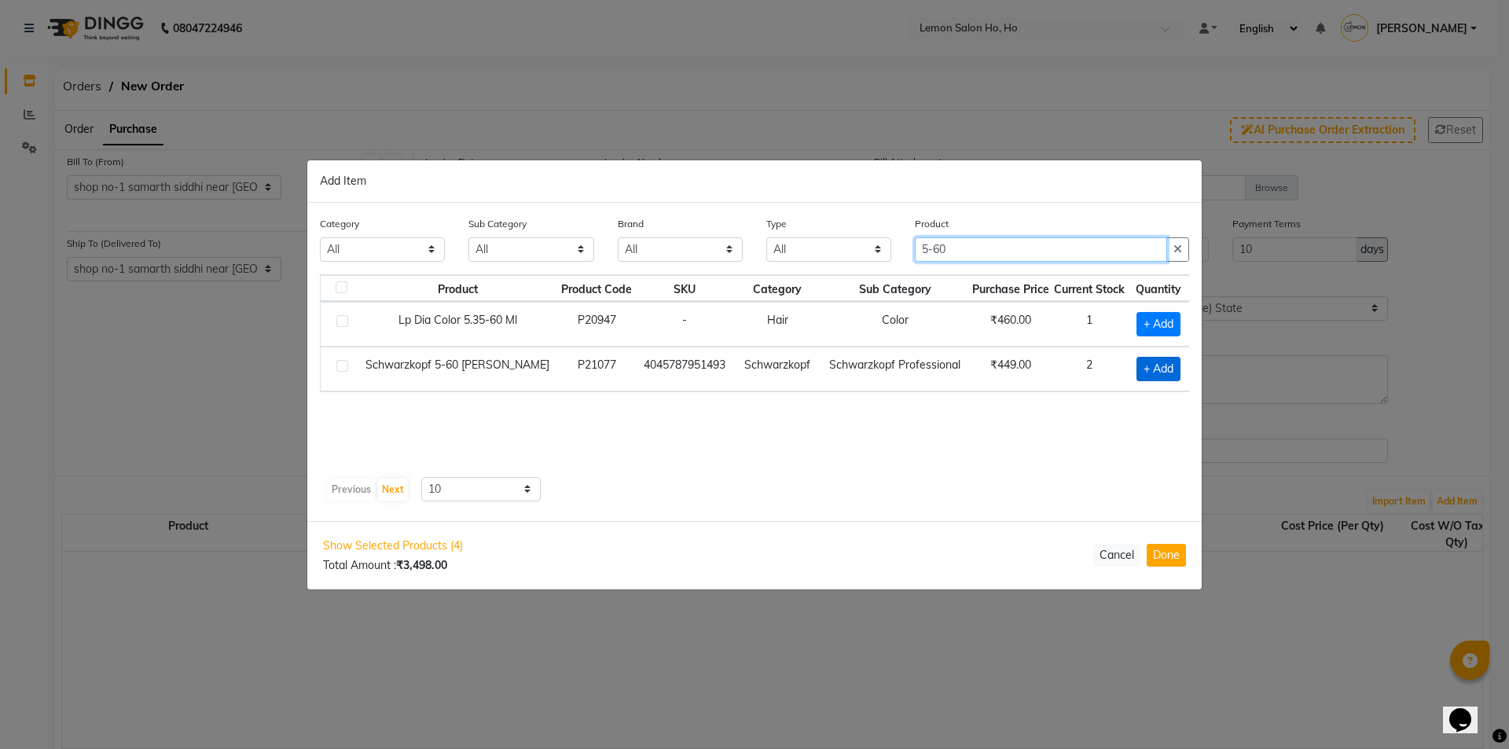
type input "5-60"
click at [1169, 378] on span "+ Add" at bounding box center [1158, 369] width 44 height 24
checkbox input "true"
click at [1178, 365] on span at bounding box center [1181, 368] width 12 height 17
type input "2"
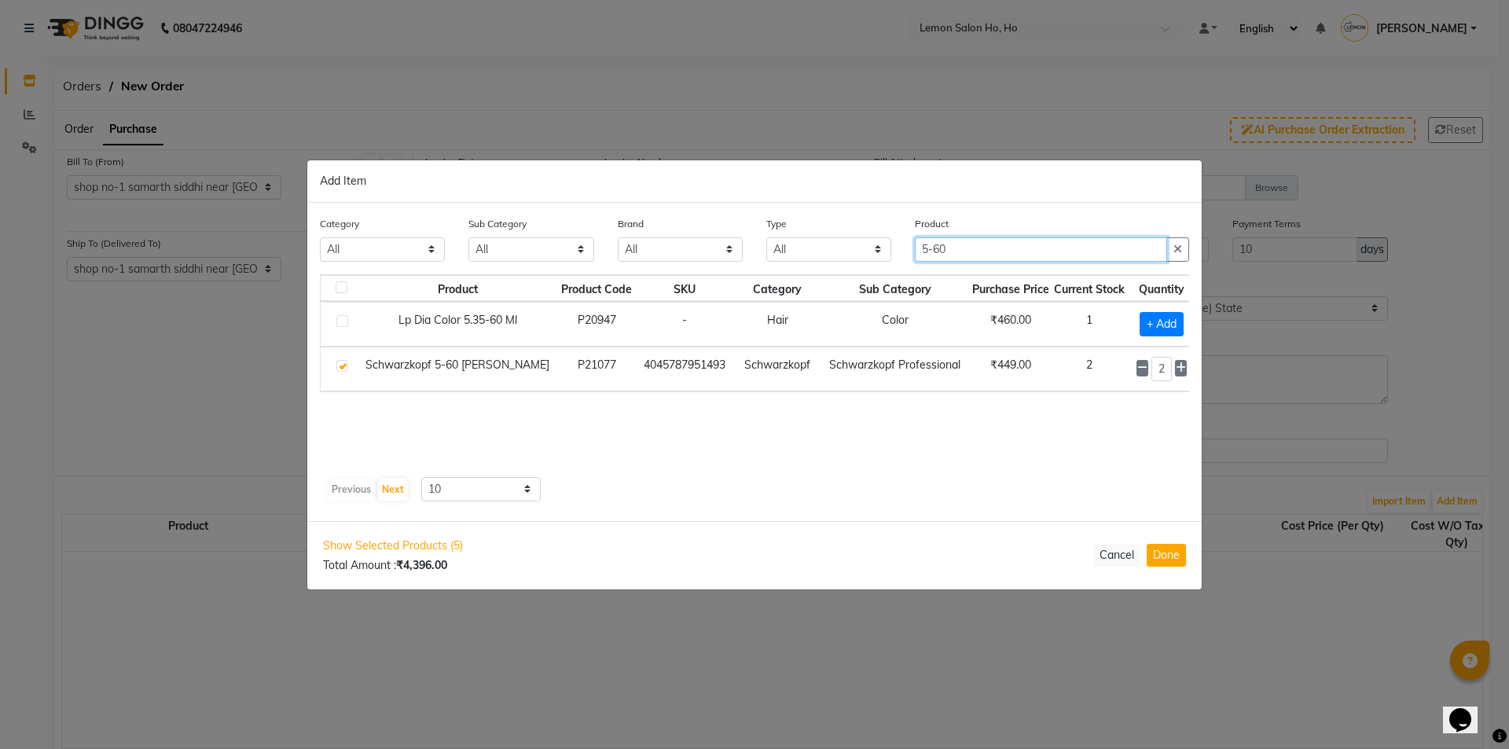
click at [930, 247] on input "5-60" at bounding box center [1041, 249] width 252 height 24
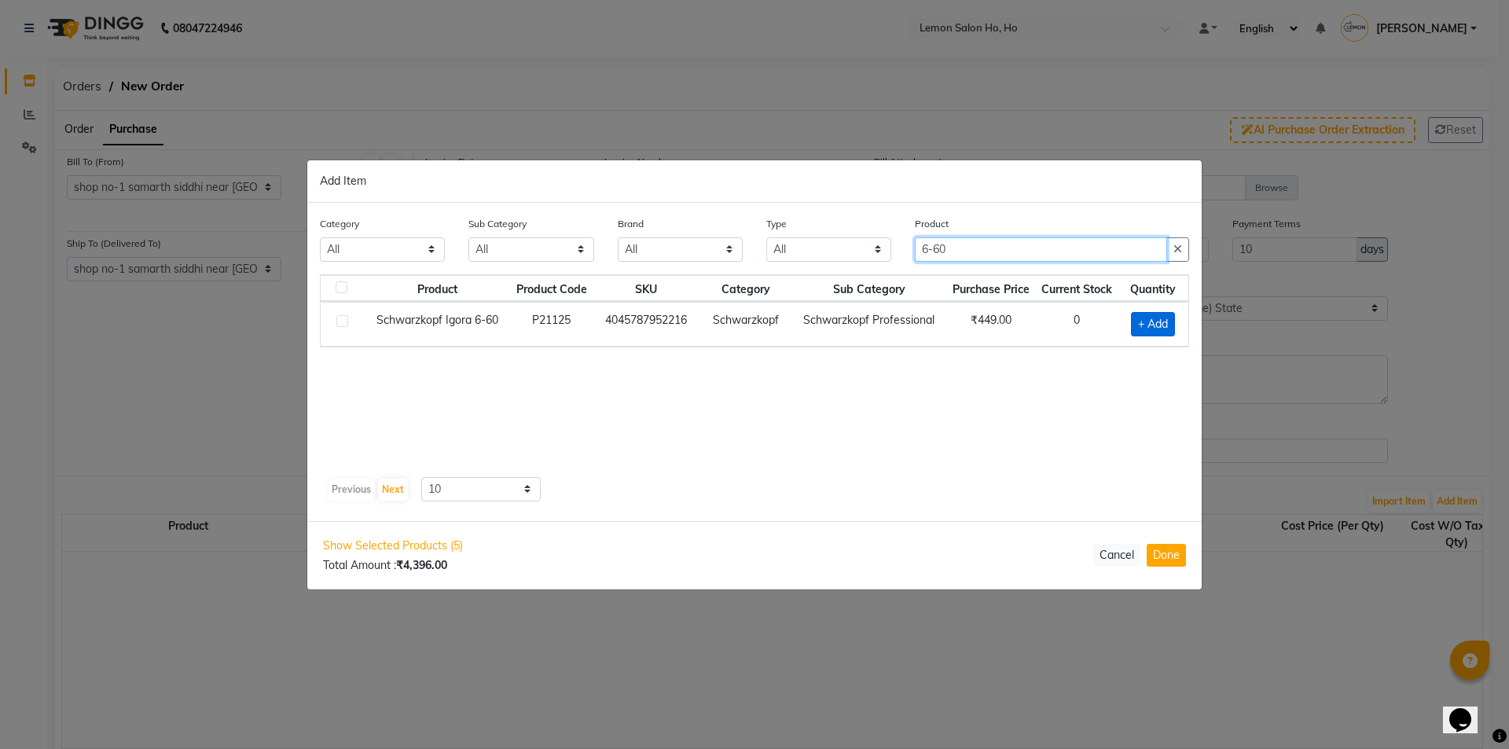
type input "6-60"
click at [1161, 322] on span "+ Add" at bounding box center [1153, 324] width 44 height 24
checkbox input "true"
click at [1168, 322] on icon at bounding box center [1172, 322] width 10 height 11
type input "2"
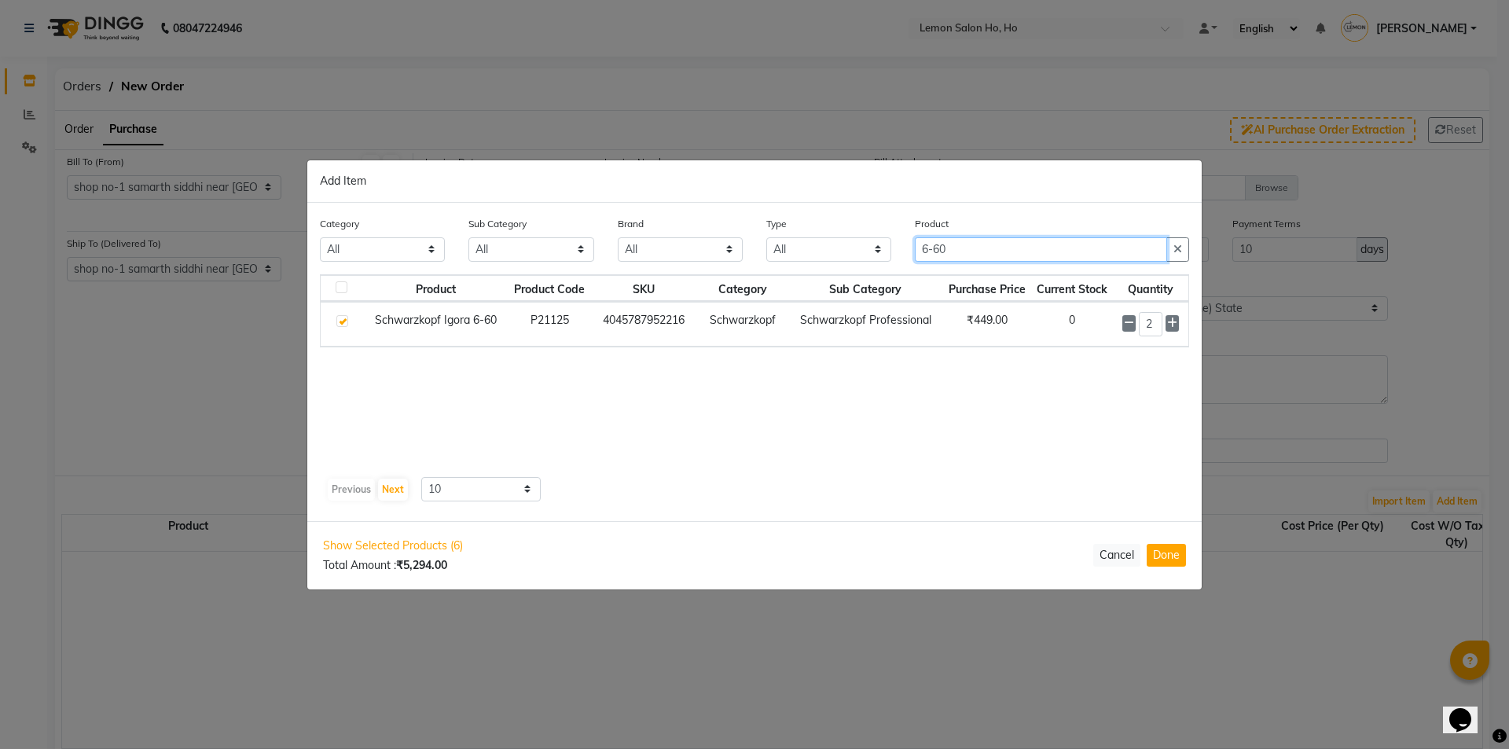
drag, startPoint x: 959, startPoint y: 251, endPoint x: 857, endPoint y: 255, distance: 102.2
click at [857, 255] on div "Category All Hair Skin Makeup Personal Care Appliances [PERSON_NAME] Waxing Dis…" at bounding box center [754, 244] width 893 height 59
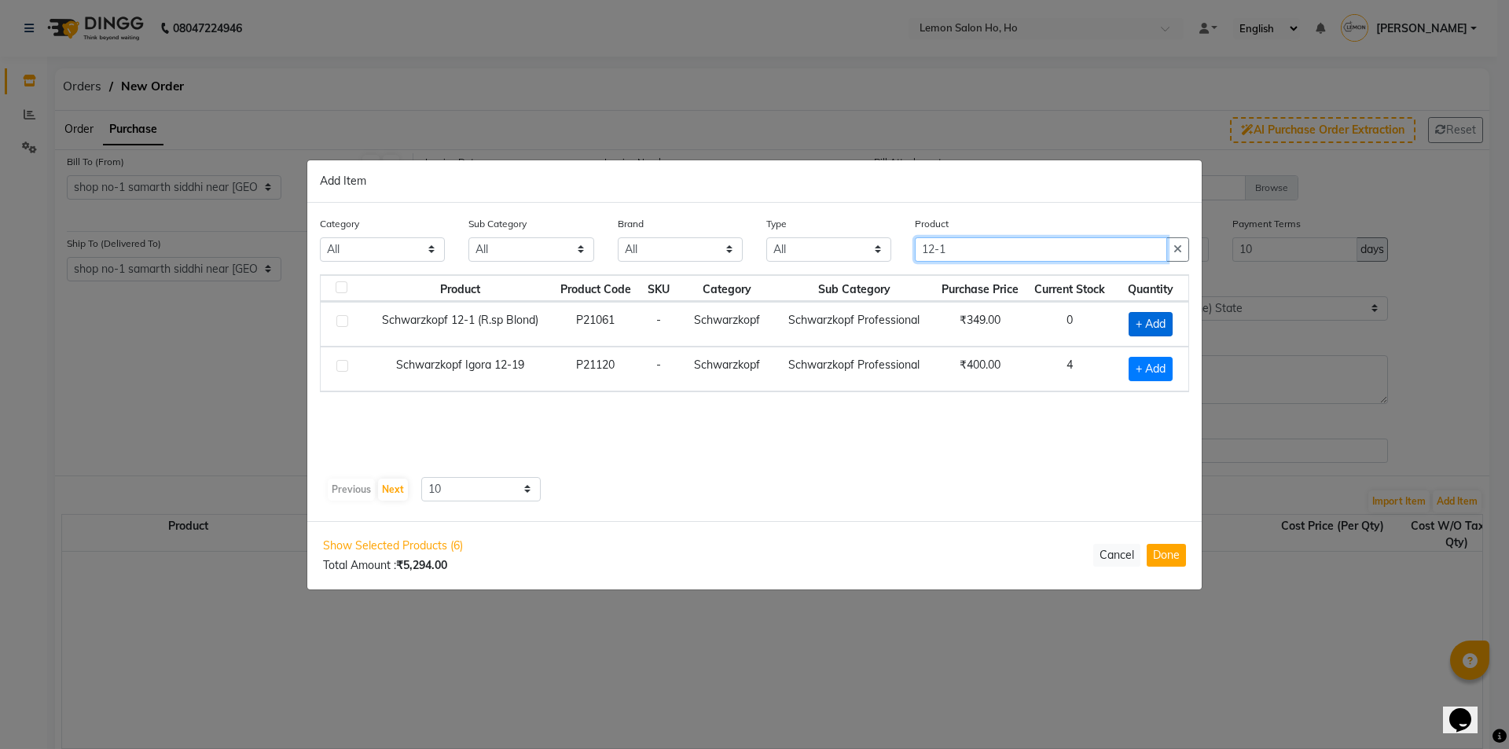
type input "12-1"
click at [1139, 325] on span "+ Add" at bounding box center [1150, 324] width 44 height 24
checkbox input "true"
click at [1212, 320] on ngb-modal-window "Add Item Category All Hair Skin Makeup Personal Care Appliances [PERSON_NAME] W…" at bounding box center [754, 374] width 1509 height 749
click at [1172, 318] on icon at bounding box center [1171, 322] width 10 height 11
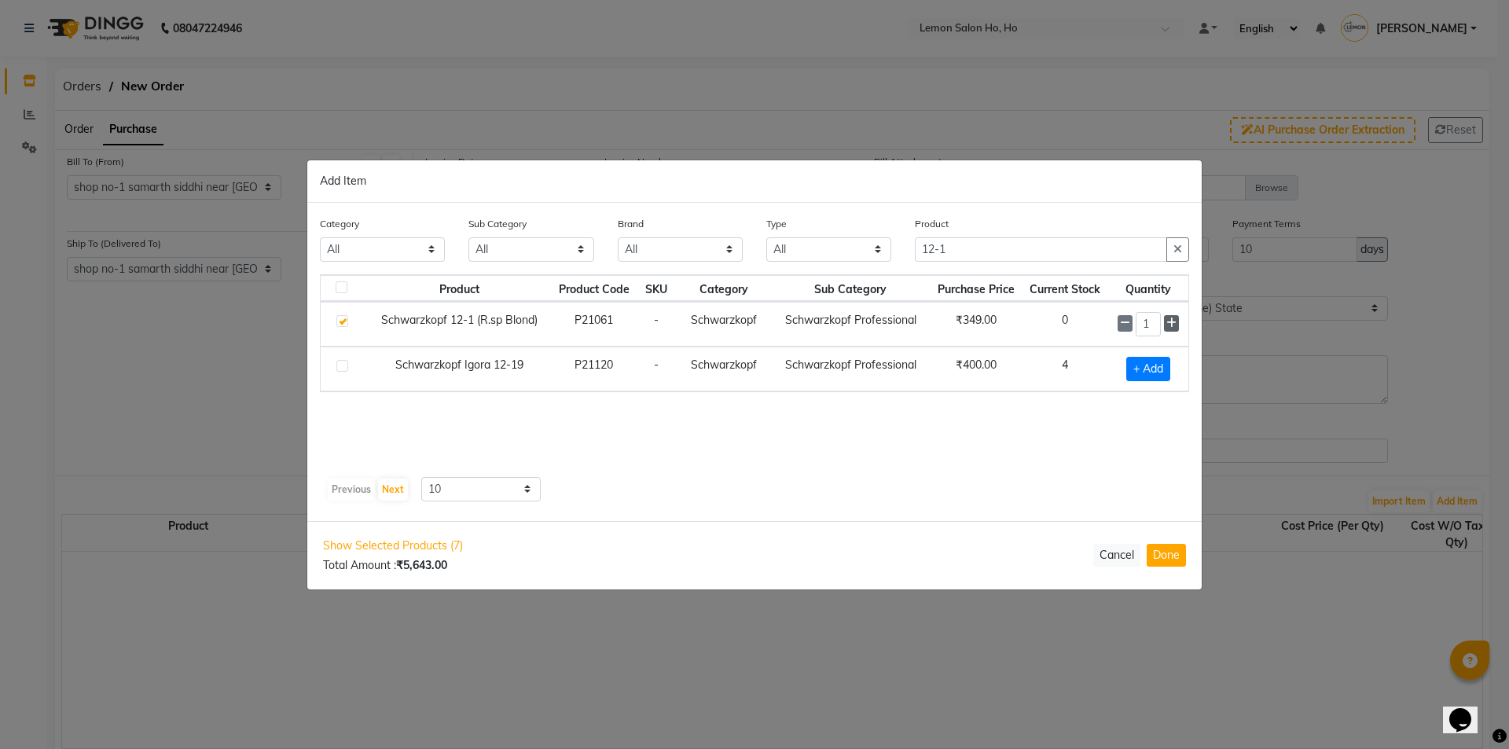
type input "2"
click at [954, 250] on input "12-1" at bounding box center [1041, 249] width 252 height 24
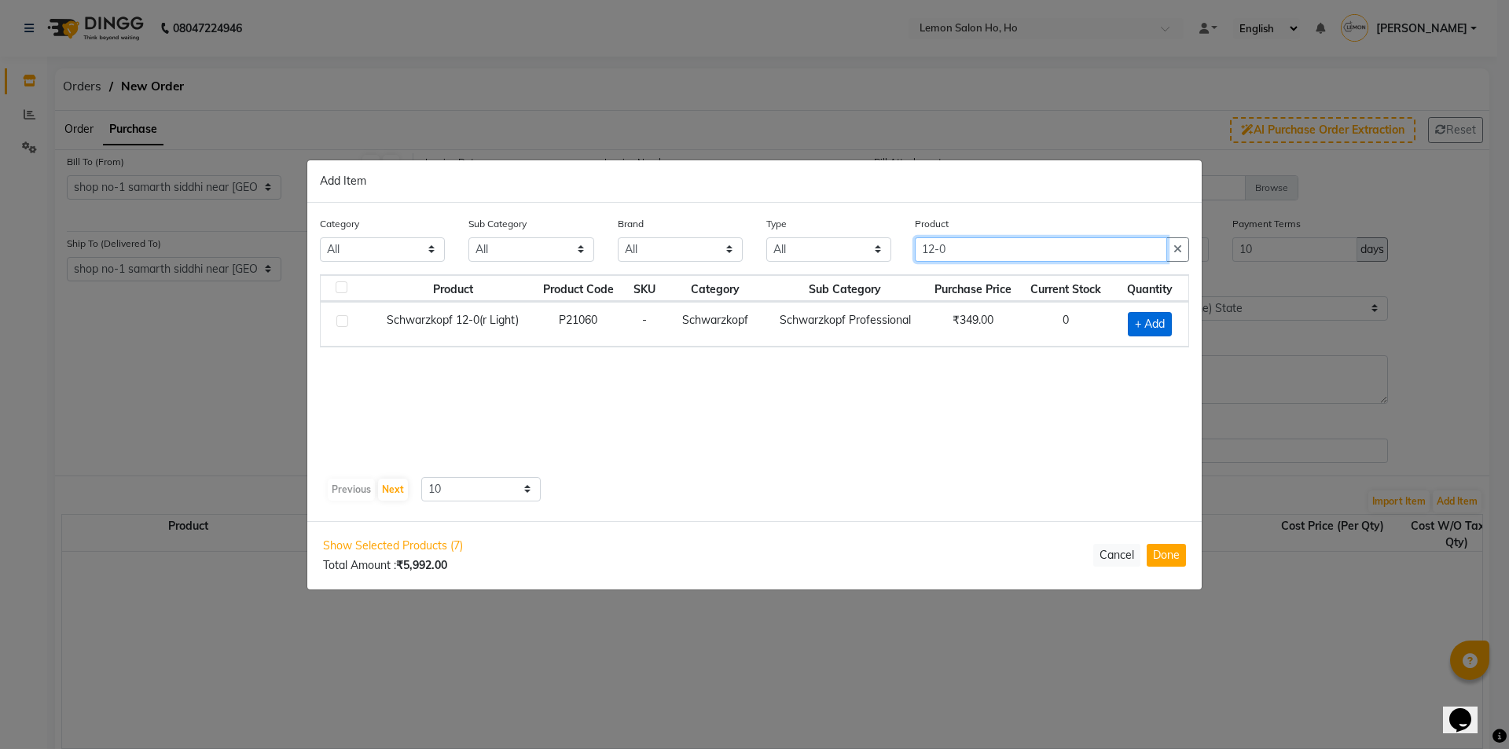
type input "12-0"
click at [1148, 325] on span "+ Add" at bounding box center [1150, 324] width 44 height 24
checkbox input "true"
click at [1168, 322] on icon at bounding box center [1170, 322] width 10 height 11
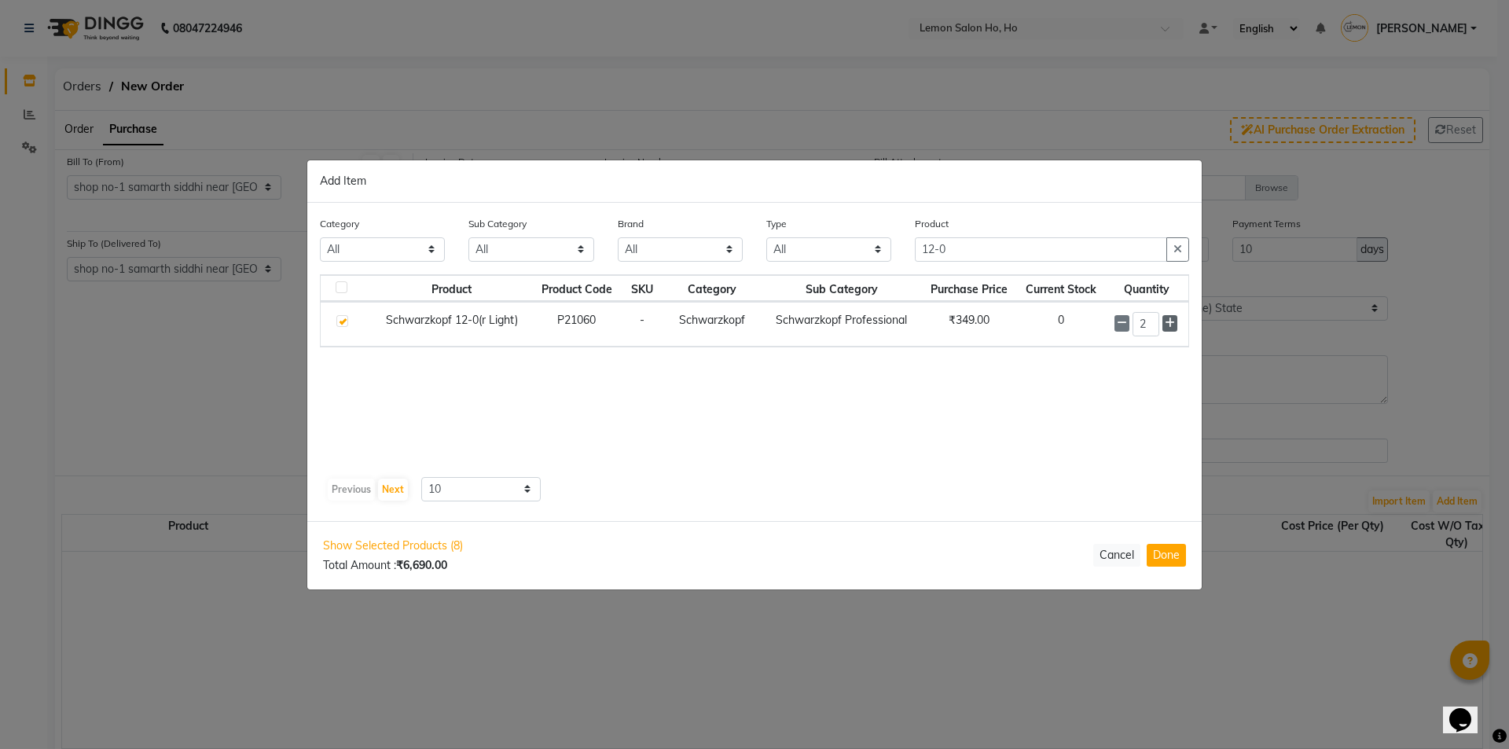
type input "3"
click at [985, 249] on input "12-0" at bounding box center [1041, 249] width 252 height 24
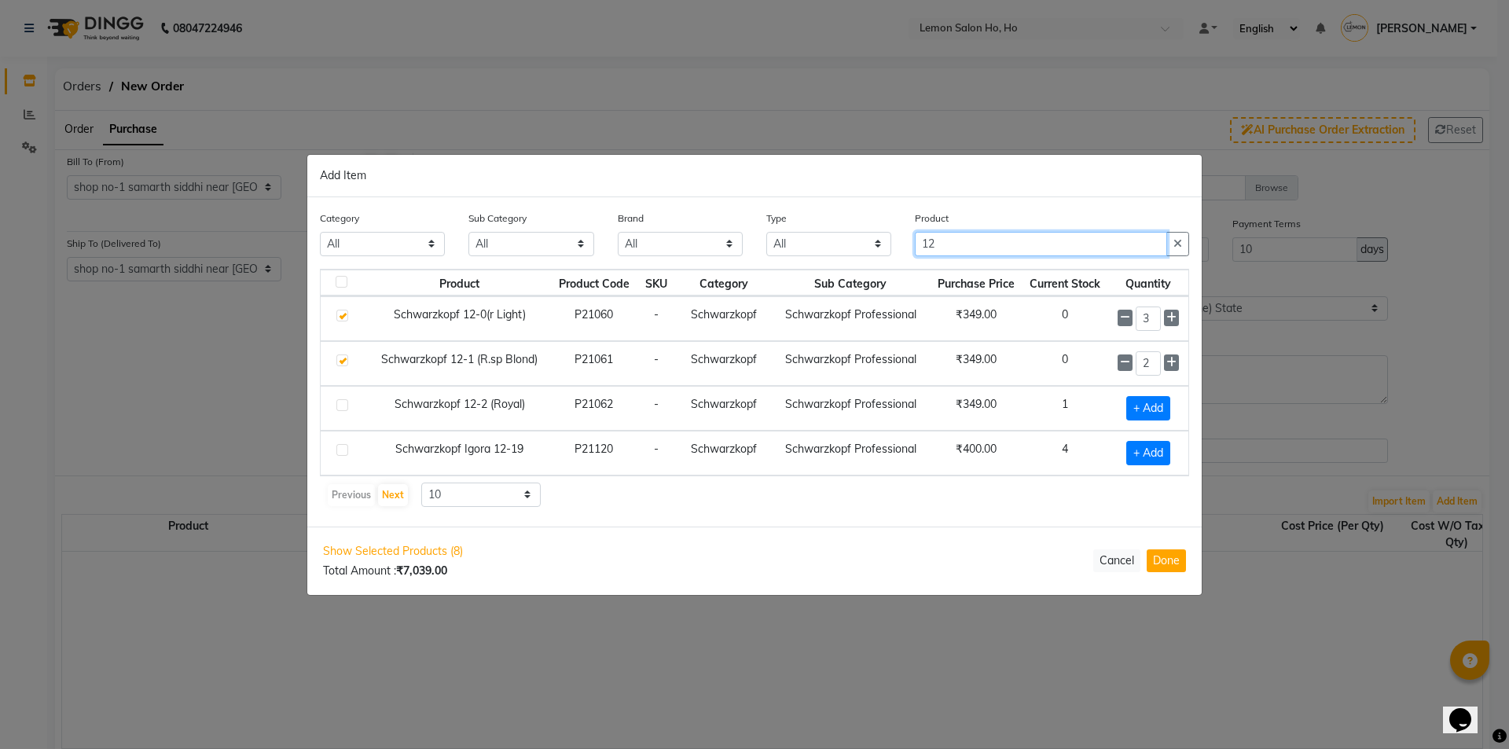
type input "1"
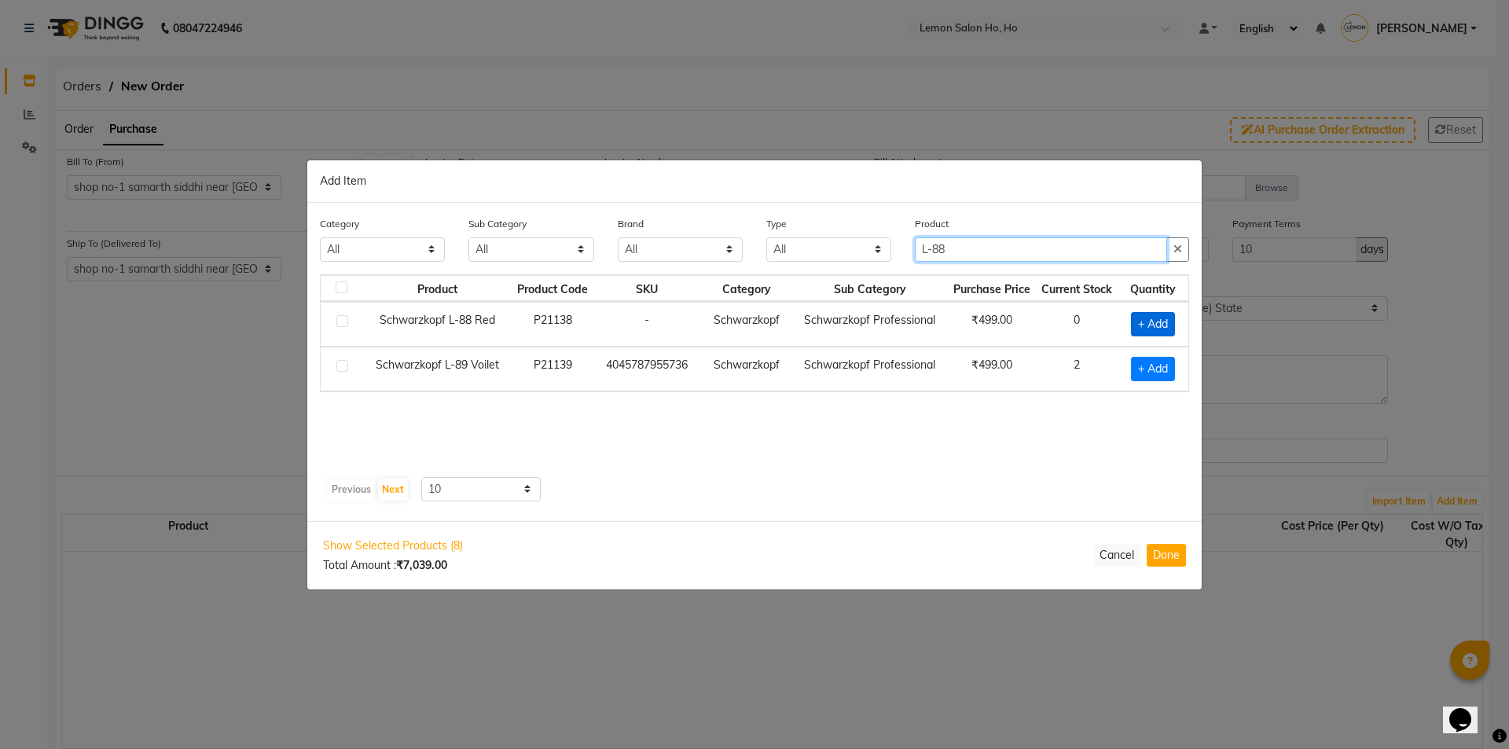
type input "L-88"
click at [1140, 328] on span "+ Add" at bounding box center [1153, 324] width 44 height 24
checkbox input "true"
click at [1168, 325] on icon at bounding box center [1172, 322] width 10 height 11
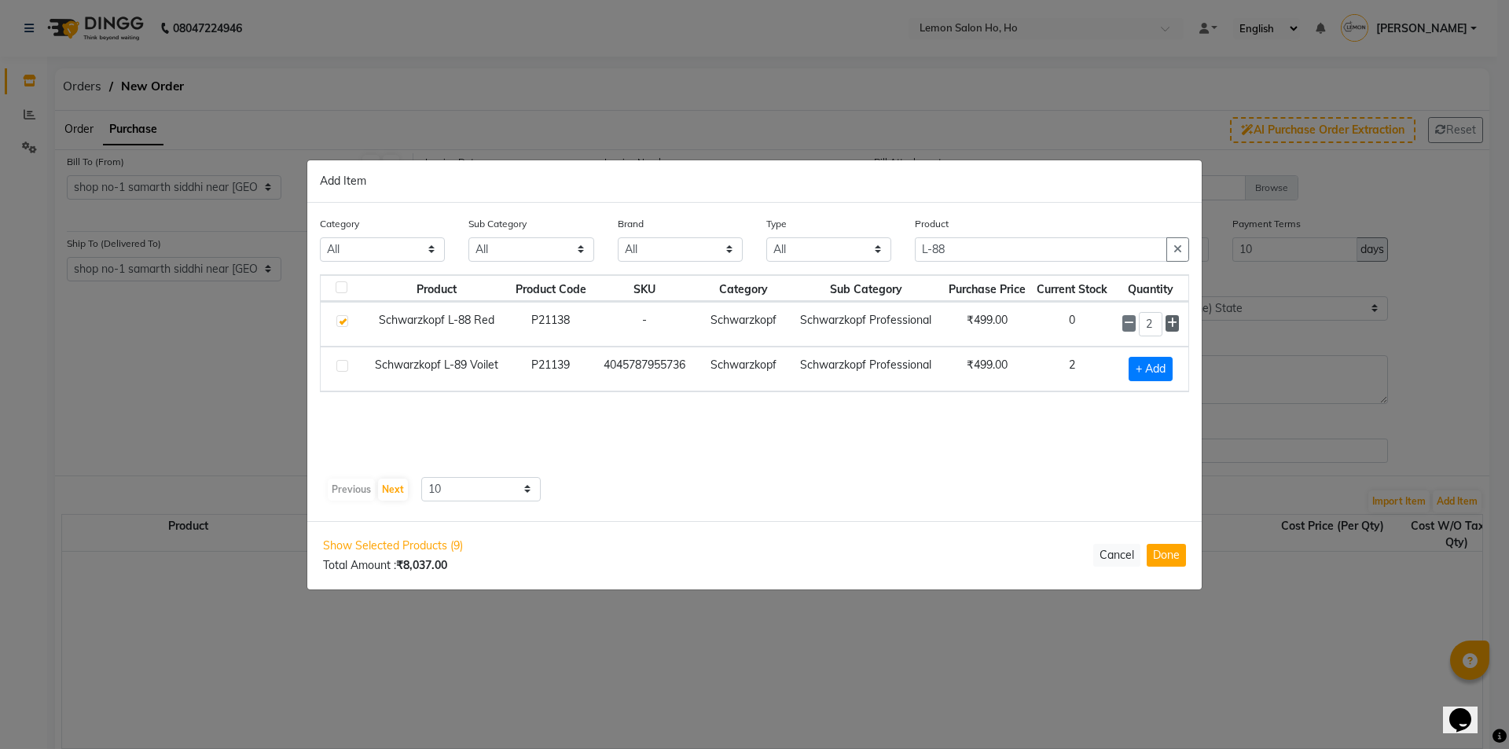
type input "3"
drag, startPoint x: 1005, startPoint y: 252, endPoint x: 909, endPoint y: 251, distance: 95.9
click at [909, 251] on div "Product L-88" at bounding box center [1052, 244] width 298 height 59
type input "L-8"
click at [1124, 369] on div "+ Add" at bounding box center [1150, 369] width 57 height 24
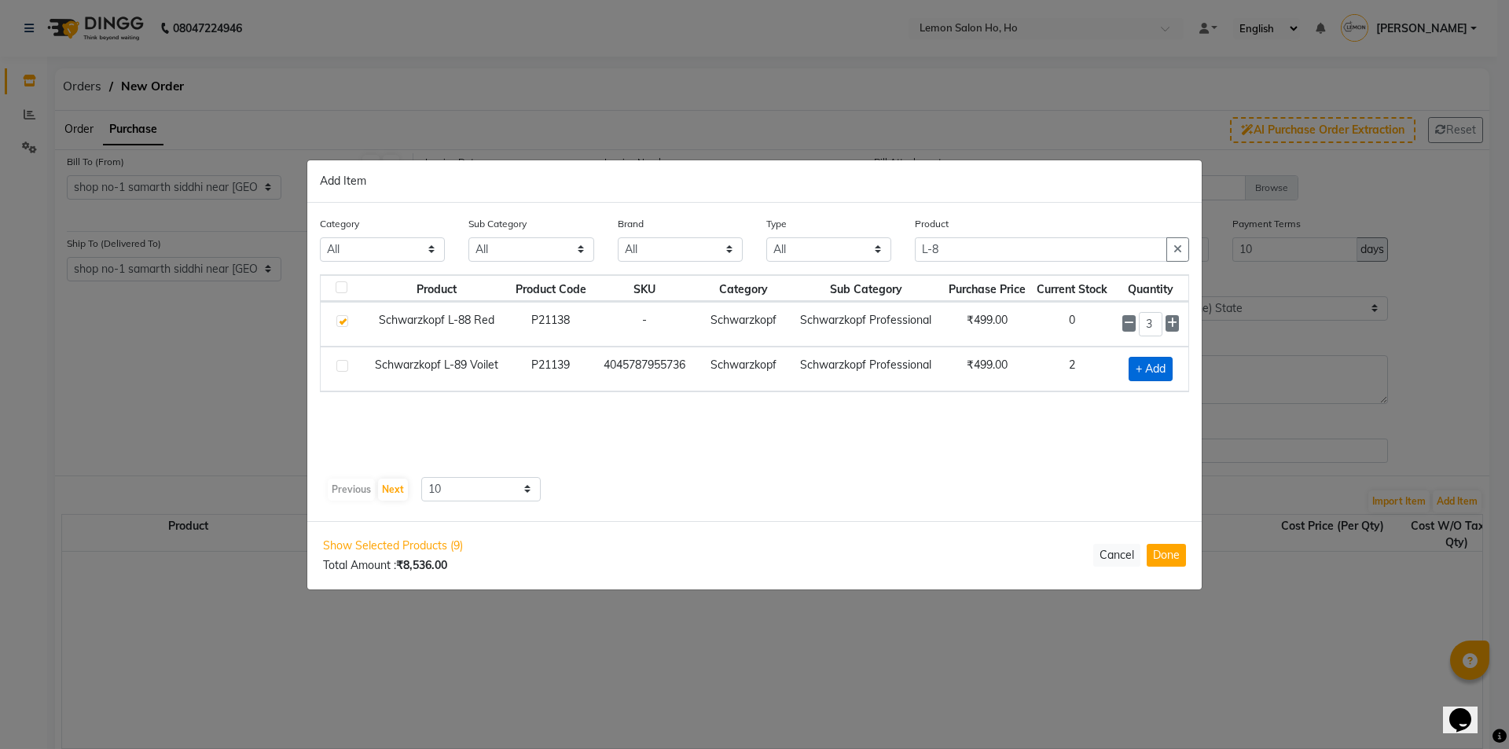
click at [1150, 372] on span "+ Add" at bounding box center [1150, 369] width 44 height 24
checkbox input "true"
click at [963, 253] on input "L-8" at bounding box center [1041, 249] width 252 height 24
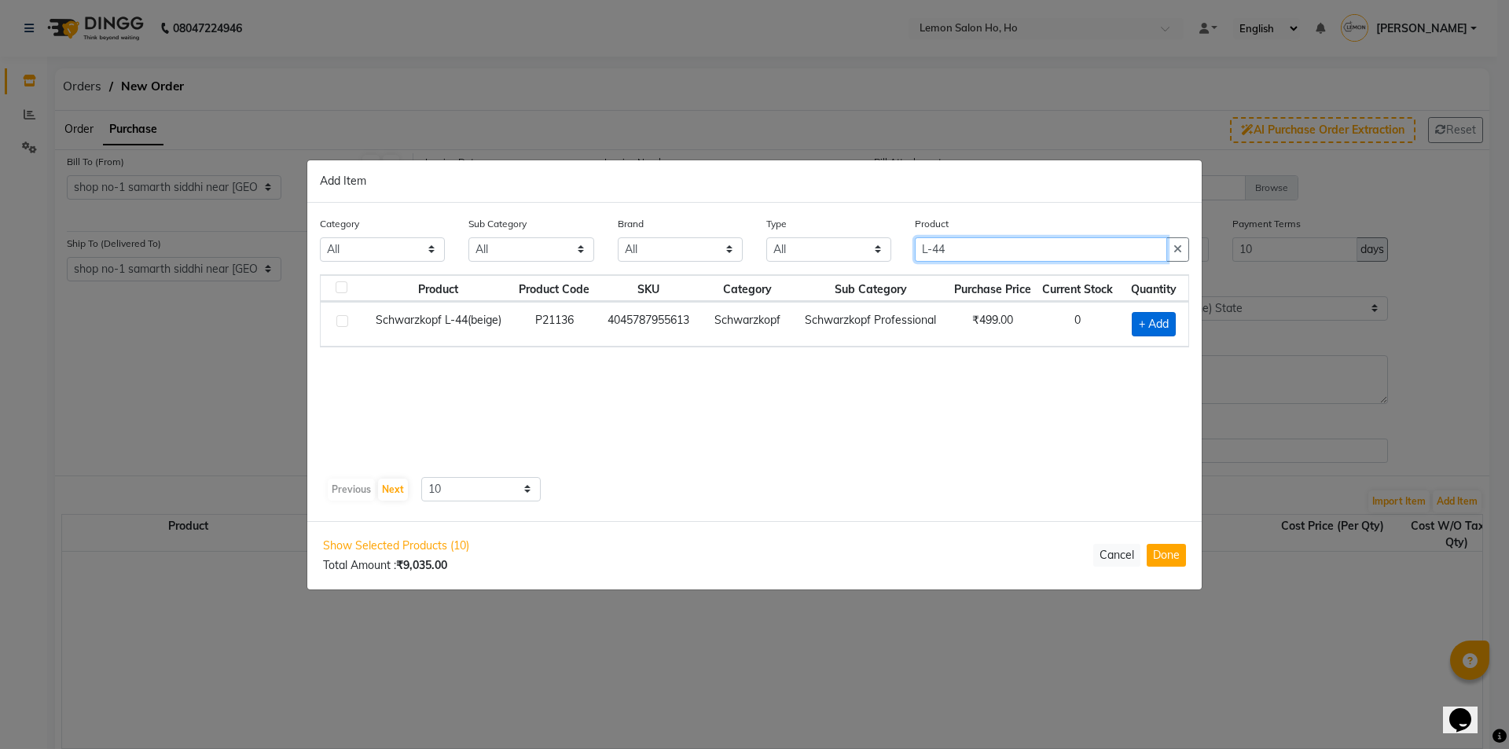
type input "L-44"
click at [1150, 329] on span "+ Add" at bounding box center [1154, 324] width 44 height 24
checkbox input "true"
click at [1174, 317] on icon at bounding box center [1172, 322] width 10 height 11
type input "2"
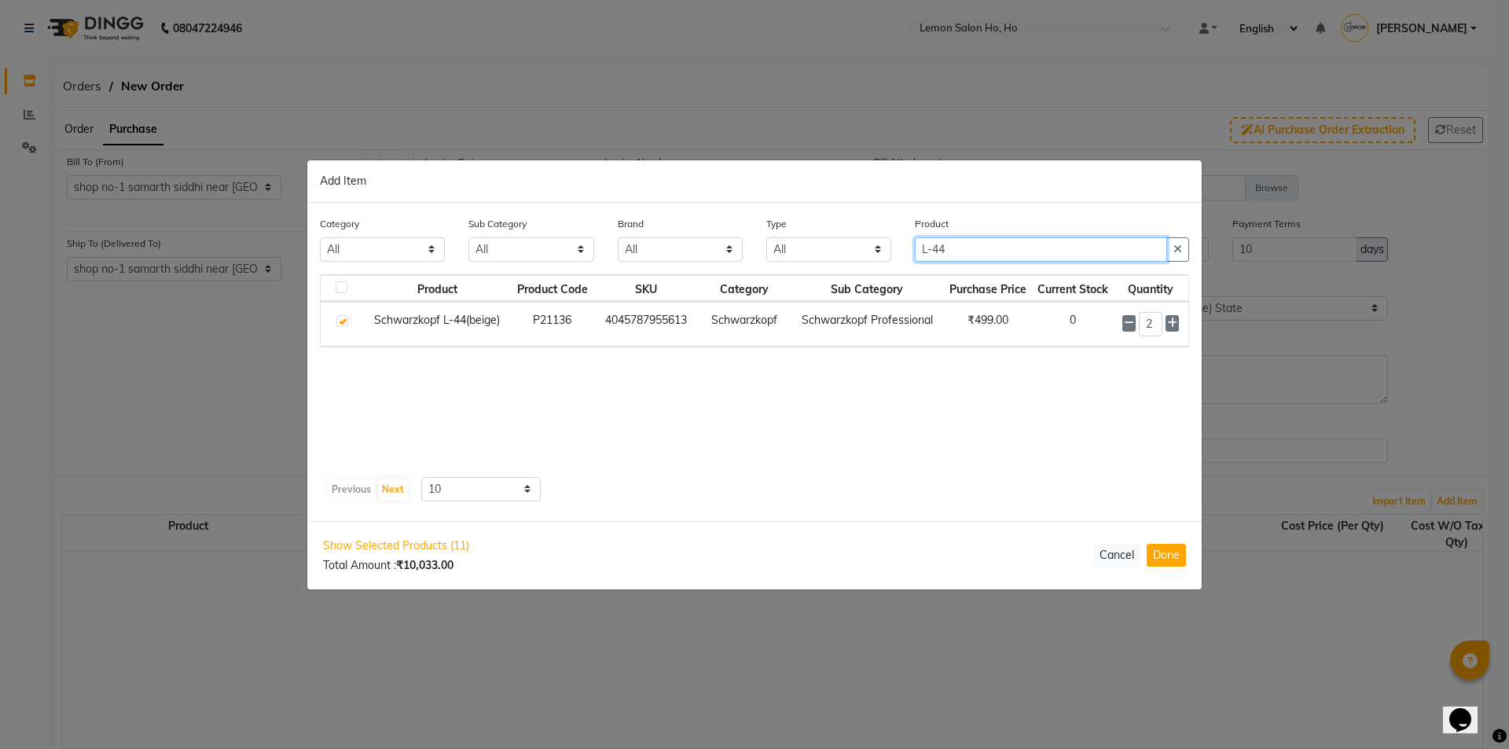
click at [955, 248] on input "L-44" at bounding box center [1041, 249] width 252 height 24
type input "L-00"
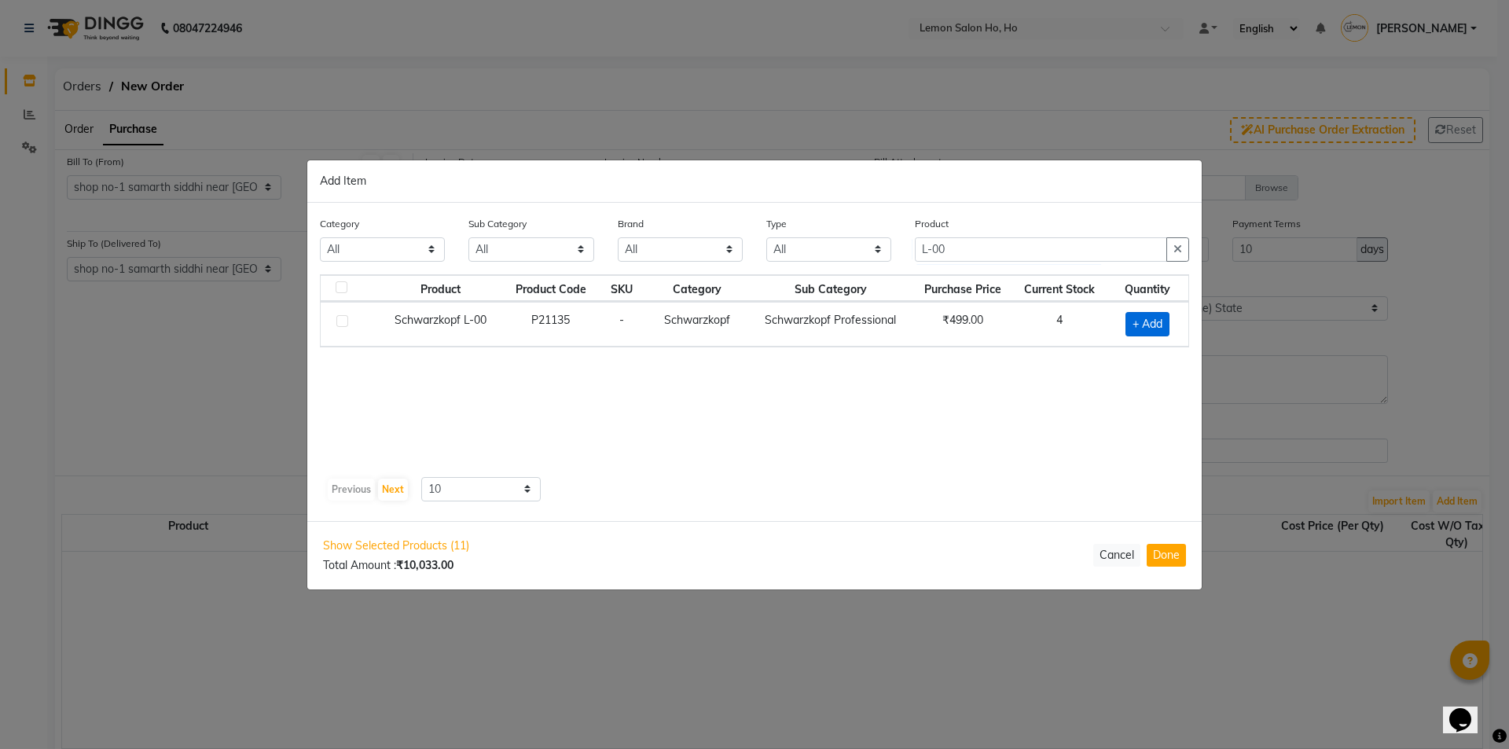
click at [1139, 323] on span "+ Add" at bounding box center [1147, 324] width 44 height 24
checkbox input "true"
click at [1165, 320] on icon at bounding box center [1167, 322] width 10 height 11
type input "2"
click at [1161, 552] on button "Done" at bounding box center [1165, 555] width 39 height 23
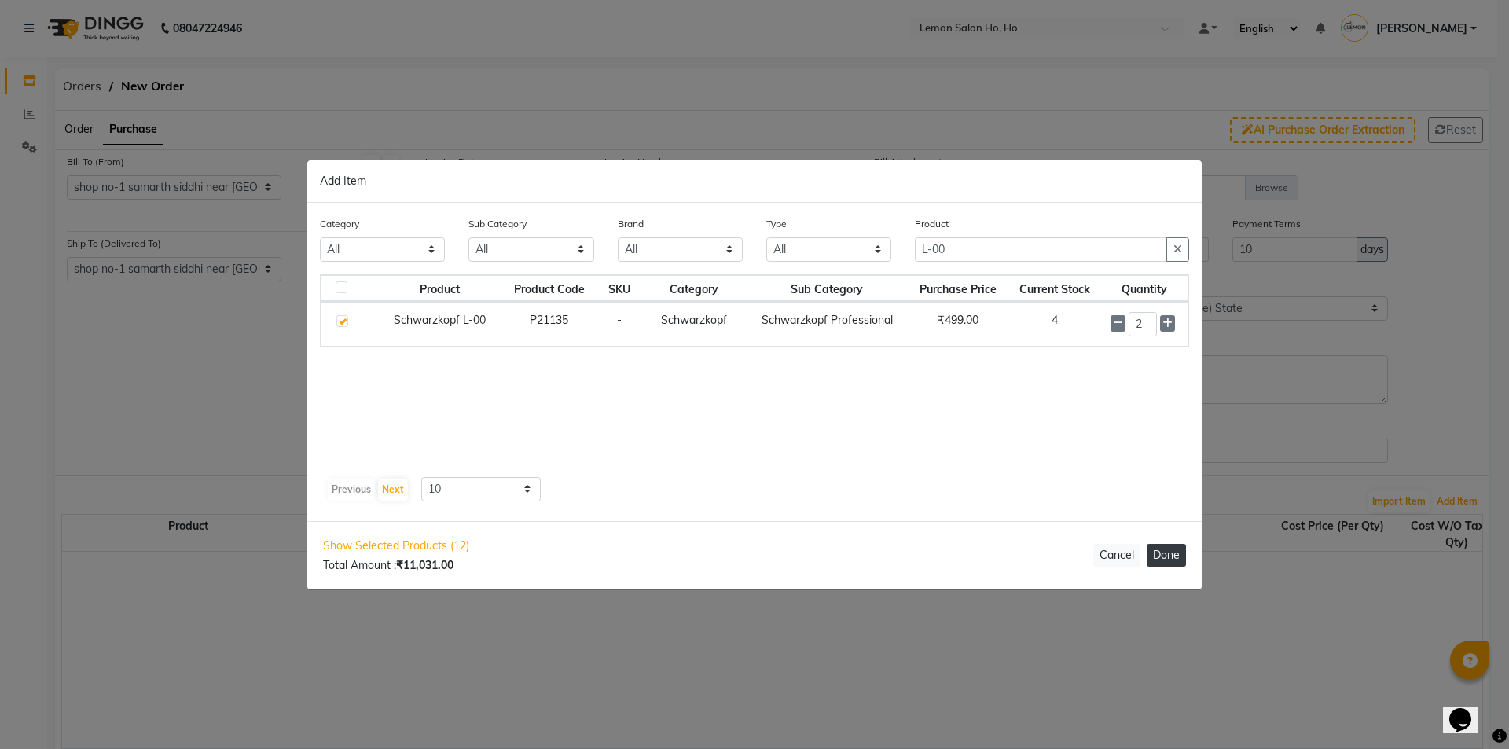
select select "2069"
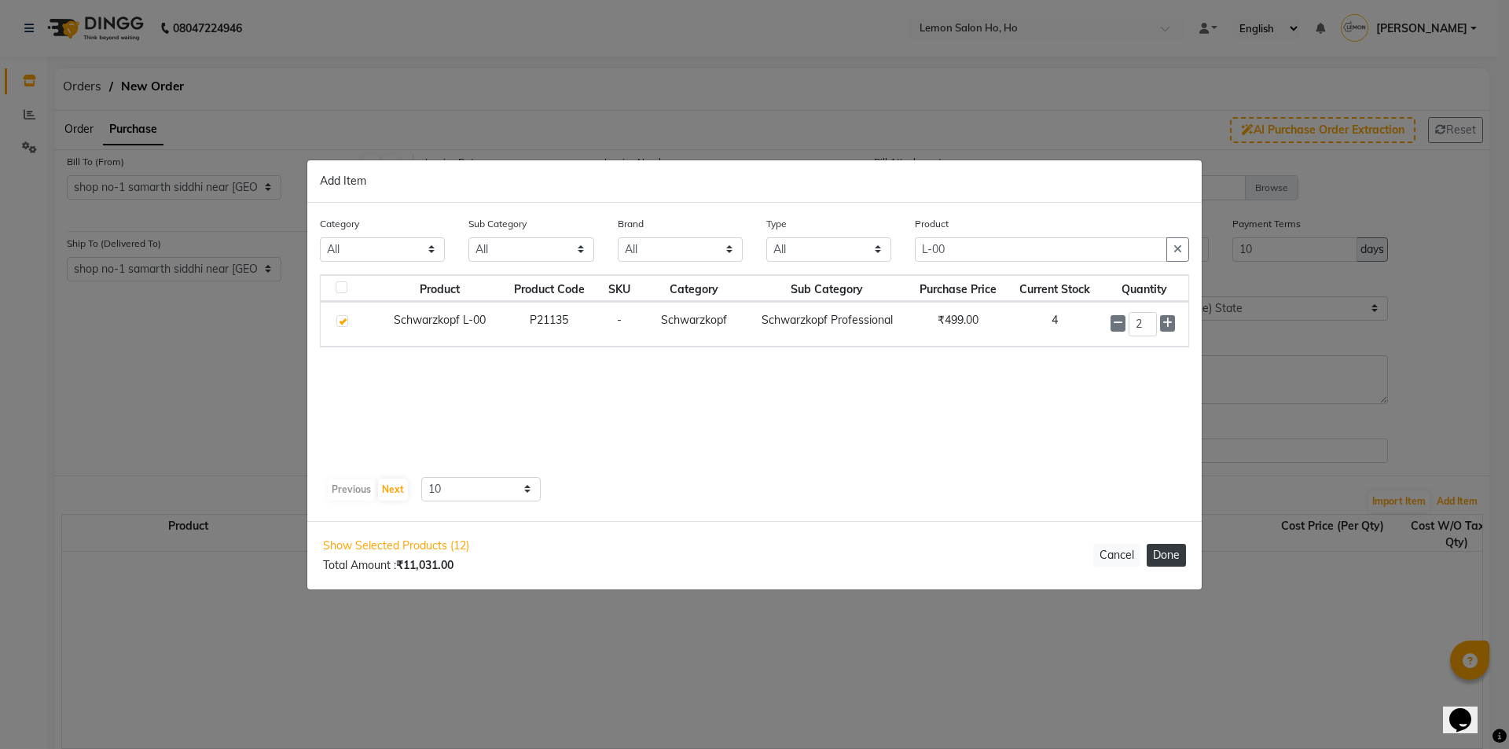
select select "2069"
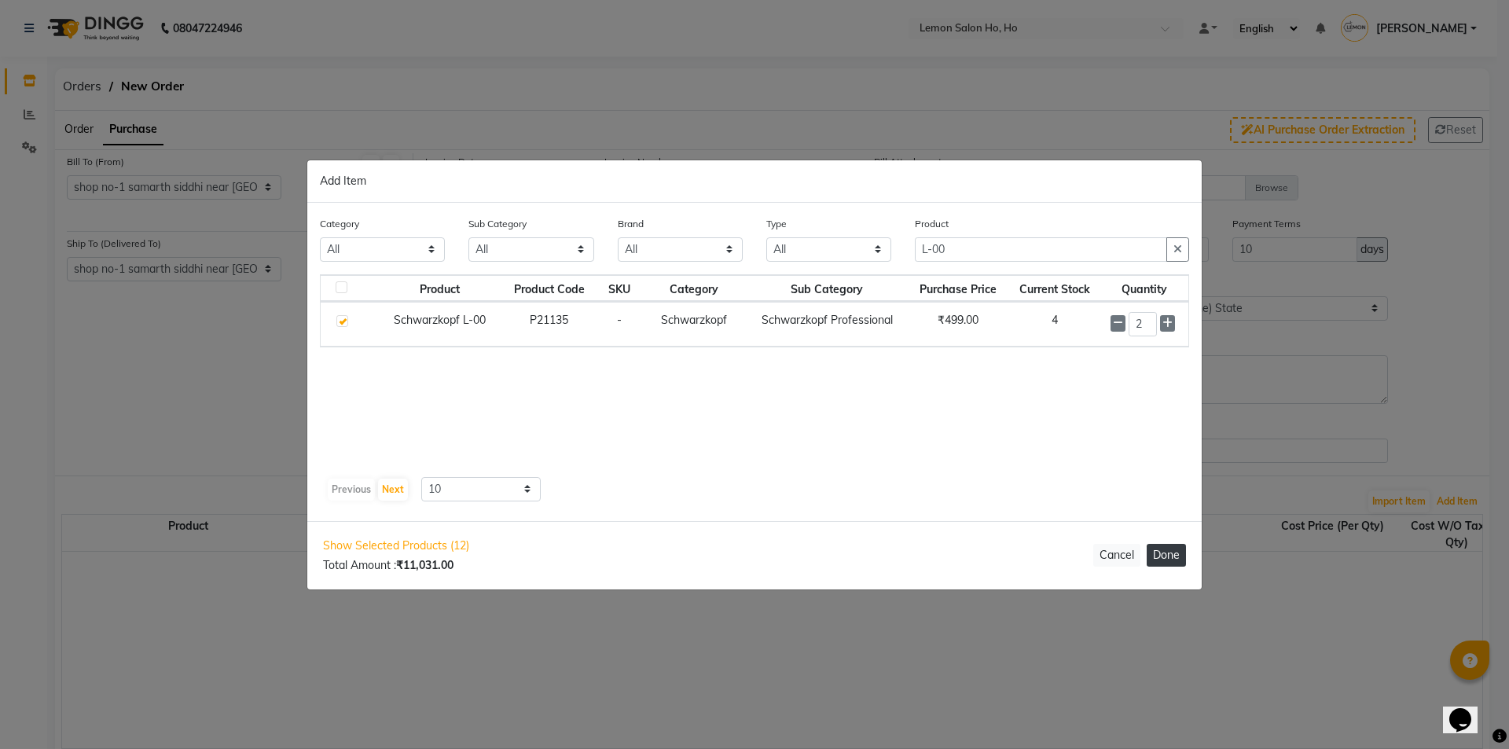
select select "2069"
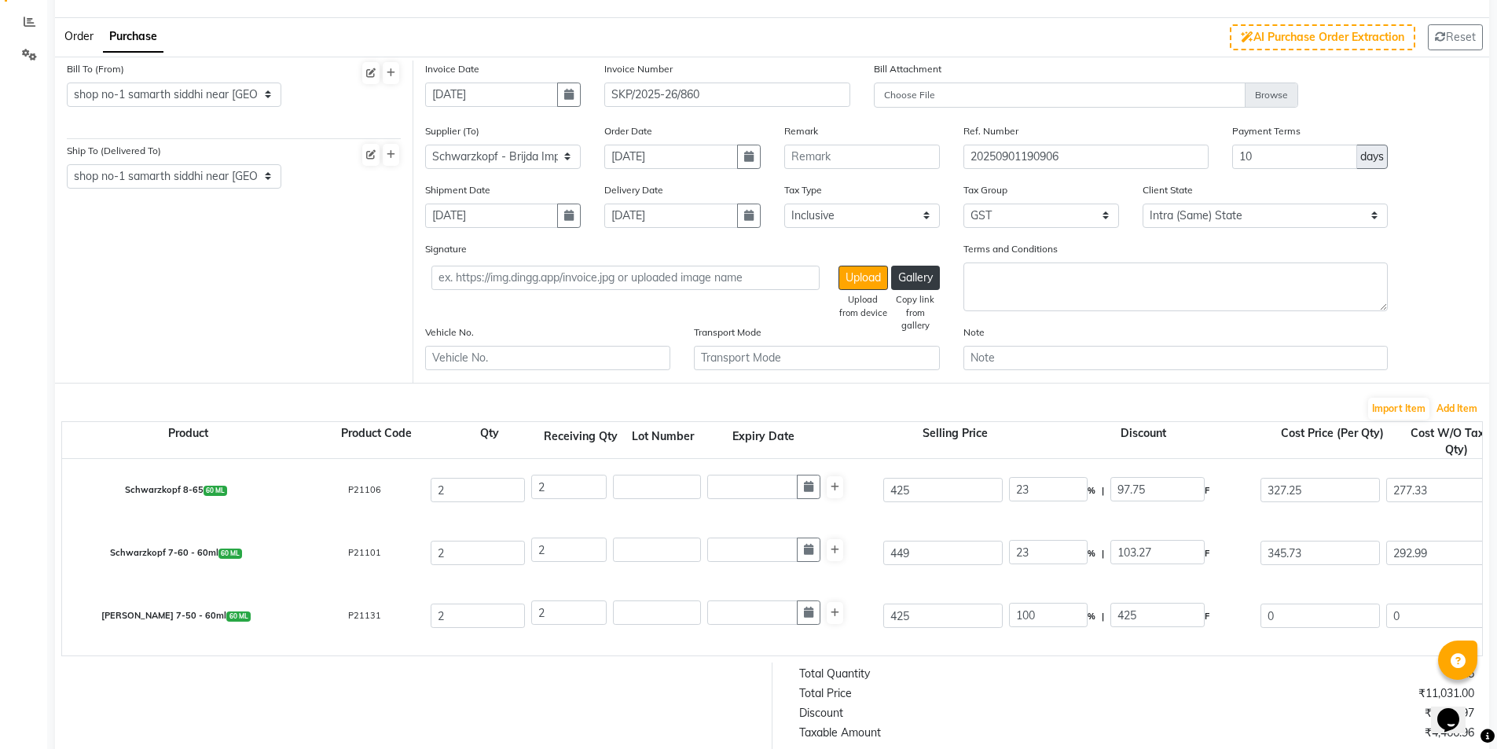
scroll to position [157, 0]
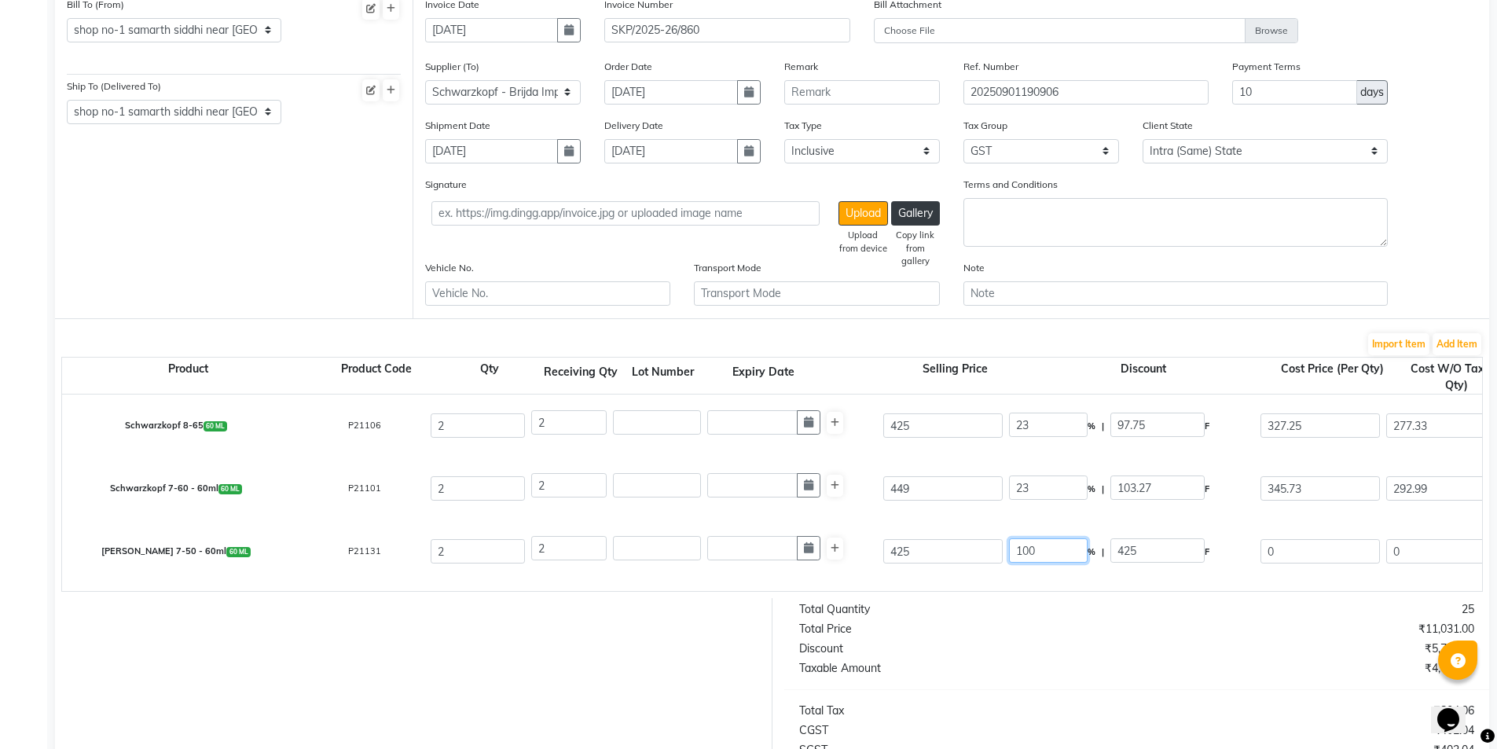
click at [1029, 552] on input "100" at bounding box center [1048, 550] width 79 height 24
type input "23"
type input "97.75"
type input "327.25"
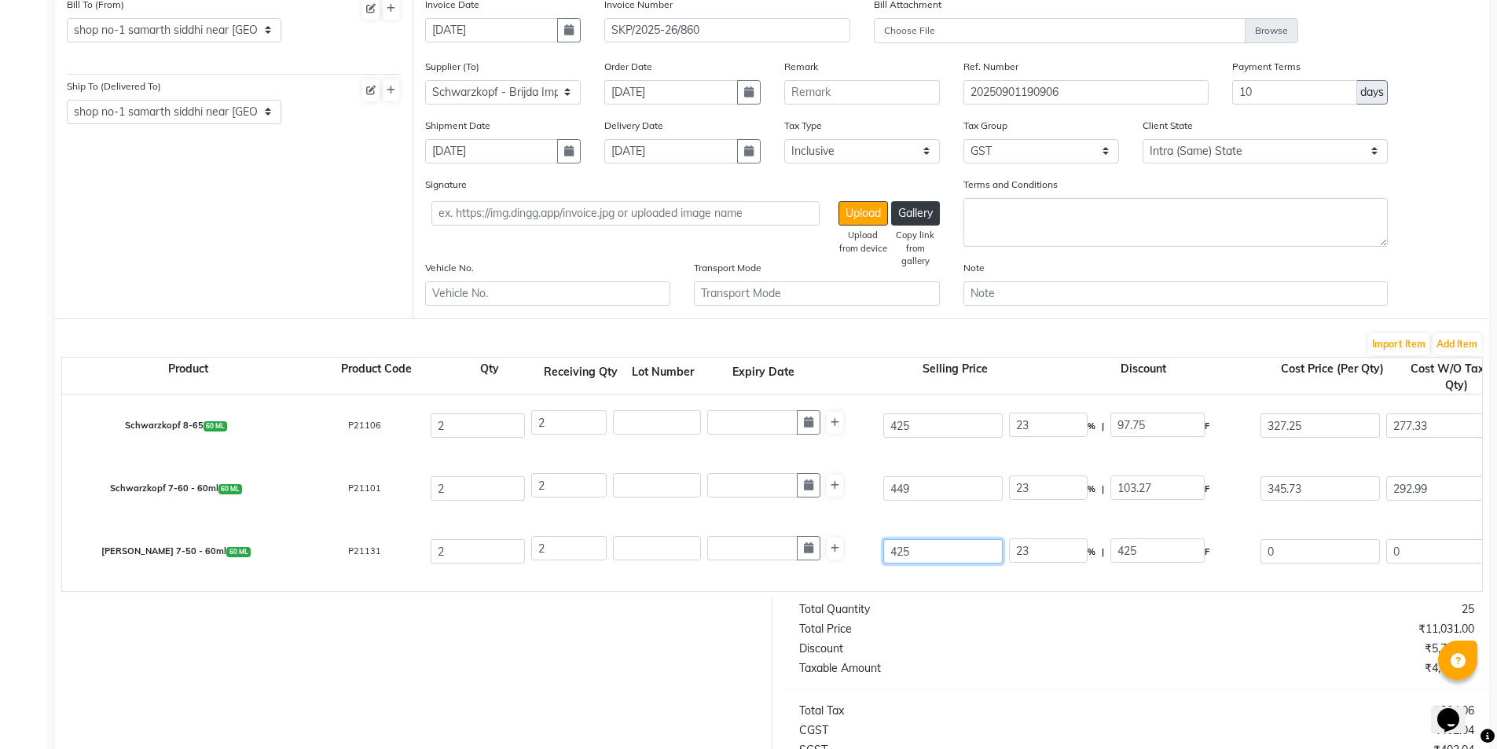
type input "277.33"
type input "554.66"
type input "99.84"
type input "654.5"
click at [898, 549] on input "425" at bounding box center [942, 551] width 119 height 24
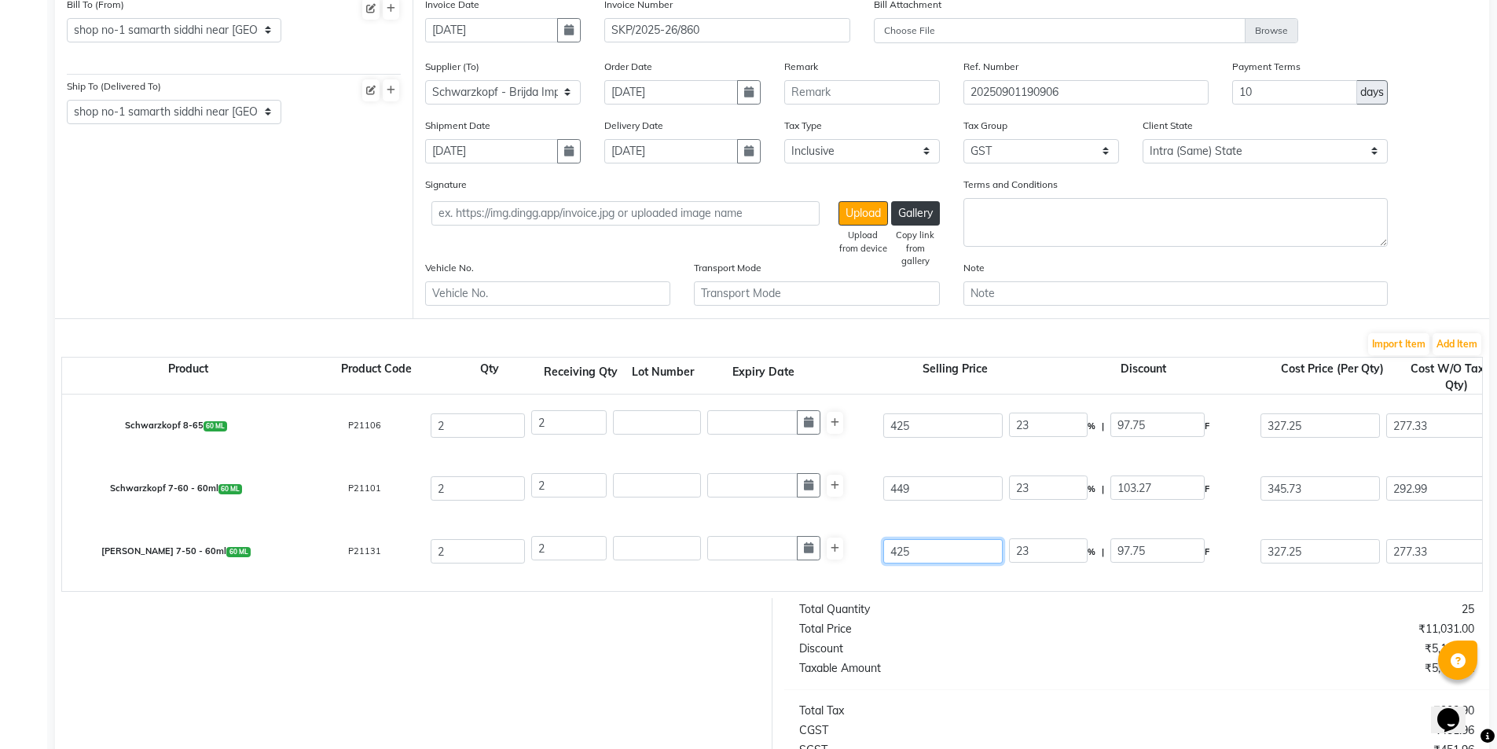
click at [898, 549] on input "425" at bounding box center [942, 551] width 119 height 24
type input "4"
type input "2443.75"
type input "44"
type input "222.16"
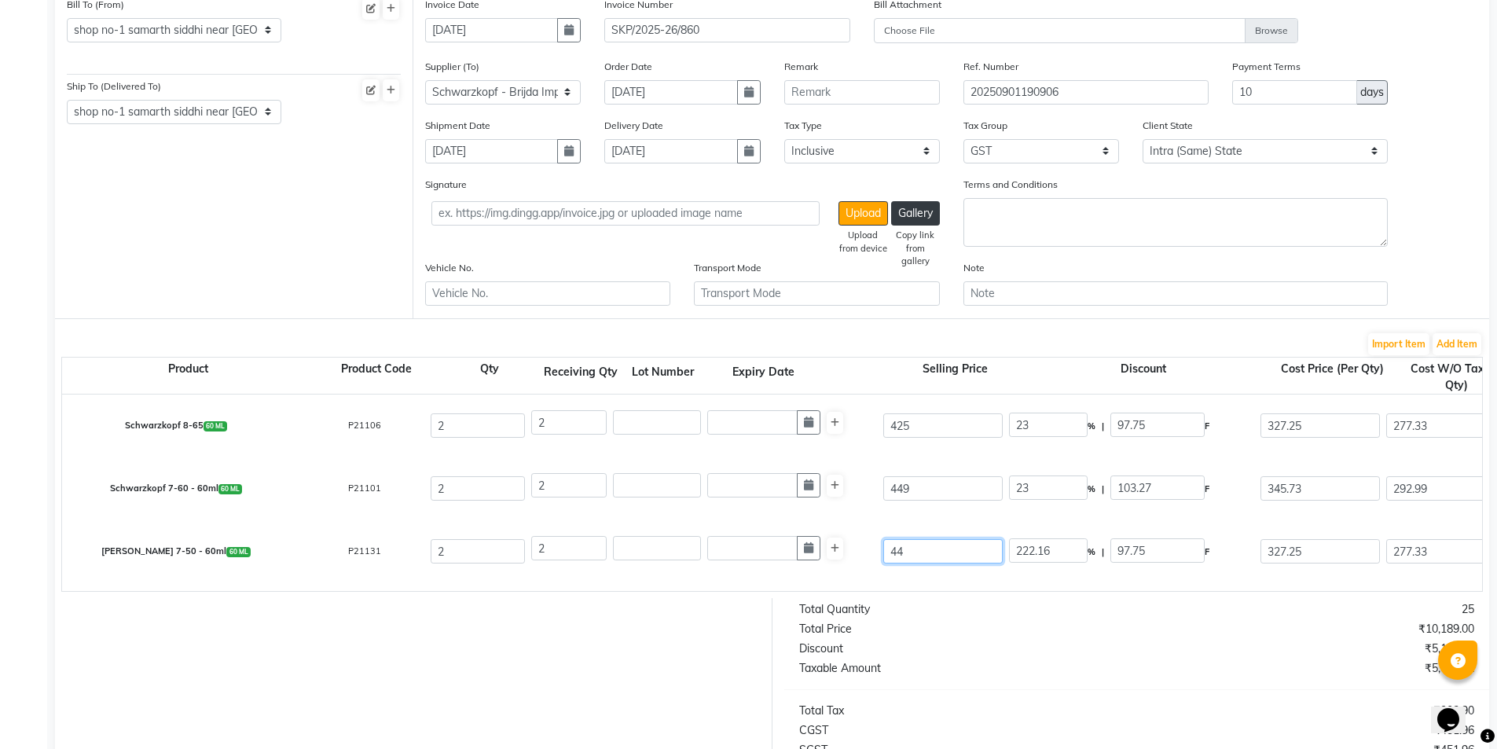
type input "449"
type input "21.77"
type input "449"
type input "27.12"
type input "121.75"
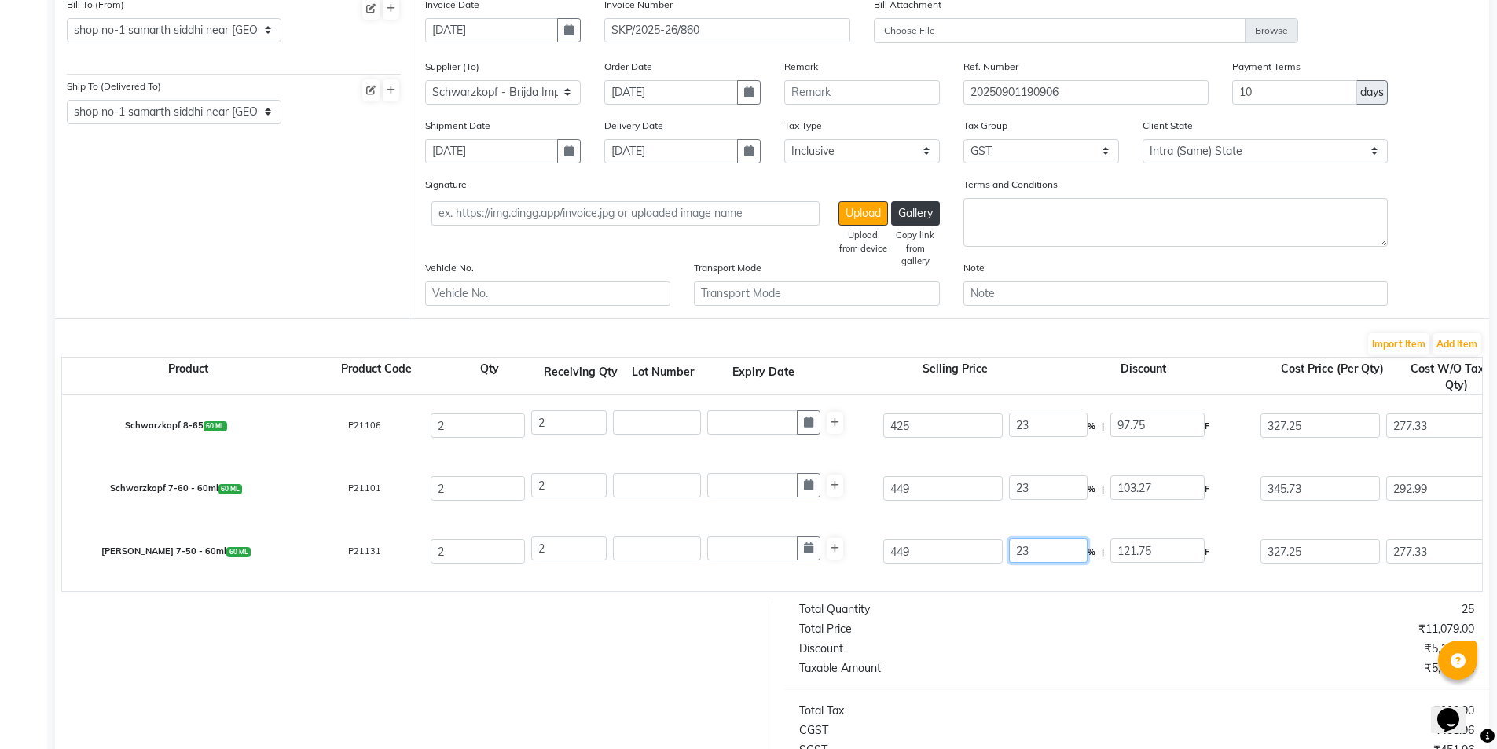
type input "23"
type input "103.27"
type input "345.73"
type input "292.99"
type input "585.98"
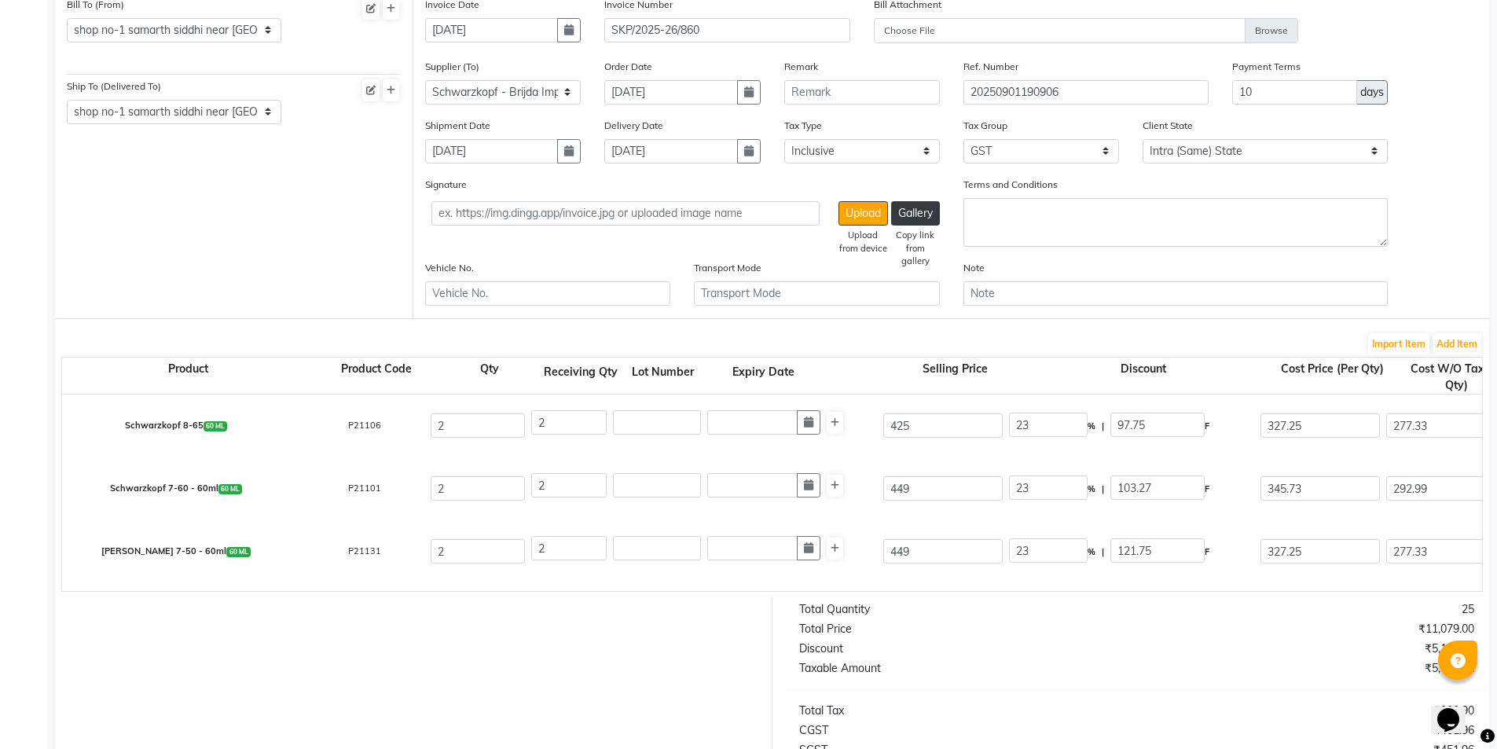
type input "105.48"
type input "691.46"
click at [893, 517] on div "Schwarzkopf 7-60 - 60ml 60 ML P21101 2 2 449 23 % | 103.27 F 345.73 292.99 585.…" at bounding box center [1481, 488] width 2863 height 63
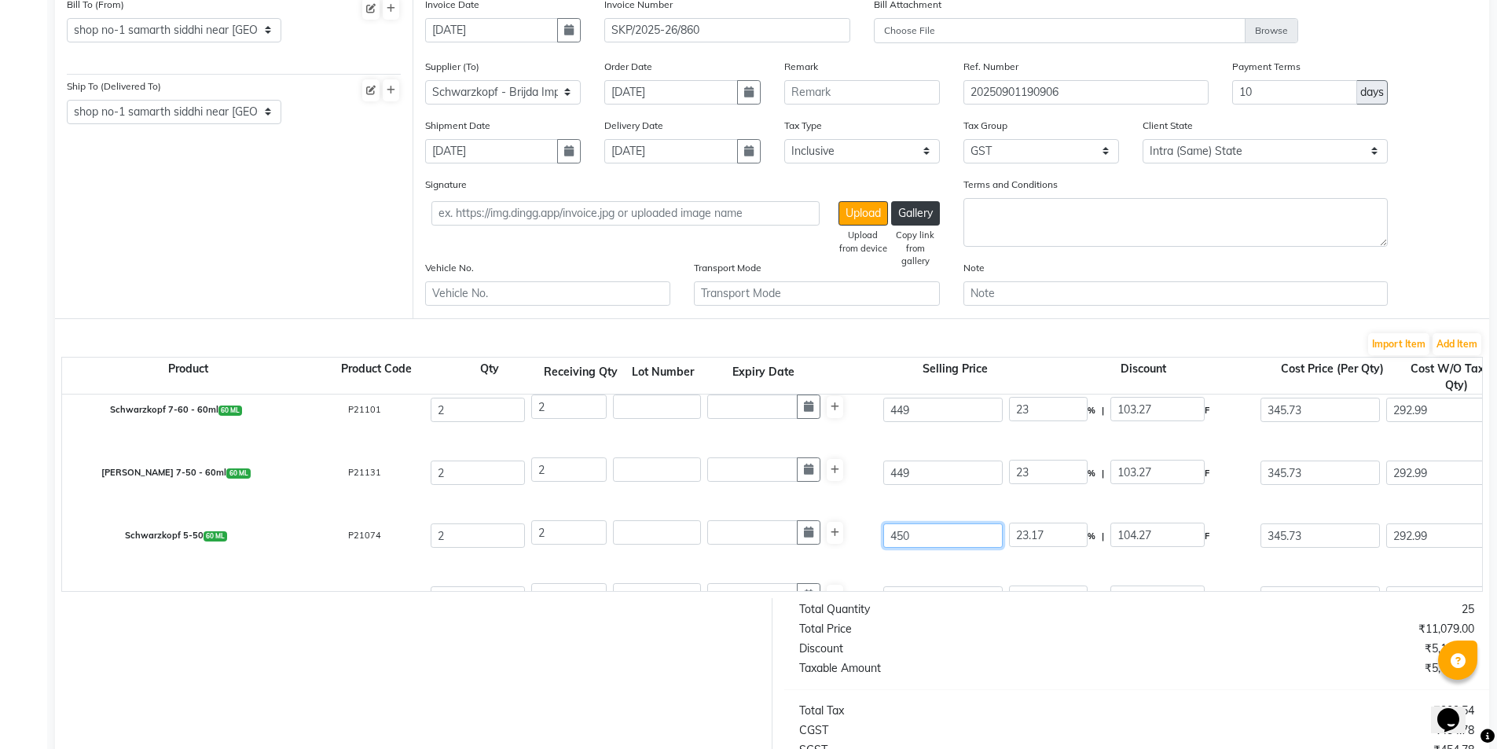
click at [905, 536] on input "450" at bounding box center [942, 535] width 119 height 24
type input "4"
type input "2606.75"
type input "44"
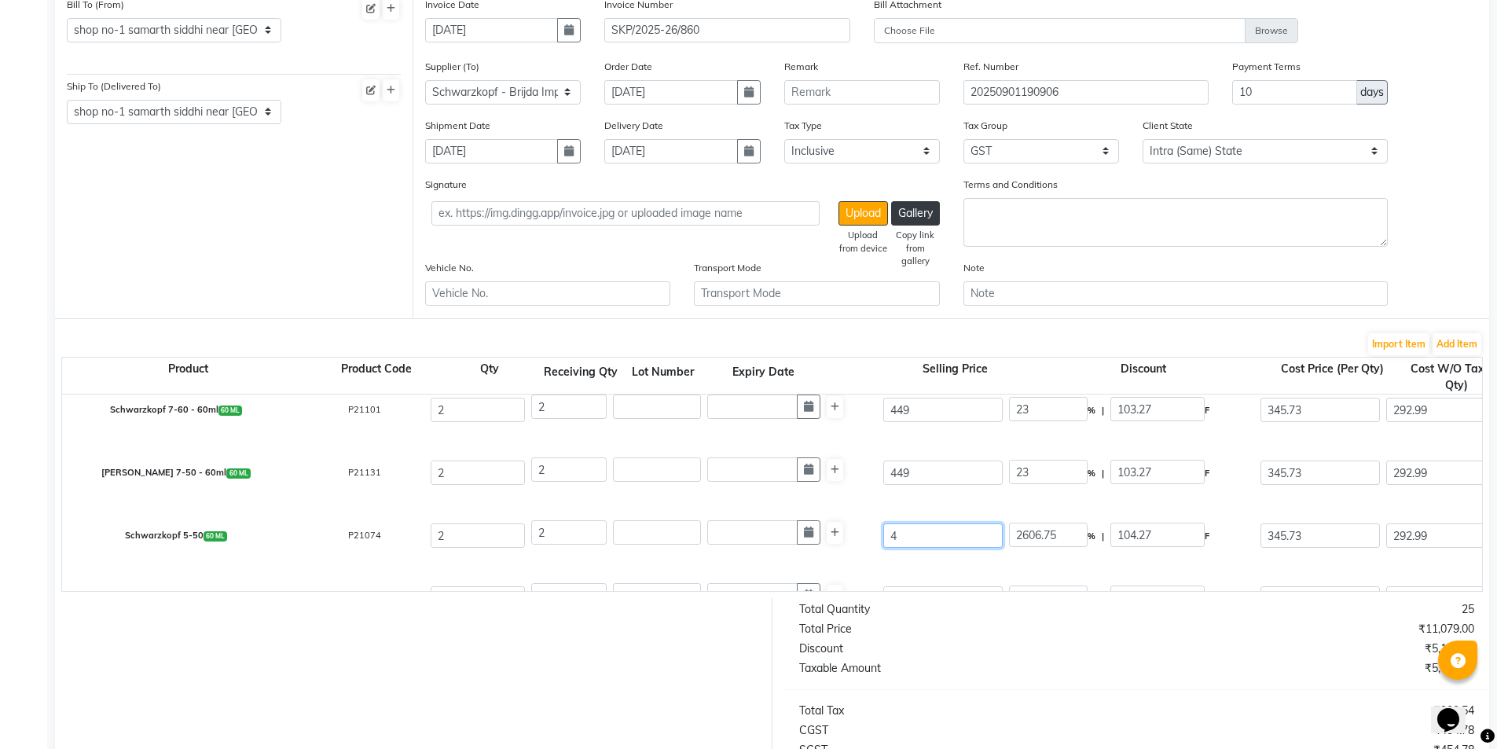
type input "236.98"
type input "449"
type input "23.22"
type input "449"
type input "23"
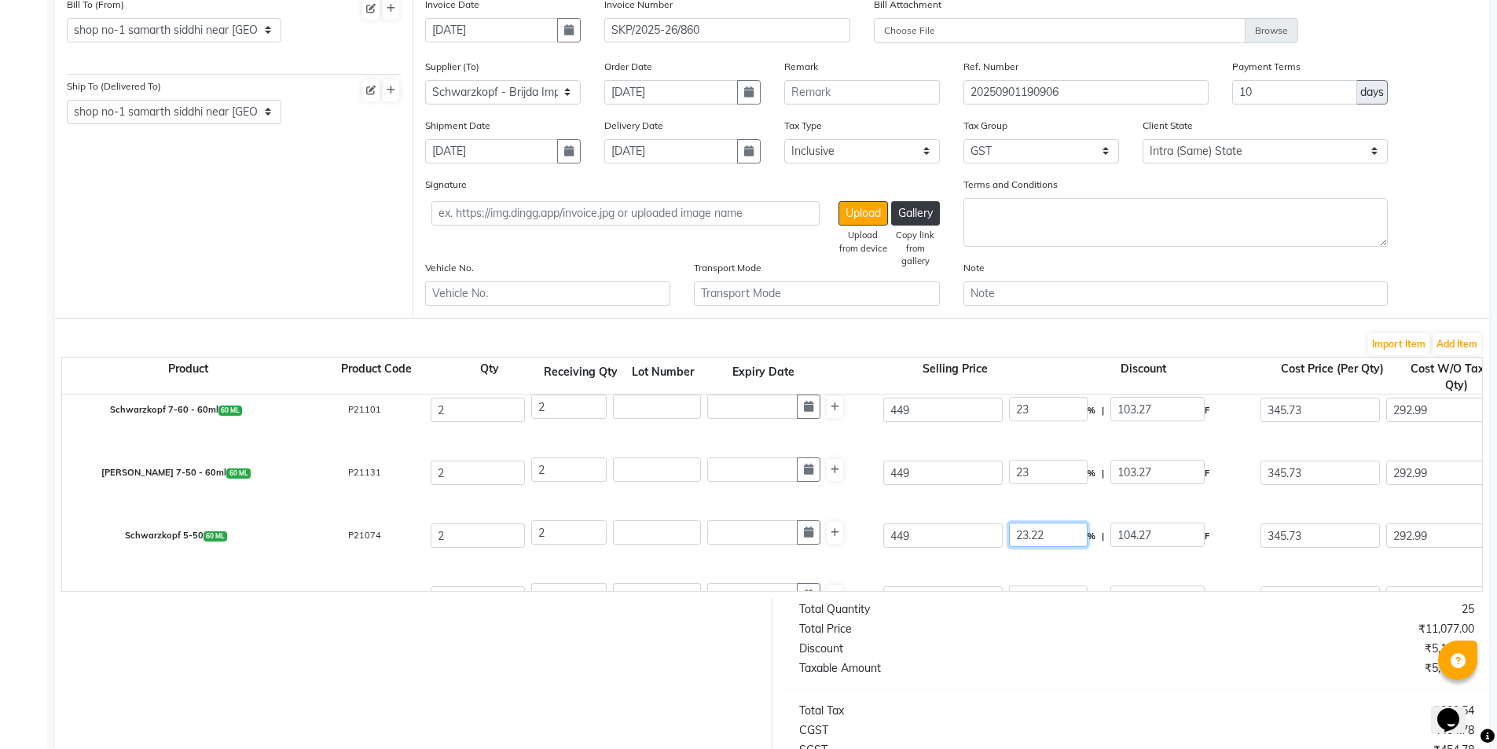
type input "103.27"
click at [917, 501] on div "[PERSON_NAME] 7-50 - 60ml 60 ML P21131 2 2 449 23 % | 103.27 F 345.73 292.99 58…" at bounding box center [1481, 473] width 2863 height 63
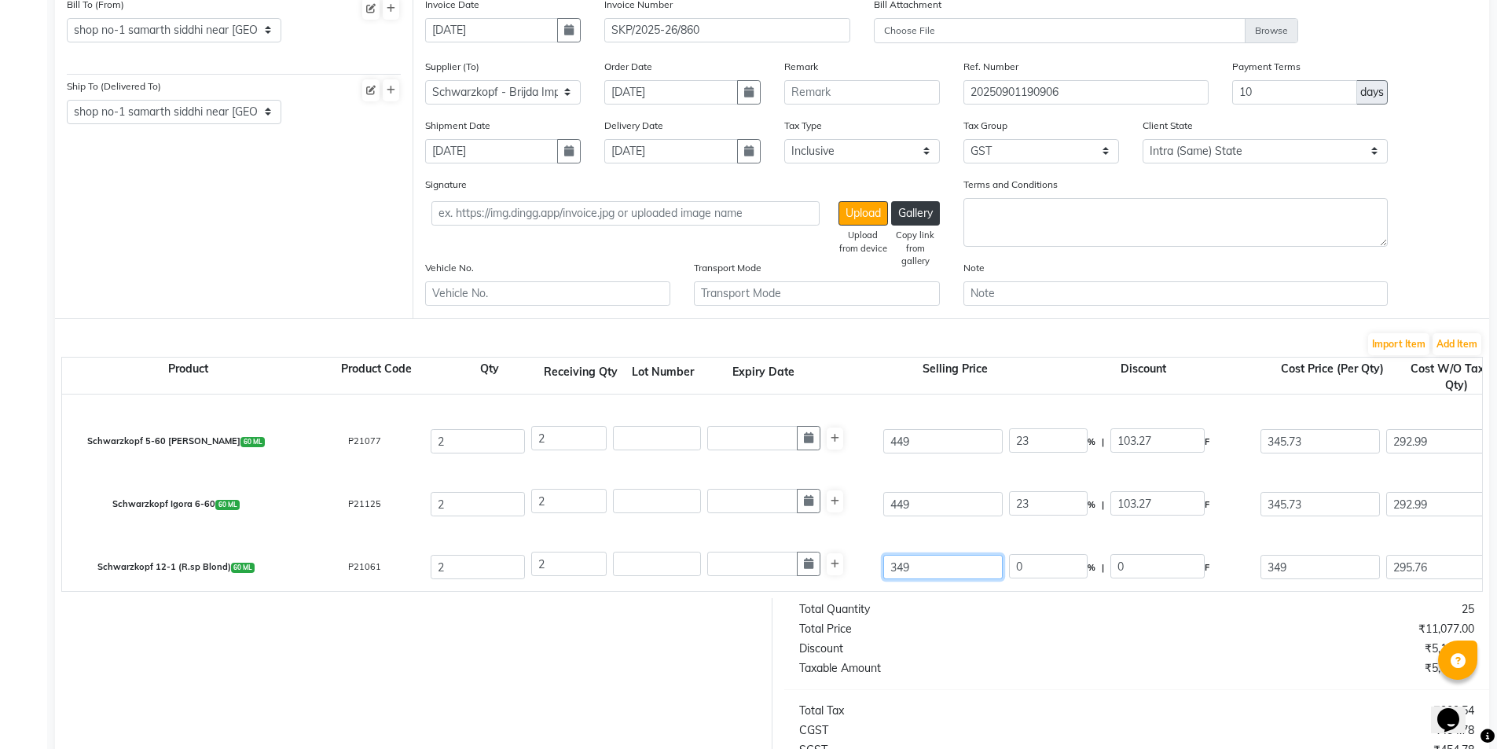
click at [900, 570] on input "349" at bounding box center [942, 567] width 119 height 24
type input "12"
type input "23"
type input "0"
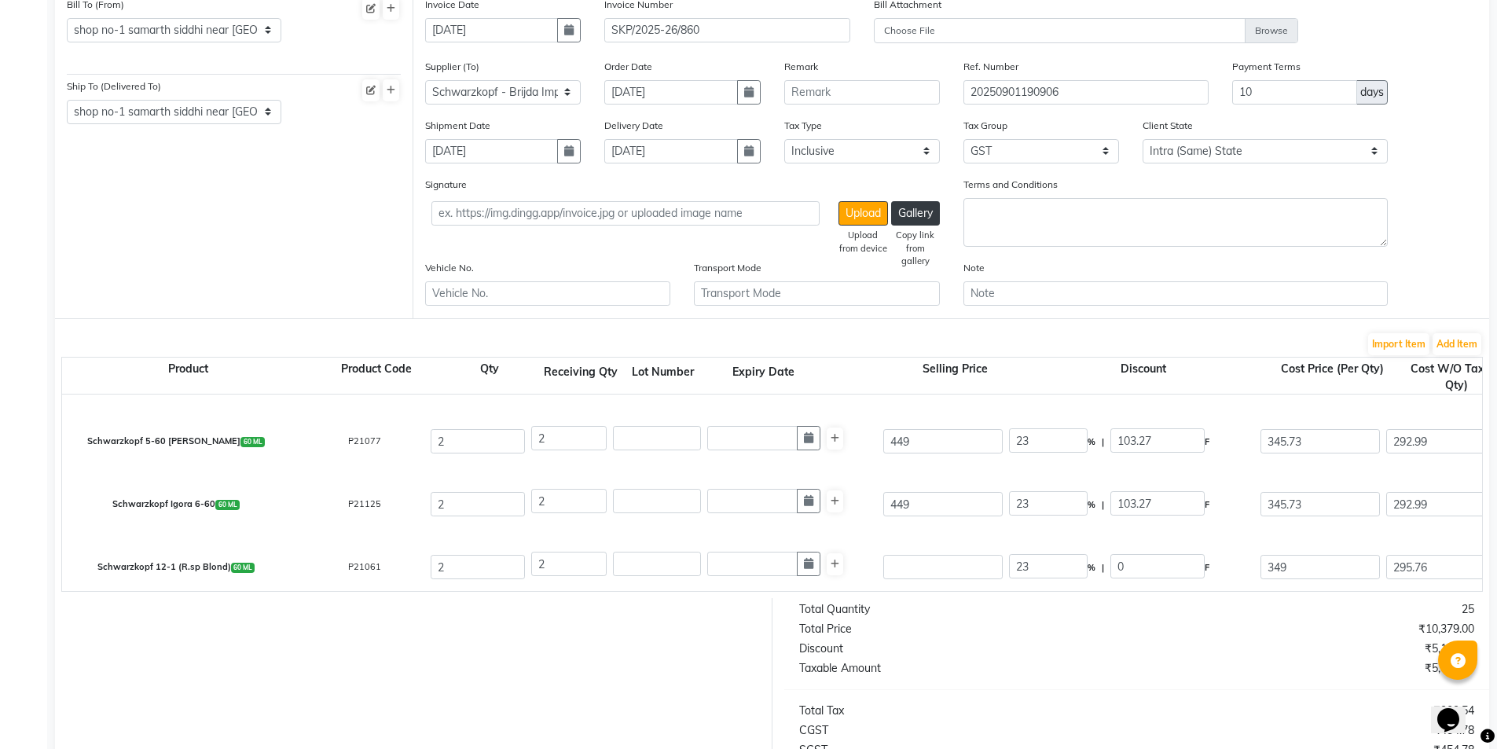
type input "0"
click at [900, 533] on div "Schwarzkopf Igora 6-60 60 ML P21125 2 2 449 23 % | 103.27 F 345.73 292.99 585.9…" at bounding box center [1481, 504] width 2863 height 63
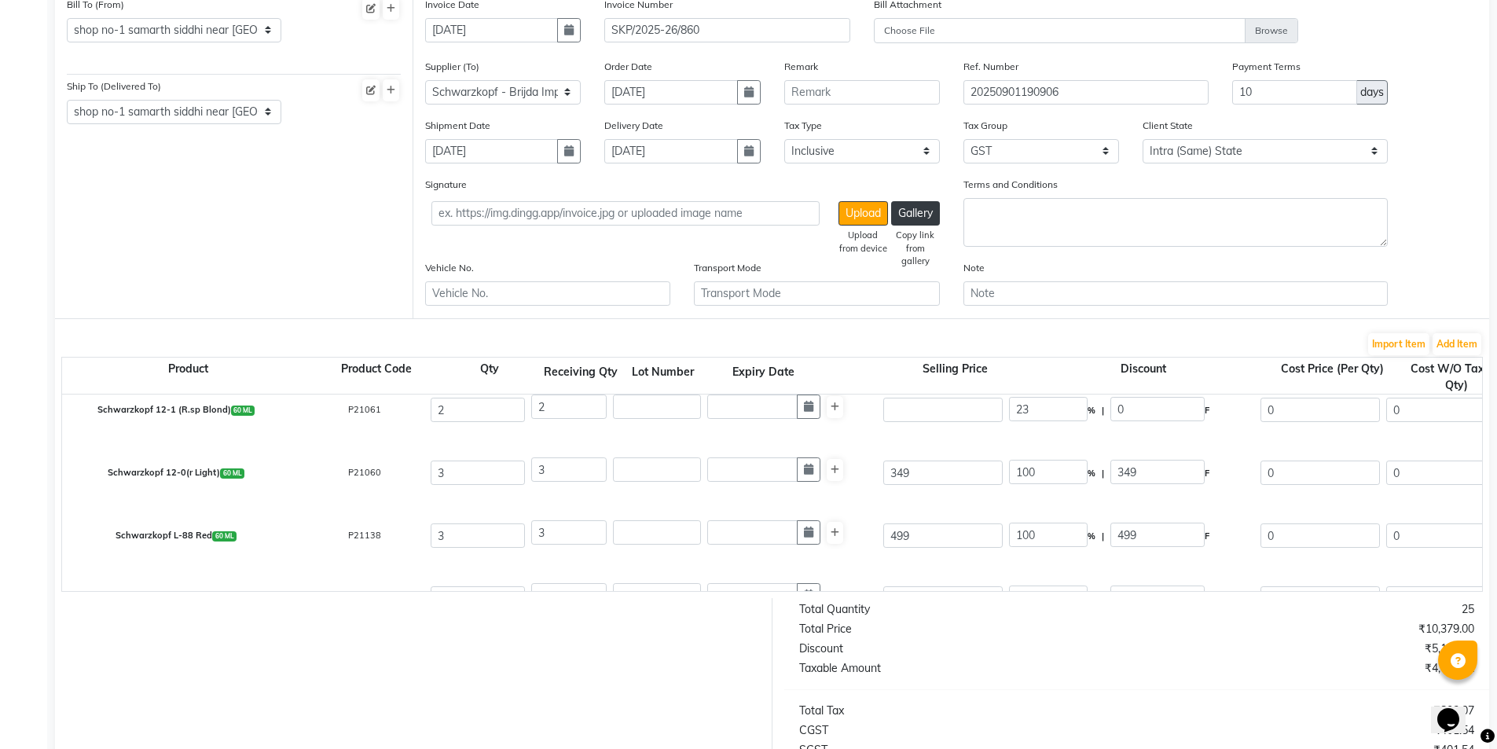
scroll to position [314, 0]
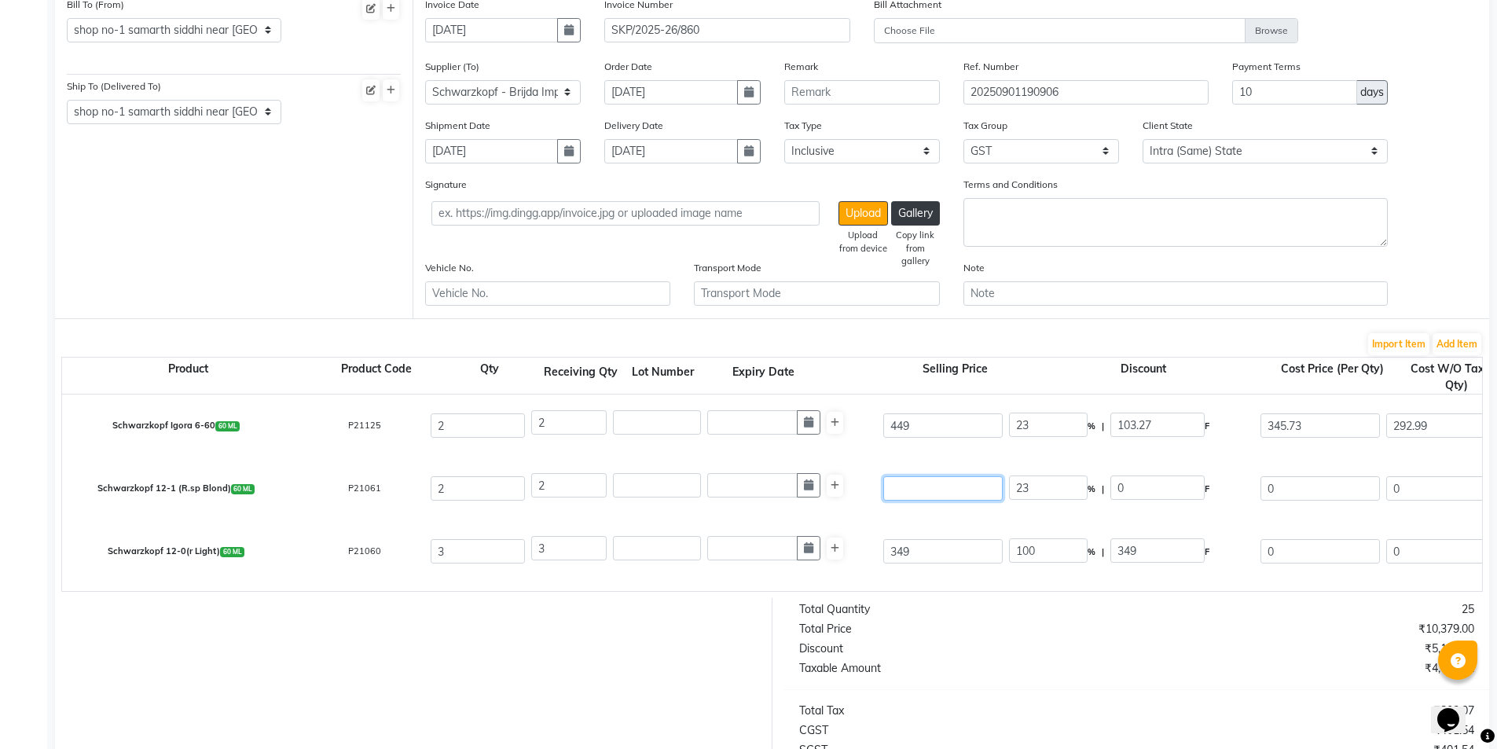
click at [903, 488] on input "number" at bounding box center [942, 488] width 119 height 24
drag, startPoint x: 936, startPoint y: 486, endPoint x: 837, endPoint y: 490, distance: 99.1
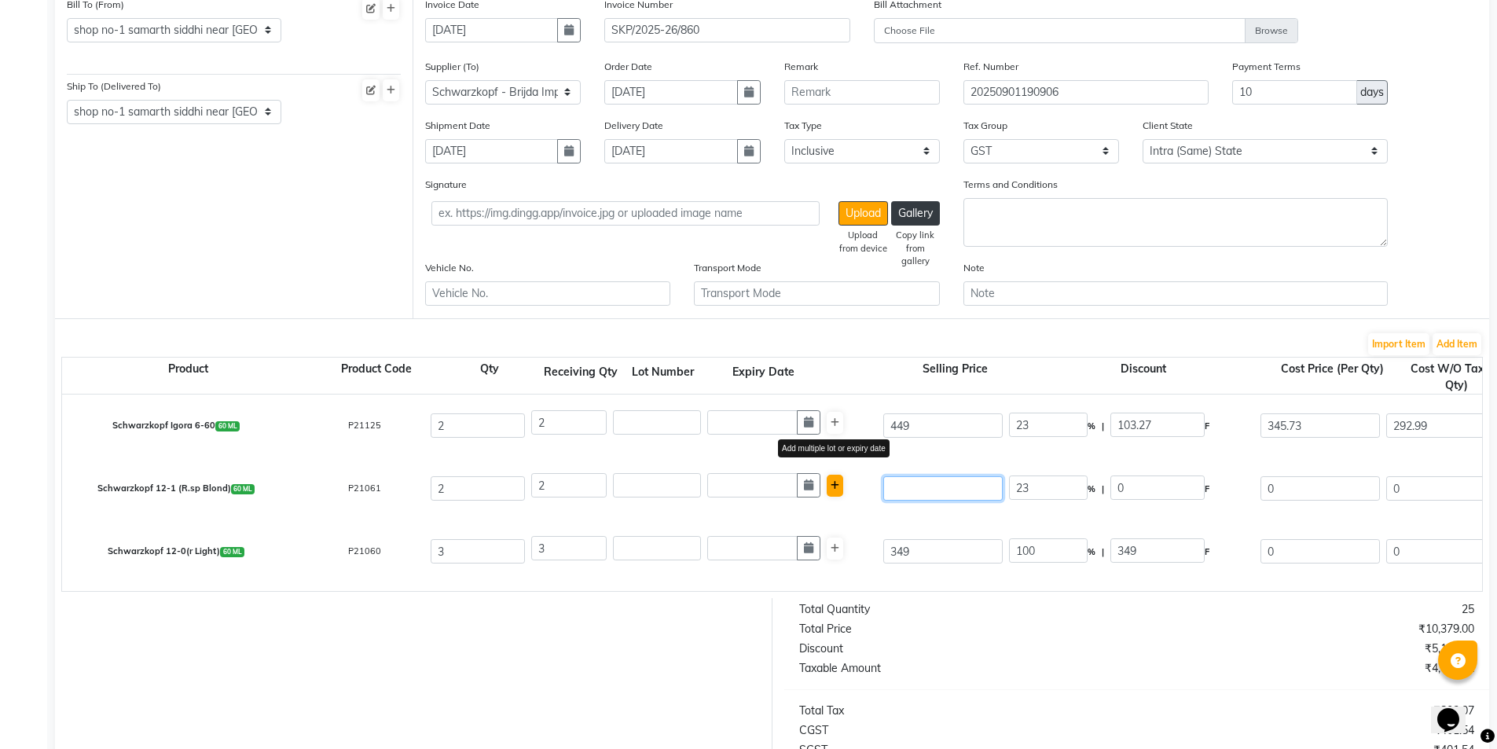
click at [837, 490] on div "Schwarzkopf 12-1 (R.sp Blond) 60 ML P21061 2 2 Add multiple lot or expiry date …" at bounding box center [1481, 488] width 2863 height 63
type input "425"
type input "100"
type input "425"
type input "23"
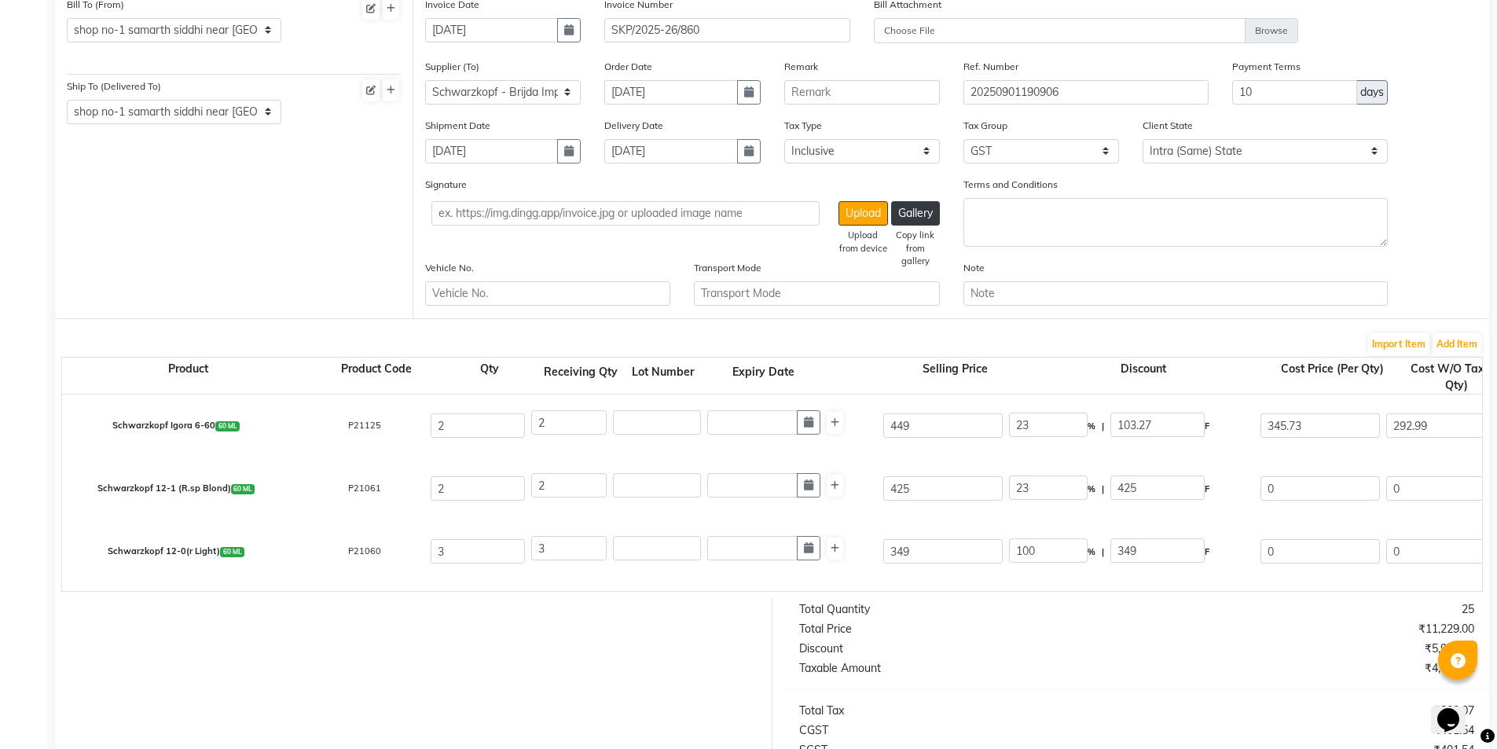
type input "97.75"
type input "327.25"
type input "277.33"
type input "554.66"
type input "99.84"
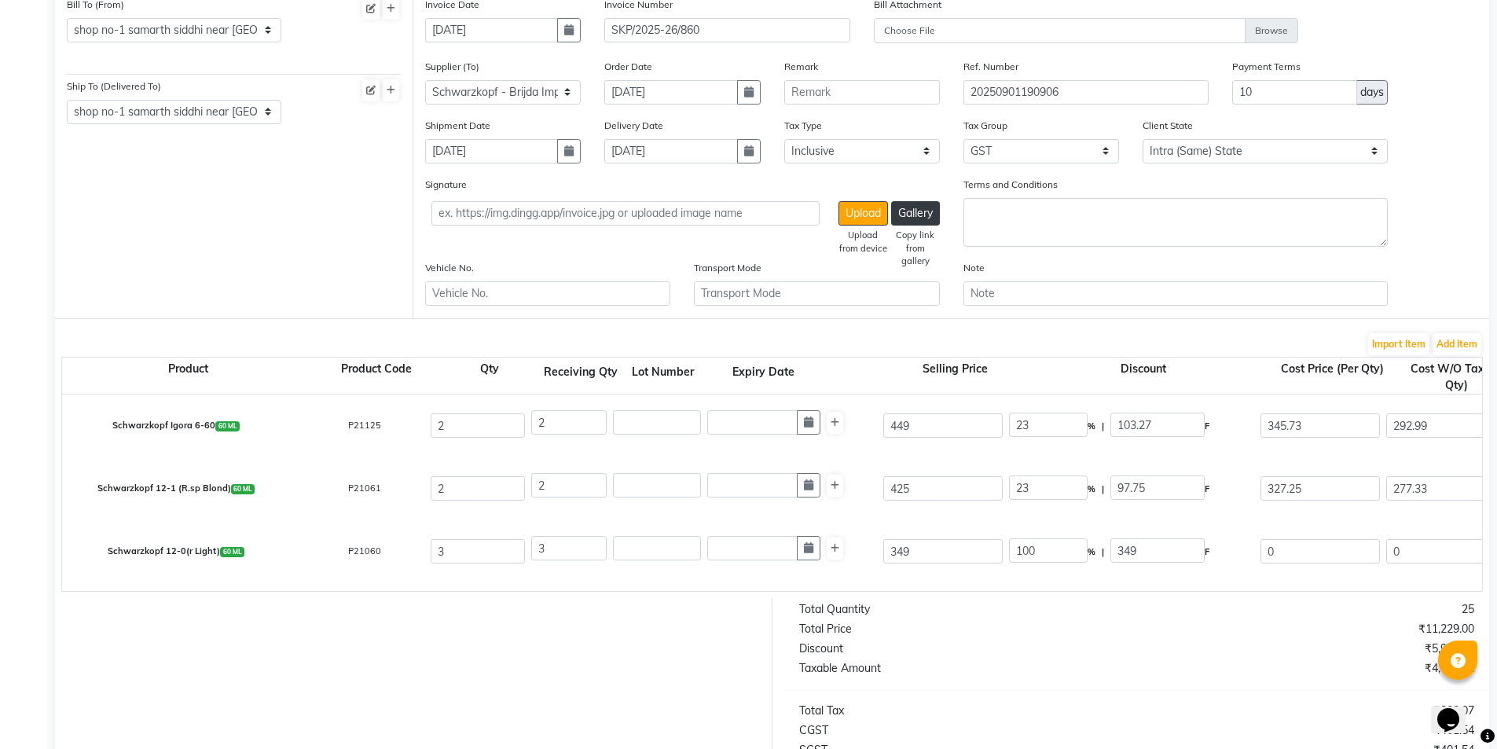
type input "654.5"
click at [874, 520] on div "Schwarzkopf 12-0(r Light) 60 ML P21060 3 3 349 100 % | 349 F 0 0 0 None GST (12…" at bounding box center [1481, 551] width 2863 height 63
click at [902, 549] on input "349" at bounding box center [942, 551] width 119 height 24
type input "4"
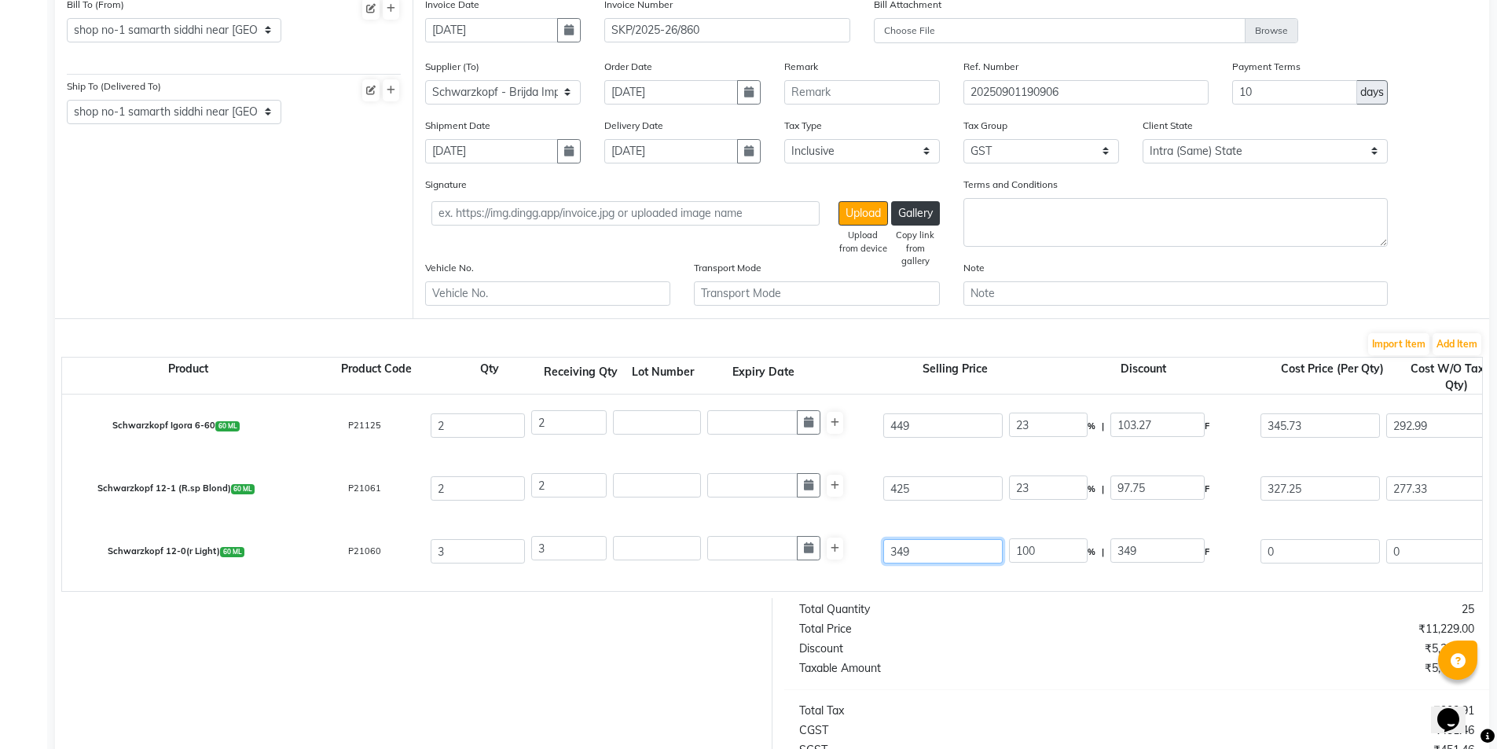
type input "8725"
type input "42"
type input "830.95"
type input "425"
type input "82.12"
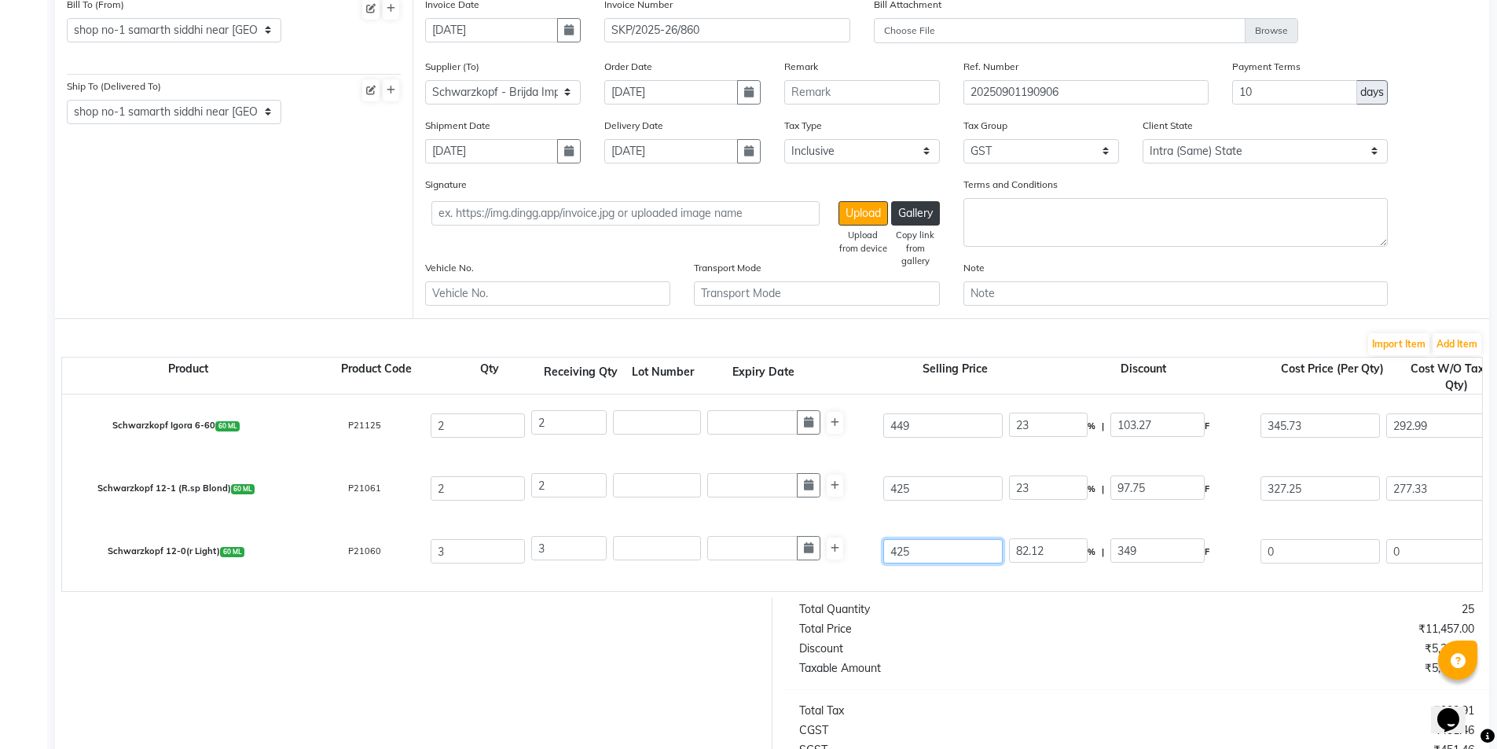
type input "425"
type input "100"
type input "425"
type input "23"
type input "97.75"
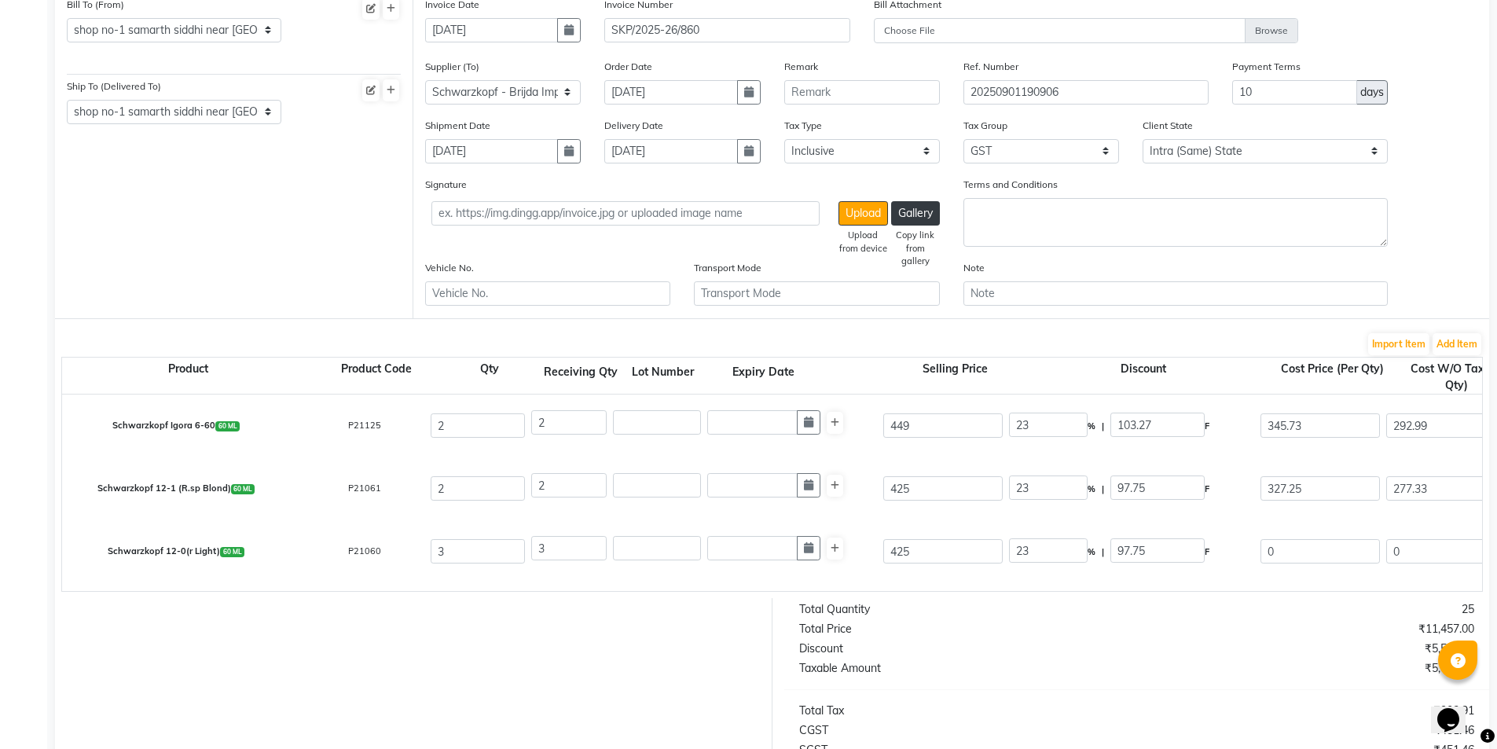
type input "327.25"
type input "277.33"
type input "831.99"
type input "149.76"
type input "981.75"
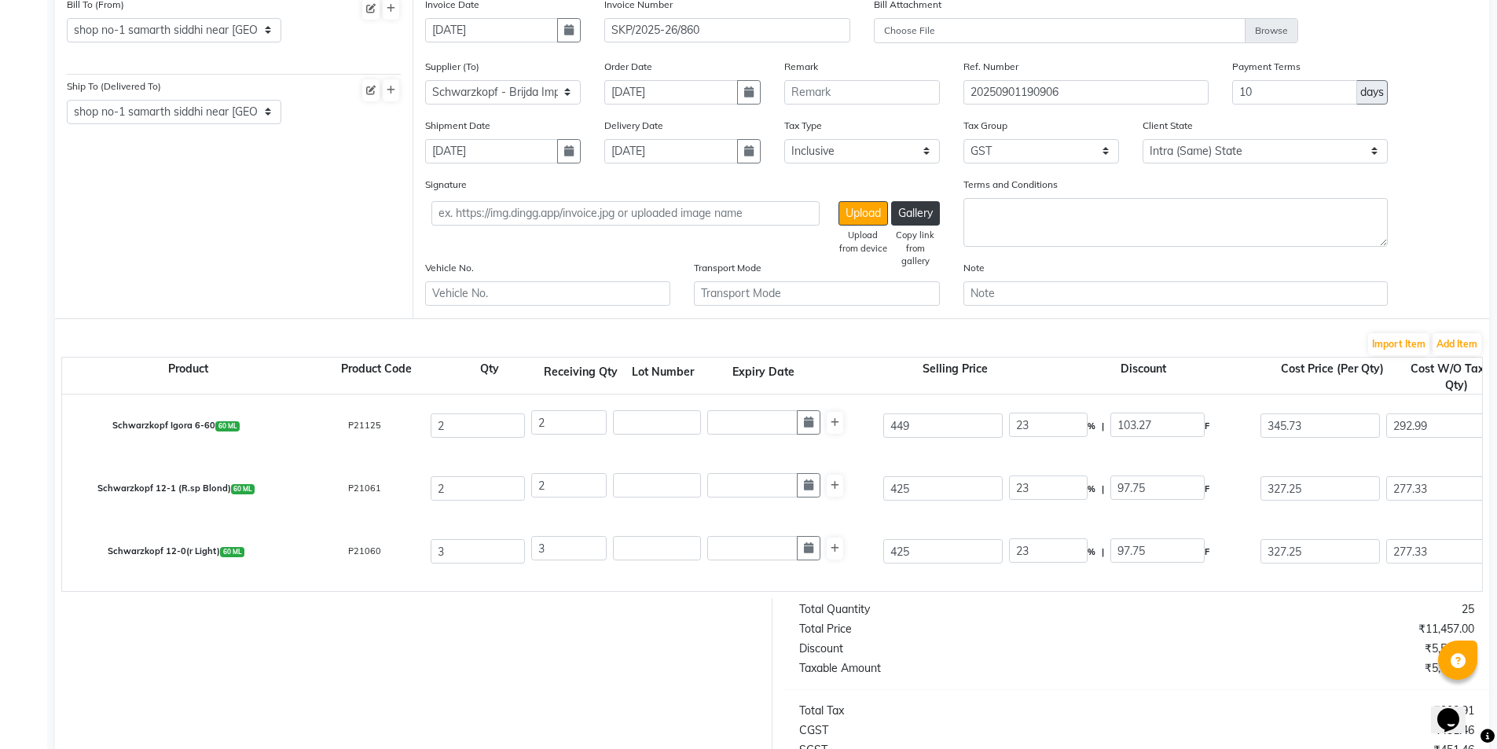
click at [877, 526] on div "Schwarzkopf 12-0(r Light) 60 ML P21060 3 3 425 23 % | 97.75 F 327.25 277.33 831…" at bounding box center [1481, 551] width 2863 height 63
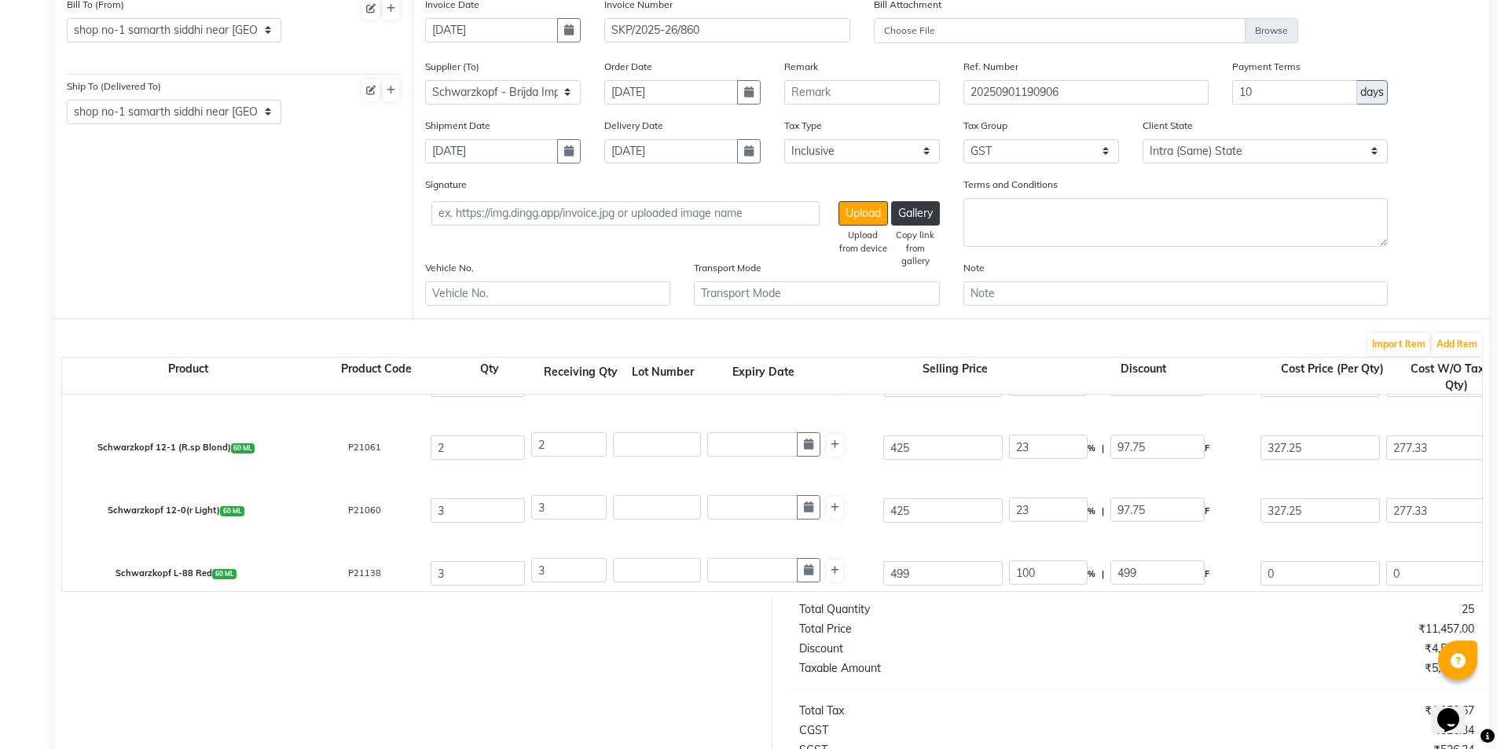
scroll to position [393, 0]
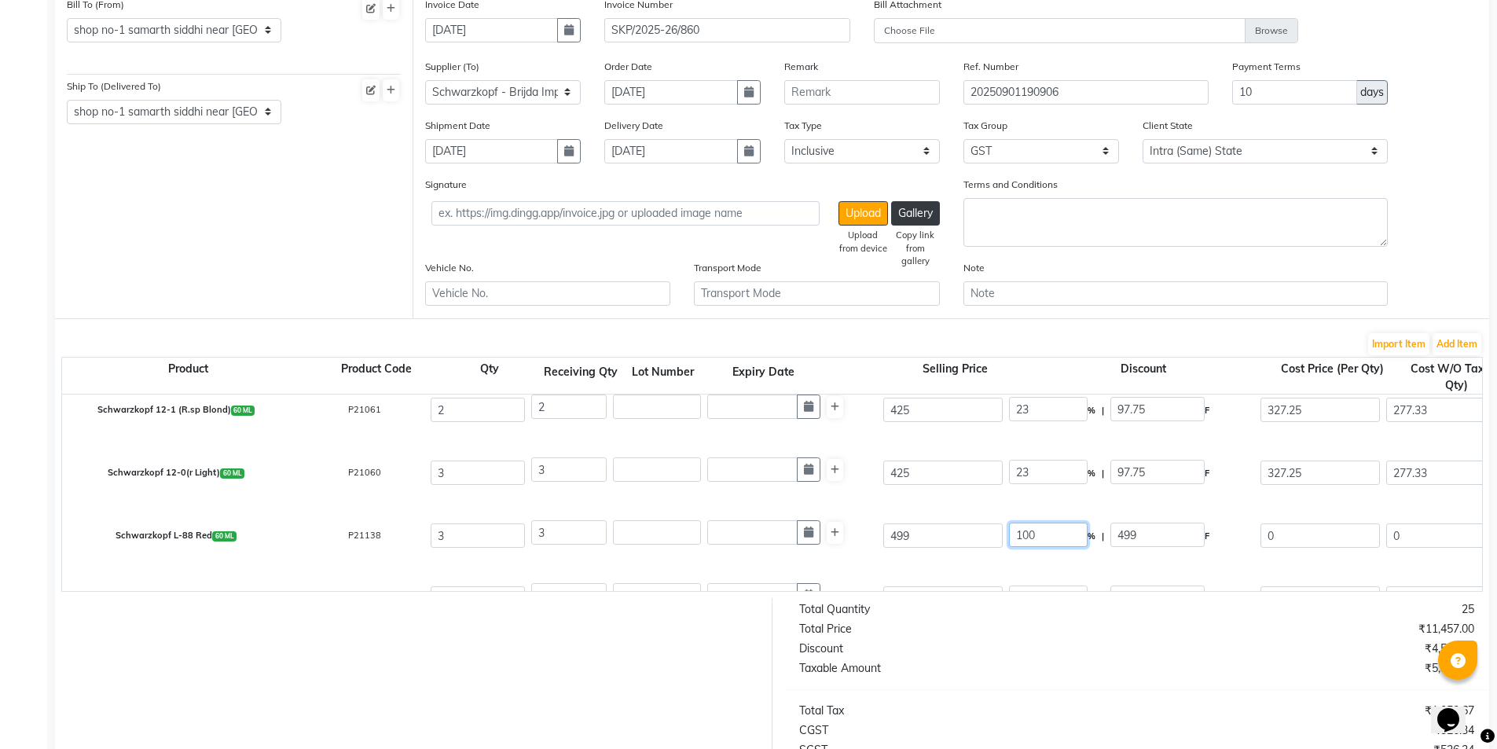
click at [1025, 535] on input "100" at bounding box center [1048, 535] width 79 height 24
type input "23"
type input "114.77"
type input "384.23"
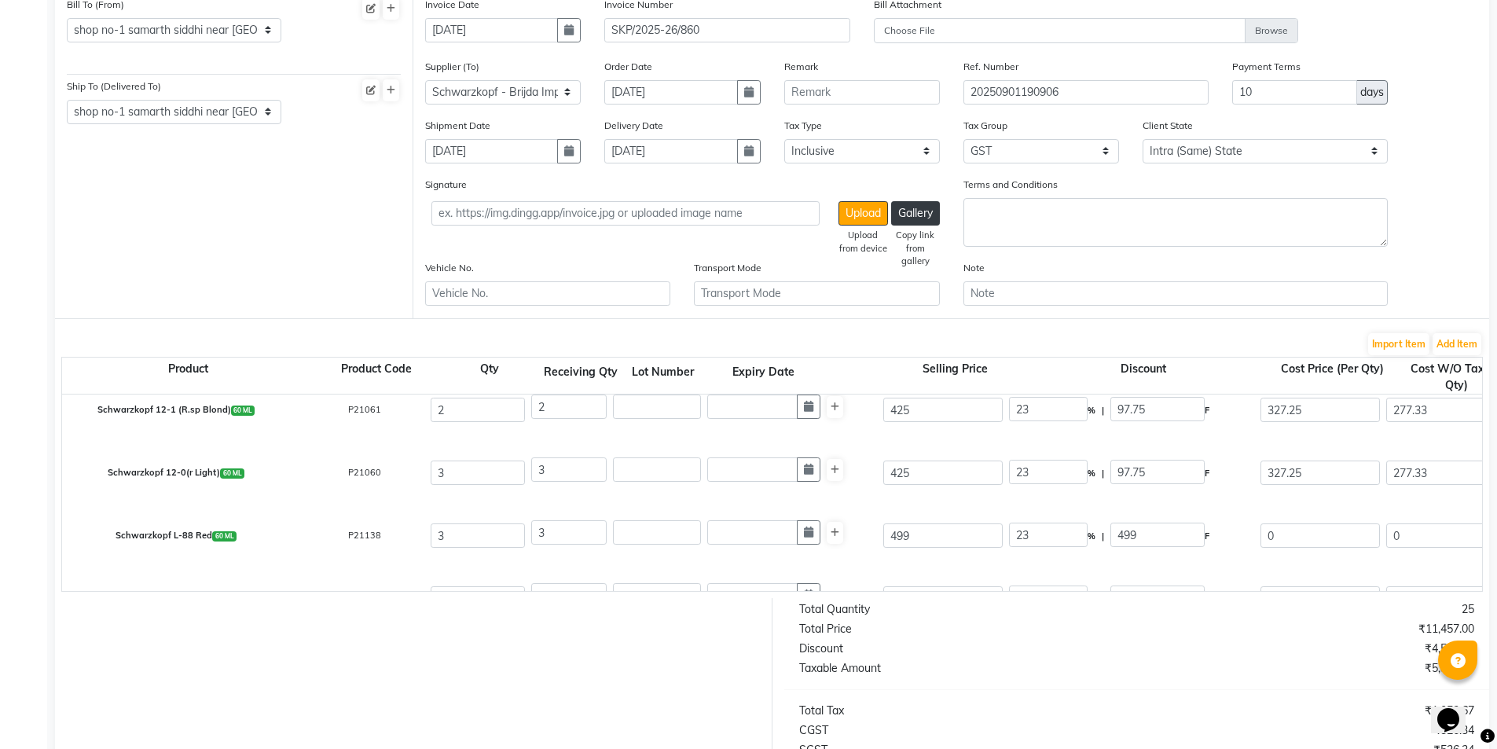
type input "325.62"
type input "976.86"
type input "175.83"
type input "1152.69"
click at [961, 501] on div "Schwarzkopf 12-0(r Light) 60 ML P21060 3 3 425 23 % | 97.75 F 327.25 277.33 831…" at bounding box center [1481, 473] width 2863 height 63
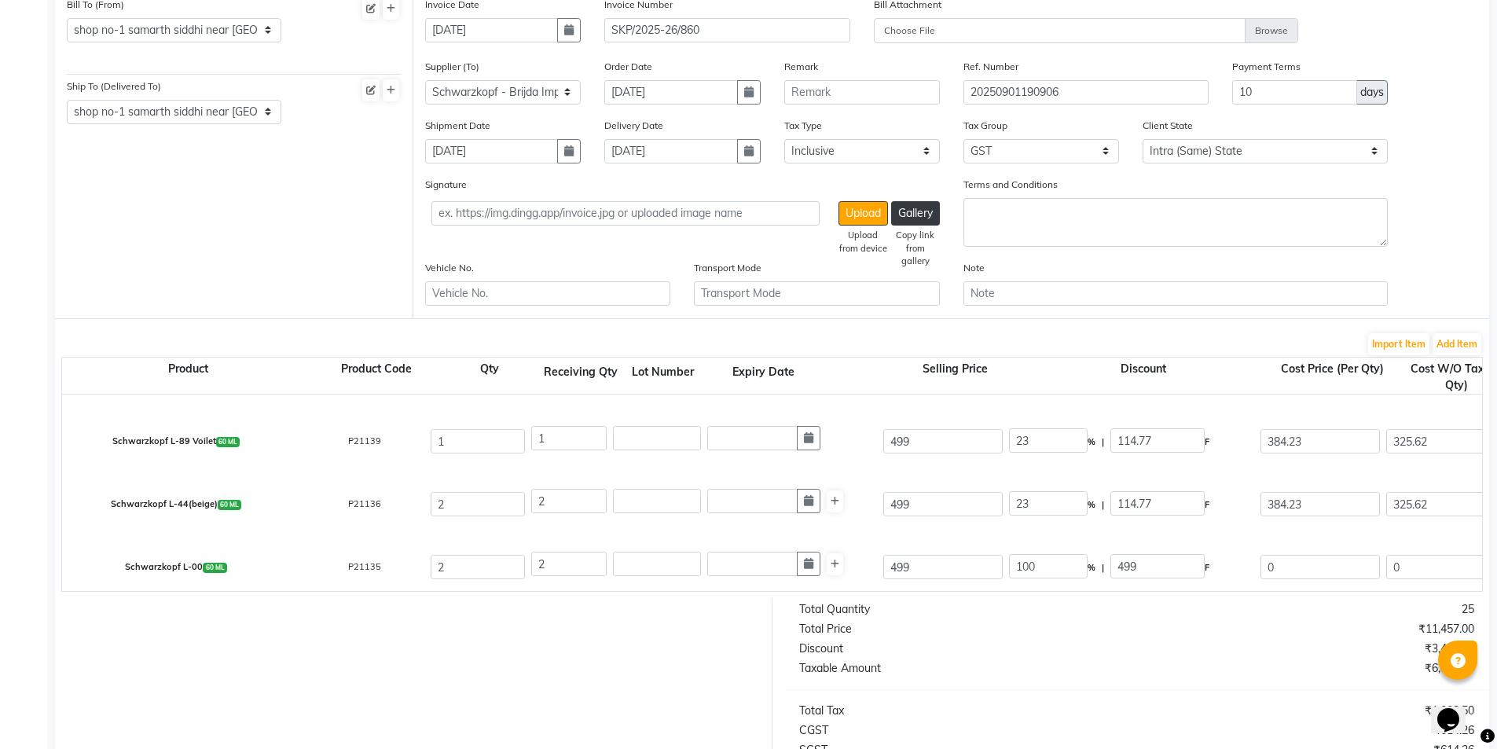
scroll to position [558, 0]
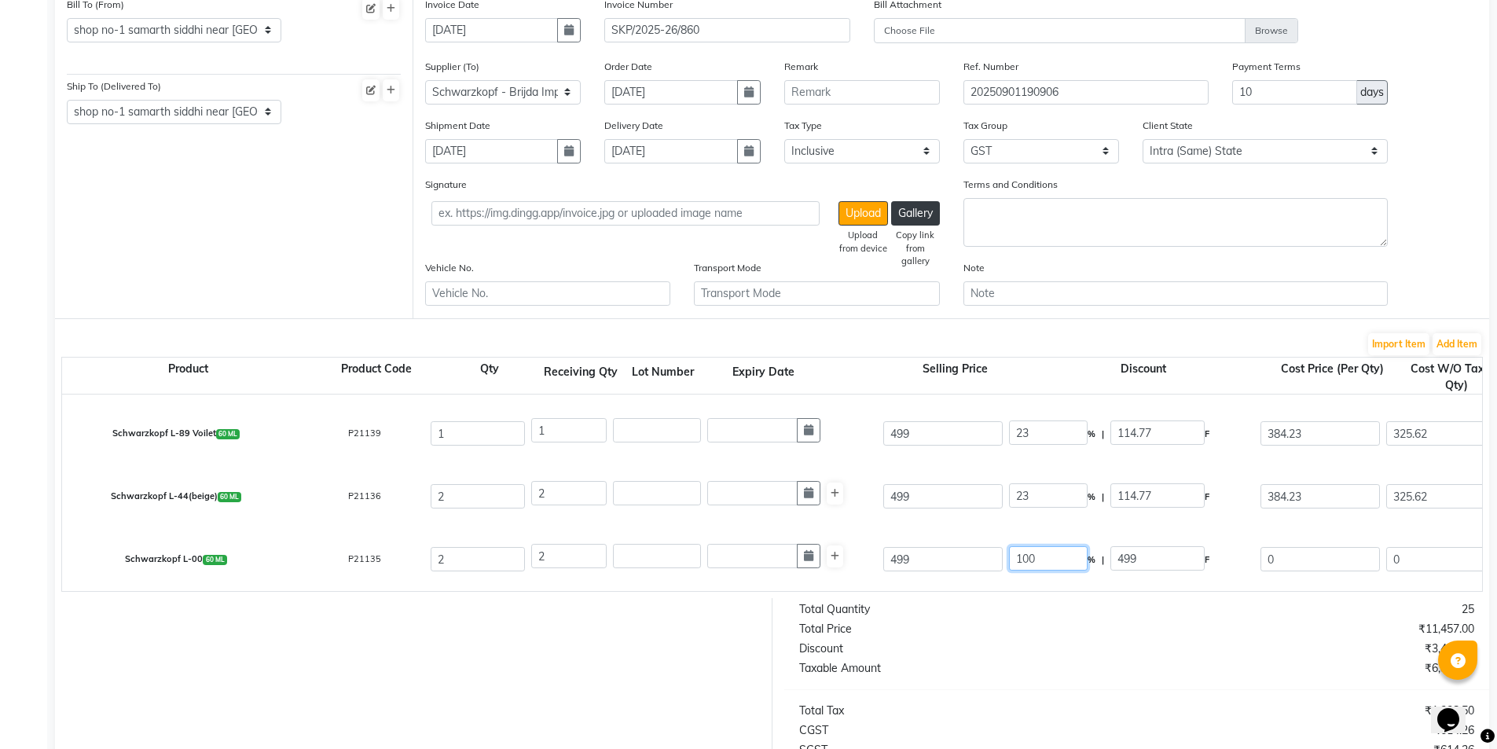
click at [1032, 558] on input "100" at bounding box center [1048, 558] width 79 height 24
type input "23"
type input "114.77"
type input "384.23"
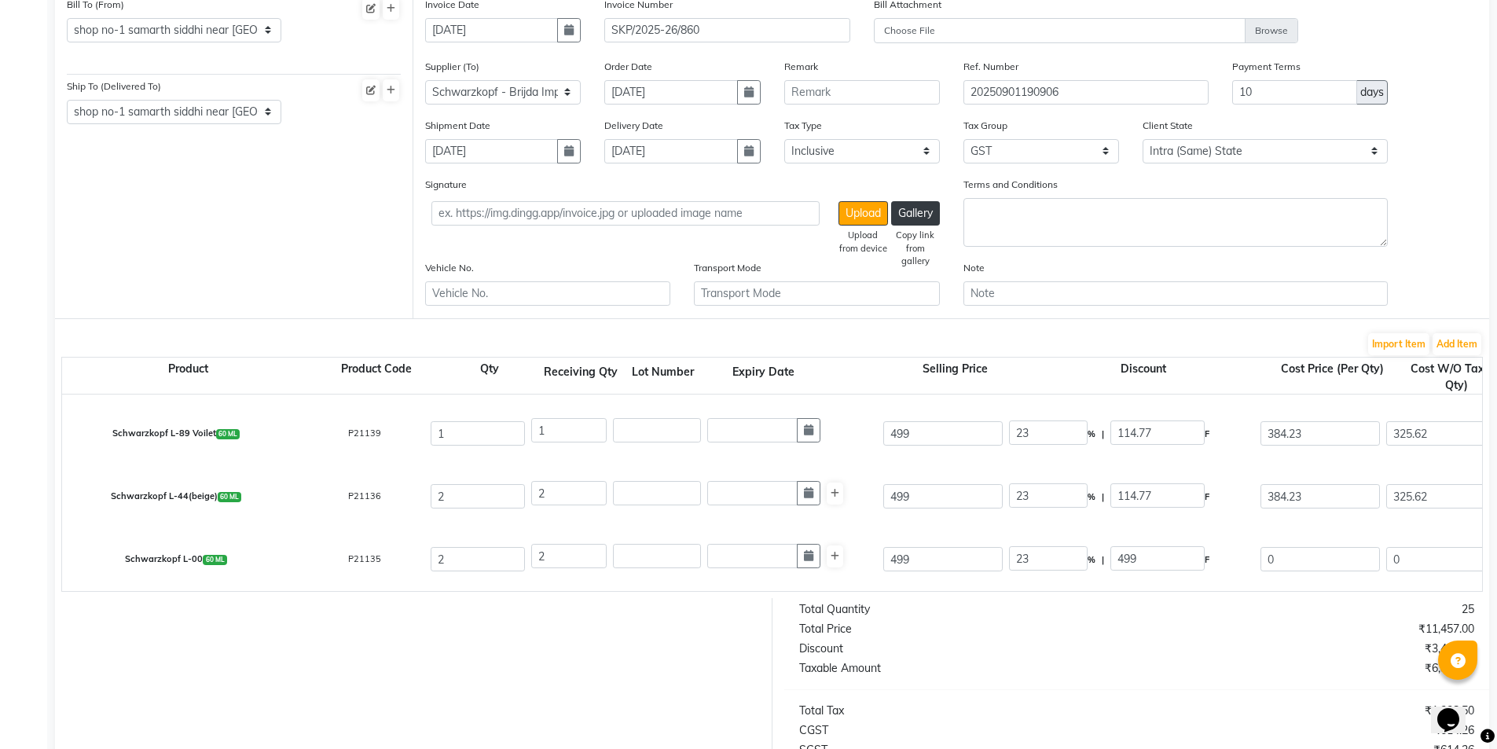
type input "325.62"
type input "651.24"
type input "117.22"
type input "768.46"
click at [981, 530] on div "Schwarzkopf L-00 60 ML P21135 2 2 499 23 % | 114.77 F 384.23 325.62 651.24 None…" at bounding box center [1481, 559] width 2863 height 63
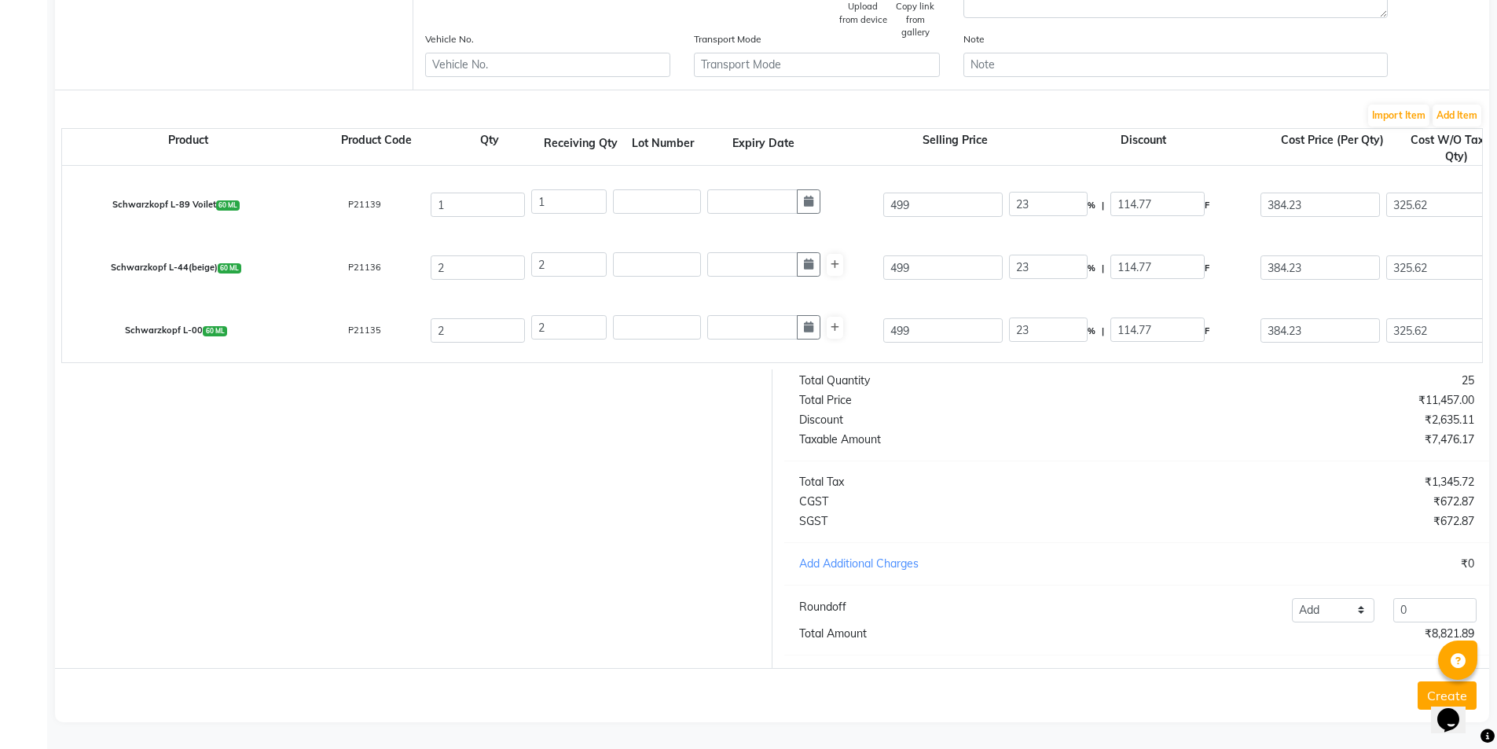
scroll to position [398, 0]
click at [1434, 612] on input "0" at bounding box center [1434, 610] width 83 height 24
type input "0.11"
click at [1421, 691] on button "Create" at bounding box center [1447, 695] width 59 height 28
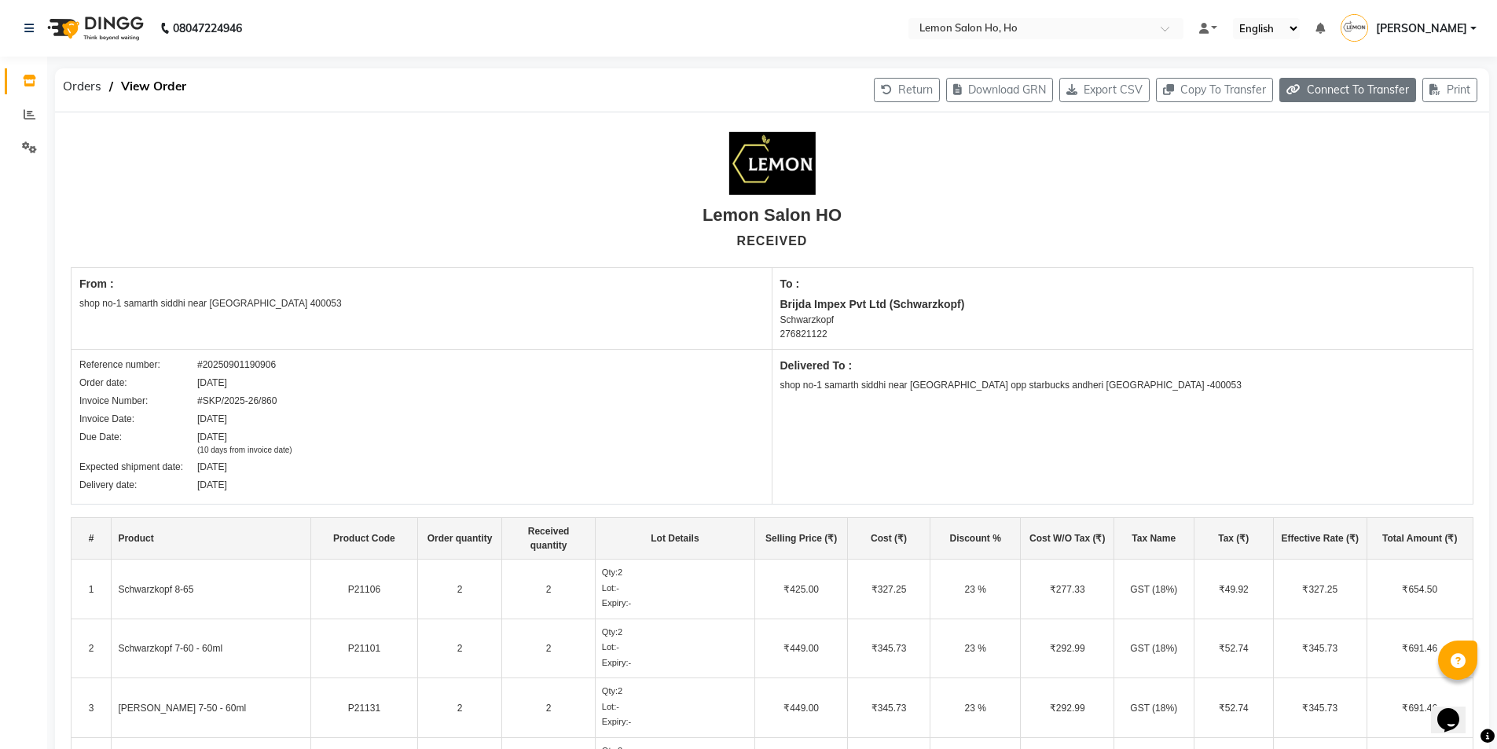
click at [1313, 86] on button "Connect To Transfer" at bounding box center [1347, 90] width 137 height 24
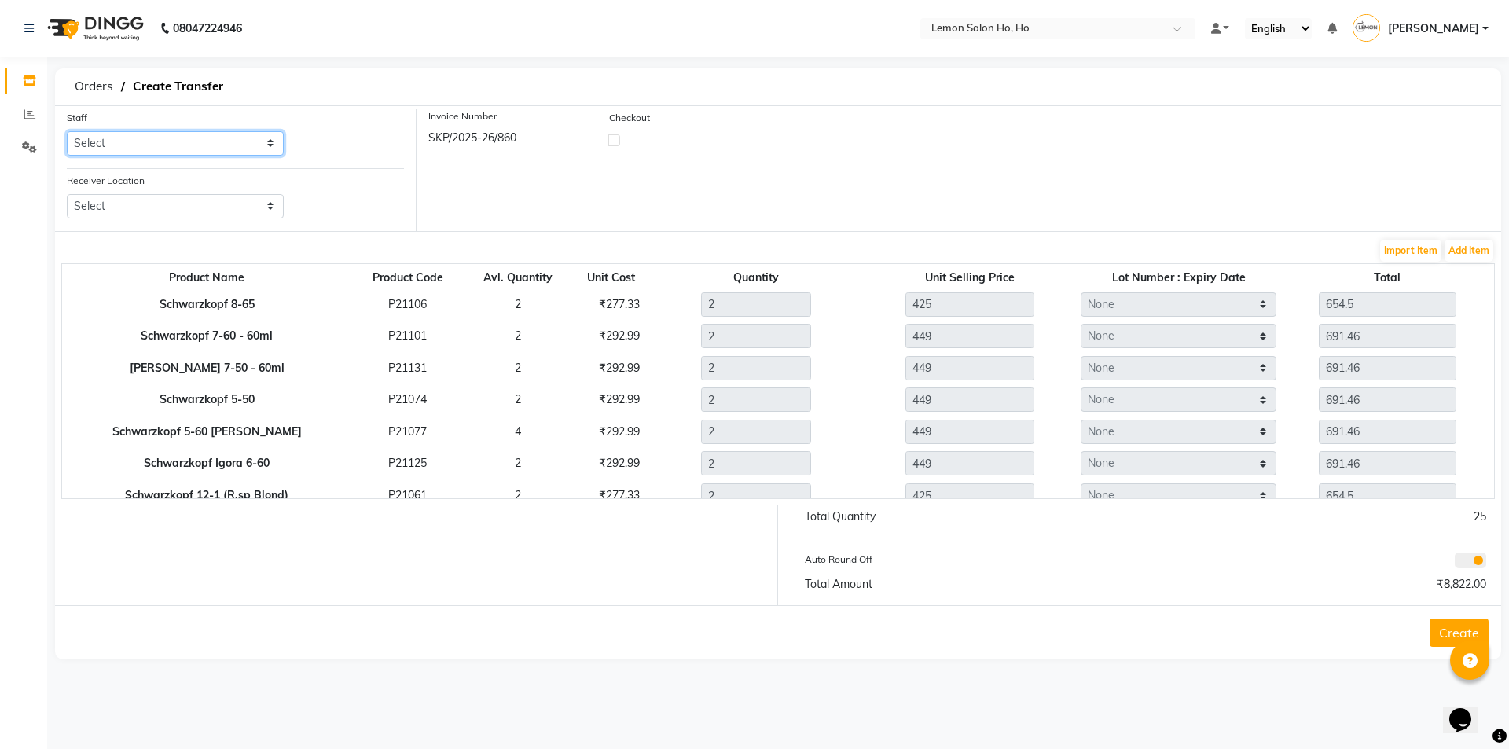
click at [219, 142] on select "Select [PERSON_NAME] [PERSON_NAME] DC DINGG Support [PERSON_NAME] [PERSON_NAME]…" at bounding box center [175, 143] width 217 height 24
select select "34406"
click at [67, 131] on select "Select [PERSON_NAME] [PERSON_NAME] DC DINGG Support [PERSON_NAME] [PERSON_NAME]…" at bounding box center [175, 143] width 217 height 24
click at [193, 200] on select "Select Lemon Salon, Lokhandwala [GEOGRAPHIC_DATA], [GEOGRAPHIC_DATA], Seven Bun…" at bounding box center [175, 206] width 217 height 24
select select "953"
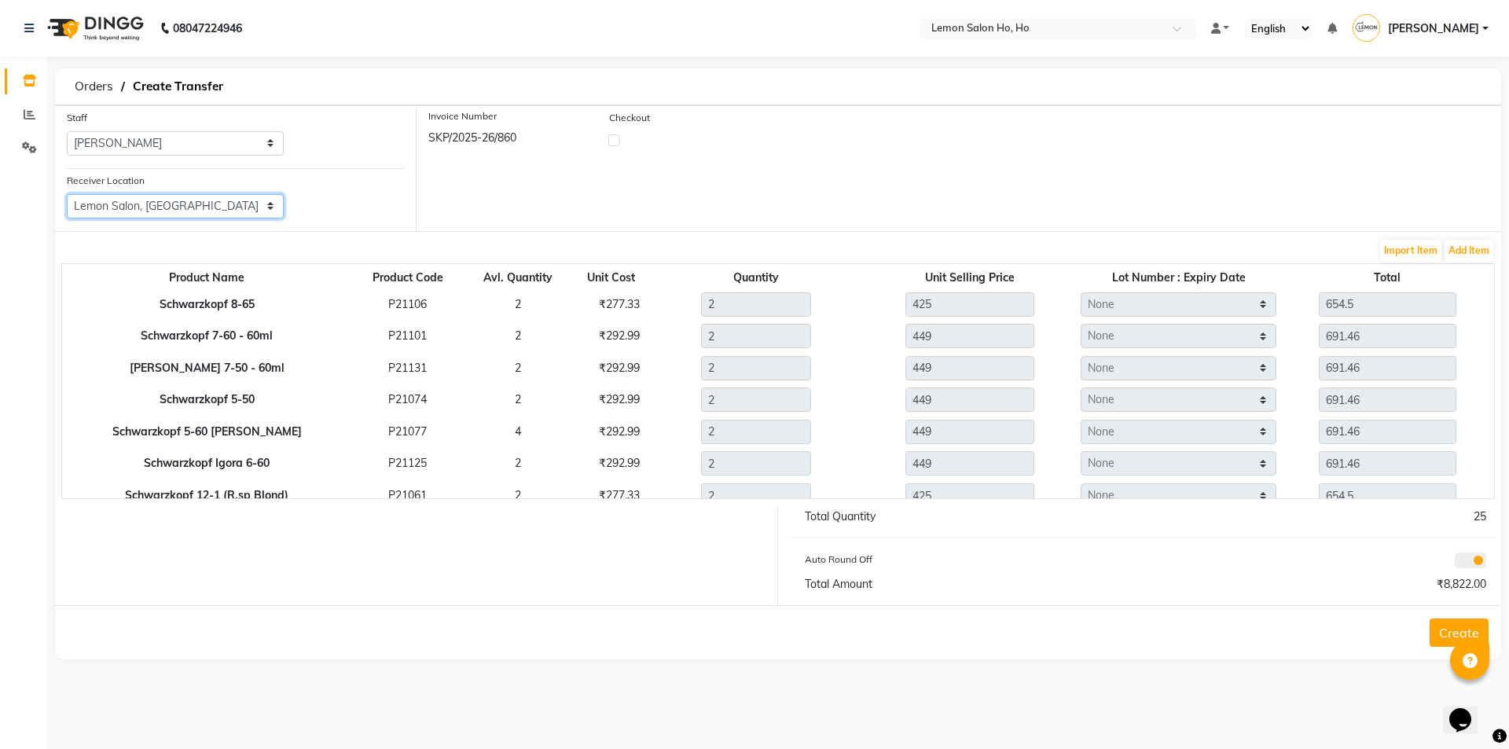
click at [67, 194] on select "Select Lemon Salon, Lokhandwala [GEOGRAPHIC_DATA], [GEOGRAPHIC_DATA], Seven Bun…" at bounding box center [175, 206] width 217 height 24
click at [616, 140] on label at bounding box center [614, 140] width 12 height 12
click at [616, 140] on input "checkbox" at bounding box center [614, 139] width 10 height 10
checkbox input "true"
select select "true"
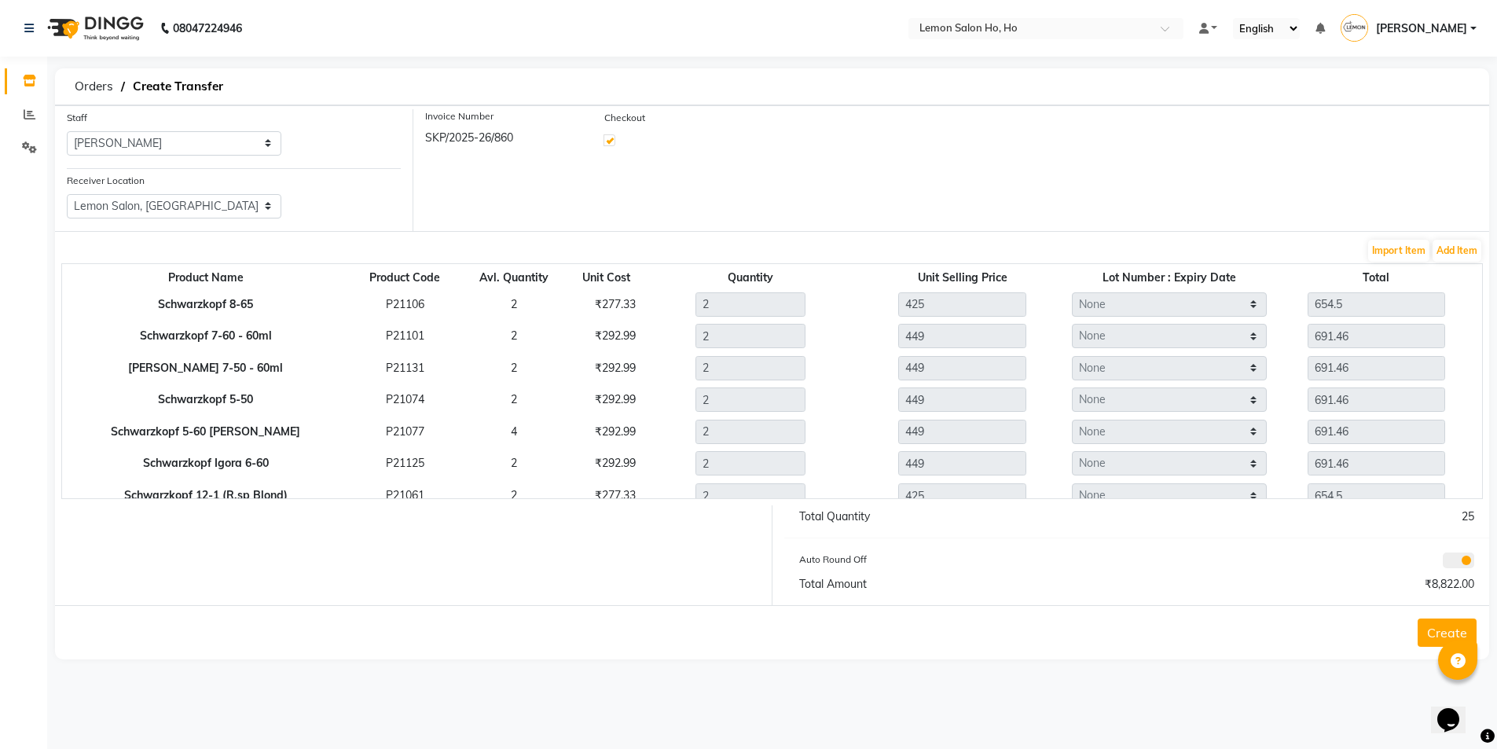
select select "2069"
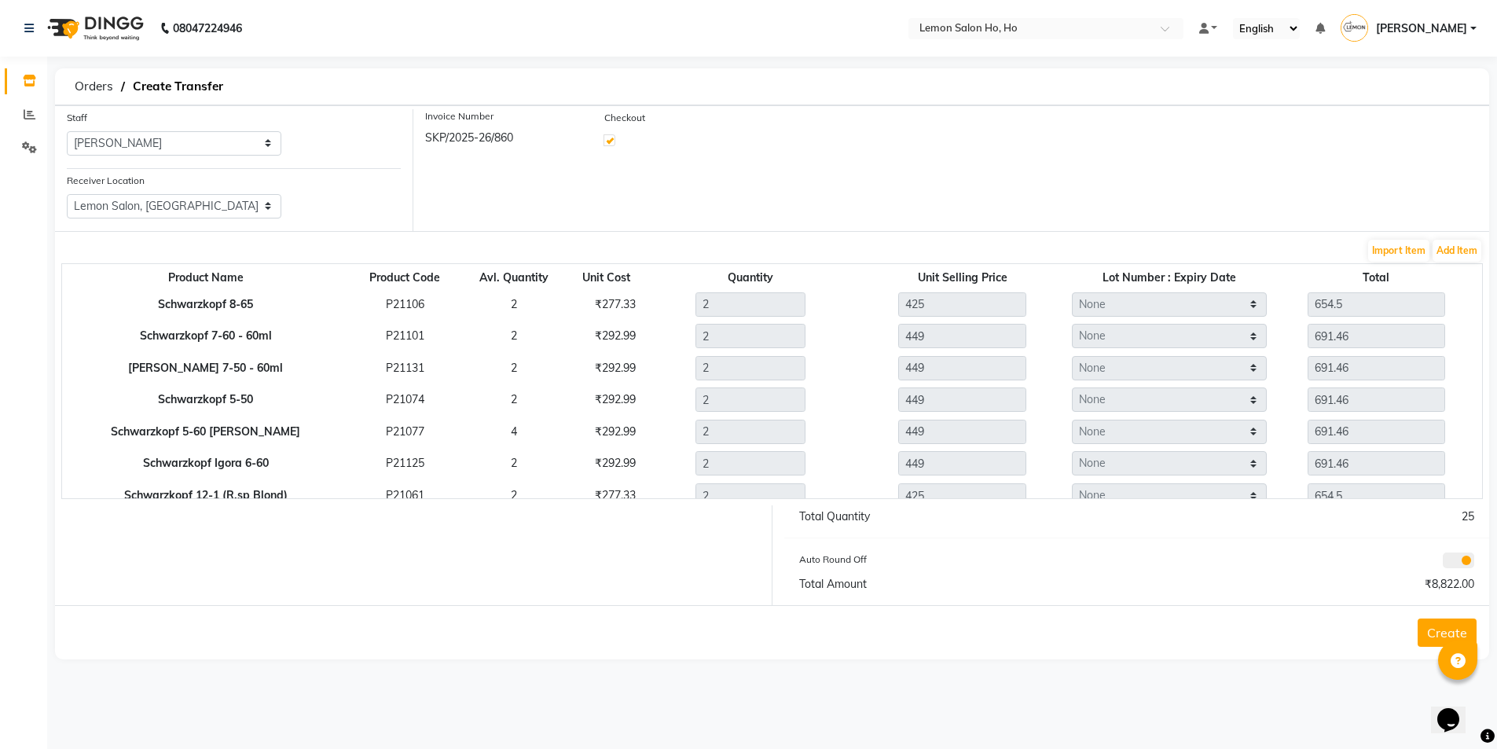
select select "2069"
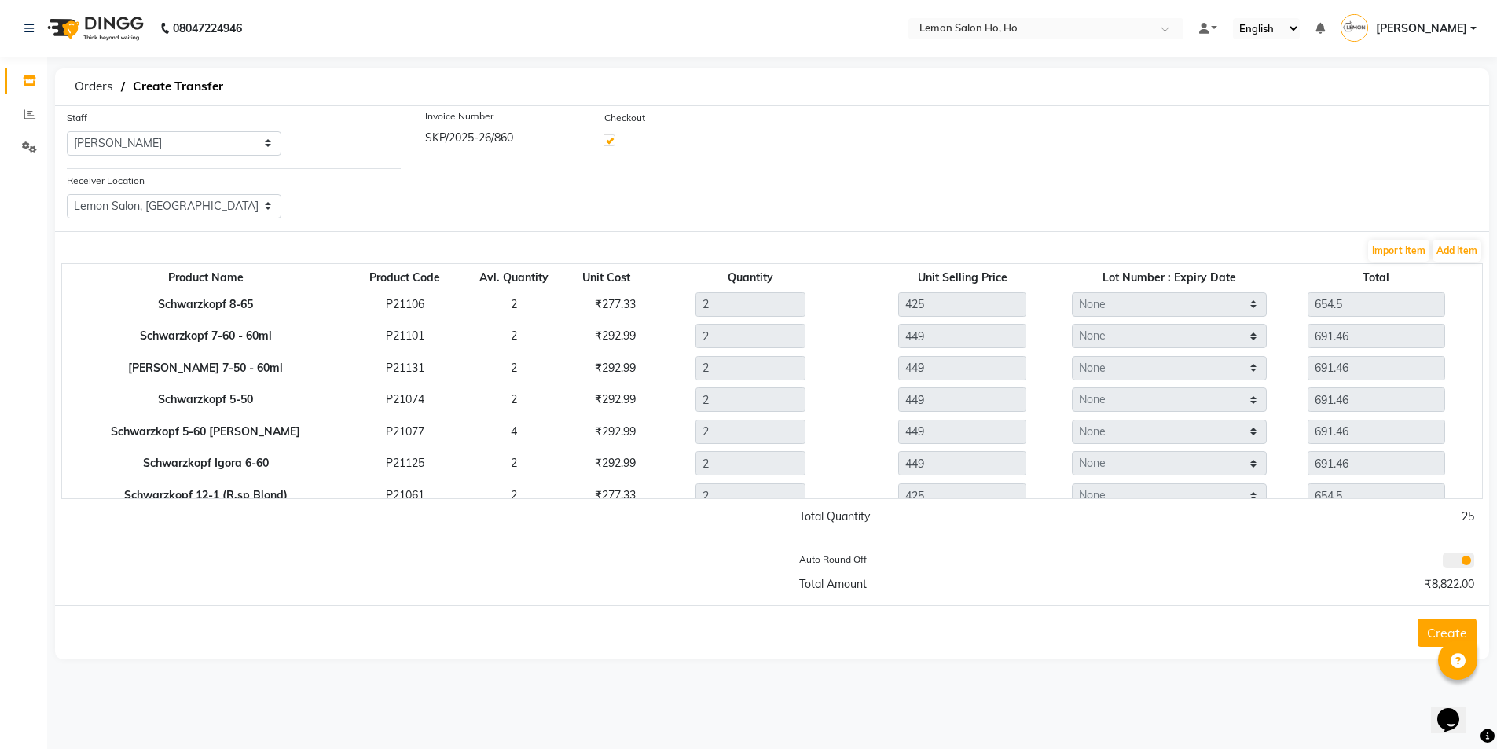
select select "2069"
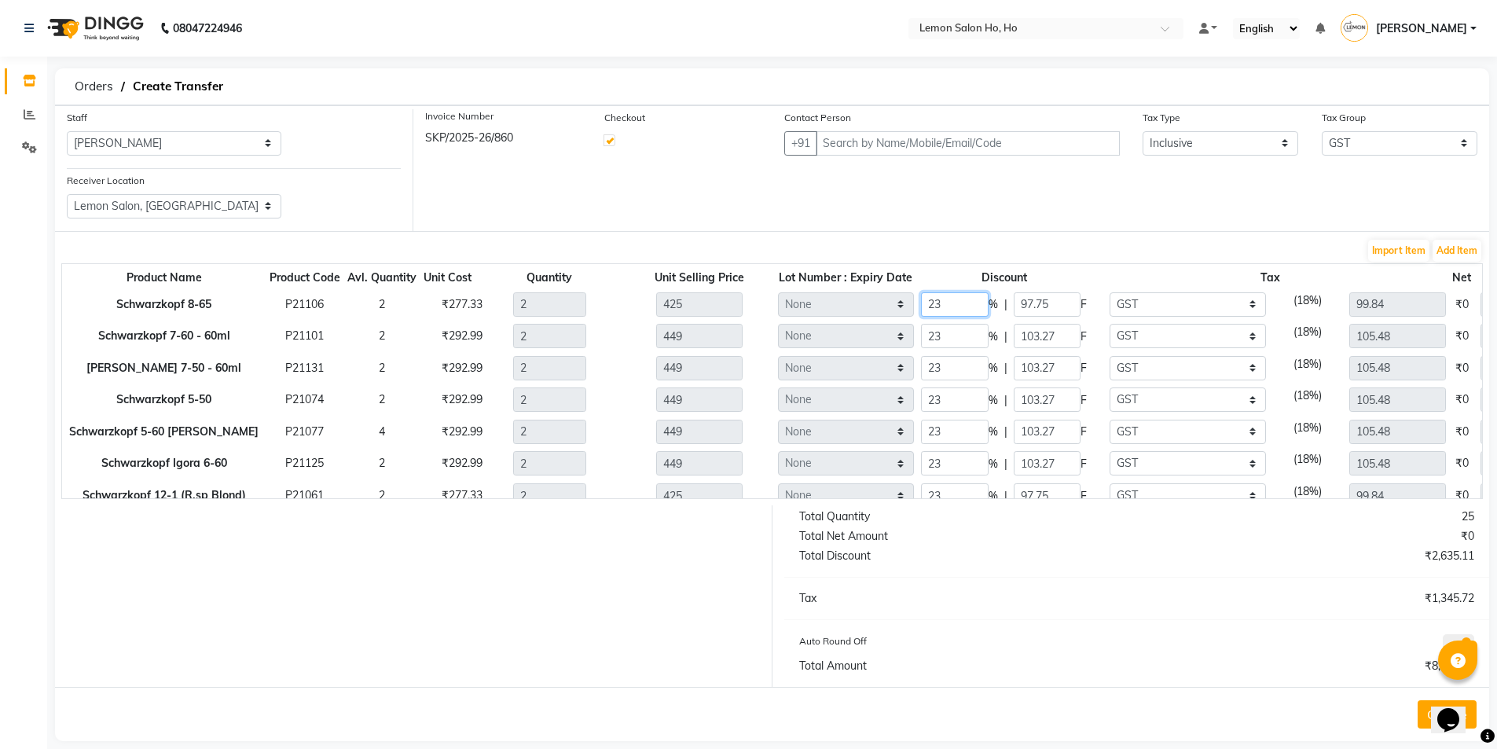
click at [935, 299] on input "23" at bounding box center [955, 304] width 68 height 24
type input "20"
type input "680"
type input "85"
type input "103.73"
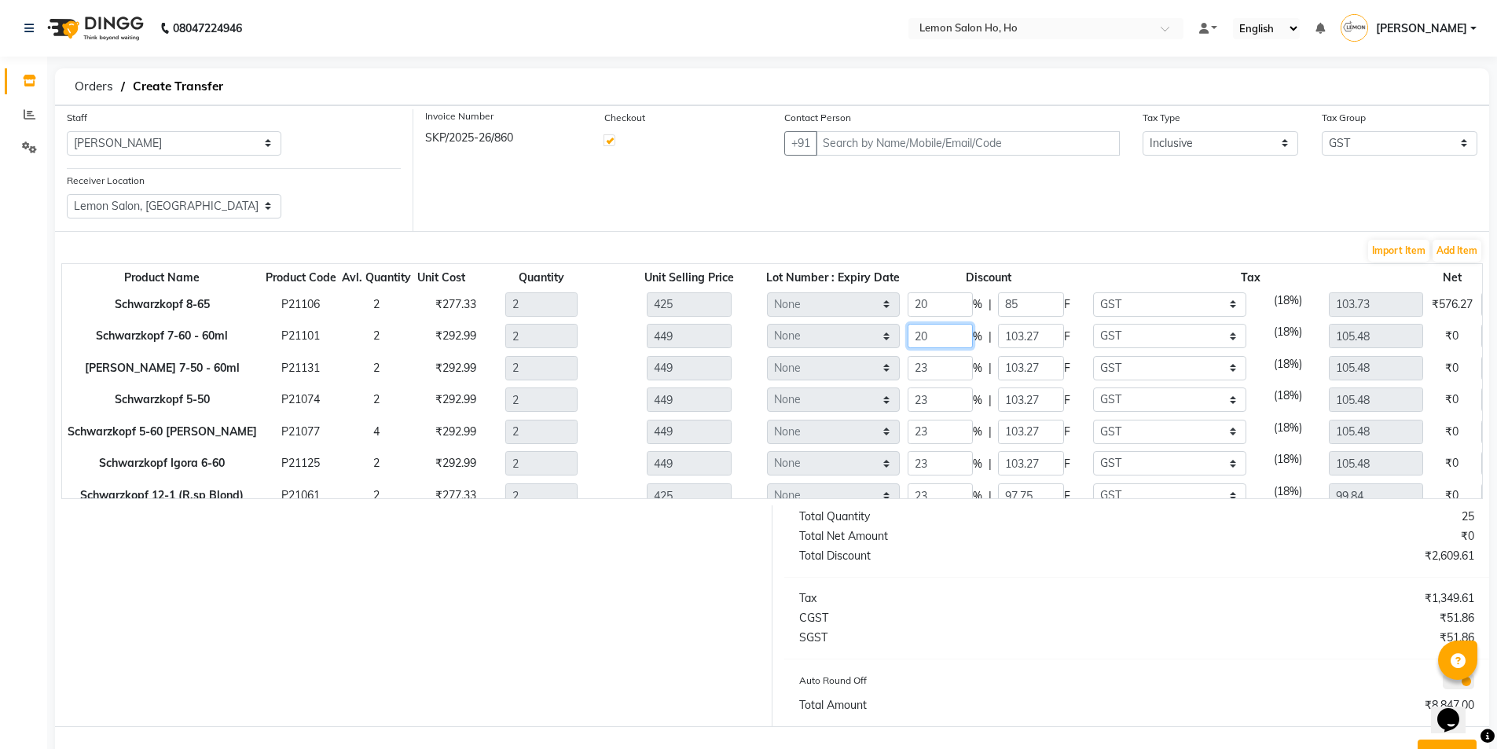
type input "20"
type input "718.4"
type input "89.8"
type input "109.59"
type input "20"
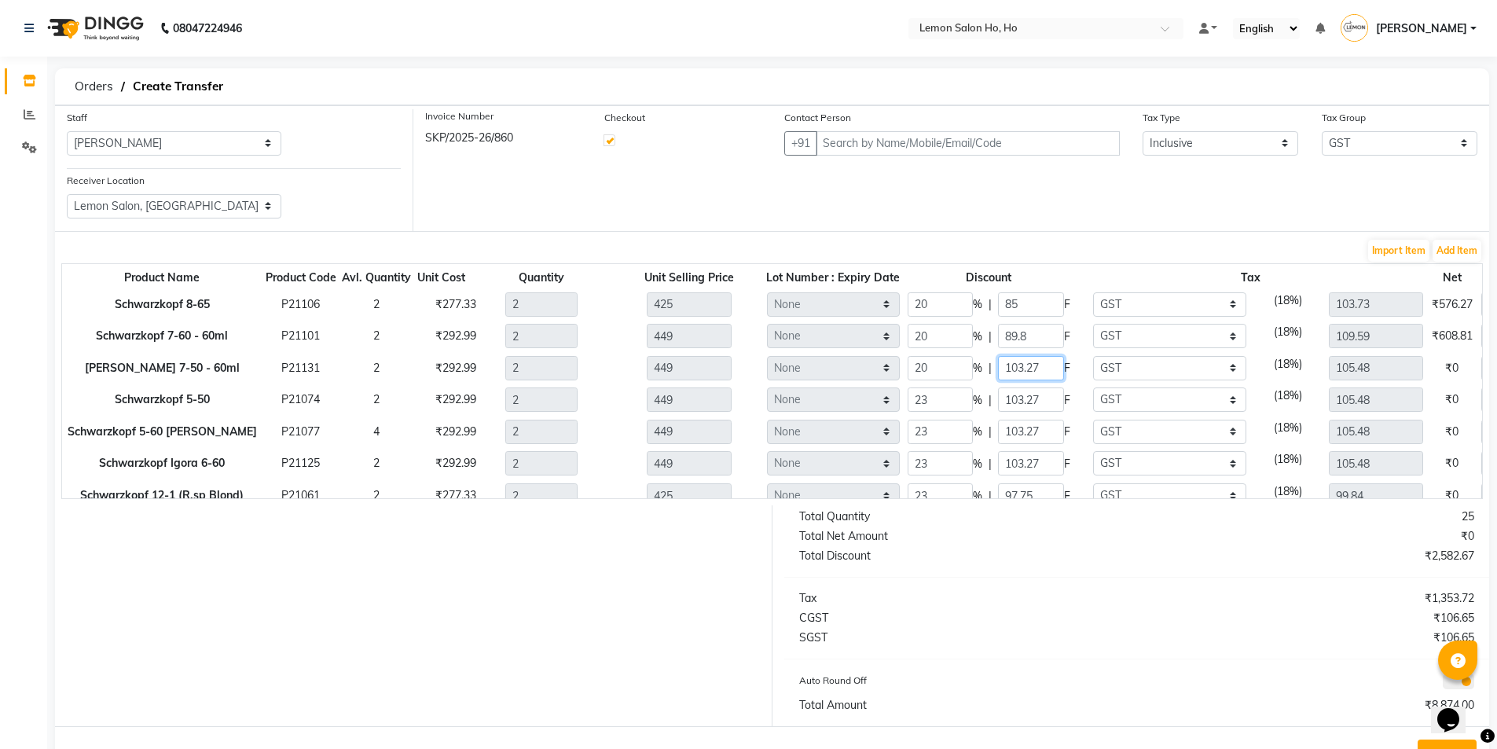
type input "718.4"
type input "89.8"
type input "109.59"
type input "20"
type input "718.4"
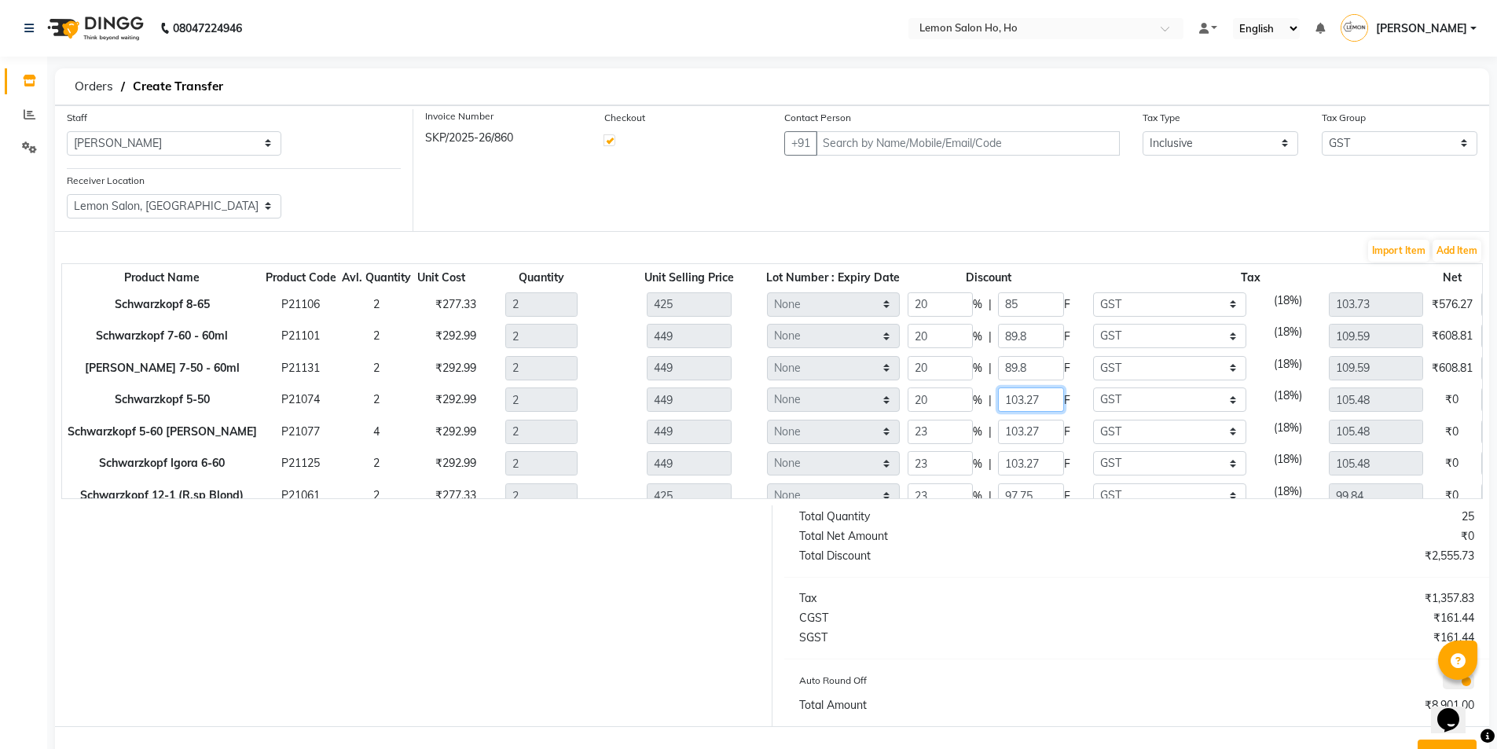
type input "89.8"
type input "109.59"
type input "20"
type input "89.8"
type input "718.4"
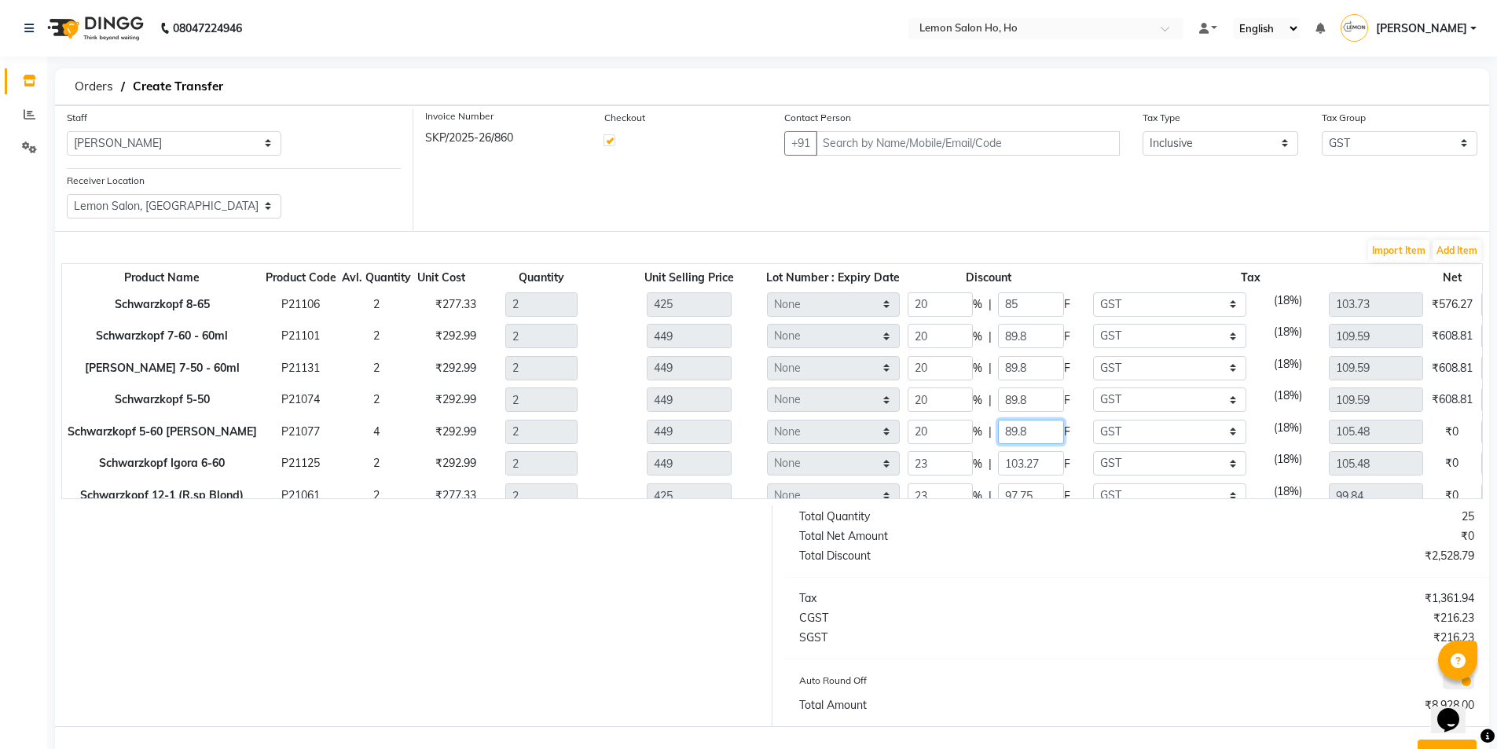
type input "109.59"
type input "20"
type input "718.4"
type input "89.8"
type input "109.59"
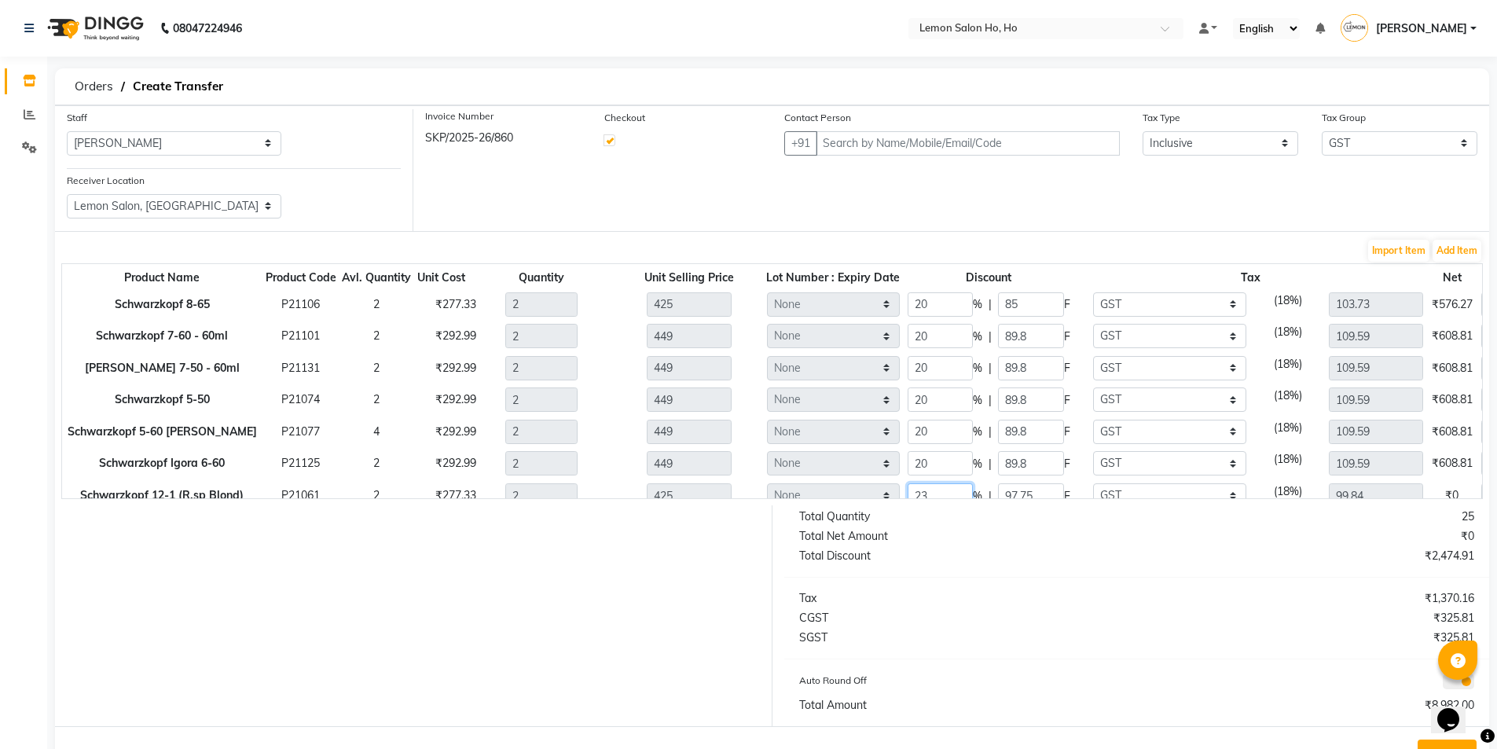
scroll to position [21, 0]
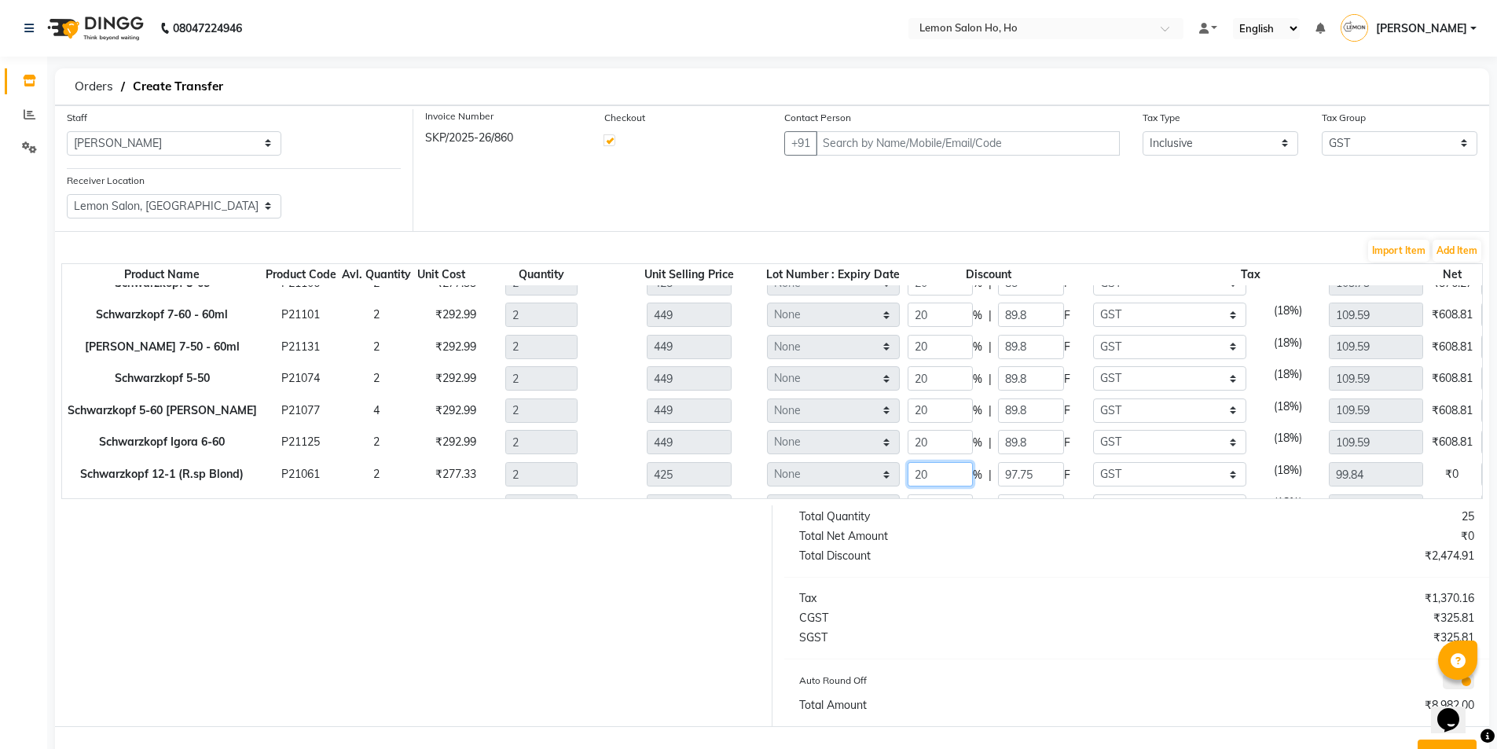
type input "20"
type input "680"
type input "85"
type input "103.73"
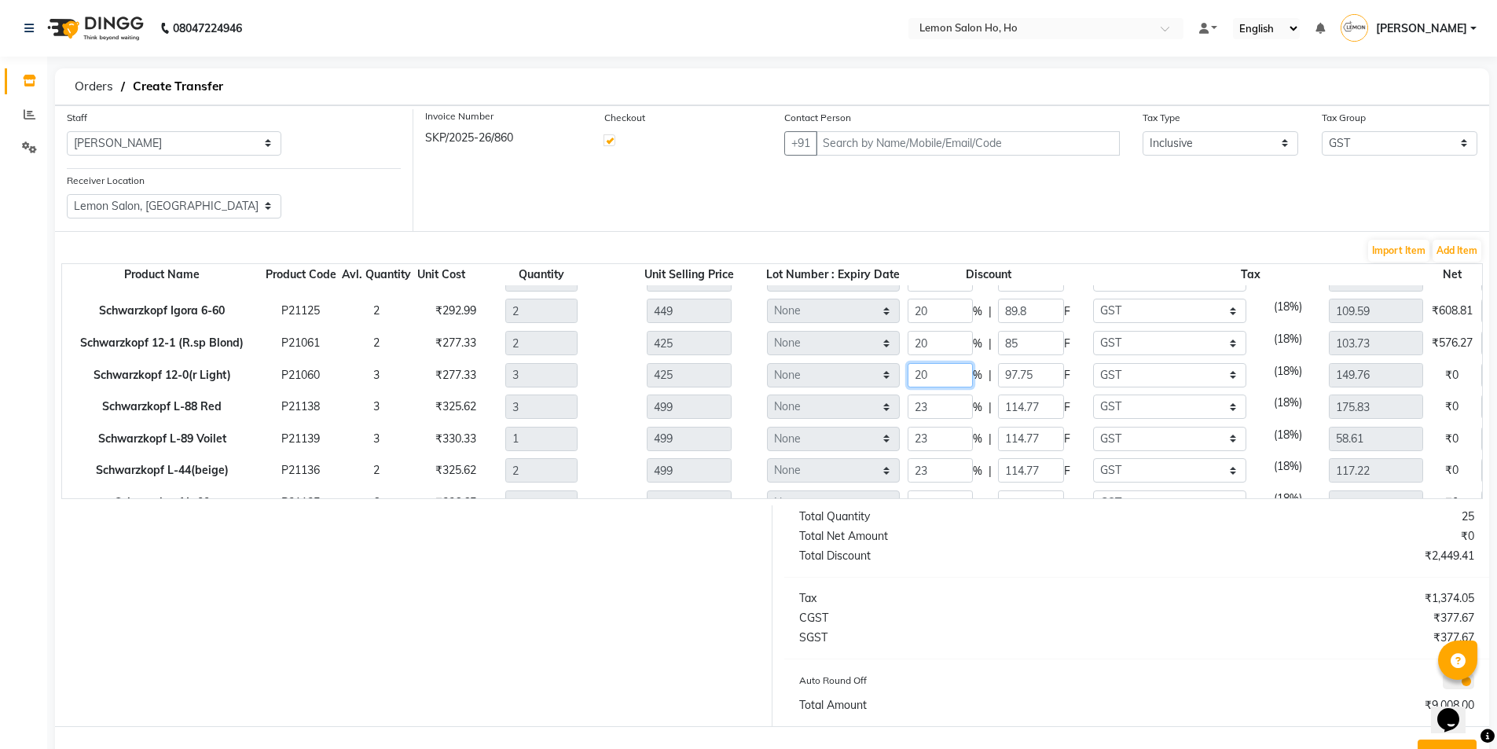
type input "20"
type input "1020"
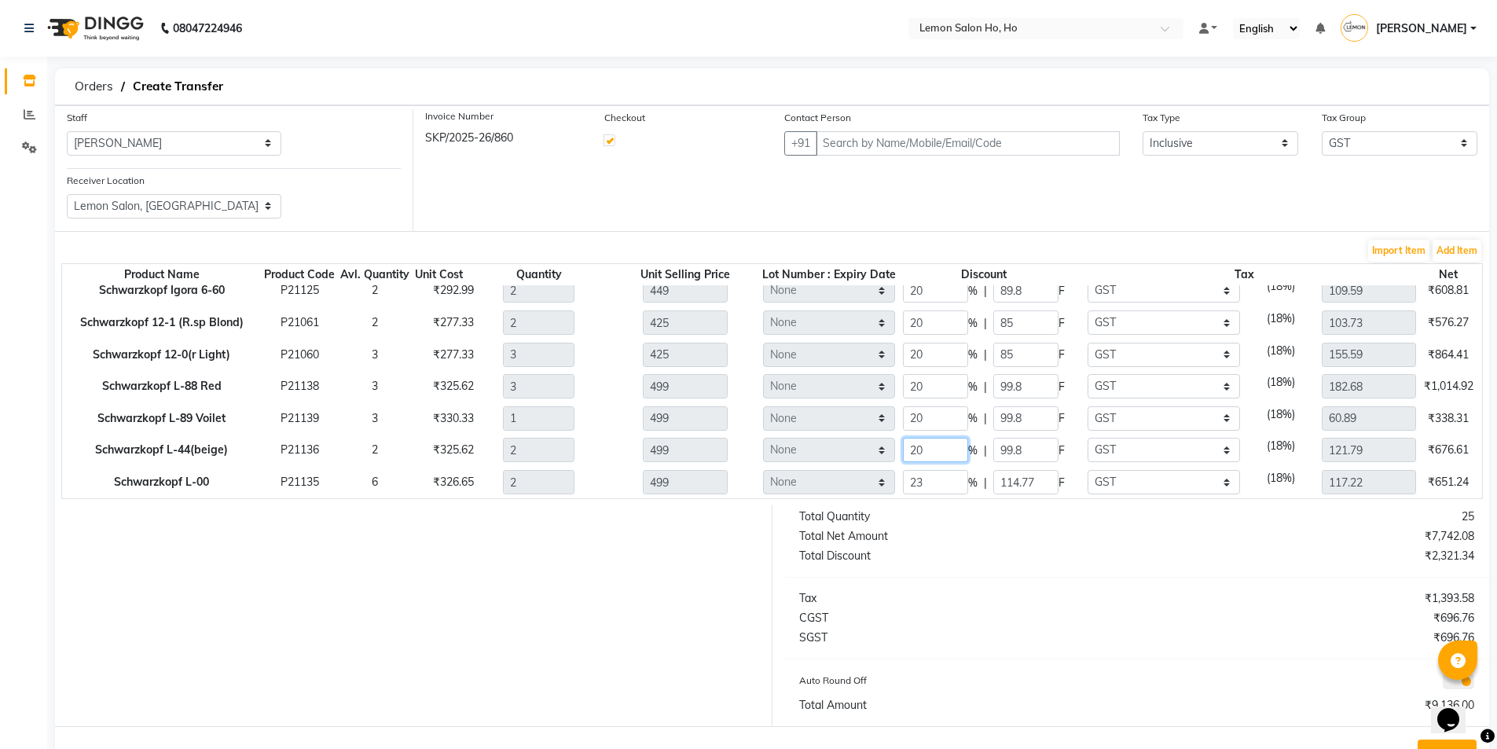
click at [930, 444] on input "20" at bounding box center [935, 450] width 65 height 24
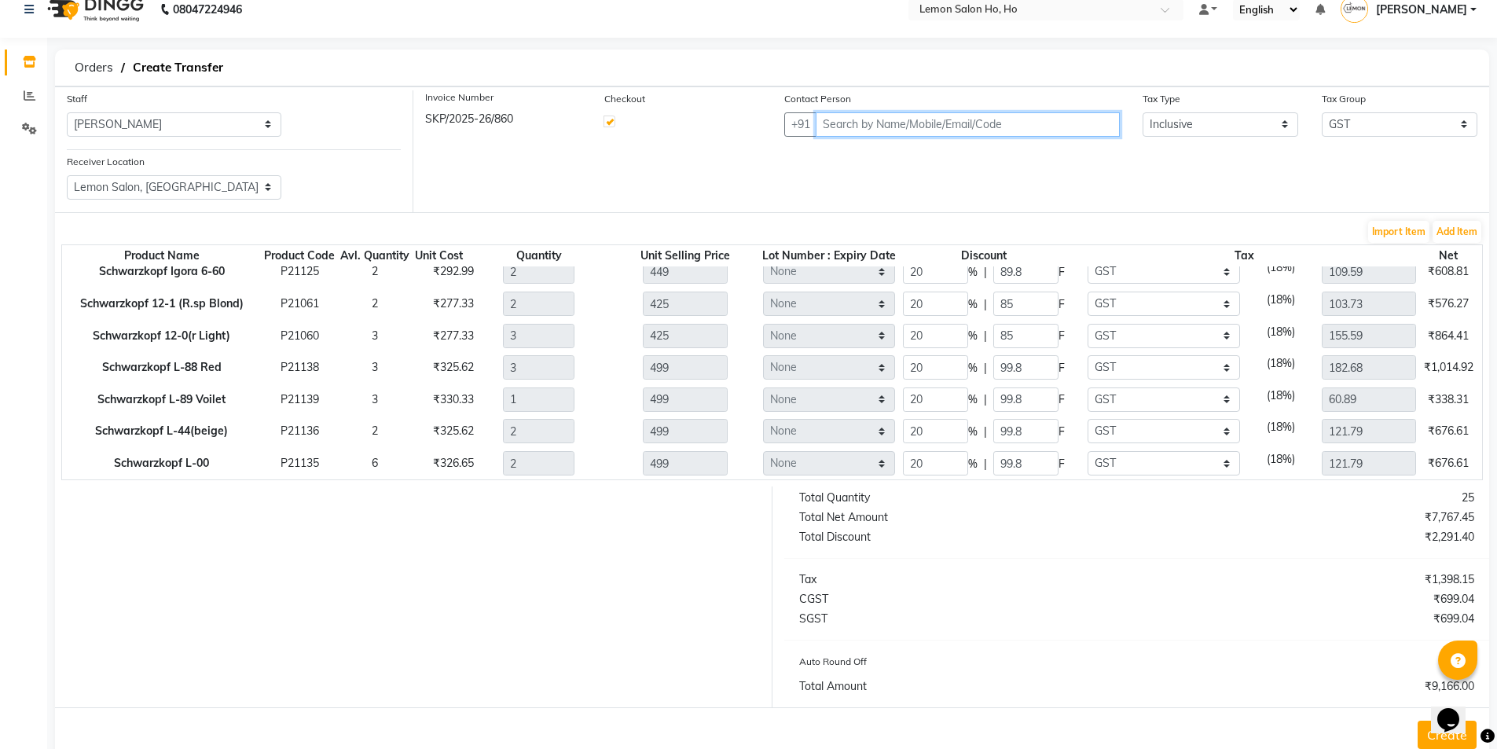
click at [906, 113] on input "text" at bounding box center [968, 124] width 304 height 24
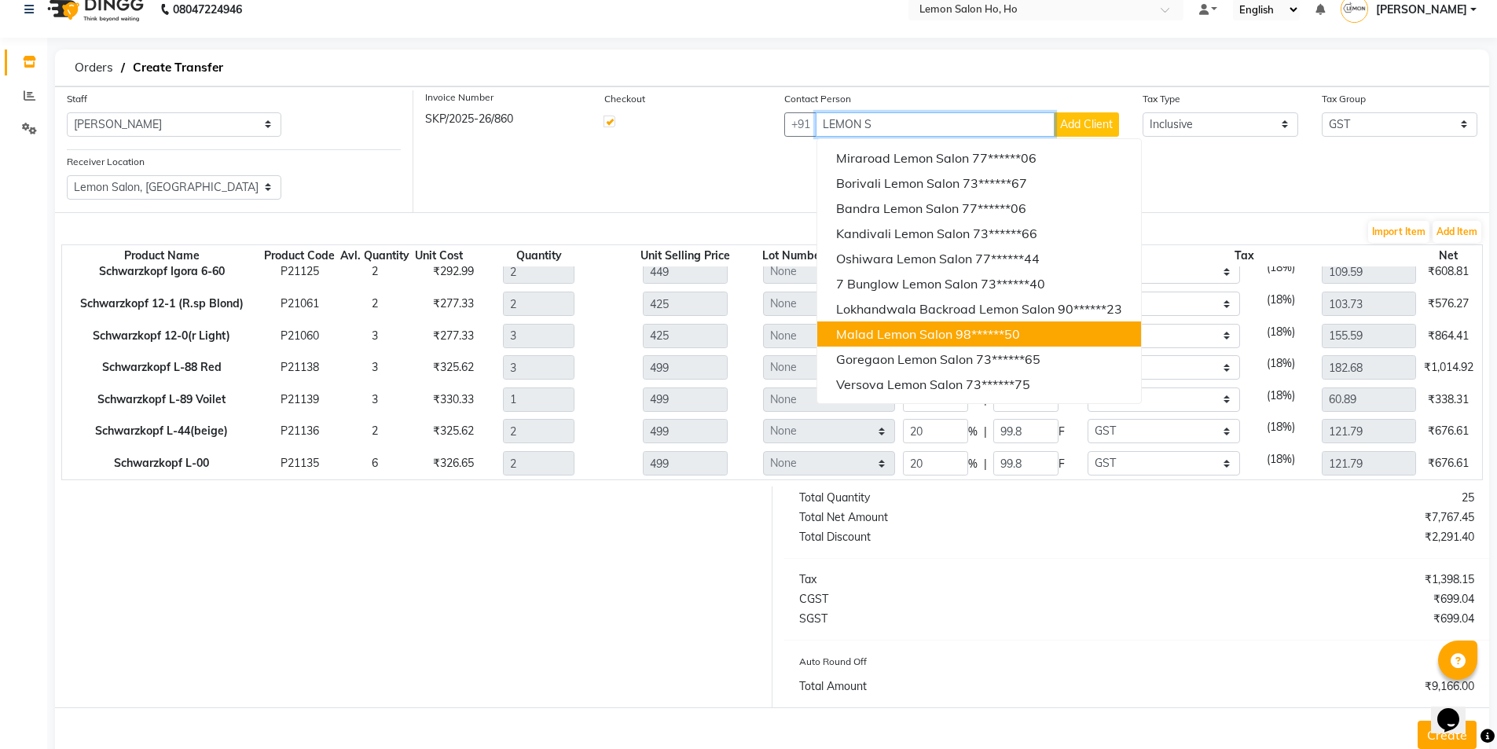
click at [879, 333] on span "Malad Lemon Salon" at bounding box center [894, 334] width 116 height 16
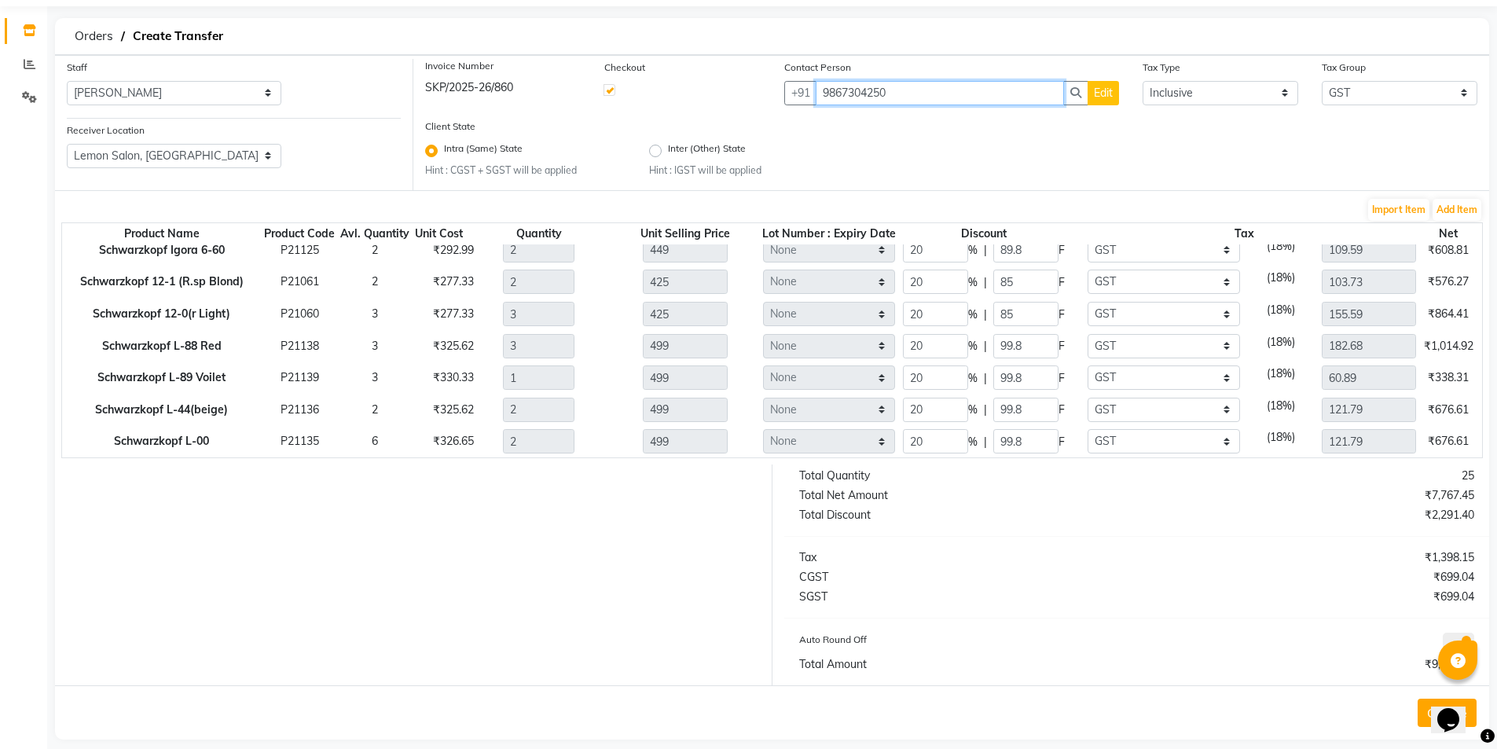
scroll to position [68, 0]
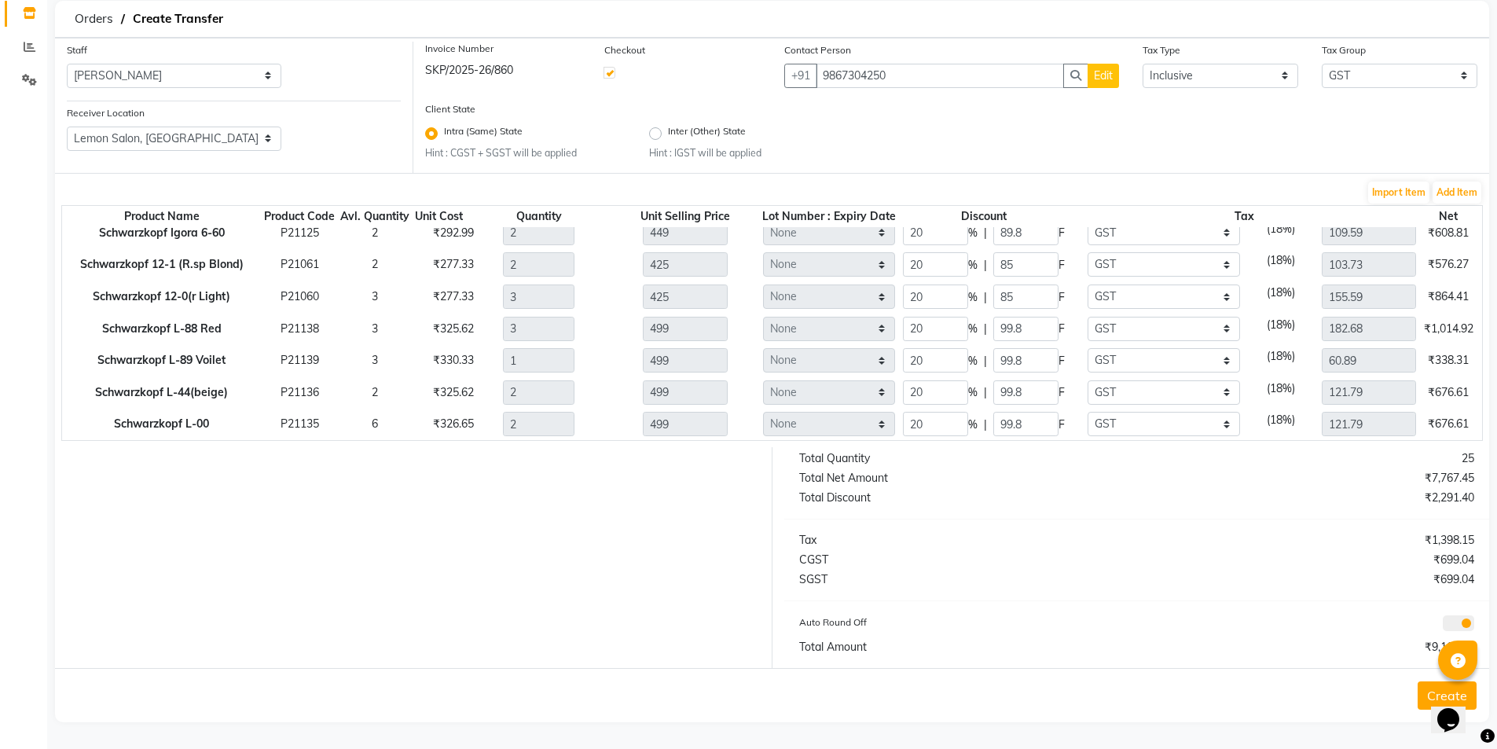
click at [1424, 689] on button "Create" at bounding box center [1447, 695] width 59 height 28
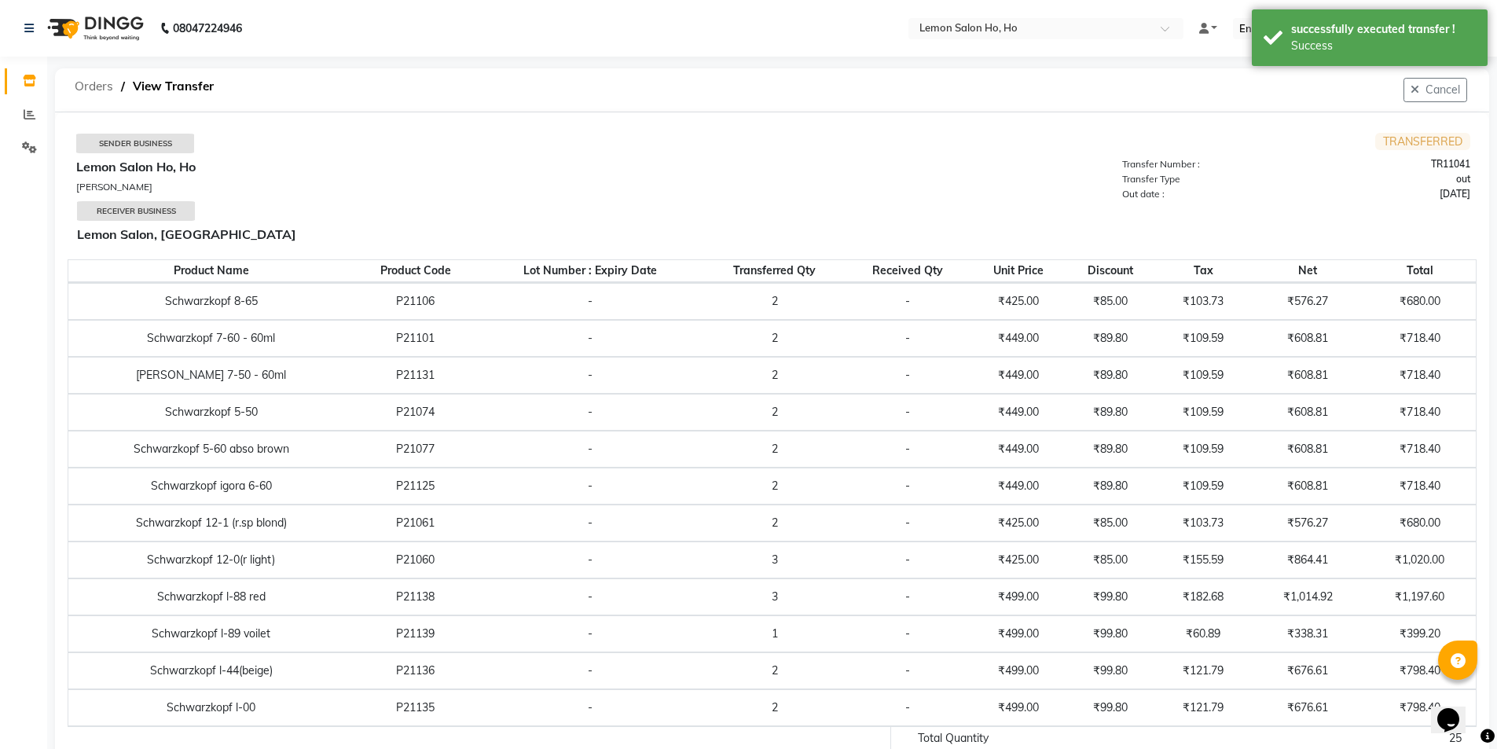
click at [90, 83] on span "Orders" at bounding box center [94, 86] width 54 height 28
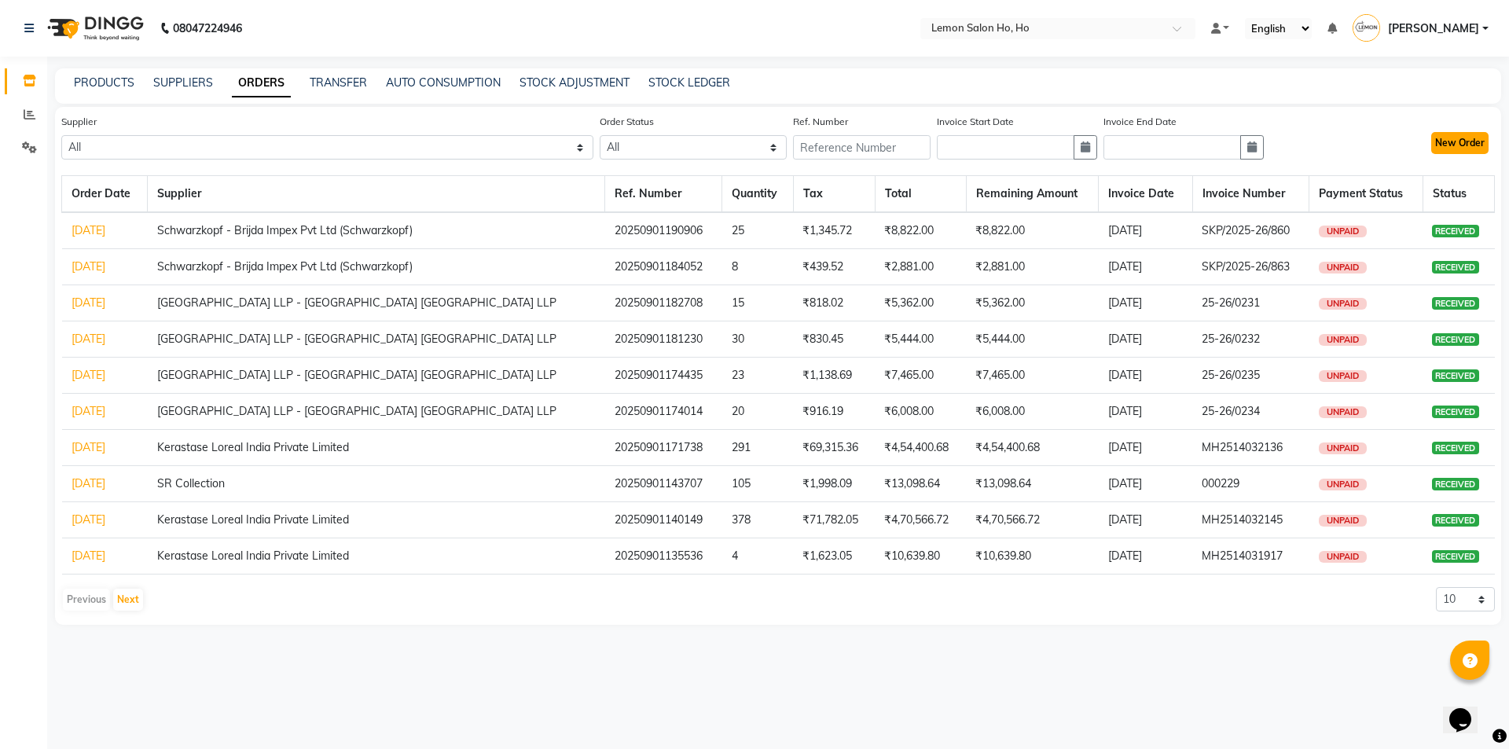
click at [1471, 138] on button "New Order" at bounding box center [1459, 143] width 57 height 22
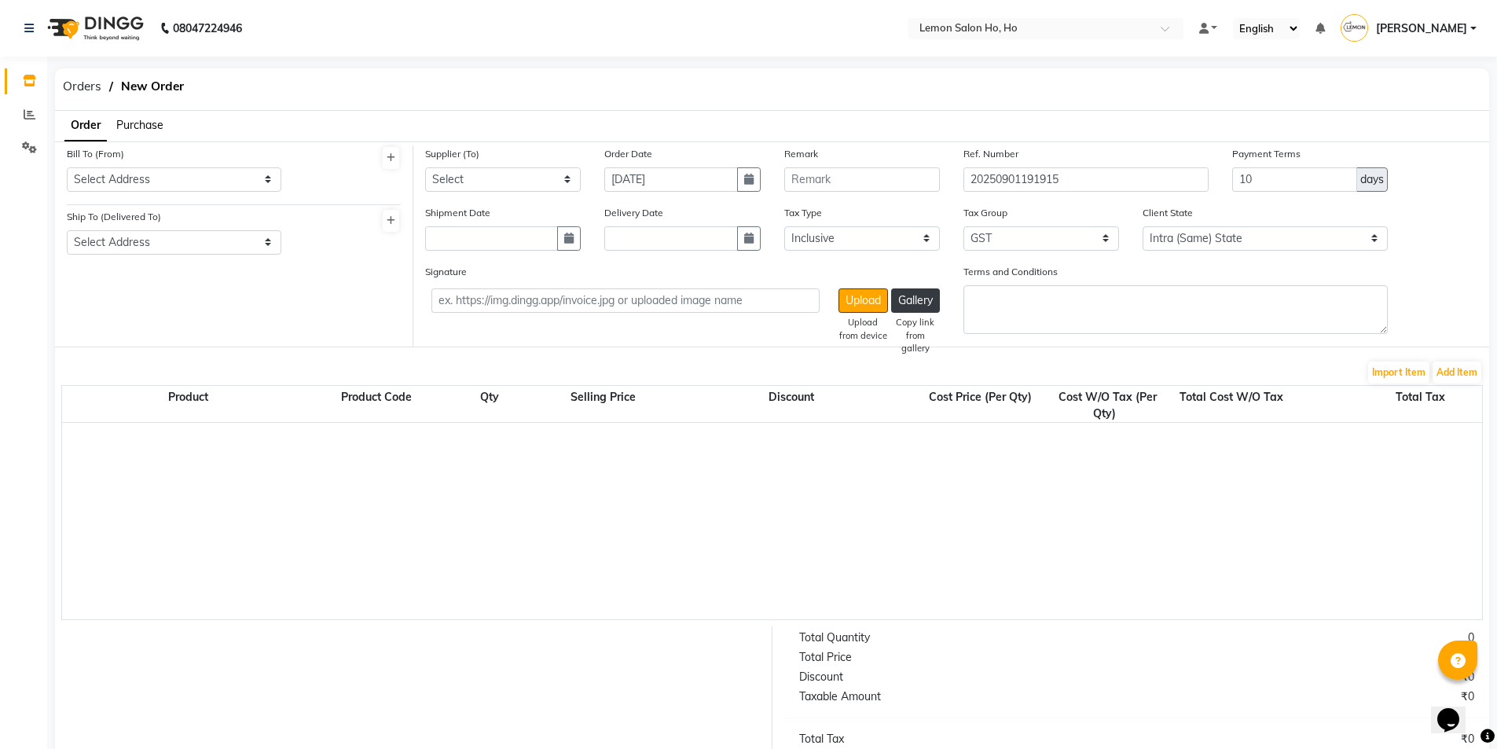
click at [136, 125] on span "Purchase" at bounding box center [139, 125] width 47 height 14
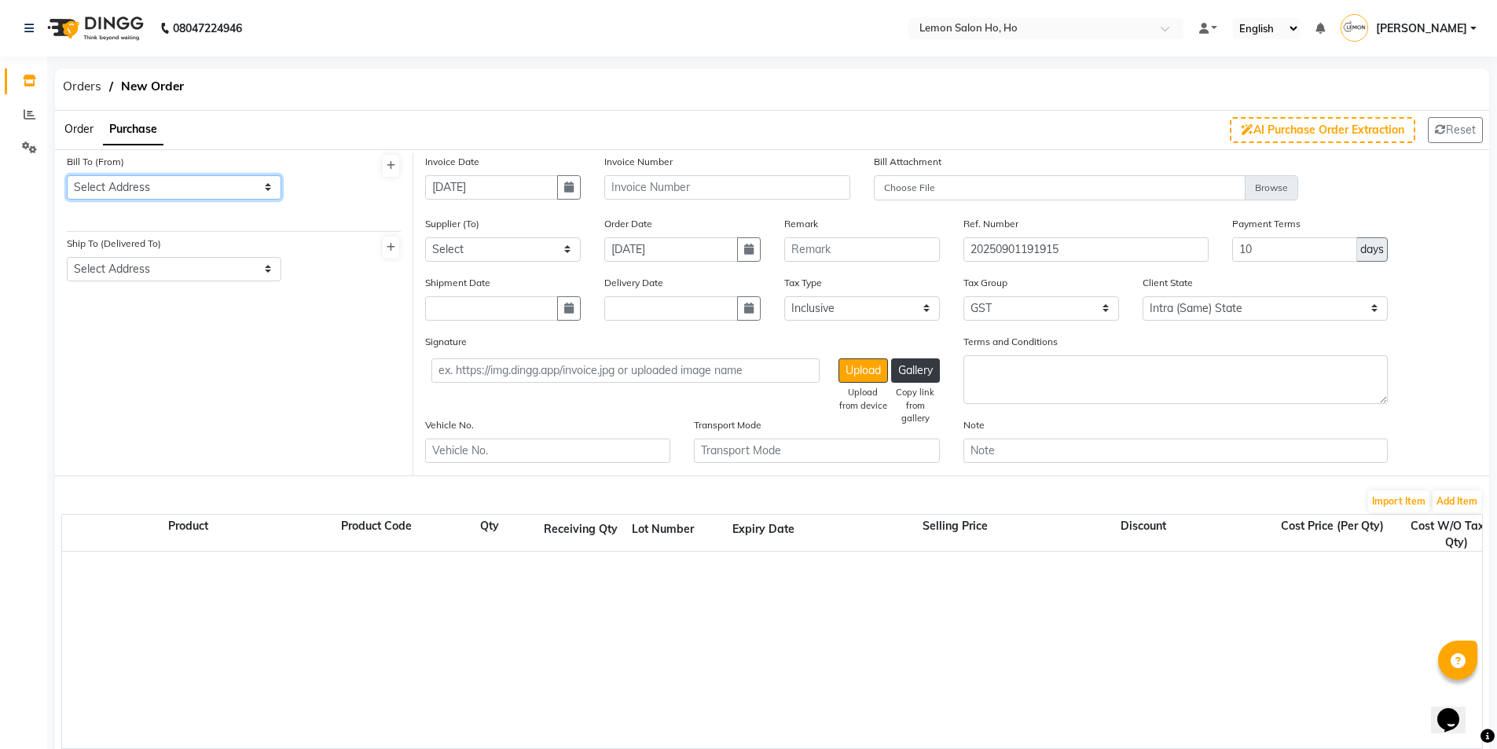
click at [157, 189] on select "Select Address shop [GEOGRAPHIC_DATA] [GEOGRAPHIC_DATA][PERSON_NAME]" at bounding box center [174, 187] width 215 height 24
click at [67, 175] on select "Select Address shop [GEOGRAPHIC_DATA] [GEOGRAPHIC_DATA][PERSON_NAME]" at bounding box center [174, 187] width 215 height 24
click at [177, 273] on select "Select Address shop no-1 samarth siddhi near [GEOGRAPHIC_DATA] opp [GEOGRAPHIC_…" at bounding box center [174, 269] width 215 height 24
click at [67, 257] on select "Select Address shop no-1 samarth siddhi near [GEOGRAPHIC_DATA] opp [GEOGRAPHIC_…" at bounding box center [174, 269] width 215 height 24
click at [562, 193] on button "button" at bounding box center [569, 187] width 24 height 24
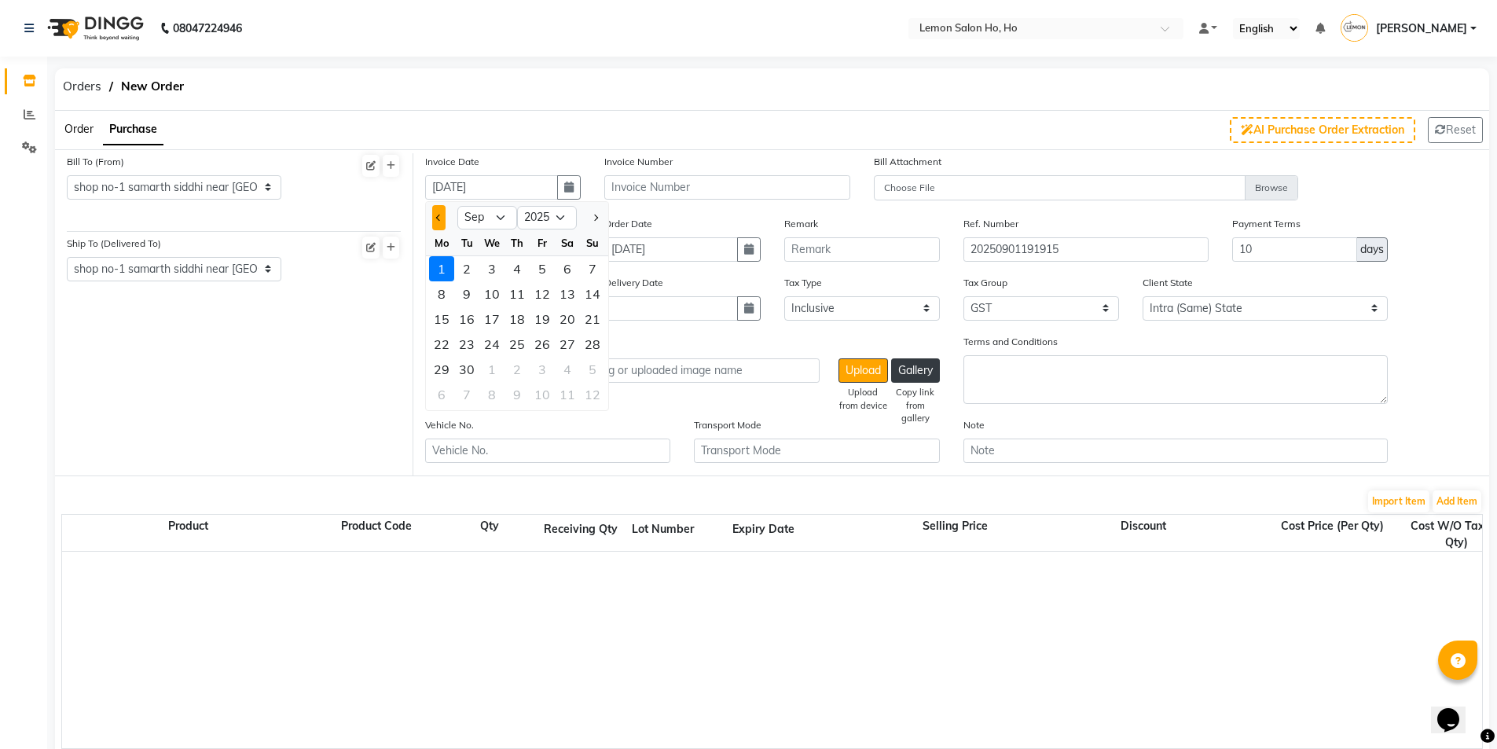
click at [439, 216] on span "Previous month" at bounding box center [439, 218] width 6 height 6
click at [444, 367] on div "25" at bounding box center [441, 369] width 25 height 25
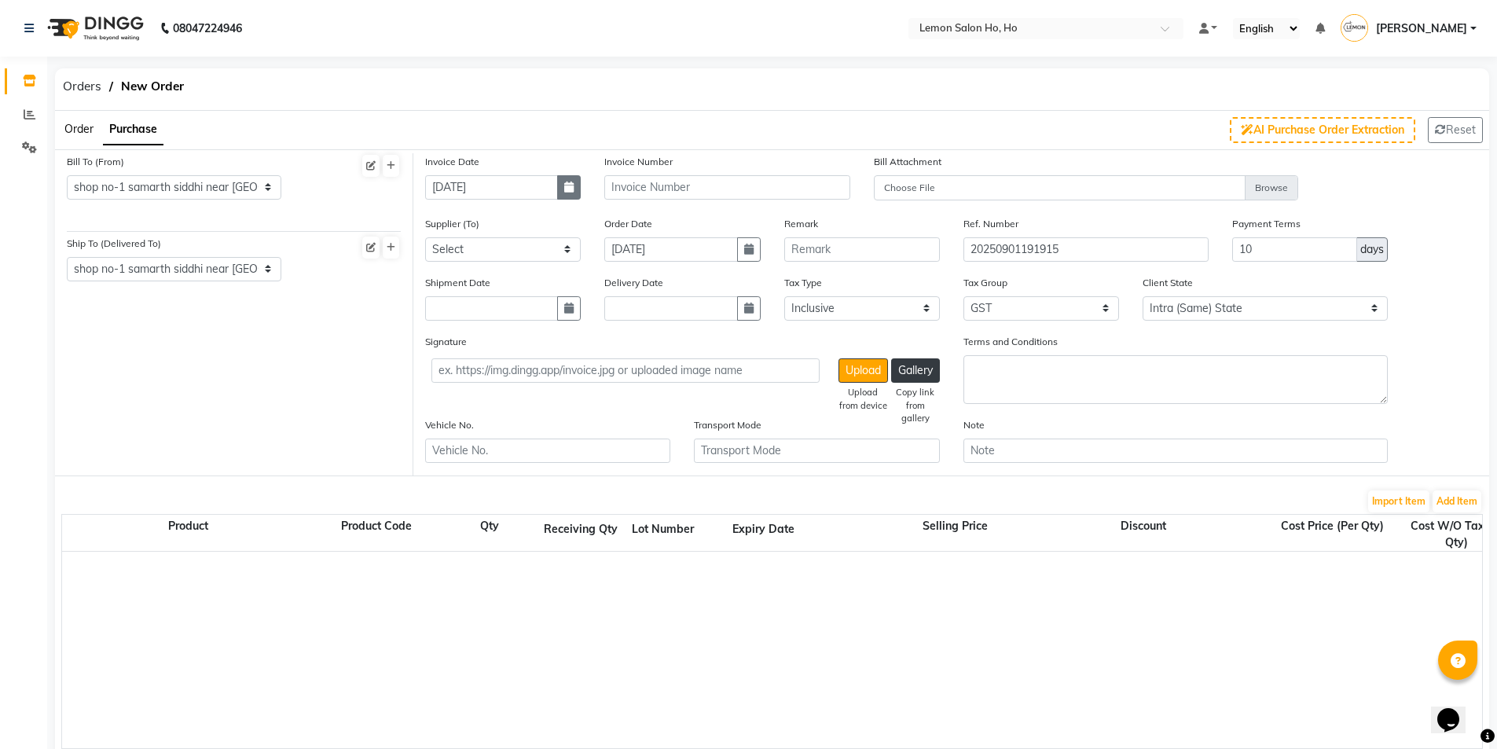
click at [563, 183] on button "button" at bounding box center [569, 187] width 24 height 24
click at [519, 368] on div "28" at bounding box center [516, 369] width 25 height 25
click at [484, 249] on select "Select [PERSON_NAME] Enterprises (Loreal) Narayan Sales Agency Osp Healthcare R…" at bounding box center [503, 249] width 156 height 24
click at [425, 237] on select "Select [PERSON_NAME] Enterprises (Loreal) Narayan Sales Agency Osp Healthcare R…" at bounding box center [503, 249] width 156 height 24
click at [558, 310] on button "button" at bounding box center [569, 308] width 24 height 24
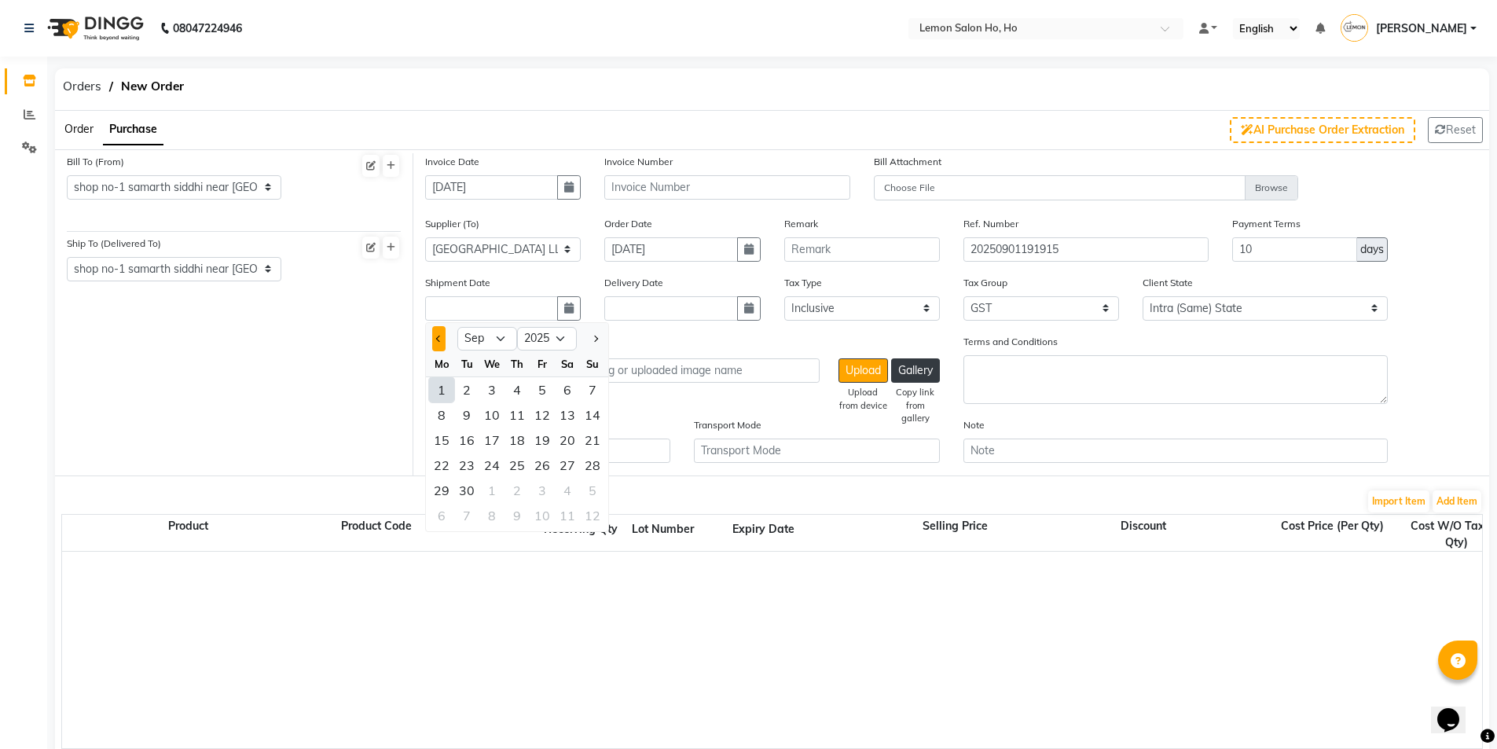
click at [438, 336] on span "Previous month" at bounding box center [439, 339] width 6 height 6
click at [523, 488] on div "28" at bounding box center [516, 490] width 25 height 25
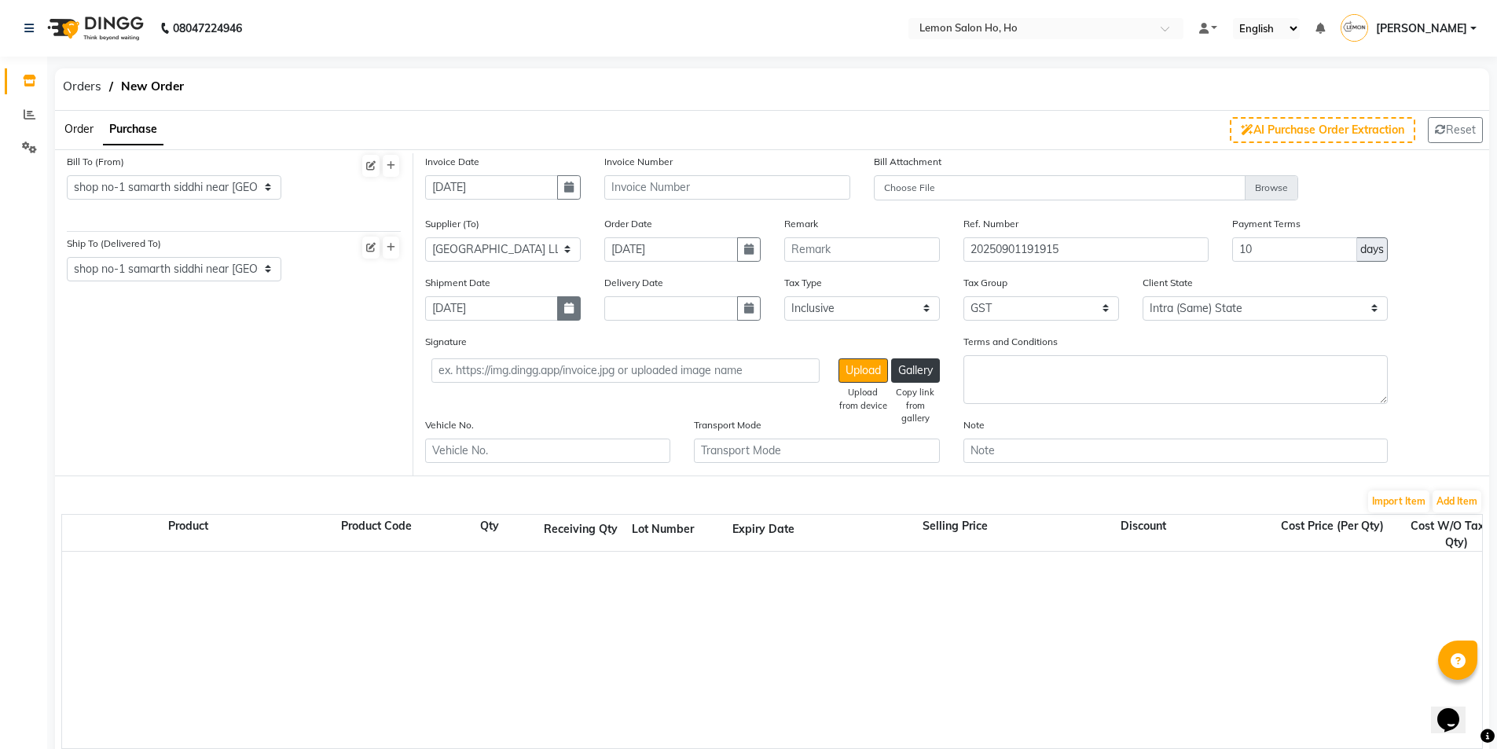
click at [567, 314] on button "button" at bounding box center [569, 308] width 24 height 24
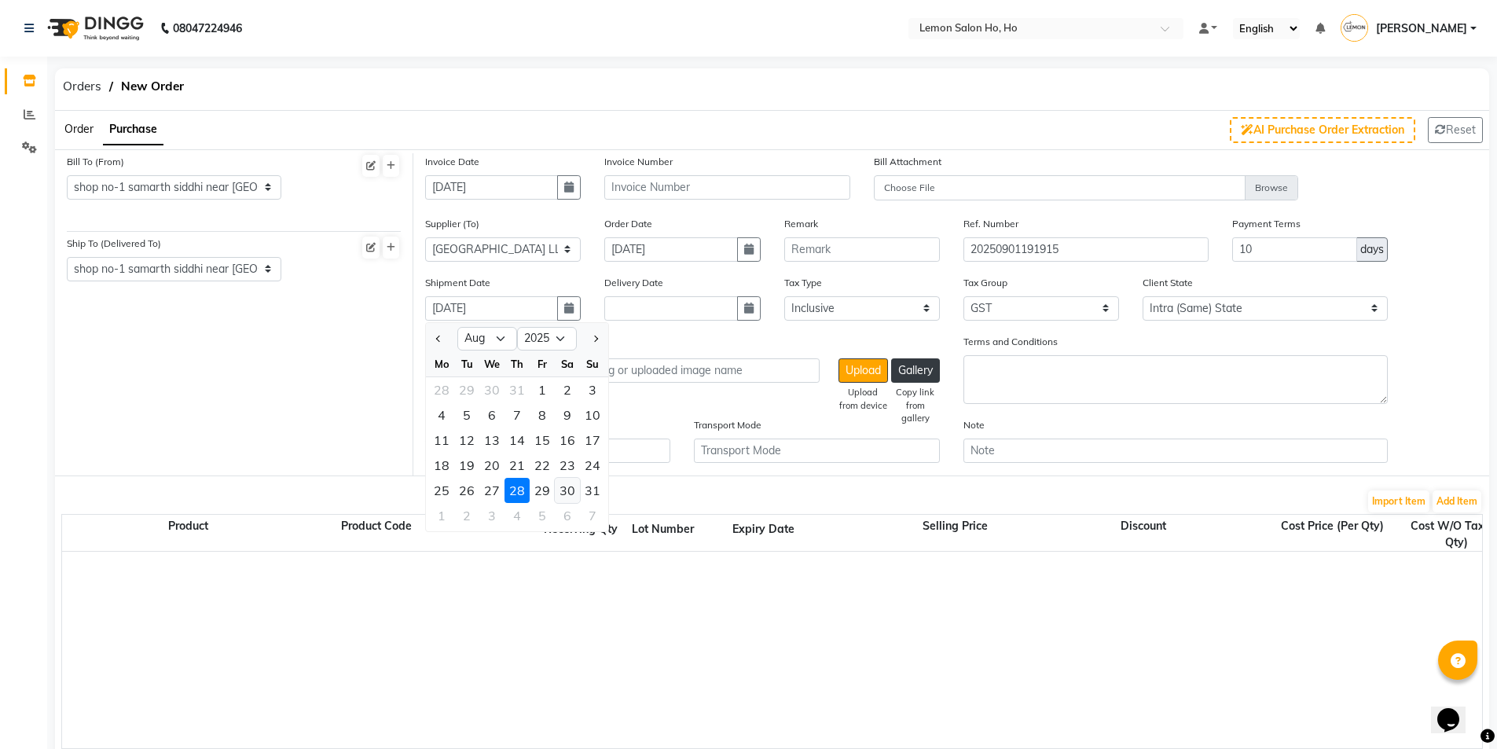
click at [559, 490] on div "30" at bounding box center [567, 490] width 25 height 25
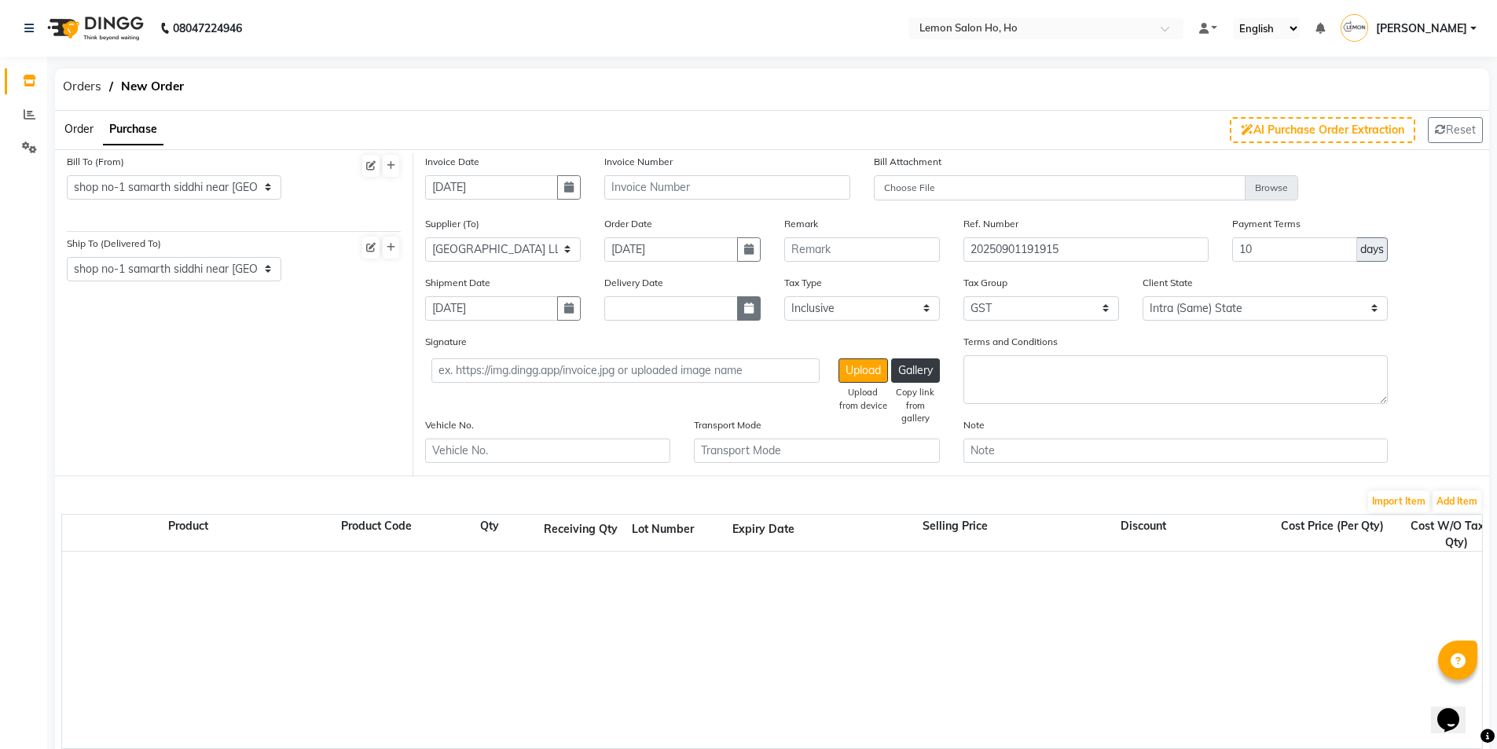
click at [744, 310] on icon "button" at bounding box center [748, 308] width 9 height 11
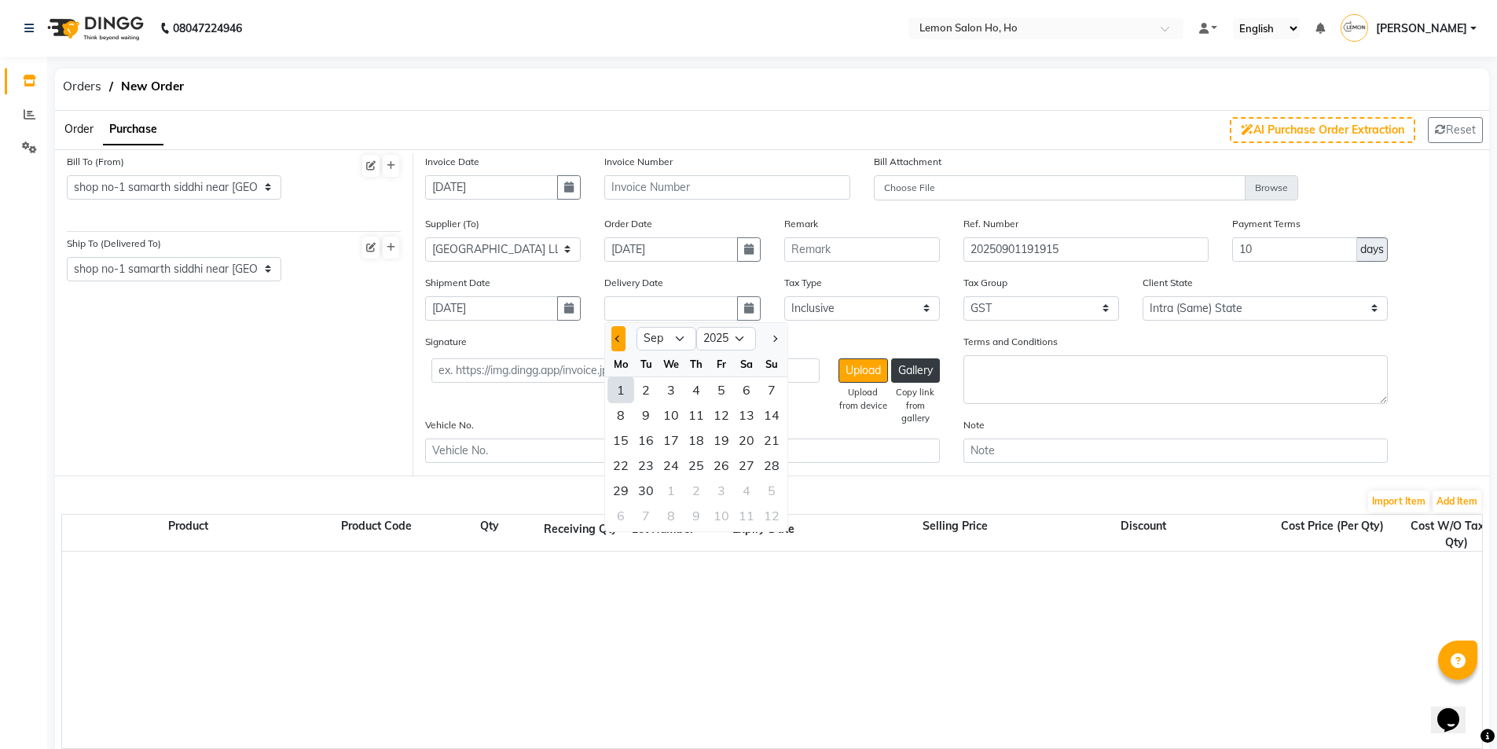
click at [622, 340] on button "Previous month" at bounding box center [617, 338] width 13 height 25
click at [750, 487] on div "30" at bounding box center [746, 490] width 25 height 25
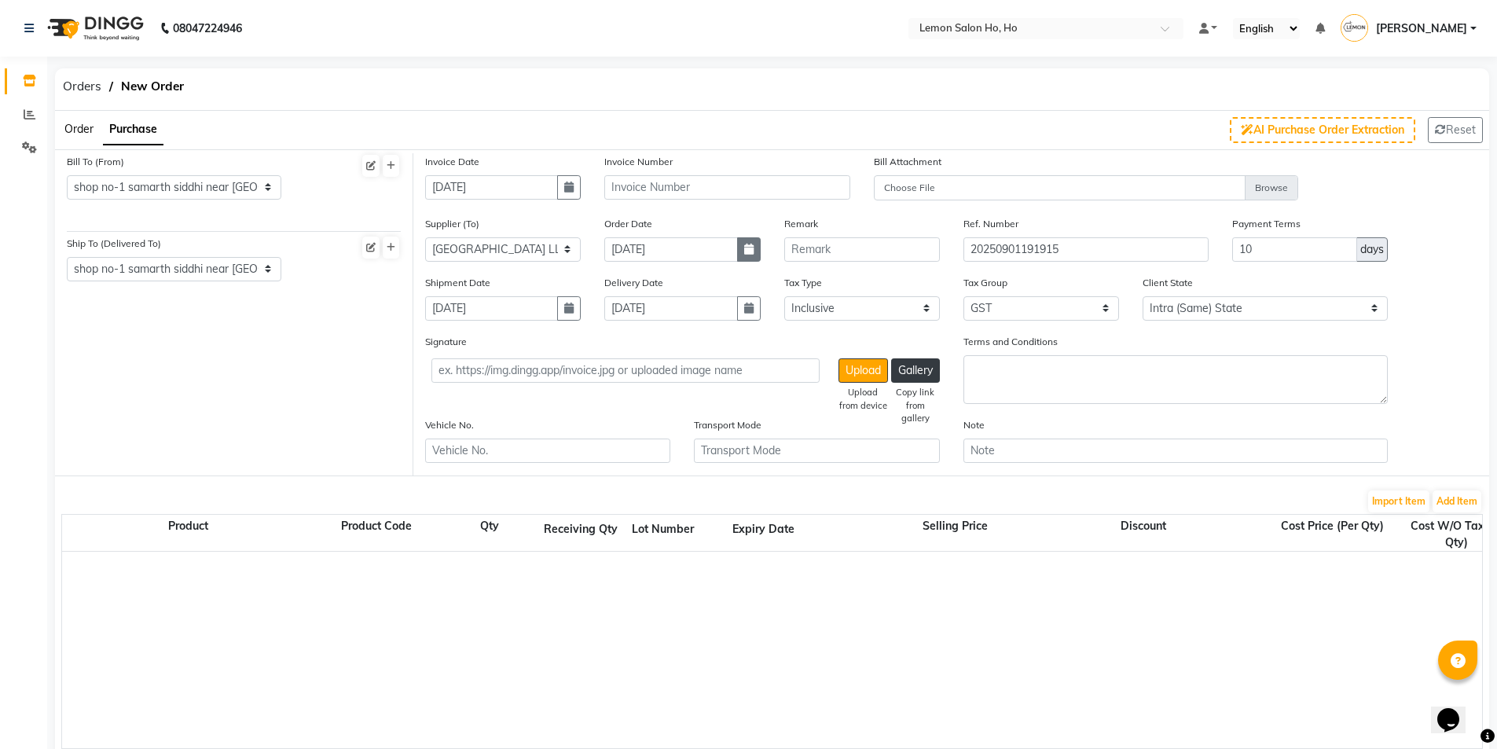
click at [748, 256] on button "button" at bounding box center [749, 249] width 24 height 24
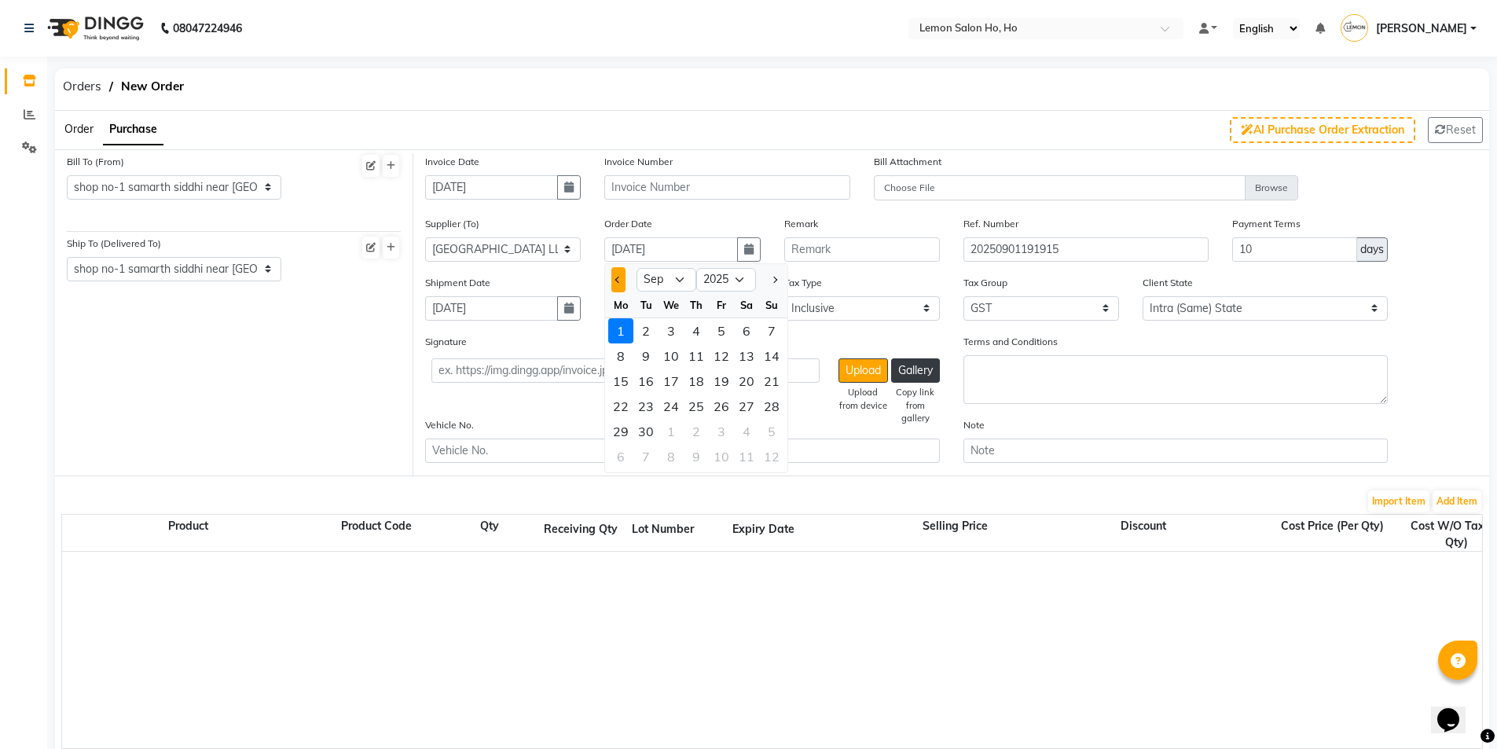
click at [622, 273] on button "Previous month" at bounding box center [617, 279] width 13 height 25
click at [702, 433] on div "28" at bounding box center [696, 431] width 25 height 25
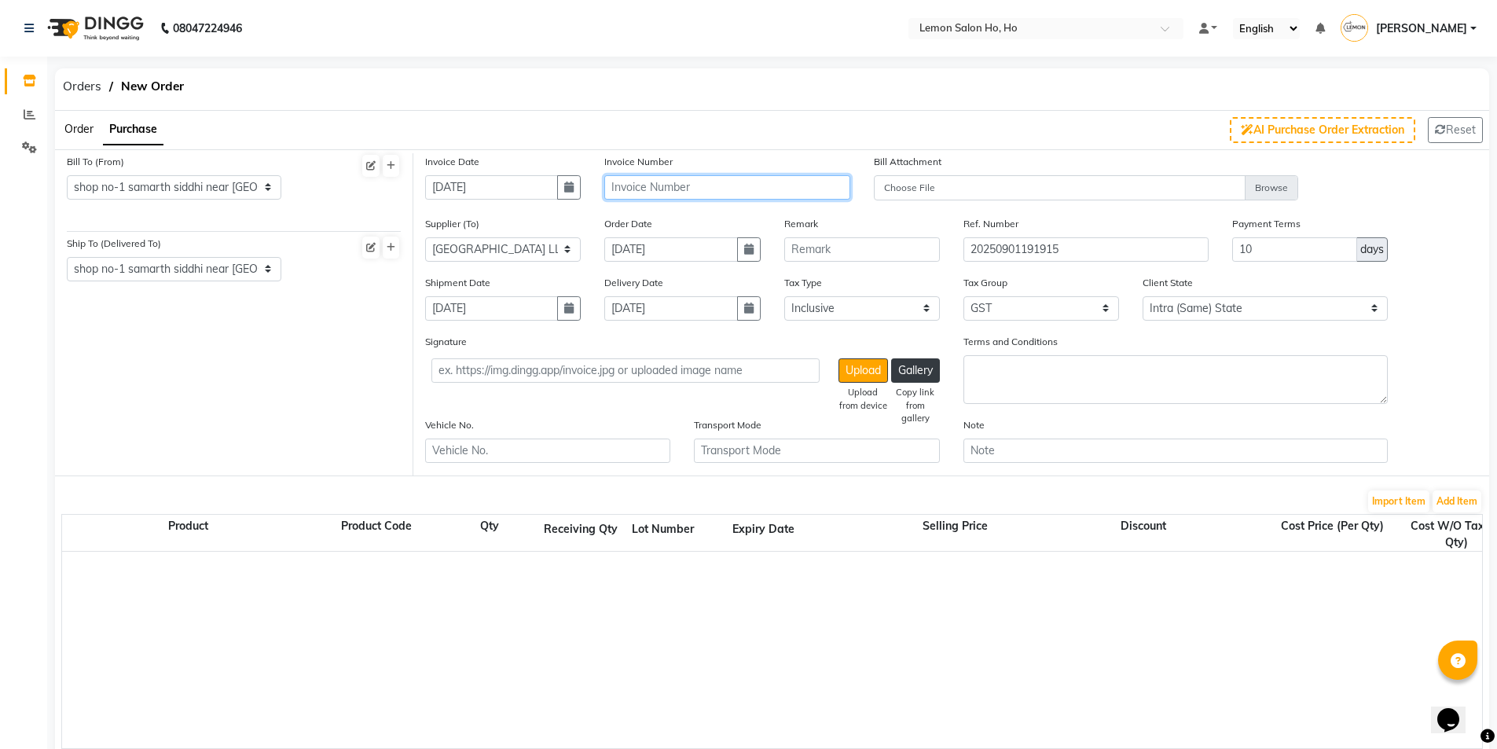
click at [661, 189] on input "text" at bounding box center [726, 187] width 245 height 24
click at [1455, 498] on button "Add Item" at bounding box center [1456, 501] width 49 height 22
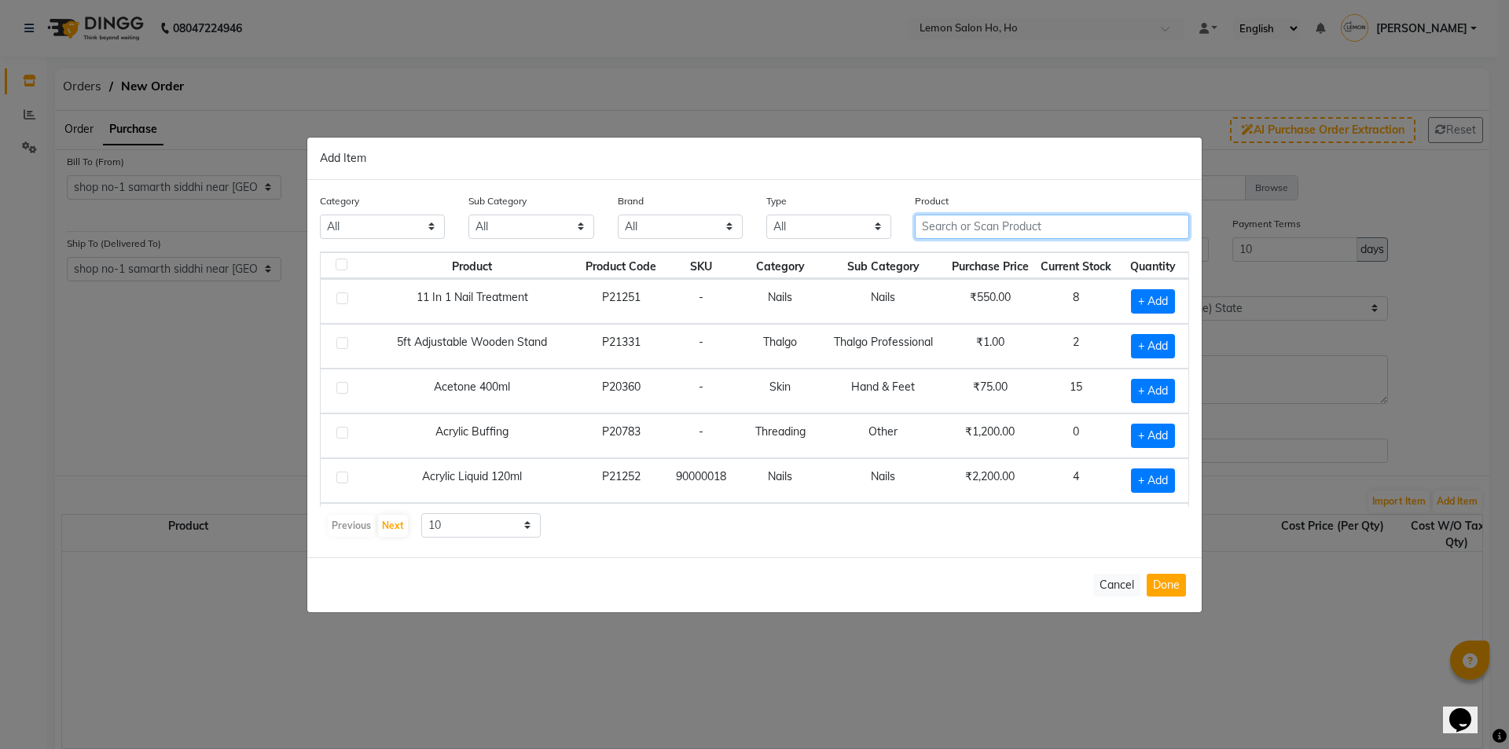
click at [962, 225] on input "text" at bounding box center [1052, 227] width 274 height 24
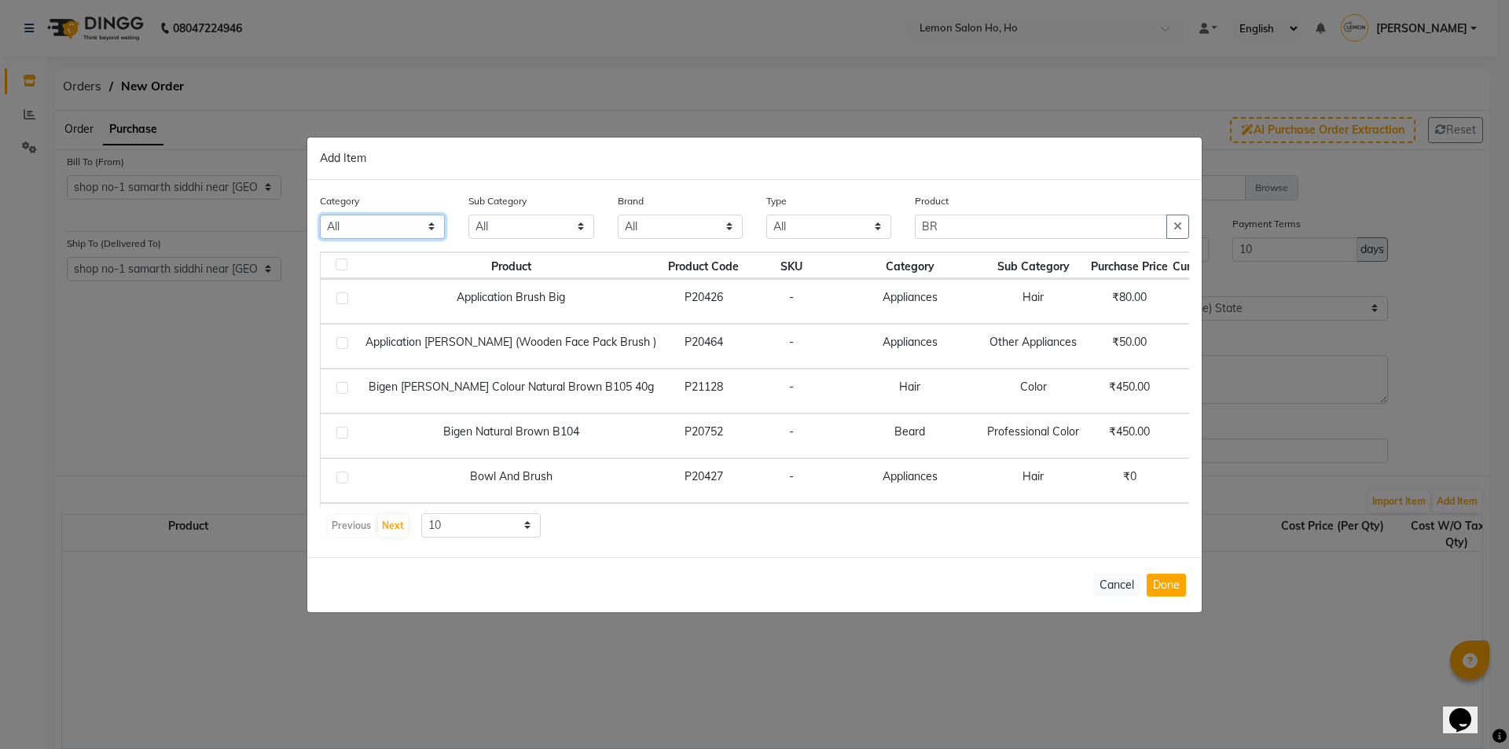
click at [365, 224] on select "All Hair Skin Makeup Personal Care Appliances [PERSON_NAME] Waxing Disposable T…" at bounding box center [382, 227] width 125 height 24
click at [320, 215] on select "All Hair Skin Makeup Personal Care Appliances [PERSON_NAME] Waxing Disposable T…" at bounding box center [382, 227] width 125 height 24
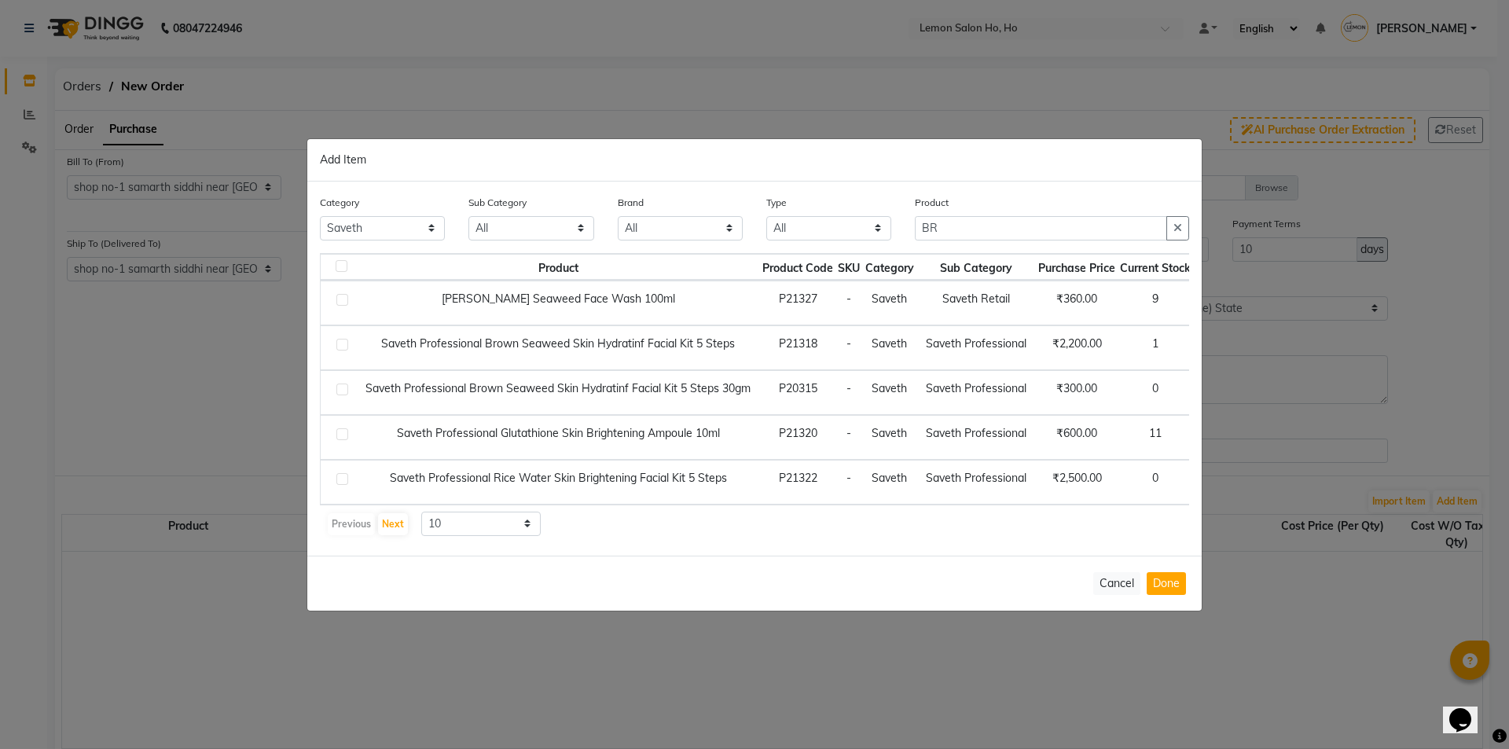
click at [1114, 507] on div "Product Product Code SKU Category Sub Category Purchase Price Current Stock Qua…" at bounding box center [754, 395] width 869 height 284
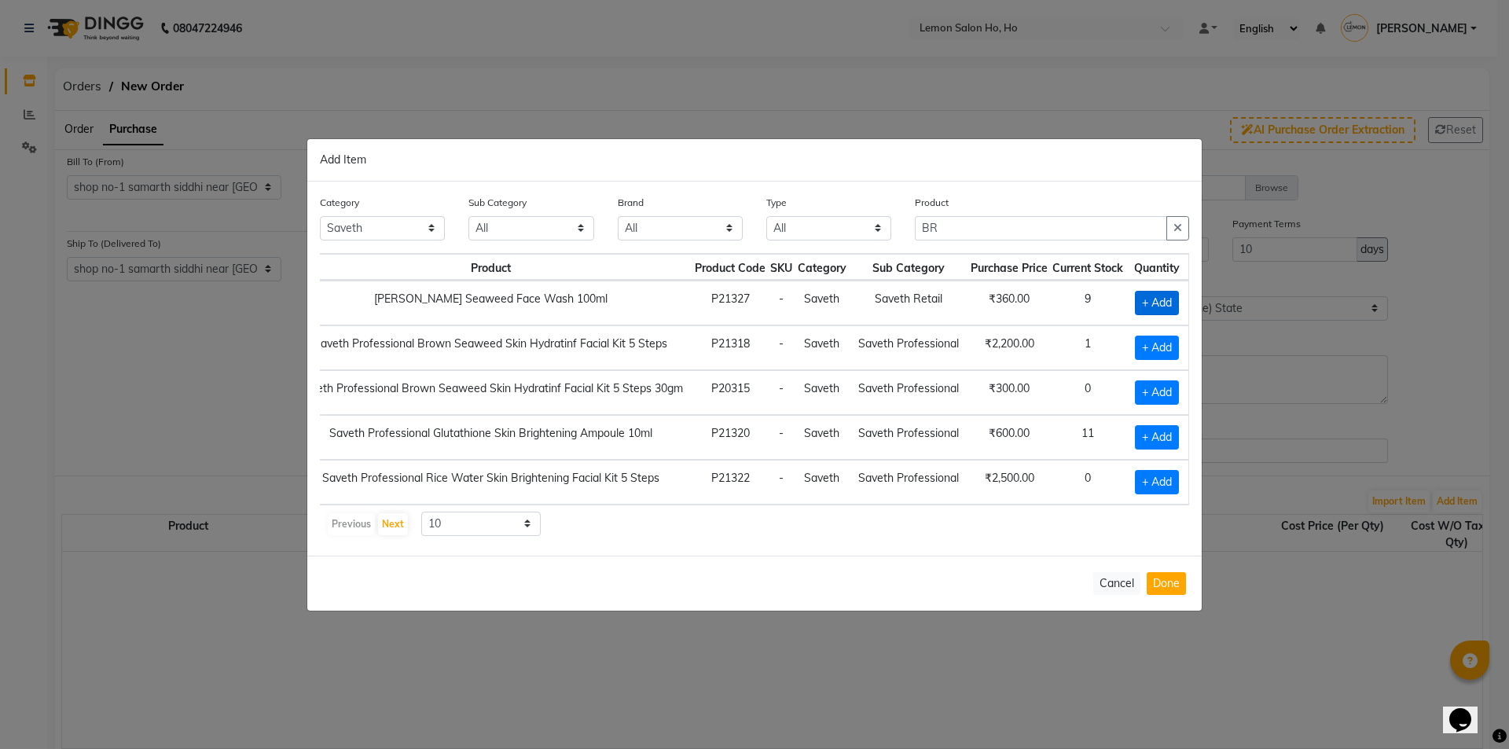
click at [1146, 296] on span "+ Add" at bounding box center [1157, 303] width 44 height 24
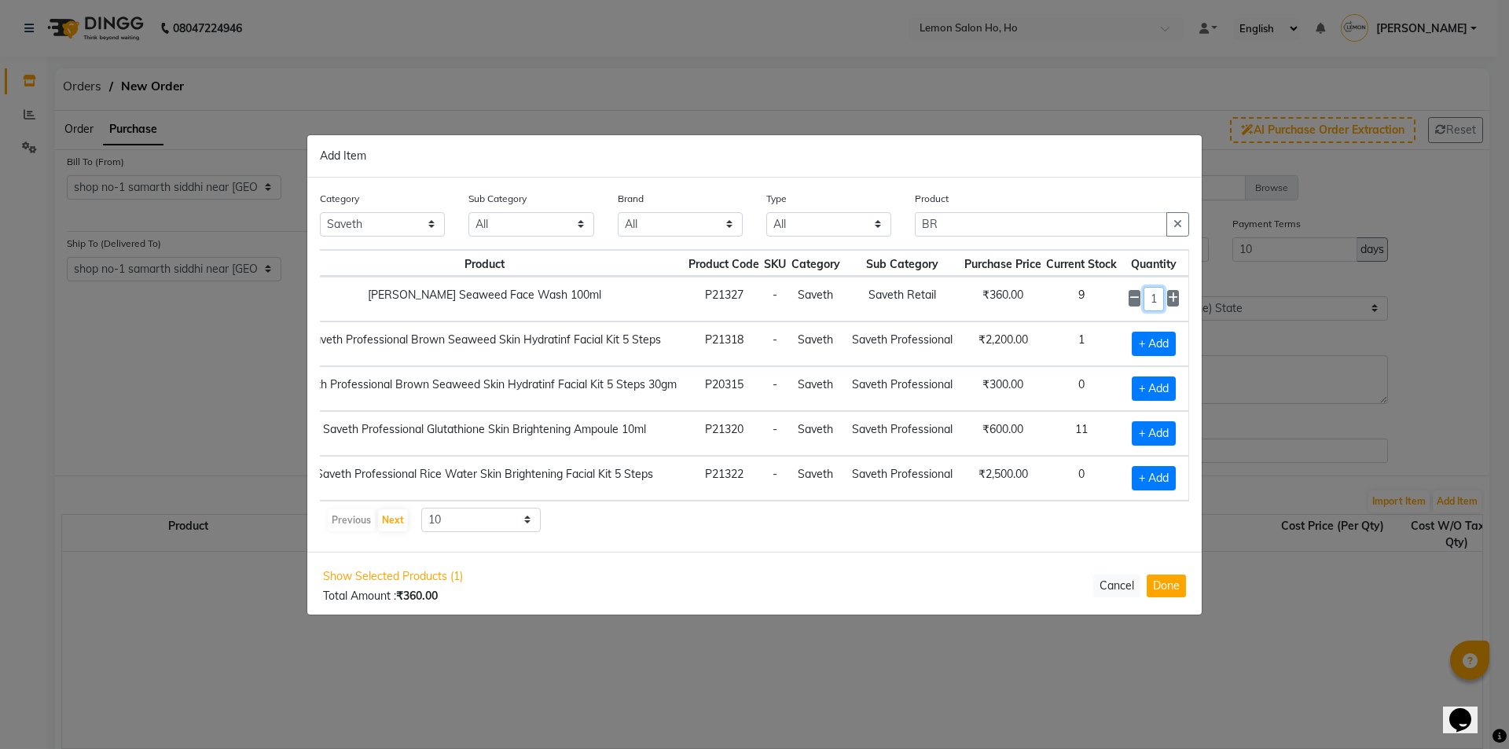
click at [1150, 299] on input "1" at bounding box center [1153, 299] width 21 height 24
drag, startPoint x: 1013, startPoint y: 226, endPoint x: 855, endPoint y: 232, distance: 158.0
click at [855, 232] on div "Category All Hair Skin Makeup Personal Care Appliances [PERSON_NAME] Waxing Dis…" at bounding box center [754, 219] width 893 height 59
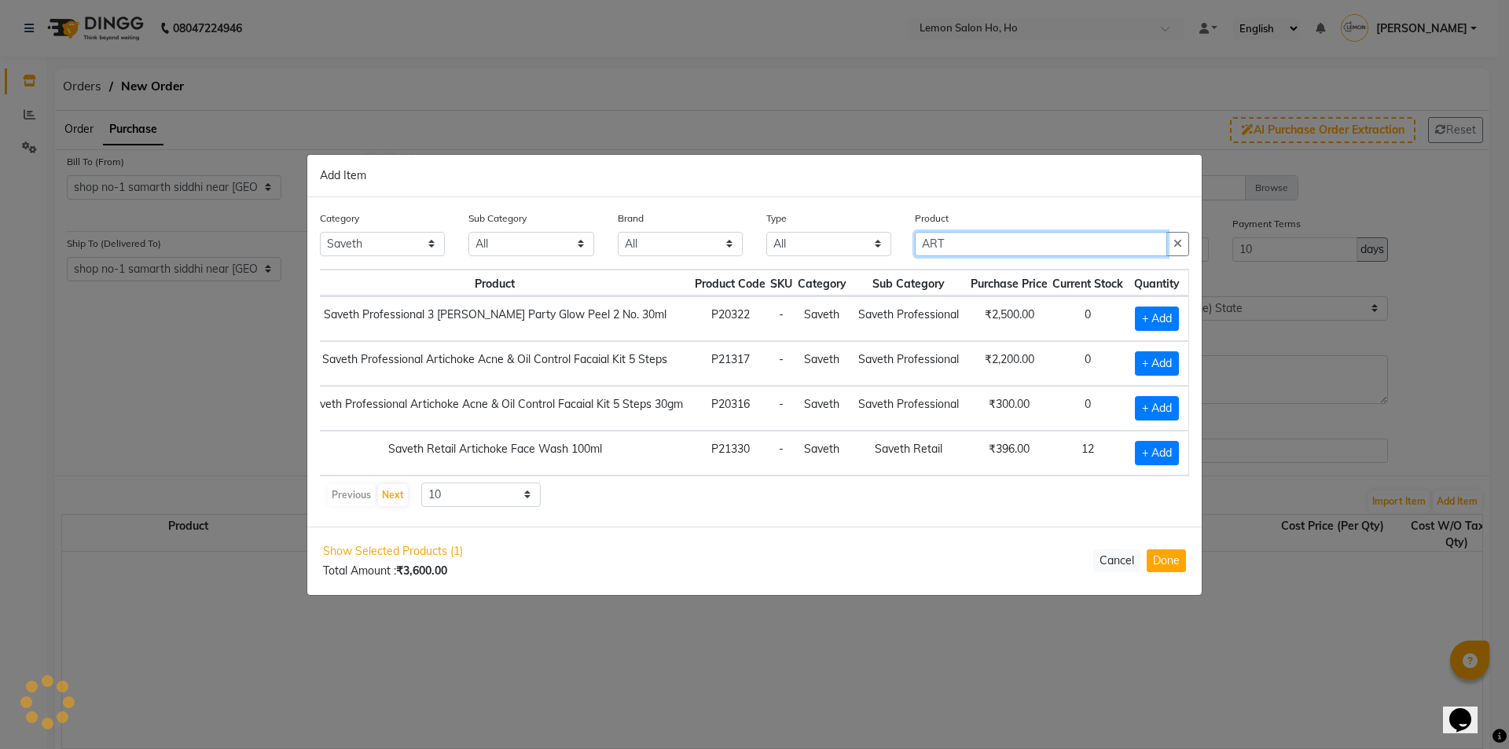
scroll to position [0, 62]
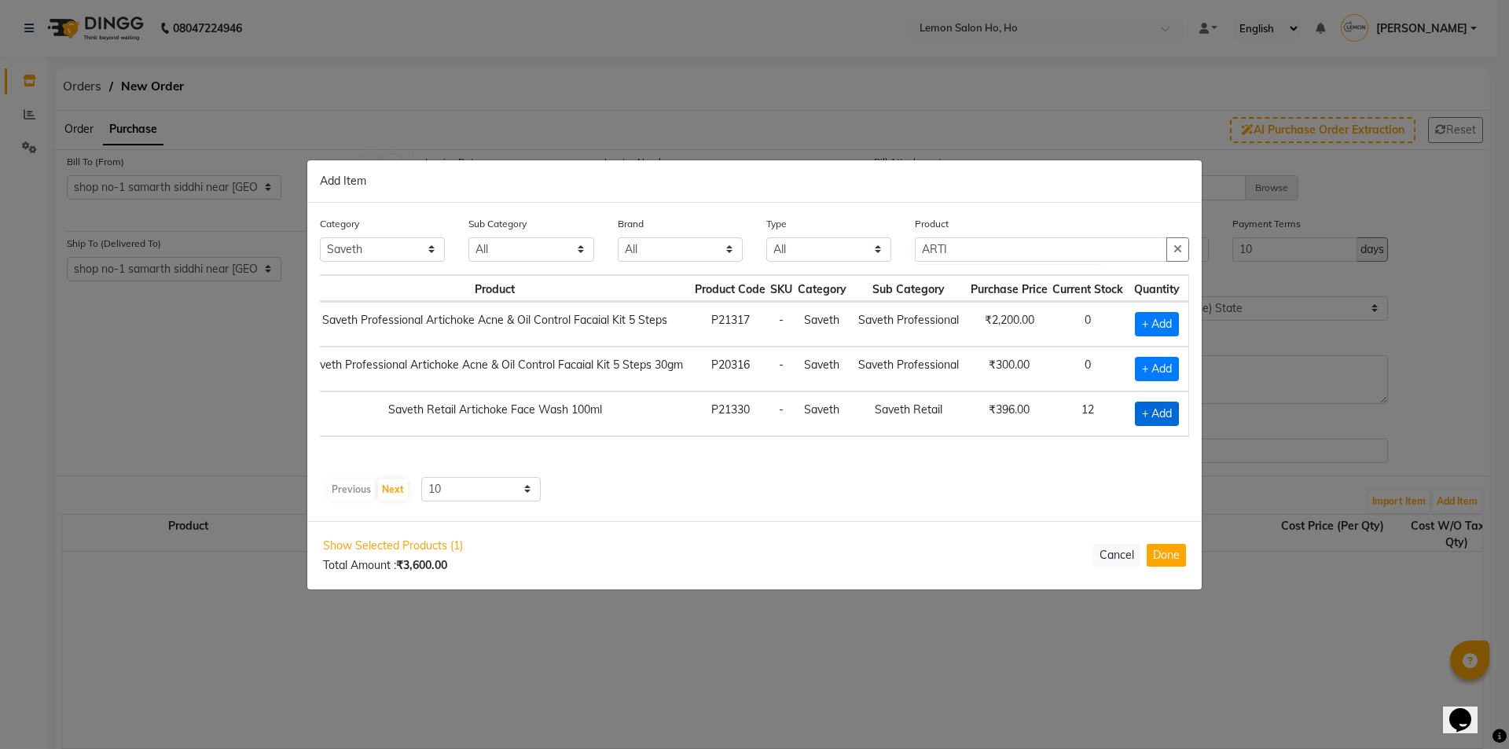
click at [1142, 410] on span "+ Add" at bounding box center [1157, 414] width 44 height 24
click at [1162, 409] on input "1" at bounding box center [1156, 413] width 21 height 24
drag, startPoint x: 970, startPoint y: 246, endPoint x: 799, endPoint y: 272, distance: 173.3
click at [799, 272] on div "Category All Hair Skin Makeup Personal Care Appliances [PERSON_NAME] Waxing Dis…" at bounding box center [754, 244] width 893 height 59
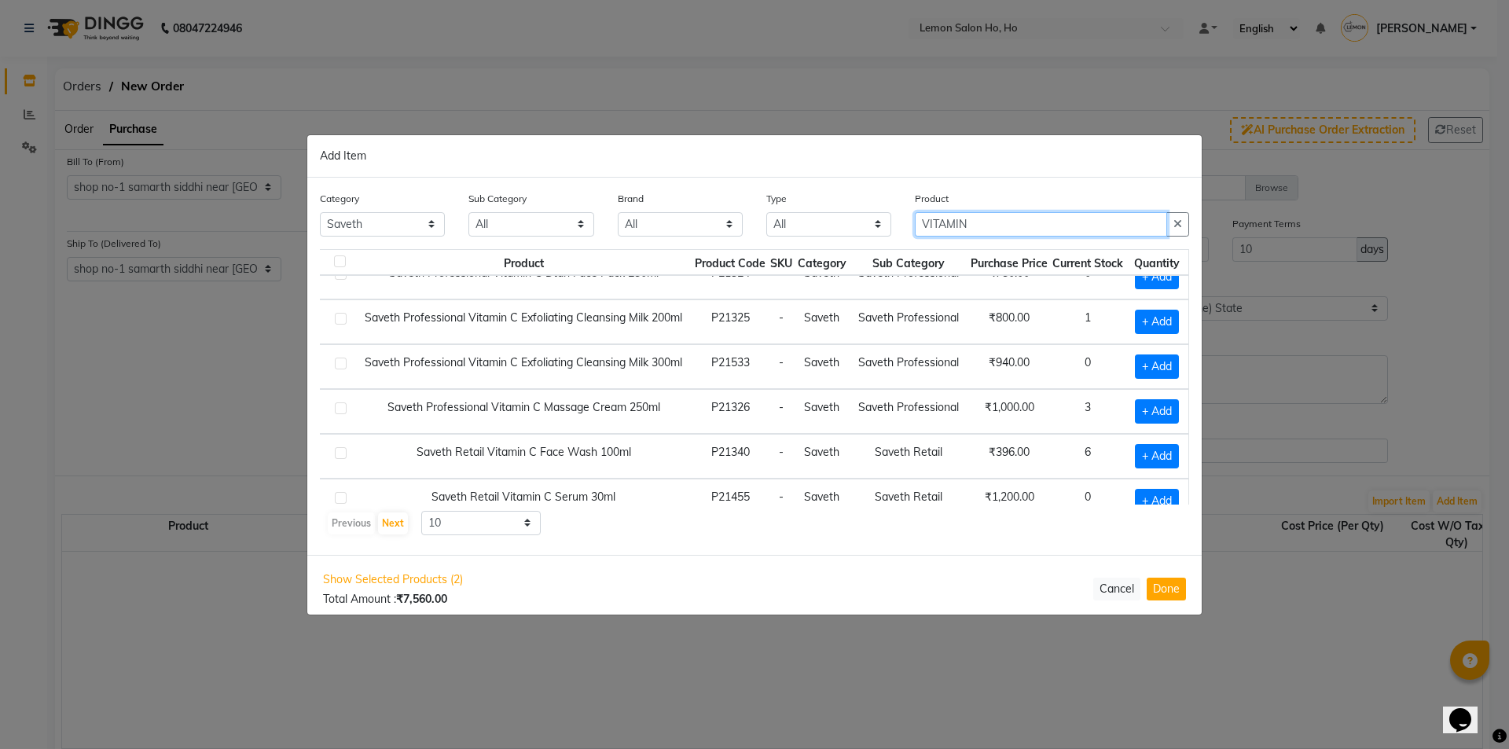
scroll to position [143, 19]
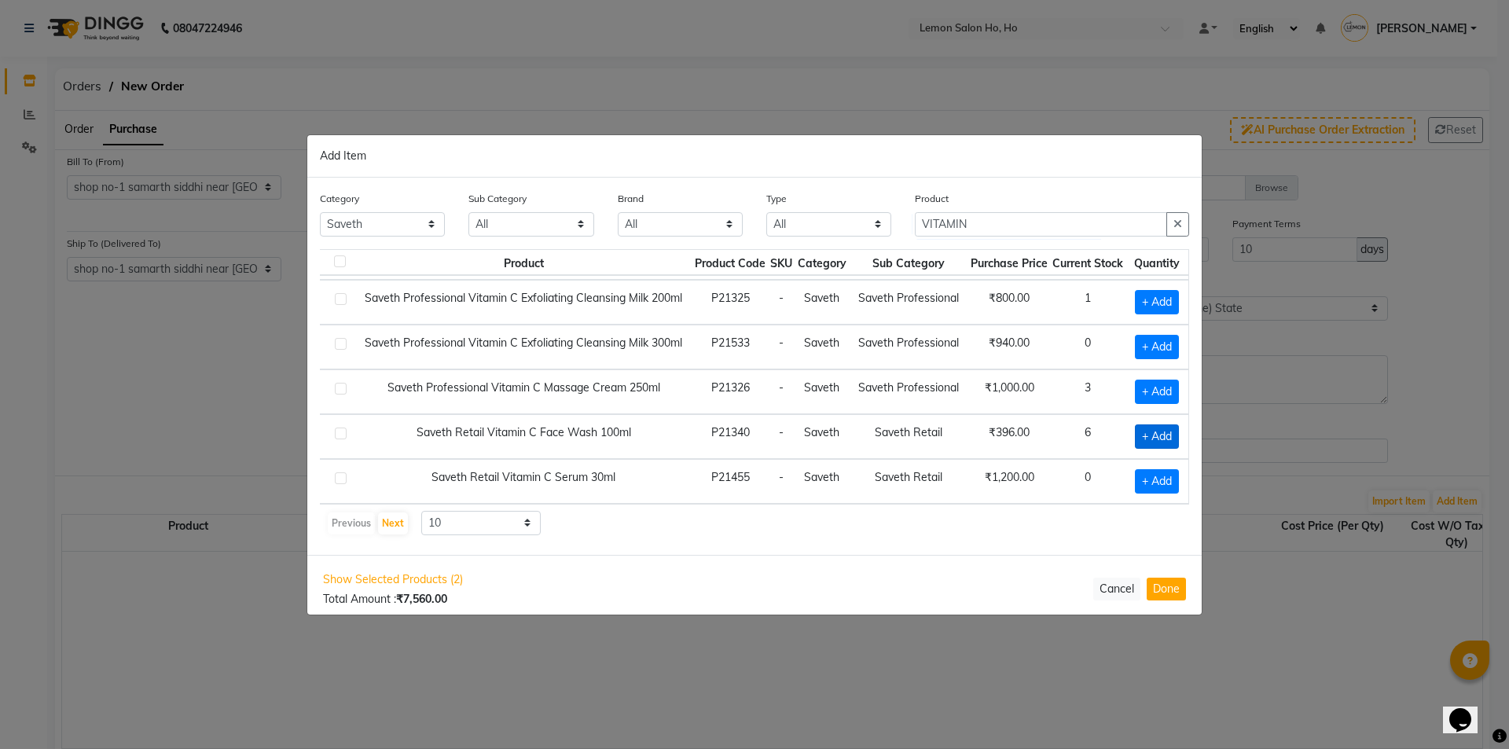
click at [1135, 427] on span "+ Add" at bounding box center [1157, 436] width 44 height 24
click at [1150, 424] on input "1" at bounding box center [1153, 436] width 21 height 24
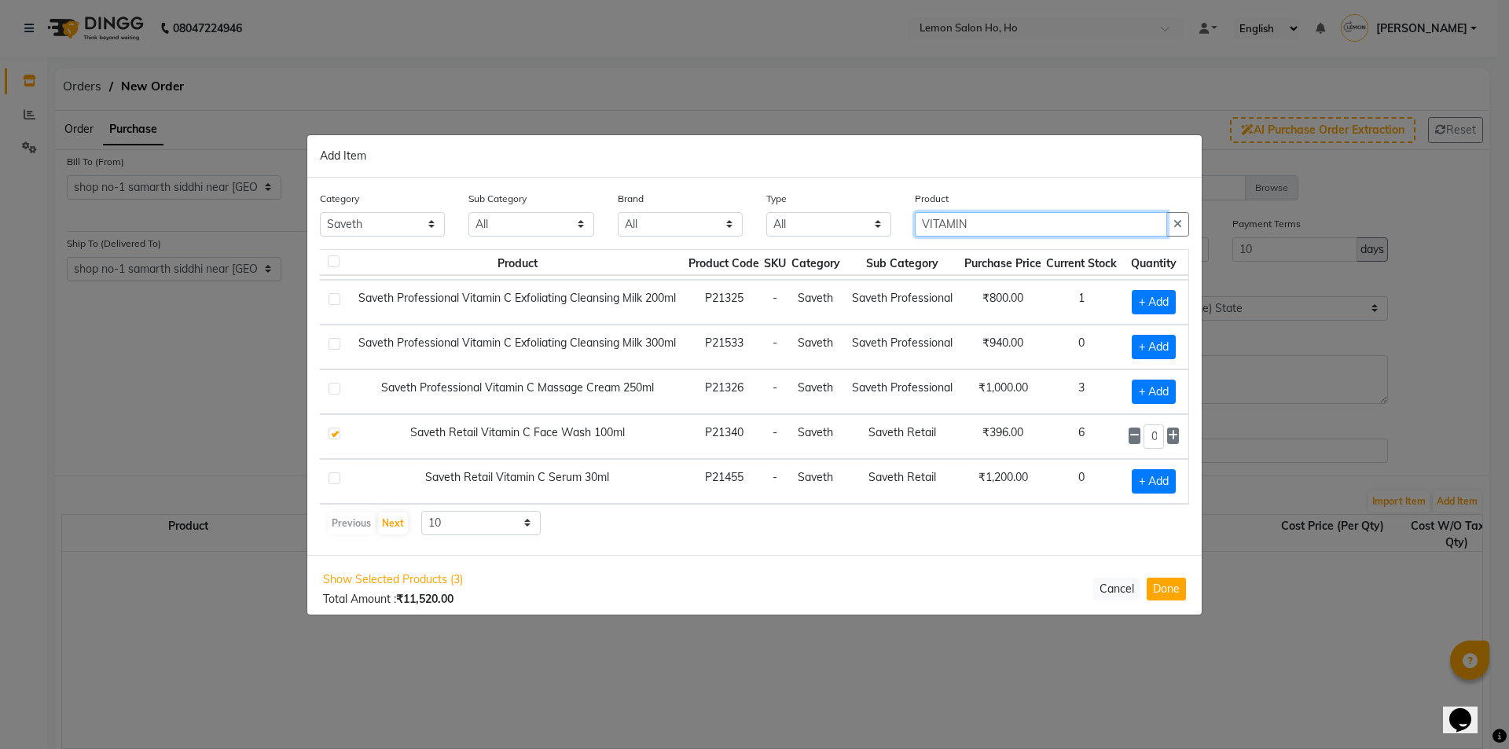
scroll to position [0, 0]
drag, startPoint x: 990, startPoint y: 223, endPoint x: 825, endPoint y: 248, distance: 166.9
click at [825, 248] on div "Category All Hair Skin Makeup Personal Care Appliances [PERSON_NAME] Waxing Dis…" at bounding box center [754, 366] width 894 height 377
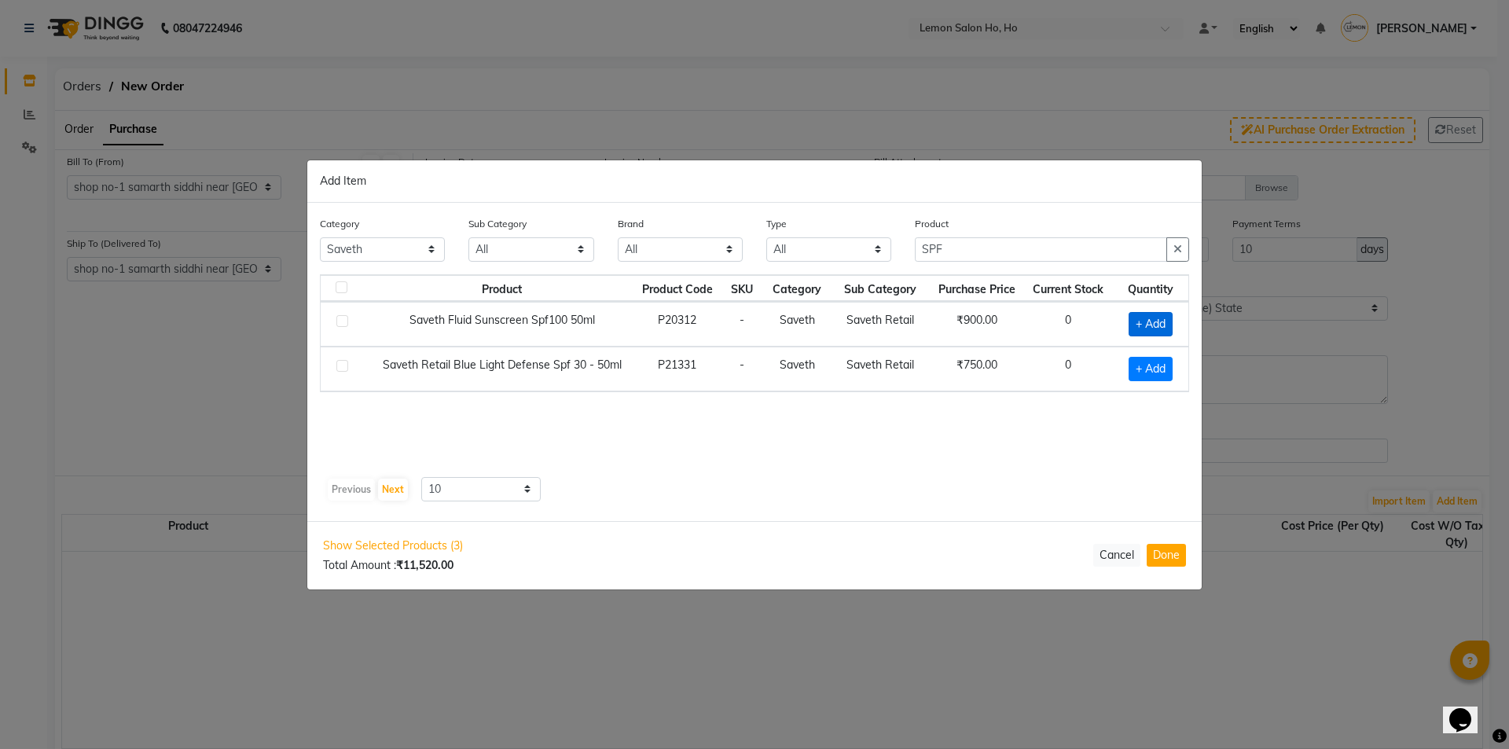
click at [1158, 319] on span "+ Add" at bounding box center [1150, 324] width 44 height 24
click at [1154, 322] on input "1" at bounding box center [1147, 324] width 26 height 24
drag, startPoint x: 953, startPoint y: 250, endPoint x: 886, endPoint y: 258, distance: 68.0
click at [886, 258] on div "Category All Hair Skin Makeup Personal Care Appliances [PERSON_NAME] Waxing Dis…" at bounding box center [754, 244] width 893 height 59
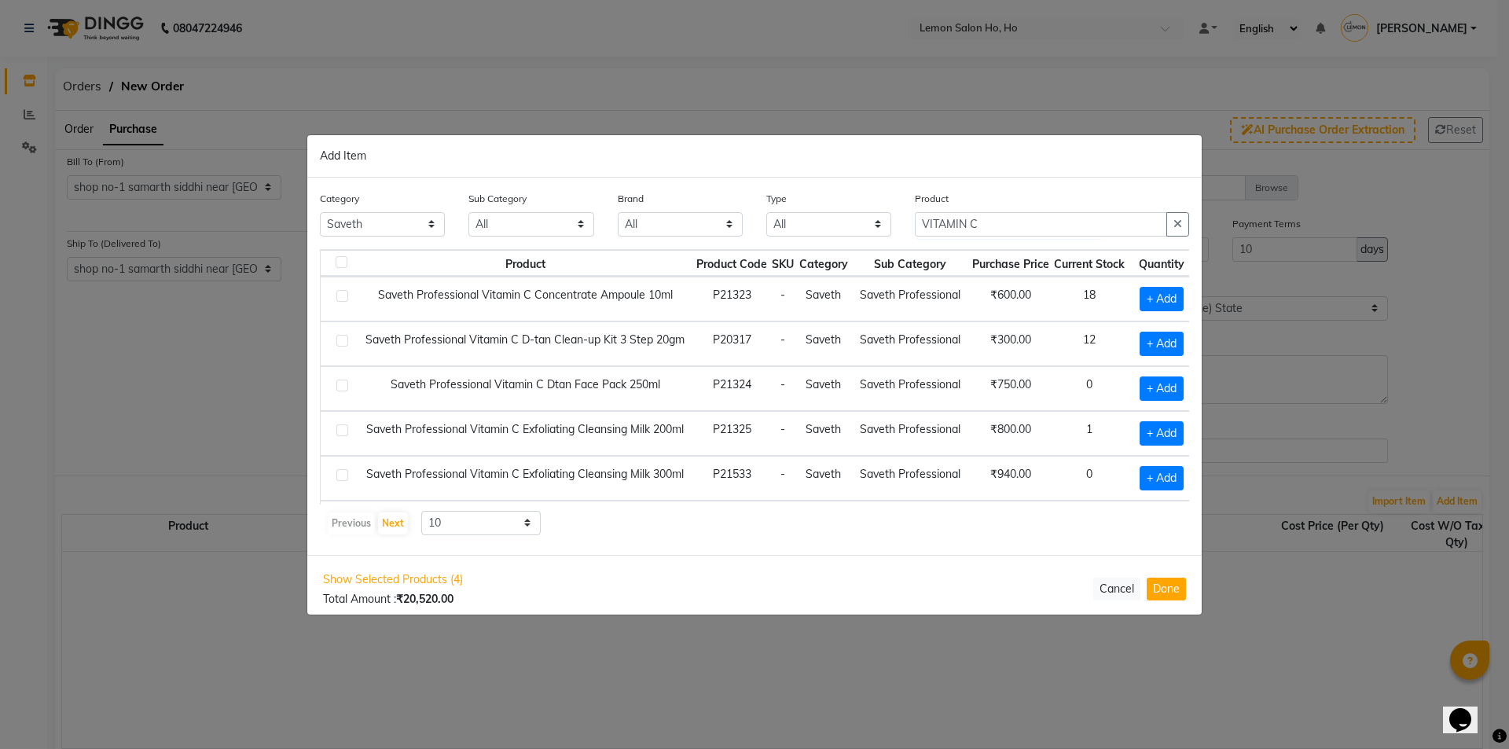
scroll to position [0, 24]
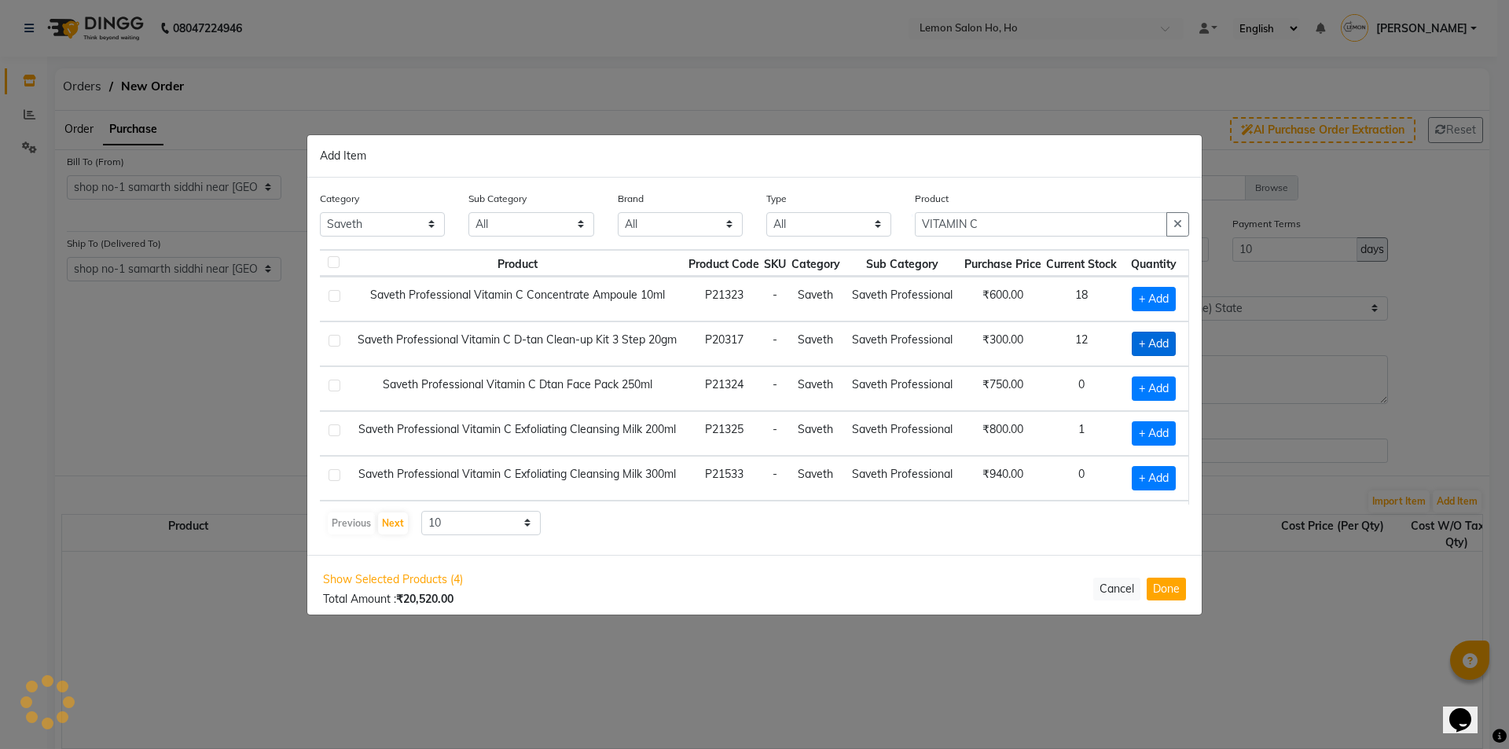
click at [1139, 339] on span "+ Add" at bounding box center [1154, 344] width 44 height 24
click at [1143, 340] on input "1" at bounding box center [1153, 344] width 21 height 24
drag, startPoint x: 1014, startPoint y: 222, endPoint x: 875, endPoint y: 237, distance: 140.6
click at [875, 237] on div "Category All Hair Skin Makeup Personal Care Appliances [PERSON_NAME] Waxing Dis…" at bounding box center [754, 219] width 893 height 59
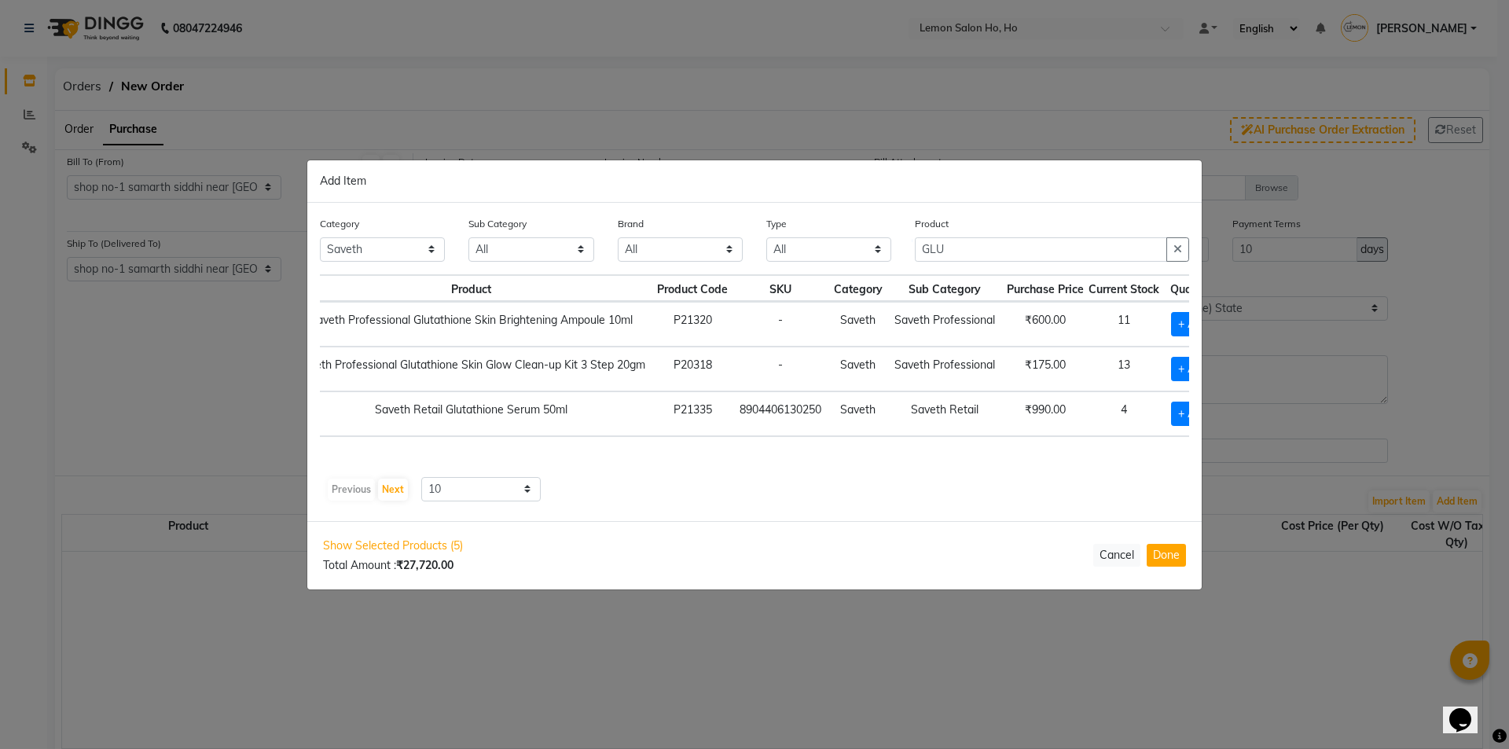
scroll to position [0, 113]
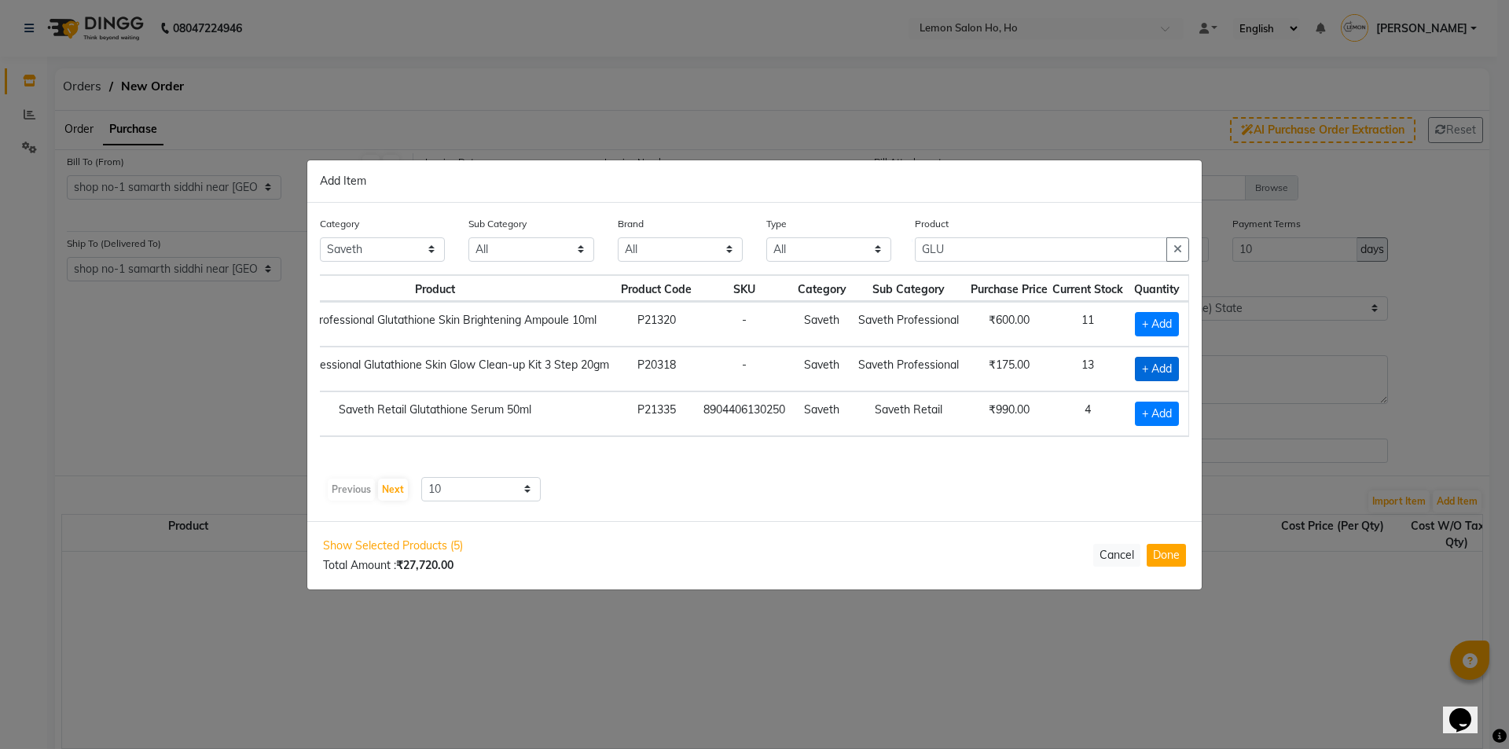
click at [1154, 360] on span "+ Add" at bounding box center [1157, 369] width 44 height 24
click at [1163, 367] on input "1" at bounding box center [1153, 368] width 21 height 24
click at [398, 538] on span "Show Selected Products (6)" at bounding box center [393, 545] width 140 height 17
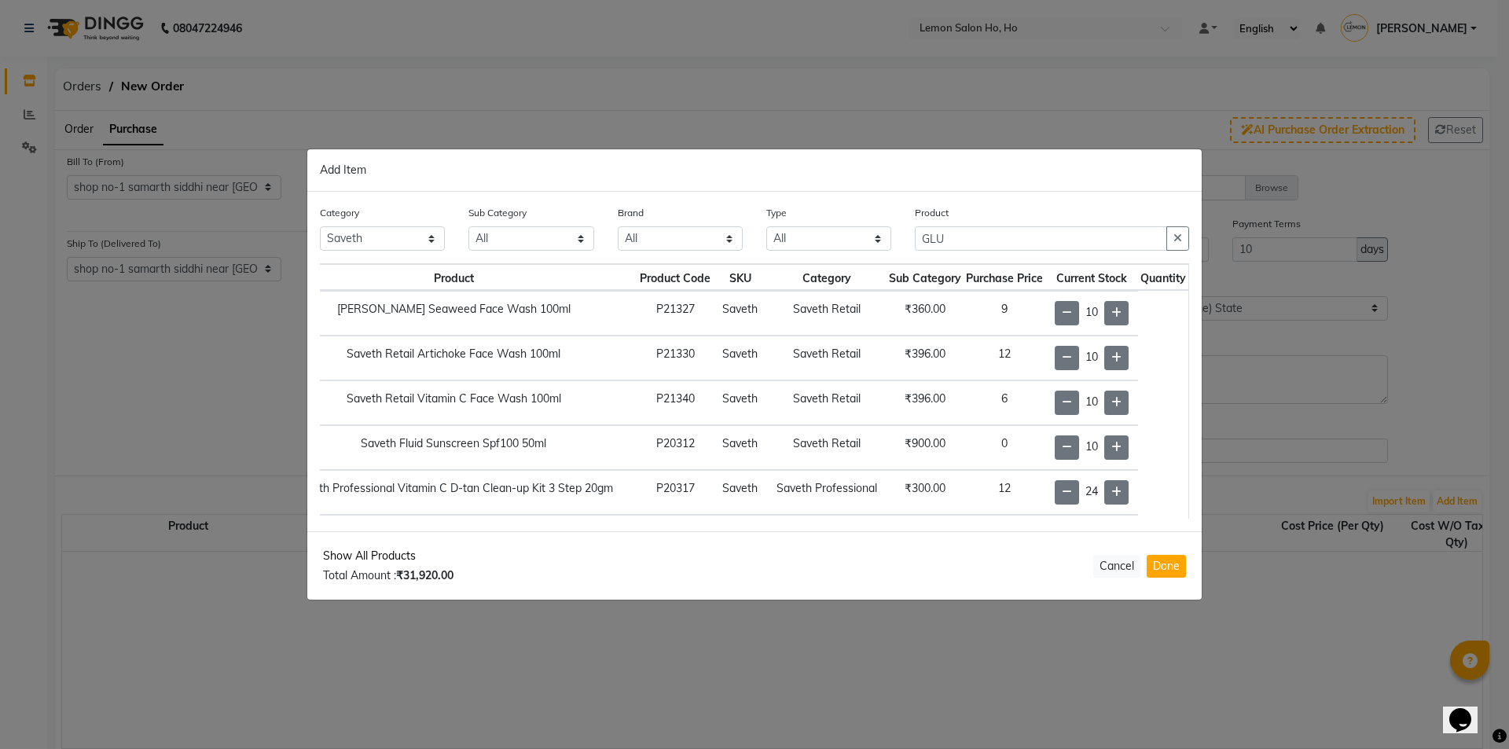
scroll to position [0, 100]
click at [1111, 312] on icon at bounding box center [1116, 312] width 10 height 11
click at [1062, 310] on icon at bounding box center [1067, 312] width 10 height 11
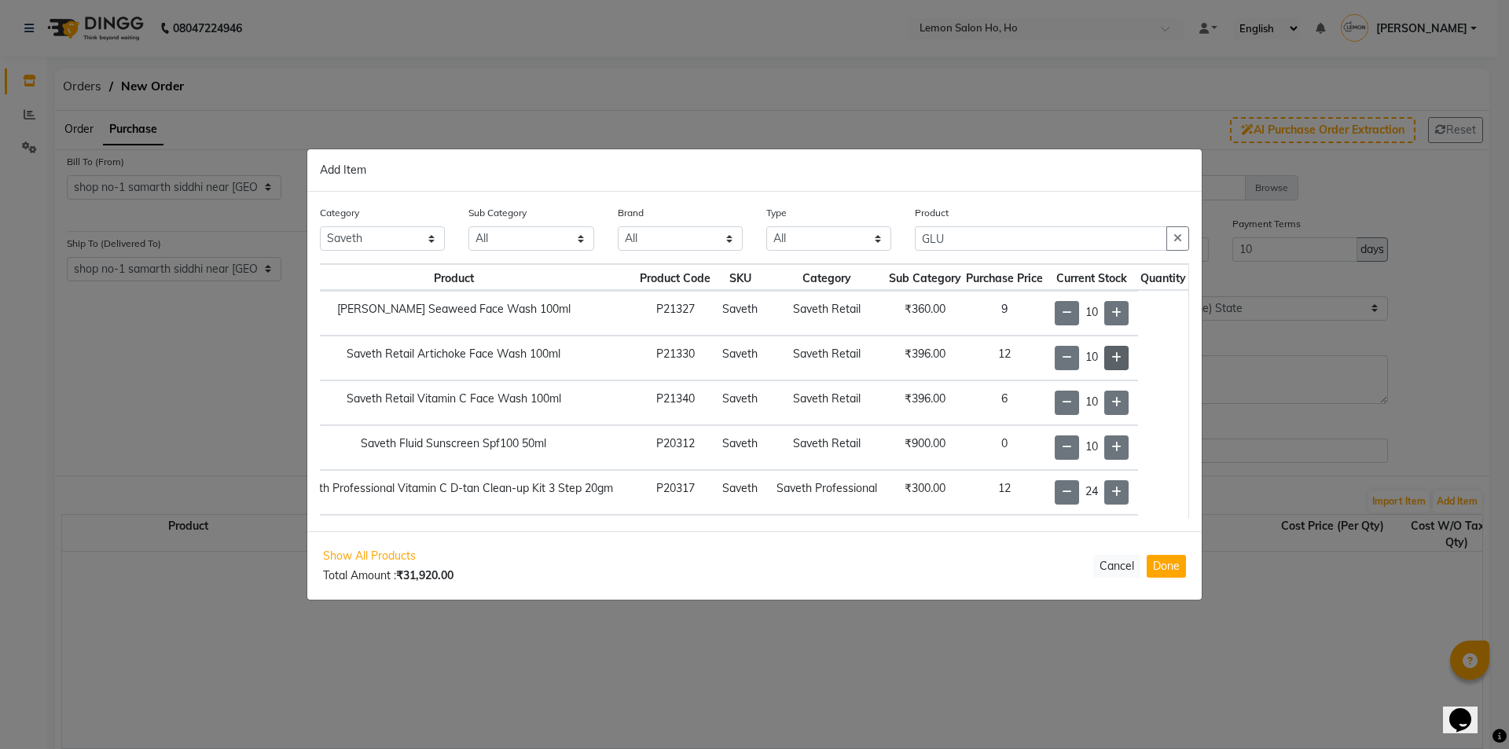
click at [1111, 359] on icon at bounding box center [1116, 357] width 10 height 11
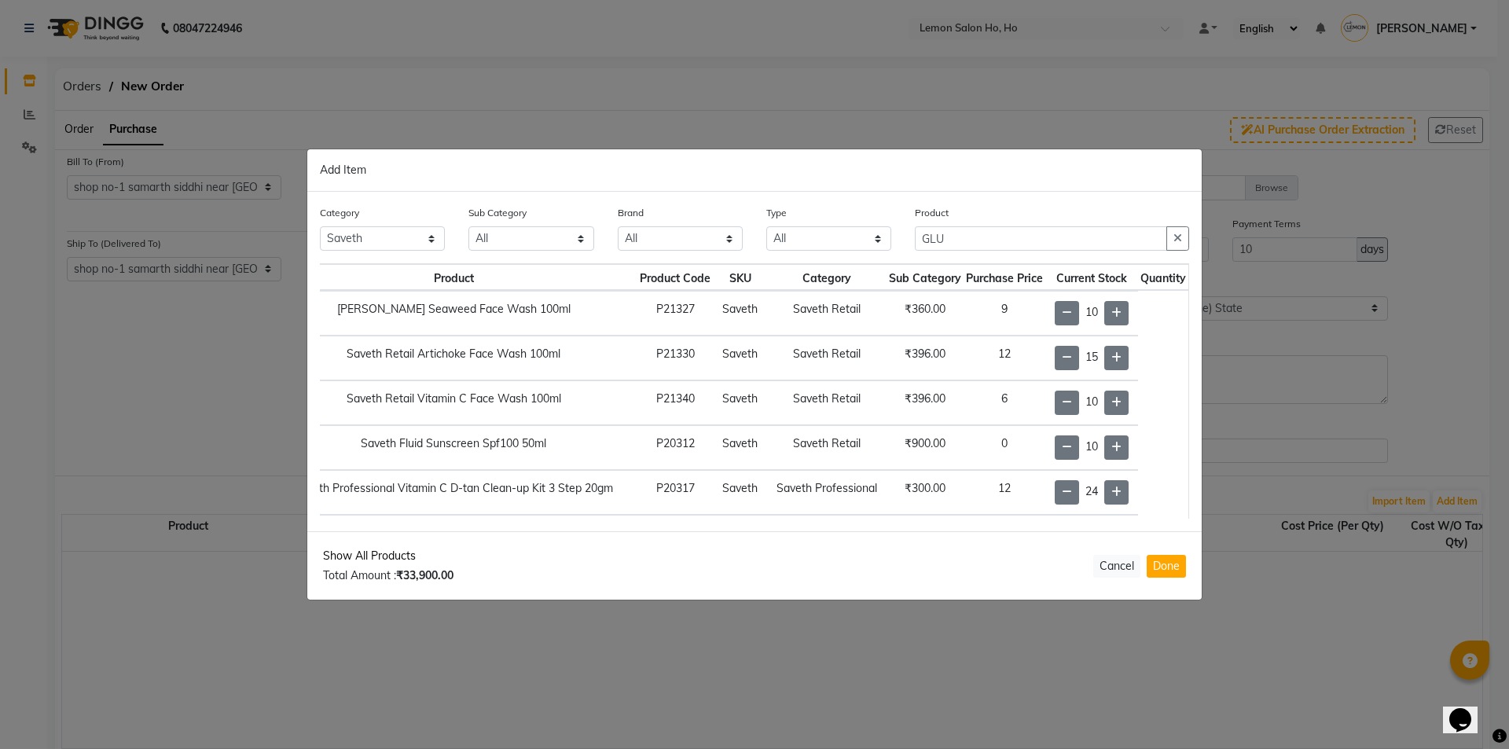
click at [378, 551] on span "Show All Products" at bounding box center [388, 556] width 130 height 17
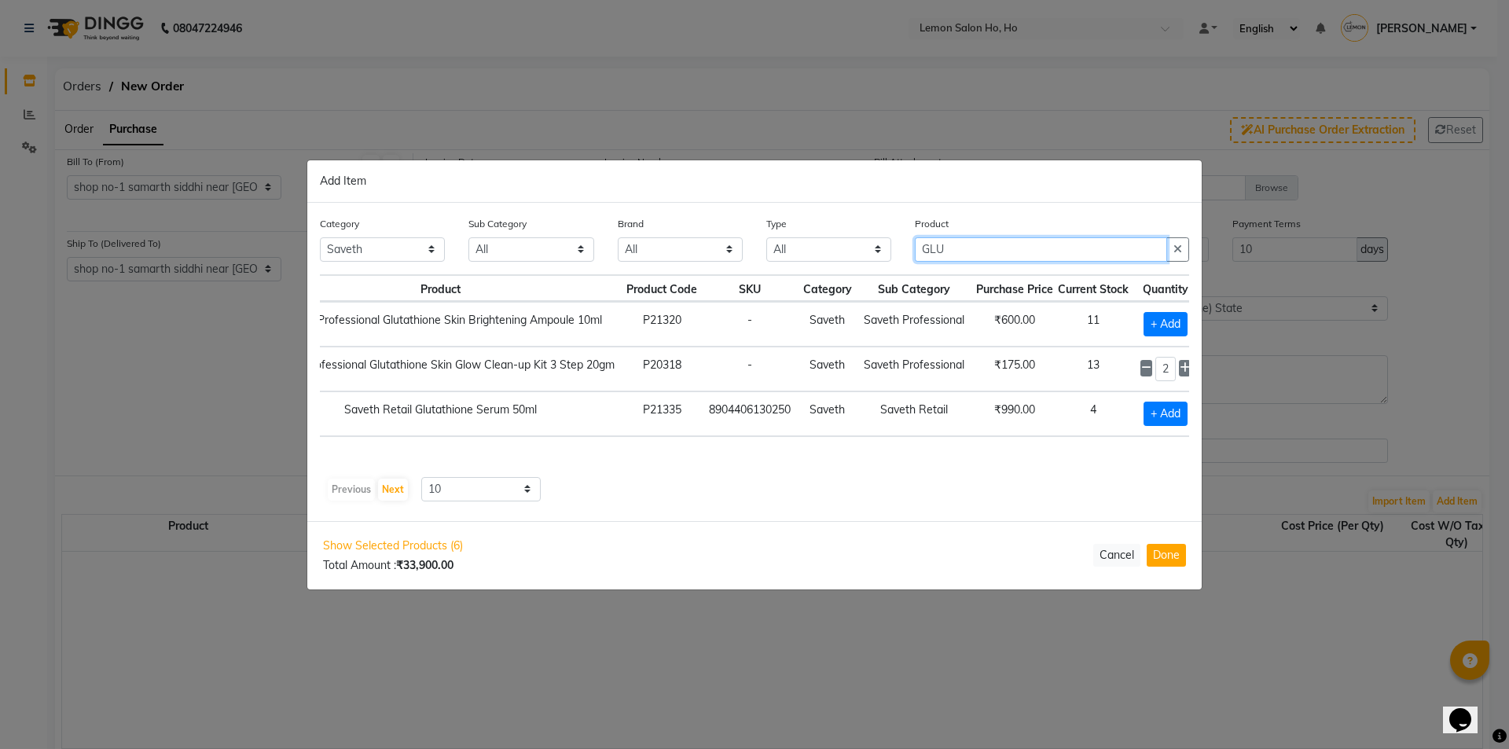
drag, startPoint x: 974, startPoint y: 255, endPoint x: 885, endPoint y: 260, distance: 88.9
click at [885, 260] on div "Category All Hair Skin Makeup Personal Care Appliances [PERSON_NAME] Waxing Dis…" at bounding box center [754, 244] width 893 height 59
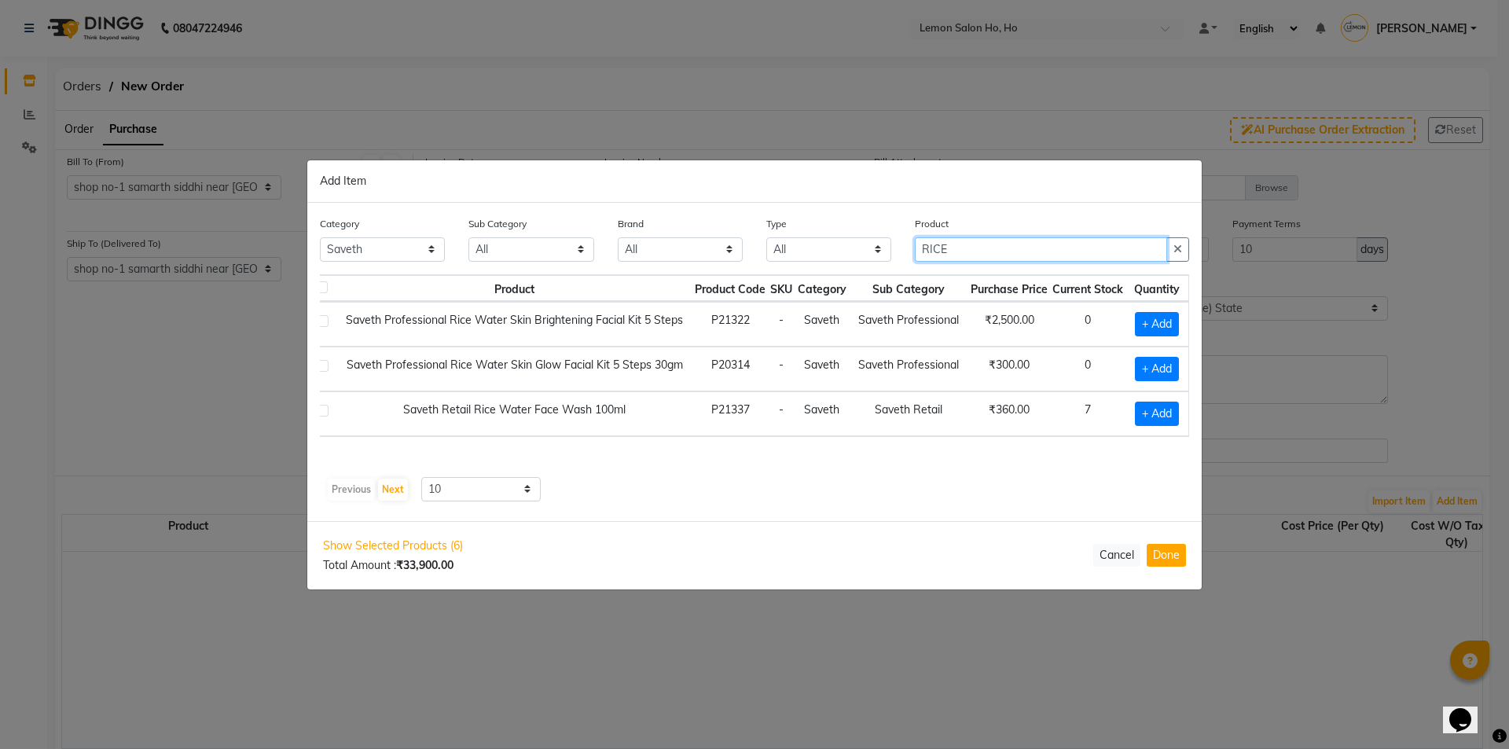
scroll to position [0, 22]
click at [1156, 421] on span "+ Add" at bounding box center [1157, 414] width 44 height 24
click at [1180, 414] on icon at bounding box center [1177, 412] width 10 height 11
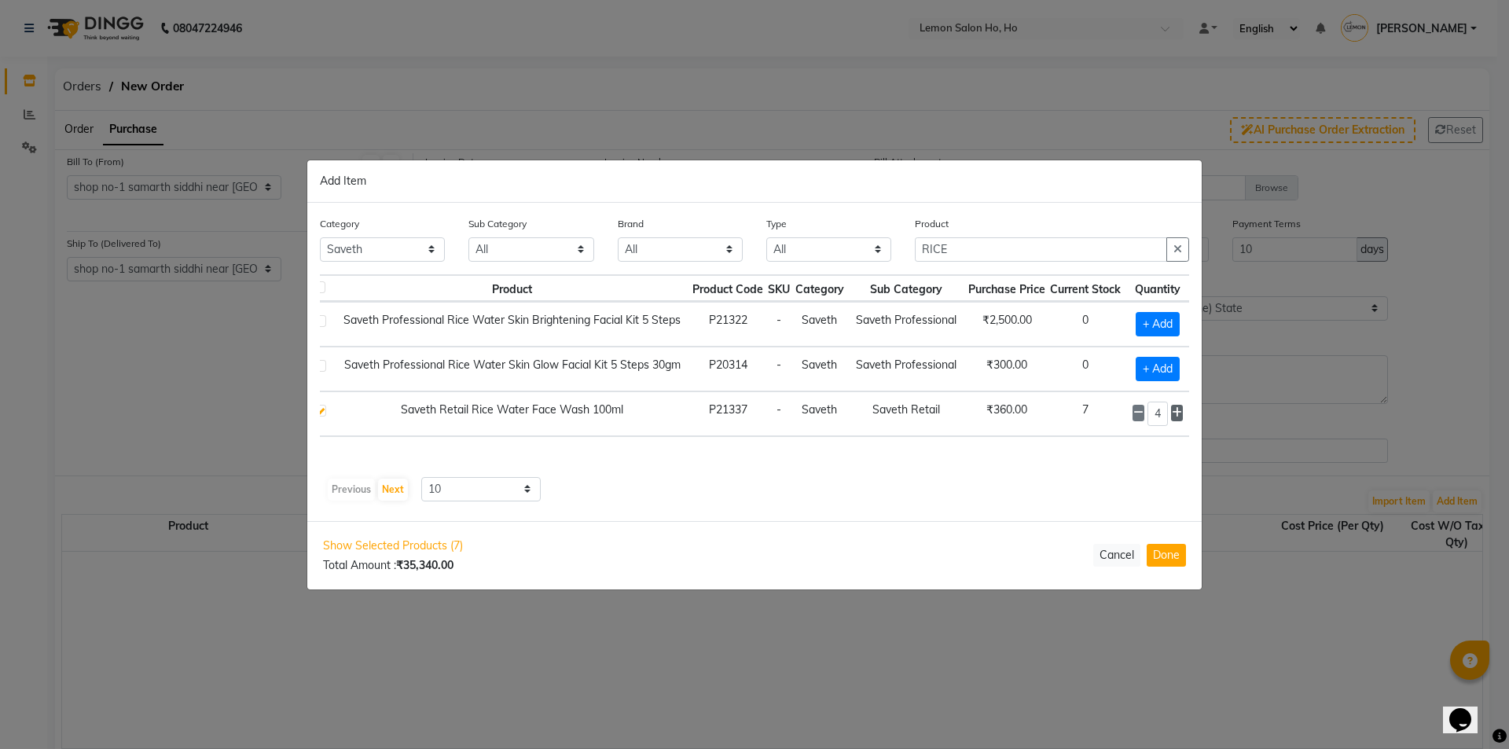
click at [1180, 414] on icon at bounding box center [1177, 412] width 10 height 11
click at [427, 549] on span "Show Selected Products (7)" at bounding box center [393, 545] width 140 height 17
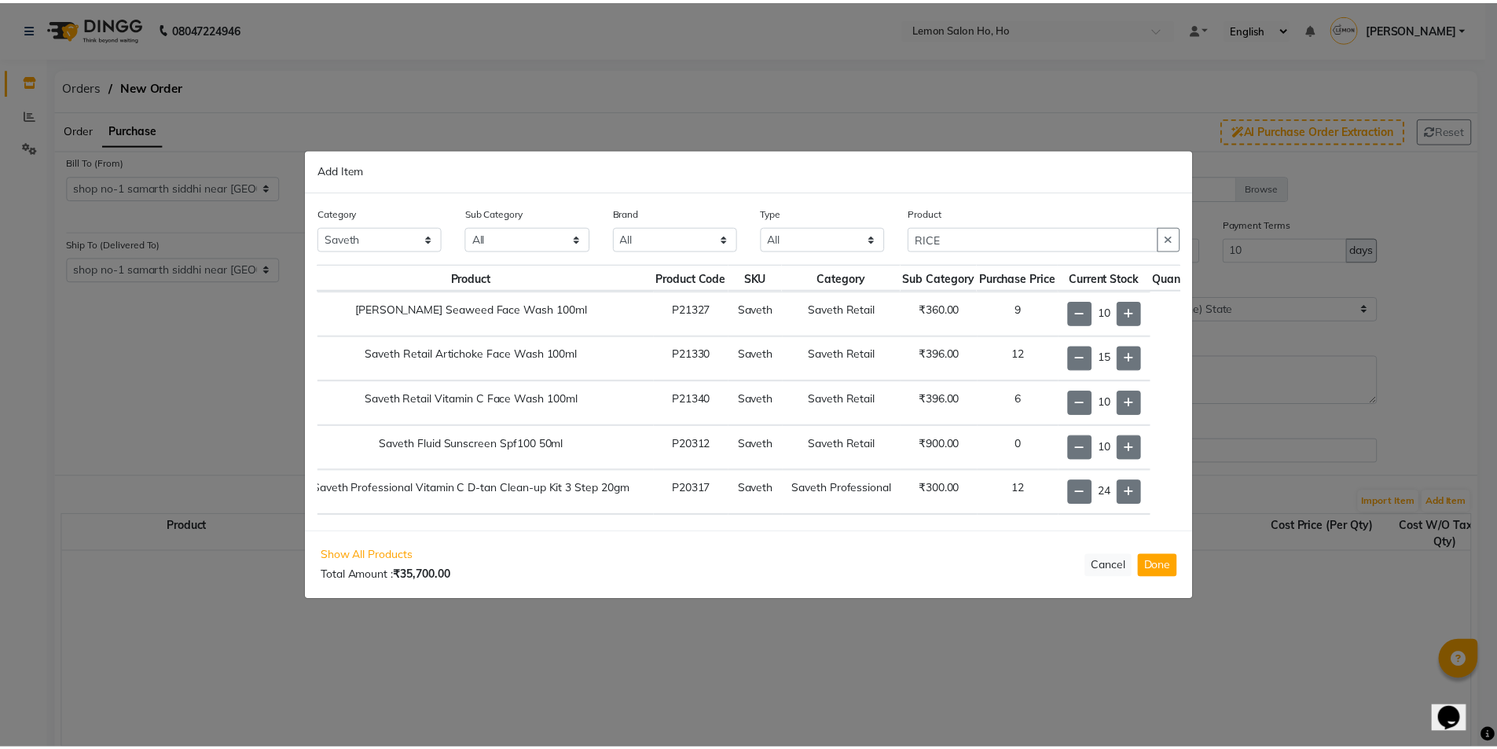
scroll to position [0, 100]
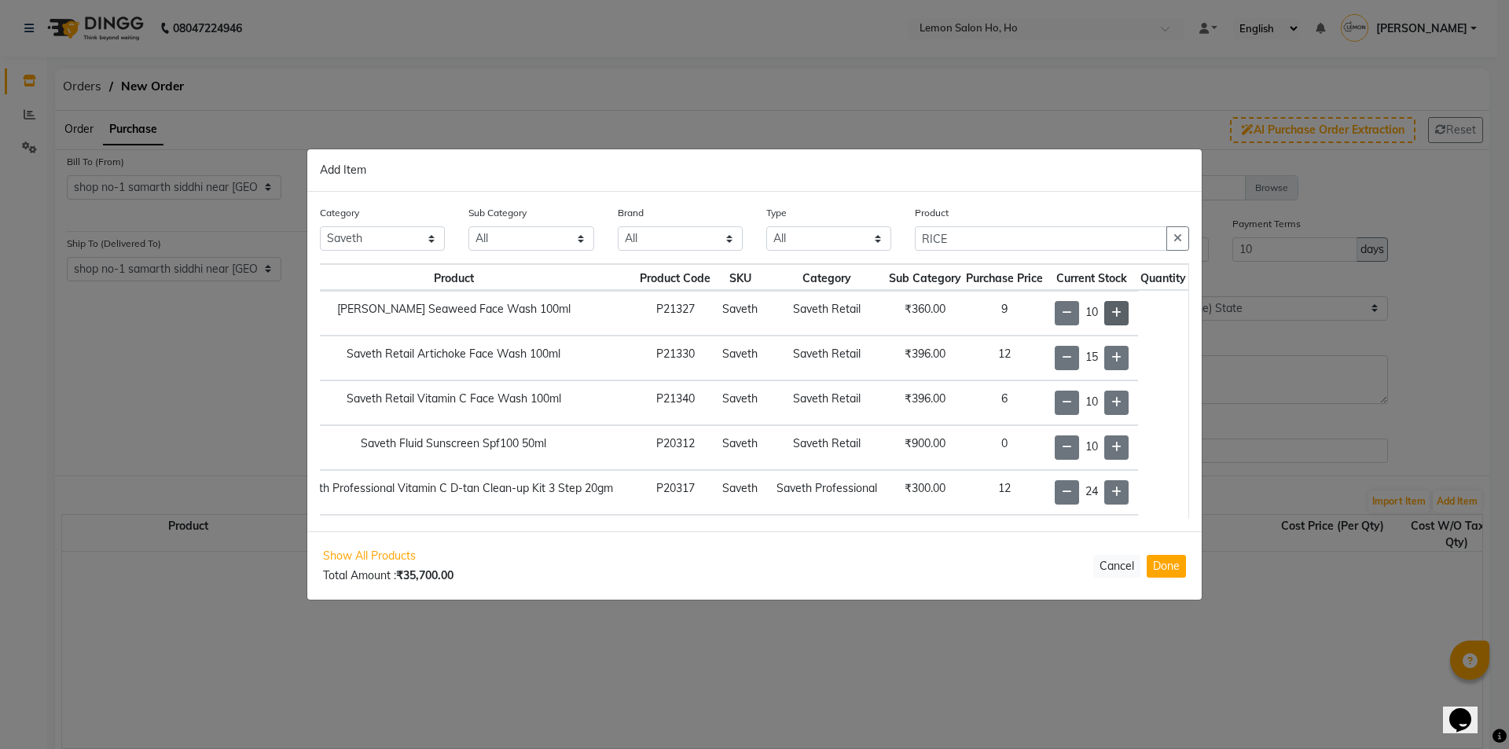
click at [1111, 312] on icon at bounding box center [1116, 312] width 10 height 11
click at [1111, 310] on icon at bounding box center [1116, 312] width 10 height 11
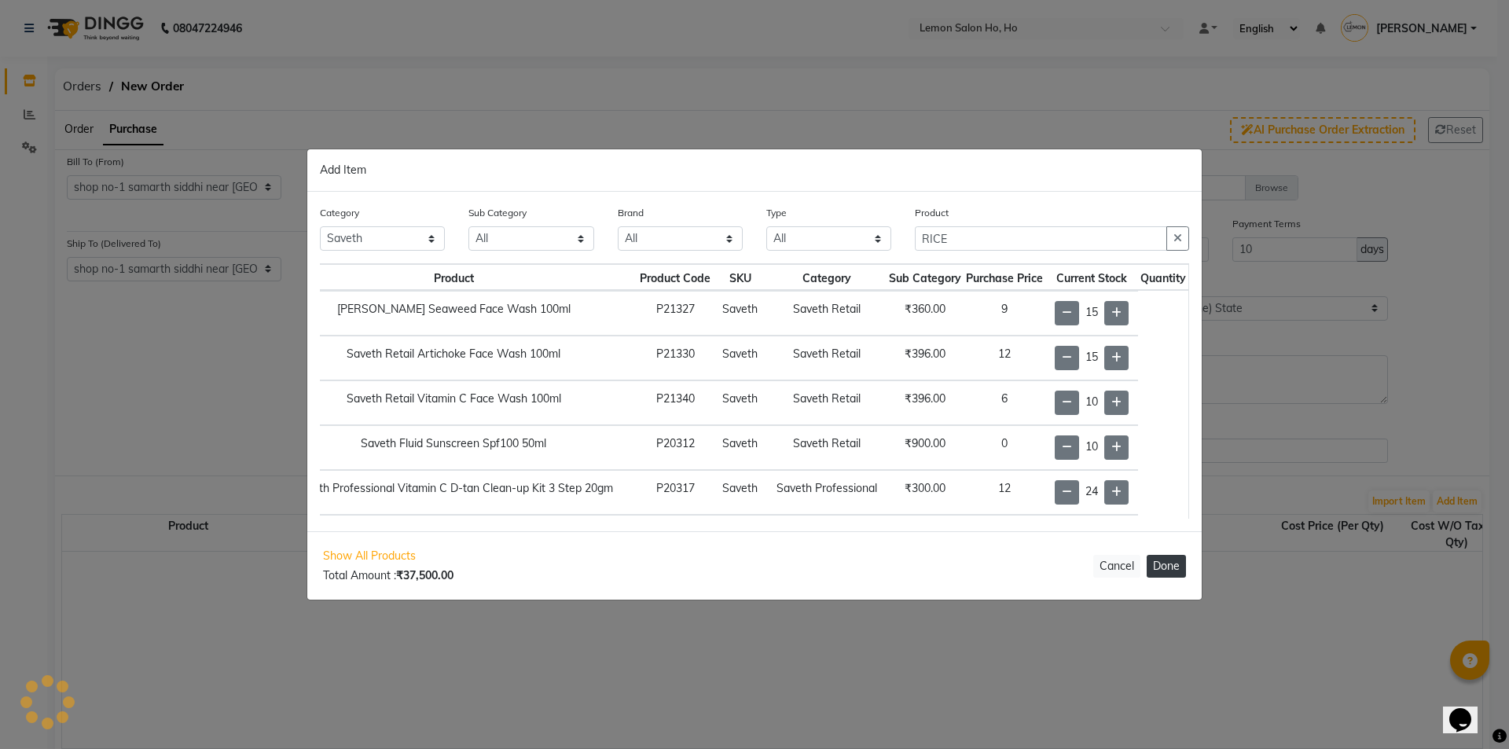
click at [1169, 570] on button "Done" at bounding box center [1165, 566] width 39 height 23
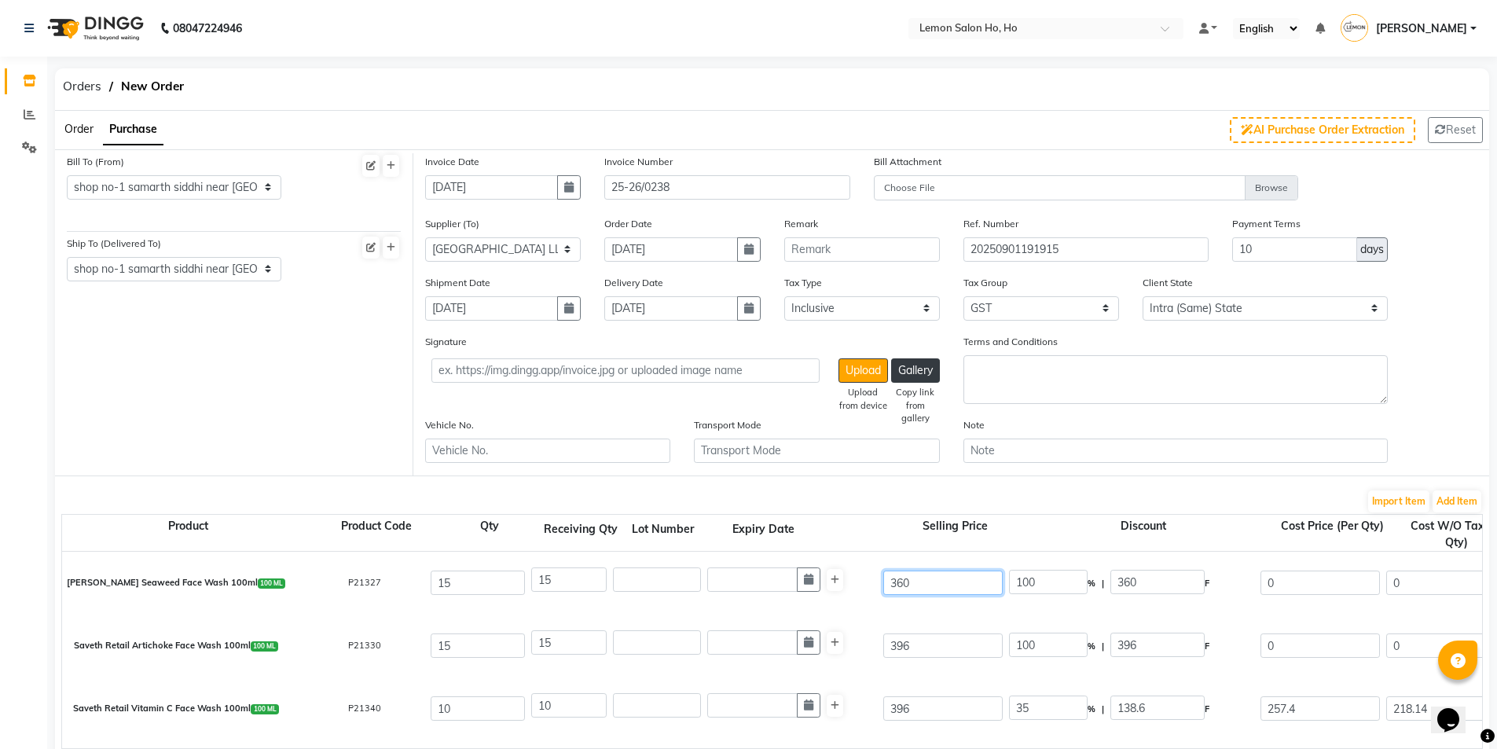
click at [904, 581] on input "360" at bounding box center [942, 582] width 119 height 24
click at [1022, 645] on input "100" at bounding box center [1048, 645] width 79 height 24
click at [902, 614] on div "Saveth Retail Artichoke Face Wash 100ml 100 ML P21330 15 15 396 35 % | 138.6 F …" at bounding box center [1481, 645] width 2863 height 63
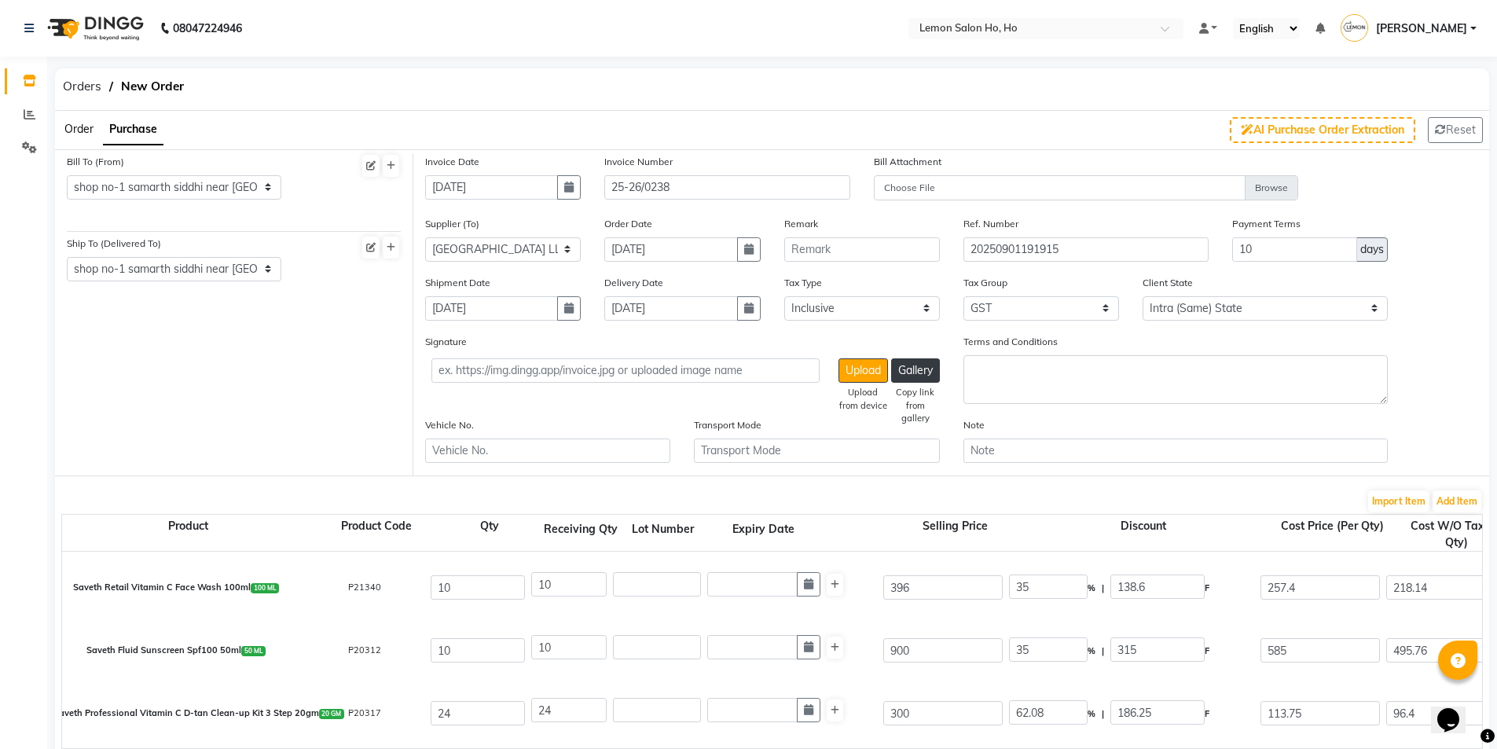
scroll to position [157, 0]
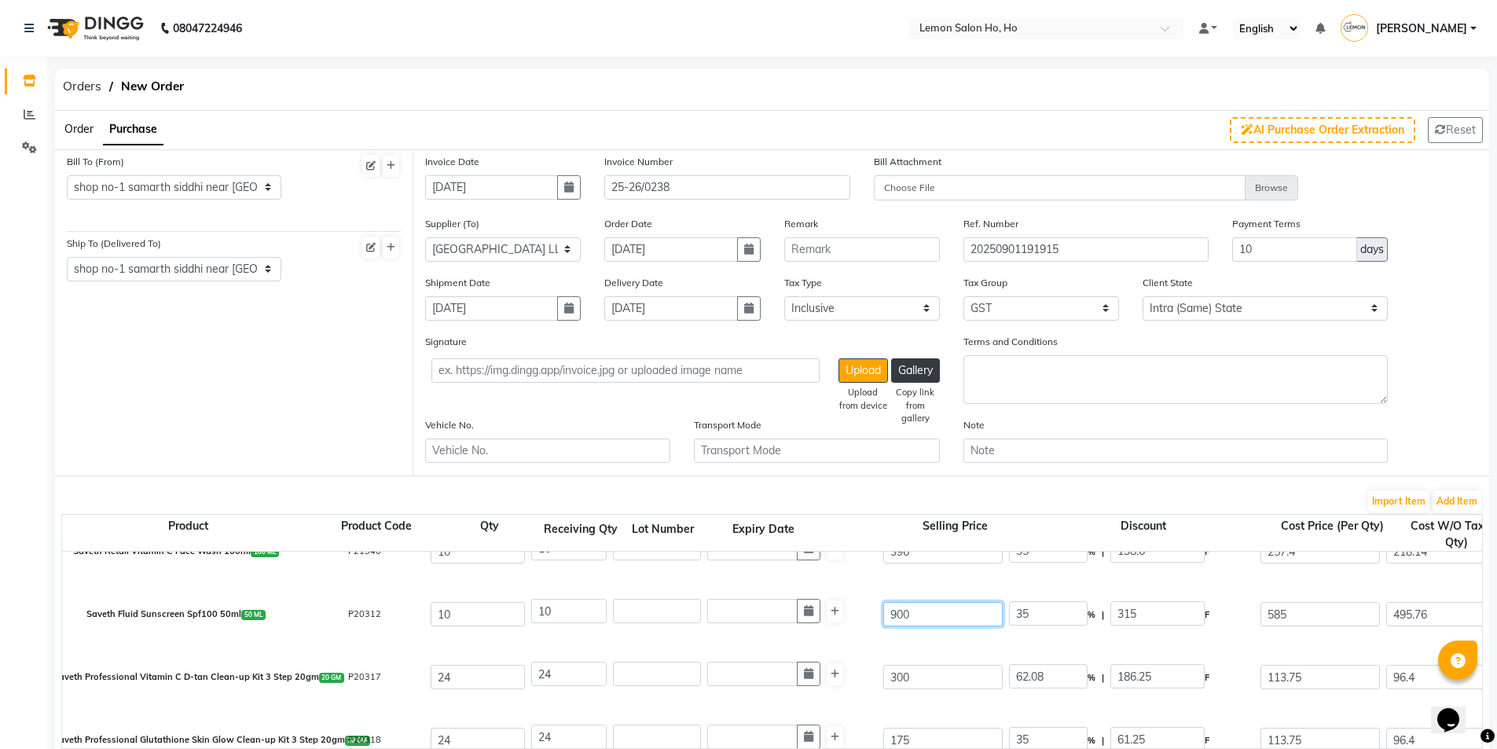
click at [899, 614] on input "900" at bounding box center [942, 614] width 119 height 24
click at [912, 641] on div "Saveth Fluid Sunscreen Spf100 50ml 50 ML P20312 10 10 990 35 % | 346.5 F 643.5 …" at bounding box center [1481, 614] width 2863 height 63
click at [897, 679] on input "300" at bounding box center [942, 677] width 119 height 24
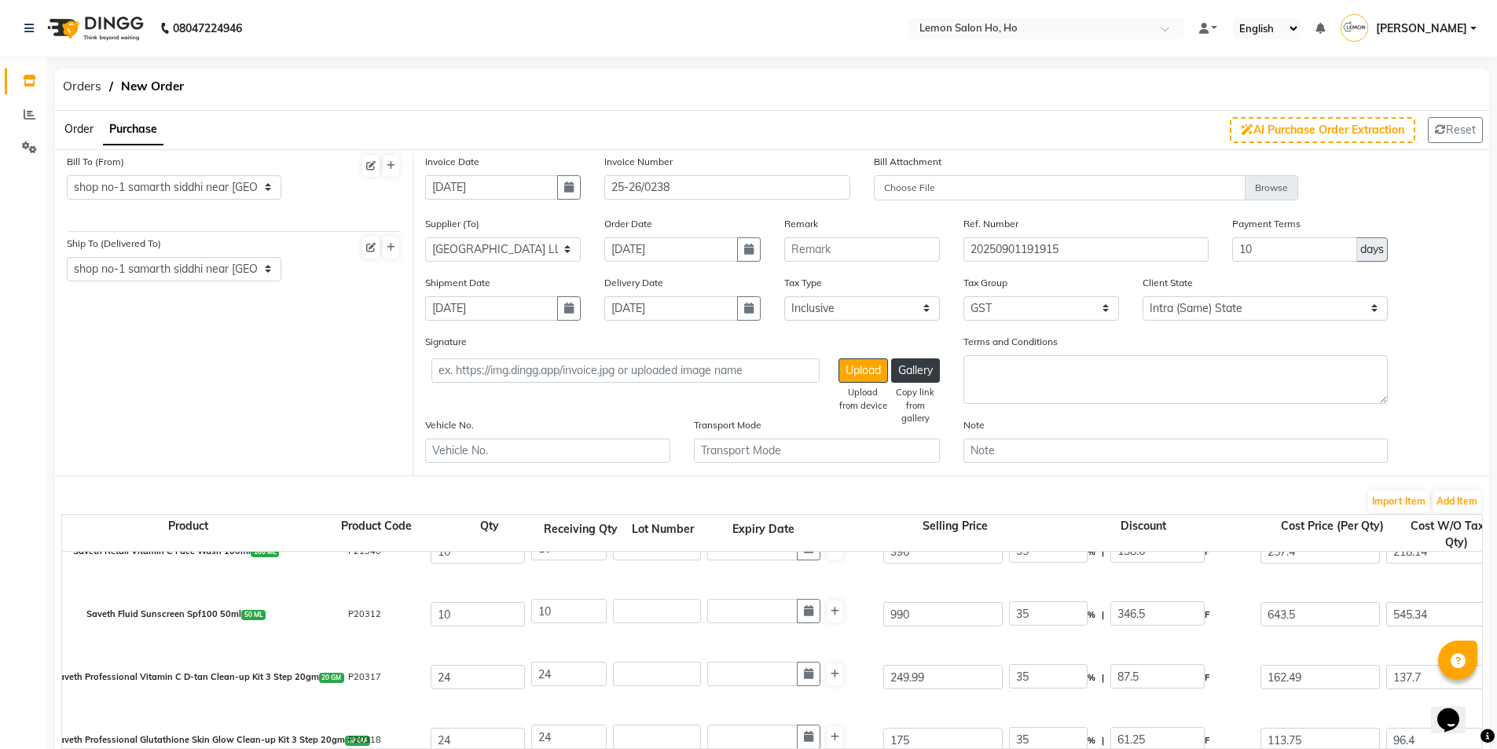
click at [916, 706] on div "Saveth Professional Vitamin C D-tan Clean-up Kit 3 Step 20gm 20 GM P20317 24 24…" at bounding box center [1481, 677] width 2863 height 63
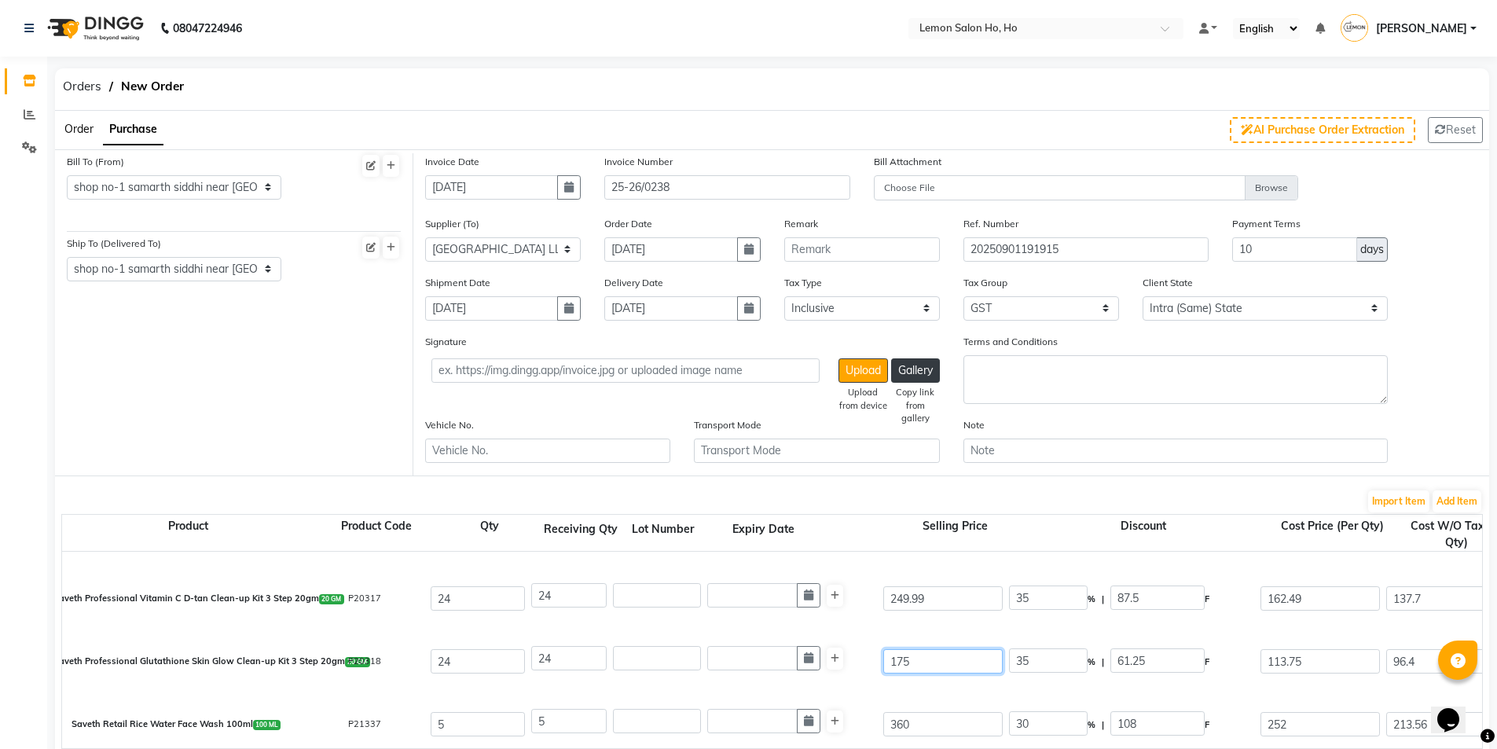
click at [901, 664] on input "175" at bounding box center [942, 661] width 119 height 24
click at [868, 632] on div "Saveth Professional Glutathione Skin Glow Clean-up Kit 3 Step 20gm 20 GM P20318…" at bounding box center [1481, 661] width 2863 height 63
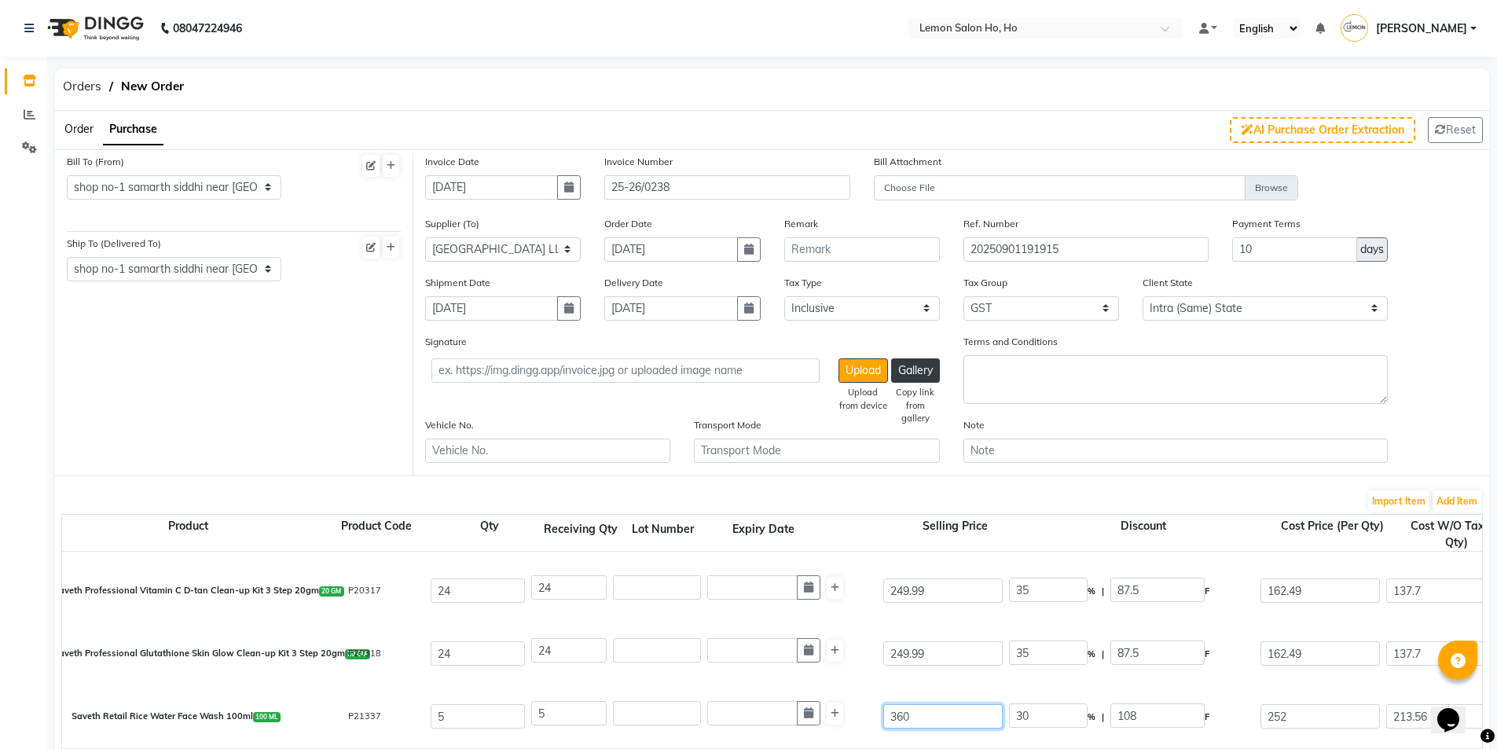
click at [897, 714] on input "360" at bounding box center [942, 716] width 119 height 24
click at [960, 681] on div "Saveth Professional Glutathione Skin Glow Clean-up Kit 3 Step 20gm 20 GM P20318…" at bounding box center [1481, 653] width 2863 height 63
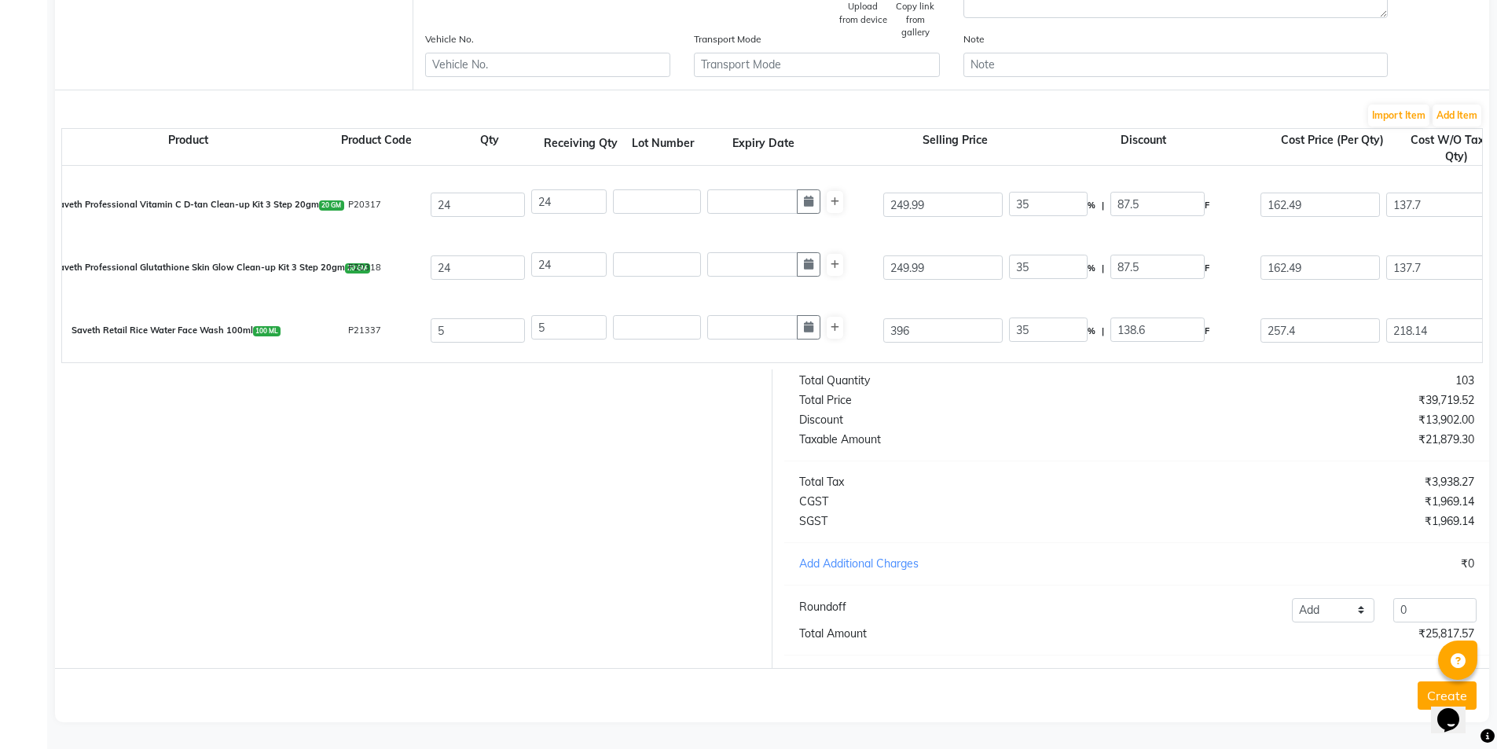
scroll to position [398, 0]
click at [1421, 620] on input "0" at bounding box center [1434, 610] width 83 height 24
click at [1425, 691] on button "Create" at bounding box center [1447, 695] width 59 height 28
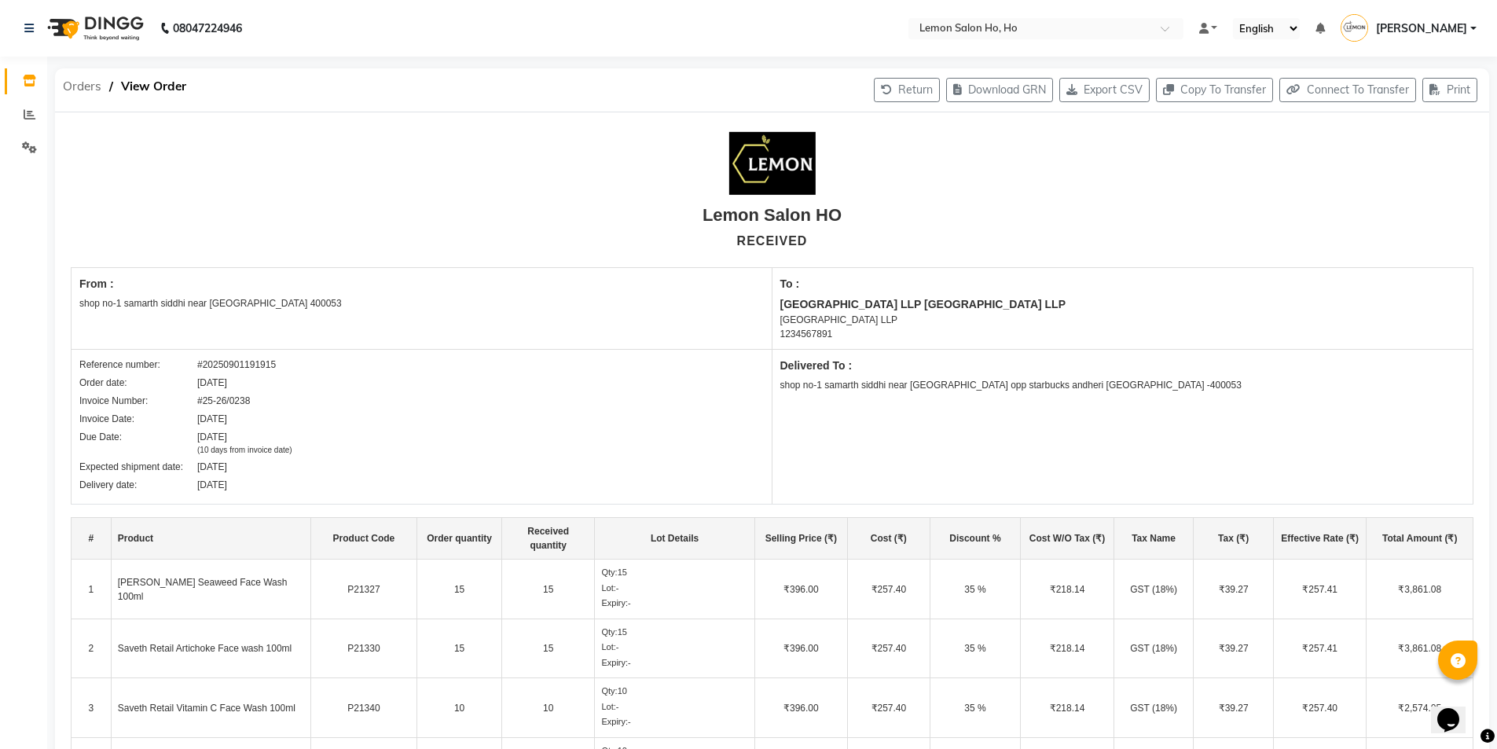
click at [80, 80] on span "Orders" at bounding box center [82, 86] width 54 height 28
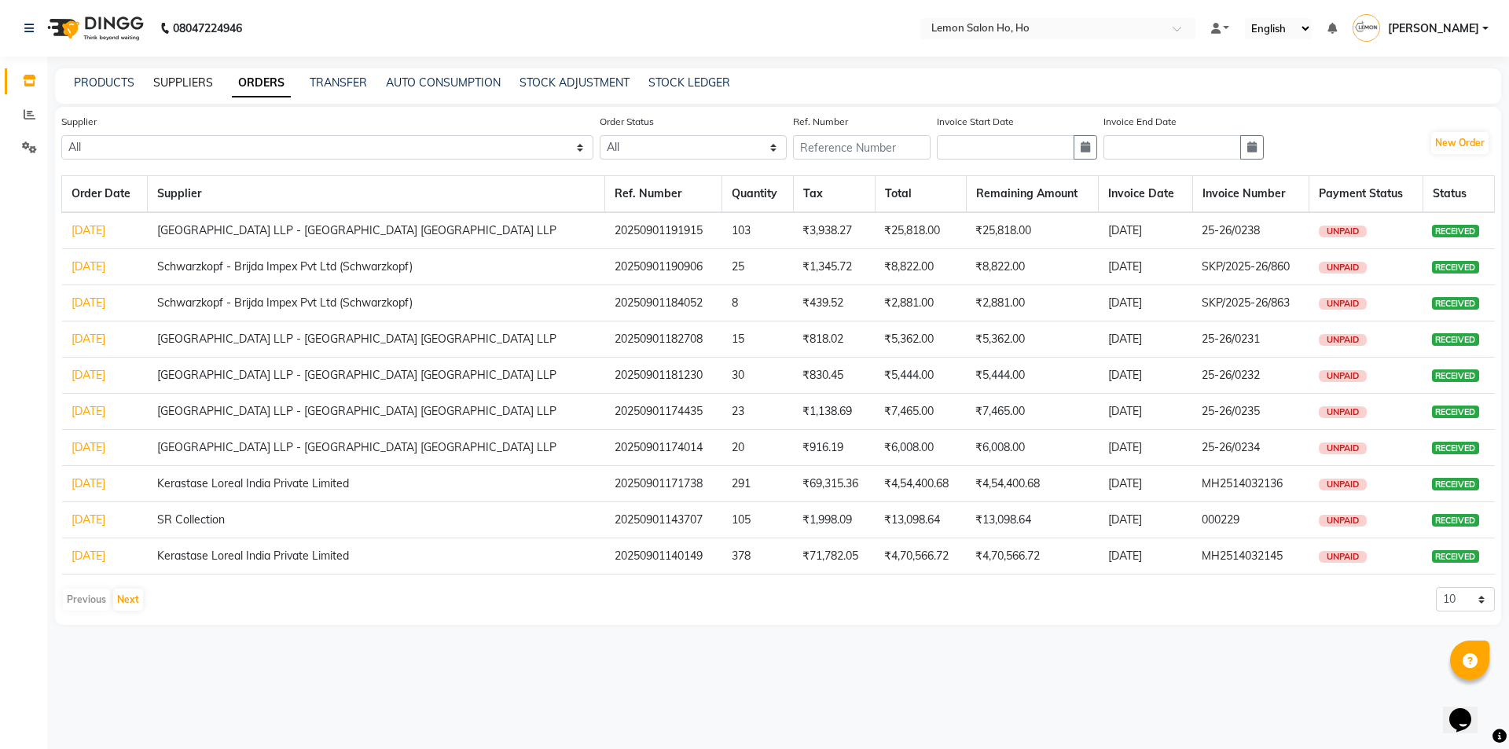
click at [174, 76] on link "SUPPLIERS" at bounding box center [183, 82] width 60 height 14
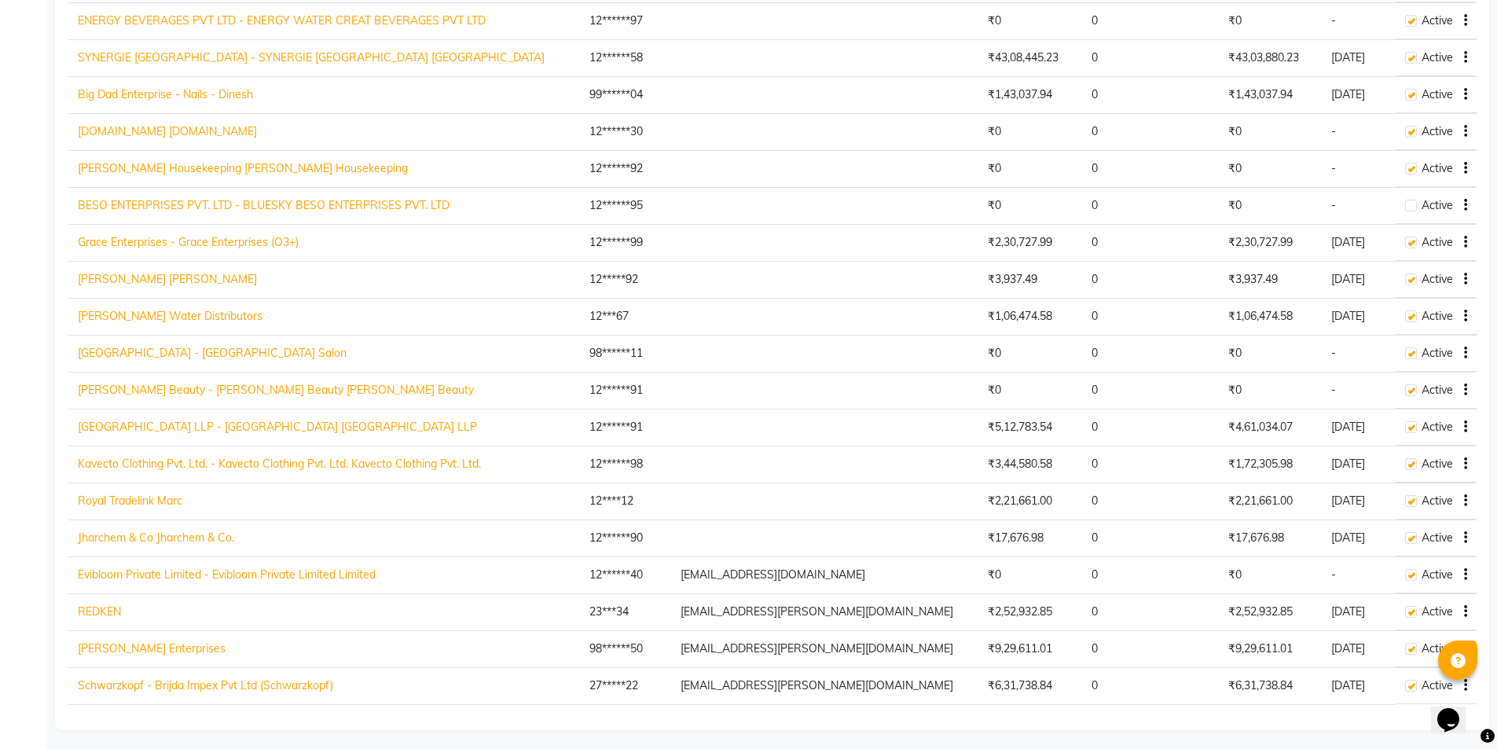
scroll to position [1751, 0]
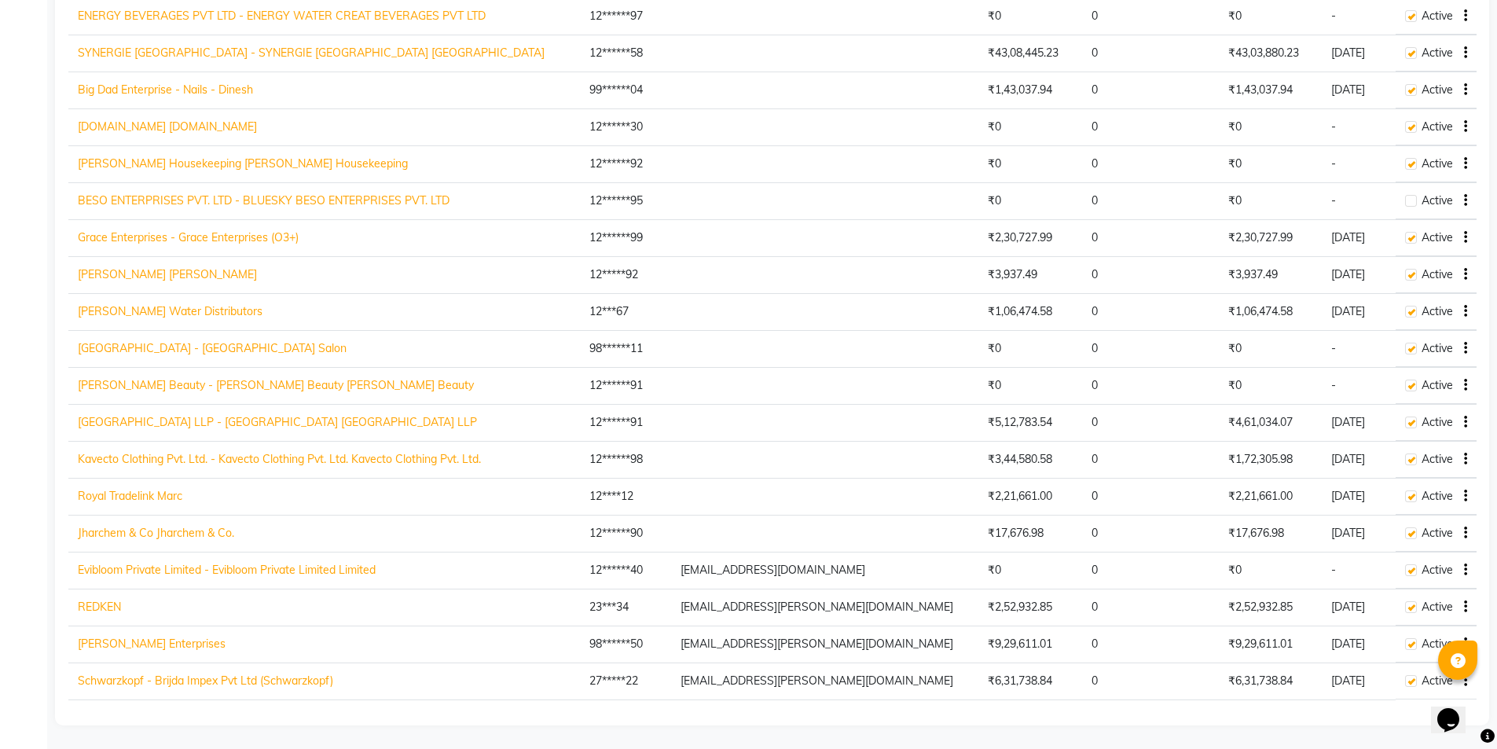
click at [217, 677] on link "Schwarzkopf - Brijda Impex Pvt Ltd (Schwarzkopf)" at bounding box center [205, 680] width 255 height 14
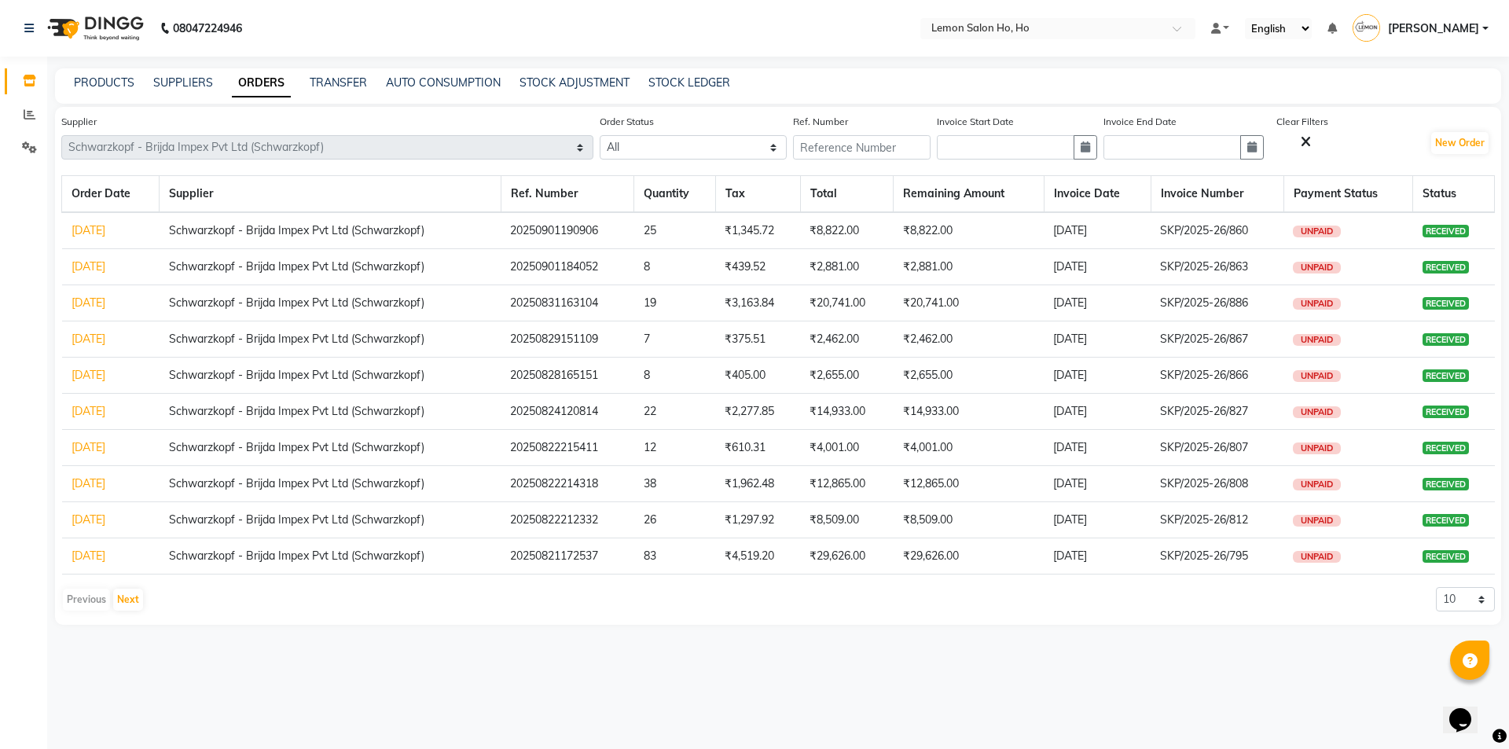
click at [101, 336] on link "[DATE]" at bounding box center [89, 339] width 34 height 14
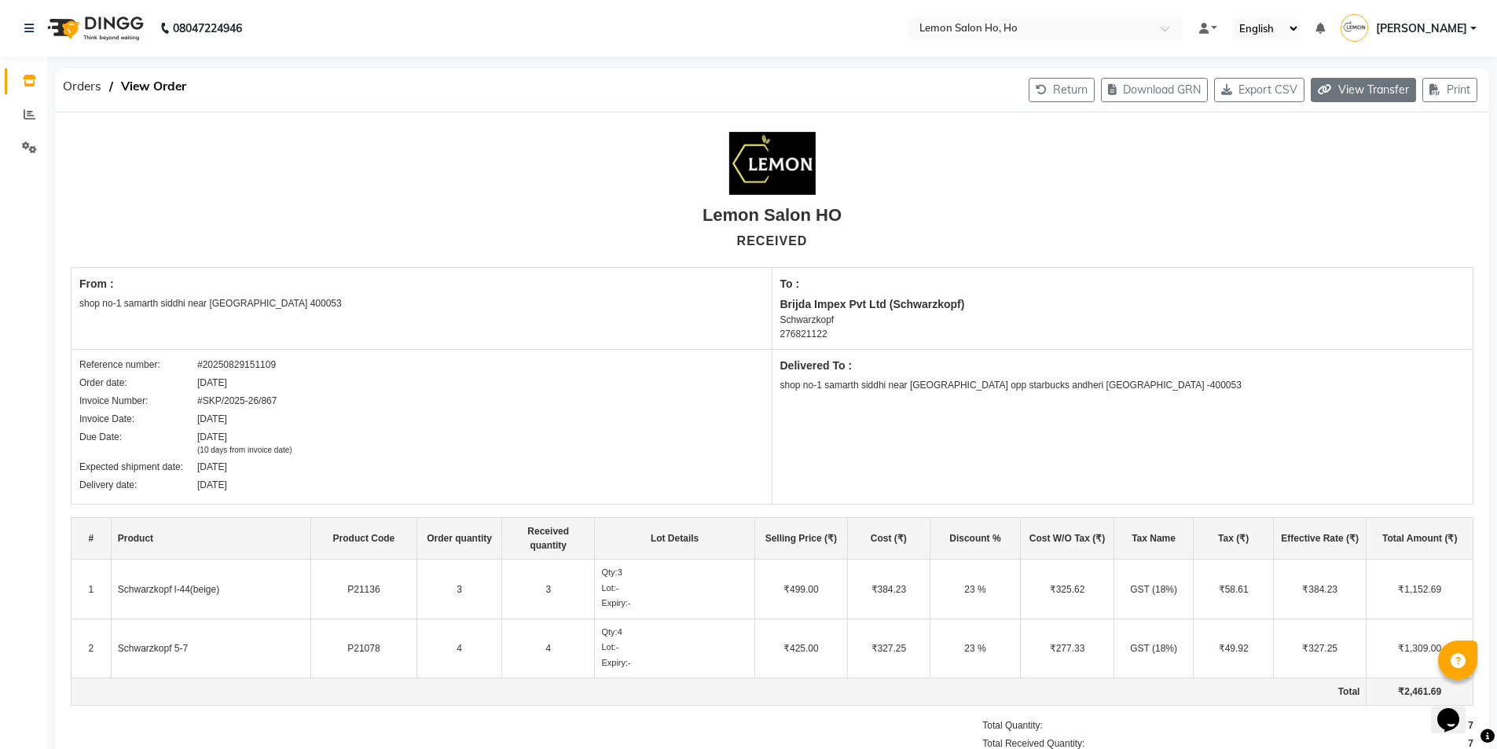
click at [1327, 88] on icon "button" at bounding box center [1328, 89] width 20 height 11
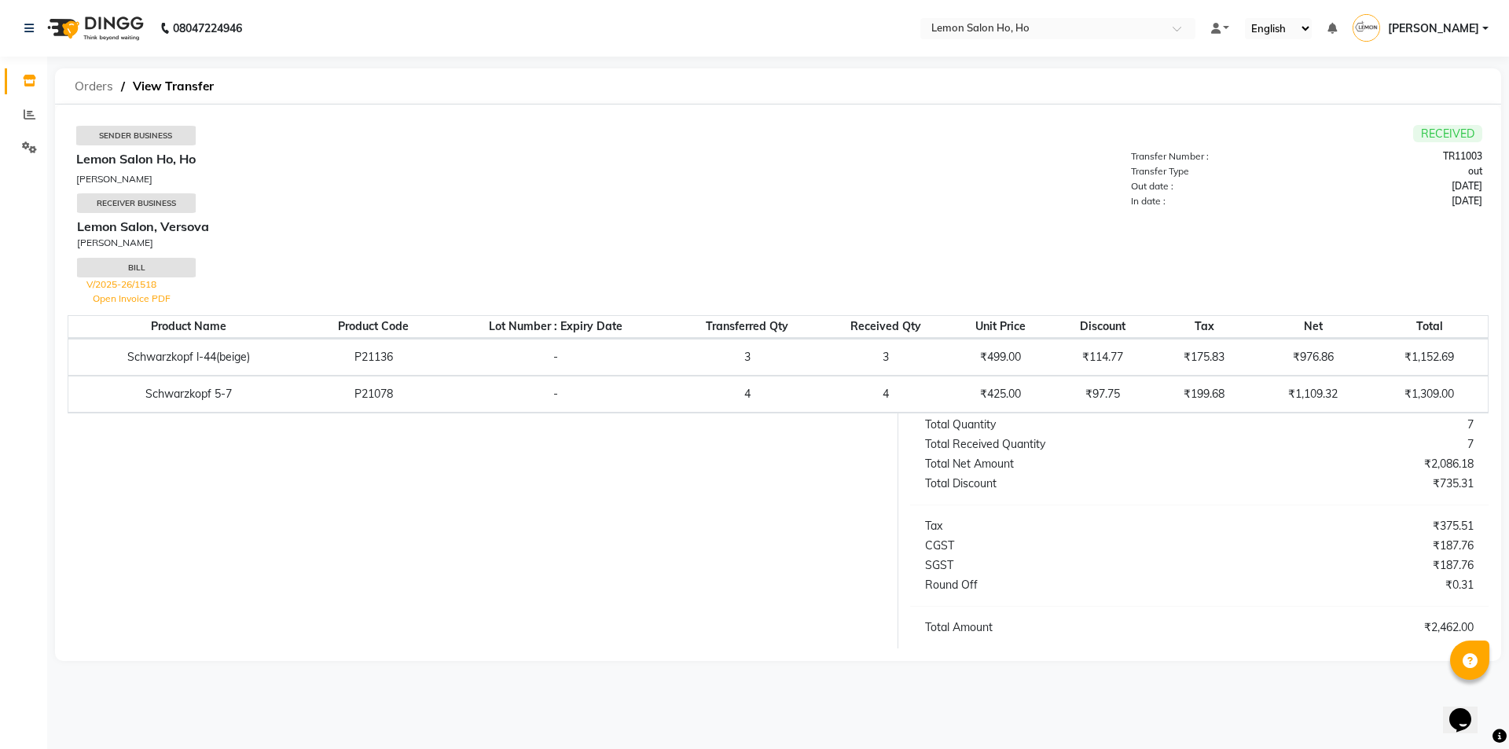
click at [86, 92] on span "Orders" at bounding box center [94, 86] width 54 height 28
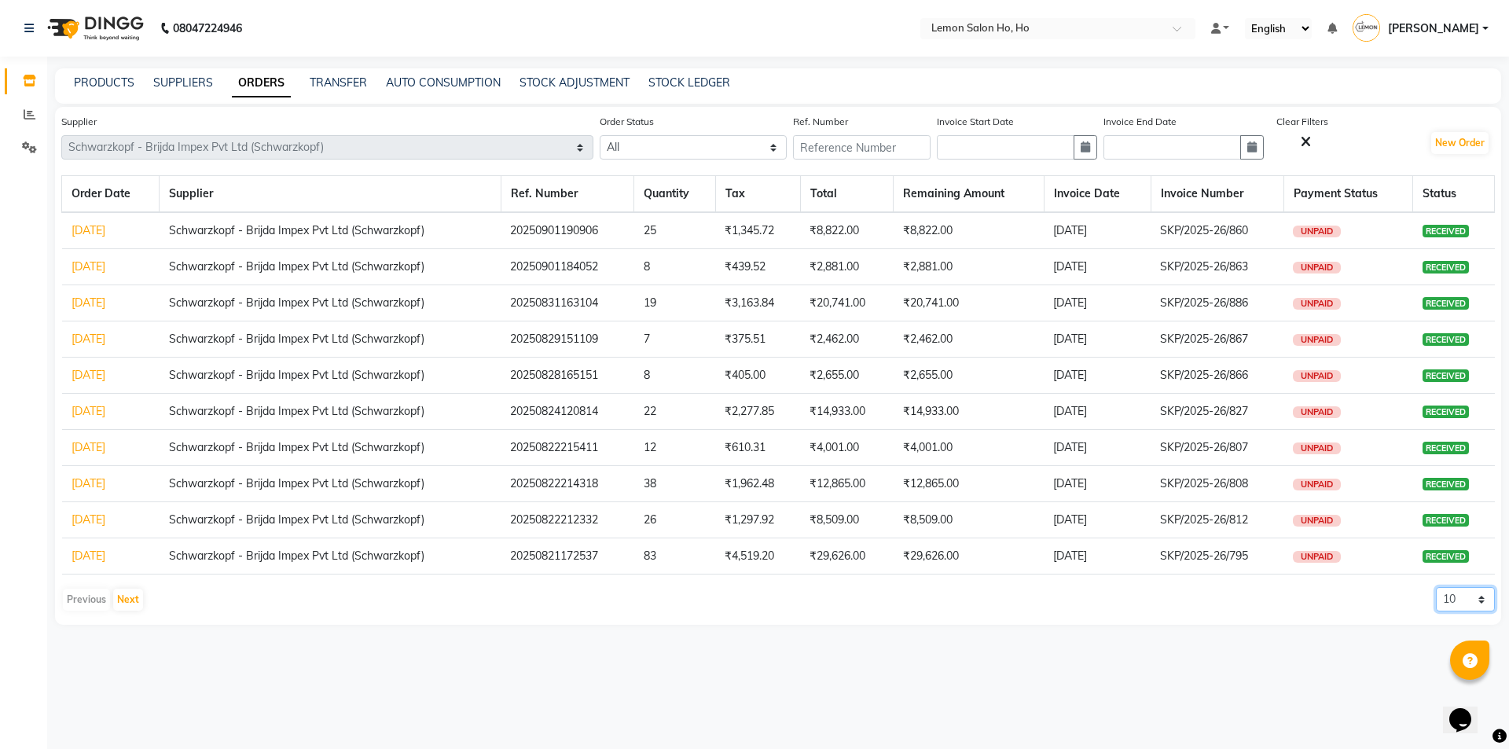
click at [1458, 600] on select "10 20 50 100" at bounding box center [1465, 599] width 59 height 24
click at [1436, 587] on select "10 20 50 100" at bounding box center [1465, 599] width 59 height 24
